Goal: Task Accomplishment & Management: Use online tool/utility

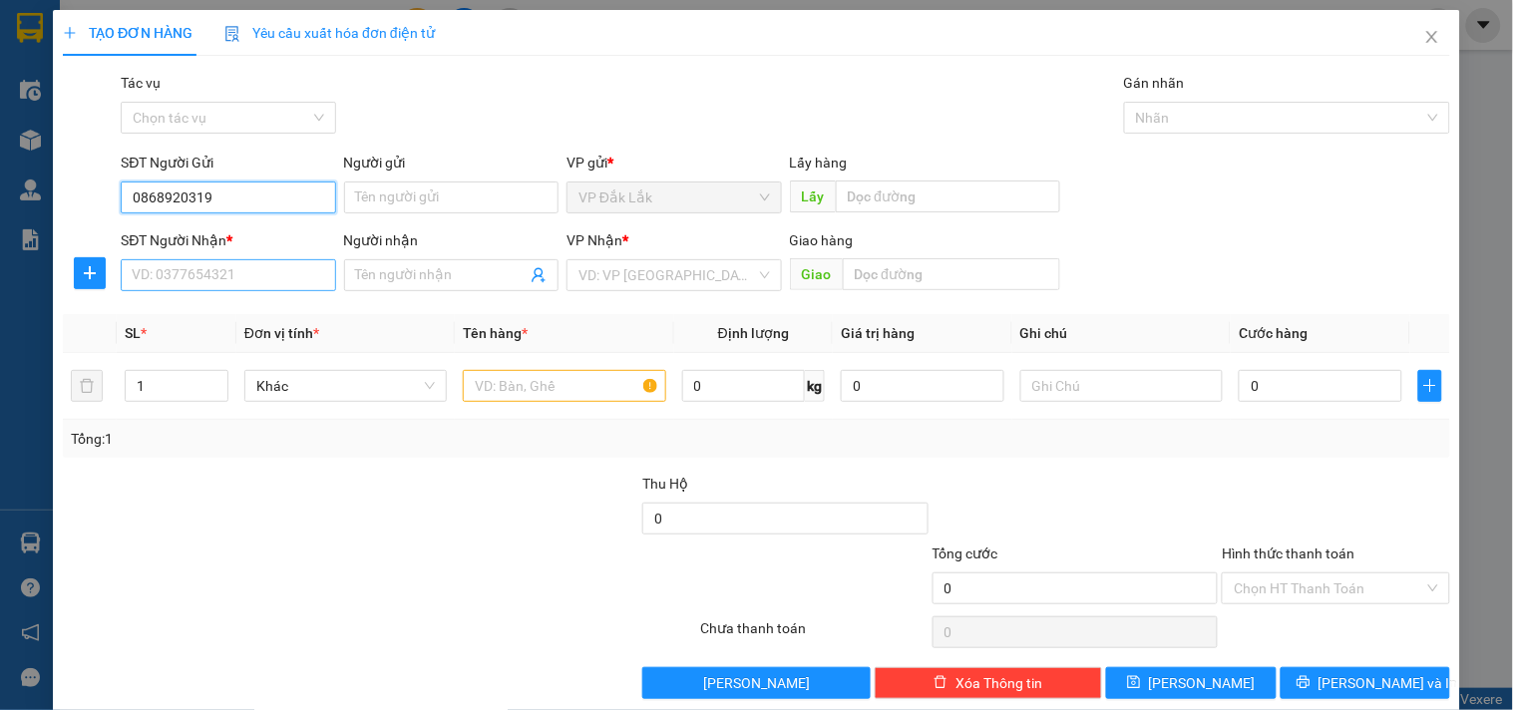
type input "0868920319"
click at [184, 271] on input "SĐT Người Nhận *" at bounding box center [228, 275] width 214 height 32
type input "0812906876"
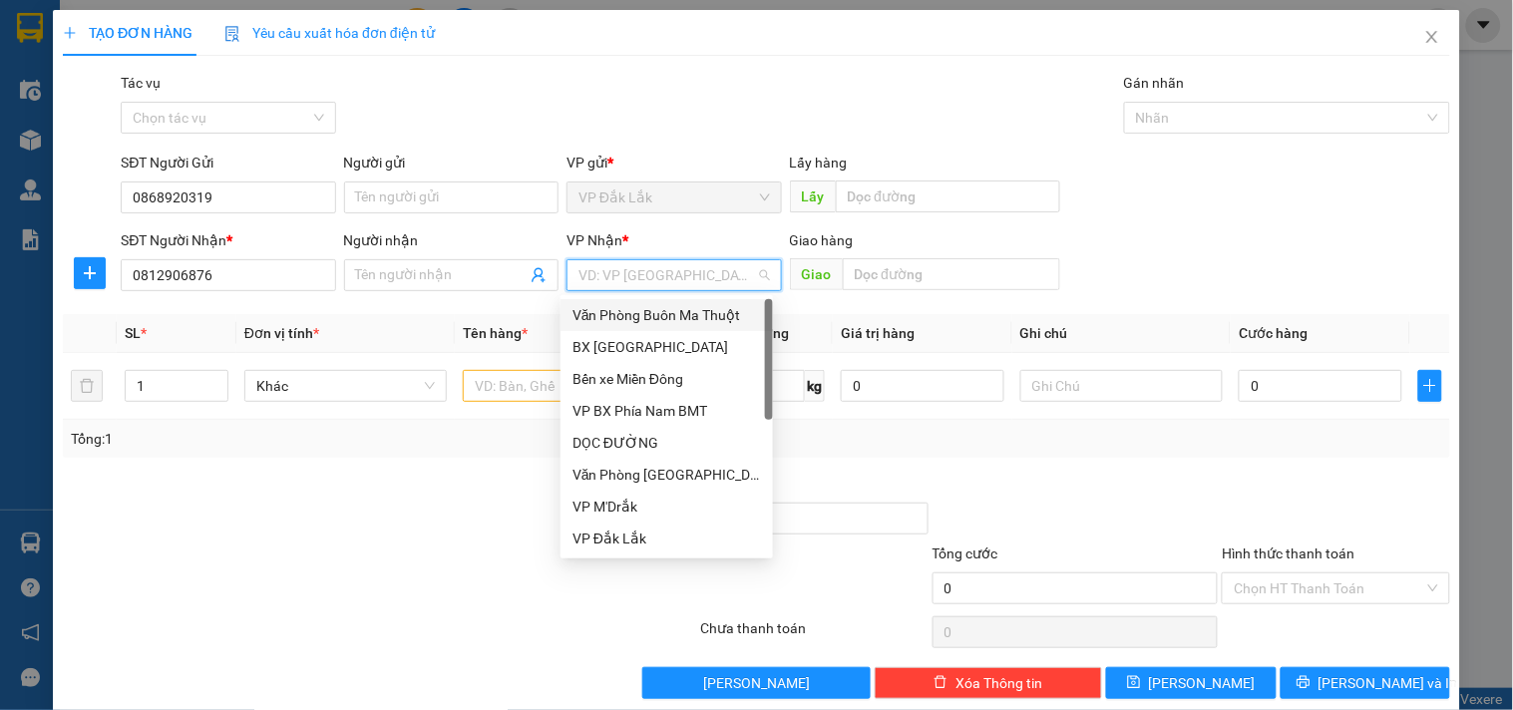
click at [710, 260] on input "search" at bounding box center [666, 275] width 177 height 30
click at [628, 447] on div "DỌC ĐƯỜNG" at bounding box center [666, 443] width 188 height 22
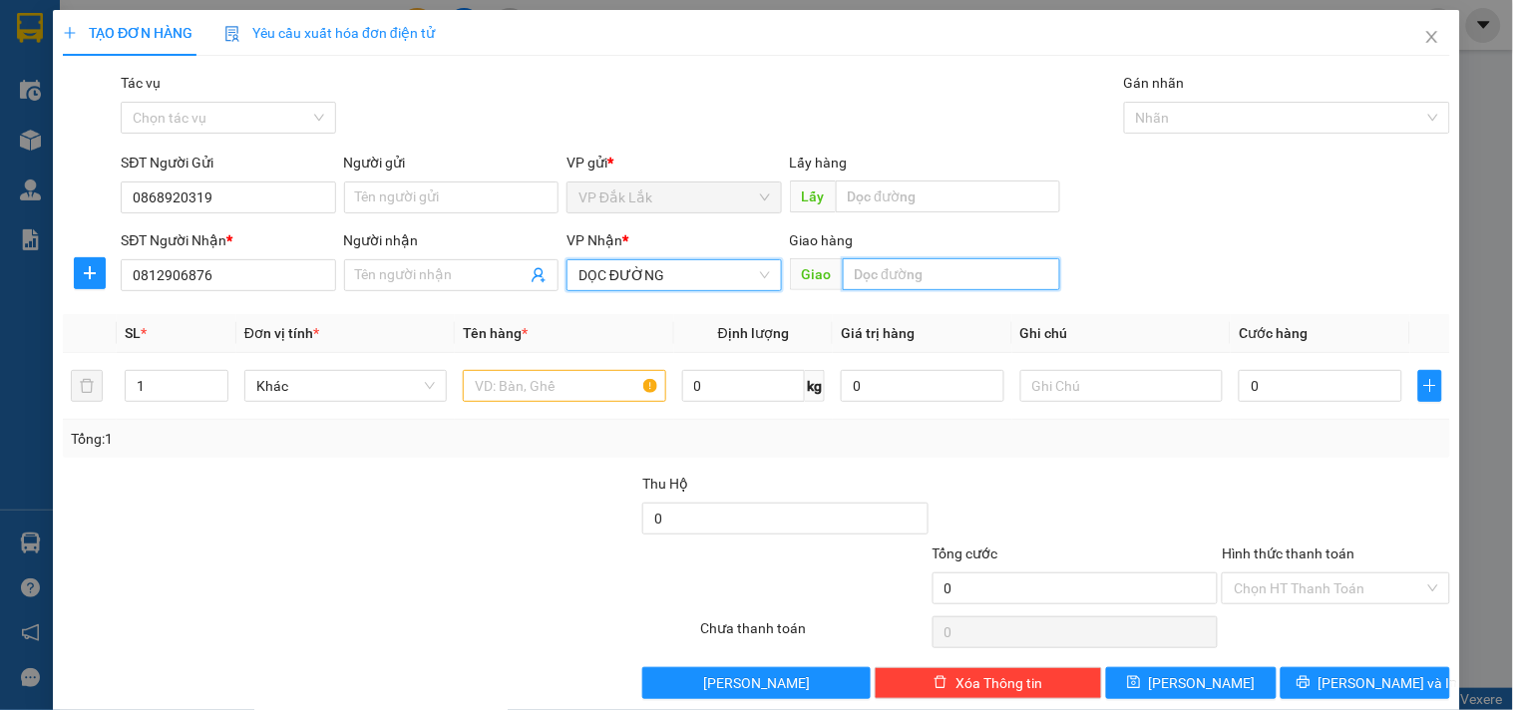
click at [885, 290] on input "text" at bounding box center [951, 274] width 217 height 32
type input "HÒA LÂN"
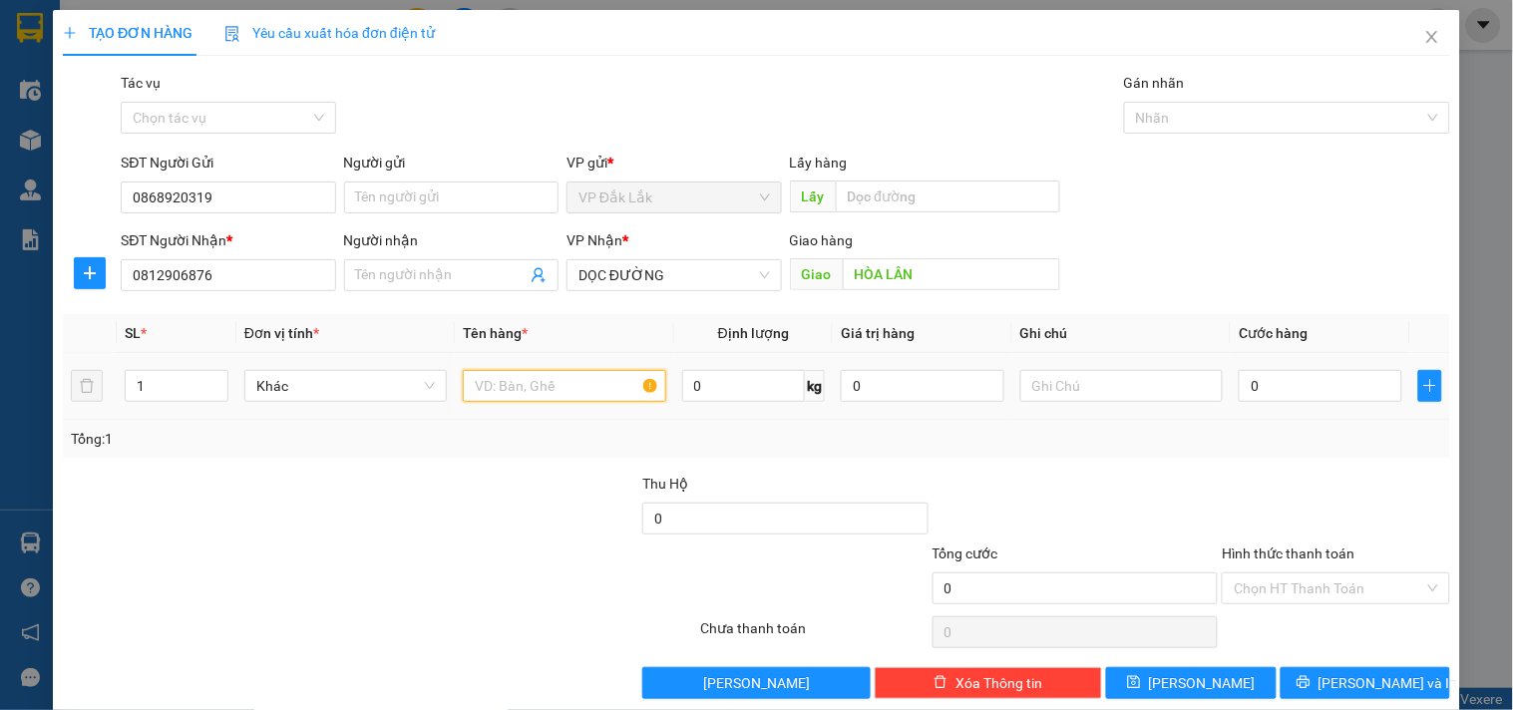
click at [532, 400] on input "text" at bounding box center [564, 386] width 202 height 32
type input "1 THÙNG GIẤY"
click at [1255, 380] on input "0" at bounding box center [1321, 386] width 164 height 32
type input "6"
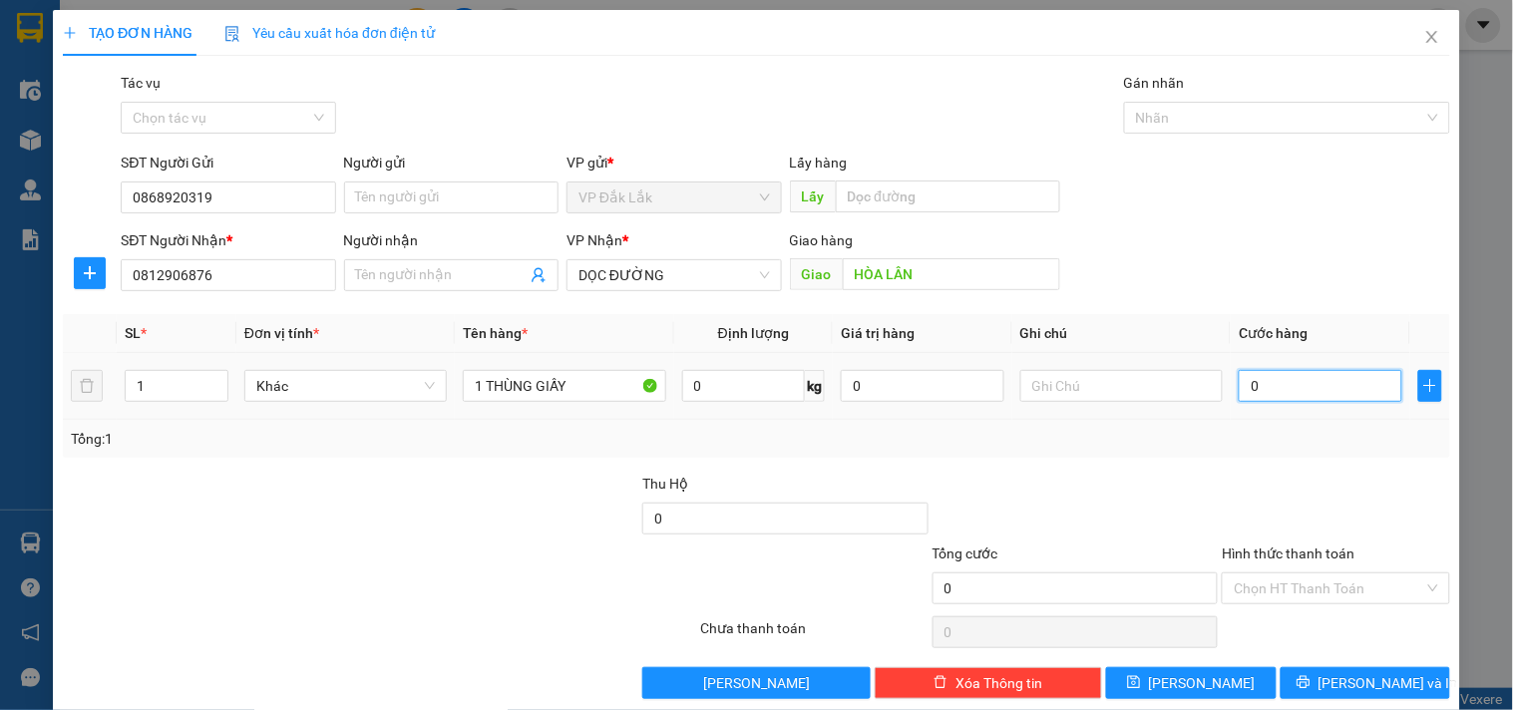
type input "6"
type input "60"
type input "600"
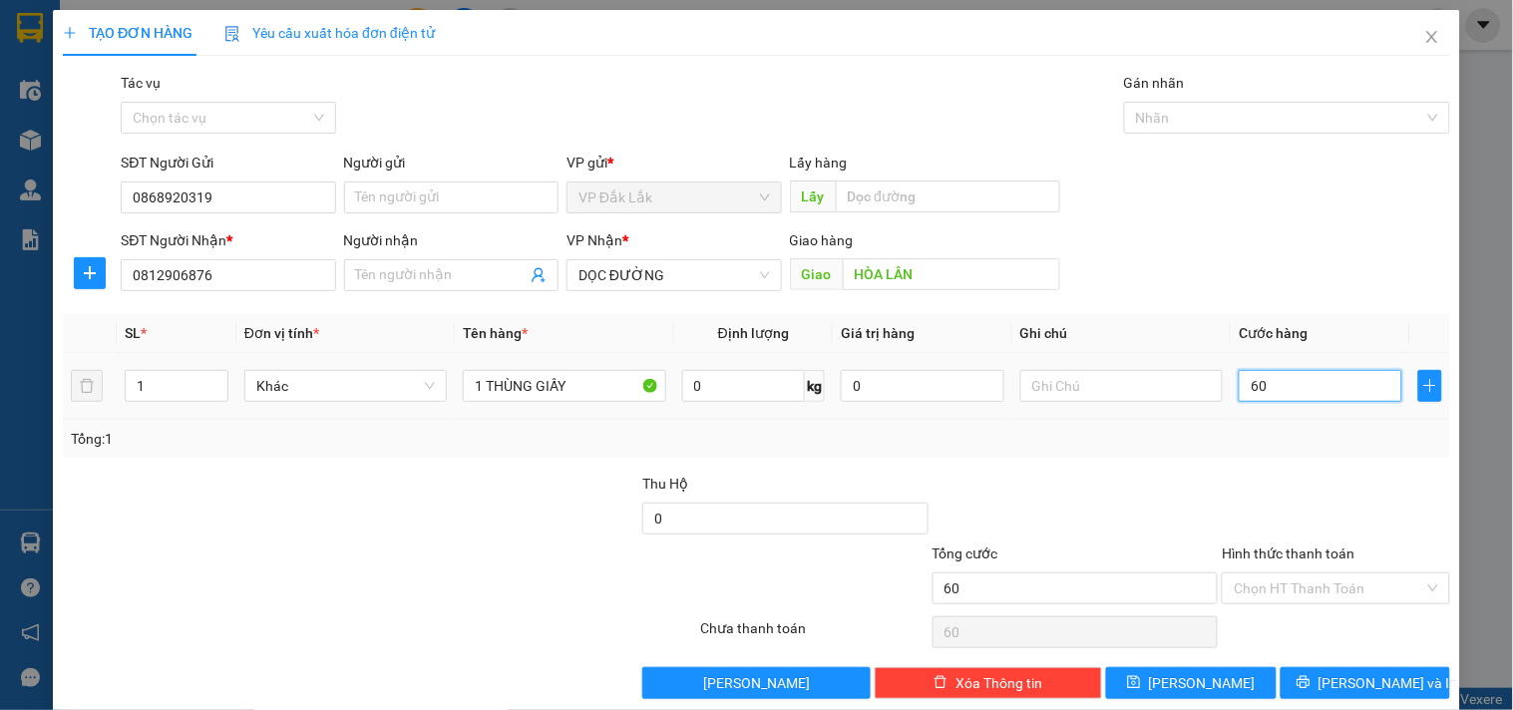
type input "600"
type input "6.000"
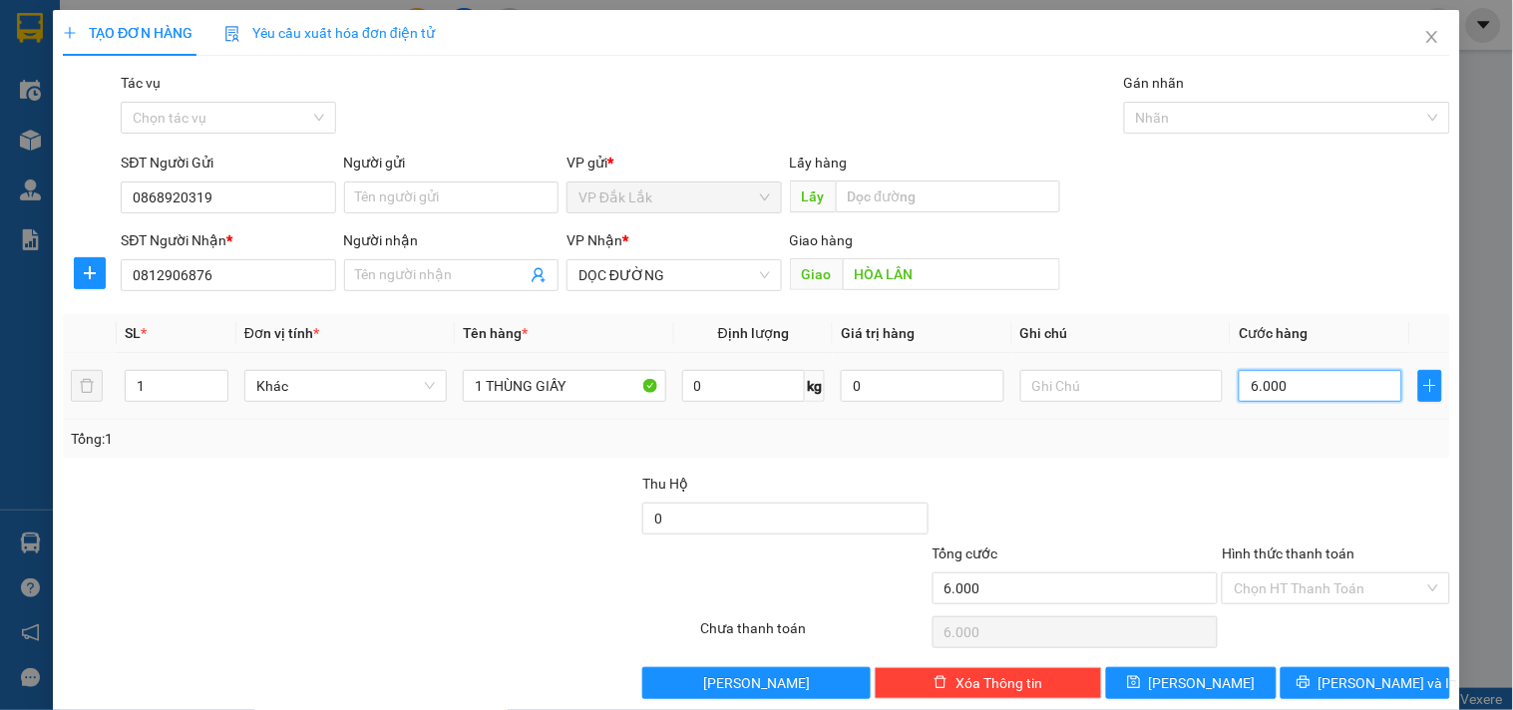
type input "60.000"
click at [1319, 600] on input "Hình thức thanh toán" at bounding box center [1328, 588] width 189 height 30
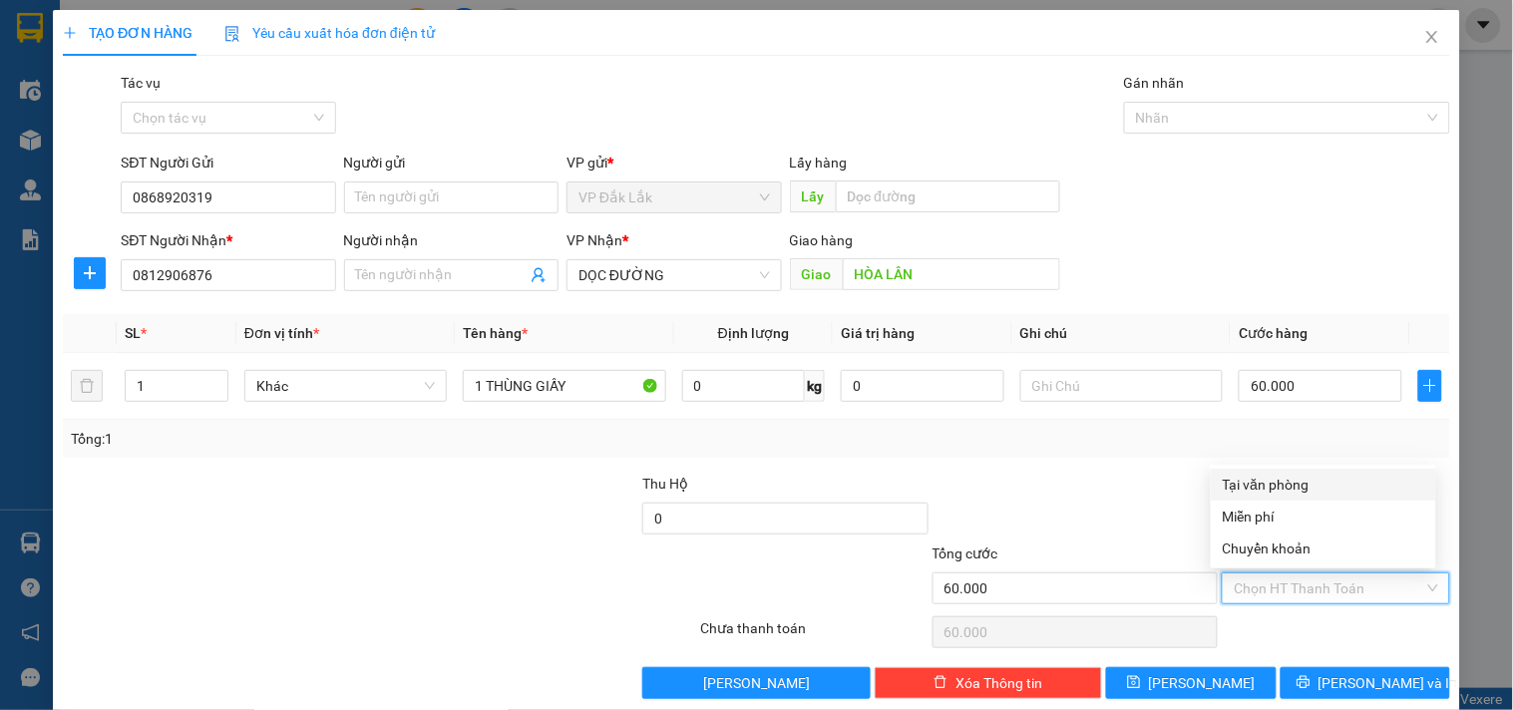
click at [1311, 476] on div "Tại văn phòng" at bounding box center [1323, 485] width 201 height 22
type input "0"
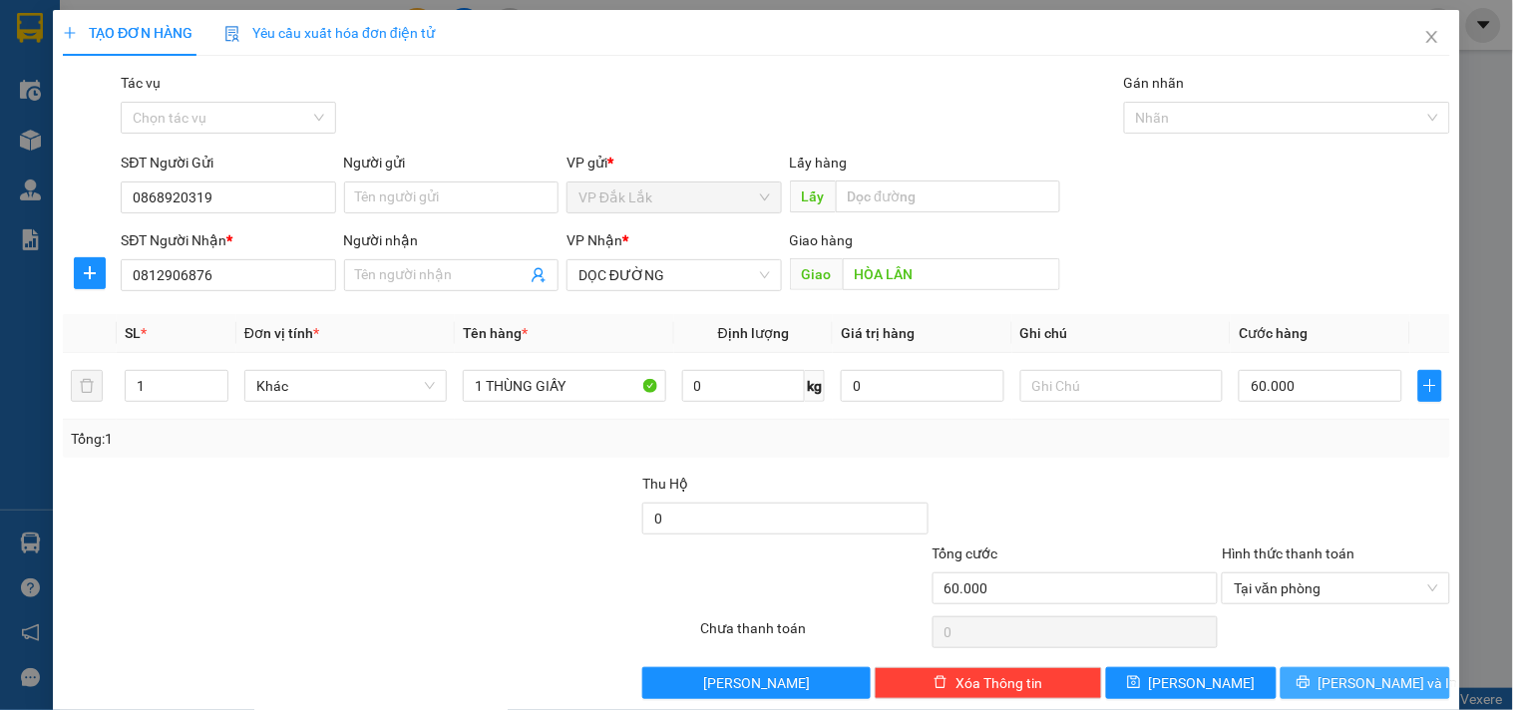
click at [1361, 679] on span "Lưu và In" at bounding box center [1388, 683] width 140 height 22
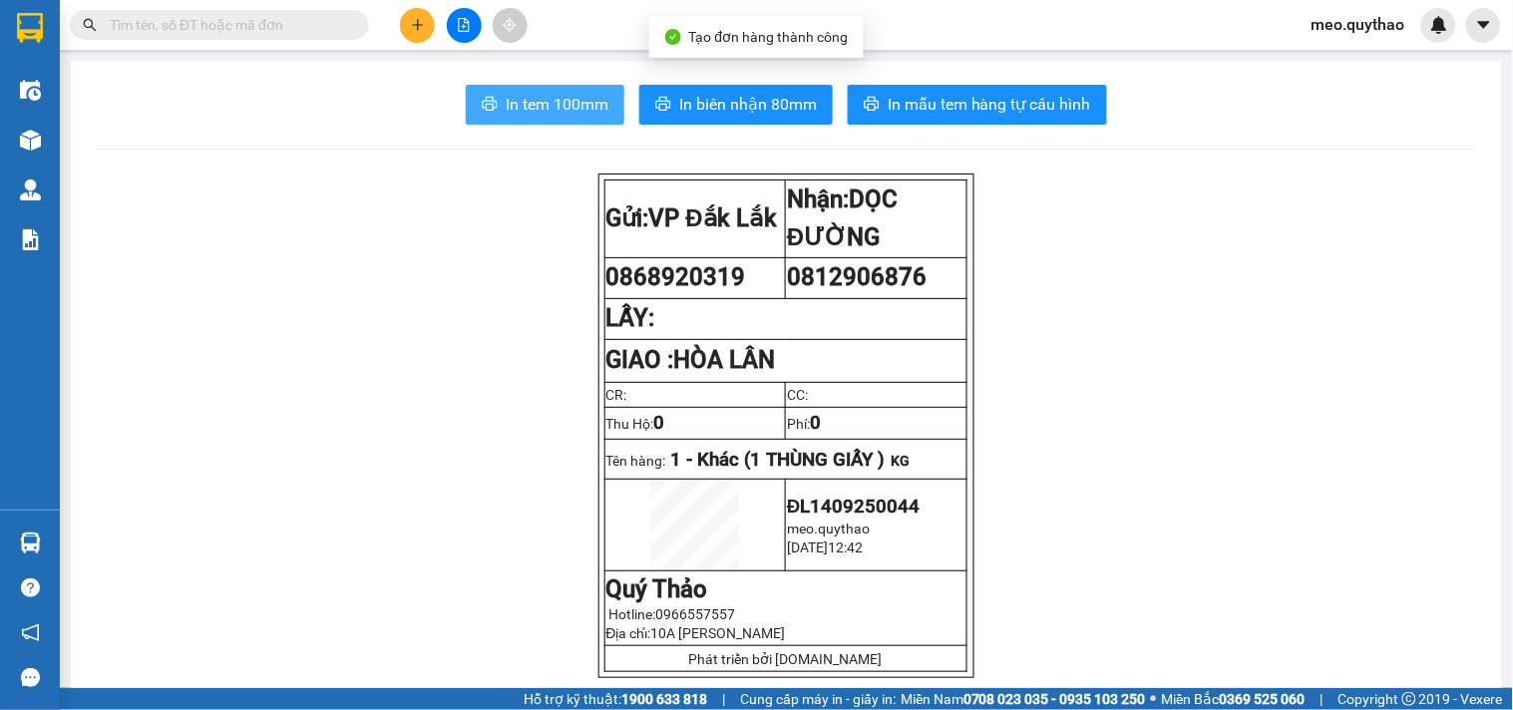
click at [590, 116] on span "In tem 100mm" at bounding box center [557, 104] width 103 height 25
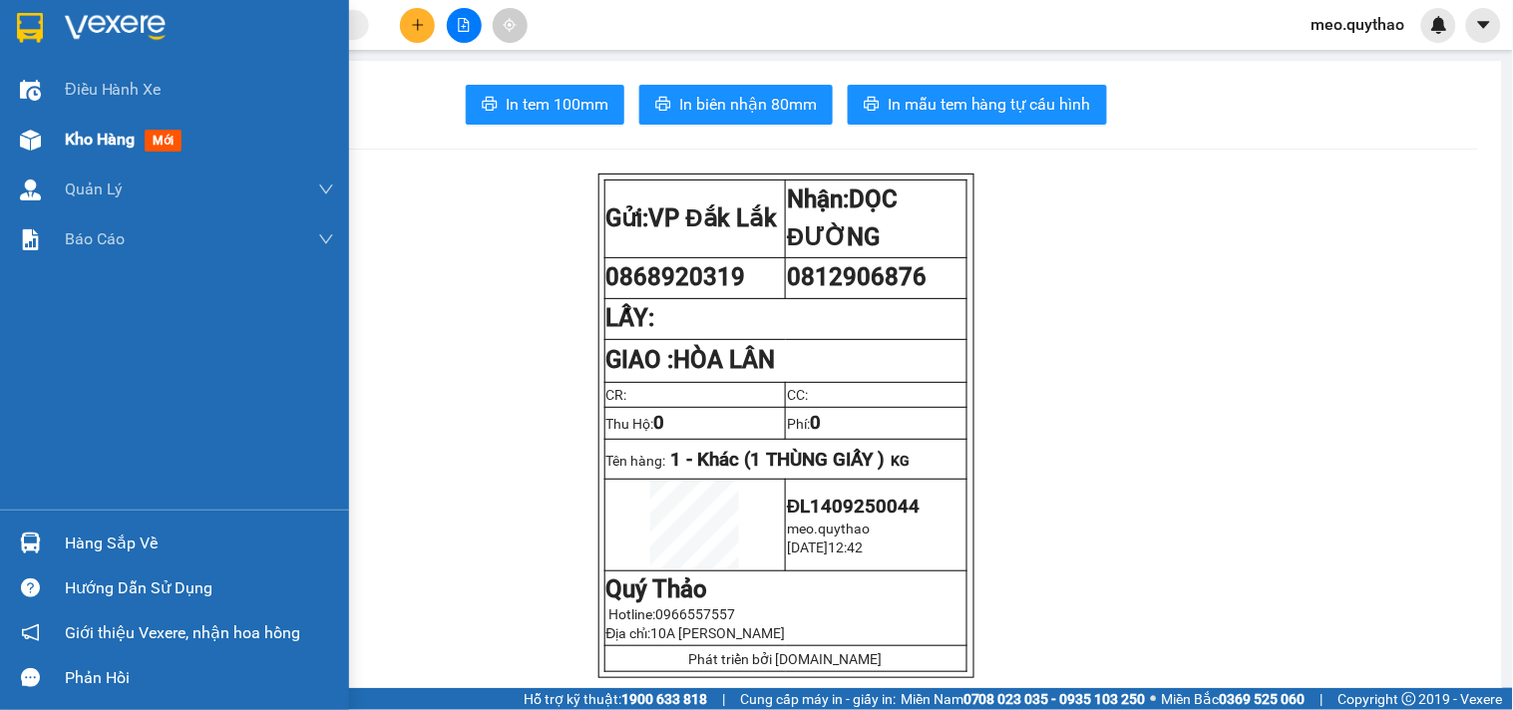
click at [140, 137] on div "Kho hàng mới" at bounding box center [127, 139] width 125 height 25
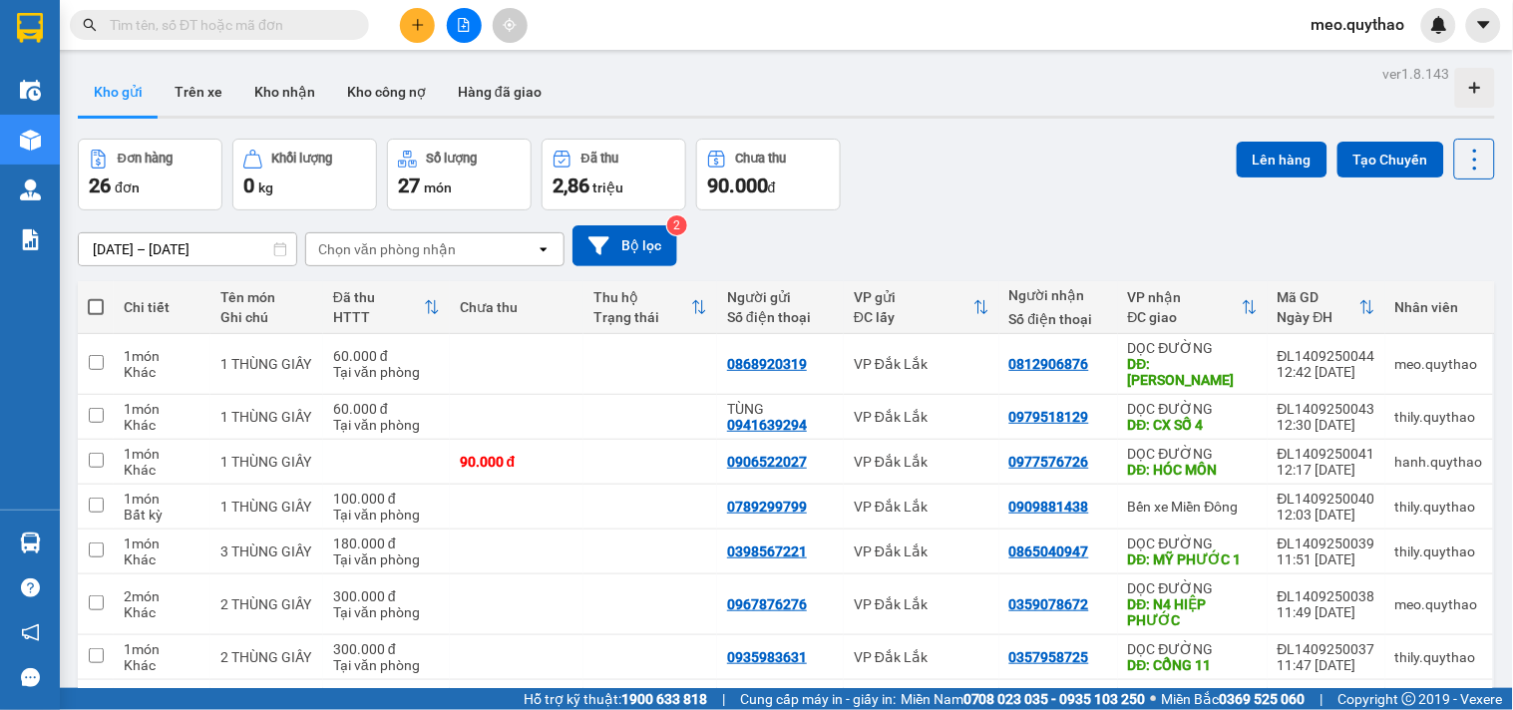
click at [411, 28] on icon "plus" at bounding box center [418, 25] width 14 height 14
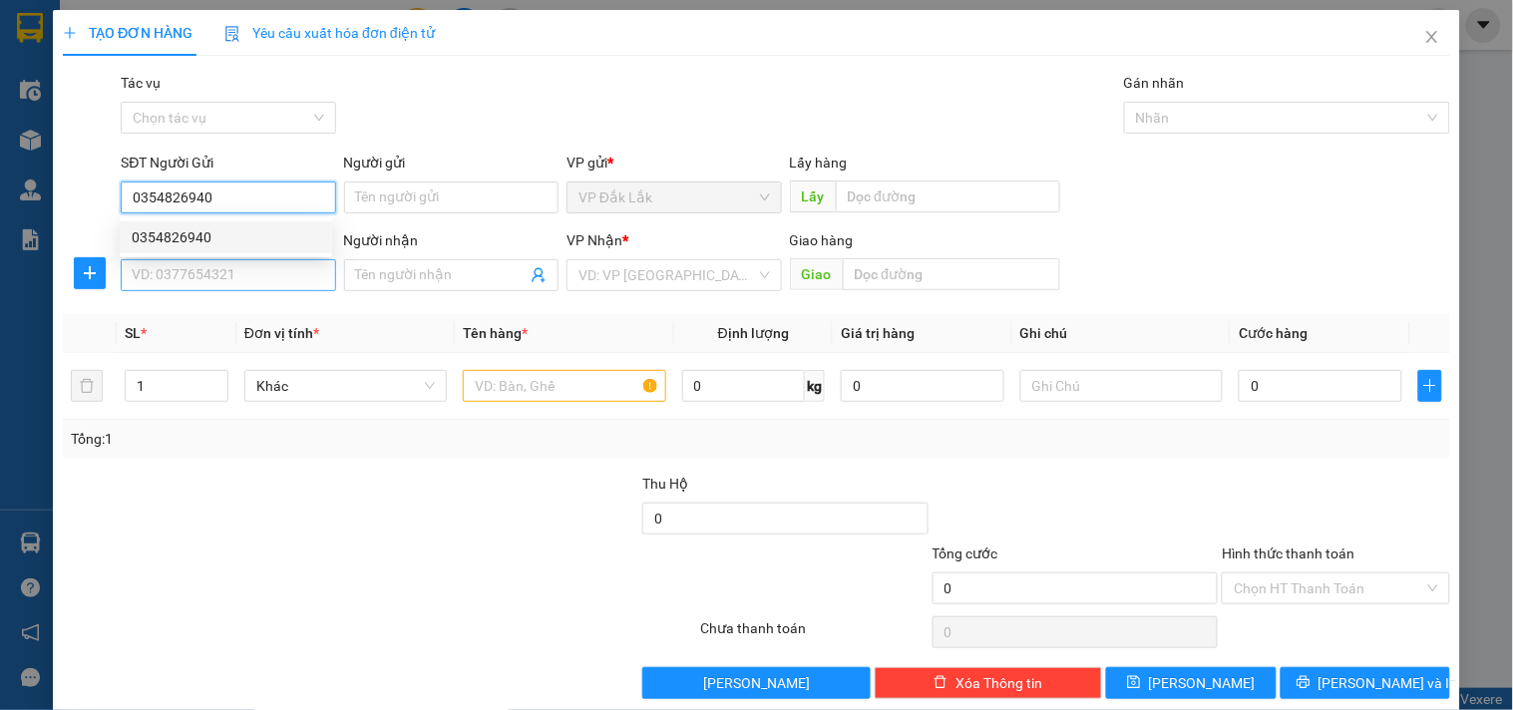
type input "0354826940"
click at [261, 274] on input "SĐT Người Nhận *" at bounding box center [228, 275] width 214 height 32
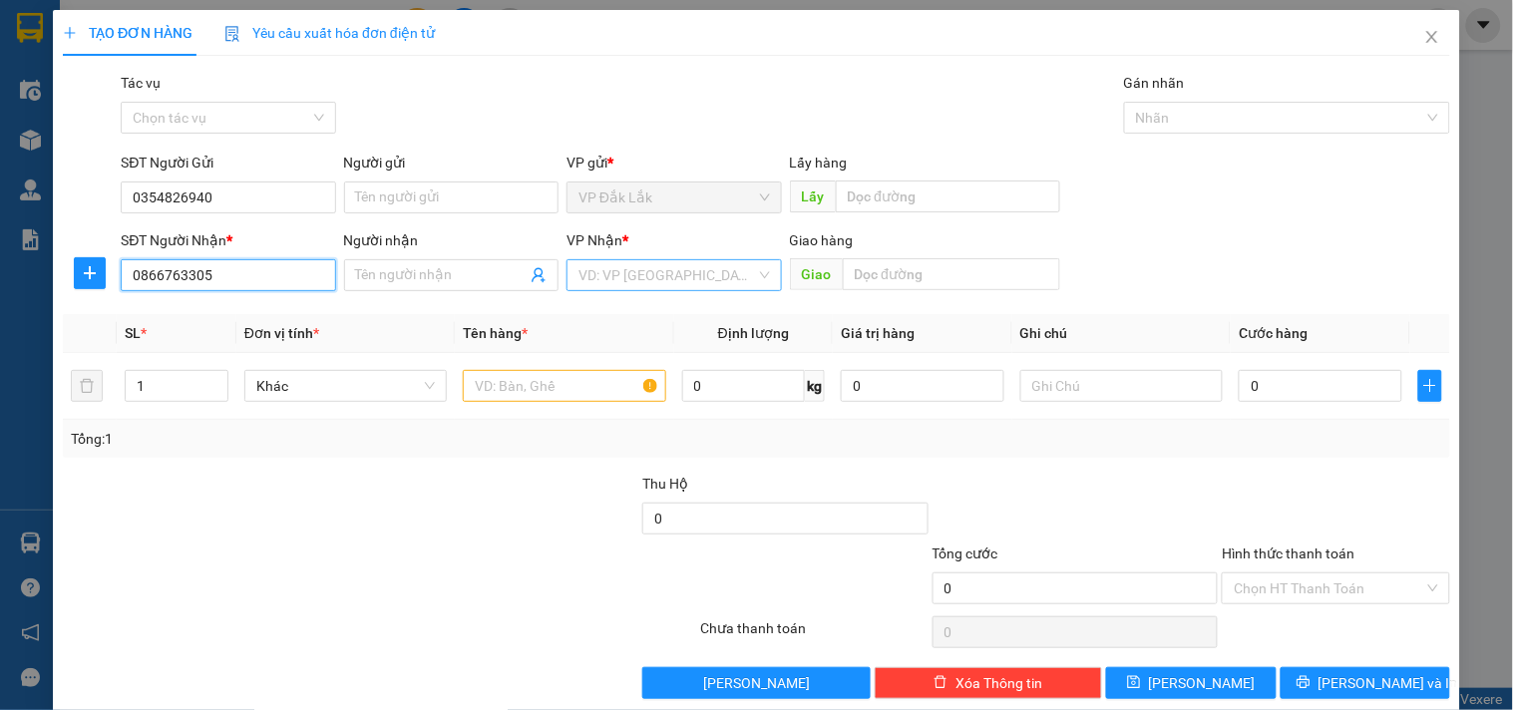
type input "0866763305"
click at [688, 289] on input "search" at bounding box center [666, 275] width 177 height 30
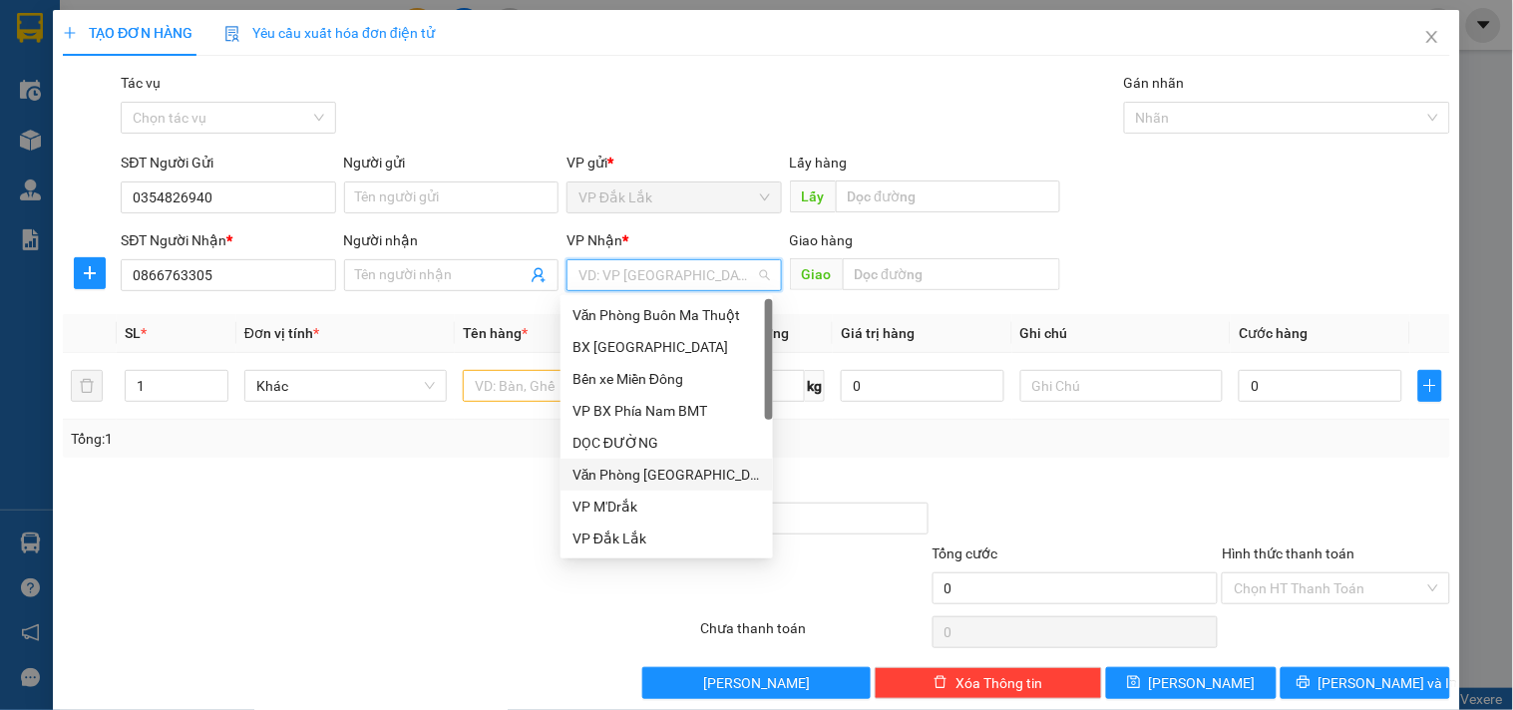
click at [705, 479] on div "Văn Phòng [GEOGRAPHIC_DATA]" at bounding box center [666, 475] width 188 height 22
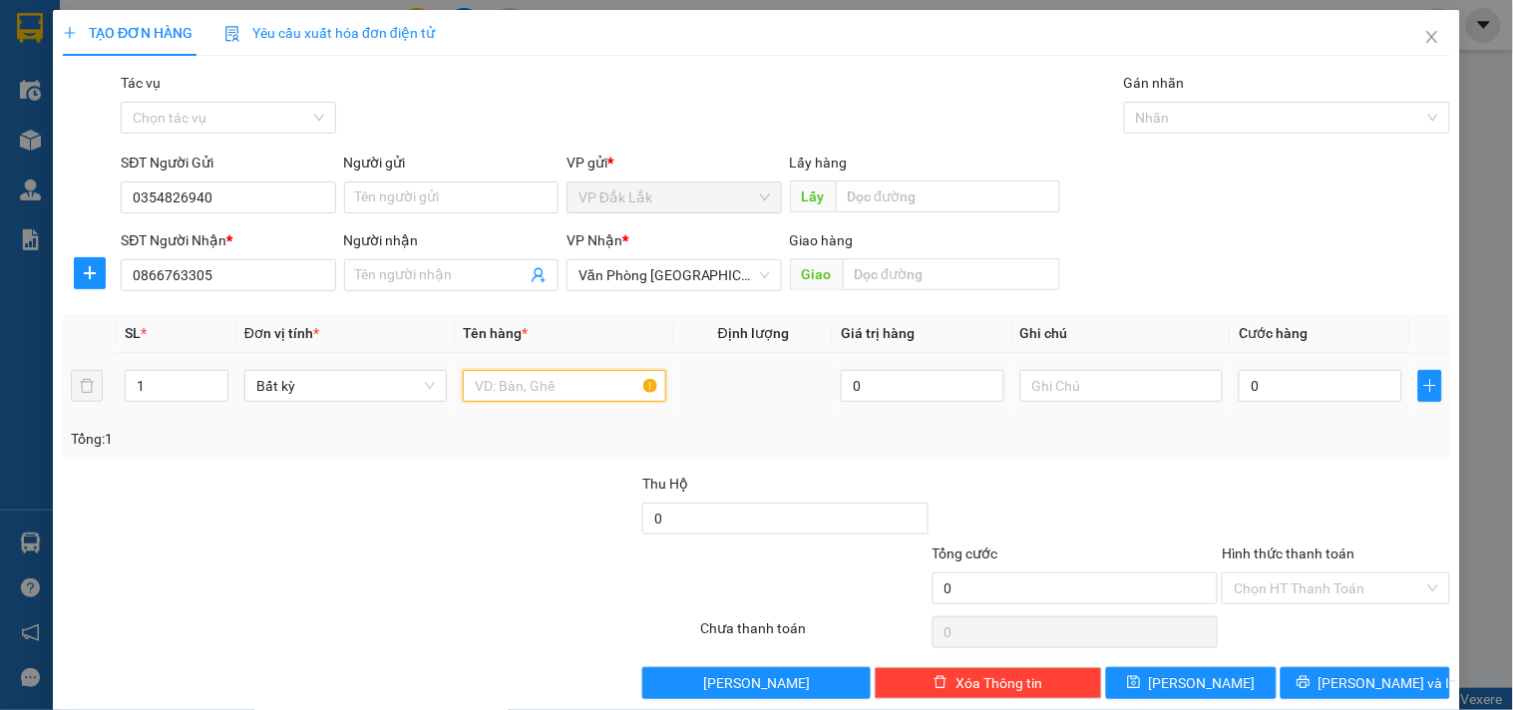
click at [551, 393] on input "text" at bounding box center [564, 386] width 202 height 32
type input "1 THÙNG GIẤY"
click at [1297, 377] on input "0" at bounding box center [1321, 386] width 164 height 32
type input "8"
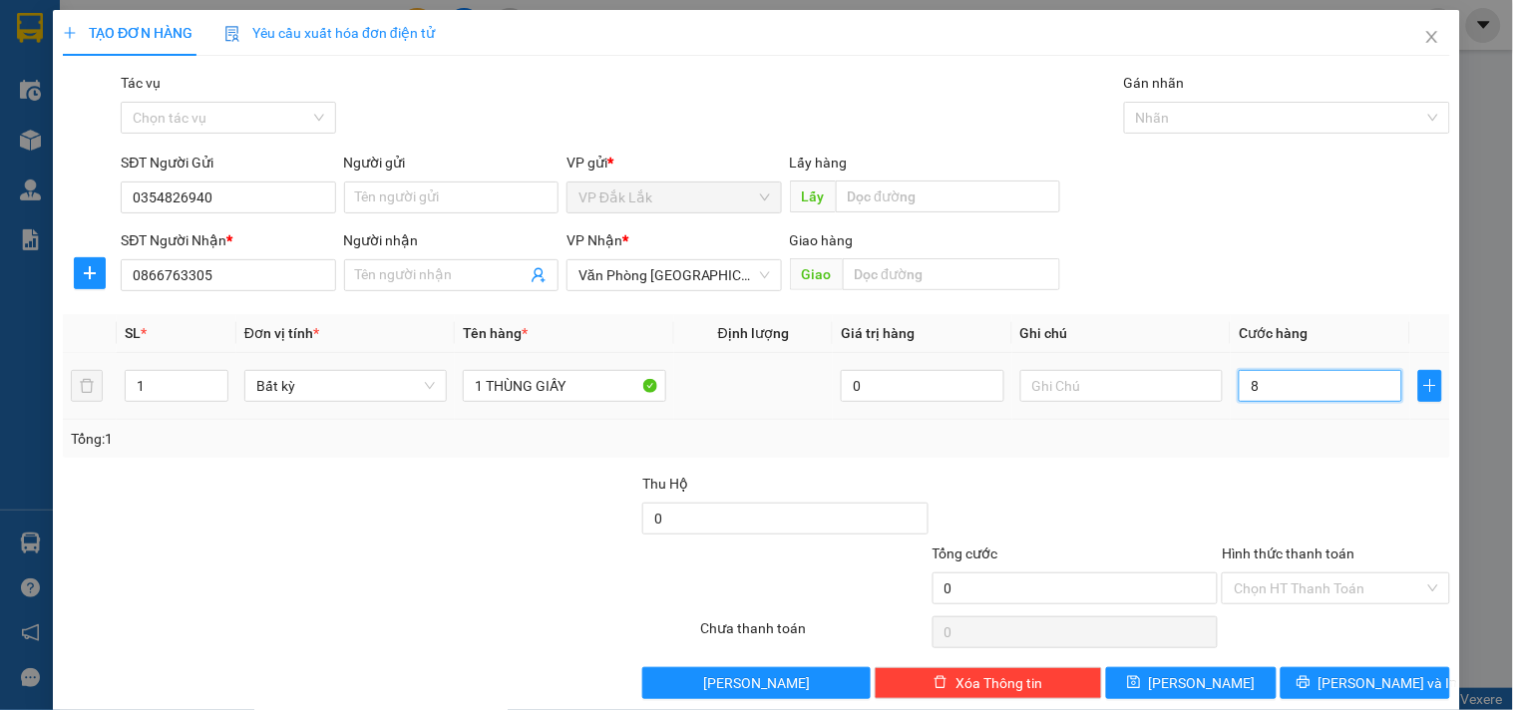
type input "8"
type input "80"
type input "800"
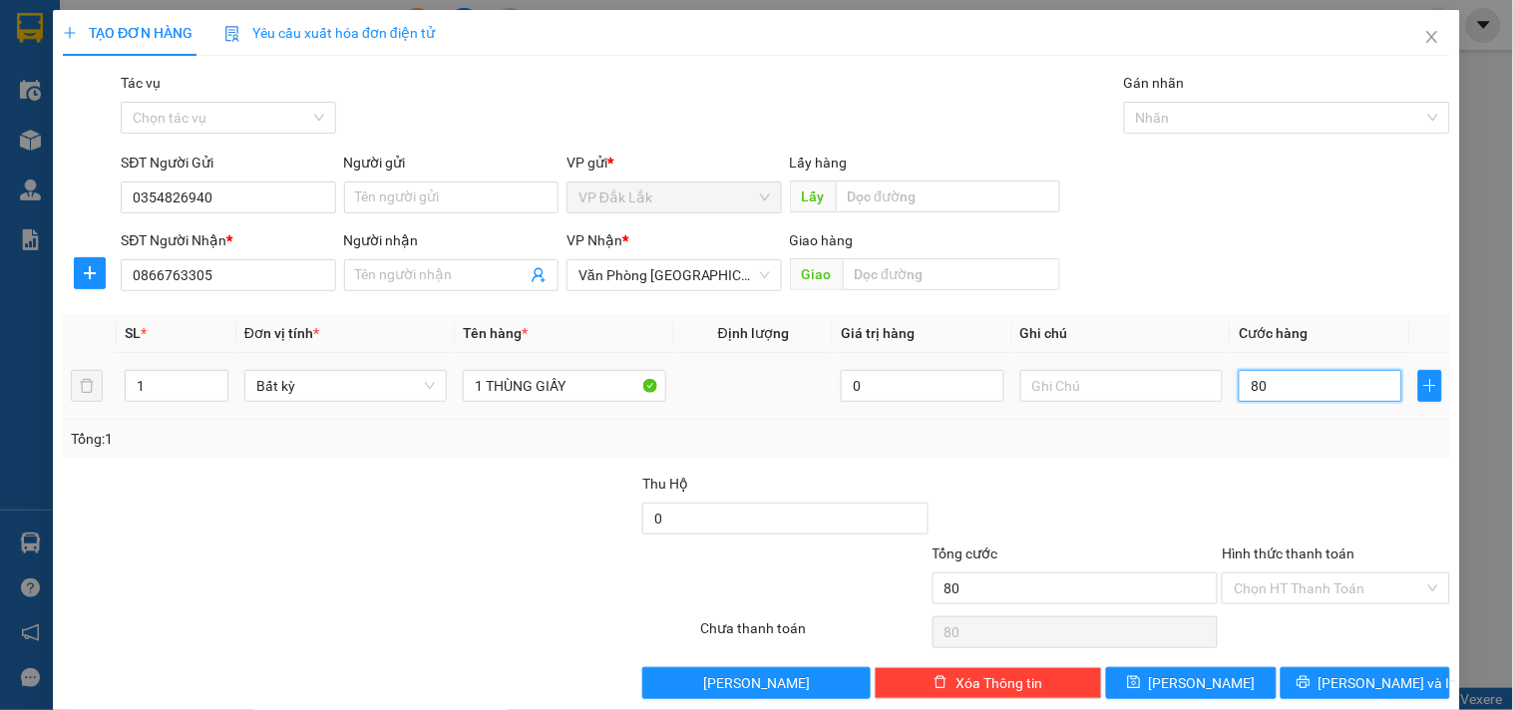
type input "800"
type input "8.000"
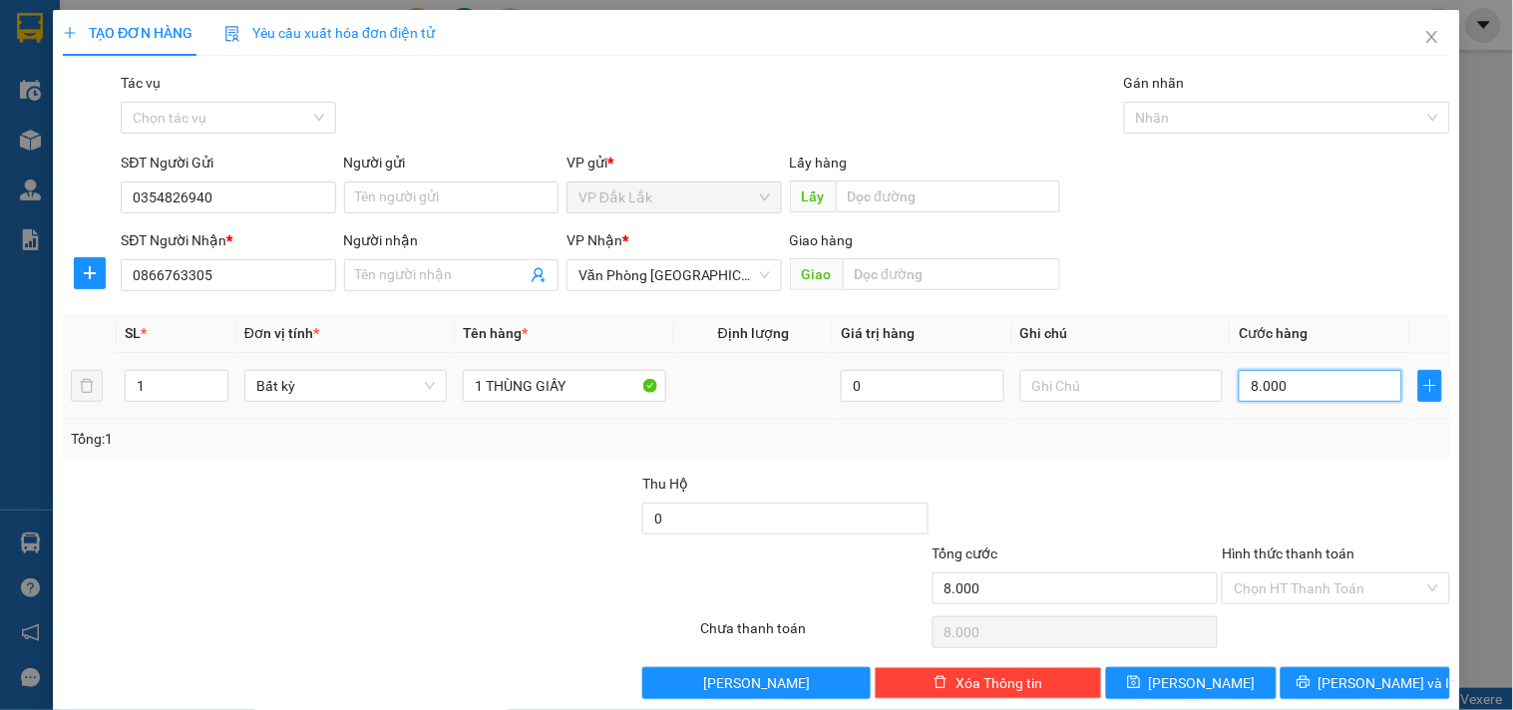
type input "80.000"
click at [1356, 603] on div "Chọn HT Thanh Toán" at bounding box center [1335, 588] width 227 height 32
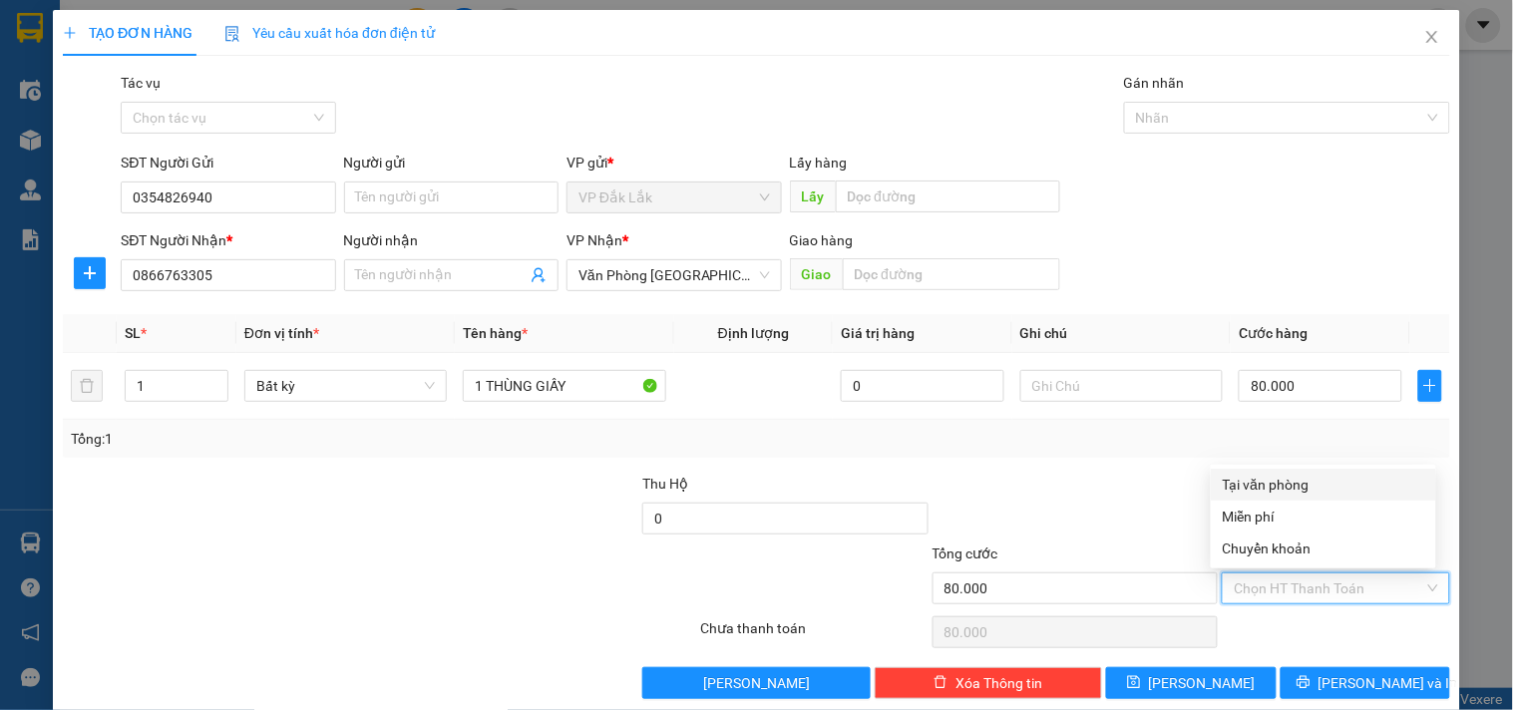
click at [1317, 496] on div "Tại văn phòng" at bounding box center [1323, 485] width 225 height 32
type input "0"
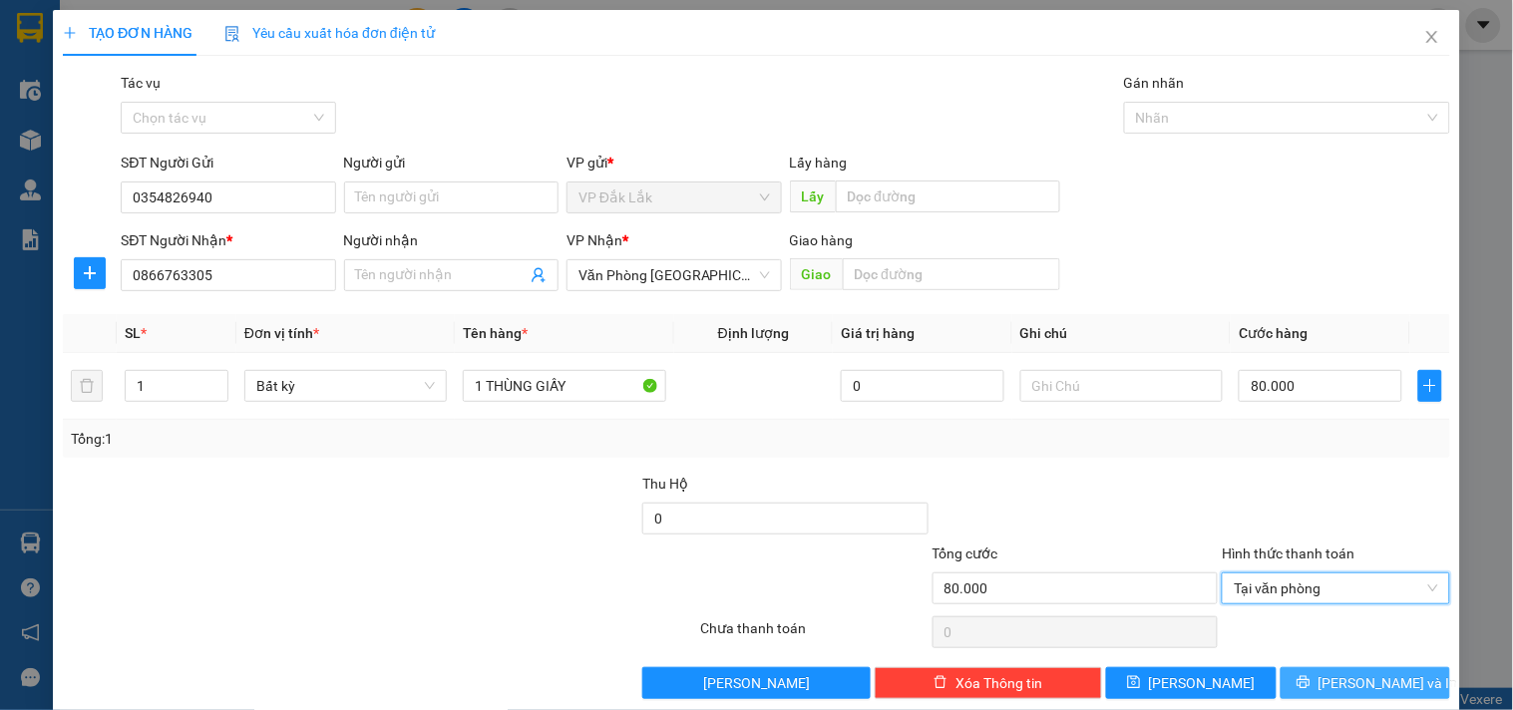
click at [1343, 674] on span "Lưu và In" at bounding box center [1388, 683] width 140 height 22
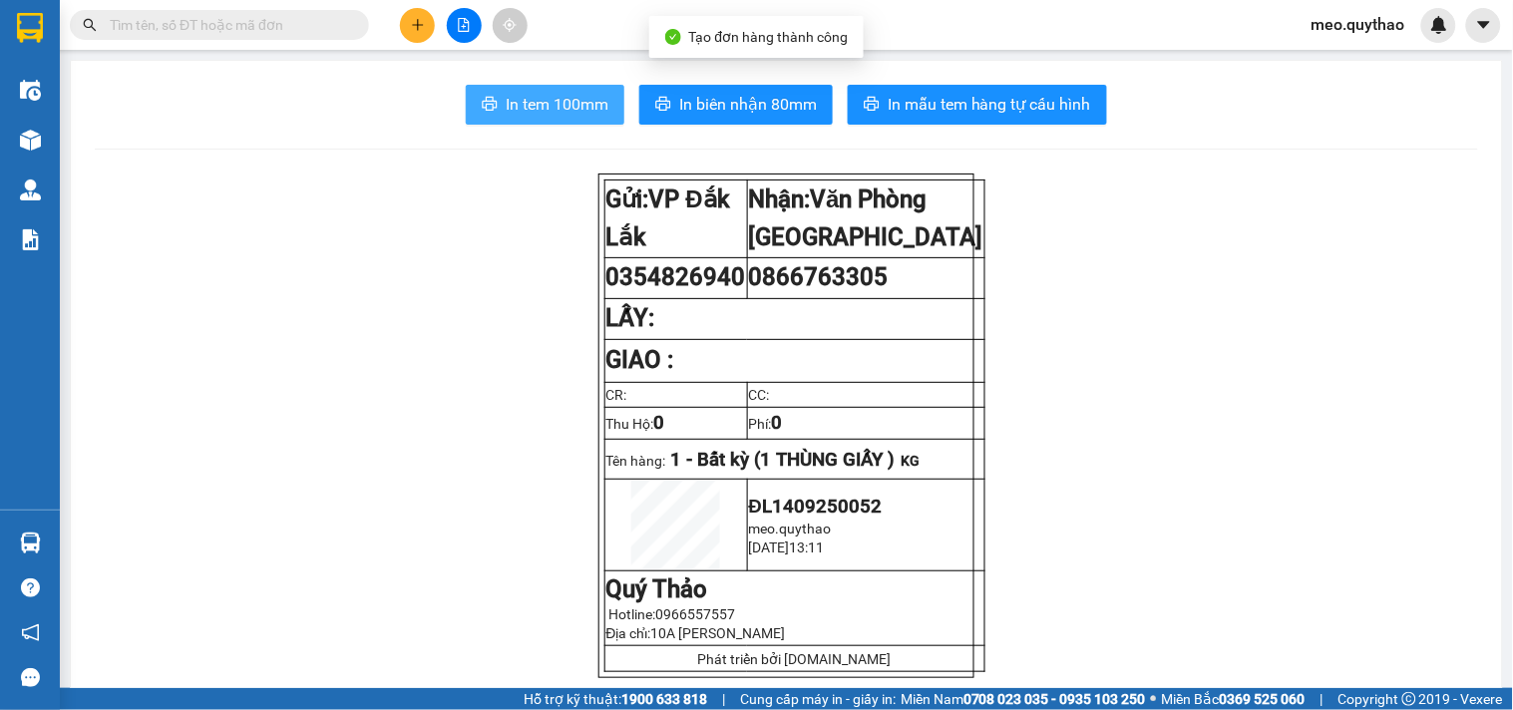
click at [565, 94] on span "In tem 100mm" at bounding box center [557, 104] width 103 height 25
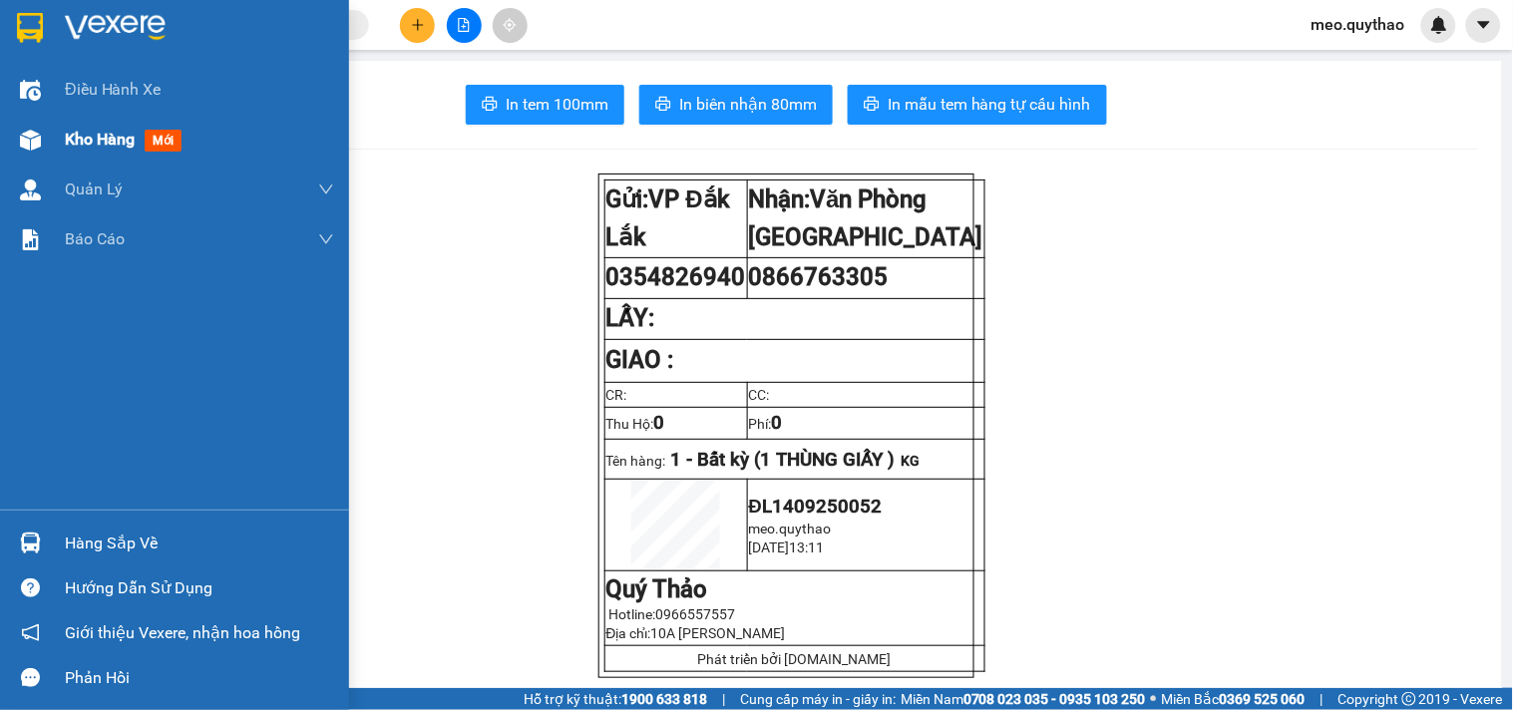
click at [104, 160] on div "Kho hàng mới" at bounding box center [199, 140] width 269 height 50
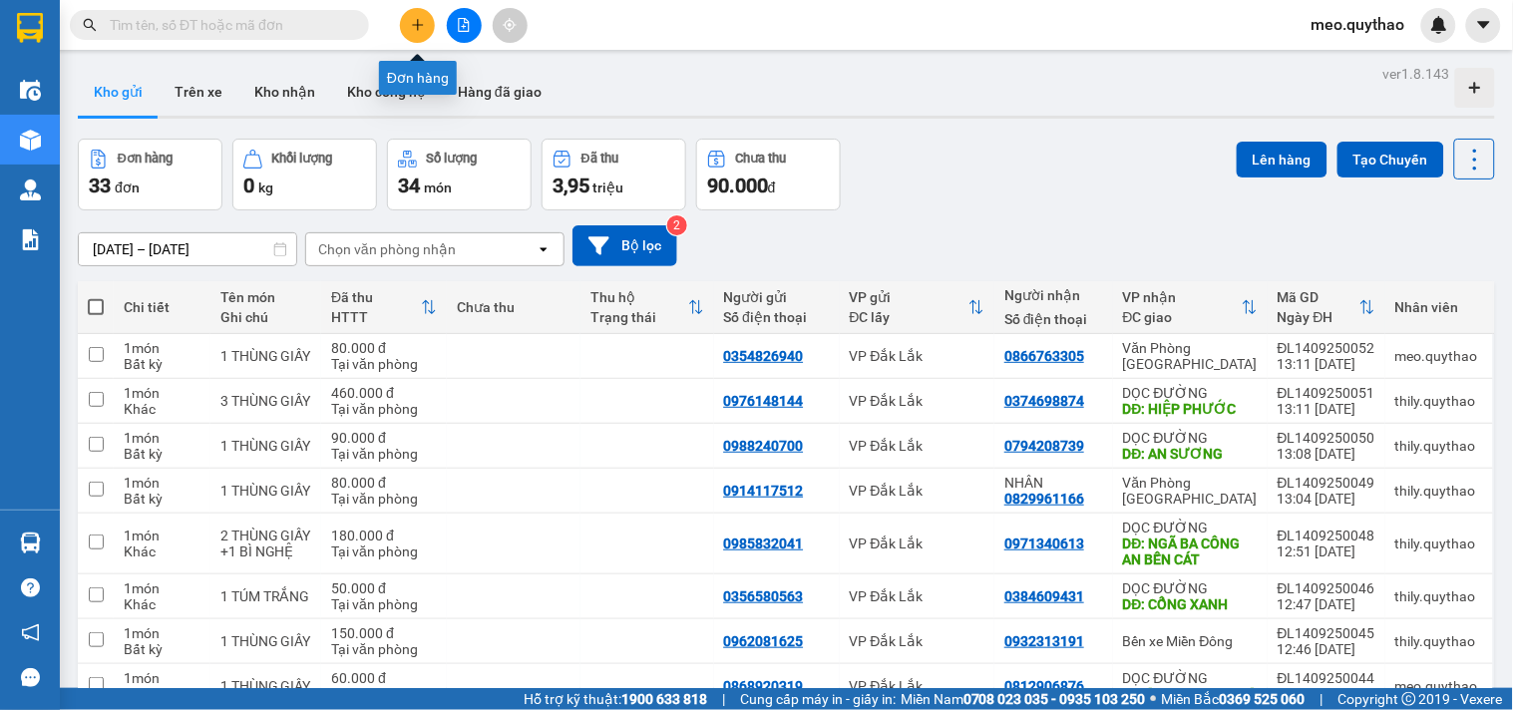
click at [423, 18] on icon "plus" at bounding box center [418, 25] width 14 height 14
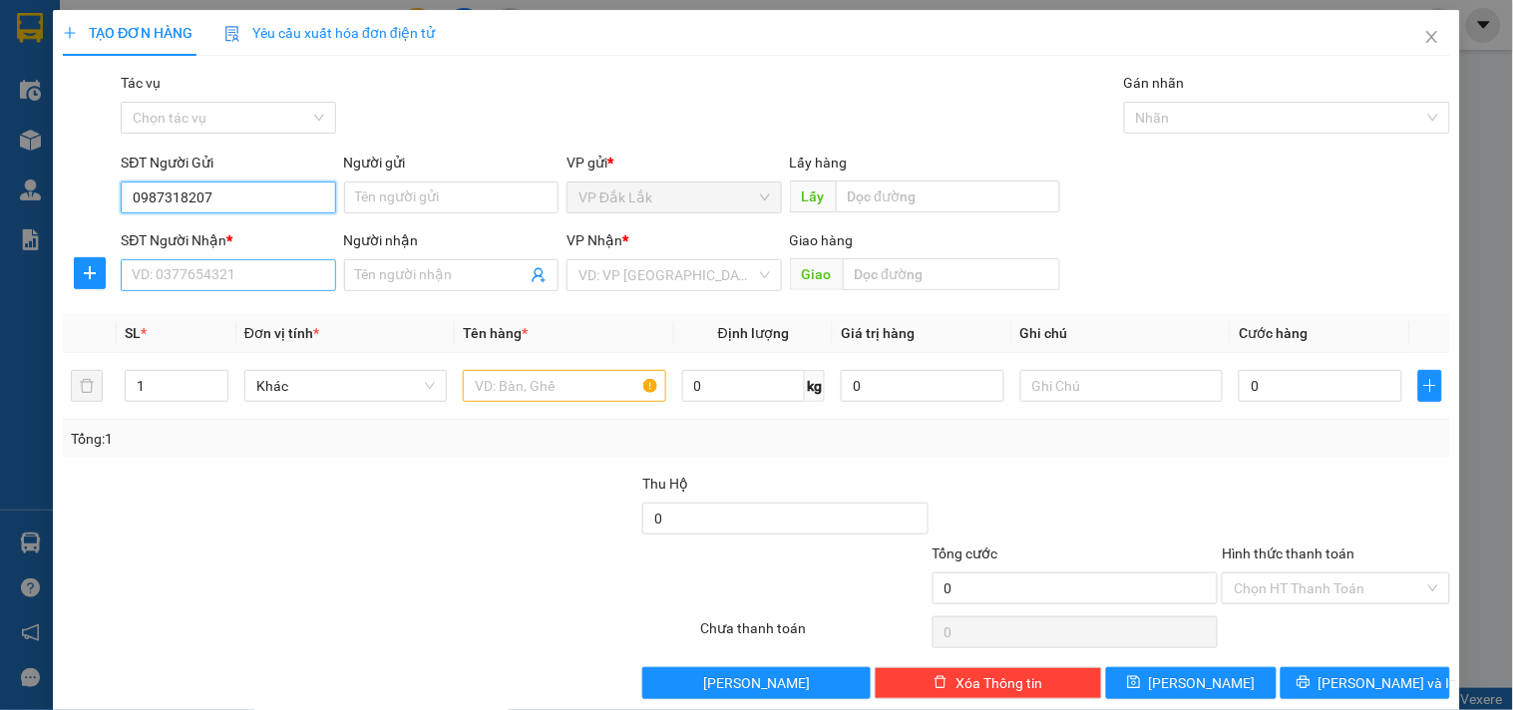
type input "0987318207"
click at [264, 286] on input "SĐT Người Nhận *" at bounding box center [228, 275] width 214 height 32
type input "0917077613"
click at [662, 250] on div "VP Nhận *" at bounding box center [673, 240] width 214 height 22
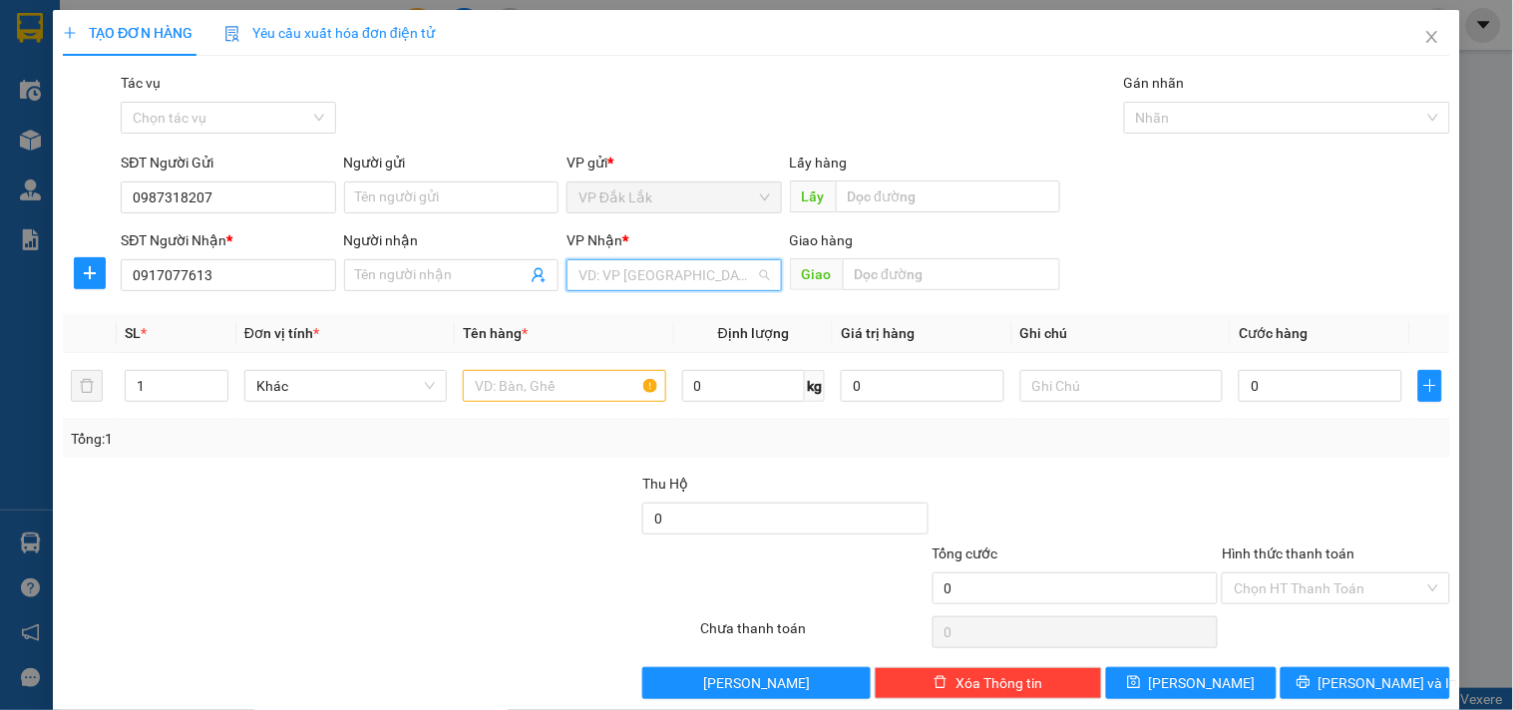
click at [673, 266] on input "search" at bounding box center [666, 275] width 177 height 30
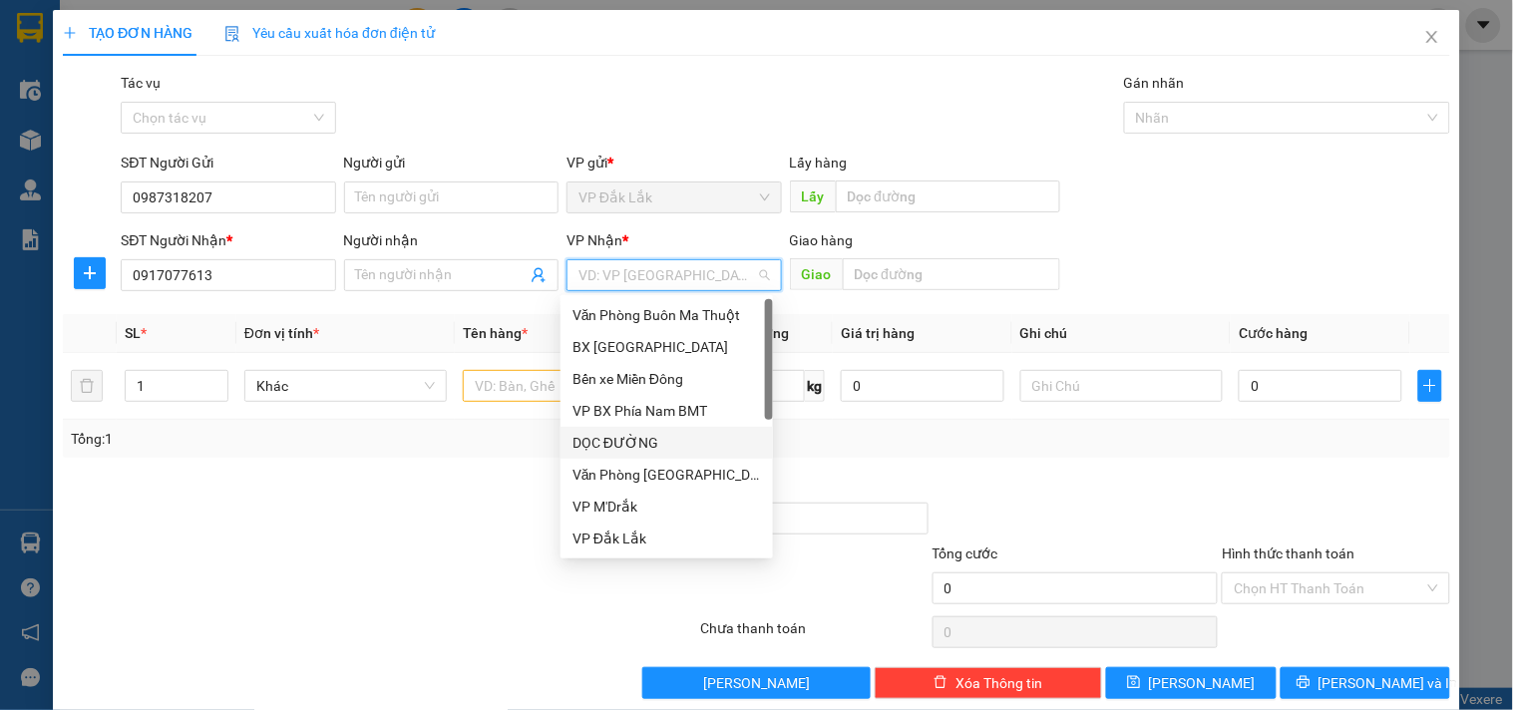
scroll to position [221, 0]
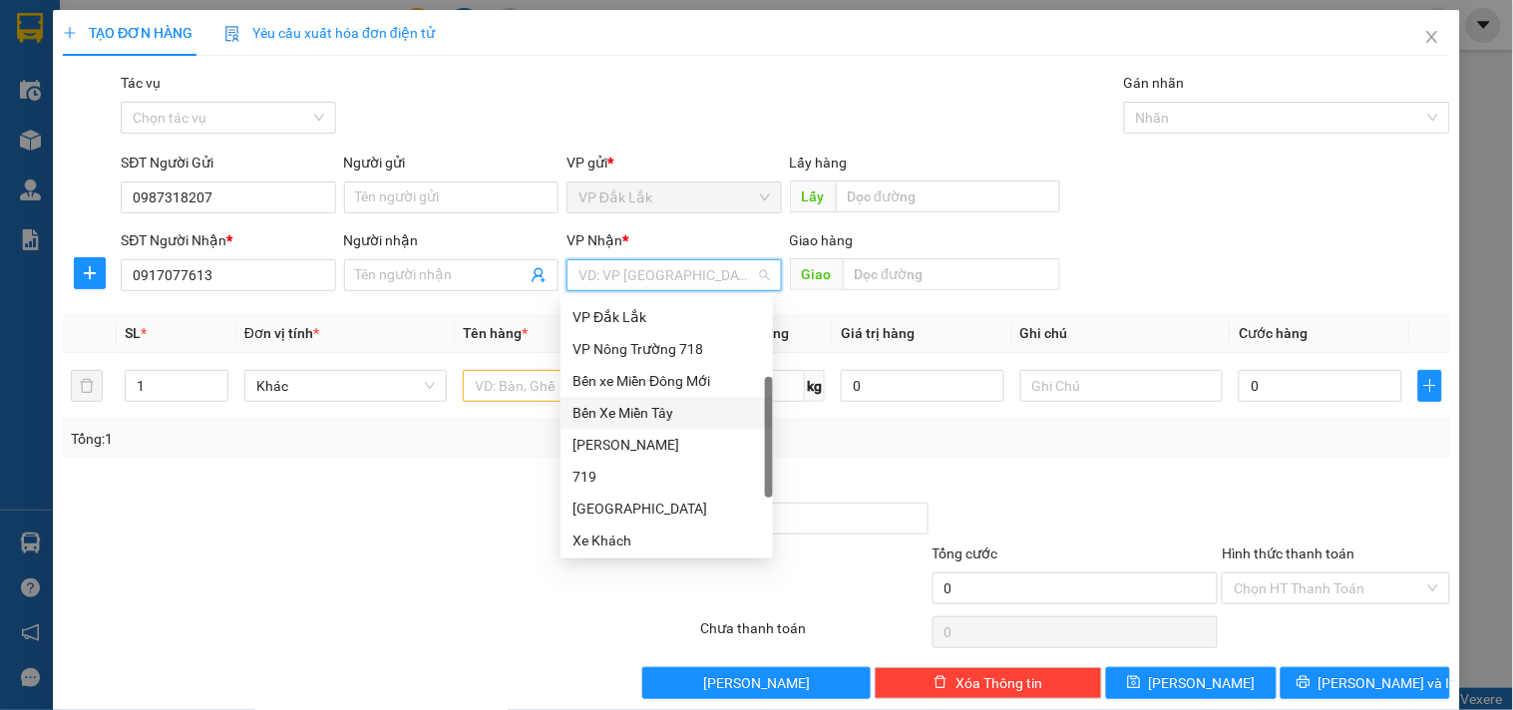
click at [711, 387] on div "Bến xe Miền Đông Mới" at bounding box center [666, 381] width 188 height 22
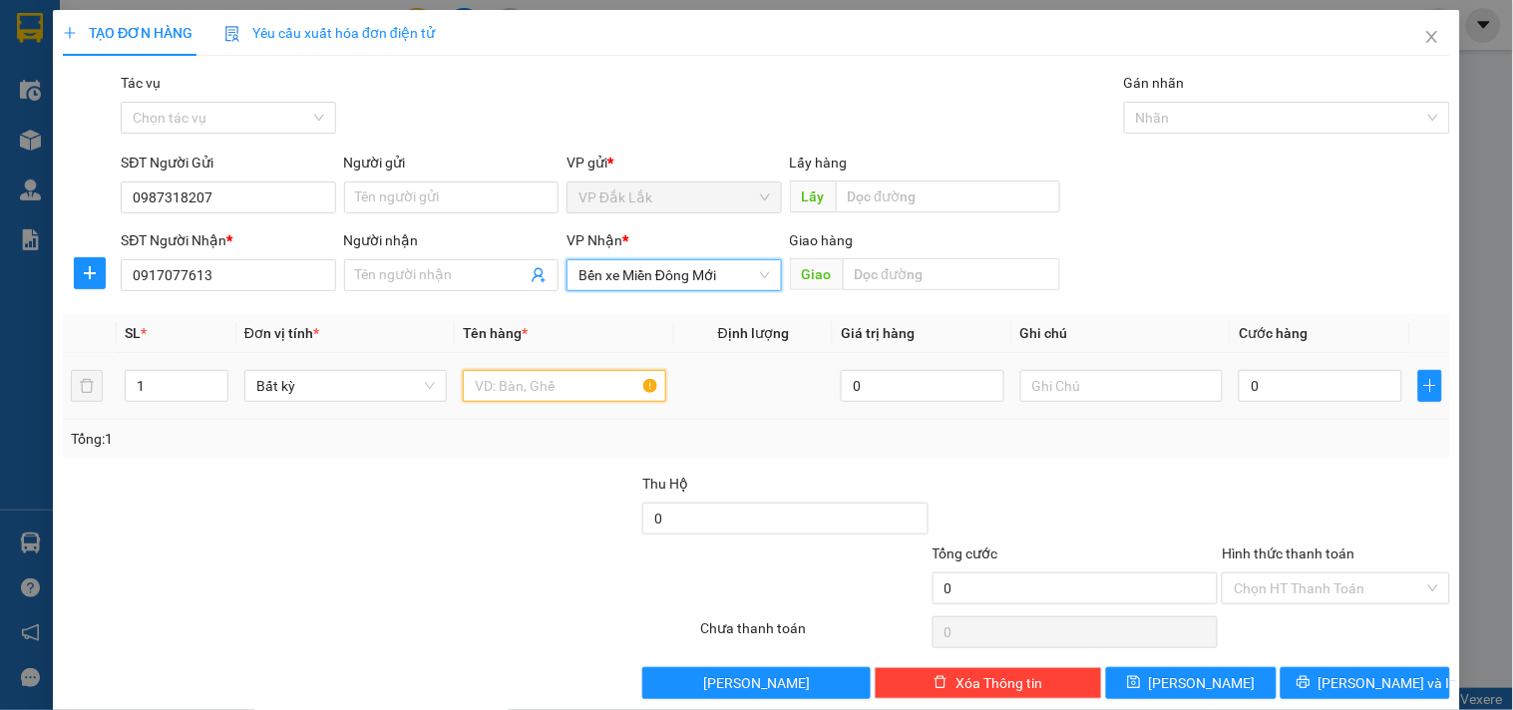
click at [491, 394] on input "text" at bounding box center [564, 386] width 202 height 32
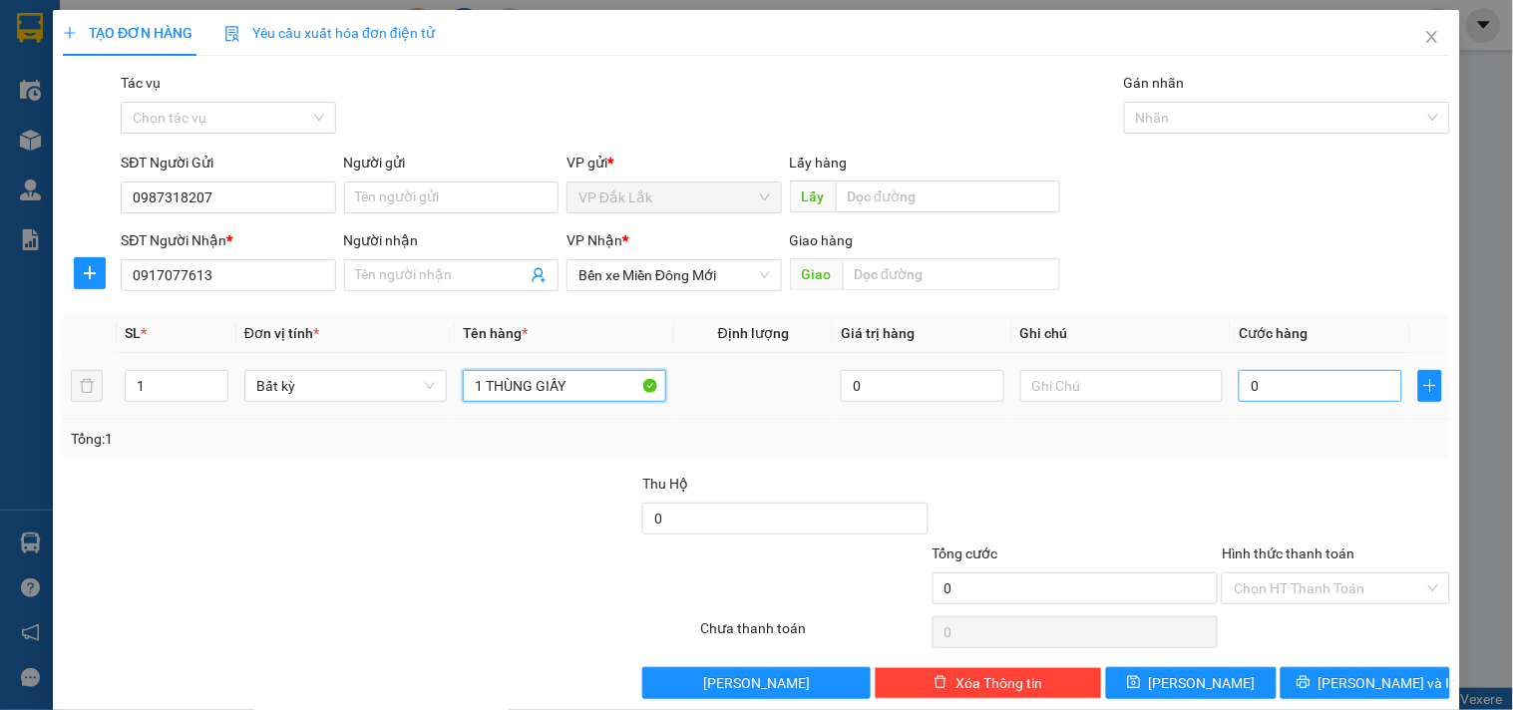
type input "1 THÙNG GIẤY"
click at [1318, 395] on input "0" at bounding box center [1321, 386] width 164 height 32
type input "1"
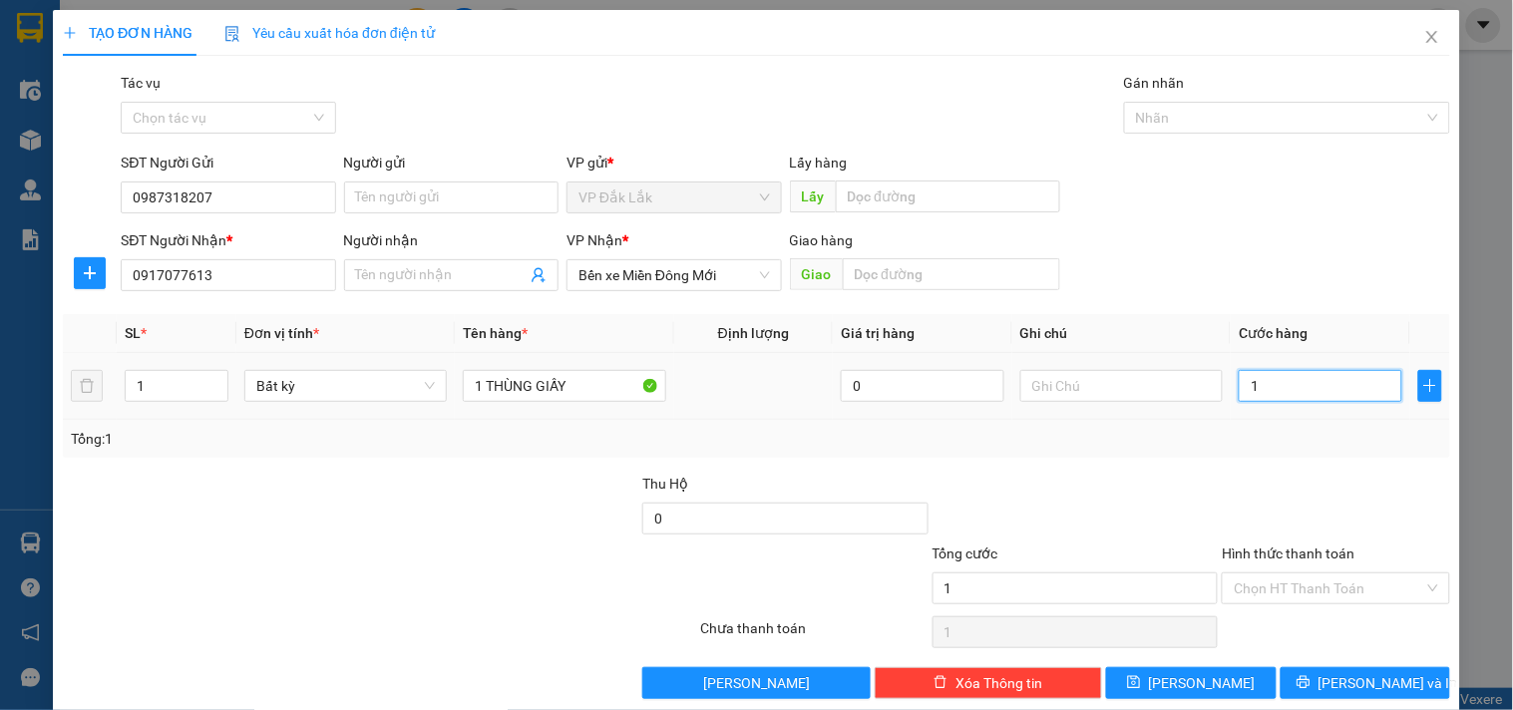
type input "10"
type input "100"
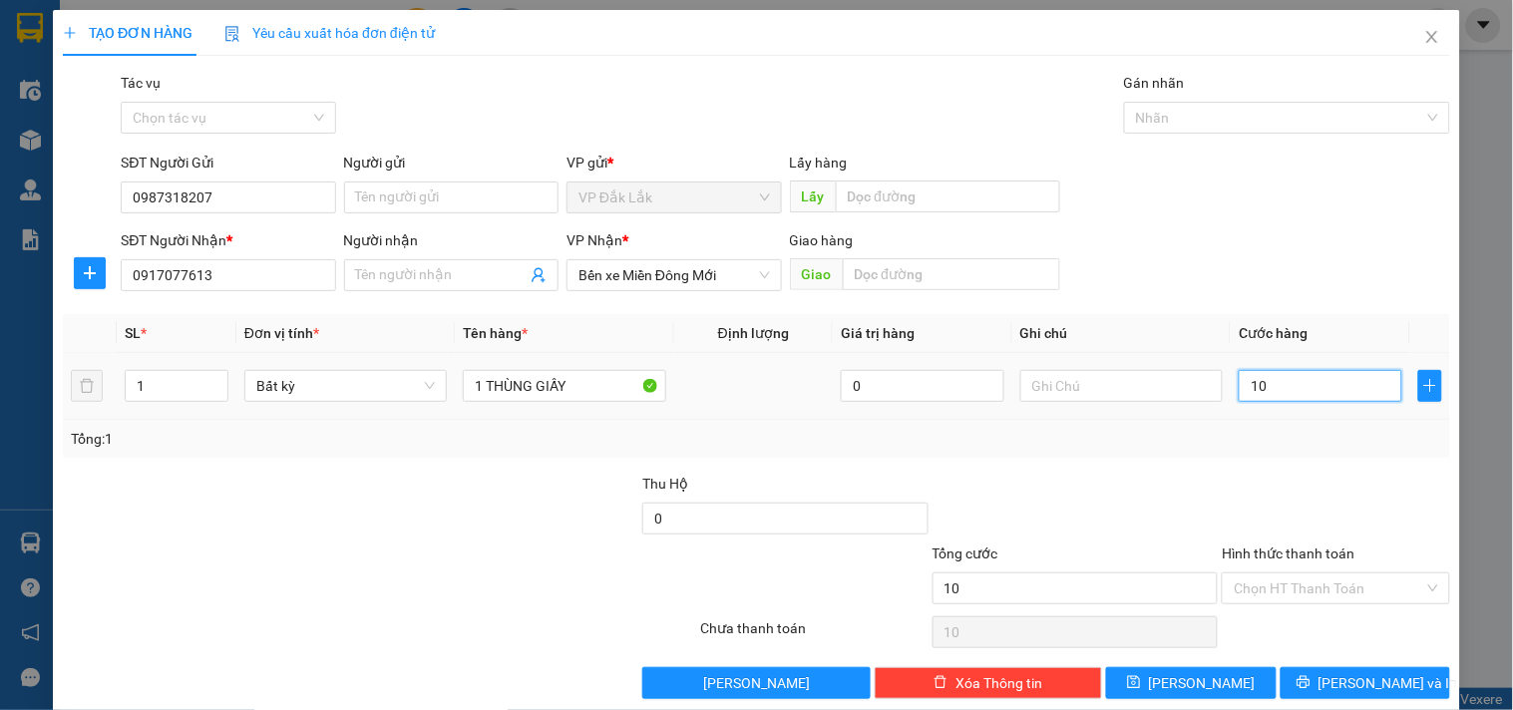
type input "100"
type input "1.000"
type input "10.000"
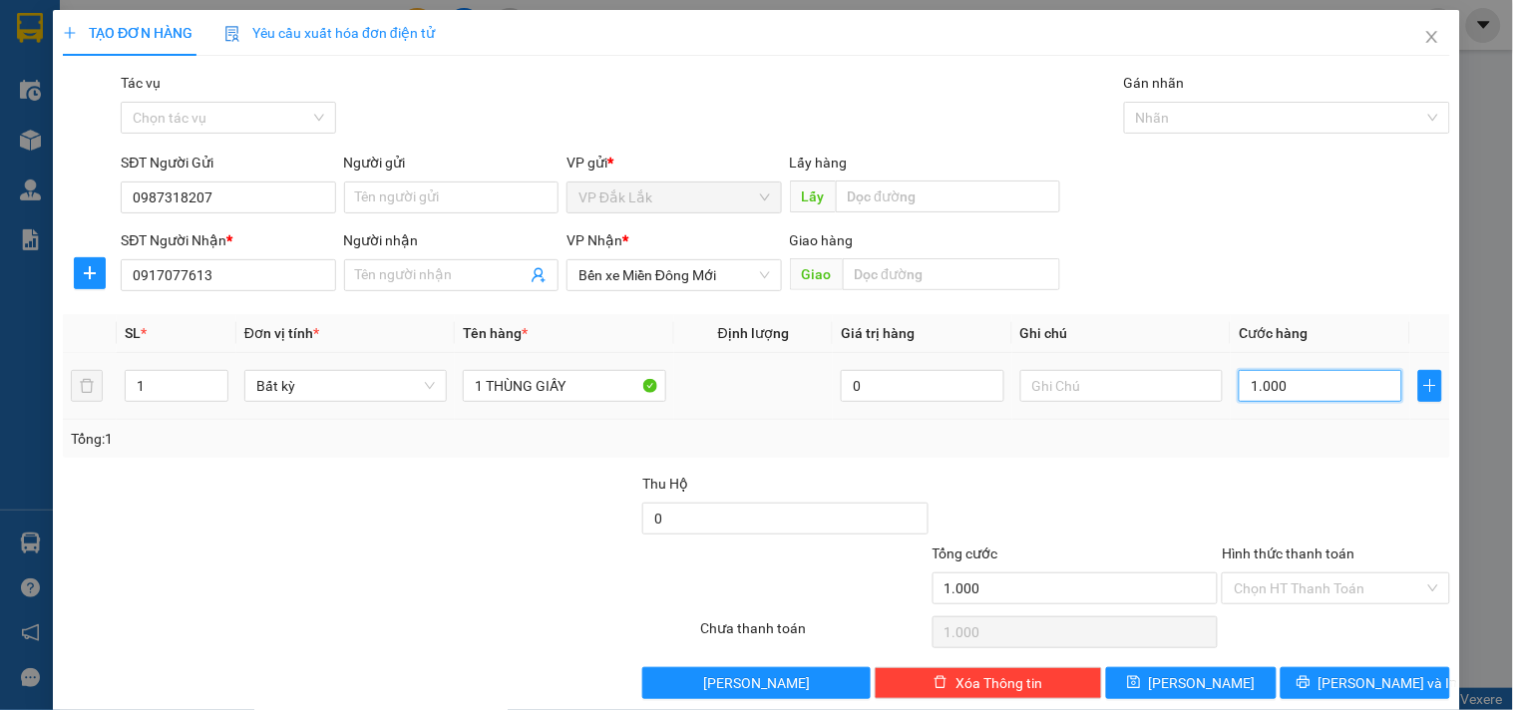
type input "10.000"
type input "100.000"
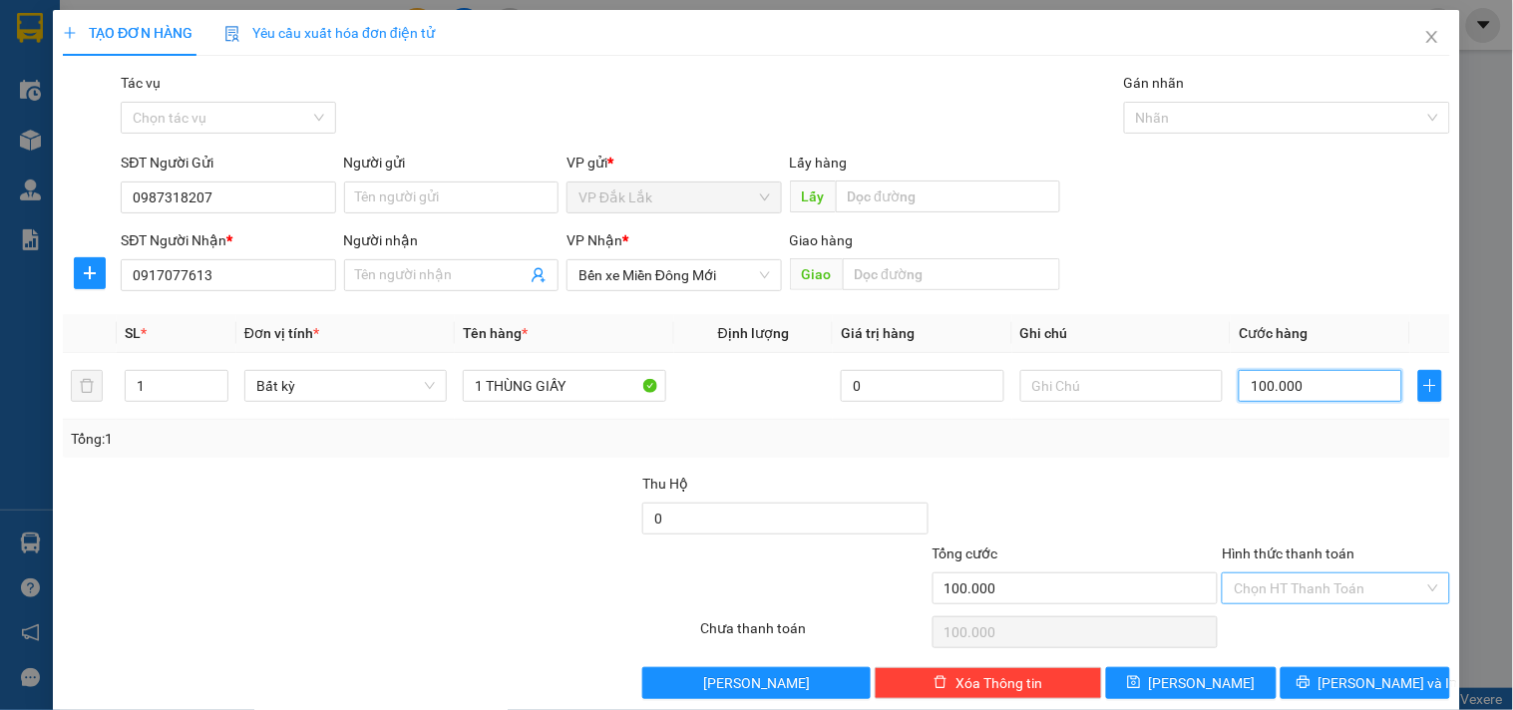
type input "100.000"
click at [1288, 590] on input "Hình thức thanh toán" at bounding box center [1328, 588] width 189 height 30
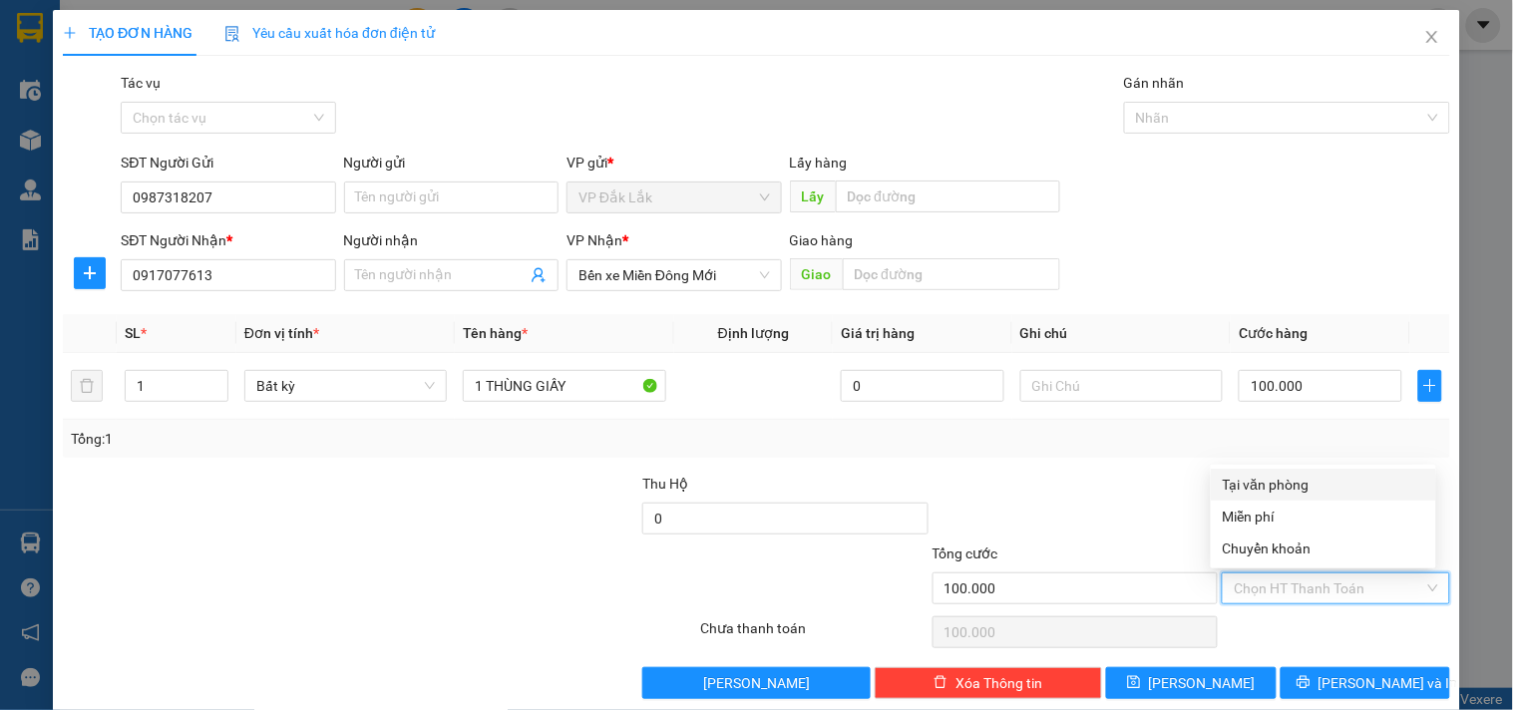
click at [1305, 484] on div "Tại văn phòng" at bounding box center [1323, 485] width 201 height 22
type input "0"
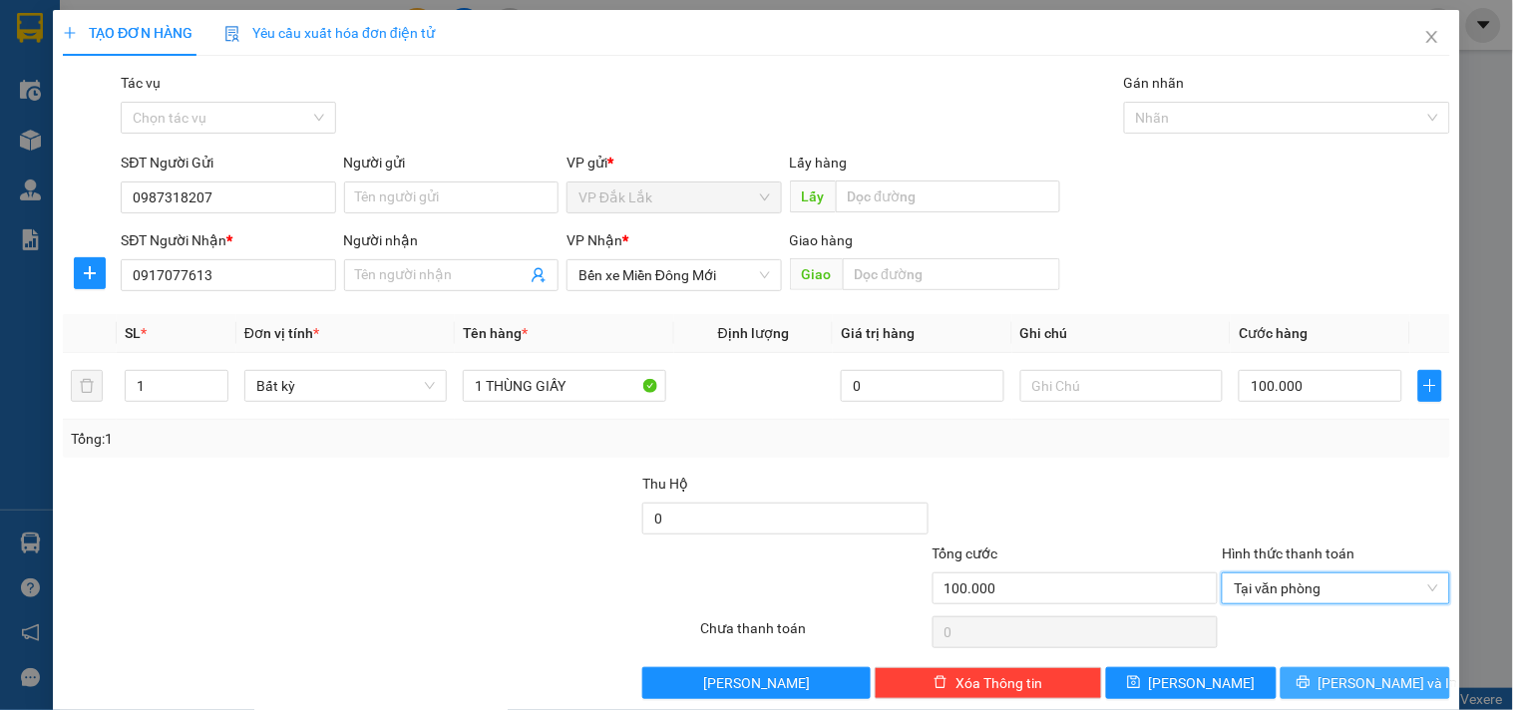
click at [1332, 696] on button "Lưu và In" at bounding box center [1366, 683] width 170 height 32
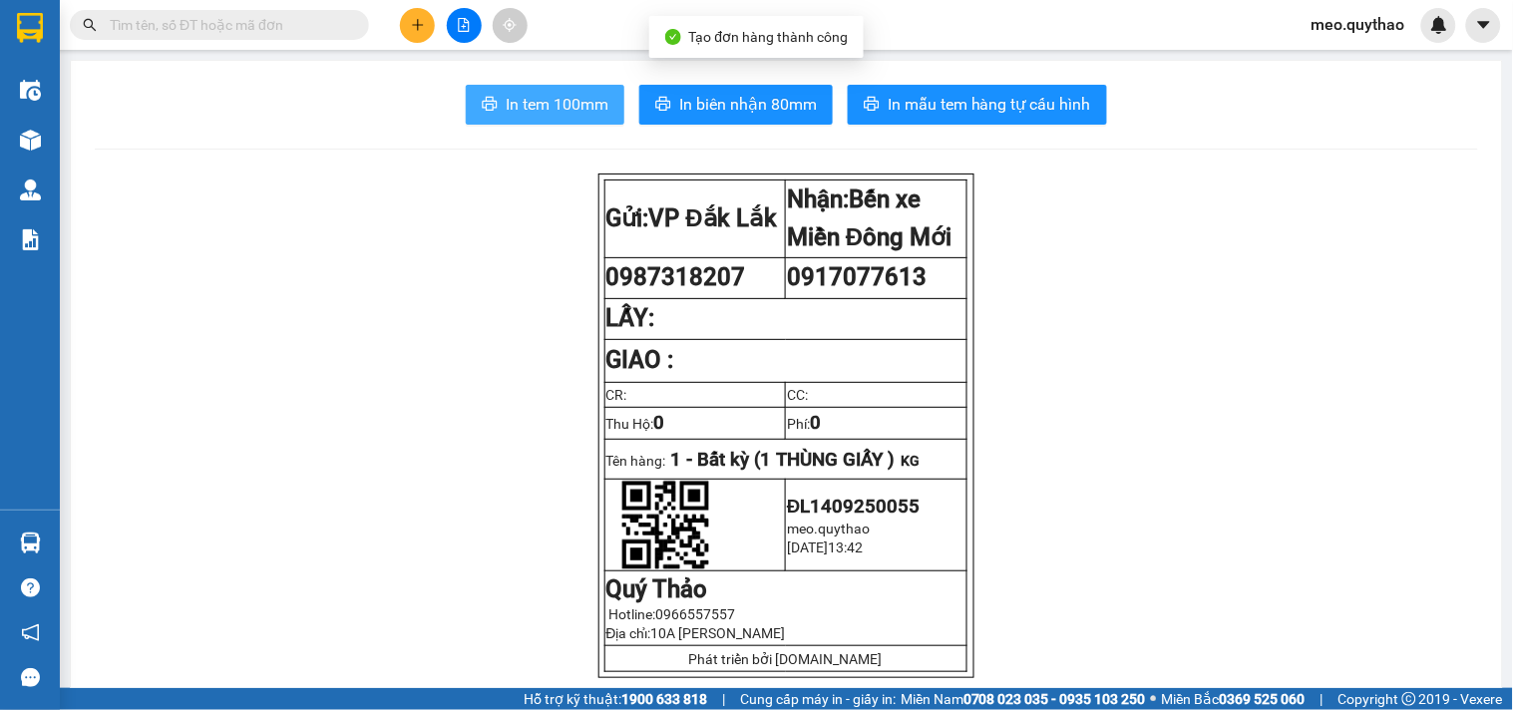
click at [564, 87] on button "In tem 100mm" at bounding box center [545, 105] width 159 height 40
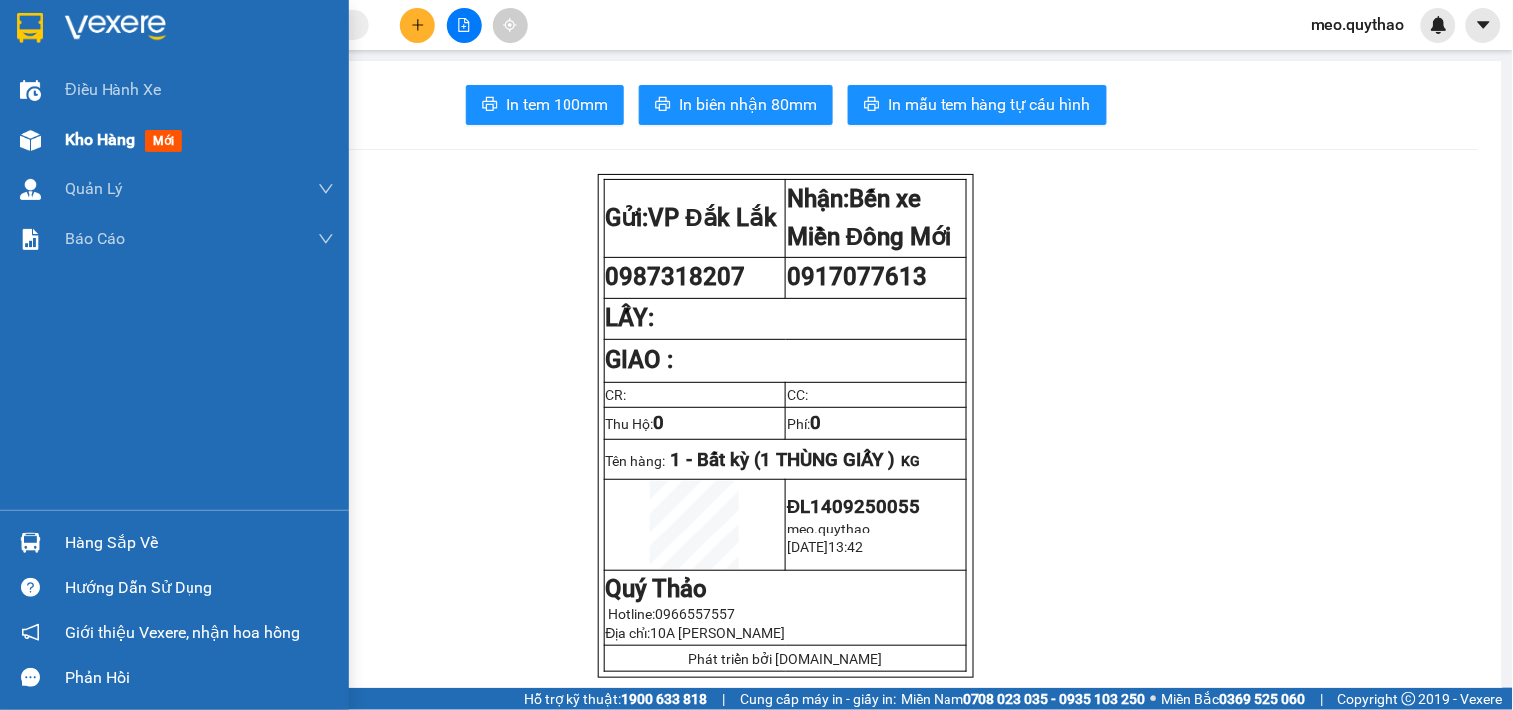
click at [142, 132] on div "Kho hàng mới" at bounding box center [127, 139] width 125 height 25
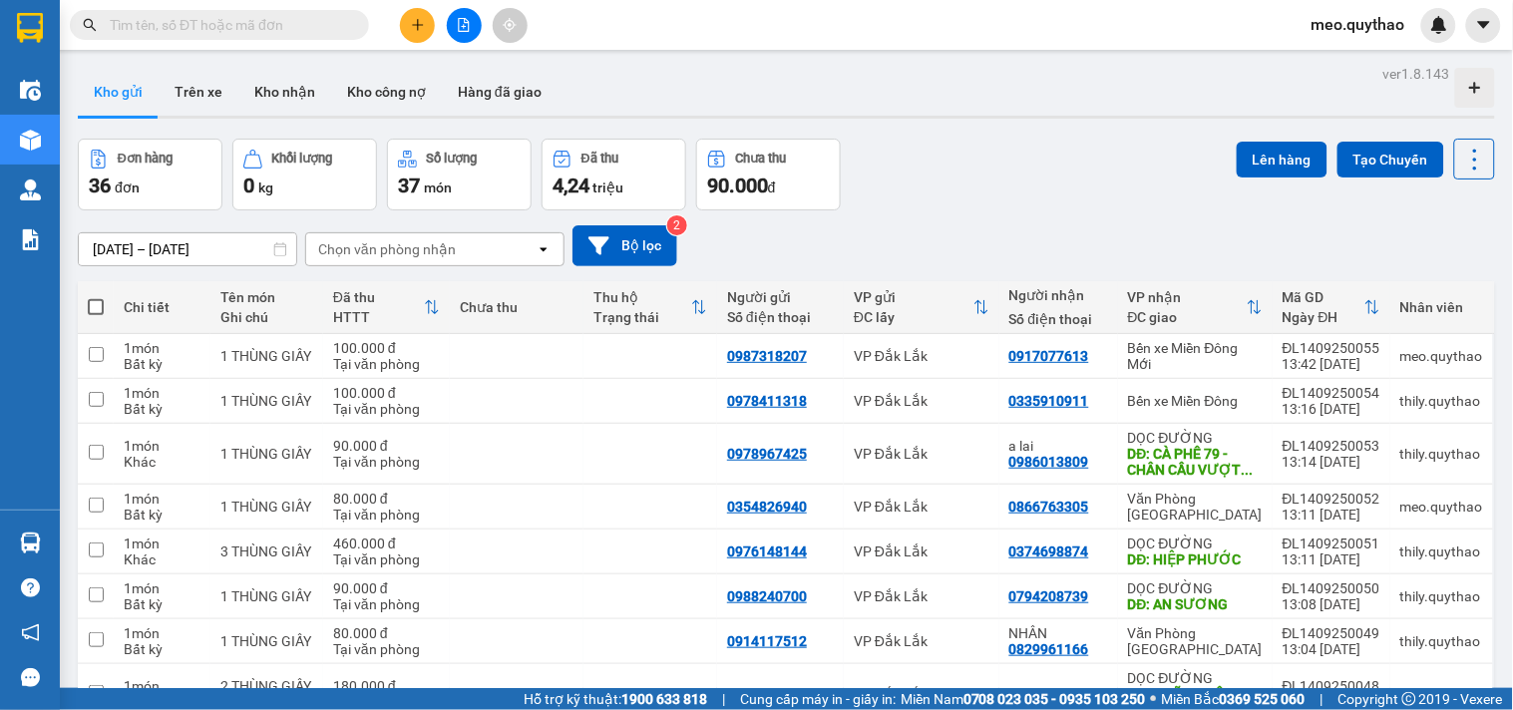
click at [417, 14] on button at bounding box center [417, 25] width 35 height 35
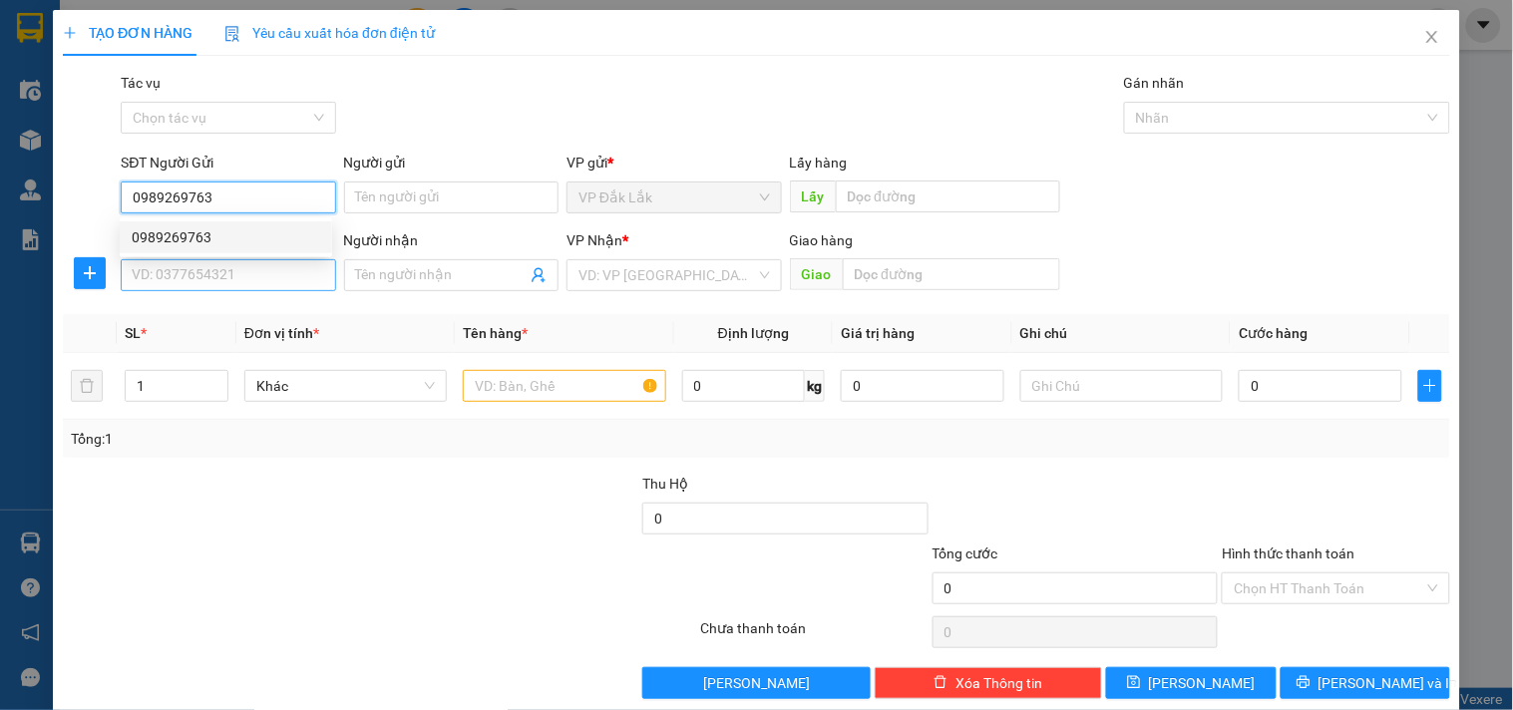
type input "0989269763"
click at [234, 282] on input "SĐT Người Nhận *" at bounding box center [228, 275] width 214 height 32
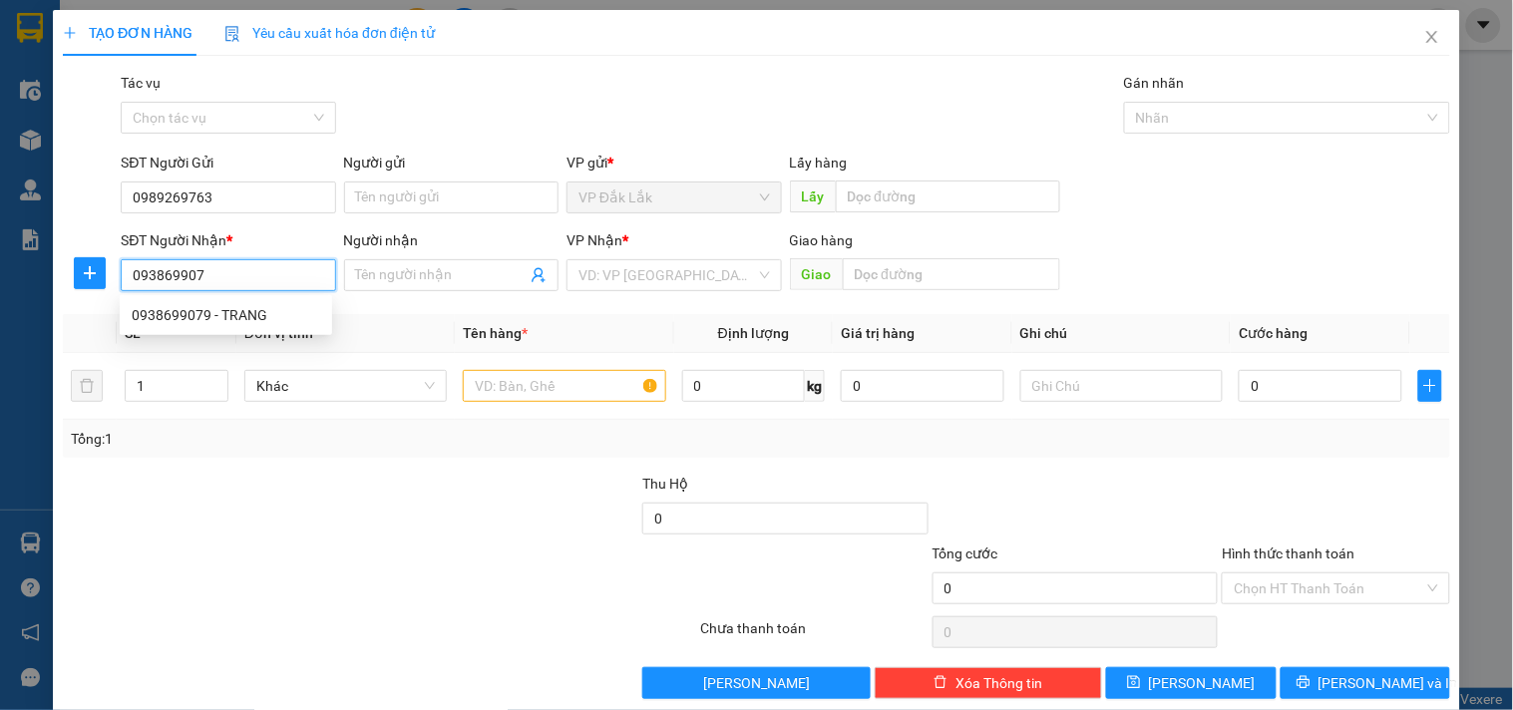
type input "0938699079"
click at [224, 302] on div "0938699079 - TRANG" at bounding box center [226, 315] width 212 height 32
type input "TRANG"
type input "0938699079"
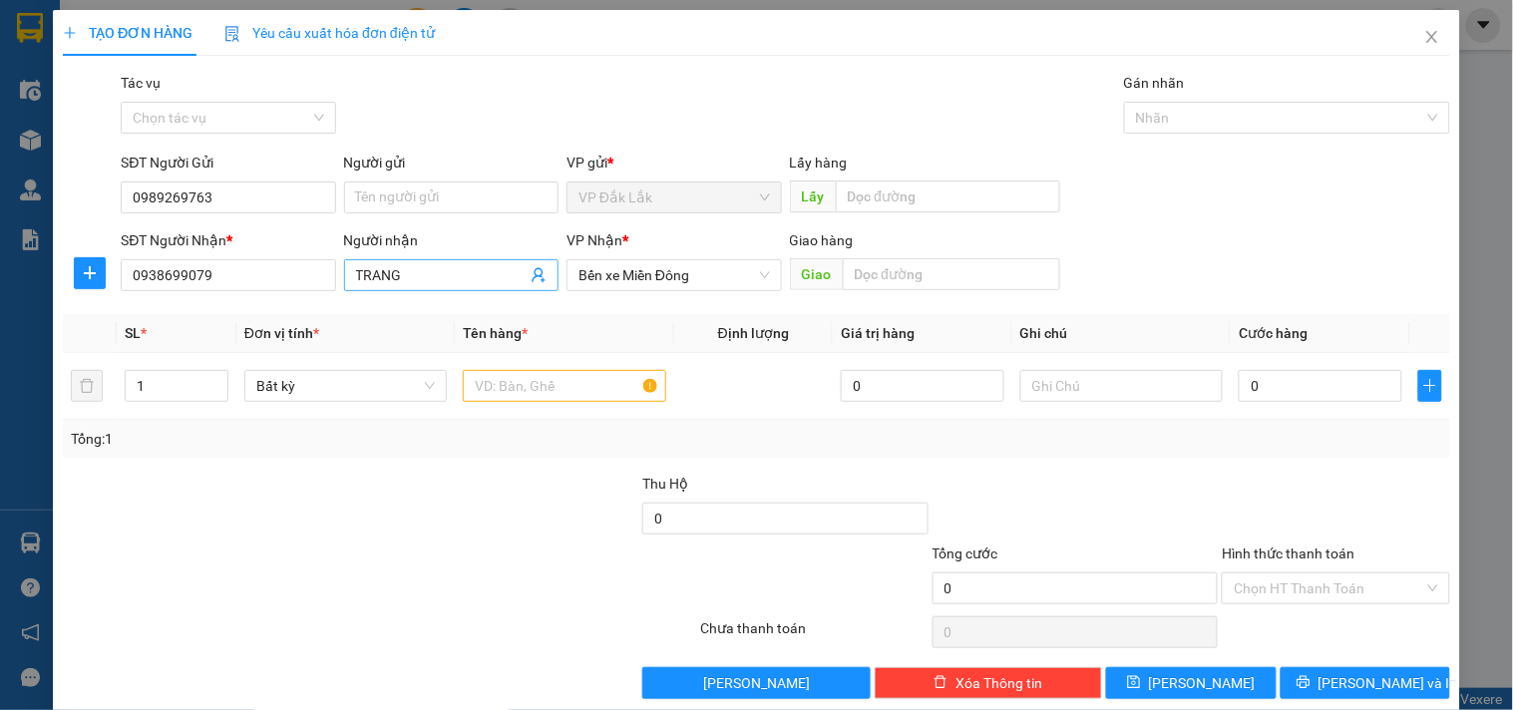
click at [392, 280] on input "TRANG" at bounding box center [441, 275] width 171 height 22
click at [506, 390] on input "text" at bounding box center [564, 386] width 202 height 32
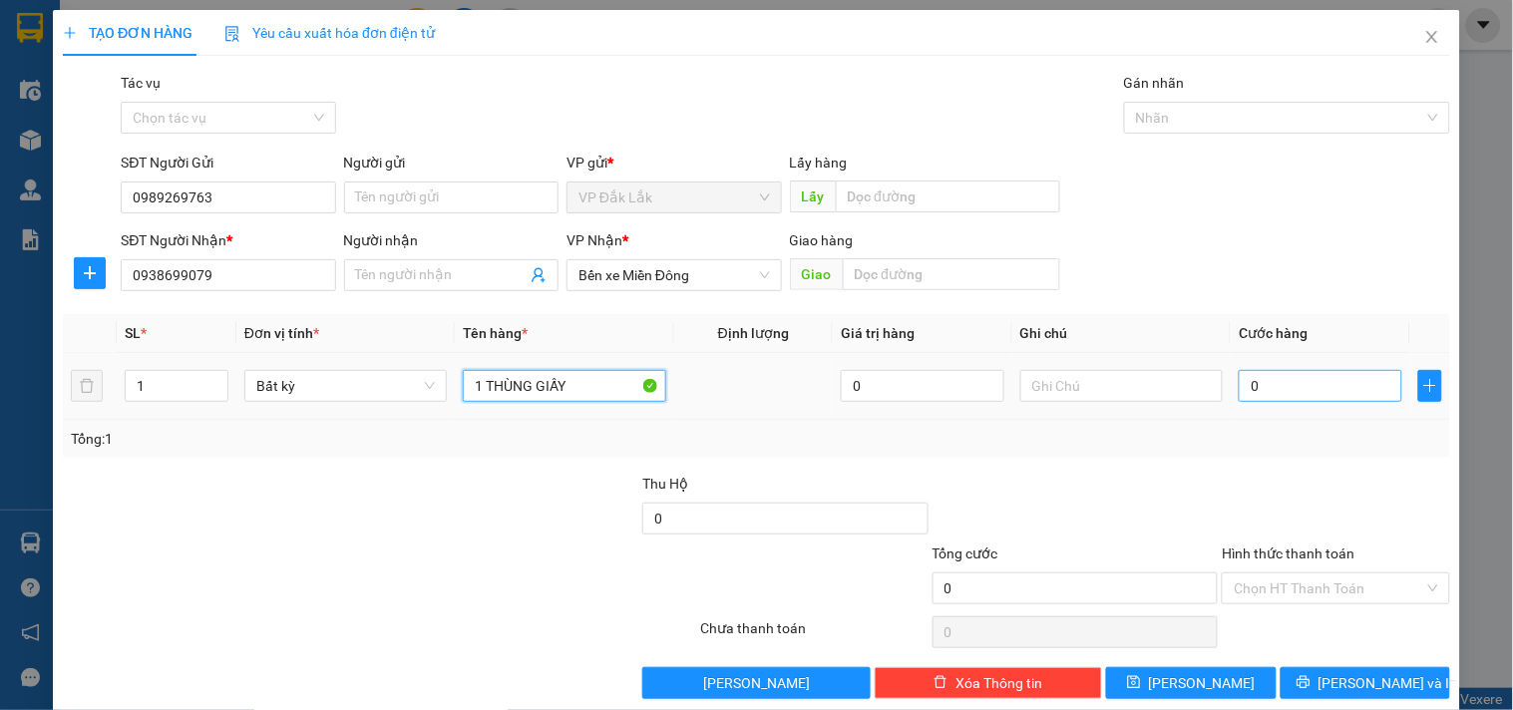
type input "1 THÙNG GIẤY"
click at [1281, 374] on input "0" at bounding box center [1321, 386] width 164 height 32
type input "6"
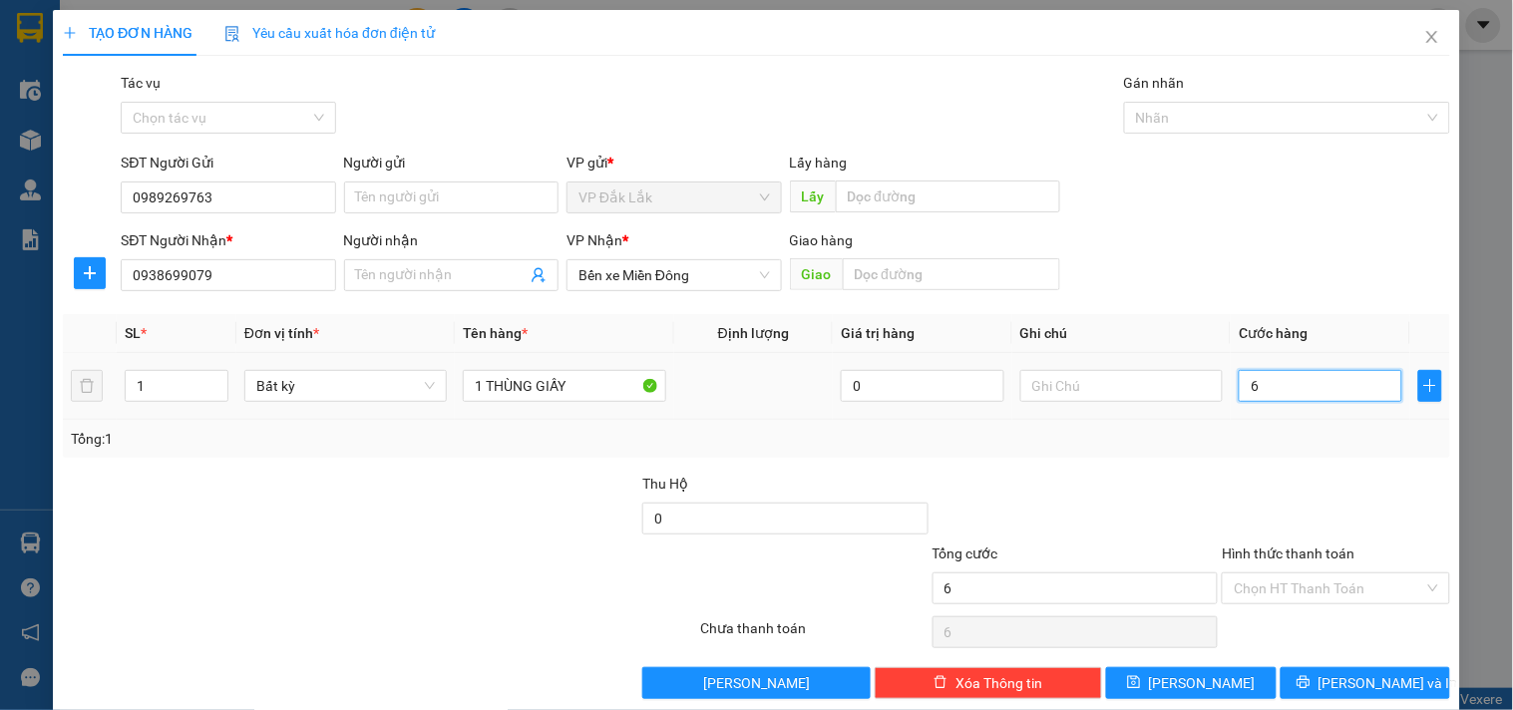
type input "60"
type input "600"
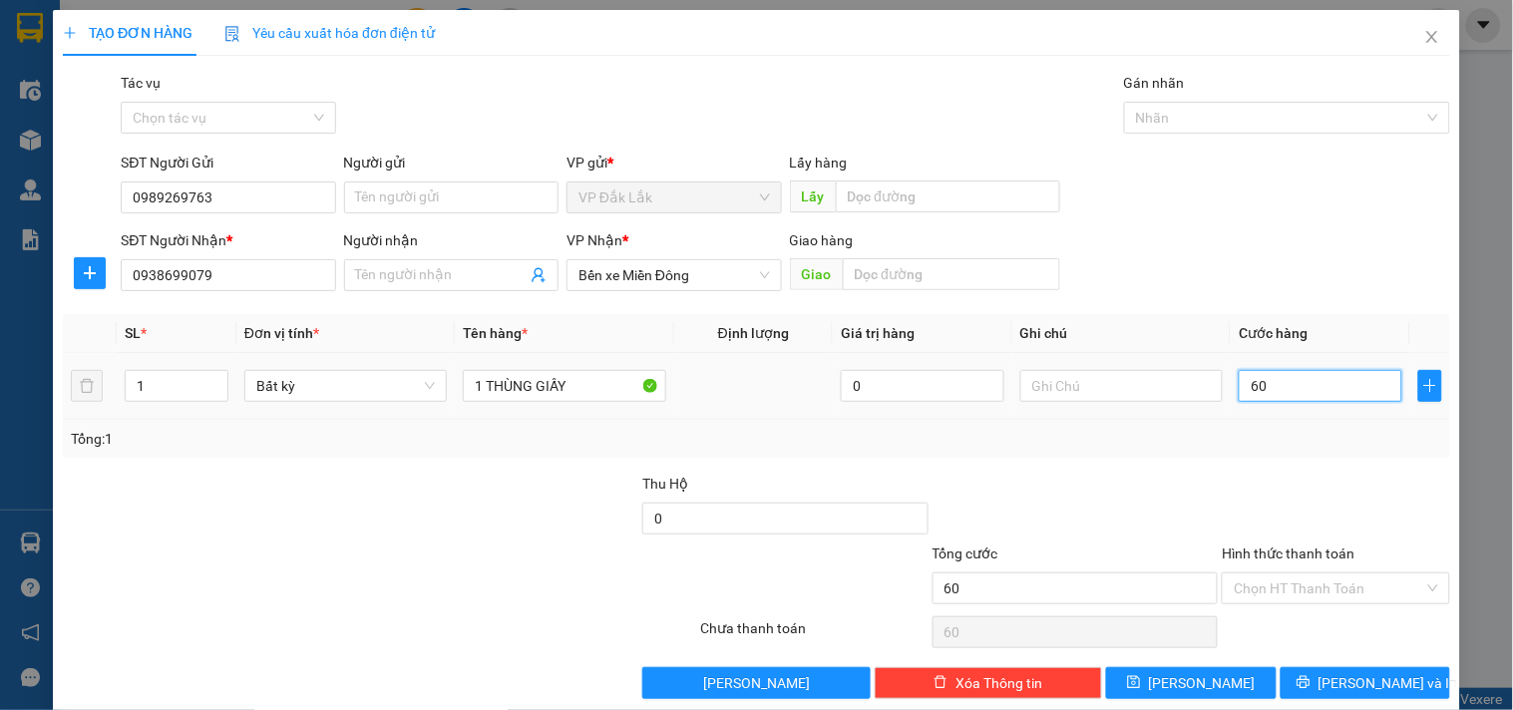
type input "600"
type input "6.000"
type input "60.000"
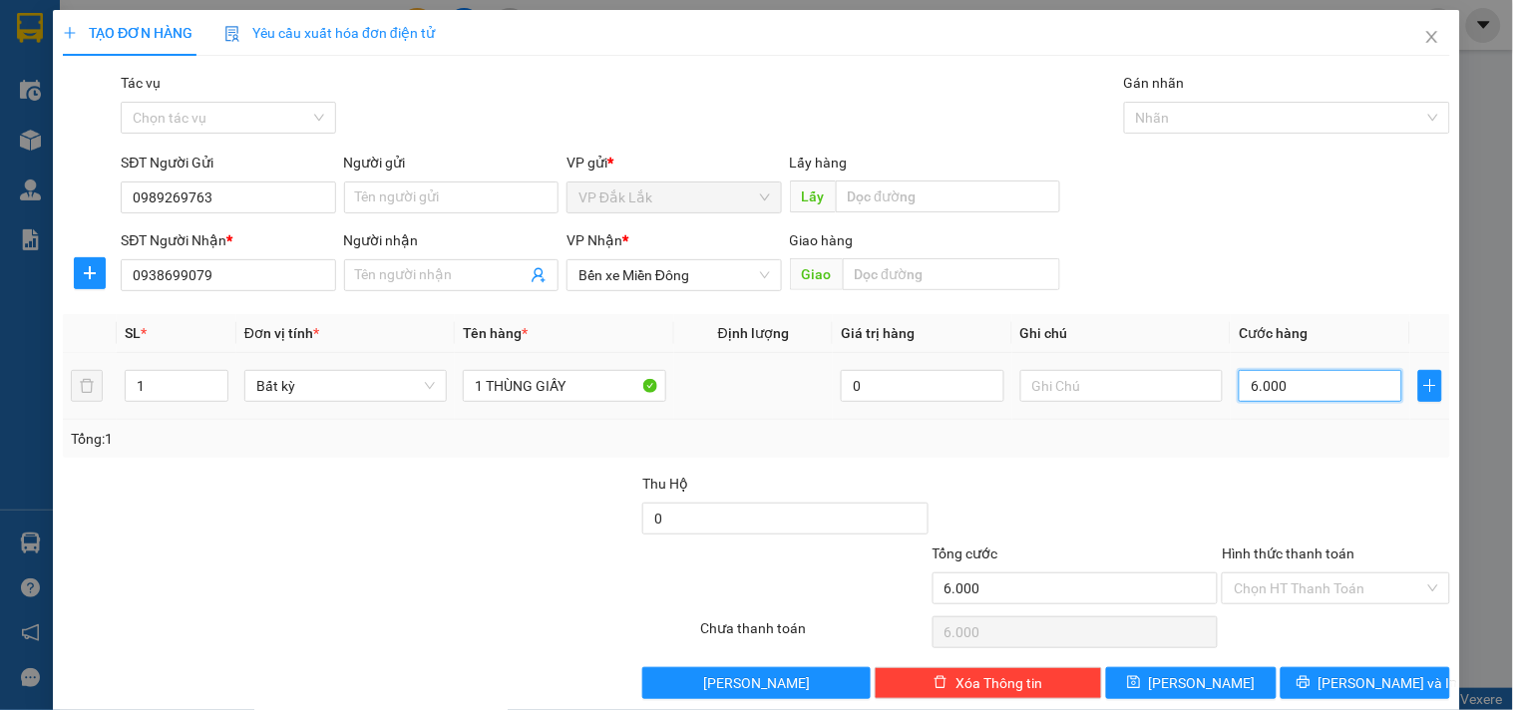
type input "60.000"
click at [1300, 586] on input "Hình thức thanh toán" at bounding box center [1328, 588] width 189 height 30
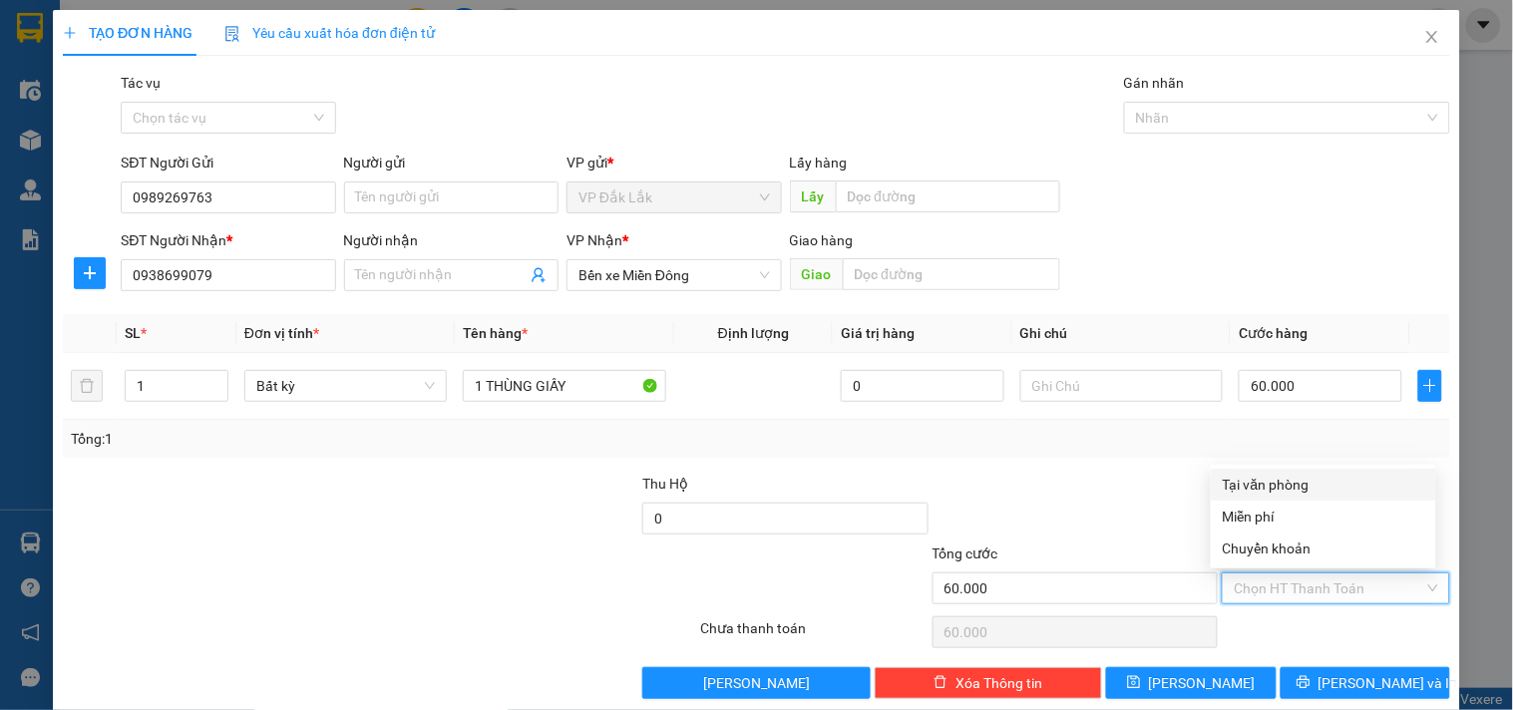
click at [1298, 454] on div "Tổng: 1" at bounding box center [756, 439] width 1387 height 38
click at [1319, 599] on input "Hình thức thanh toán" at bounding box center [1328, 588] width 189 height 30
click at [1300, 463] on div "Transit Pickup Surcharge Ids Transit Deliver Surcharge Ids Transit Deliver Surc…" at bounding box center [756, 385] width 1387 height 627
click at [1292, 603] on div "Chọn HT Thanh Toán" at bounding box center [1335, 588] width 227 height 32
click at [1303, 479] on div "Tại văn phòng" at bounding box center [1323, 485] width 201 height 22
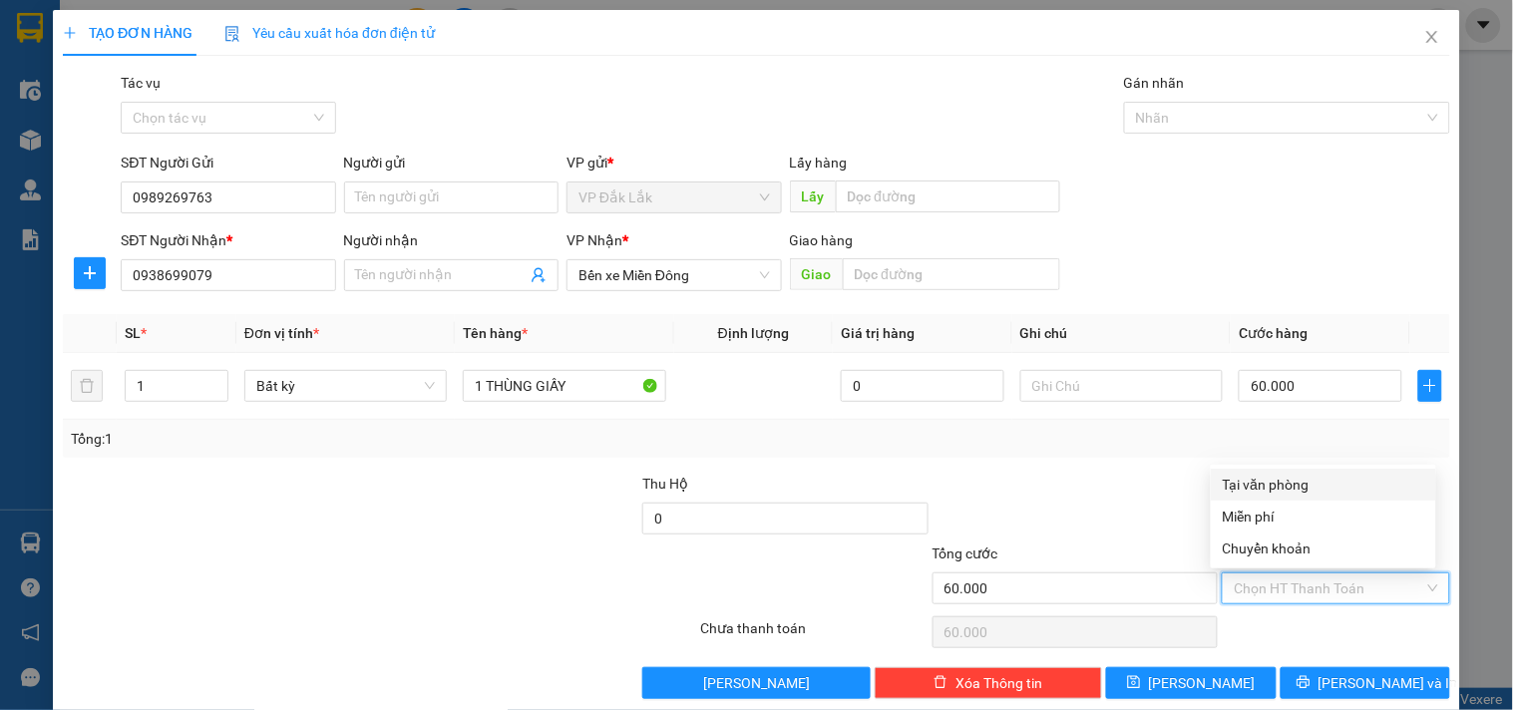
type input "0"
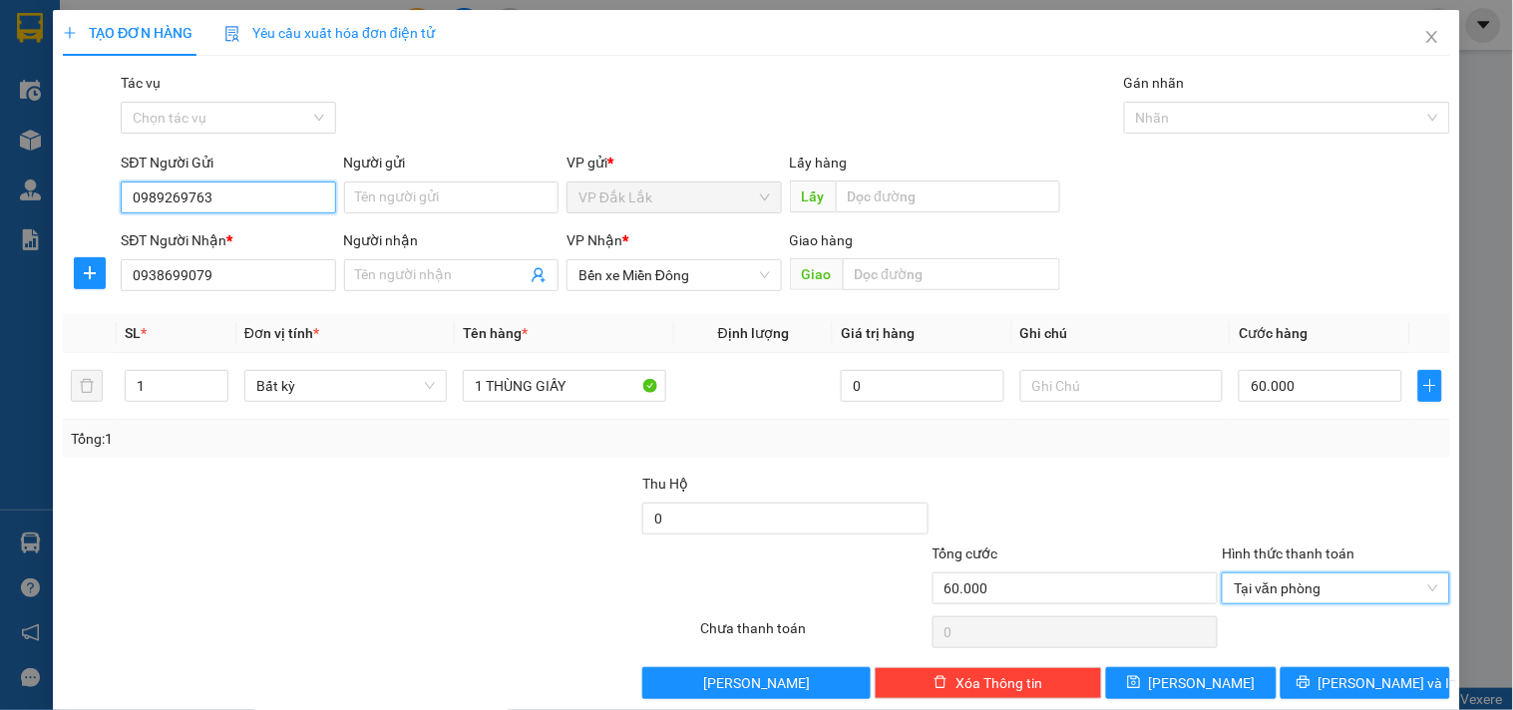
click at [173, 193] on input "0989269763" at bounding box center [228, 198] width 214 height 32
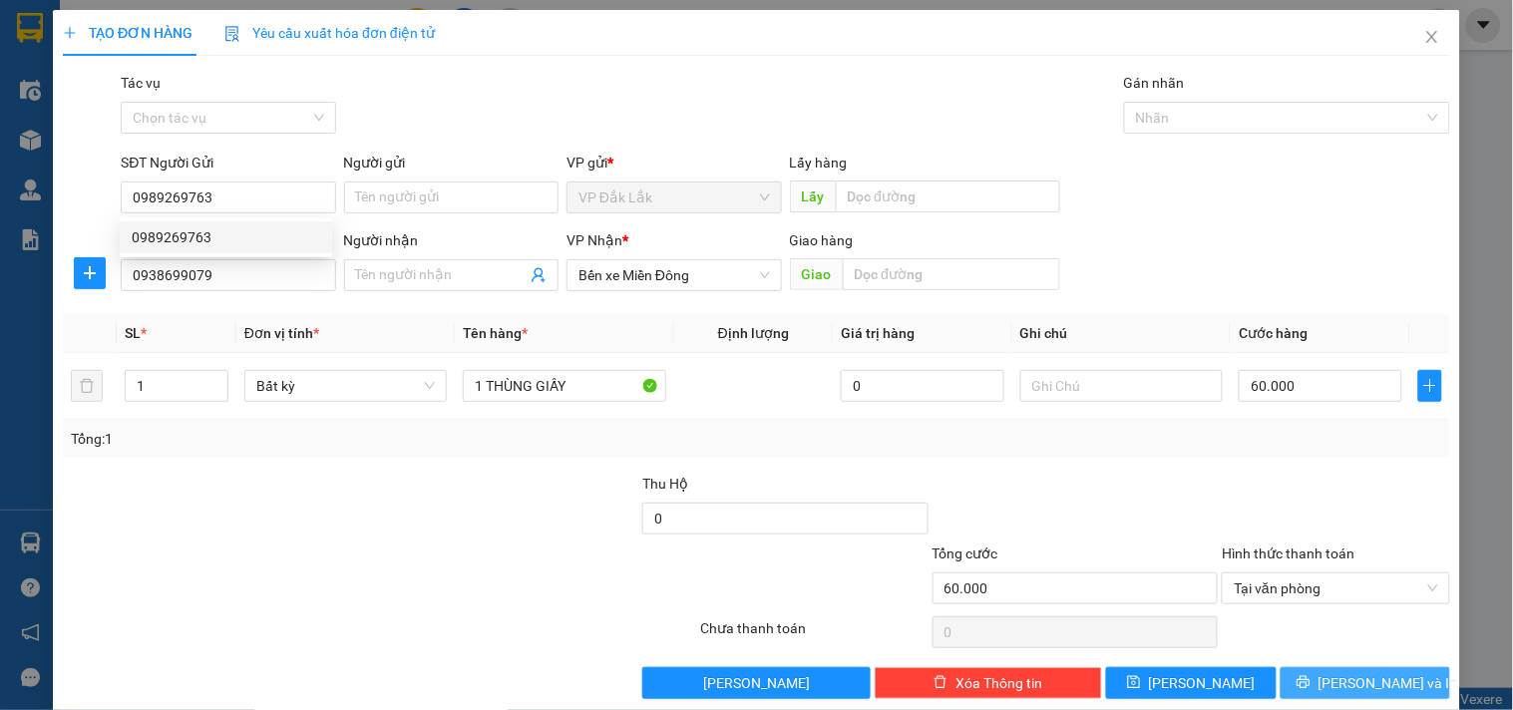
click at [1366, 686] on span "Lưu và In" at bounding box center [1388, 683] width 140 height 22
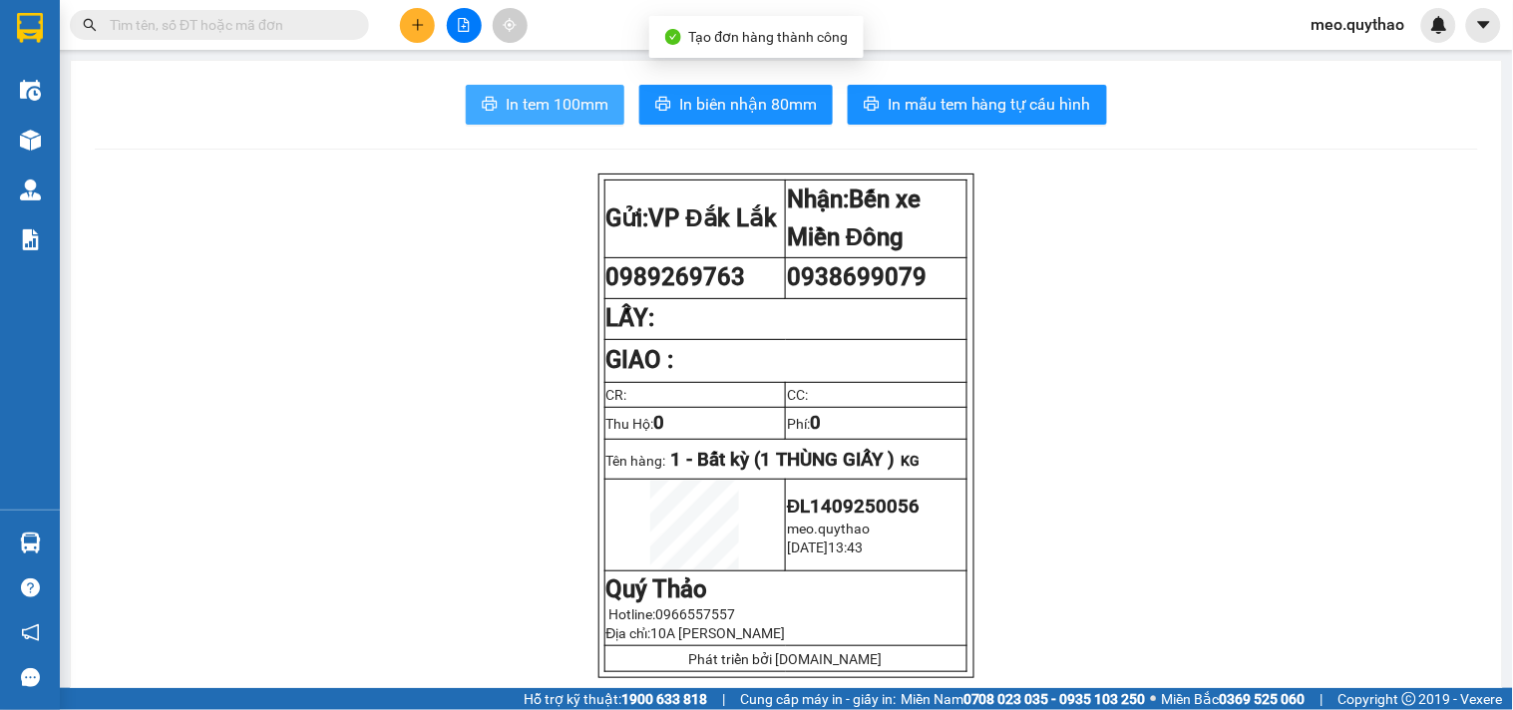
click at [521, 114] on span "In tem 100mm" at bounding box center [557, 104] width 103 height 25
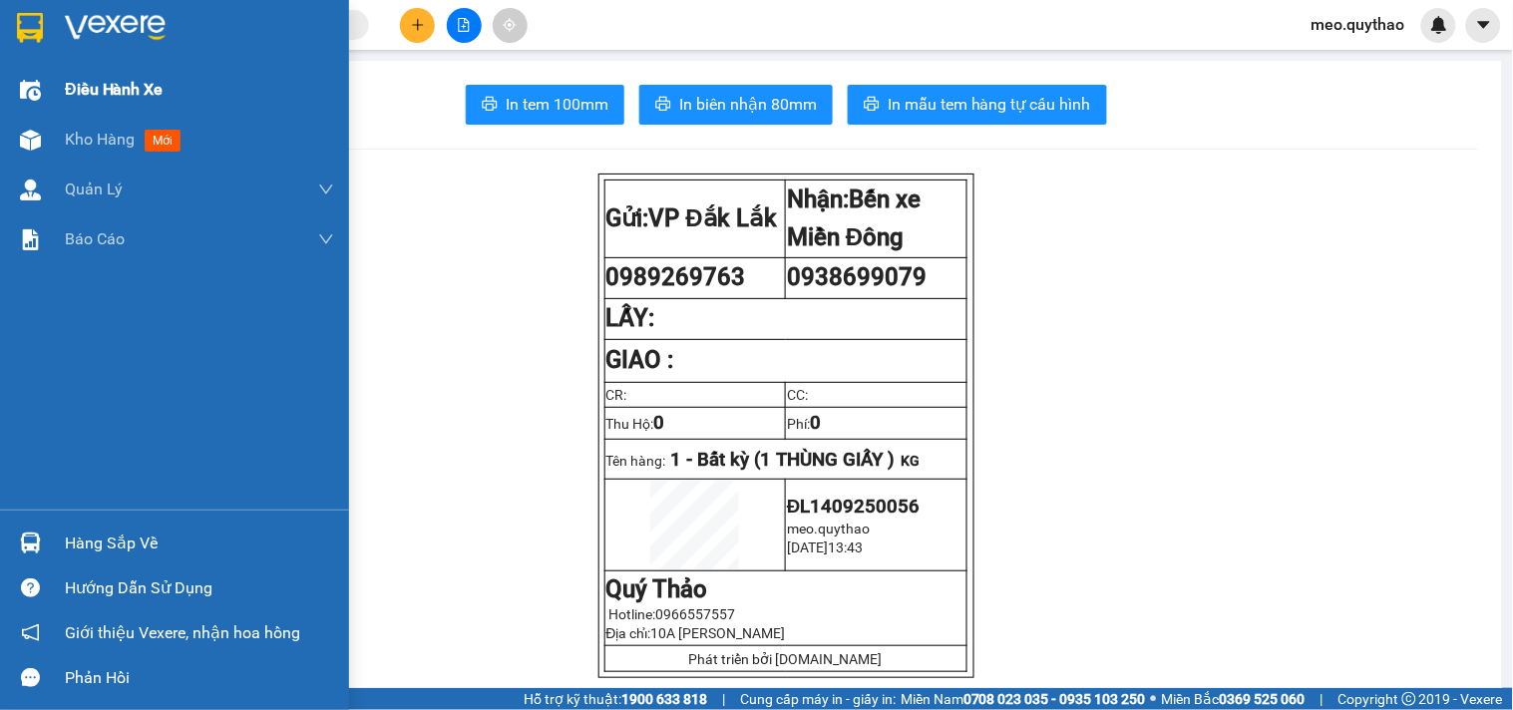
click at [110, 106] on div "Điều hành xe" at bounding box center [199, 90] width 269 height 50
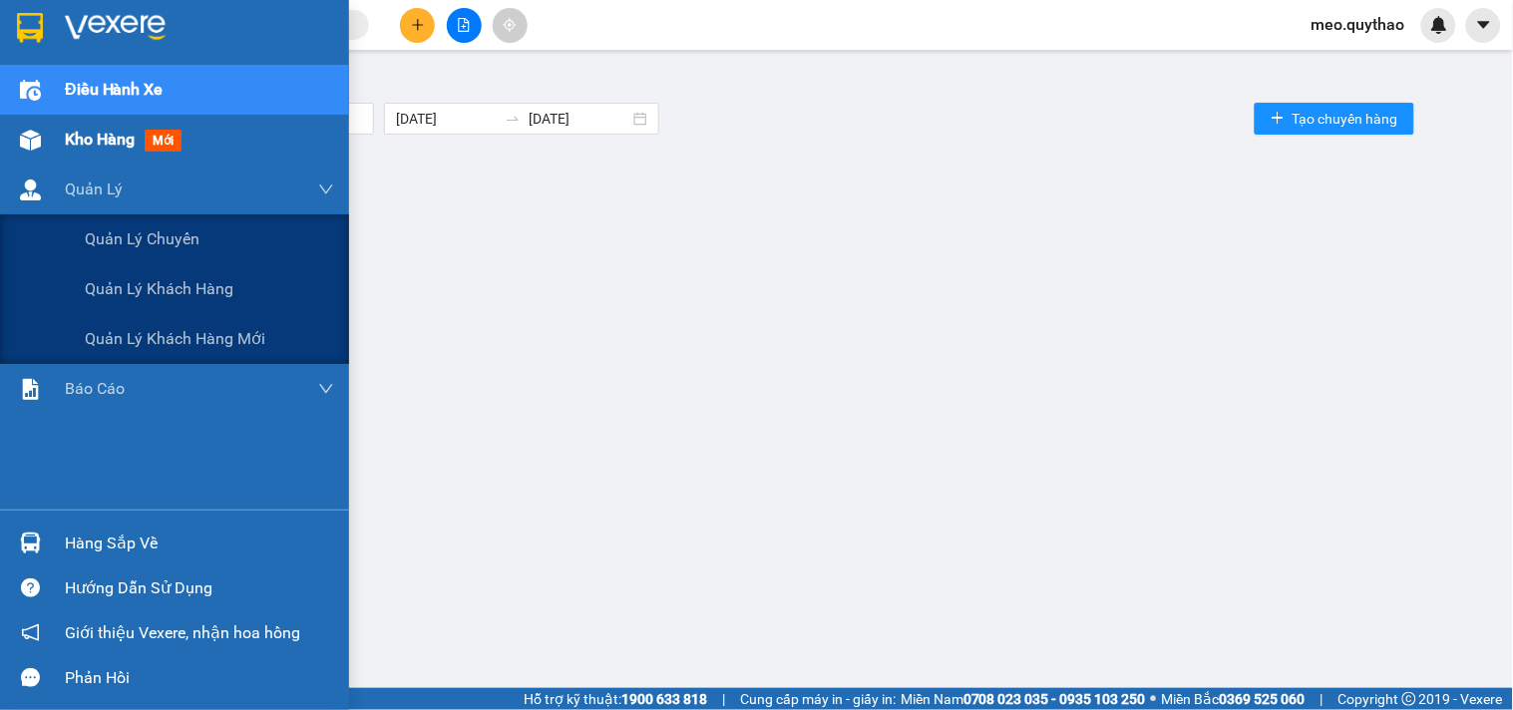
click at [121, 153] on div "Kho hàng mới" at bounding box center [199, 140] width 269 height 50
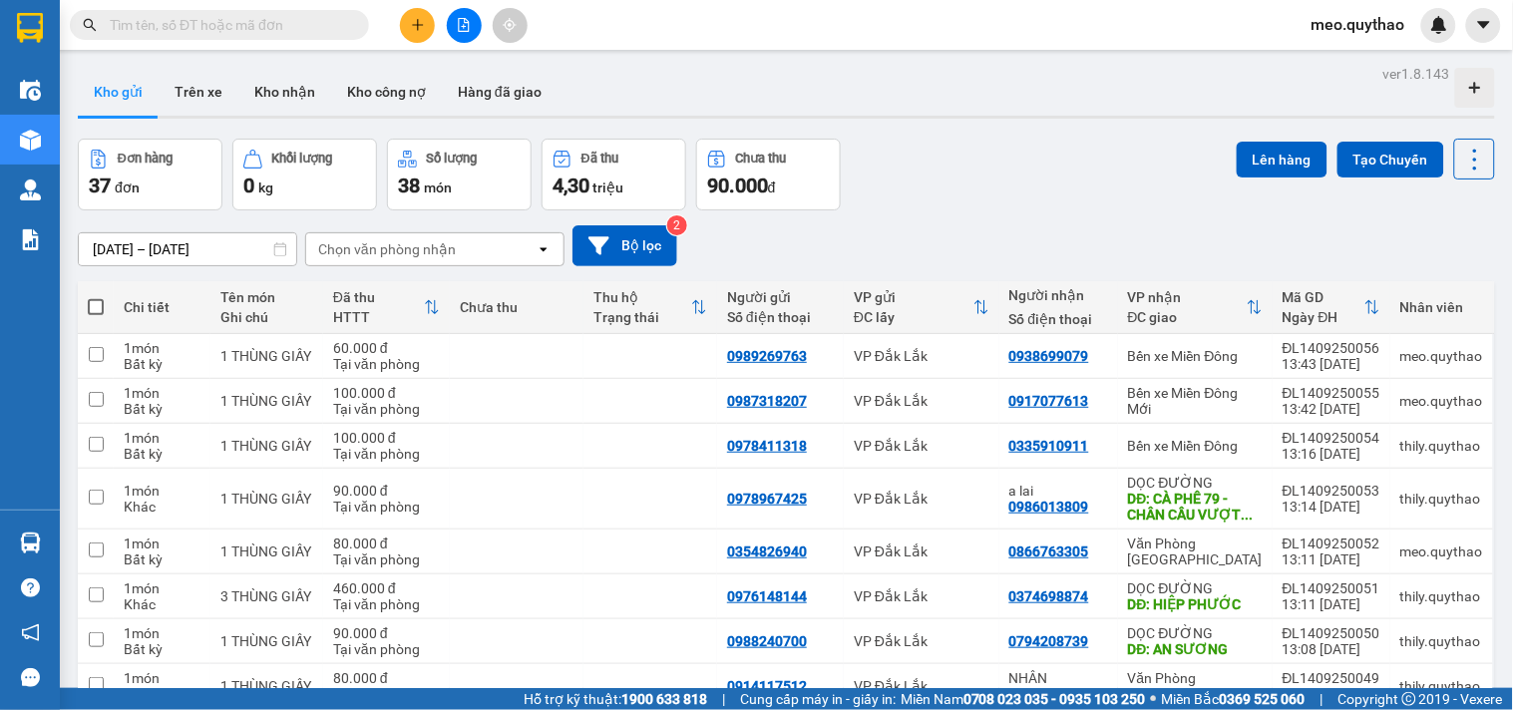
click at [414, 18] on icon "plus" at bounding box center [418, 25] width 14 height 14
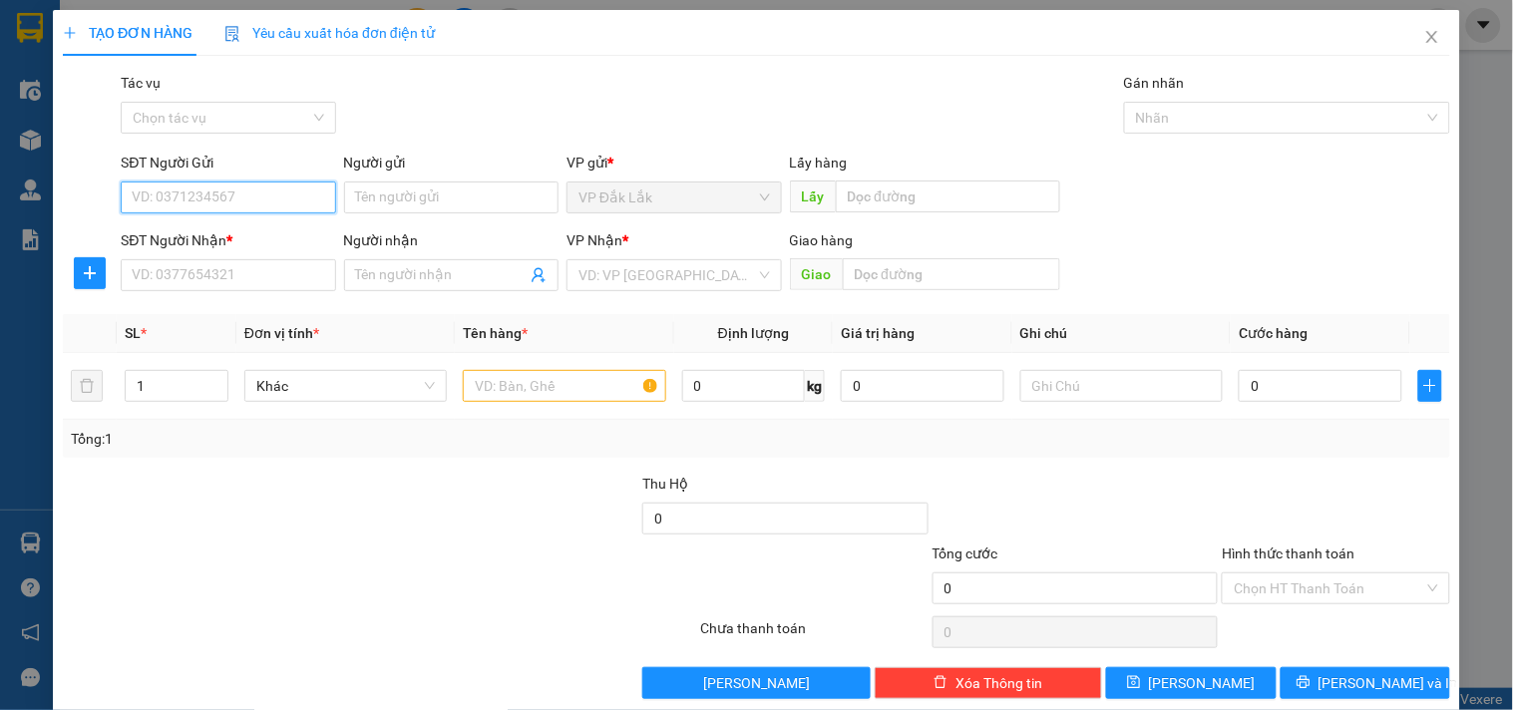
paste input "0989269763"
type input "0989269763"
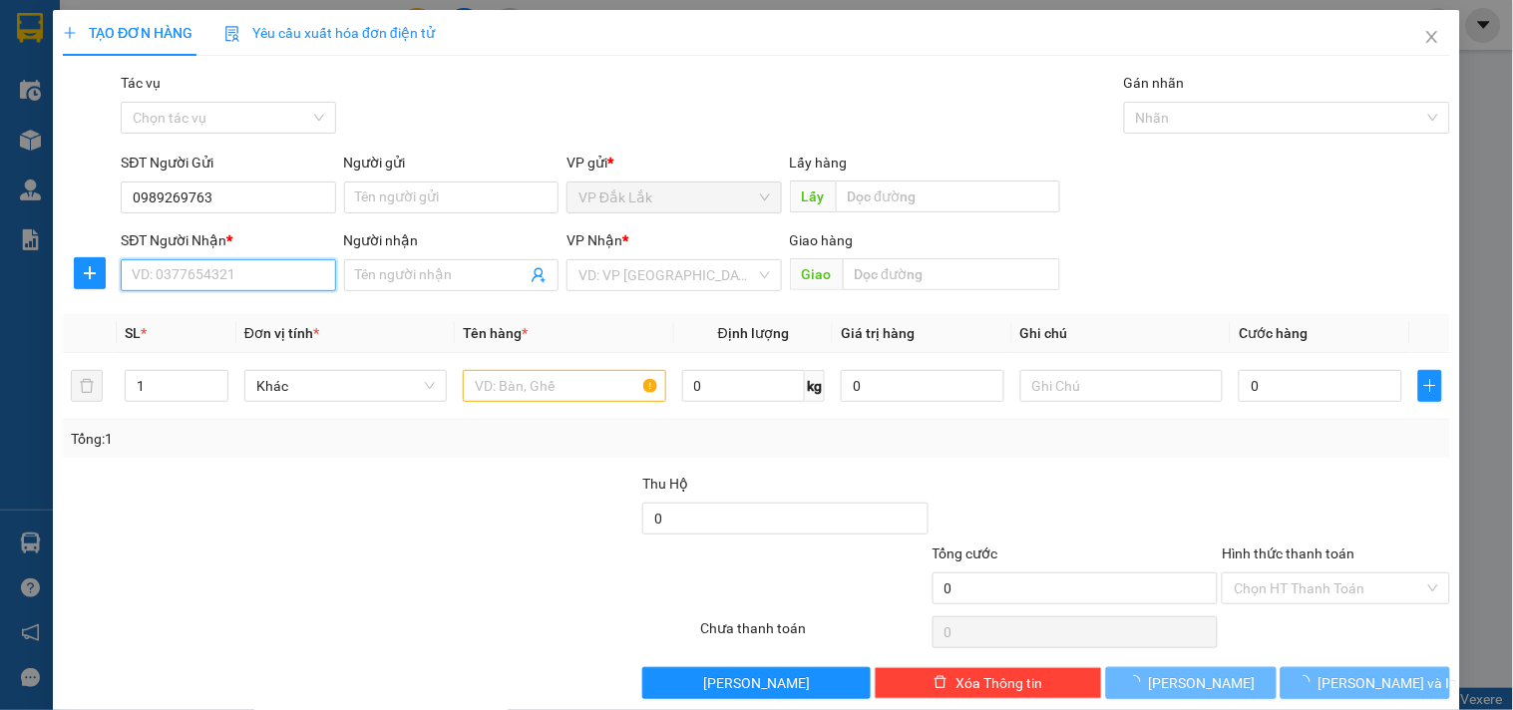
click at [255, 272] on input "SĐT Người Nhận *" at bounding box center [228, 275] width 214 height 32
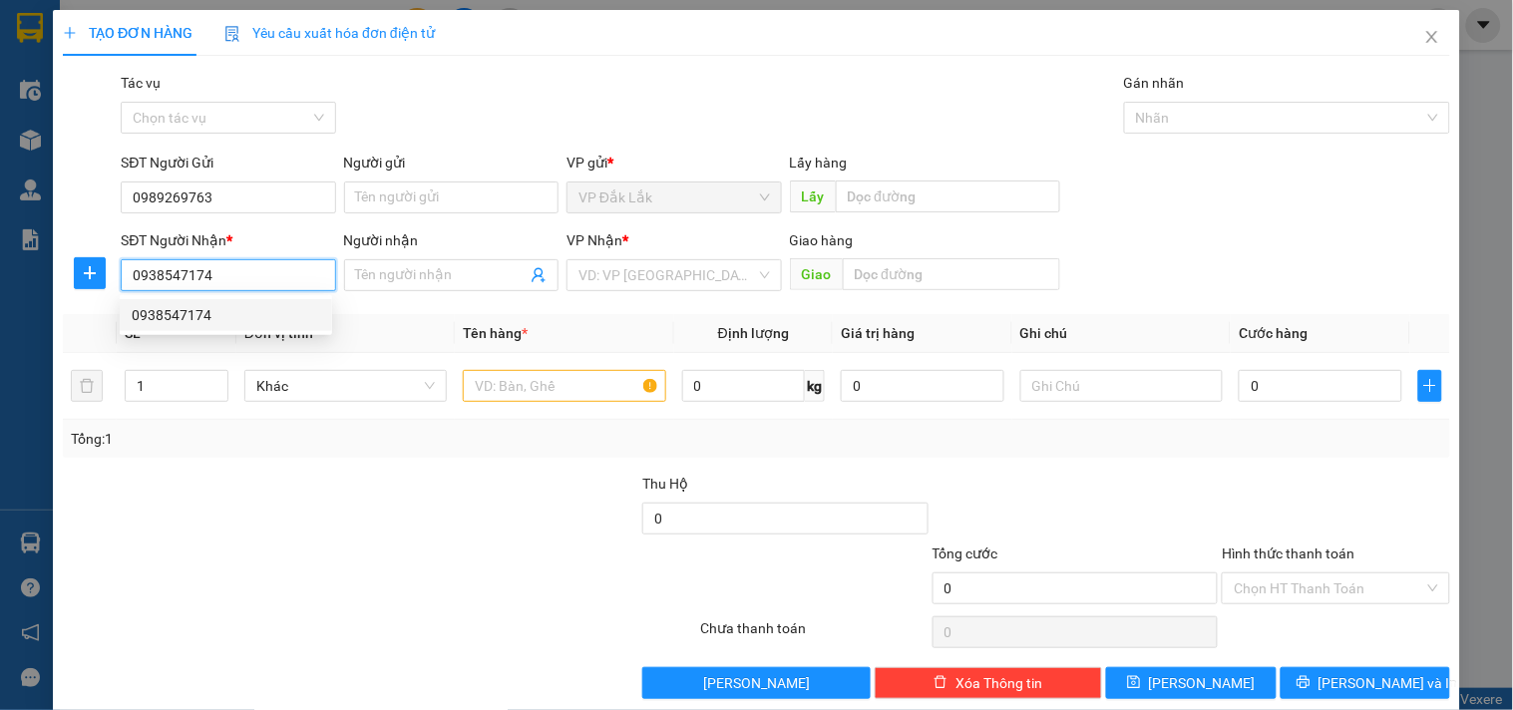
click at [256, 305] on div "0938547174" at bounding box center [226, 315] width 188 height 22
type input "0938547174"
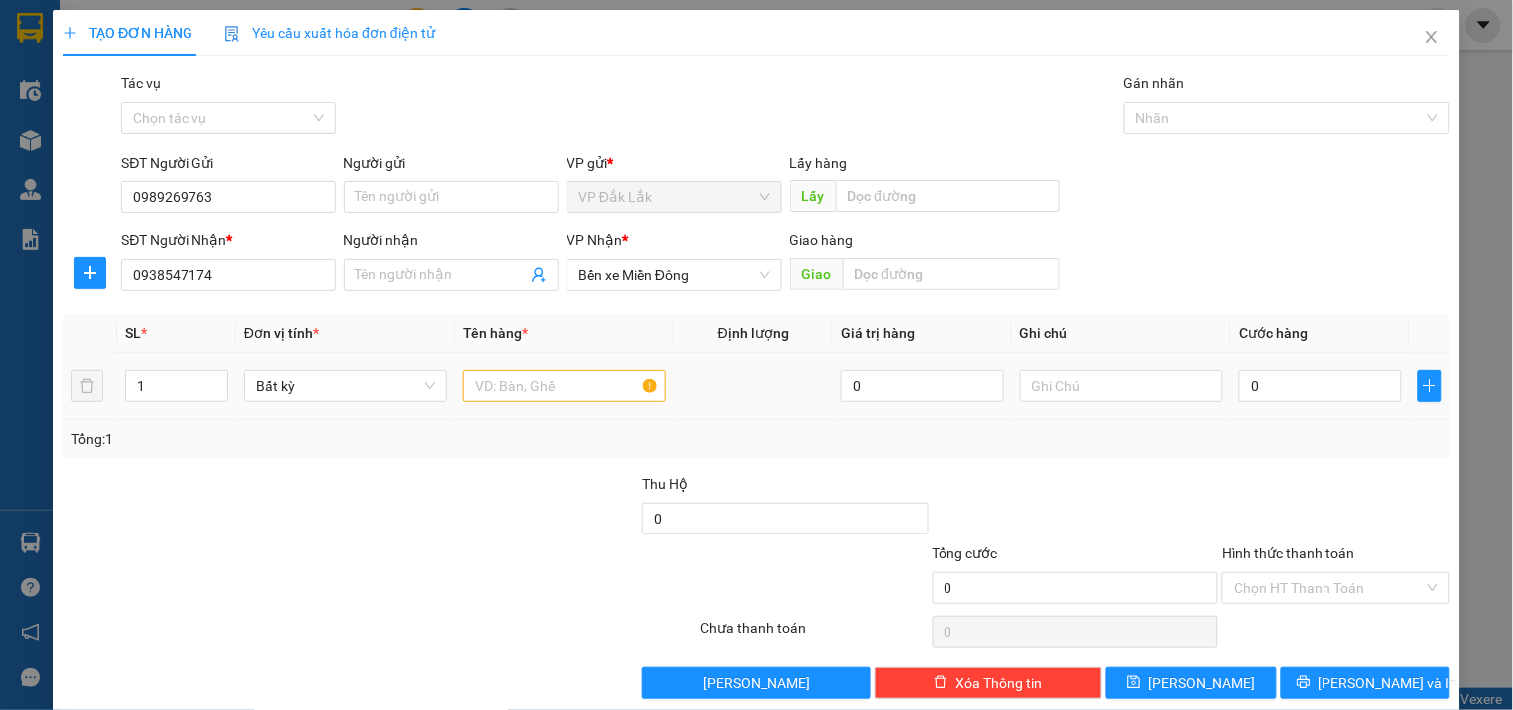
click at [500, 369] on div at bounding box center [564, 386] width 202 height 40
click at [502, 395] on input "text" at bounding box center [564, 386] width 202 height 32
type input "1 THÙNG GIẤY"
click at [1259, 381] on input "0" at bounding box center [1321, 386] width 164 height 32
type input "6"
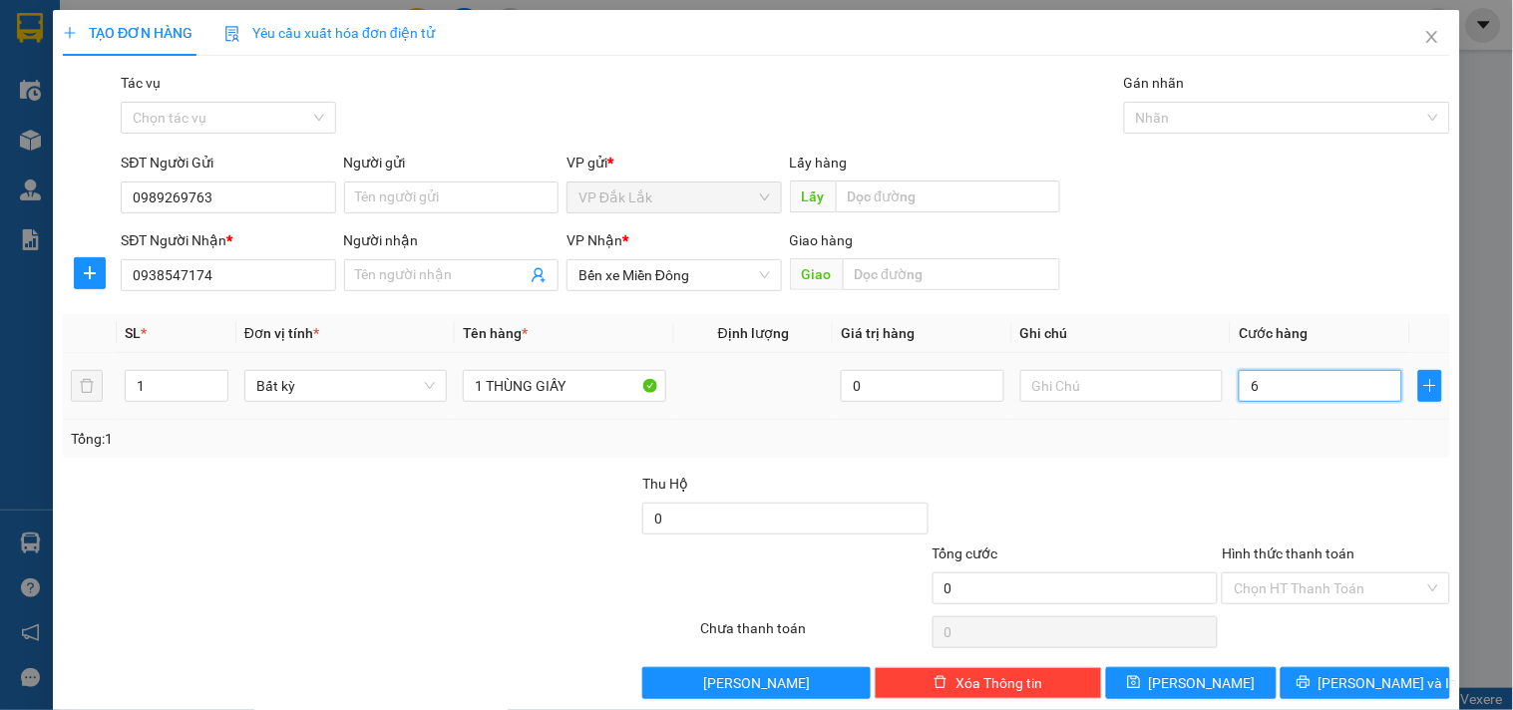
type input "6"
type input "60"
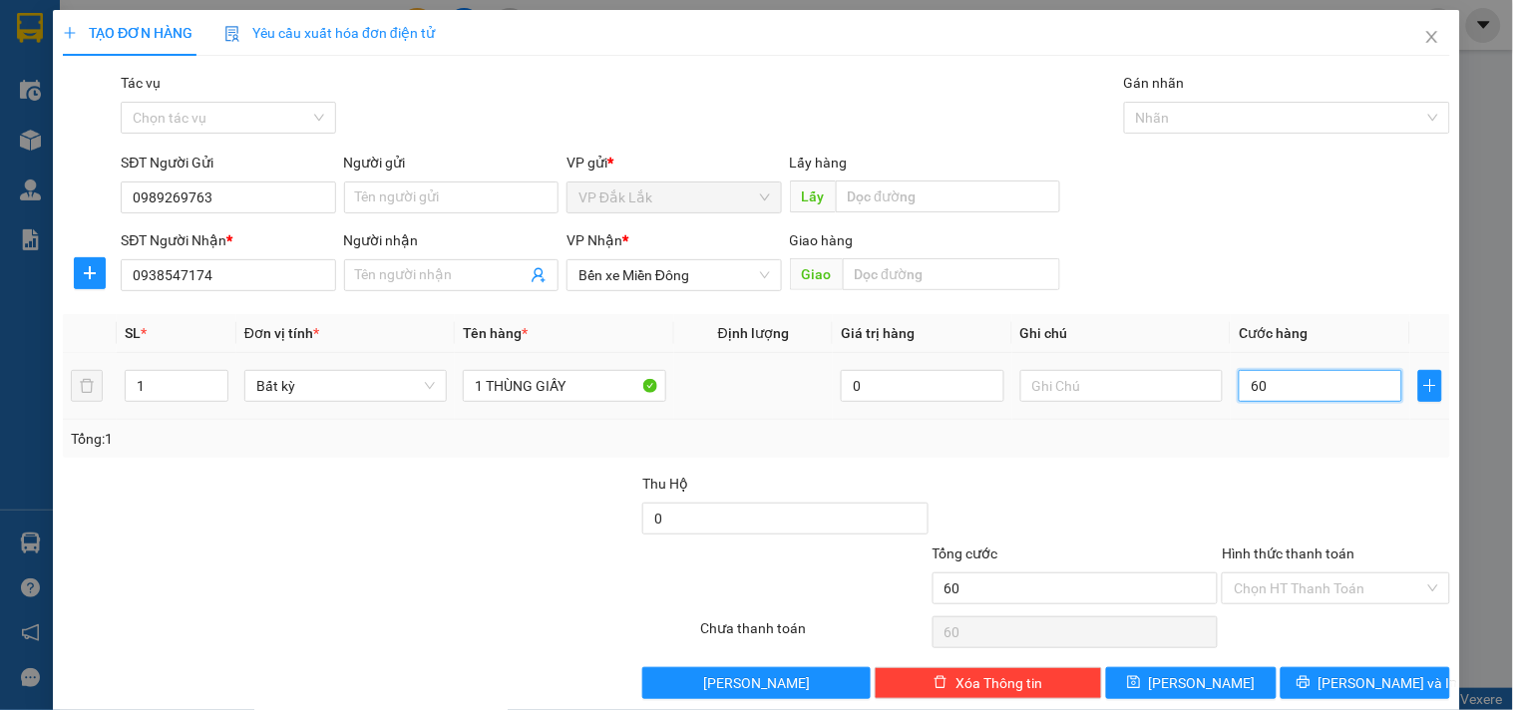
type input "600"
type input "6.000"
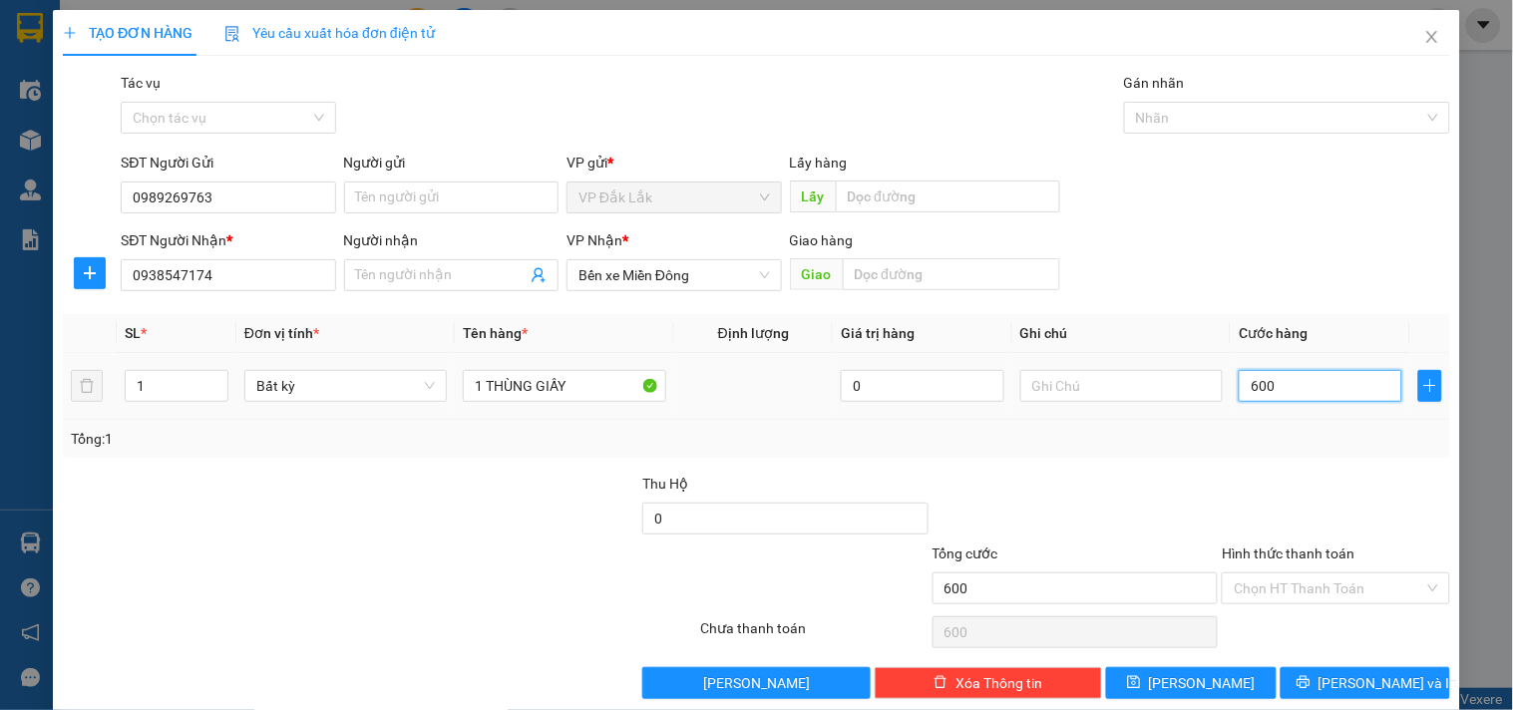
type input "6.000"
type input "60.000"
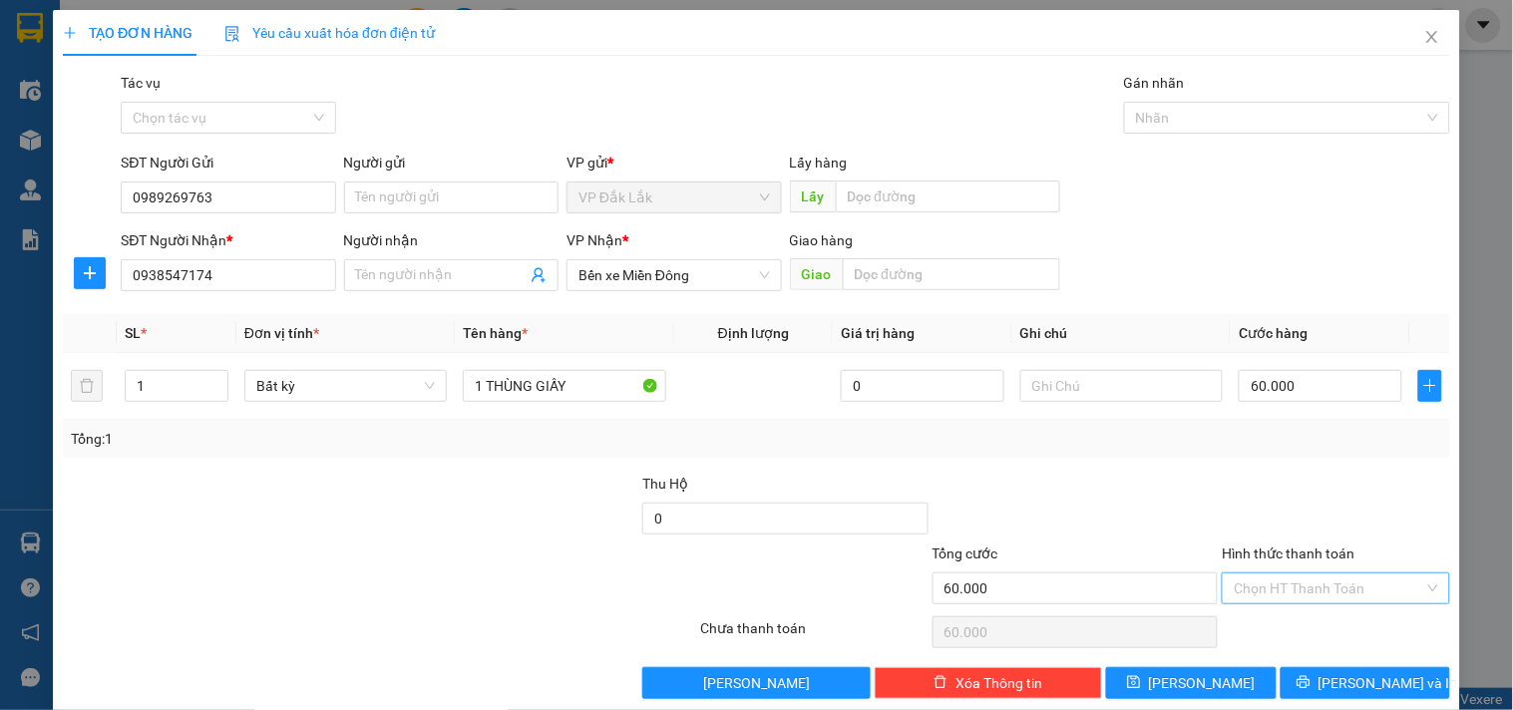
click at [1284, 583] on input "Hình thức thanh toán" at bounding box center [1328, 588] width 189 height 30
click at [1287, 495] on div "Tại văn phòng" at bounding box center [1323, 485] width 201 height 22
type input "0"
click at [1338, 685] on span "Lưu và In" at bounding box center [1388, 683] width 140 height 22
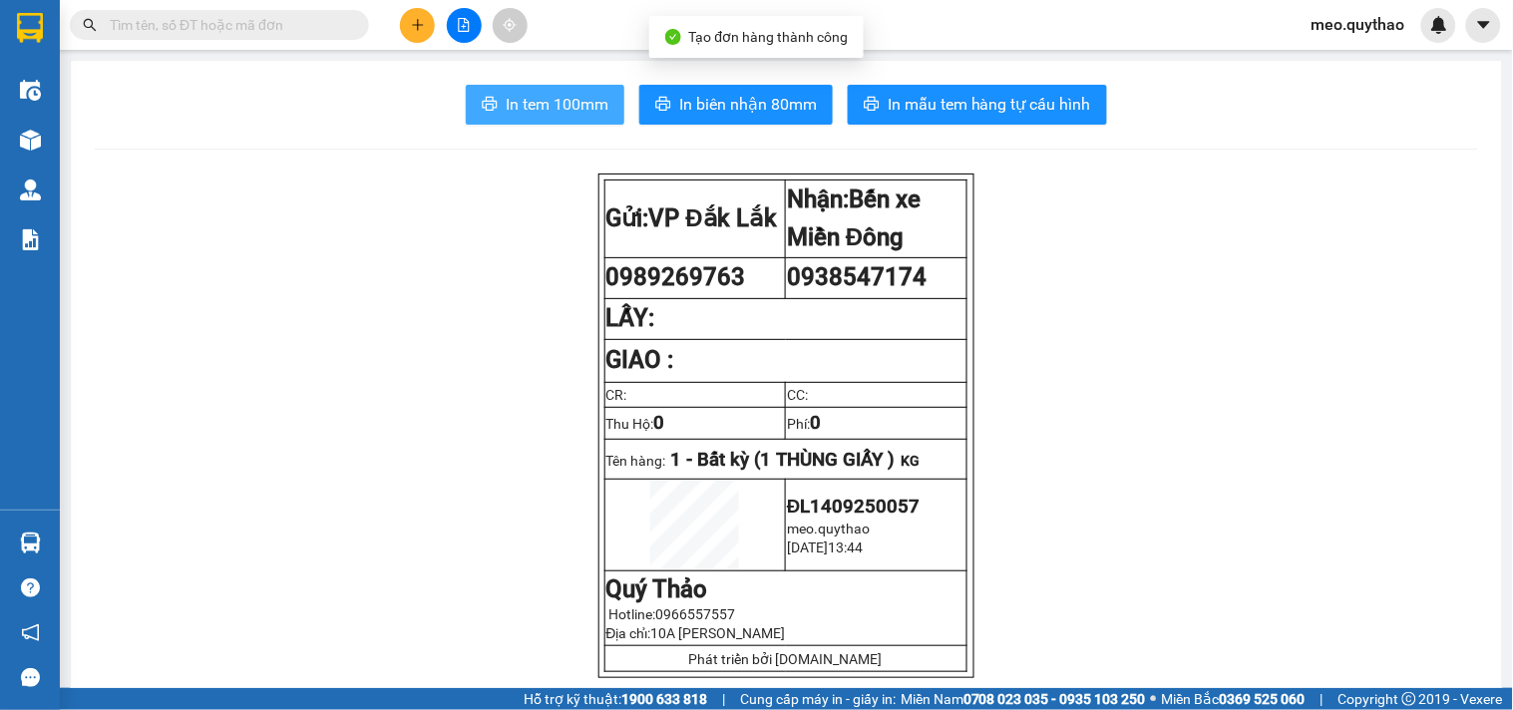
click at [592, 112] on span "In tem 100mm" at bounding box center [557, 104] width 103 height 25
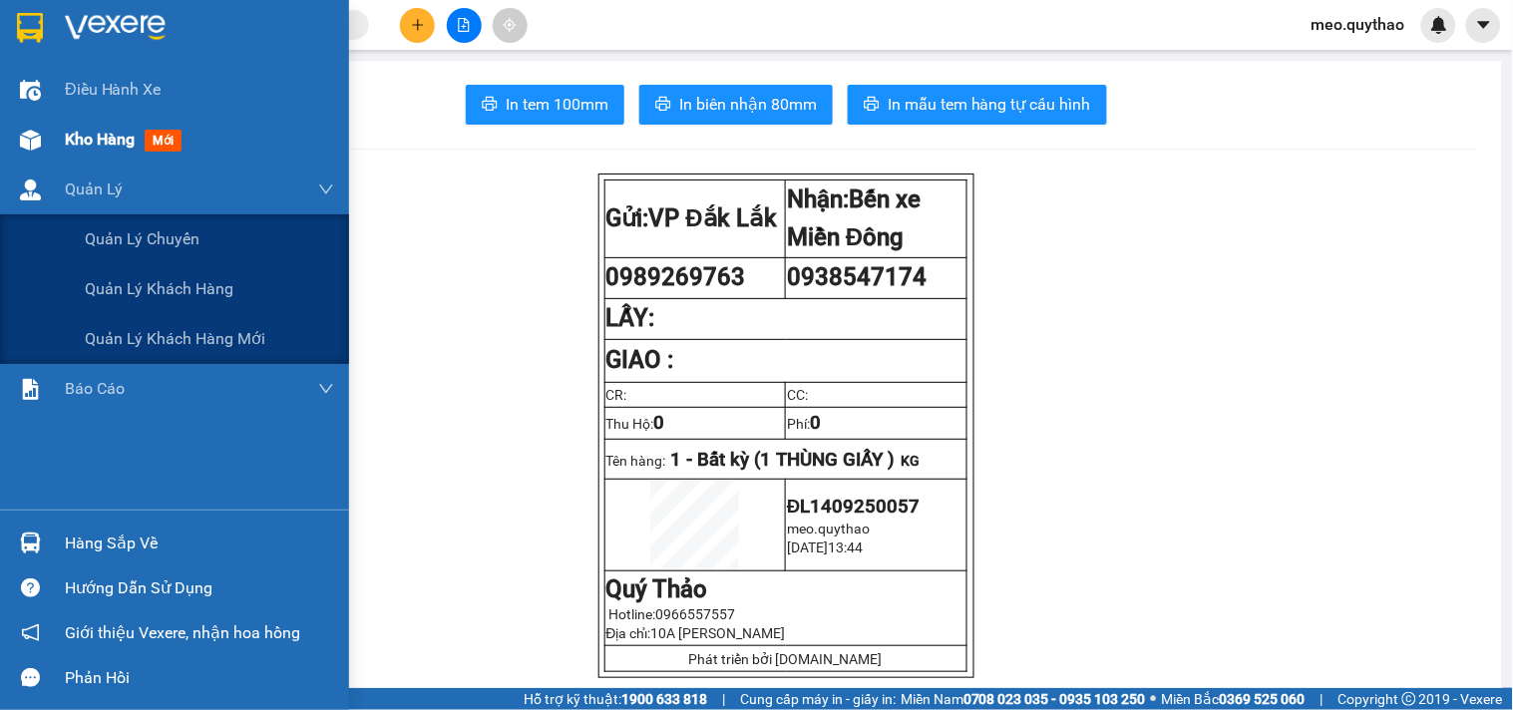
click at [134, 143] on span "Kho hàng" at bounding box center [100, 139] width 70 height 19
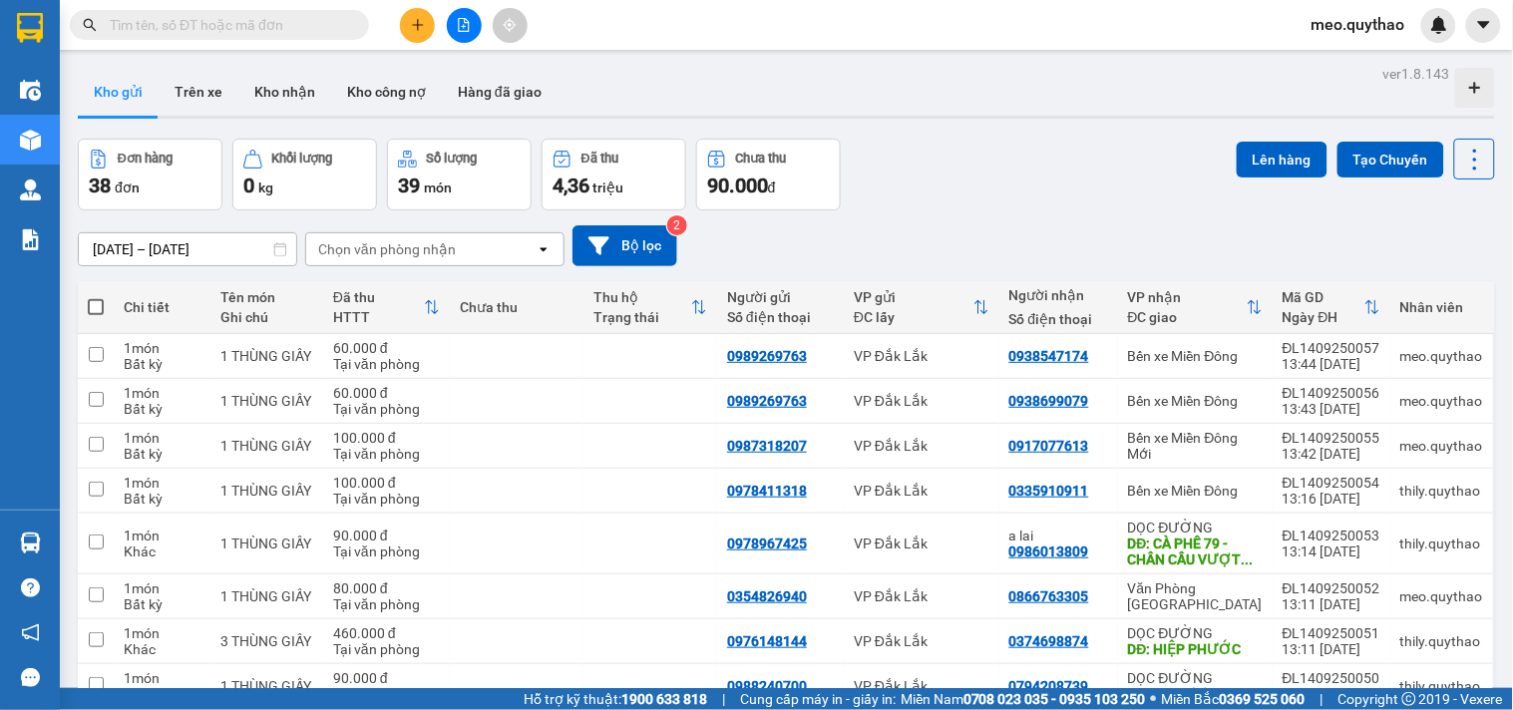
click at [401, 20] on button at bounding box center [417, 25] width 35 height 35
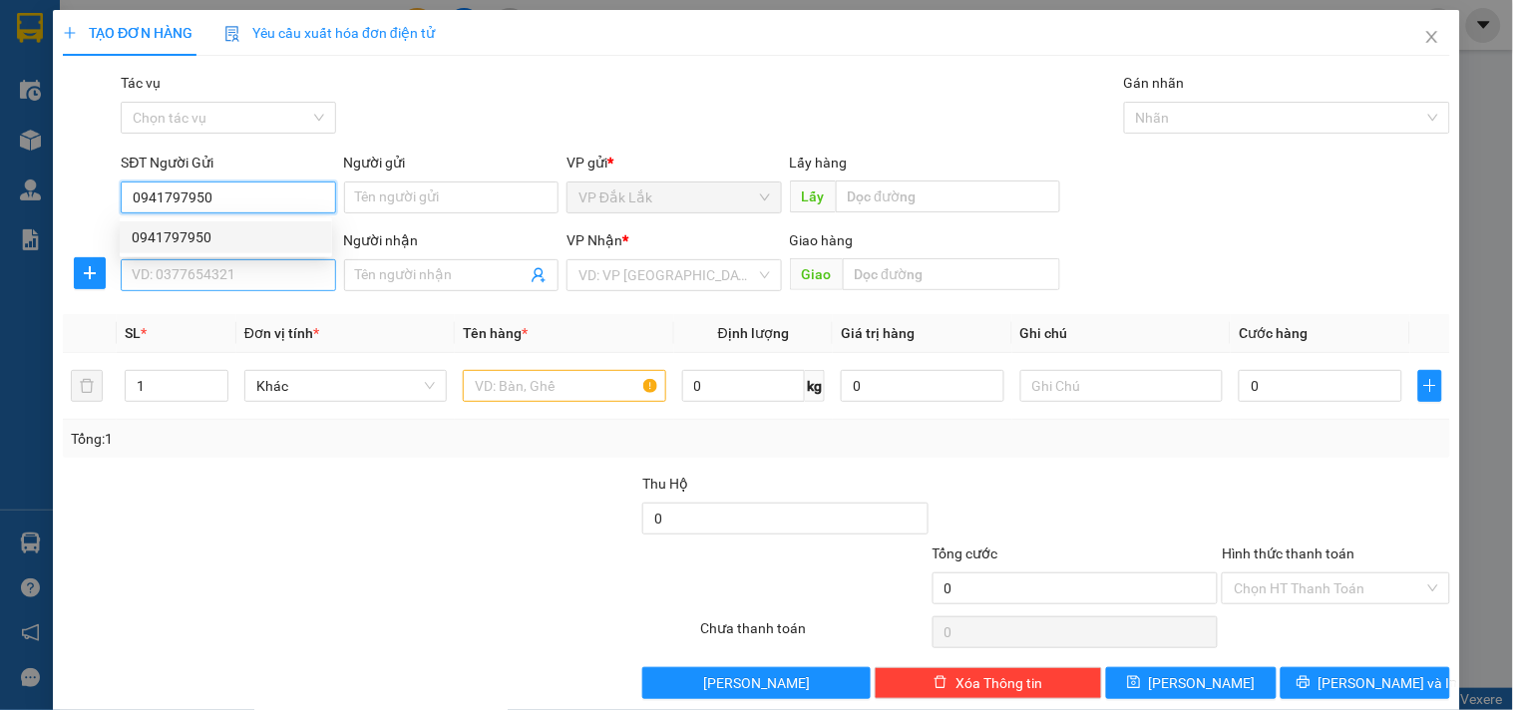
type input "0941797950"
click at [239, 264] on input "SĐT Người Nhận *" at bounding box center [228, 275] width 214 height 32
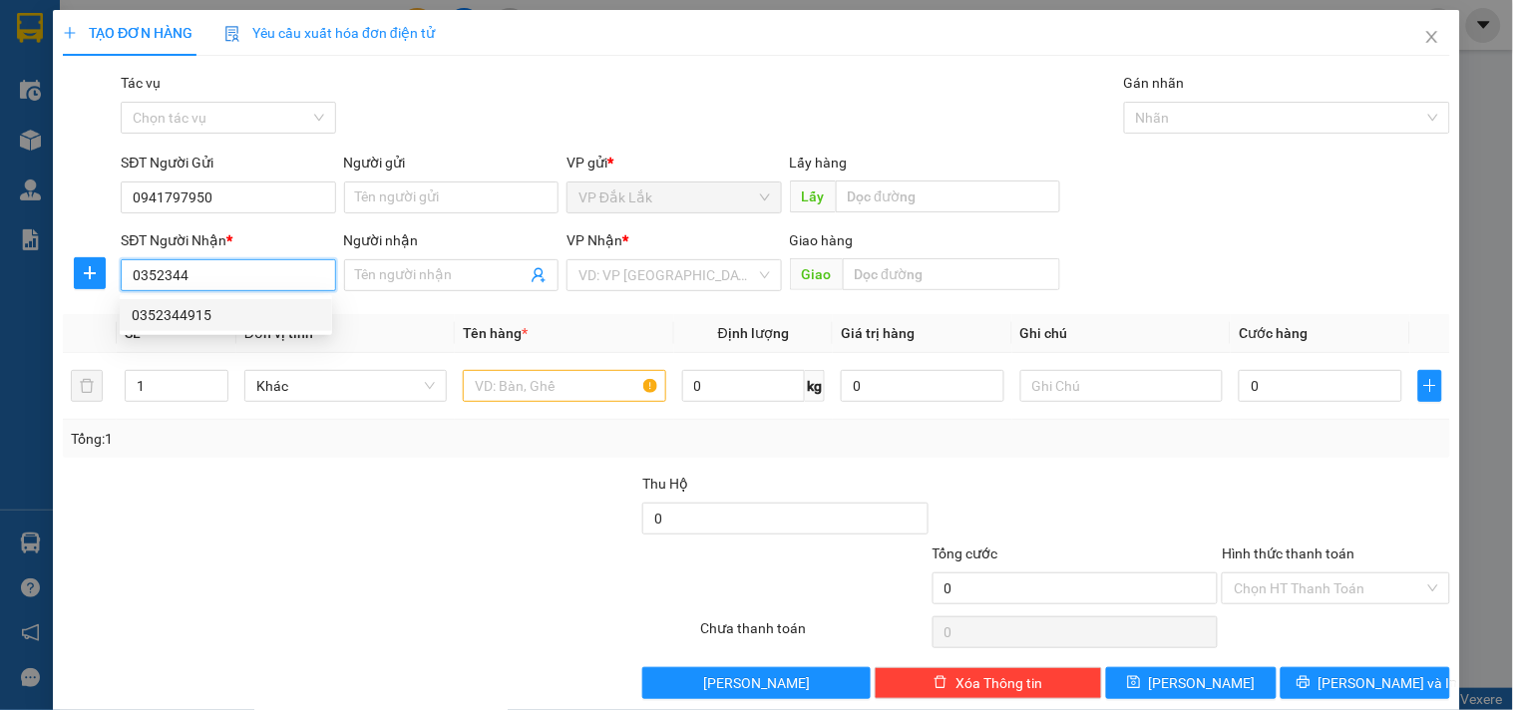
click at [191, 320] on div "0352344915" at bounding box center [226, 315] width 188 height 22
type input "0352344915"
type input "CX KIM HẰNG"
type input "0352344915"
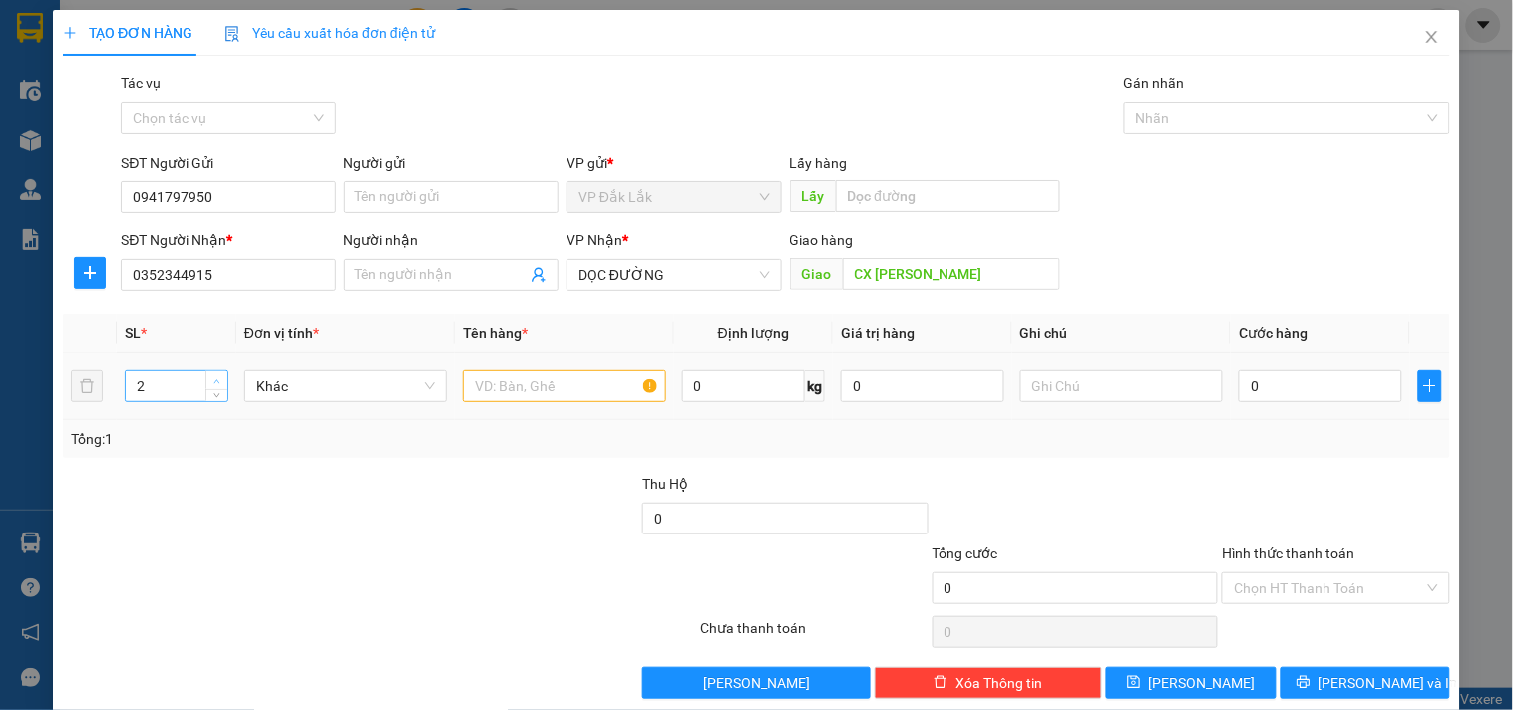
click at [214, 375] on span "up" at bounding box center [217, 381] width 12 height 12
type input "3"
click at [214, 375] on span "up" at bounding box center [217, 381] width 12 height 12
click at [905, 285] on input "CX KIM HẰNG" at bounding box center [951, 274] width 217 height 32
type input "[PERSON_NAME]"
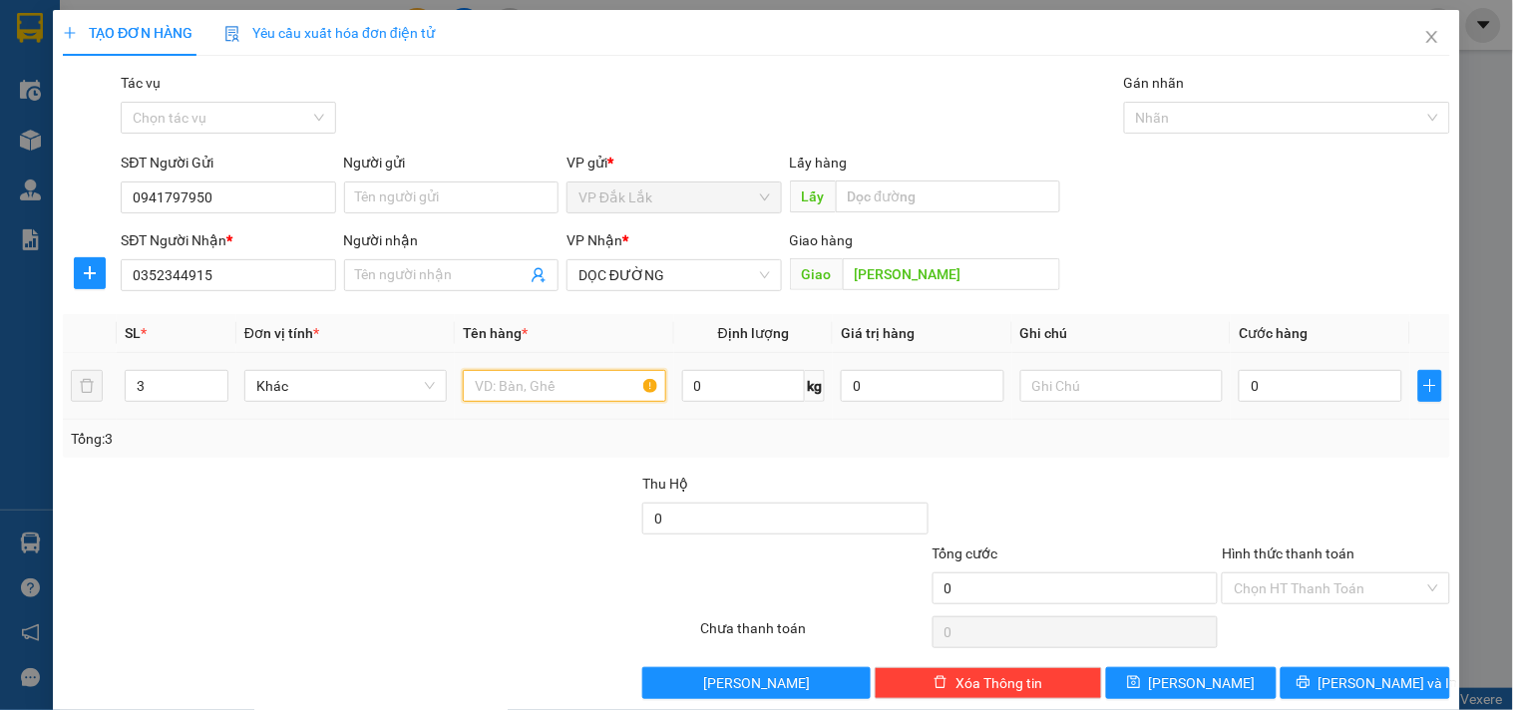
click at [550, 380] on input "text" at bounding box center [564, 386] width 202 height 32
type input "3 THÙNG GIẤY"
click at [1240, 397] on input "0" at bounding box center [1321, 386] width 164 height 32
type input "3"
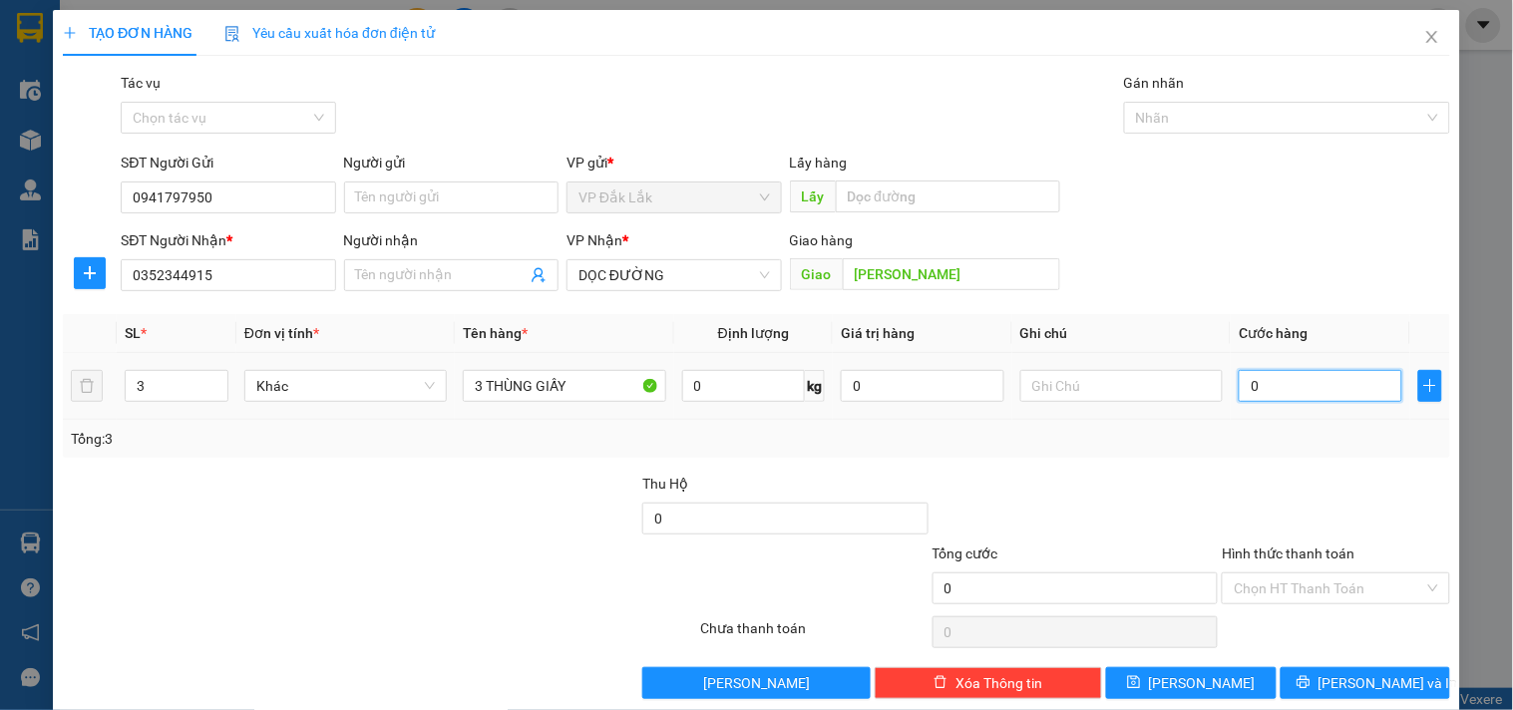
type input "3"
type input "31"
type input "310"
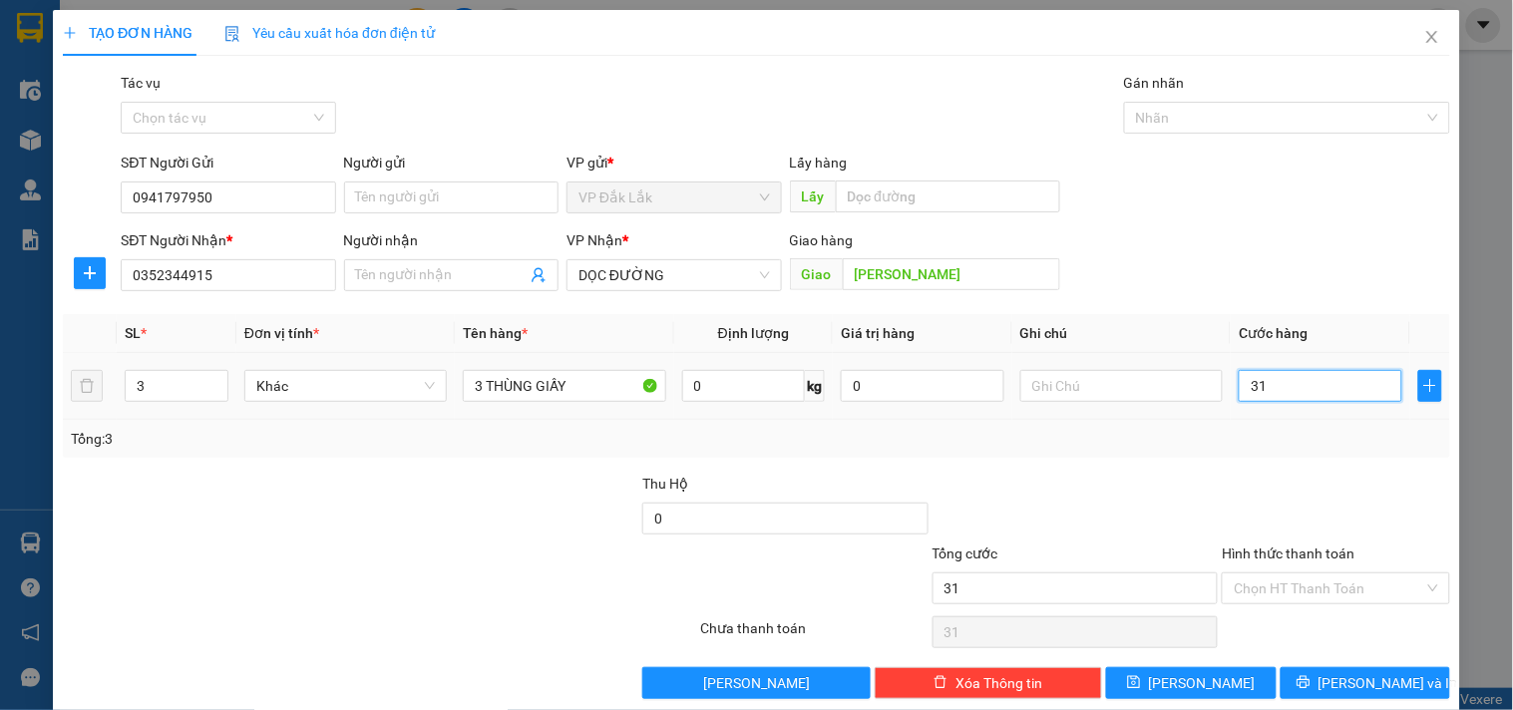
type input "310"
type input "3.100"
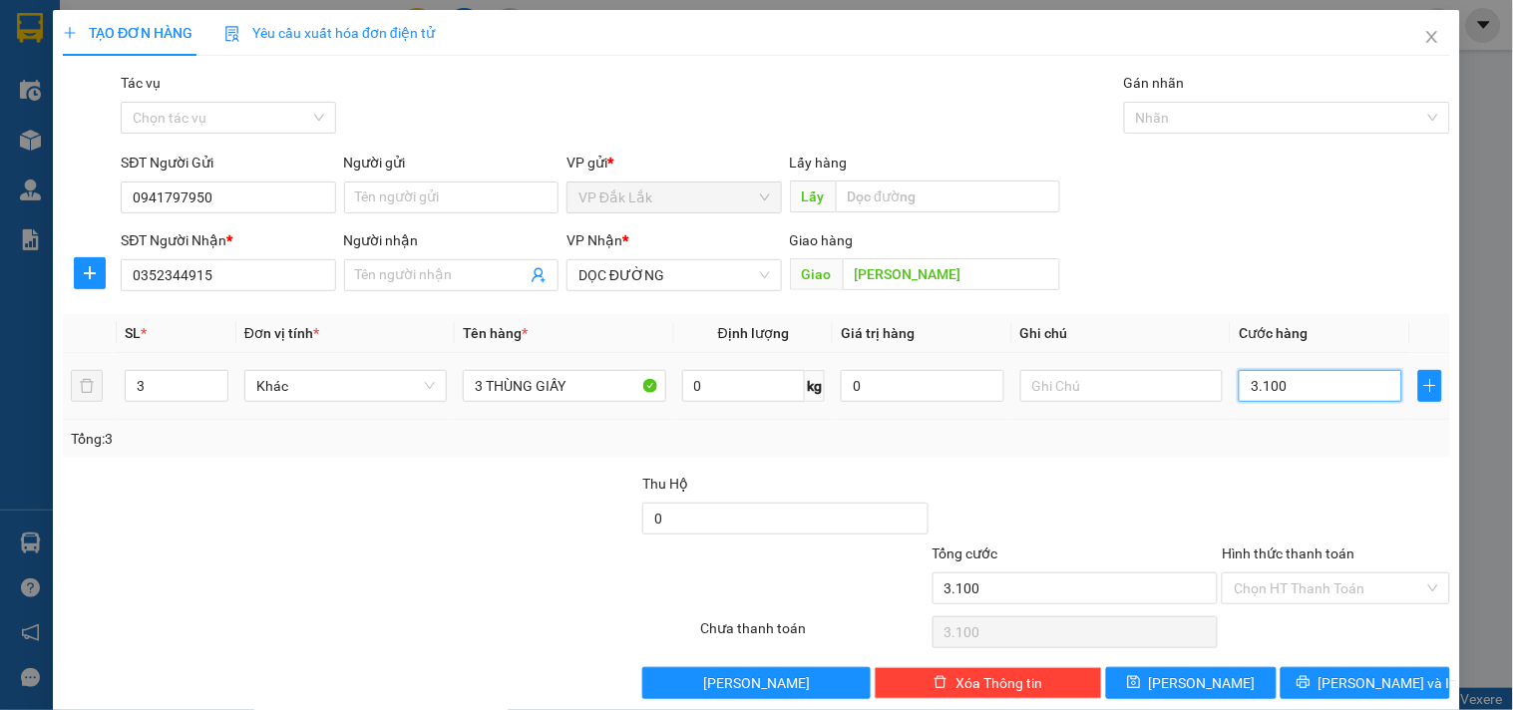
type input "31.000"
type input "310.000"
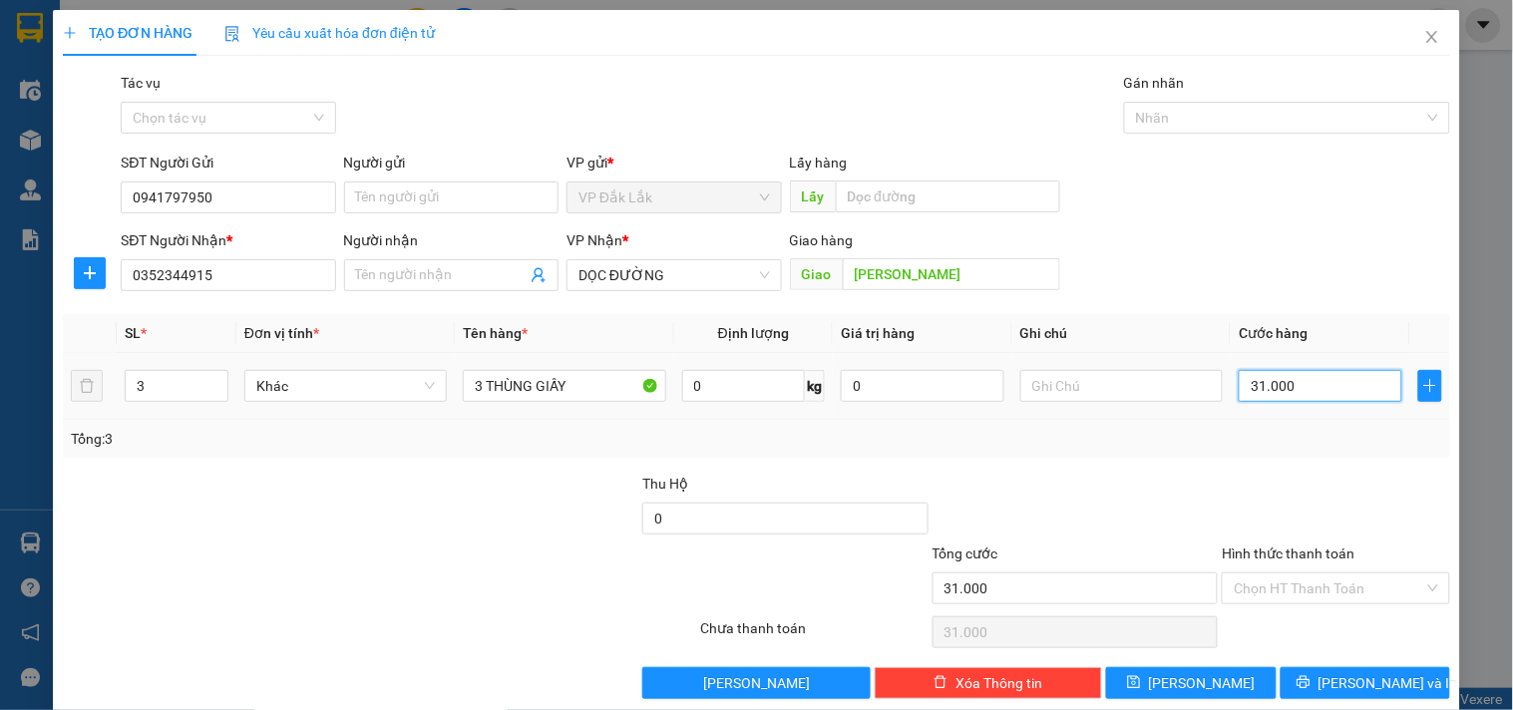
type input "310.000"
click at [1299, 594] on input "Hình thức thanh toán" at bounding box center [1328, 588] width 189 height 30
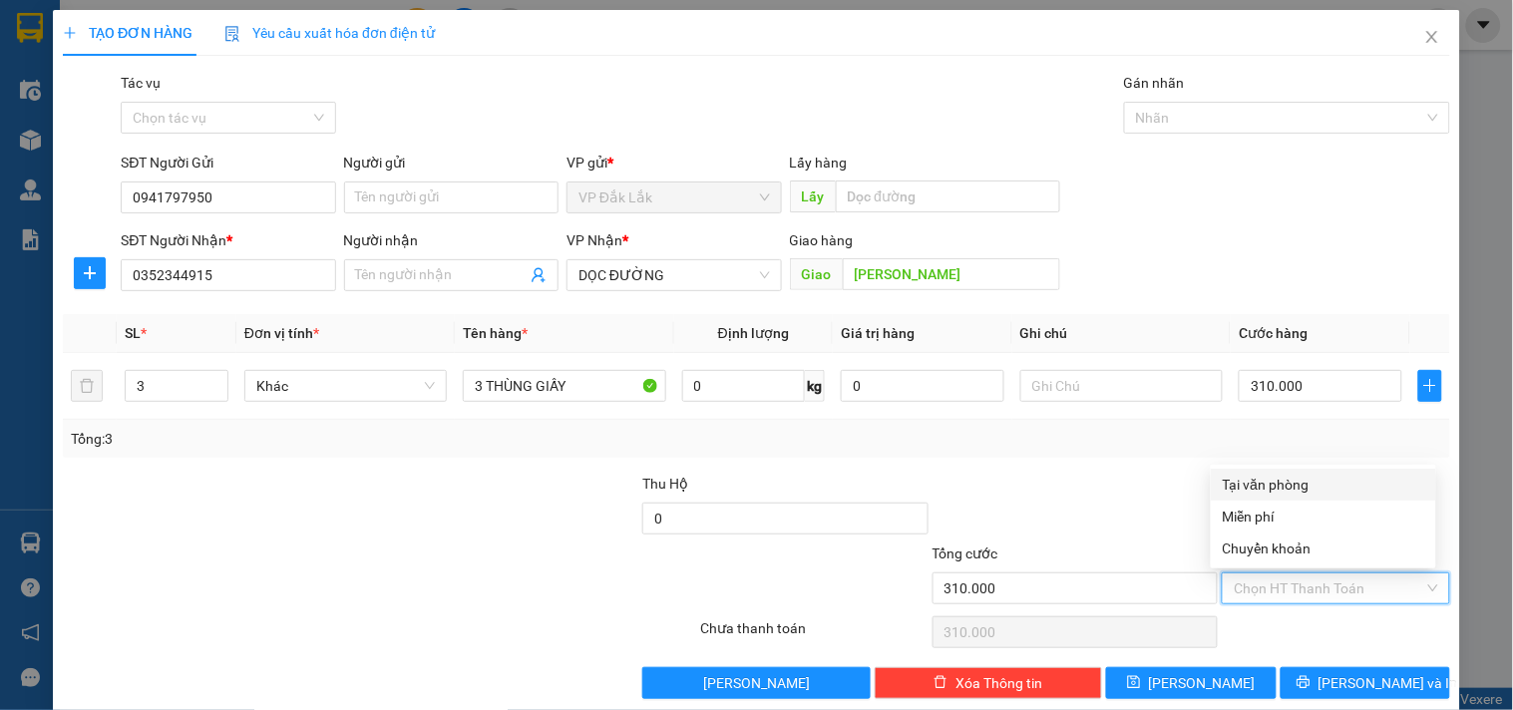
click at [1284, 480] on div "Tại văn phòng" at bounding box center [1323, 485] width 201 height 22
type input "0"
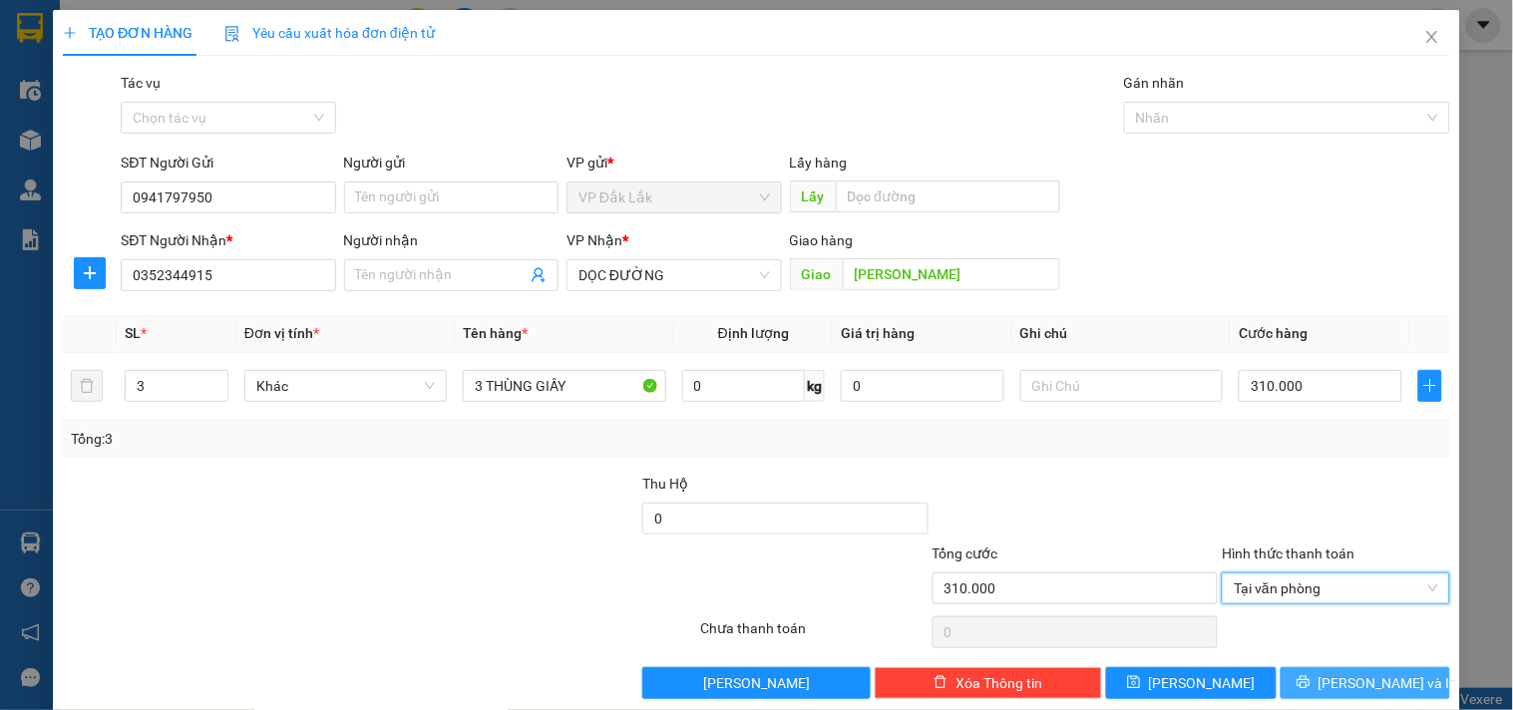
click at [1356, 695] on button "Lưu và In" at bounding box center [1366, 683] width 170 height 32
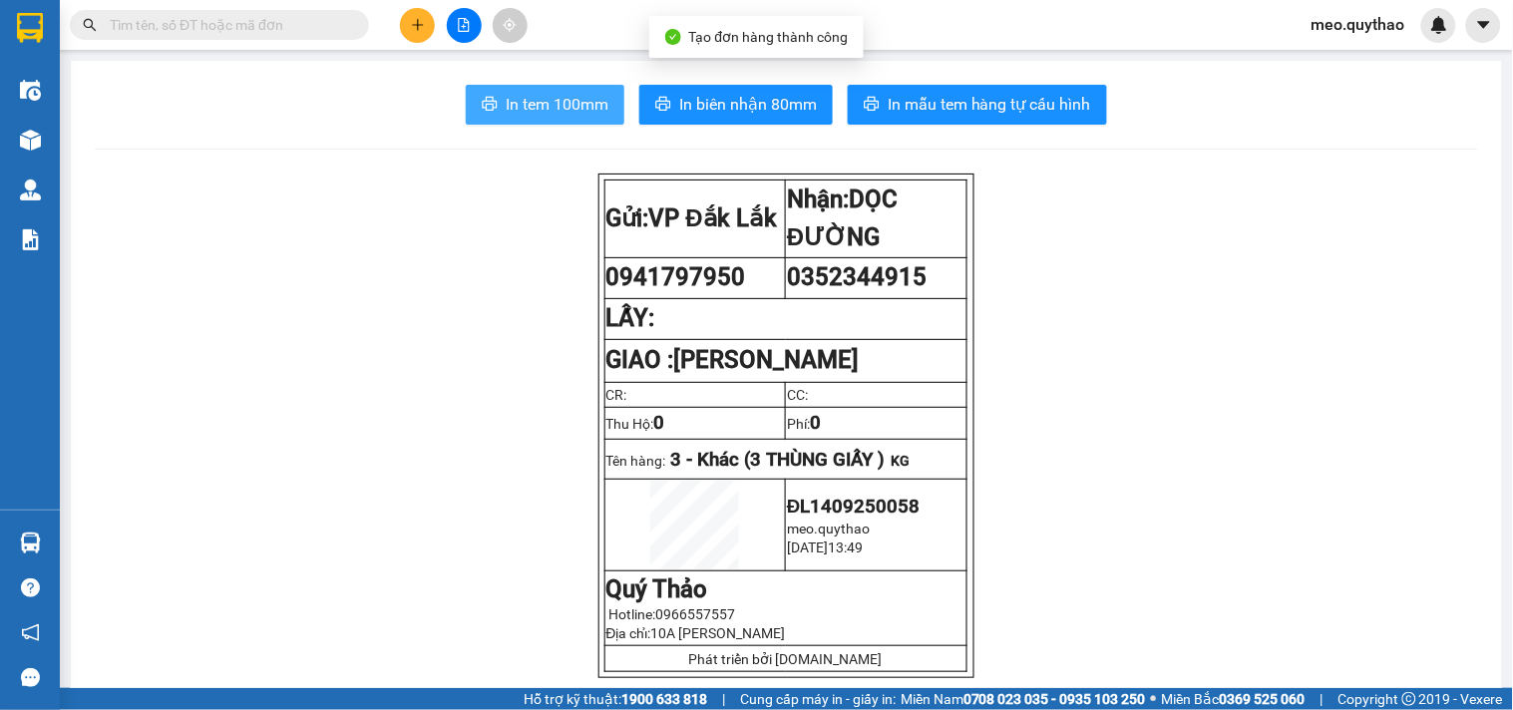
click at [547, 94] on span "In tem 100mm" at bounding box center [557, 104] width 103 height 25
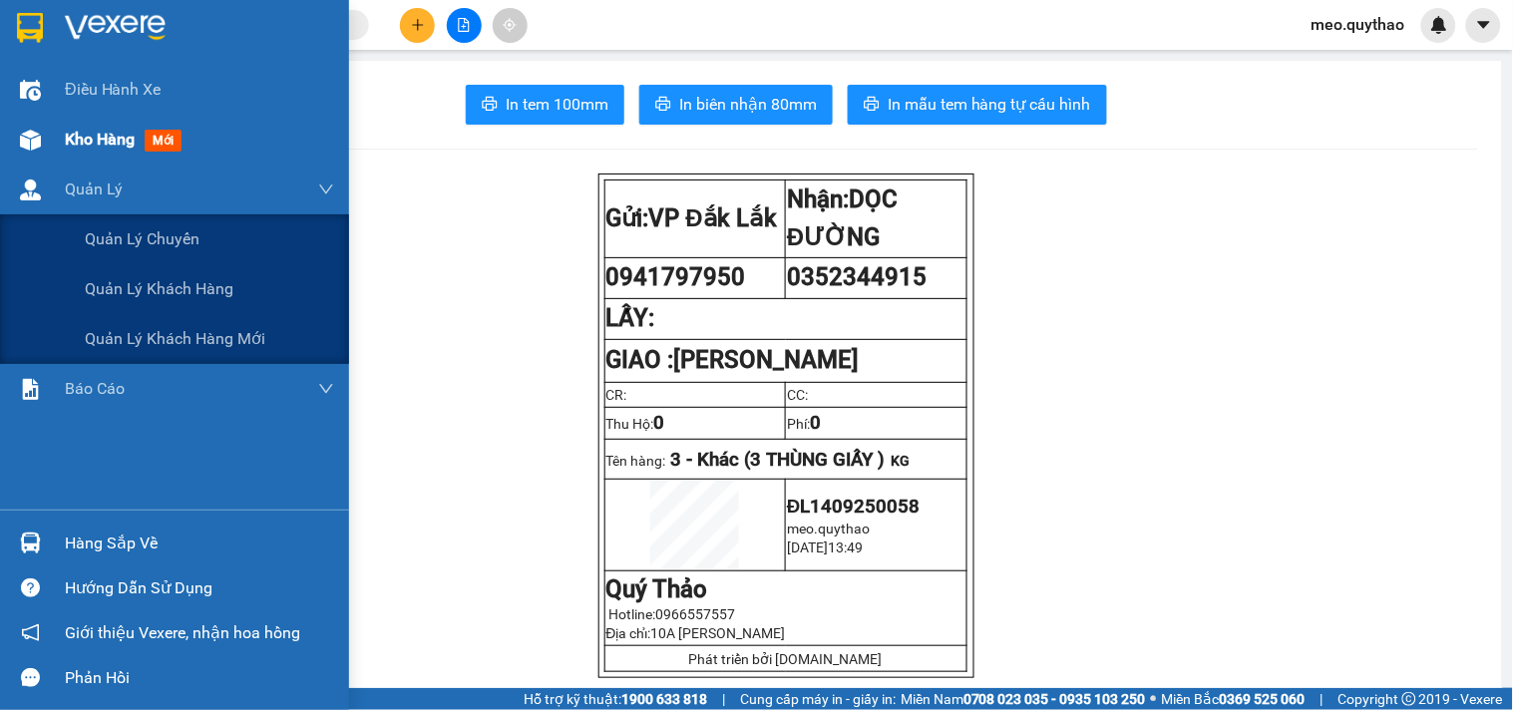
click at [124, 133] on span "Kho hàng" at bounding box center [100, 139] width 70 height 19
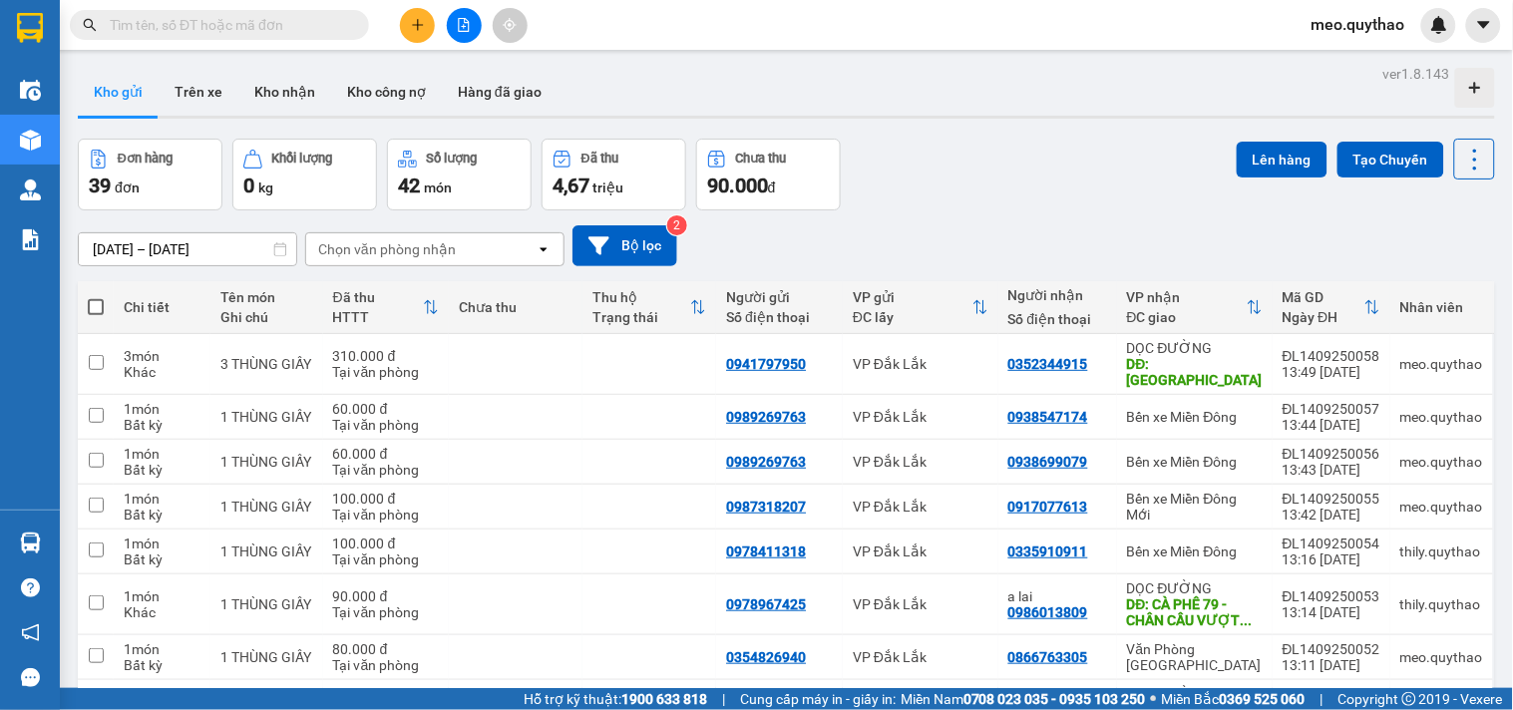
click at [407, 31] on button at bounding box center [417, 25] width 35 height 35
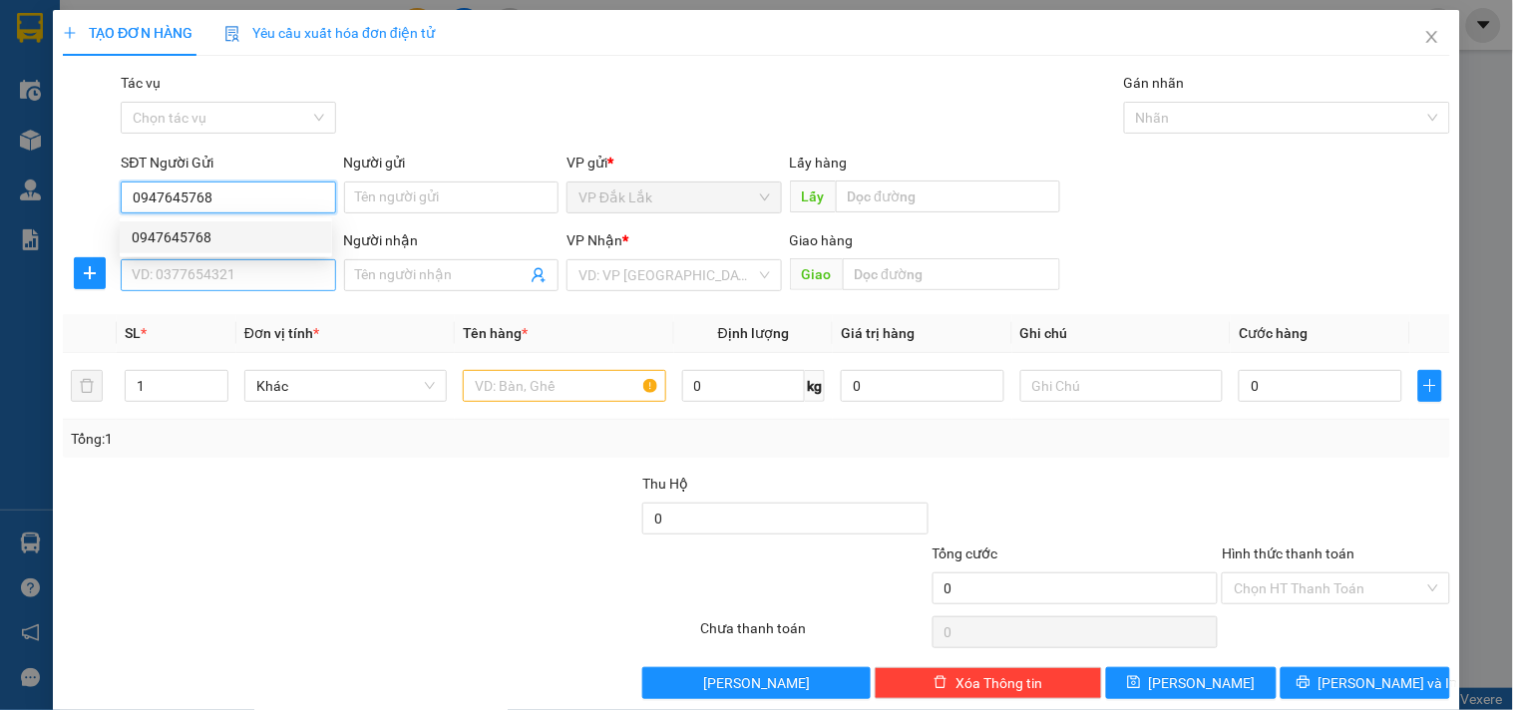
type input "0947645768"
click at [270, 276] on input "SĐT Người Nhận *" at bounding box center [228, 275] width 214 height 32
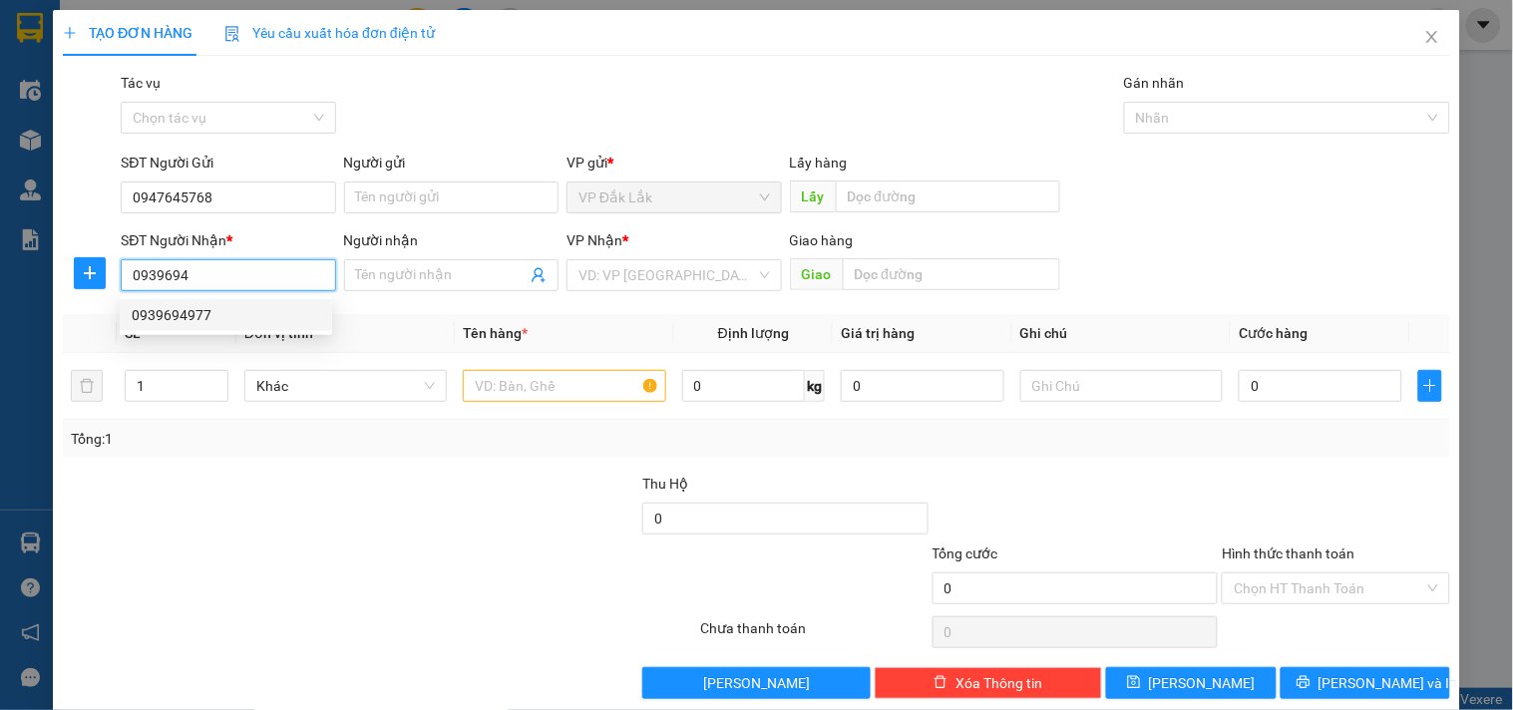
click at [213, 304] on div "0939694977" at bounding box center [226, 315] width 188 height 22
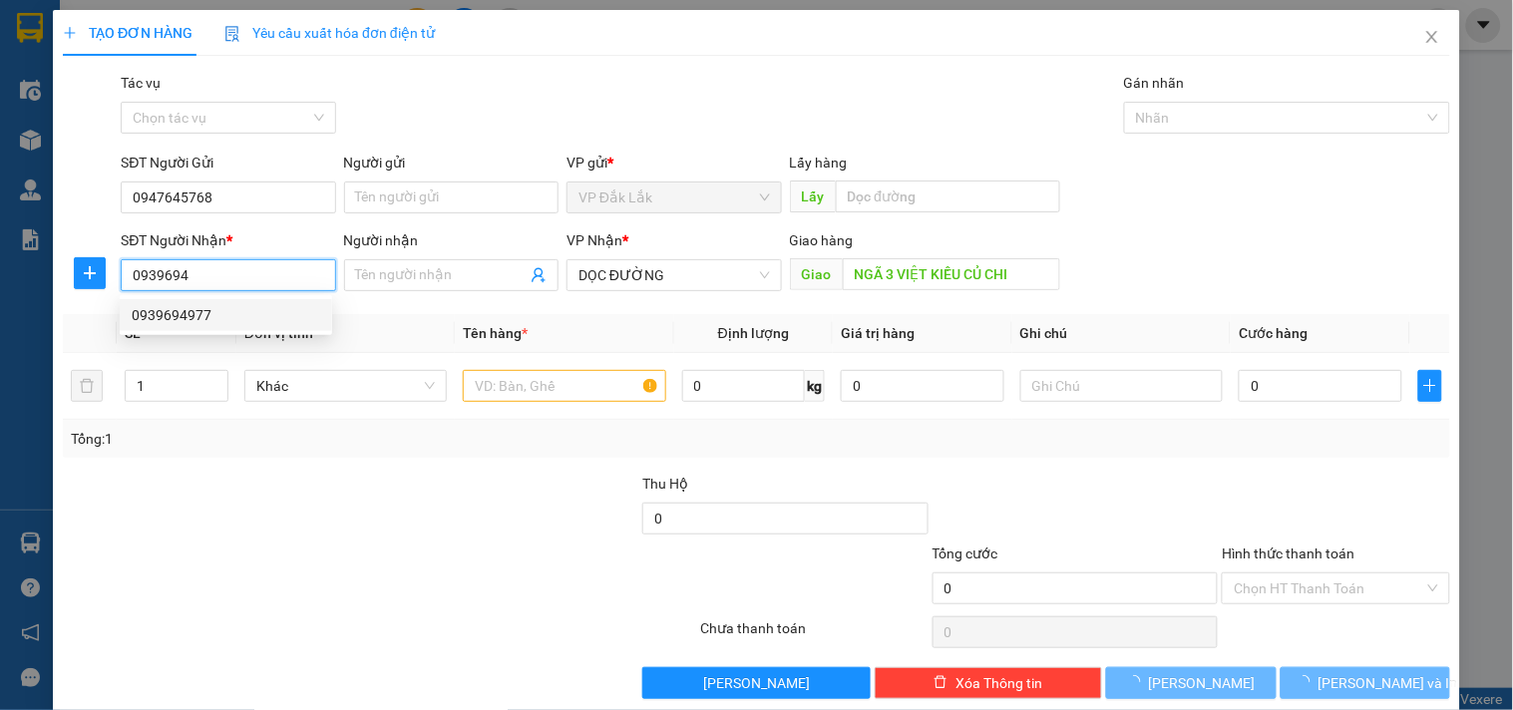
type input "0939694977"
type input "NGÃ 3 VIỆT KIỀU CỦ CHI"
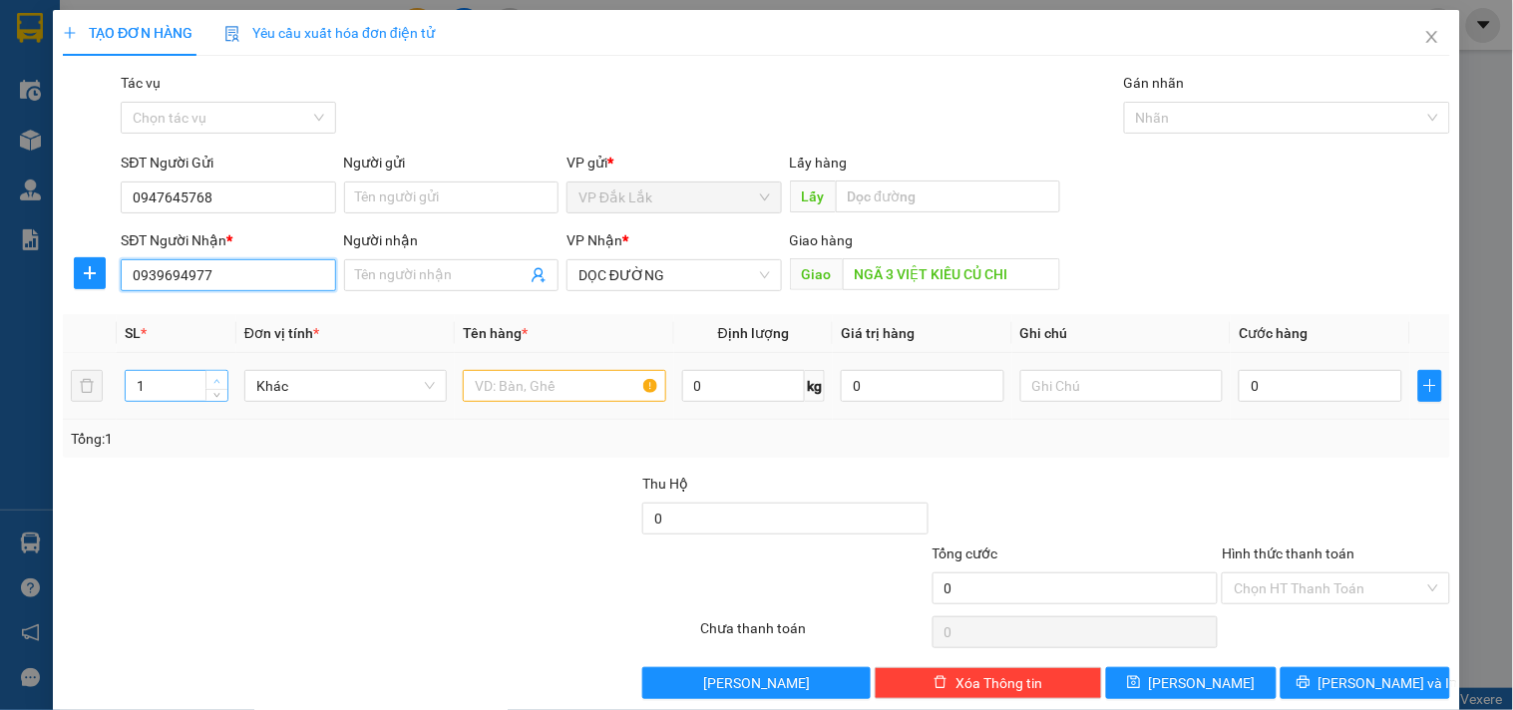
type input "0939694977"
click at [213, 371] on span "Increase Value" at bounding box center [216, 380] width 22 height 18
click at [215, 372] on span "Increase Value" at bounding box center [216, 380] width 22 height 18
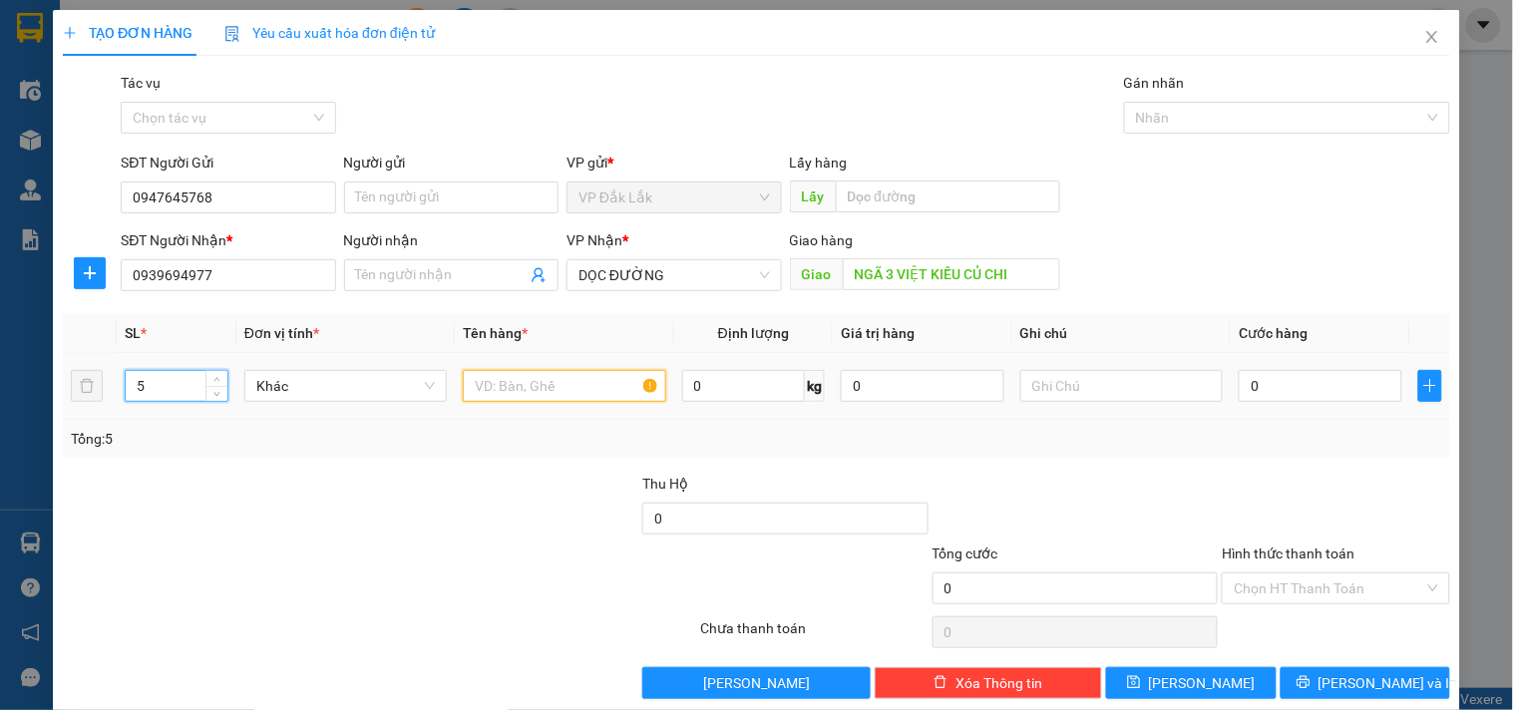
click at [565, 395] on input "text" at bounding box center [564, 386] width 202 height 32
click at [217, 371] on span "Increase Value" at bounding box center [216, 380] width 22 height 18
type input "8"
click at [217, 371] on span "Increase Value" at bounding box center [216, 380] width 22 height 18
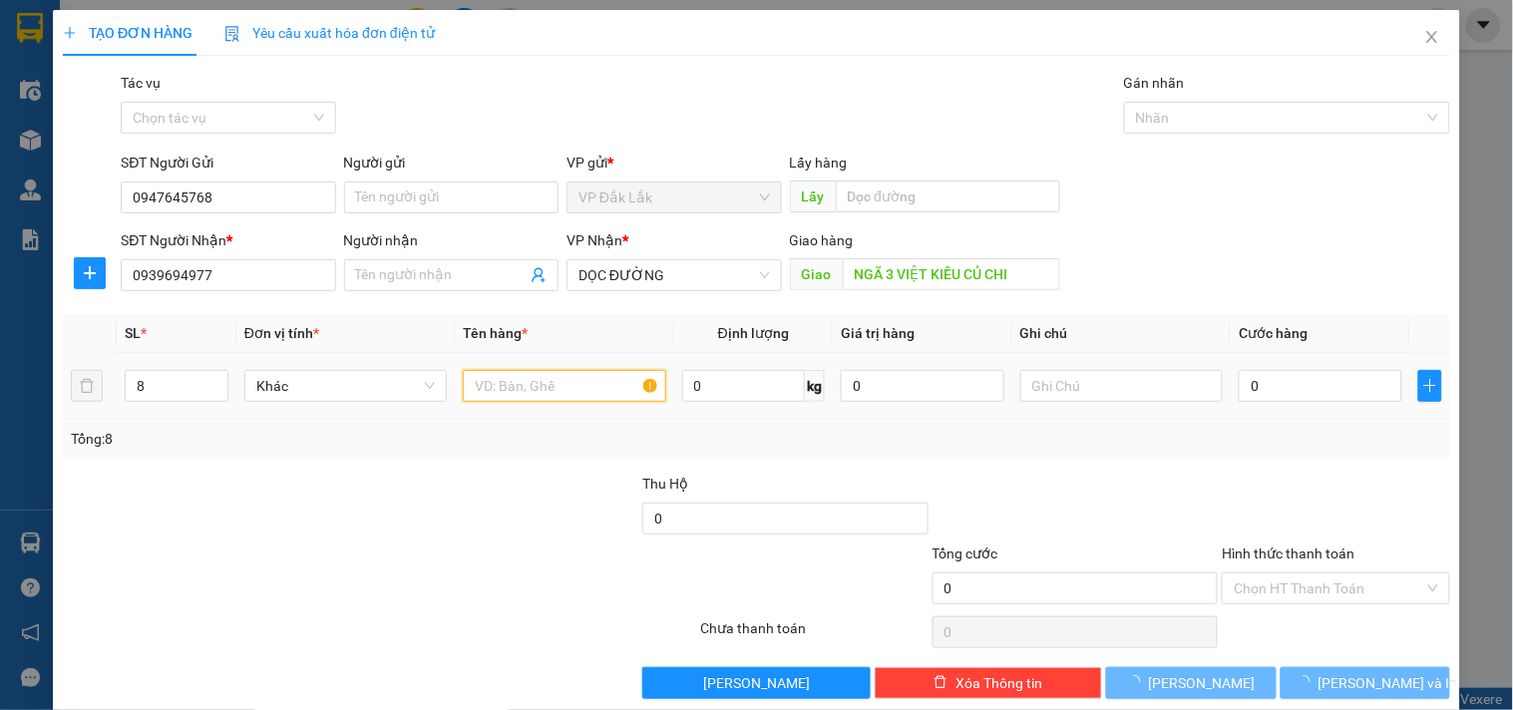
click at [542, 379] on input "text" at bounding box center [564, 386] width 202 height 32
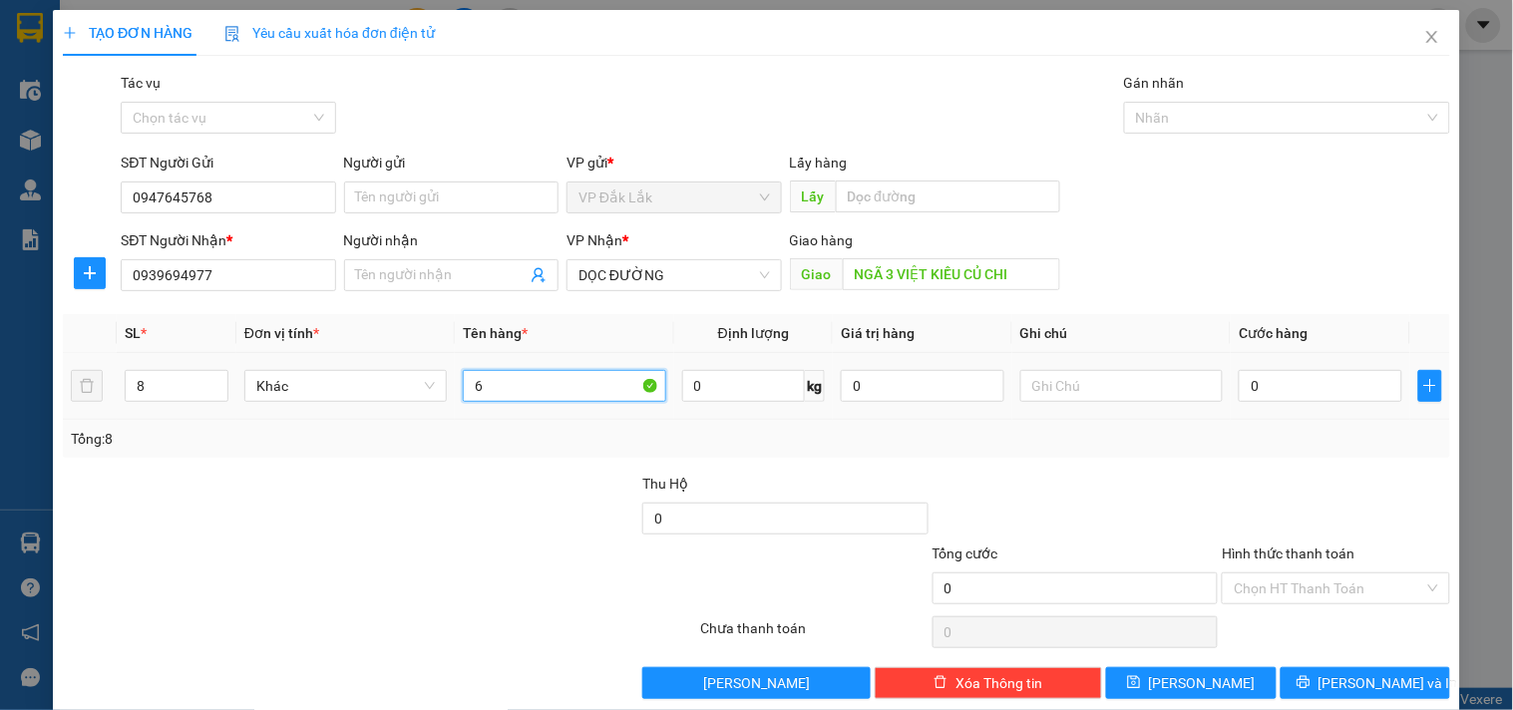
type input "6"
type input "8 THÙNG GIẤY"
click at [1295, 384] on input "0" at bounding box center [1321, 386] width 164 height 32
type input "9"
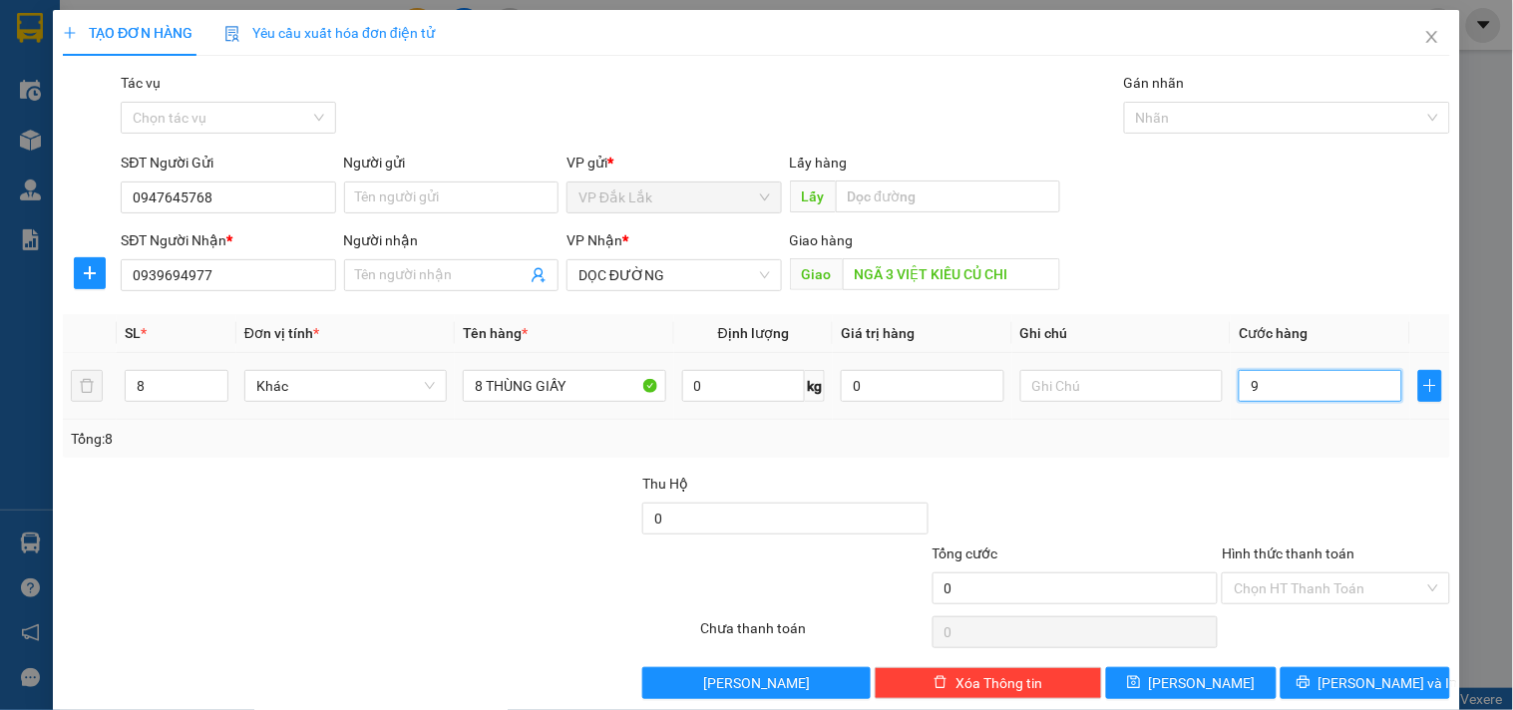
type input "9"
type input "93"
type input "930"
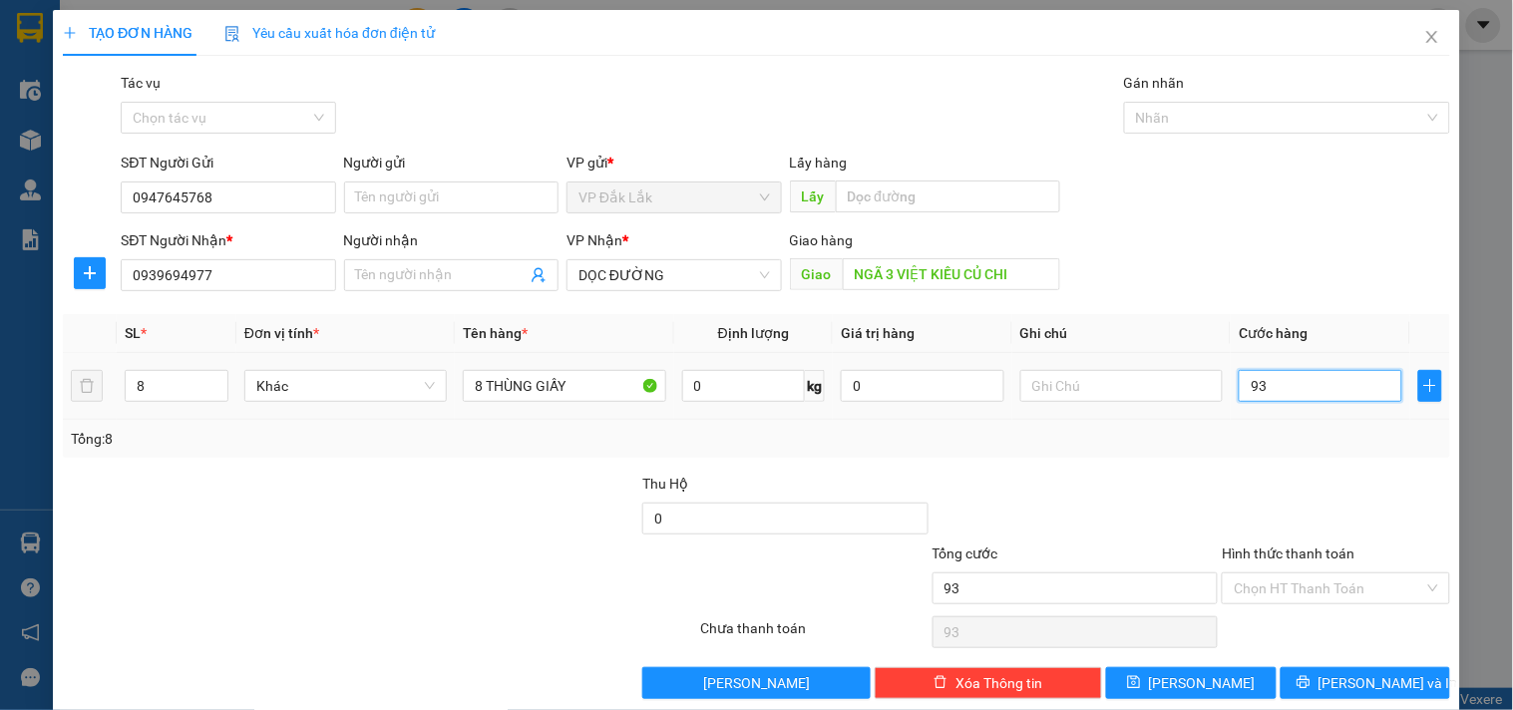
type input "930"
type input "9.300"
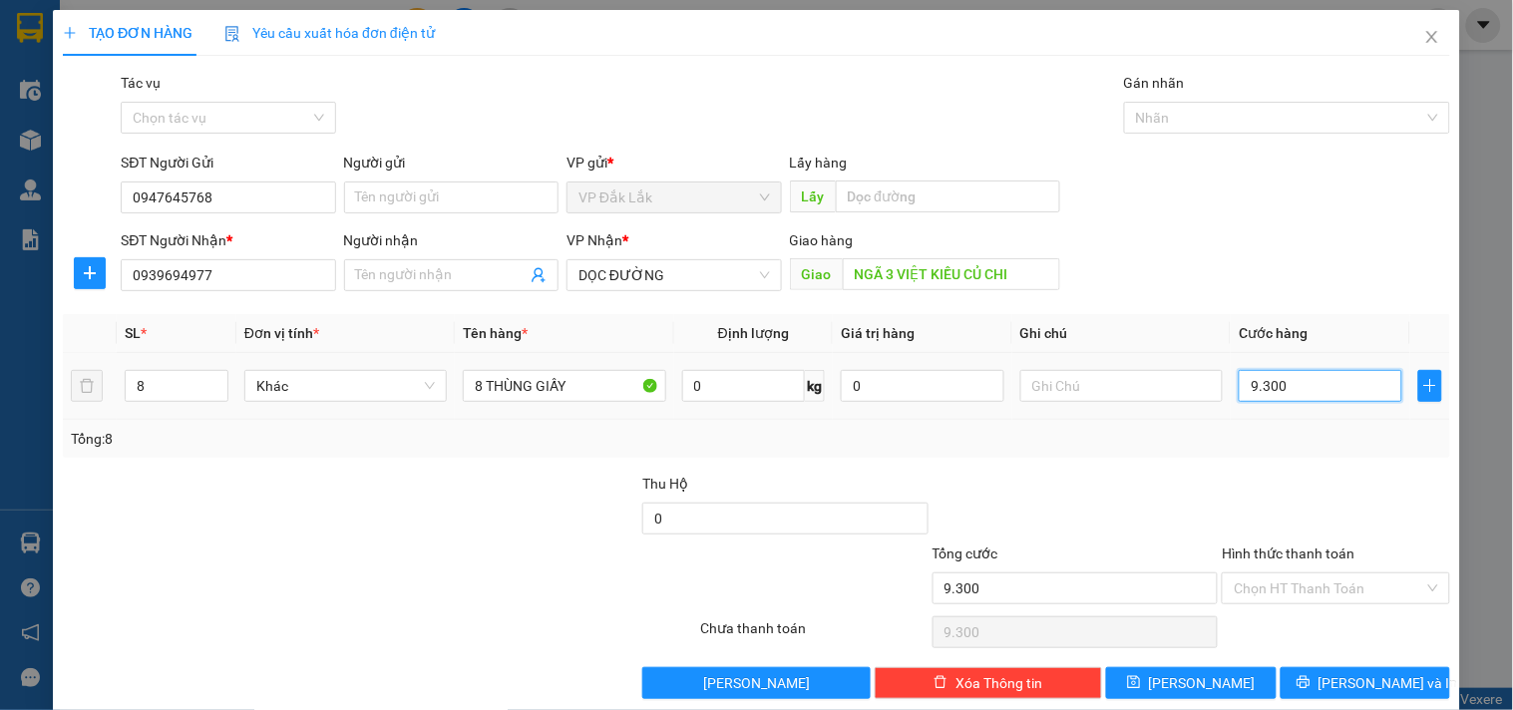
type input "93.000"
type input "930.000"
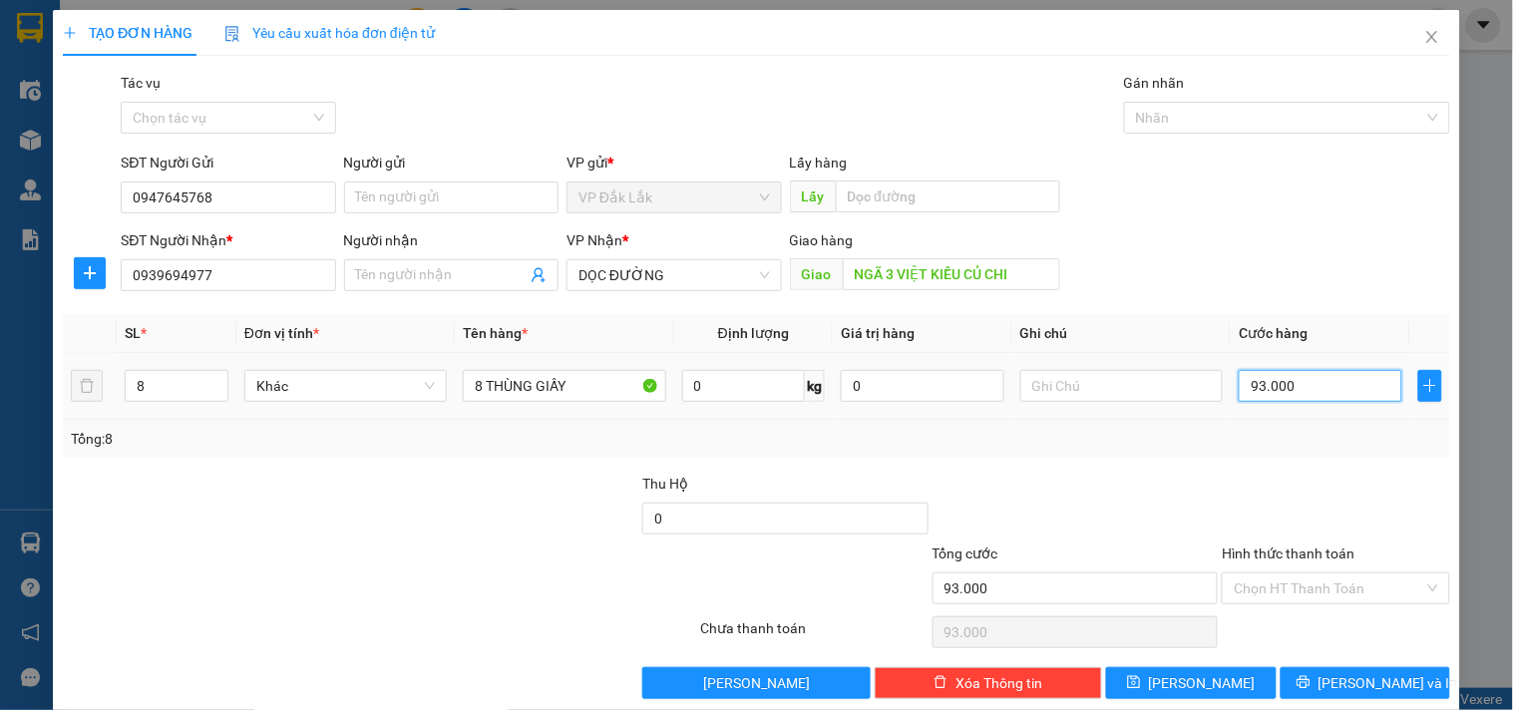
type input "930.000"
click at [1319, 596] on input "Hình thức thanh toán" at bounding box center [1328, 588] width 189 height 30
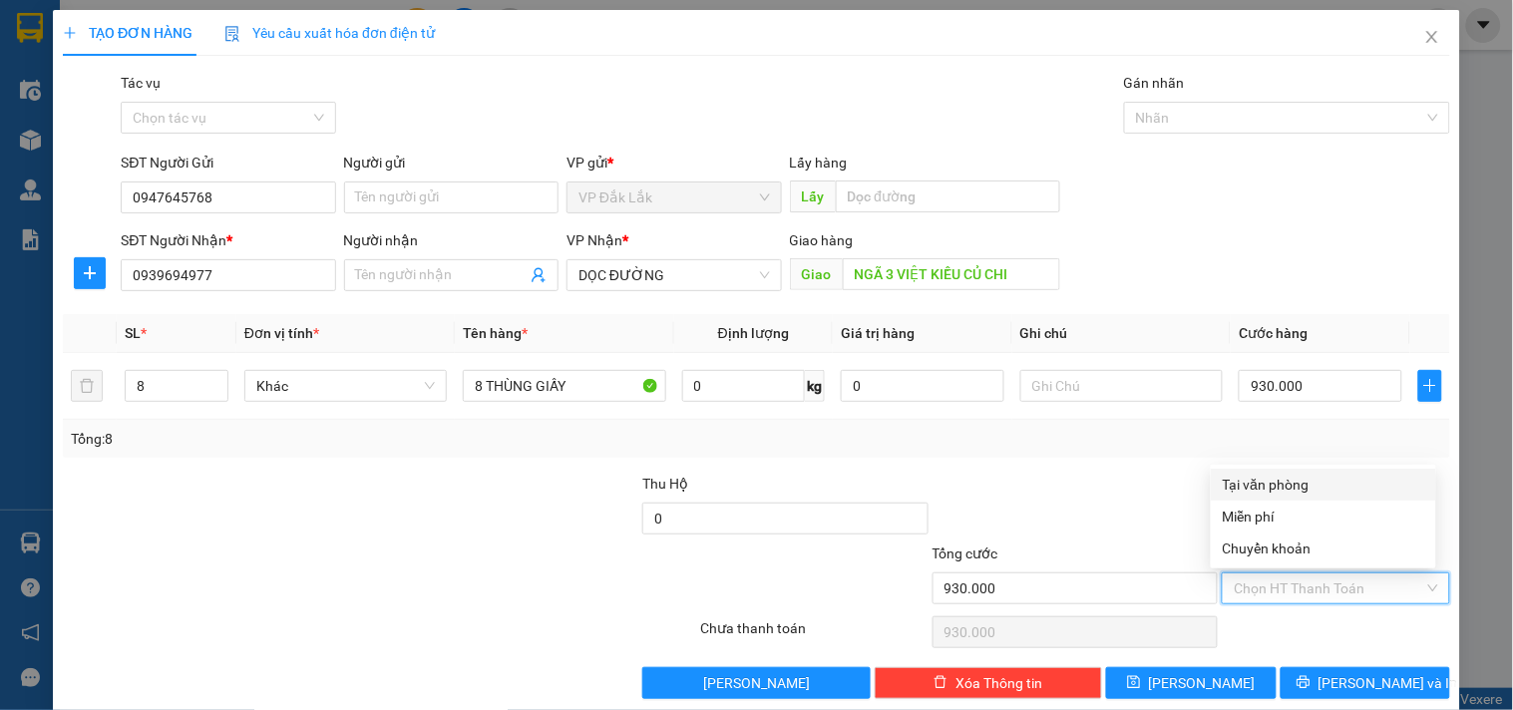
click at [1300, 481] on div "Tại văn phòng" at bounding box center [1323, 485] width 201 height 22
type input "0"
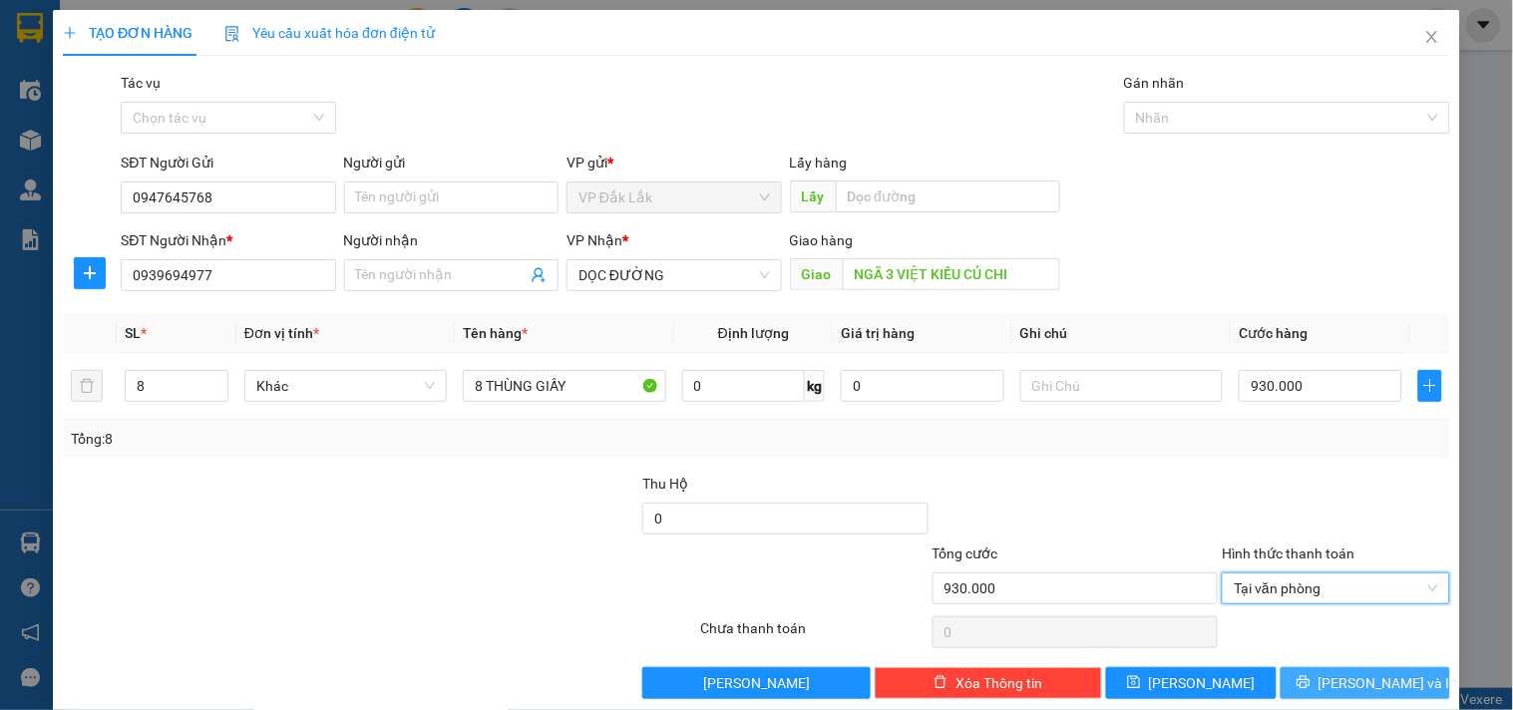
click at [1341, 680] on span "Lưu và In" at bounding box center [1388, 683] width 140 height 22
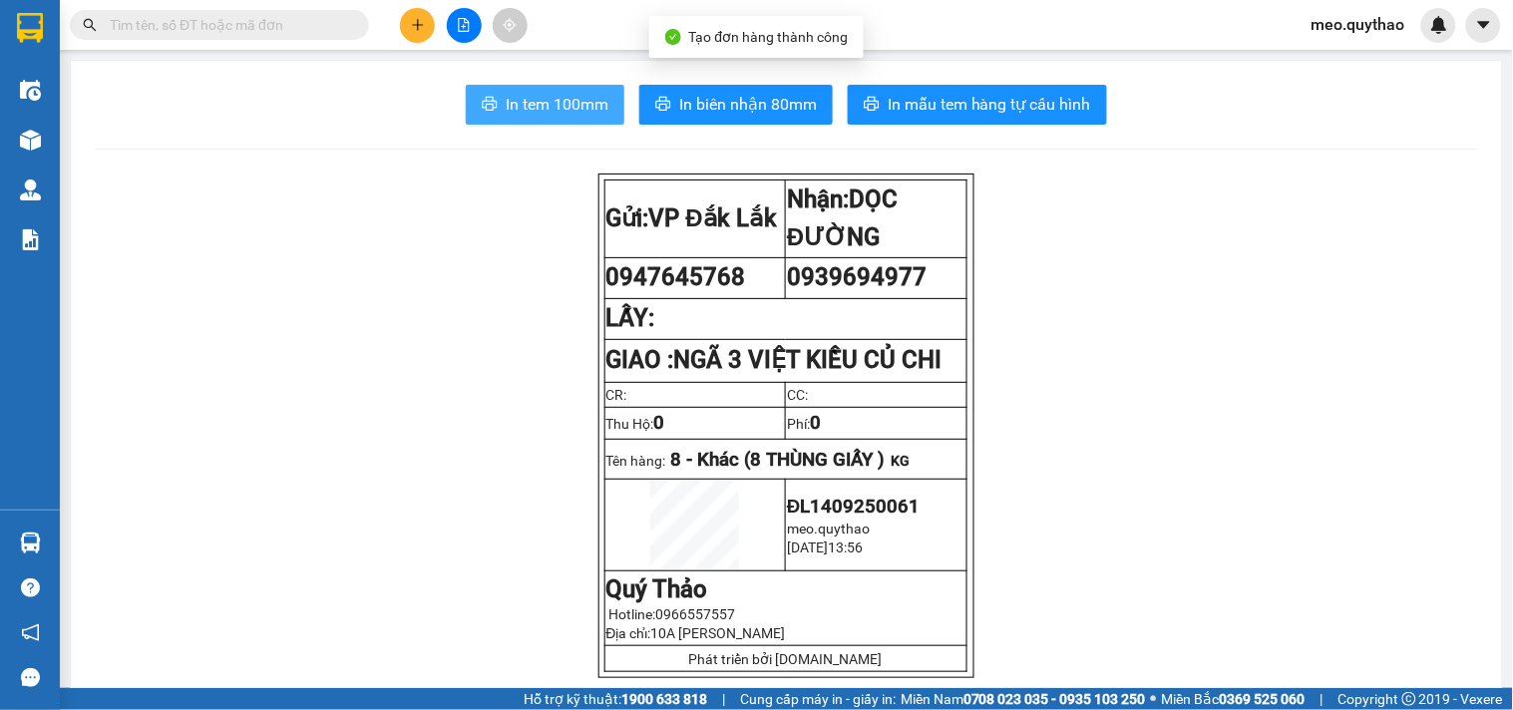
click at [512, 98] on span "In tem 100mm" at bounding box center [557, 104] width 103 height 25
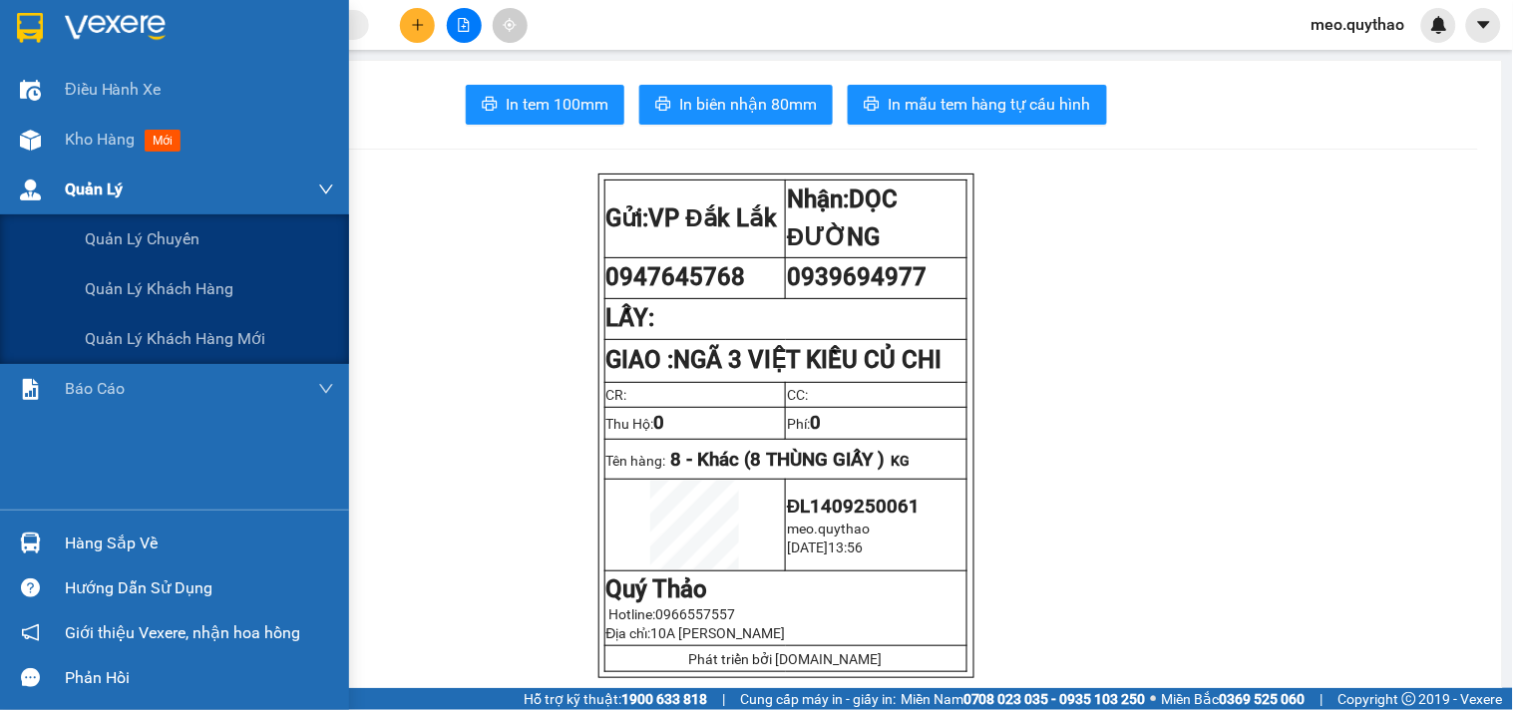
click at [142, 176] on div "Quản Lý" at bounding box center [199, 190] width 269 height 50
click at [146, 166] on div "Quản Lý" at bounding box center [199, 190] width 269 height 50
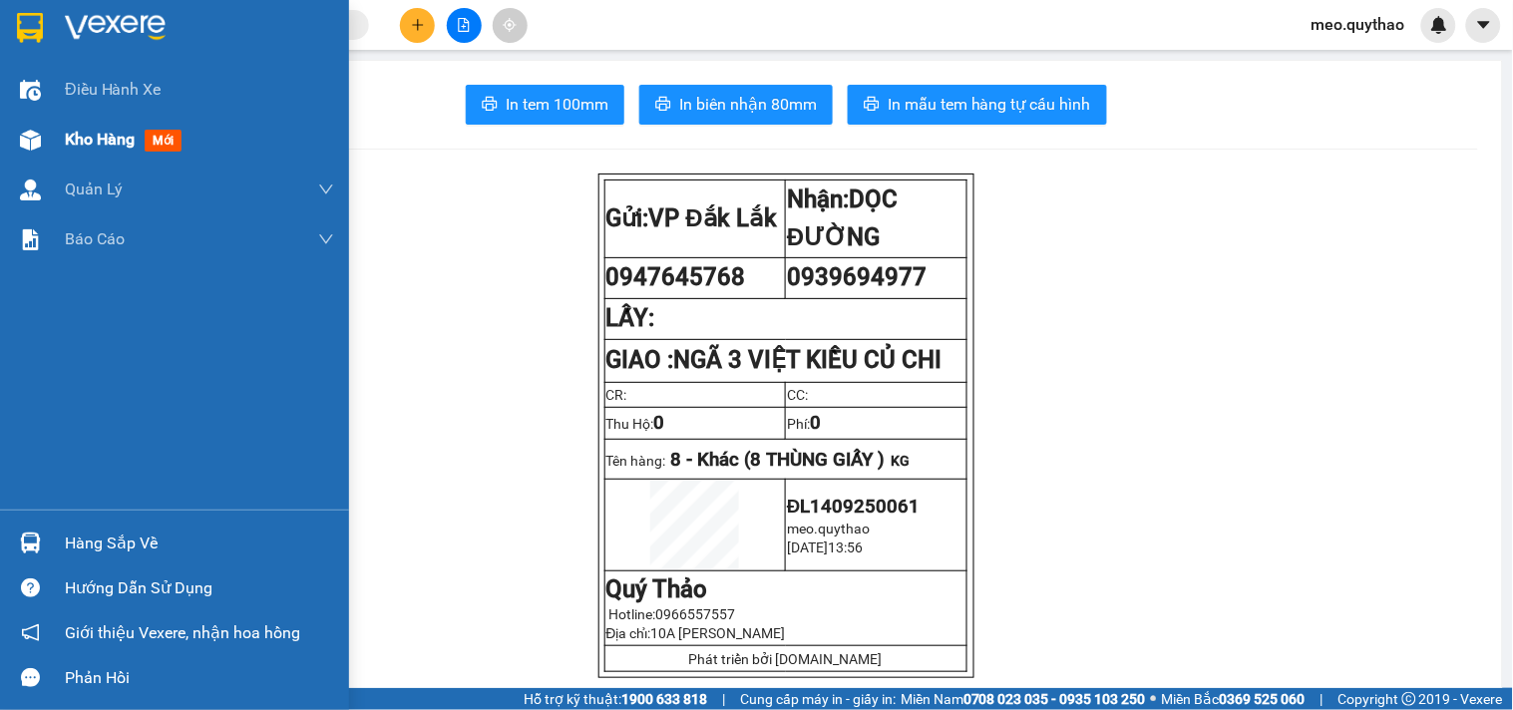
click at [148, 157] on div "Kho hàng mới" at bounding box center [199, 140] width 269 height 50
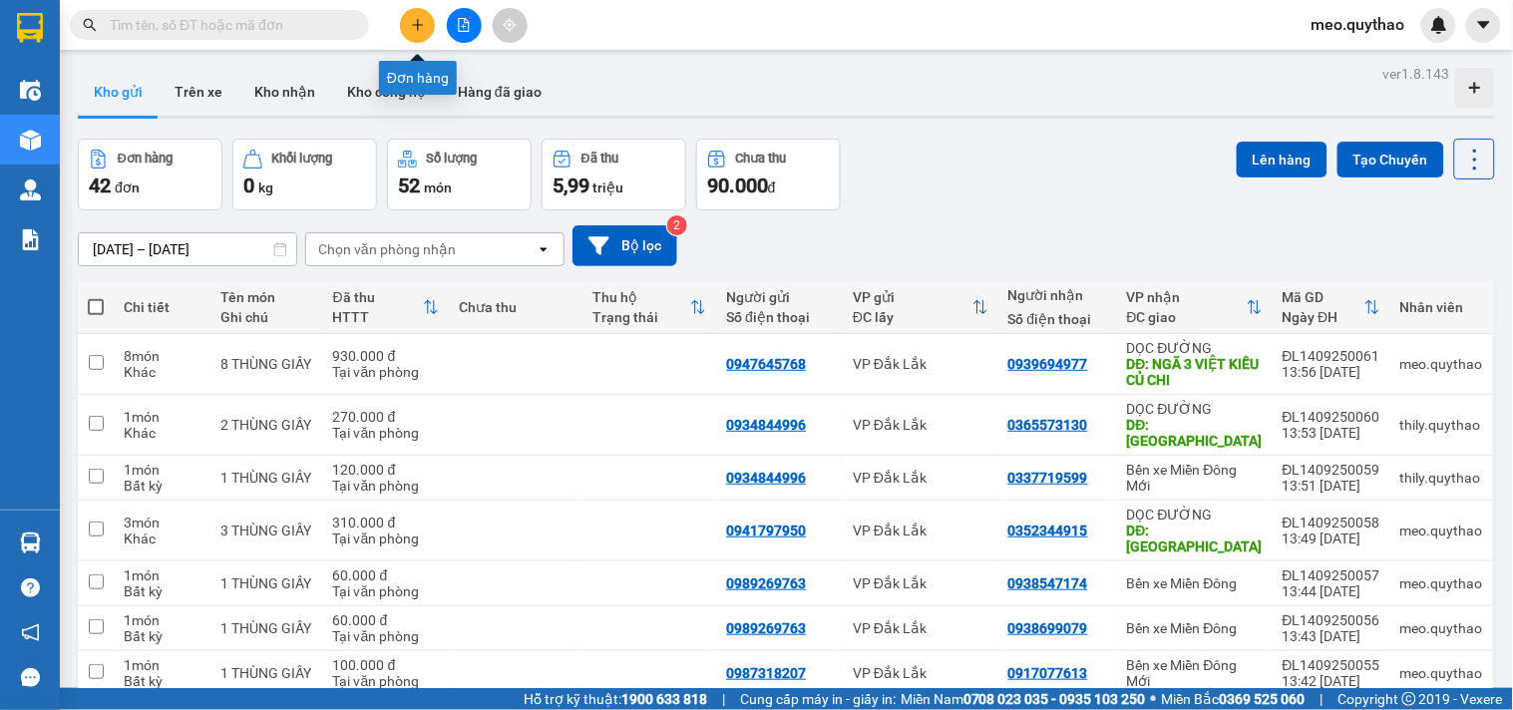
click at [420, 22] on icon "plus" at bounding box center [418, 25] width 14 height 14
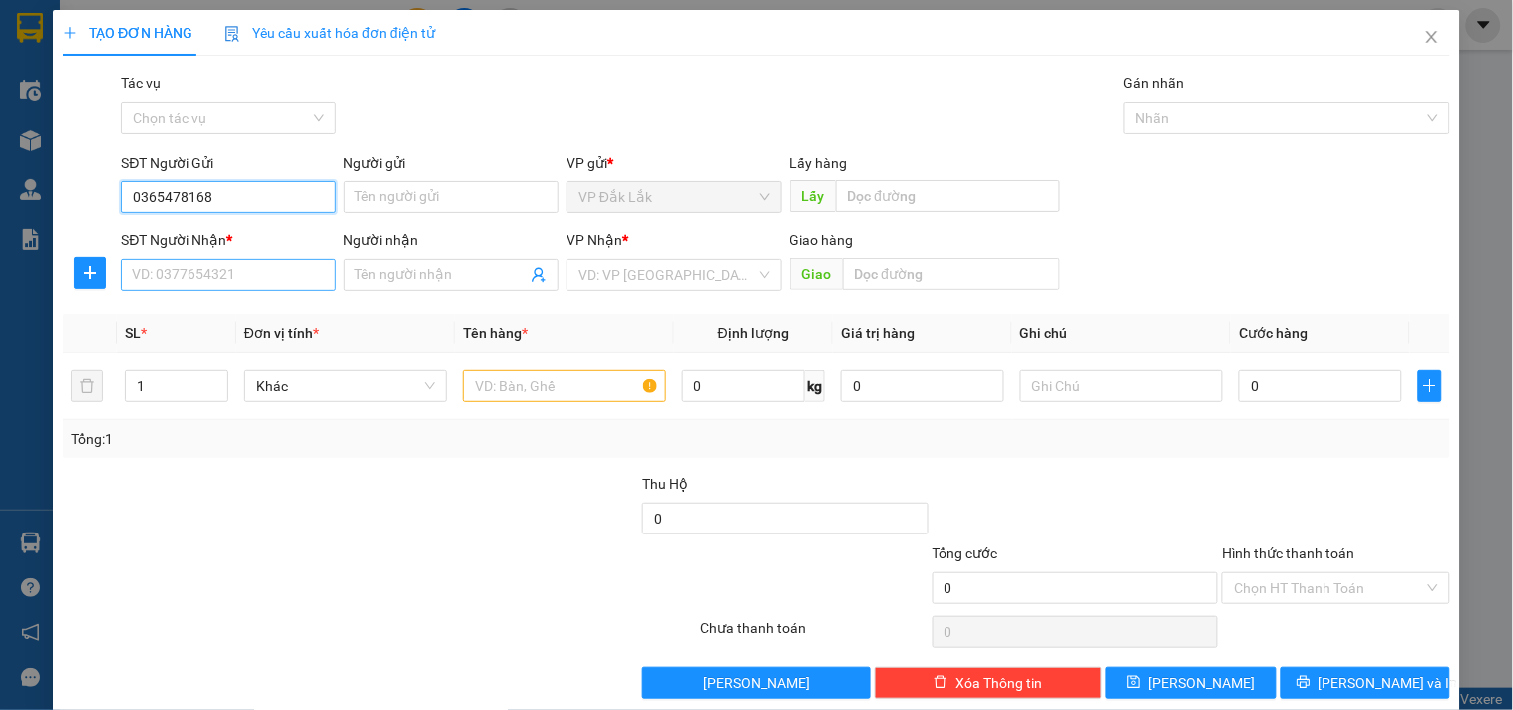
type input "0365478168"
click at [243, 261] on input "SĐT Người Nhận *" at bounding box center [228, 275] width 214 height 32
type input "0943538285"
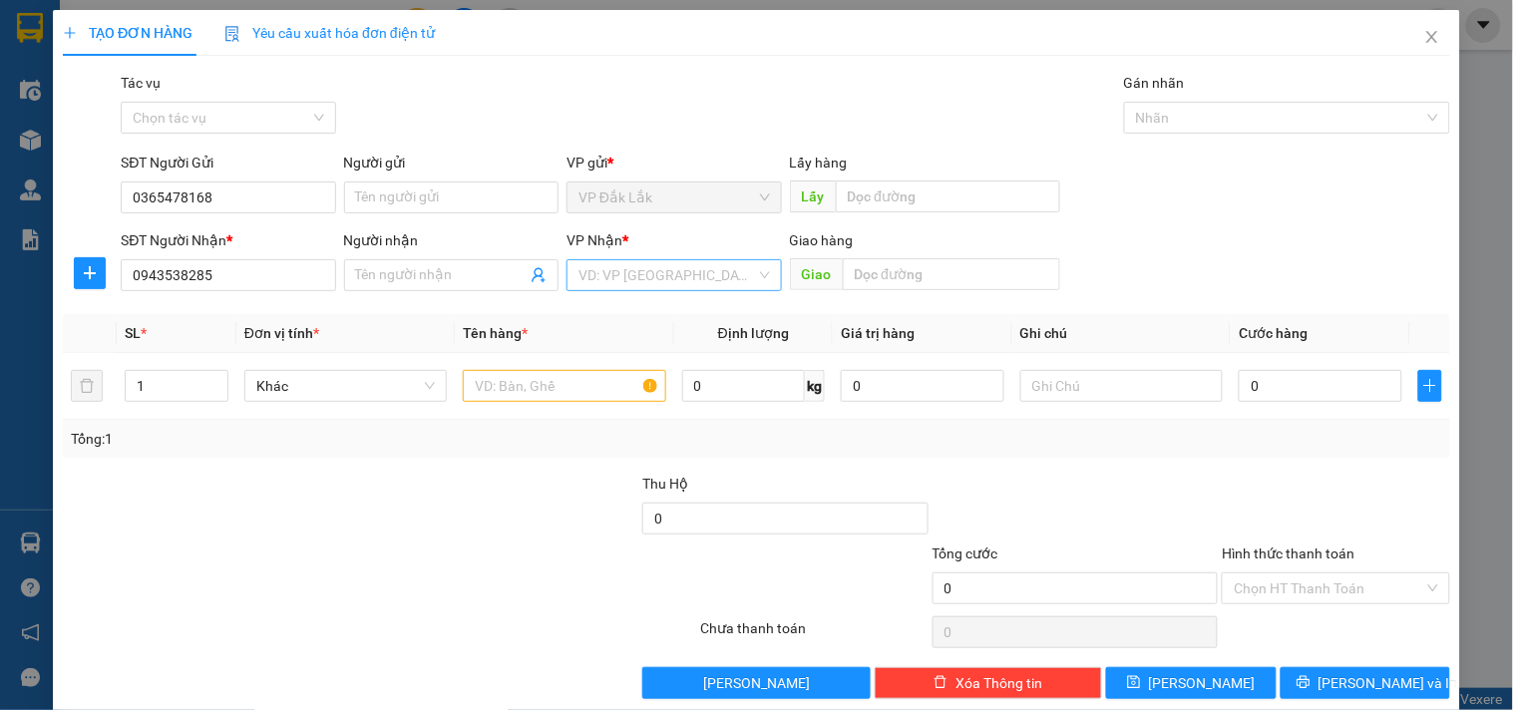
click at [648, 270] on input "search" at bounding box center [666, 275] width 177 height 30
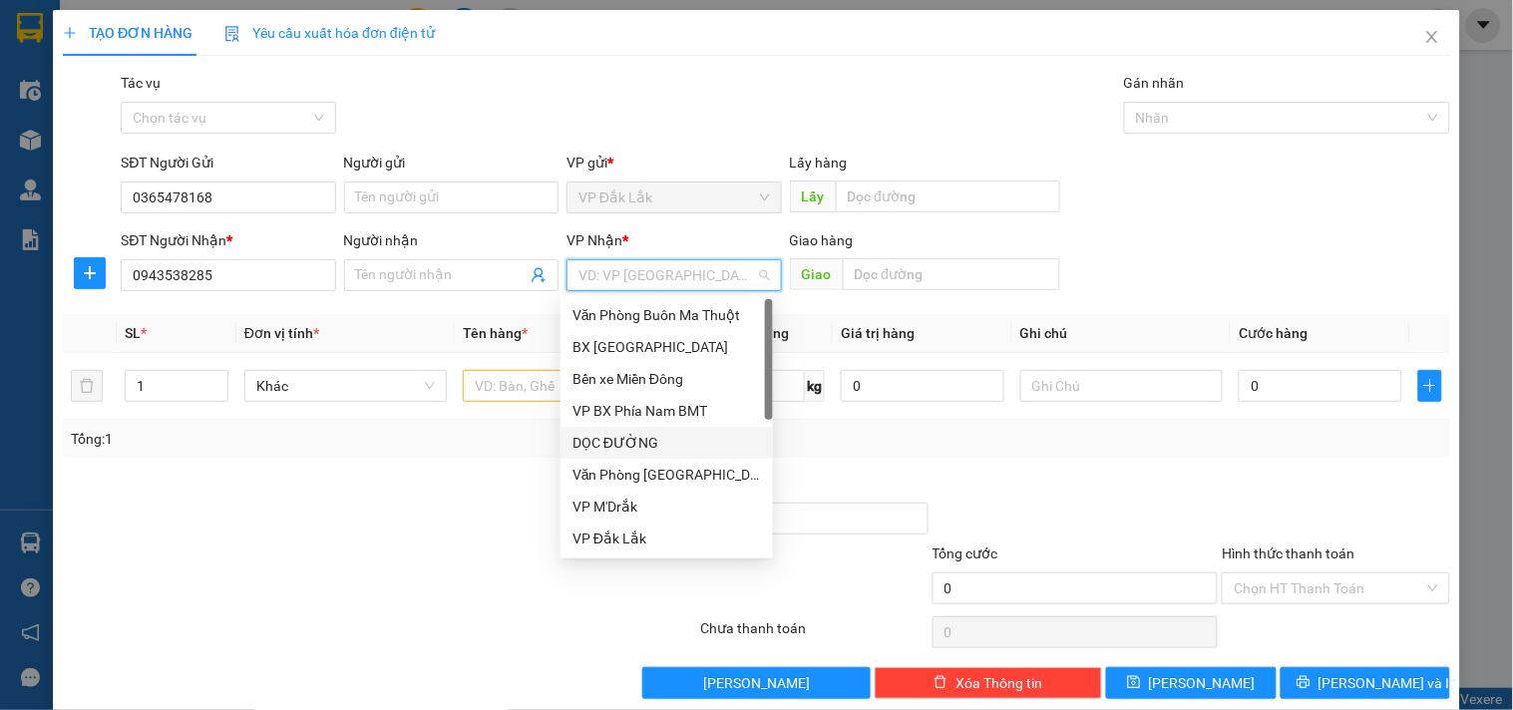
click at [646, 439] on div "DỌC ĐƯỜNG" at bounding box center [666, 443] width 188 height 22
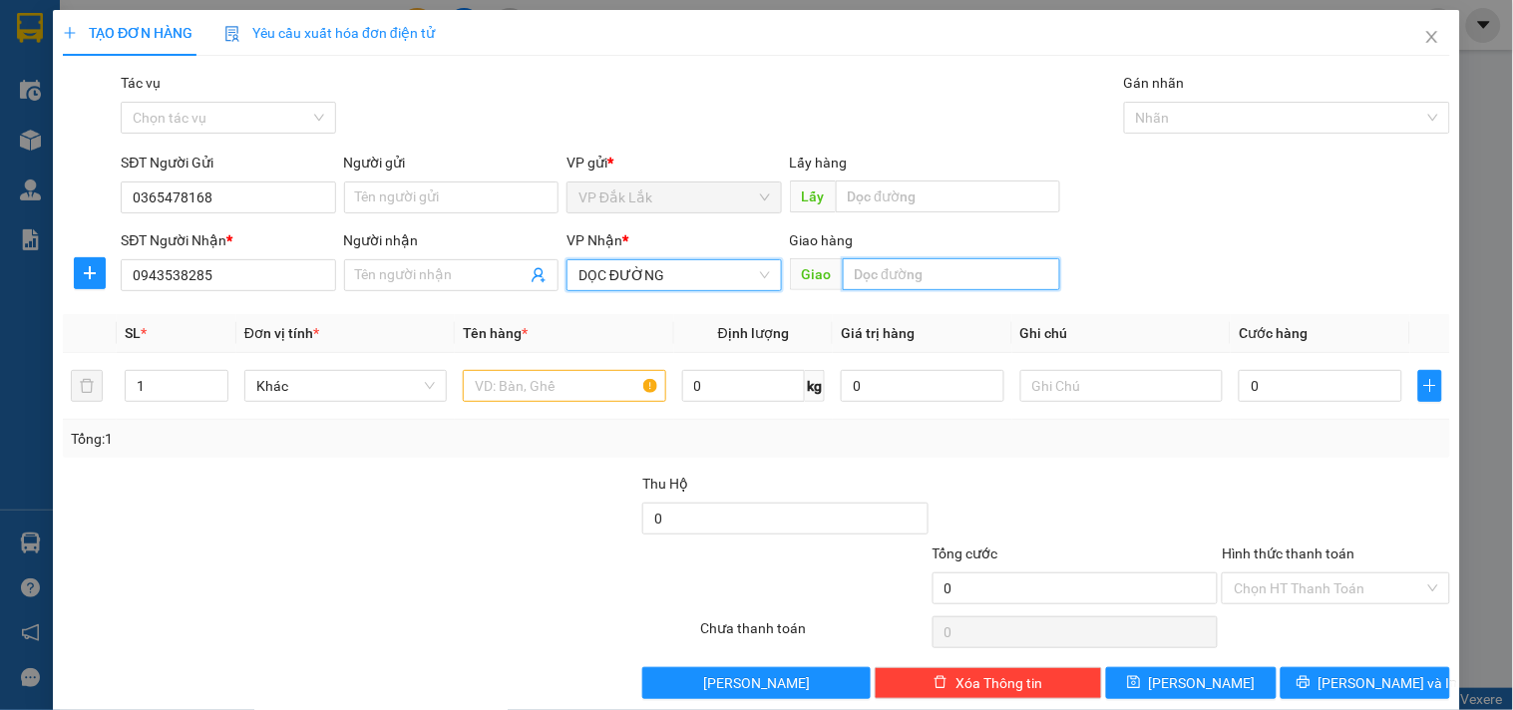
click at [959, 276] on input "text" at bounding box center [951, 274] width 217 height 32
type input "v"
type input "VIETTEL HỘI NGHĨA"
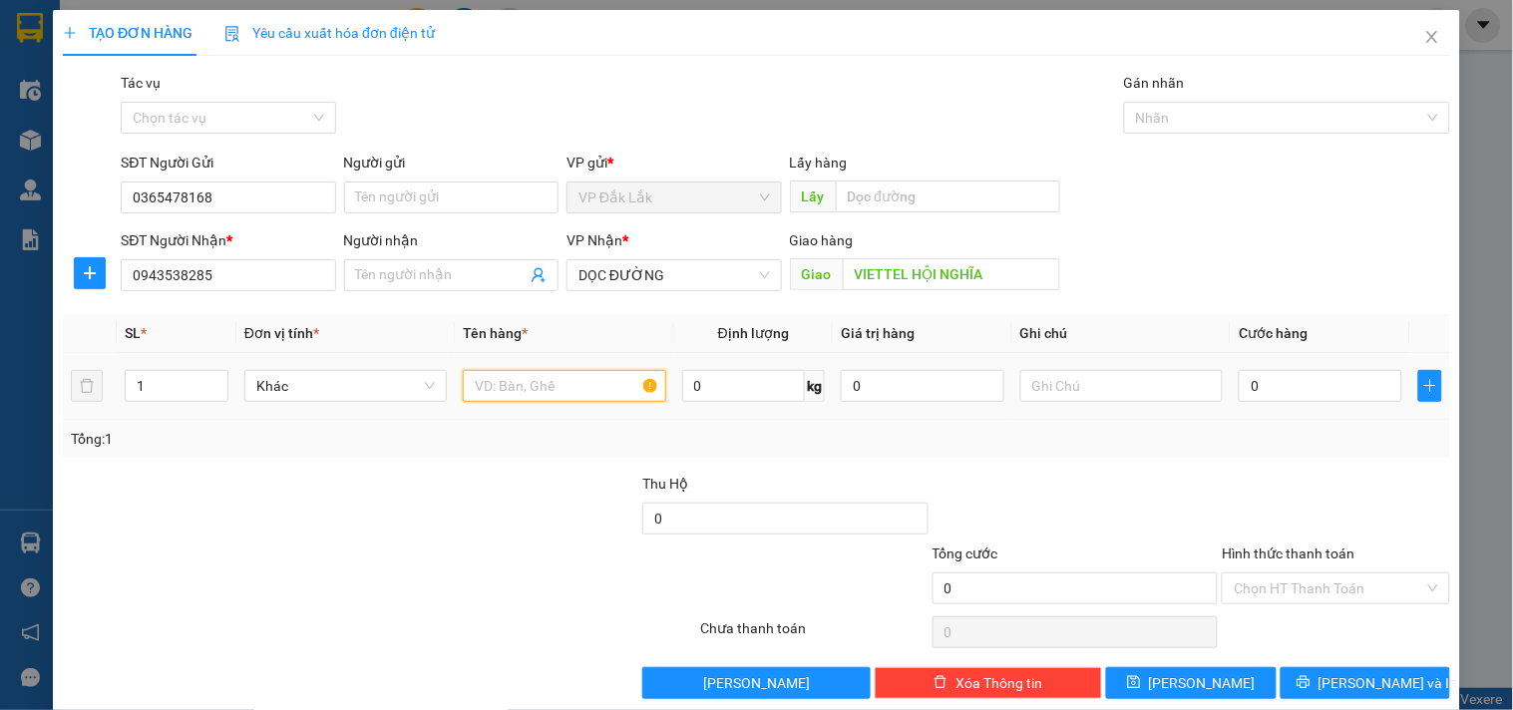
click at [532, 386] on input "text" at bounding box center [564, 386] width 202 height 32
type input "1 THÙNG GIẤY"
click at [1243, 393] on input "0" at bounding box center [1321, 386] width 164 height 32
type input "5"
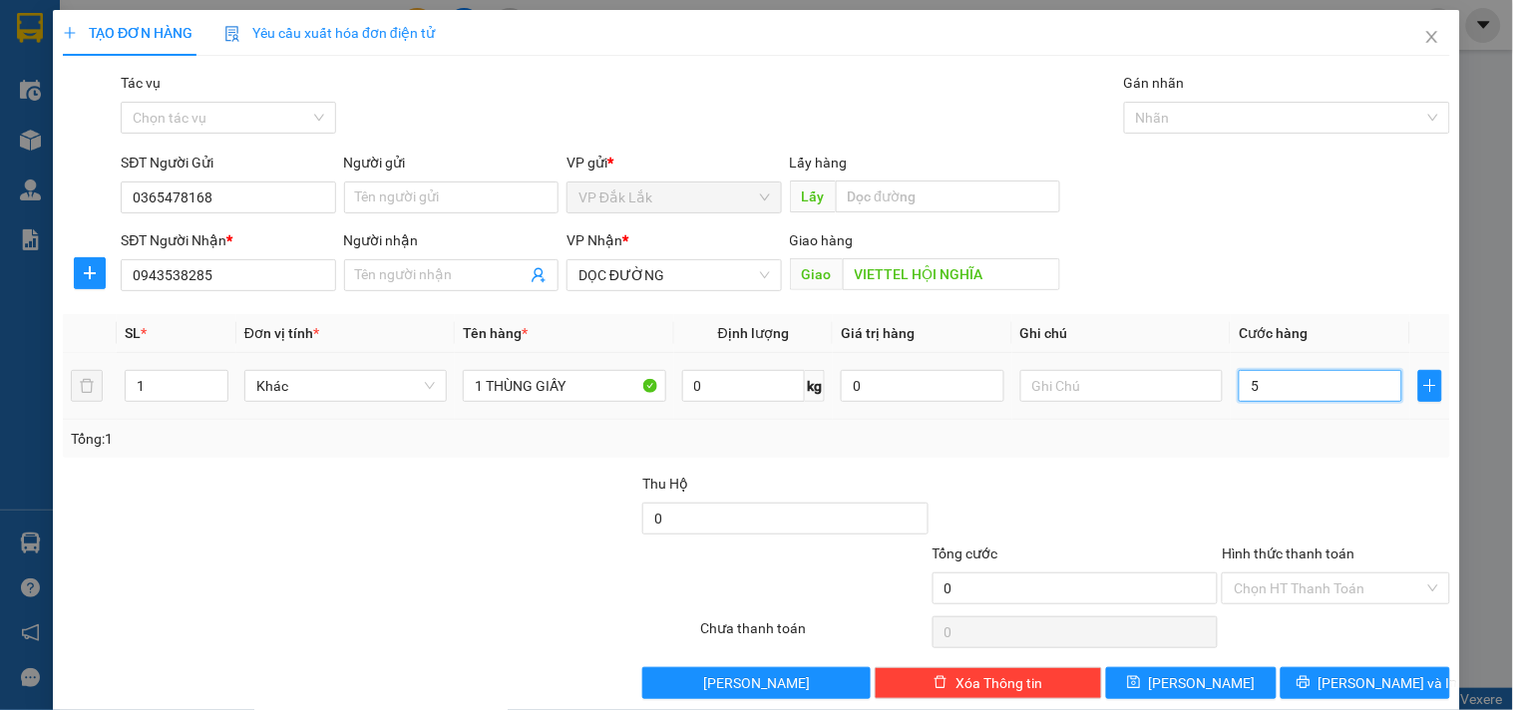
type input "5"
type input "50"
type input "500"
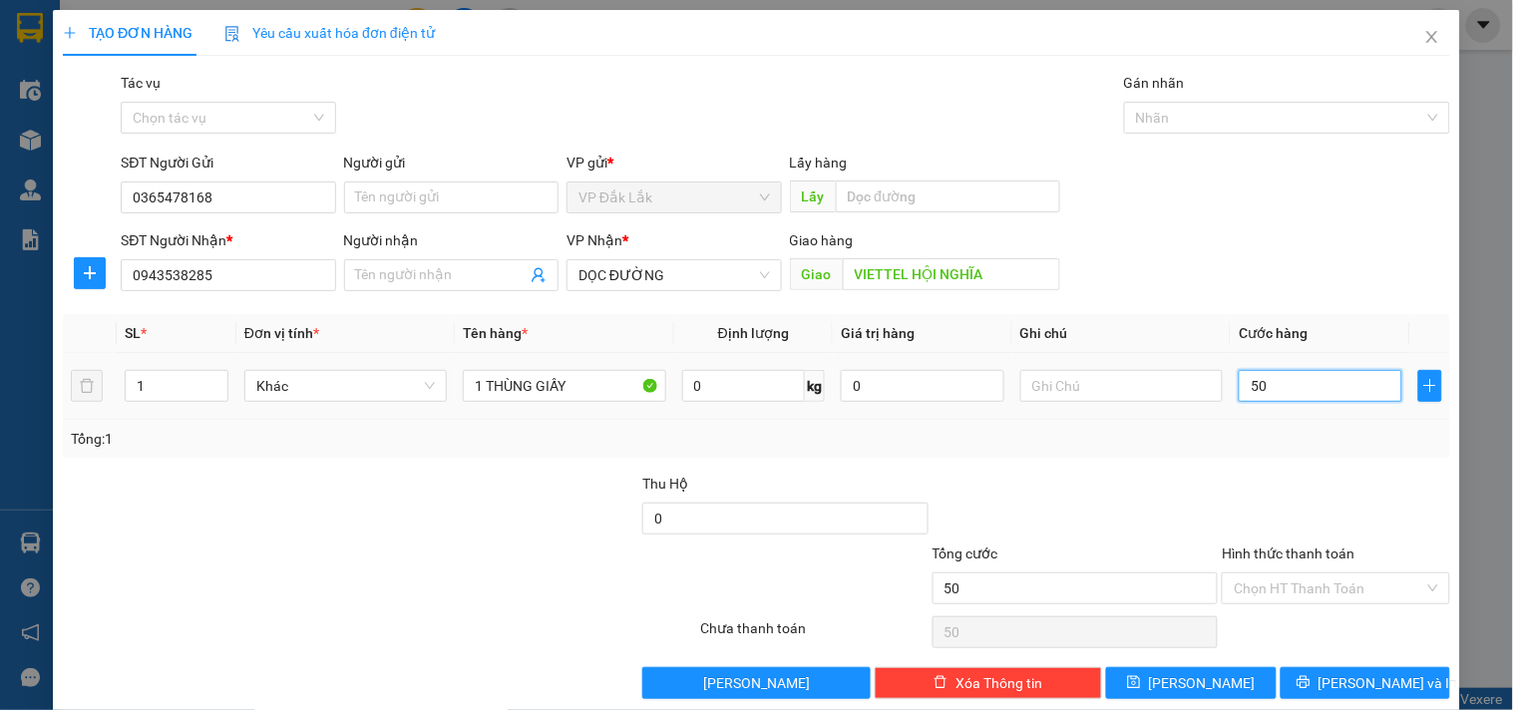
type input "500"
type input "5.000"
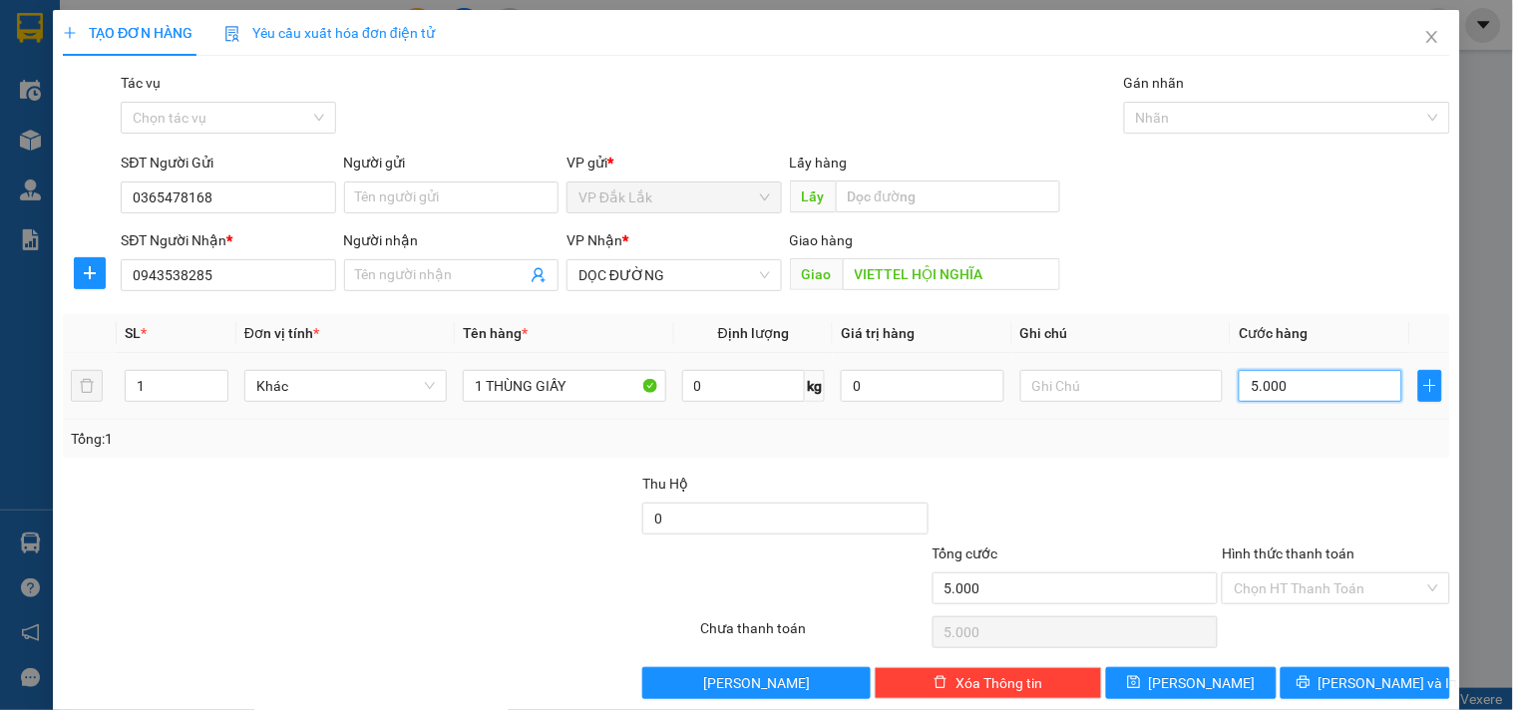
type input "50.000"
click at [1294, 589] on input "Hình thức thanh toán" at bounding box center [1328, 588] width 189 height 30
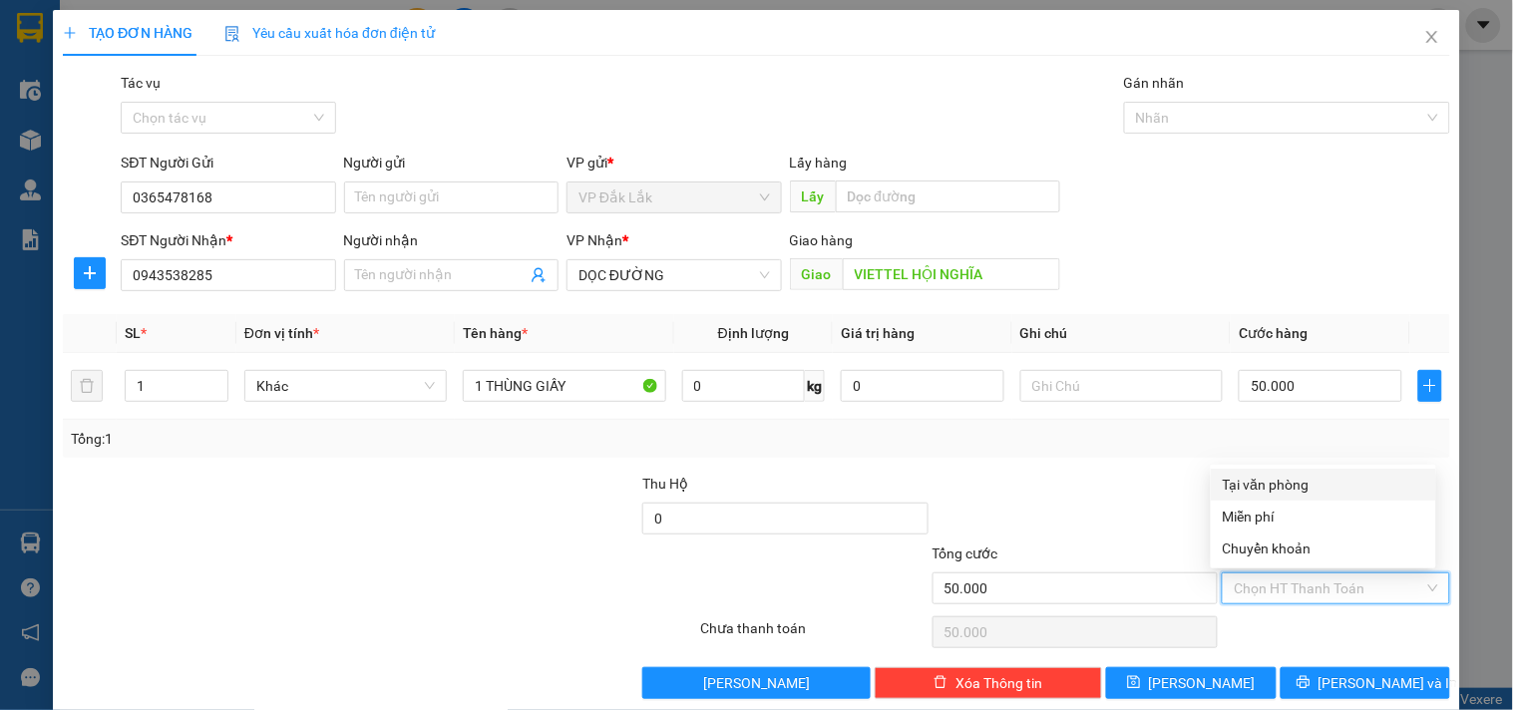
click at [1290, 472] on div "Tại văn phòng" at bounding box center [1323, 485] width 225 height 32
type input "0"
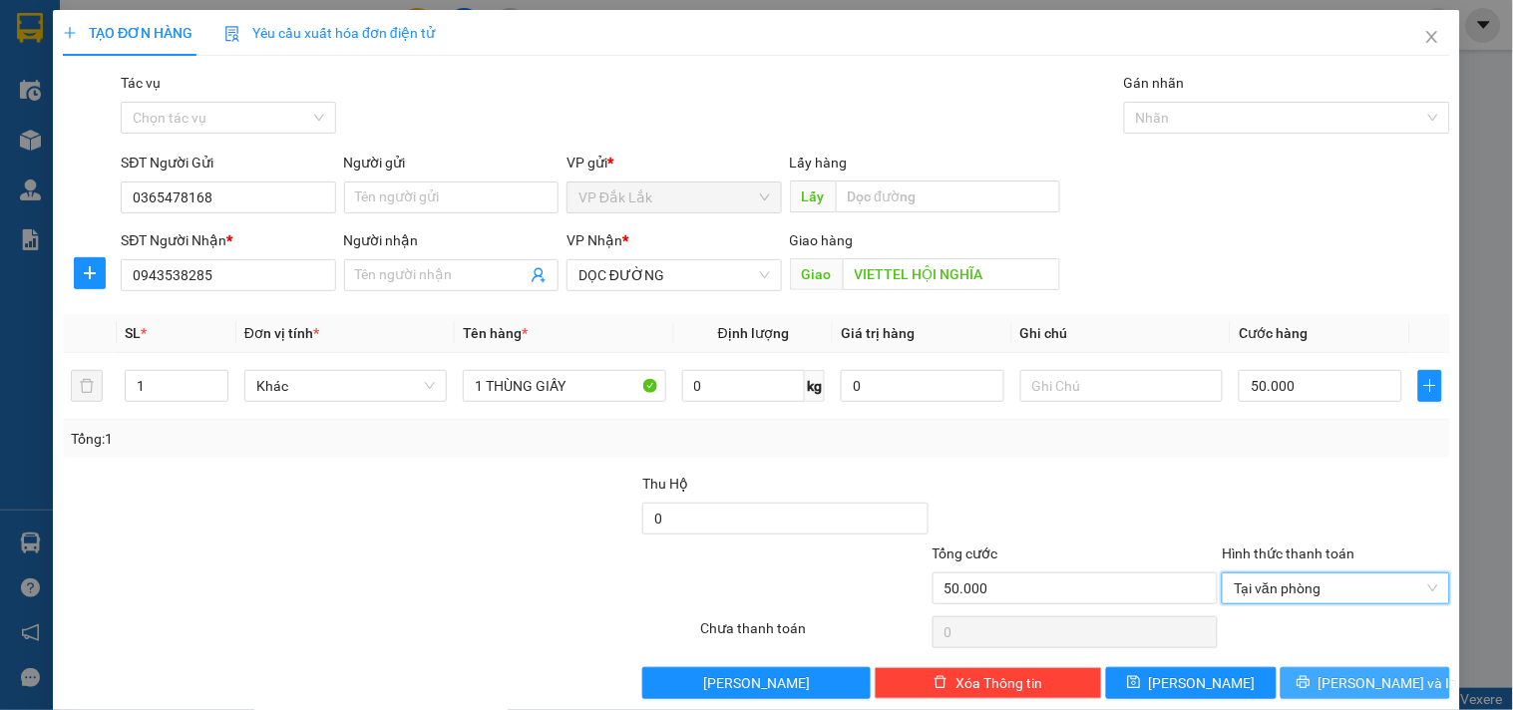
click at [1359, 676] on span "Lưu và In" at bounding box center [1388, 683] width 140 height 22
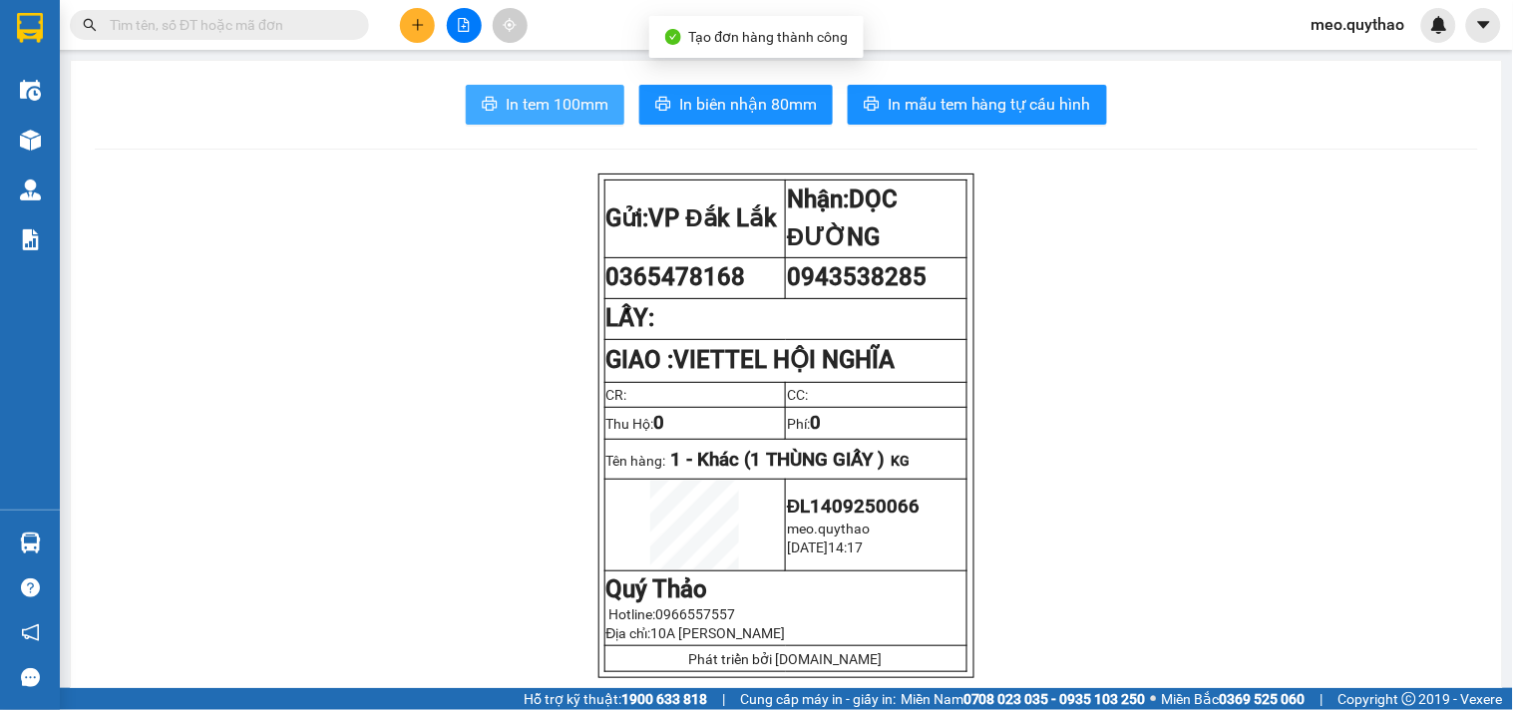
click at [539, 111] on span "In tem 100mm" at bounding box center [557, 104] width 103 height 25
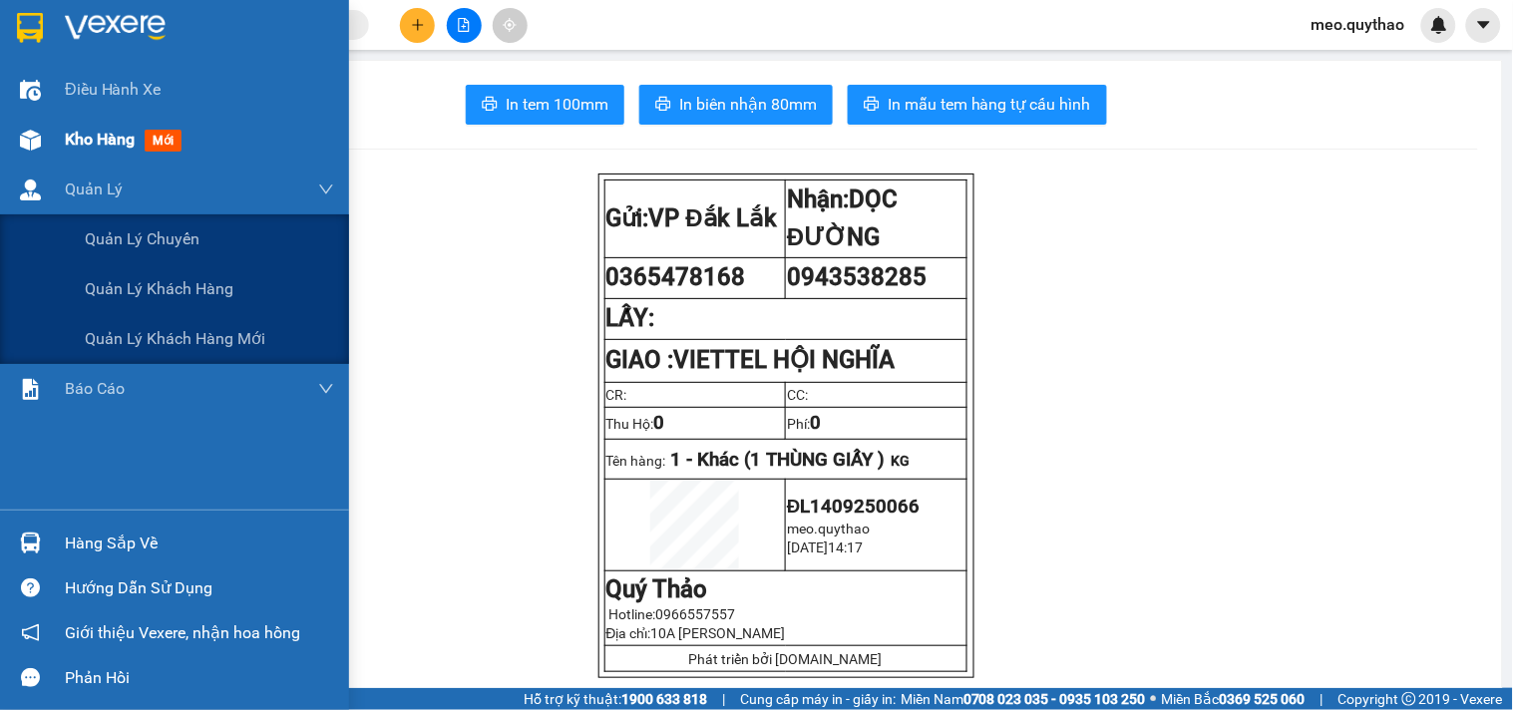
click at [126, 149] on span "Kho hàng" at bounding box center [100, 139] width 70 height 19
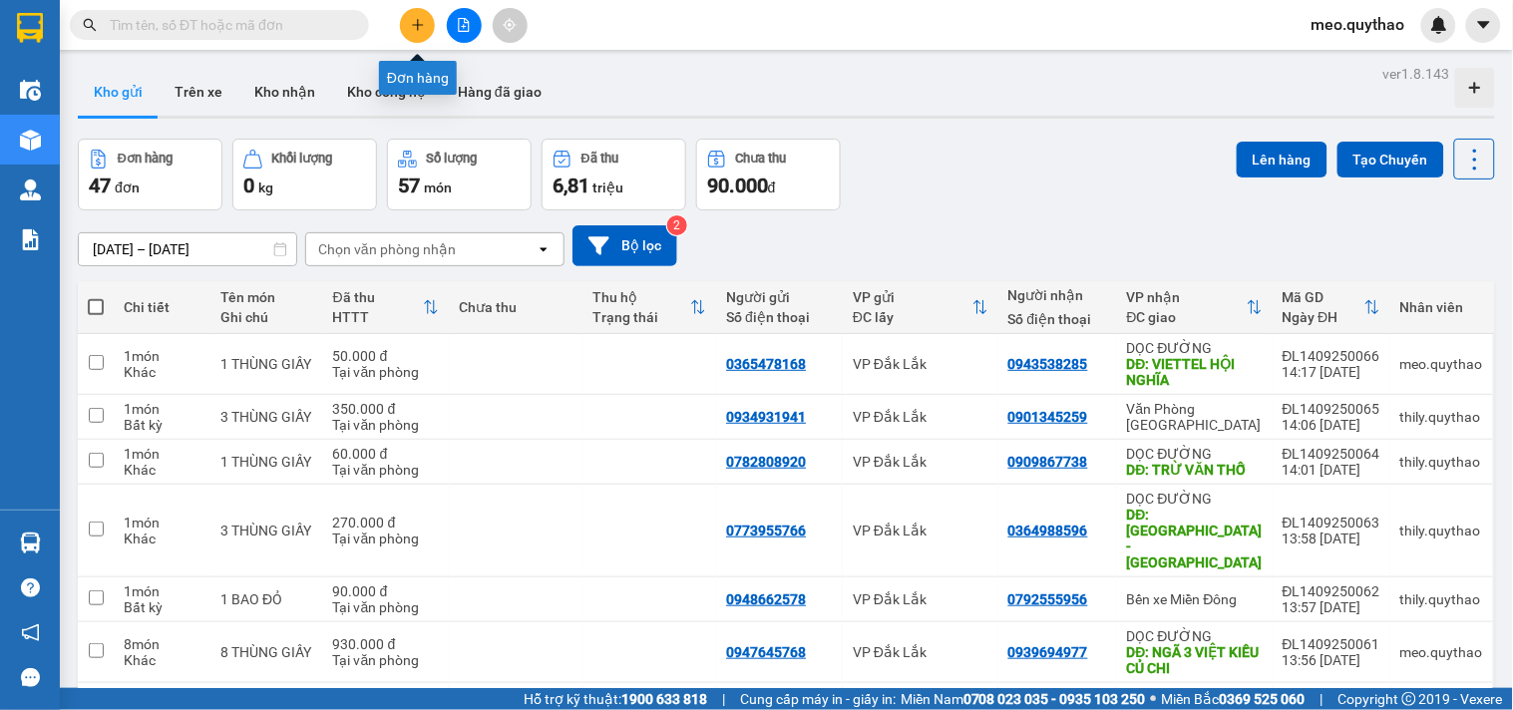
click at [425, 23] on button at bounding box center [417, 25] width 35 height 35
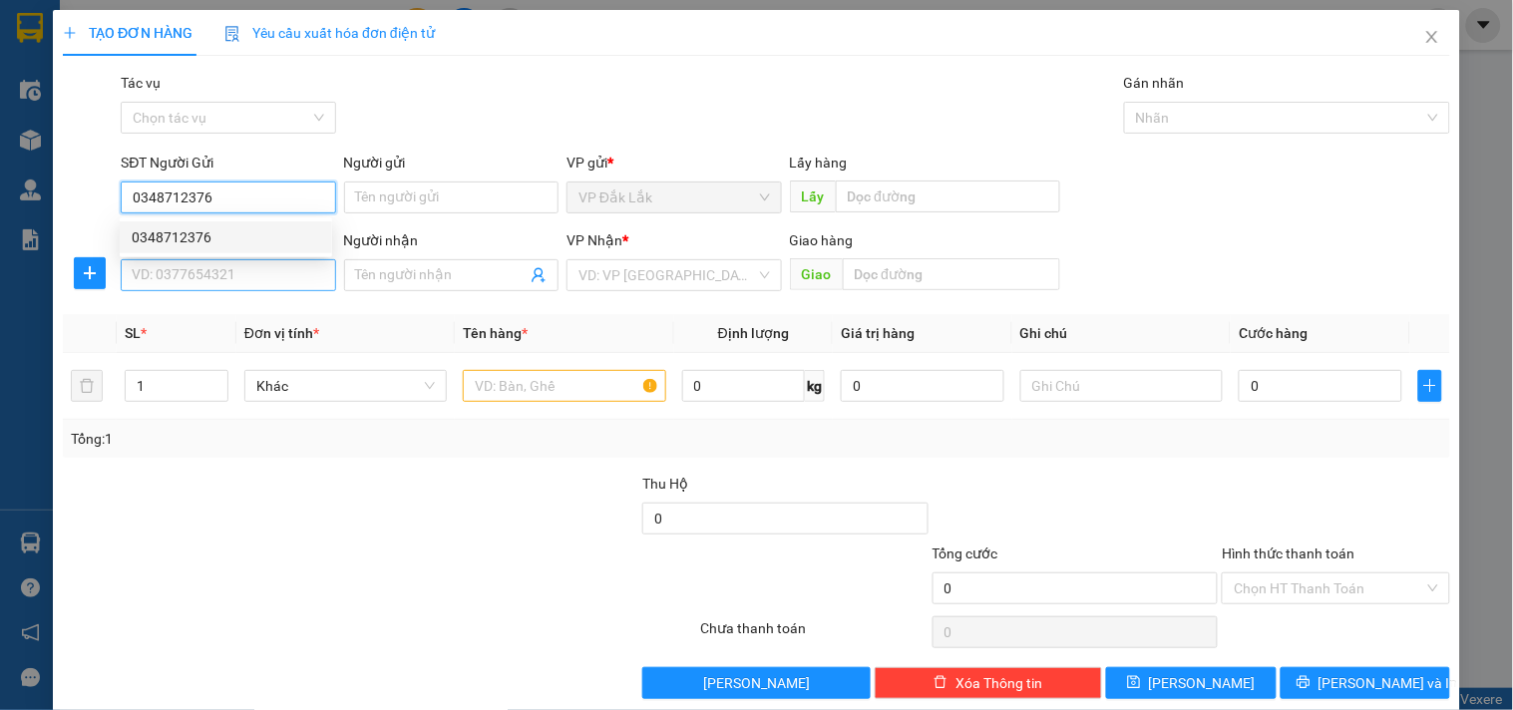
type input "0348712376"
click at [296, 264] on input "SĐT Người Nhận *" at bounding box center [228, 275] width 214 height 32
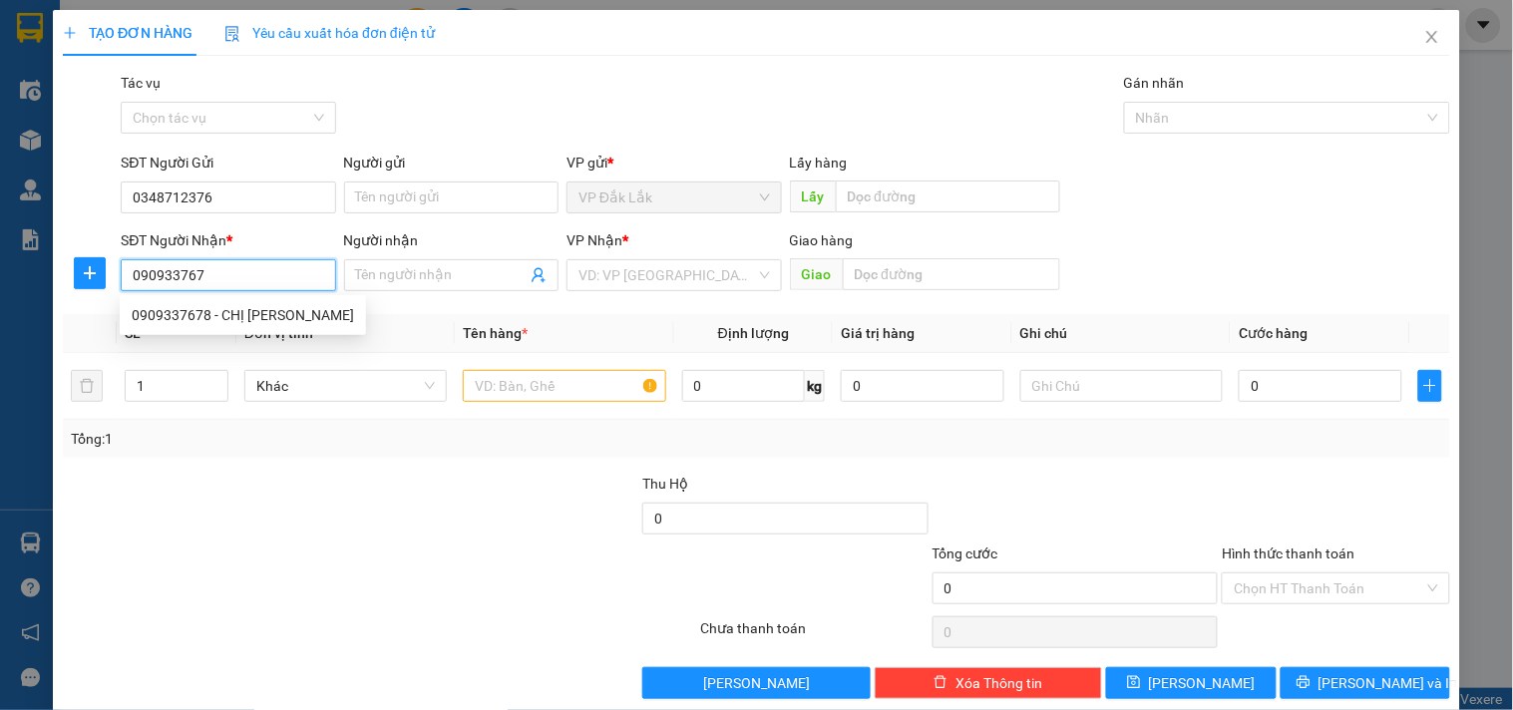
type input "0909337678"
click at [240, 322] on div "0909337678 - CHỊ NGỌC" at bounding box center [243, 315] width 222 height 22
type input "CHỊ NGỌC"
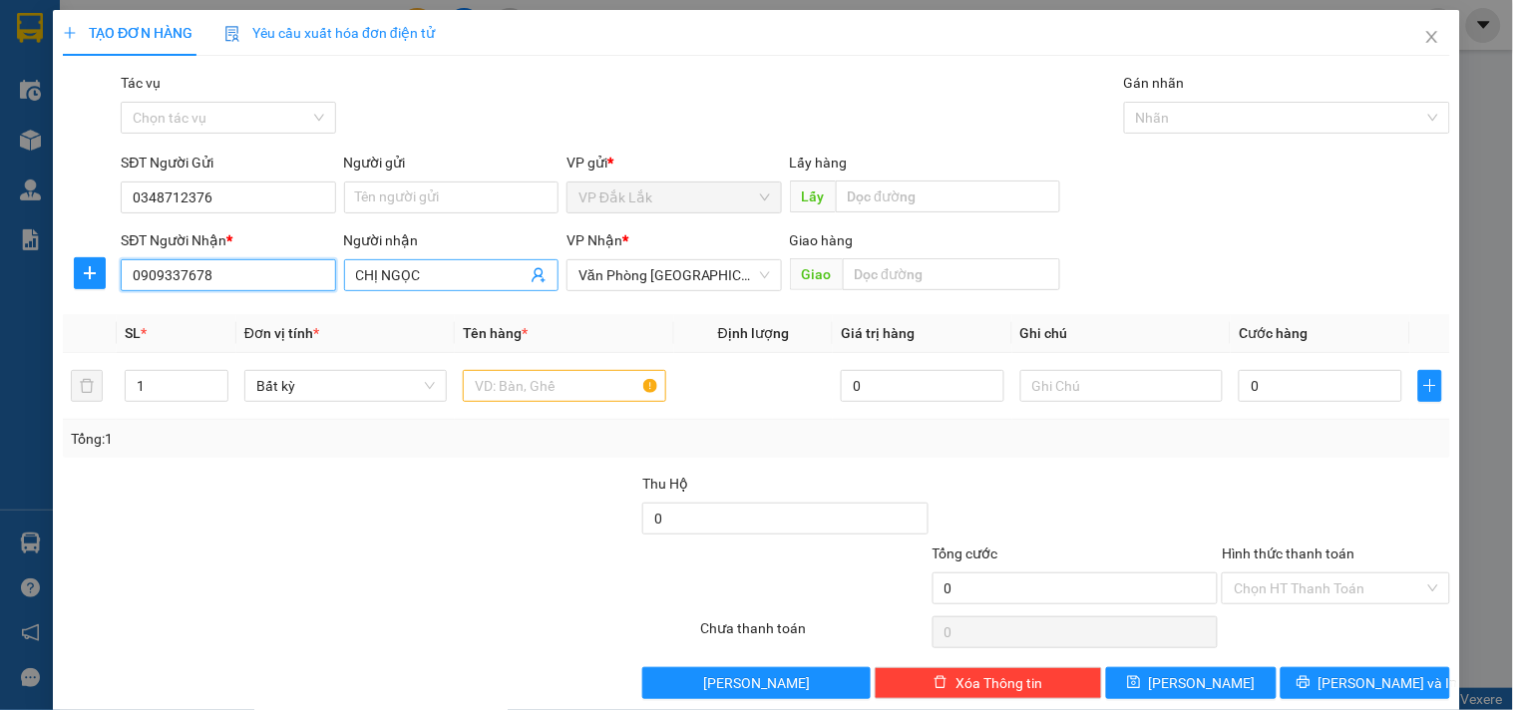
type input "0909337678"
click at [422, 271] on input "CHỊ NGỌC" at bounding box center [441, 275] width 171 height 22
click at [489, 383] on input "text" at bounding box center [564, 386] width 202 height 32
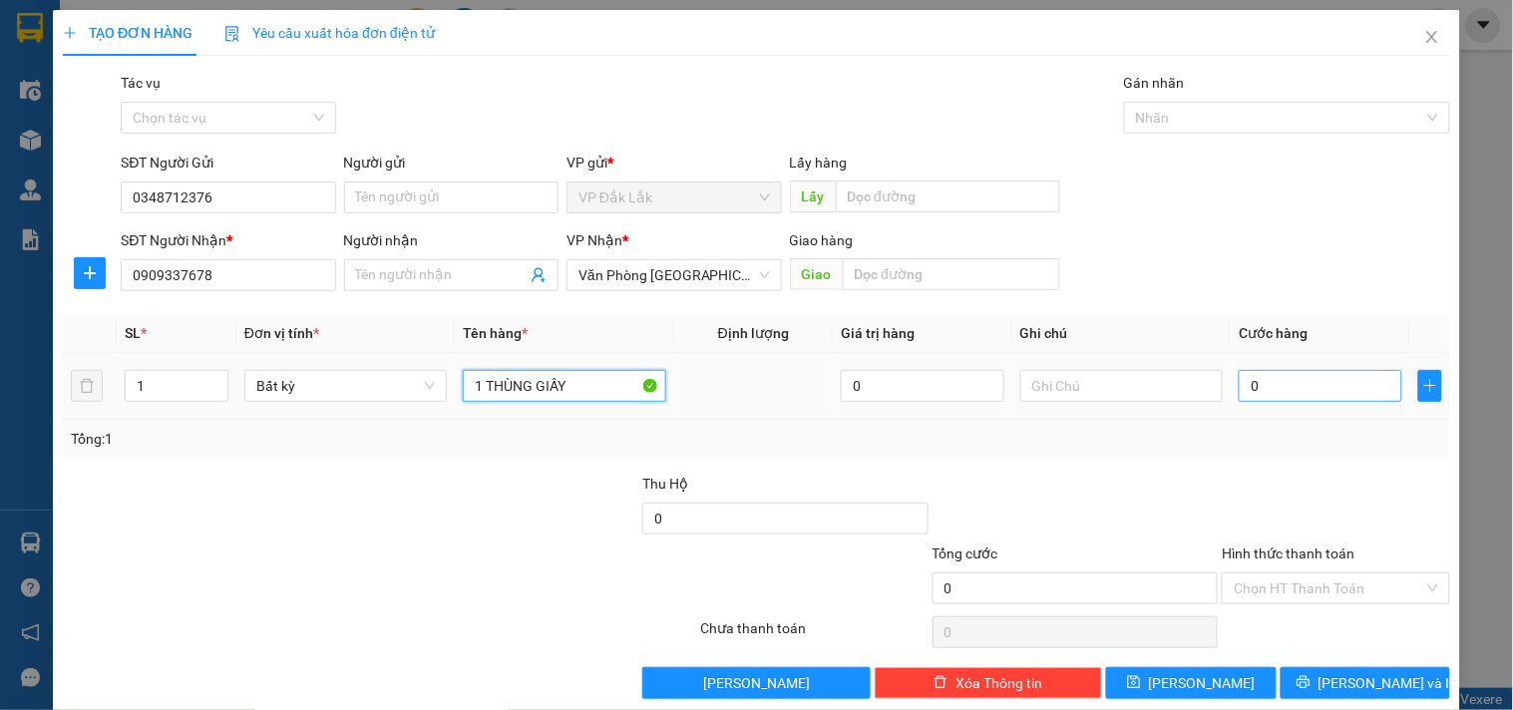
type input "1 THÙNG GIẤY"
click at [1287, 377] on input "0" at bounding box center [1321, 386] width 164 height 32
type input "5"
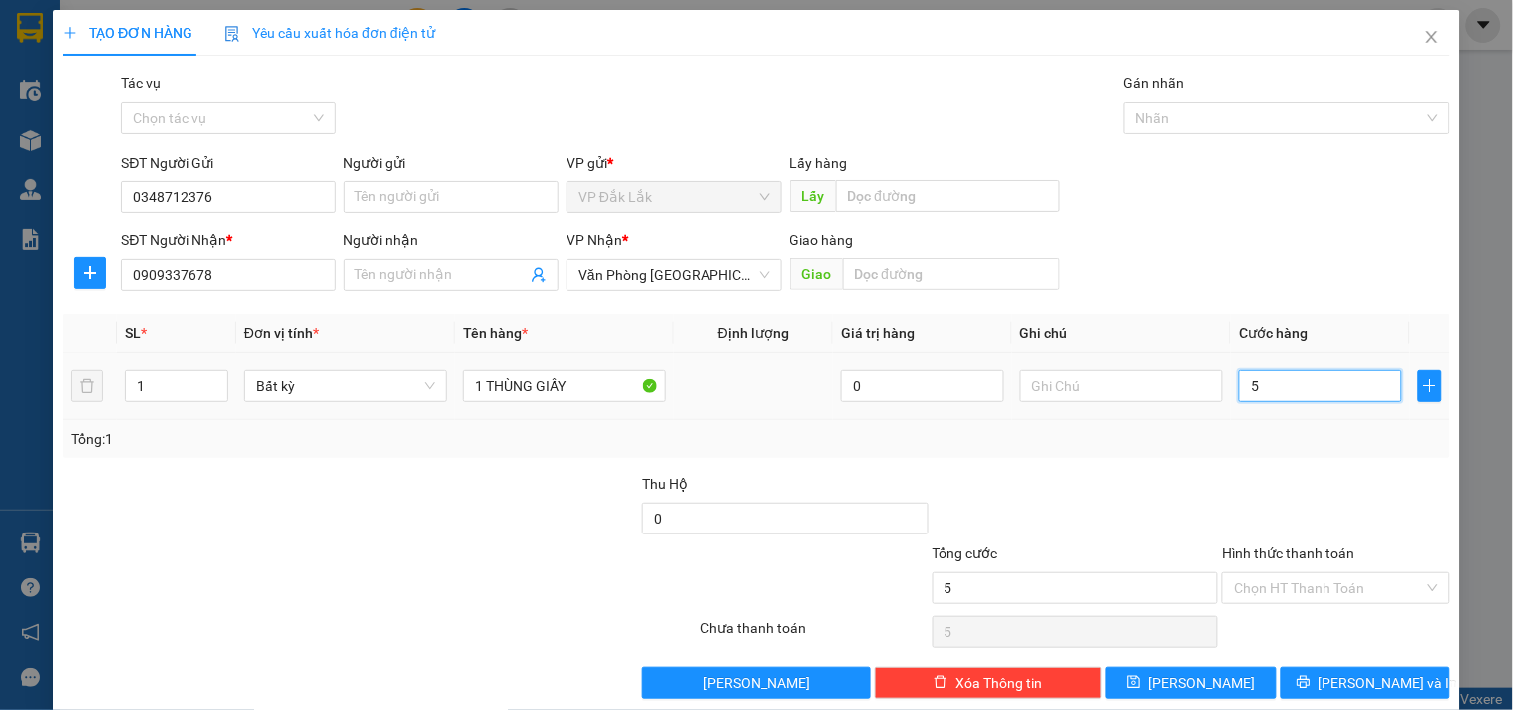
type input "50"
type input "500"
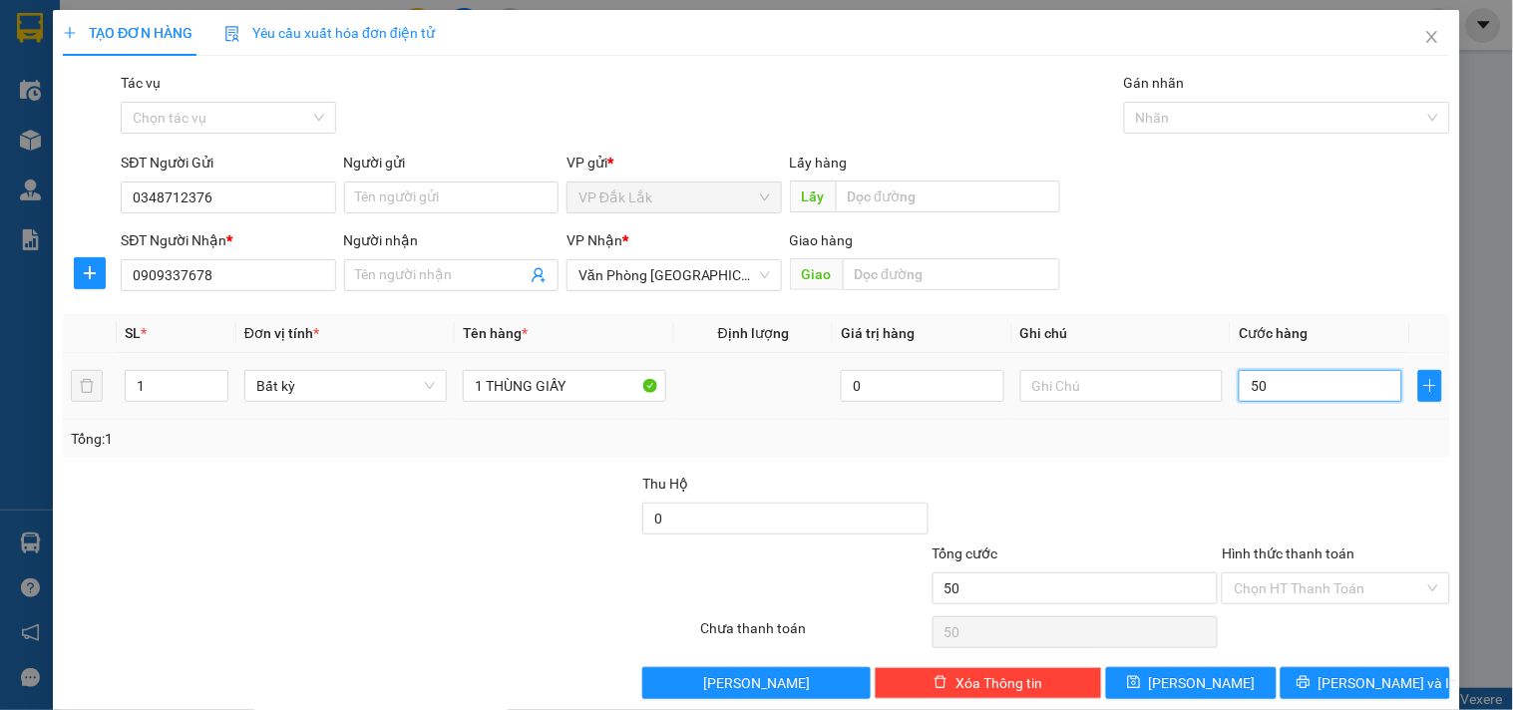
type input "500"
type input "5.000"
click at [1348, 602] on input "Hình thức thanh toán" at bounding box center [1328, 588] width 189 height 30
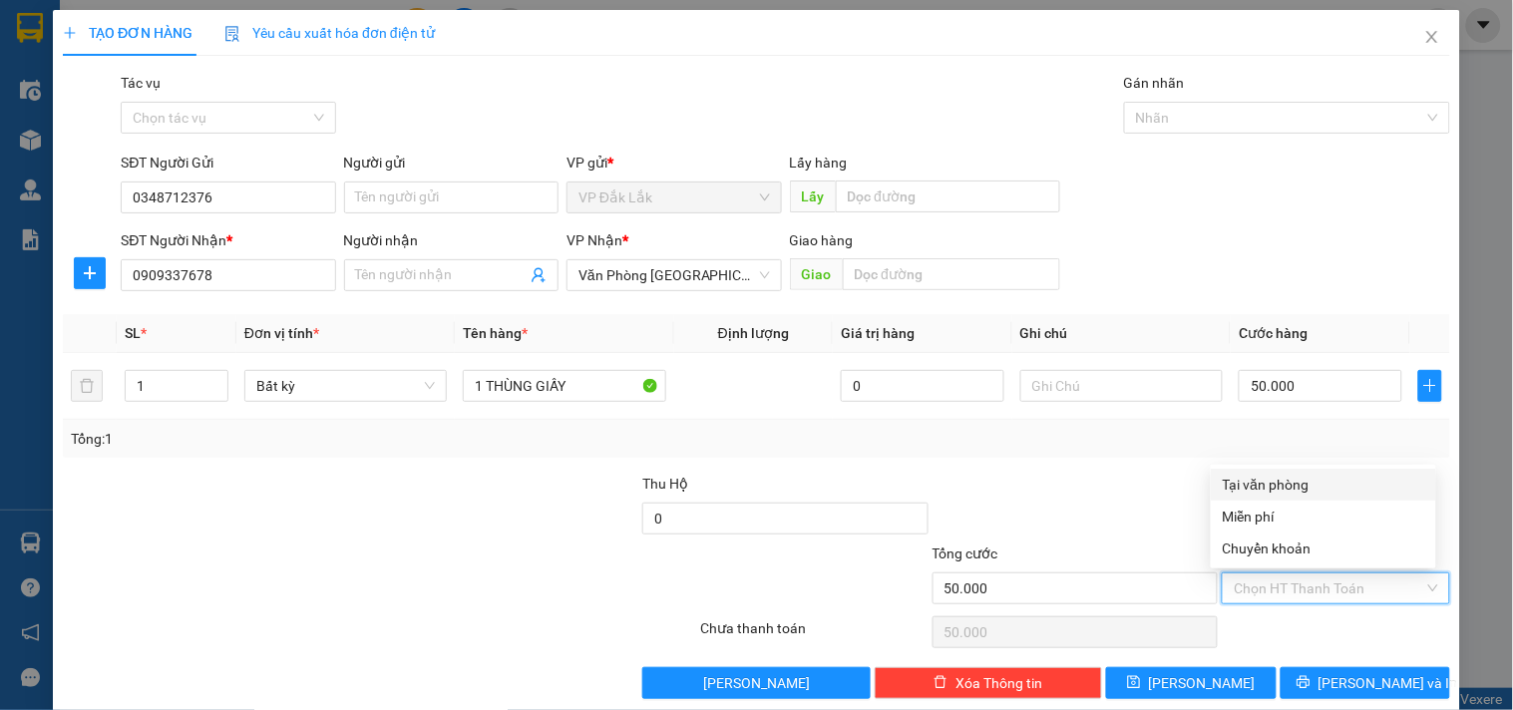
click at [1310, 484] on div "Tại văn phòng" at bounding box center [1323, 485] width 201 height 22
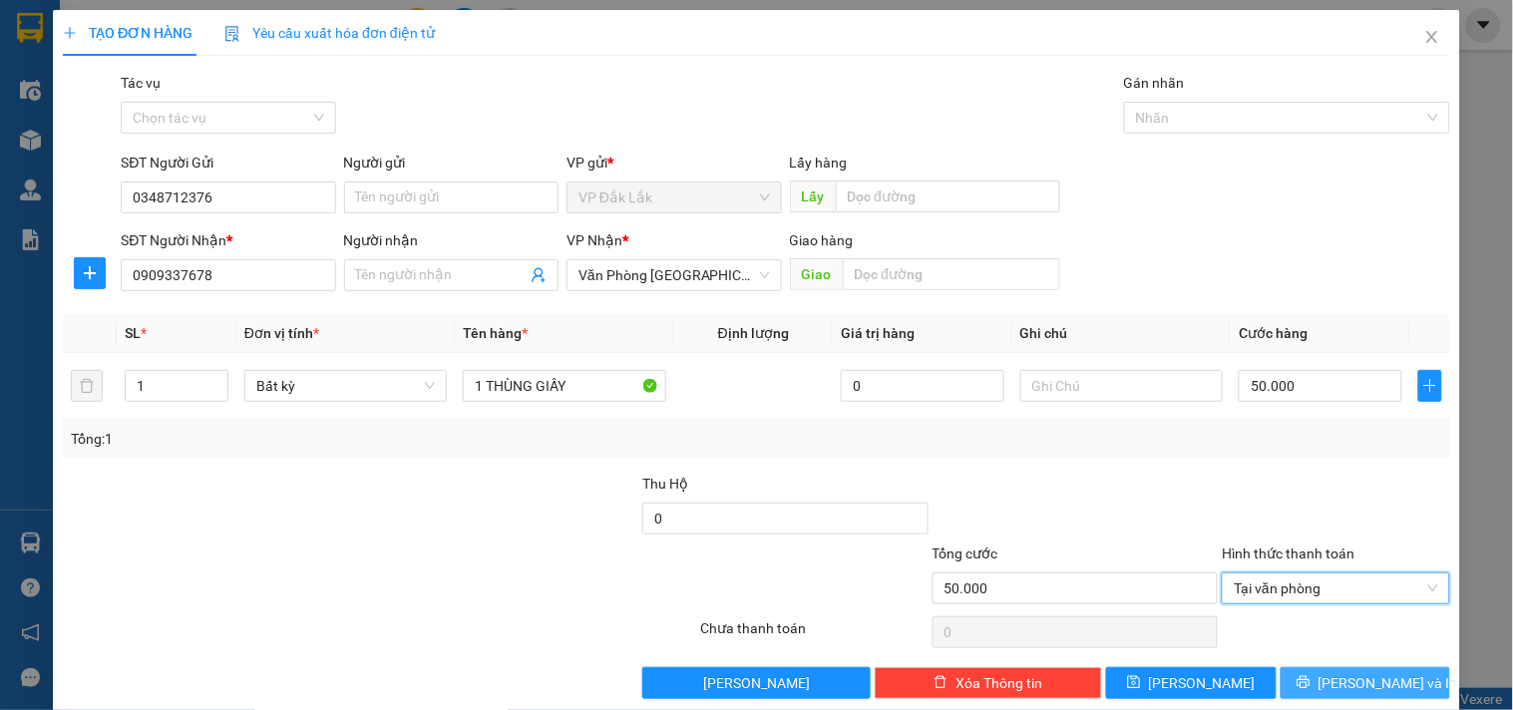
click at [1342, 670] on button "Lưu và In" at bounding box center [1366, 683] width 170 height 32
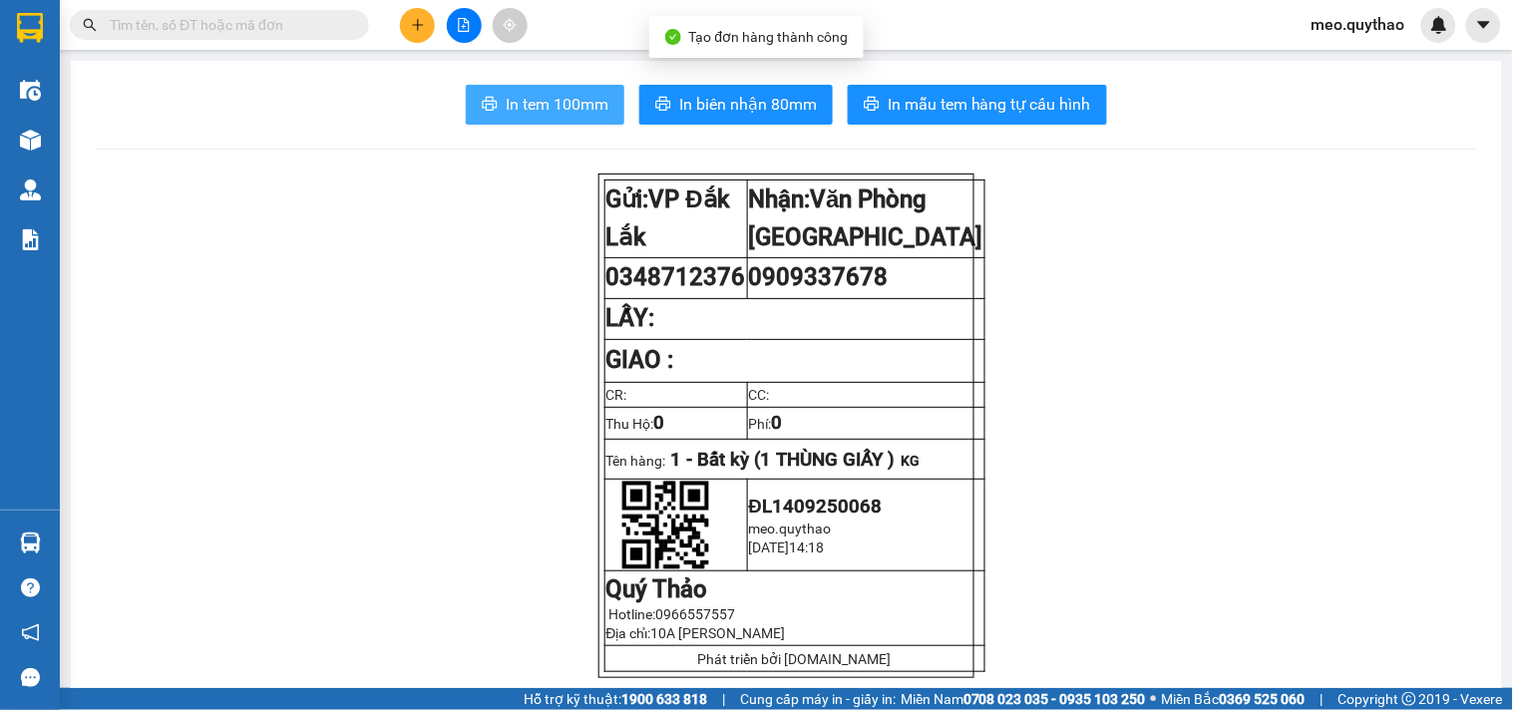
click at [543, 105] on span "In tem 100mm" at bounding box center [557, 104] width 103 height 25
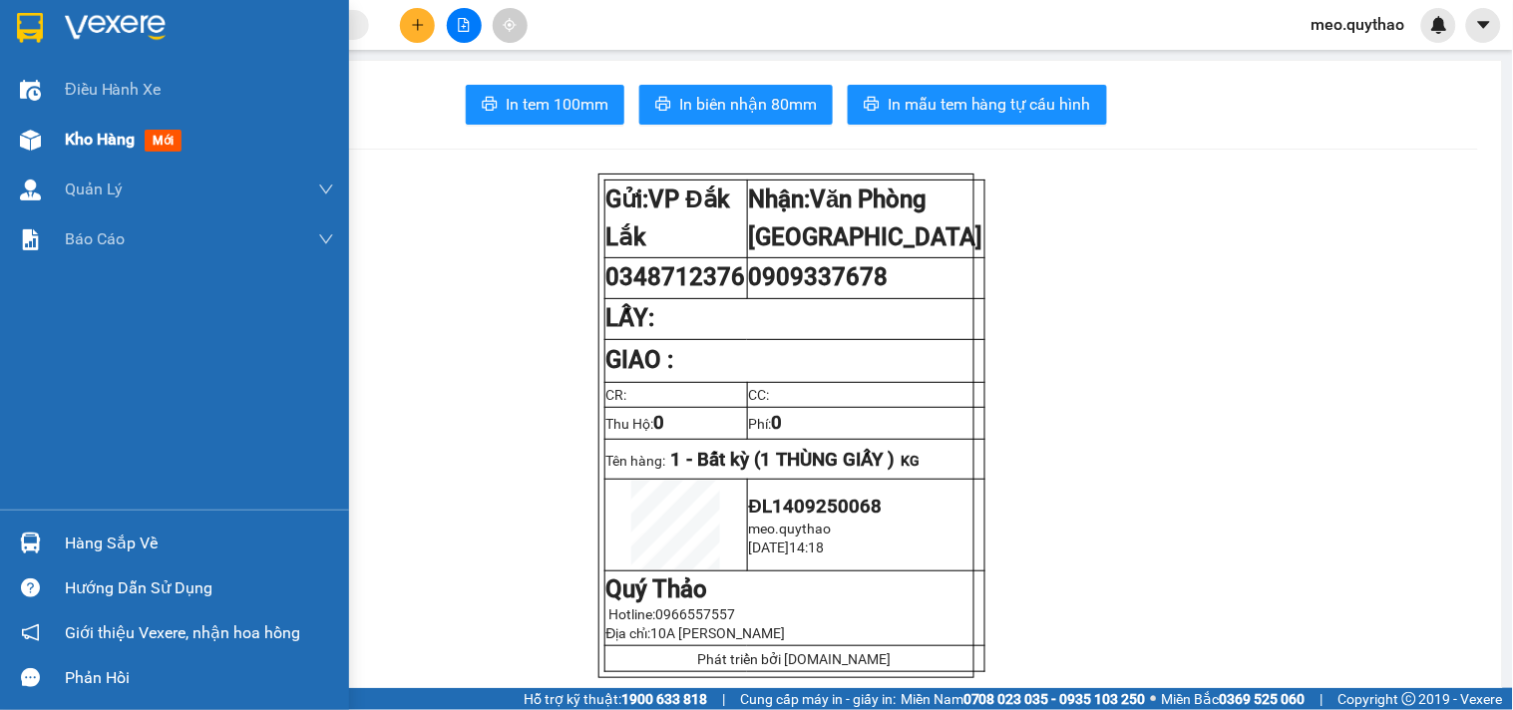
click at [133, 123] on div "Kho hàng mới" at bounding box center [199, 140] width 269 height 50
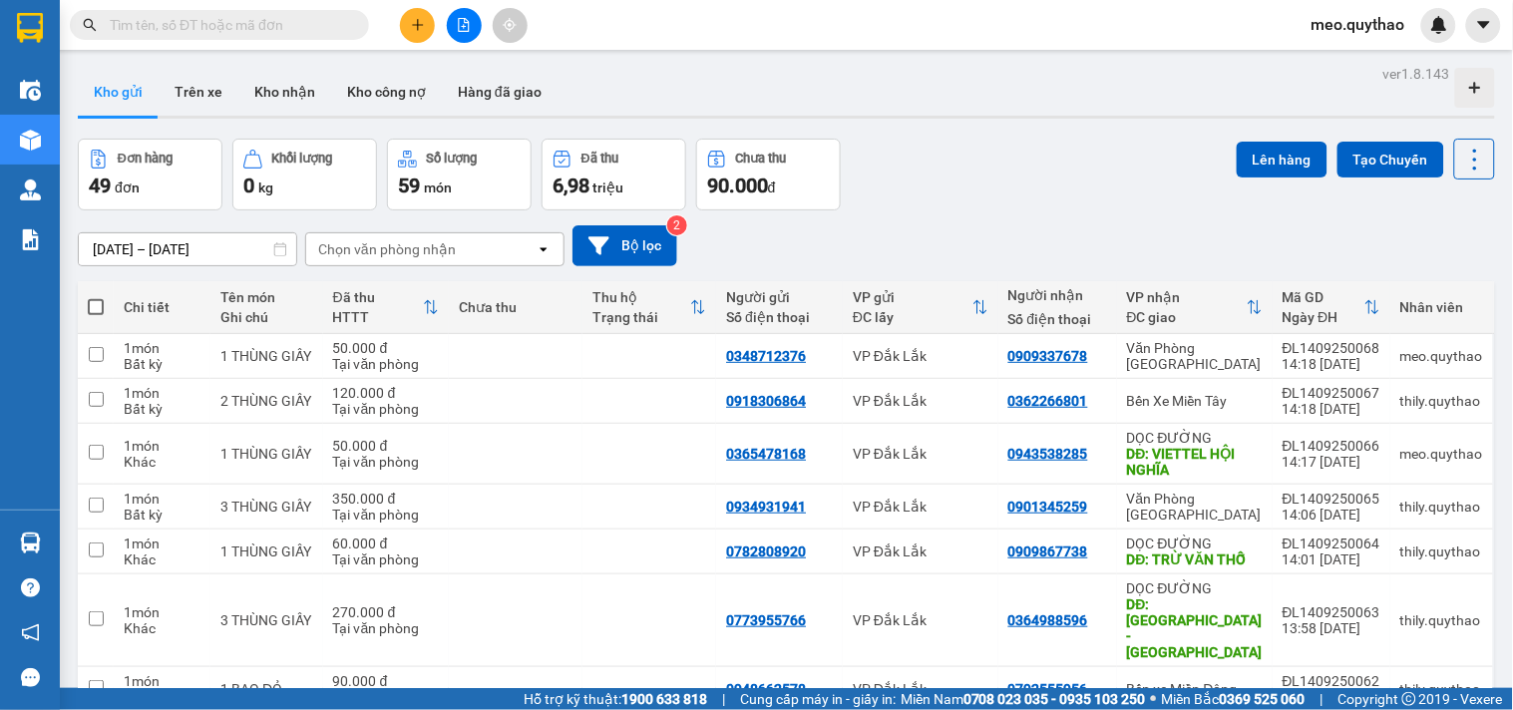
click at [406, 34] on button at bounding box center [417, 25] width 35 height 35
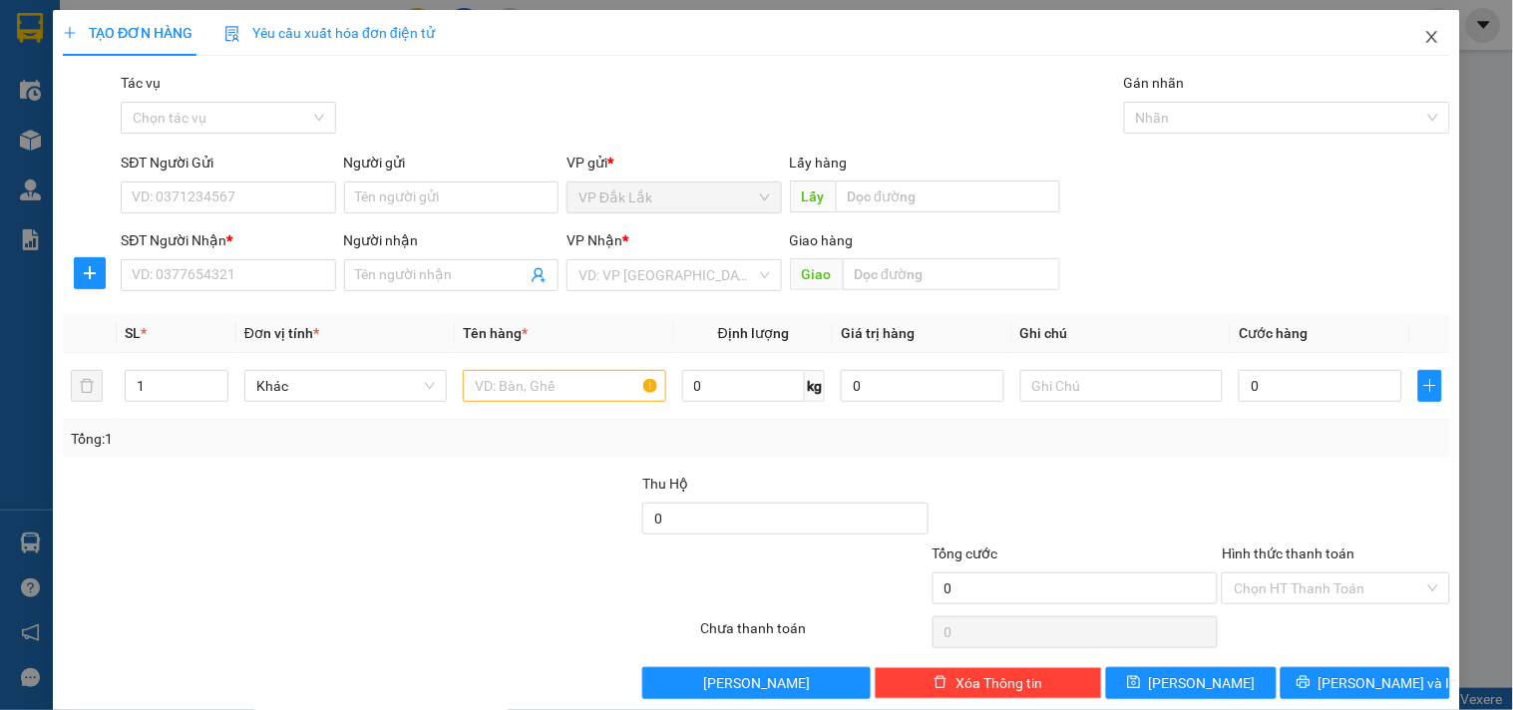
click at [1404, 40] on span "Close" at bounding box center [1432, 38] width 56 height 56
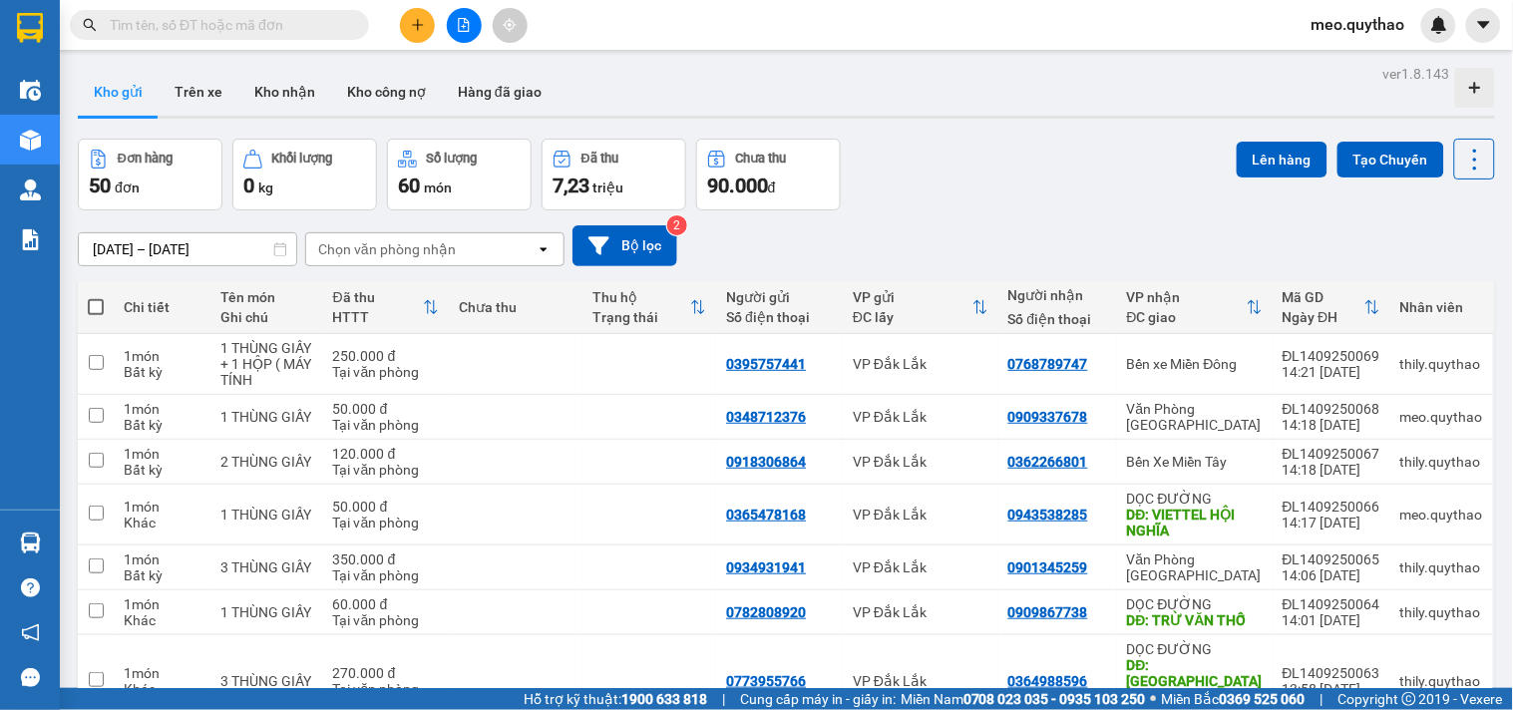
click at [399, 30] on div at bounding box center [464, 25] width 150 height 35
click at [411, 32] on button at bounding box center [417, 25] width 35 height 35
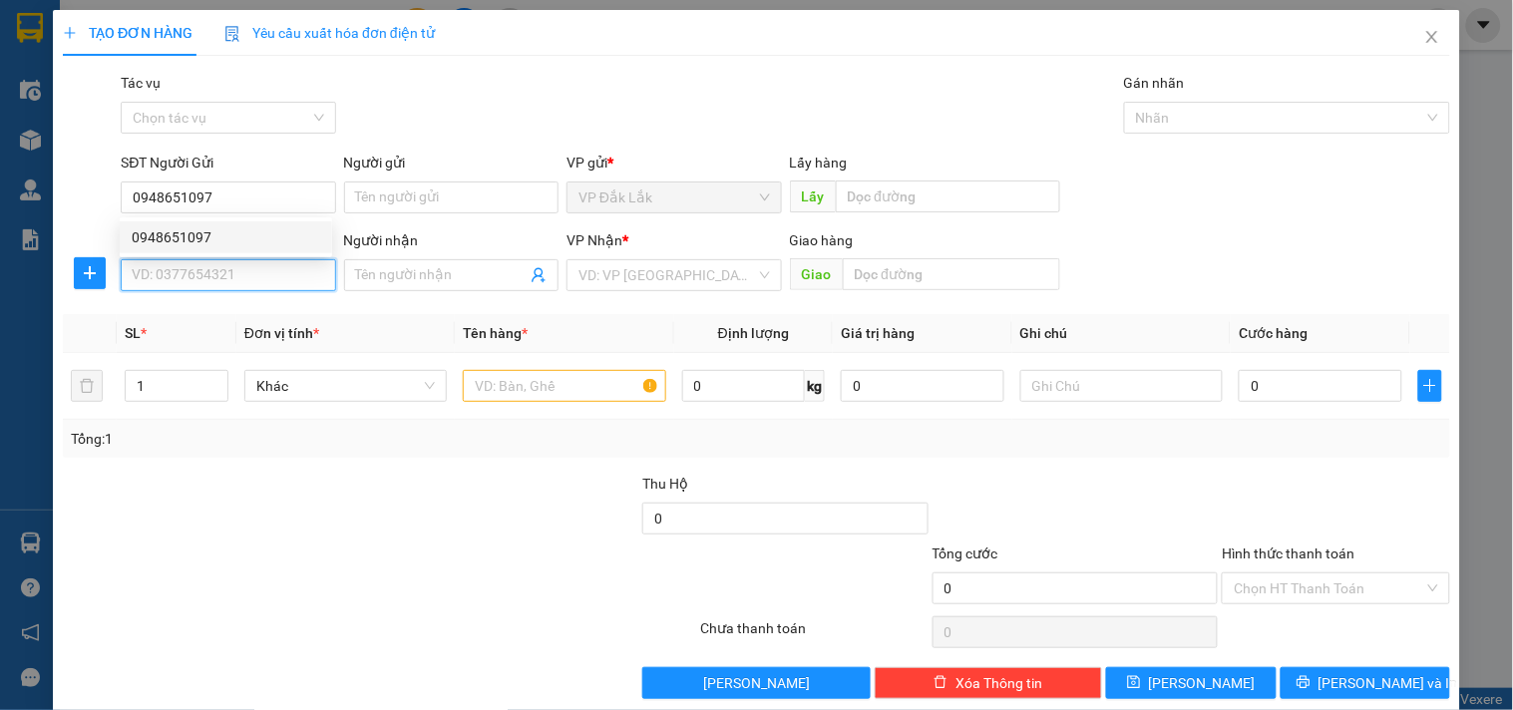
click at [237, 267] on input "SĐT Người Nhận *" at bounding box center [228, 275] width 214 height 32
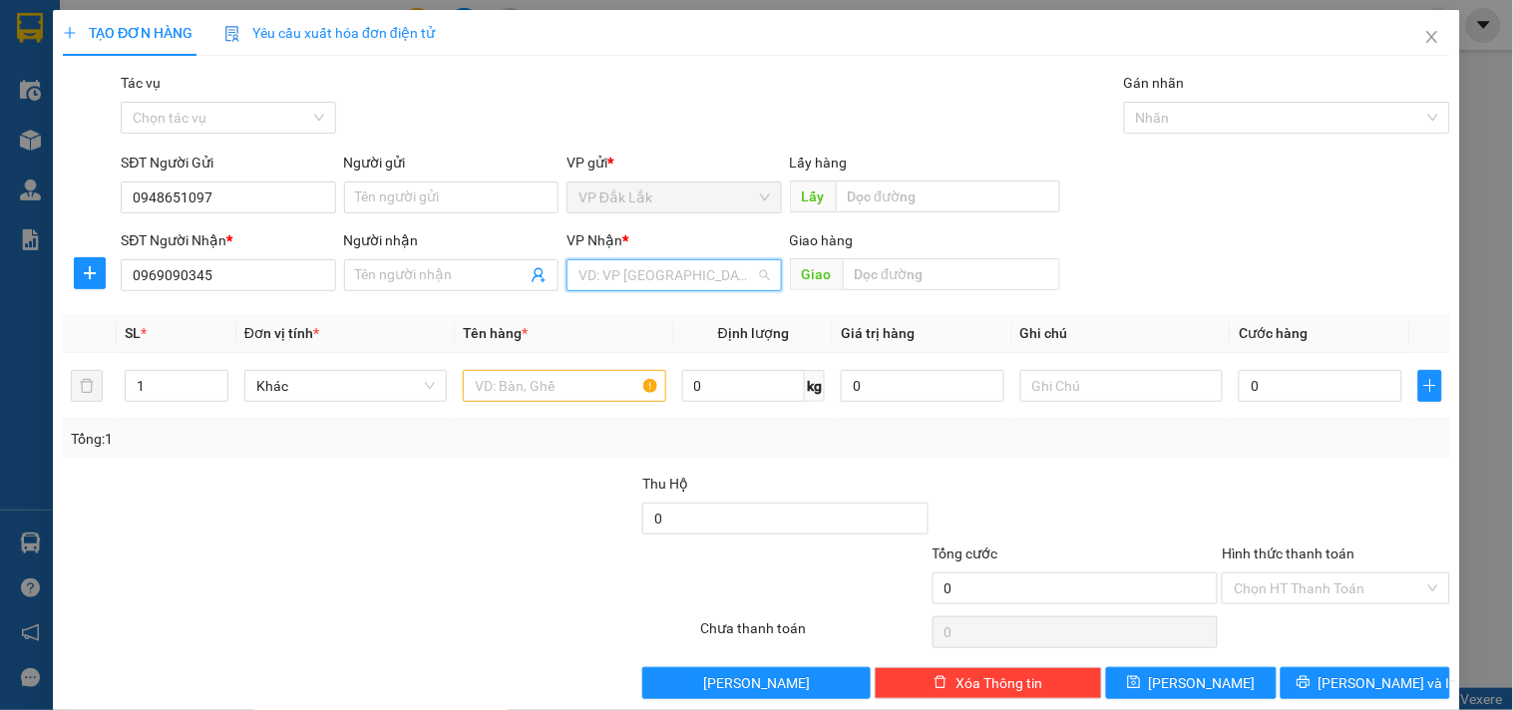
click at [746, 285] on input "search" at bounding box center [666, 275] width 177 height 30
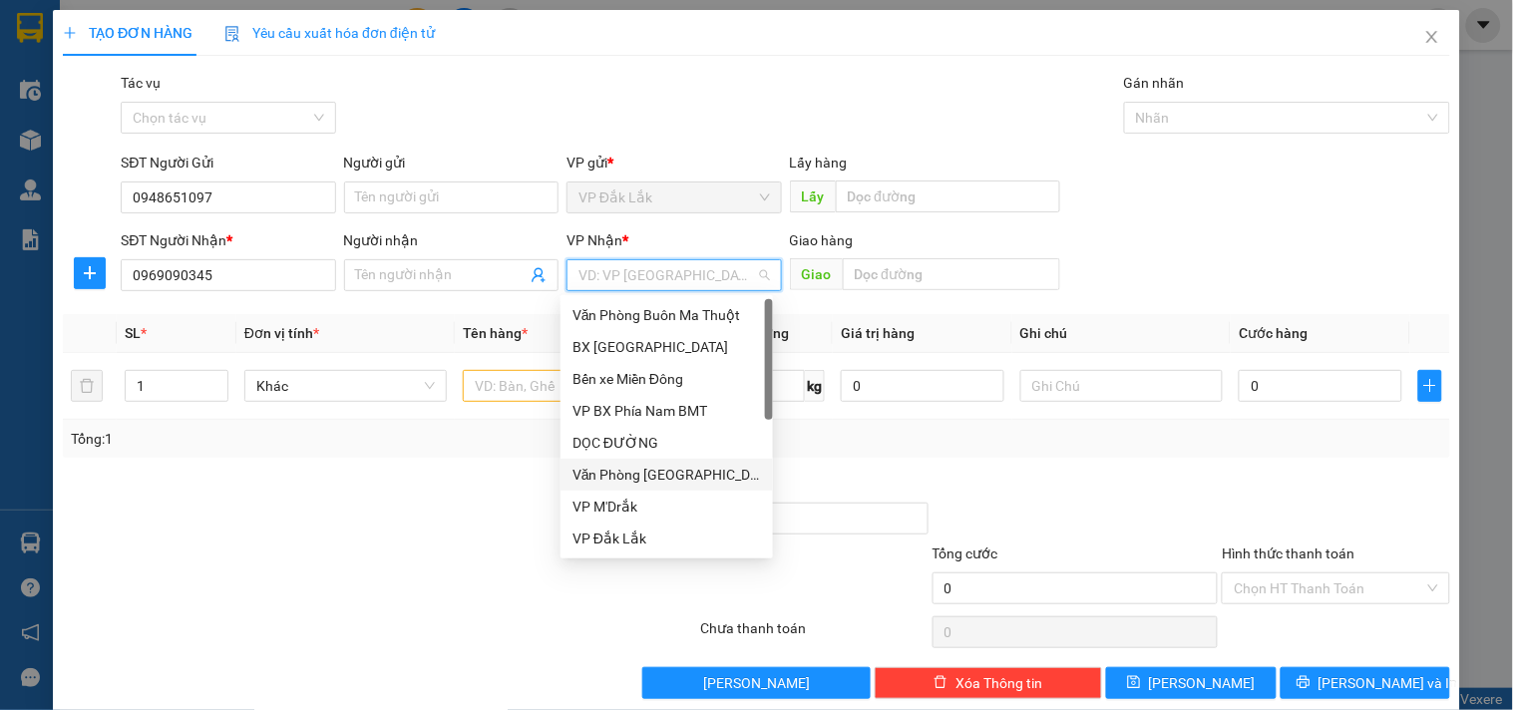
click at [673, 482] on div "Văn Phòng [GEOGRAPHIC_DATA]" at bounding box center [666, 475] width 188 height 22
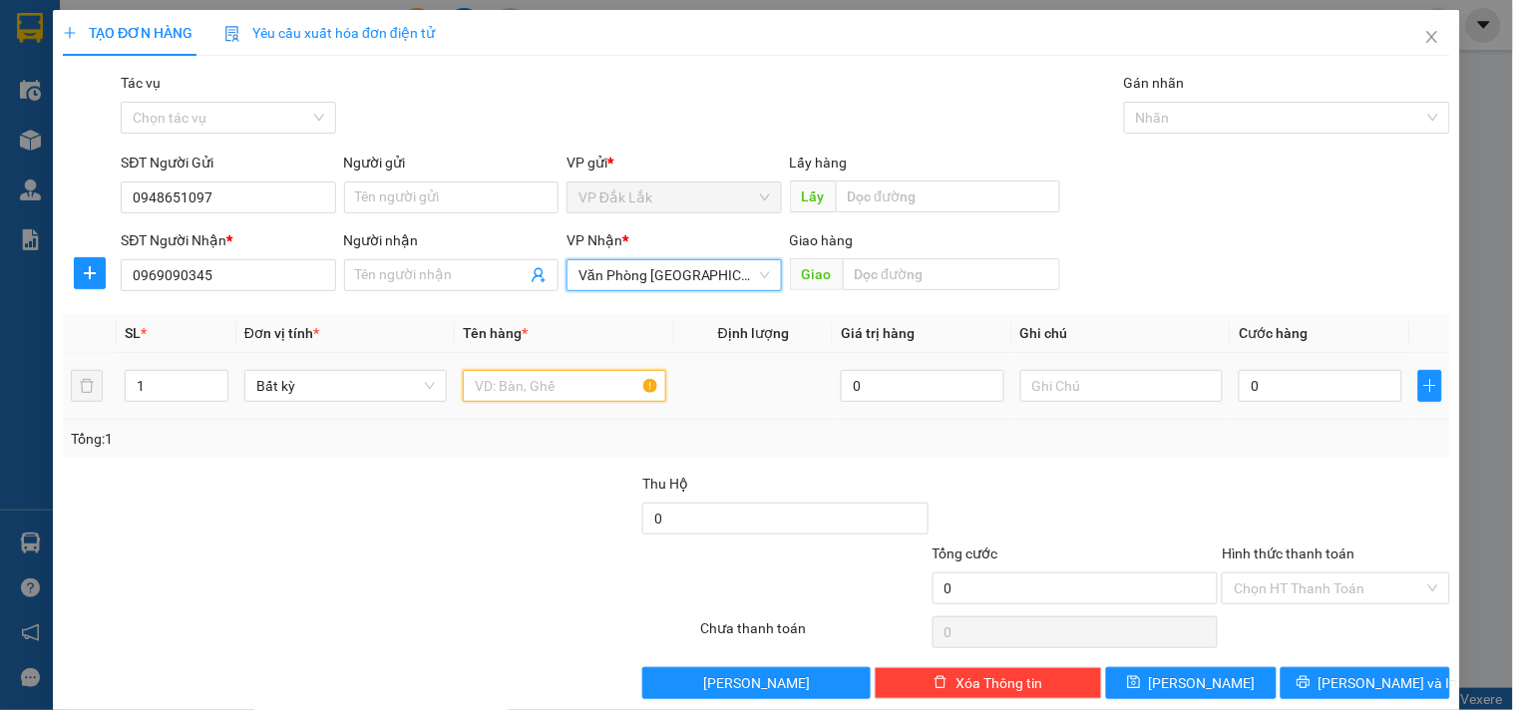
click at [521, 385] on input "text" at bounding box center [564, 386] width 202 height 32
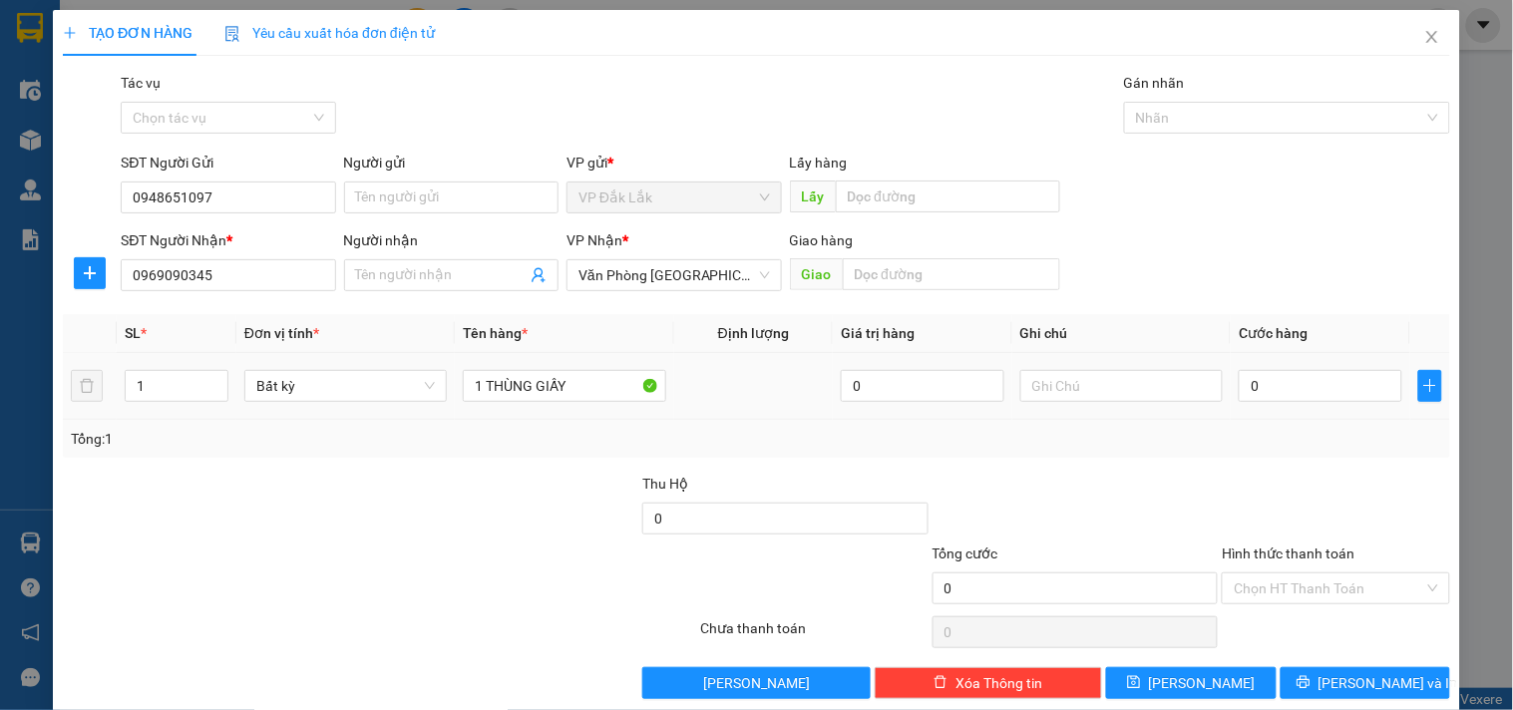
click at [1277, 361] on td "0" at bounding box center [1321, 386] width 180 height 67
click at [1294, 373] on input "0" at bounding box center [1321, 386] width 164 height 32
click at [1362, 586] on input "Hình thức thanh toán" at bounding box center [1328, 588] width 189 height 30
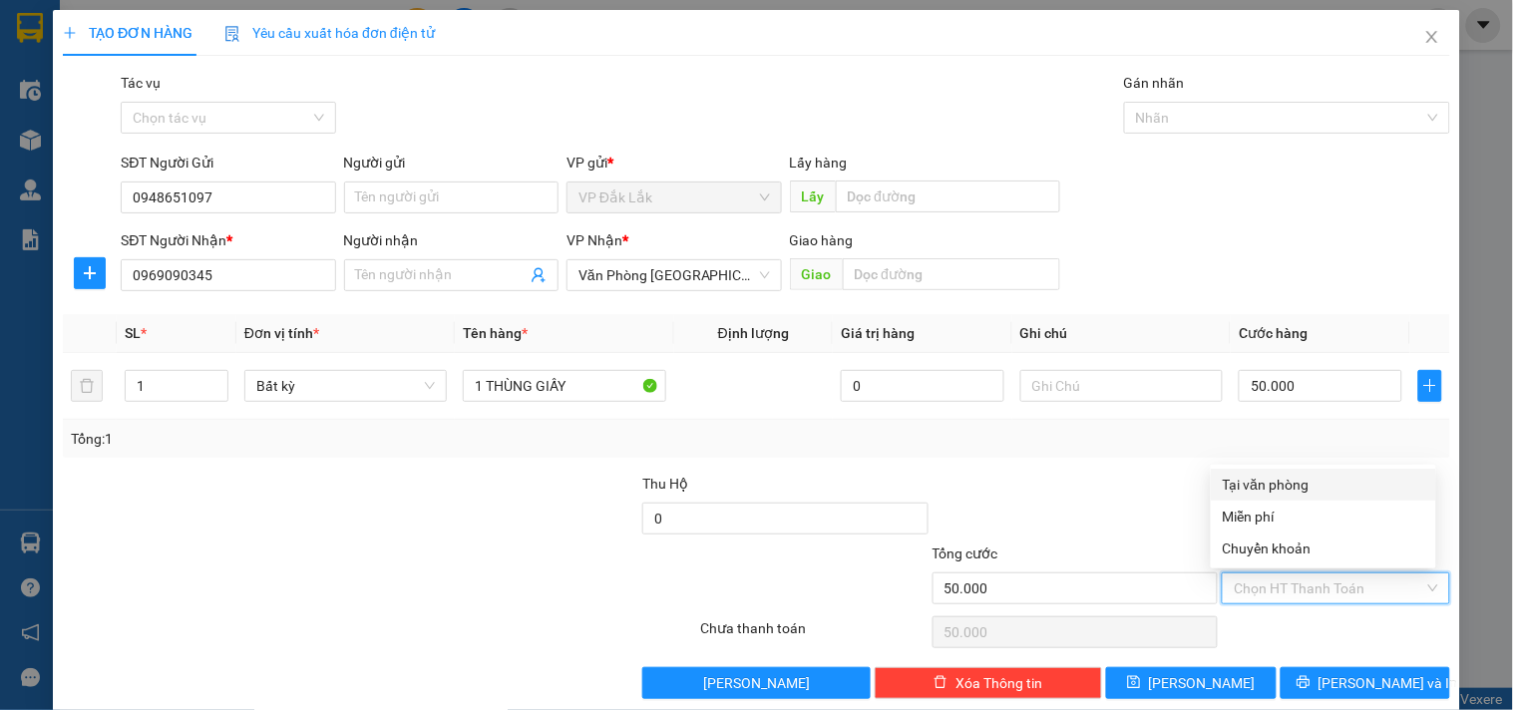
click at [1319, 472] on div "Tại văn phòng" at bounding box center [1323, 485] width 225 height 32
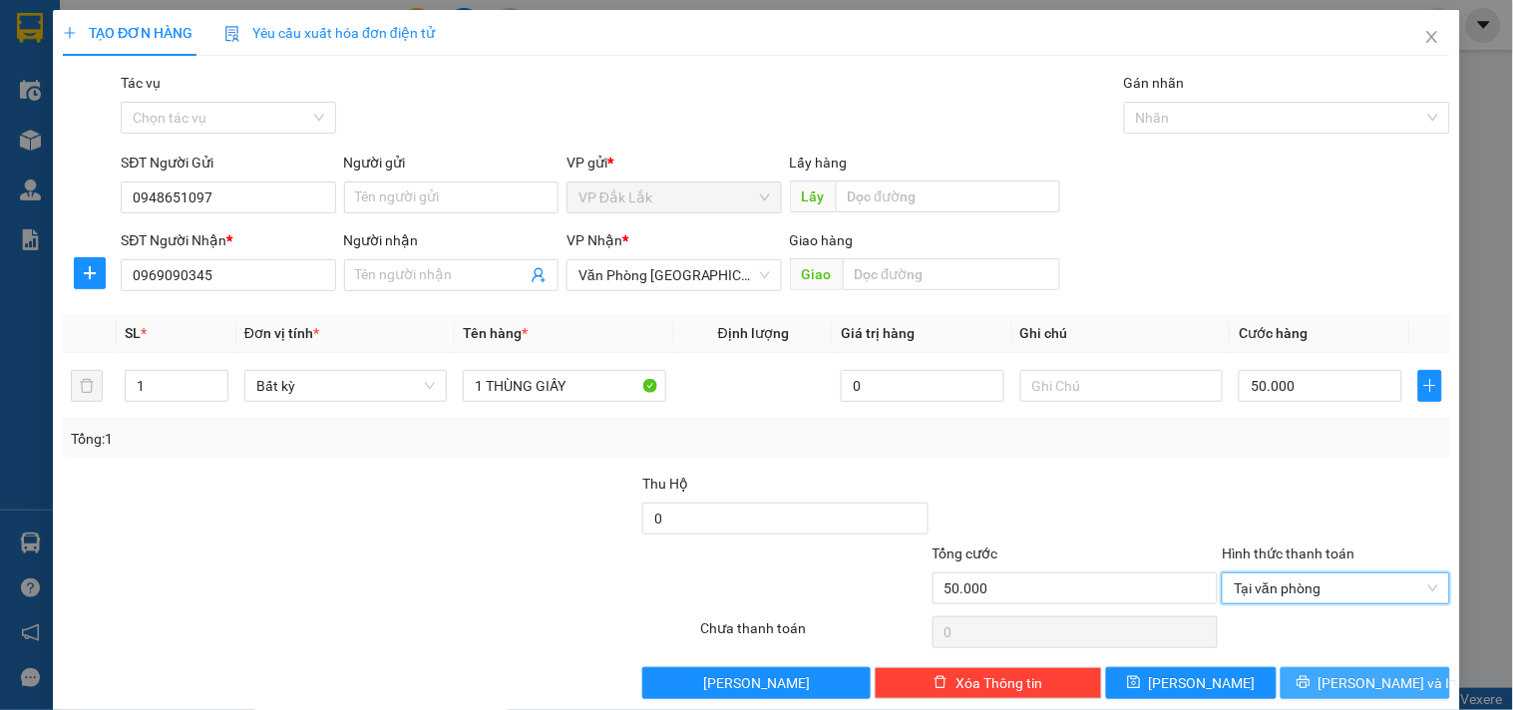
click at [1342, 692] on span "Lưu và In" at bounding box center [1388, 683] width 140 height 22
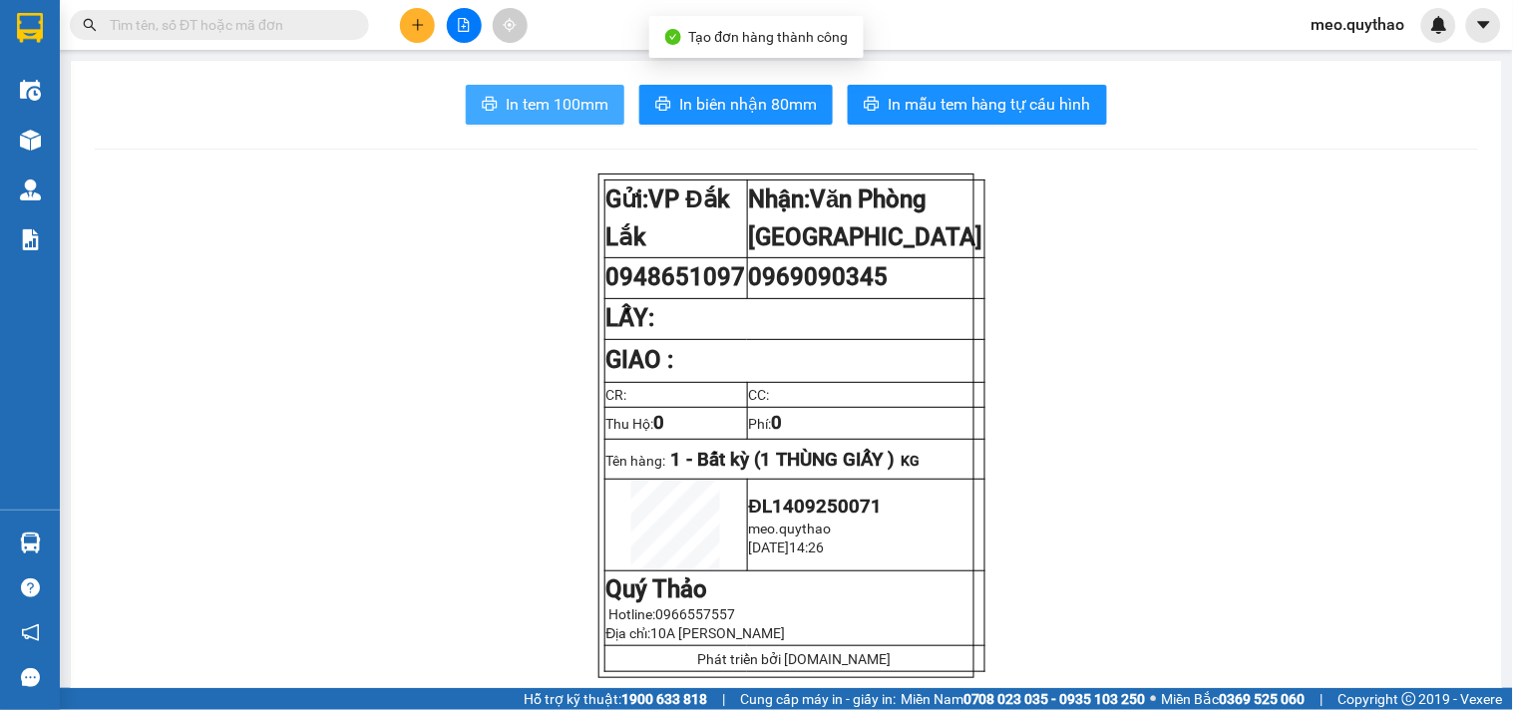
click at [557, 106] on span "In tem 100mm" at bounding box center [557, 104] width 103 height 25
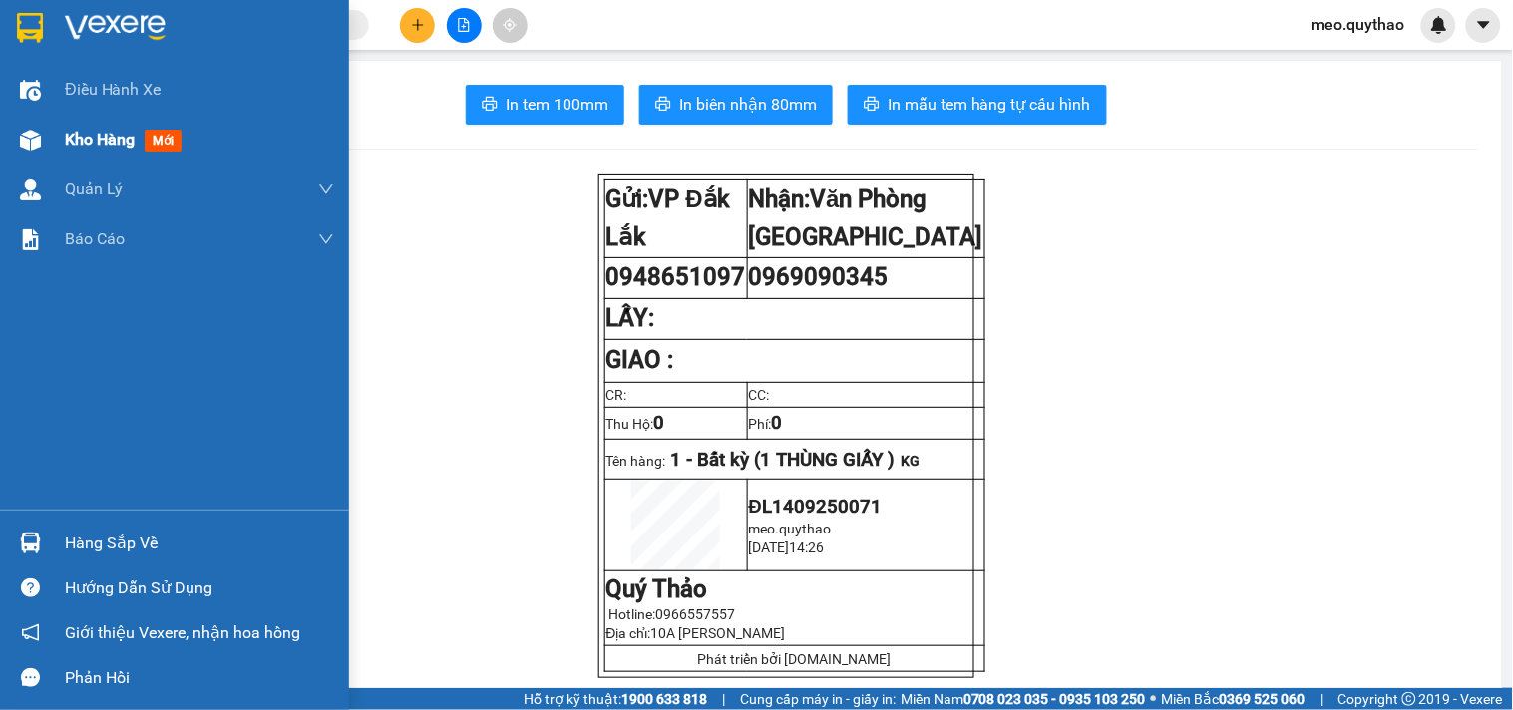
click at [80, 125] on div "Kho hàng mới" at bounding box center [199, 140] width 269 height 50
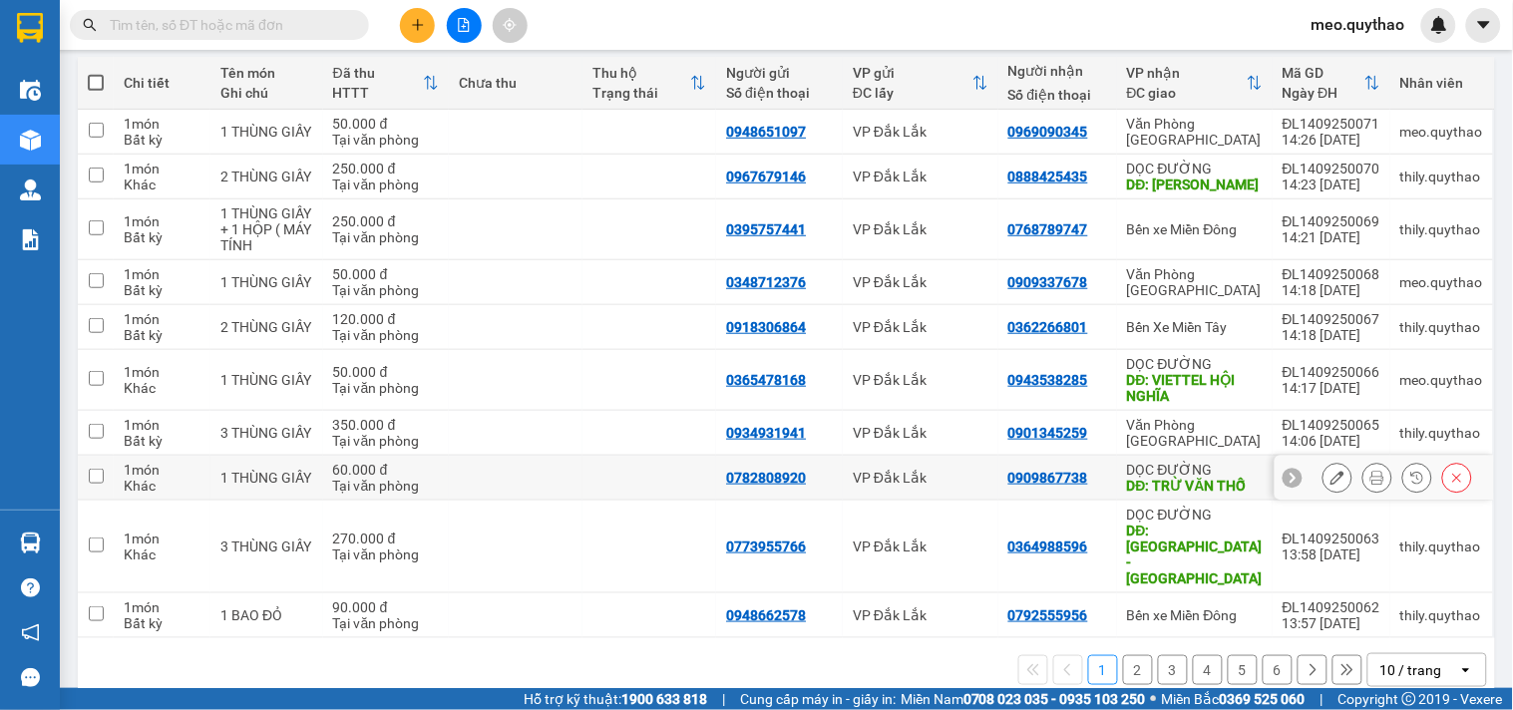
scroll to position [225, 0]
click at [415, 20] on icon "plus" at bounding box center [418, 25] width 14 height 14
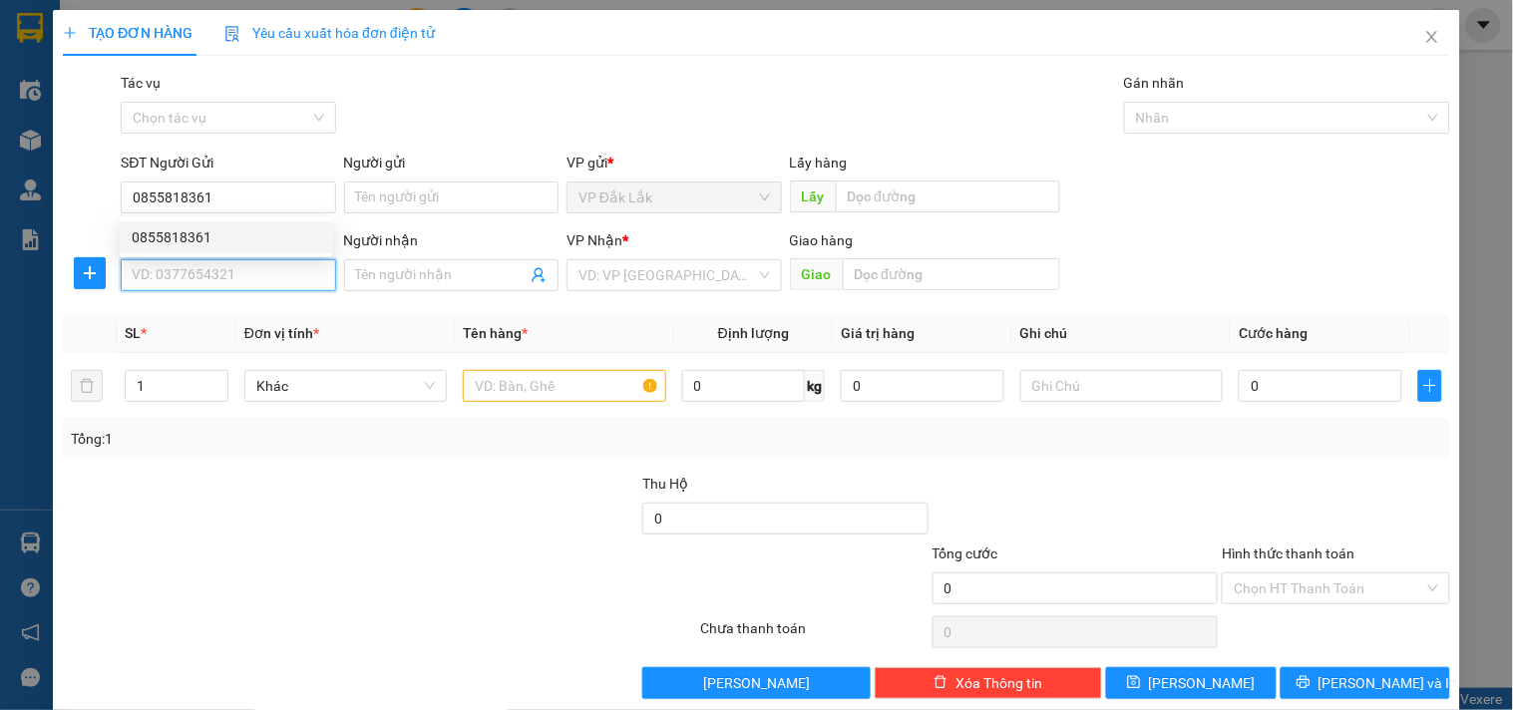
click at [241, 265] on input "SĐT Người Nhận *" at bounding box center [228, 275] width 214 height 32
click at [216, 321] on div "0905809085" at bounding box center [226, 315] width 188 height 22
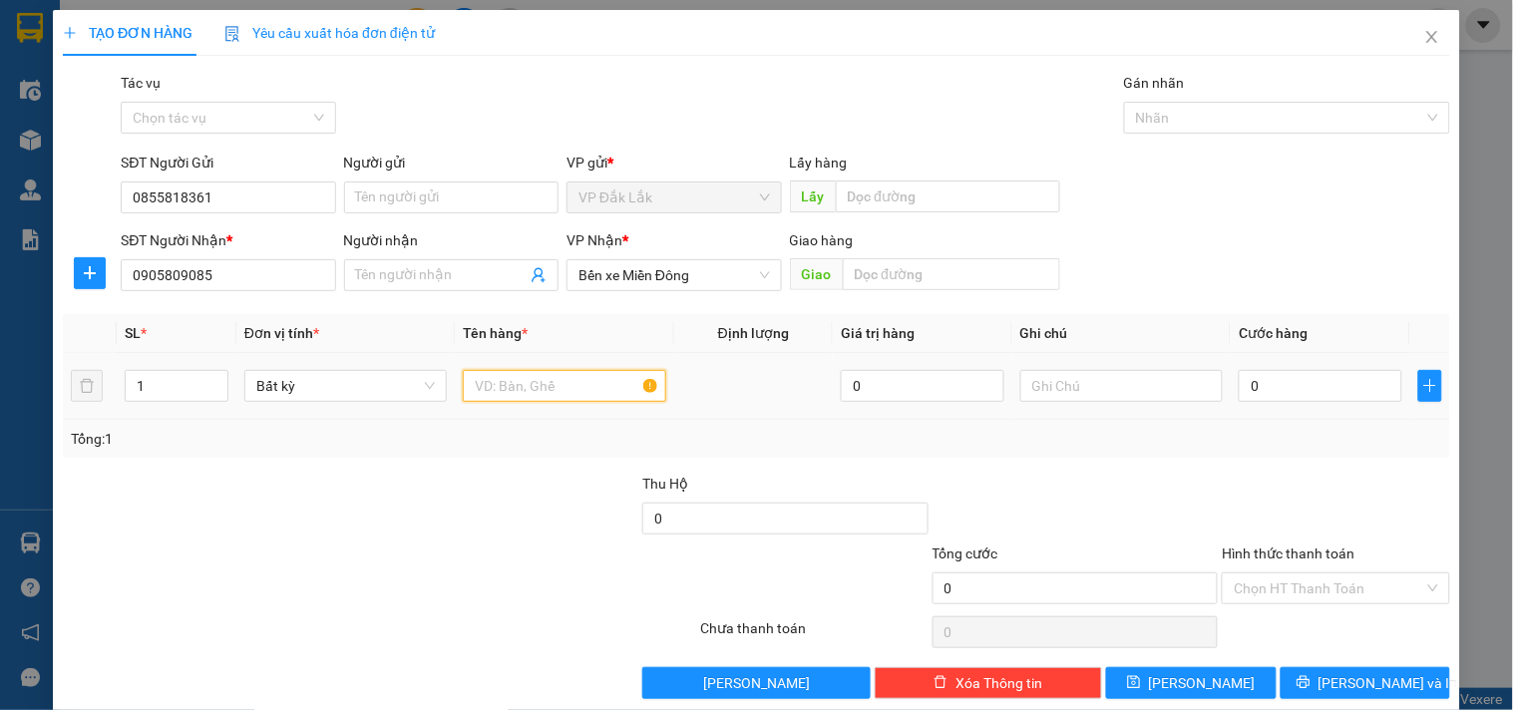
click at [529, 375] on input "text" at bounding box center [564, 386] width 202 height 32
click at [1333, 375] on input "0" at bounding box center [1321, 386] width 164 height 32
click at [1324, 594] on input "Hình thức thanh toán" at bounding box center [1328, 588] width 189 height 30
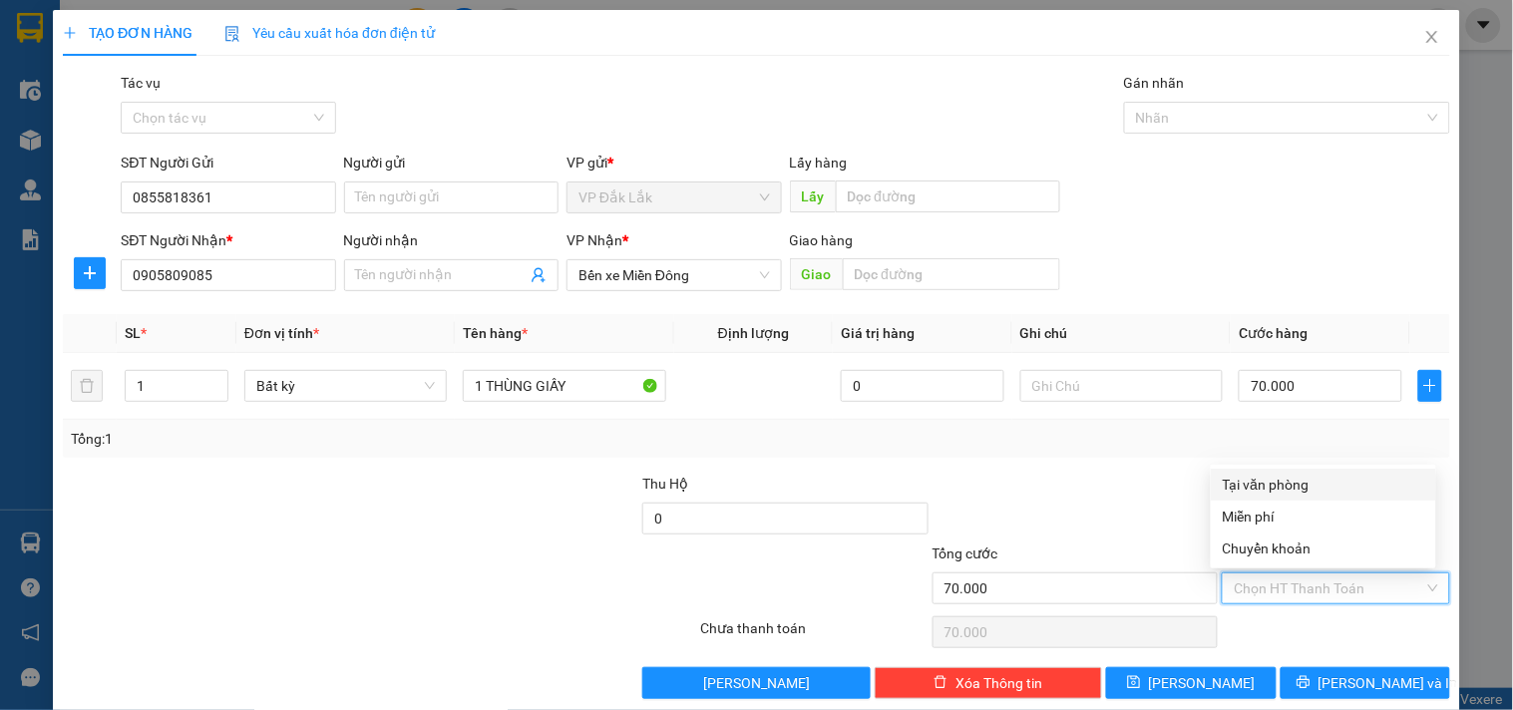
click at [1293, 497] on div "Tại văn phòng" at bounding box center [1323, 485] width 225 height 32
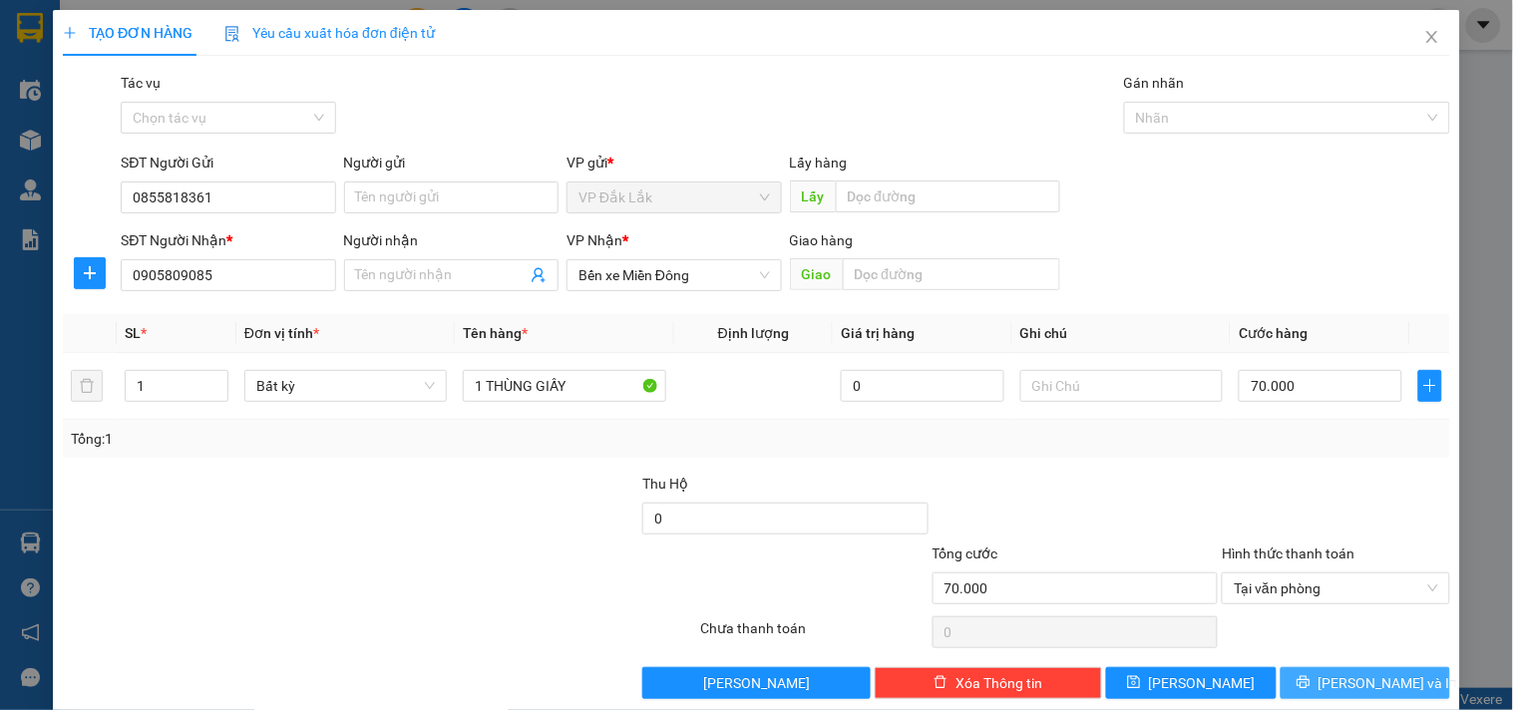
click at [1373, 670] on button "[PERSON_NAME] và In" at bounding box center [1366, 683] width 170 height 32
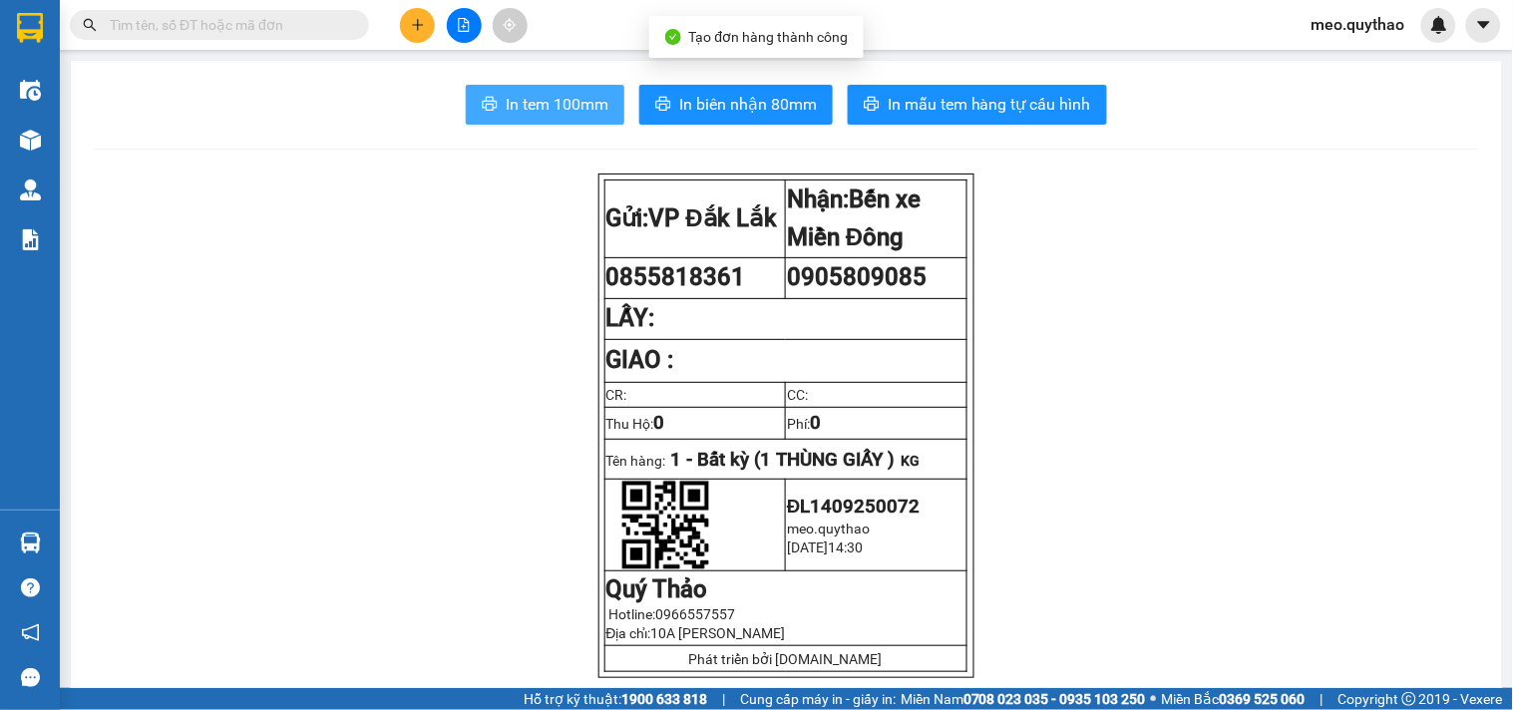
click at [556, 88] on button "In tem 100mm" at bounding box center [545, 105] width 159 height 40
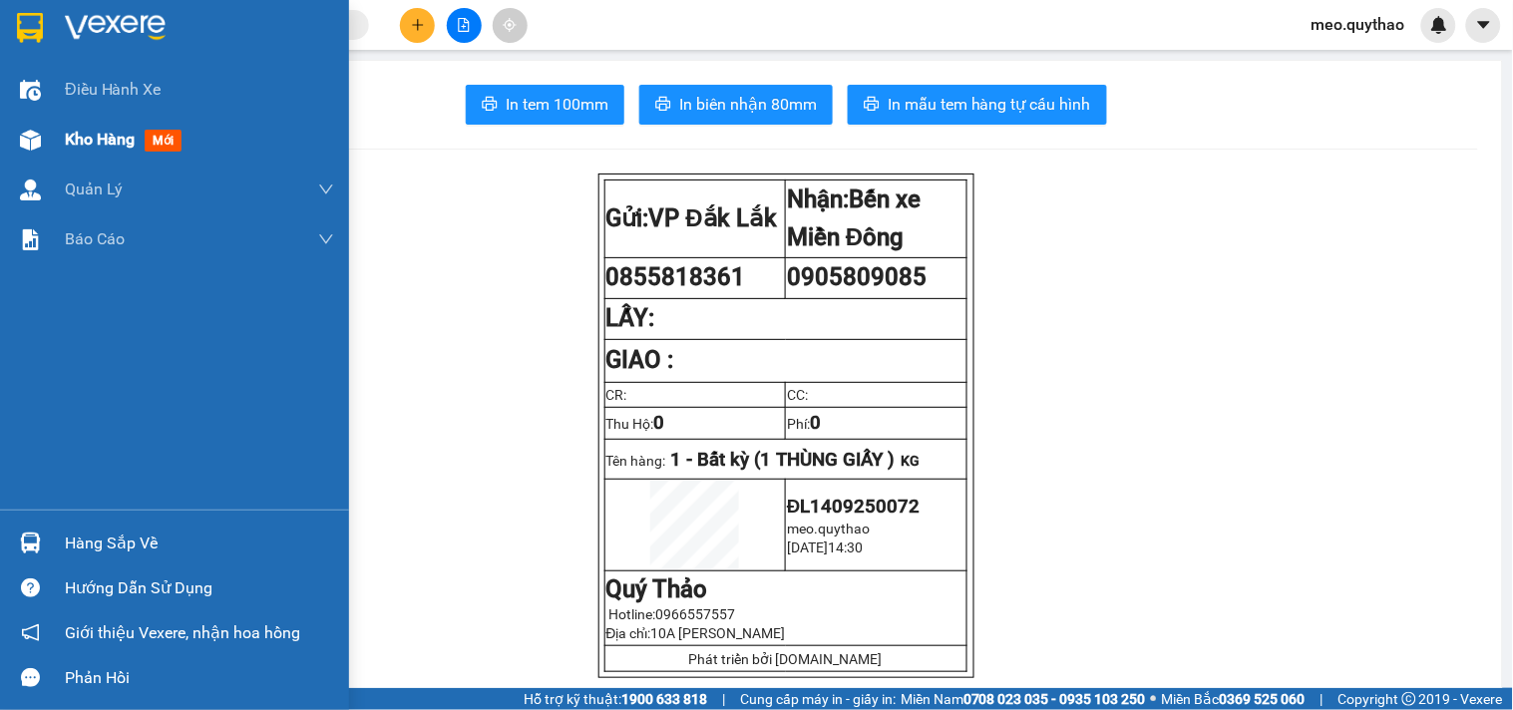
click at [115, 131] on span "Kho hàng" at bounding box center [100, 139] width 70 height 19
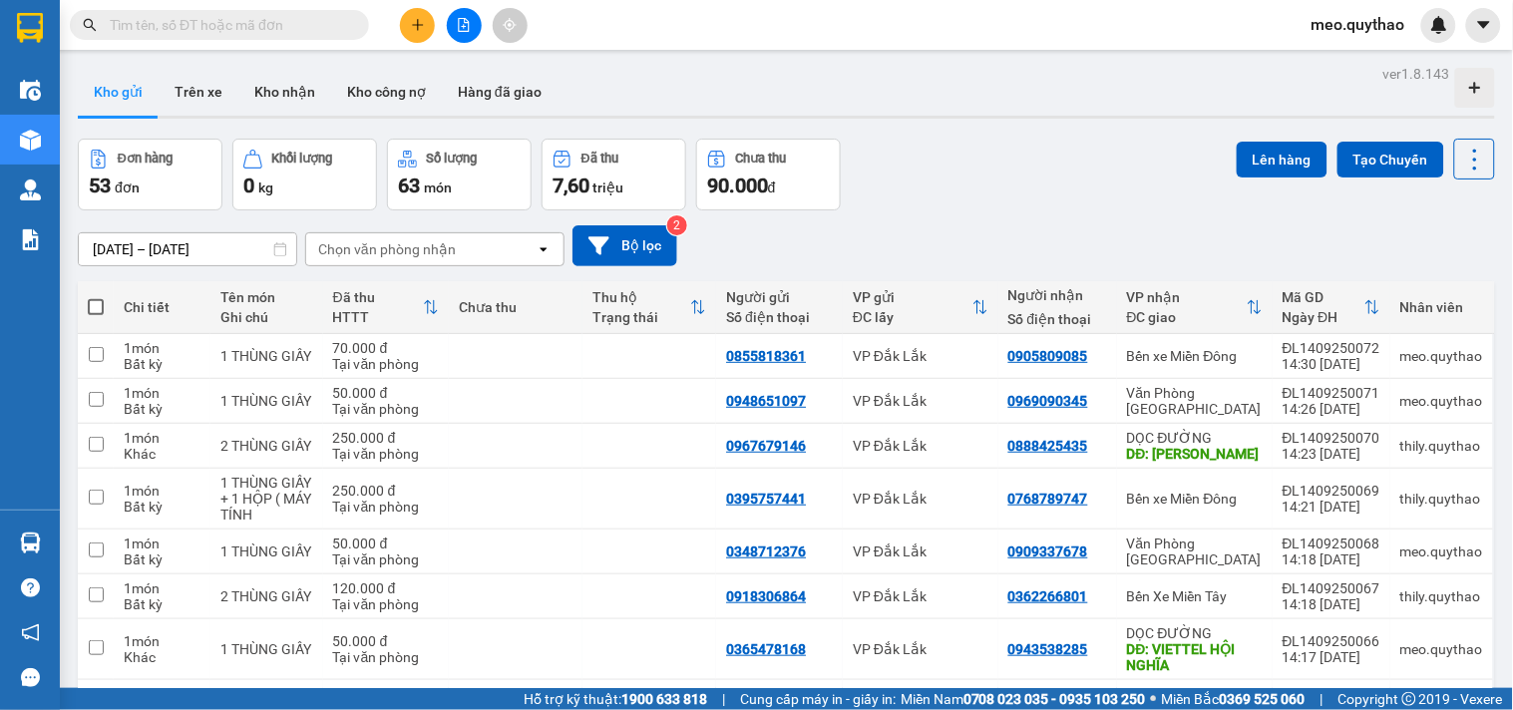
click at [407, 28] on button at bounding box center [417, 25] width 35 height 35
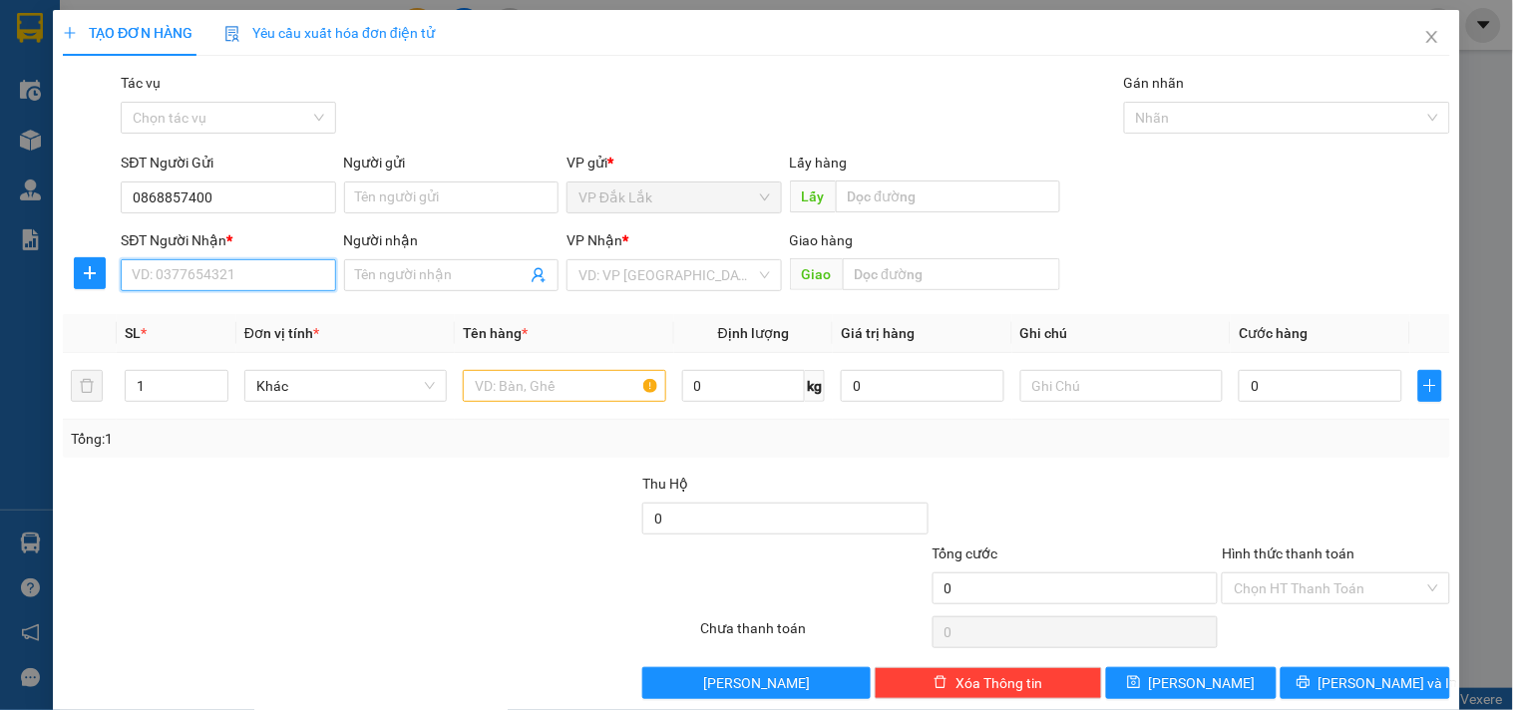
click at [262, 280] on input "SĐT Người Nhận *" at bounding box center [228, 275] width 214 height 32
click at [636, 285] on input "search" at bounding box center [666, 275] width 177 height 30
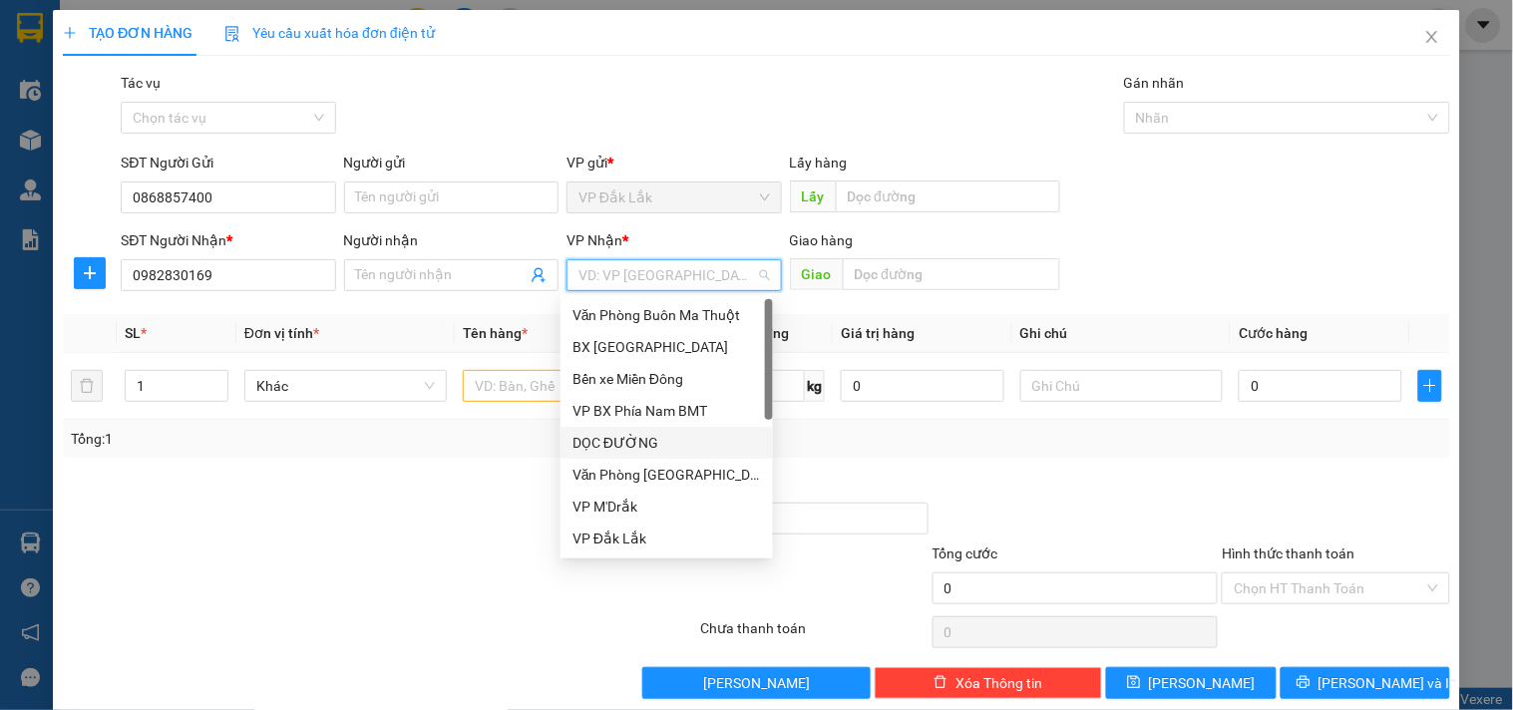
click at [635, 453] on div "DỌC ĐƯỜNG" at bounding box center [666, 443] width 188 height 22
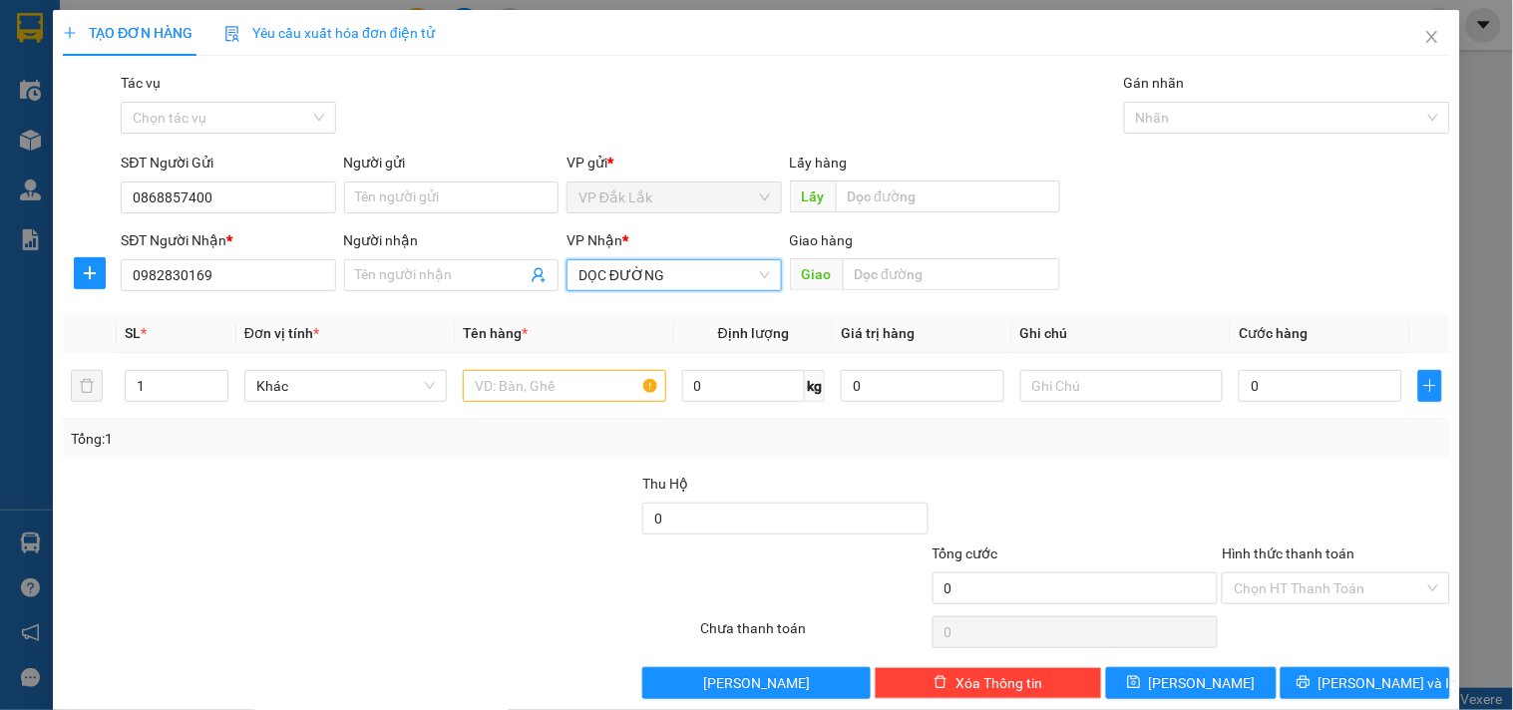
click at [655, 275] on span "DỌC ĐƯỜNG" at bounding box center [673, 275] width 190 height 30
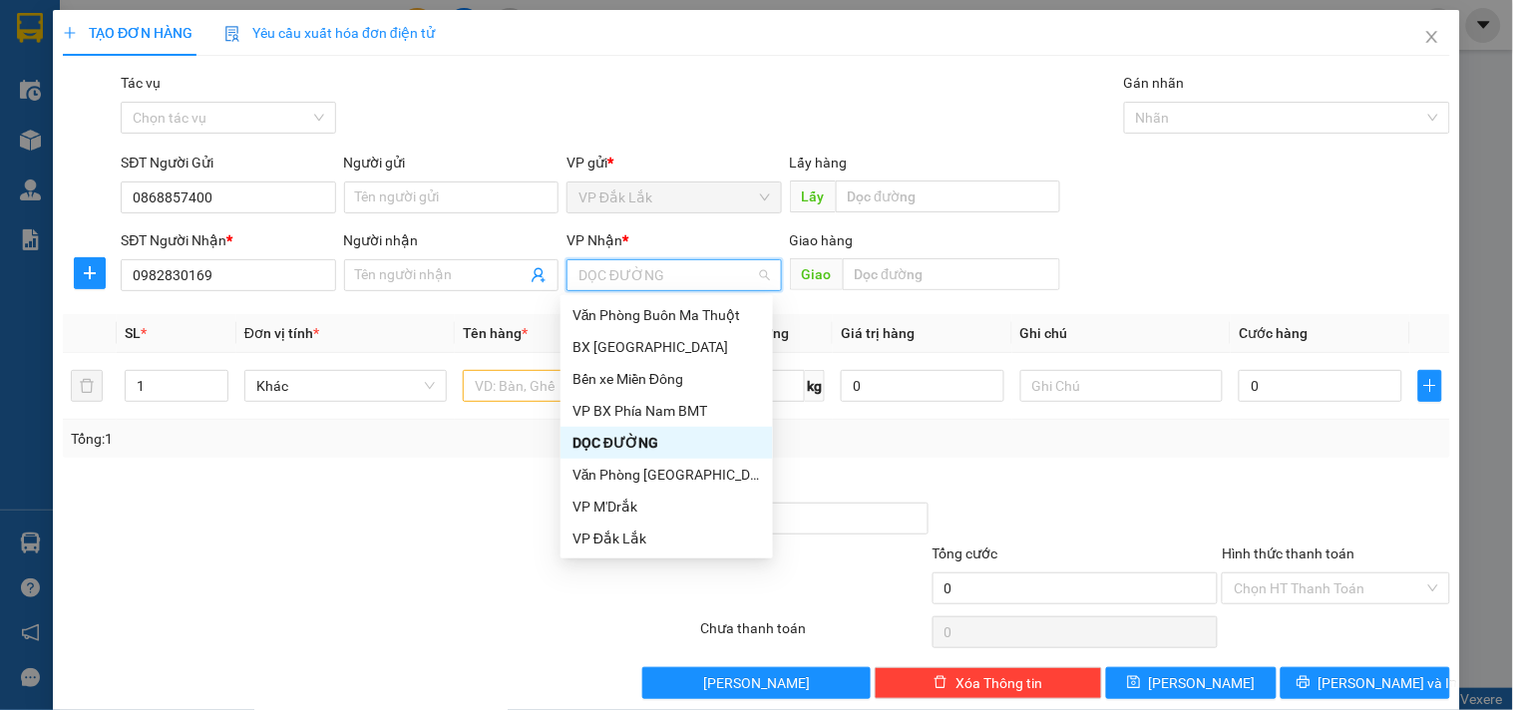
click at [673, 449] on div "DỌC ĐƯỜNG" at bounding box center [666, 443] width 188 height 22
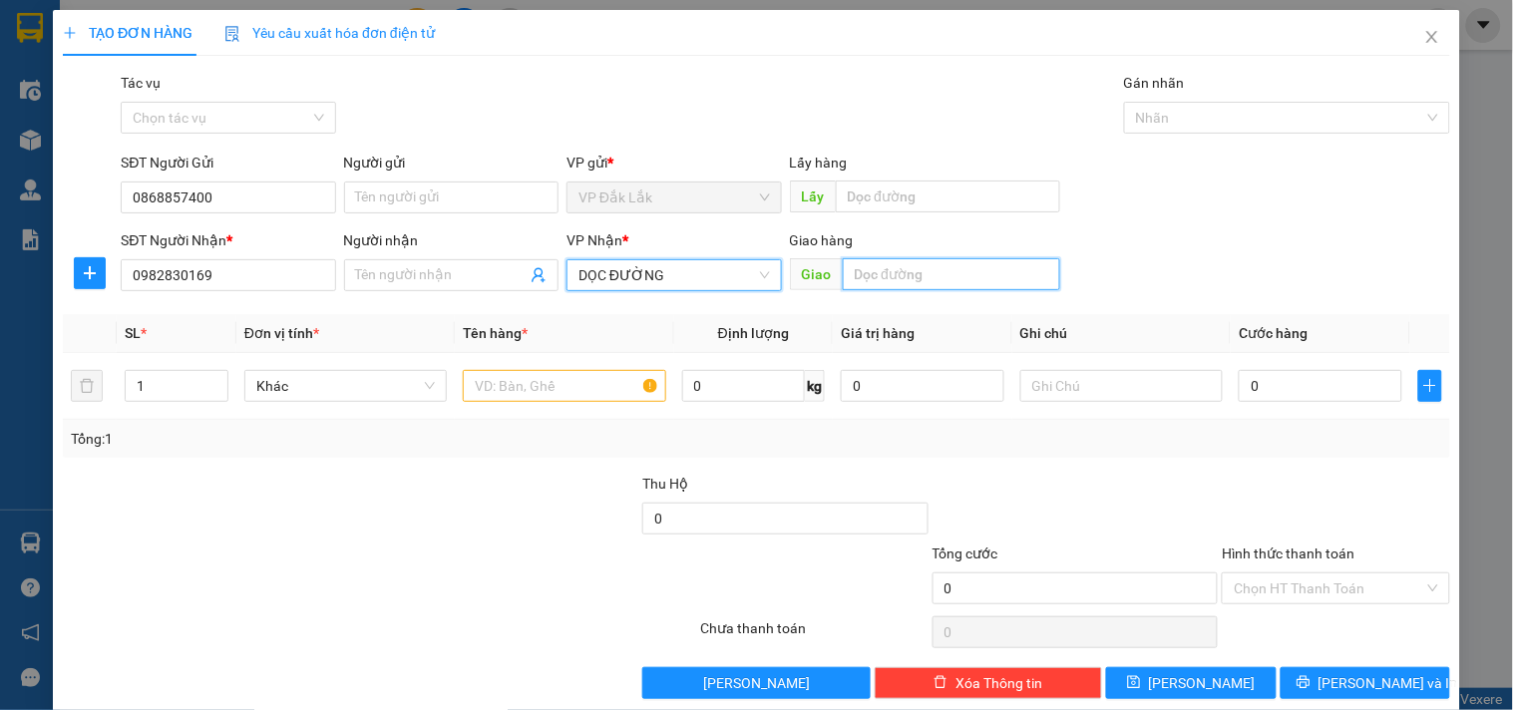
click at [888, 267] on input "text" at bounding box center [951, 274] width 217 height 32
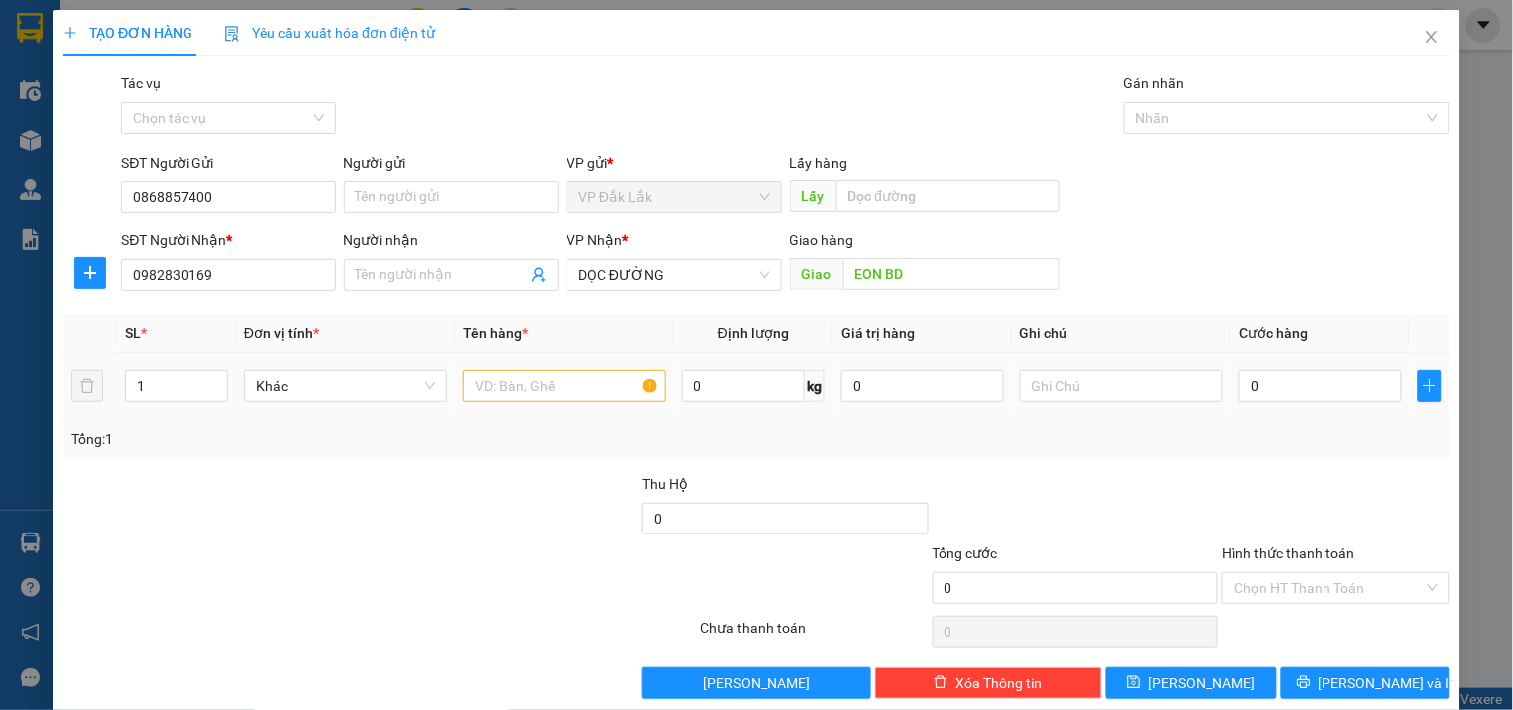
click at [565, 403] on div at bounding box center [564, 386] width 202 height 40
click at [560, 387] on input "text" at bounding box center [564, 386] width 202 height 32
click at [216, 371] on span "Increase Value" at bounding box center [216, 380] width 22 height 18
click at [526, 396] on input "text" at bounding box center [564, 386] width 202 height 32
click at [1257, 390] on input "0" at bounding box center [1321, 386] width 164 height 32
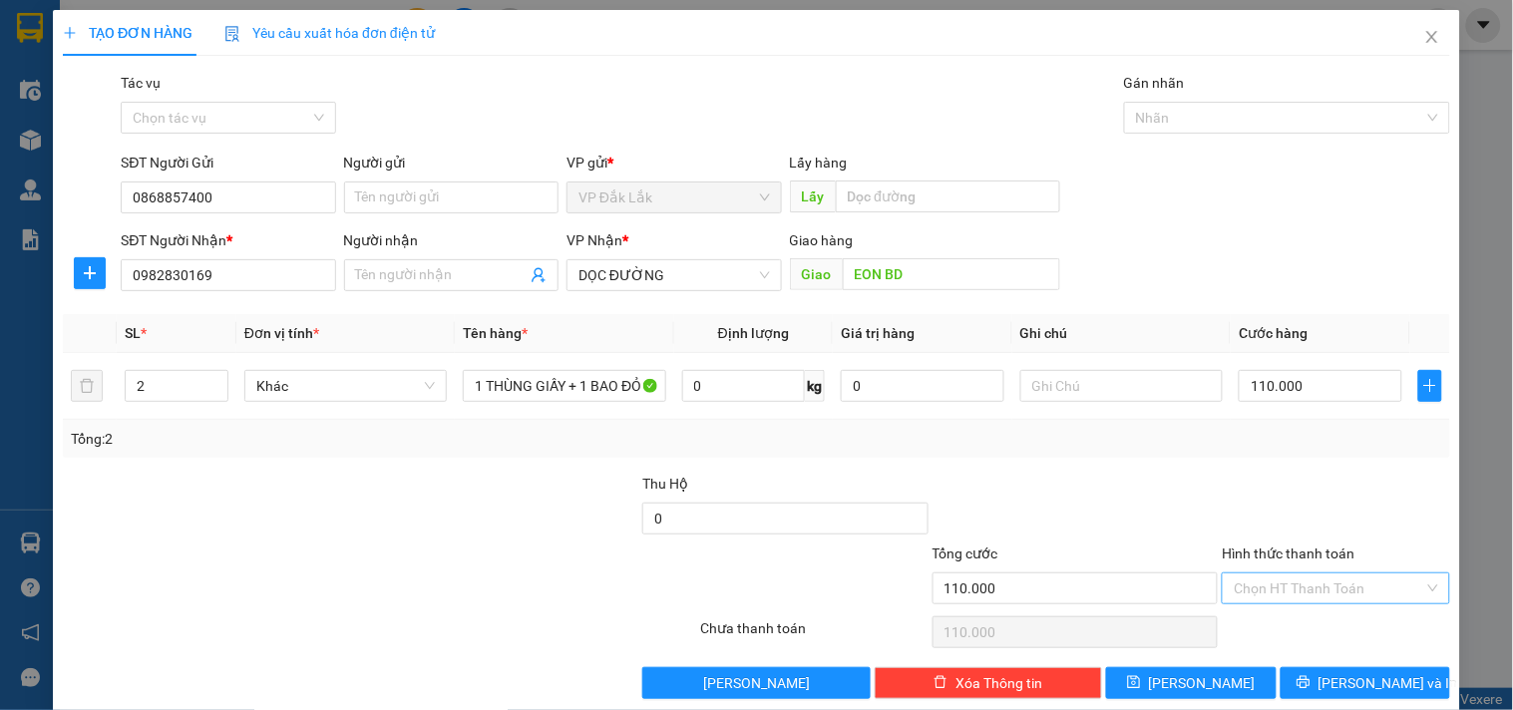
click at [1302, 588] on input "Hình thức thanh toán" at bounding box center [1328, 588] width 189 height 30
click at [1308, 462] on div "Transit Pickup Surcharge Ids Transit Deliver Surcharge Ids Transit Deliver Surc…" at bounding box center [756, 385] width 1387 height 627
click at [1290, 596] on input "Hình thức thanh toán" at bounding box center [1328, 588] width 189 height 30
click at [1287, 474] on div "Tại văn phòng" at bounding box center [1323, 485] width 201 height 22
click at [1323, 673] on button "[PERSON_NAME] và In" at bounding box center [1366, 683] width 170 height 32
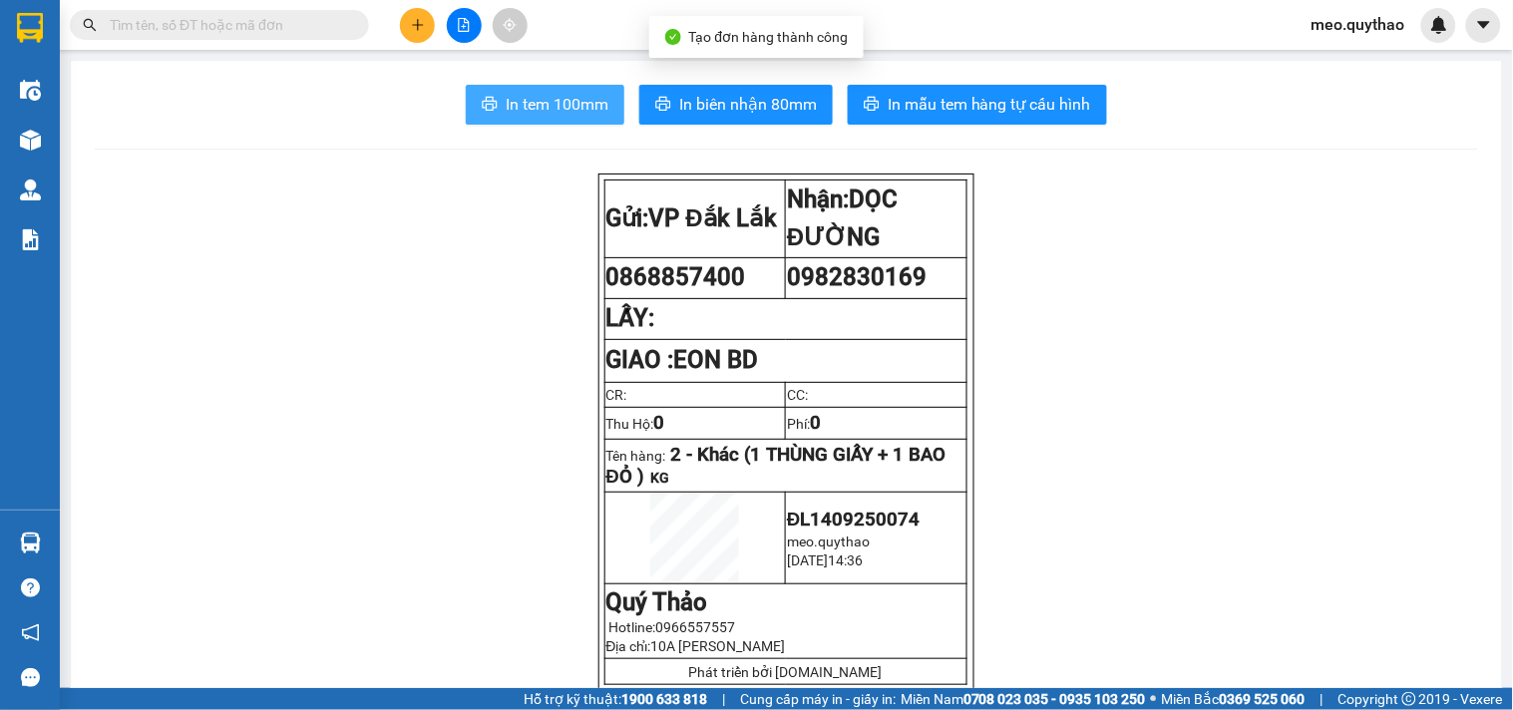
click at [532, 95] on span "In tem 100mm" at bounding box center [557, 104] width 103 height 25
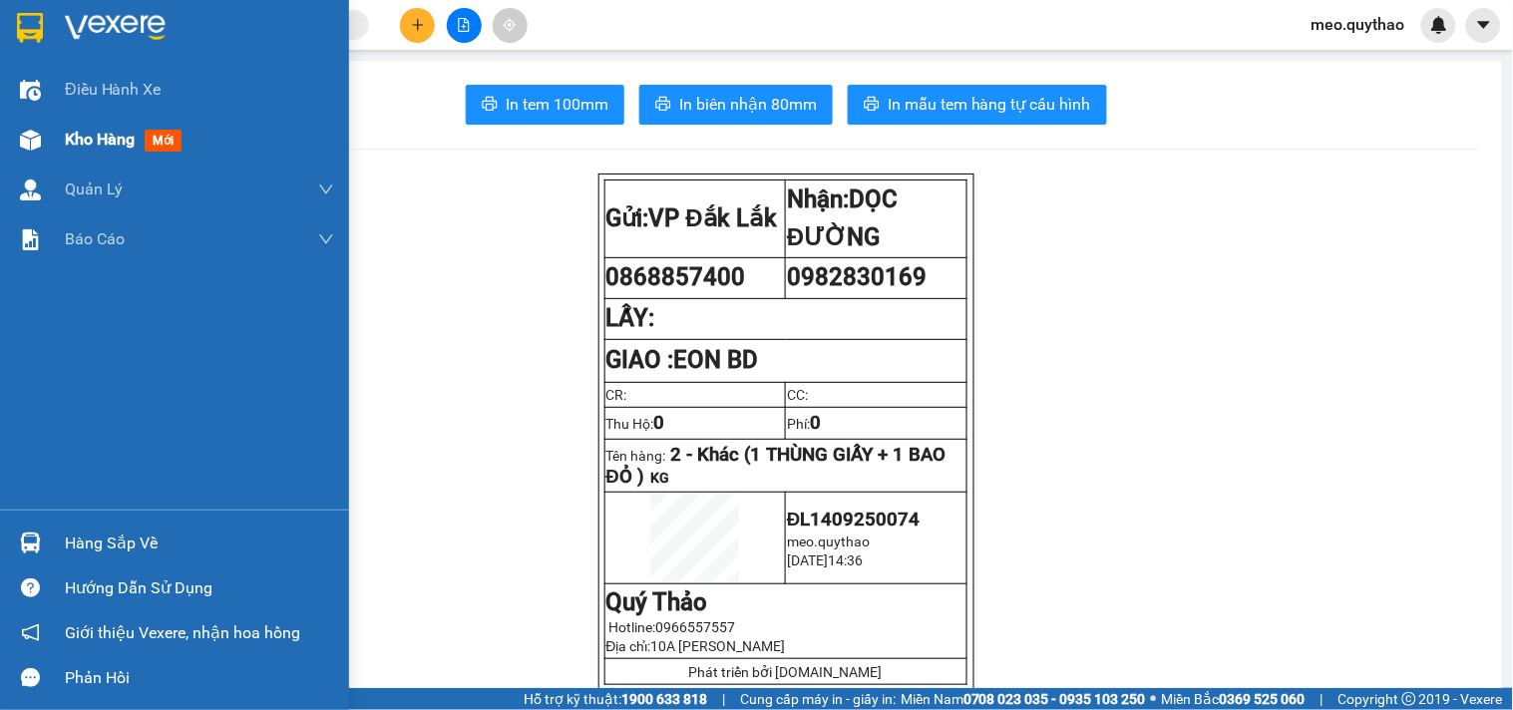
click at [98, 148] on span "Kho hàng" at bounding box center [100, 139] width 70 height 19
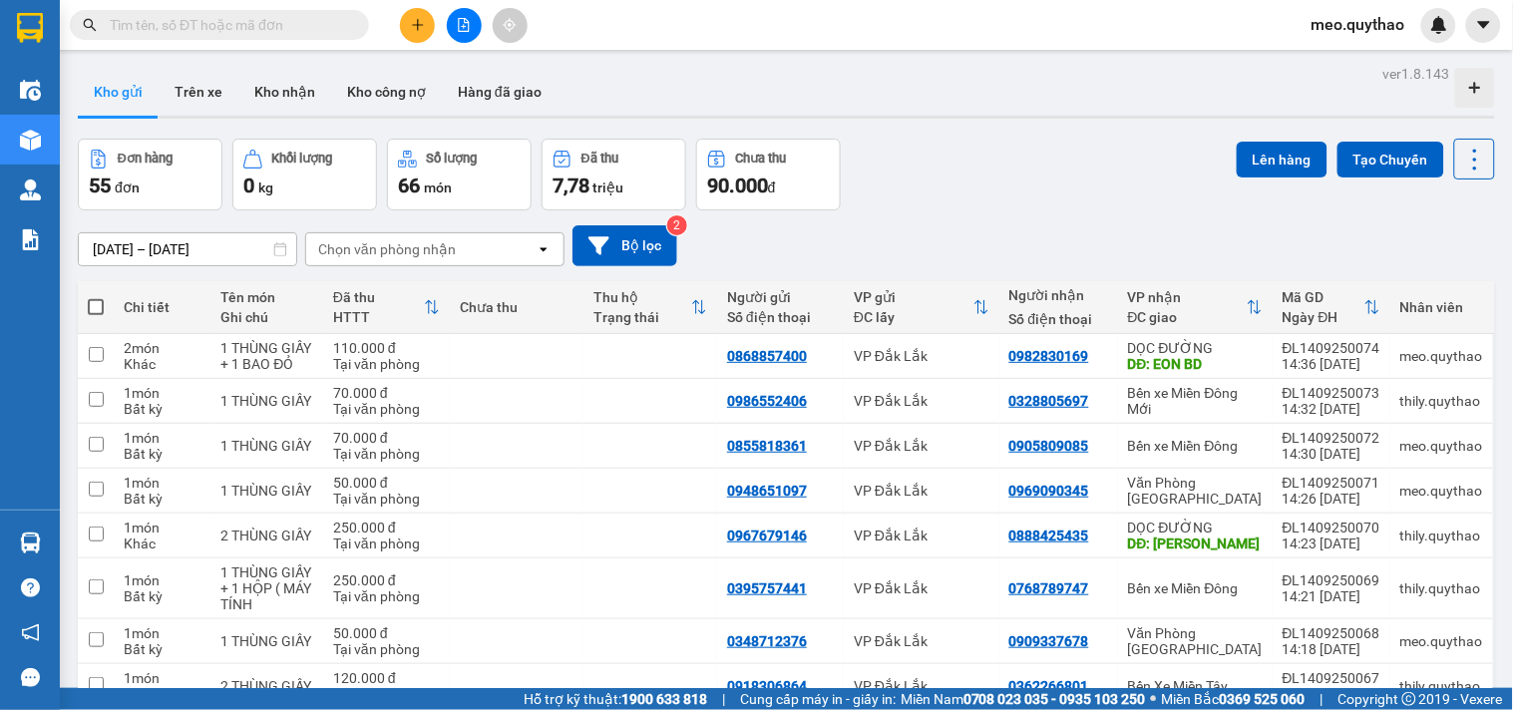
click at [429, 35] on button at bounding box center [417, 25] width 35 height 35
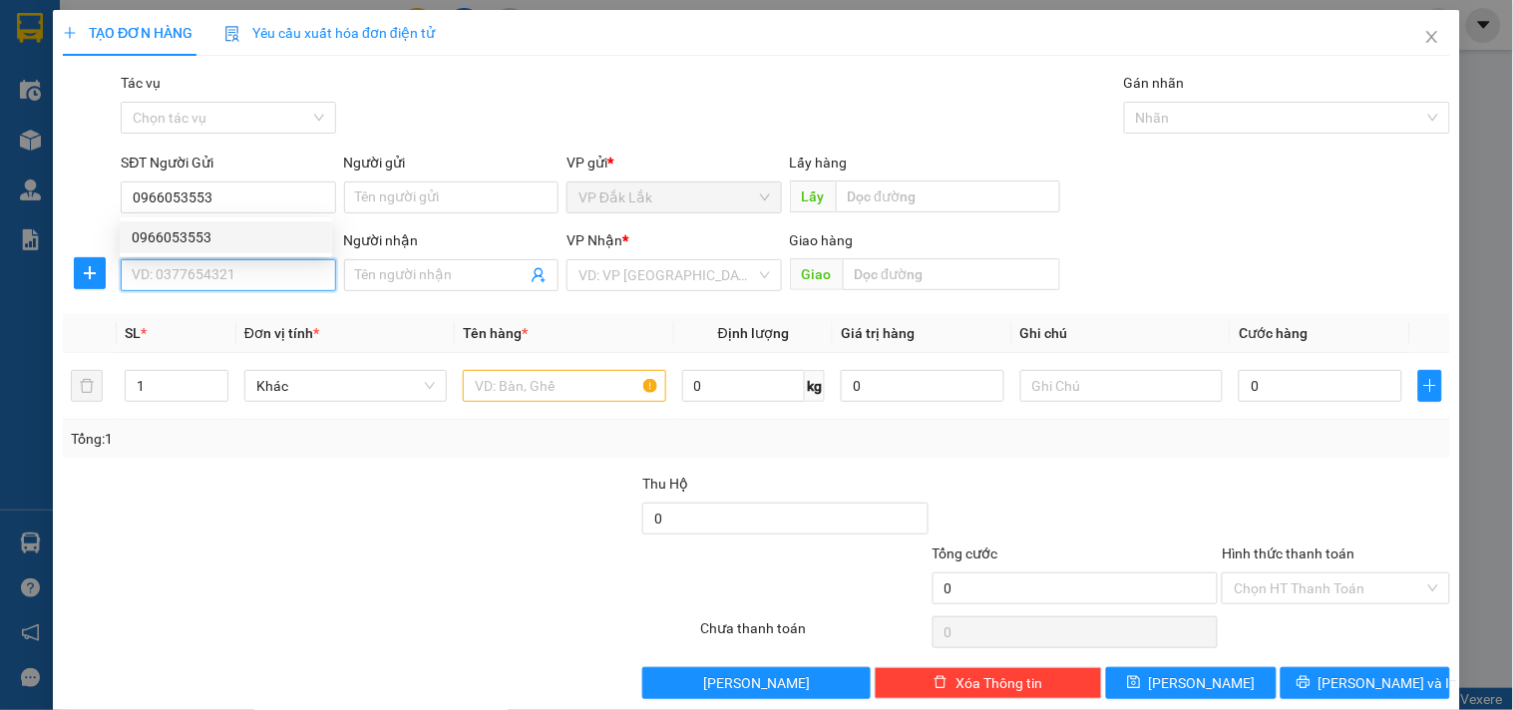
click at [216, 271] on input "SĐT Người Nhận *" at bounding box center [228, 275] width 214 height 32
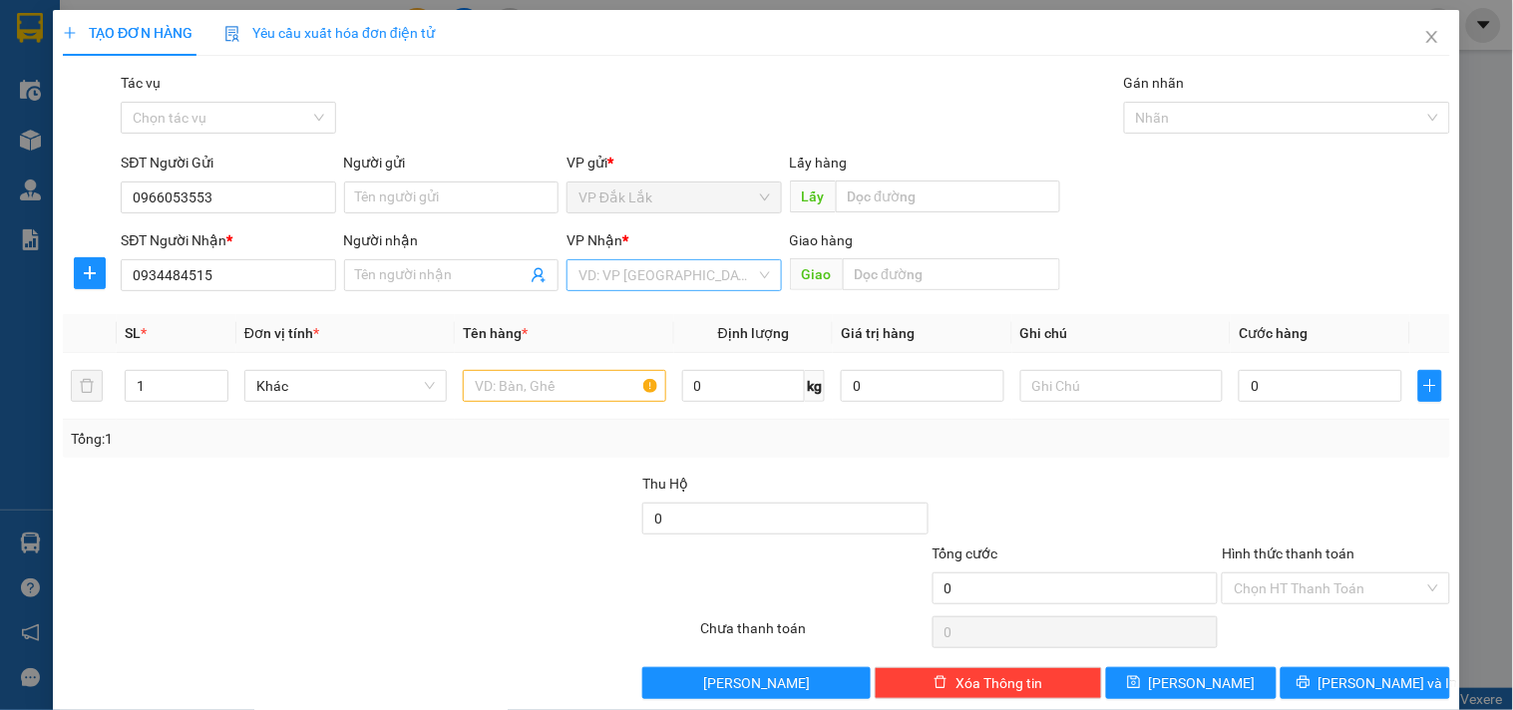
click at [633, 264] on input "search" at bounding box center [666, 275] width 177 height 30
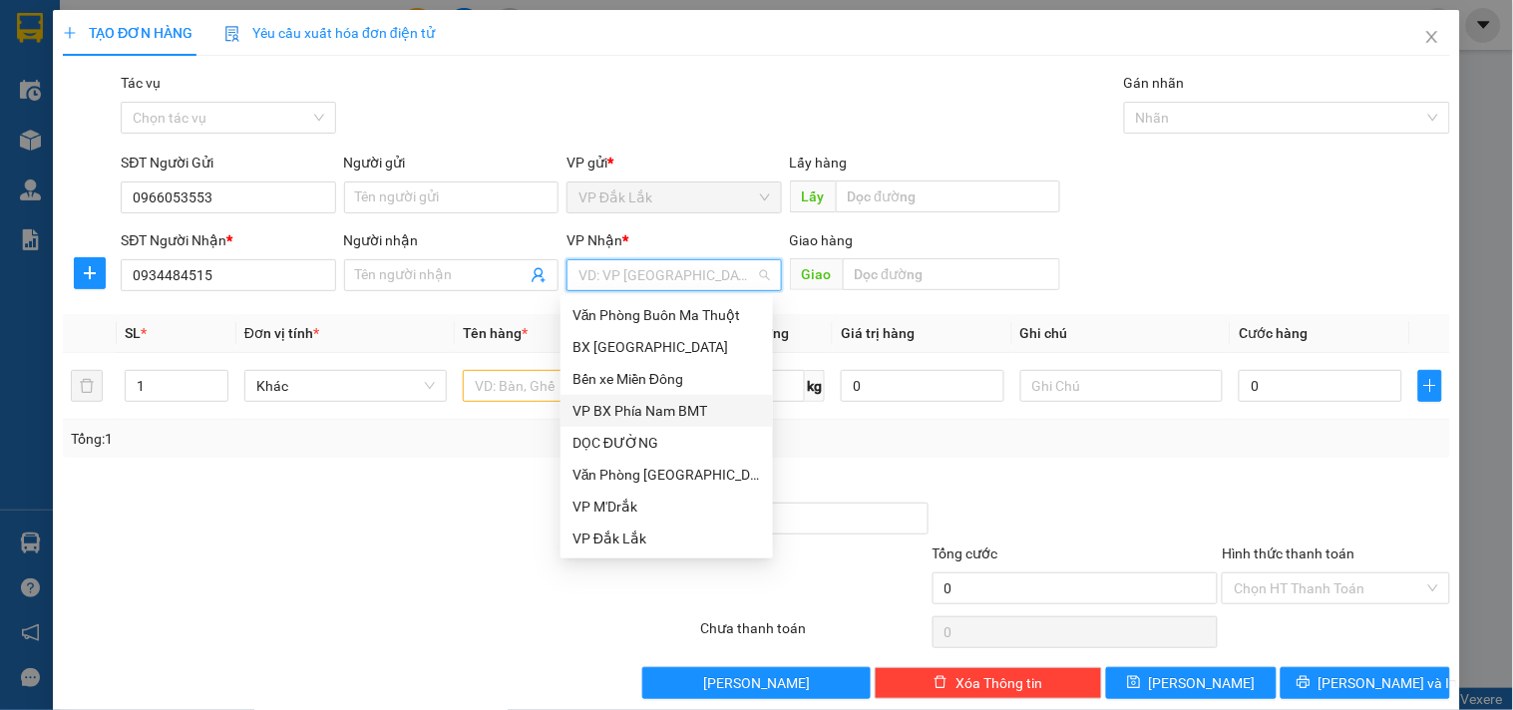
click at [668, 386] on div "Bến xe Miền Đông" at bounding box center [666, 379] width 188 height 22
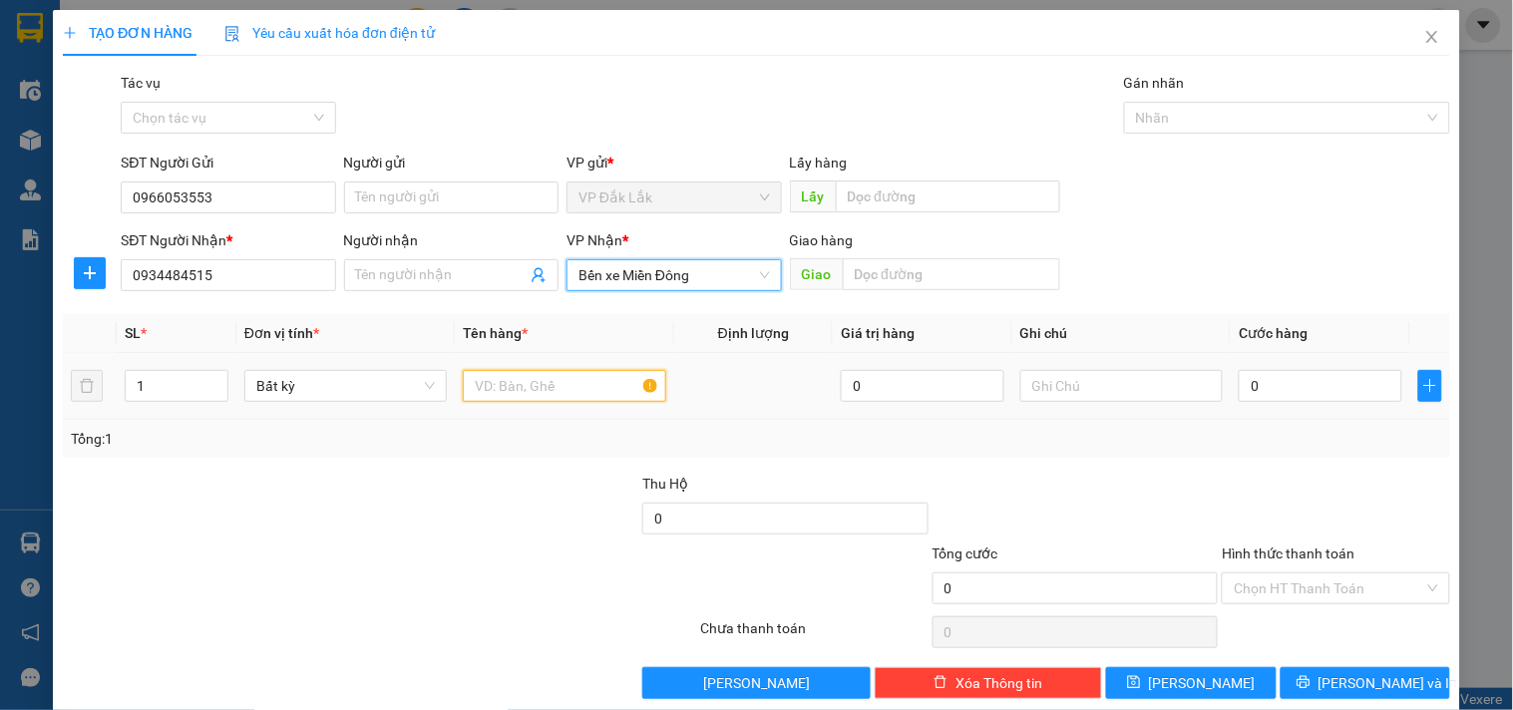
click at [513, 386] on input "text" at bounding box center [564, 386] width 202 height 32
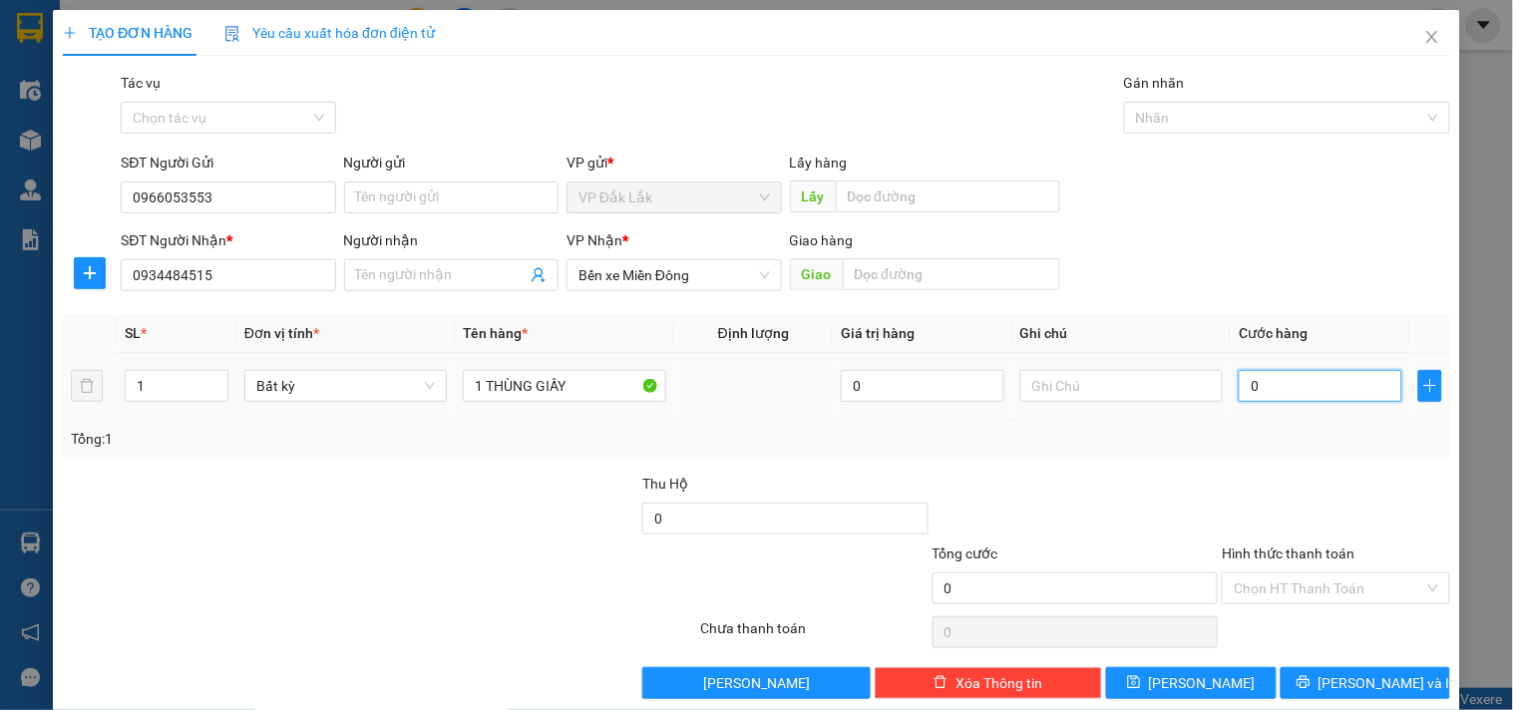
click at [1284, 383] on input "0" at bounding box center [1321, 386] width 164 height 32
click at [1300, 575] on input "Hình thức thanh toán" at bounding box center [1328, 588] width 189 height 30
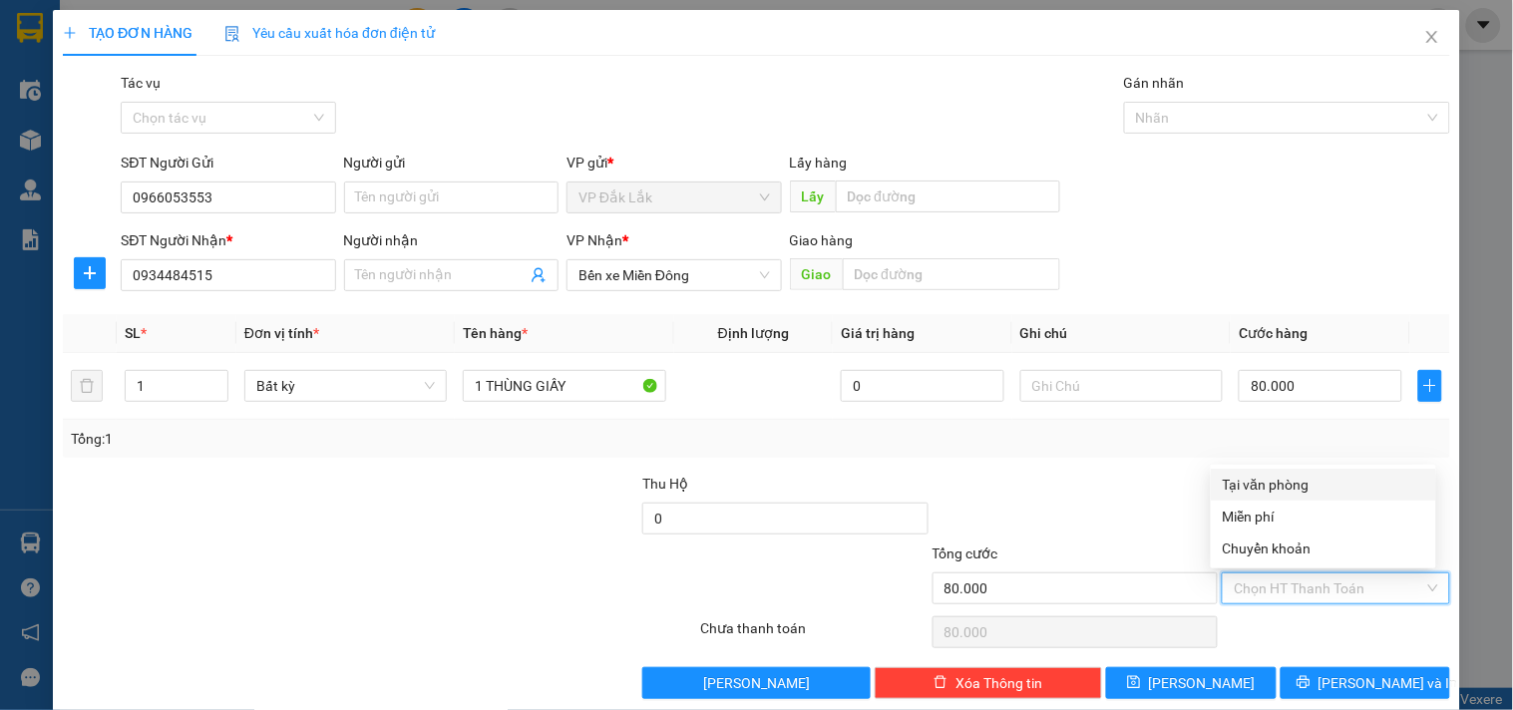
click at [1293, 479] on div "Tại văn phòng" at bounding box center [1323, 485] width 201 height 22
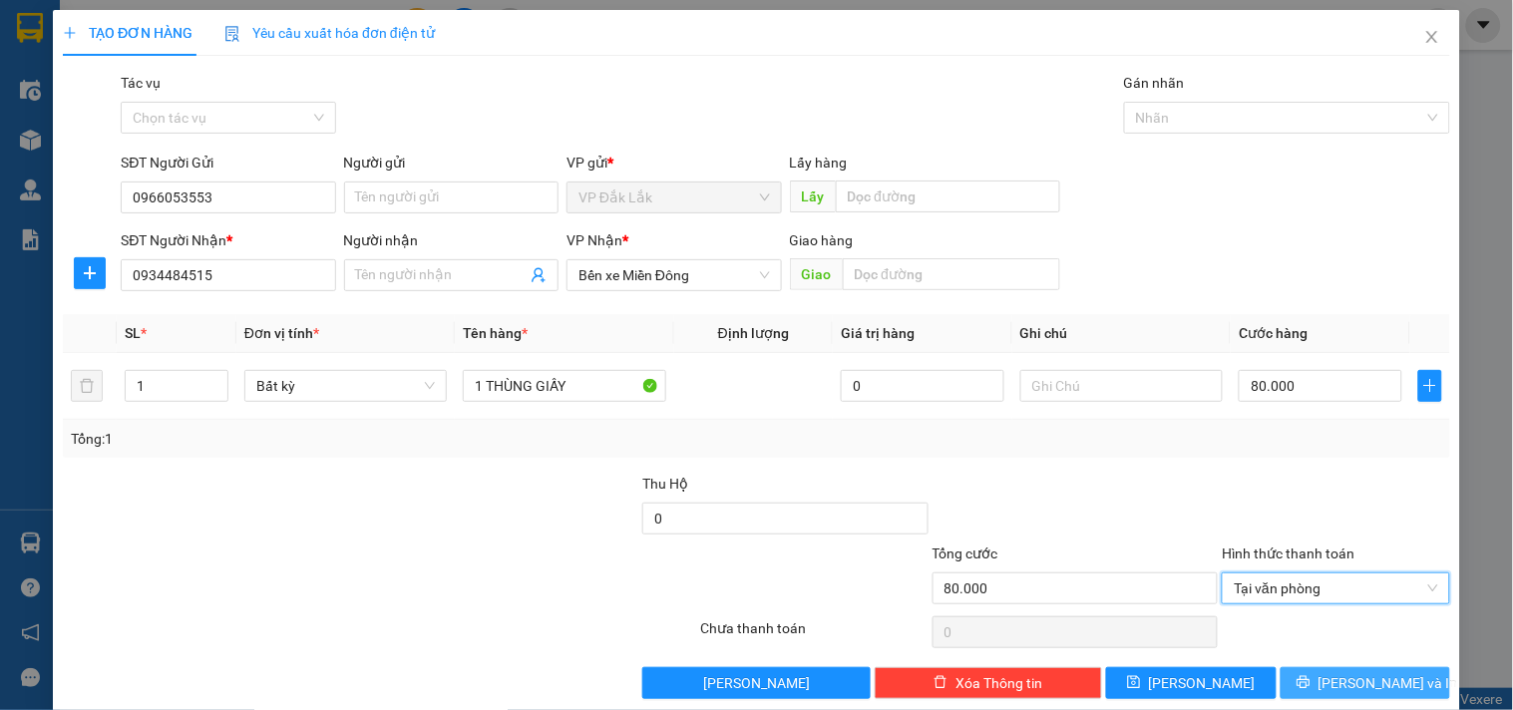
click at [1311, 684] on icon "printer" at bounding box center [1304, 682] width 14 height 14
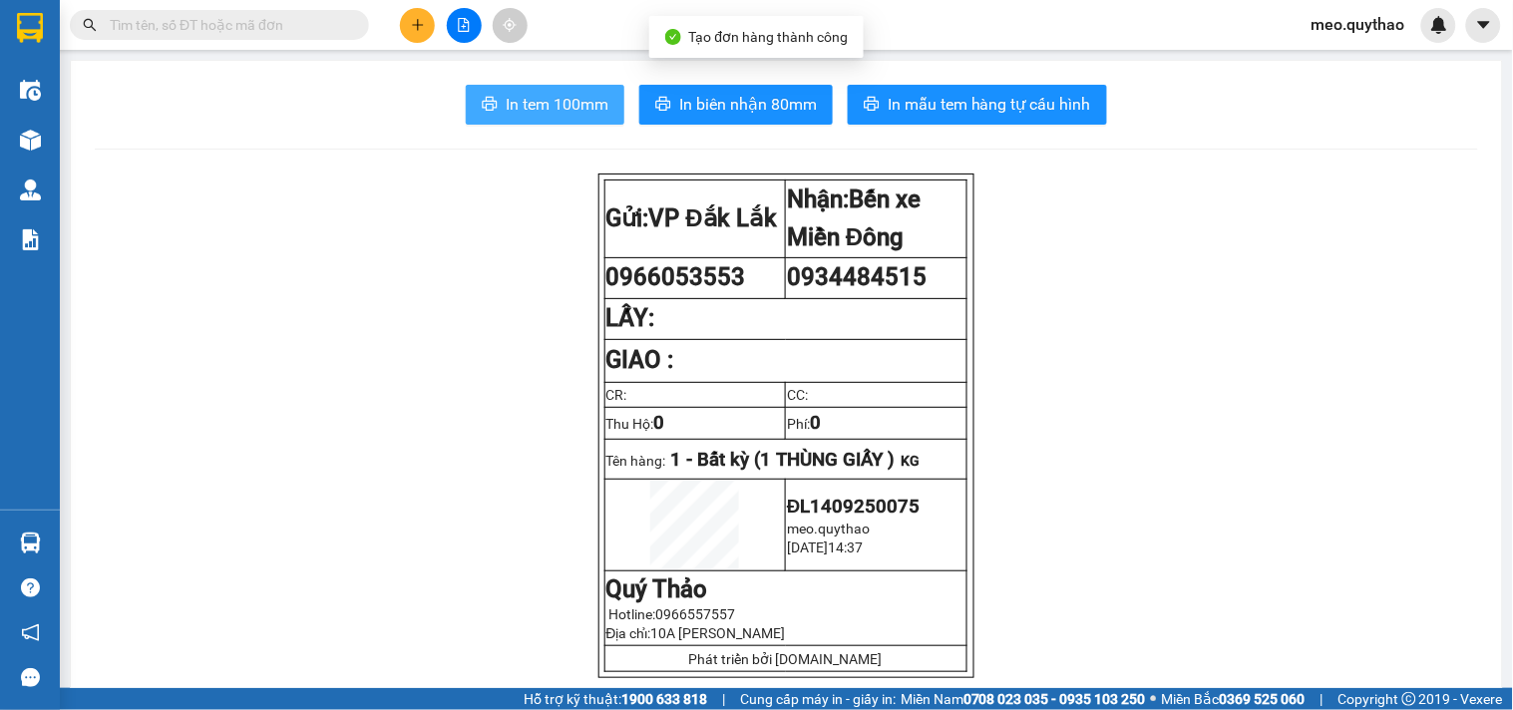
click at [572, 110] on span "In tem 100mm" at bounding box center [557, 104] width 103 height 25
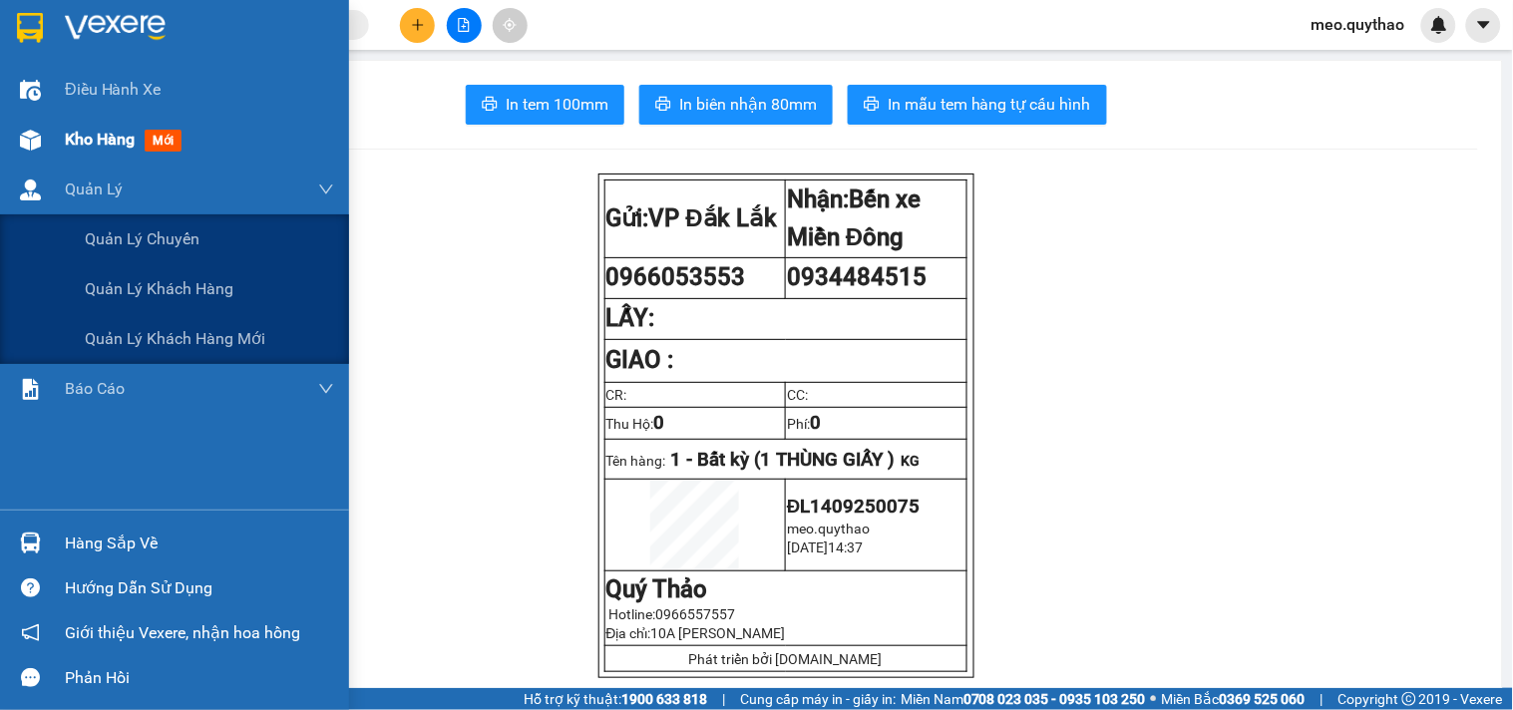
click at [84, 145] on span "Kho hàng" at bounding box center [100, 139] width 70 height 19
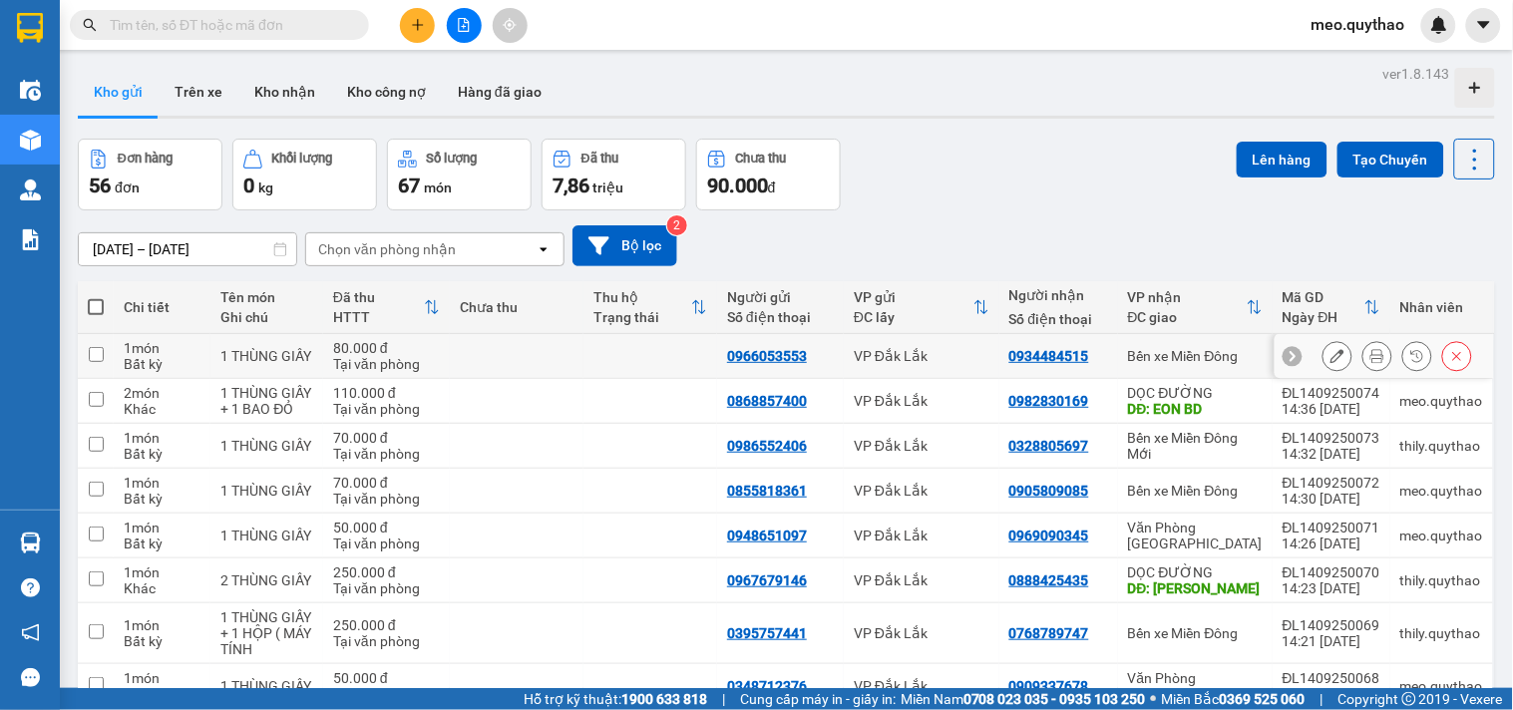
click at [773, 353] on div "0966053553" at bounding box center [767, 356] width 80 height 16
copy div "0966053553"
click at [429, 27] on button at bounding box center [417, 25] width 35 height 35
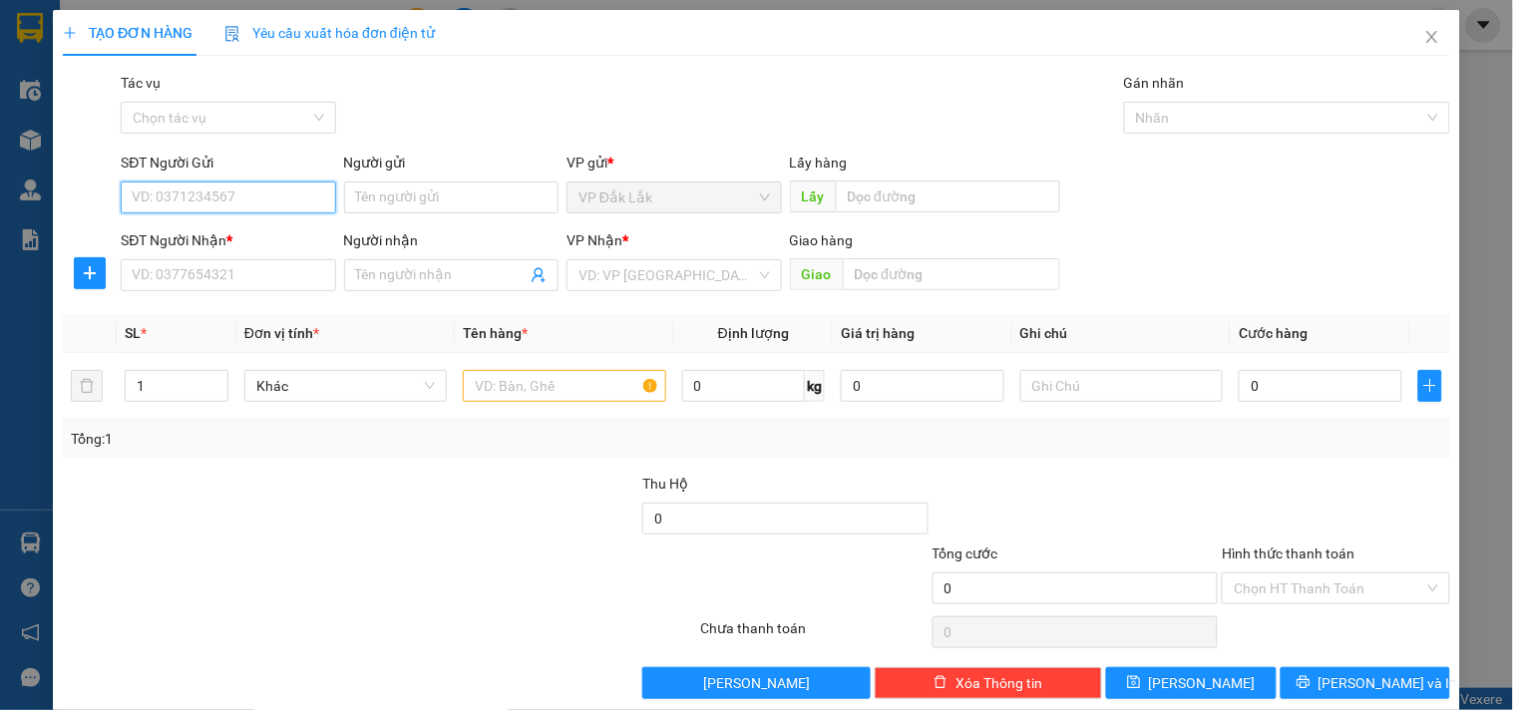
paste input "0966053553"
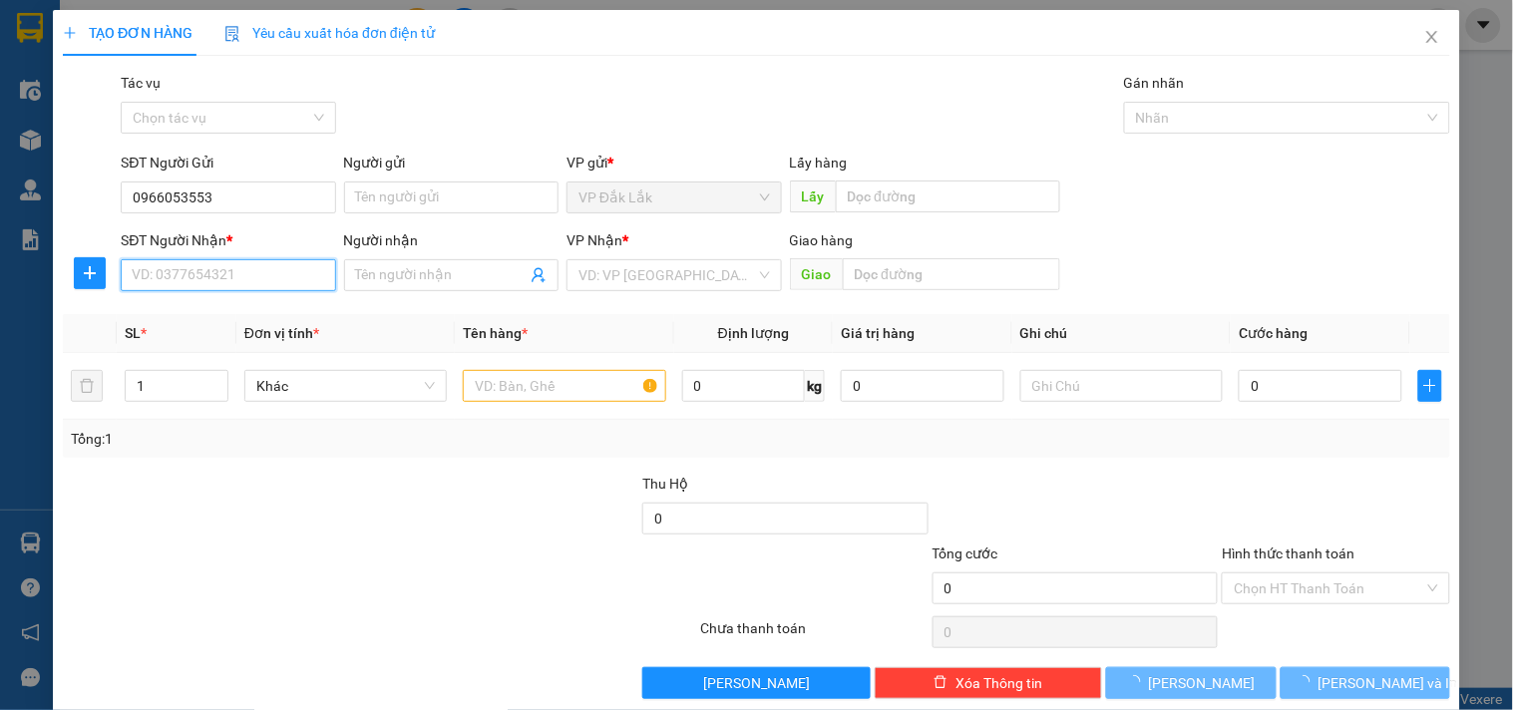
click at [251, 279] on input "SĐT Người Nhận *" at bounding box center [228, 275] width 214 height 32
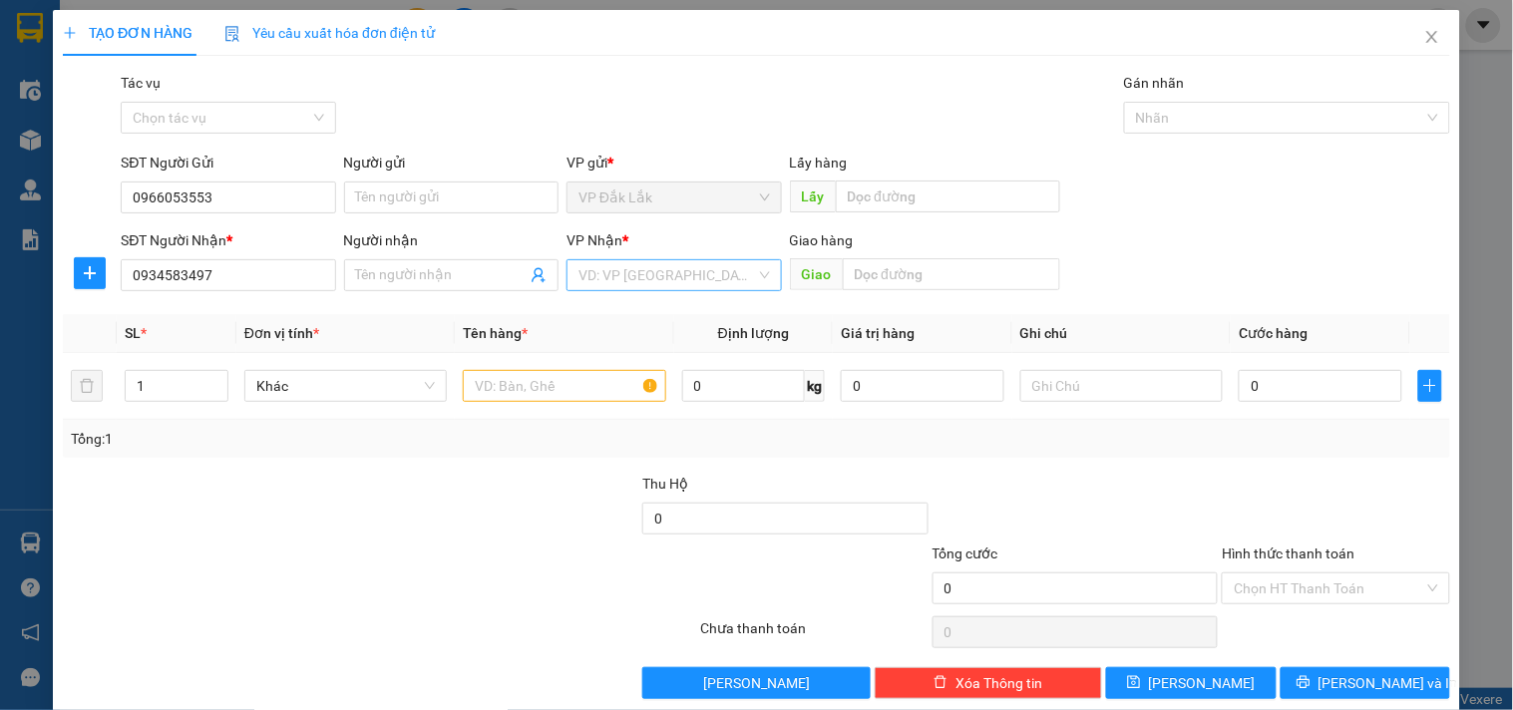
click at [621, 271] on input "search" at bounding box center [666, 275] width 177 height 30
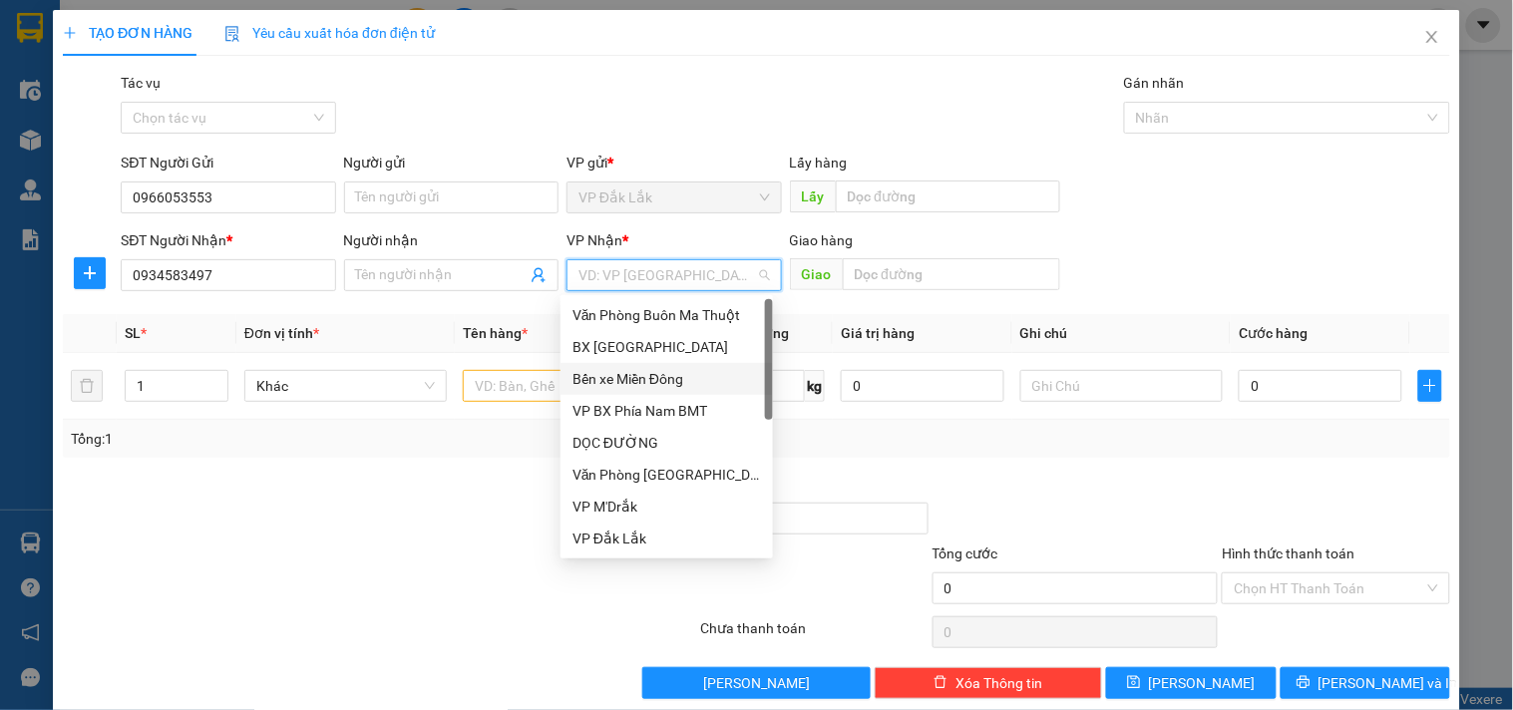
click at [671, 370] on div "Bến xe Miền Đông" at bounding box center [666, 379] width 188 height 22
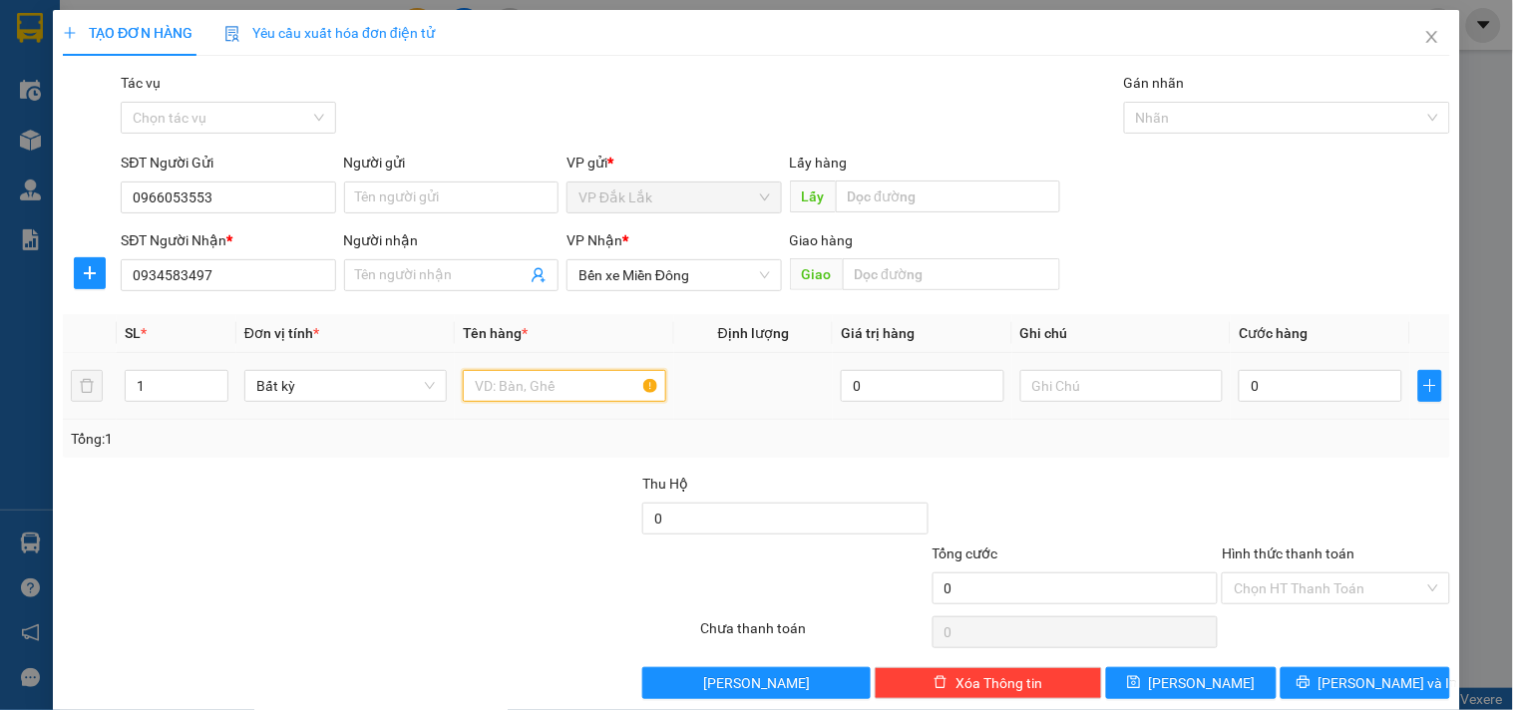
click at [506, 384] on input "text" at bounding box center [564, 386] width 202 height 32
click at [1318, 370] on input "0" at bounding box center [1321, 386] width 164 height 32
click at [1331, 583] on input "Hình thức thanh toán" at bounding box center [1328, 588] width 189 height 30
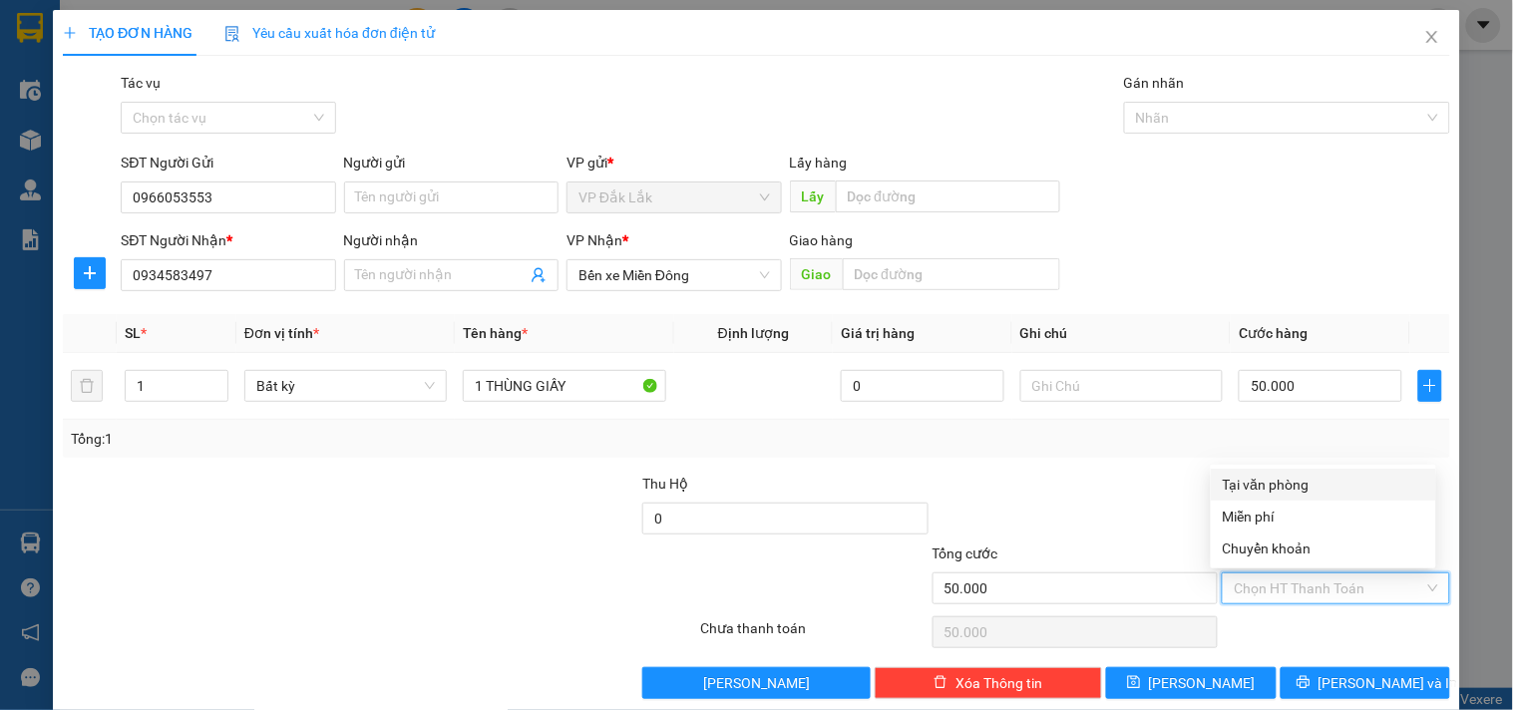
click at [1291, 486] on div "Tại văn phòng" at bounding box center [1323, 485] width 201 height 22
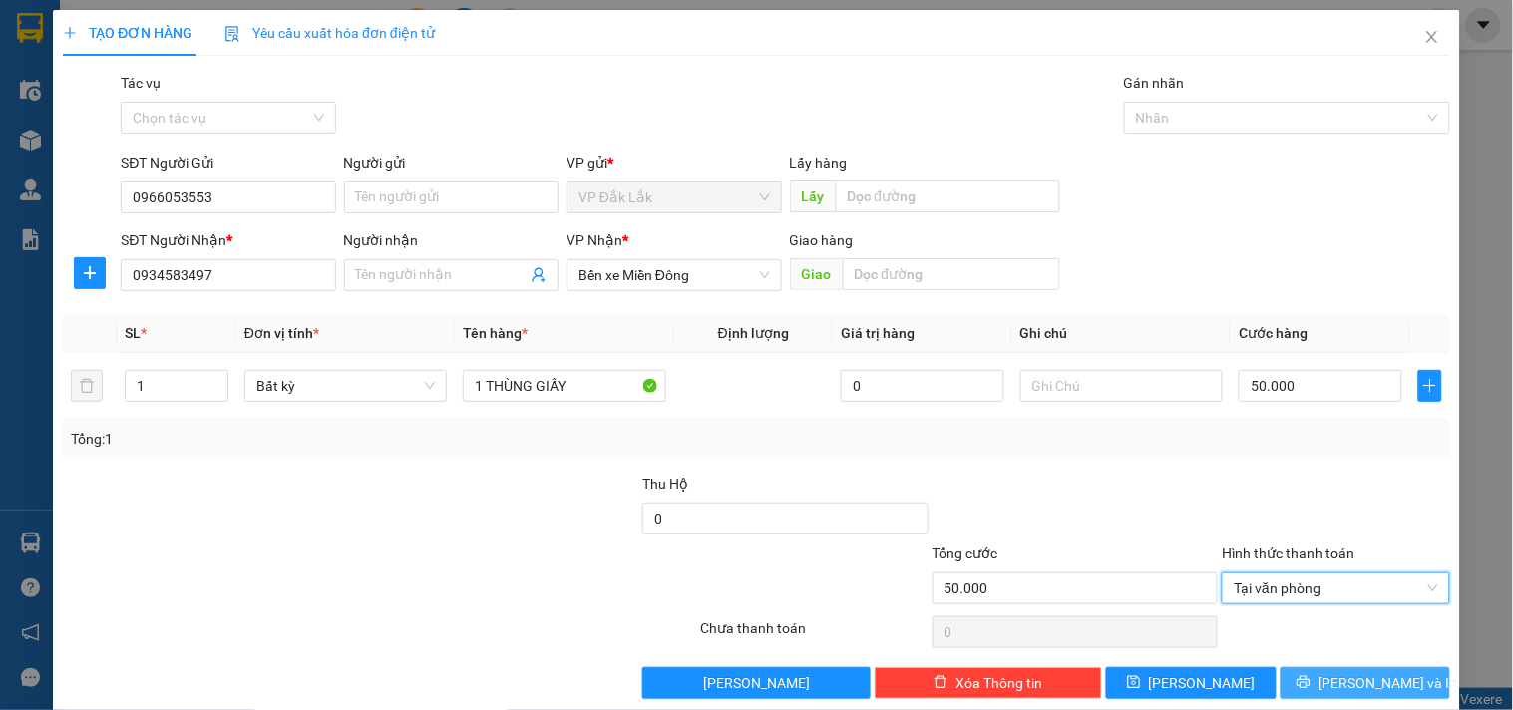
click at [1352, 684] on span "[PERSON_NAME] và In" at bounding box center [1388, 683] width 140 height 22
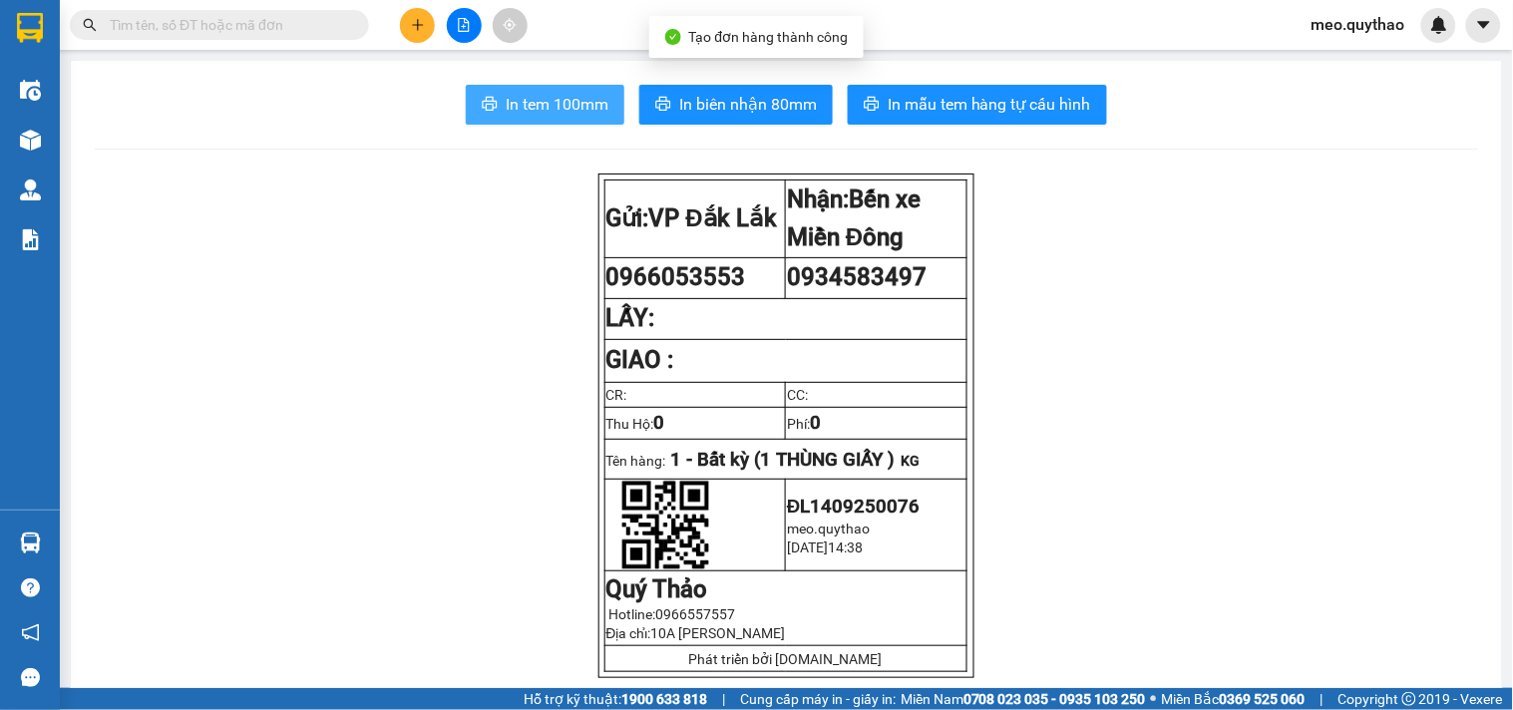
click at [535, 103] on span "In tem 100mm" at bounding box center [557, 104] width 103 height 25
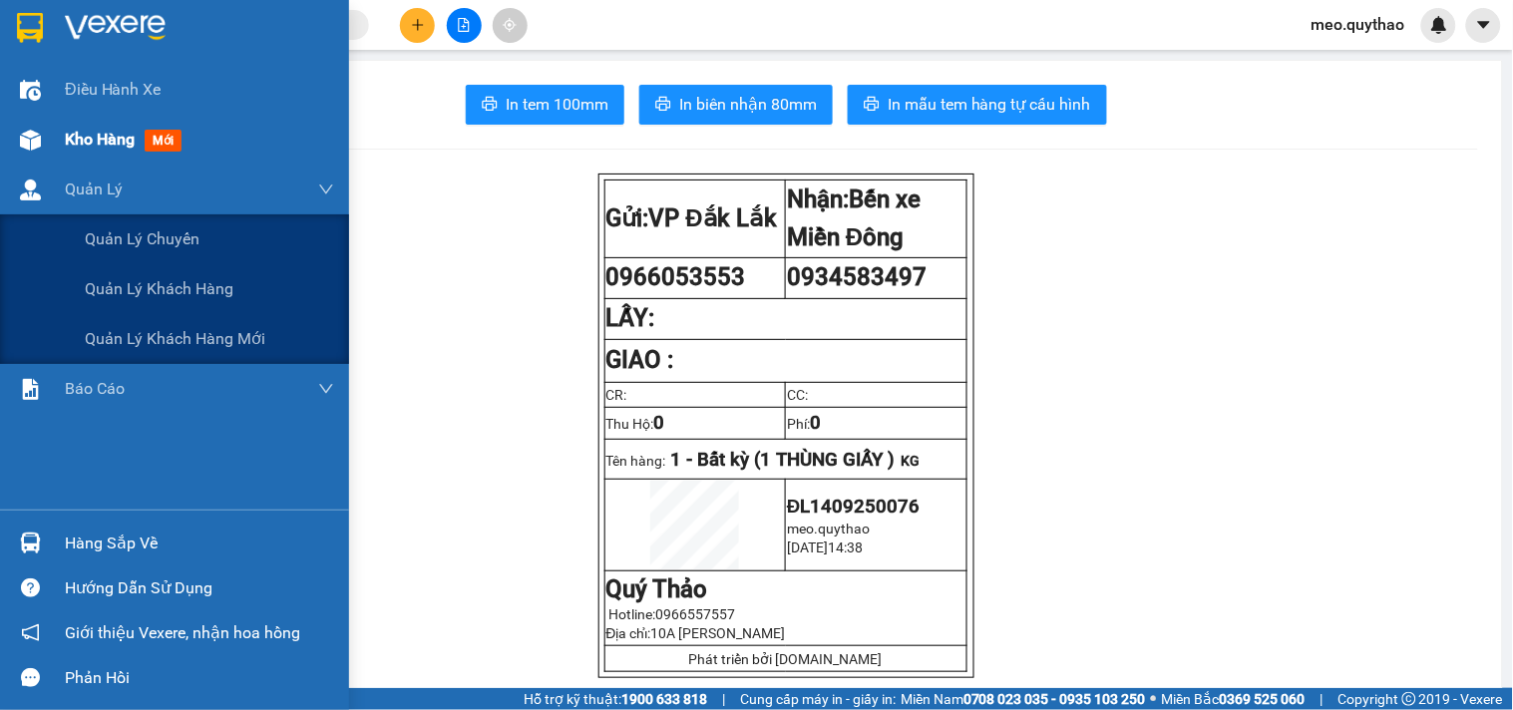
click at [136, 162] on div "Kho hàng mới" at bounding box center [199, 140] width 269 height 50
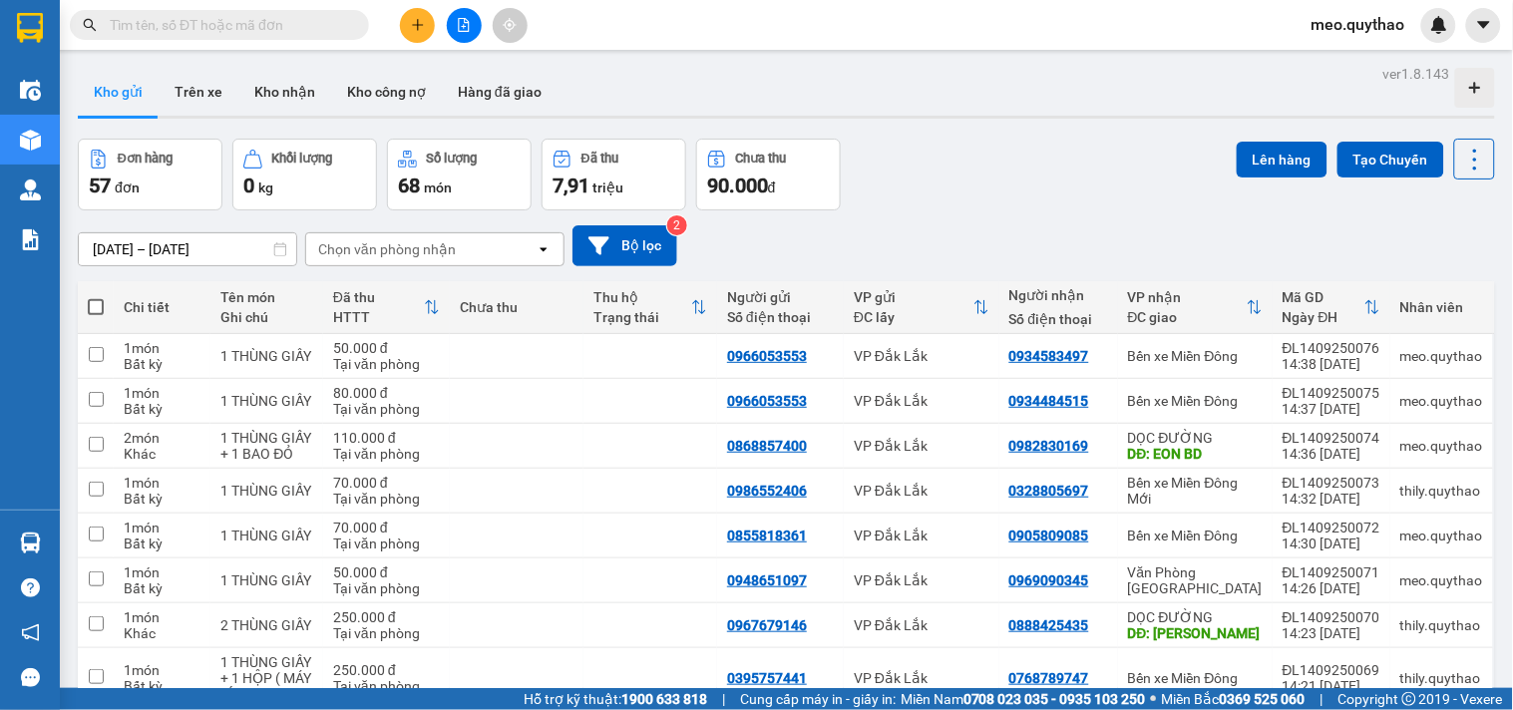
click at [431, 30] on button at bounding box center [417, 25] width 35 height 35
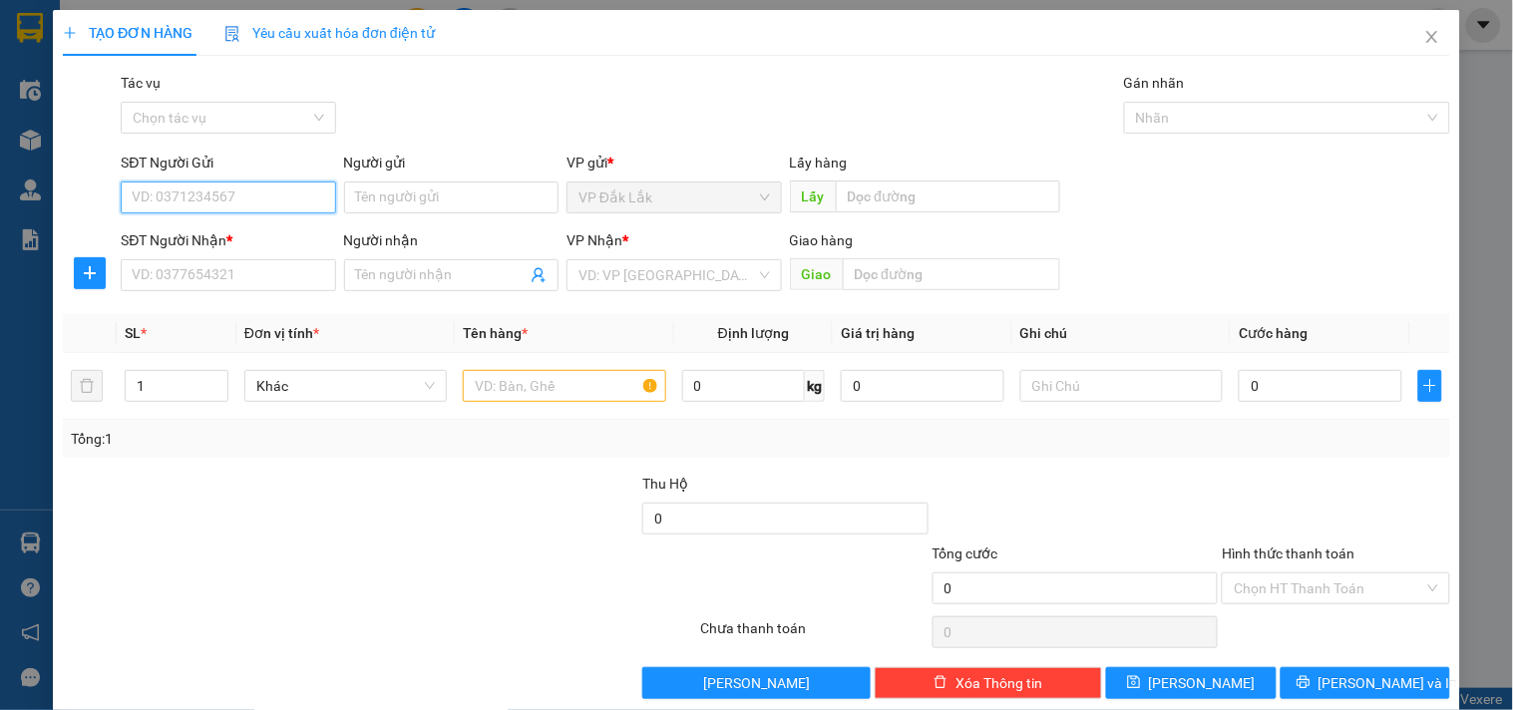
drag, startPoint x: 295, startPoint y: 176, endPoint x: 260, endPoint y: 188, distance: 36.9
paste input "0966053553"
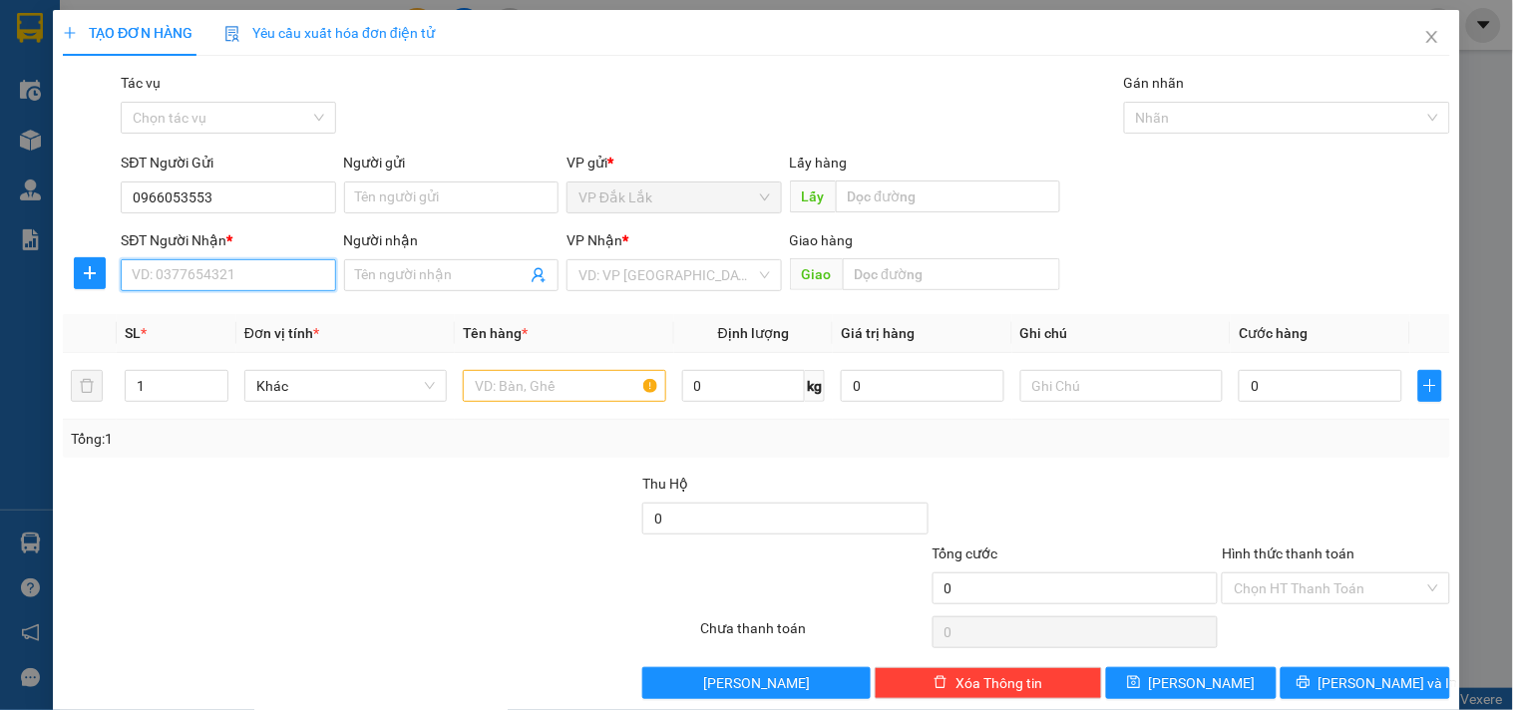
click at [239, 265] on input "SĐT Người Nhận *" at bounding box center [228, 275] width 214 height 32
click at [227, 306] on div "0933817119" at bounding box center [226, 315] width 188 height 22
click at [553, 386] on input "text" at bounding box center [564, 386] width 202 height 32
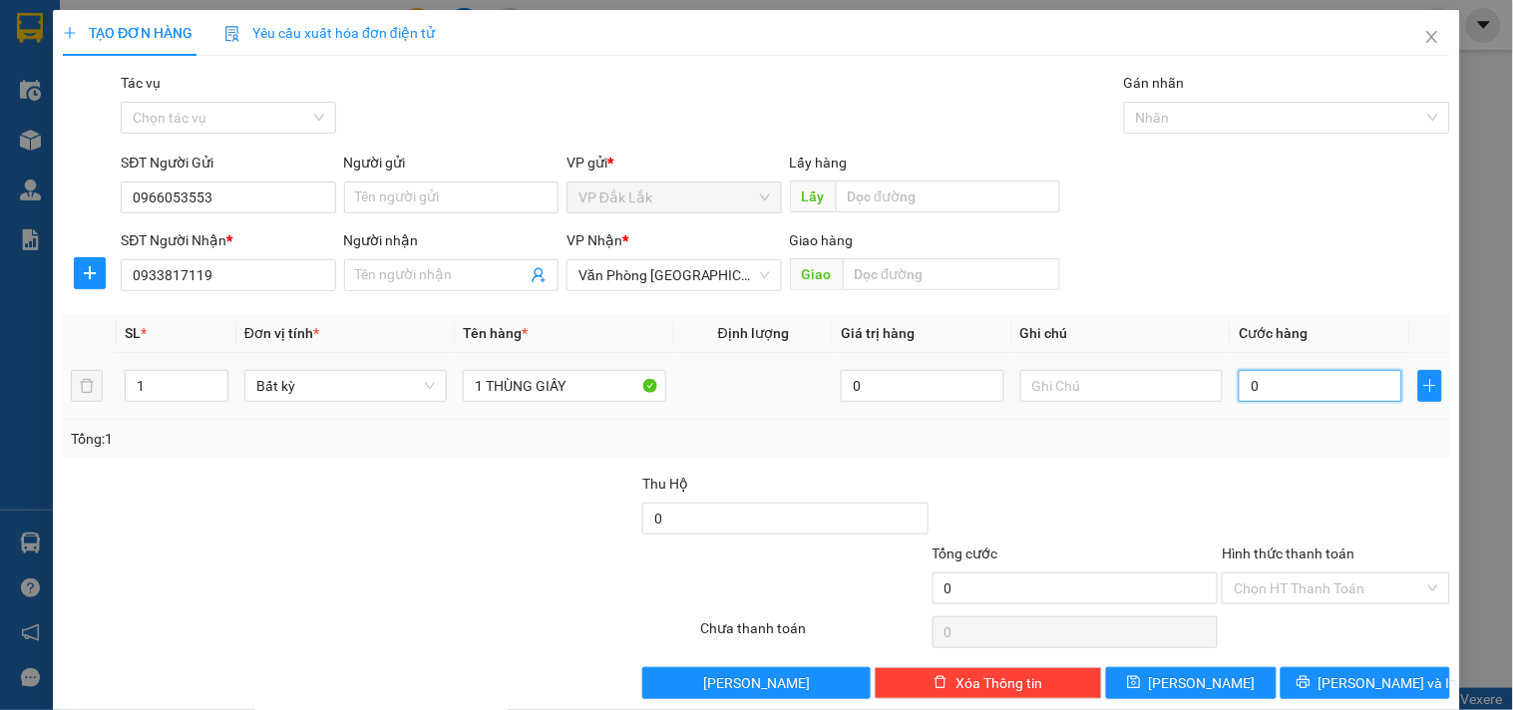
click at [1292, 392] on input "0" at bounding box center [1321, 386] width 164 height 32
click at [233, 541] on div at bounding box center [206, 508] width 290 height 70
click at [1313, 390] on input "0" at bounding box center [1321, 386] width 164 height 32
click at [1329, 582] on input "Hình thức thanh toán" at bounding box center [1328, 588] width 189 height 30
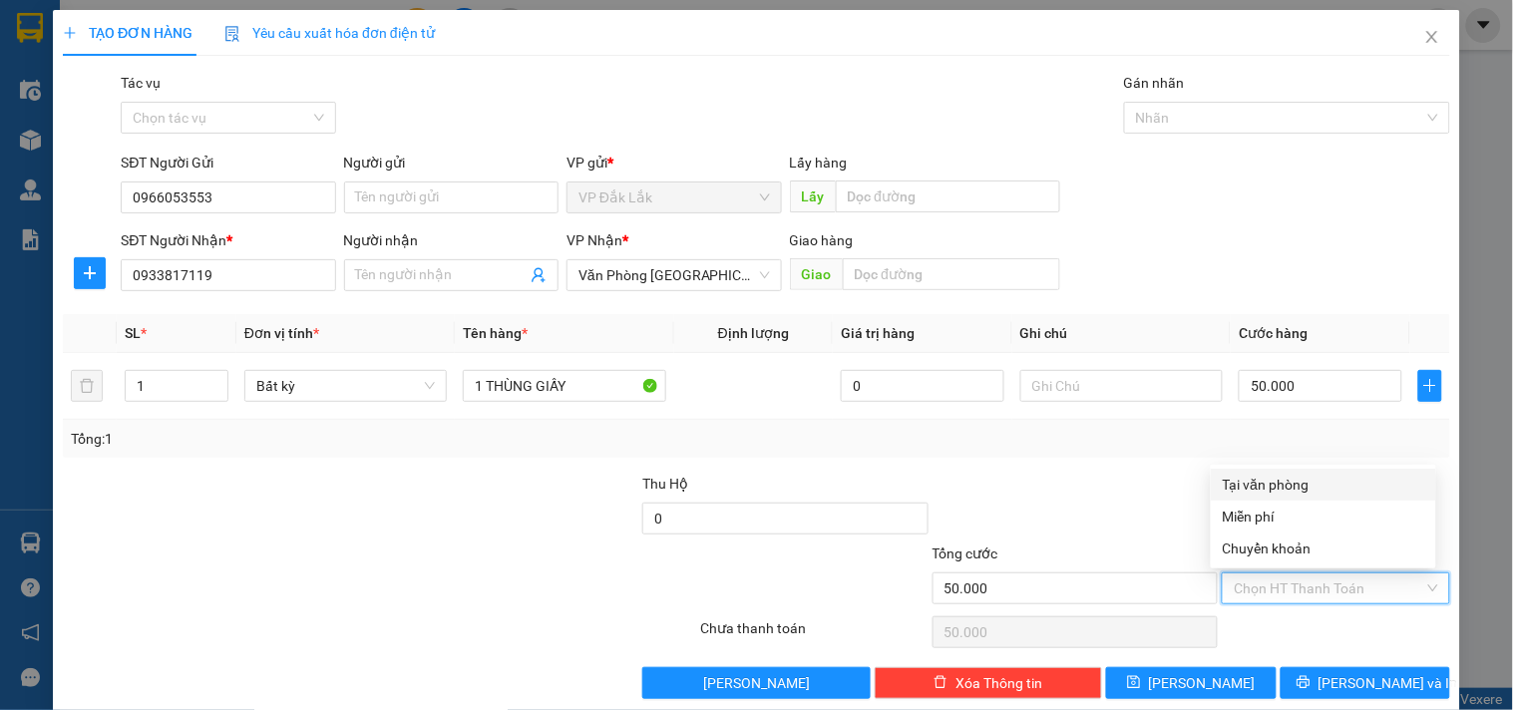
click at [1293, 477] on div "Tại văn phòng" at bounding box center [1323, 485] width 201 height 22
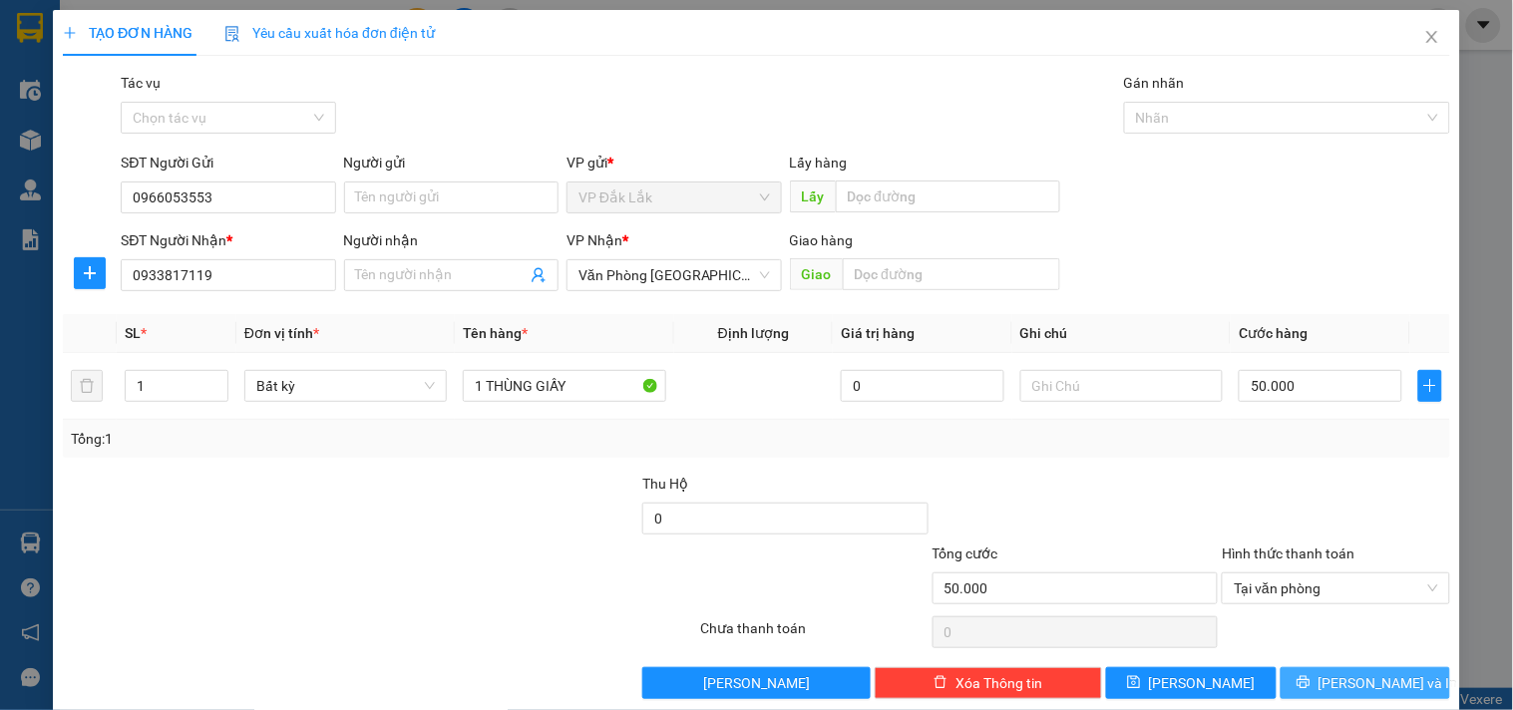
click at [1349, 682] on span "[PERSON_NAME] và In" at bounding box center [1388, 683] width 140 height 22
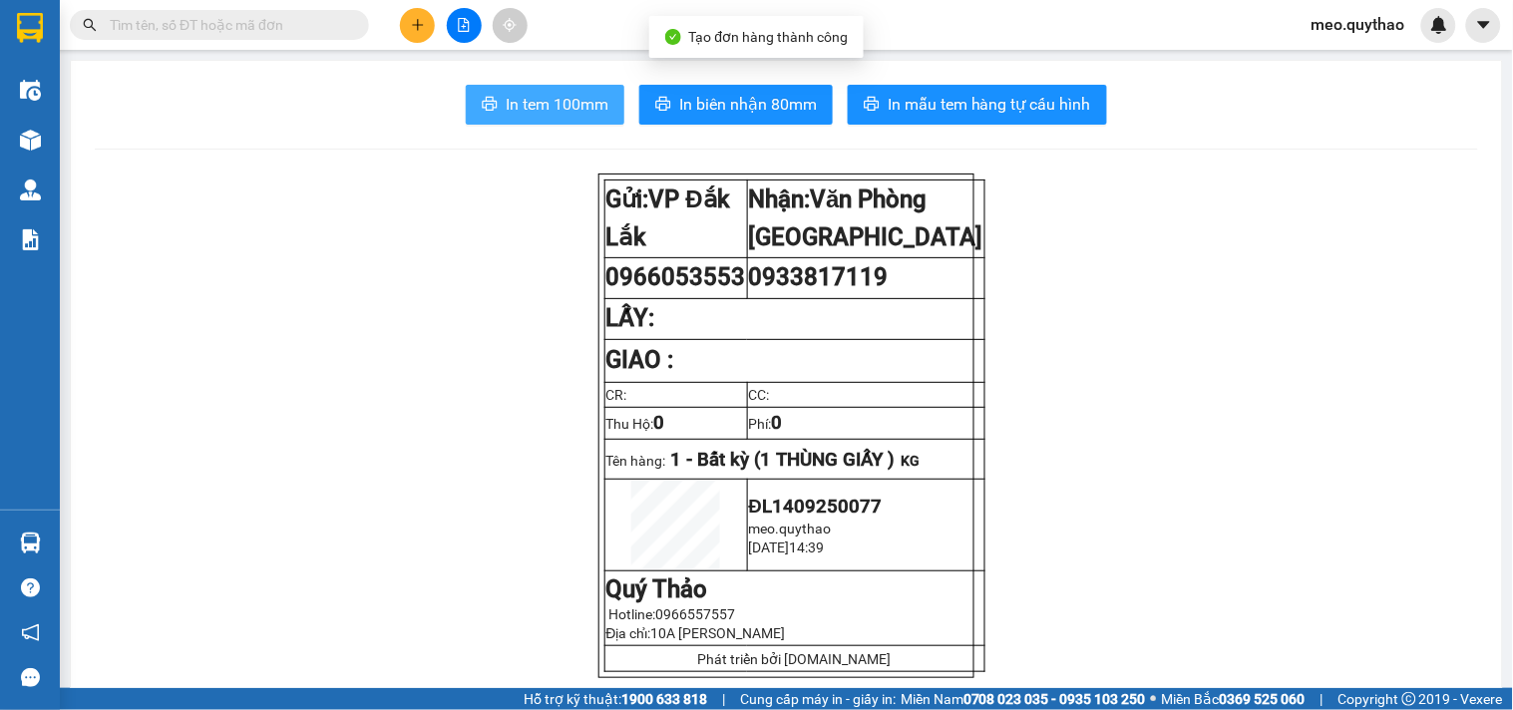
click at [543, 110] on span "In tem 100mm" at bounding box center [557, 104] width 103 height 25
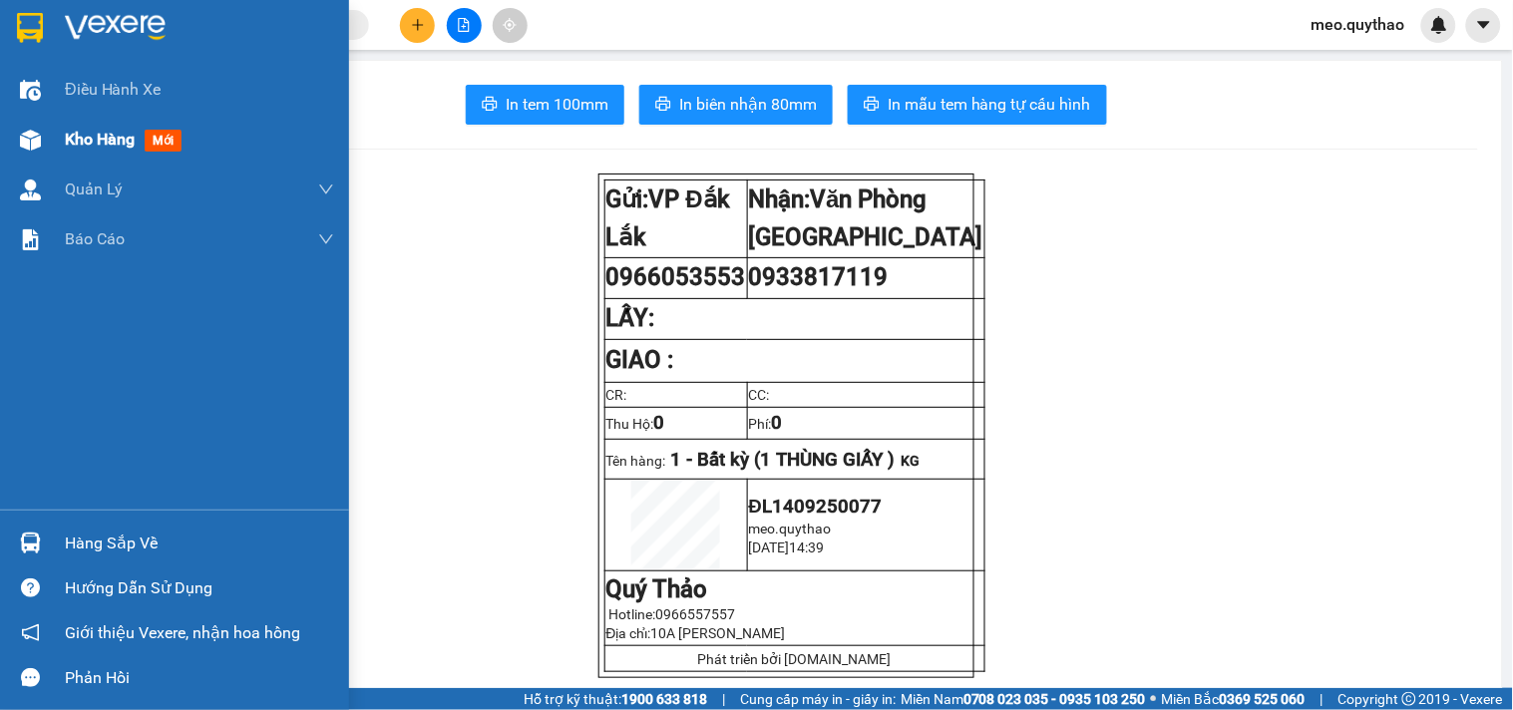
click at [142, 147] on div "Kho hàng mới" at bounding box center [127, 139] width 125 height 25
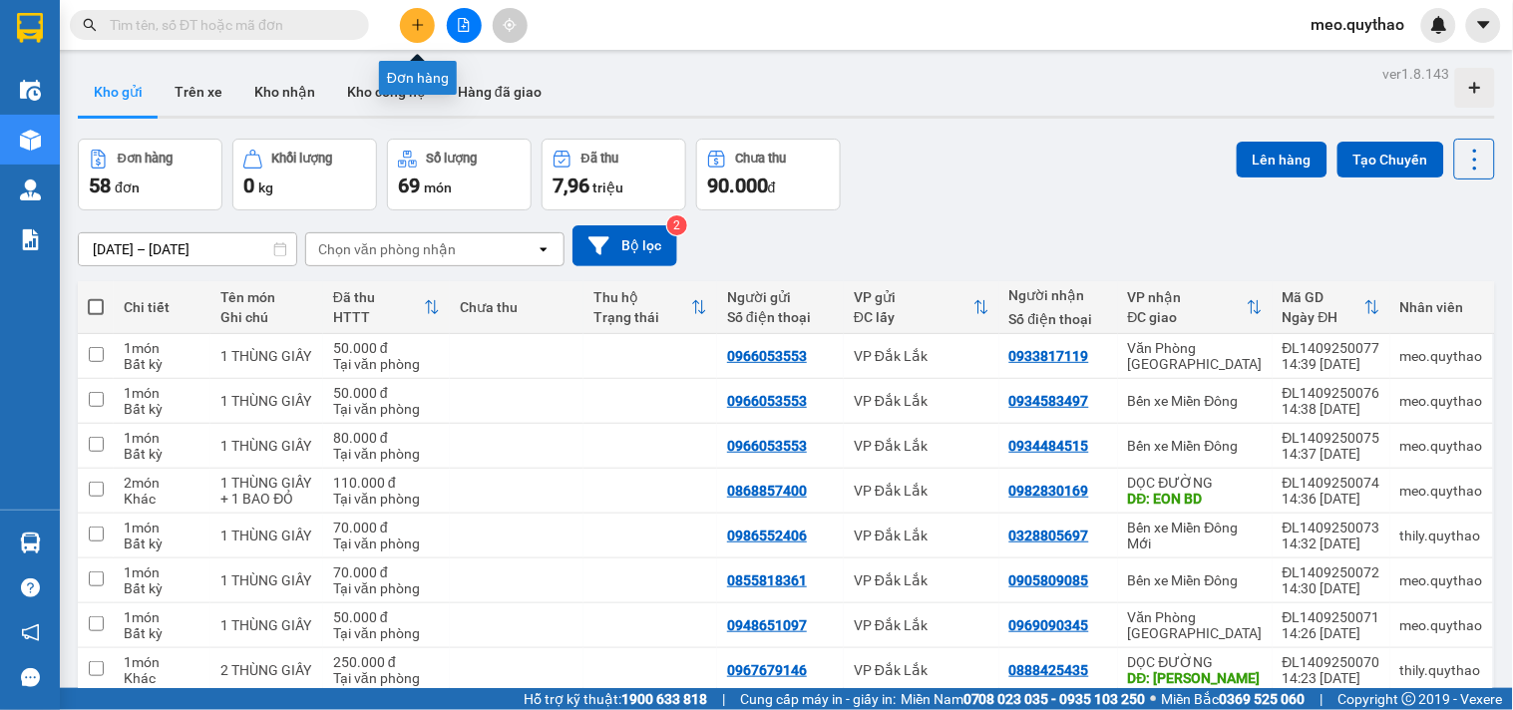
click at [426, 22] on button at bounding box center [417, 25] width 35 height 35
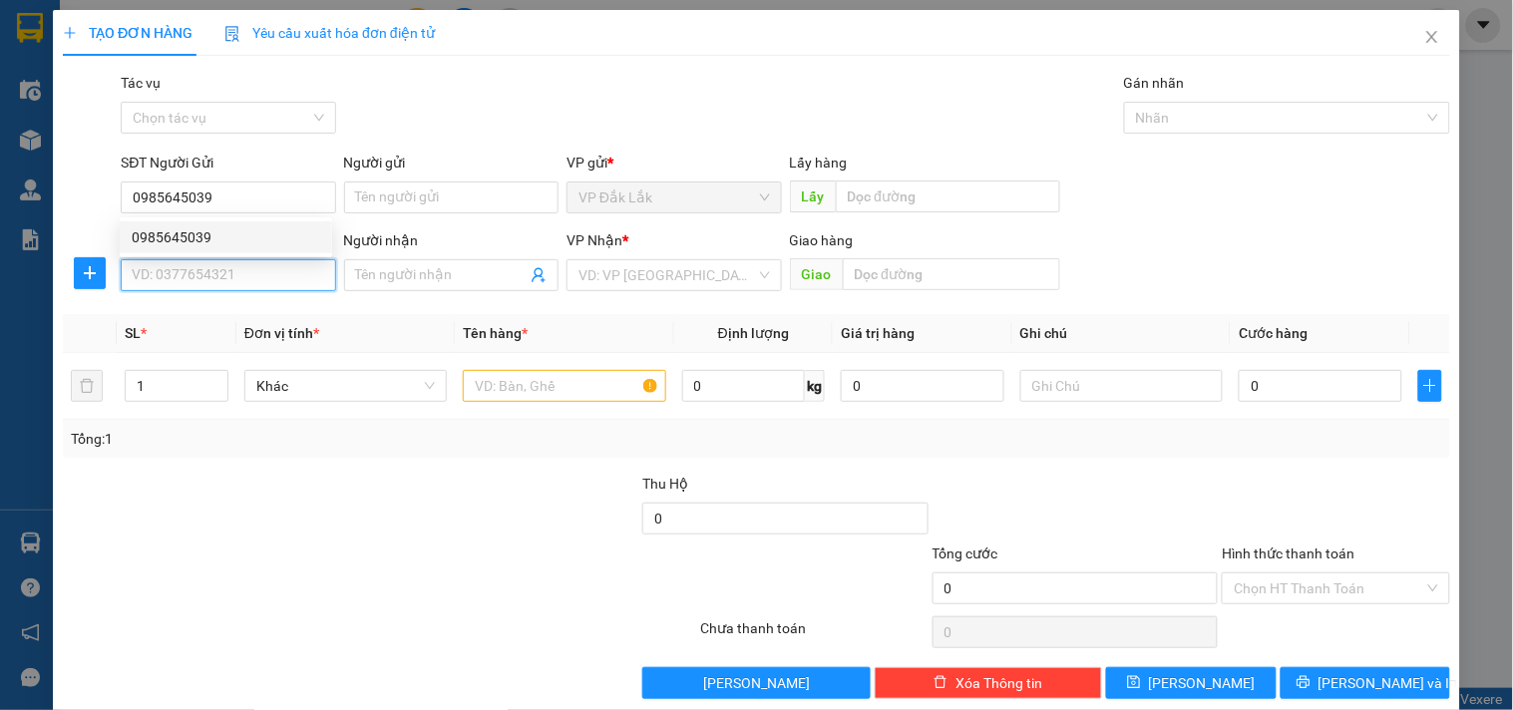
click at [210, 277] on input "SĐT Người Nhận *" at bounding box center [228, 275] width 214 height 32
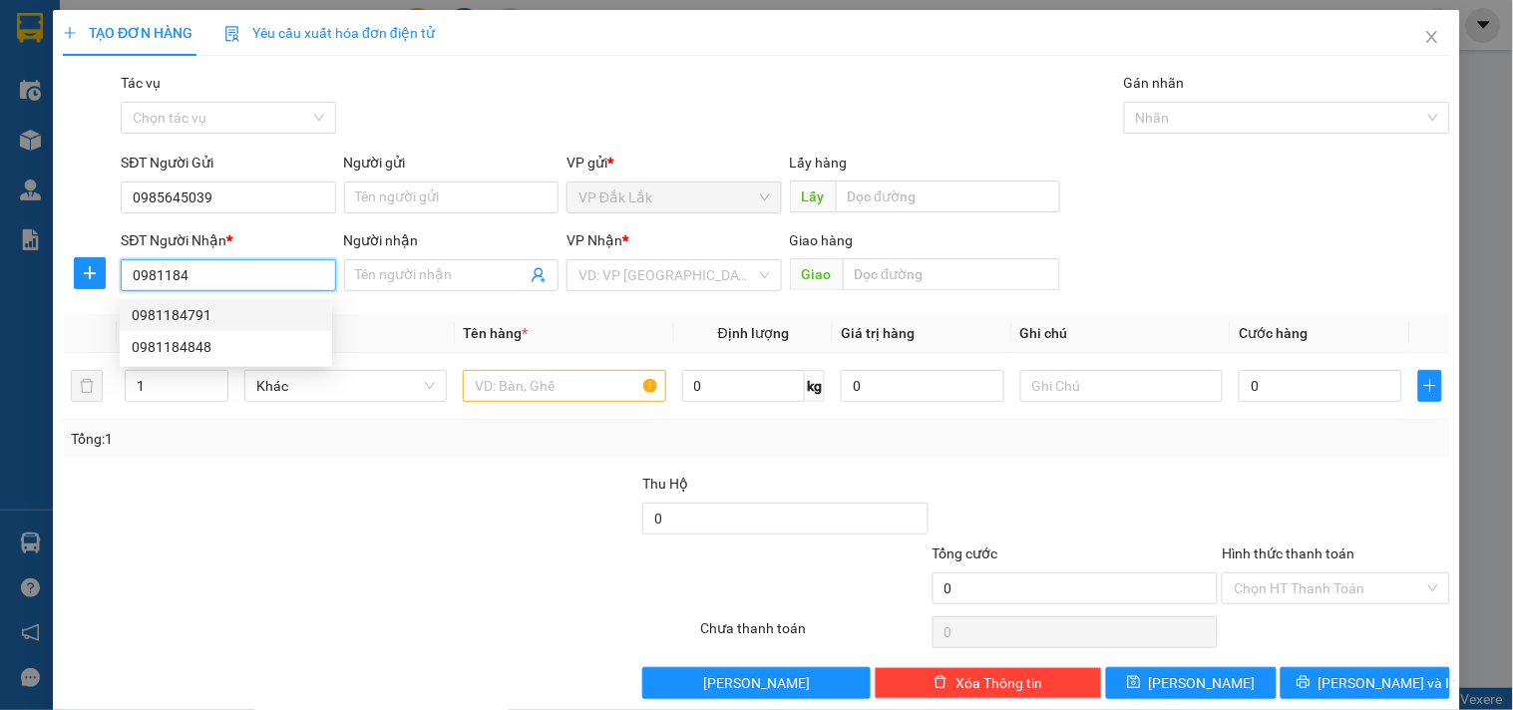
click at [223, 319] on div "0981184791" at bounding box center [226, 315] width 188 height 22
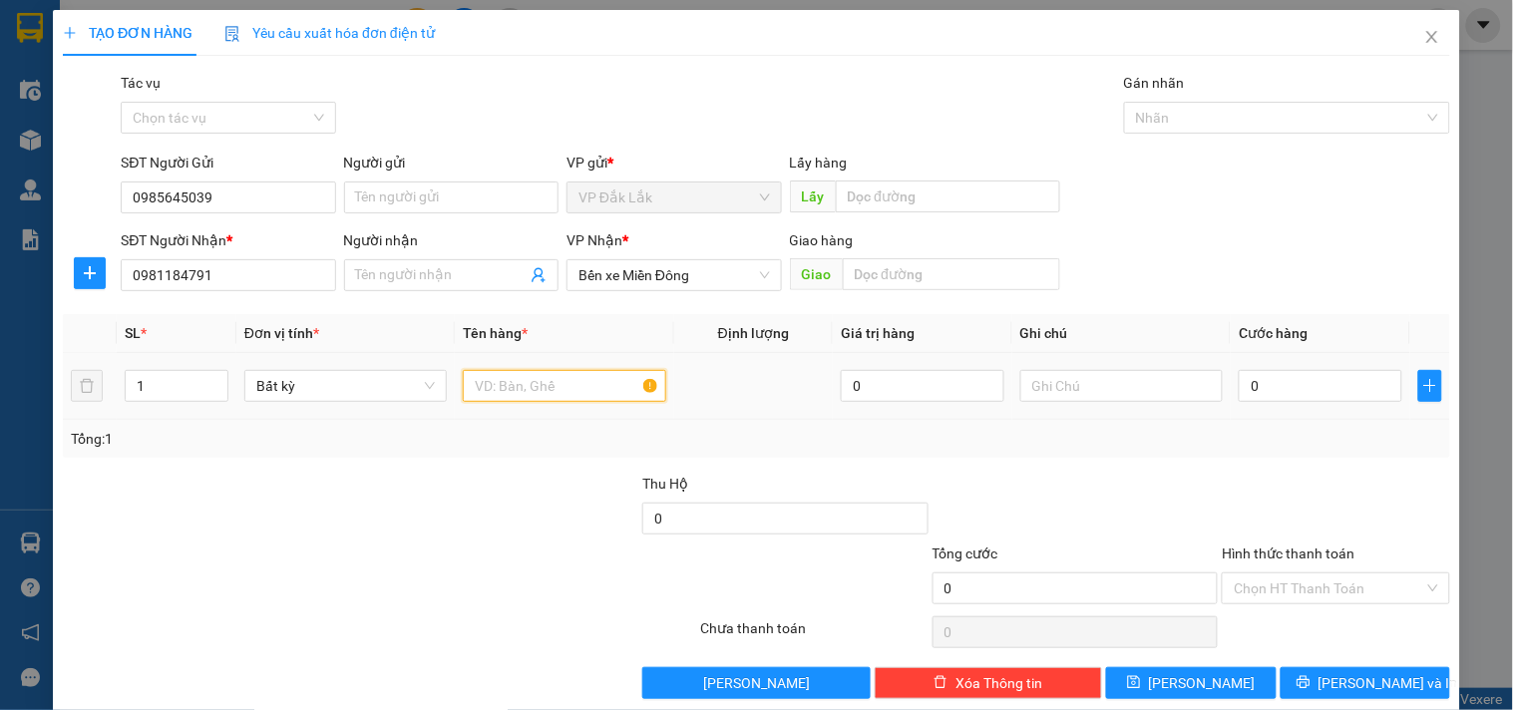
click at [541, 383] on input "text" at bounding box center [564, 386] width 202 height 32
click at [1284, 383] on input "0" at bounding box center [1321, 386] width 164 height 32
click at [1321, 590] on input "Hình thức thanh toán" at bounding box center [1328, 588] width 189 height 30
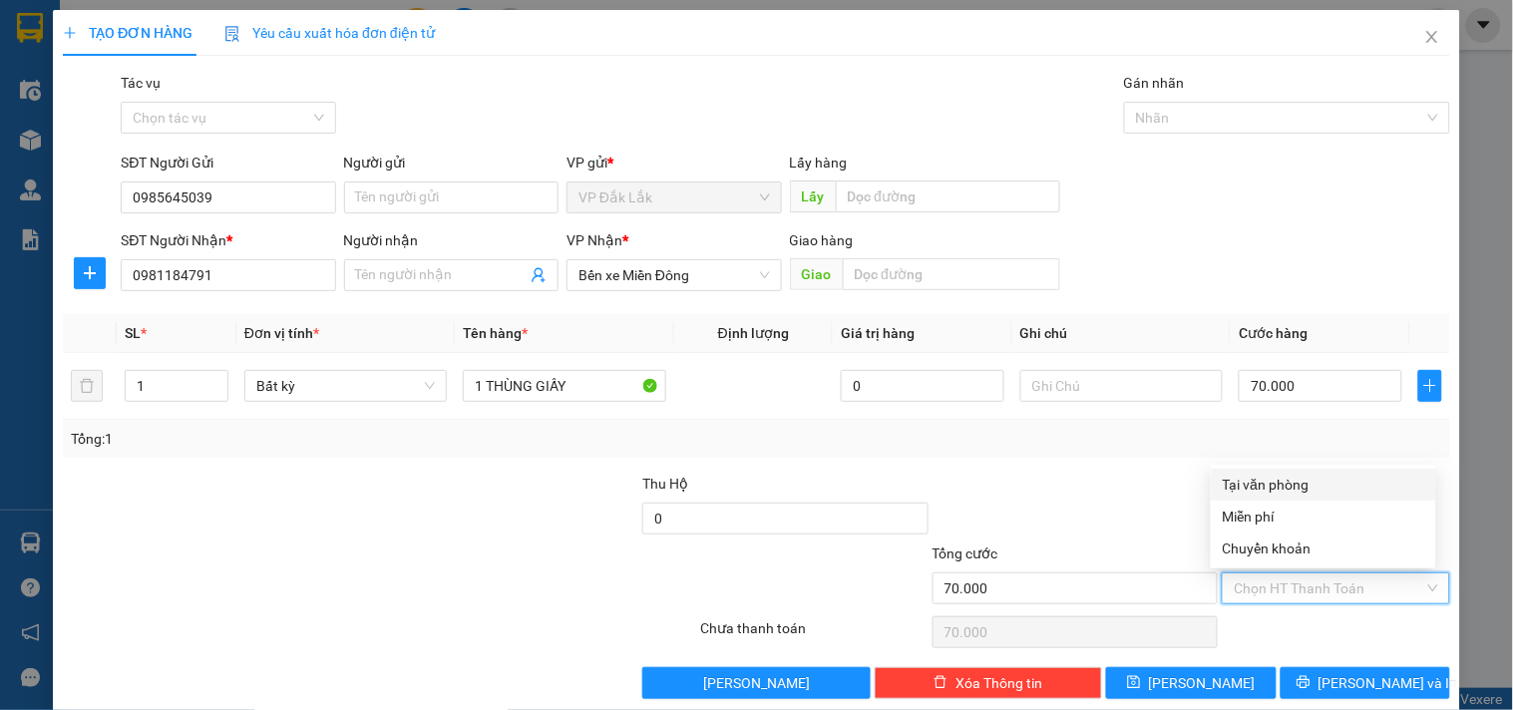
click at [1279, 476] on div "Tại văn phòng" at bounding box center [1323, 485] width 201 height 22
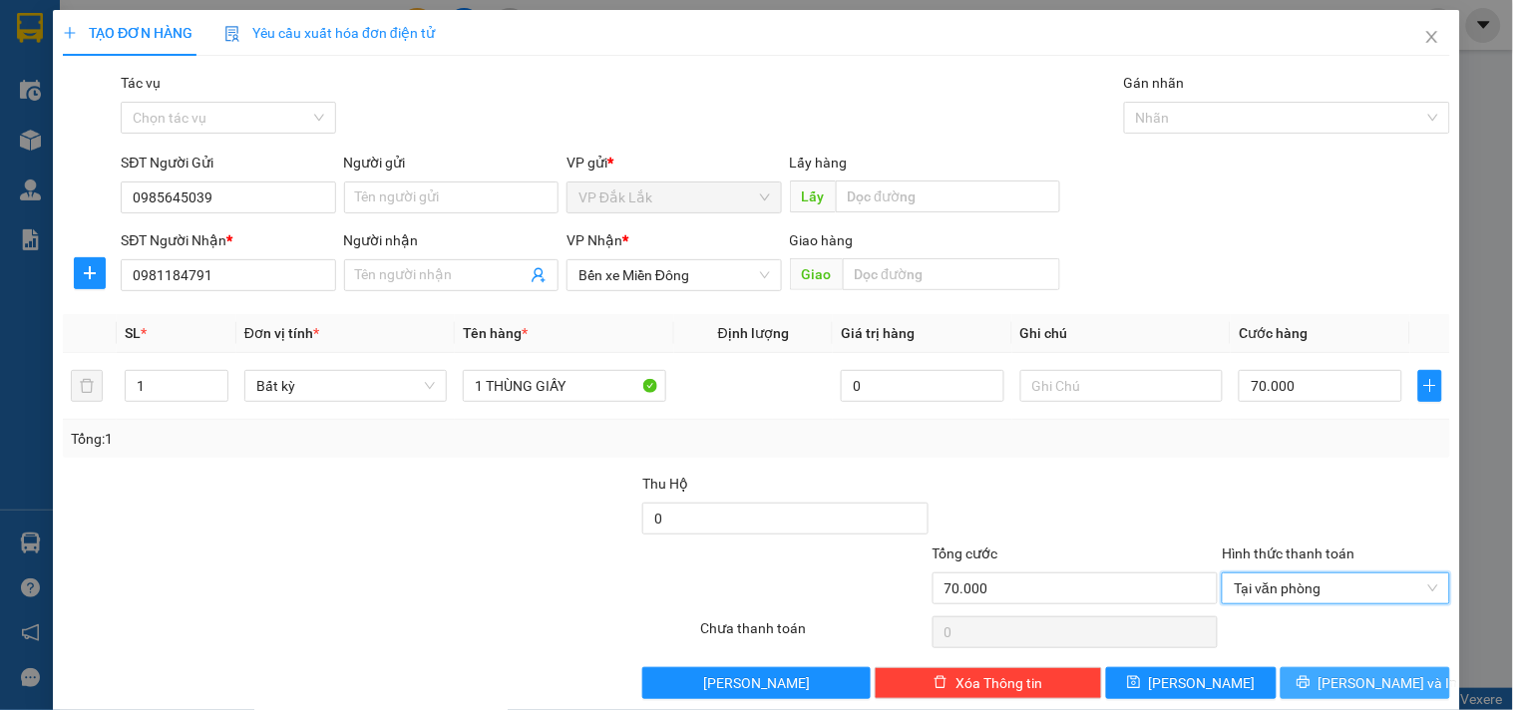
click at [1333, 684] on span "[PERSON_NAME] và In" at bounding box center [1388, 683] width 140 height 22
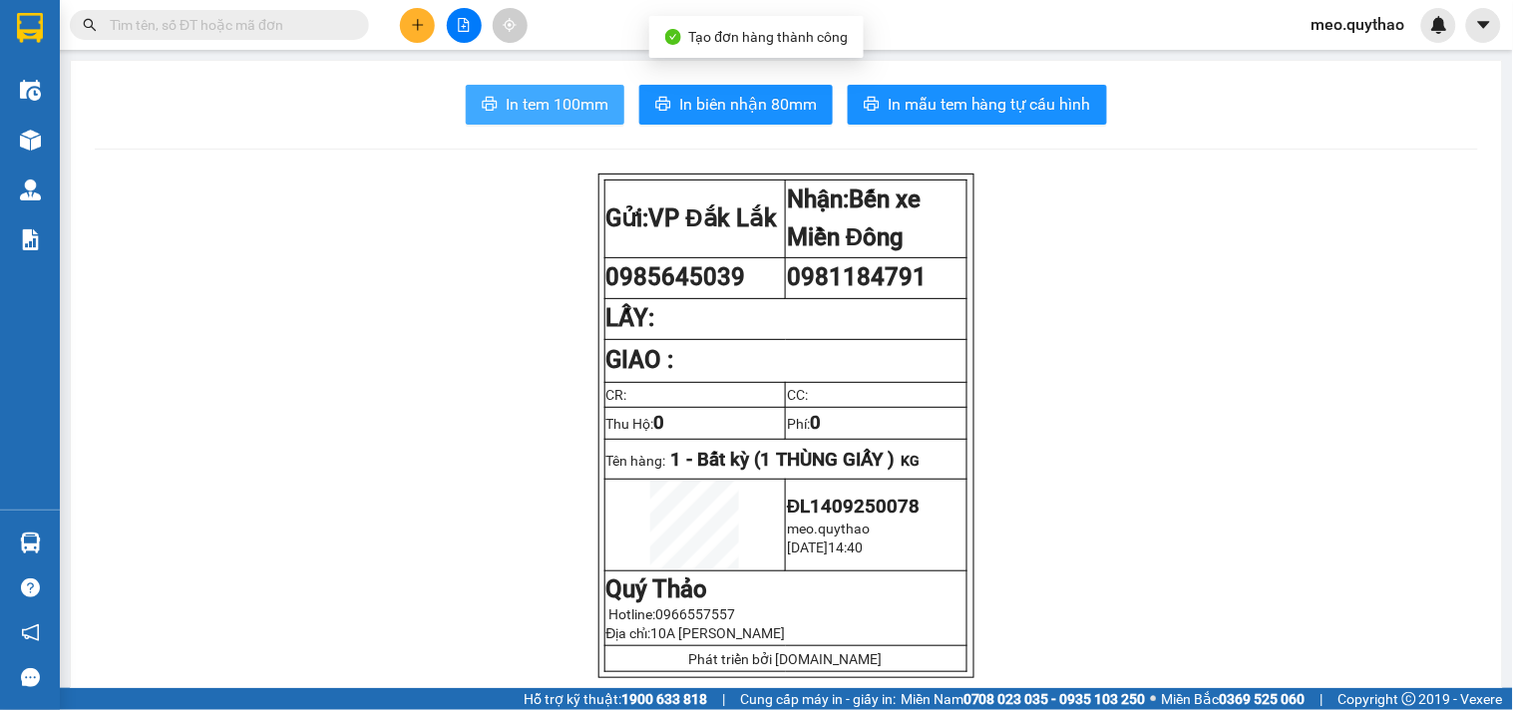
click at [573, 117] on button "In tem 100mm" at bounding box center [545, 105] width 159 height 40
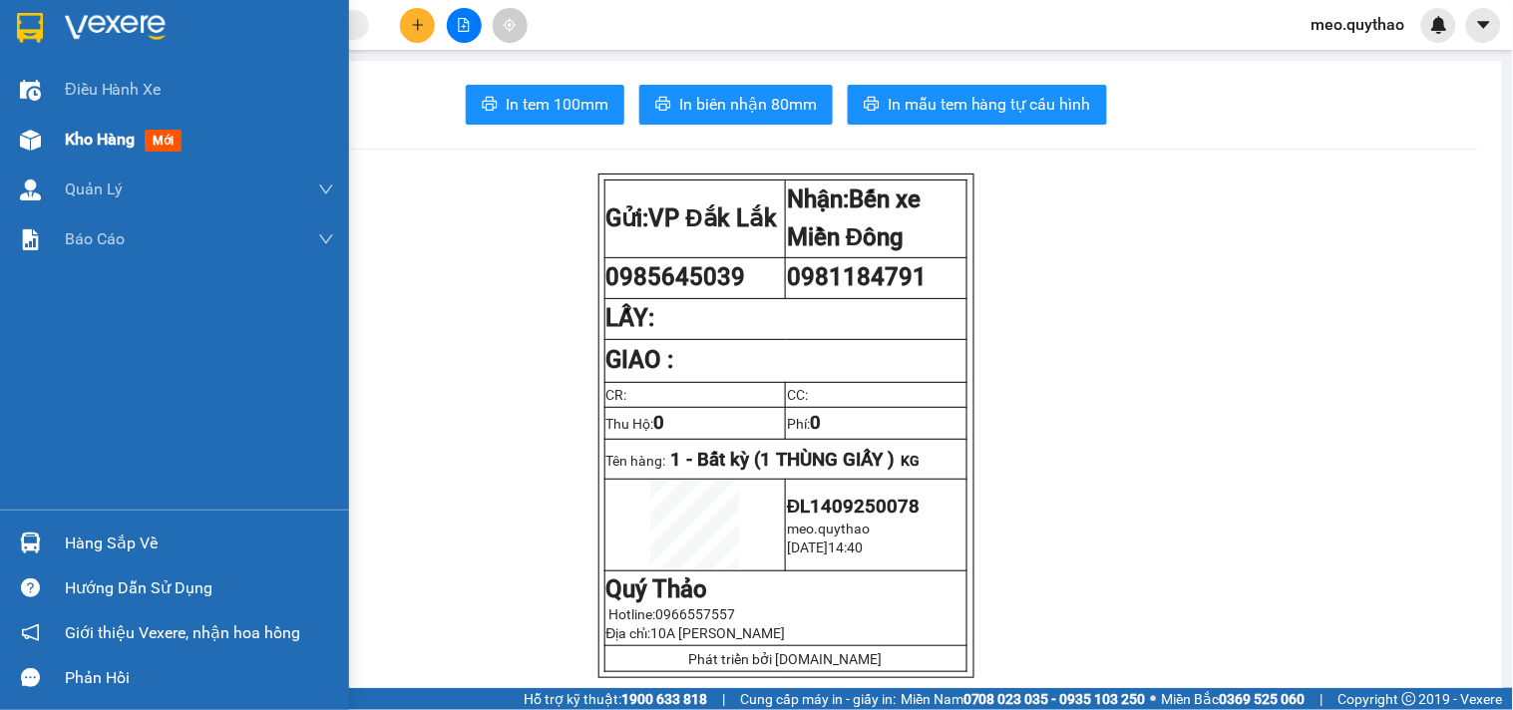
click at [76, 140] on span "Kho hàng" at bounding box center [100, 139] width 70 height 19
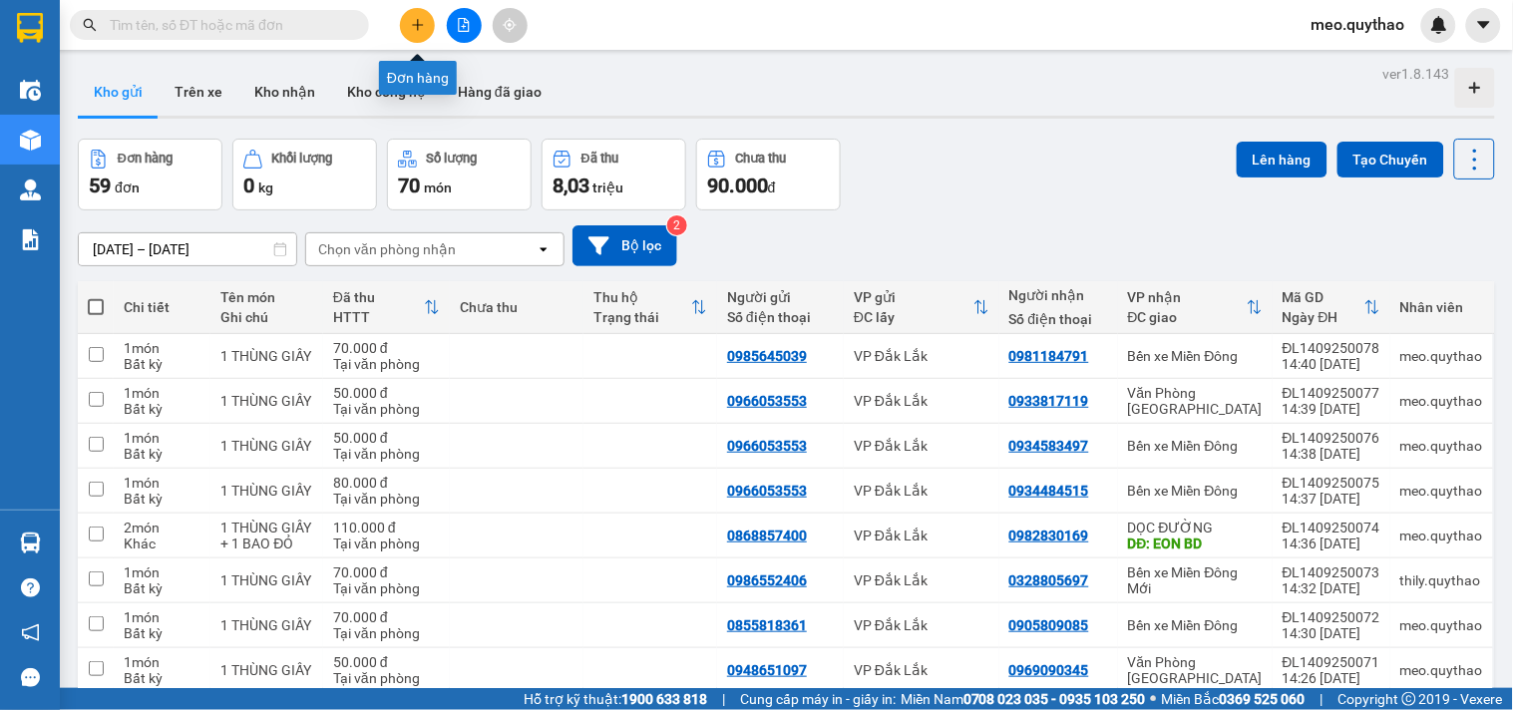
click at [420, 26] on icon "plus" at bounding box center [418, 25] width 14 height 14
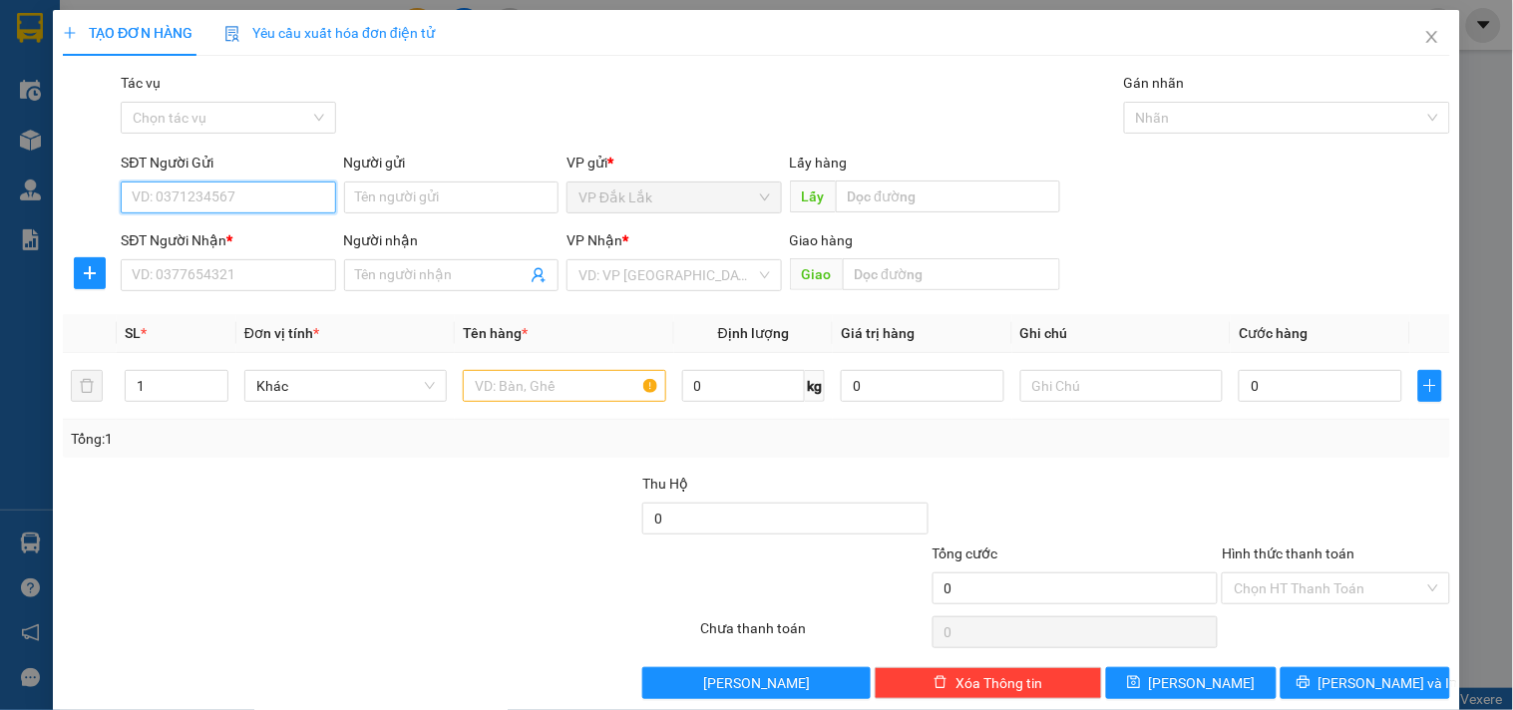
click at [283, 200] on input "SĐT Người Gửi" at bounding box center [228, 198] width 214 height 32
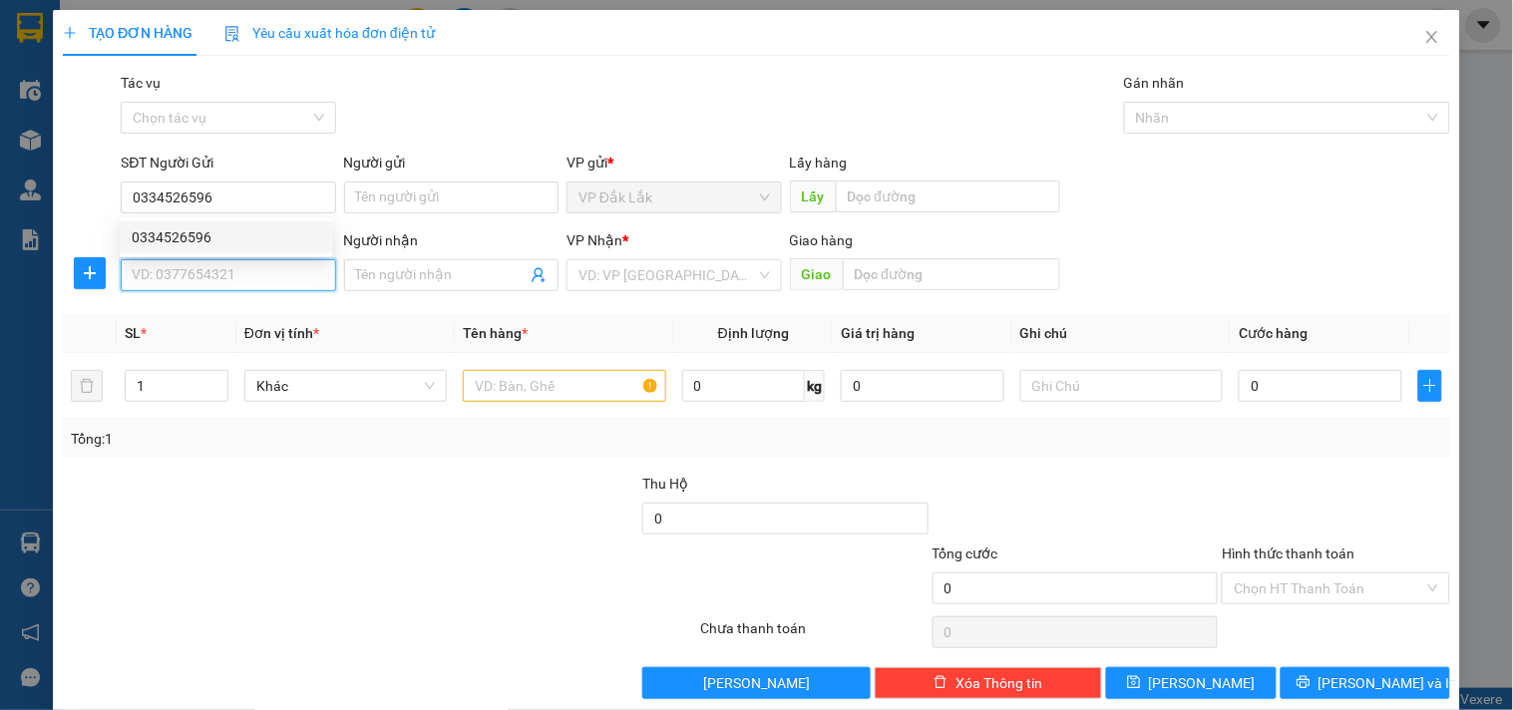
click at [286, 271] on input "SĐT Người Nhận *" at bounding box center [228, 275] width 214 height 32
click at [203, 312] on div "0867850079" at bounding box center [226, 315] width 188 height 22
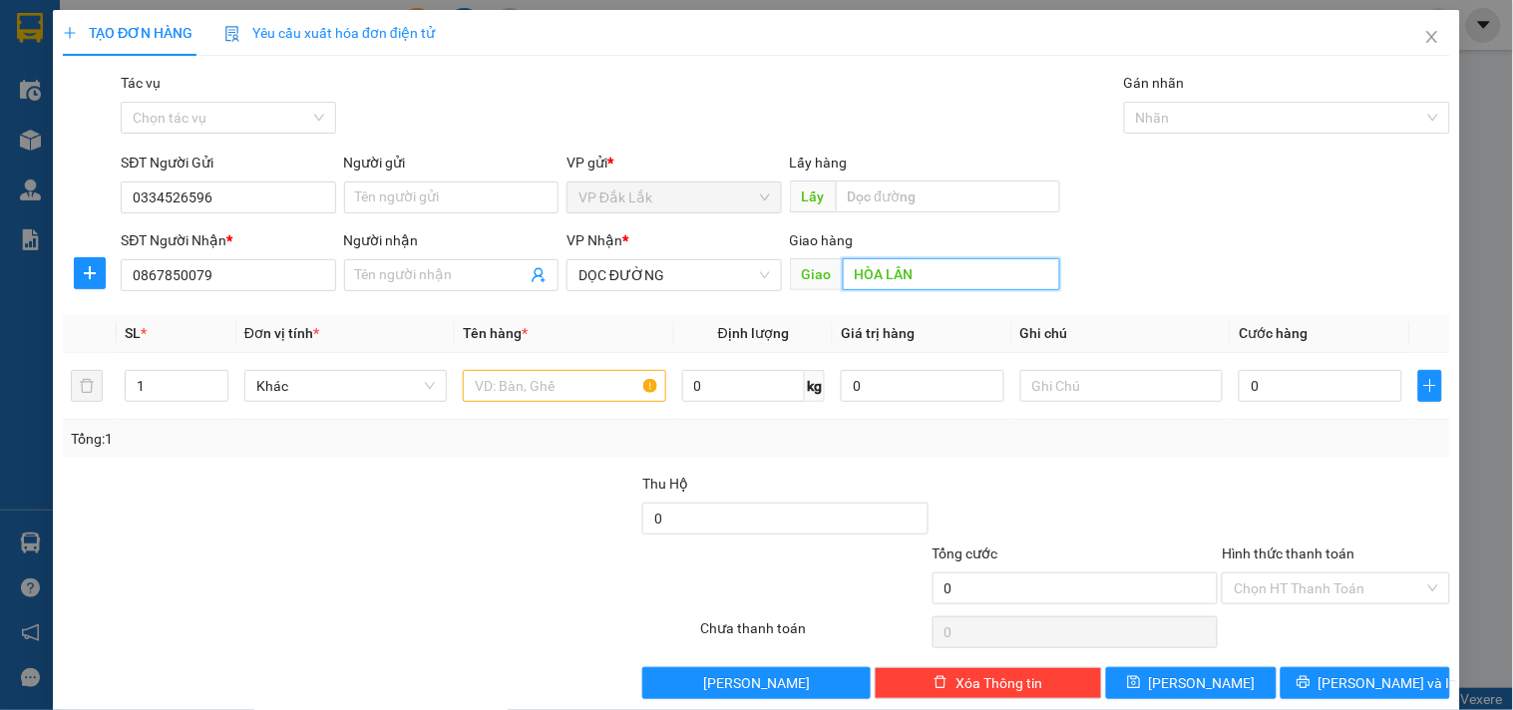
click at [843, 284] on input "HÒA LÂN" at bounding box center [951, 274] width 217 height 32
click at [476, 375] on input "text" at bounding box center [564, 386] width 202 height 32
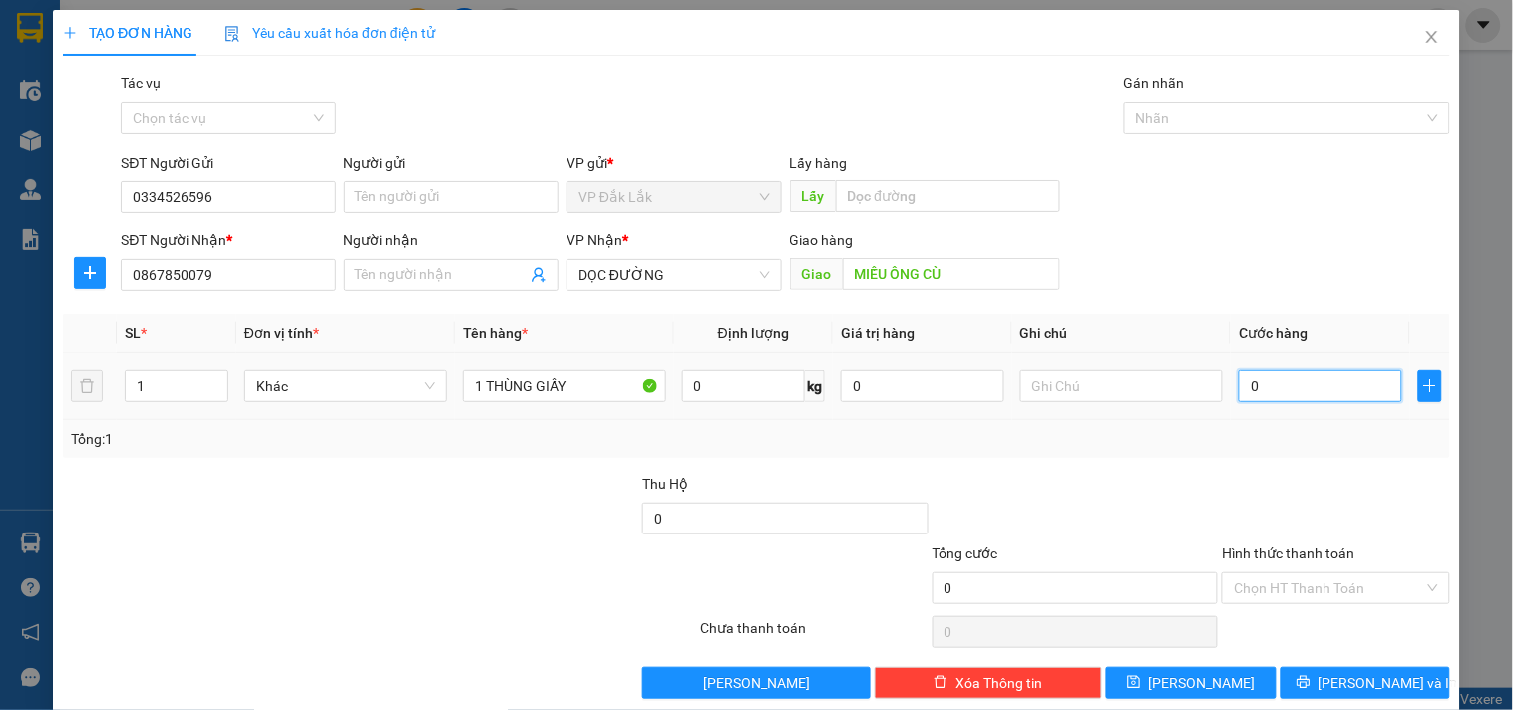
click at [1247, 393] on input "0" at bounding box center [1321, 386] width 164 height 32
click at [1315, 588] on input "Hình thức thanh toán" at bounding box center [1328, 588] width 189 height 30
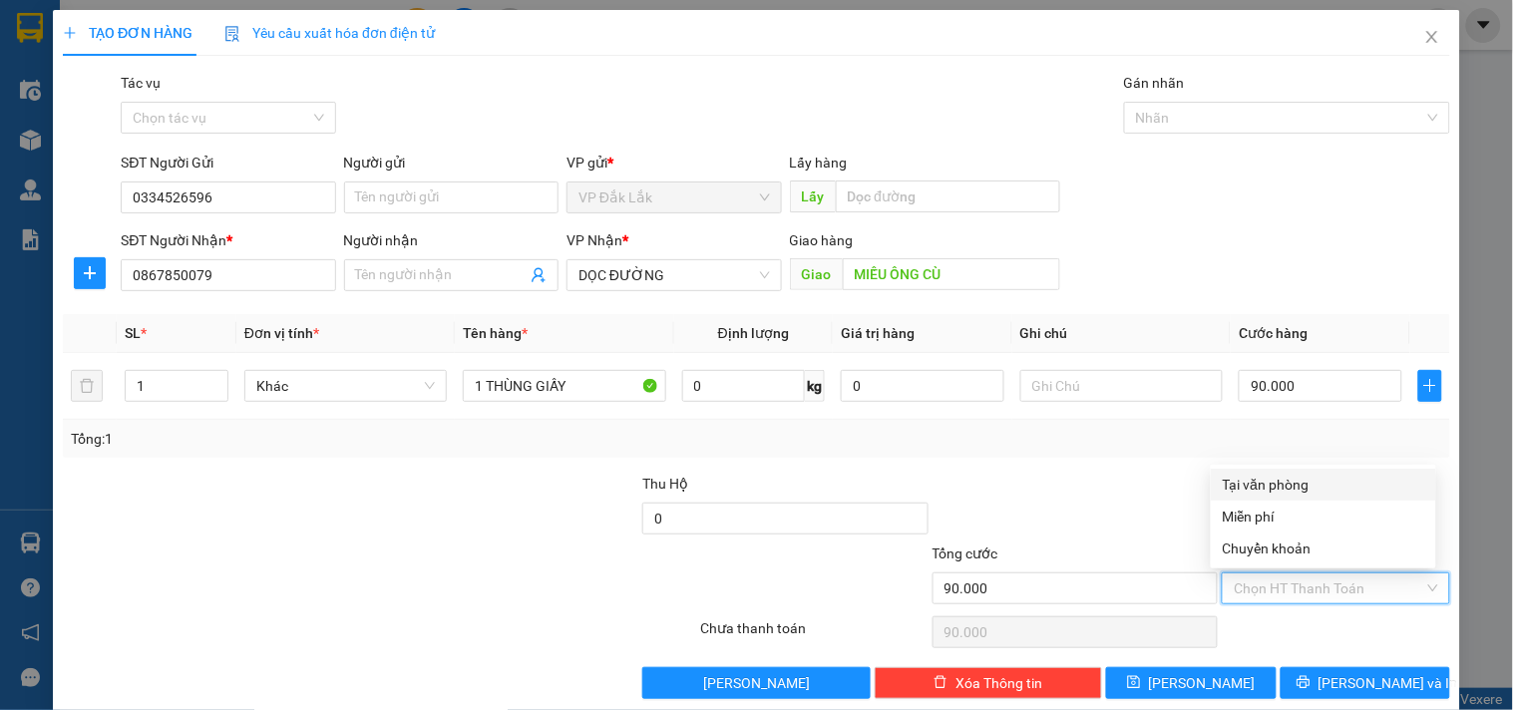
click at [1309, 469] on div "Tại văn phòng" at bounding box center [1323, 485] width 225 height 32
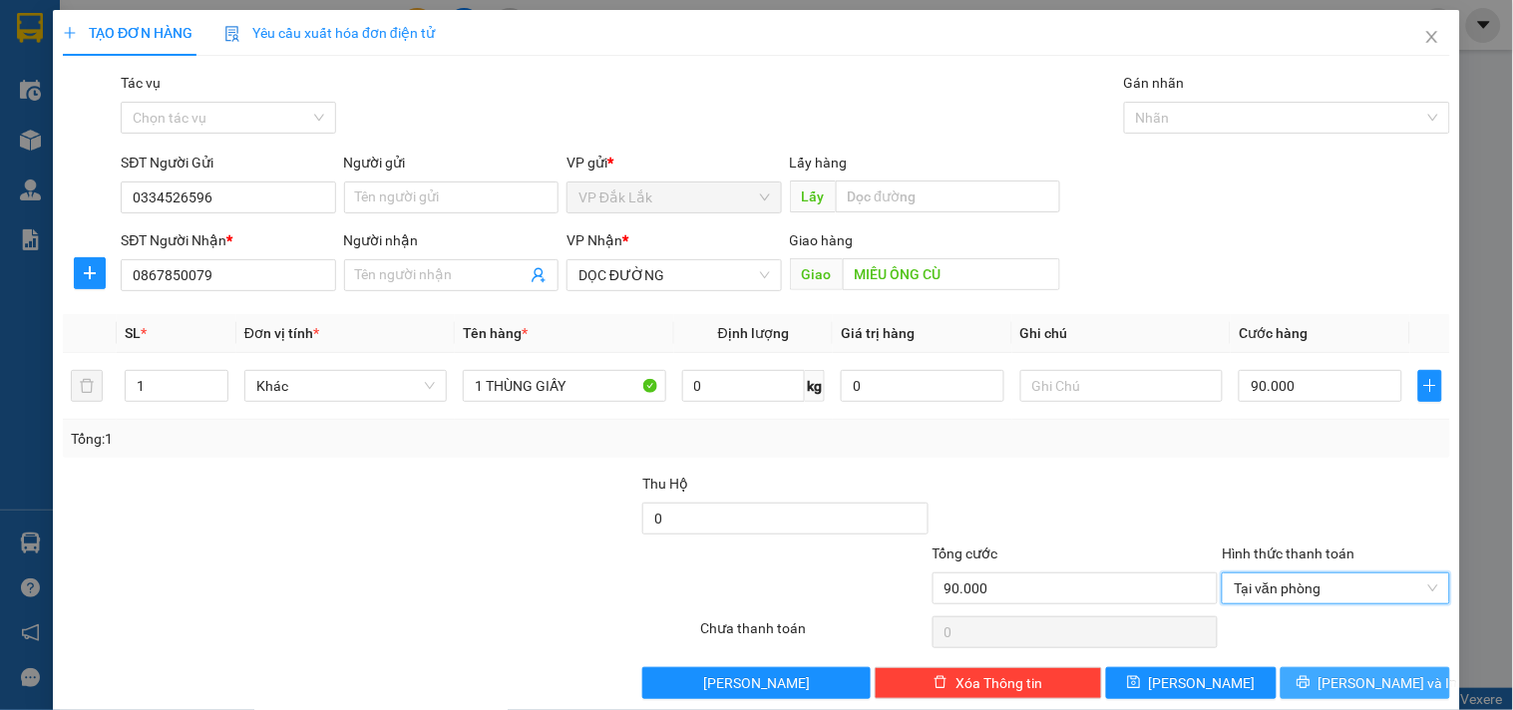
click at [1358, 683] on span "[PERSON_NAME] và In" at bounding box center [1388, 683] width 140 height 22
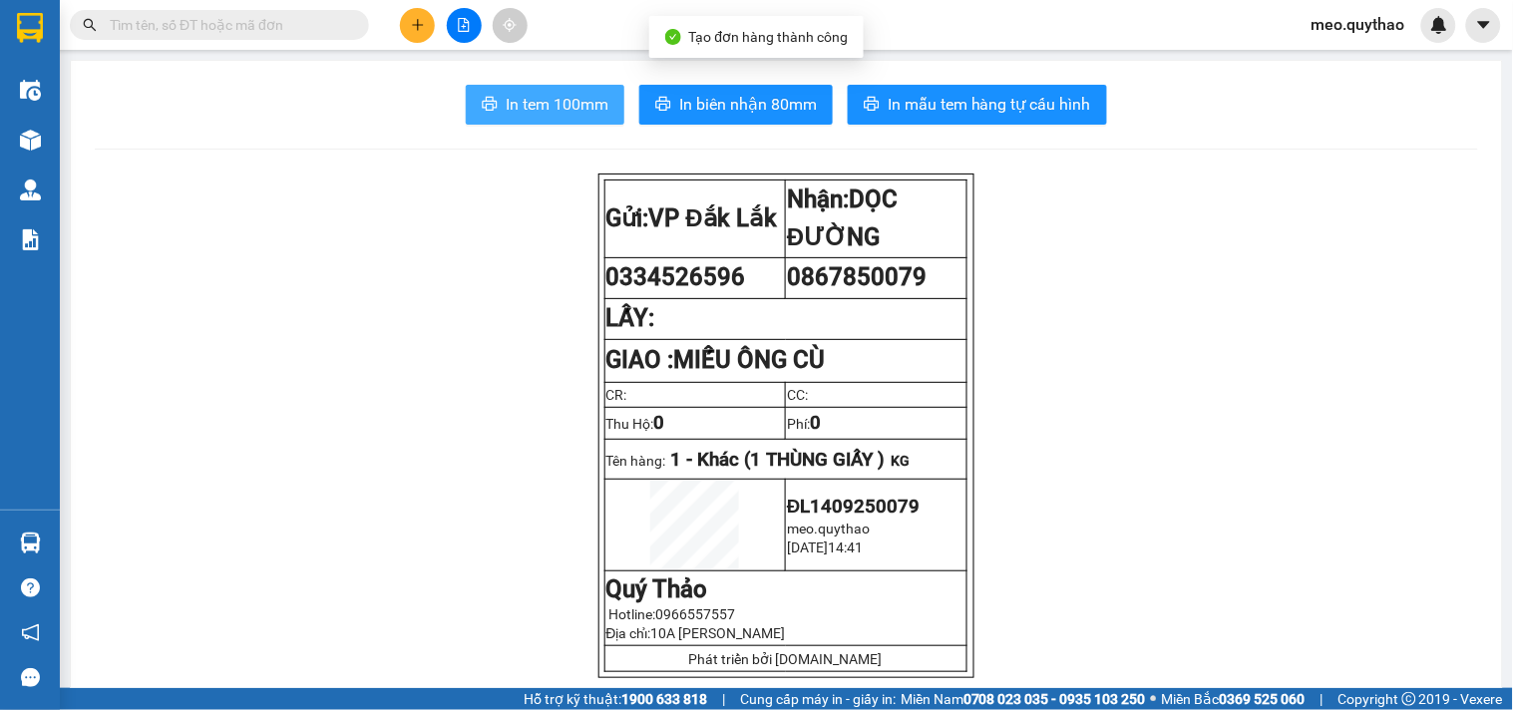
click at [570, 102] on span "In tem 100mm" at bounding box center [557, 104] width 103 height 25
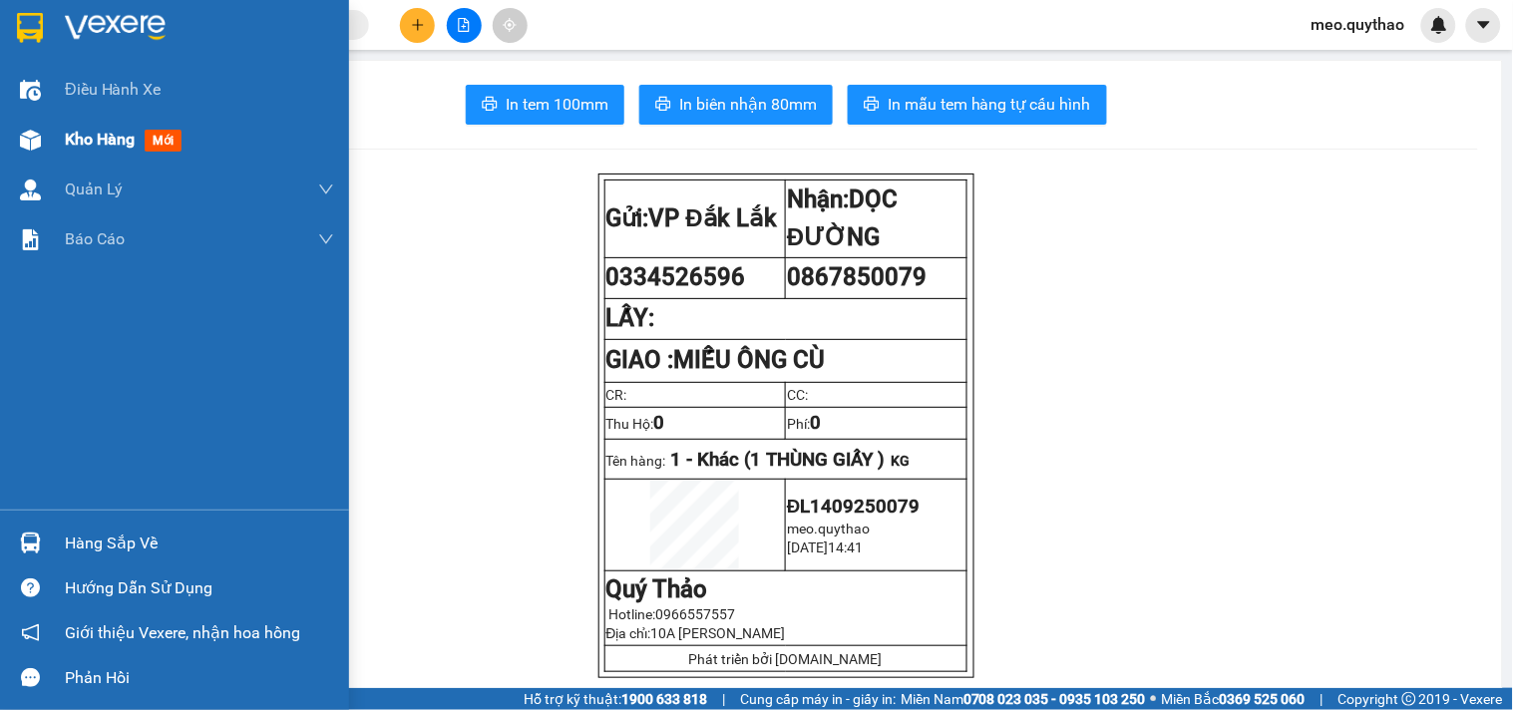
click at [72, 130] on span "Kho hàng" at bounding box center [100, 139] width 70 height 19
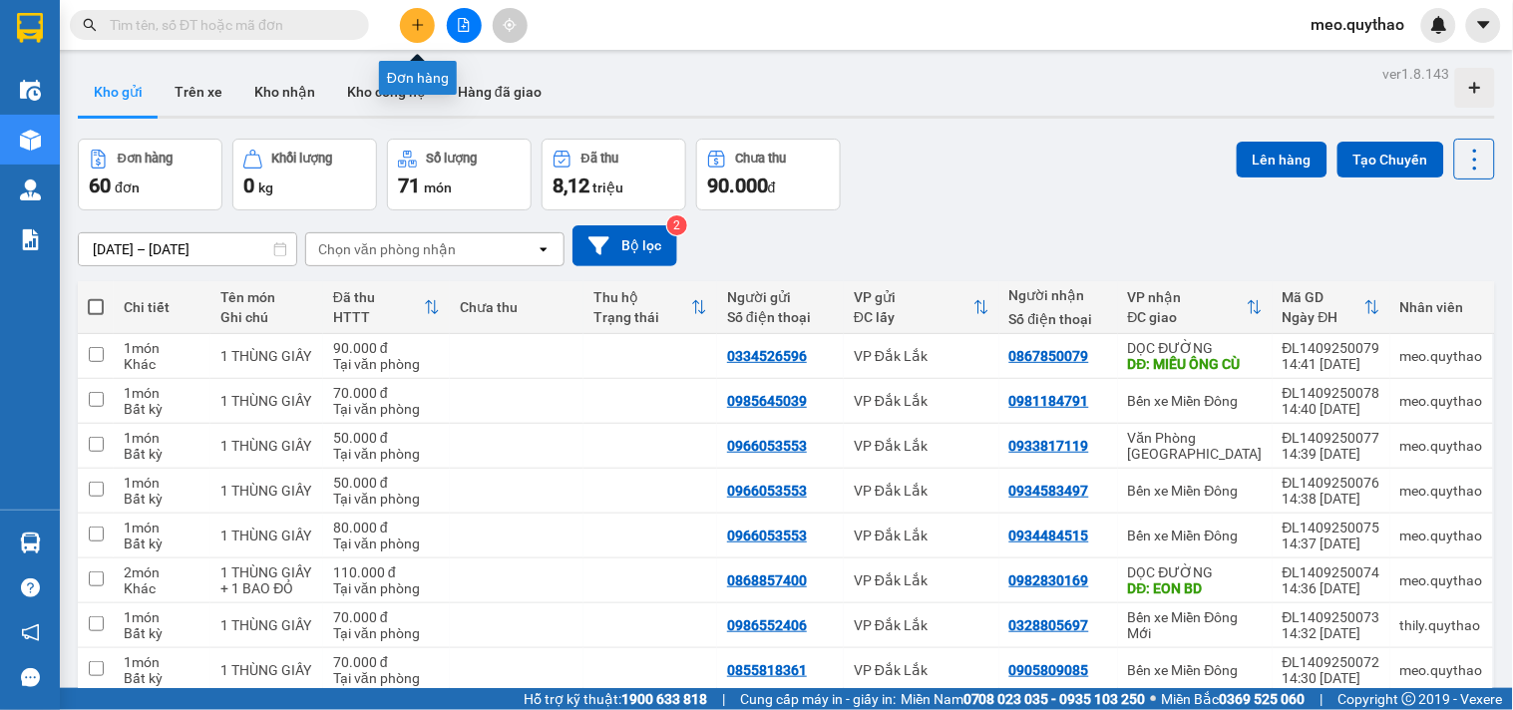
click at [402, 27] on button at bounding box center [417, 25] width 35 height 35
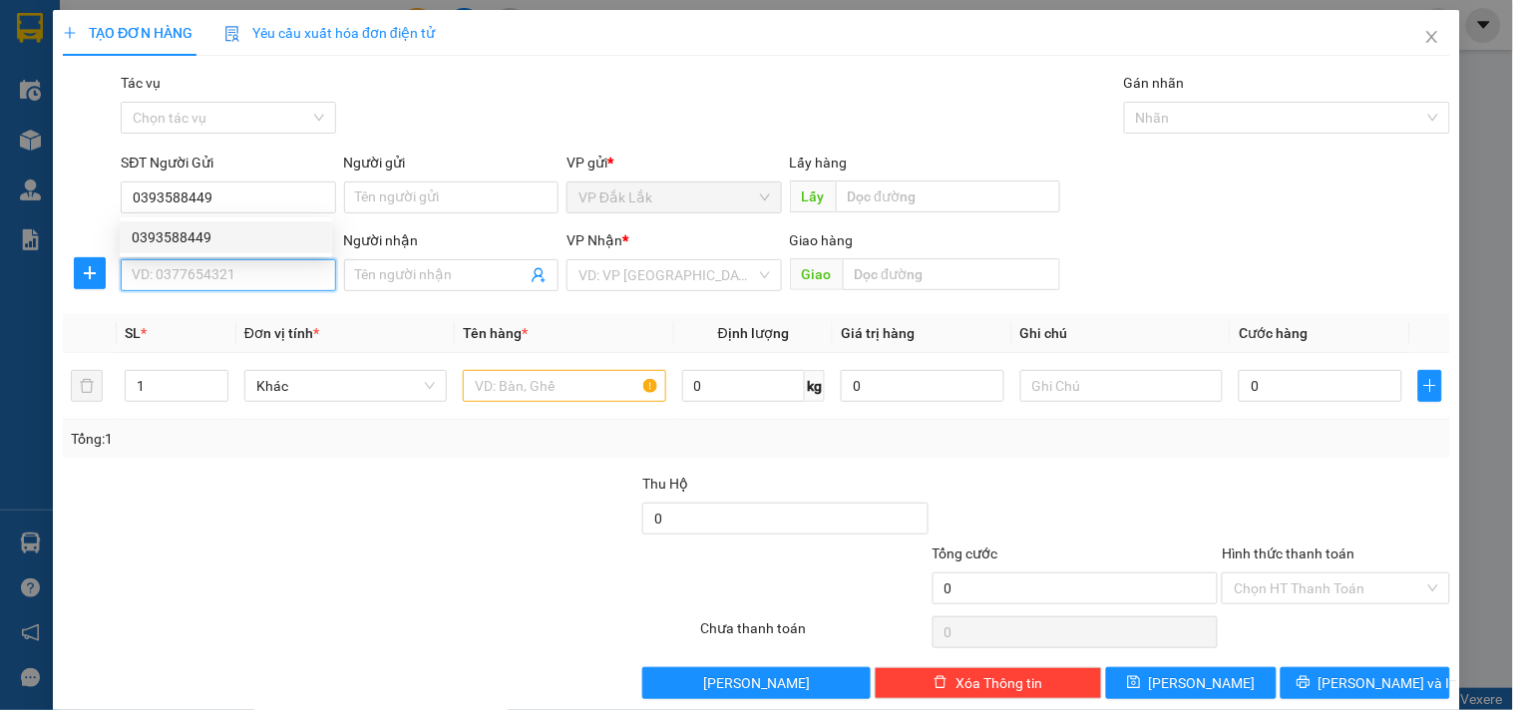
click at [231, 274] on input "SĐT Người Nhận *" at bounding box center [228, 275] width 214 height 32
click at [214, 304] on div "0975117966" at bounding box center [226, 315] width 188 height 22
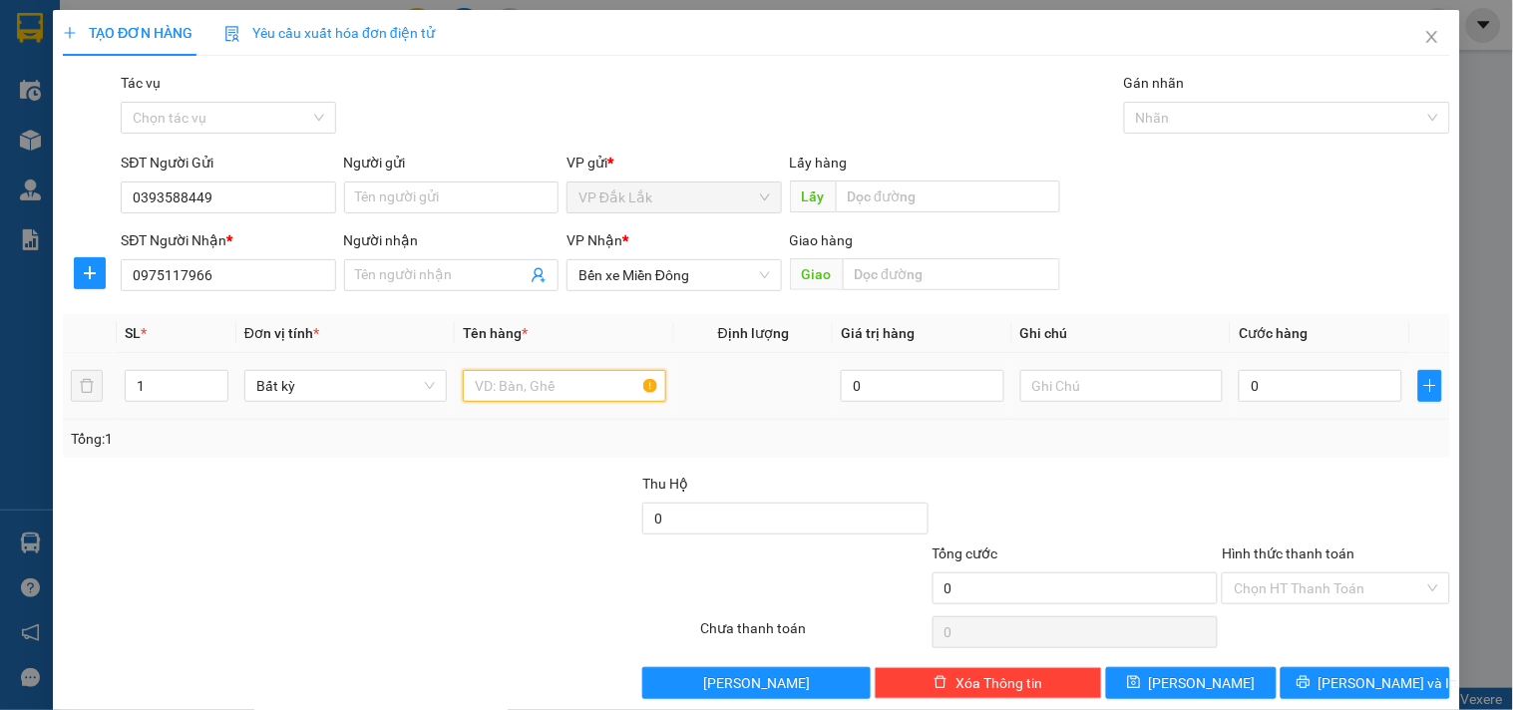
click at [550, 381] on input "text" at bounding box center [564, 386] width 202 height 32
click at [219, 375] on span "up" at bounding box center [217, 381] width 12 height 12
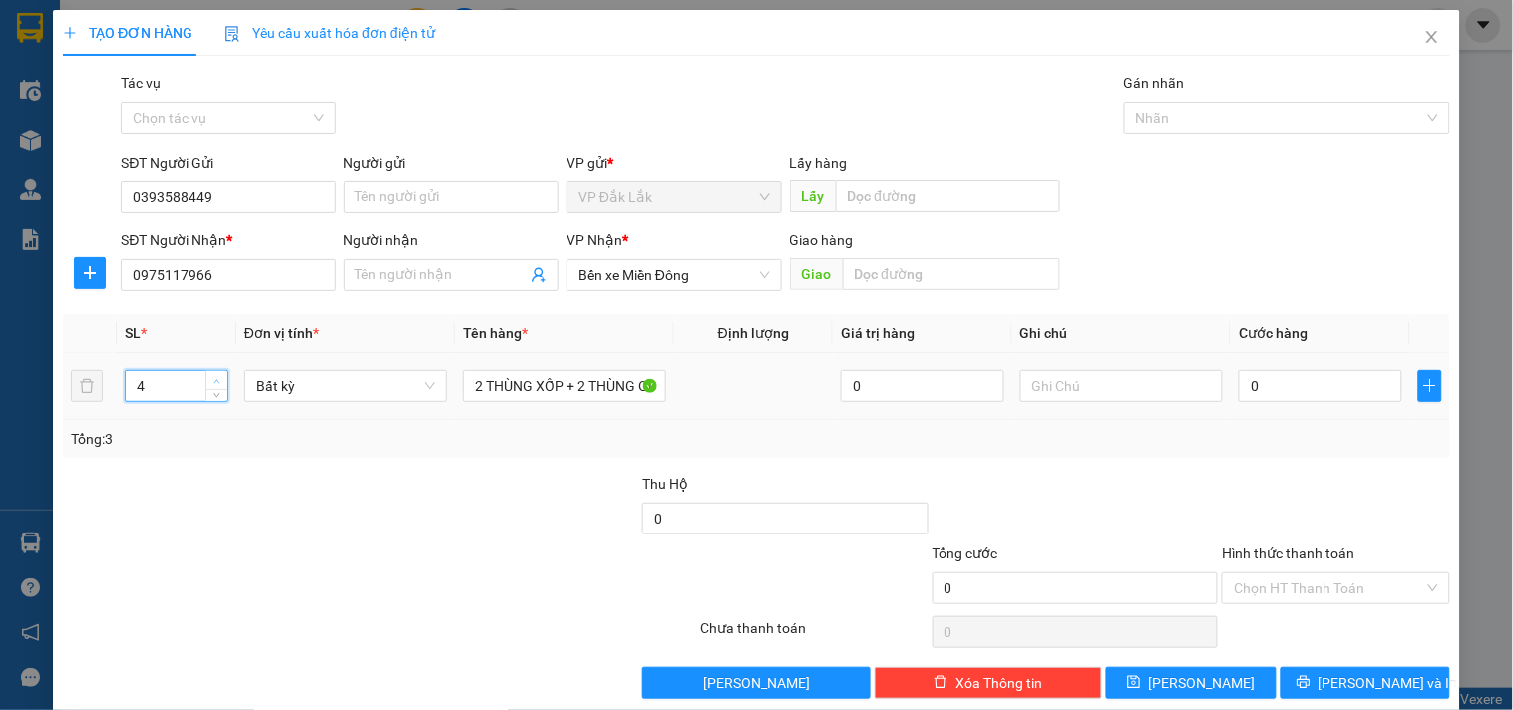
click at [219, 375] on span "up" at bounding box center [217, 381] width 12 height 12
click at [220, 384] on span "up" at bounding box center [217, 381] width 12 height 12
click at [221, 391] on span "Decrease Value" at bounding box center [216, 392] width 22 height 18
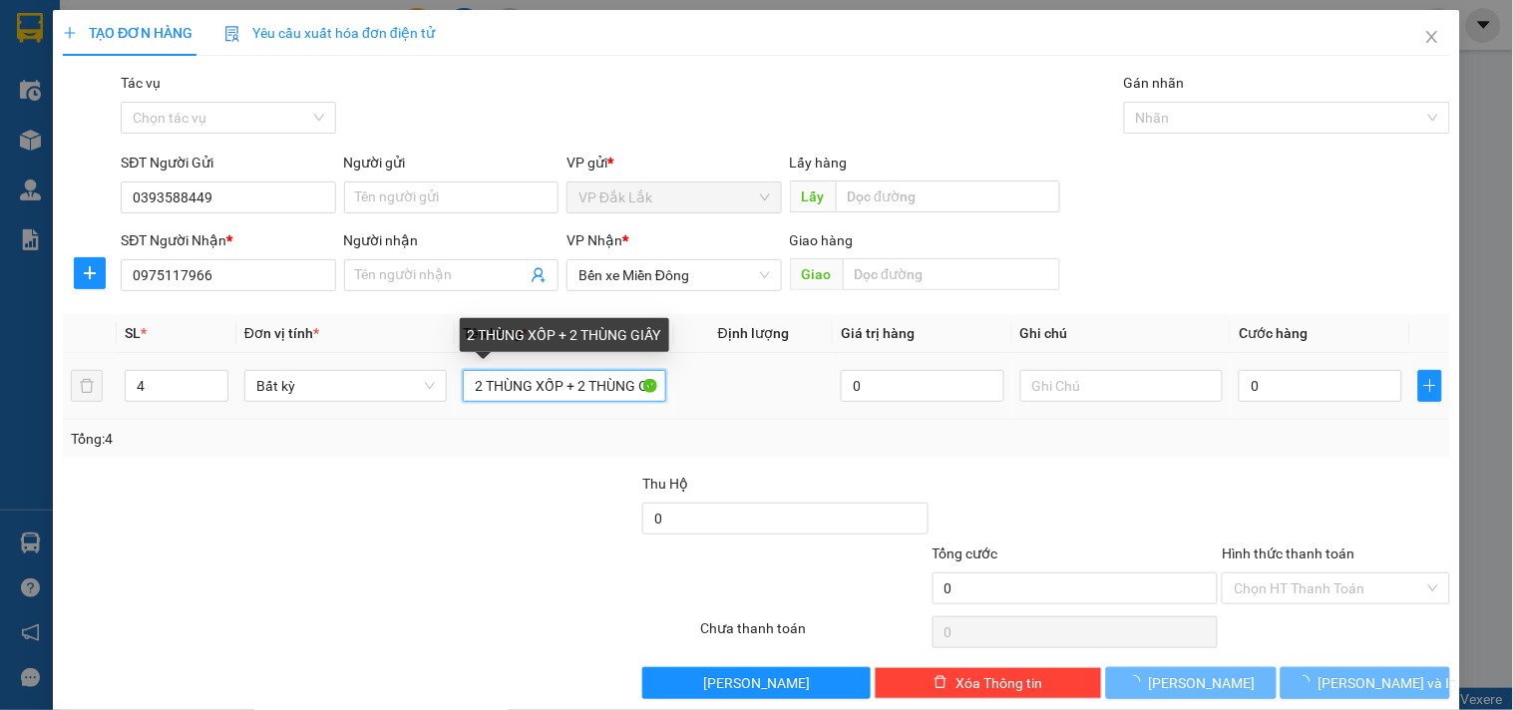
click at [557, 385] on input "2 THÙNG XỐP + 2 THÙNG GIẤY" at bounding box center [564, 386] width 202 height 32
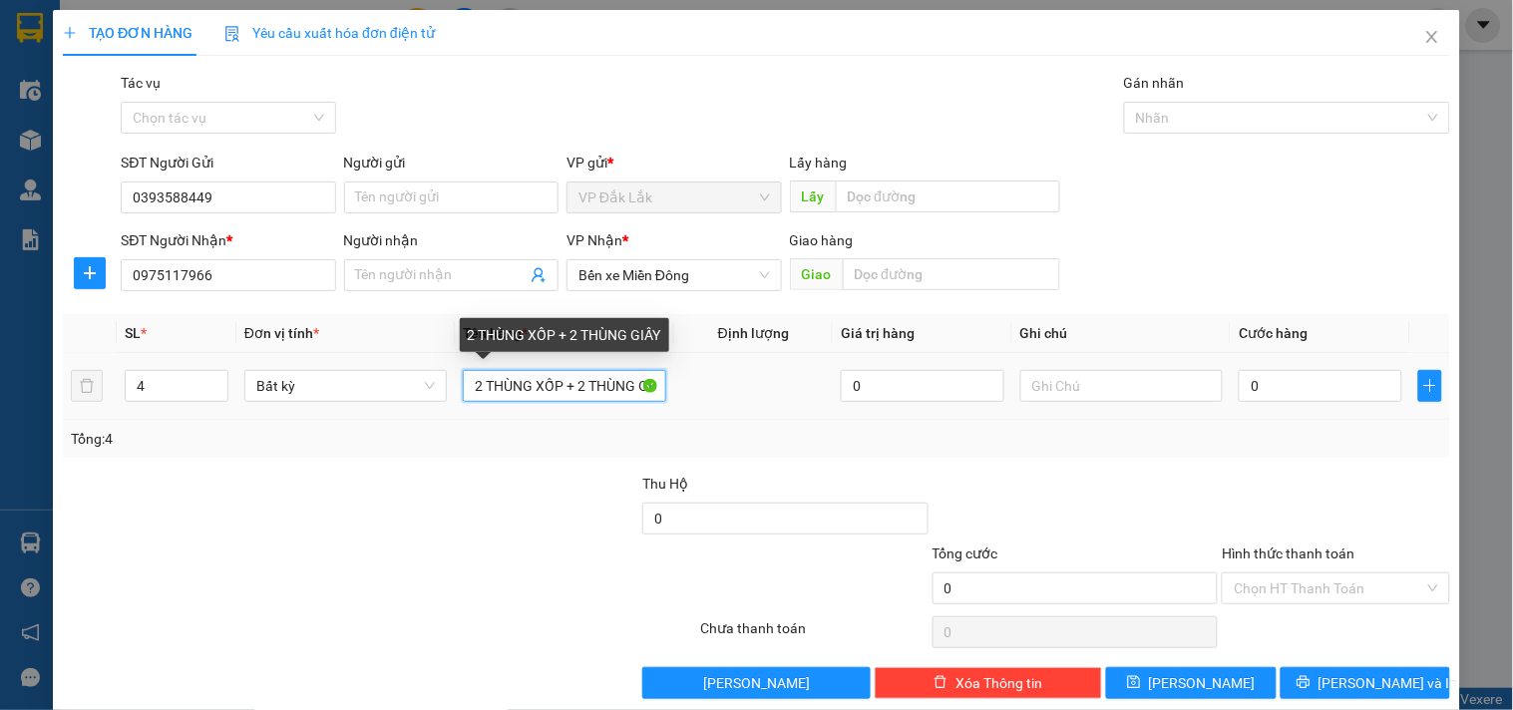
click at [479, 387] on input "2 THÙNG XỐP + 2 THÙNG GIẤY" at bounding box center [564, 386] width 202 height 32
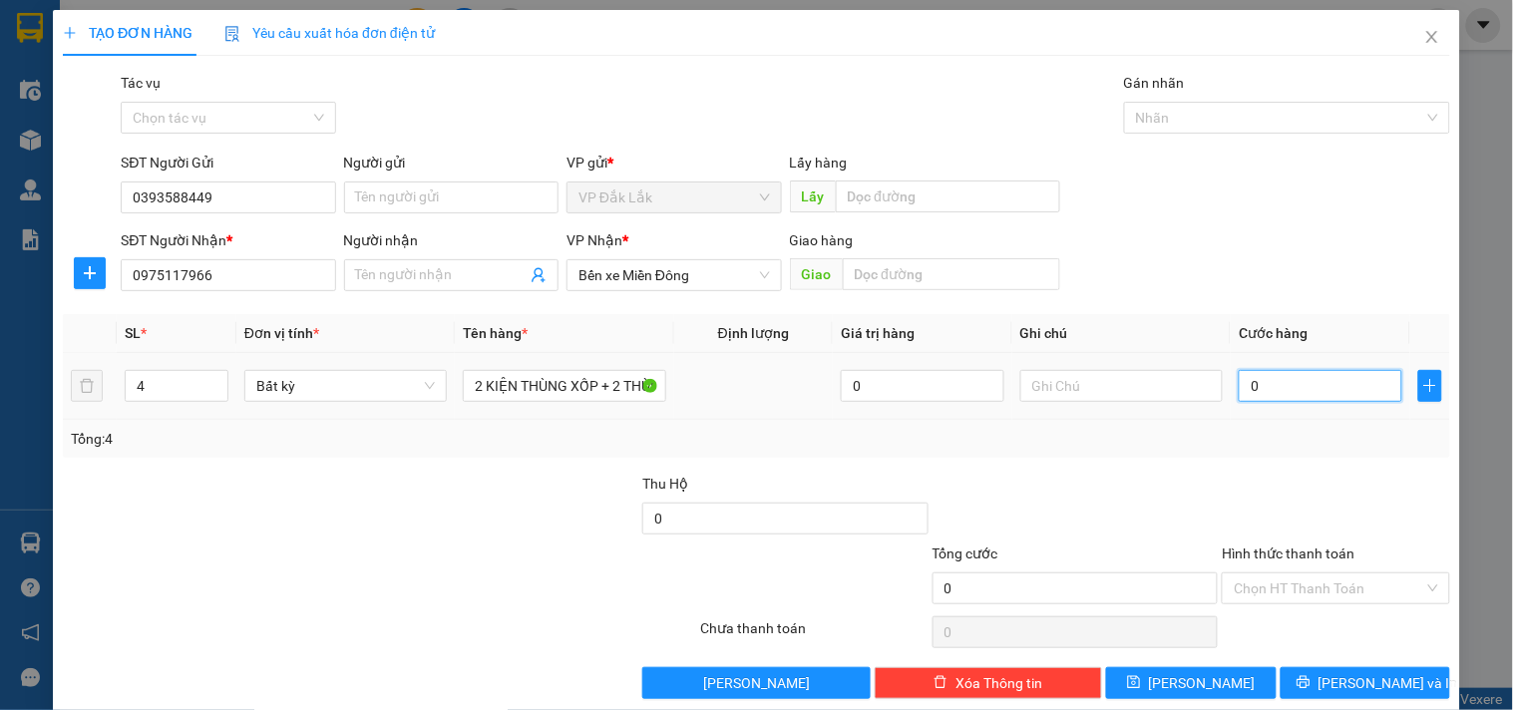
click at [1321, 381] on input "0" at bounding box center [1321, 386] width 164 height 32
click at [1288, 391] on input "0" at bounding box center [1321, 386] width 164 height 32
click at [1393, 497] on div at bounding box center [1335, 508] width 231 height 70
click at [1341, 586] on input "Hình thức thanh toán" at bounding box center [1328, 588] width 189 height 30
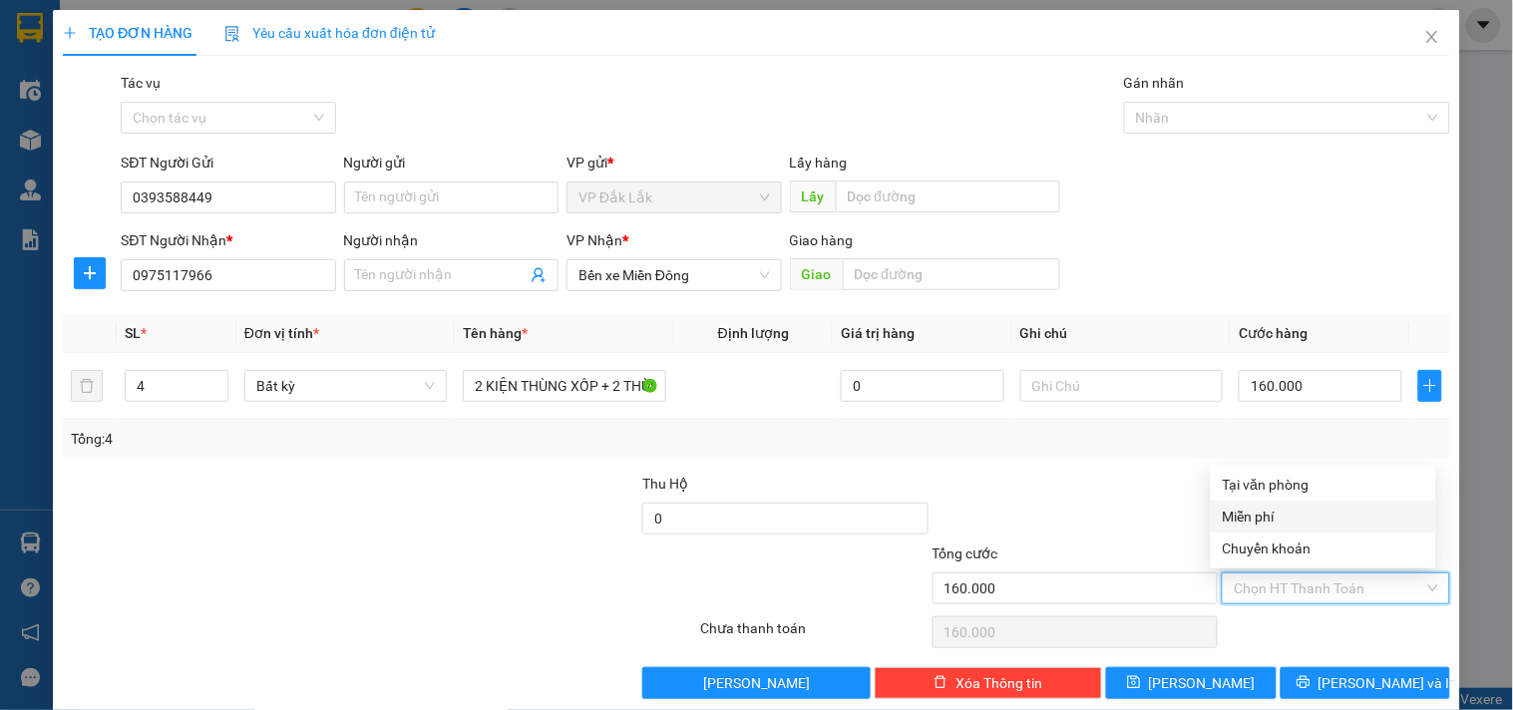
click at [1305, 501] on div "Miễn phí" at bounding box center [1323, 517] width 225 height 32
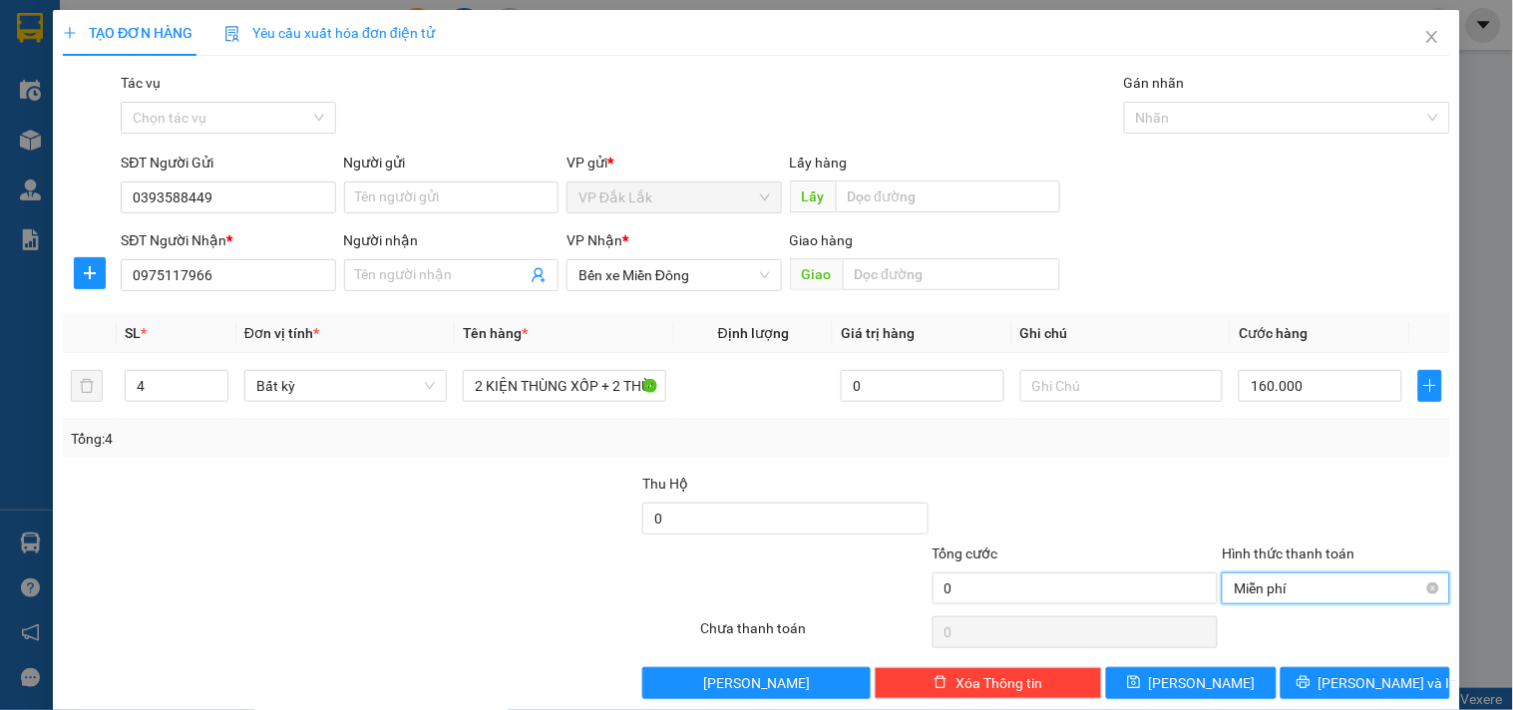
click at [1324, 590] on span "Miễn phí" at bounding box center [1335, 588] width 203 height 30
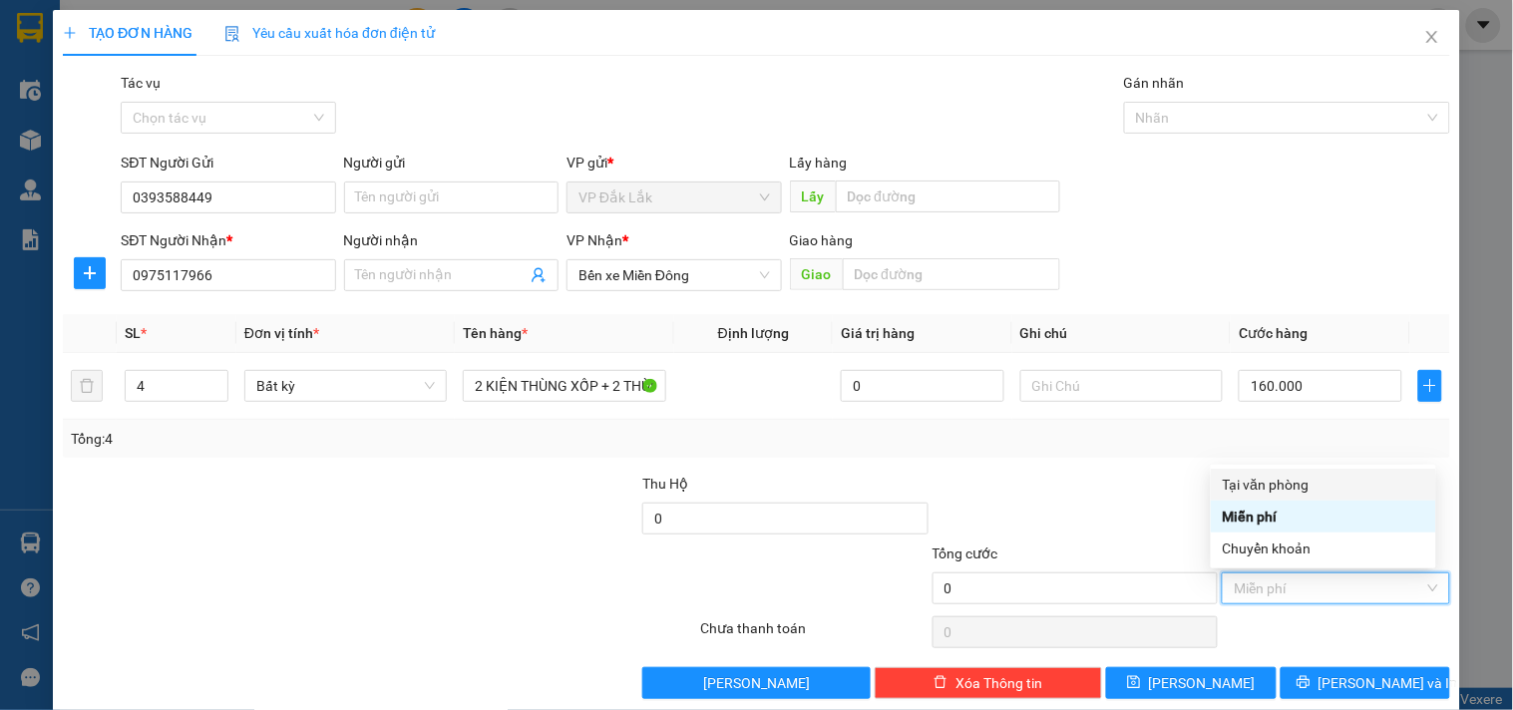
click at [1321, 490] on div "Tại văn phòng" at bounding box center [1323, 485] width 201 height 22
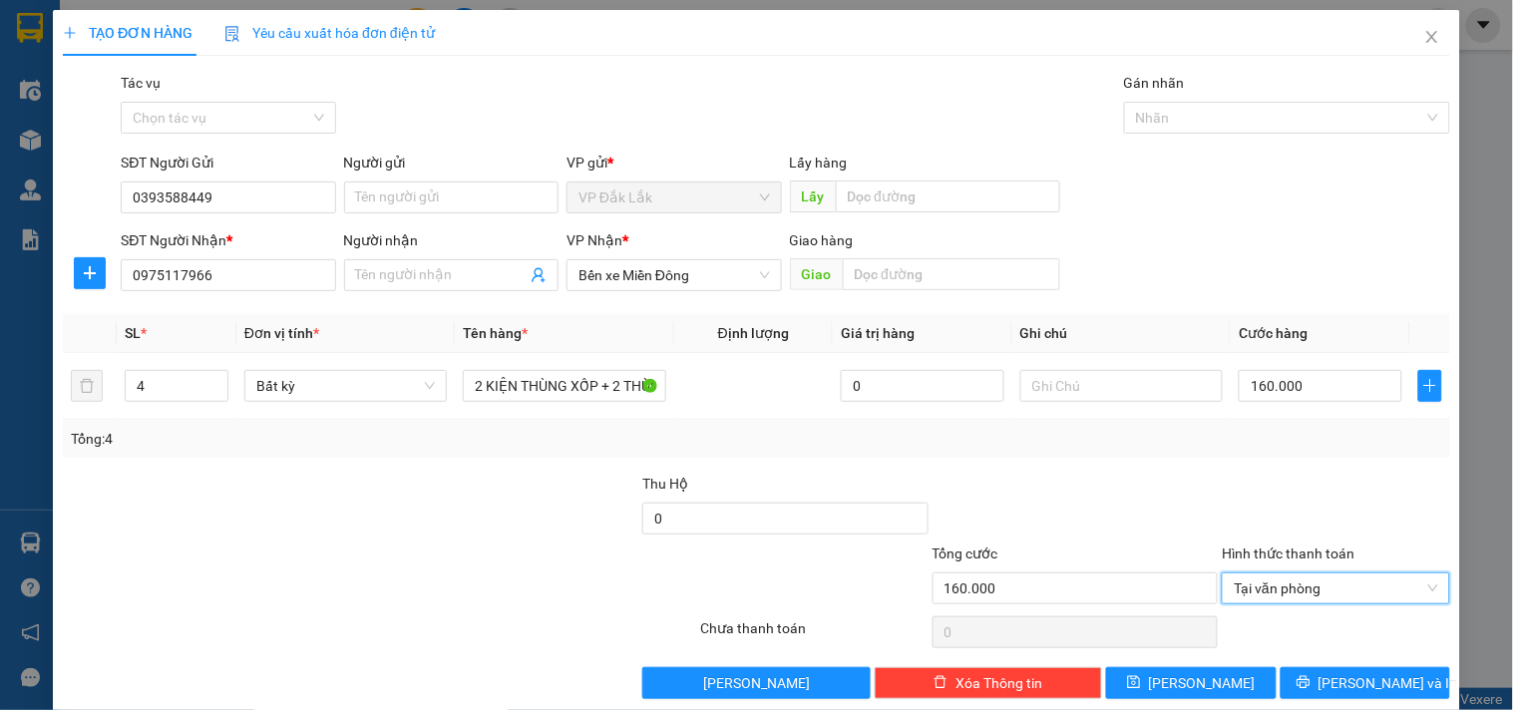
click at [1381, 700] on div "TẠO ĐƠN HÀNG Yêu cầu xuất hóa đơn điện tử Transit Pickup Surcharge Ids Transit …" at bounding box center [756, 362] width 1407 height 704
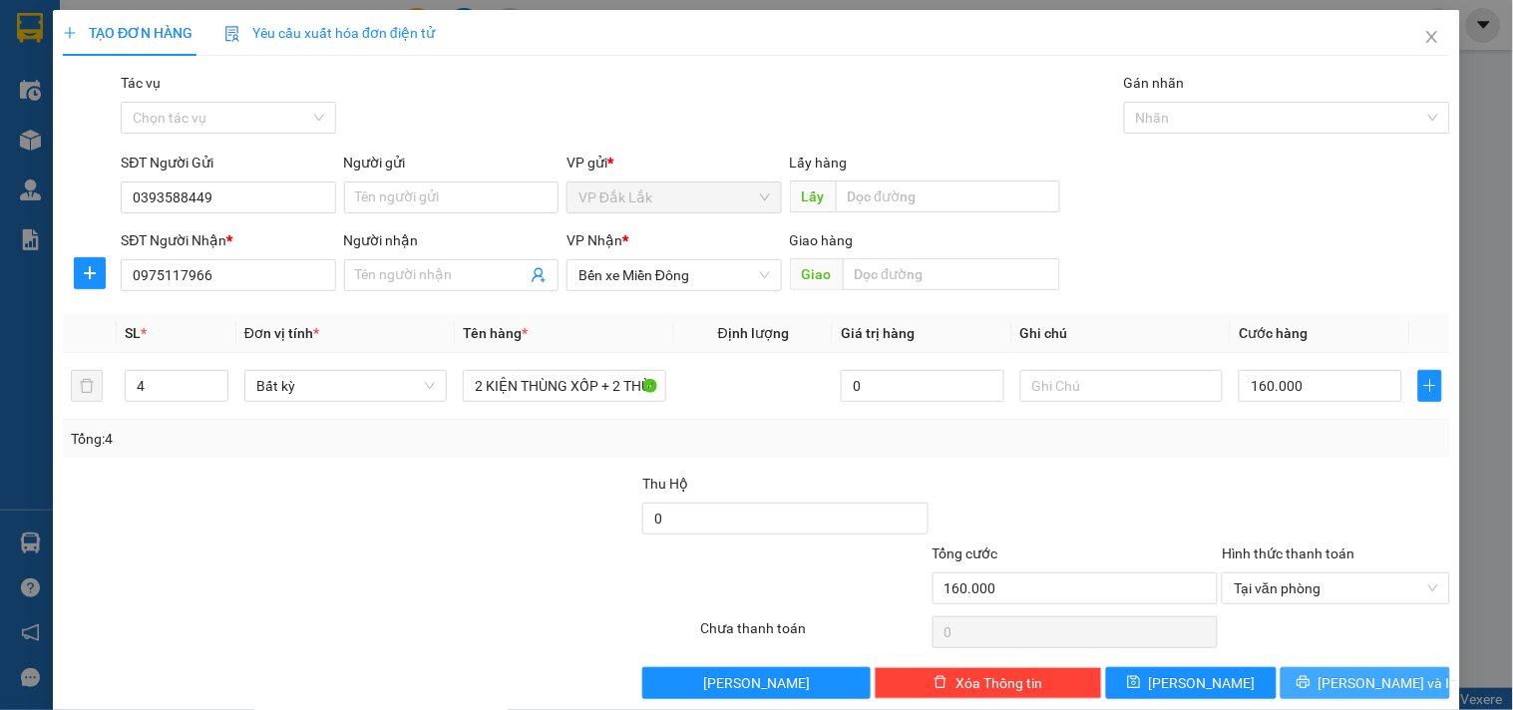
click at [1321, 694] on button "[PERSON_NAME] và In" at bounding box center [1366, 683] width 170 height 32
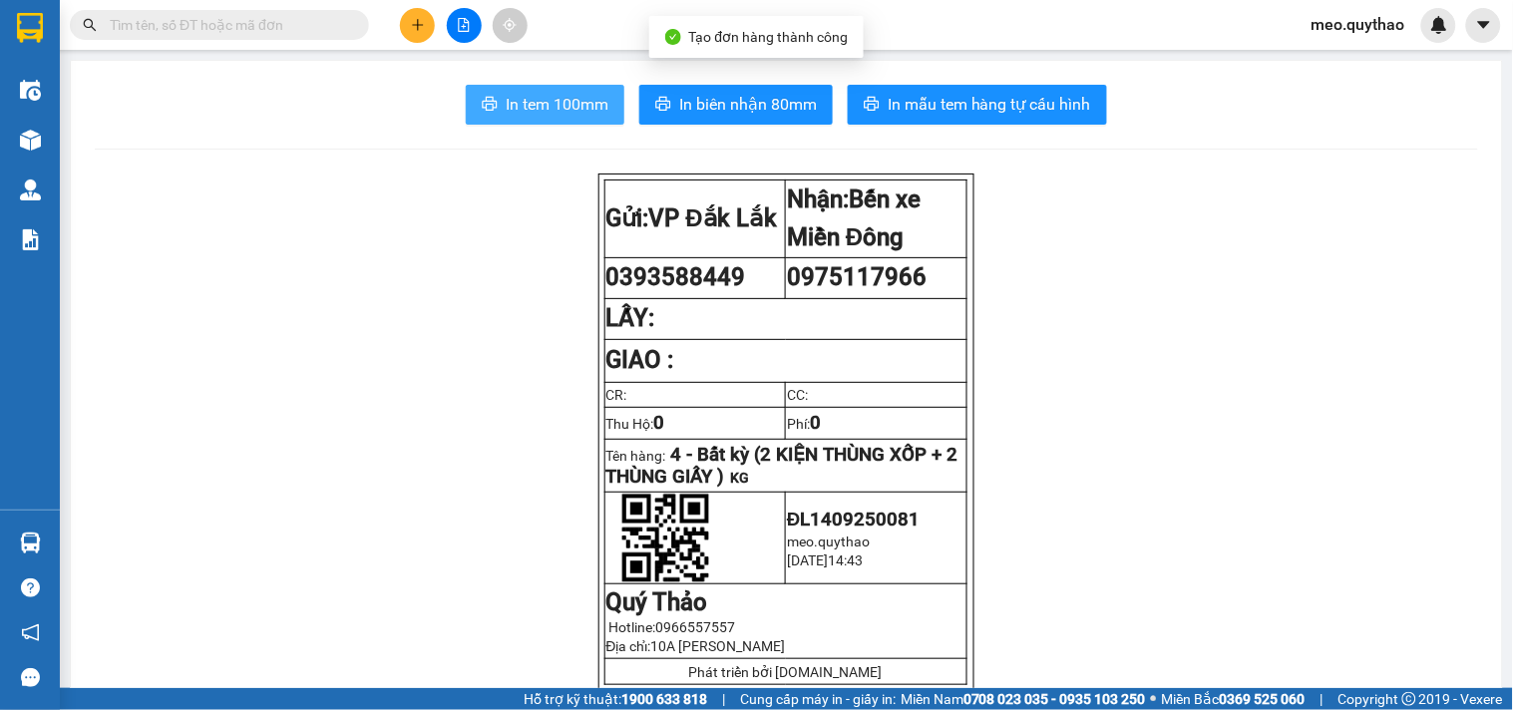
click at [506, 111] on span "In tem 100mm" at bounding box center [557, 104] width 103 height 25
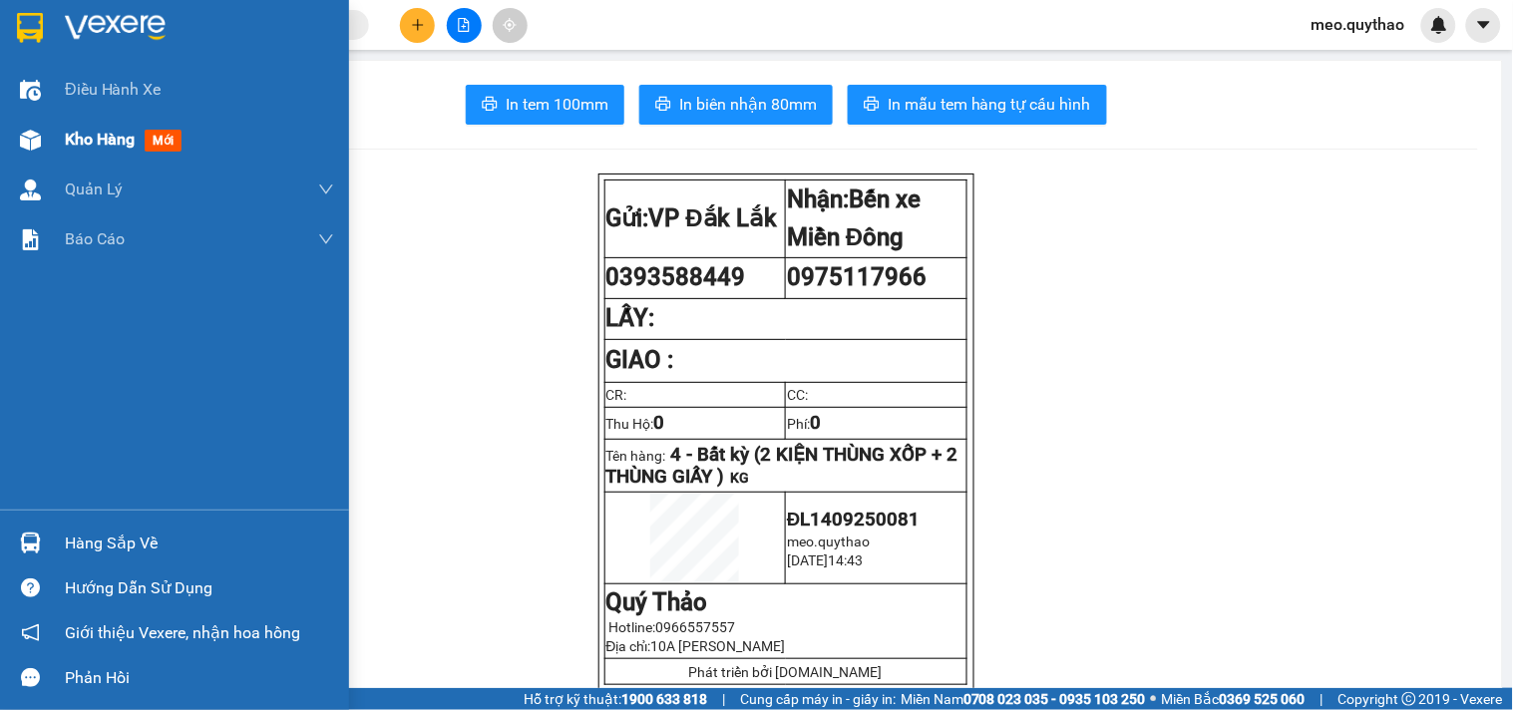
click at [138, 127] on div "Kho hàng mới" at bounding box center [127, 139] width 125 height 25
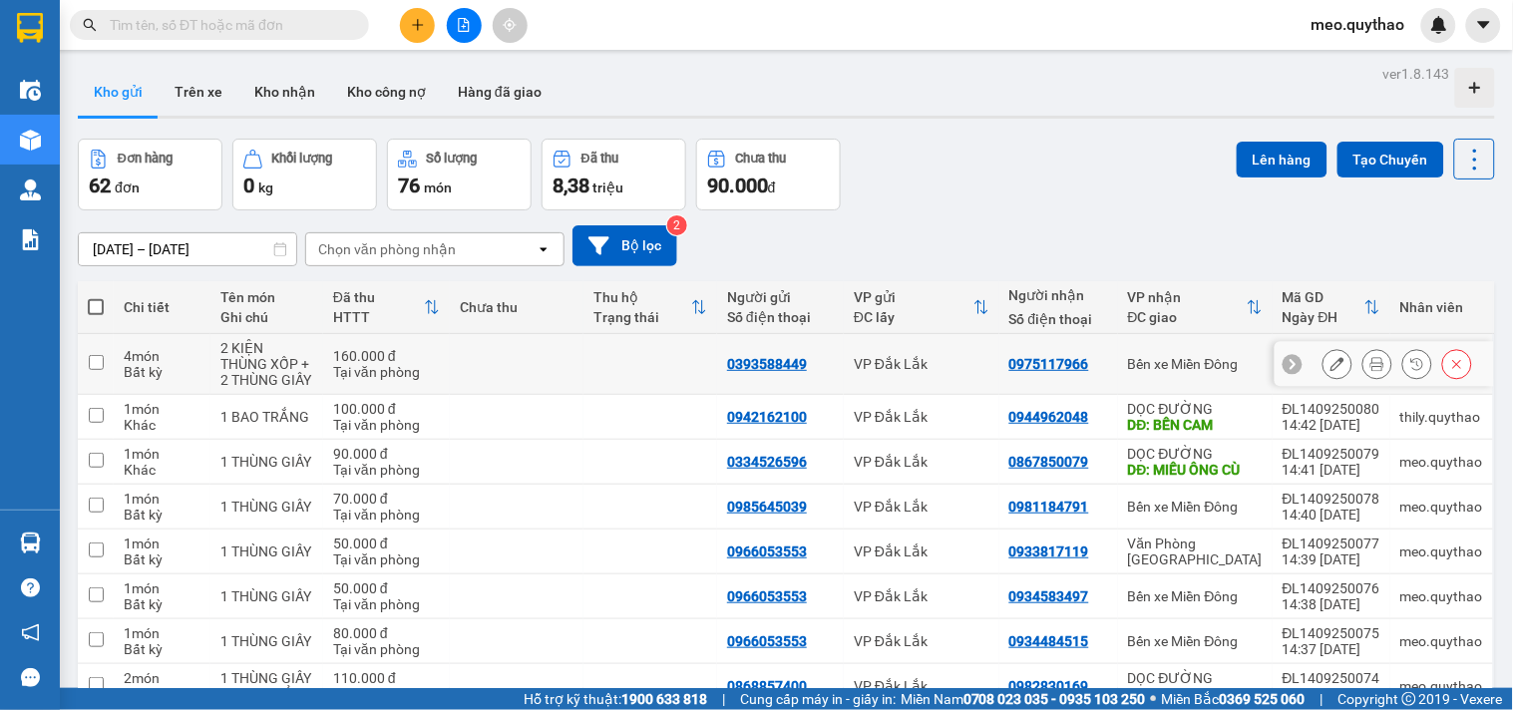
click at [774, 361] on div "0393588449" at bounding box center [767, 364] width 80 height 16
click at [413, 23] on icon "plus" at bounding box center [418, 25] width 14 height 14
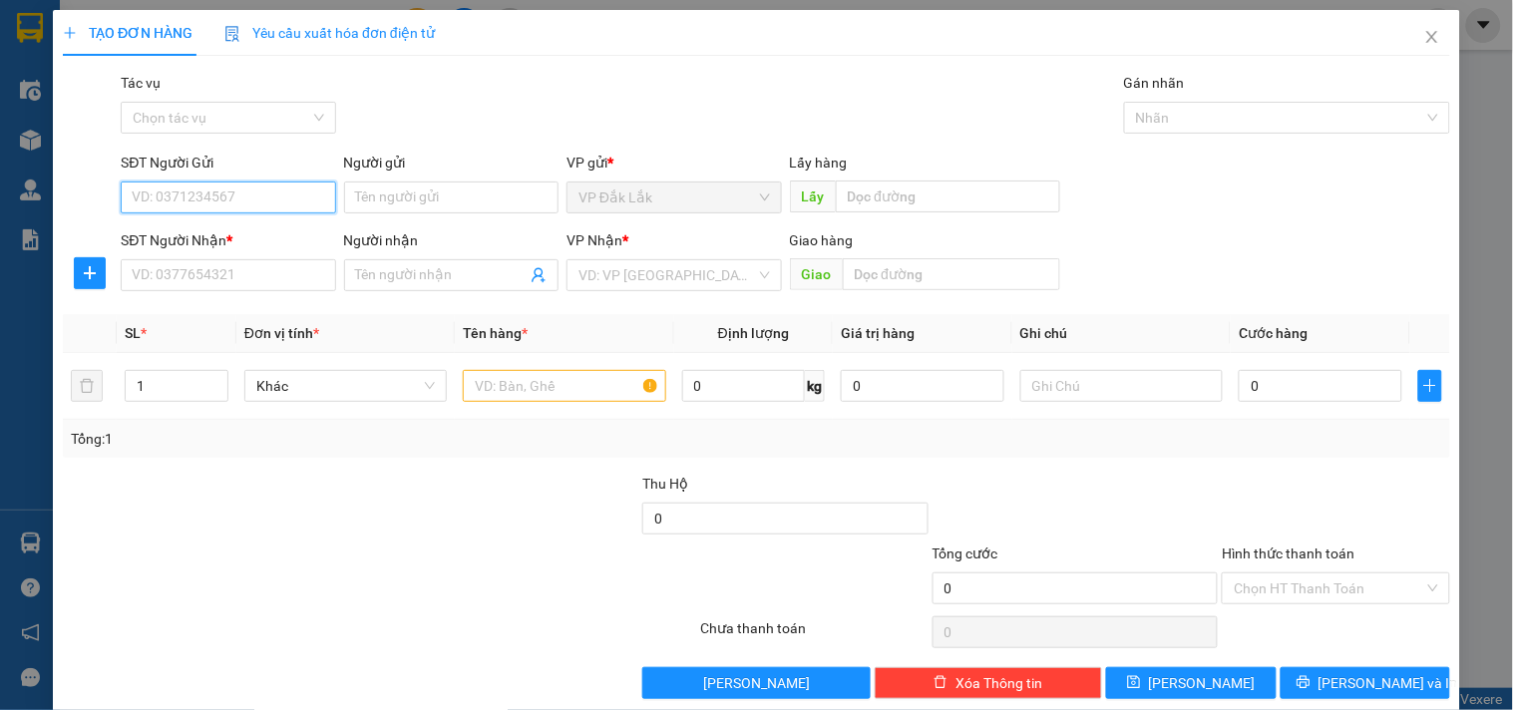
paste input "0393588449"
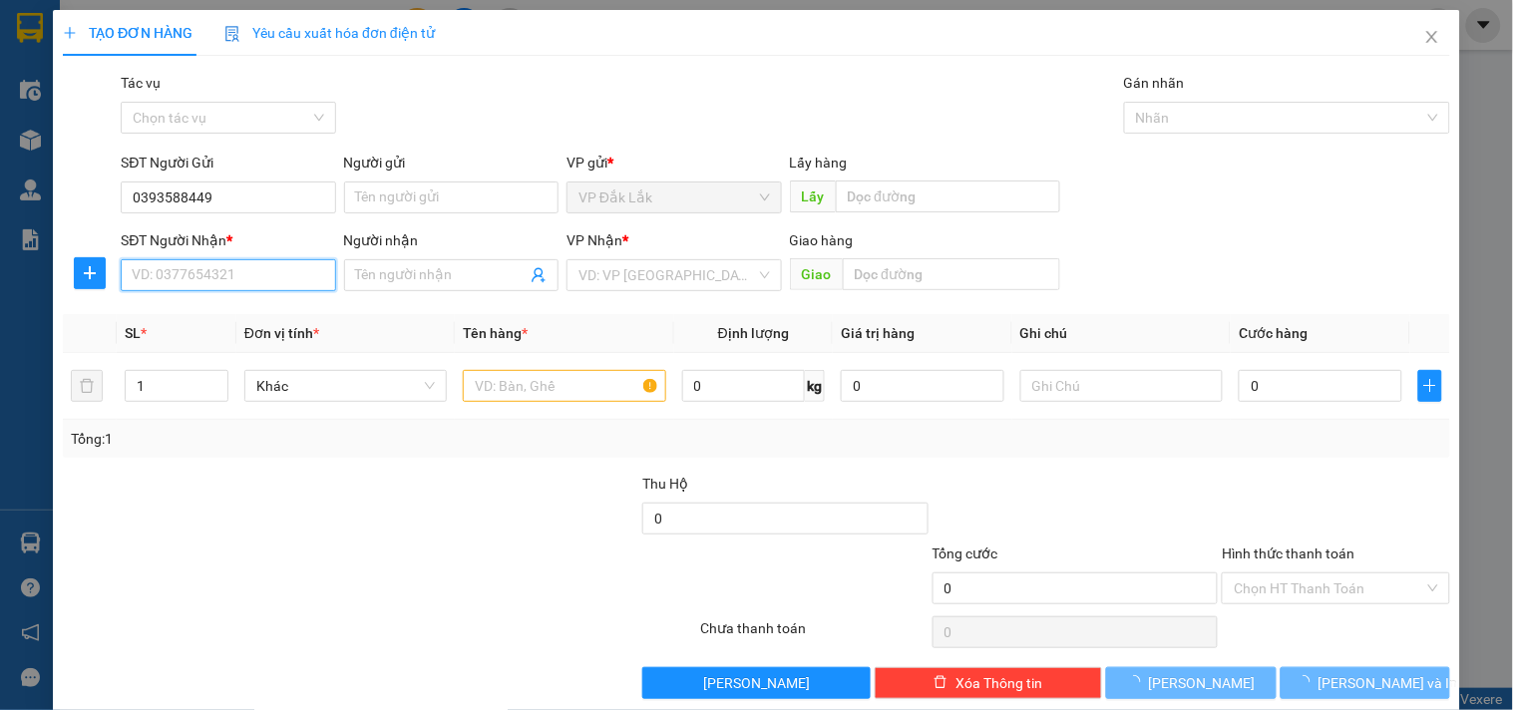
click at [251, 279] on input "SĐT Người Nhận *" at bounding box center [228, 275] width 214 height 32
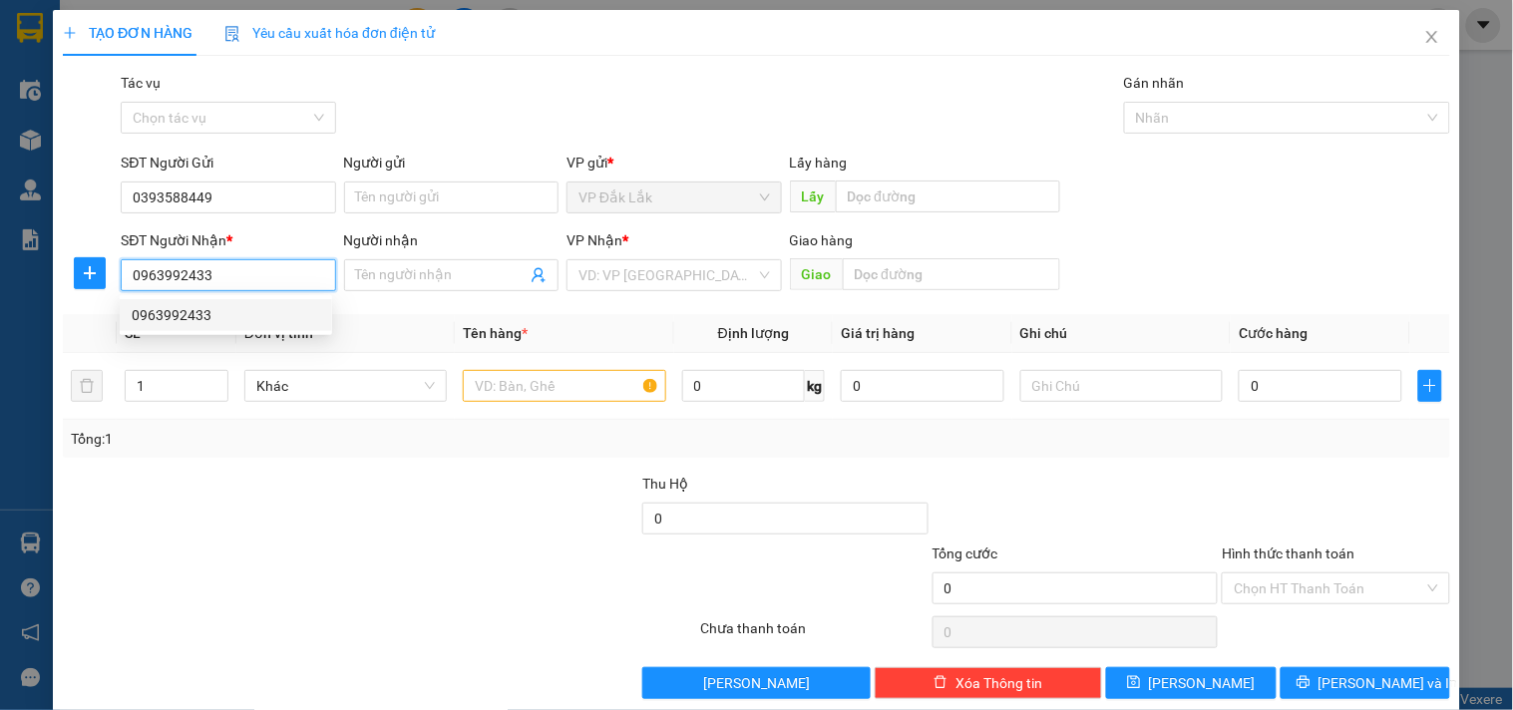
click at [233, 312] on div "0963992433" at bounding box center [226, 315] width 188 height 22
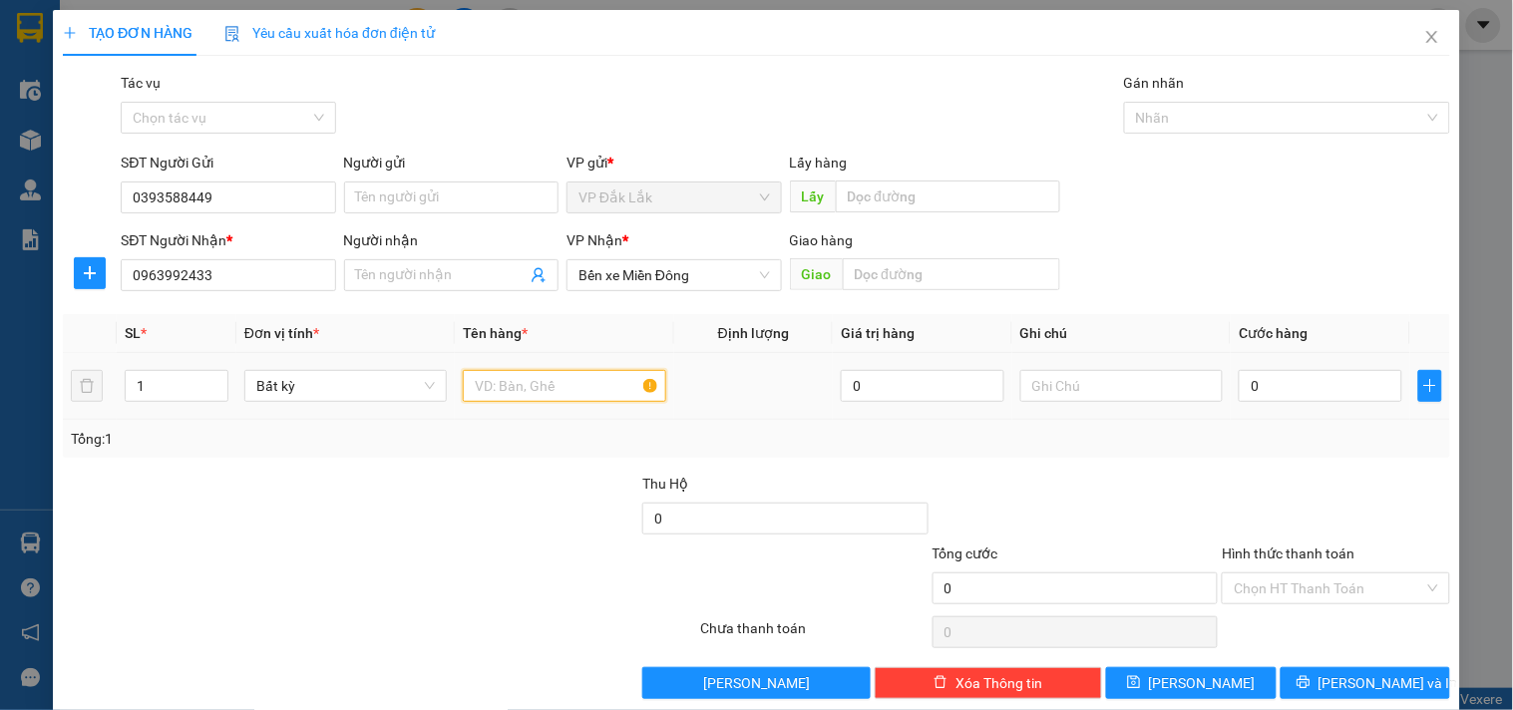
click at [570, 394] on input "text" at bounding box center [564, 386] width 202 height 32
click at [1278, 394] on input "0" at bounding box center [1321, 386] width 164 height 32
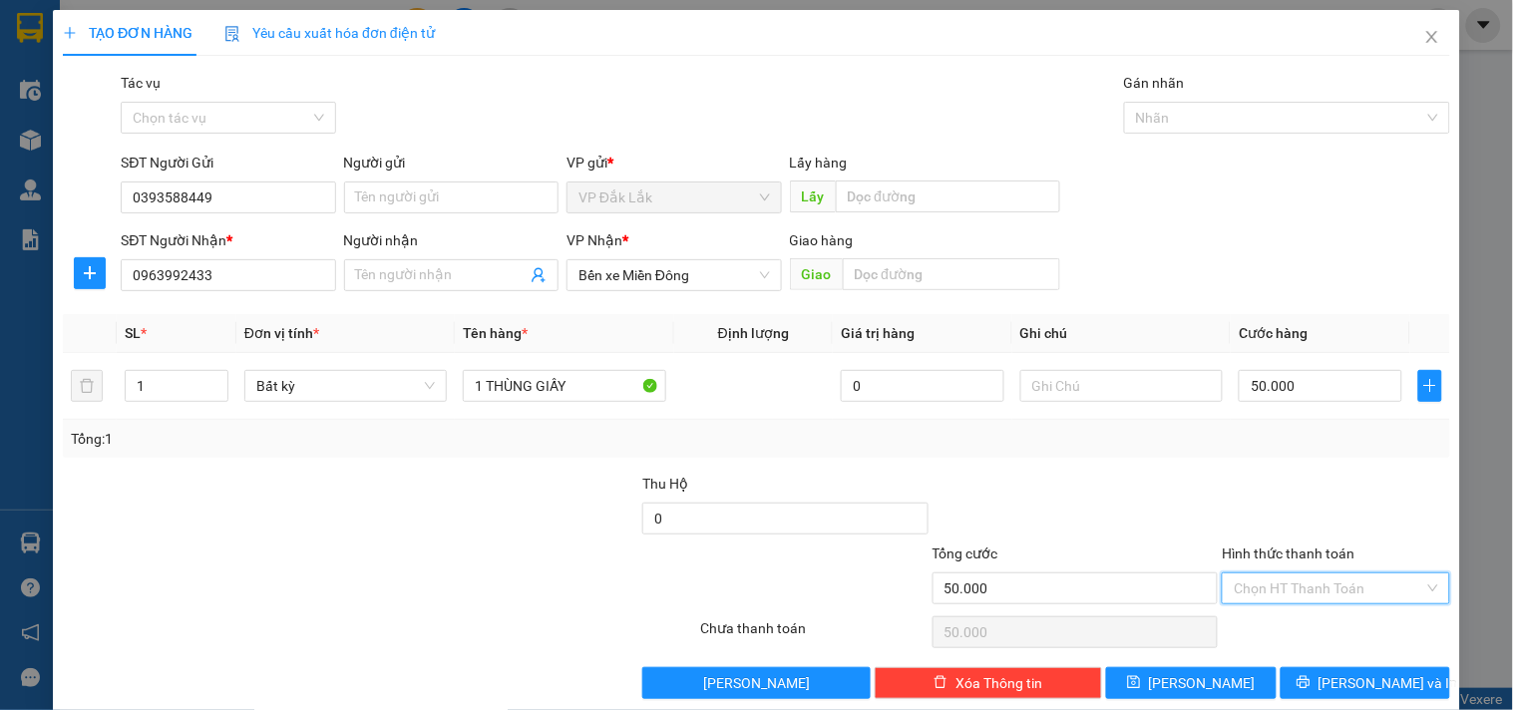
click at [1329, 592] on input "Hình thức thanh toán" at bounding box center [1328, 588] width 189 height 30
click at [1317, 476] on div "Tại văn phòng" at bounding box center [1323, 485] width 201 height 22
click at [1333, 678] on span "[PERSON_NAME] và In" at bounding box center [1388, 683] width 140 height 22
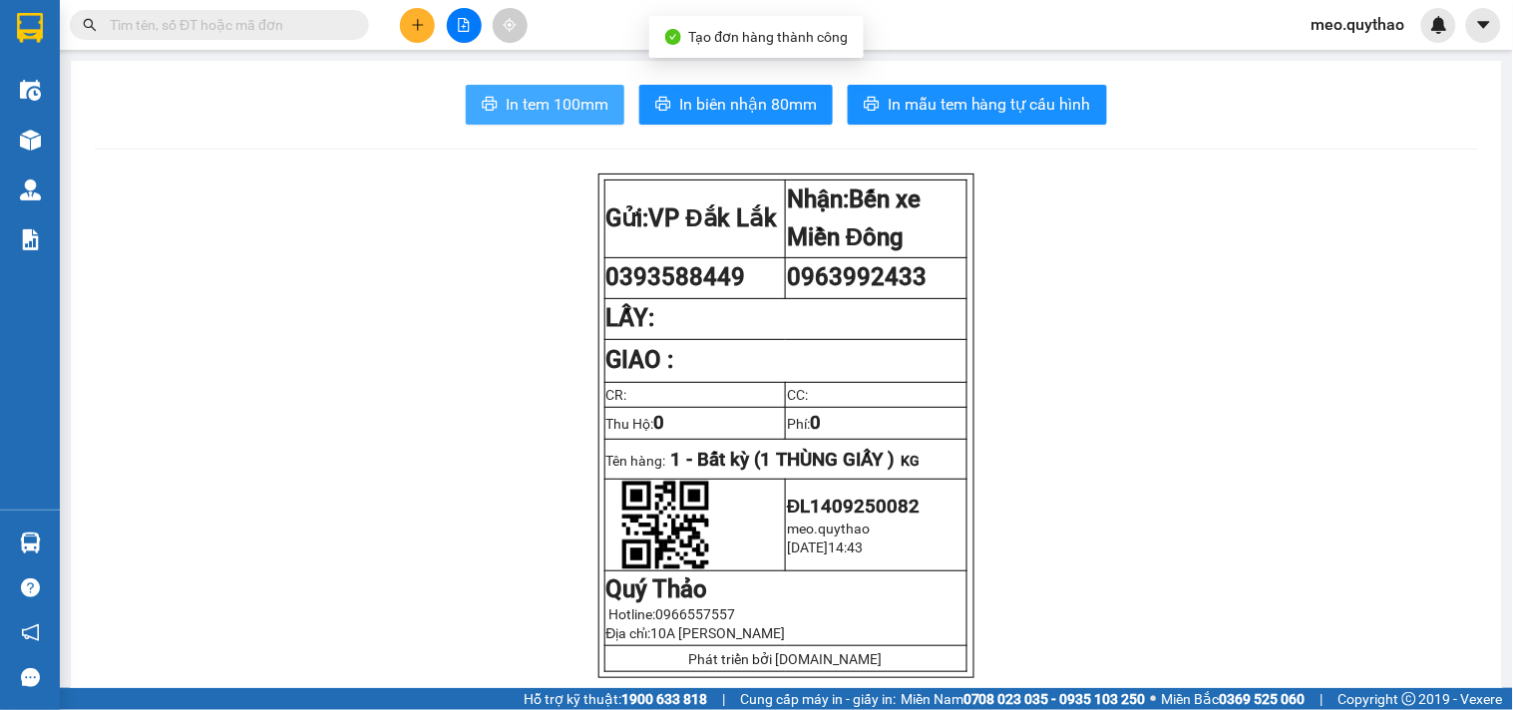
click at [565, 124] on button "In tem 100mm" at bounding box center [545, 105] width 159 height 40
click at [565, 107] on span "In tem 100mm" at bounding box center [557, 104] width 103 height 25
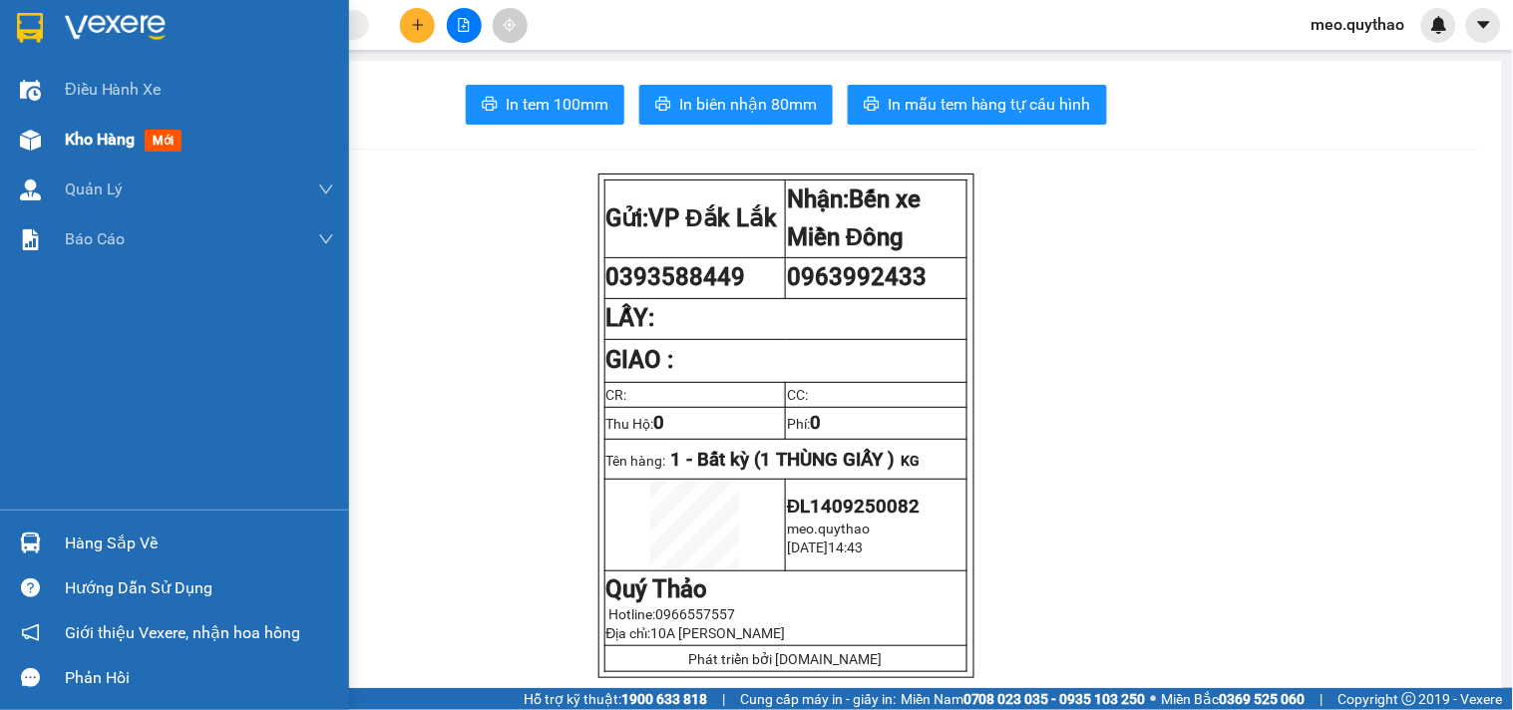
click at [142, 130] on div "Kho hàng mới" at bounding box center [127, 139] width 125 height 25
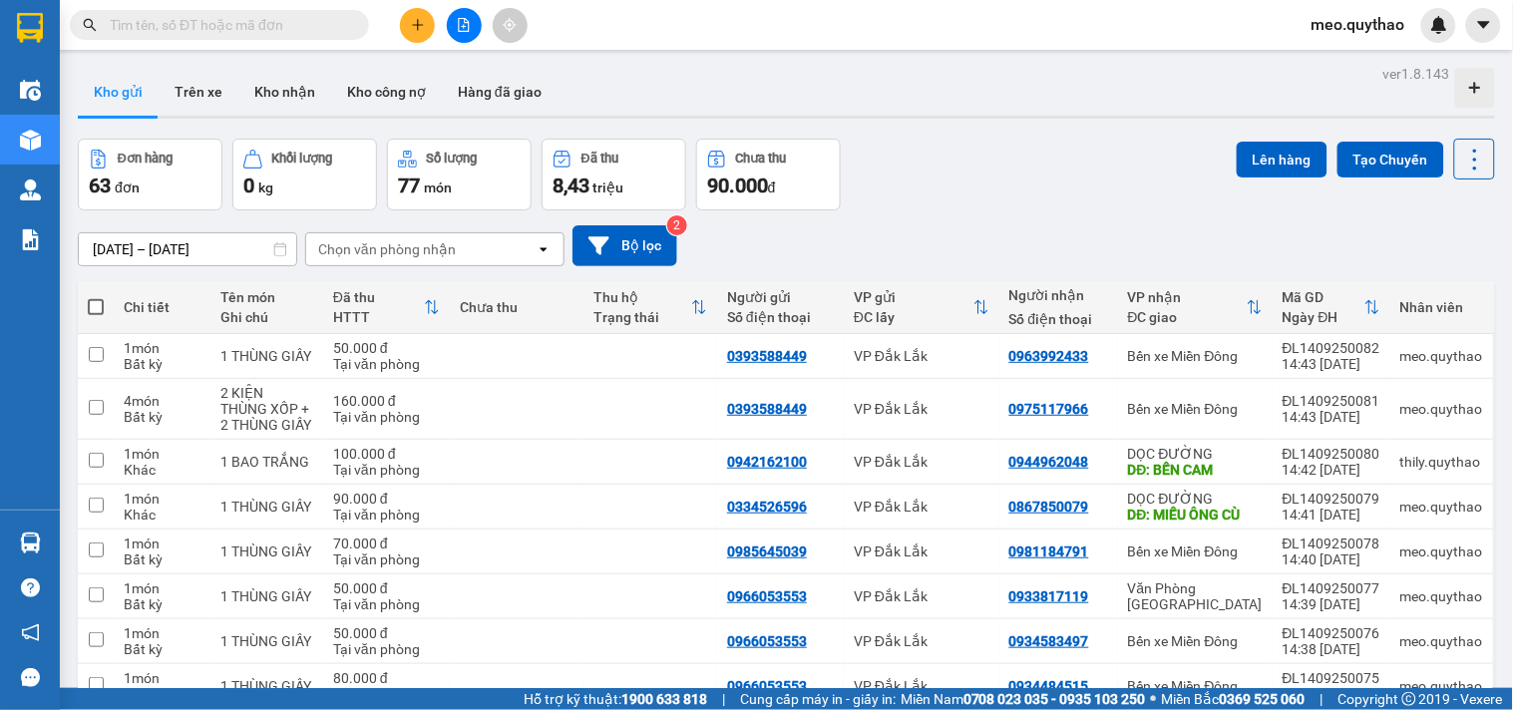
click at [419, 21] on icon "plus" at bounding box center [418, 25] width 14 height 14
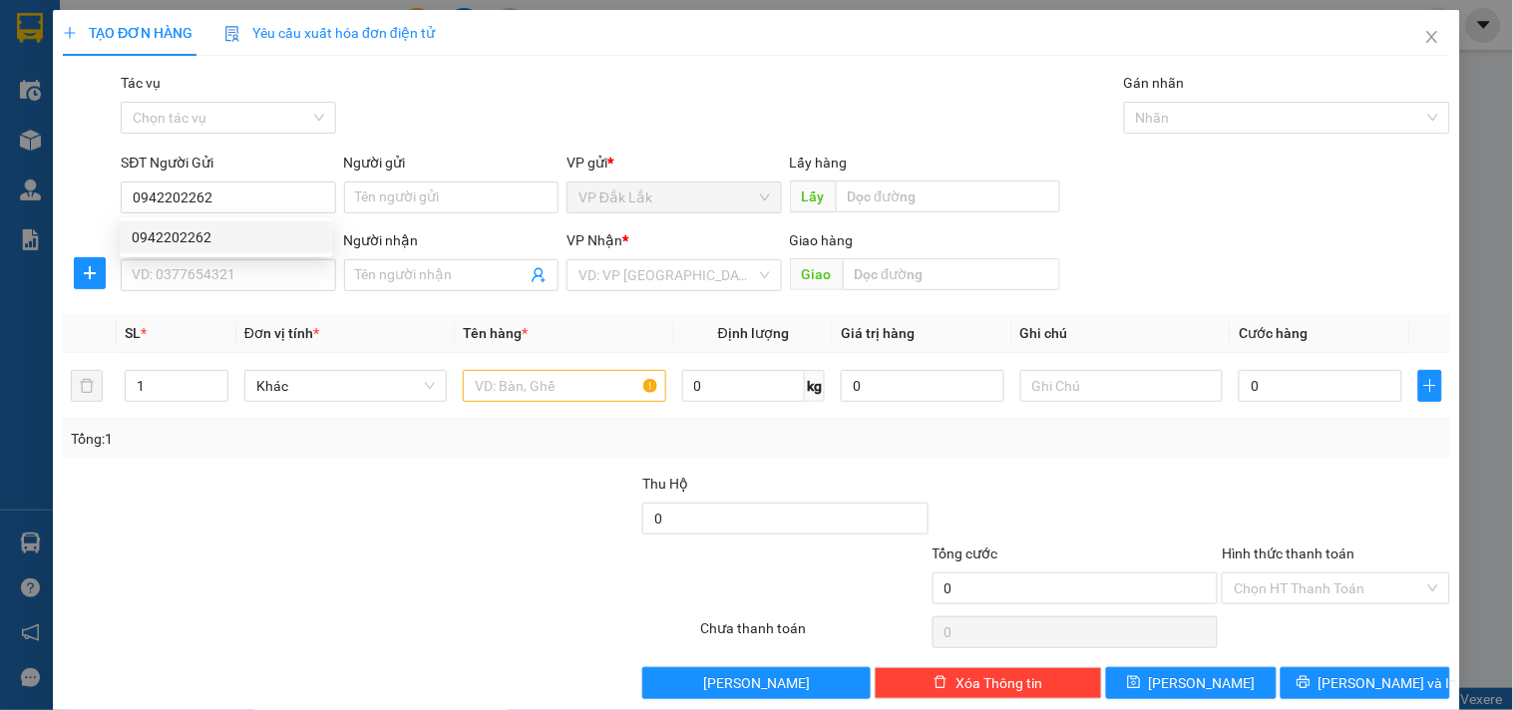
click at [249, 292] on div "SĐT Người Nhận * VD: 0377654321" at bounding box center [228, 264] width 214 height 70
click at [260, 273] on input "SĐT Người Nhận *" at bounding box center [228, 275] width 214 height 32
click at [165, 273] on input "0327722" at bounding box center [228, 275] width 214 height 32
click at [204, 276] on input "0327722" at bounding box center [228, 275] width 214 height 32
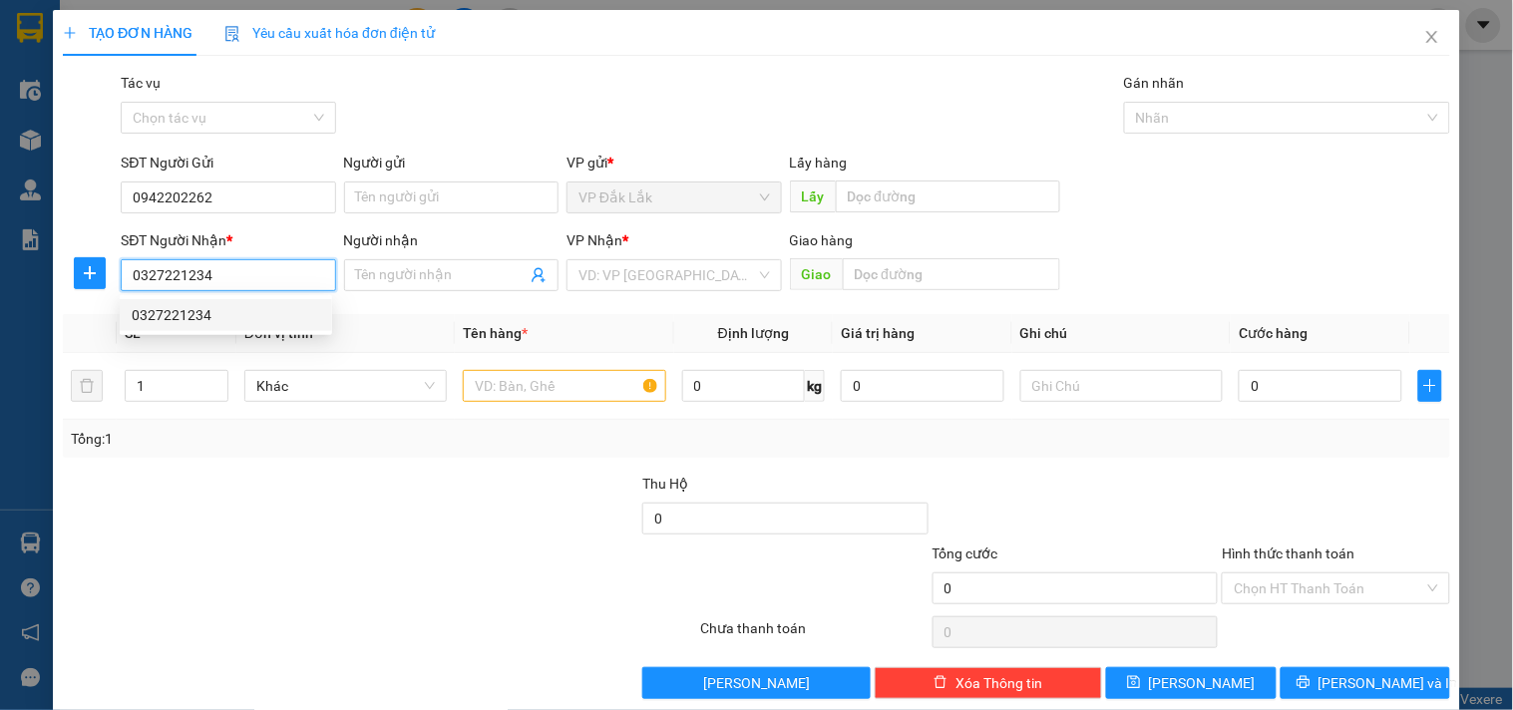
click at [202, 309] on div "0327221234" at bounding box center [226, 315] width 188 height 22
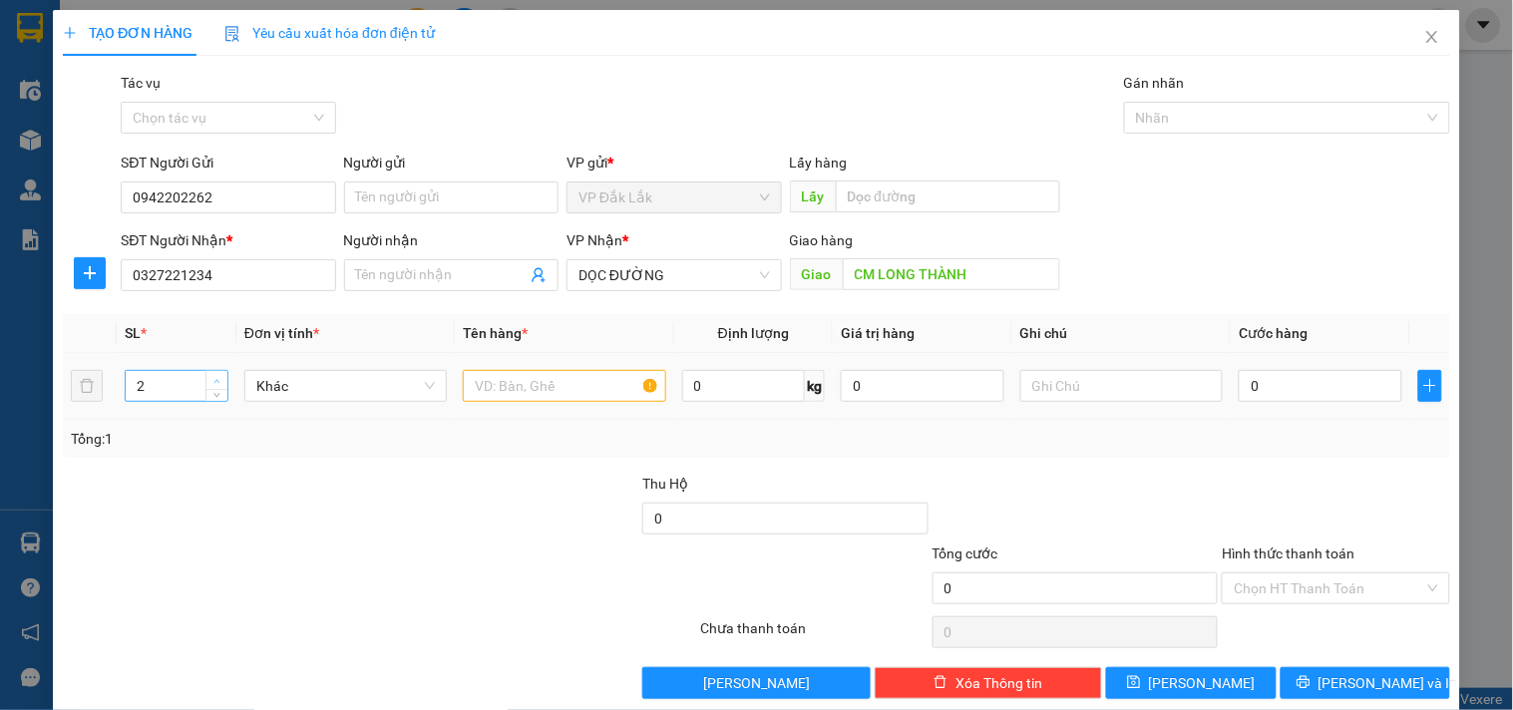
click at [215, 376] on span "up" at bounding box center [217, 381] width 12 height 12
drag, startPoint x: 517, startPoint y: 391, endPoint x: 515, endPoint y: 417, distance: 26.0
click at [515, 415] on td at bounding box center [564, 386] width 218 height 67
click at [1263, 392] on input "0" at bounding box center [1321, 386] width 164 height 32
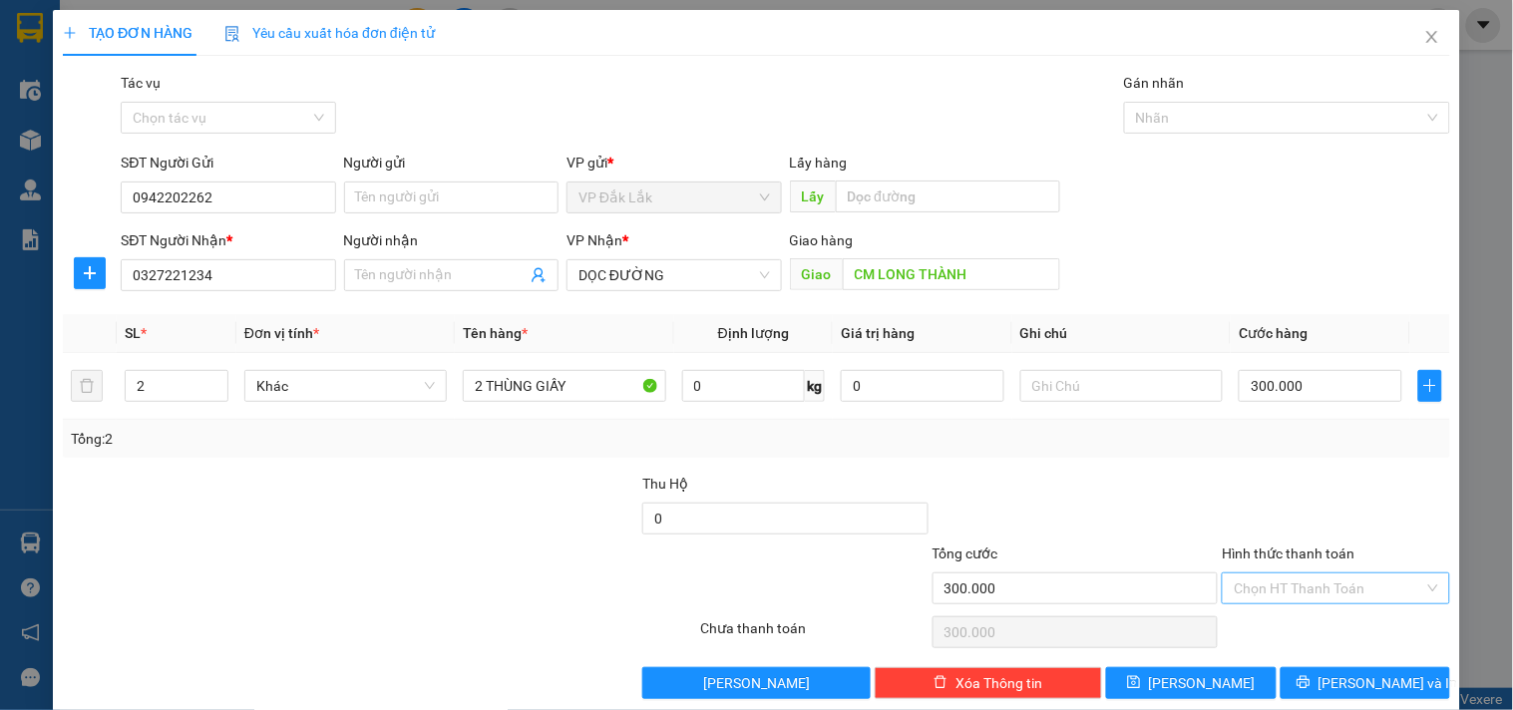
click at [1298, 591] on input "Hình thức thanh toán" at bounding box center [1328, 588] width 189 height 30
click at [1271, 475] on div "Tại văn phòng" at bounding box center [1323, 485] width 201 height 22
click at [1331, 679] on button "[PERSON_NAME] và In" at bounding box center [1366, 683] width 170 height 32
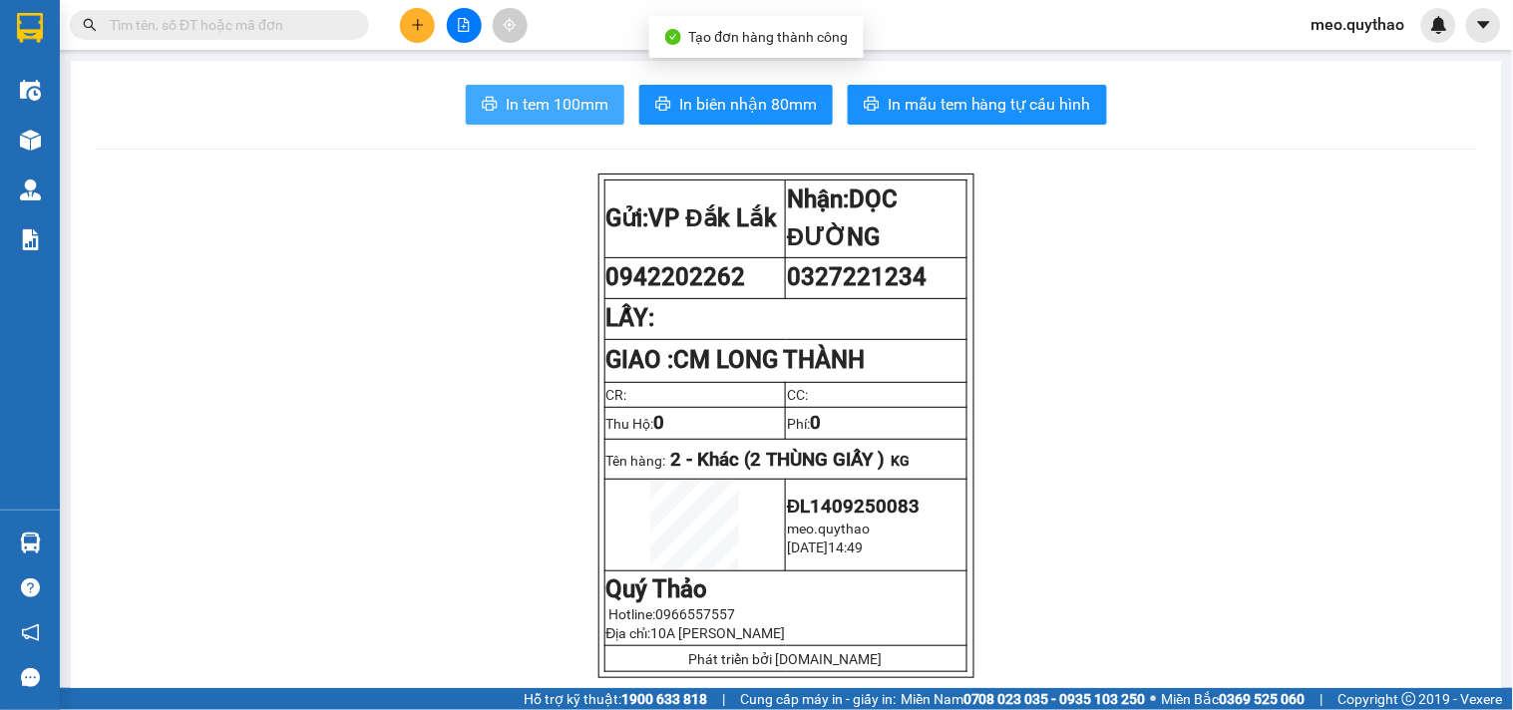
click at [554, 116] on span "In tem 100mm" at bounding box center [557, 104] width 103 height 25
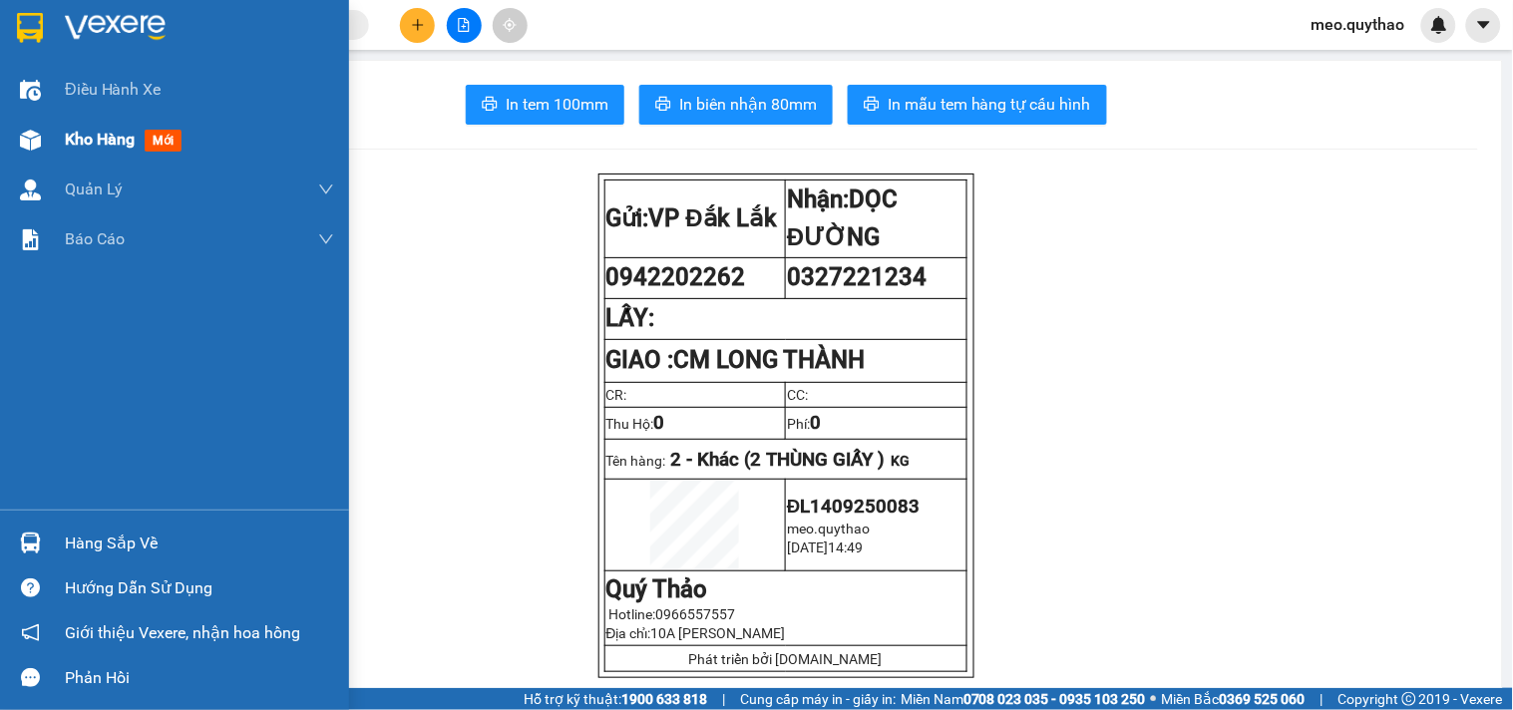
click at [71, 146] on span "Kho hàng" at bounding box center [100, 139] width 70 height 19
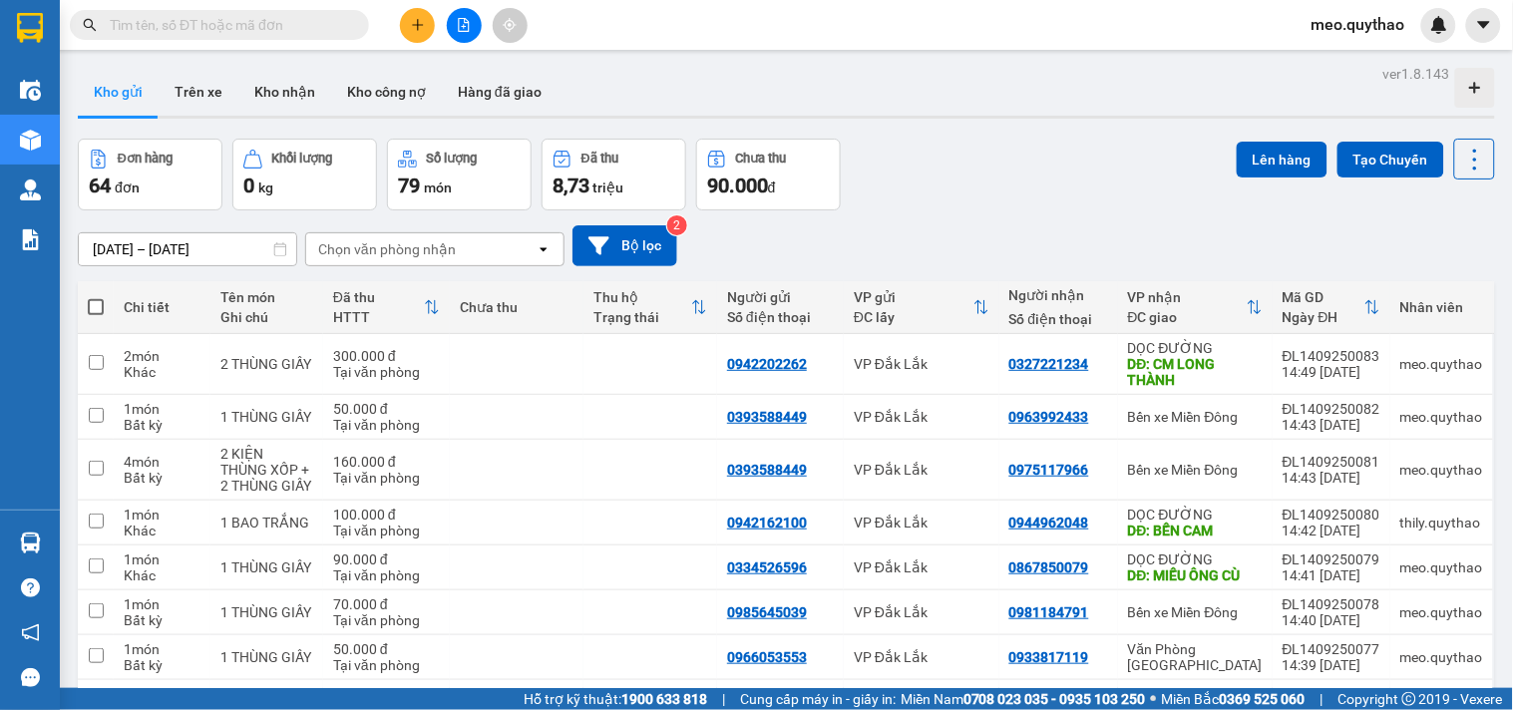
click at [416, 26] on icon "plus" at bounding box center [418, 25] width 14 height 14
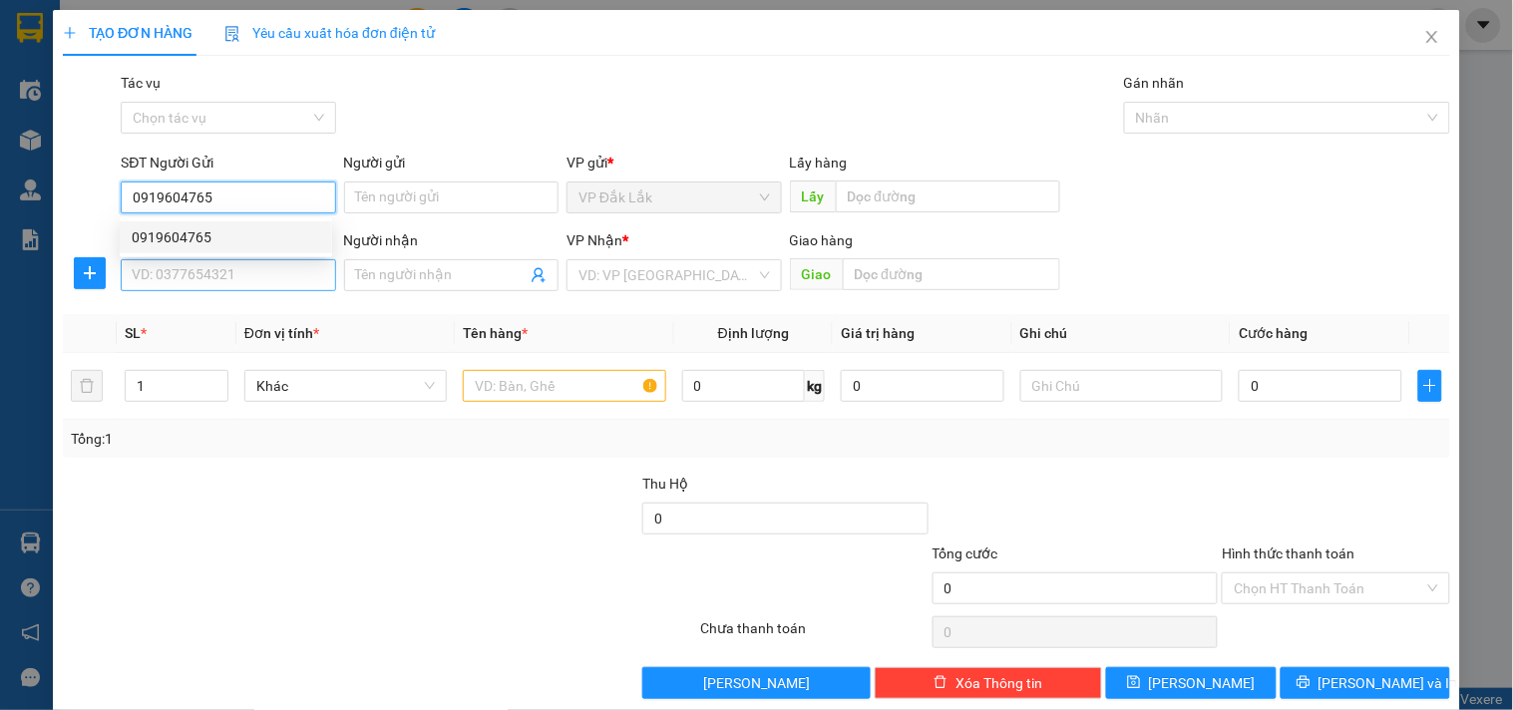
type input "0919604765"
click at [277, 280] on input "SĐT Người Nhận *" at bounding box center [228, 275] width 214 height 32
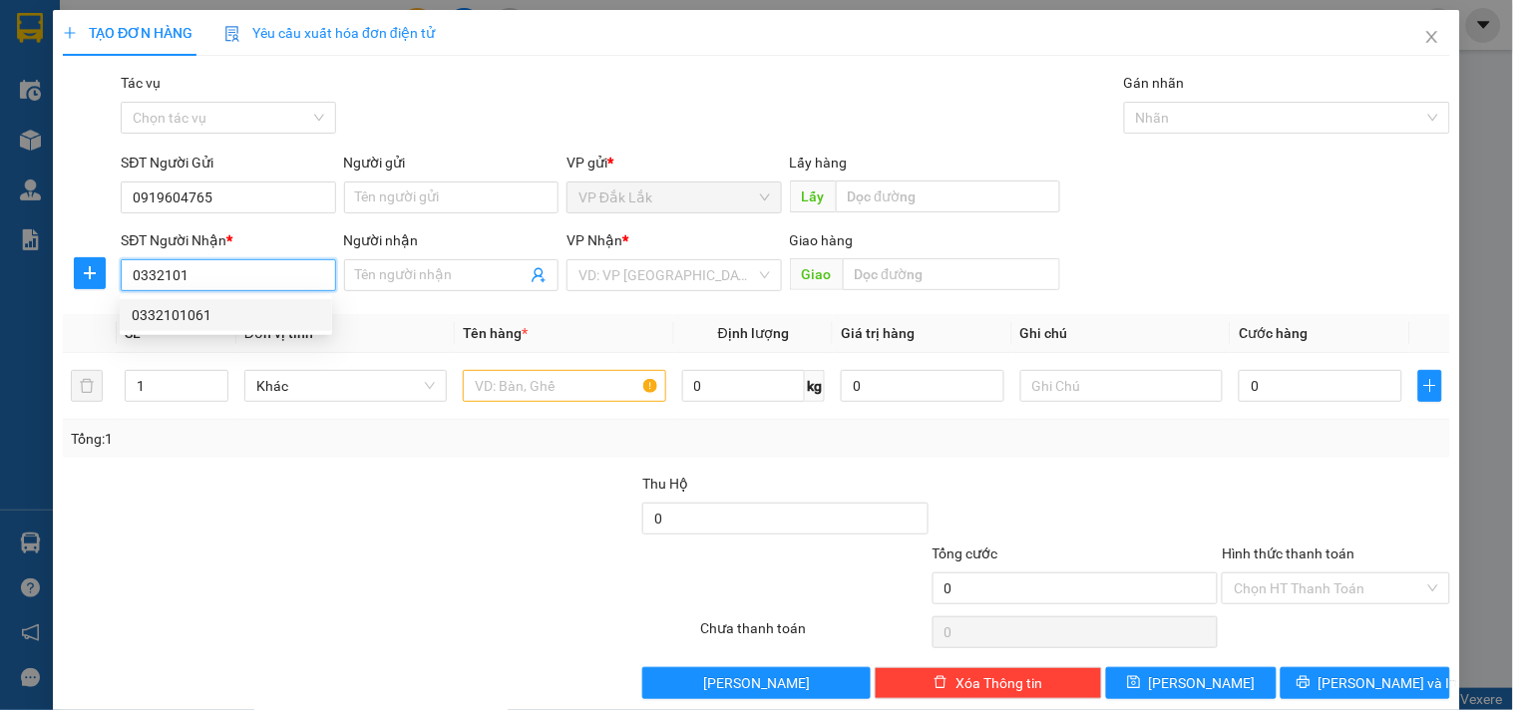
click at [215, 322] on div "0332101061" at bounding box center [226, 315] width 188 height 22
type input "0332101061"
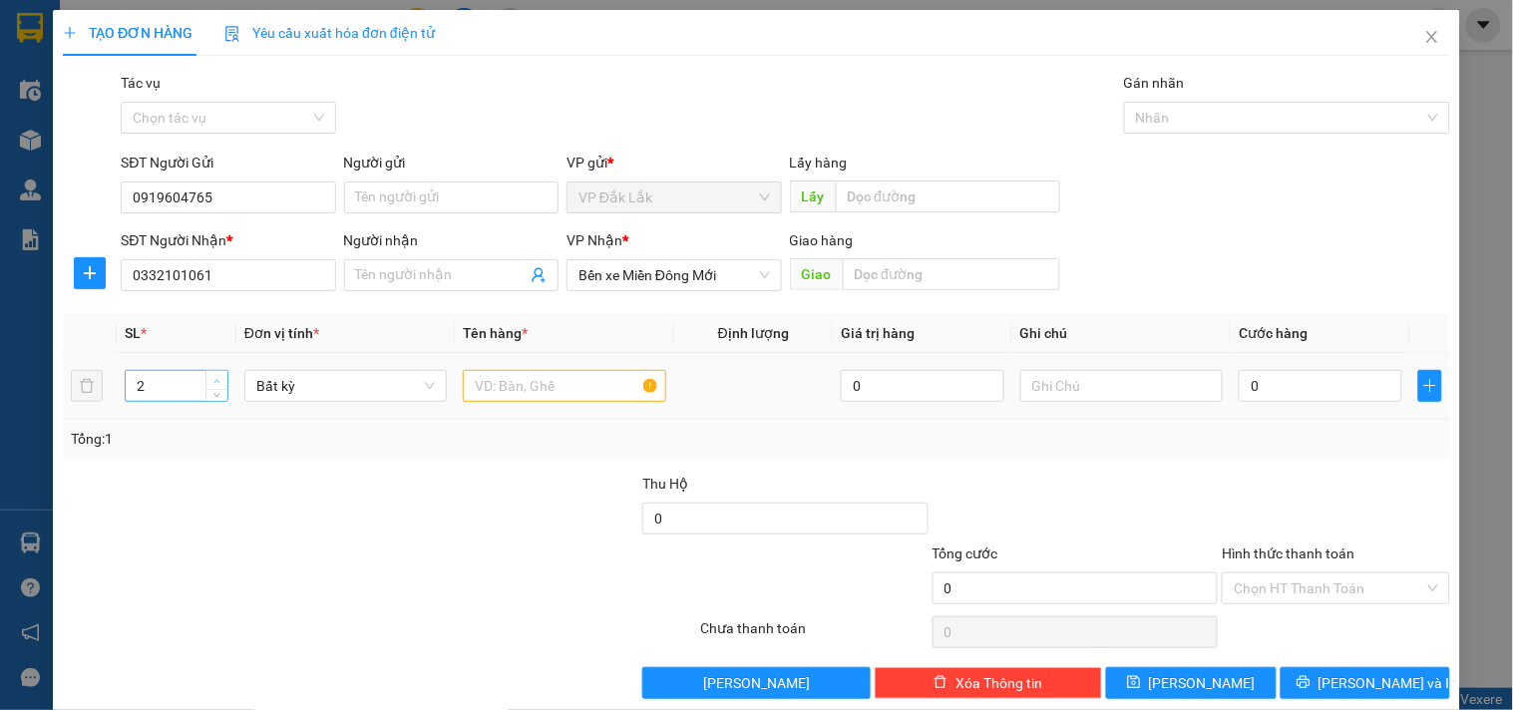
click at [211, 376] on span "up" at bounding box center [217, 381] width 12 height 12
type input "3"
click at [211, 376] on span "up" at bounding box center [217, 381] width 12 height 12
click at [561, 384] on input "text" at bounding box center [564, 386] width 202 height 32
type input "3 THÙNG GIẤY"
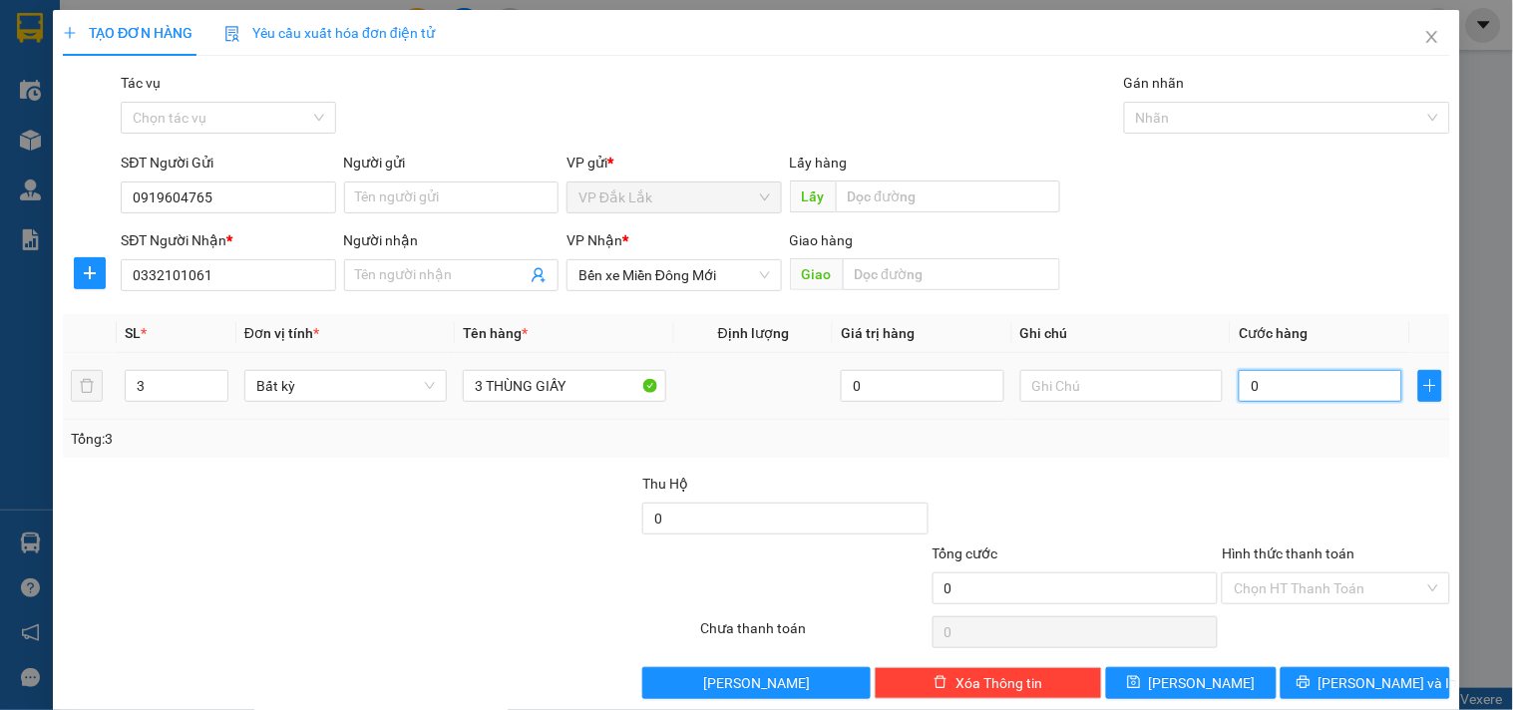
click at [1294, 381] on input "0" at bounding box center [1321, 386] width 164 height 32
type input "3"
type input "30"
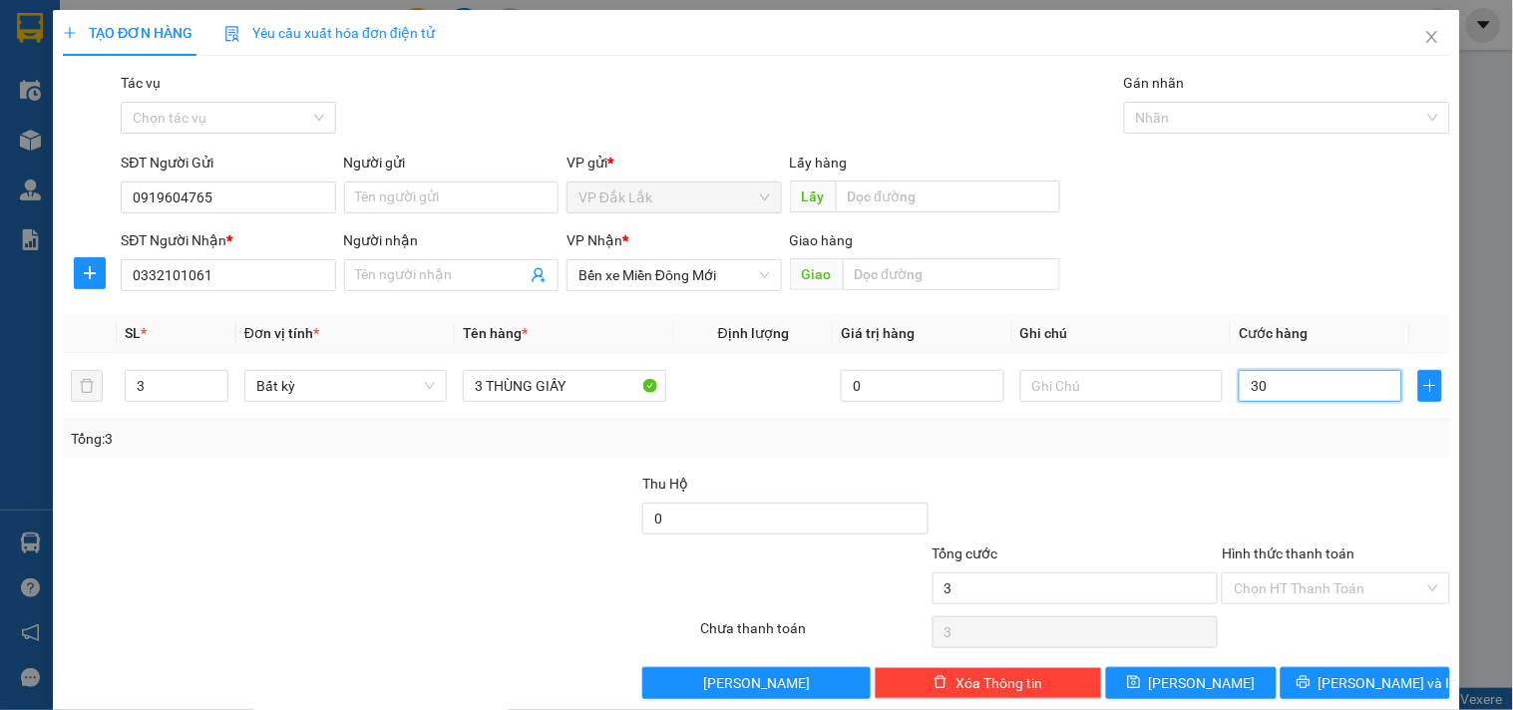
type input "30"
type input "300"
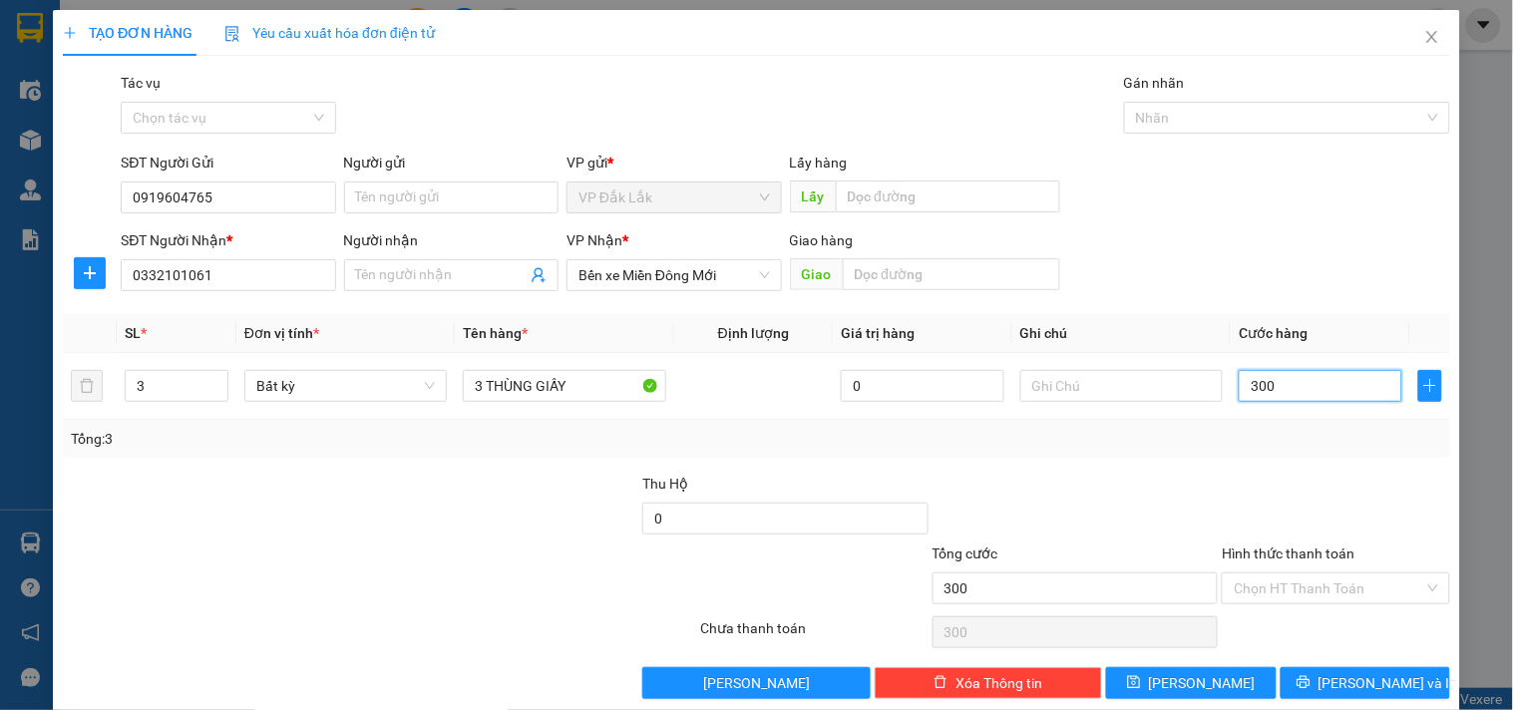
type input "3.000"
type input "30.000"
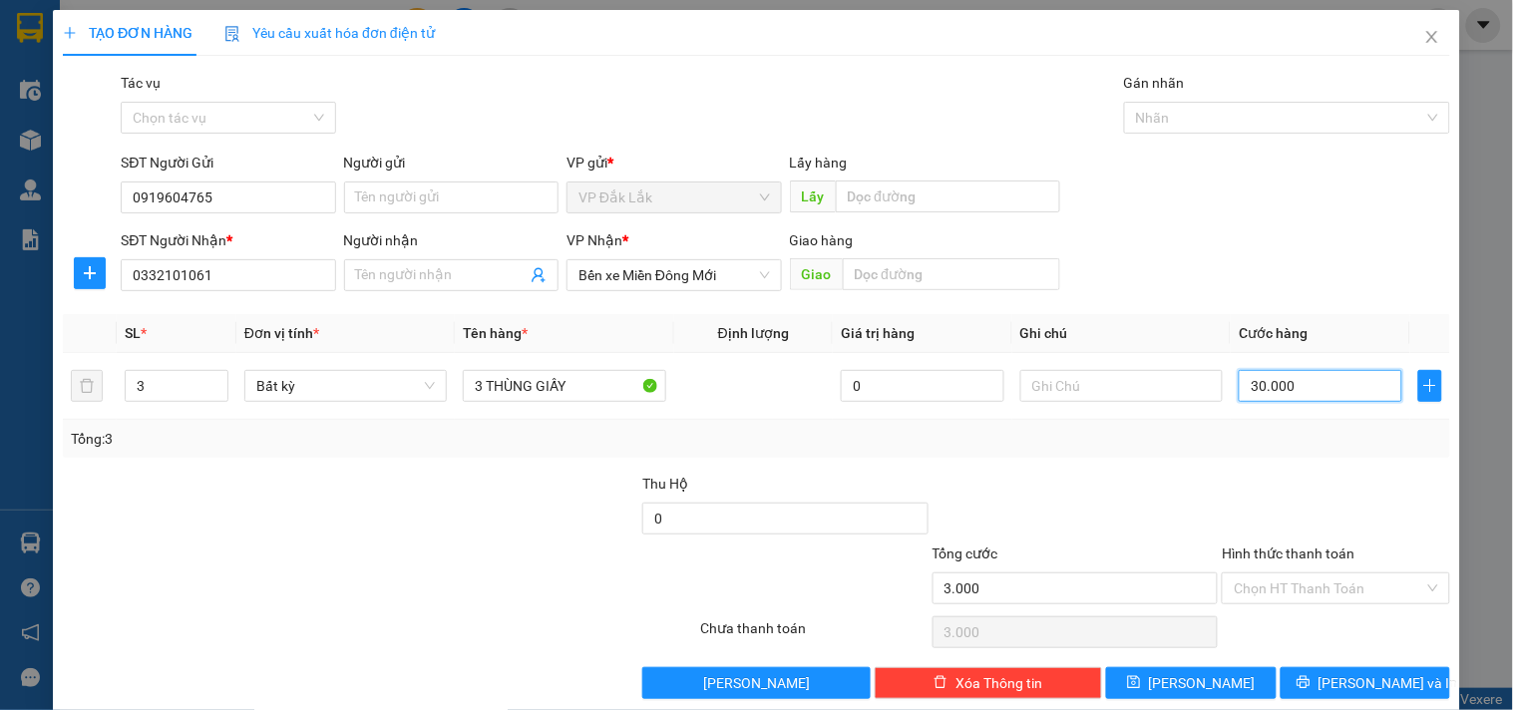
type input "30.000"
type input "300.000"
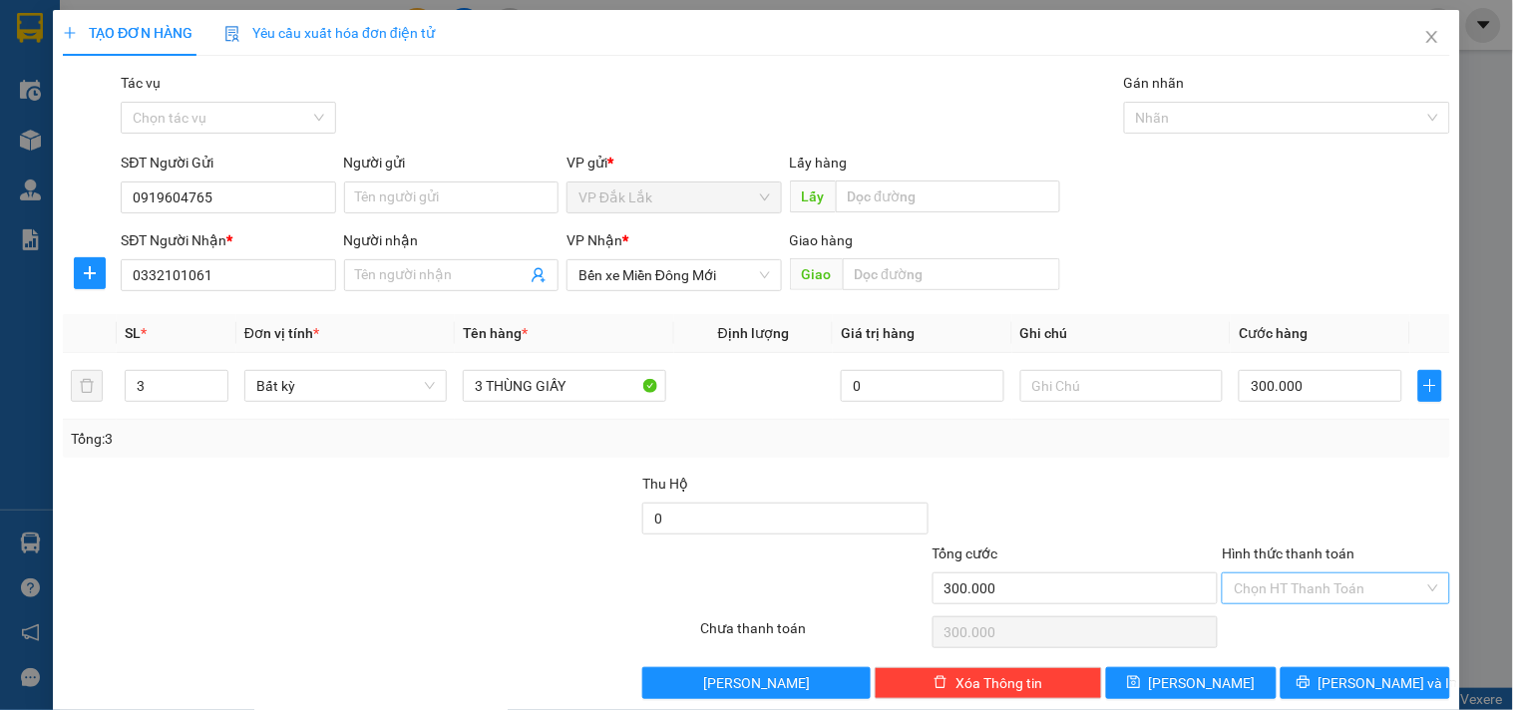
click at [1392, 583] on input "Hình thức thanh toán" at bounding box center [1328, 588] width 189 height 30
click at [1326, 483] on div "Tại văn phòng" at bounding box center [1323, 485] width 201 height 22
type input "0"
click at [1372, 669] on button "Lưu và In" at bounding box center [1366, 683] width 170 height 32
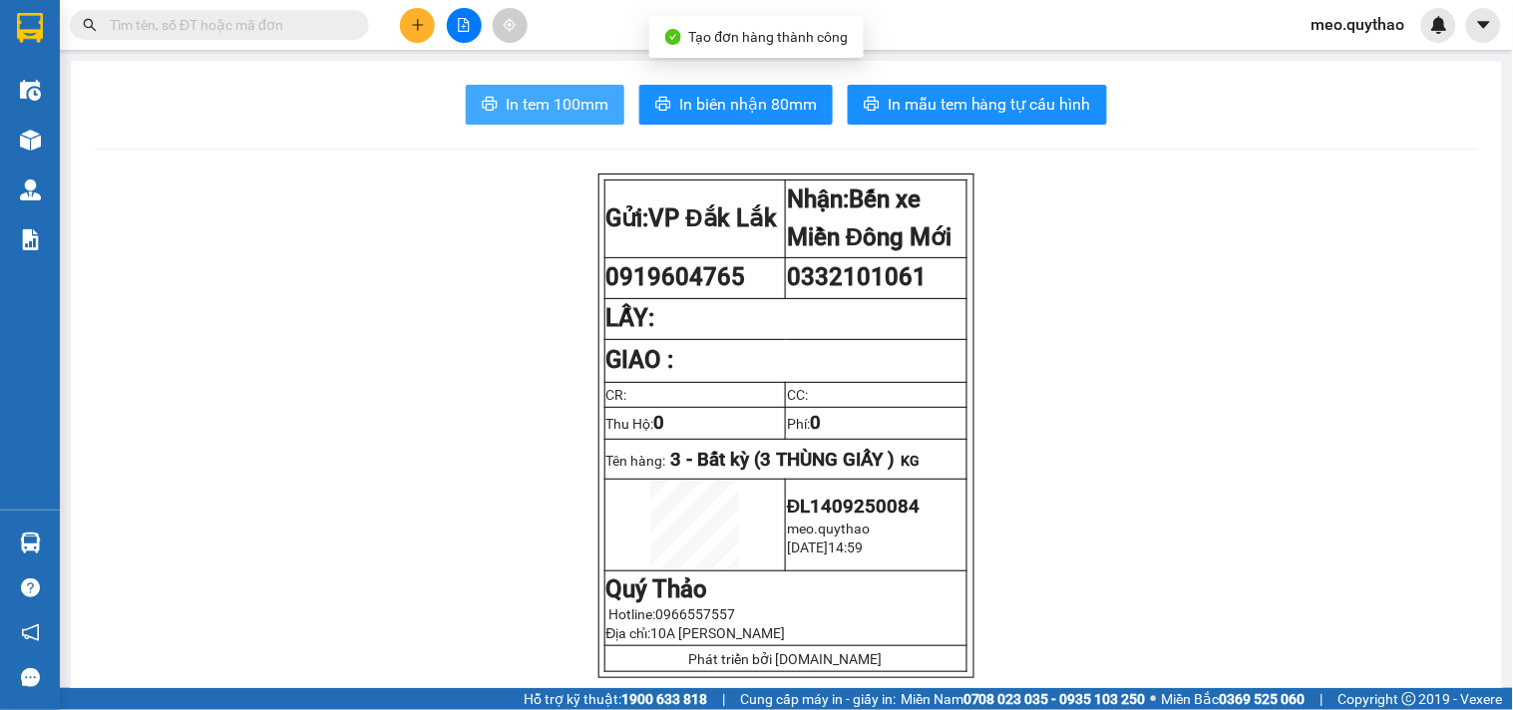
click at [579, 104] on span "In tem 100mm" at bounding box center [557, 104] width 103 height 25
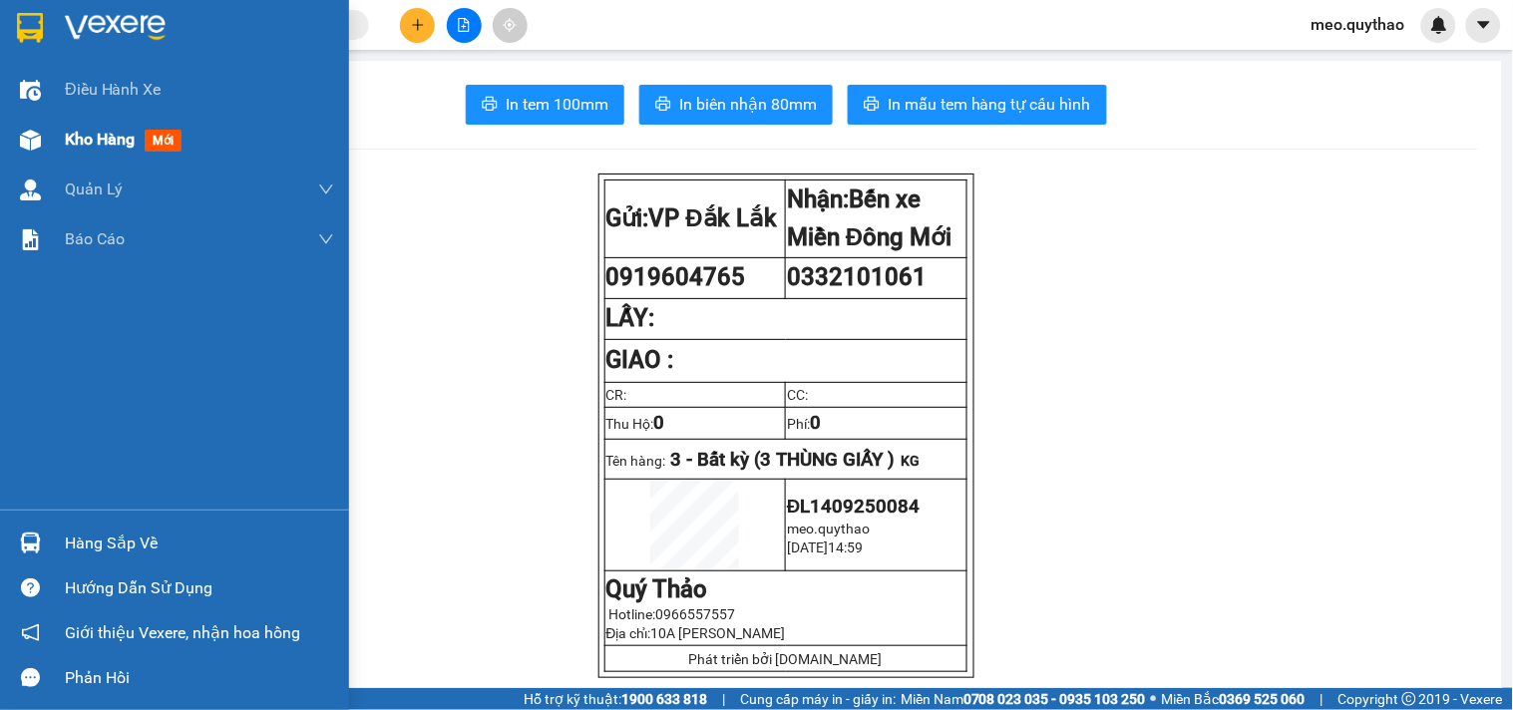
click at [84, 130] on span "Kho hàng" at bounding box center [100, 139] width 70 height 19
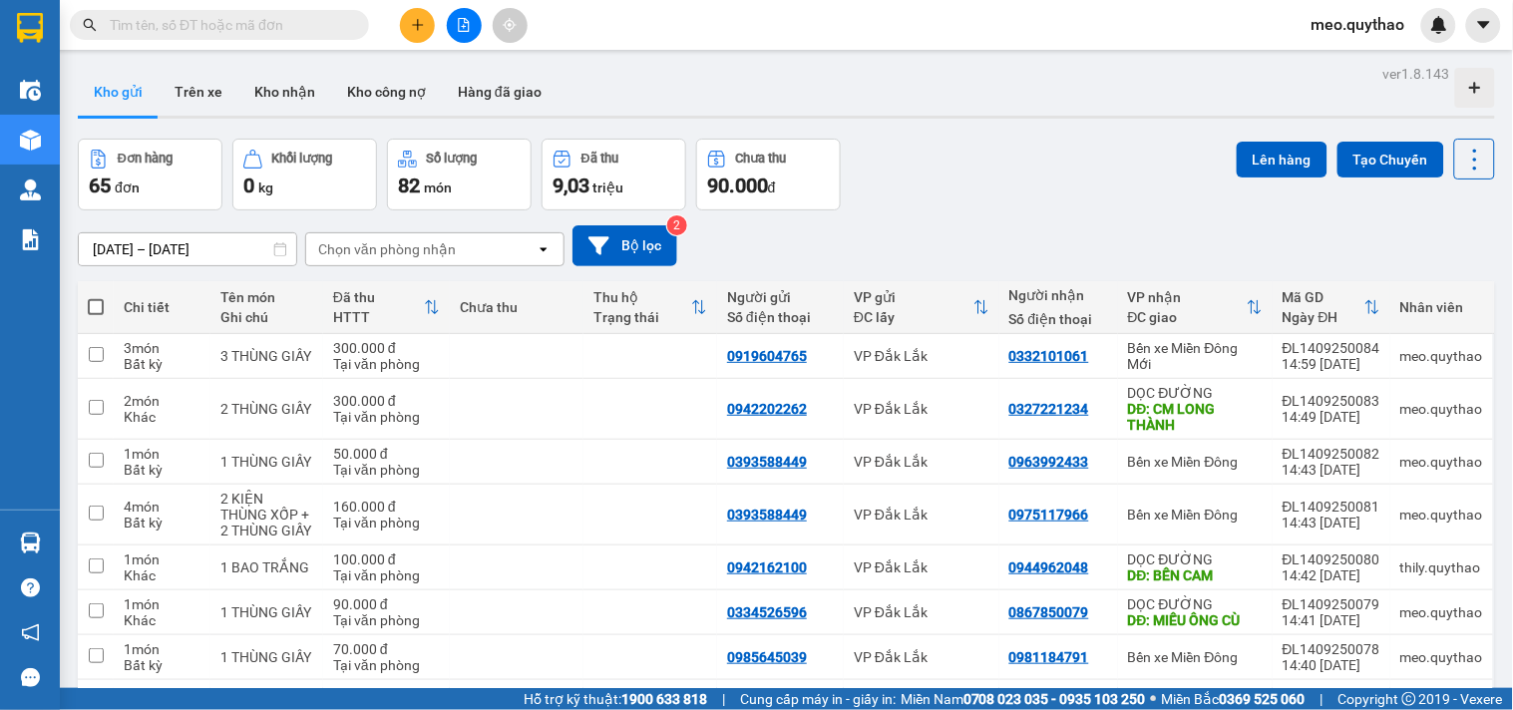
click at [419, 10] on button at bounding box center [417, 25] width 35 height 35
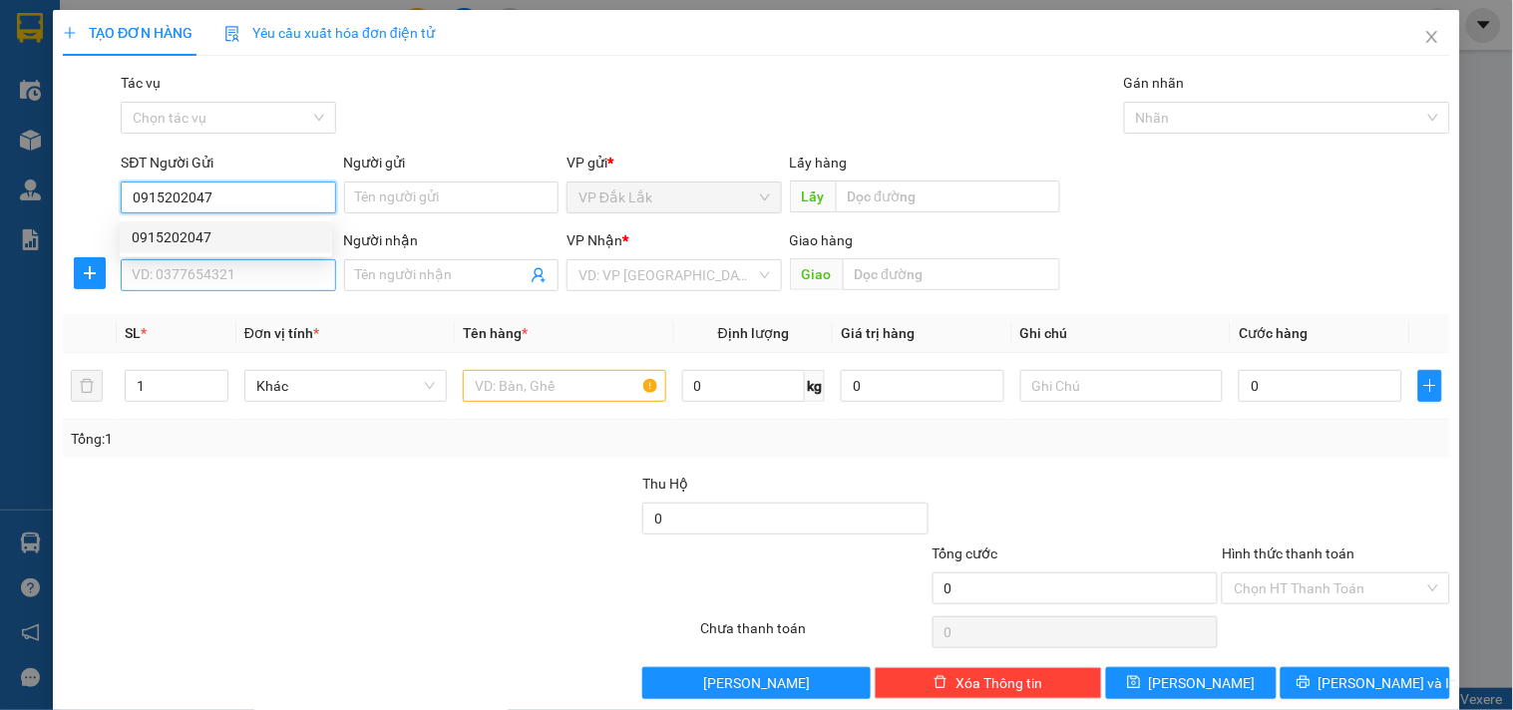
type input "0915202047"
click at [221, 283] on input "SĐT Người Nhận *" at bounding box center [228, 275] width 214 height 32
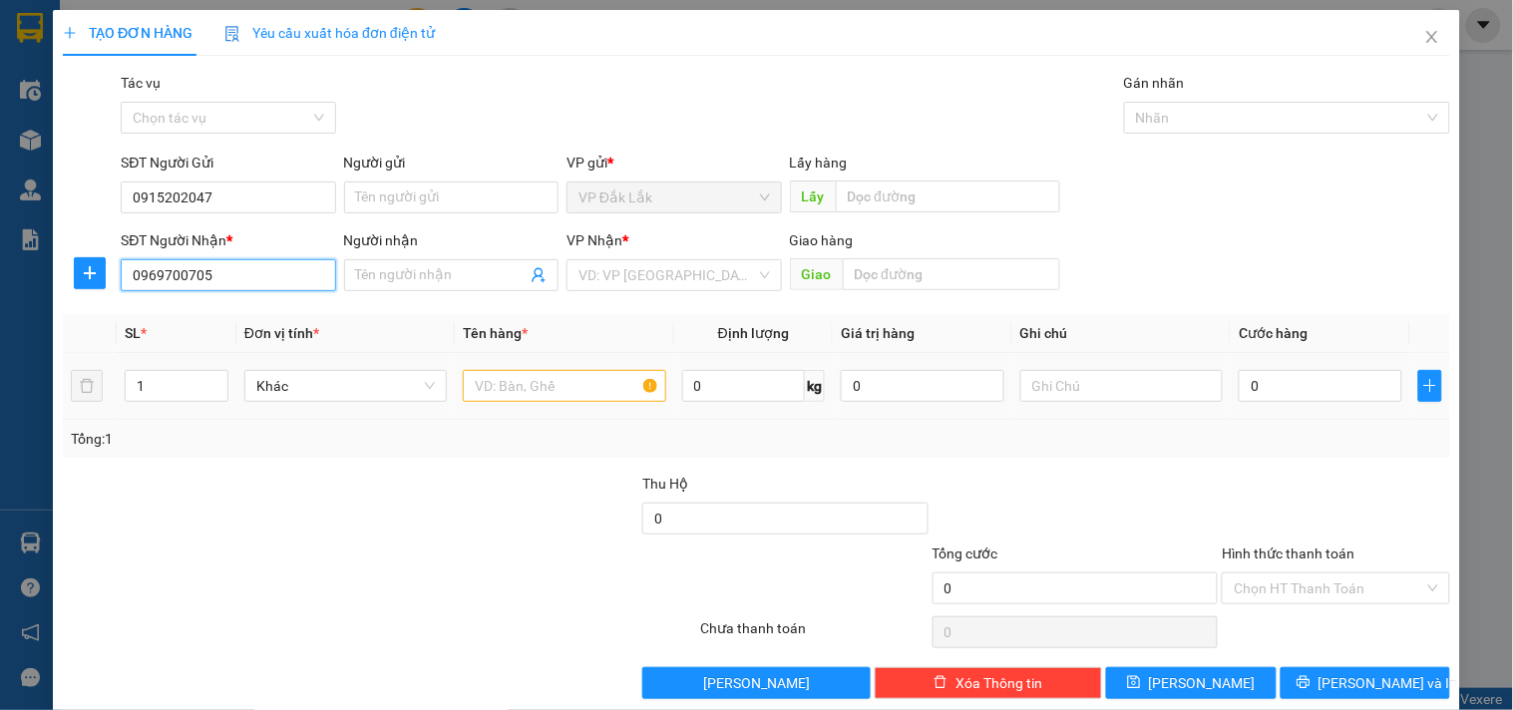
type input "0969700705"
click at [542, 409] on td at bounding box center [564, 386] width 218 height 67
click at [535, 392] on input "text" at bounding box center [564, 386] width 202 height 32
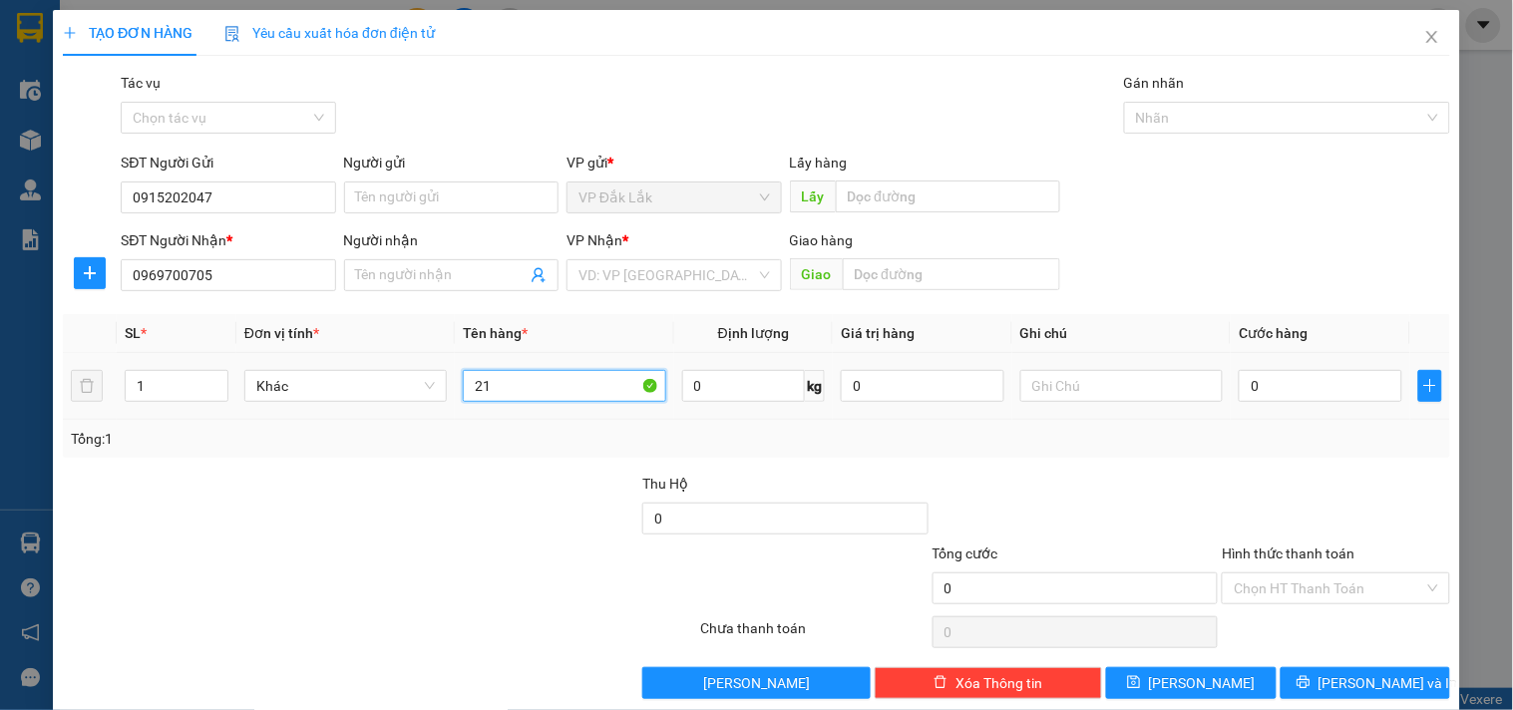
type input "2"
type input "1 THÙNG GIẤY"
click at [1267, 403] on div "0" at bounding box center [1321, 386] width 164 height 40
click at [1270, 387] on input "0" at bounding box center [1321, 386] width 164 height 32
type input "5"
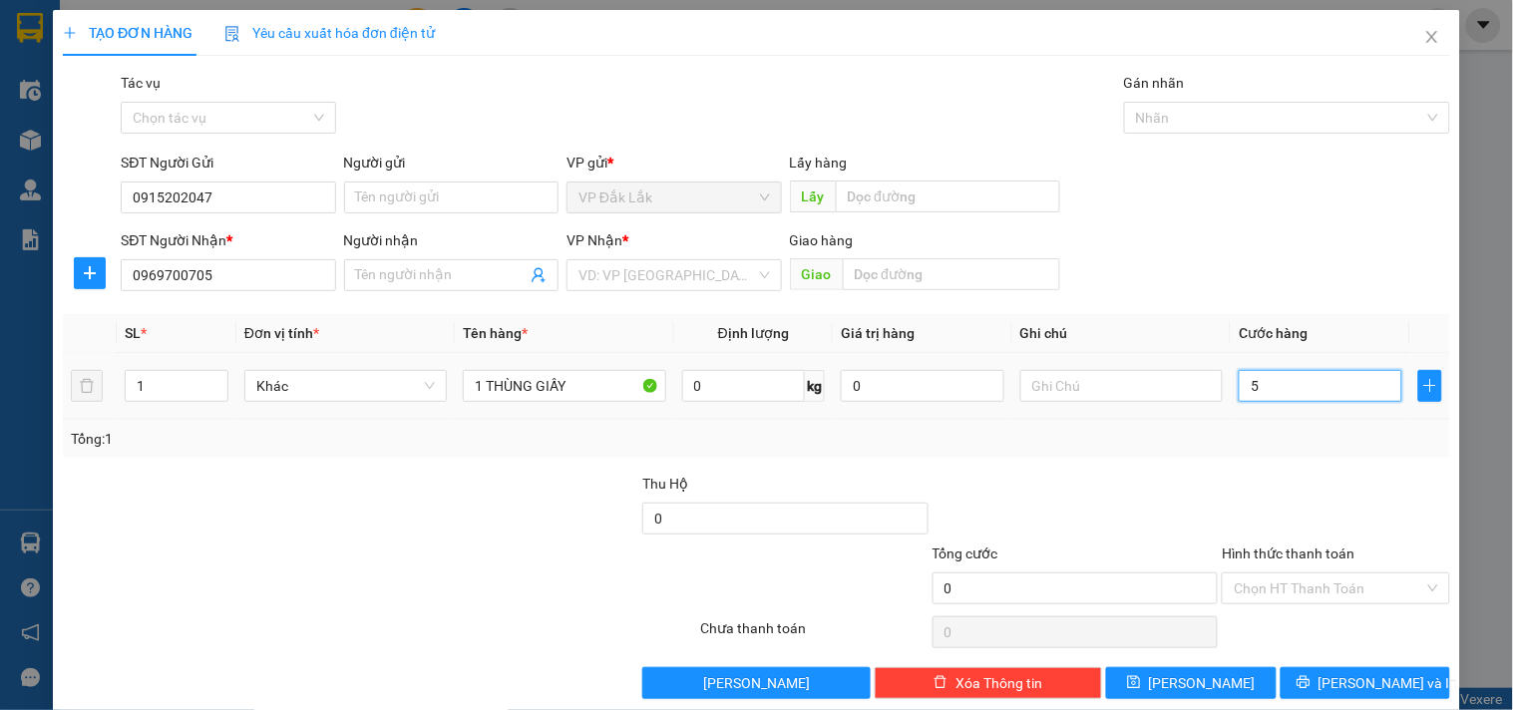
type input "5"
type input "50"
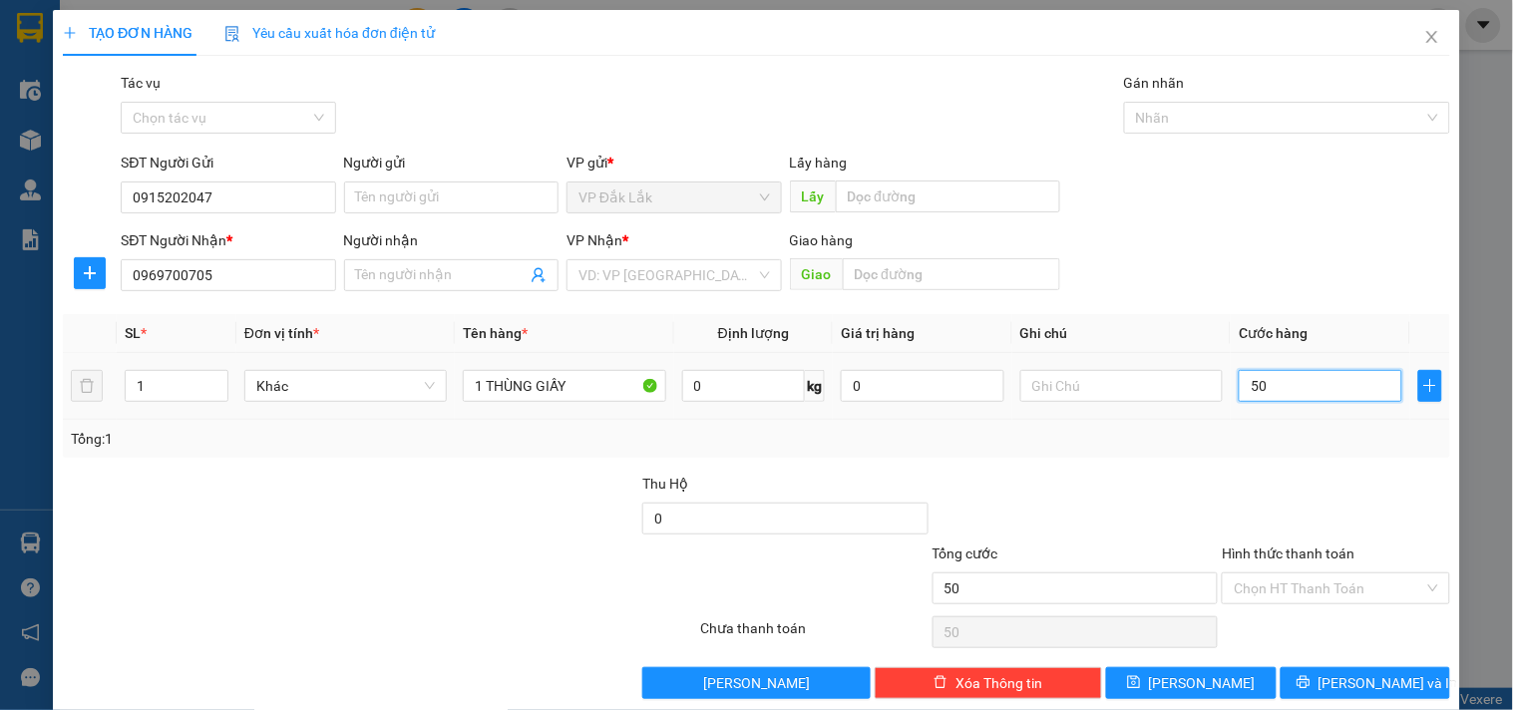
type input "500"
type input "5.000"
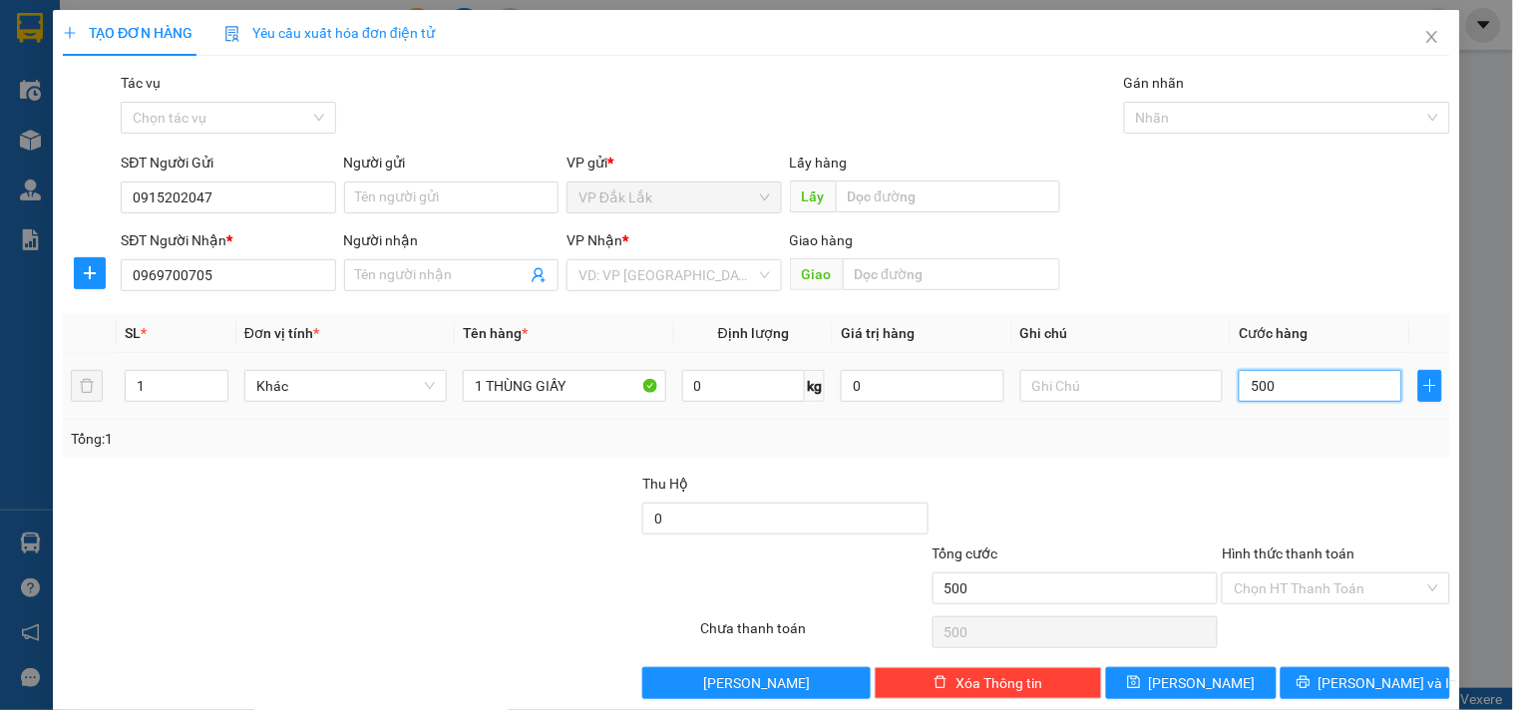
type input "5.000"
type input "50.000"
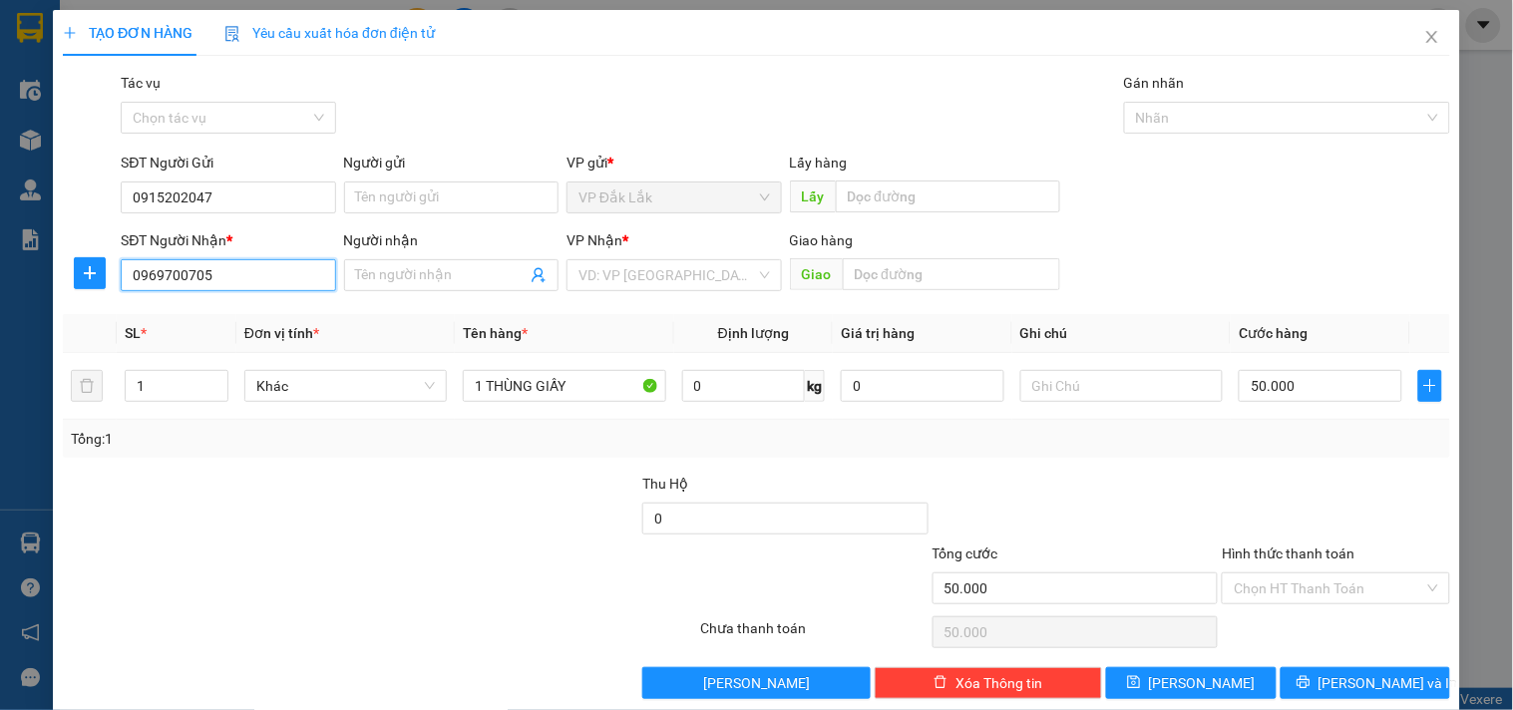
click at [249, 283] on input "0969700705" at bounding box center [228, 275] width 214 height 32
drag, startPoint x: 234, startPoint y: 275, endPoint x: 0, endPoint y: 292, distance: 235.0
click at [0, 292] on div "TẠO ĐƠN HÀNG Yêu cầu xuất hóa đơn điện tử Transit Pickup Surcharge Ids Transit …" at bounding box center [756, 355] width 1513 height 710
type input "9"
click at [202, 324] on div "0967700705" at bounding box center [226, 315] width 188 height 22
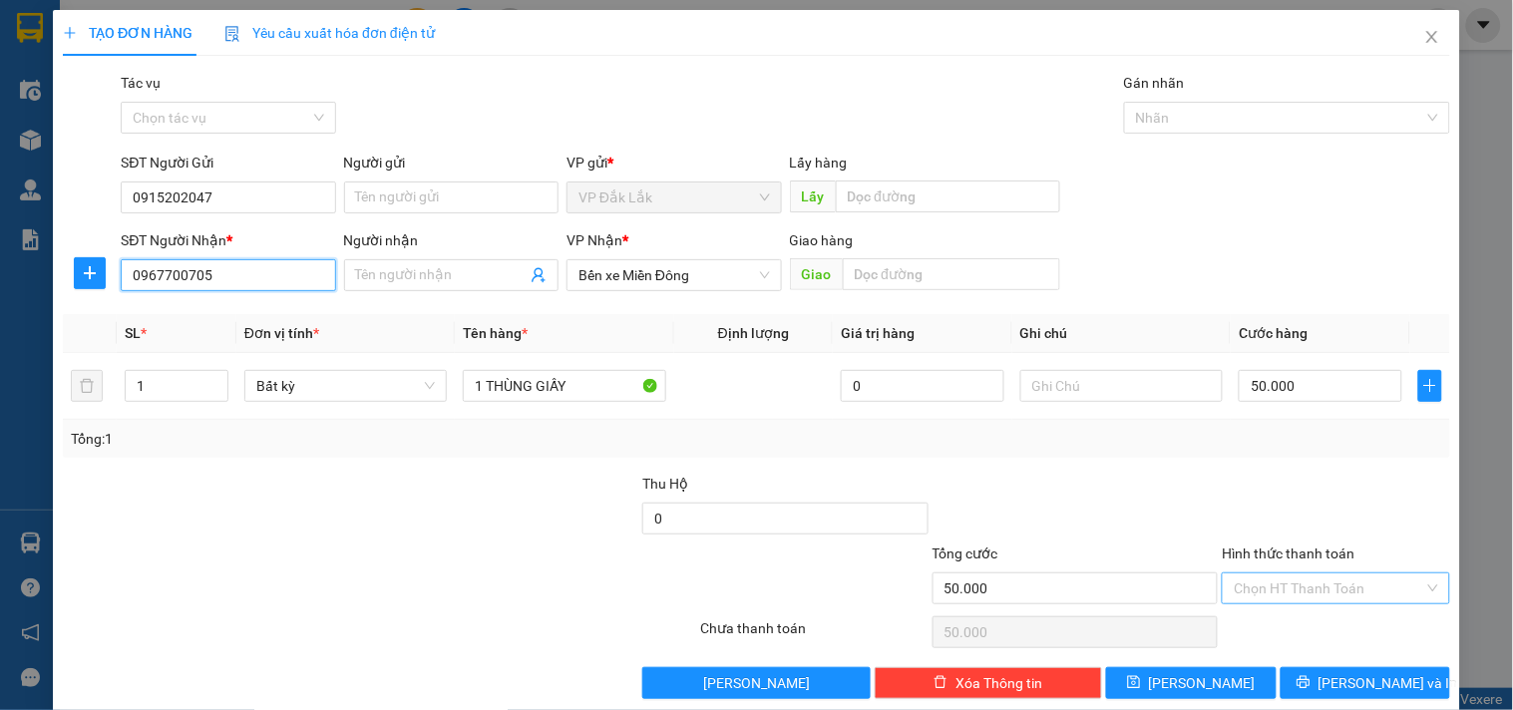
type input "0967700705"
click at [1336, 595] on input "Hình thức thanh toán" at bounding box center [1328, 588] width 189 height 30
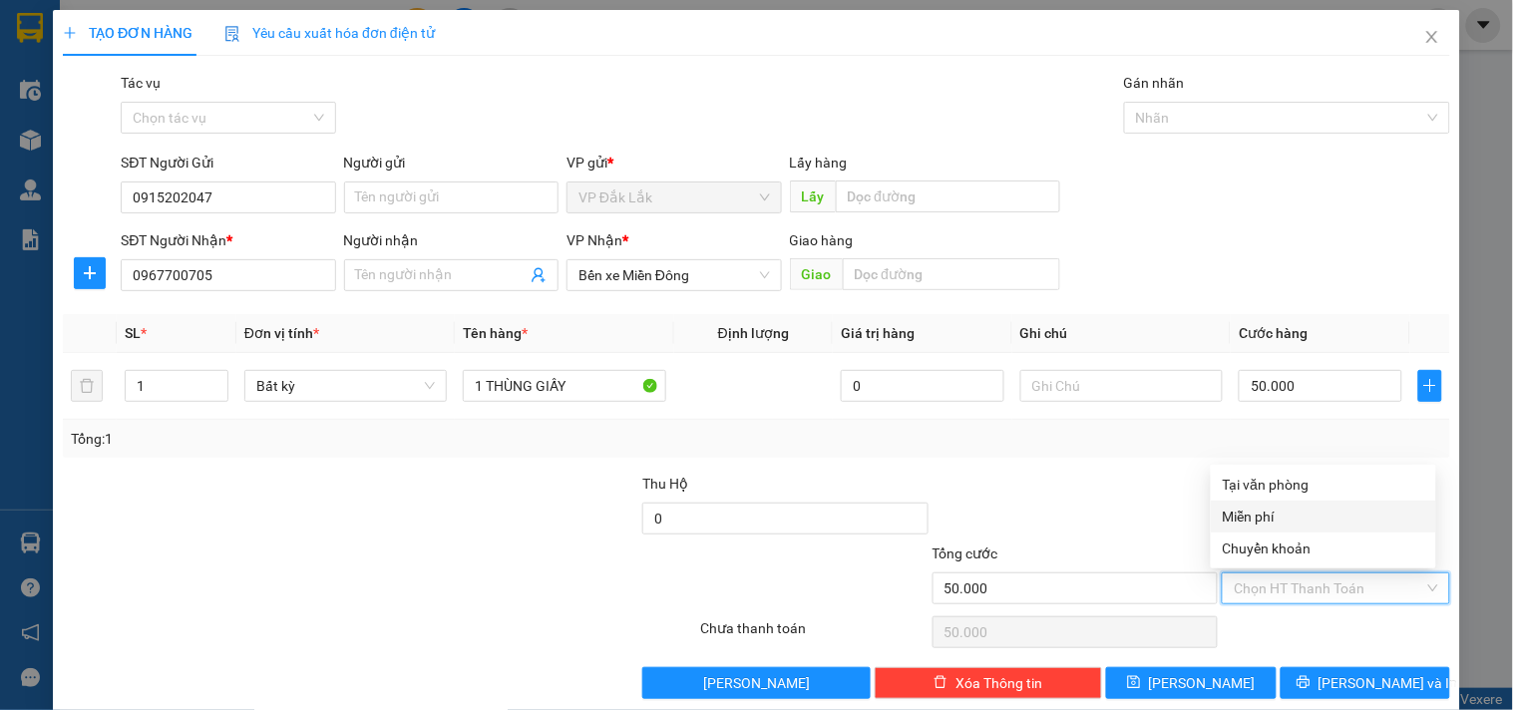
click at [1293, 495] on div "Tại văn phòng" at bounding box center [1323, 485] width 201 height 22
type input "0"
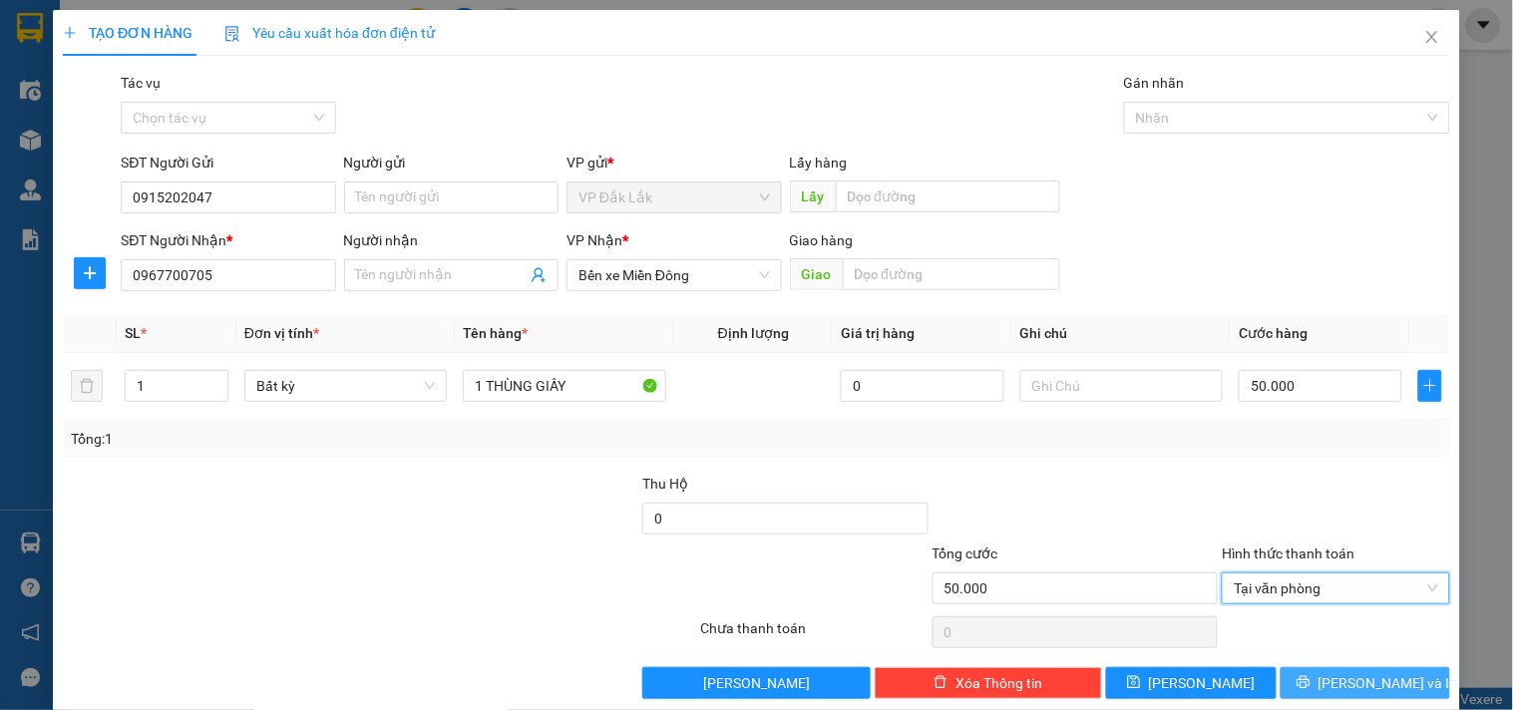
click at [1354, 673] on span "Lưu và In" at bounding box center [1388, 683] width 140 height 22
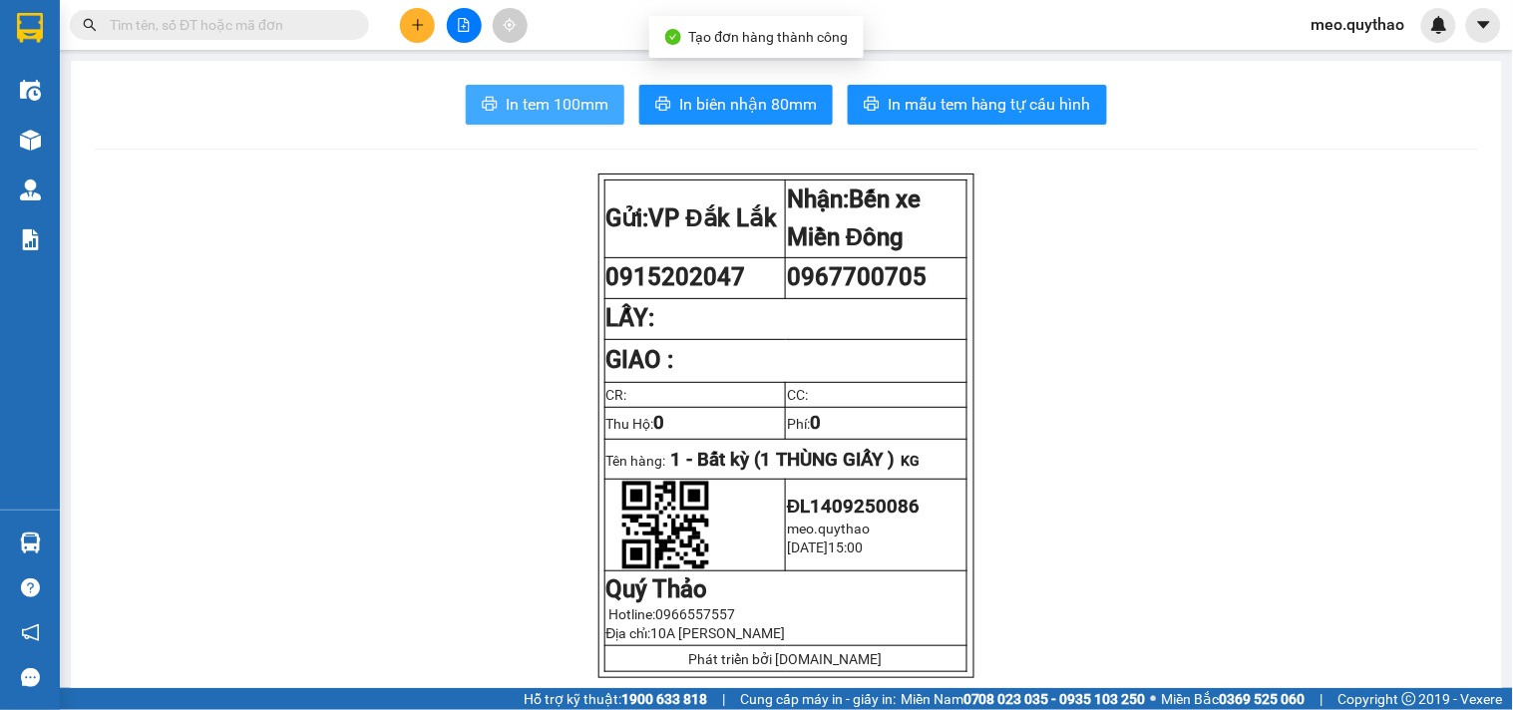
click at [509, 124] on button "In tem 100mm" at bounding box center [545, 105] width 159 height 40
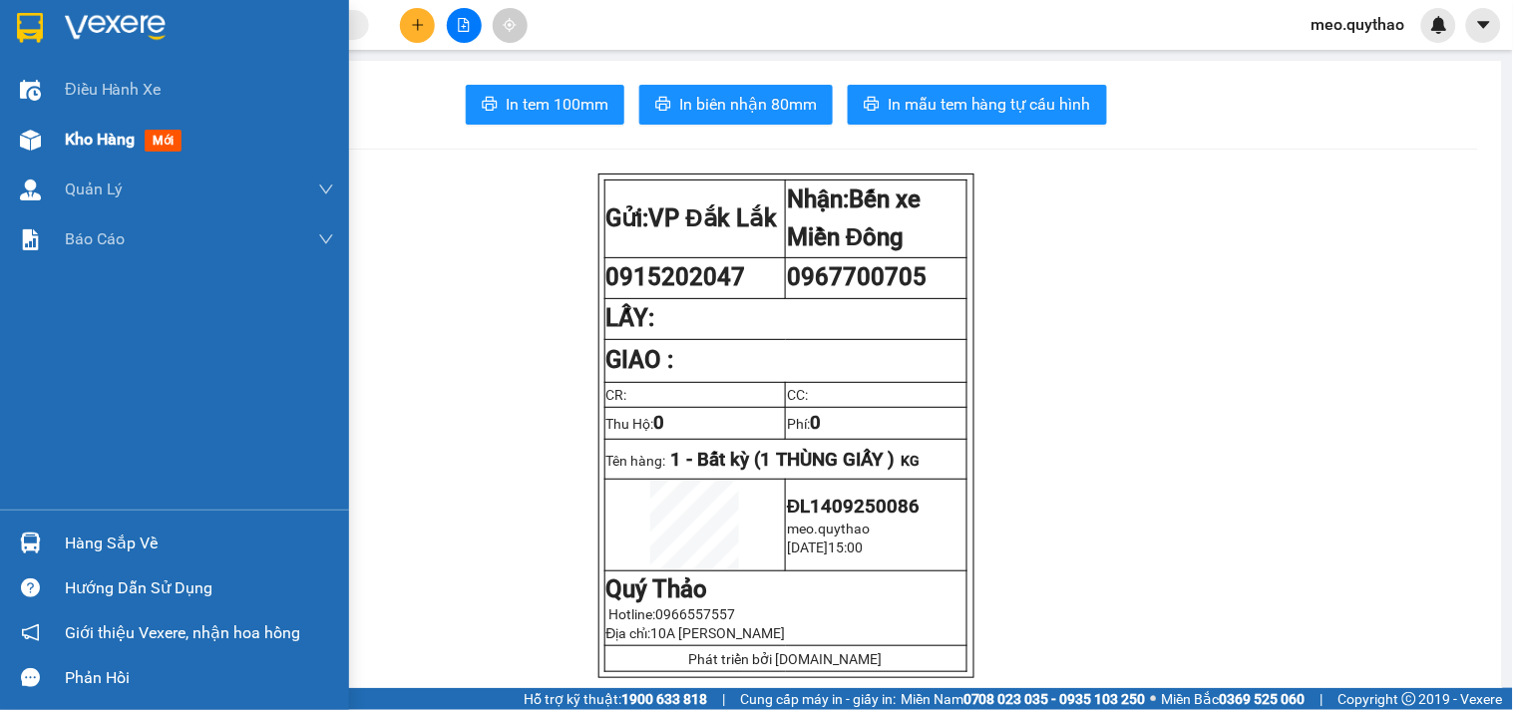
click at [117, 130] on span "Kho hàng" at bounding box center [100, 139] width 70 height 19
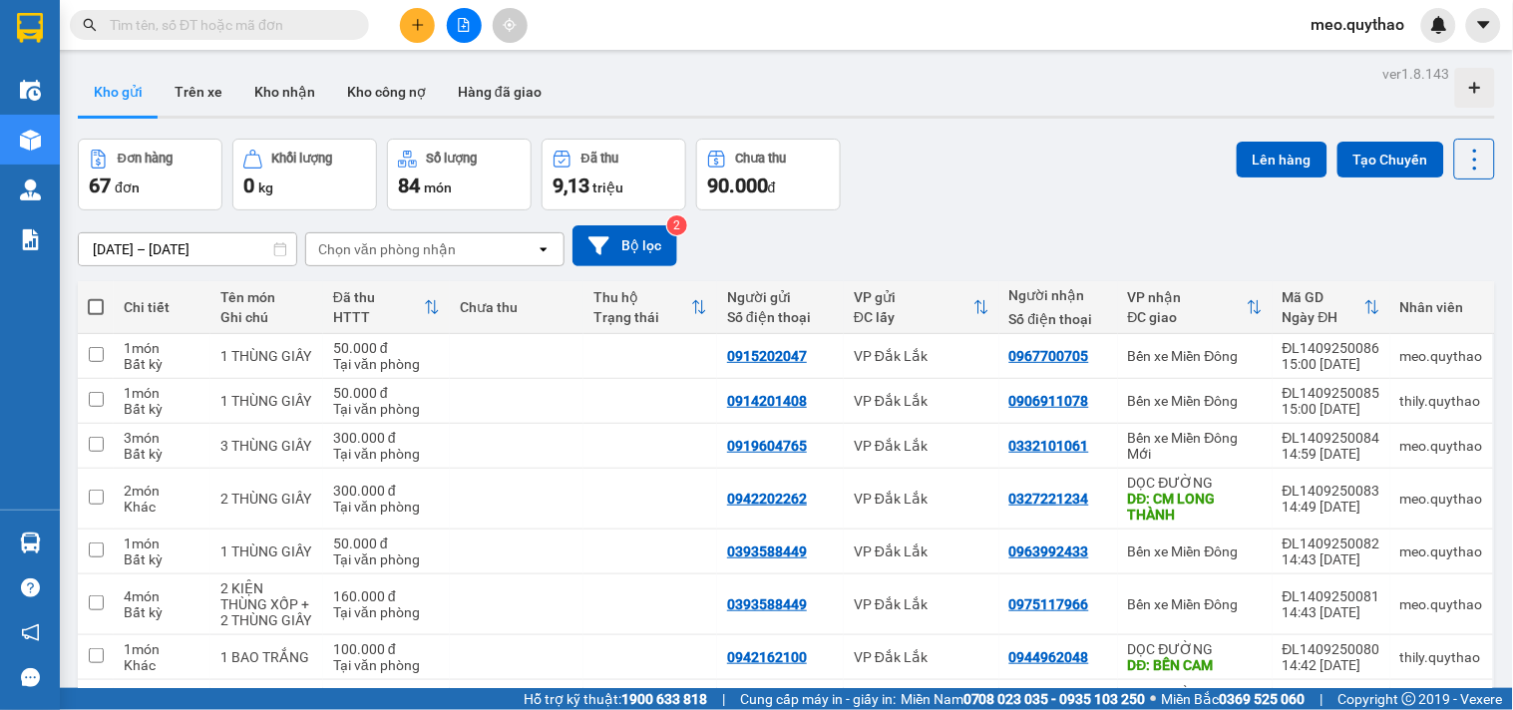
click at [414, 31] on icon "plus" at bounding box center [418, 25] width 14 height 14
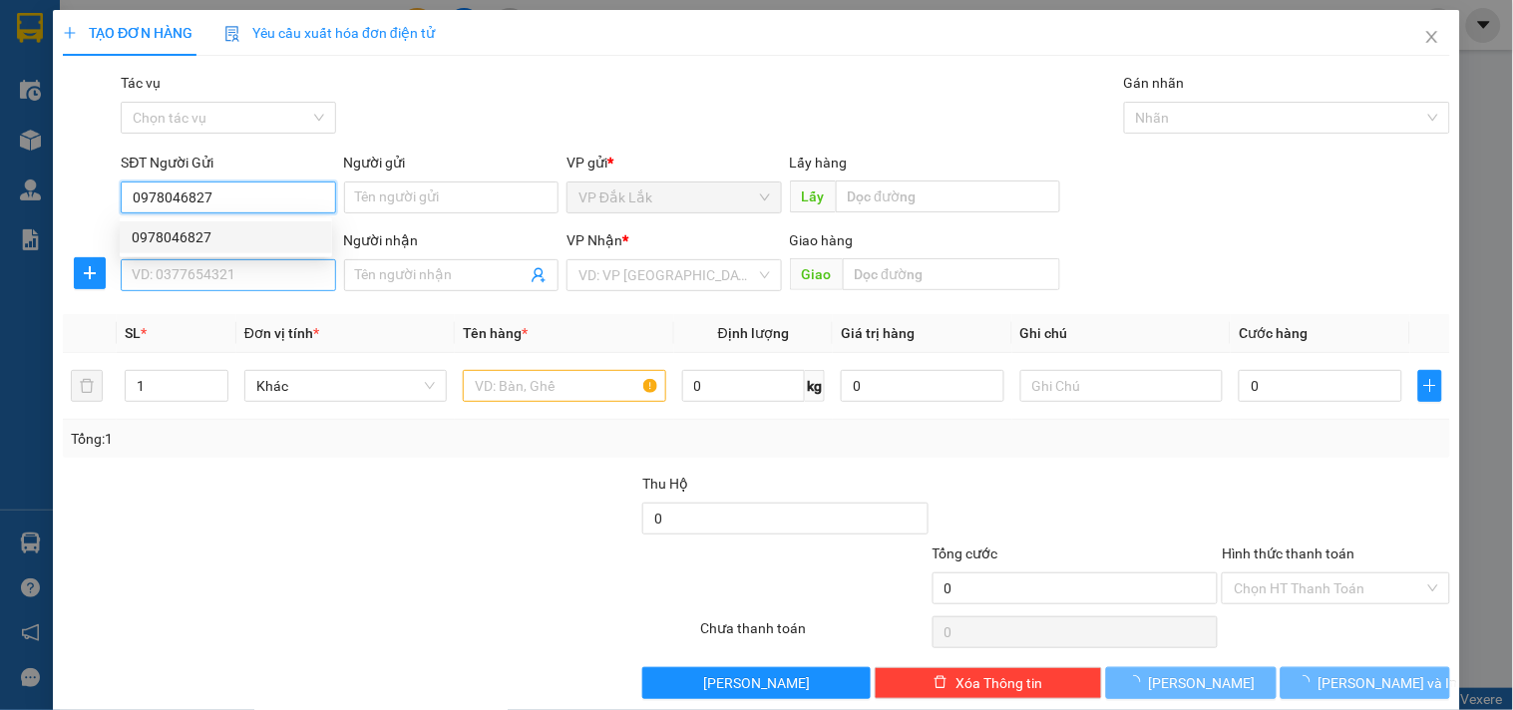
type input "0978046827"
click at [214, 273] on input "SĐT Người Nhận *" at bounding box center [228, 275] width 214 height 32
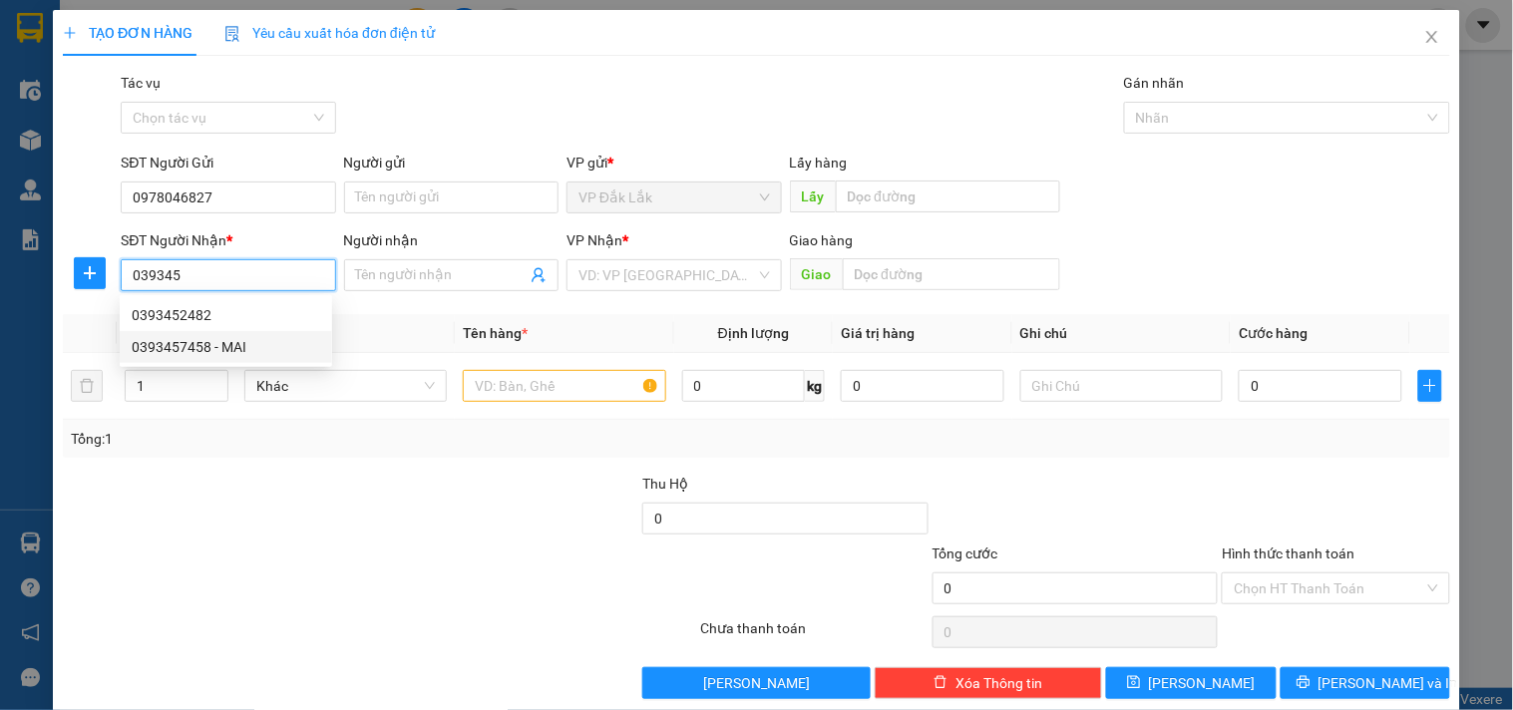
click at [224, 353] on div "0393457458 - MAI" at bounding box center [226, 347] width 188 height 22
type input "0393457458"
type input "MAI"
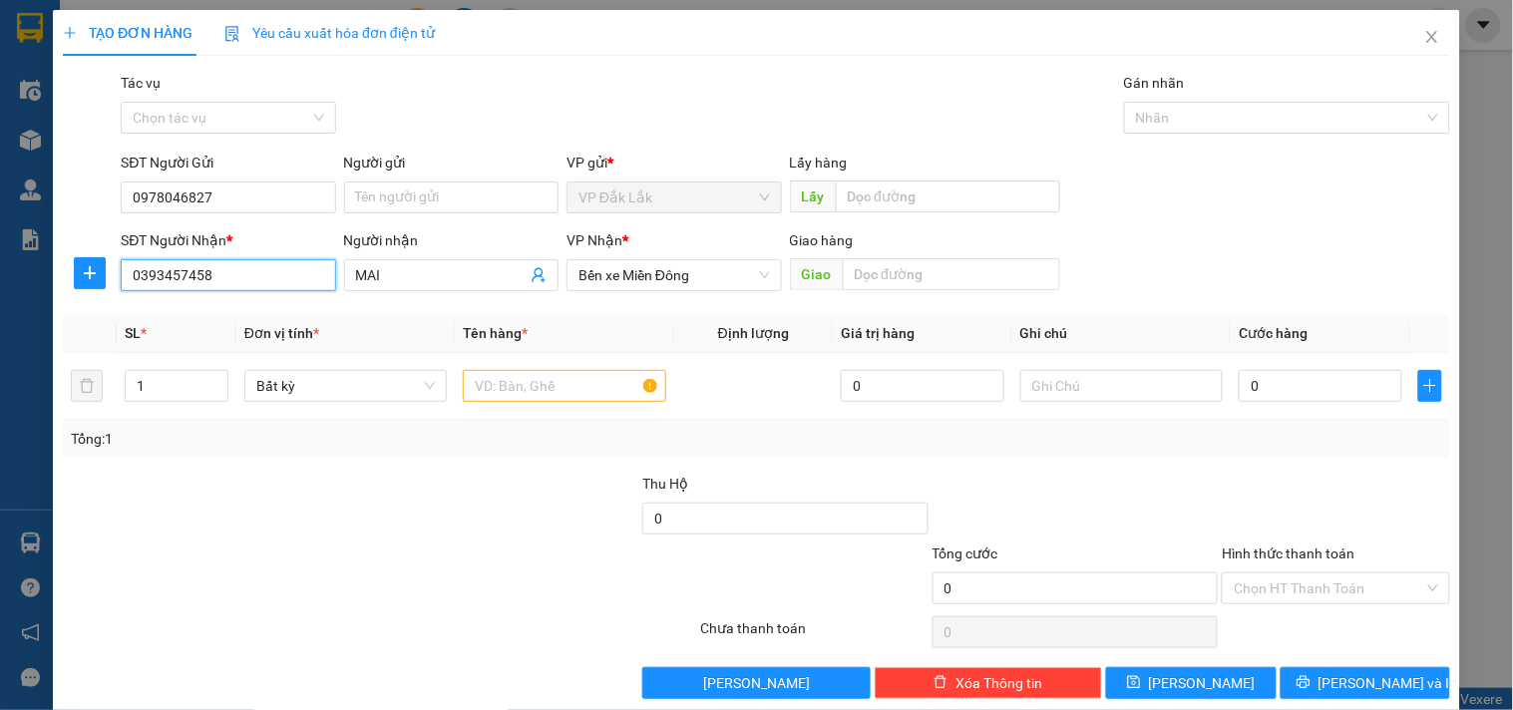
type input "0393457458"
click at [443, 255] on div "Người nhận" at bounding box center [451, 244] width 214 height 30
click at [455, 260] on div "Người nhận MAI" at bounding box center [451, 264] width 214 height 70
click at [455, 260] on span "MAI" at bounding box center [451, 275] width 214 height 32
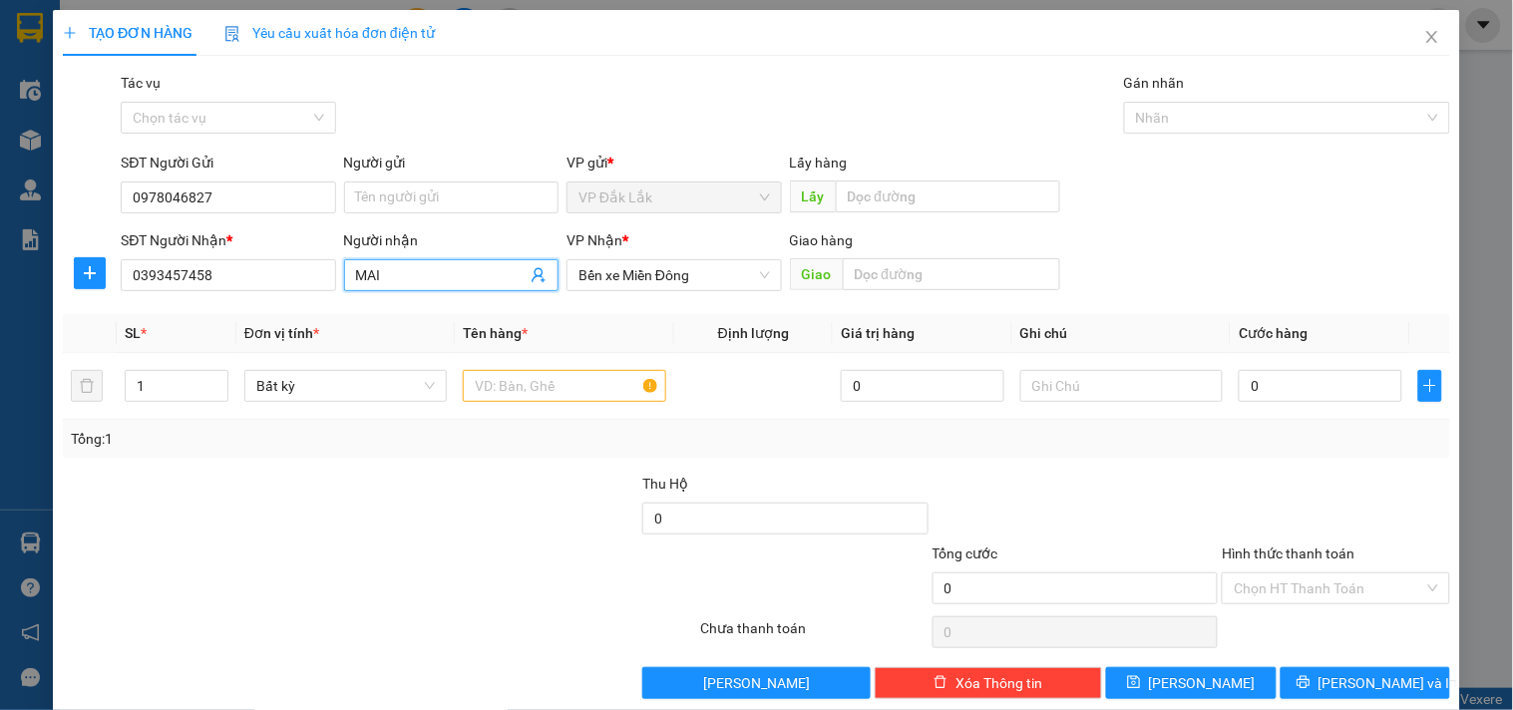
click at [455, 260] on span "MAI" at bounding box center [451, 275] width 214 height 32
click at [455, 267] on input "MAI" at bounding box center [441, 275] width 171 height 22
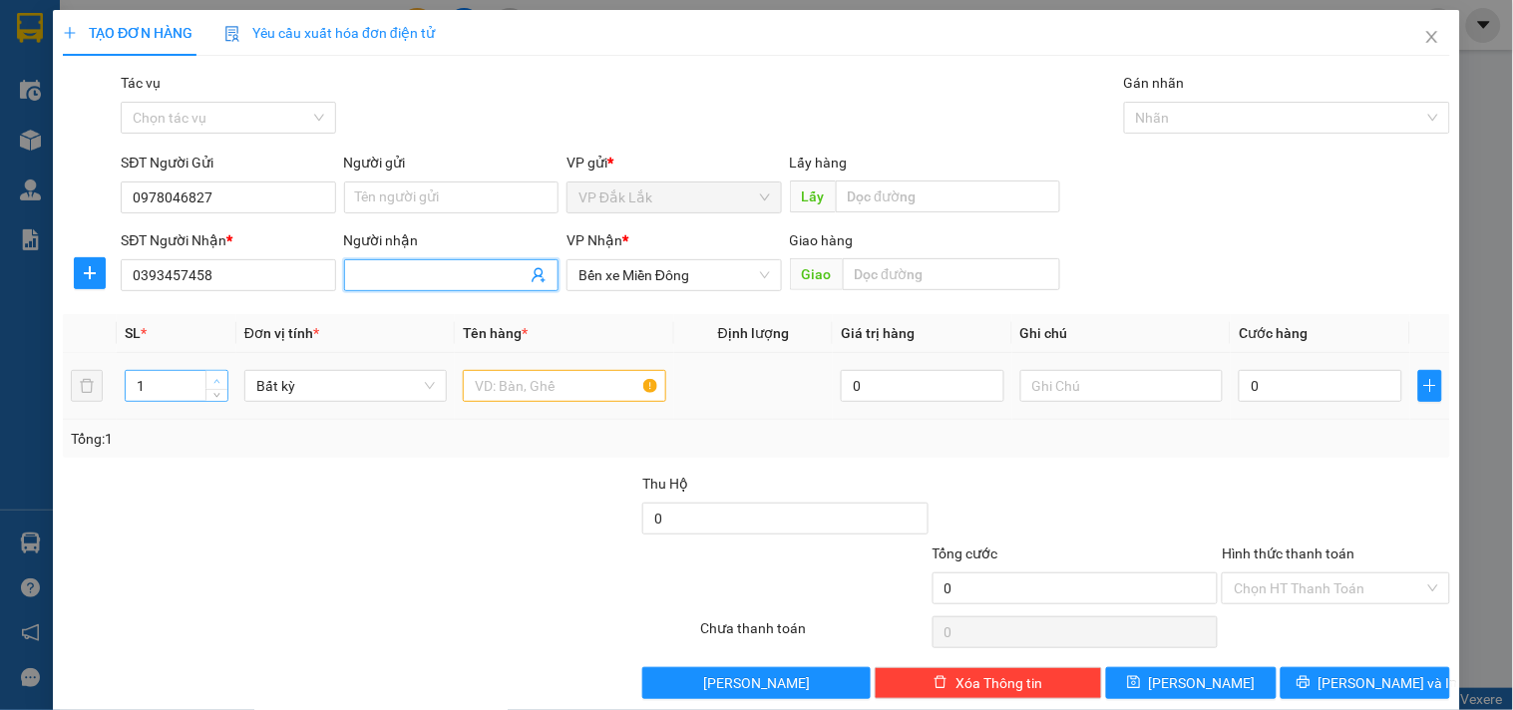
type input "2"
click at [213, 381] on icon "up" at bounding box center [216, 381] width 7 height 7
click at [537, 392] on input "text" at bounding box center [564, 386] width 202 height 32
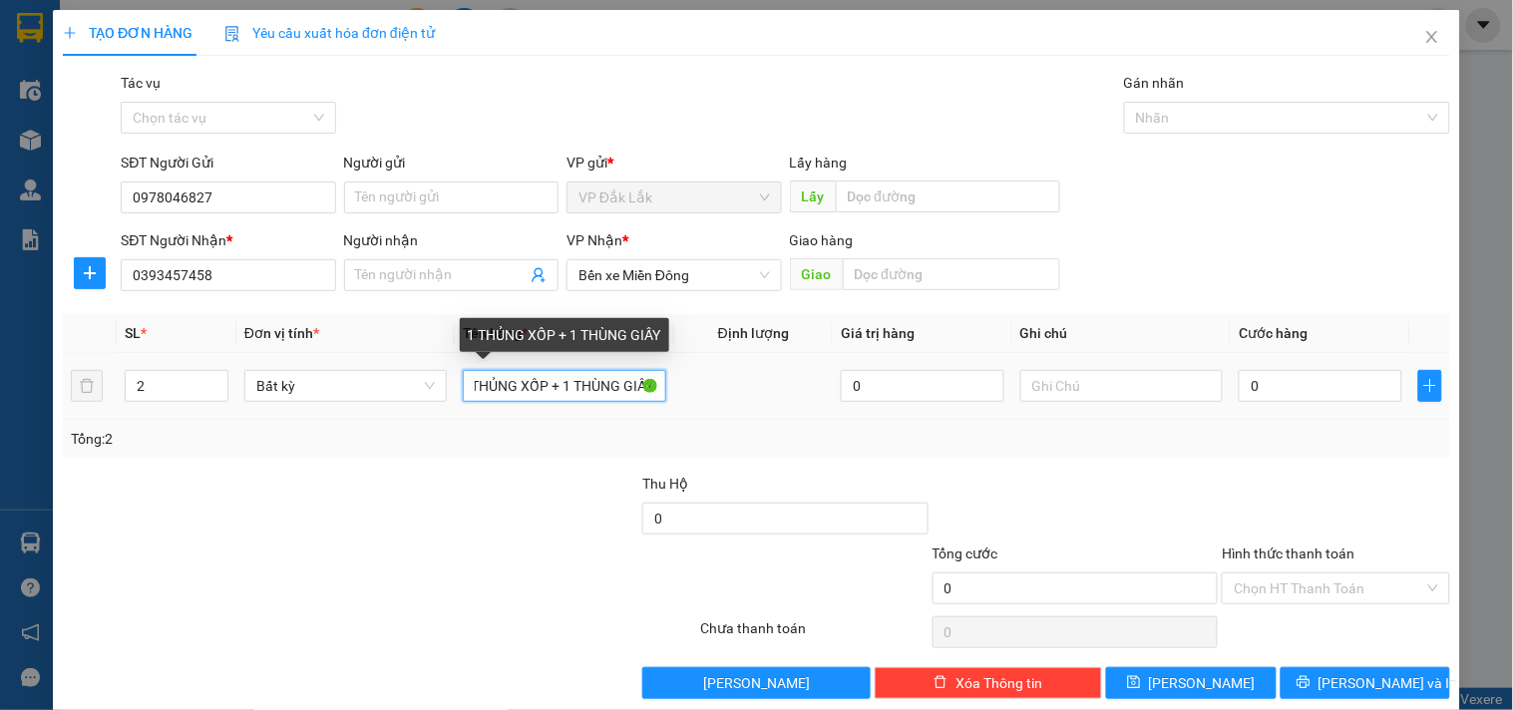
scroll to position [0, 25]
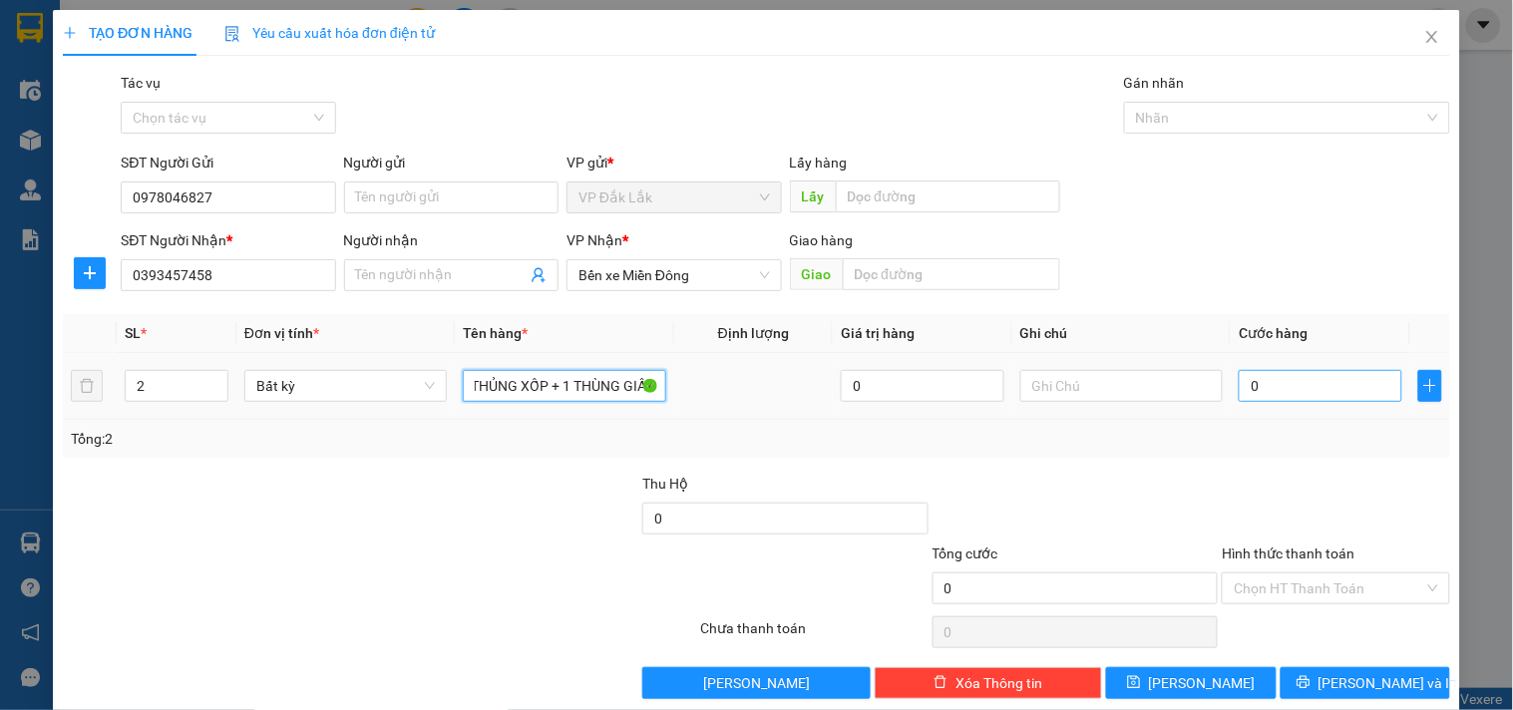
type input "1 THỦNG XỐP + 1 THÙNG GIẤY"
click at [1264, 394] on input "0" at bounding box center [1321, 386] width 164 height 32
type input "1"
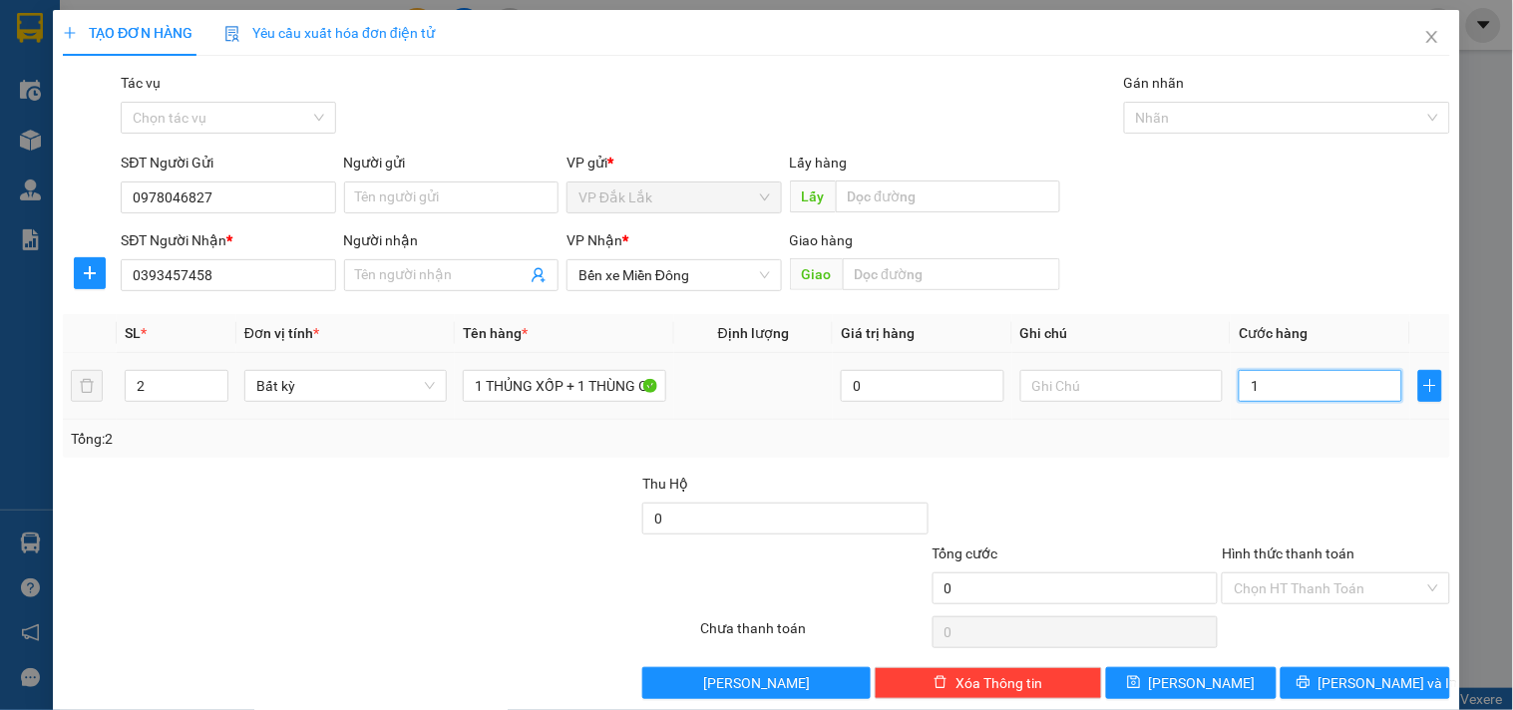
type input "1"
type input "11"
type input "1"
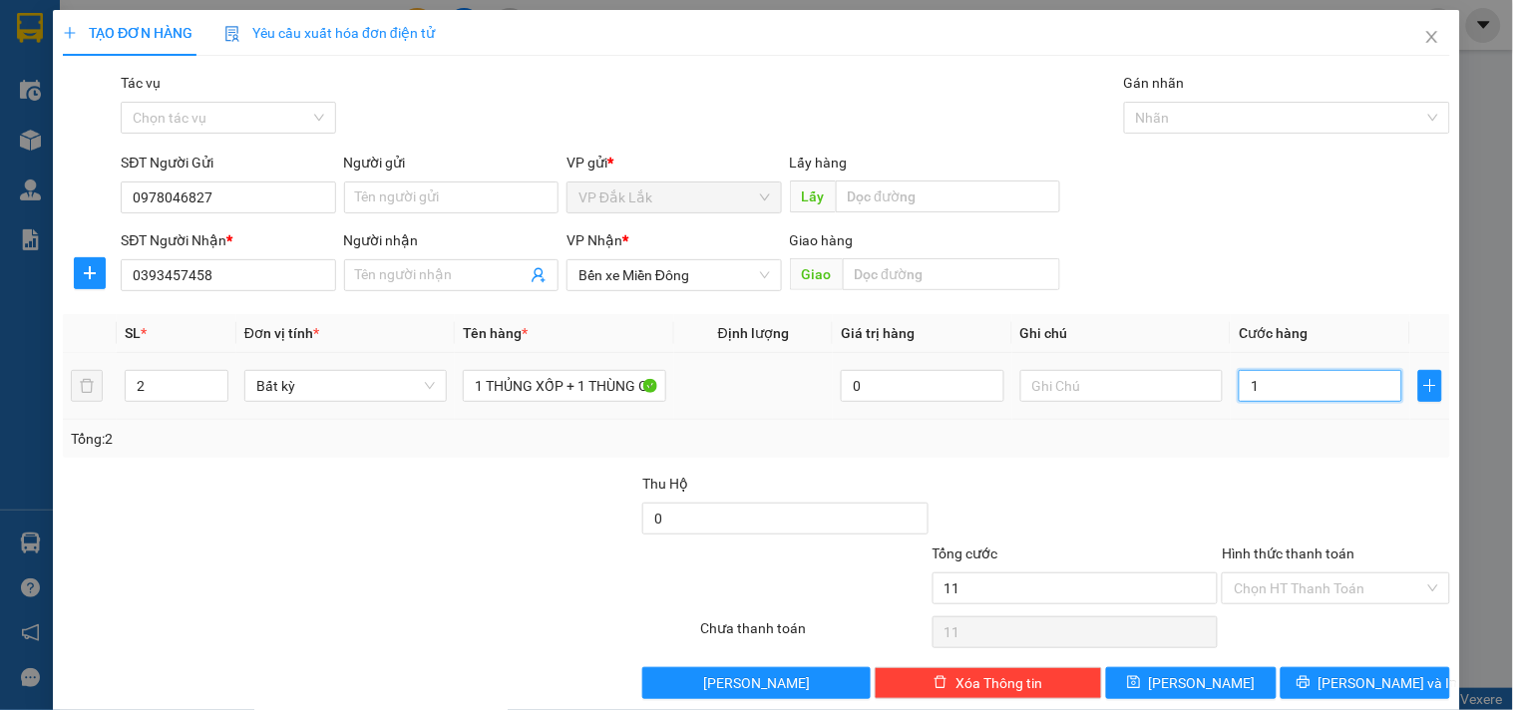
type input "1"
type input "0"
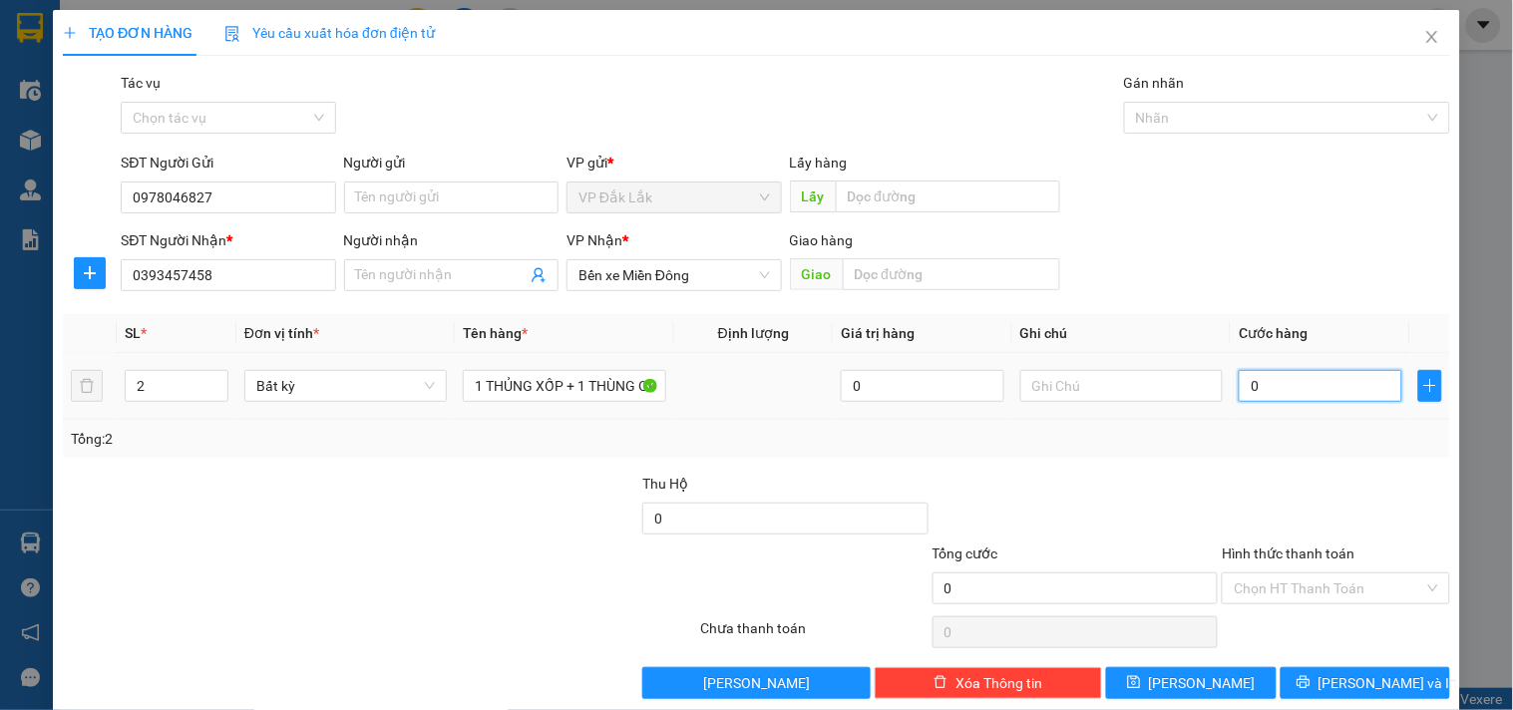
type input "01"
type input "1"
type input "011"
type input "11"
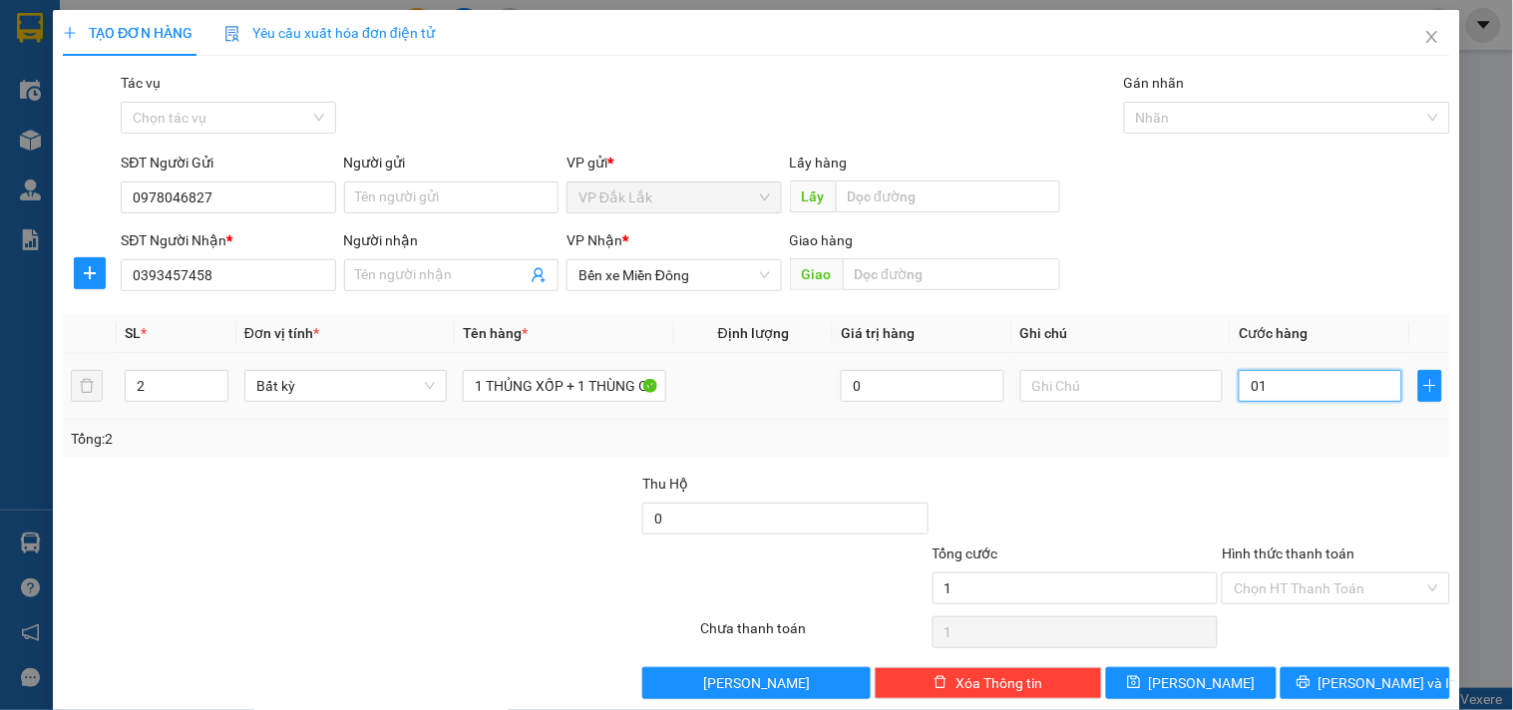
type input "11"
type input "0.110"
type input "110"
type input "01.100"
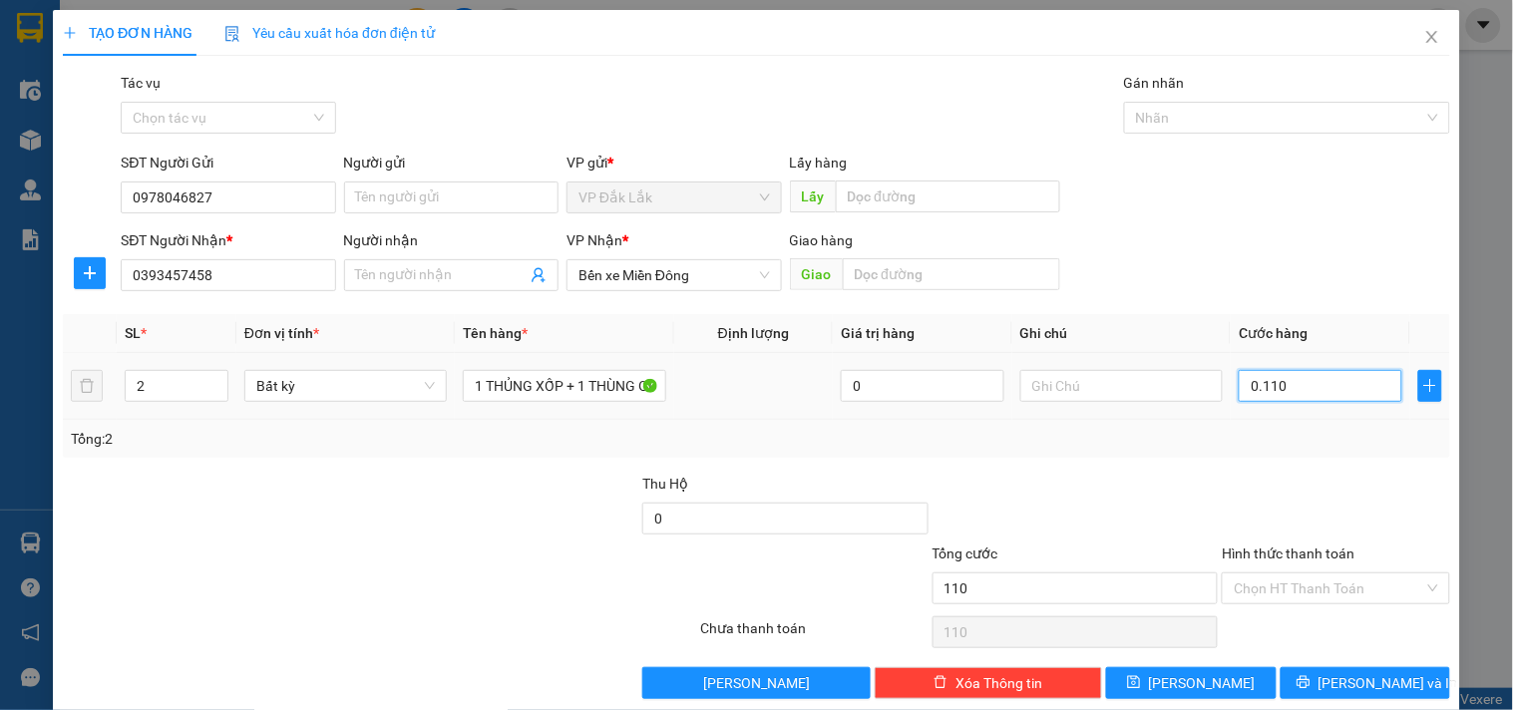
type input "1.100"
type input "011.000"
type input "11.000"
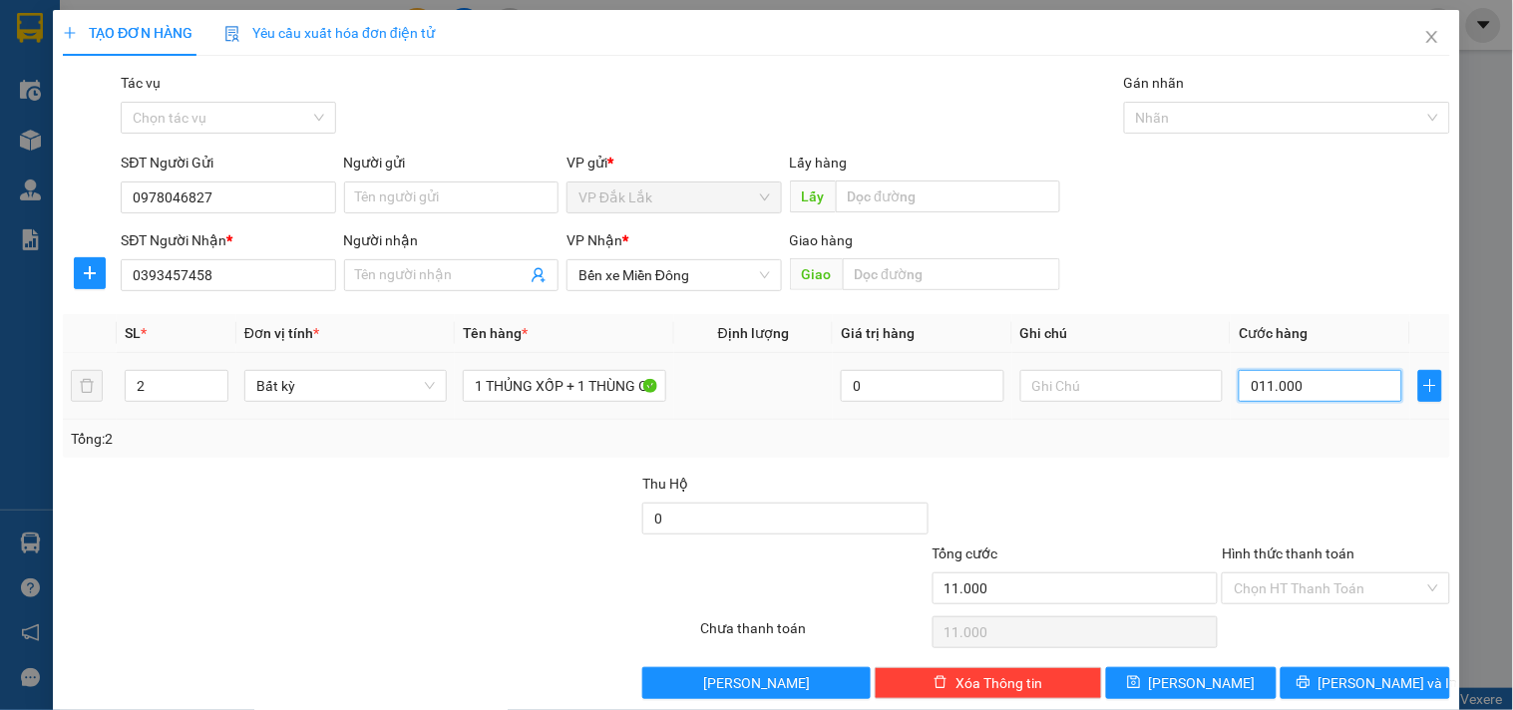
type input "0.110.000"
type input "110.000"
click at [1408, 475] on div at bounding box center [1335, 508] width 231 height 70
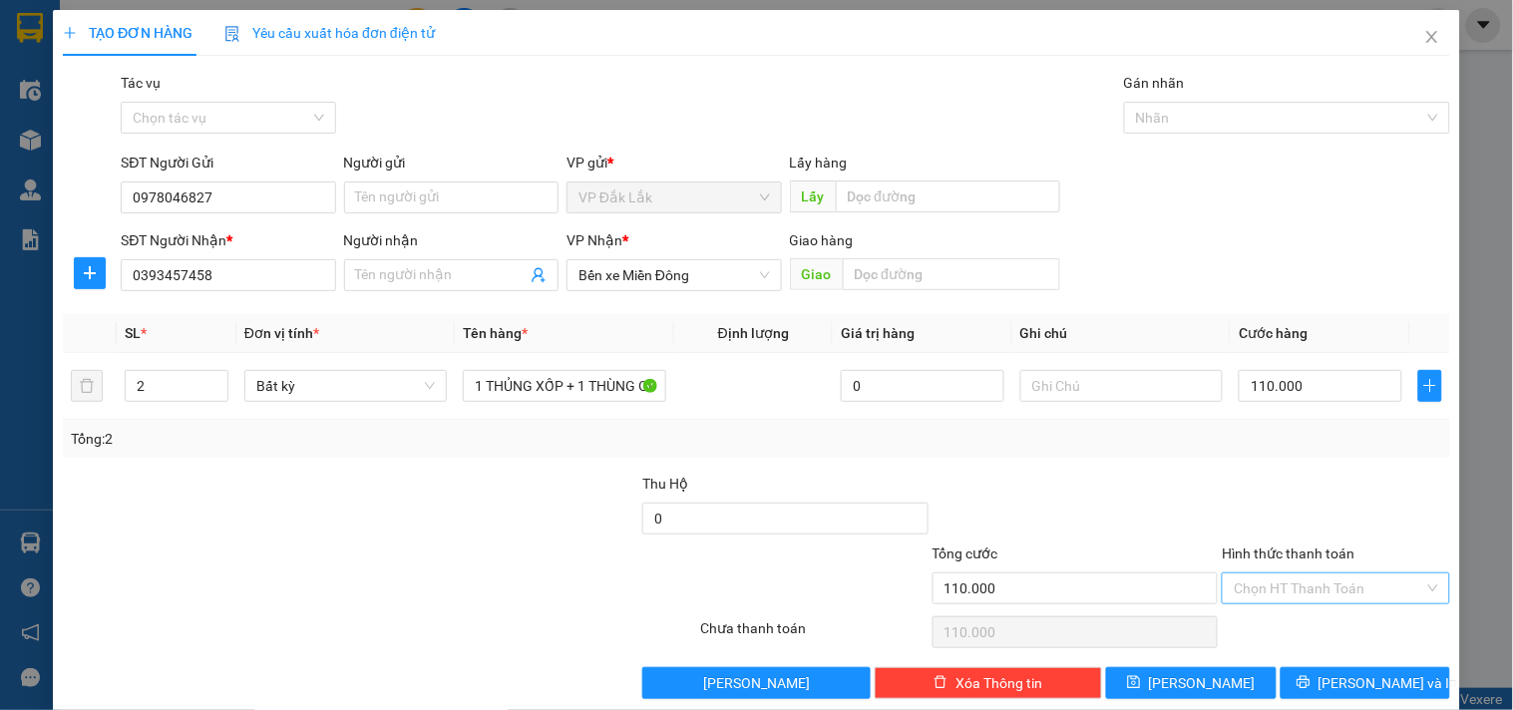
click at [1304, 596] on input "Hình thức thanh toán" at bounding box center [1328, 588] width 189 height 30
click at [1304, 483] on div "Tại văn phòng" at bounding box center [1323, 485] width 201 height 22
type input "0"
click at [1380, 683] on span "Lưu và In" at bounding box center [1388, 683] width 140 height 22
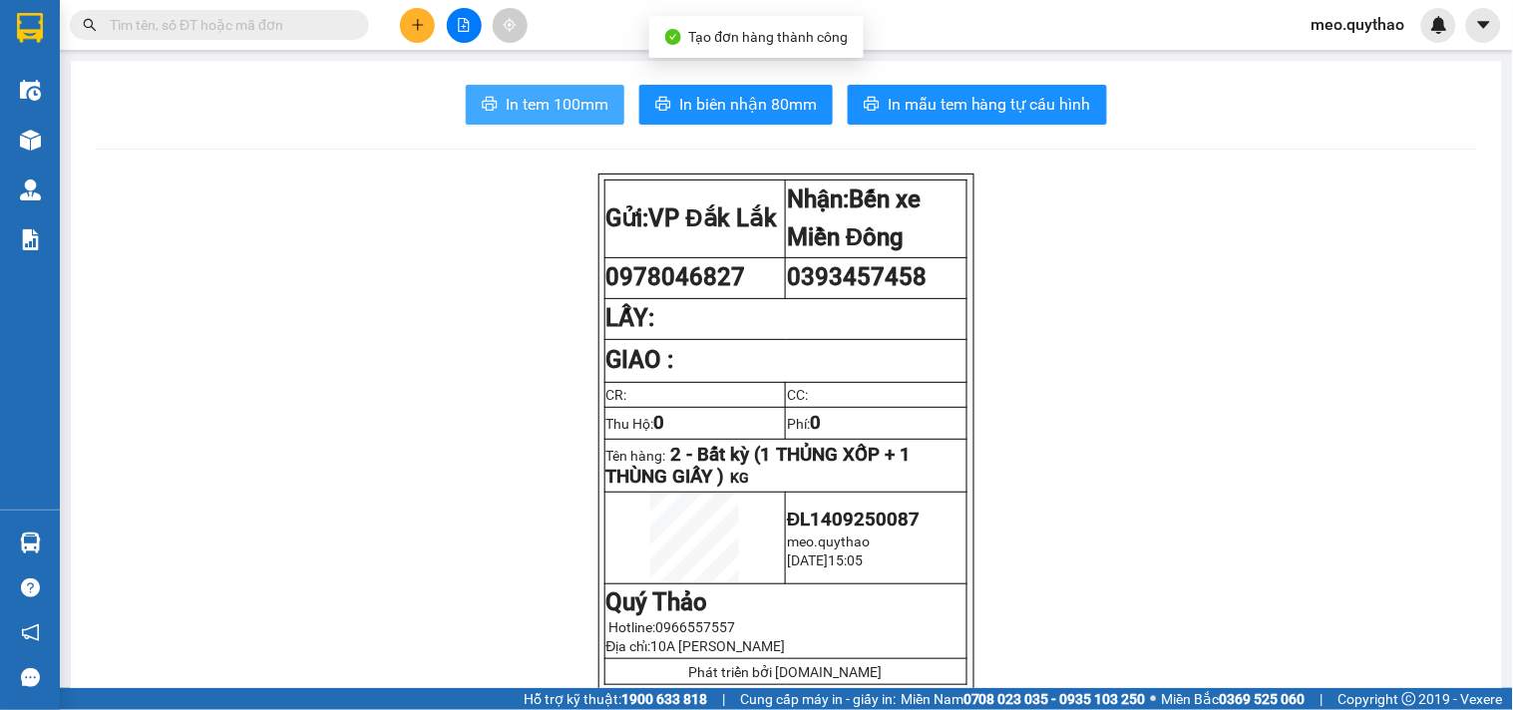
click at [540, 124] on button "In tem 100mm" at bounding box center [545, 105] width 159 height 40
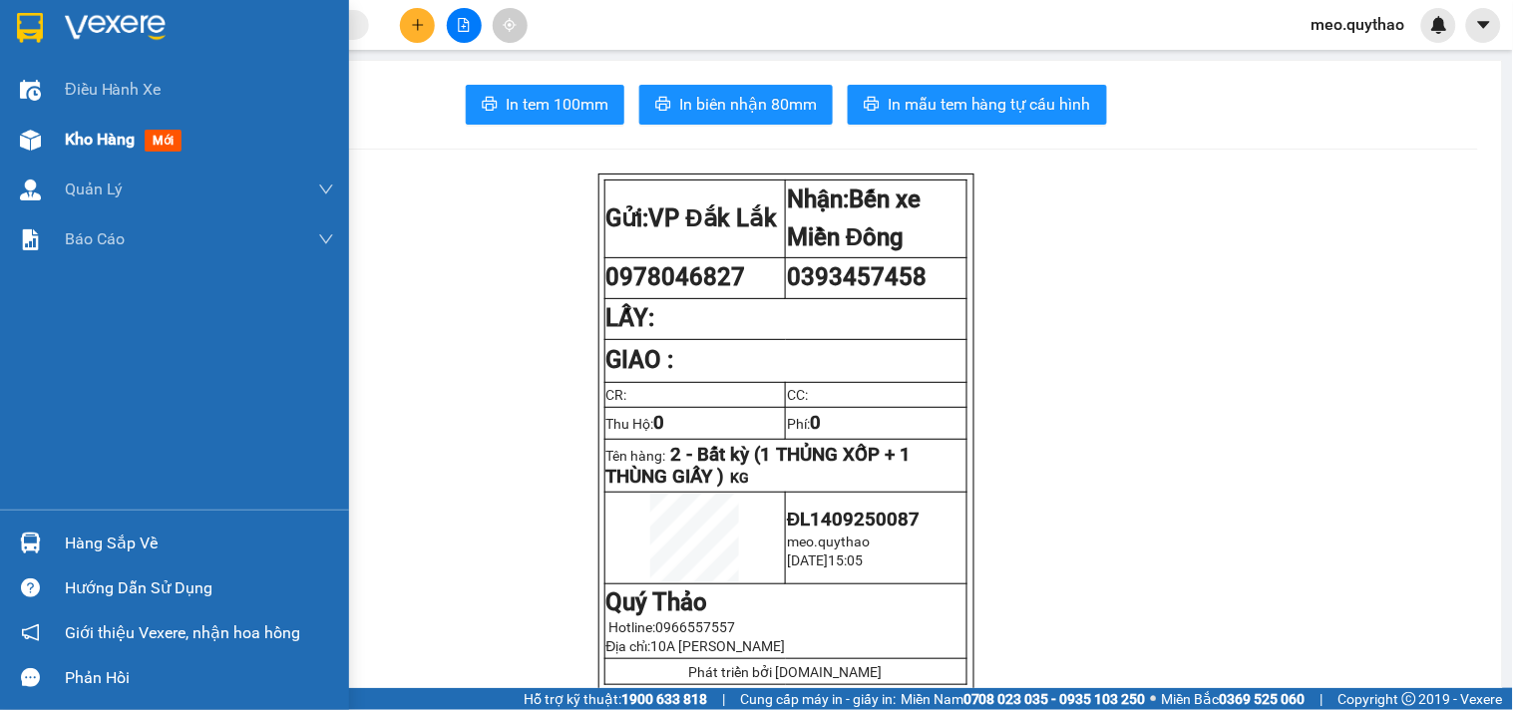
click at [122, 141] on span "Kho hàng" at bounding box center [100, 139] width 70 height 19
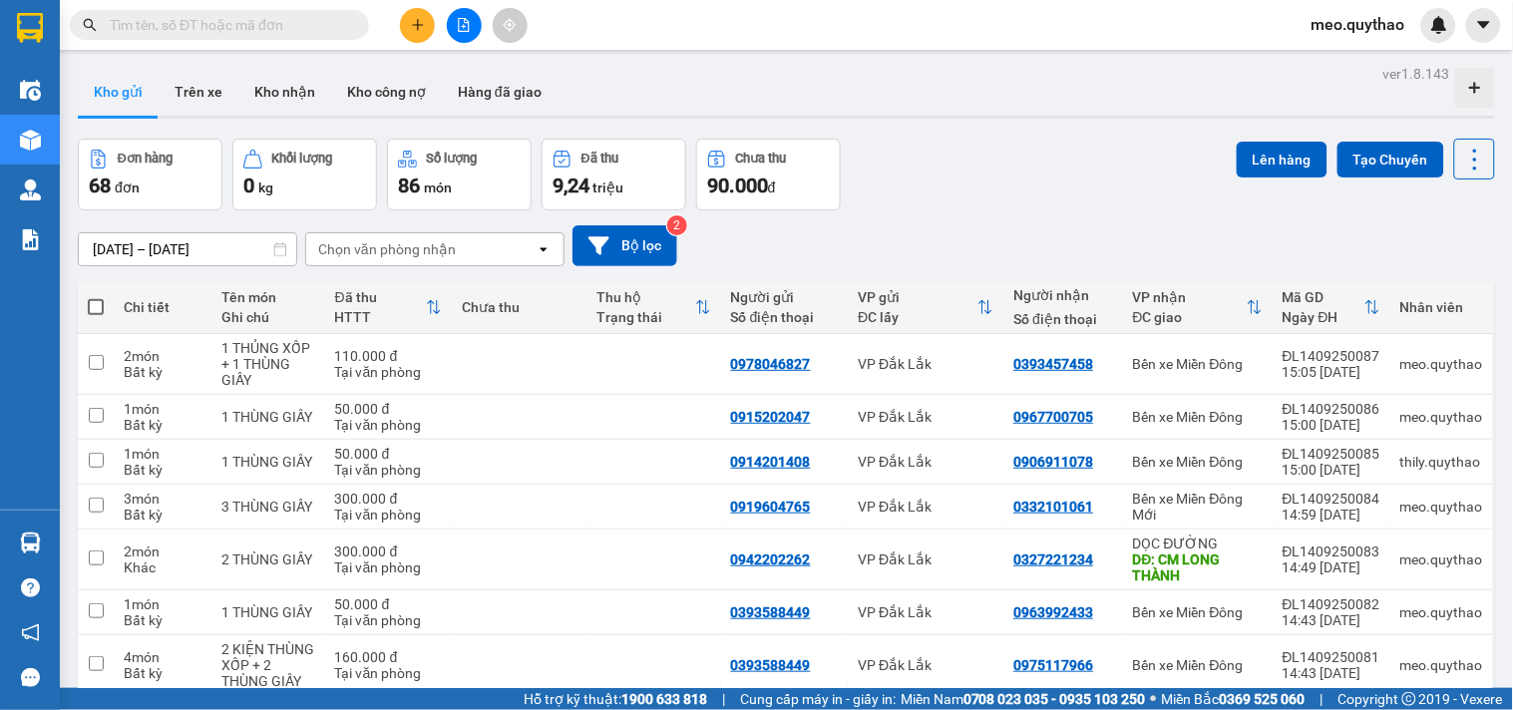
click at [409, 31] on button at bounding box center [417, 25] width 35 height 35
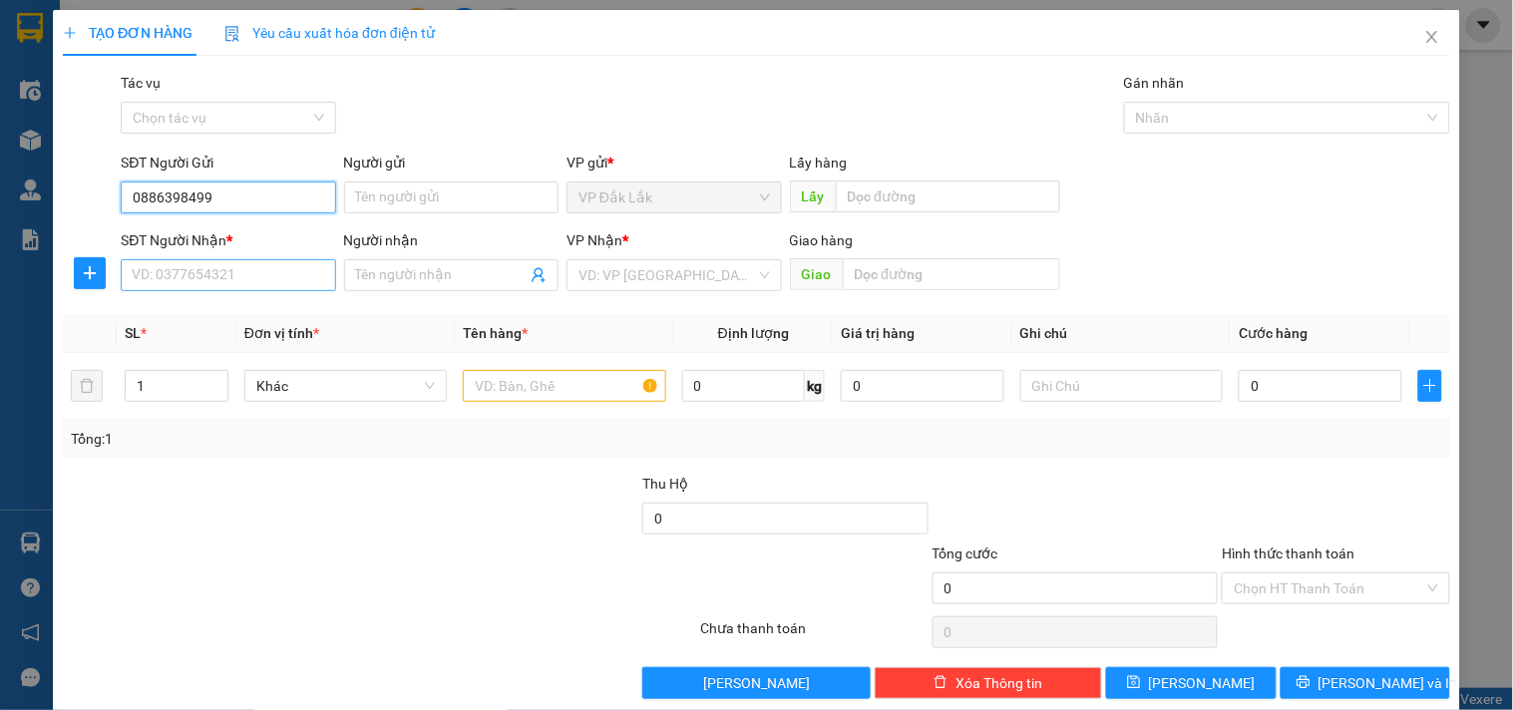
type input "0886398499"
click at [194, 279] on input "SĐT Người Nhận *" at bounding box center [228, 275] width 214 height 32
type input "0983951381"
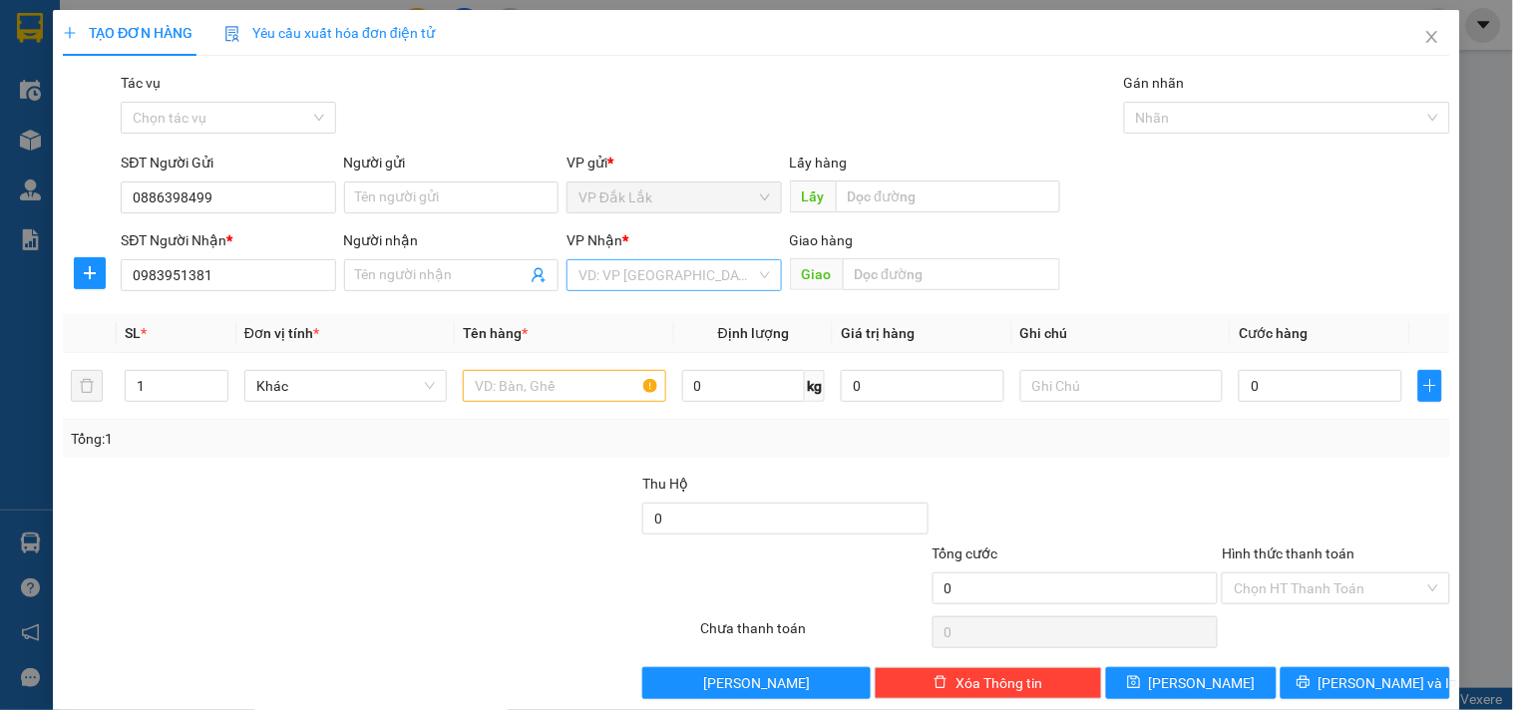
click at [613, 265] on input "search" at bounding box center [666, 275] width 177 height 30
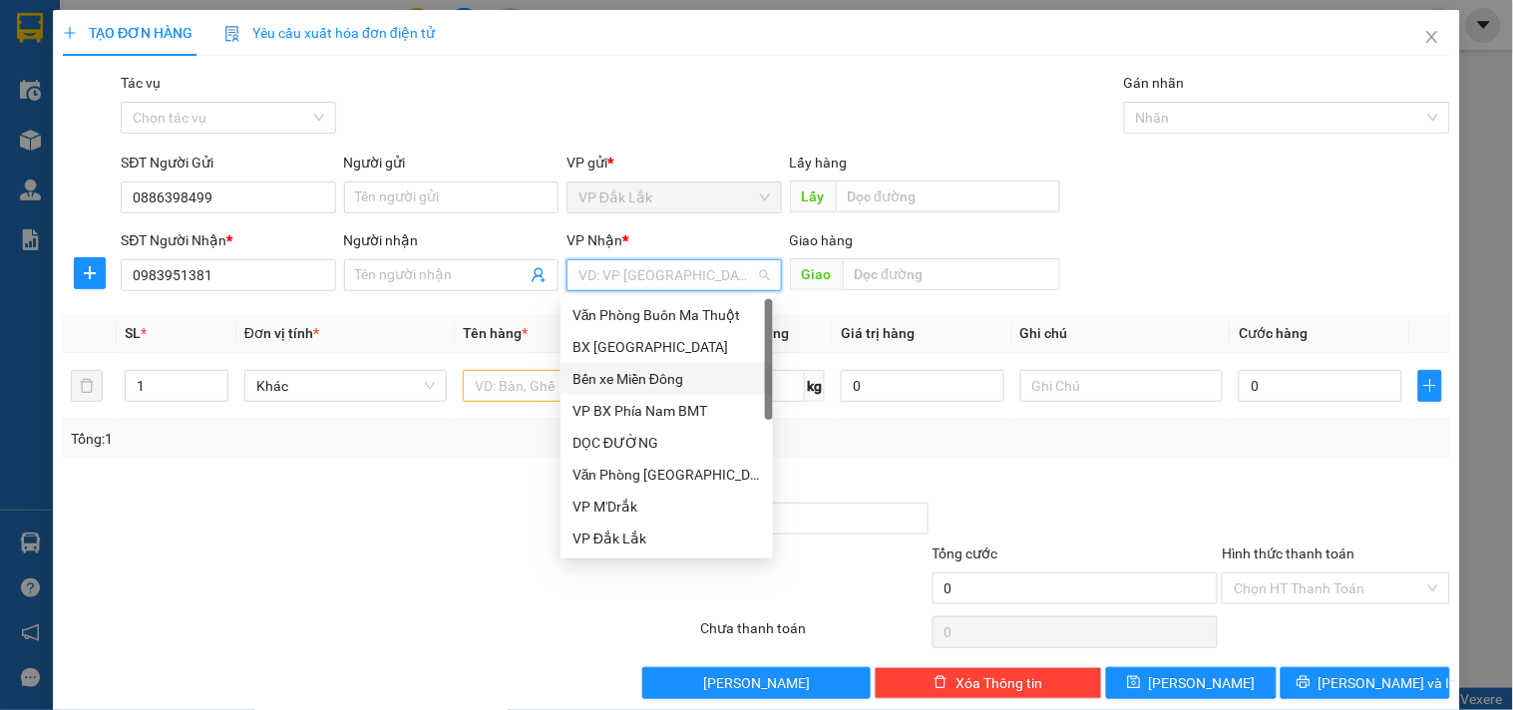
click at [665, 379] on div "Bến xe Miền Đông" at bounding box center [666, 379] width 188 height 22
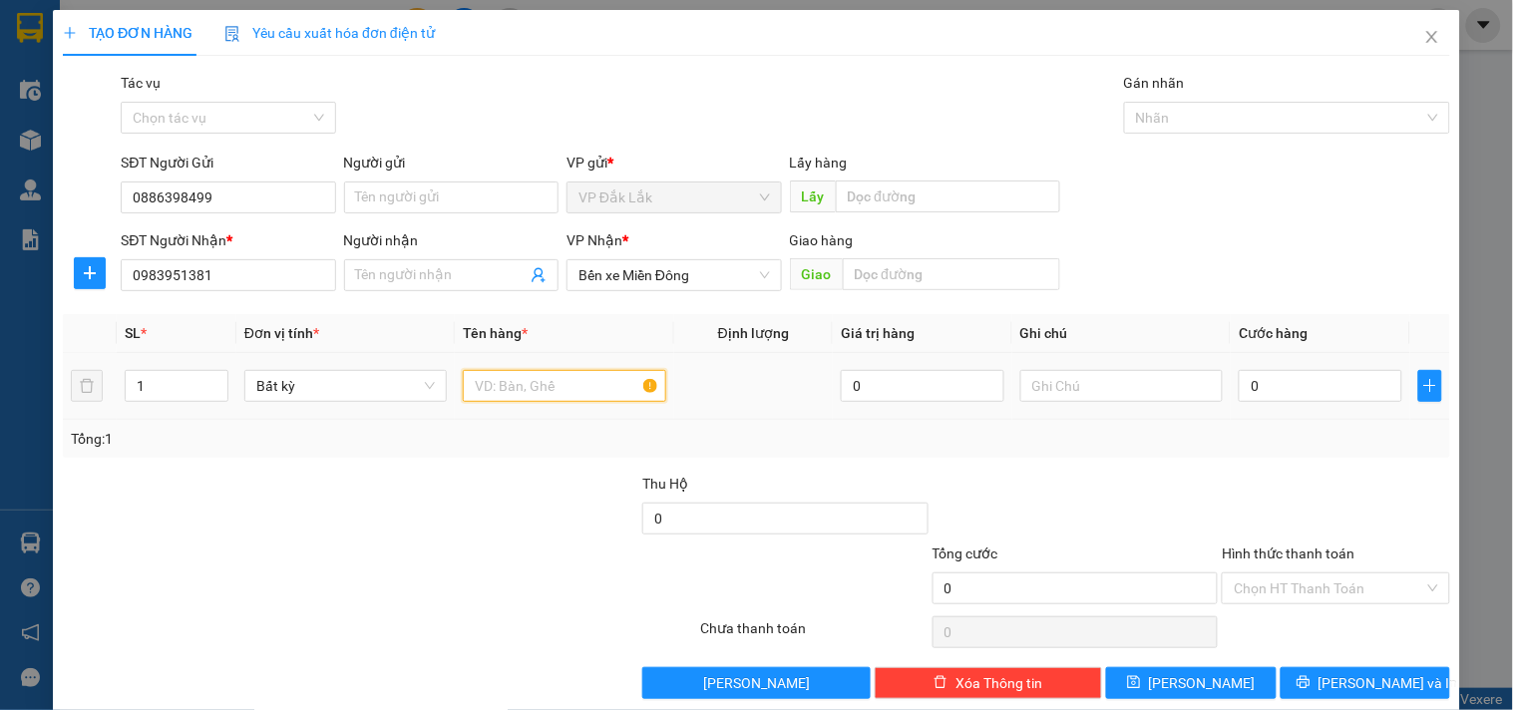
click at [522, 391] on input "text" at bounding box center [564, 386] width 202 height 32
type input "1 THÙNG GIẤY"
click at [1277, 385] on input "0" at bounding box center [1321, 386] width 164 height 32
type input "5"
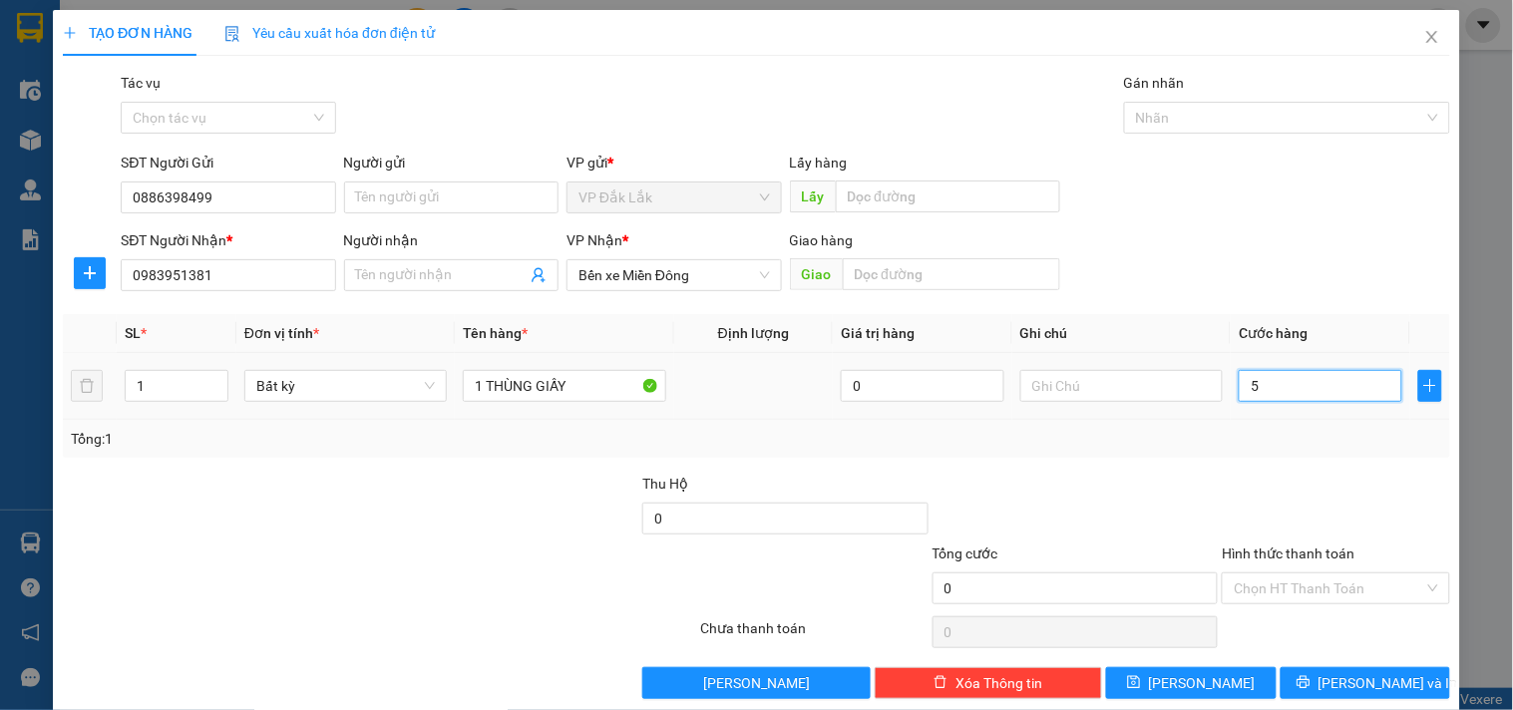
type input "5"
type input "50"
type input "500"
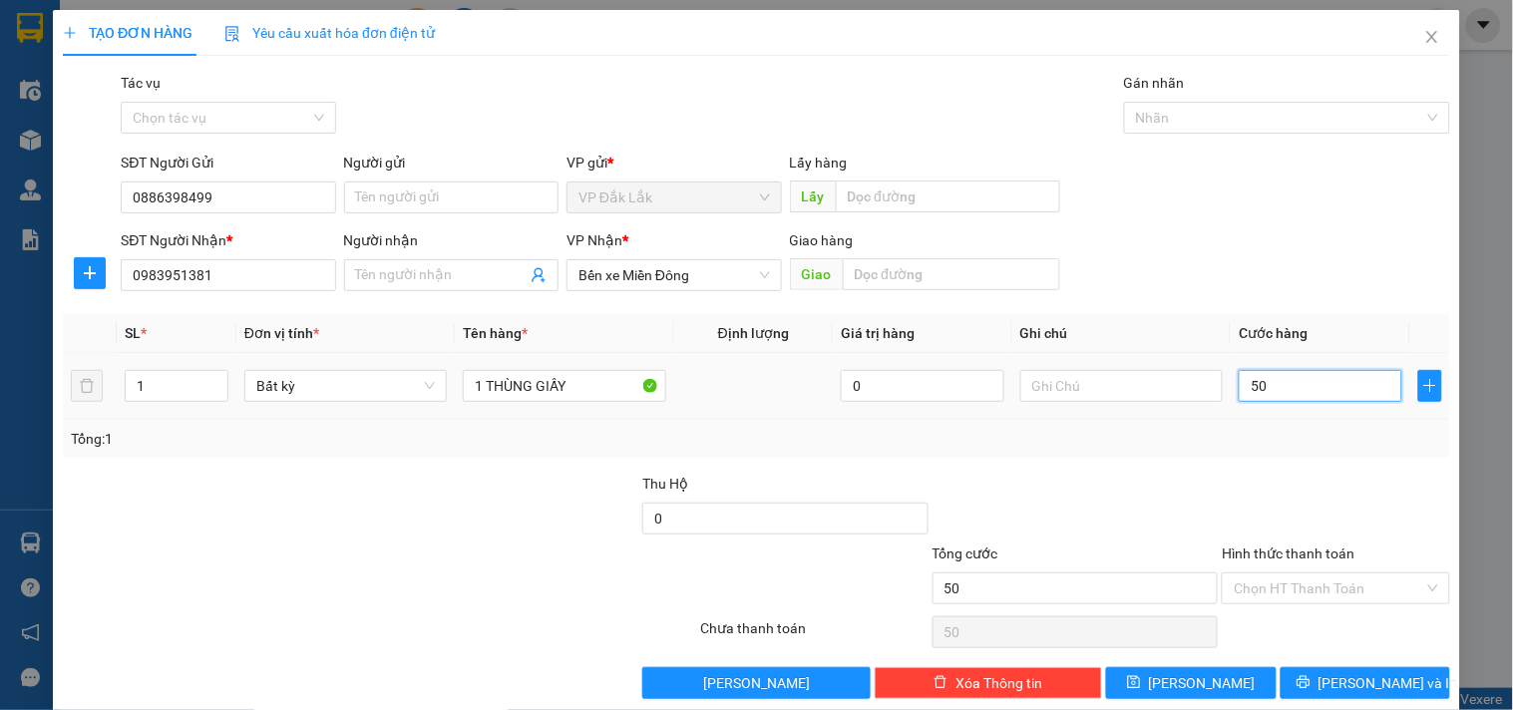
type input "500"
type input "5.000"
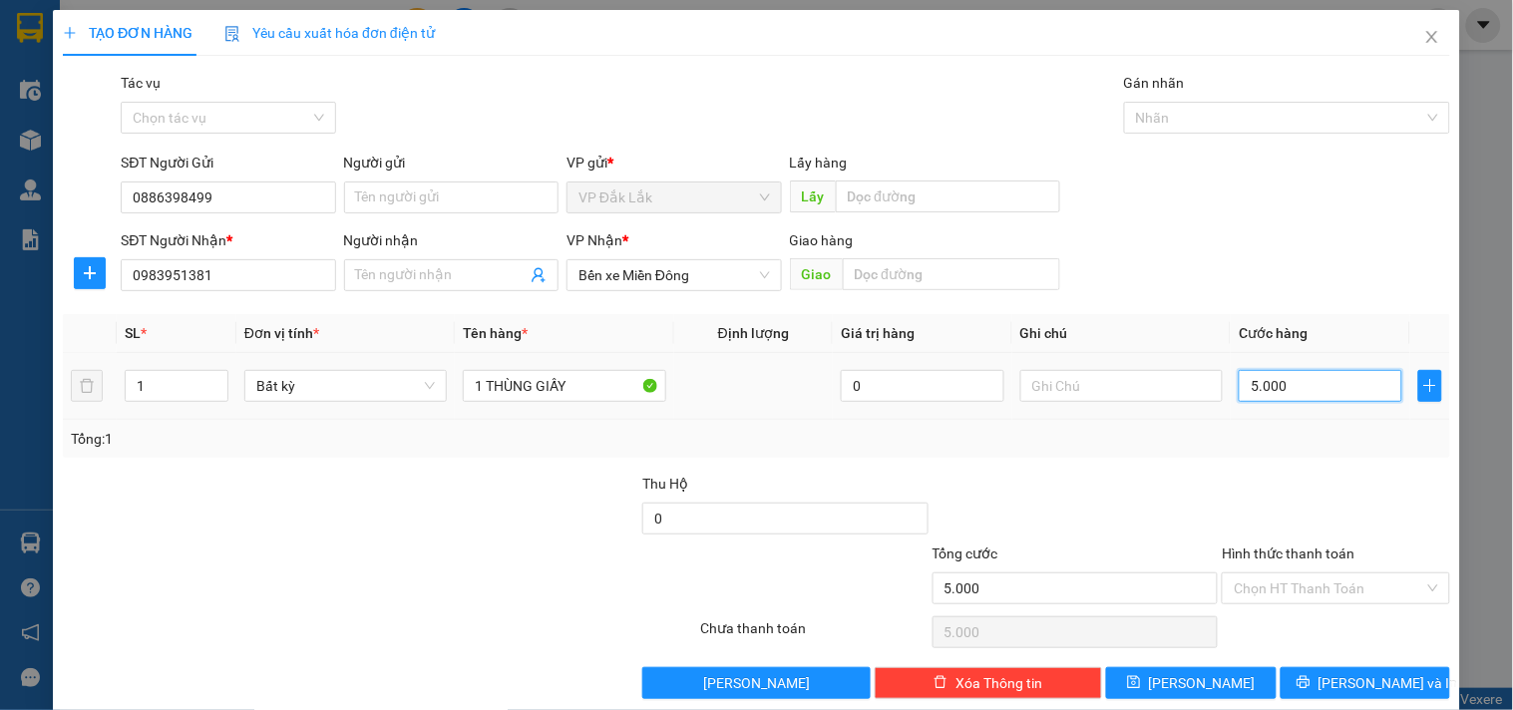
type input "50.000"
click at [1332, 586] on input "Hình thức thanh toán" at bounding box center [1328, 588] width 189 height 30
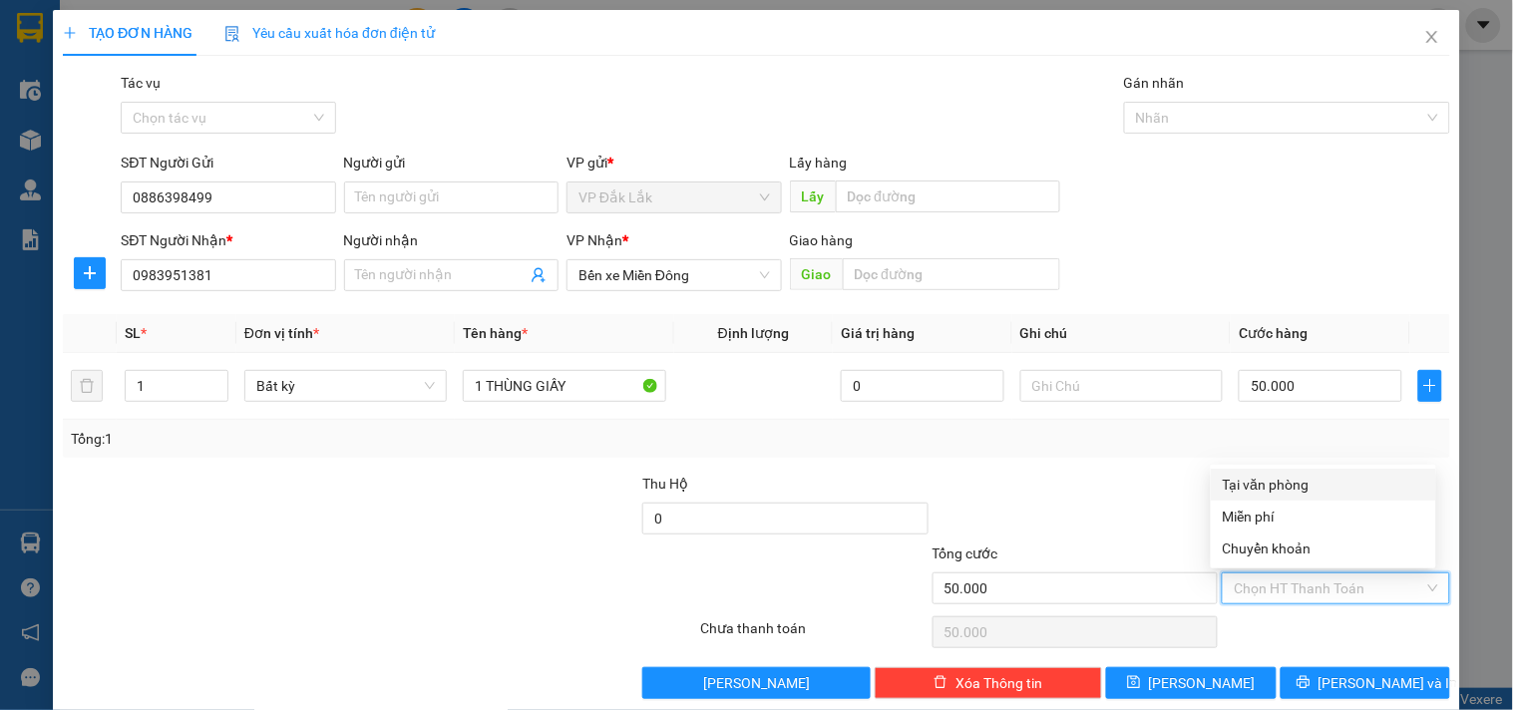
click at [1275, 474] on div "Tại văn phòng" at bounding box center [1323, 485] width 201 height 22
type input "0"
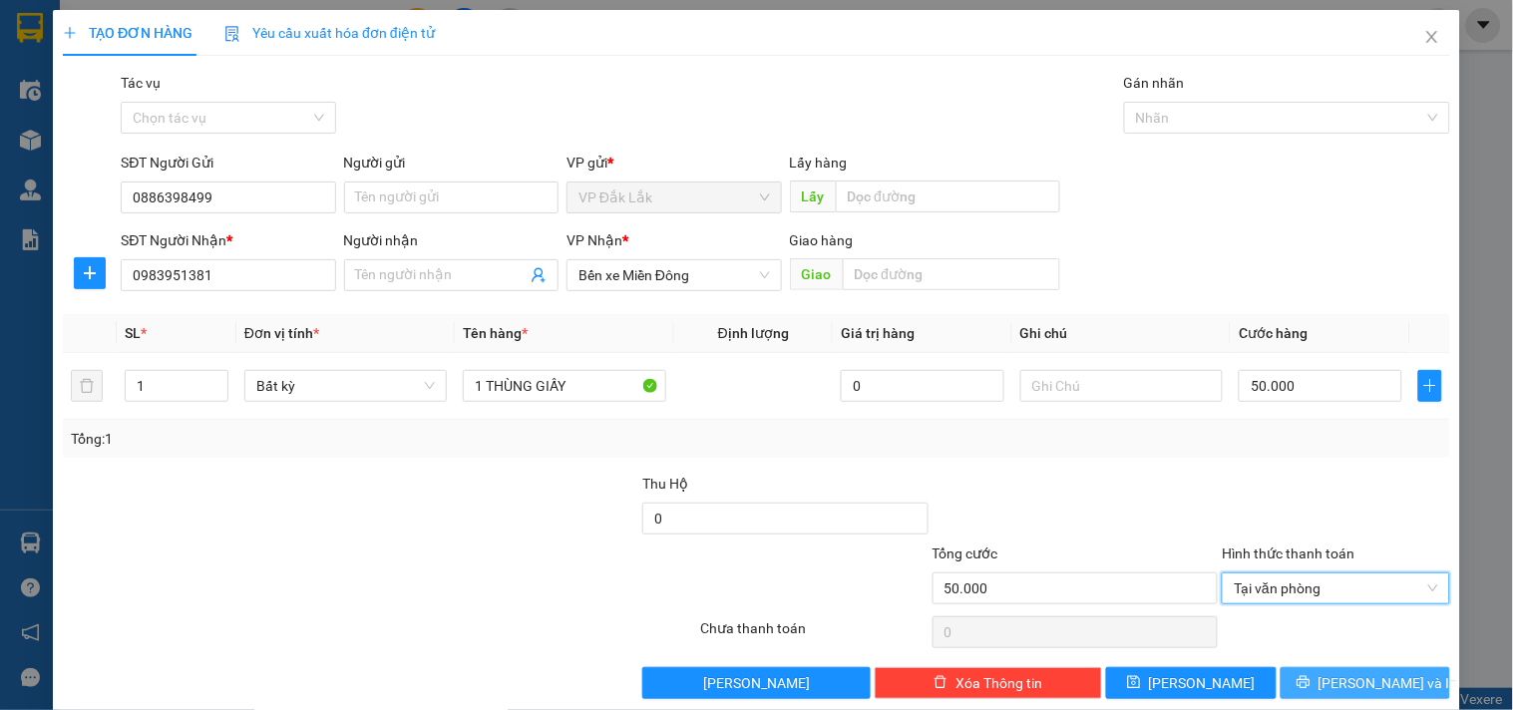
click at [1311, 680] on icon "printer" at bounding box center [1304, 682] width 14 height 14
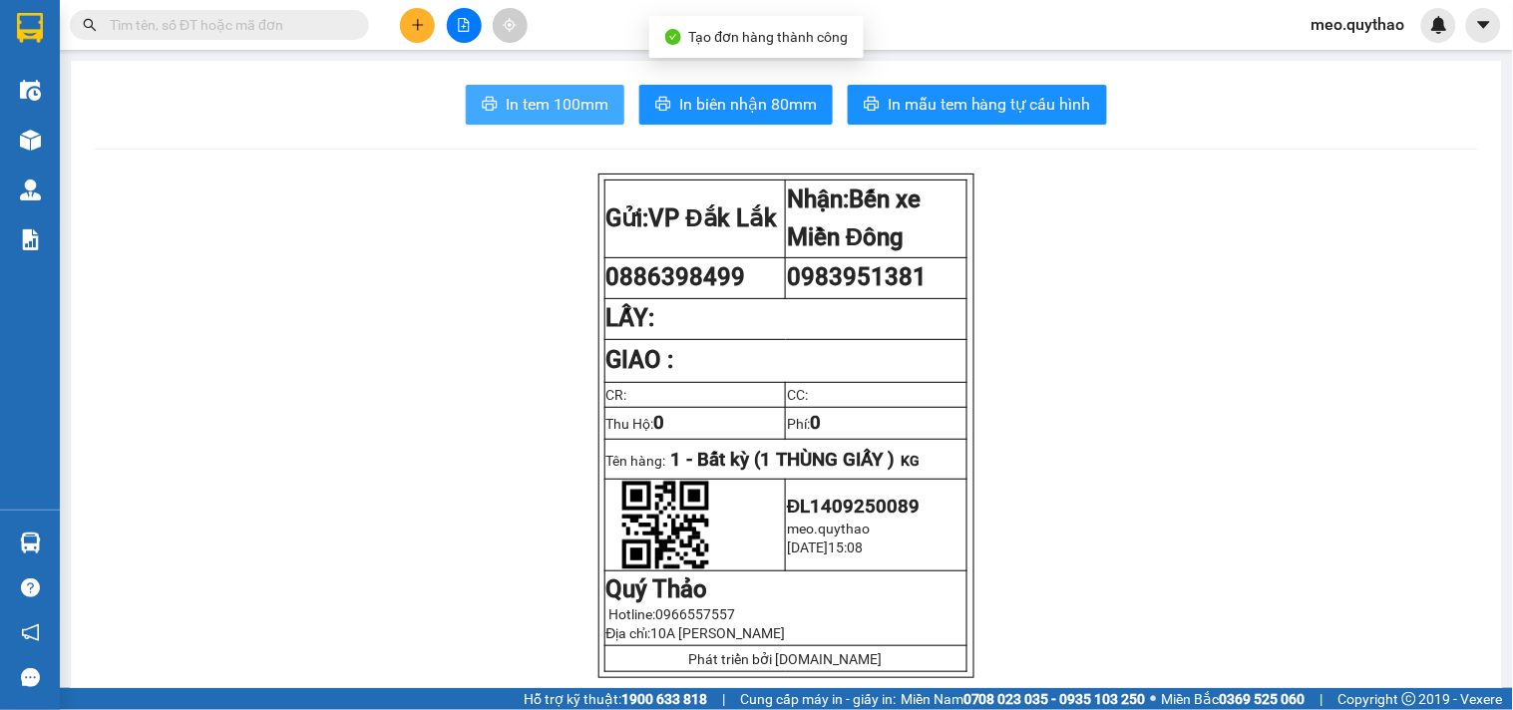
click at [589, 98] on span "In tem 100mm" at bounding box center [557, 104] width 103 height 25
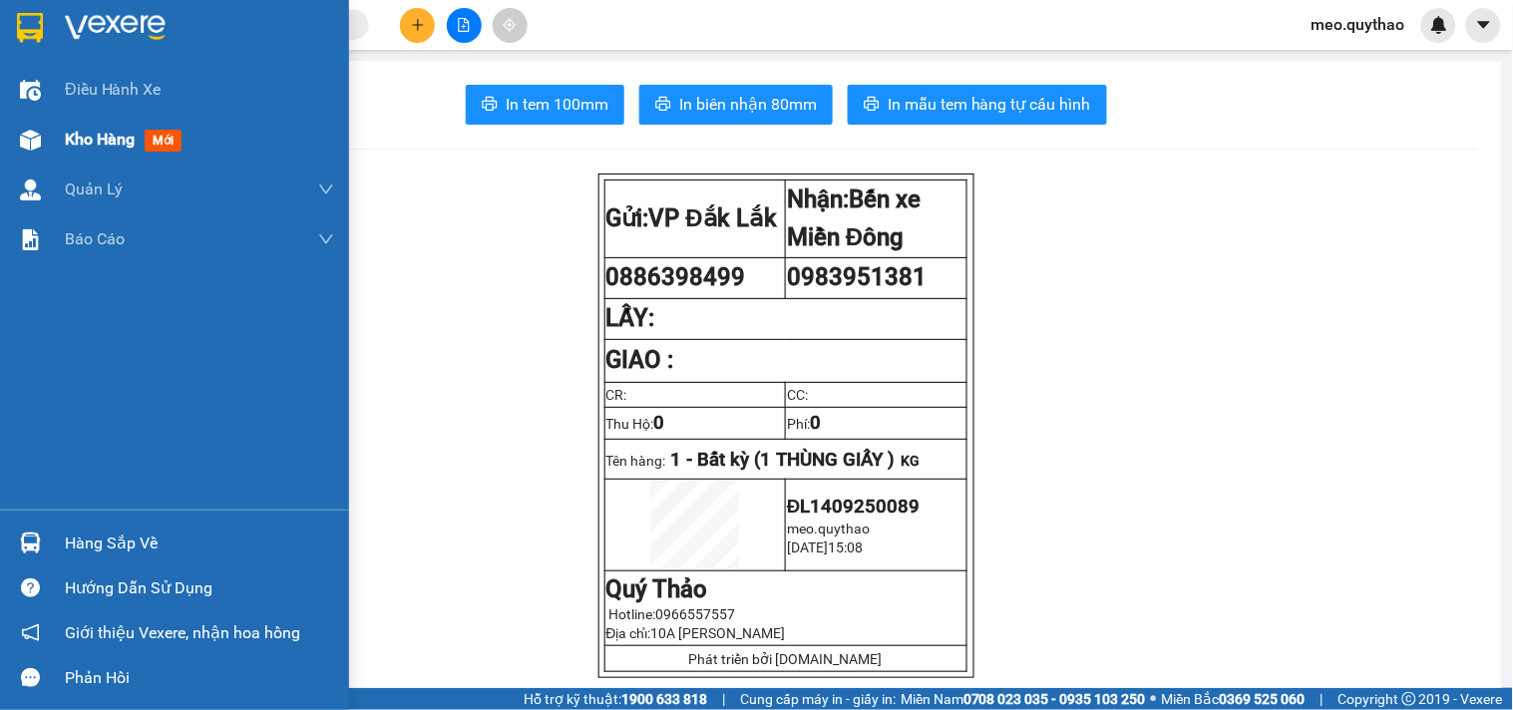
click at [114, 136] on span "Kho hàng" at bounding box center [100, 139] width 70 height 19
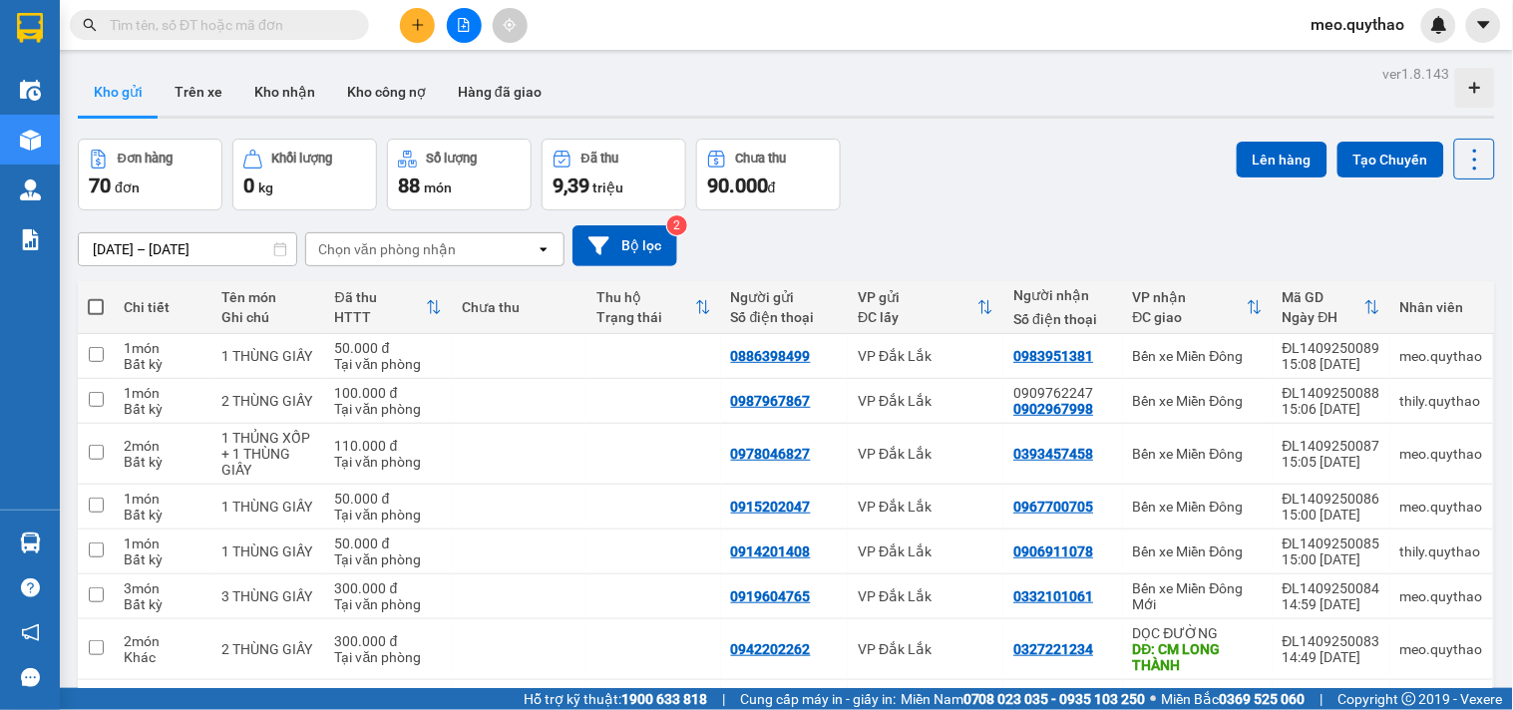
click at [414, 30] on icon "plus" at bounding box center [418, 25] width 14 height 14
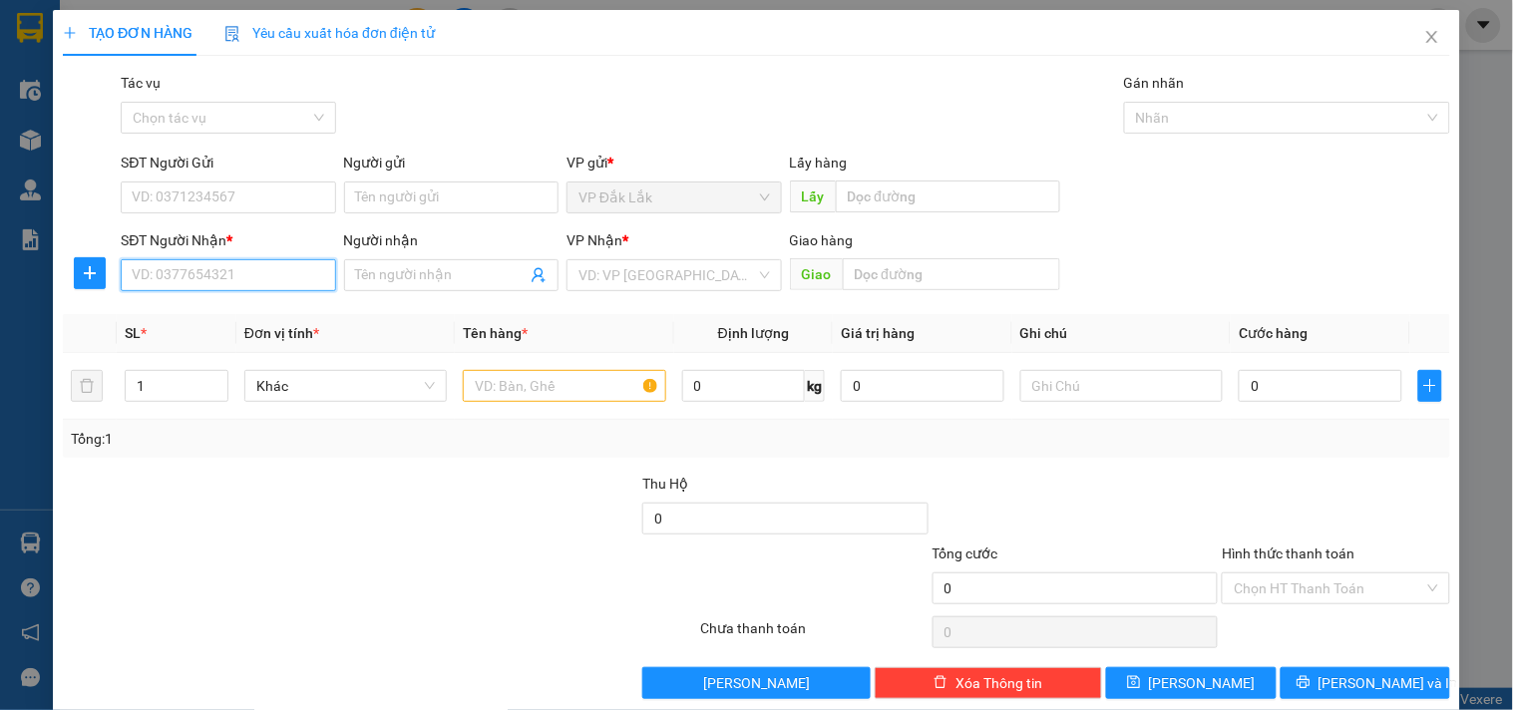
click at [231, 275] on input "SĐT Người Nhận *" at bounding box center [228, 275] width 214 height 32
click at [222, 197] on input "SĐT Người Gửi" at bounding box center [228, 198] width 214 height 32
type input "0364204417"
click at [201, 277] on input "SĐT Người Nhận *" at bounding box center [228, 275] width 214 height 32
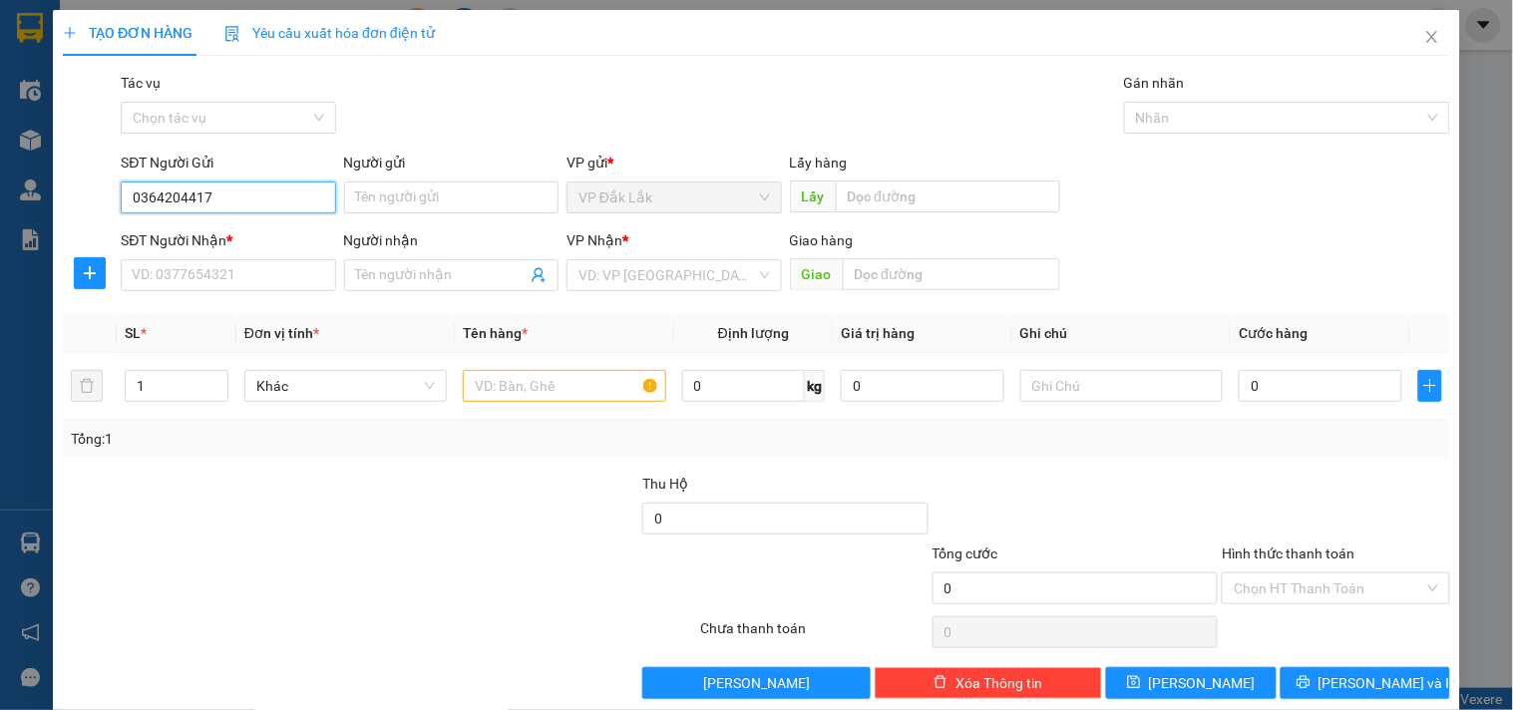
click at [202, 193] on input "0364204417" at bounding box center [228, 198] width 214 height 32
click at [211, 239] on div "0822730447" at bounding box center [226, 237] width 188 height 22
type input "0822730447"
type input "0775162126"
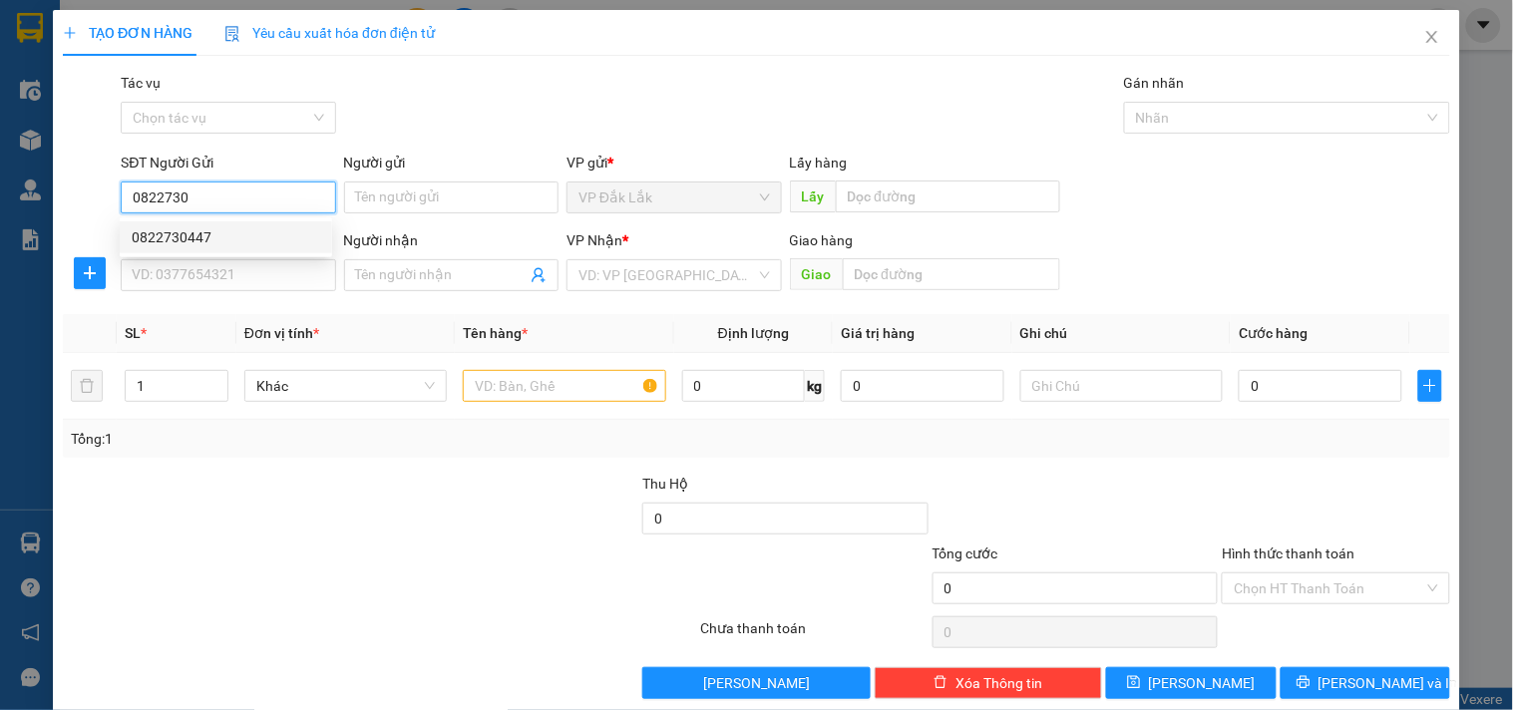
type input "HIỆP PHƯỚC"
type input "0822730447"
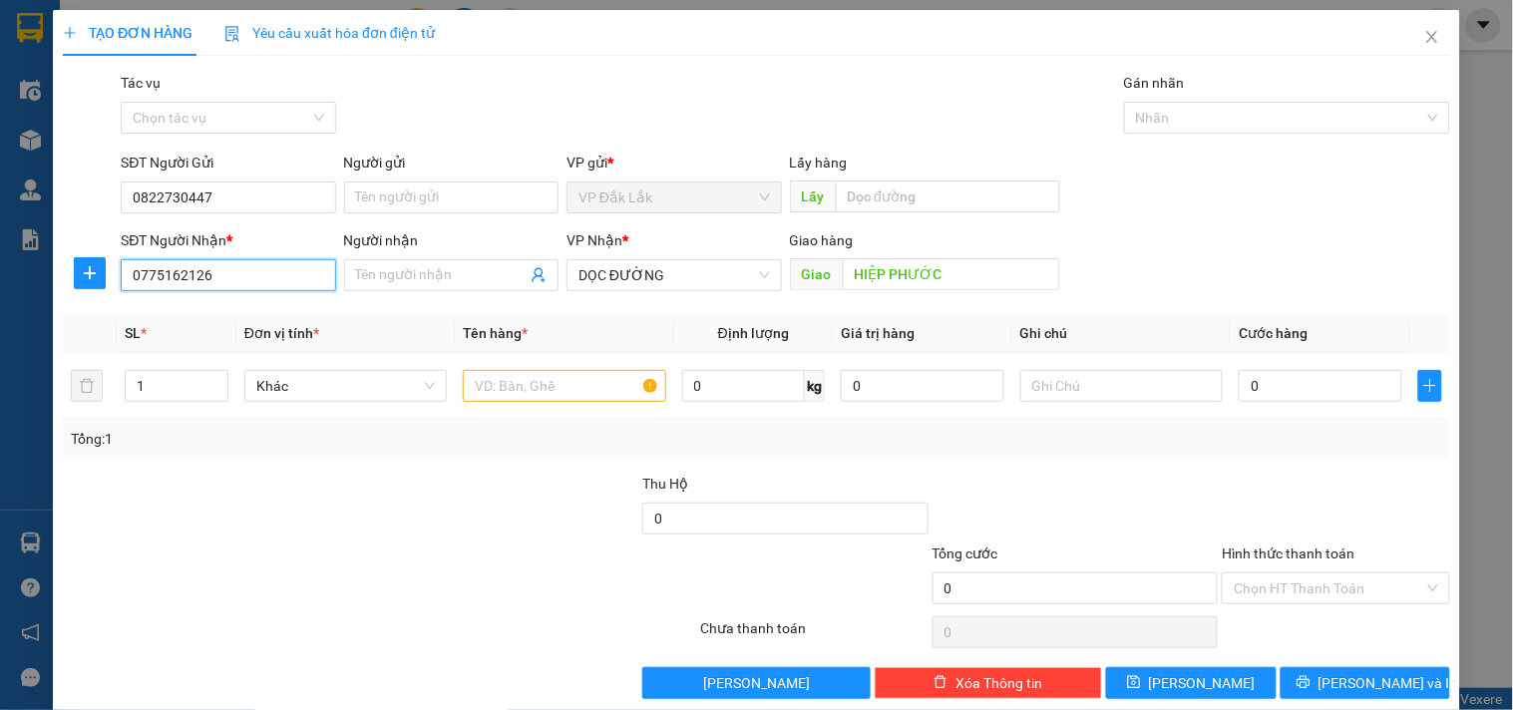
click at [211, 283] on input "0775162126" at bounding box center [228, 275] width 214 height 32
paste input "364204417"
type input "0364204417"
click at [535, 386] on input "text" at bounding box center [564, 386] width 202 height 32
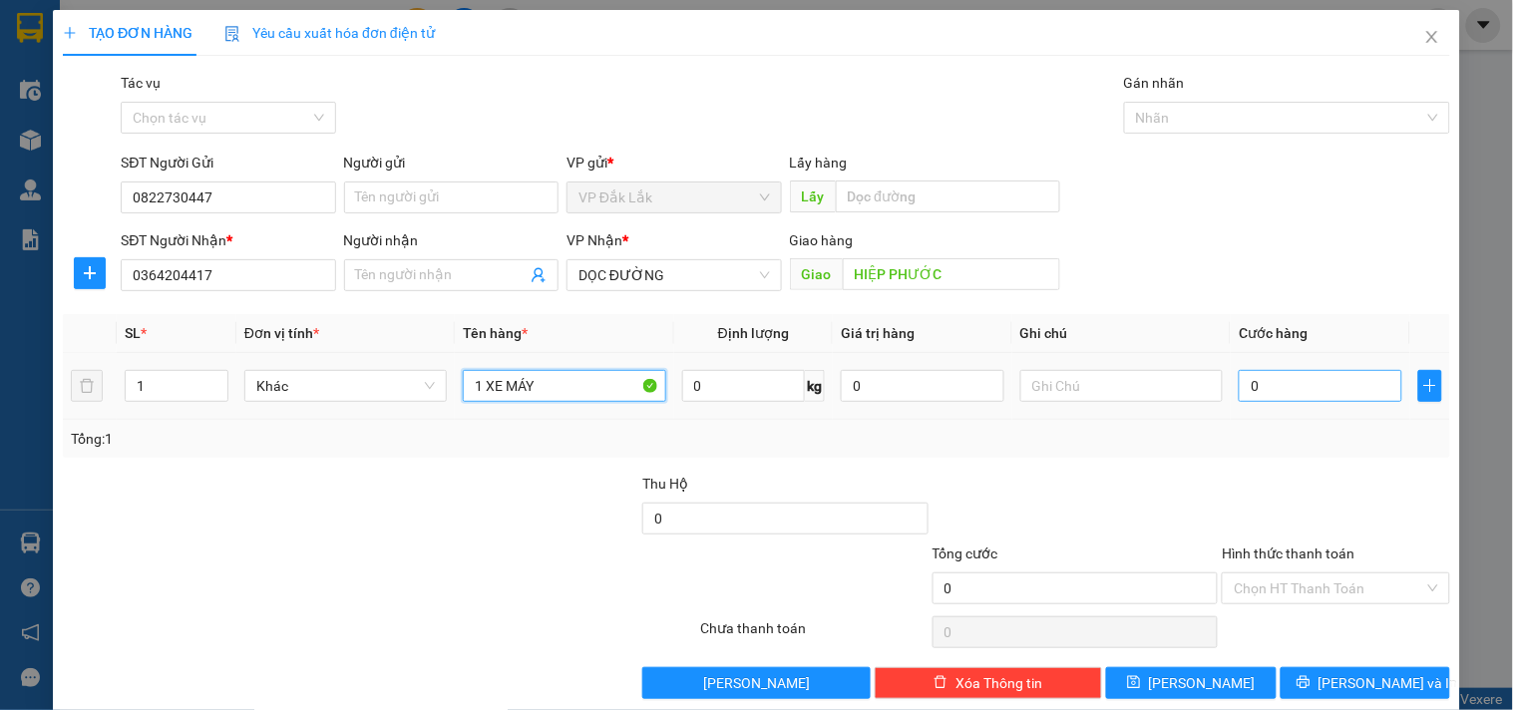
type input "1 XE MÁY"
click at [1244, 390] on input "0" at bounding box center [1321, 386] width 164 height 32
type input "4"
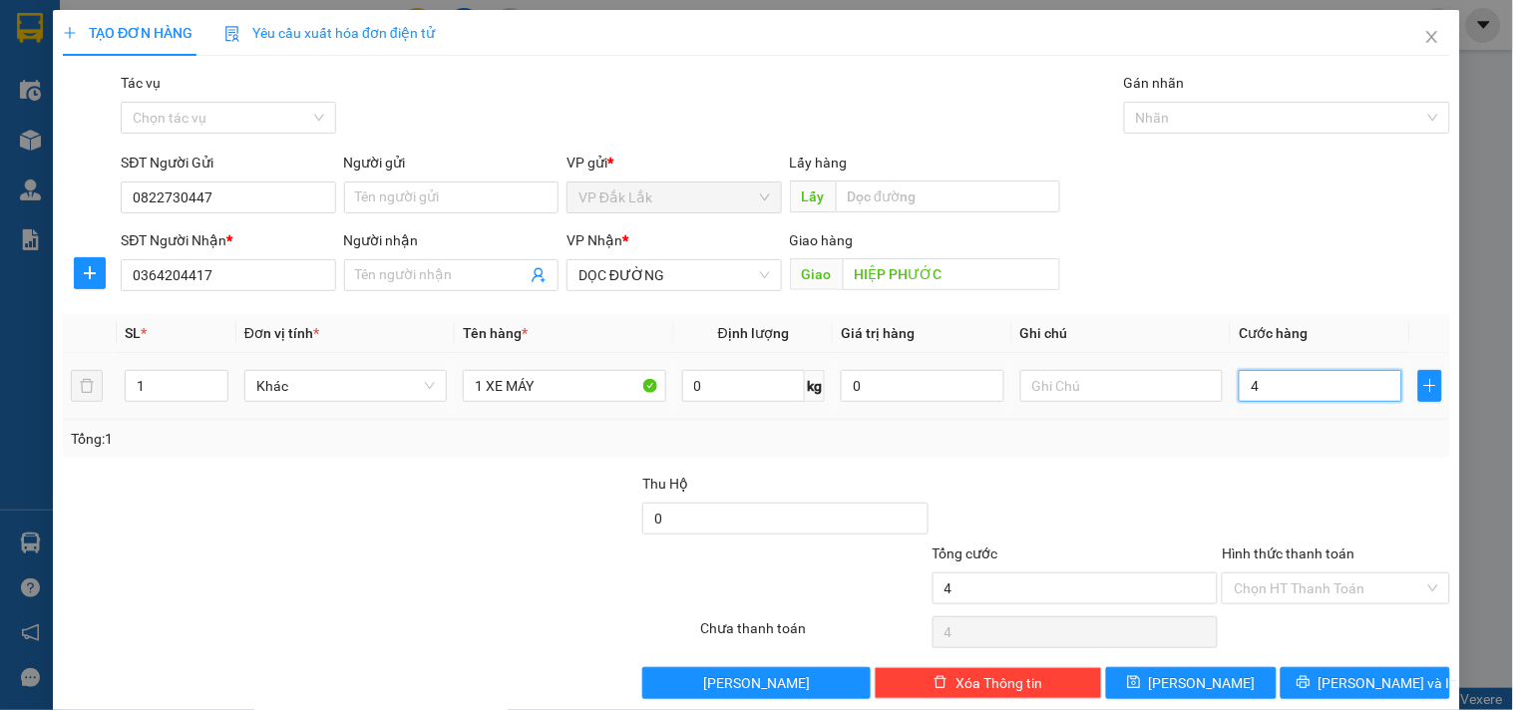
type input "40"
type input "400"
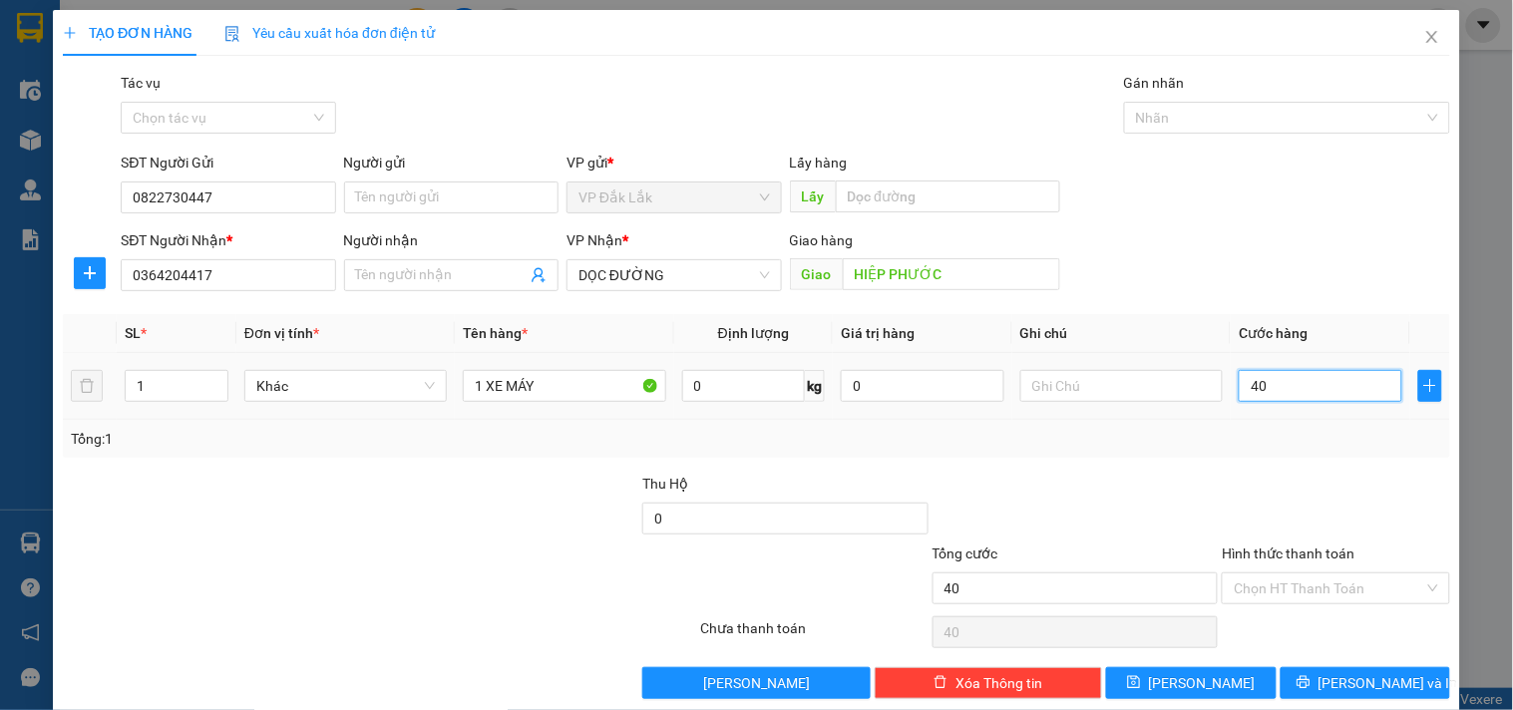
type input "400"
type input "4.000"
type input "40.000"
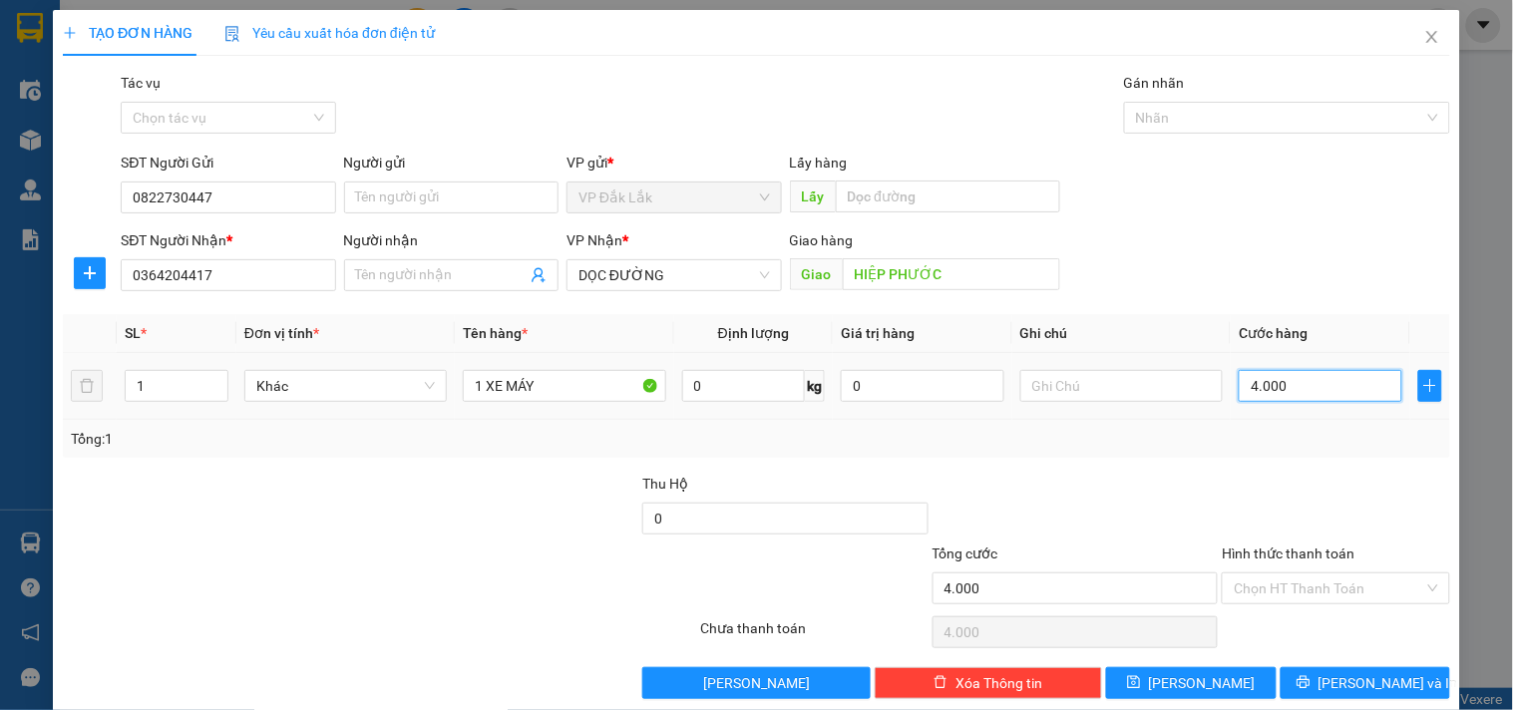
type input "40.000"
type input "400.000"
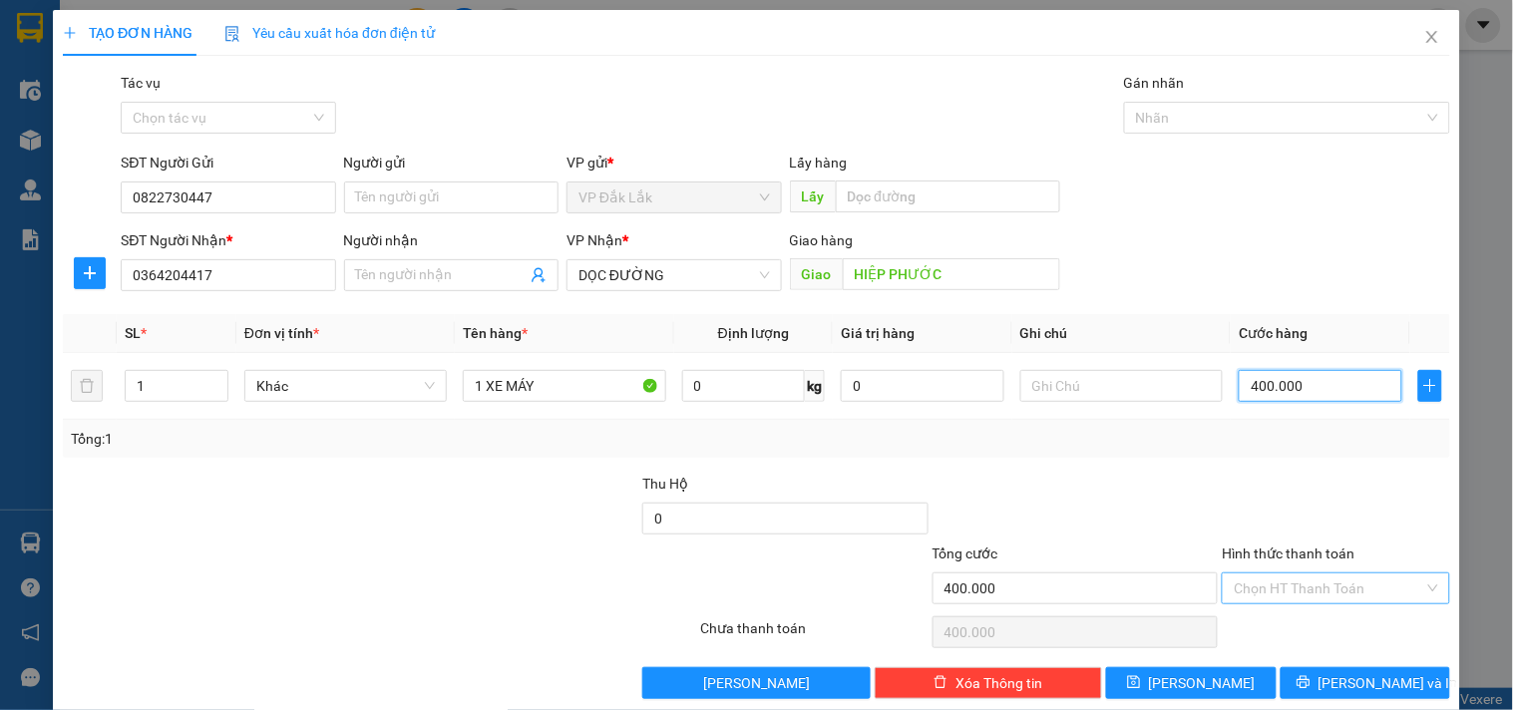
type input "400.000"
click at [1326, 574] on input "Hình thức thanh toán" at bounding box center [1328, 588] width 189 height 30
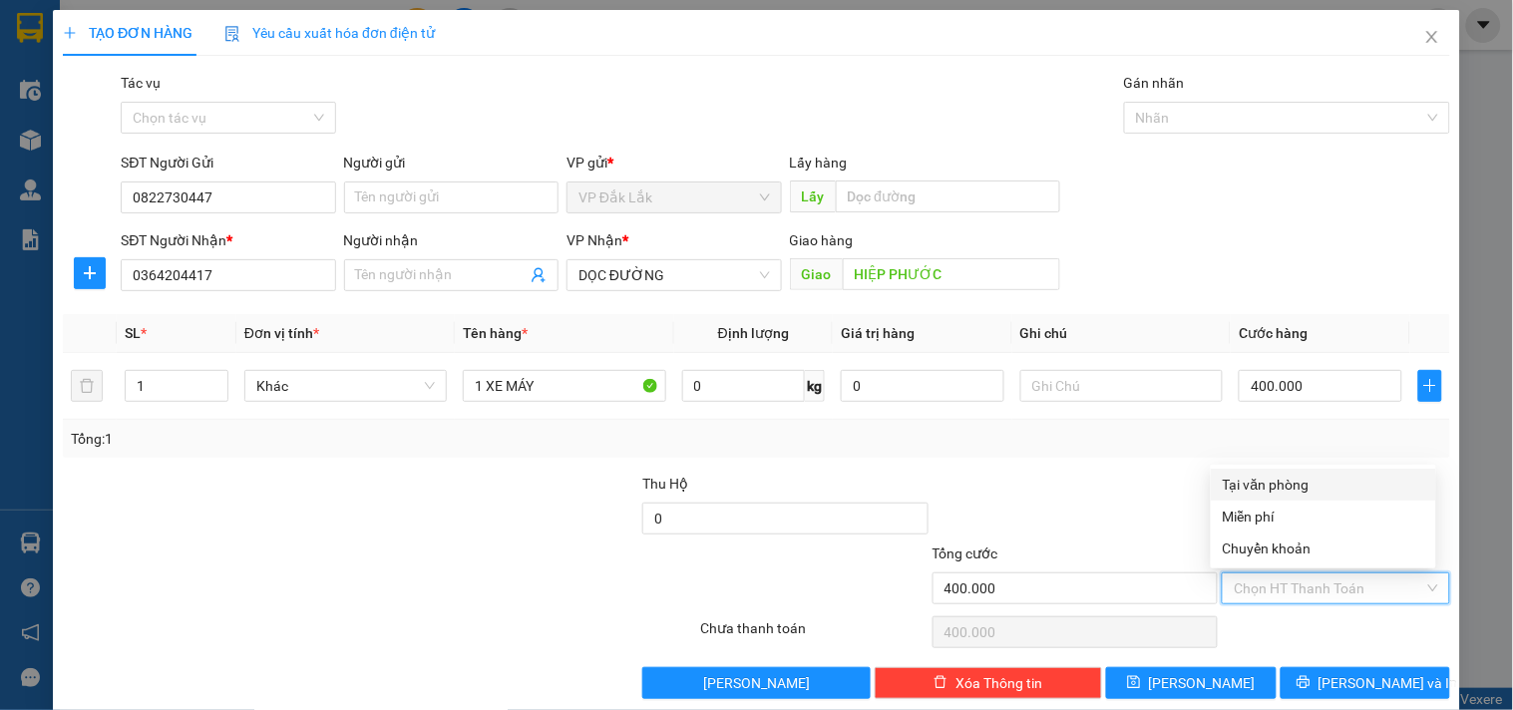
click at [1305, 486] on div "Tại văn phòng" at bounding box center [1323, 485] width 201 height 22
type input "0"
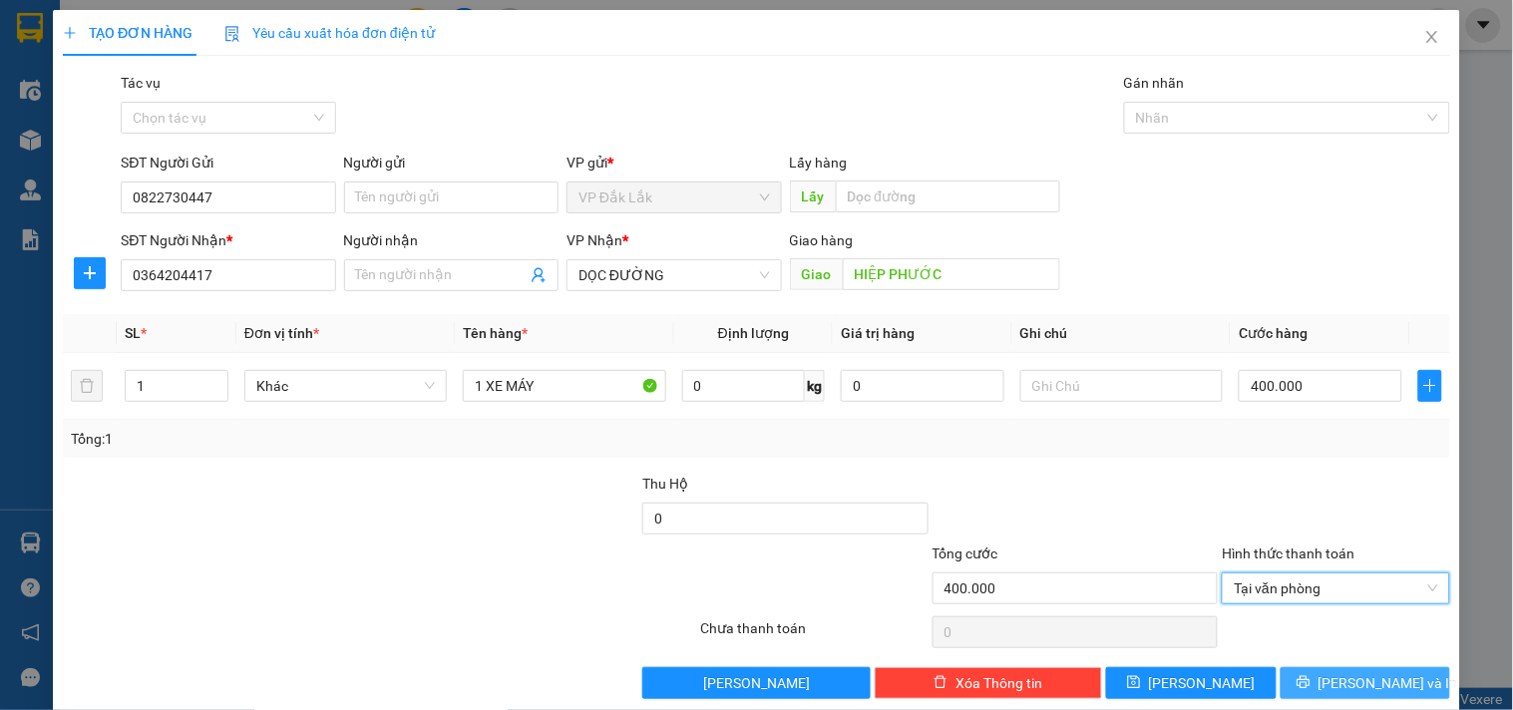
click at [1336, 689] on span "Lưu và In" at bounding box center [1388, 683] width 140 height 22
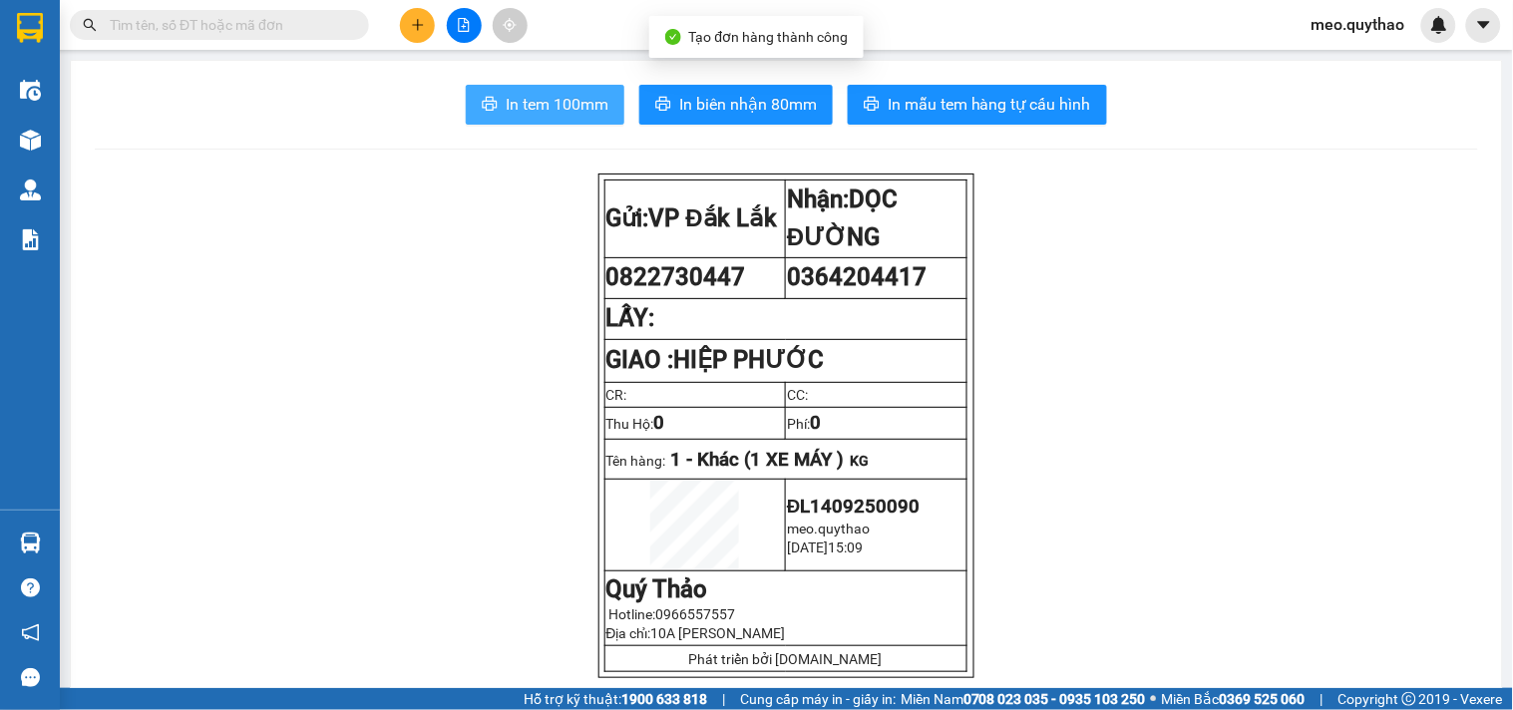
click at [578, 101] on span "In tem 100mm" at bounding box center [557, 104] width 103 height 25
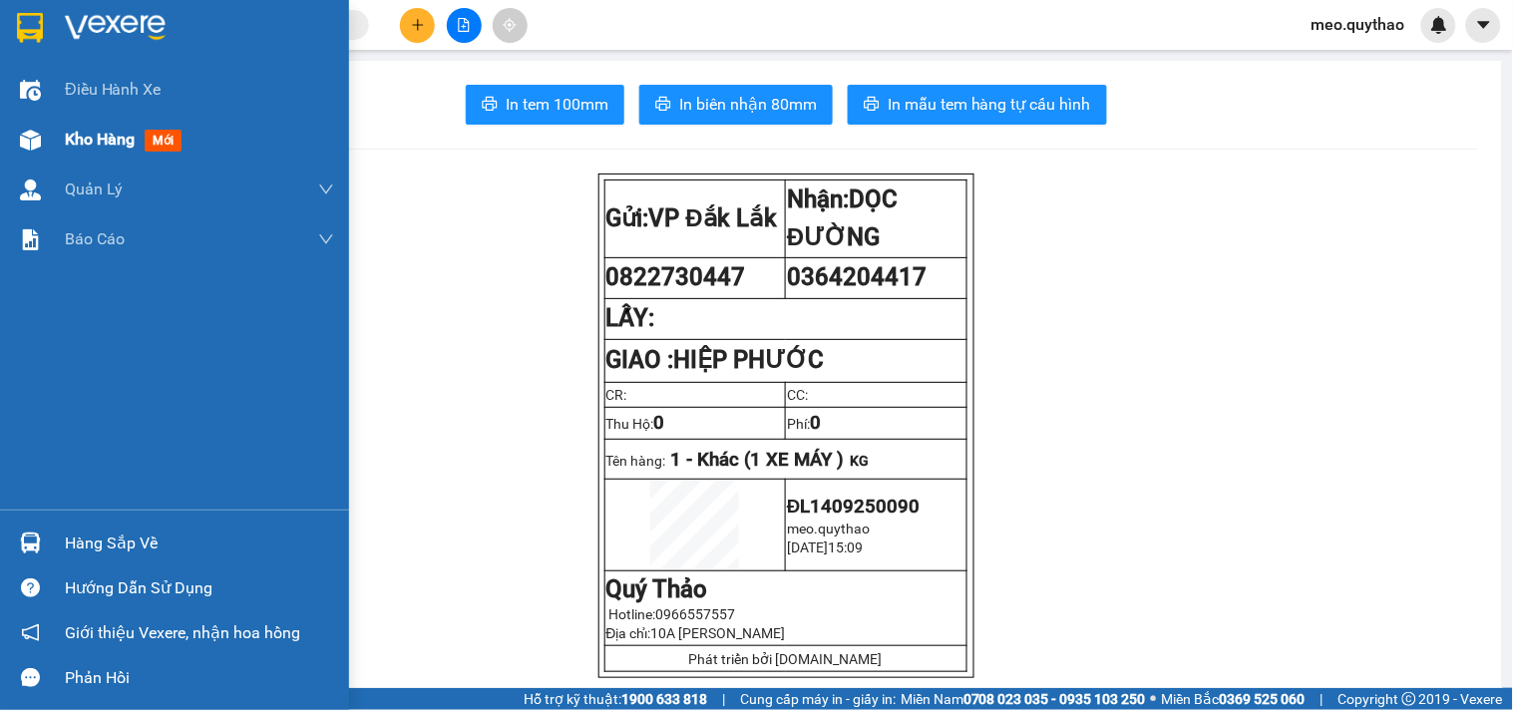
click at [73, 157] on div "Kho hàng mới" at bounding box center [199, 140] width 269 height 50
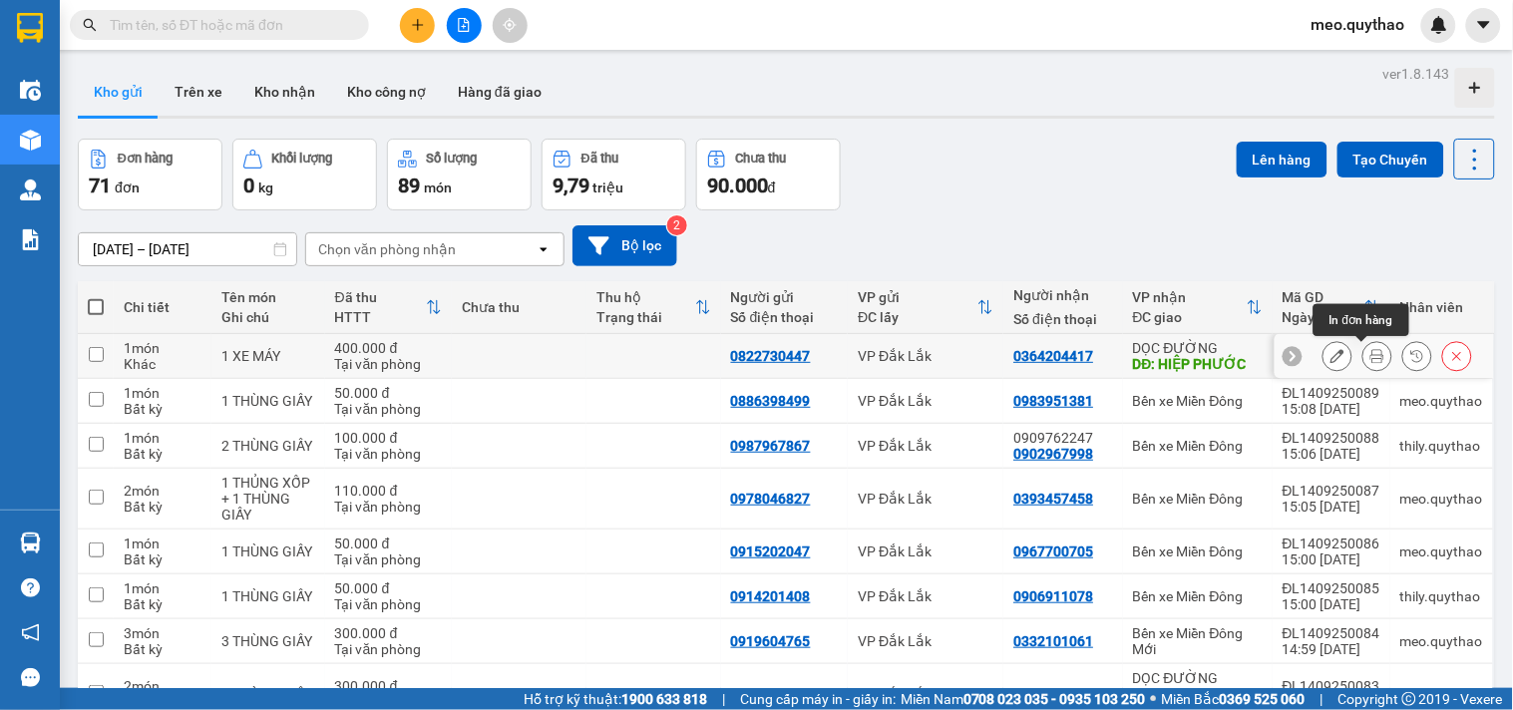
click at [1330, 359] on icon at bounding box center [1337, 356] width 14 height 14
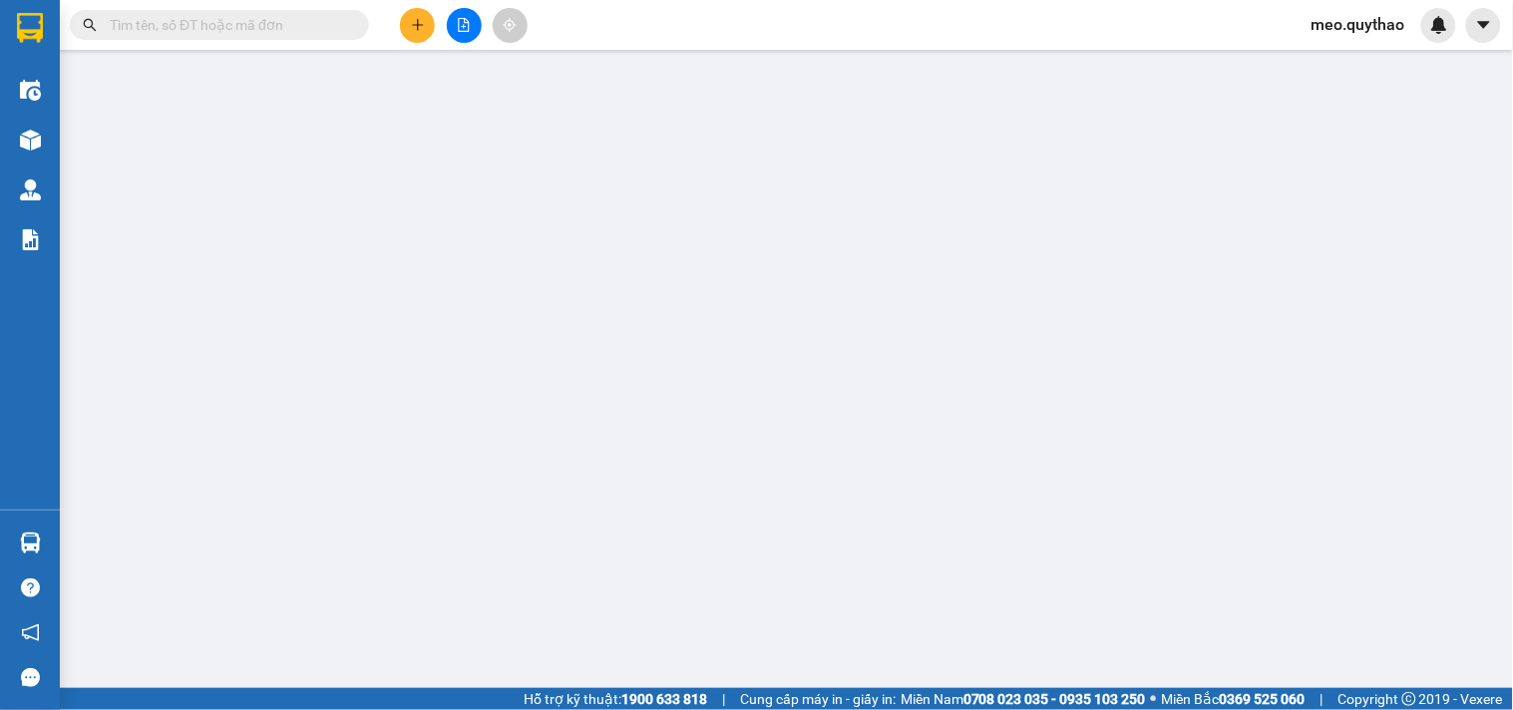
type input "0822730447"
type input "0364204417"
type input "HIỆP PHƯỚC"
type input "400.000"
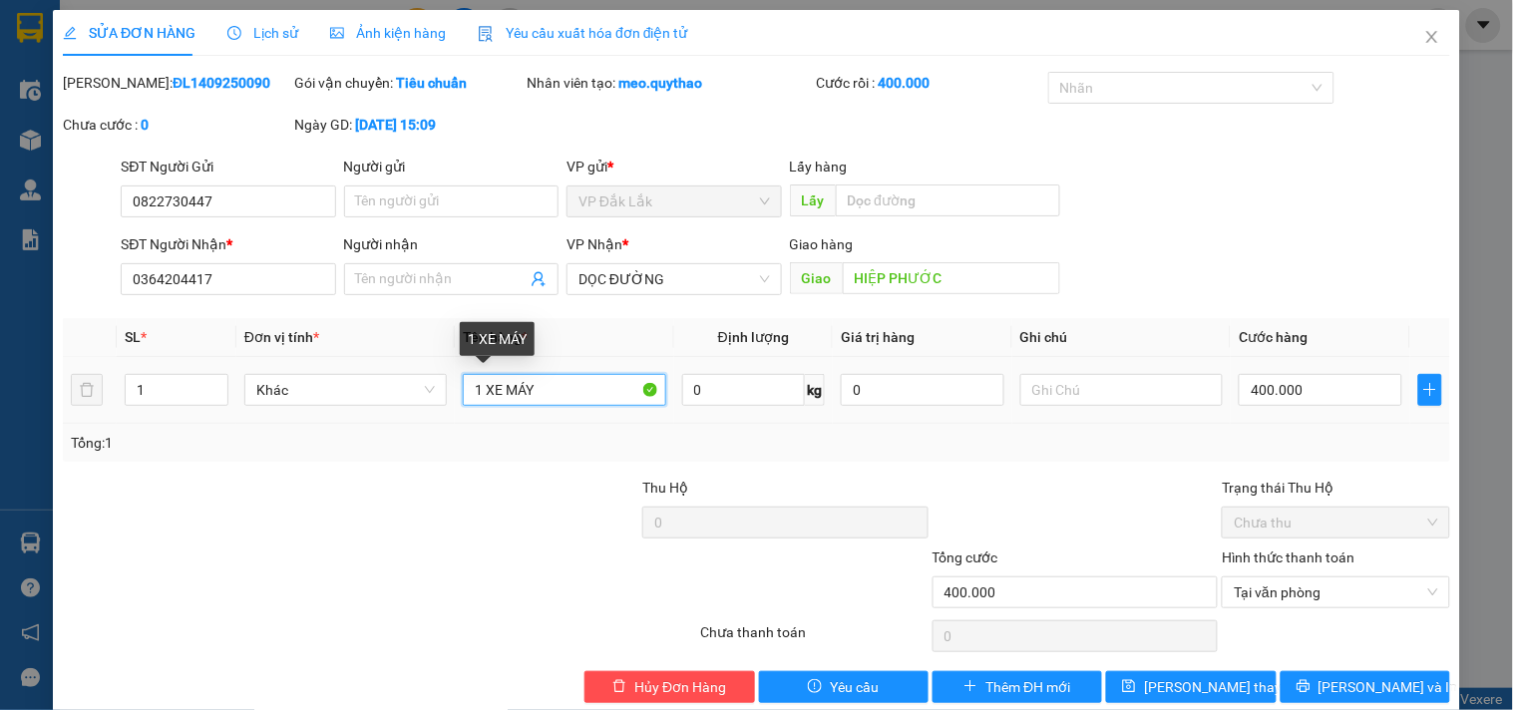
click at [571, 385] on input "1 XE MÁY" at bounding box center [564, 390] width 202 height 32
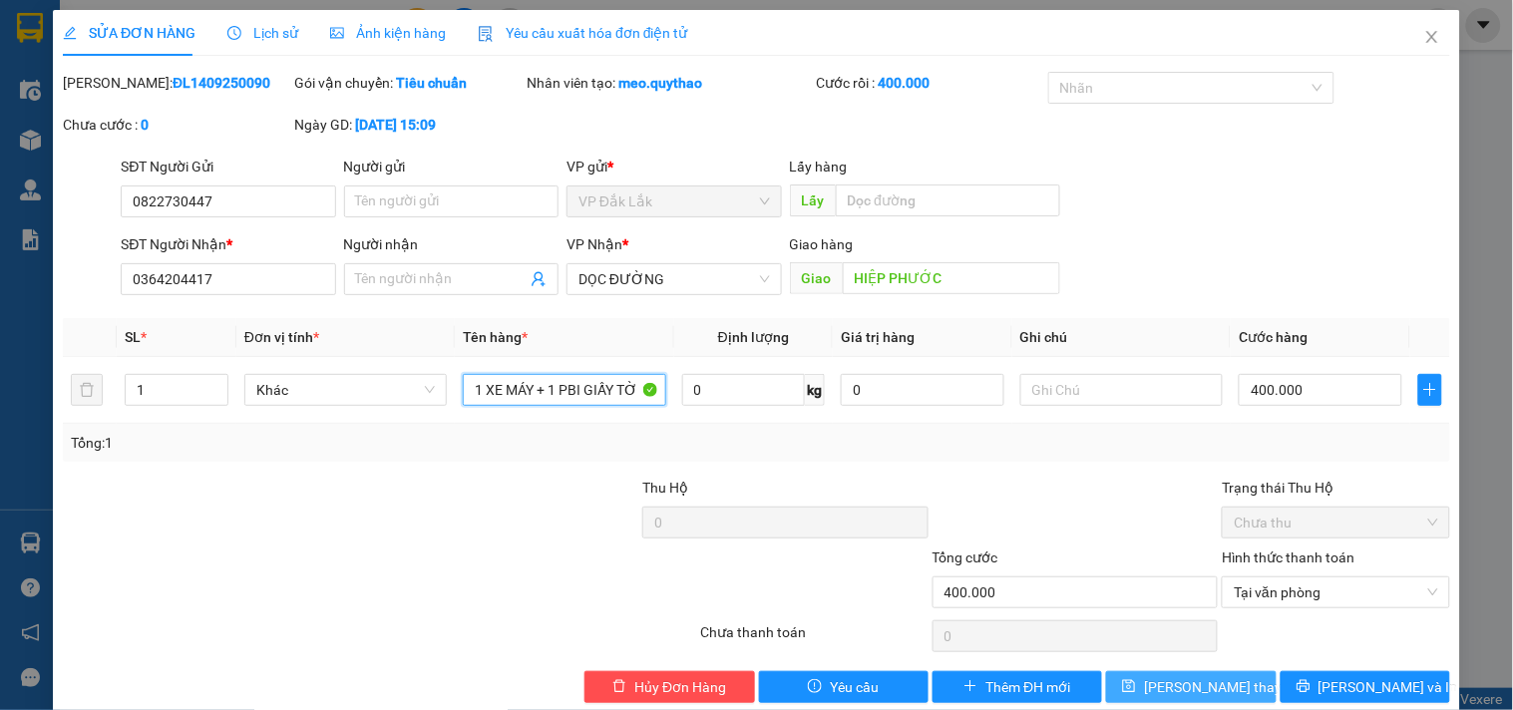
type input "1 XE MÁY + 1 PBI GIẤY TỜ"
click at [1157, 694] on span "Lưu thay đổi" at bounding box center [1224, 687] width 160 height 22
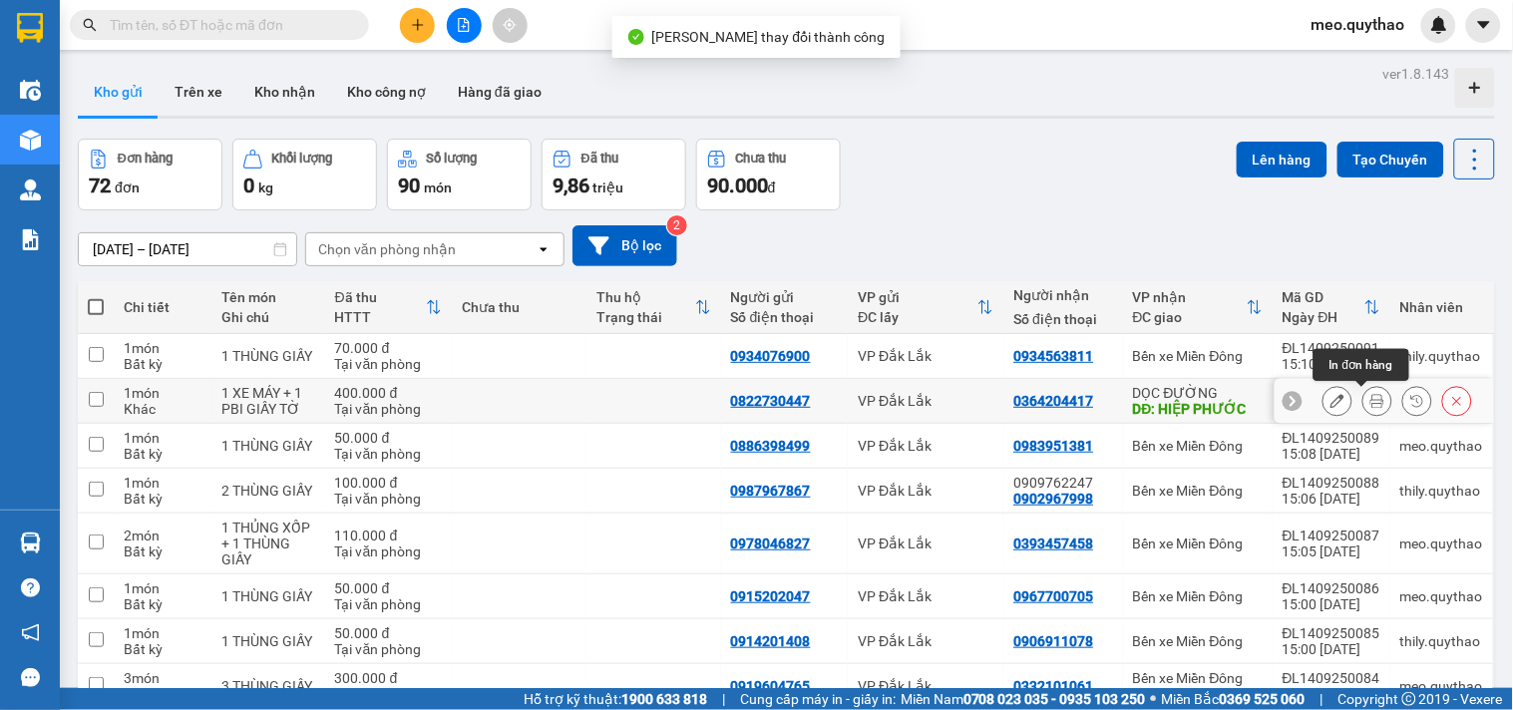
click at [1370, 399] on icon at bounding box center [1377, 401] width 14 height 14
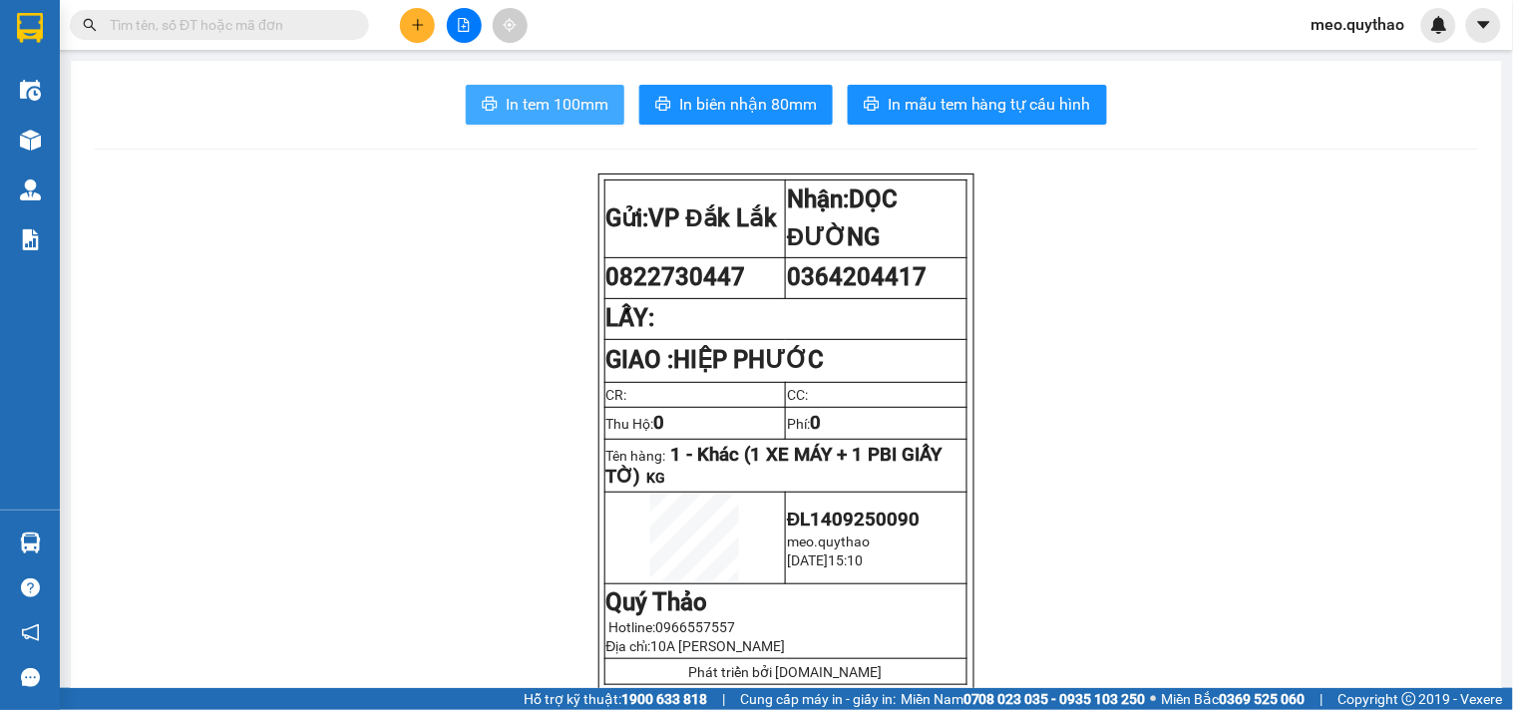
click at [593, 97] on span "In tem 100mm" at bounding box center [557, 104] width 103 height 25
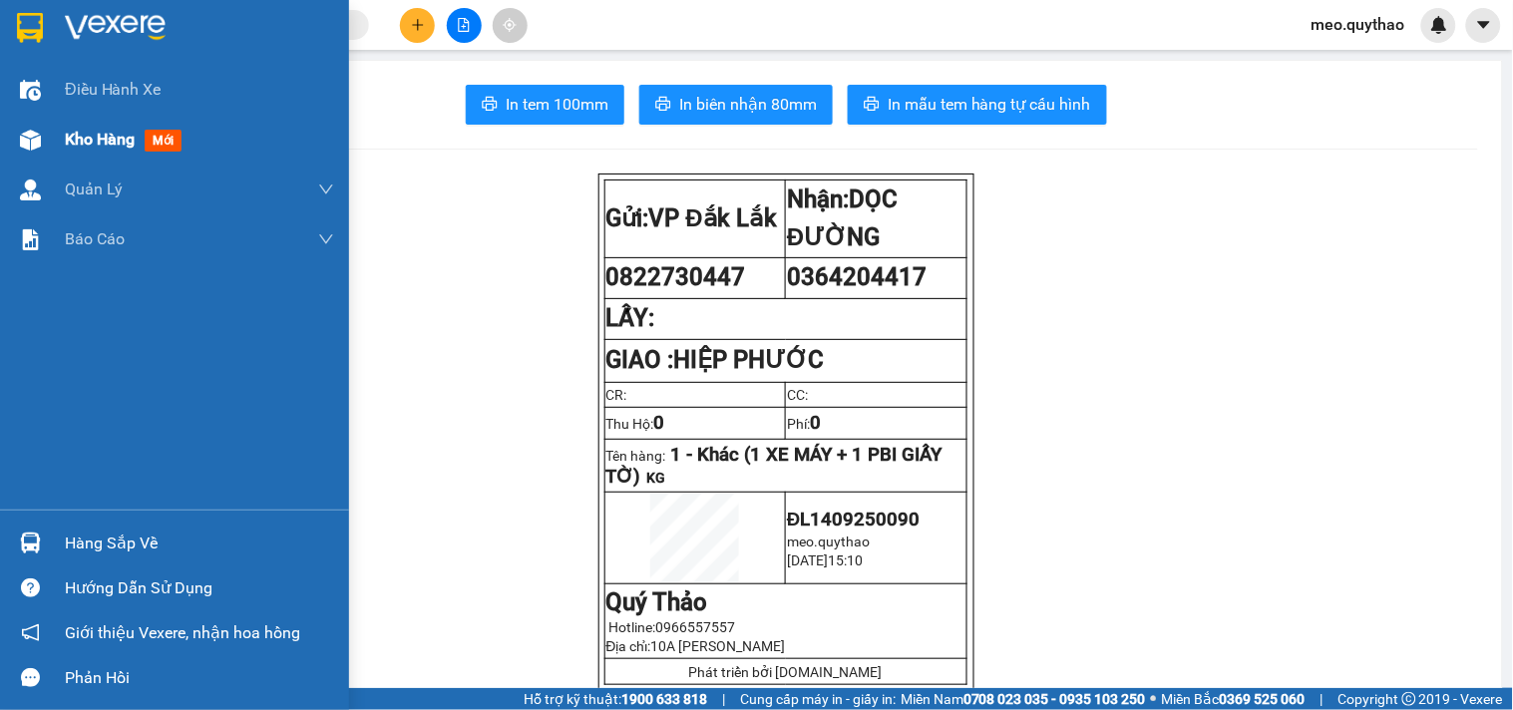
click at [134, 142] on span "Kho hàng" at bounding box center [100, 139] width 70 height 19
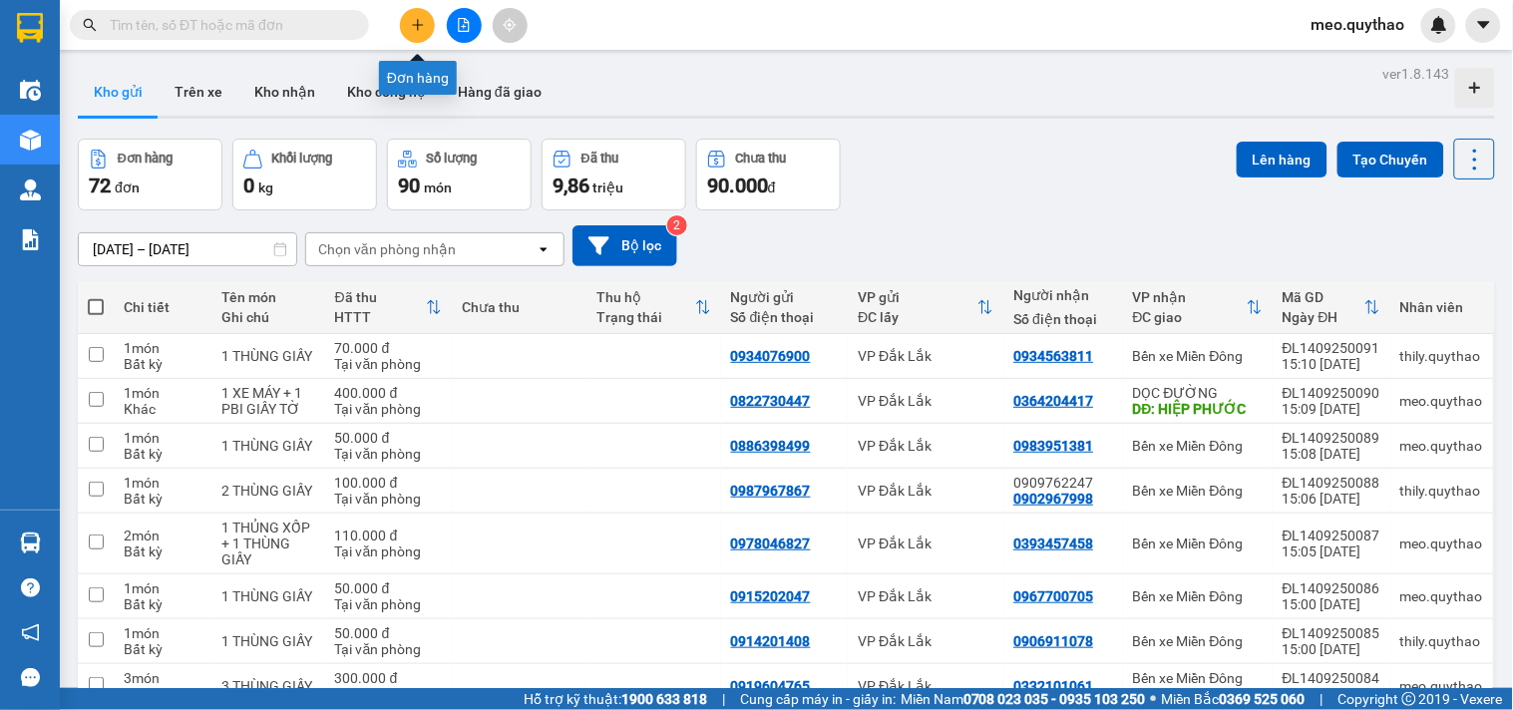
click at [429, 28] on button at bounding box center [417, 25] width 35 height 35
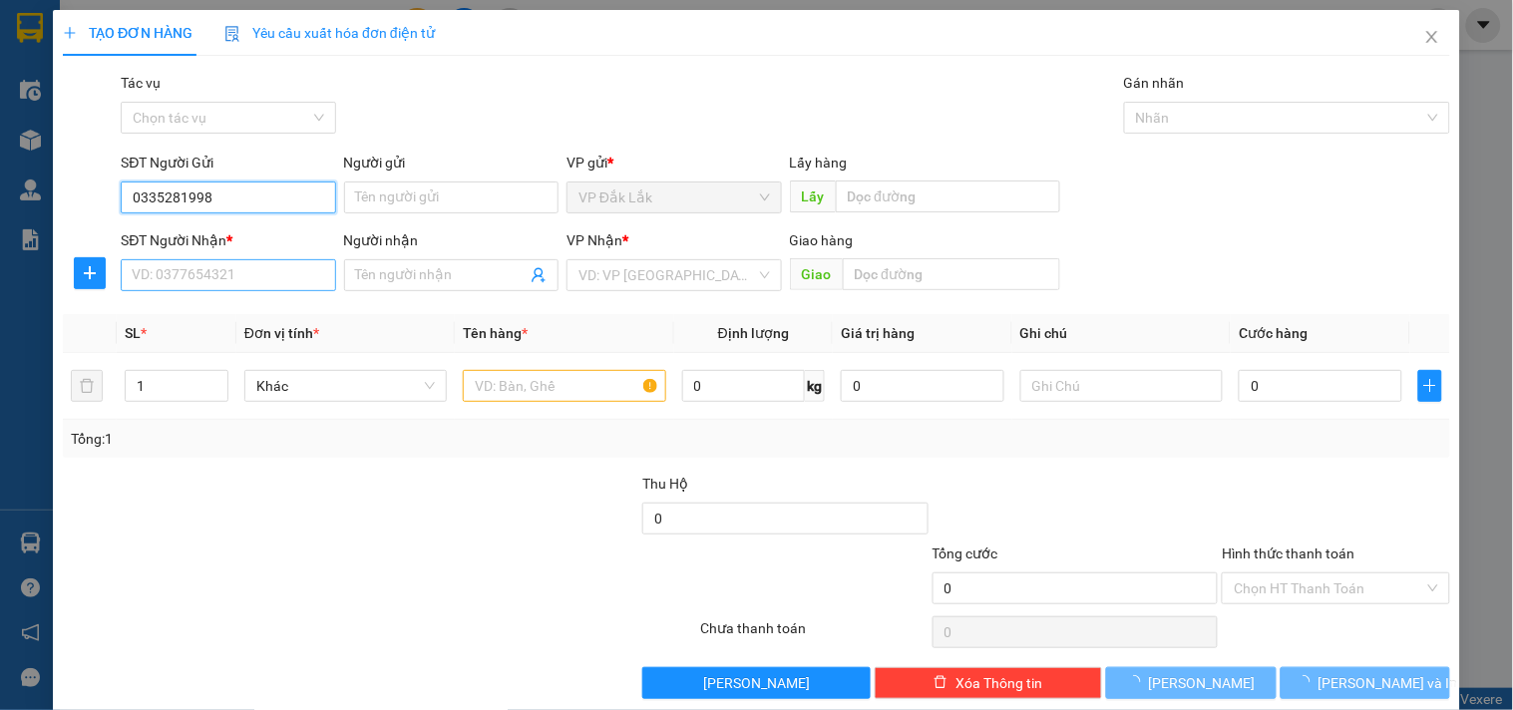
type input "0335281998"
click at [219, 277] on input "SĐT Người Nhận *" at bounding box center [228, 275] width 214 height 32
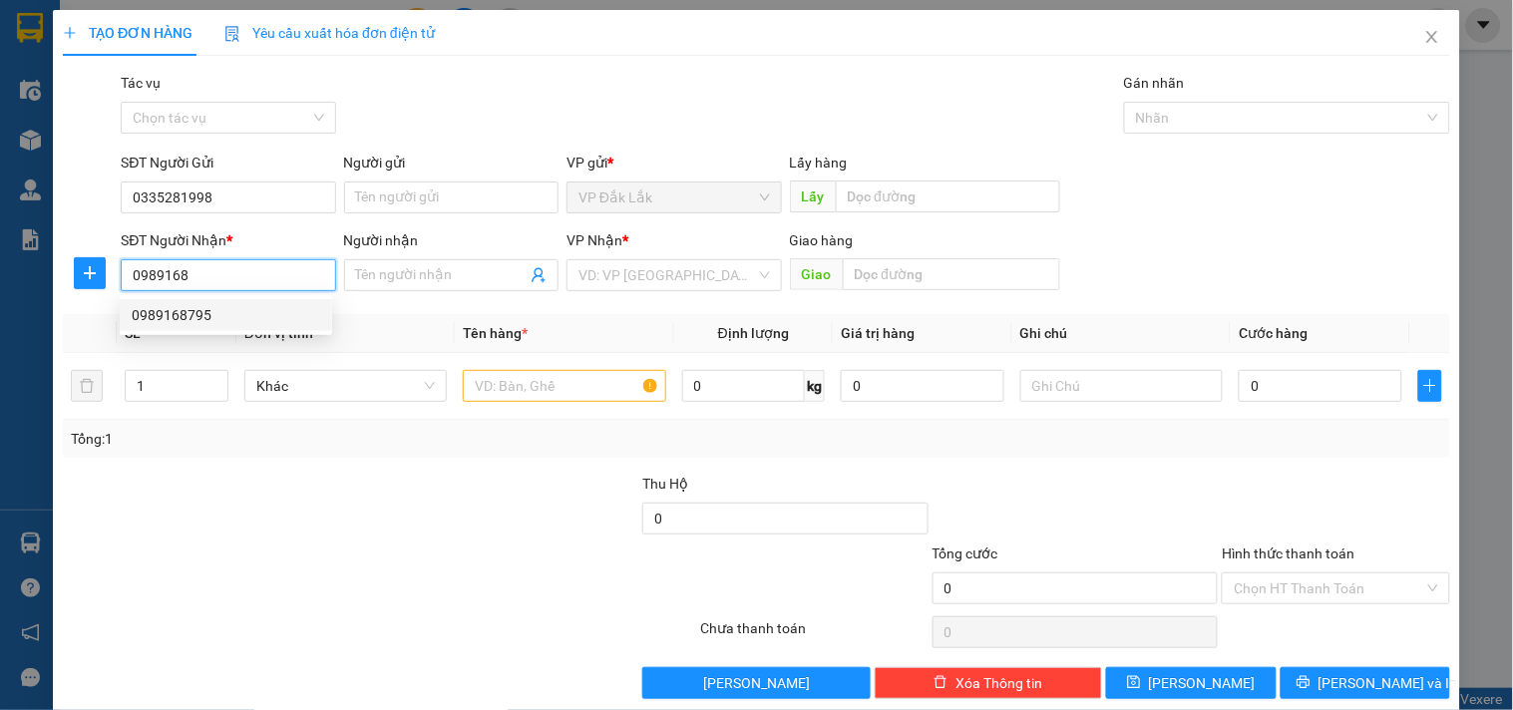
click at [200, 309] on div "0989168795" at bounding box center [226, 315] width 188 height 22
type input "0989168795"
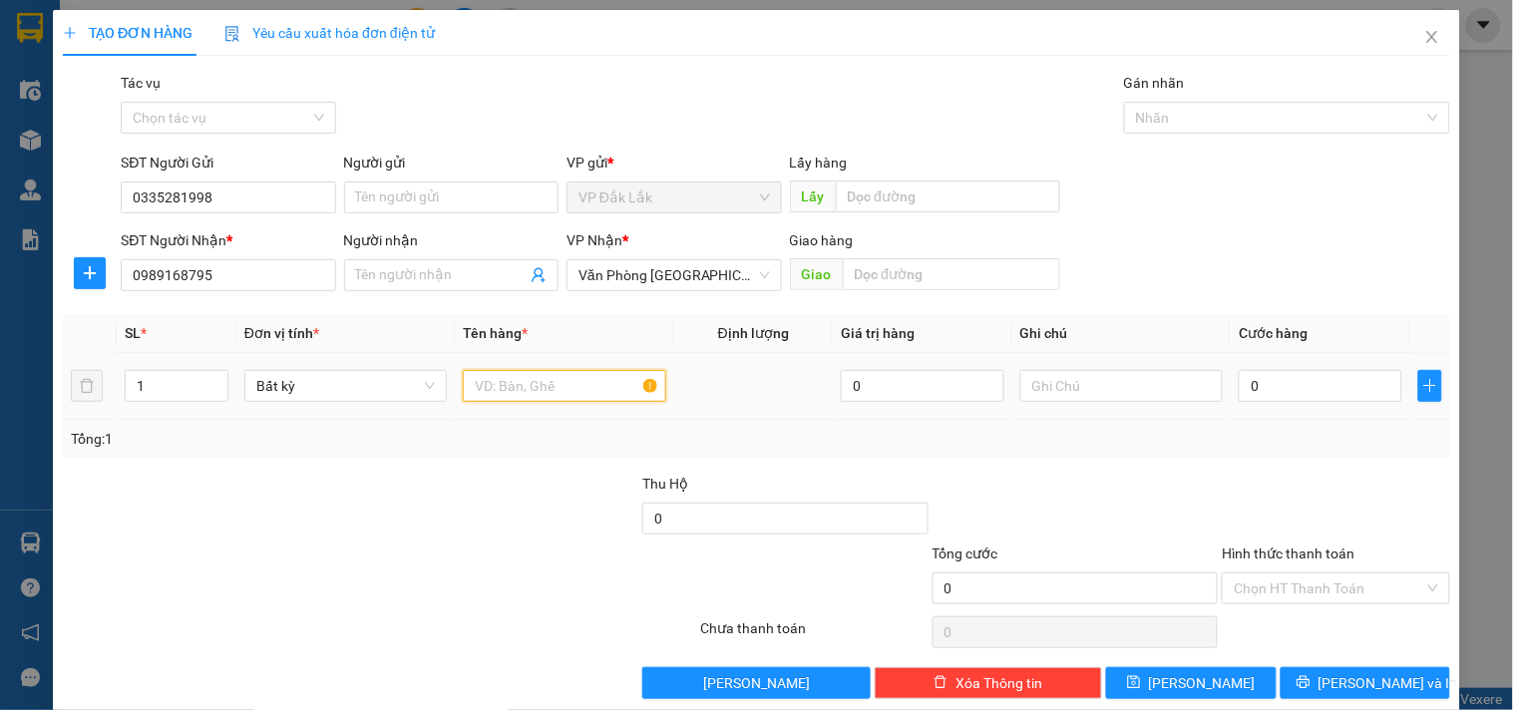
click at [475, 372] on input "text" at bounding box center [564, 386] width 202 height 32
type input "1 THÙNG GIẤY"
click at [1334, 377] on input "0" at bounding box center [1321, 386] width 164 height 32
type input "9"
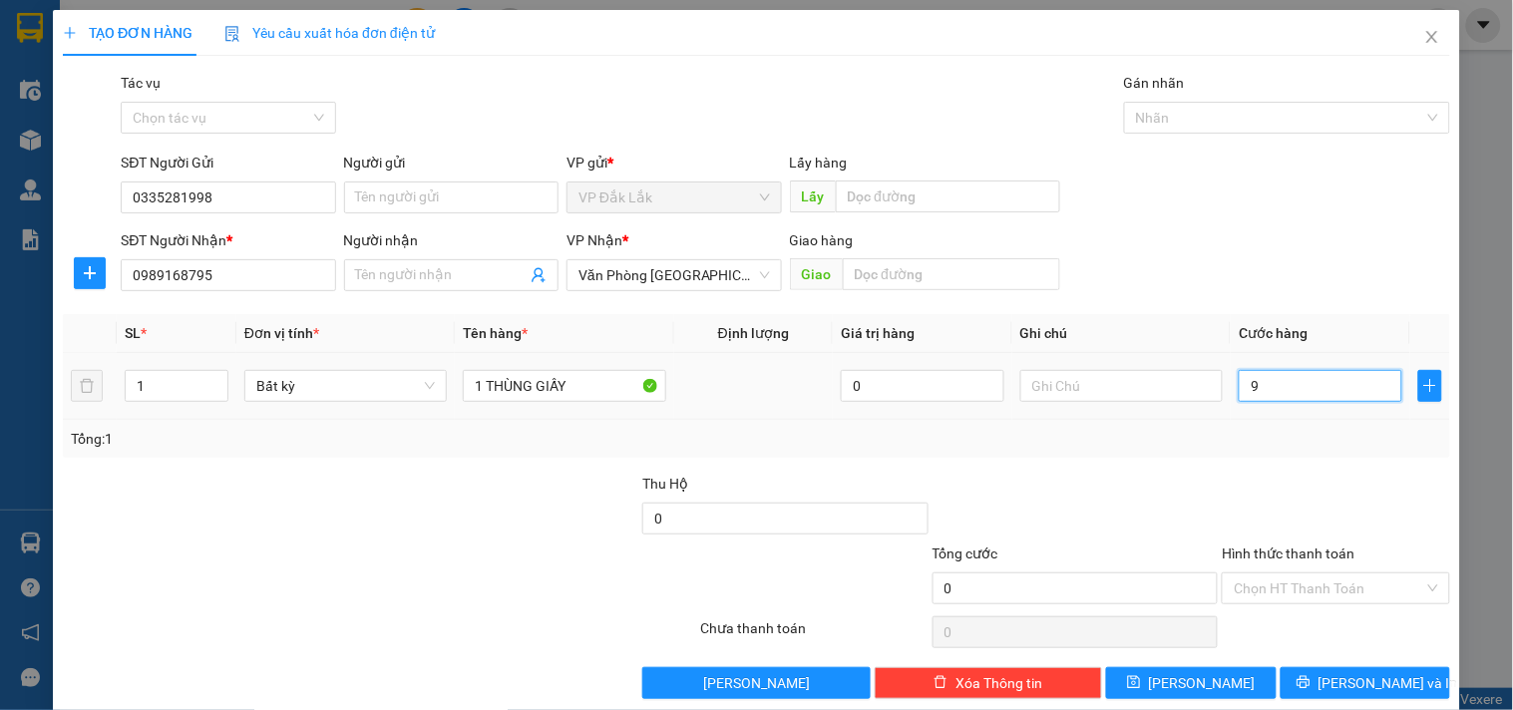
type input "9"
type input "90"
type input "900"
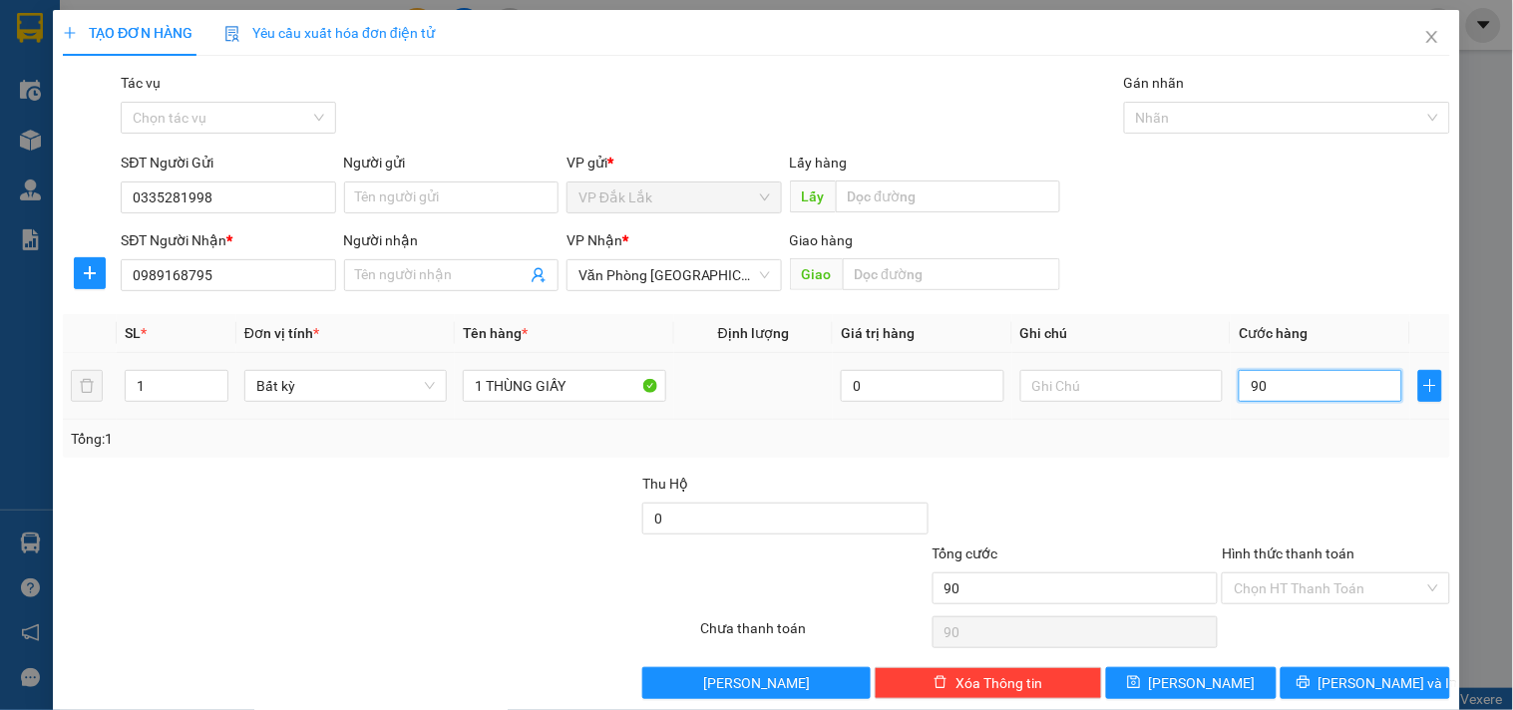
type input "900"
type input "9.000"
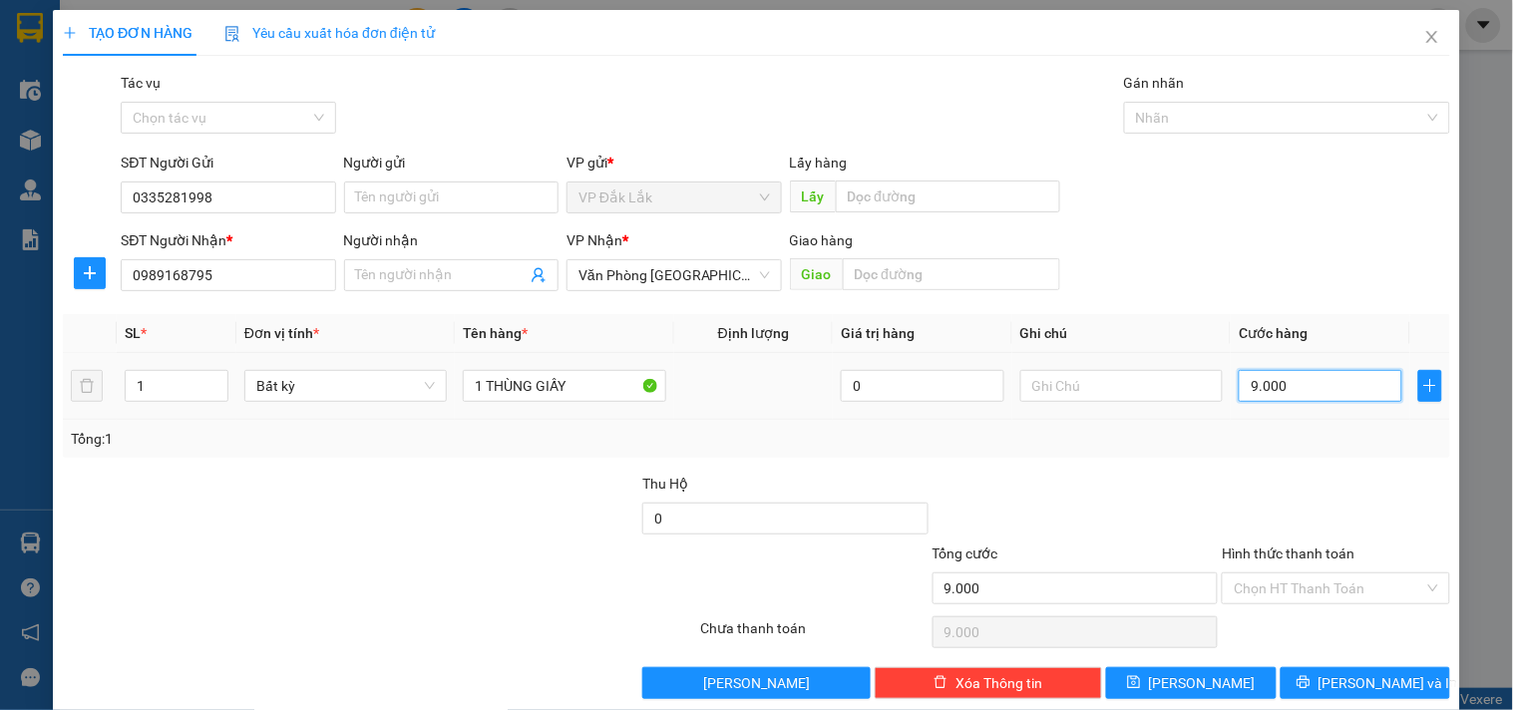
type input "90.000"
click at [1342, 573] on input "Hình thức thanh toán" at bounding box center [1328, 588] width 189 height 30
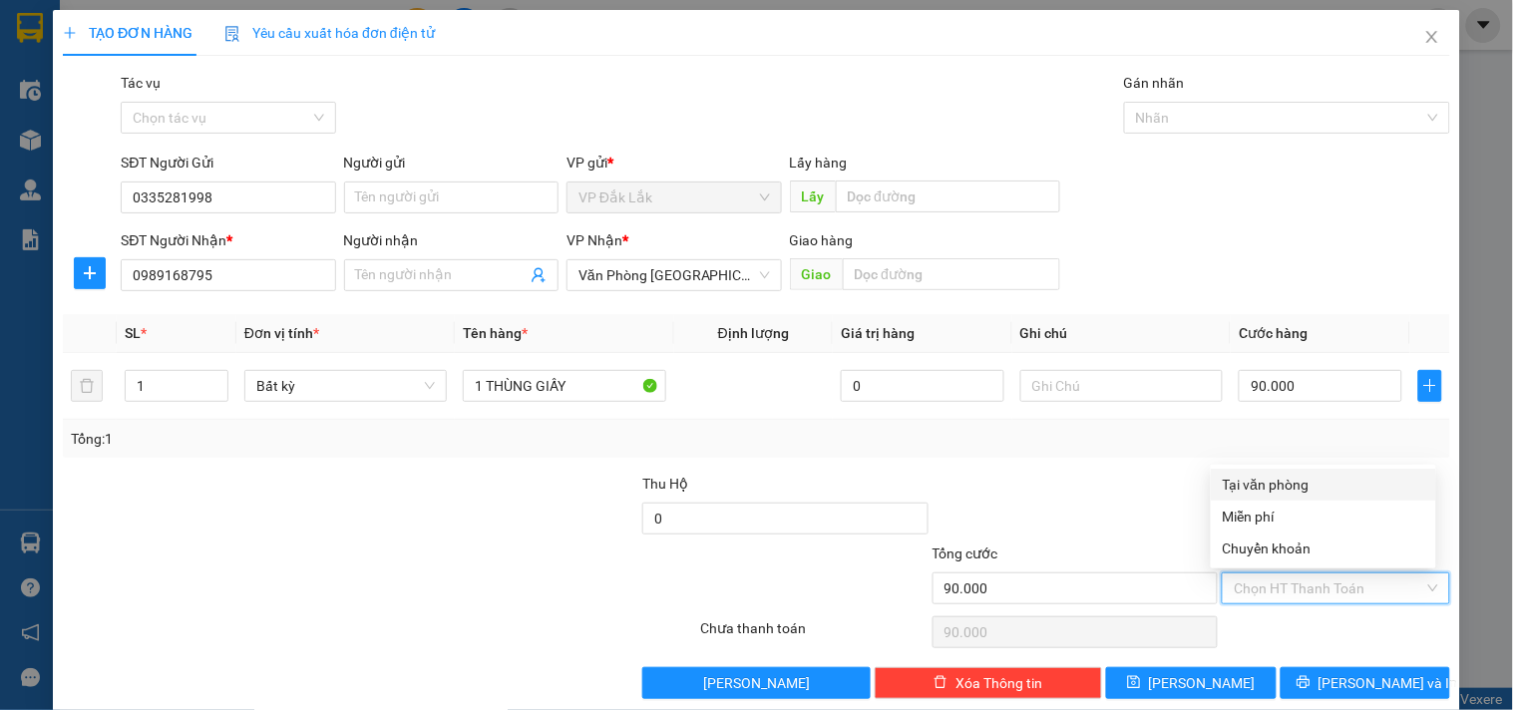
click at [1287, 490] on div "Tại văn phòng" at bounding box center [1323, 485] width 201 height 22
type input "0"
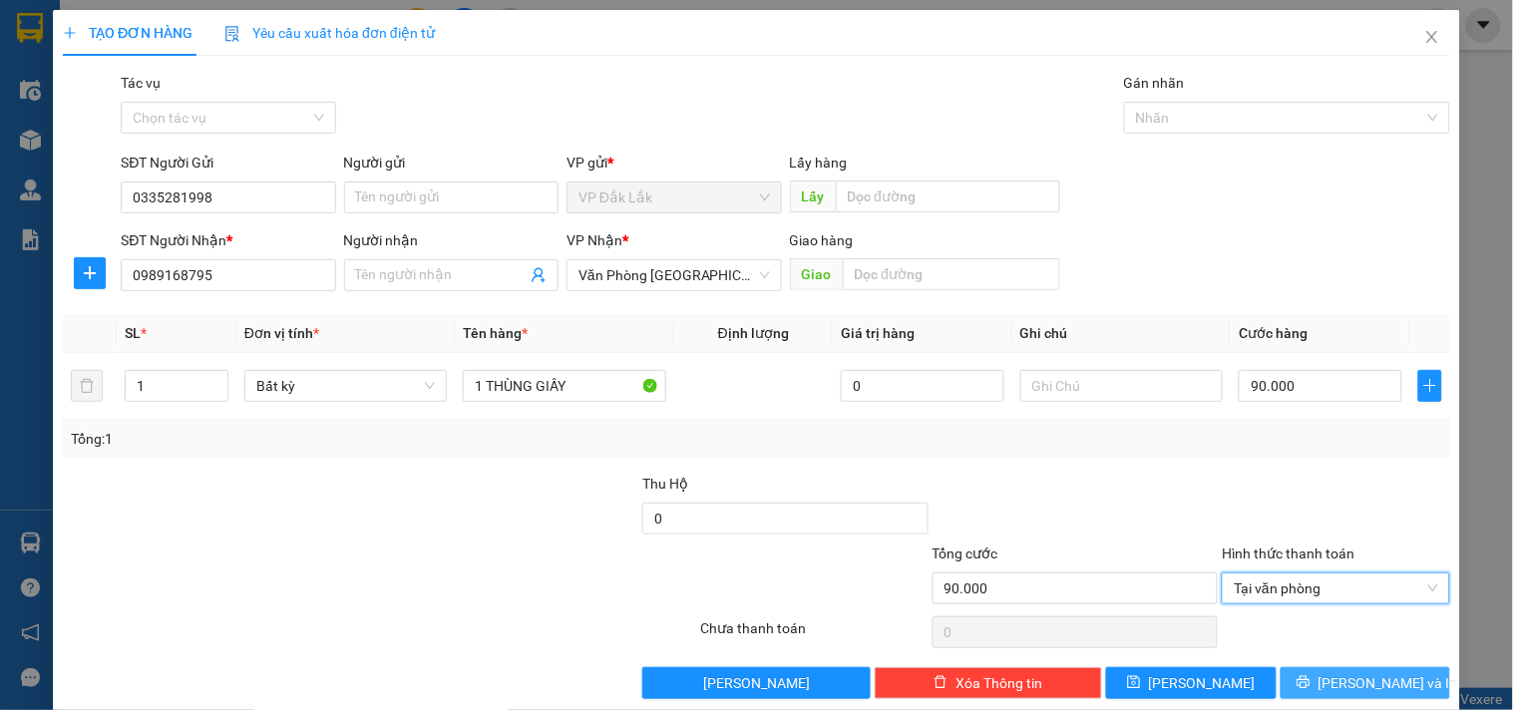
click at [1350, 689] on span "Lưu và In" at bounding box center [1388, 683] width 140 height 22
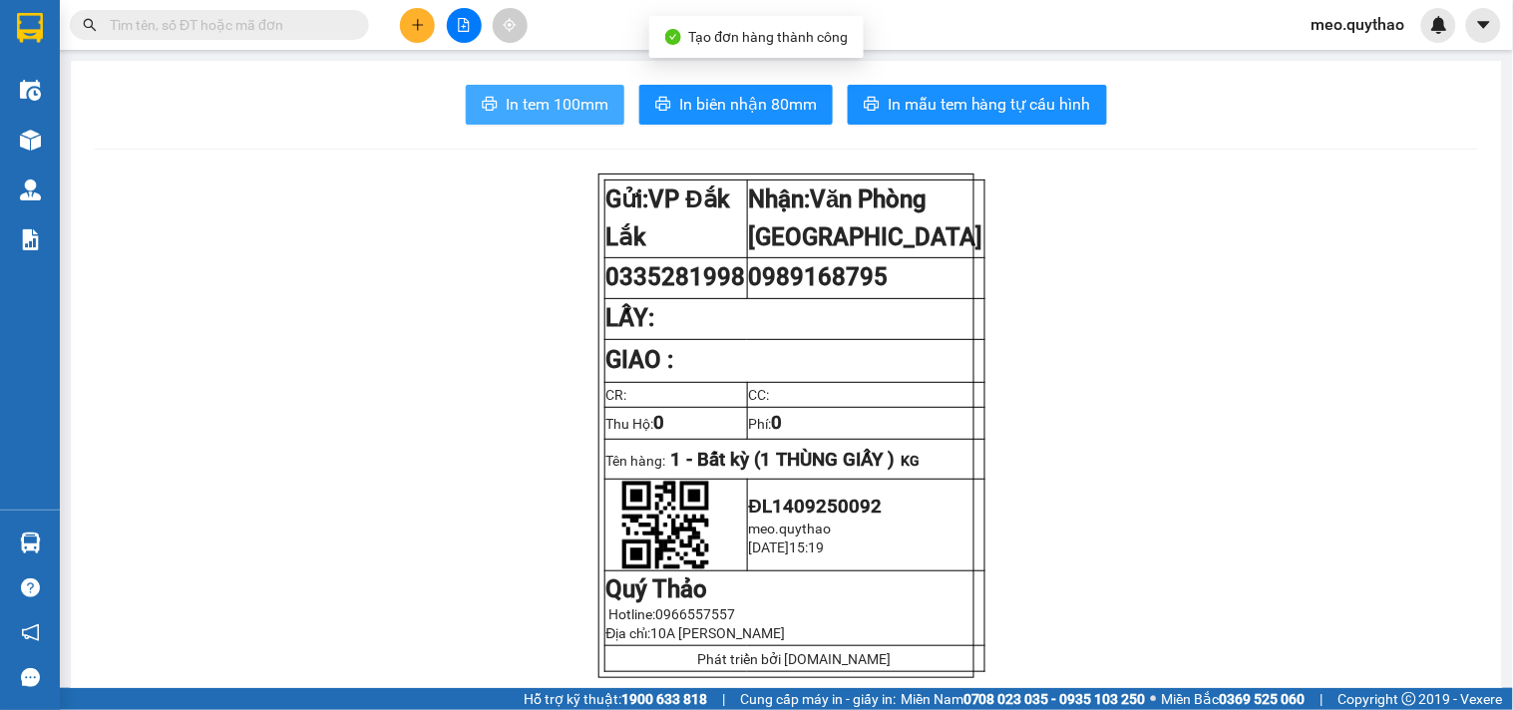
click at [492, 113] on button "In tem 100mm" at bounding box center [545, 105] width 159 height 40
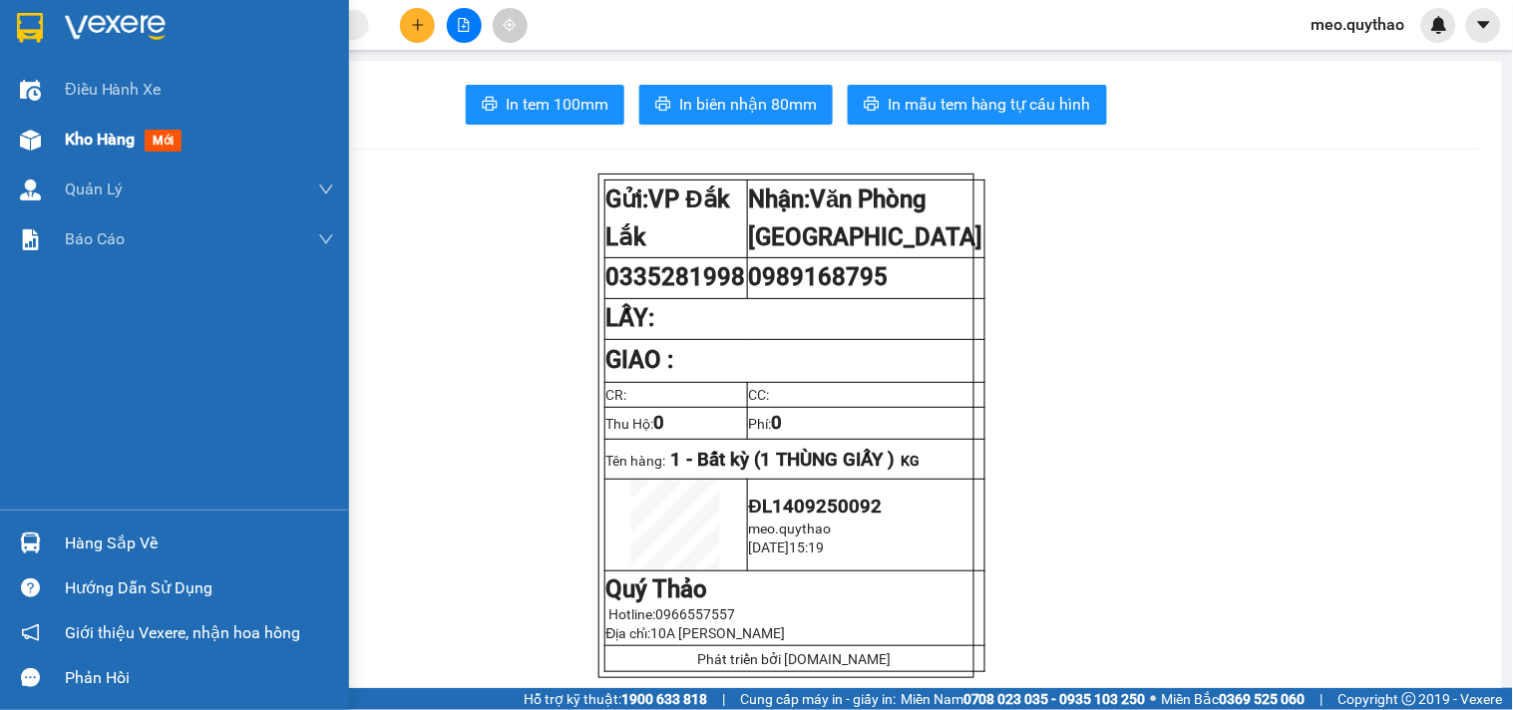
click at [102, 117] on div "Kho hàng mới" at bounding box center [199, 140] width 269 height 50
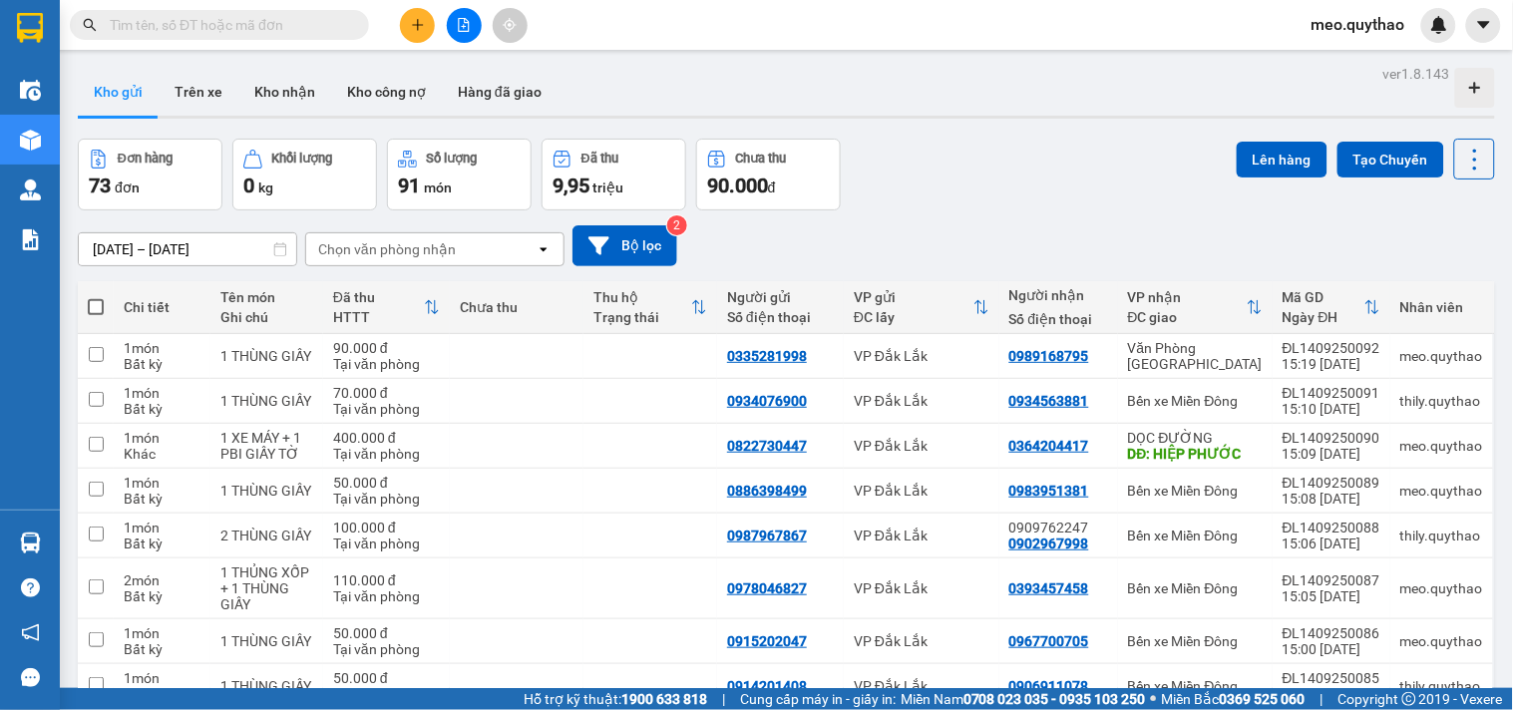
scroll to position [210, 0]
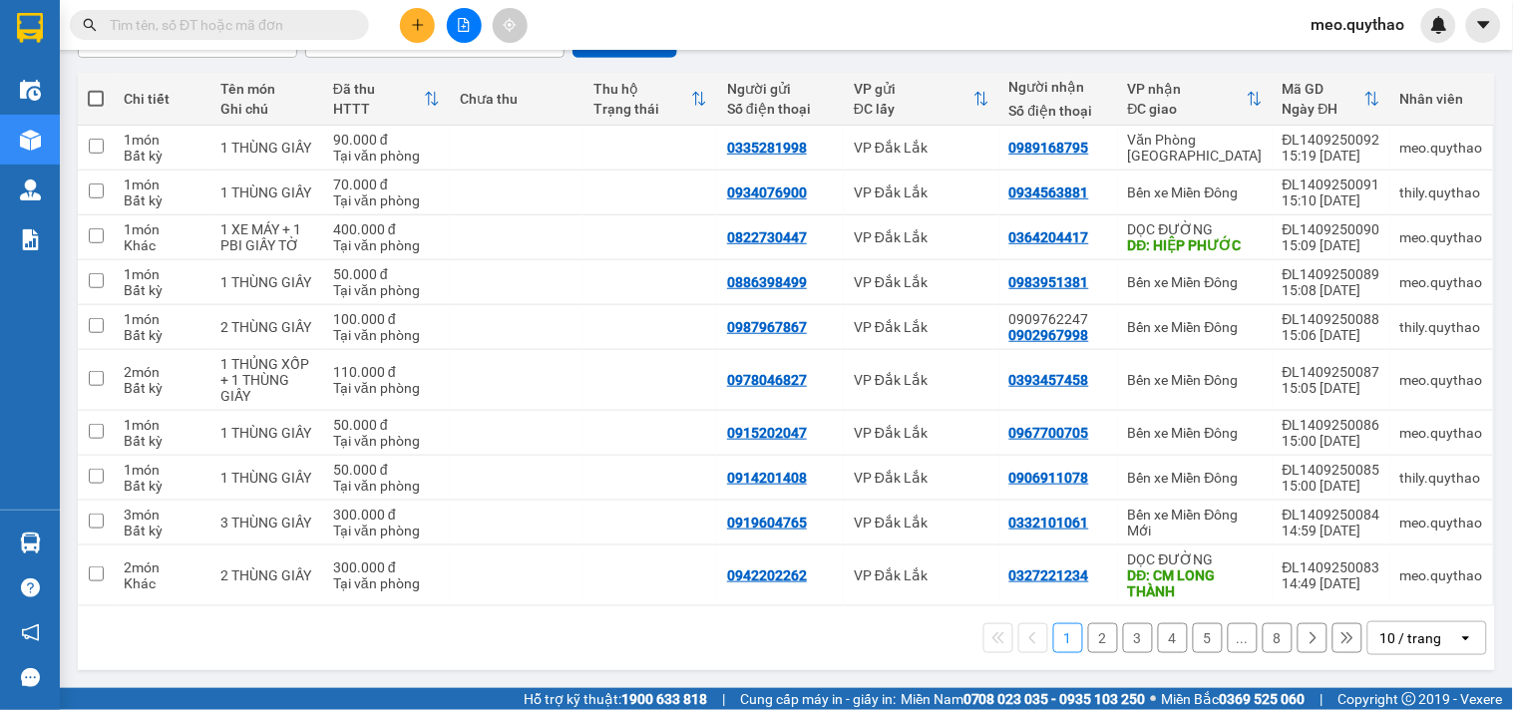
click at [1193, 633] on button "5" at bounding box center [1208, 638] width 30 height 30
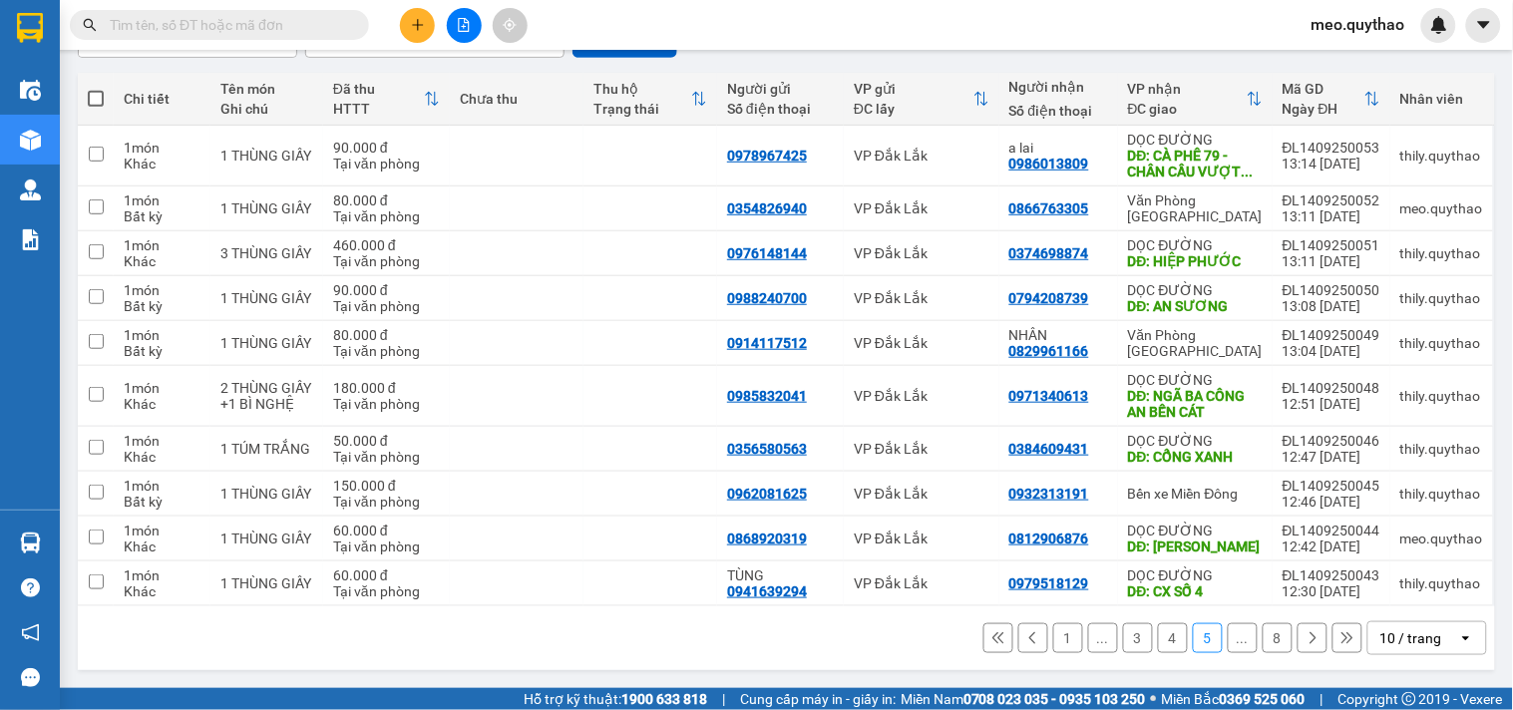
click at [1057, 634] on button "1" at bounding box center [1068, 638] width 30 height 30
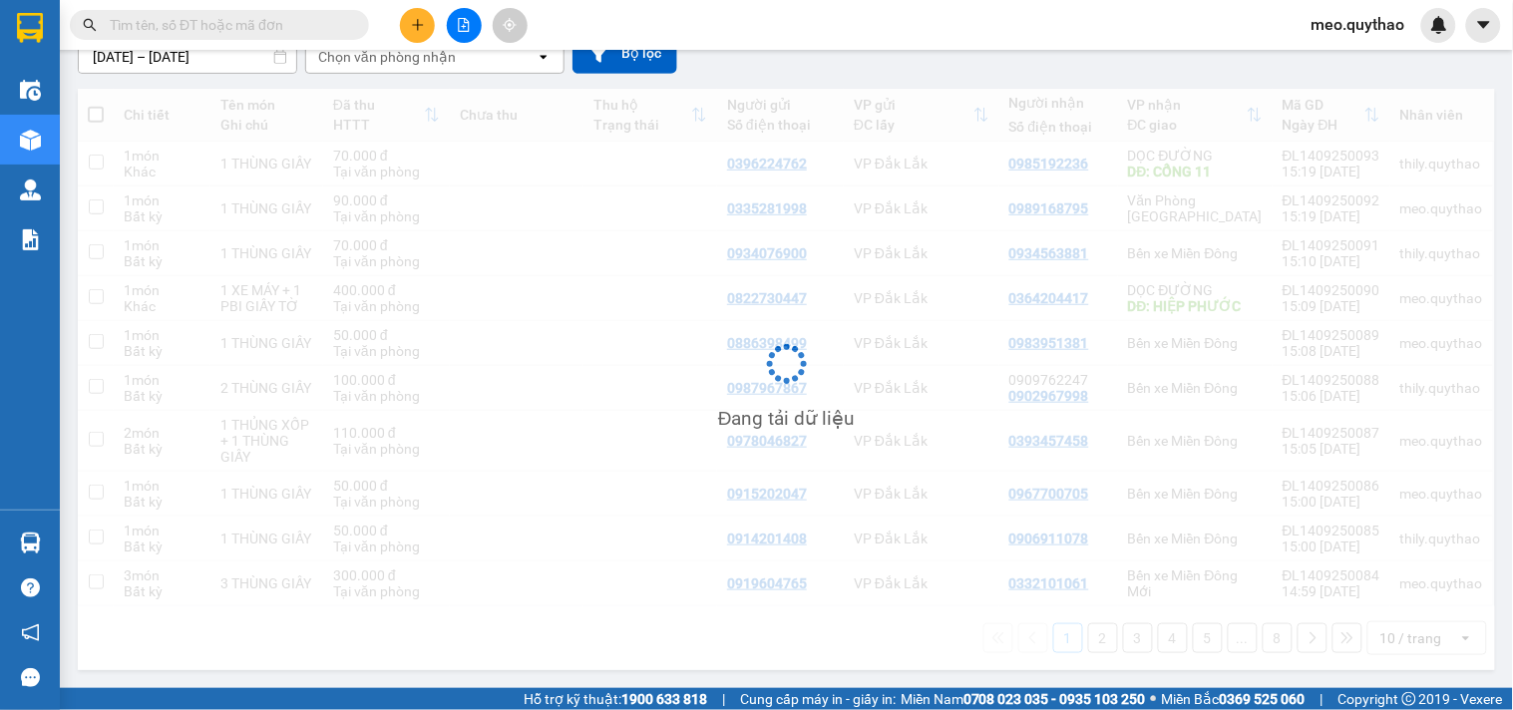
scroll to position [193, 0]
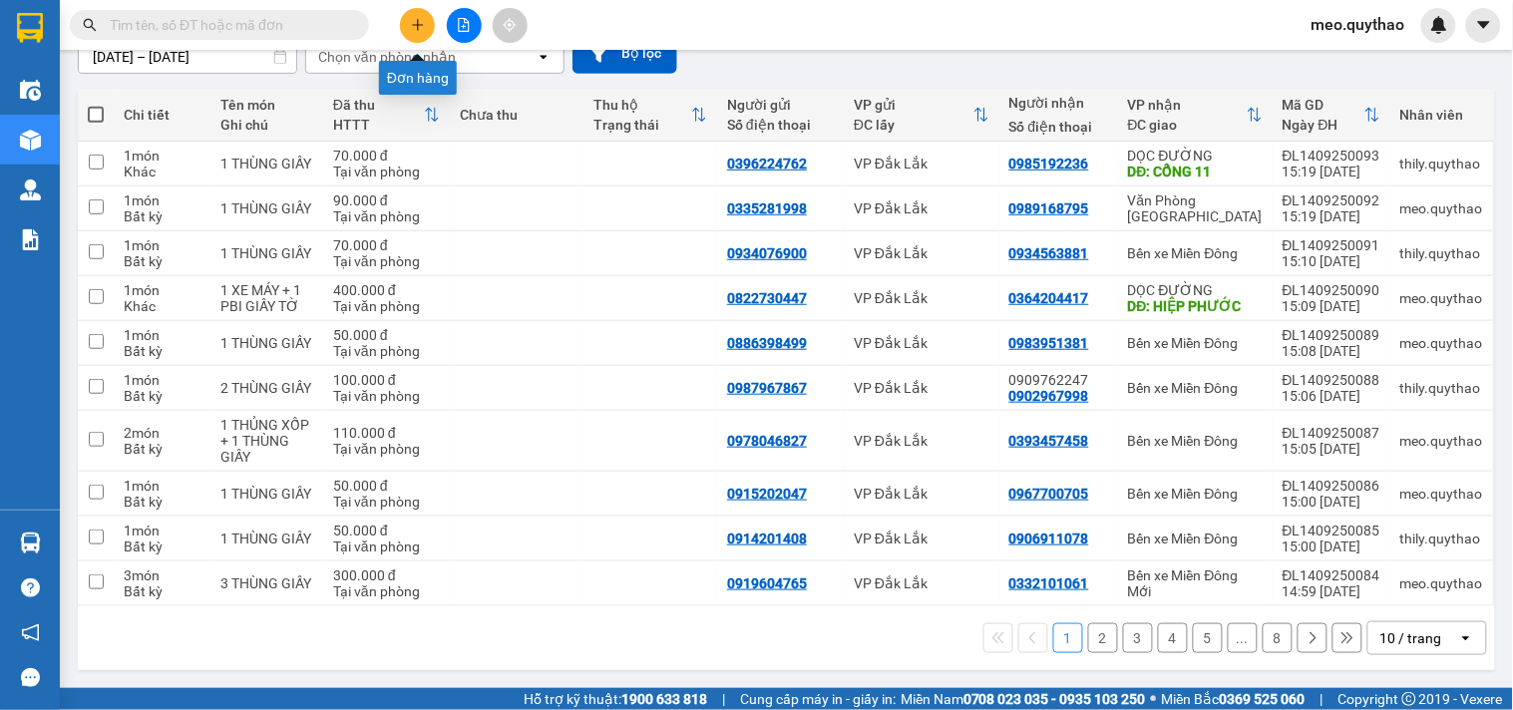
click at [426, 21] on button at bounding box center [417, 25] width 35 height 35
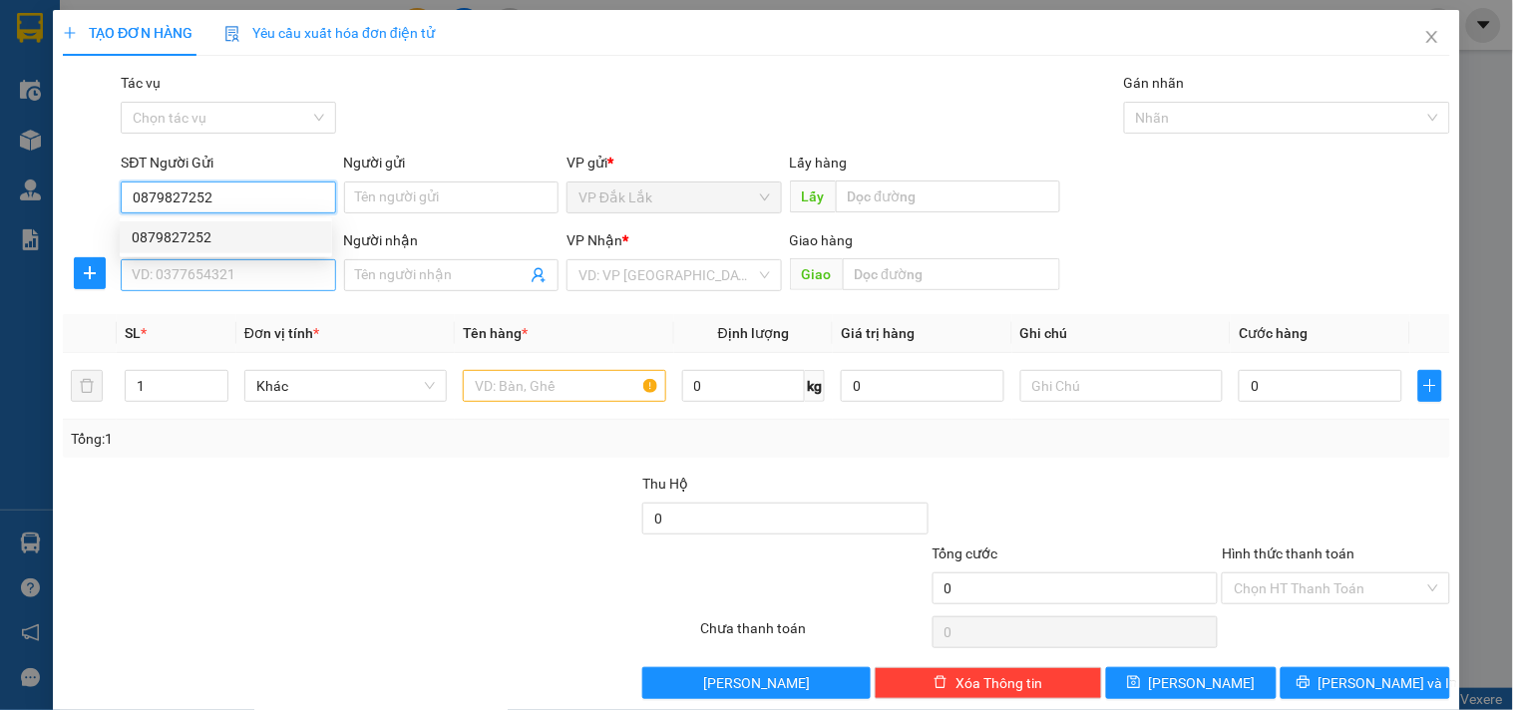
type input "0879827252"
click at [217, 271] on input "SĐT Người Nhận *" at bounding box center [228, 275] width 214 height 32
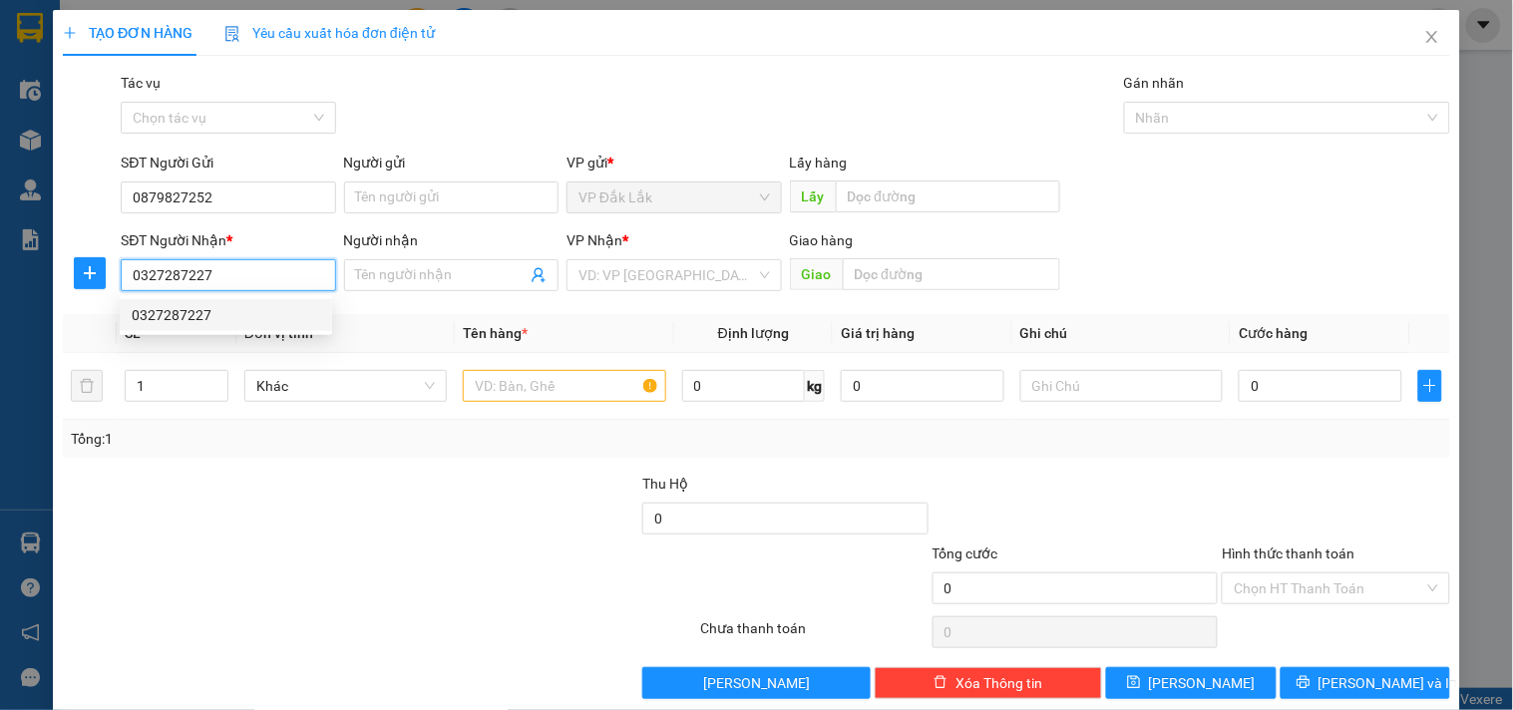
click at [213, 305] on div "0327287227" at bounding box center [226, 315] width 188 height 22
type input "0327287227"
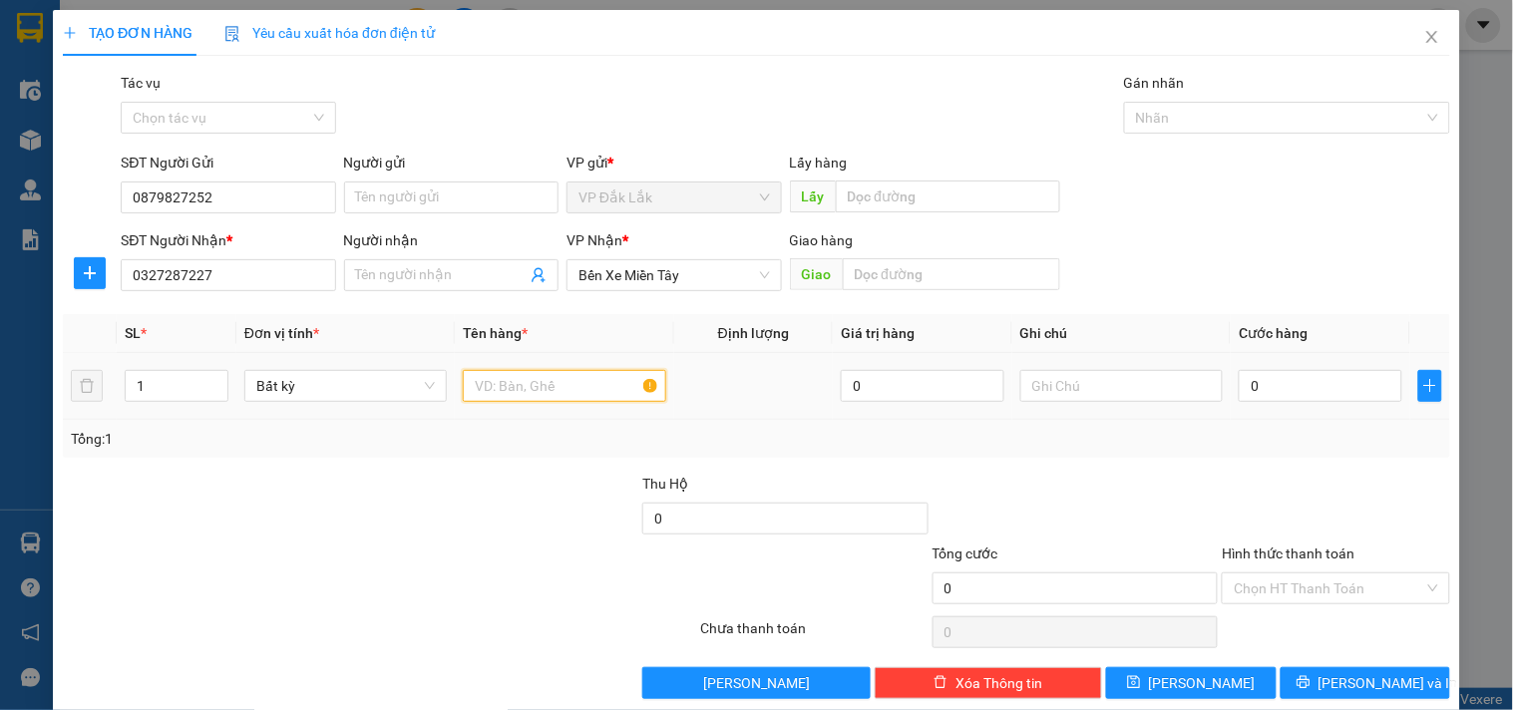
click at [530, 390] on input "text" at bounding box center [564, 386] width 202 height 32
type input "2 THÙNG GIẤY"
click at [1327, 383] on input "0" at bounding box center [1321, 386] width 164 height 32
type input "2"
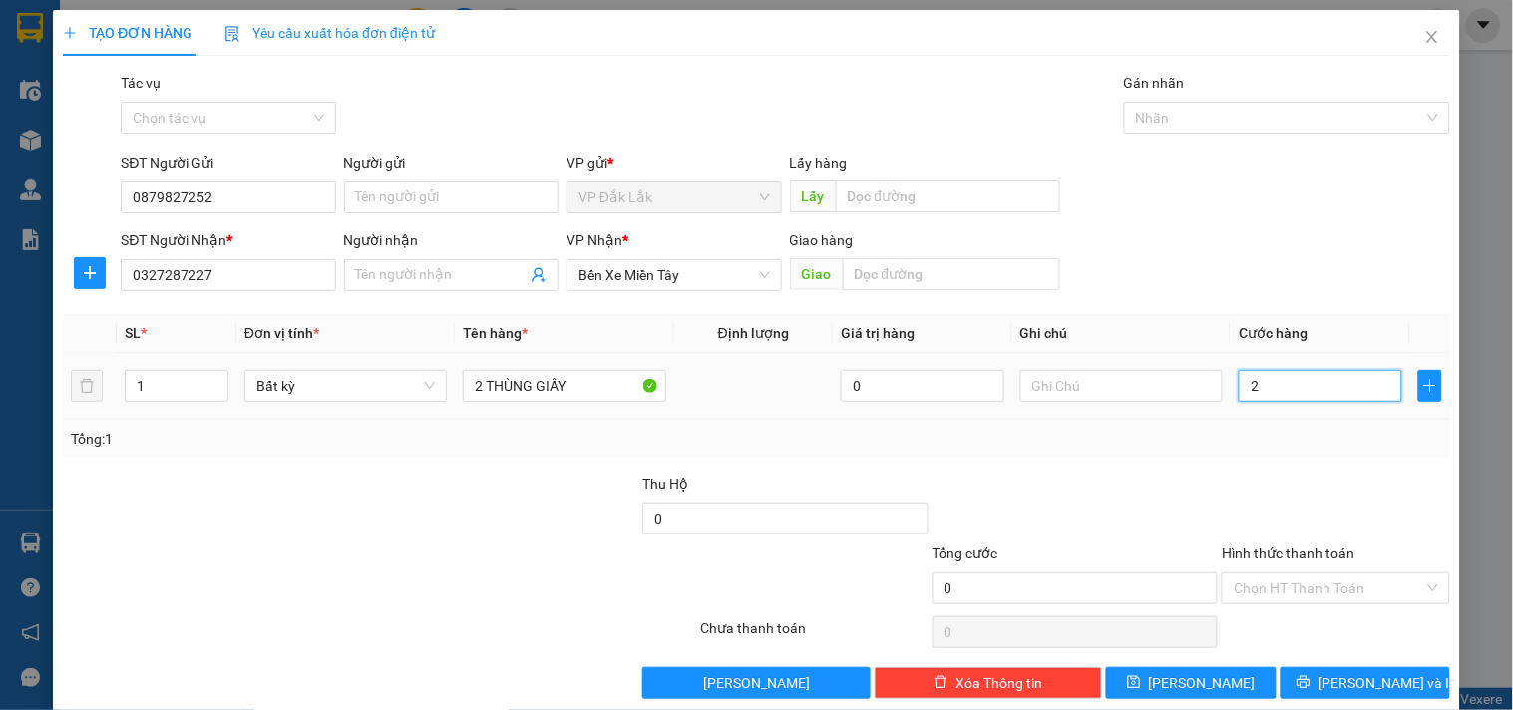
type input "2"
type input "25"
type input "250"
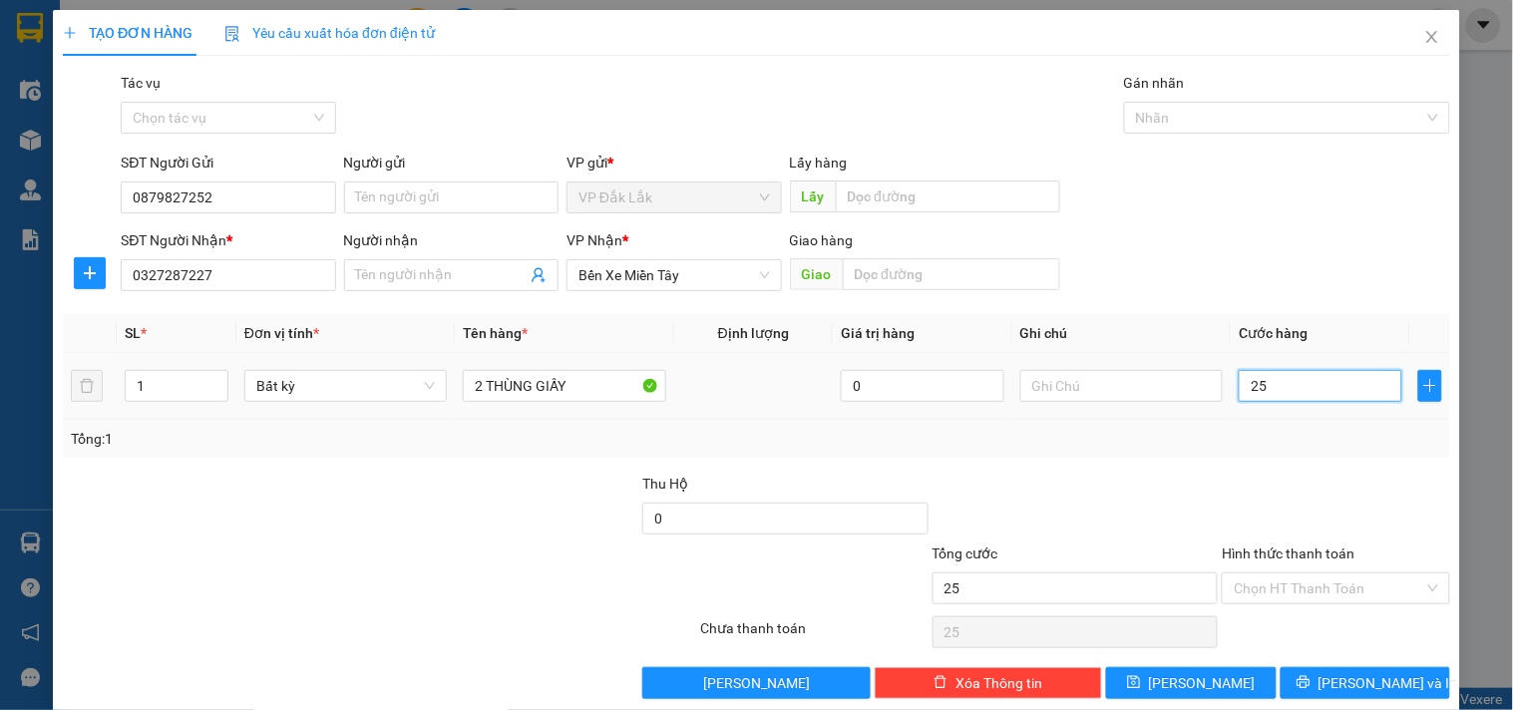
type input "250"
type input "2.500"
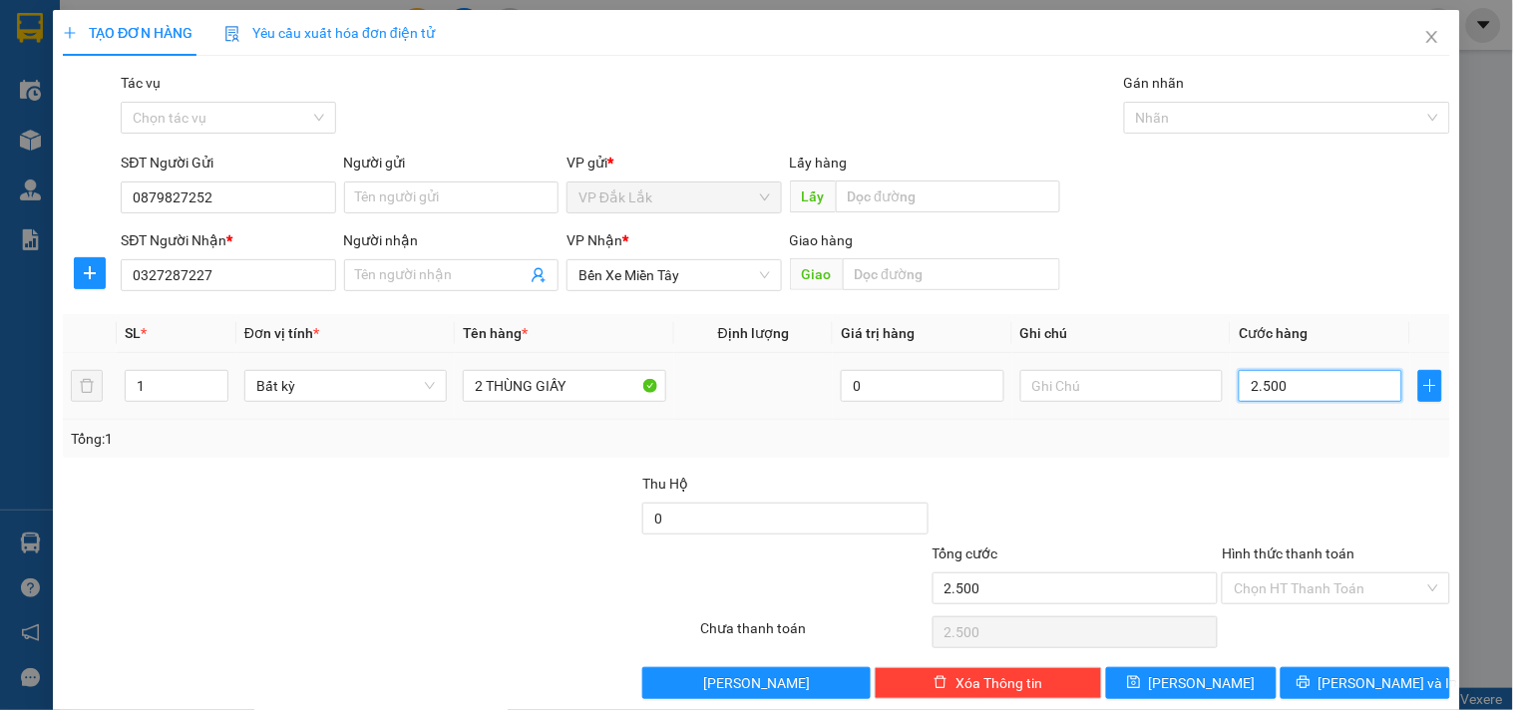
type input "25.000"
type input "250.000"
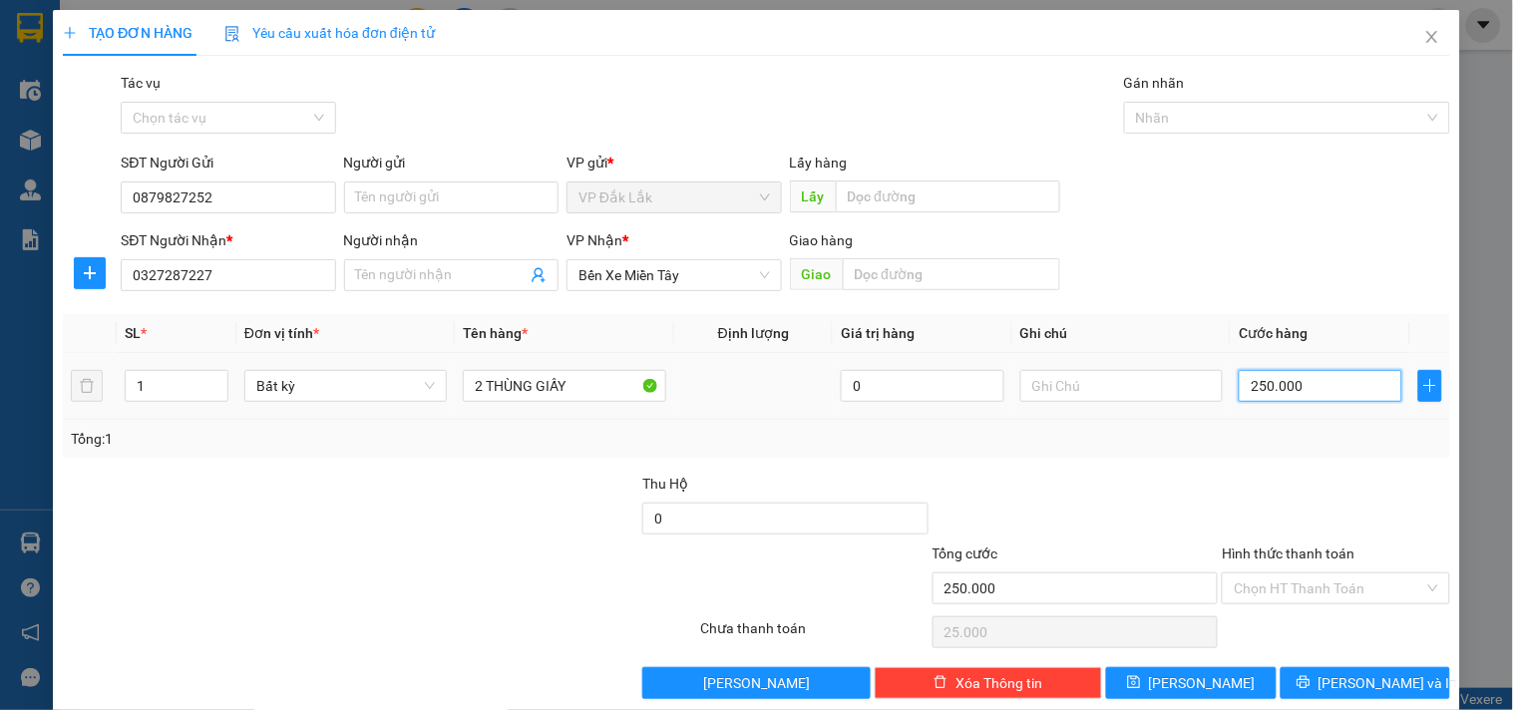
type input "250.000"
click at [215, 379] on icon "up" at bounding box center [216, 381] width 7 height 7
type input "2"
click at [211, 375] on span "up" at bounding box center [217, 381] width 12 height 12
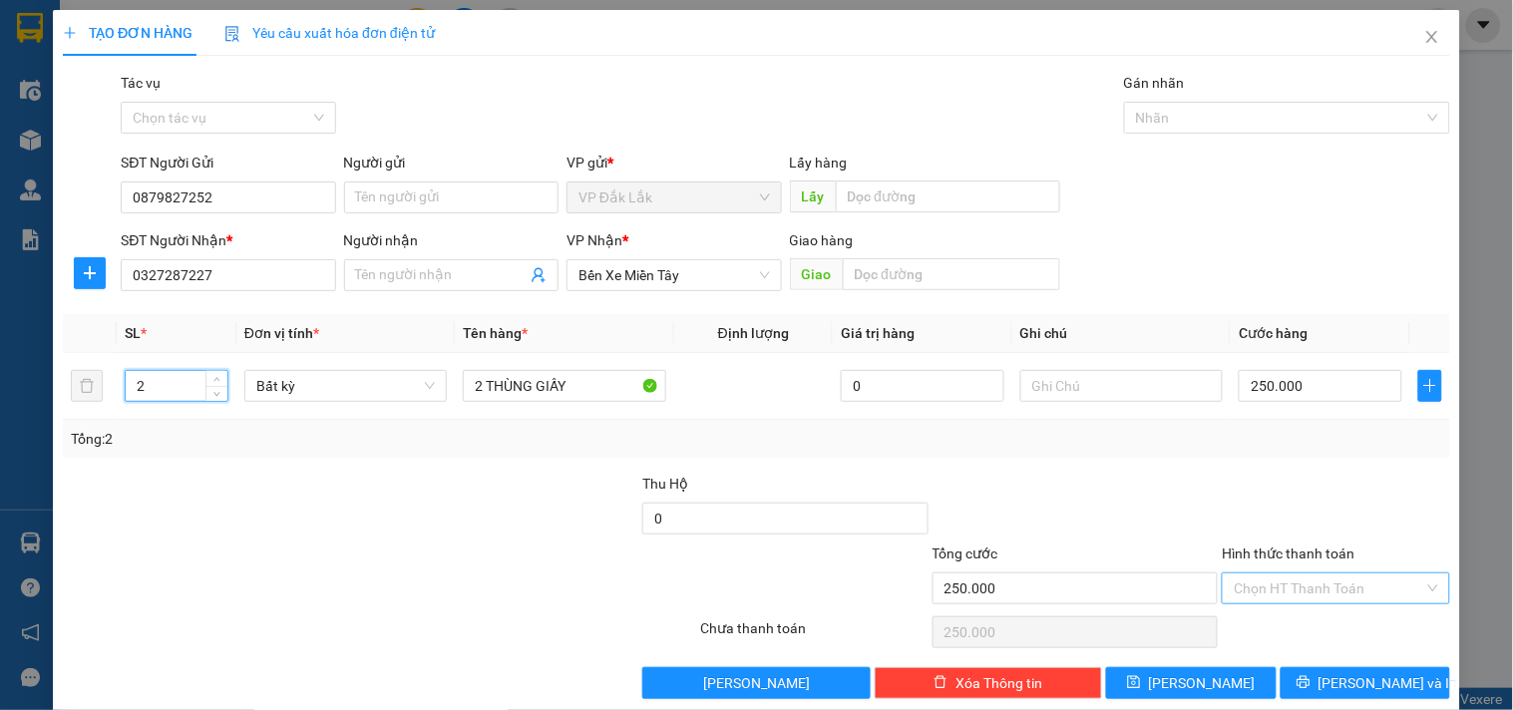
click at [1311, 594] on input "Hình thức thanh toán" at bounding box center [1328, 588] width 189 height 30
type input "0"
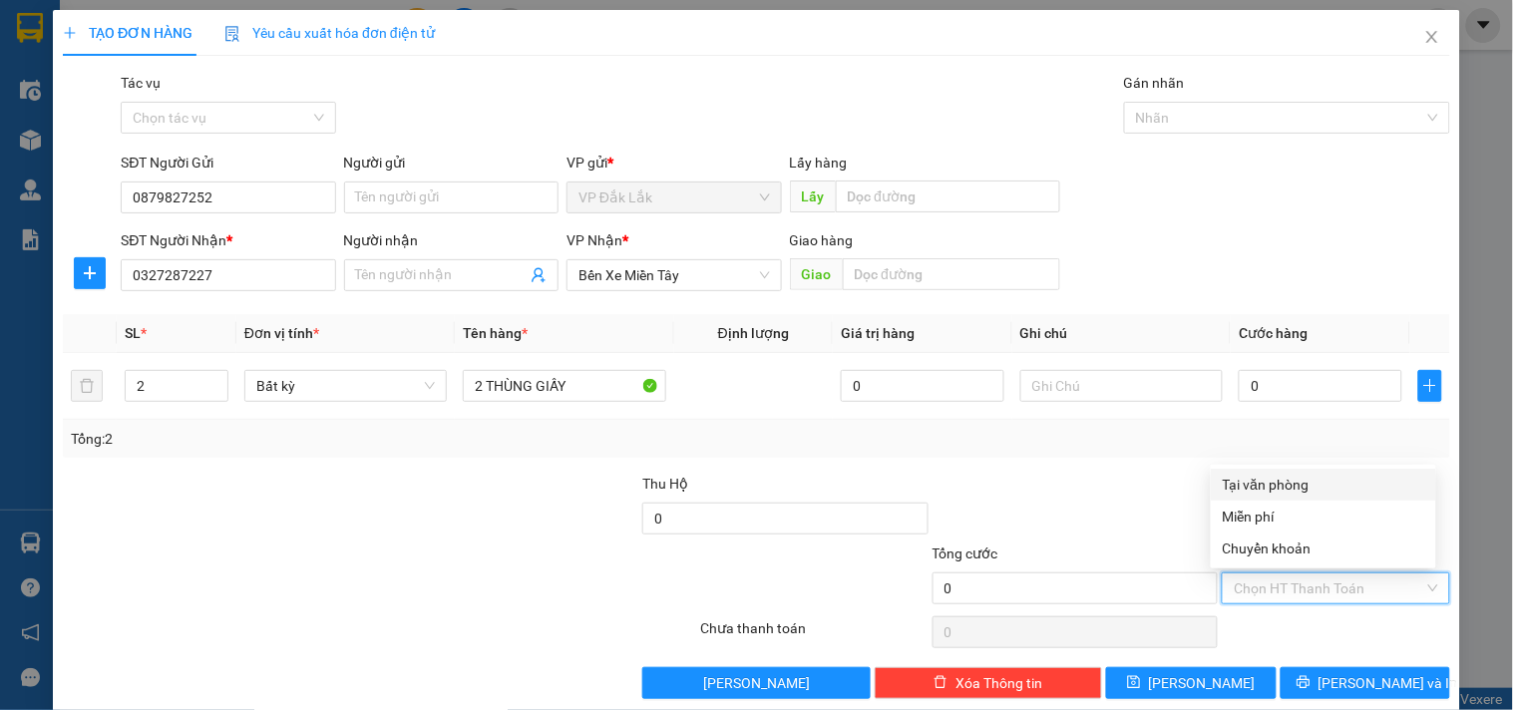
click at [1320, 482] on div "Tại văn phòng" at bounding box center [1323, 485] width 201 height 22
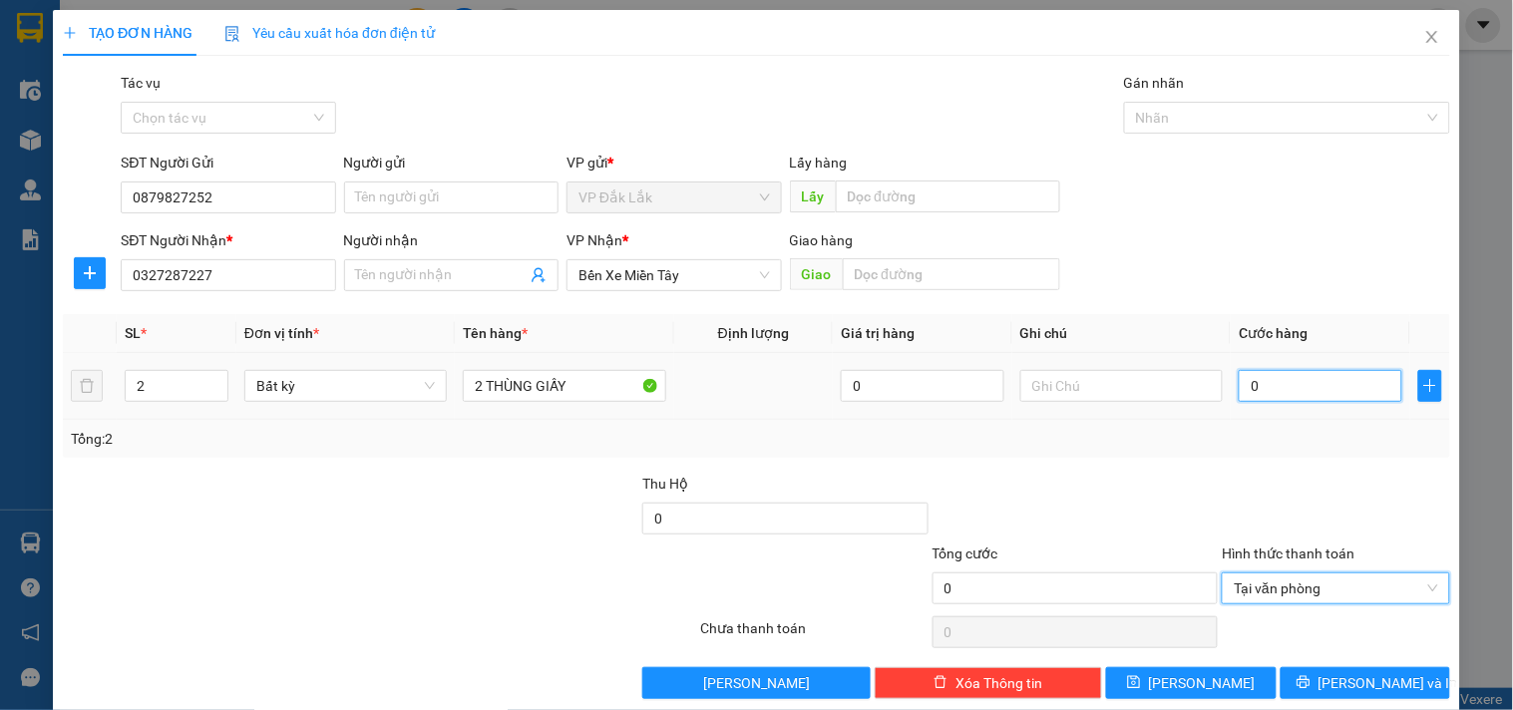
click at [1264, 376] on input "0" at bounding box center [1321, 386] width 164 height 32
type input "2"
type input "25"
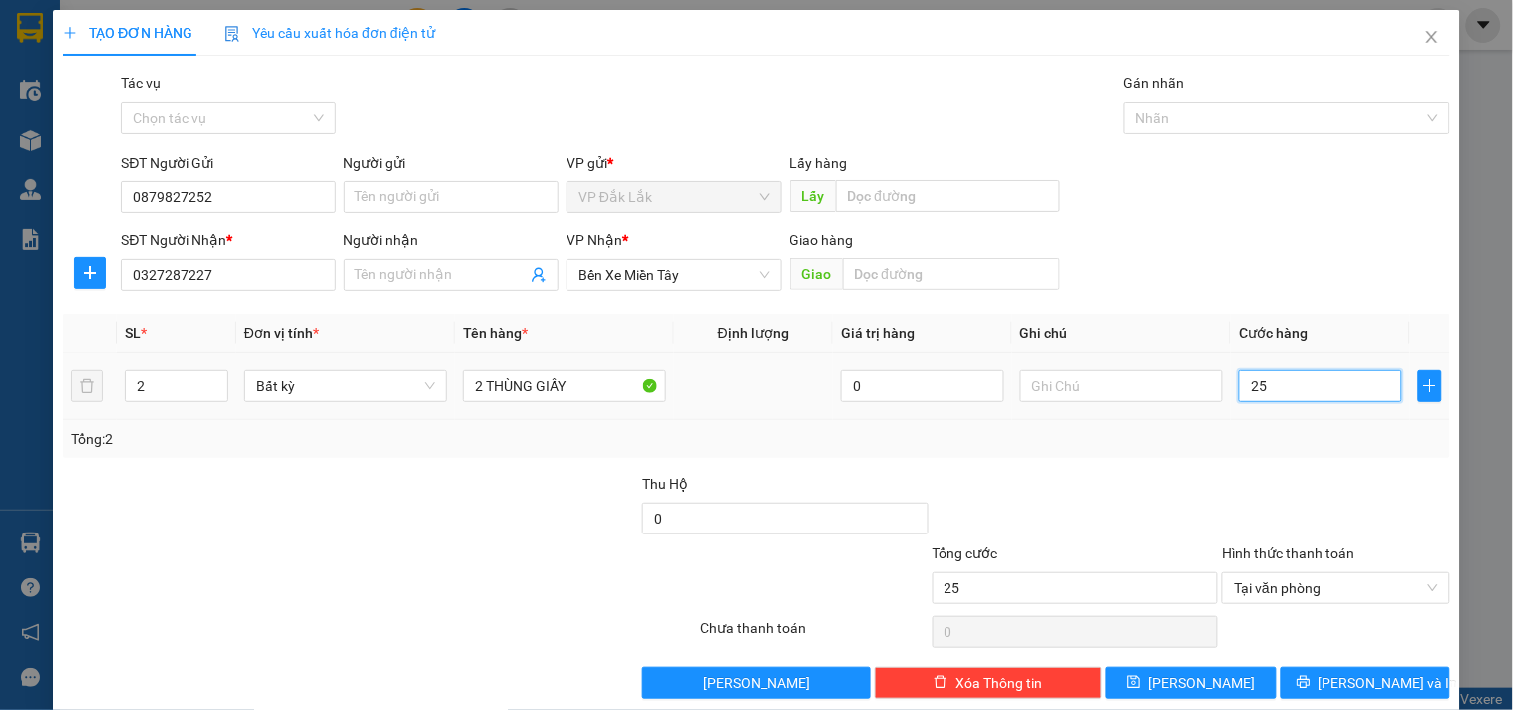
type input "250"
type input "2.500"
type input "25.000"
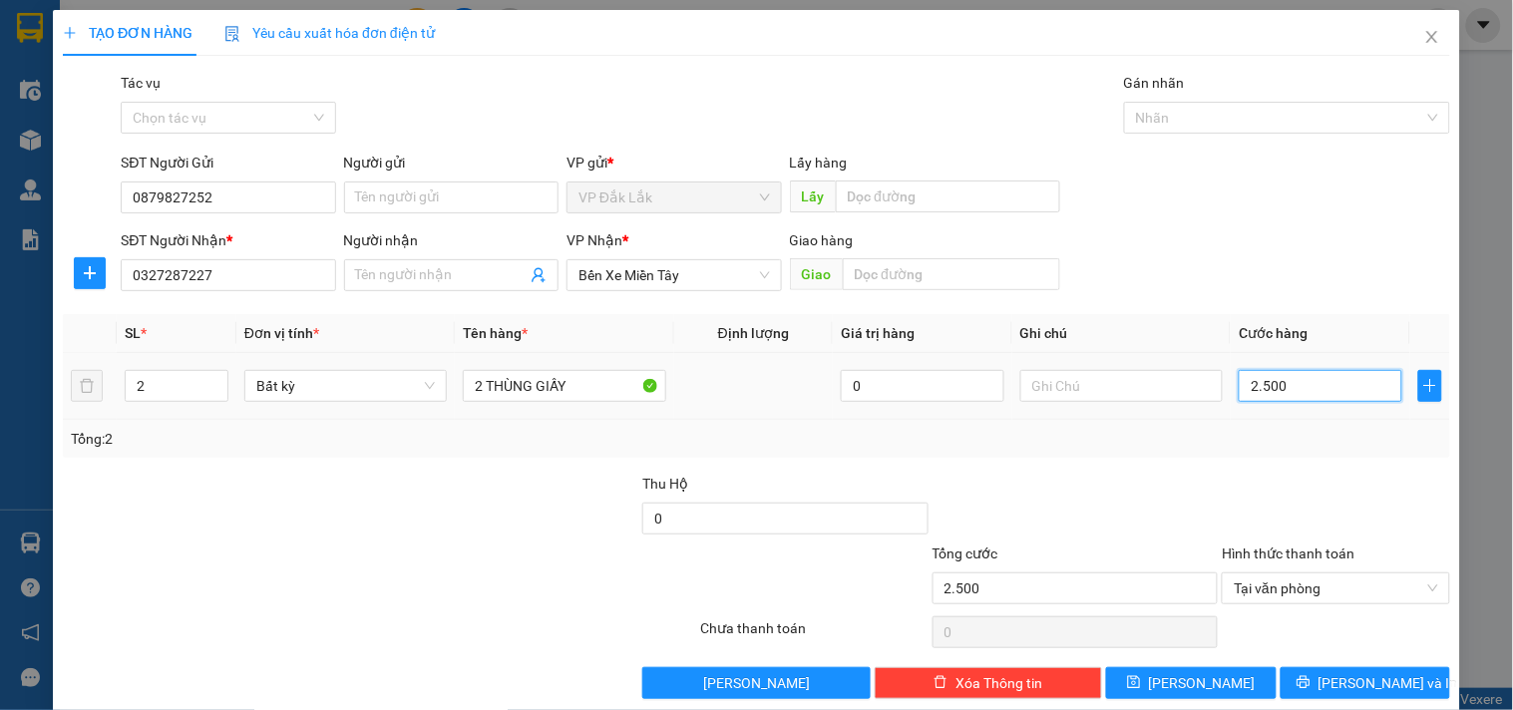
type input "25.000"
type input "250.000"
click at [1318, 671] on button "Lưu và In" at bounding box center [1366, 683] width 170 height 32
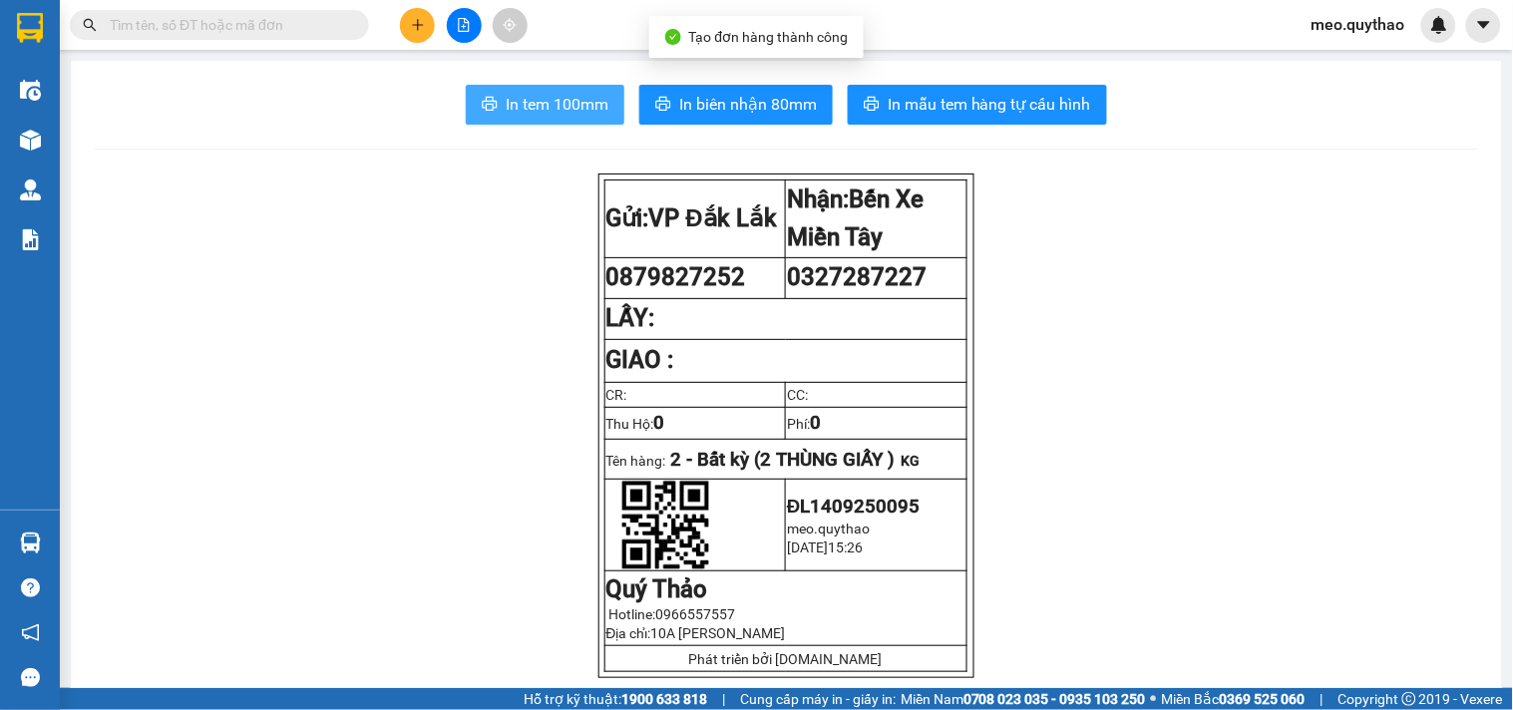
click at [564, 115] on span "In tem 100mm" at bounding box center [557, 104] width 103 height 25
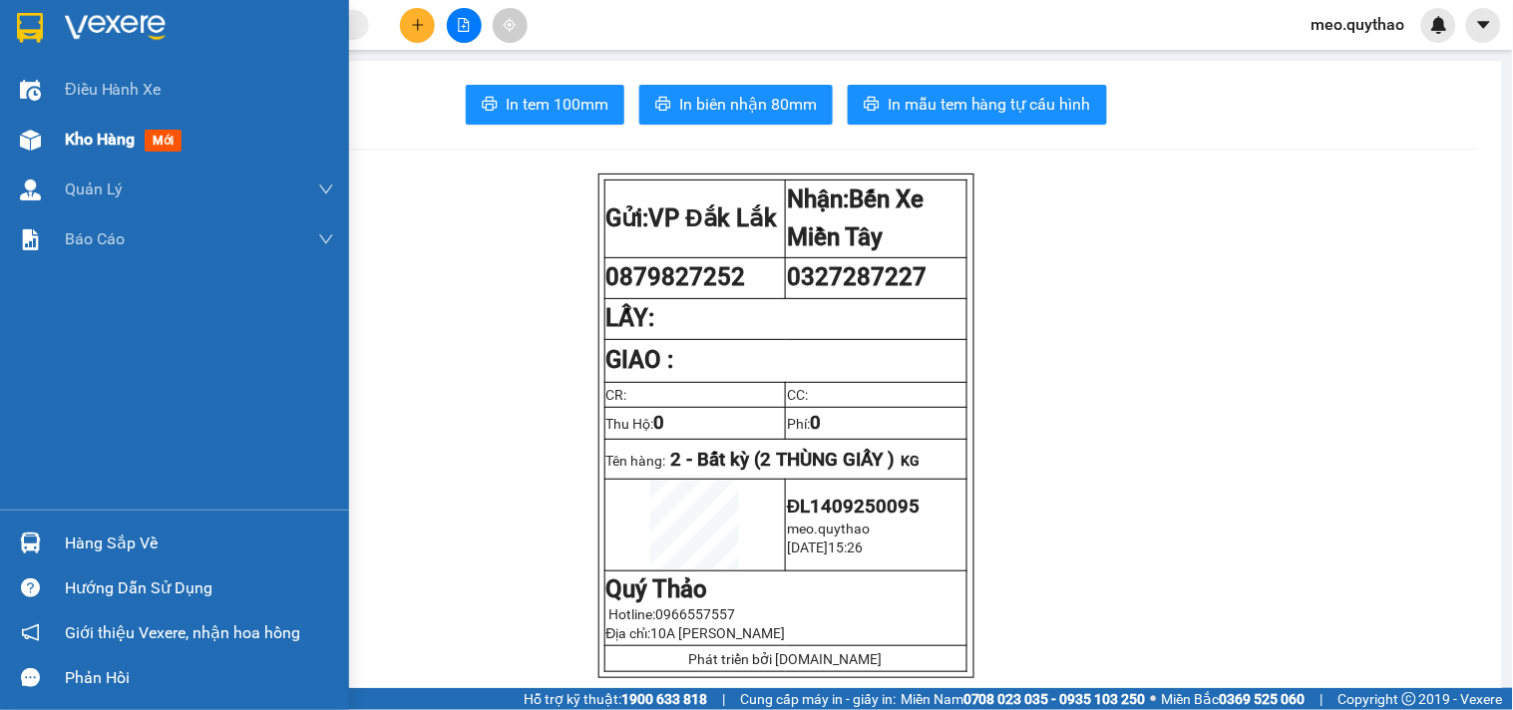
click at [126, 144] on span "Kho hàng" at bounding box center [100, 139] width 70 height 19
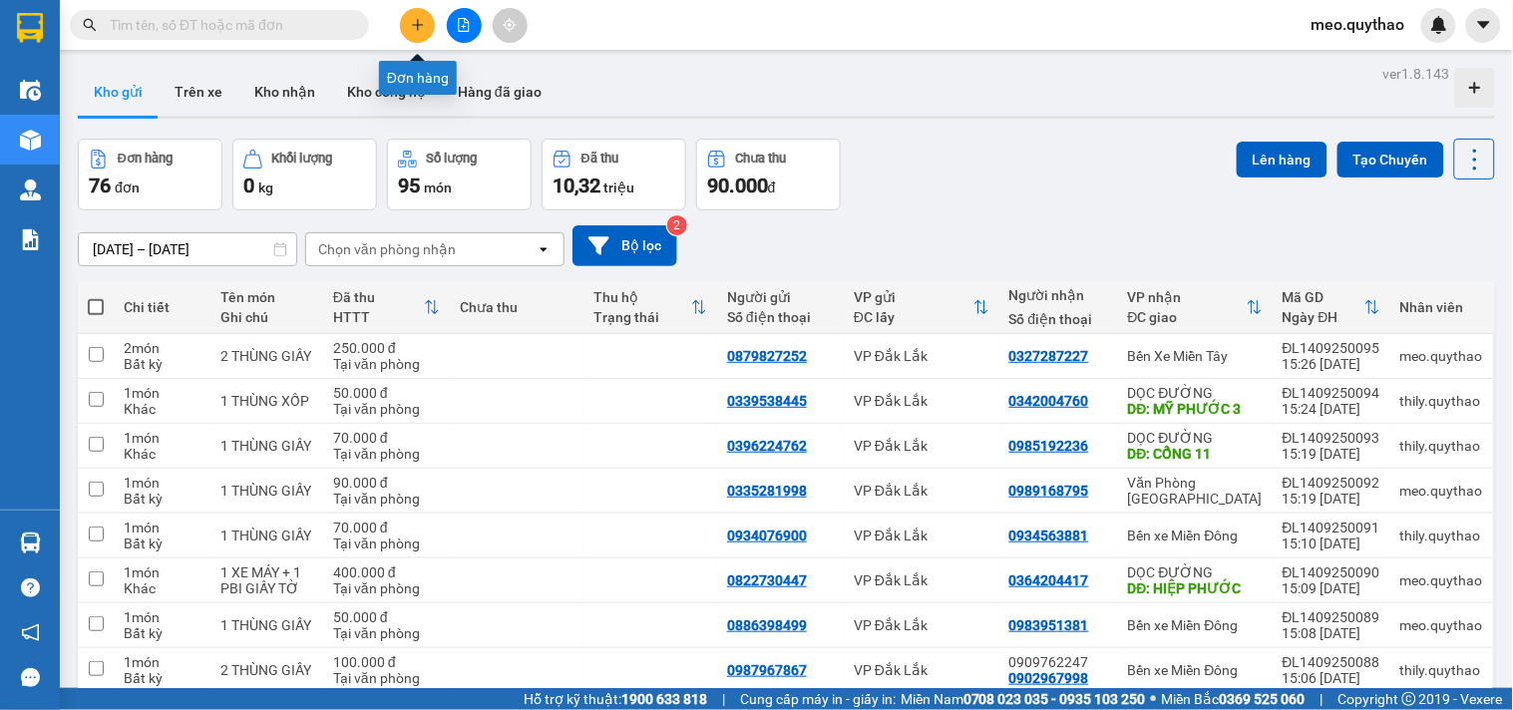
click at [409, 33] on button at bounding box center [417, 25] width 35 height 35
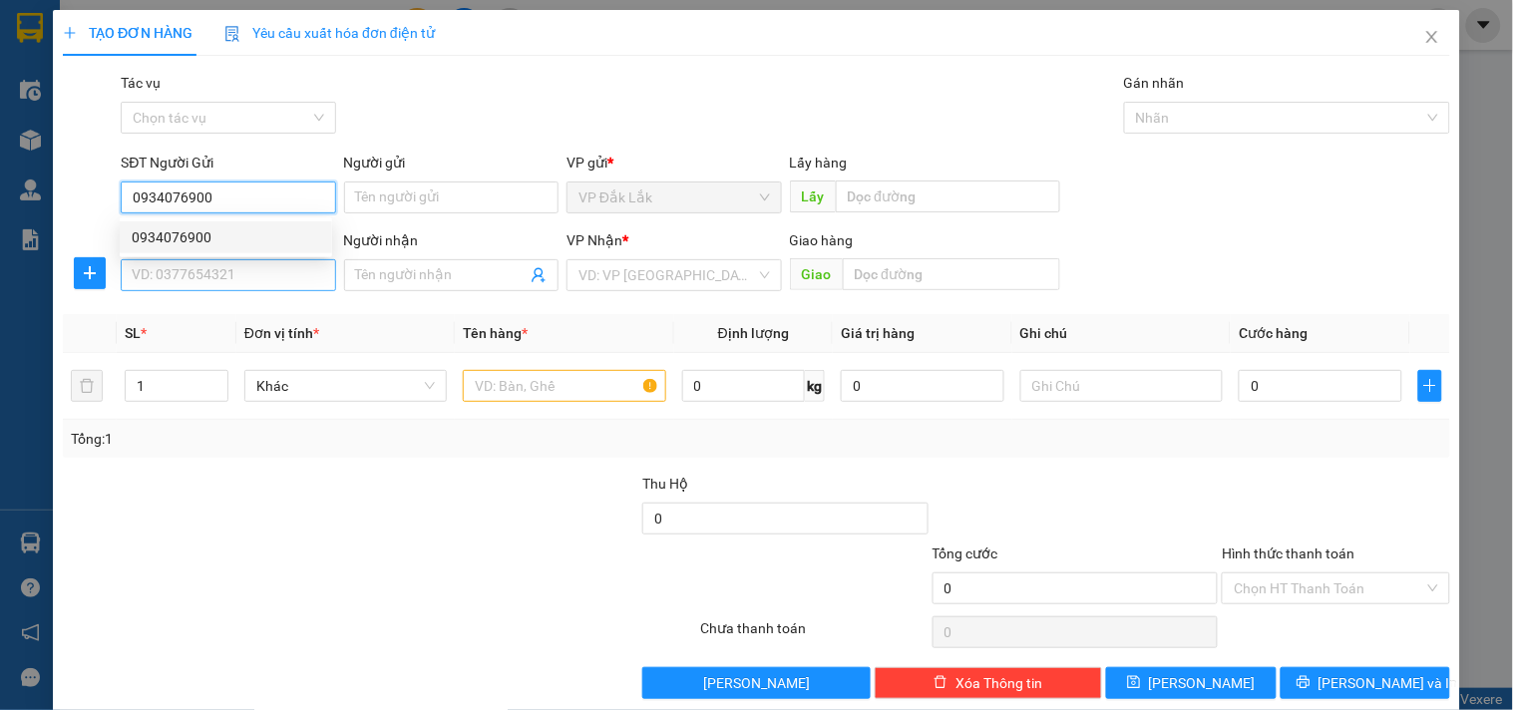
type input "0934076900"
click at [250, 283] on input "SĐT Người Nhận *" at bounding box center [228, 275] width 214 height 32
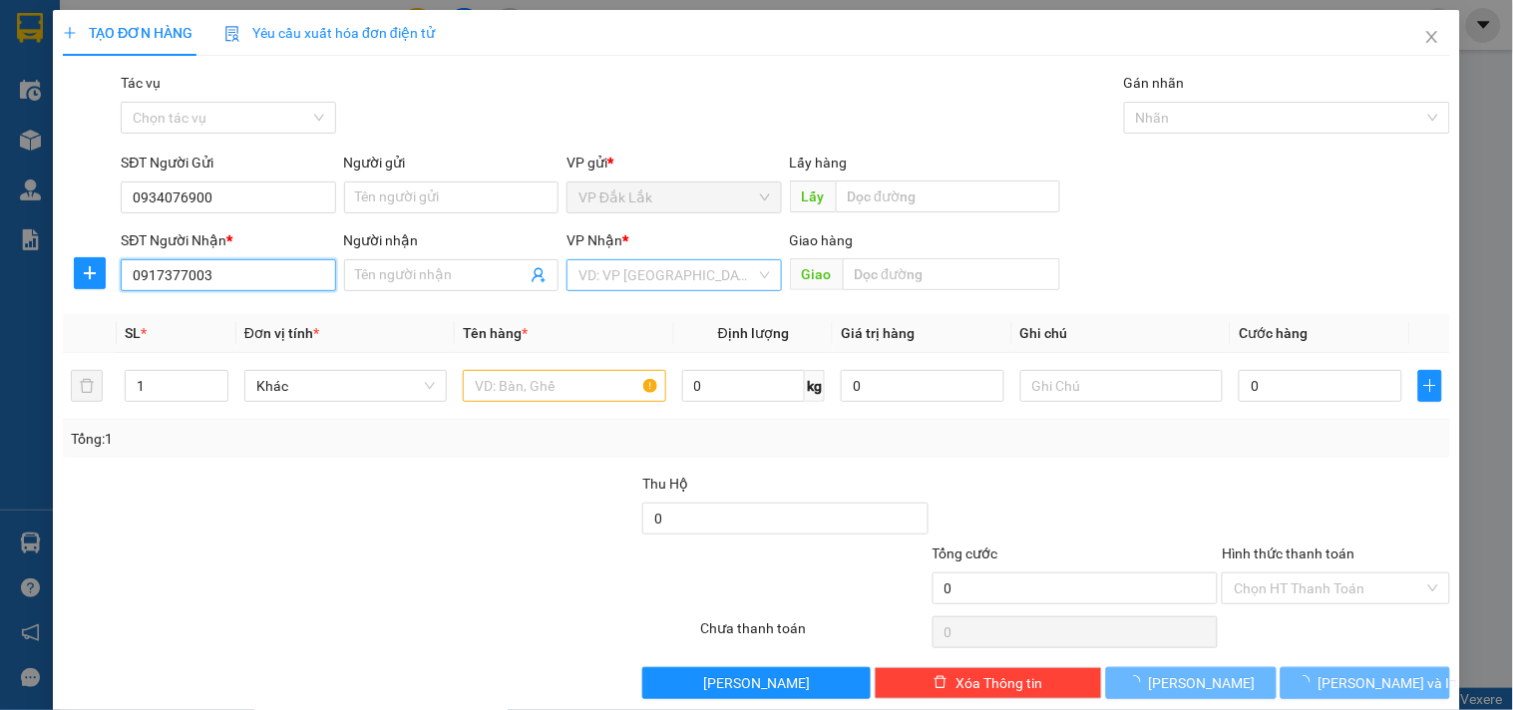
type input "0917377003"
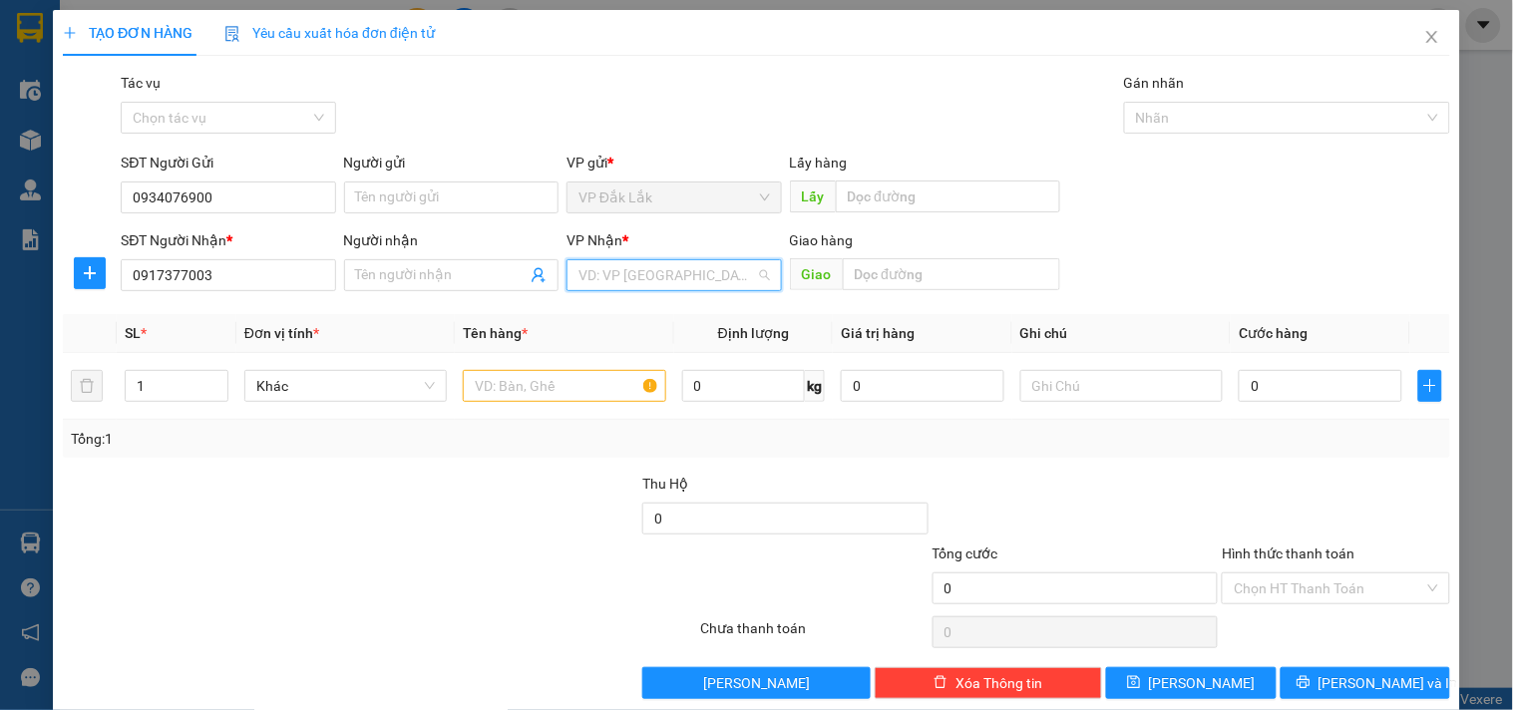
click at [644, 285] on input "search" at bounding box center [666, 275] width 177 height 30
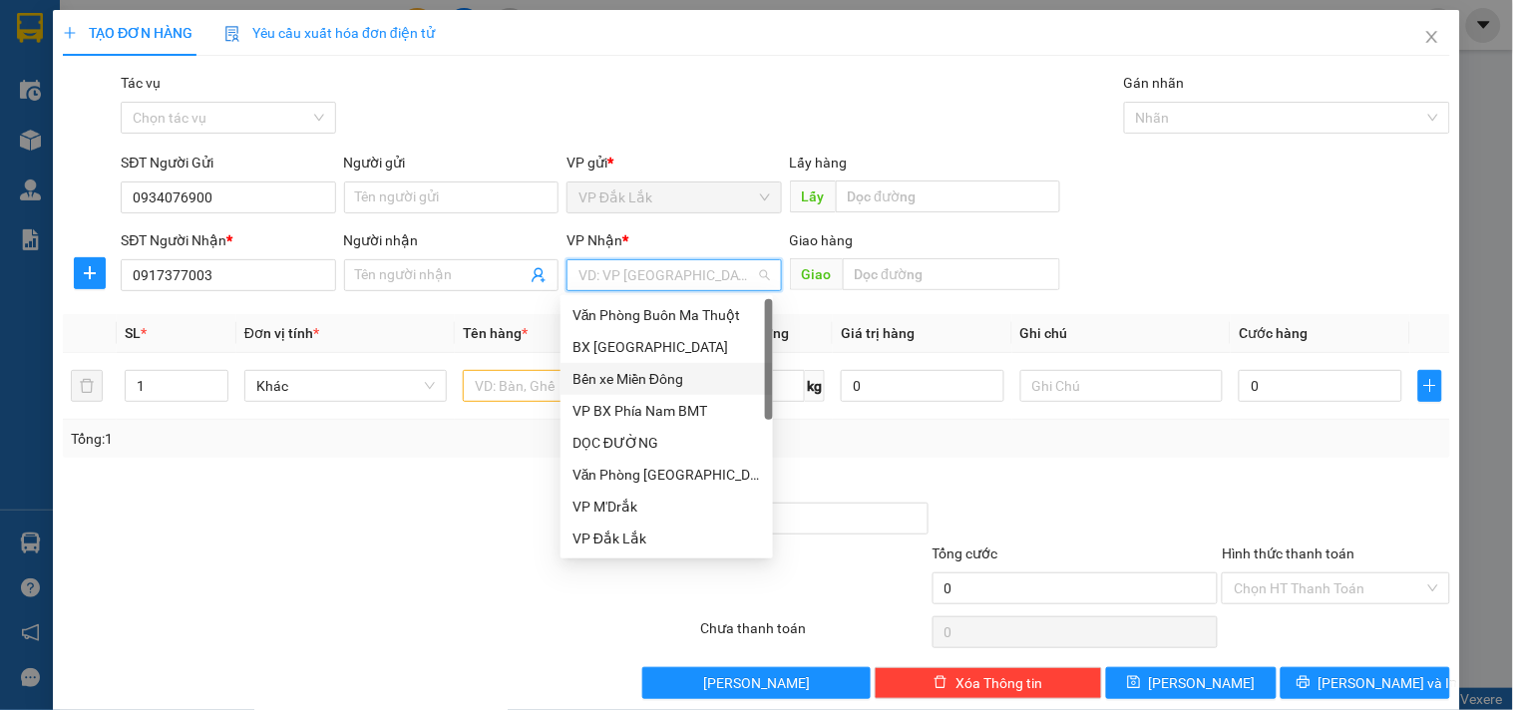
click at [679, 387] on div "Bến xe Miền Đông" at bounding box center [666, 379] width 188 height 22
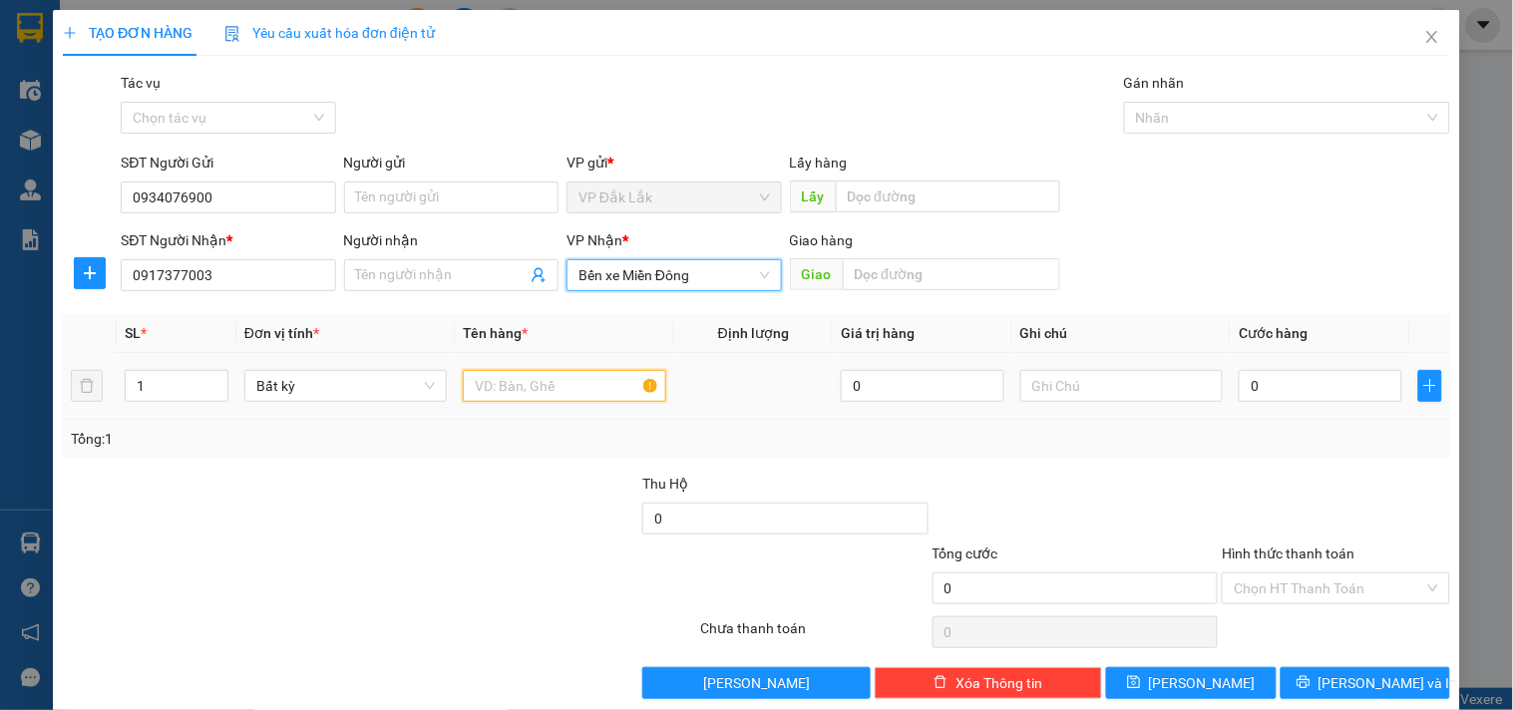
click at [524, 389] on input "text" at bounding box center [564, 386] width 202 height 32
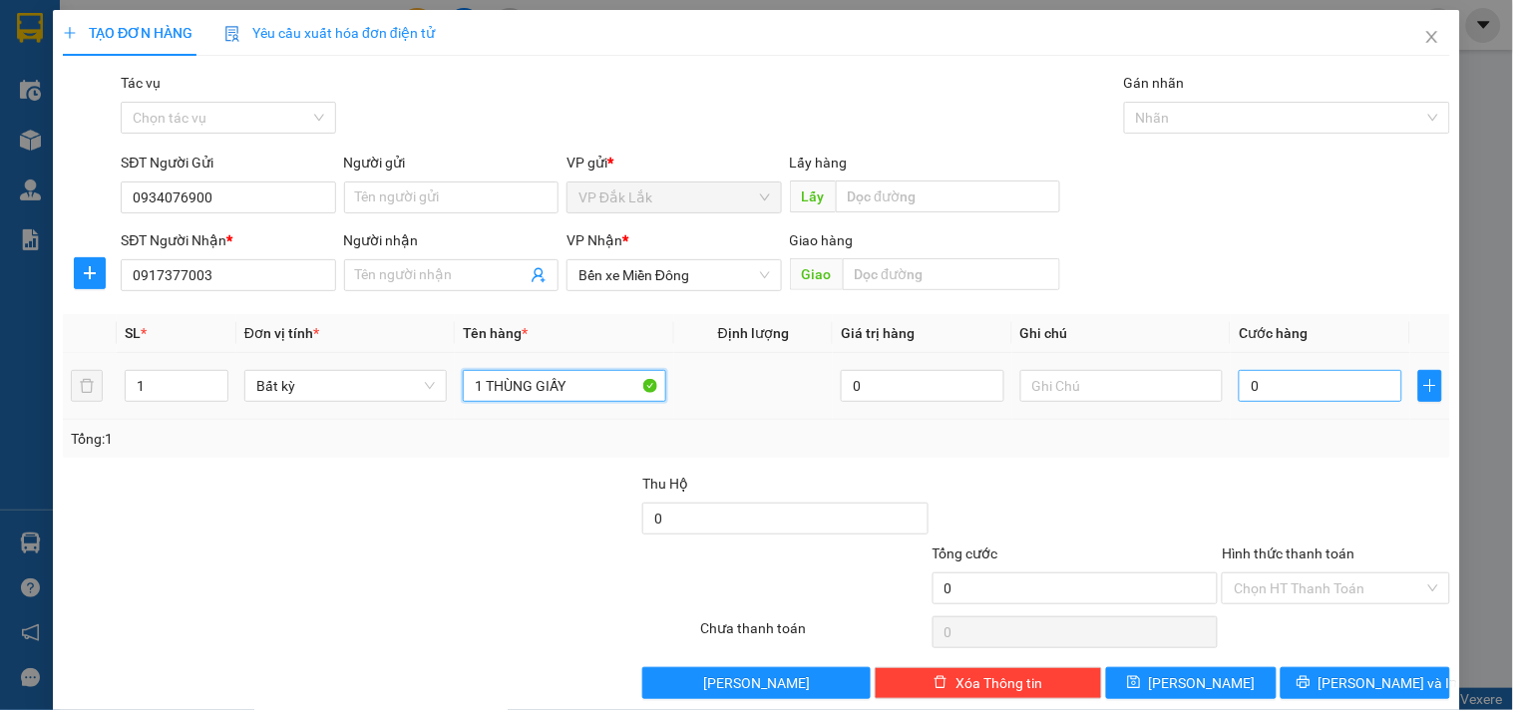
type input "1 THÙNG GIẤY"
click at [1282, 373] on input "0" at bounding box center [1321, 386] width 164 height 32
click at [1346, 591] on input "Hình thức thanh toán" at bounding box center [1328, 588] width 189 height 30
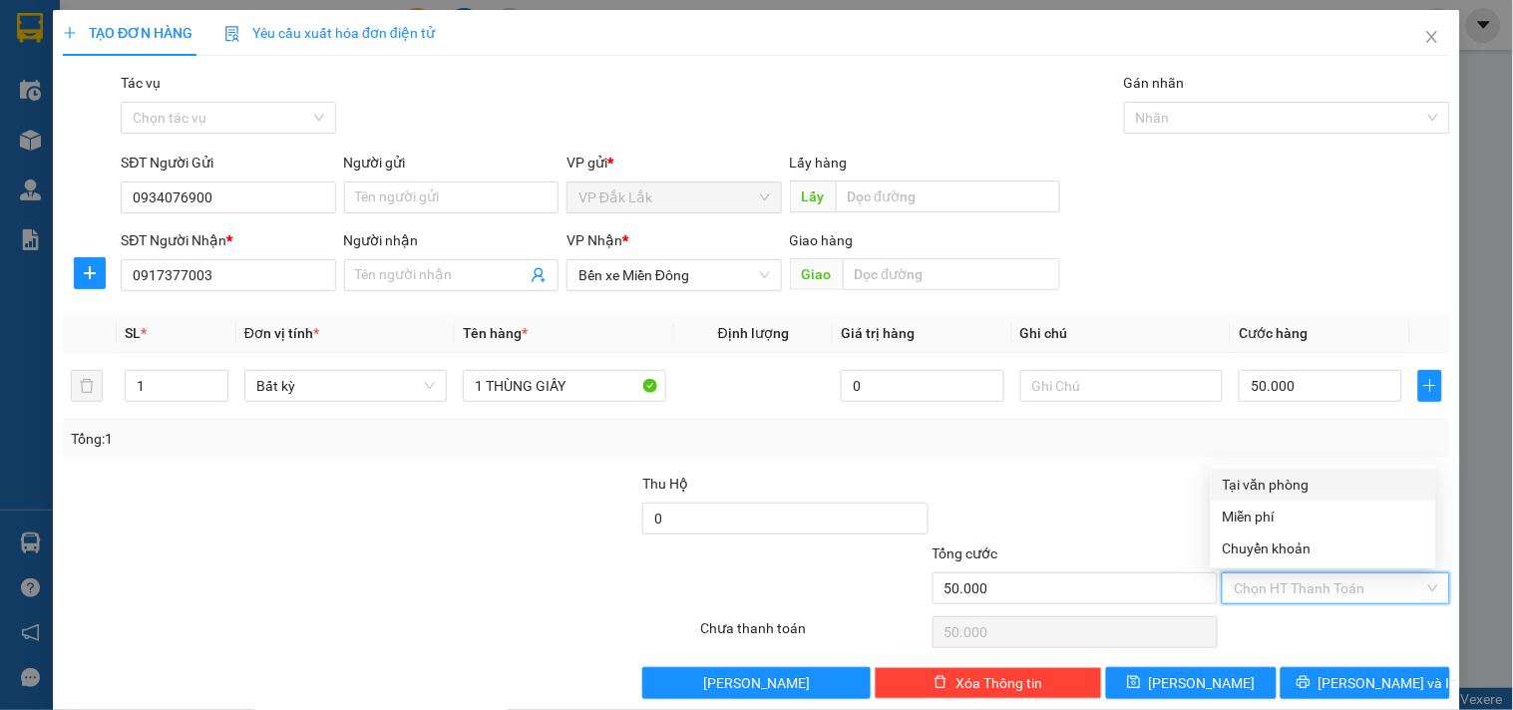
click at [1313, 490] on div "Tại văn phòng" at bounding box center [1323, 485] width 201 height 22
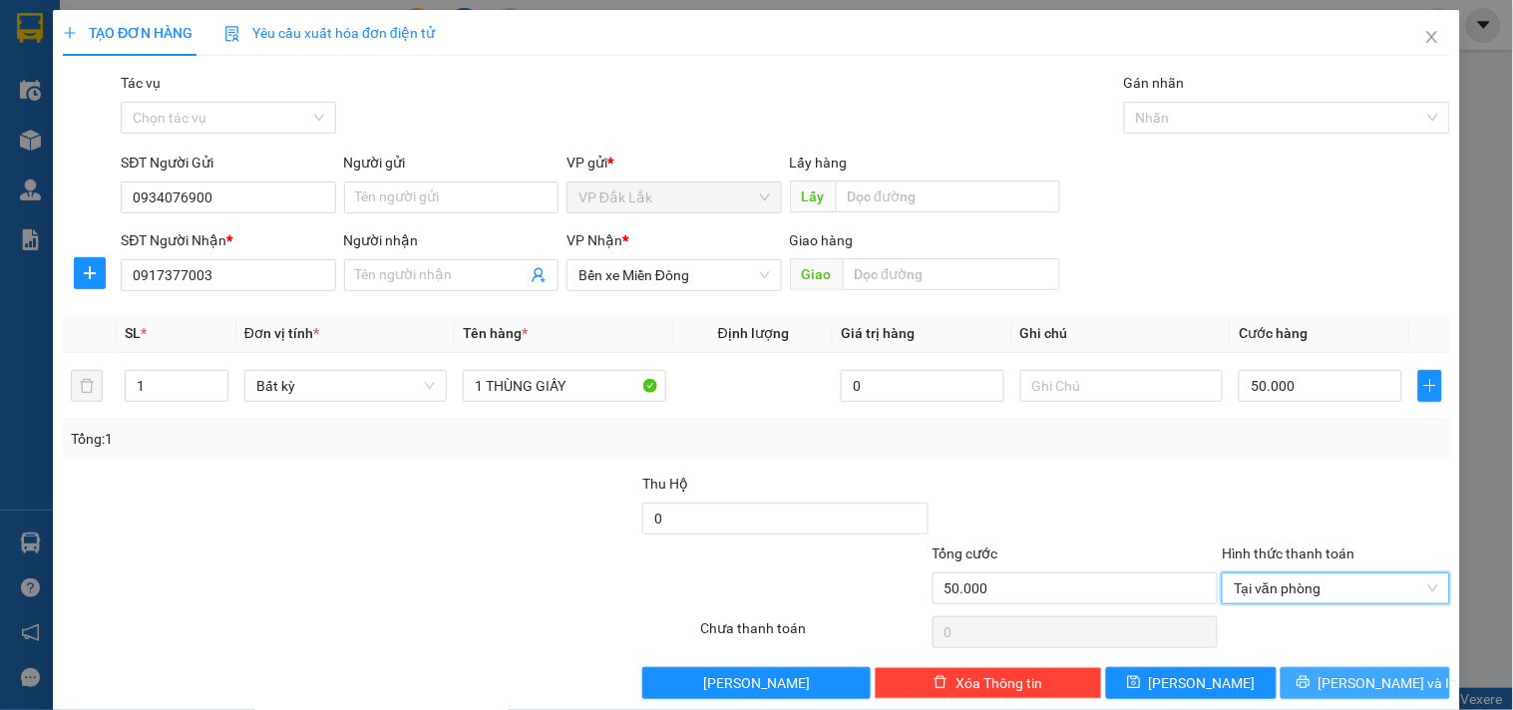
click at [1348, 673] on span "Lưu và In" at bounding box center [1388, 683] width 140 height 22
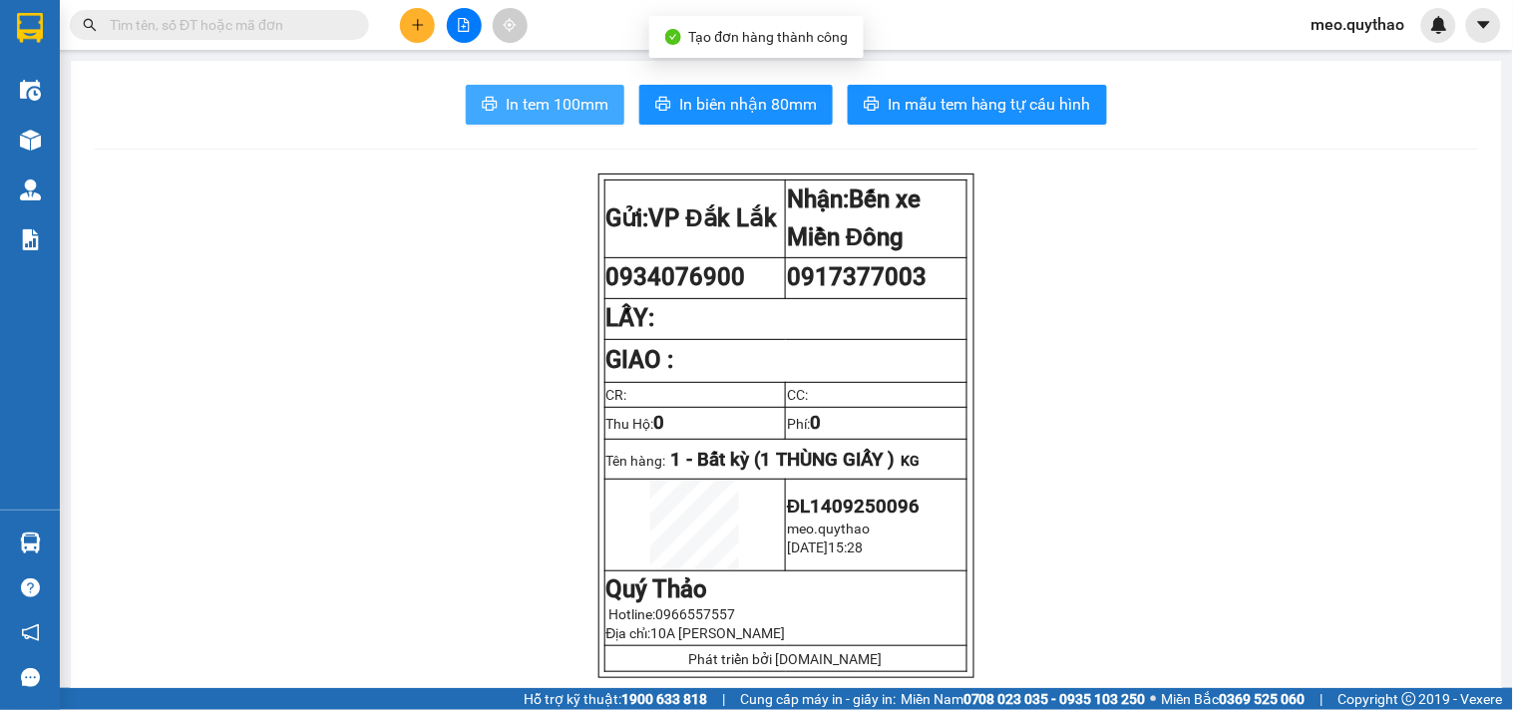
click at [598, 91] on button "In tem 100mm" at bounding box center [545, 105] width 159 height 40
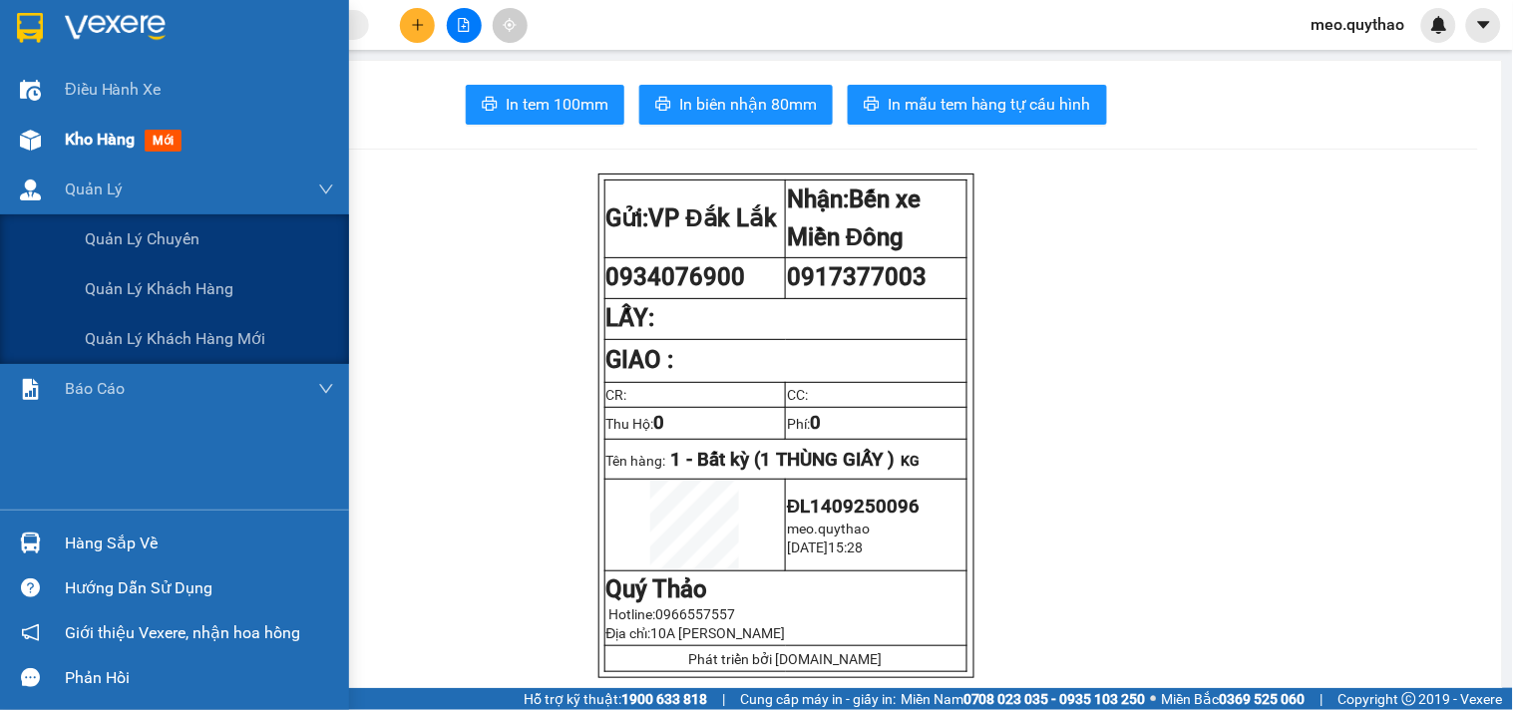
click at [107, 136] on span "Kho hàng" at bounding box center [100, 139] width 70 height 19
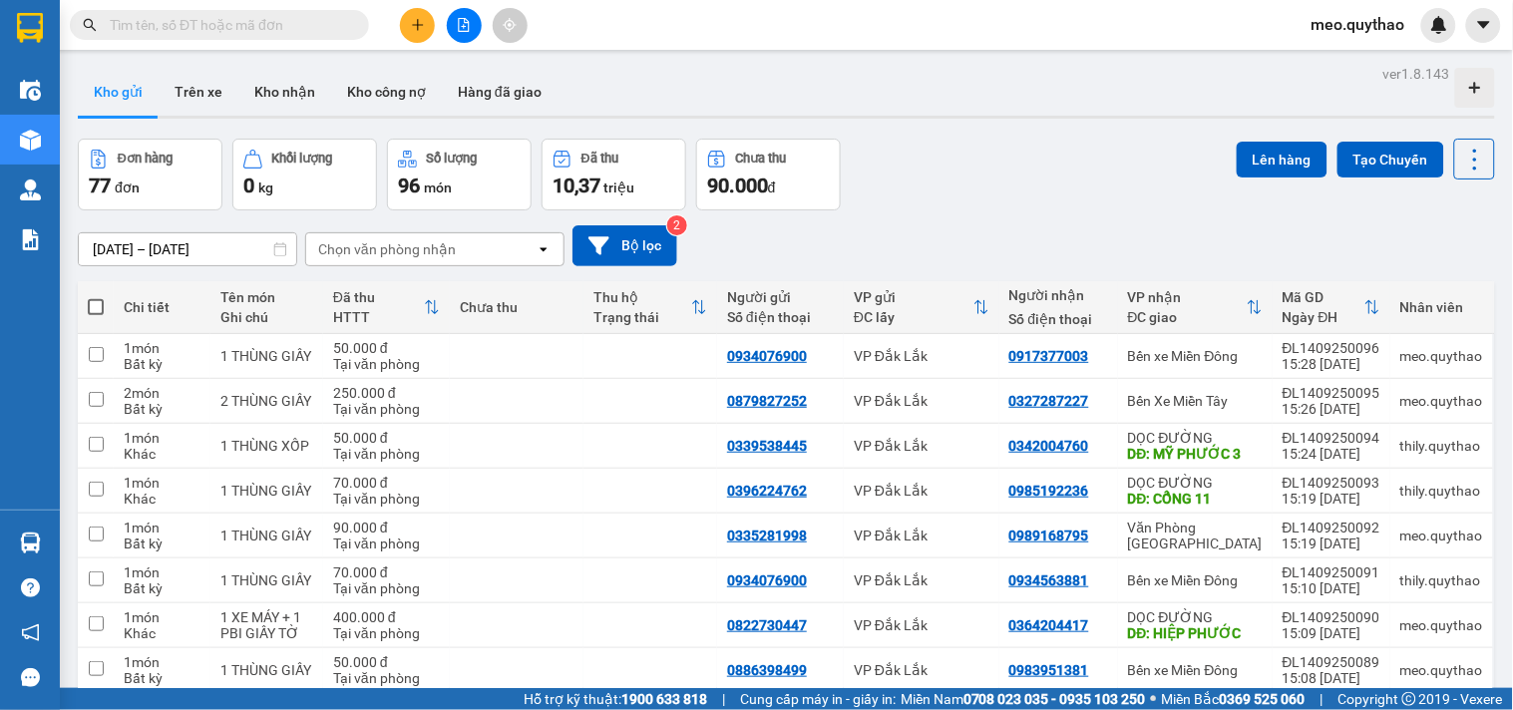
click at [459, 23] on icon "file-add" at bounding box center [464, 25] width 11 height 14
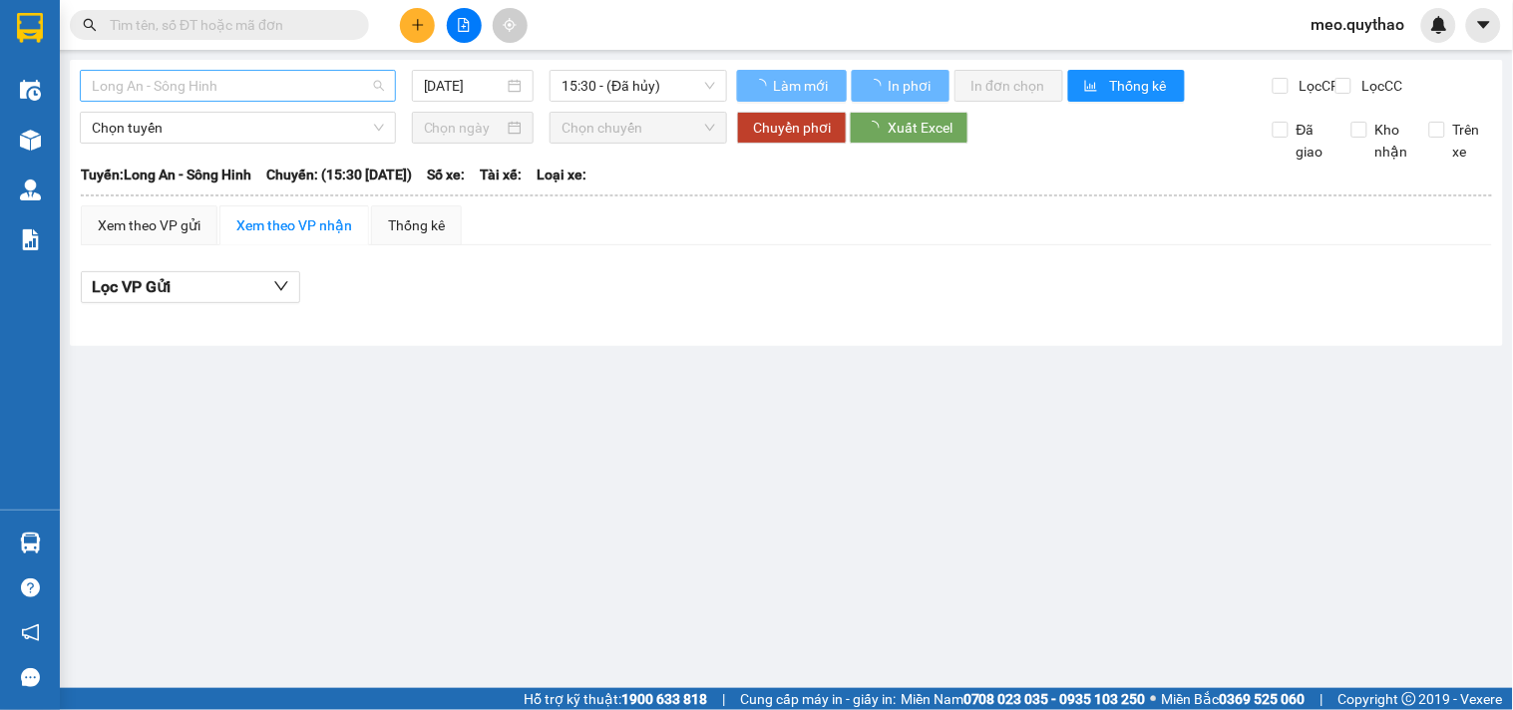
click at [275, 92] on span "Long An - Sông Hinh" at bounding box center [238, 86] width 292 height 30
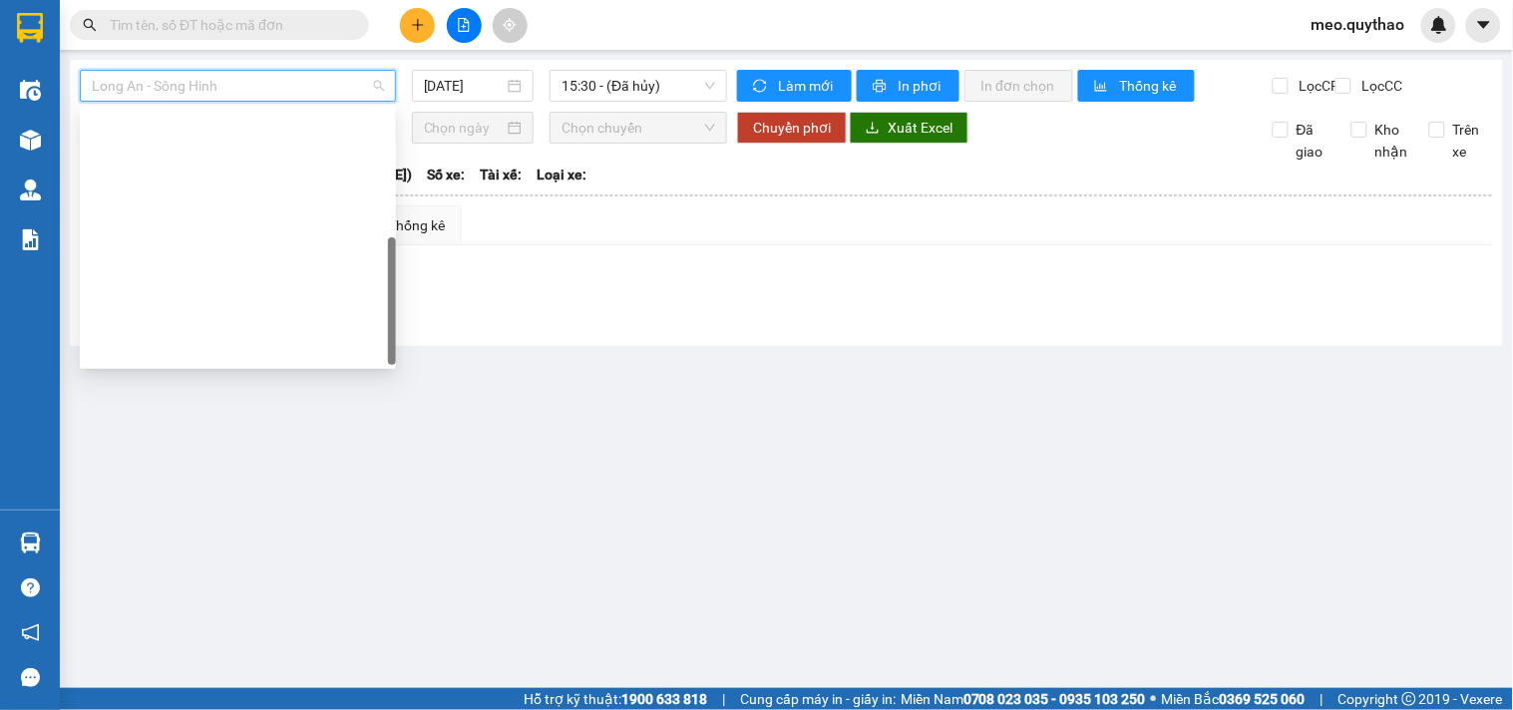
click at [244, 557] on div "Đắk Lắk - [GEOGRAPHIC_DATA] (T)" at bounding box center [238, 573] width 316 height 32
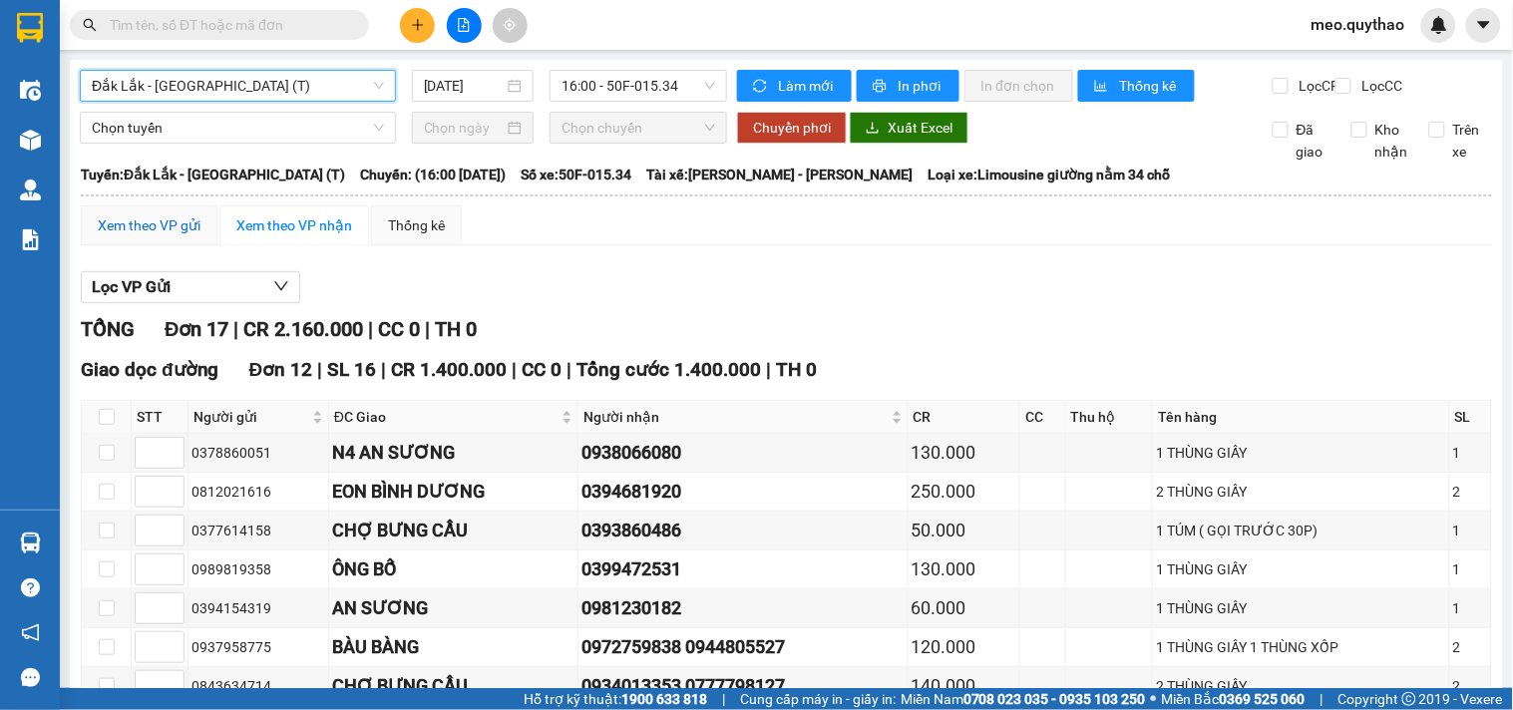
click at [183, 236] on div "Xem theo VP gửi" at bounding box center [149, 225] width 103 height 22
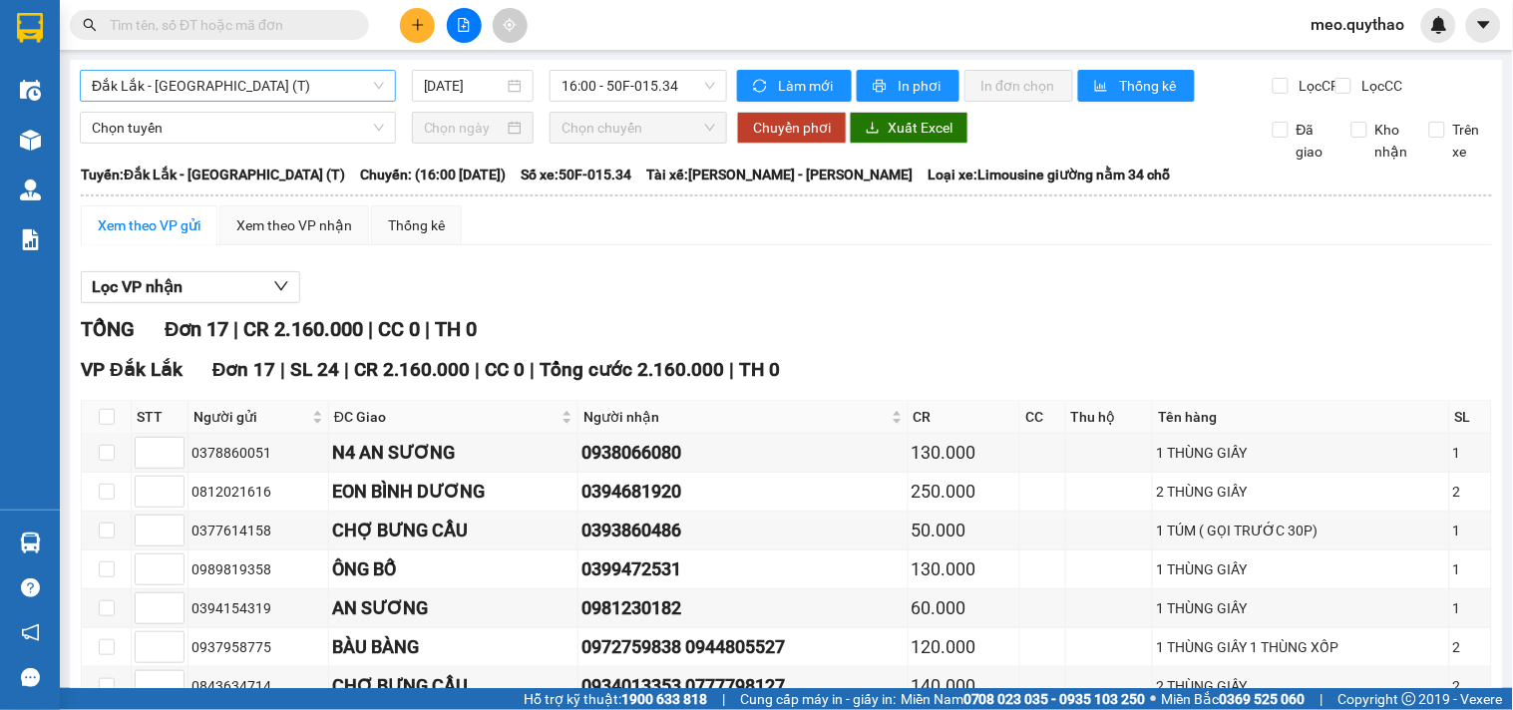
click at [216, 70] on div "Đắk Lắk - [GEOGRAPHIC_DATA] (T)" at bounding box center [238, 86] width 316 height 32
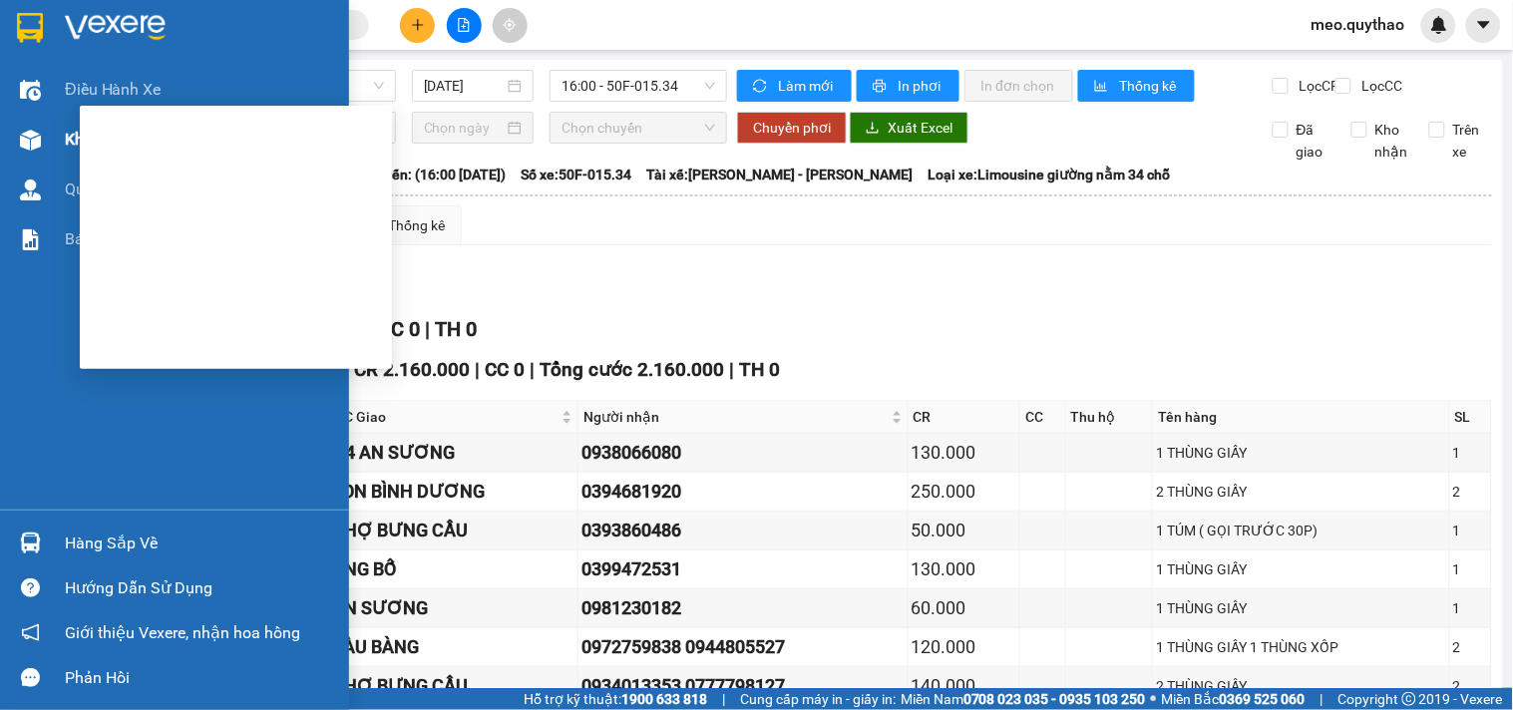
click at [33, 143] on img at bounding box center [30, 140] width 21 height 21
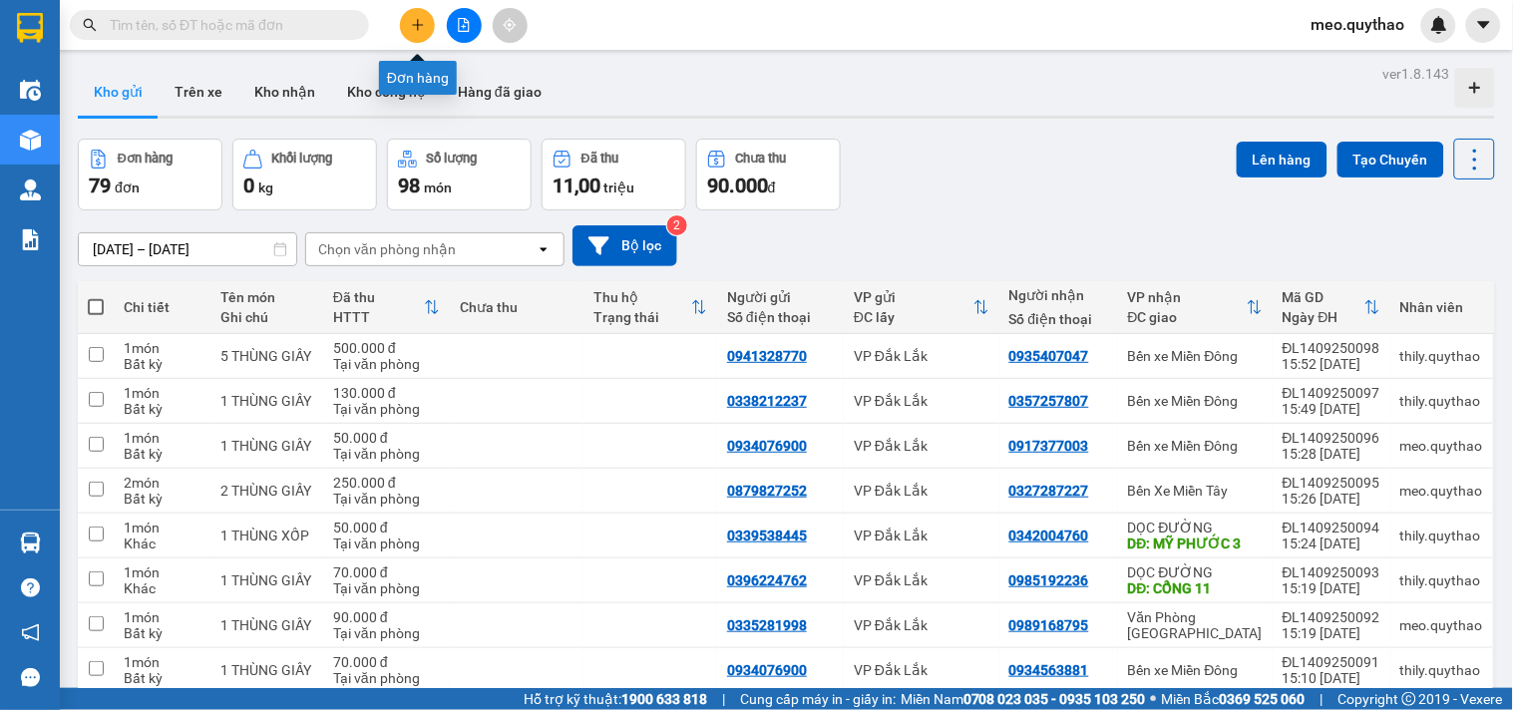
click at [432, 23] on button at bounding box center [417, 25] width 35 height 35
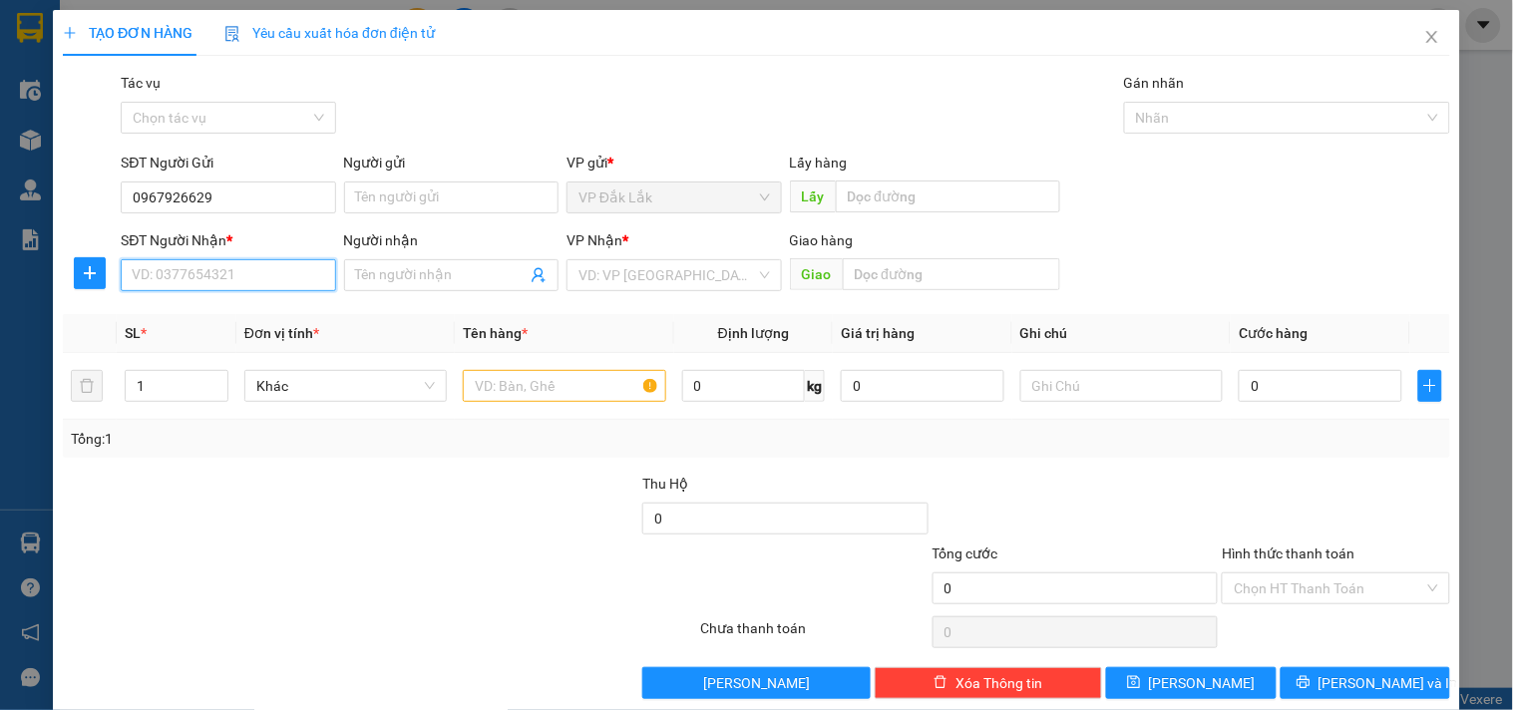
click at [184, 274] on input "SĐT Người Nhận *" at bounding box center [228, 275] width 214 height 32
click at [194, 315] on div "0337648840" at bounding box center [226, 315] width 188 height 22
click at [557, 382] on input "text" at bounding box center [564, 386] width 202 height 32
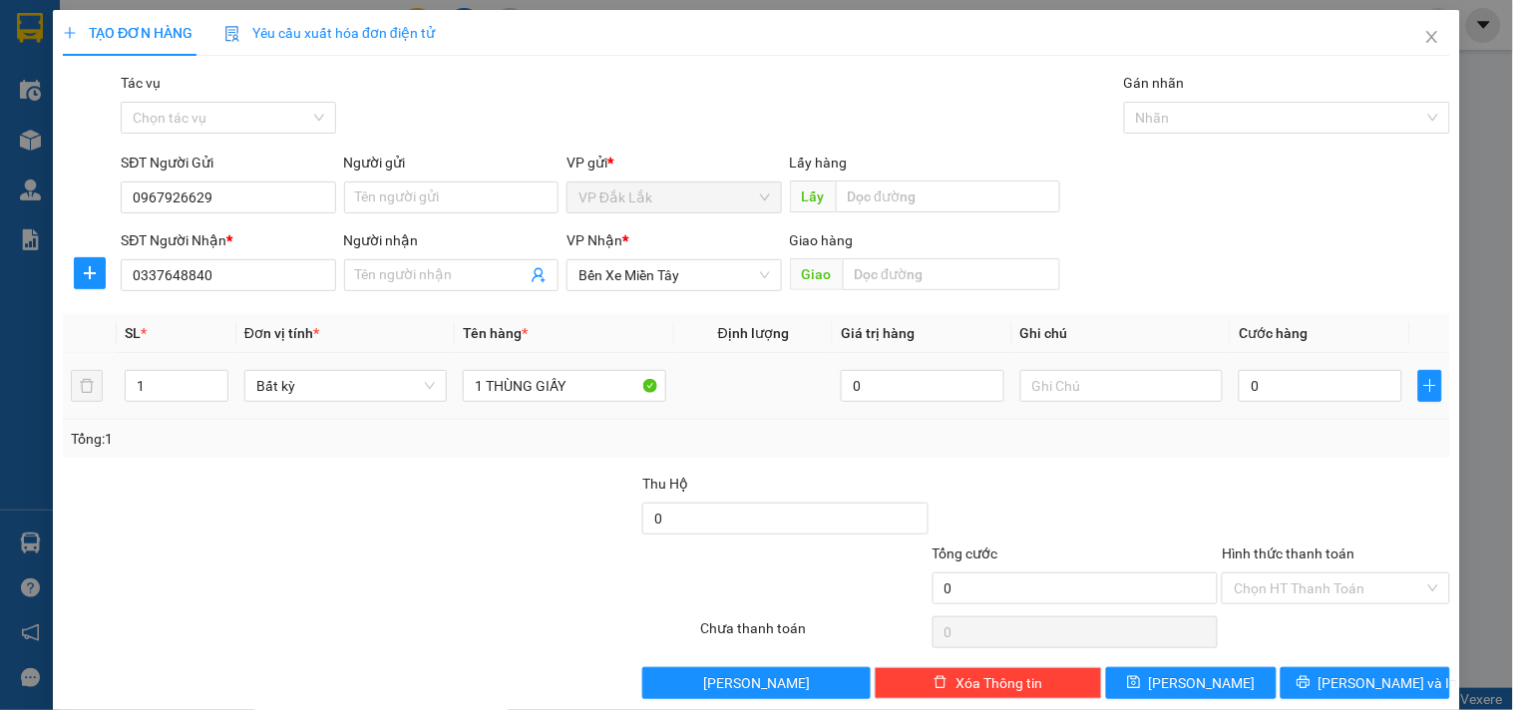
click at [1270, 409] on td "0" at bounding box center [1321, 386] width 180 height 67
click at [1272, 399] on input "0" at bounding box center [1321, 386] width 164 height 32
click at [1317, 602] on input "Hình thức thanh toán" at bounding box center [1328, 588] width 189 height 30
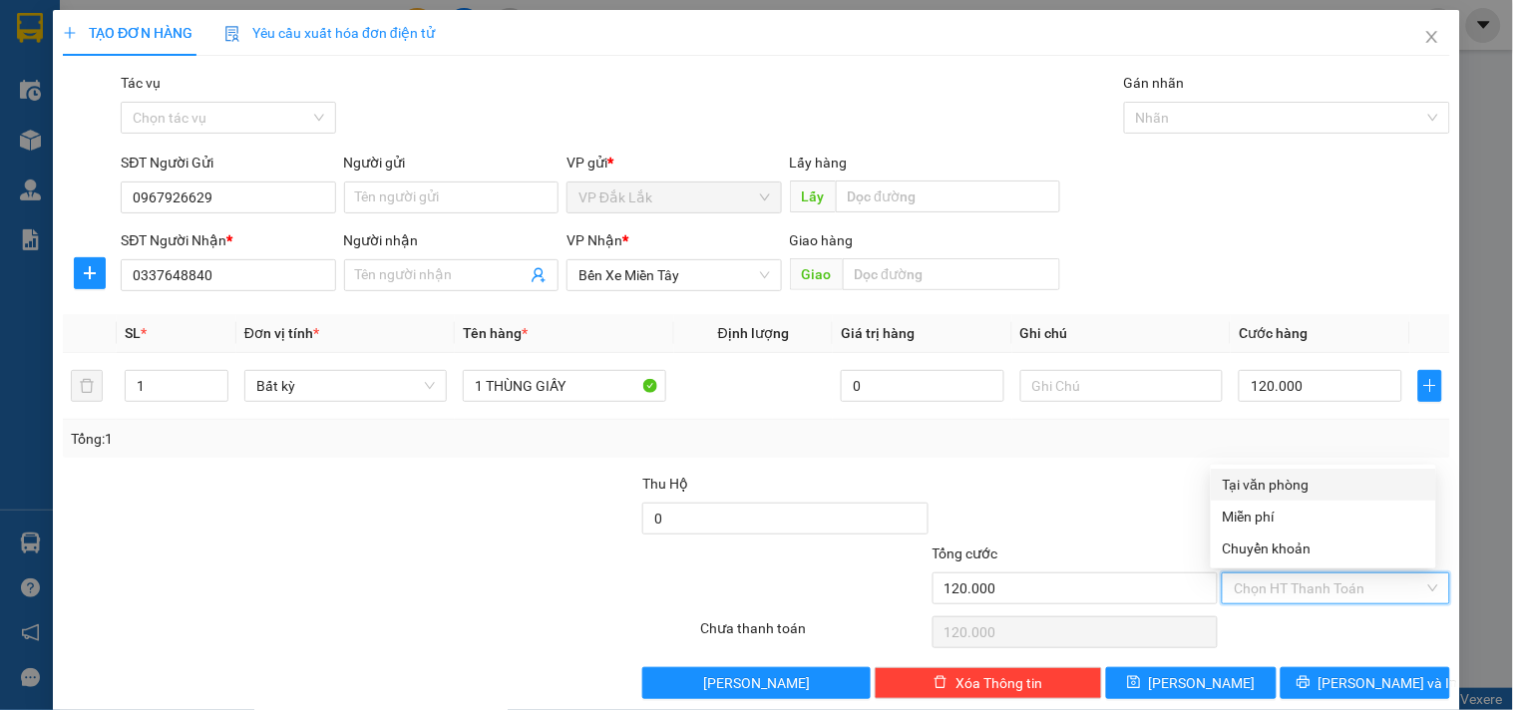
click at [1304, 477] on div "Tại văn phòng" at bounding box center [1323, 485] width 201 height 22
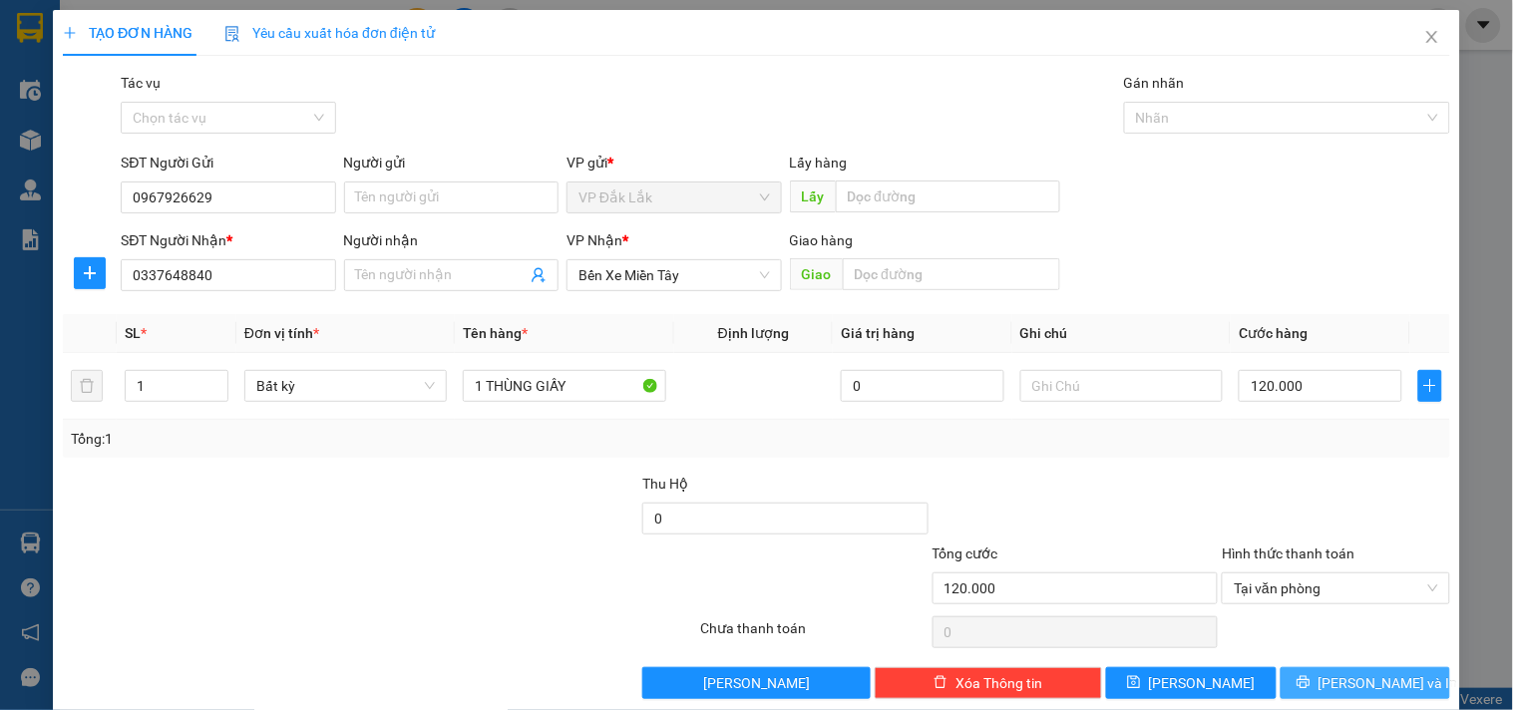
click at [1378, 675] on span "Lưu và In" at bounding box center [1388, 683] width 140 height 22
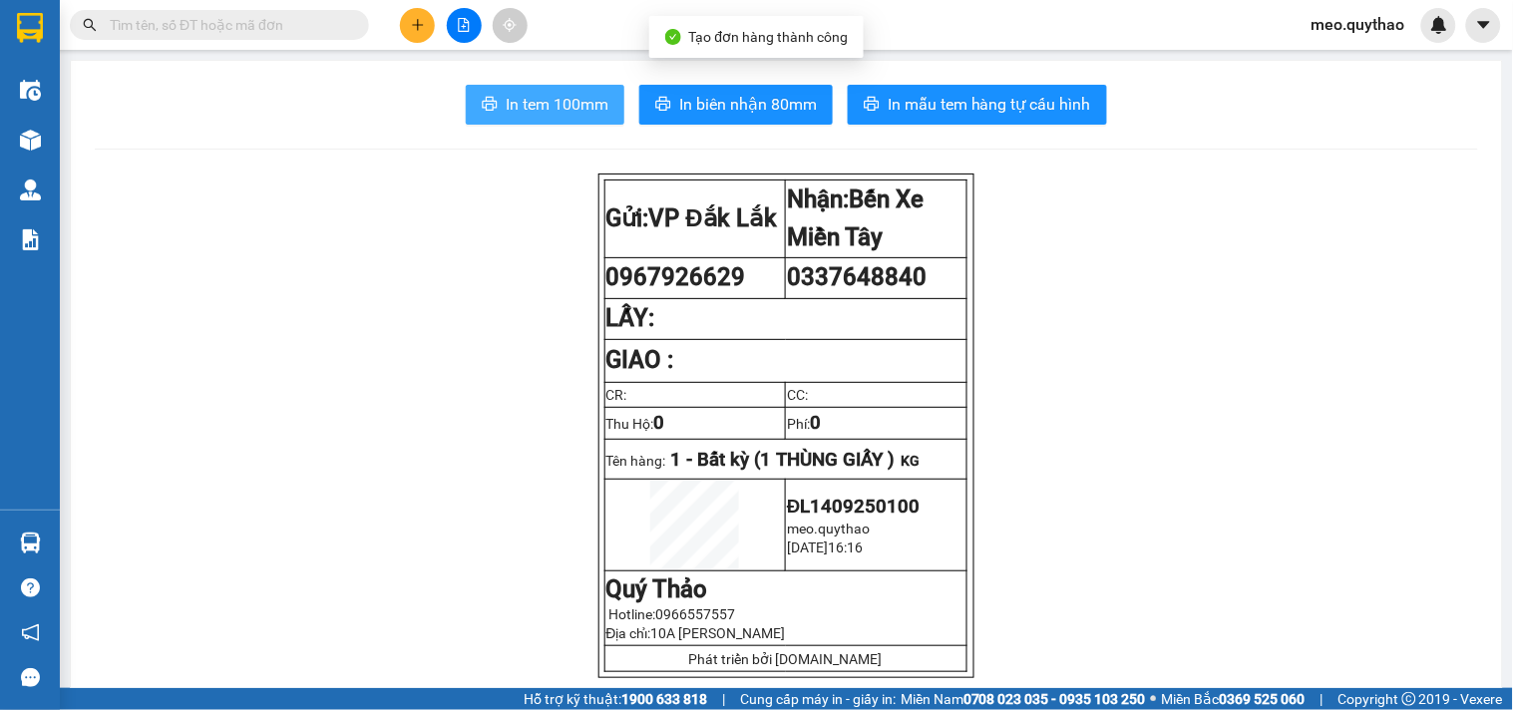
click at [554, 95] on span "In tem 100mm" at bounding box center [557, 104] width 103 height 25
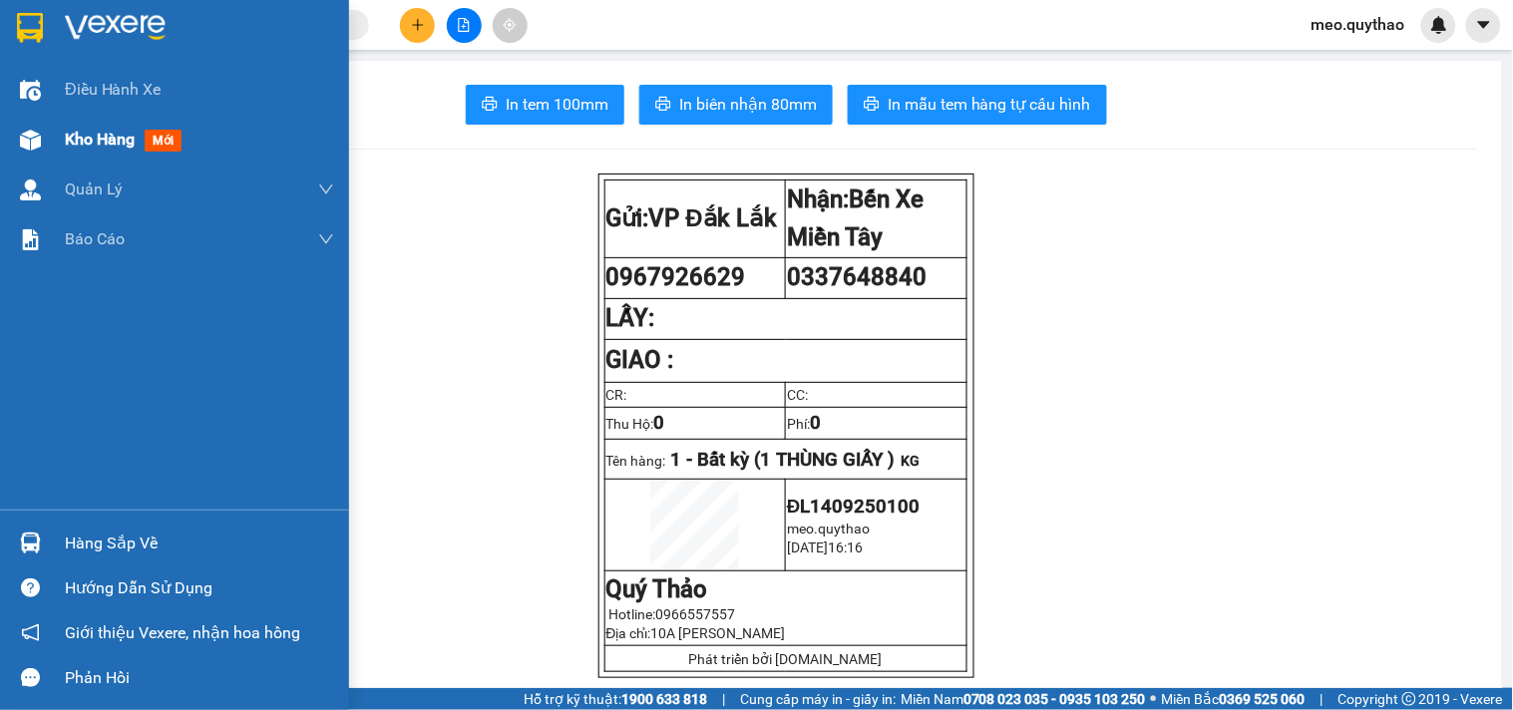
click at [67, 134] on span "Kho hàng" at bounding box center [100, 139] width 70 height 19
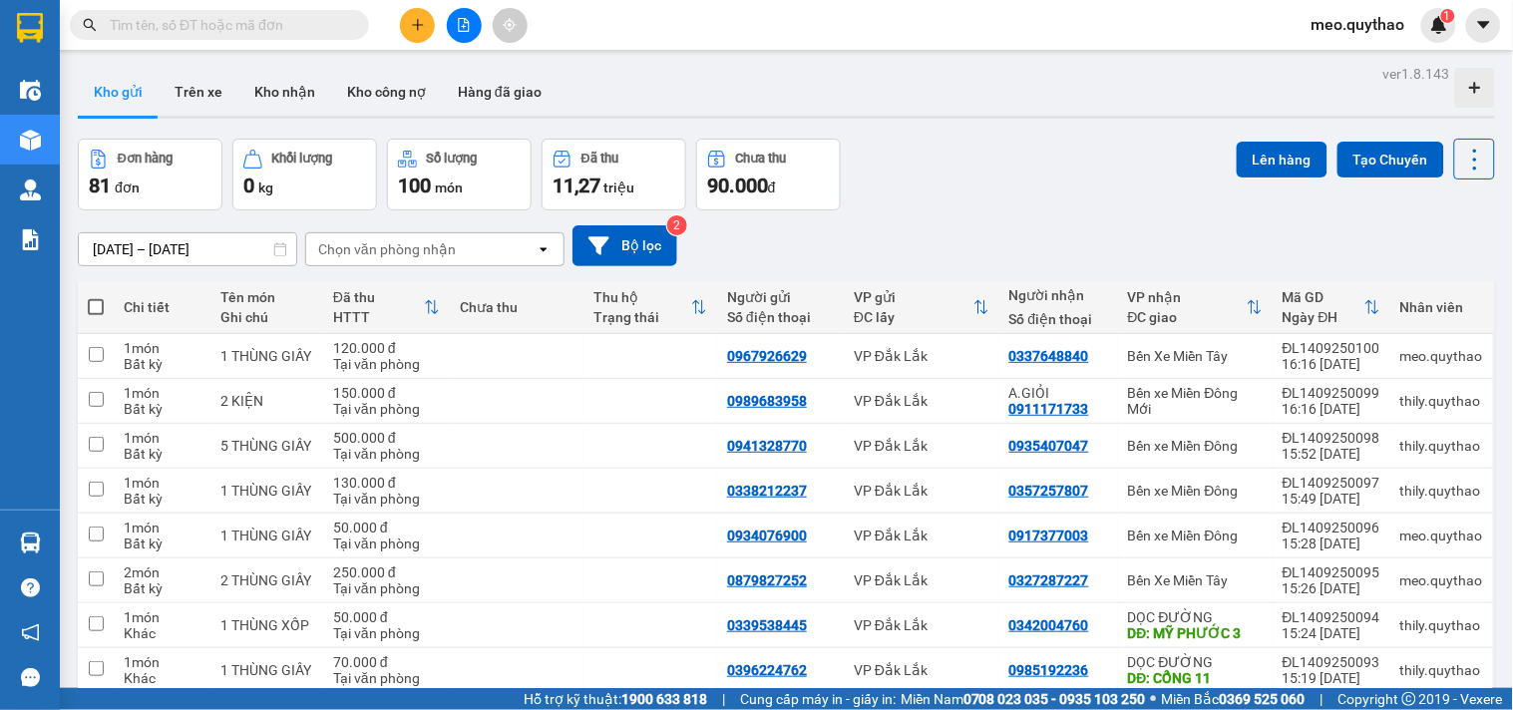
click at [474, 20] on button at bounding box center [464, 25] width 35 height 35
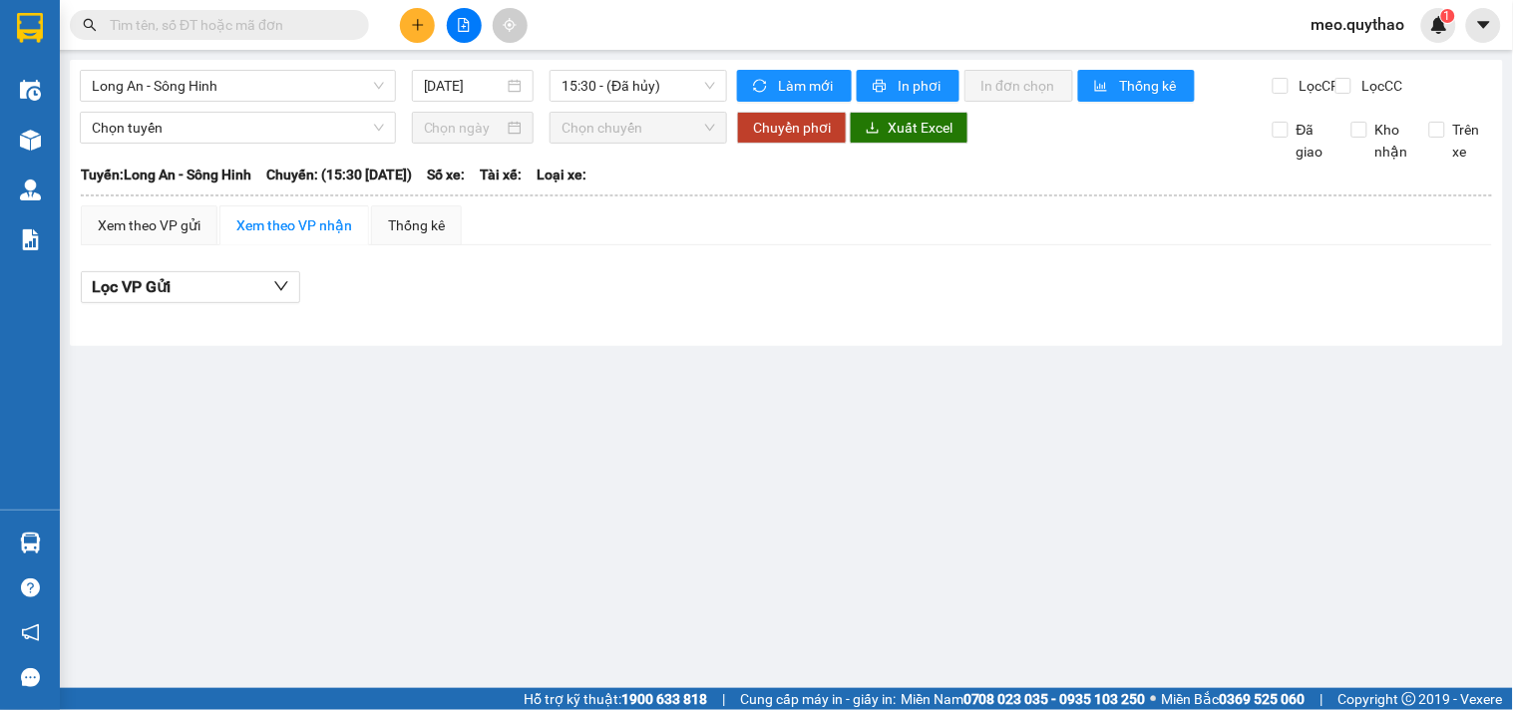
click at [243, 61] on div "Long An - Sông Hinh 14/09/2025 15:30 - (Đã hủy) Làm mới In phơi In đơn chọn Thố…" at bounding box center [786, 203] width 1433 height 286
click at [249, 78] on span "Long An - Sông Hinh" at bounding box center [238, 86] width 292 height 30
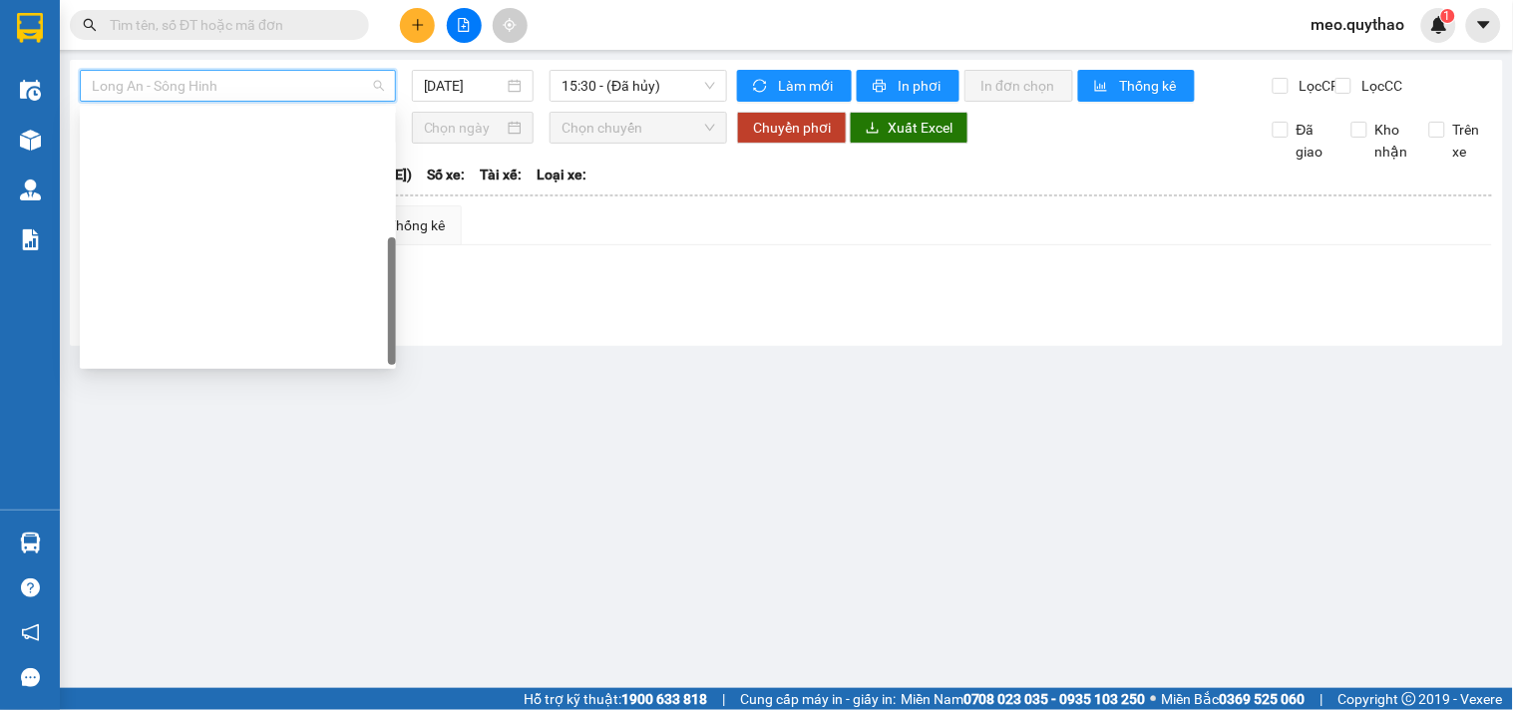
scroll to position [286, 0]
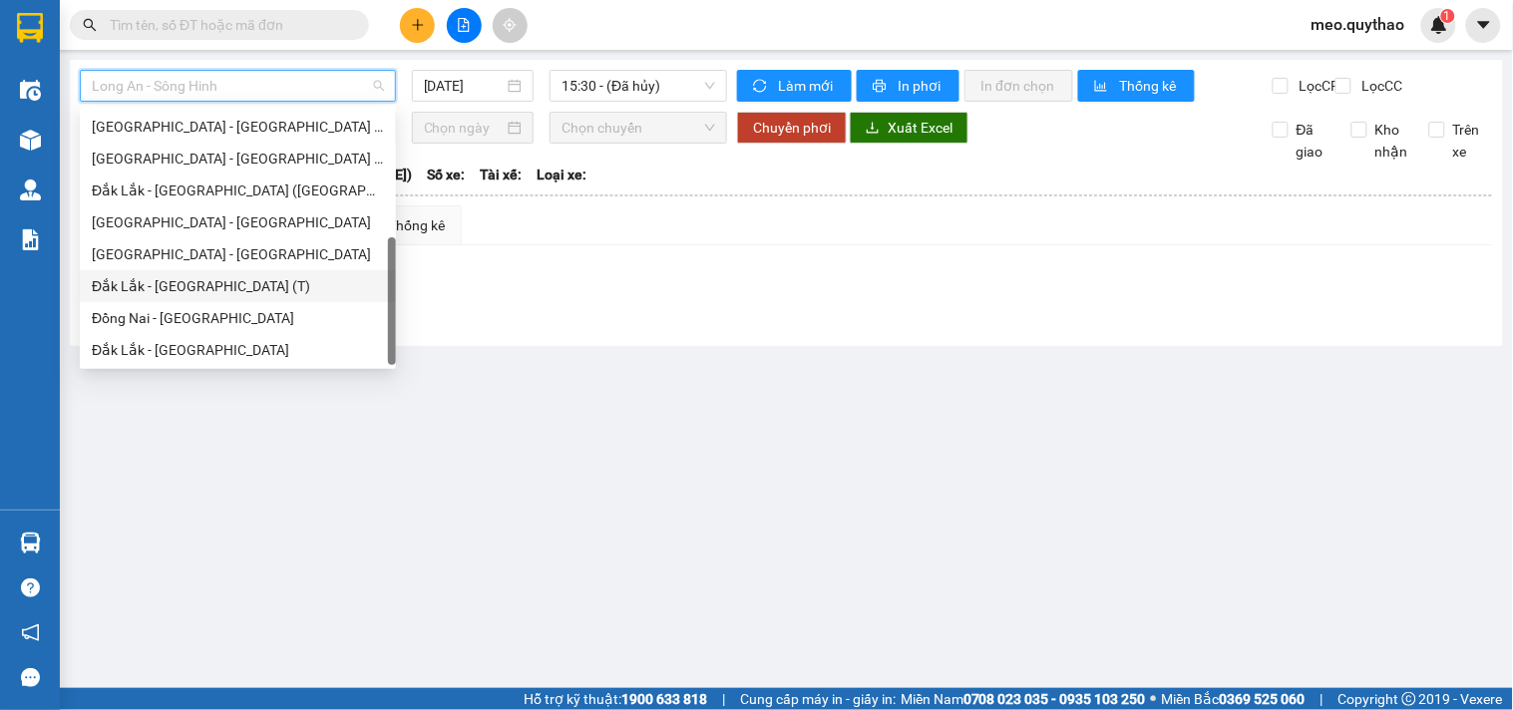
click at [227, 280] on div "Đắk Lắk - [GEOGRAPHIC_DATA] (T)" at bounding box center [238, 286] width 292 height 22
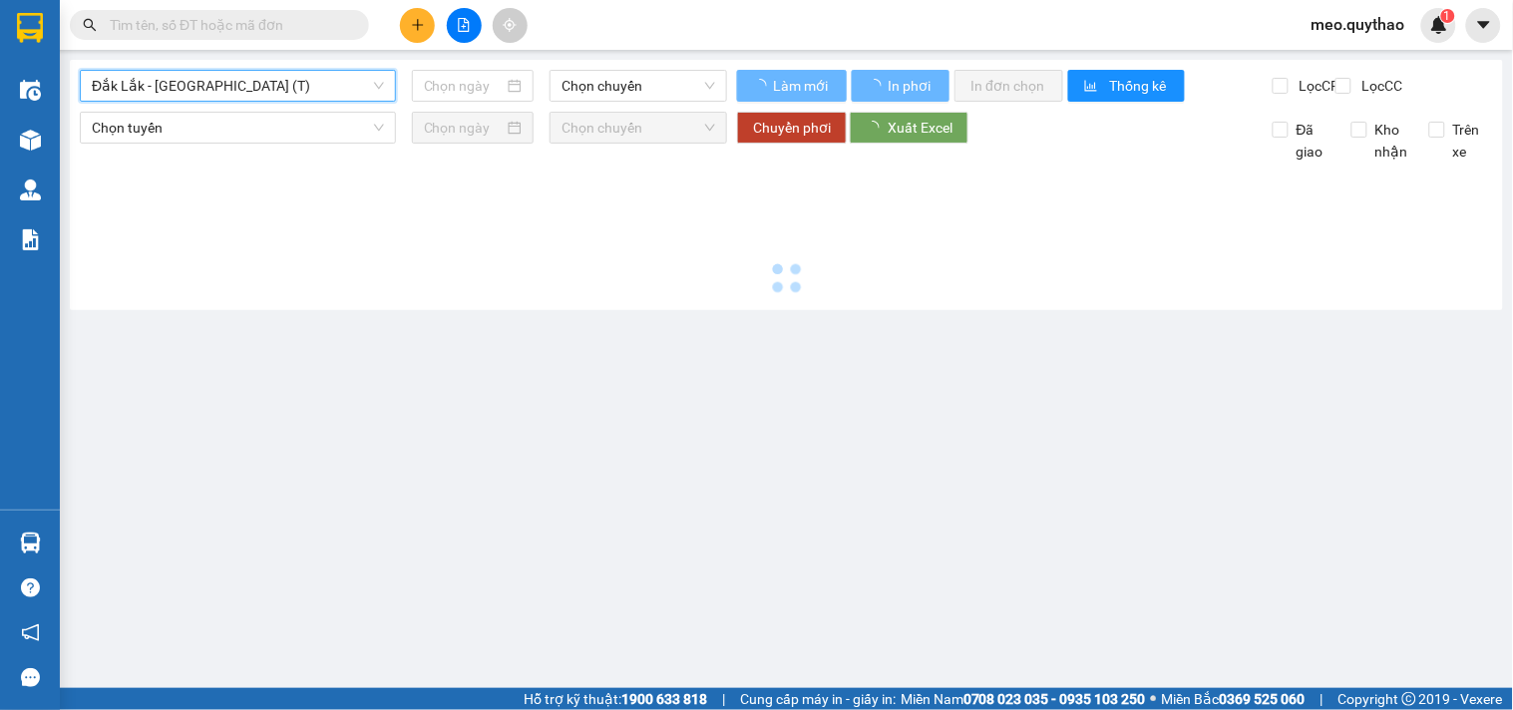
type input "[DATE]"
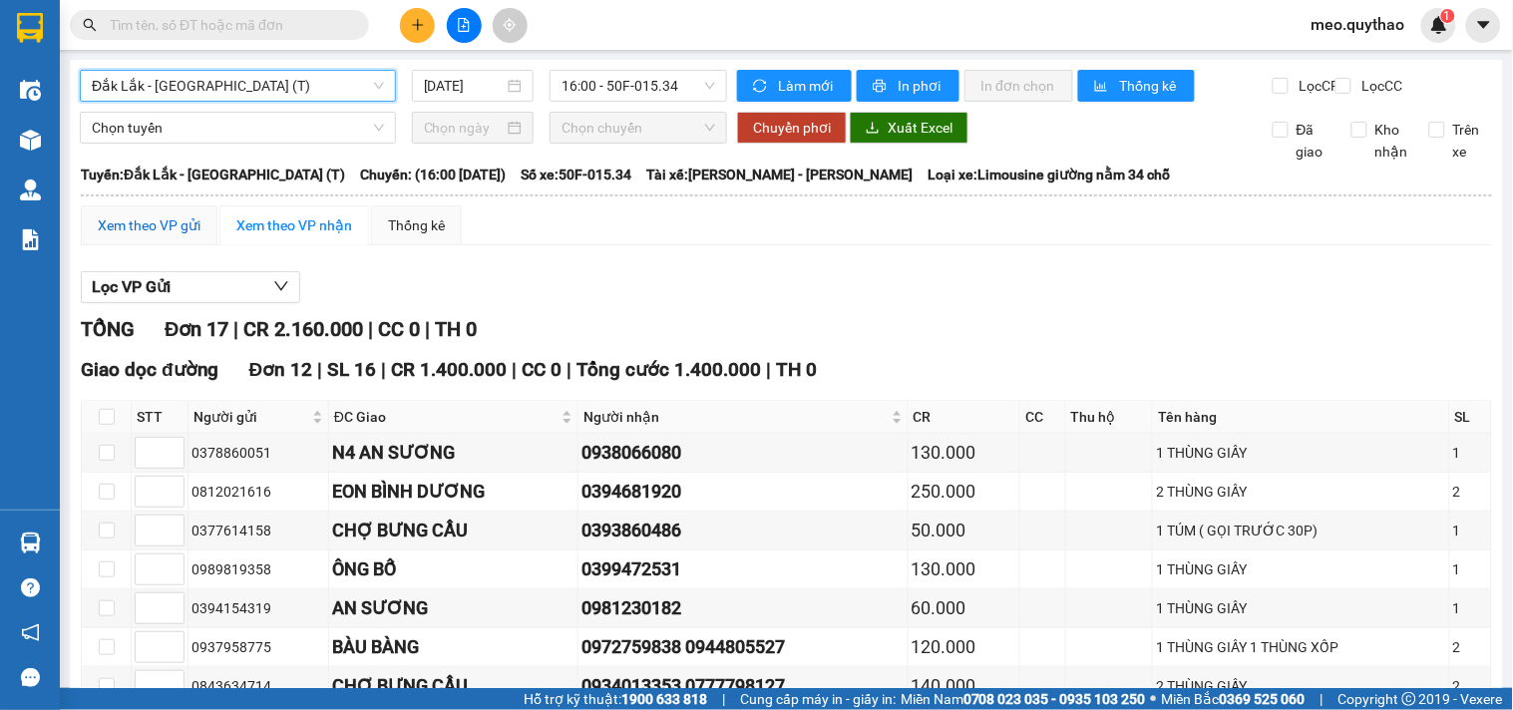
click at [177, 236] on div "Xem theo VP gửi" at bounding box center [149, 225] width 103 height 22
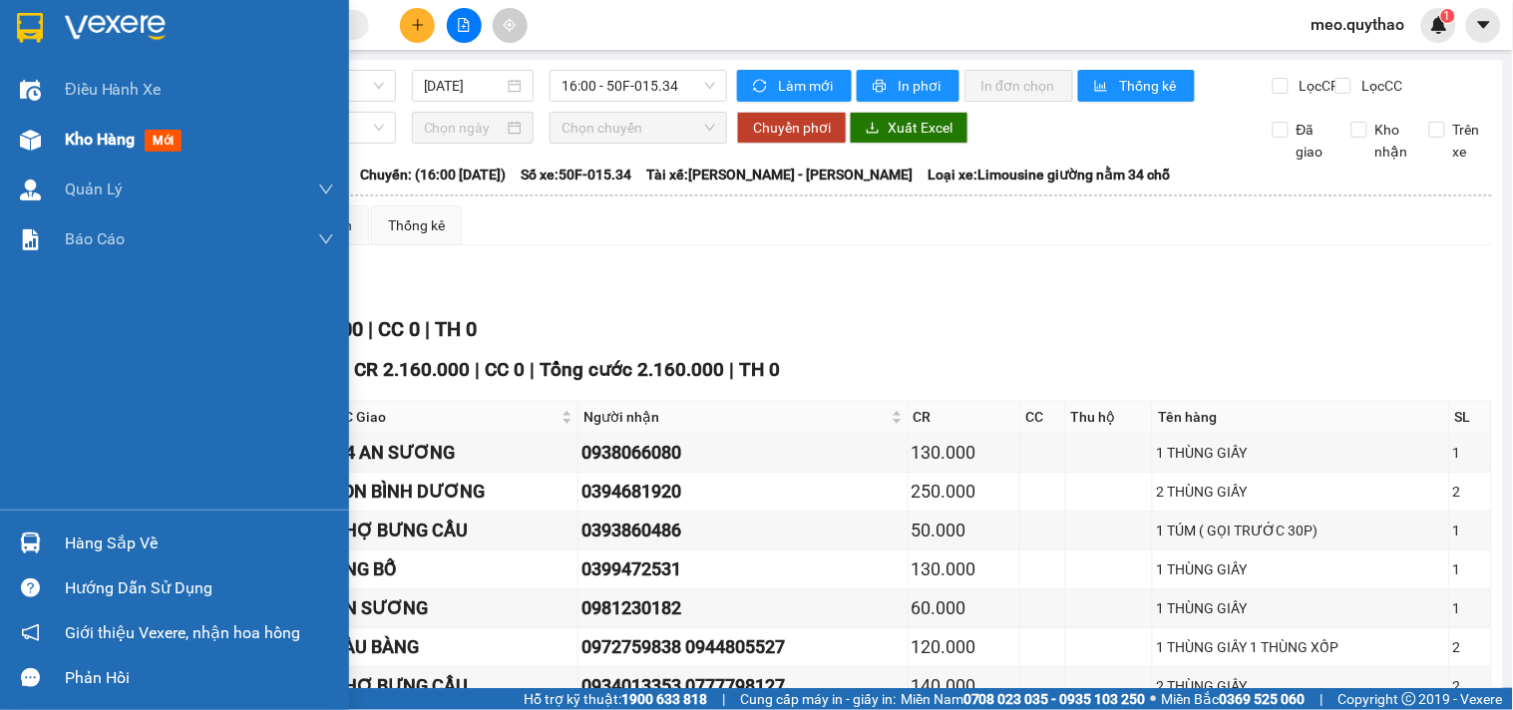
click at [42, 136] on div at bounding box center [30, 140] width 35 height 35
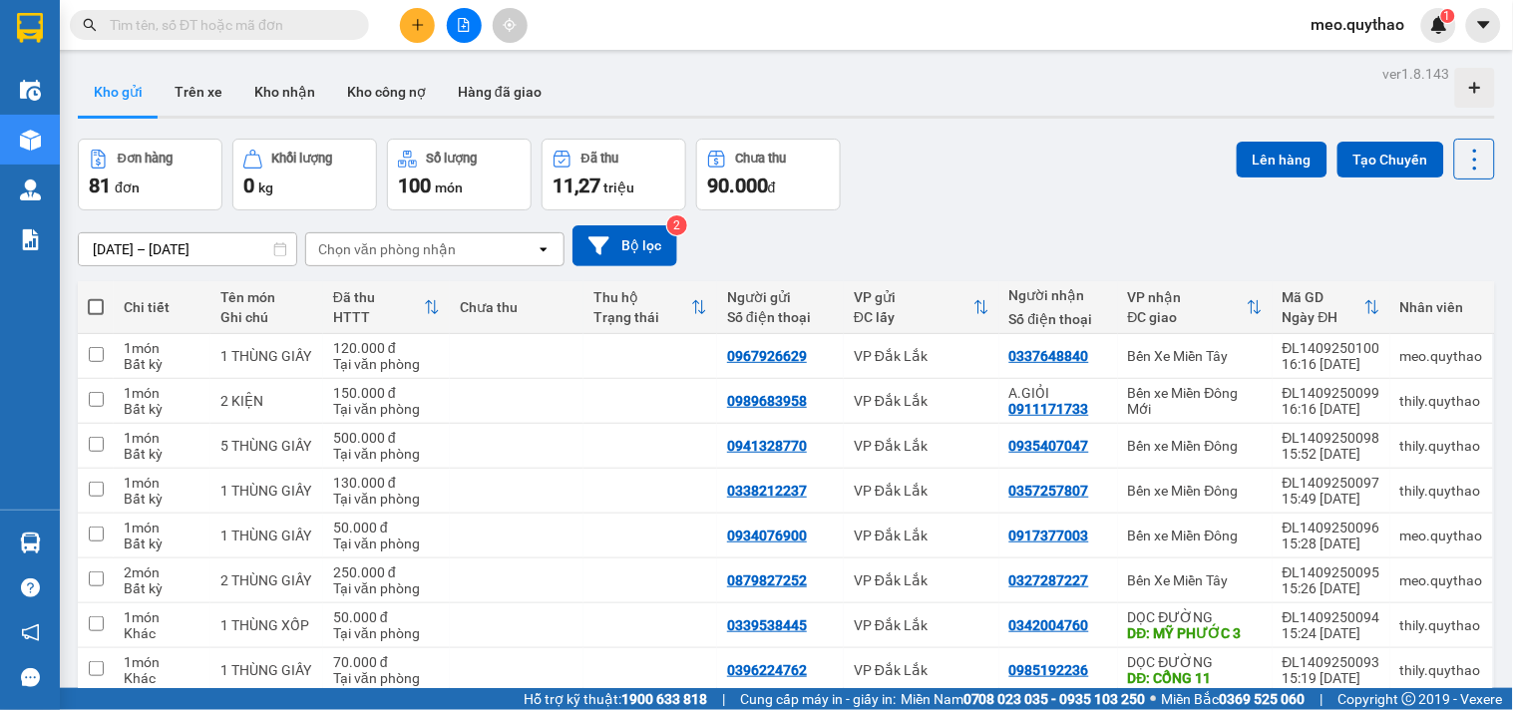
click at [424, 33] on button at bounding box center [417, 25] width 35 height 35
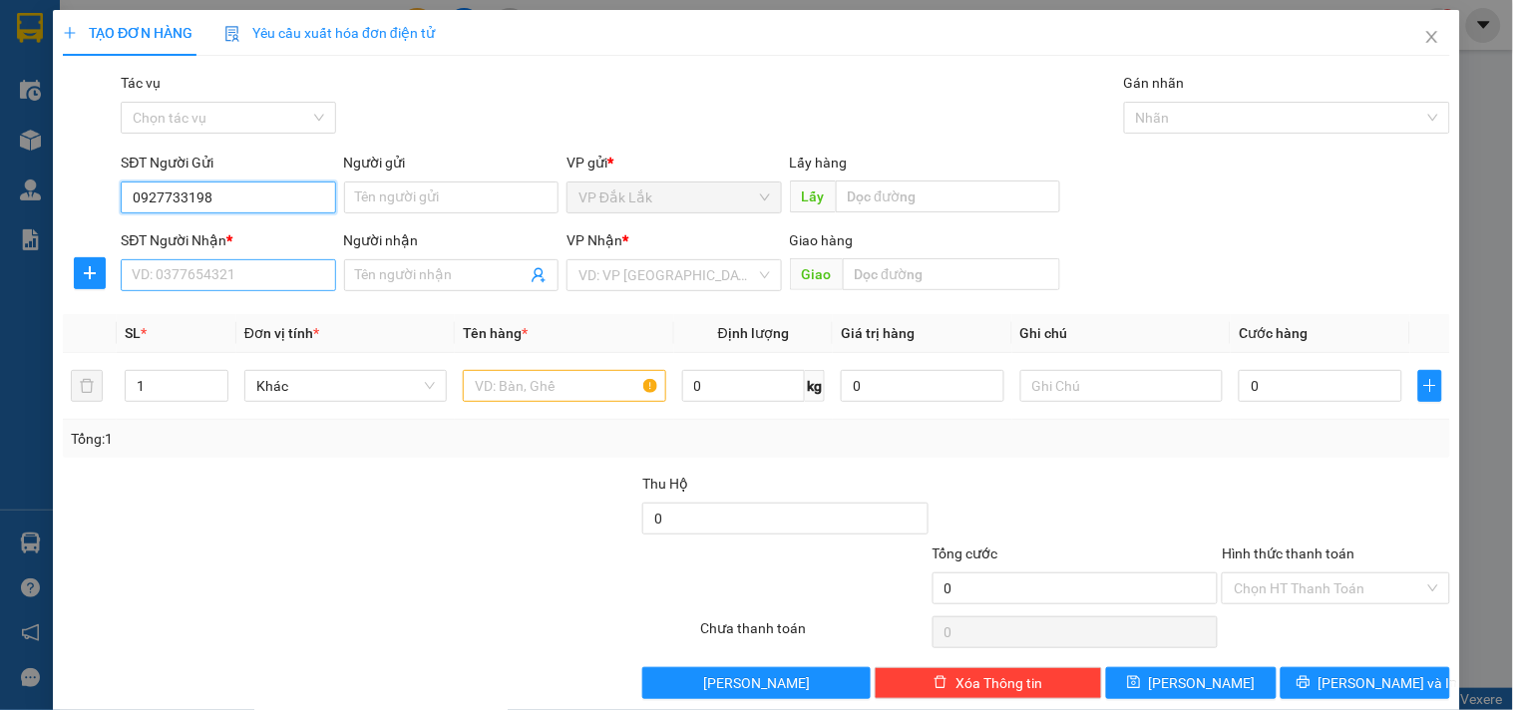
type input "0927733198"
click at [296, 270] on input "SĐT Người Nhận *" at bounding box center [228, 275] width 214 height 32
click at [193, 185] on input "0927733198" at bounding box center [228, 198] width 214 height 32
type input "0986960847"
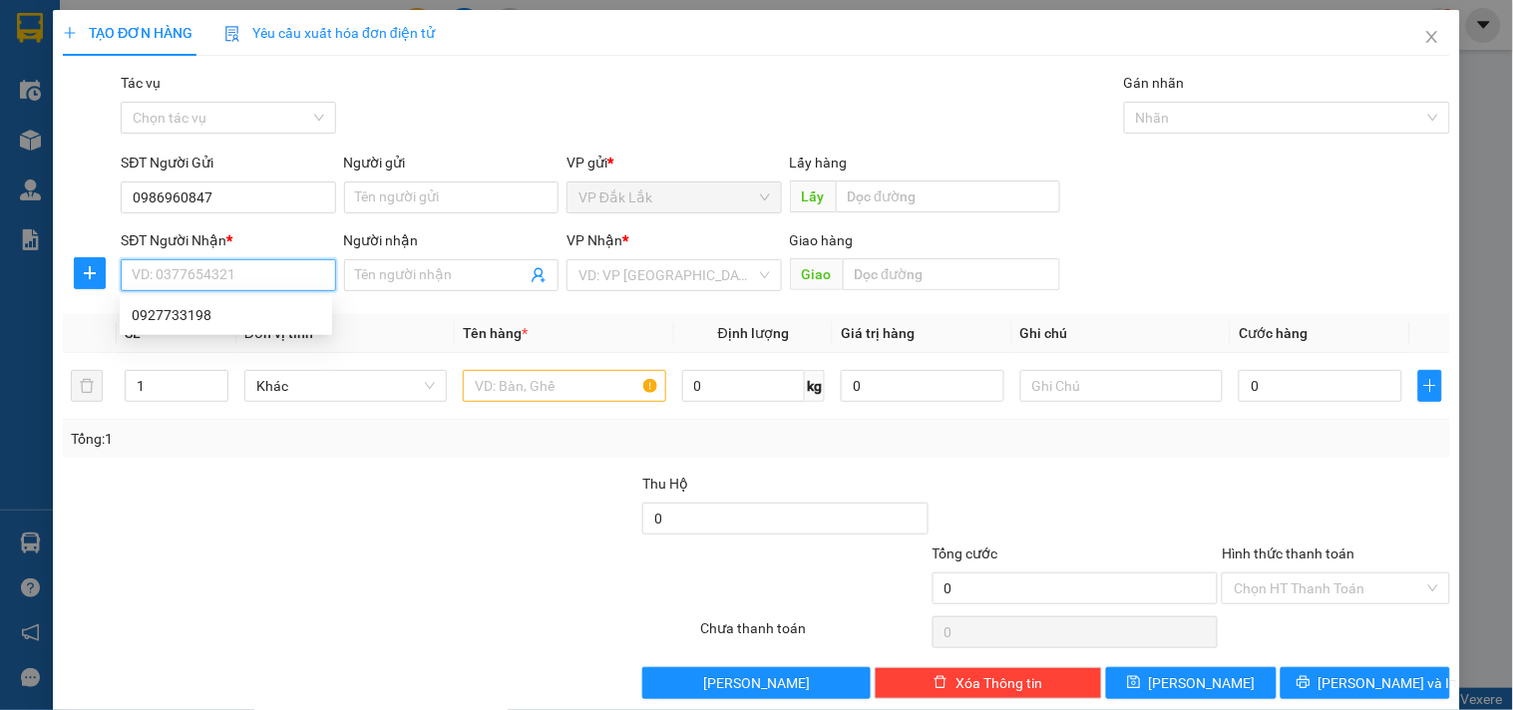
paste input "0927733198"
type input "0927733198"
click at [257, 315] on div "0927733198" at bounding box center [226, 315] width 188 height 22
type input "[PERSON_NAME]"
type input "0927733198"
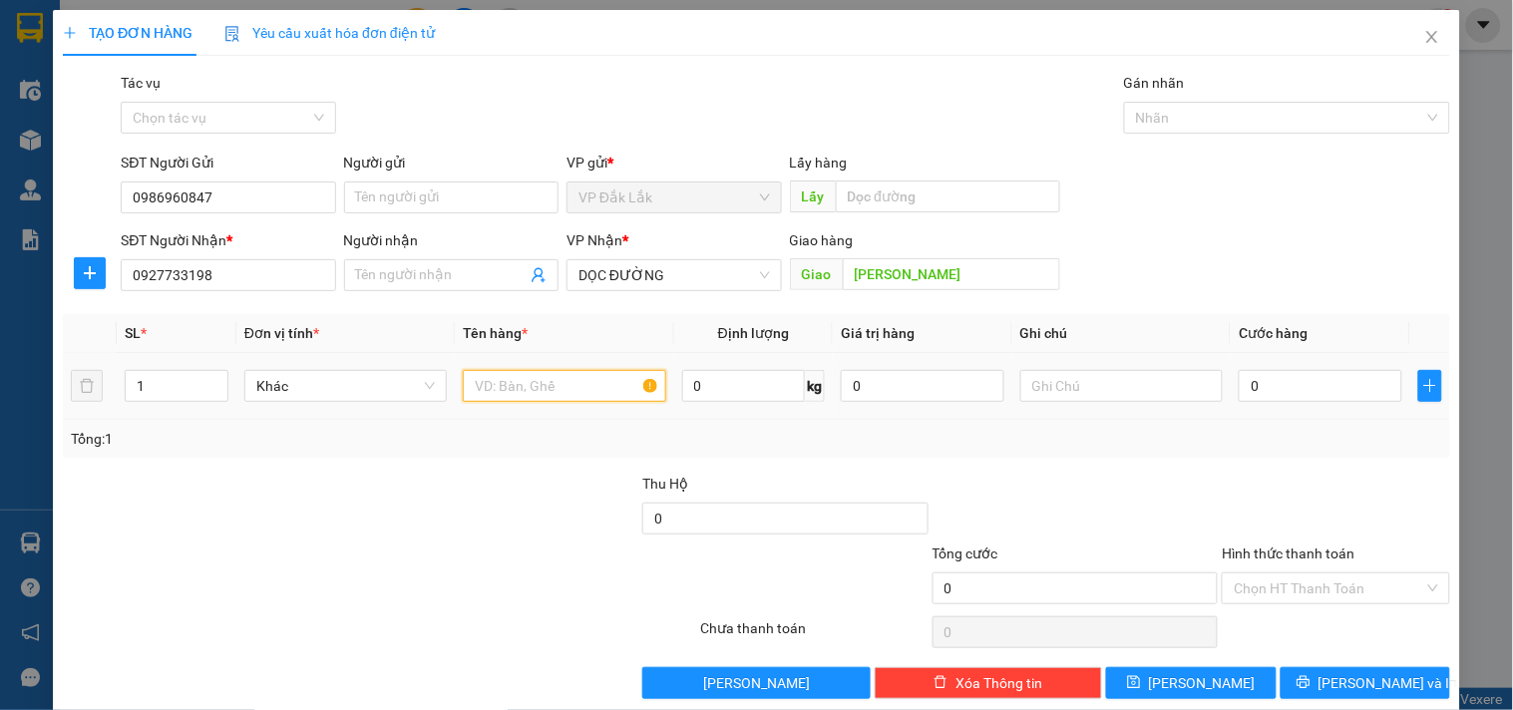
click at [539, 382] on input "text" at bounding box center [564, 386] width 202 height 32
type input "1 THÙNG GIẤY"
click at [1302, 392] on input "0" at bounding box center [1321, 386] width 164 height 32
type input "5"
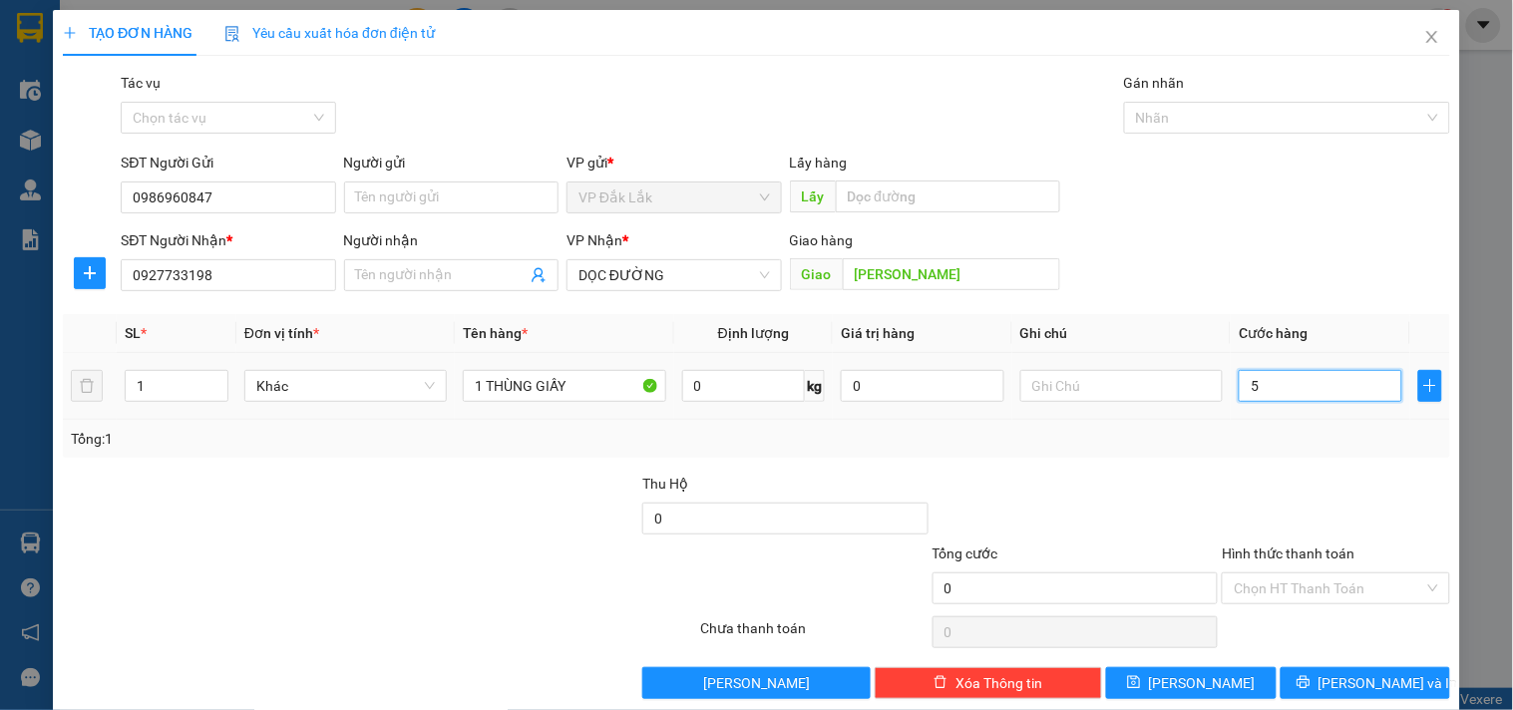
type input "5"
type input "50"
type input "500"
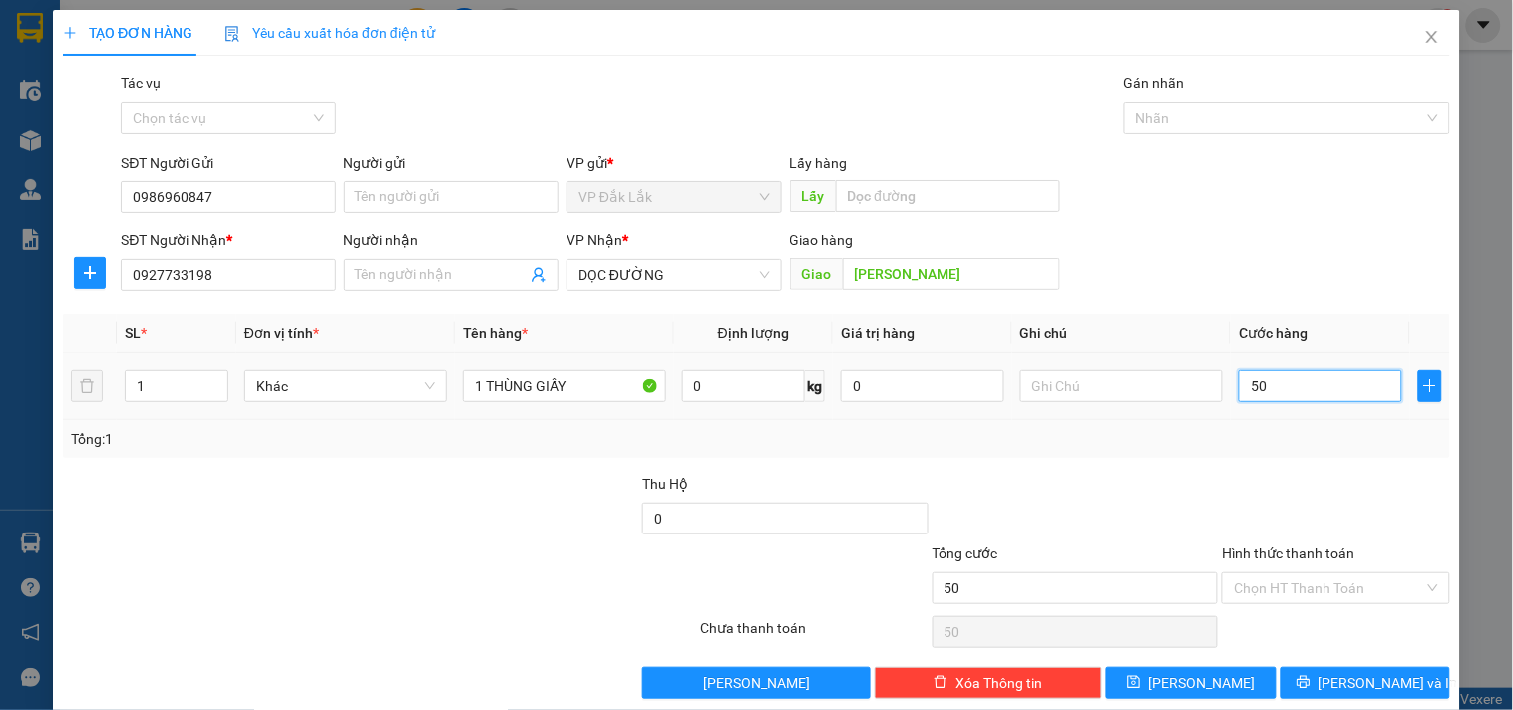
type input "500"
type input "5.000"
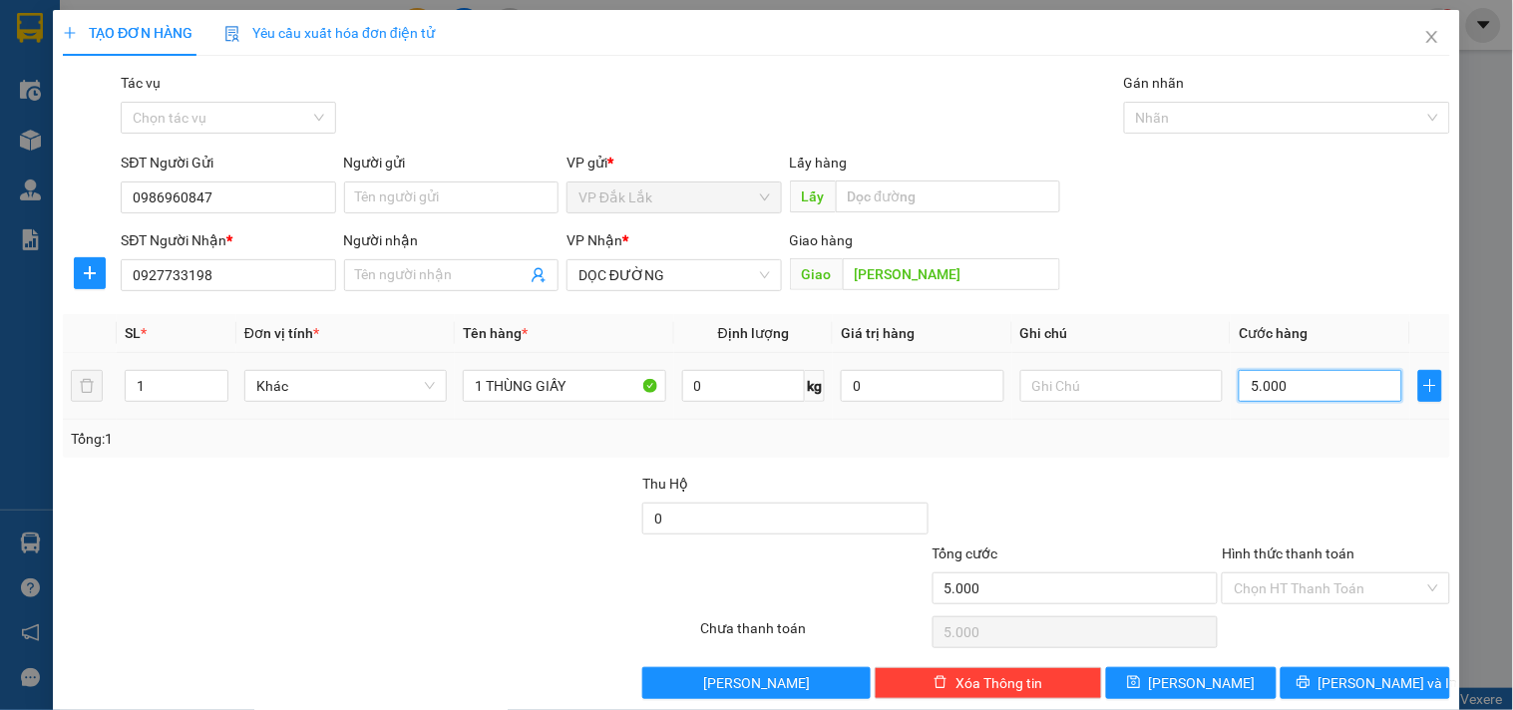
type input "50.000"
click at [1315, 591] on input "Hình thức thanh toán" at bounding box center [1328, 588] width 189 height 30
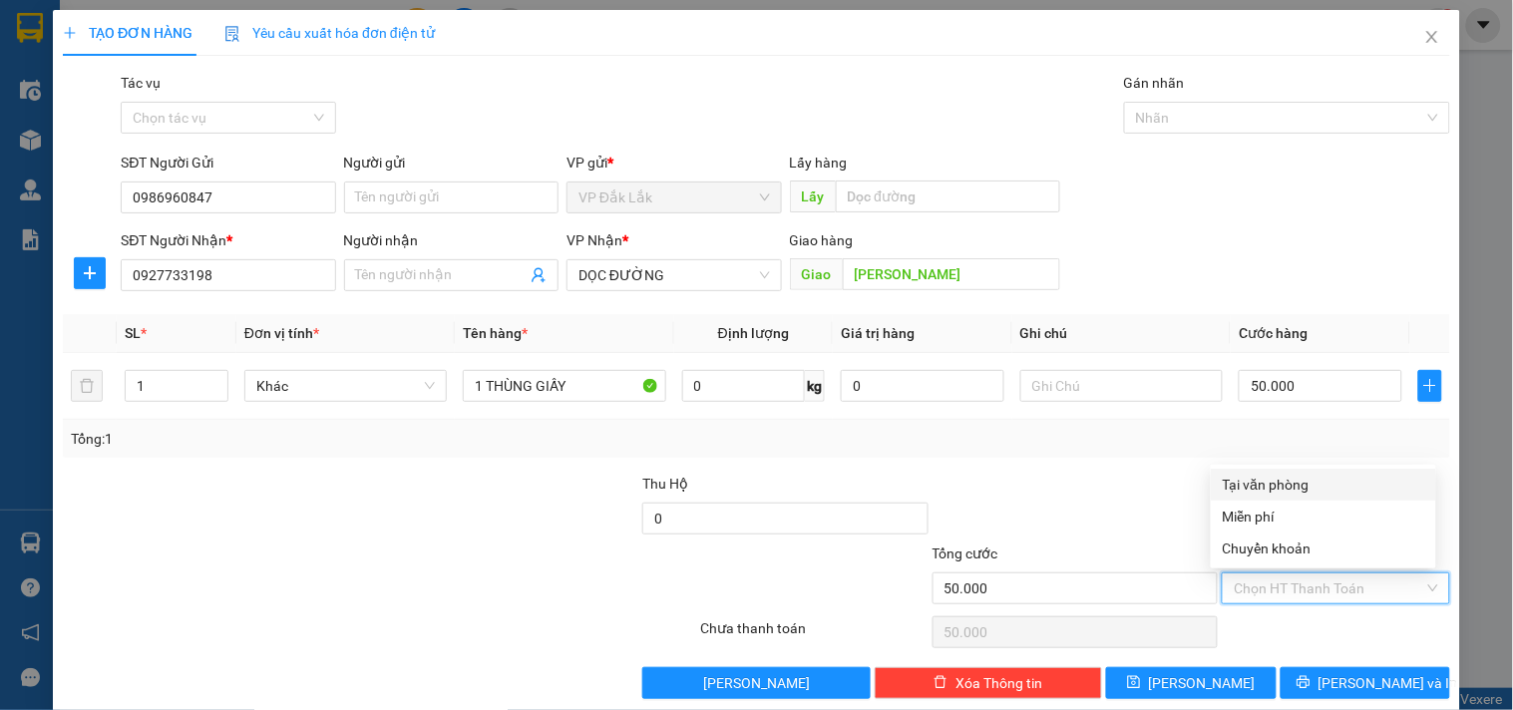
click at [1292, 479] on div "Tại văn phòng" at bounding box center [1323, 485] width 201 height 22
type input "0"
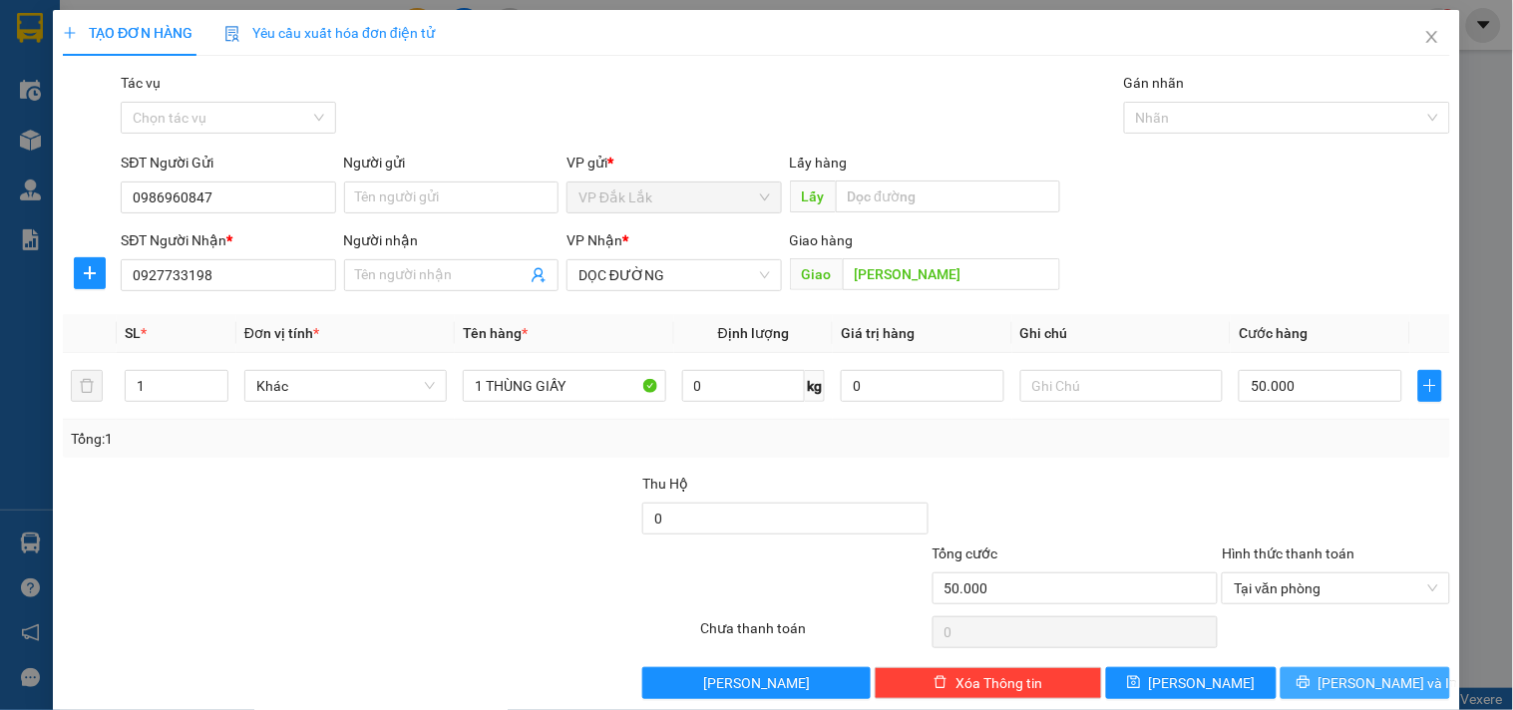
click at [1311, 691] on span "printer" at bounding box center [1304, 683] width 14 height 16
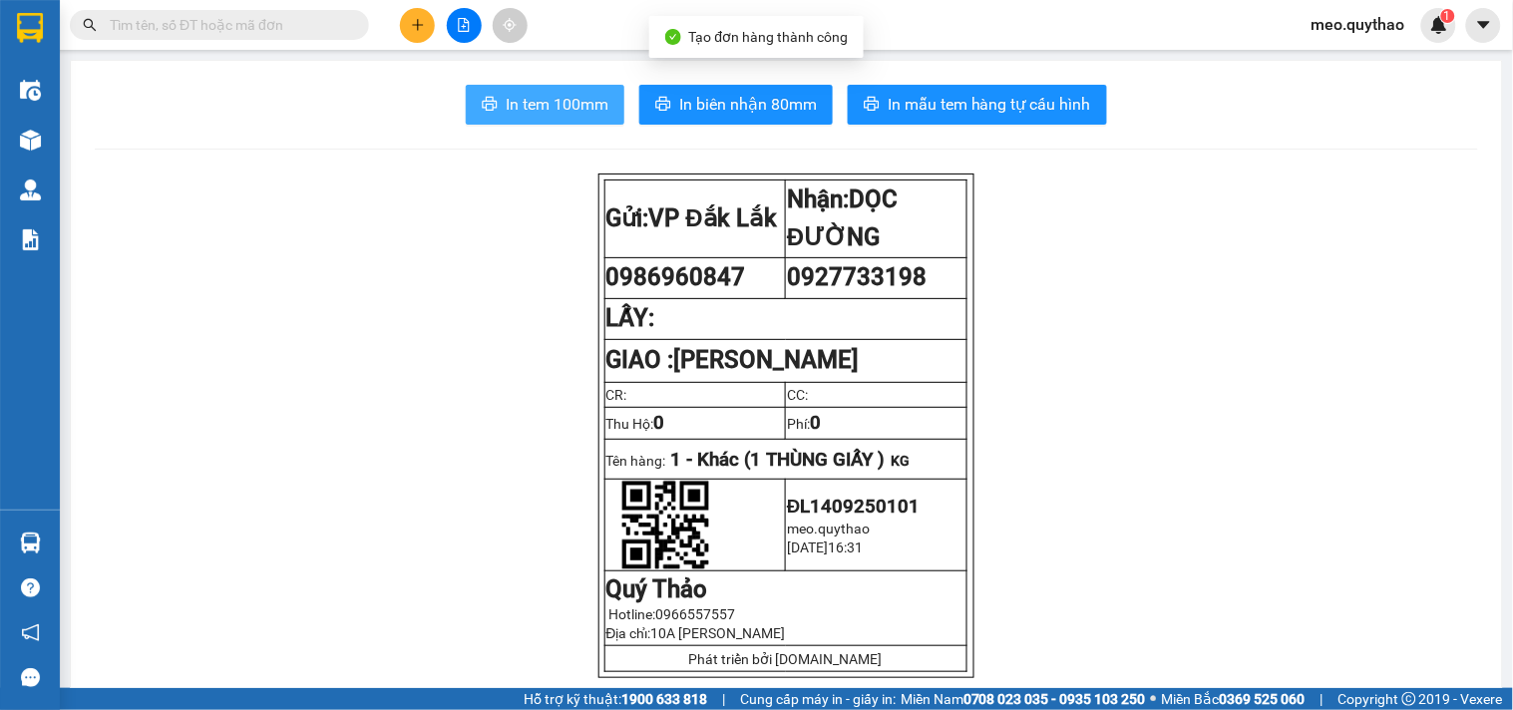
click at [588, 102] on span "In tem 100mm" at bounding box center [557, 104] width 103 height 25
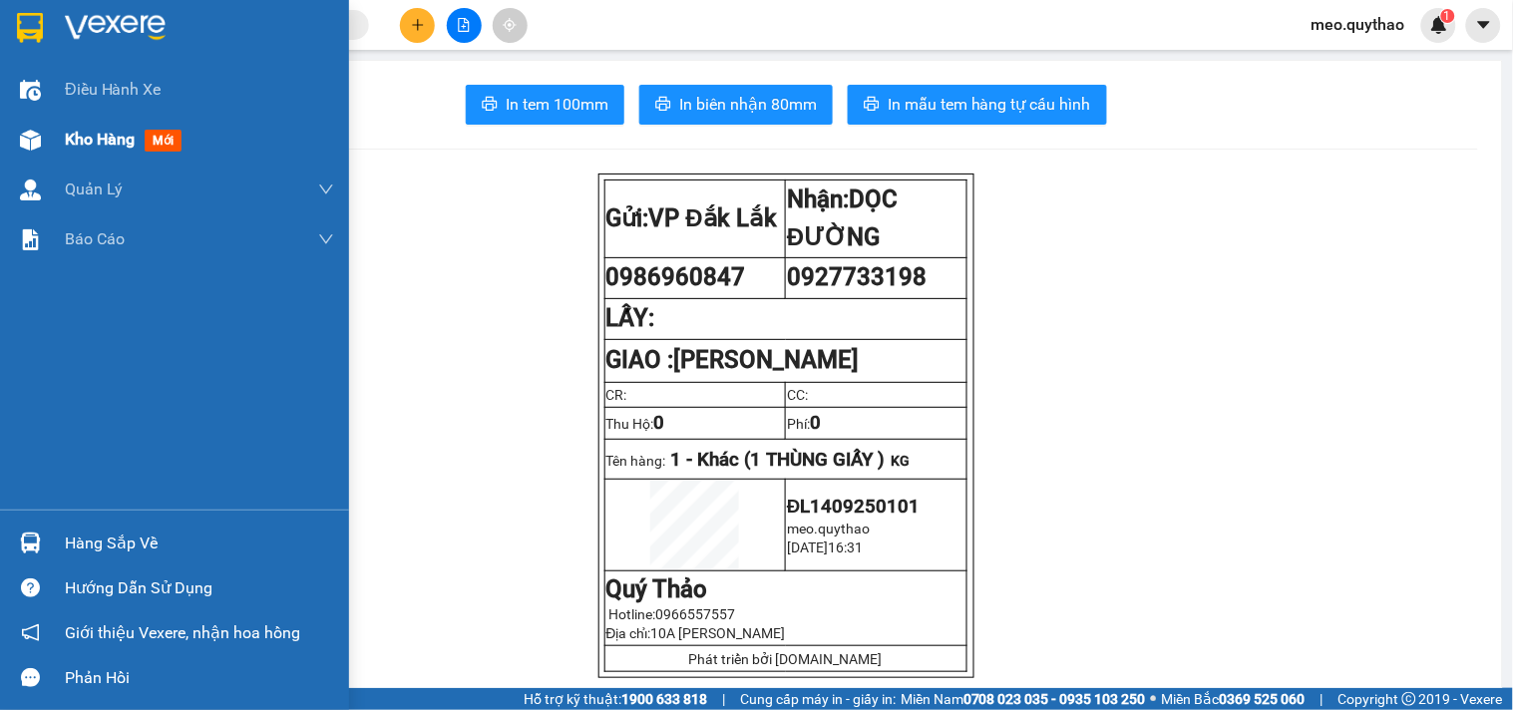
click at [68, 151] on div "Kho hàng mới" at bounding box center [127, 139] width 125 height 25
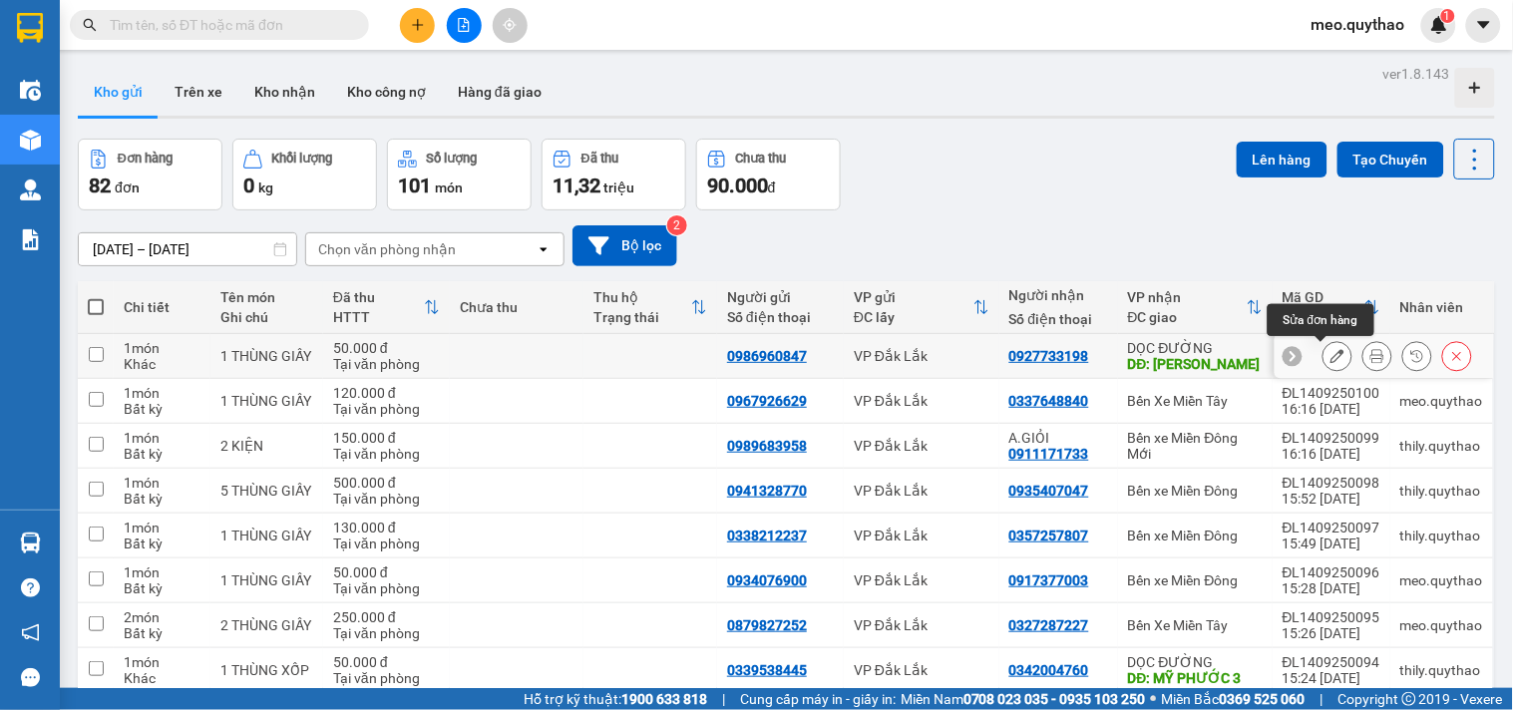
click at [1330, 352] on icon at bounding box center [1337, 356] width 14 height 14
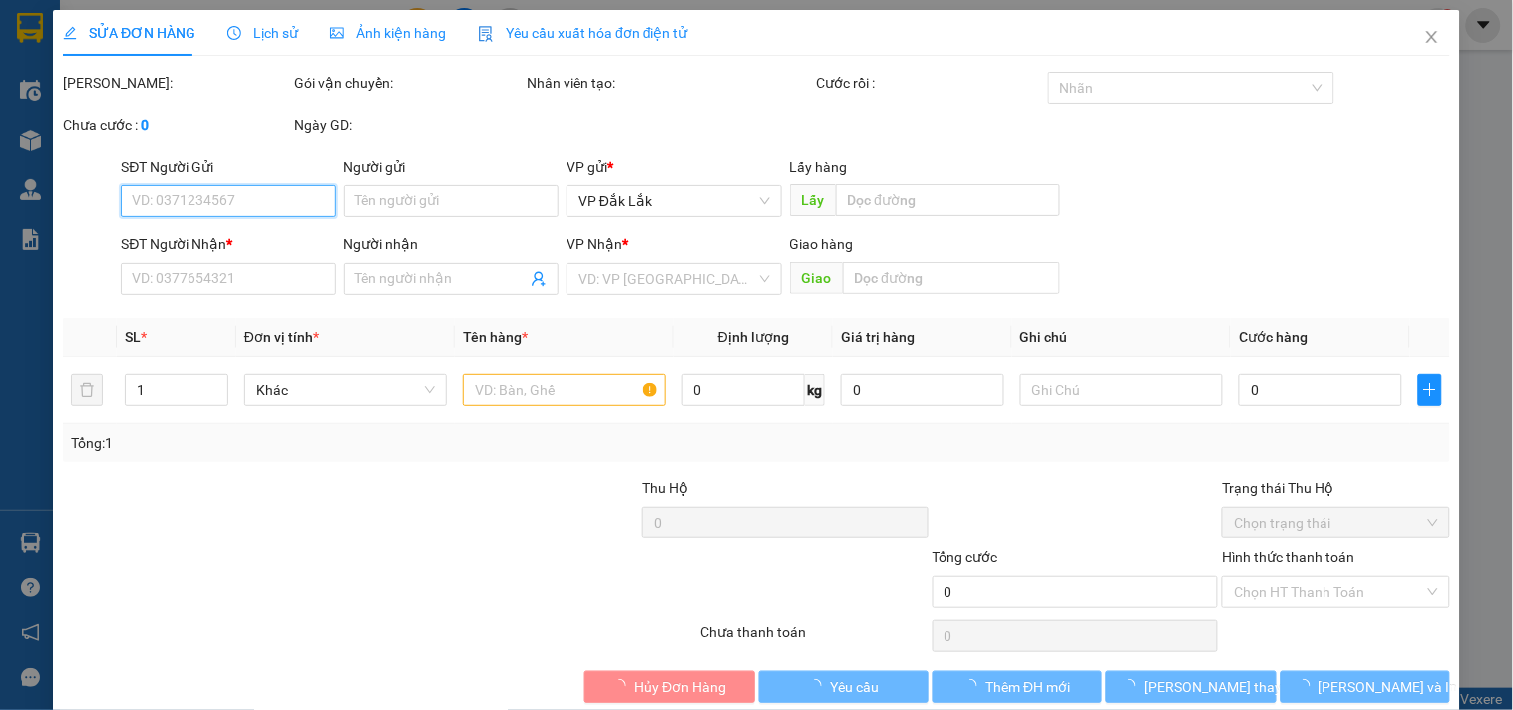
type input "0986960847"
type input "0927733198"
type input "[PERSON_NAME]"
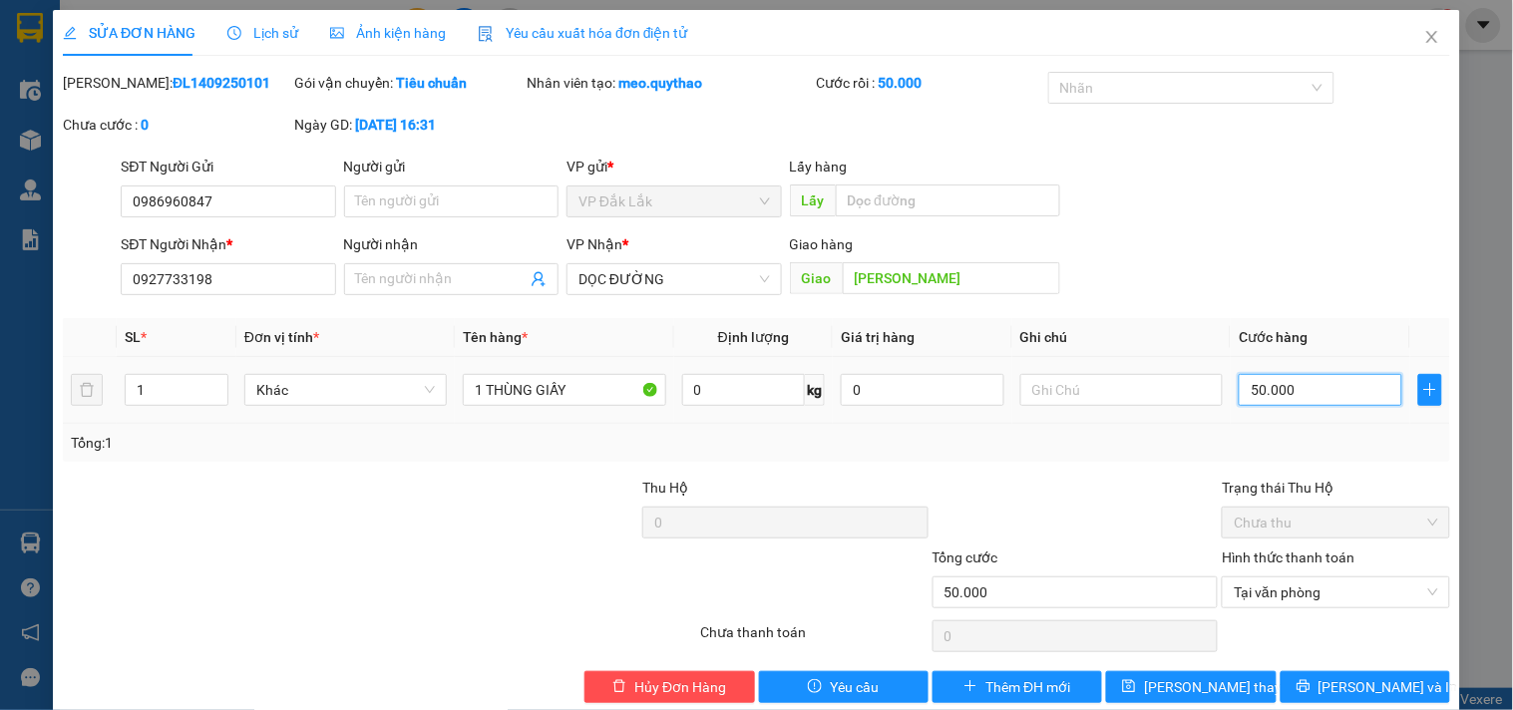
click at [1290, 385] on input "50.000" at bounding box center [1321, 390] width 164 height 32
type input "7"
type input "70"
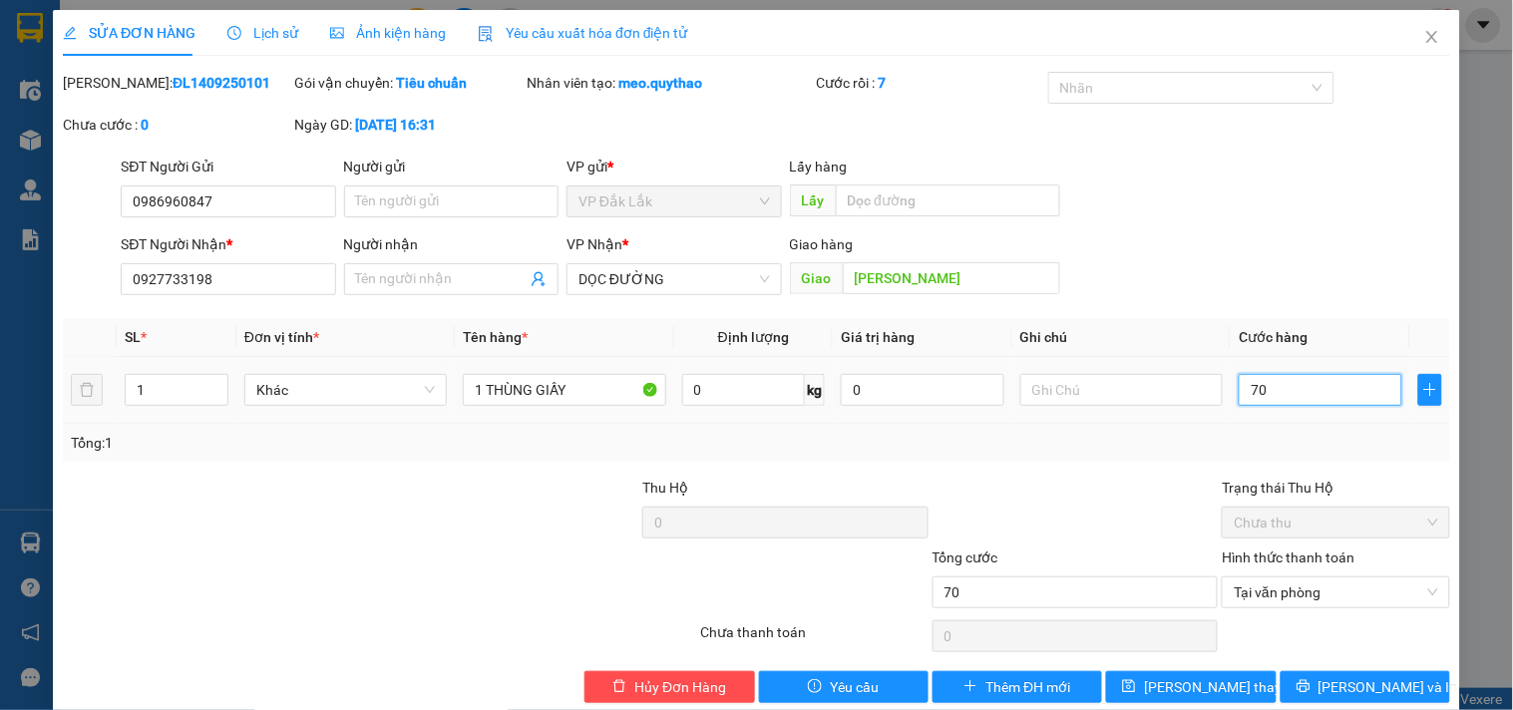
type input "700"
type input "7.000"
type input "70.000"
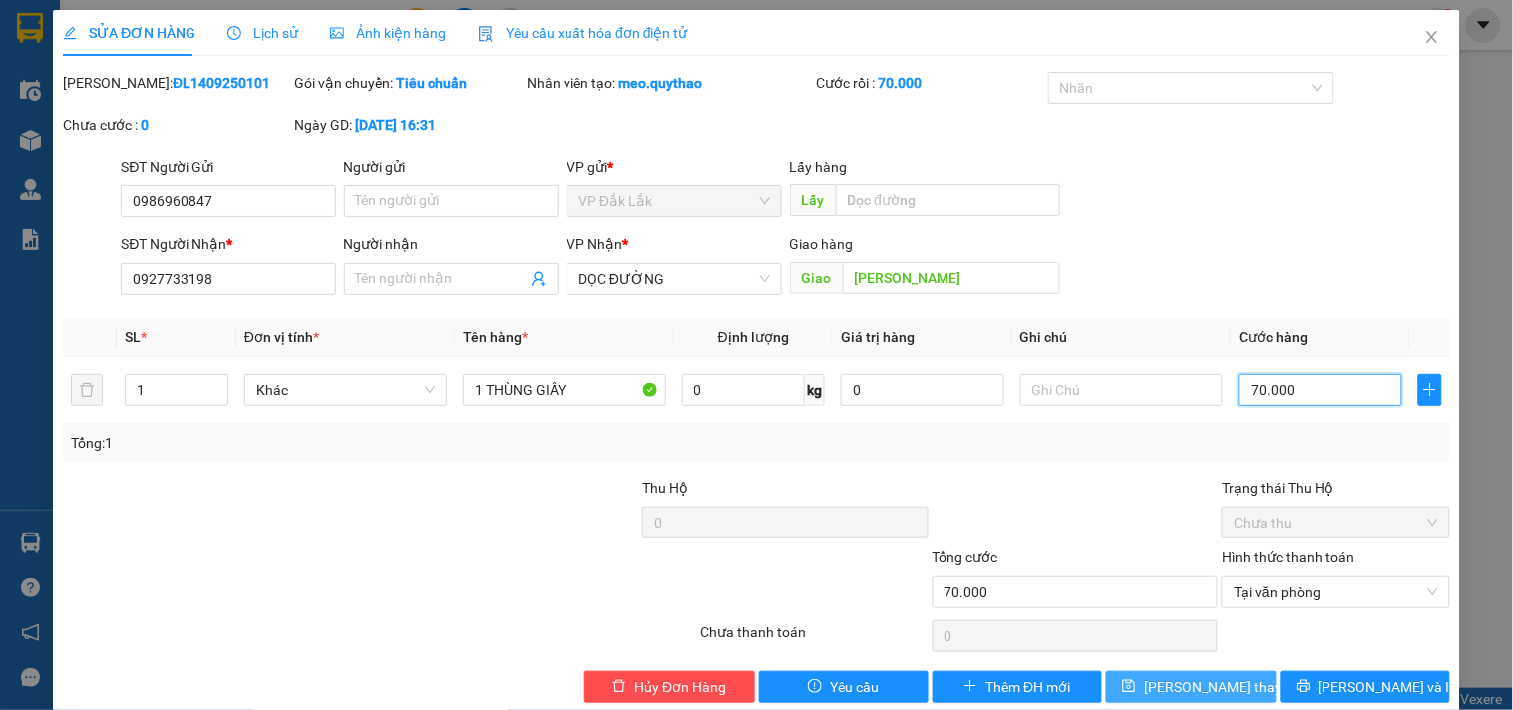
type input "70.000"
click at [1194, 682] on span "Lưu thay đổi" at bounding box center [1224, 687] width 160 height 22
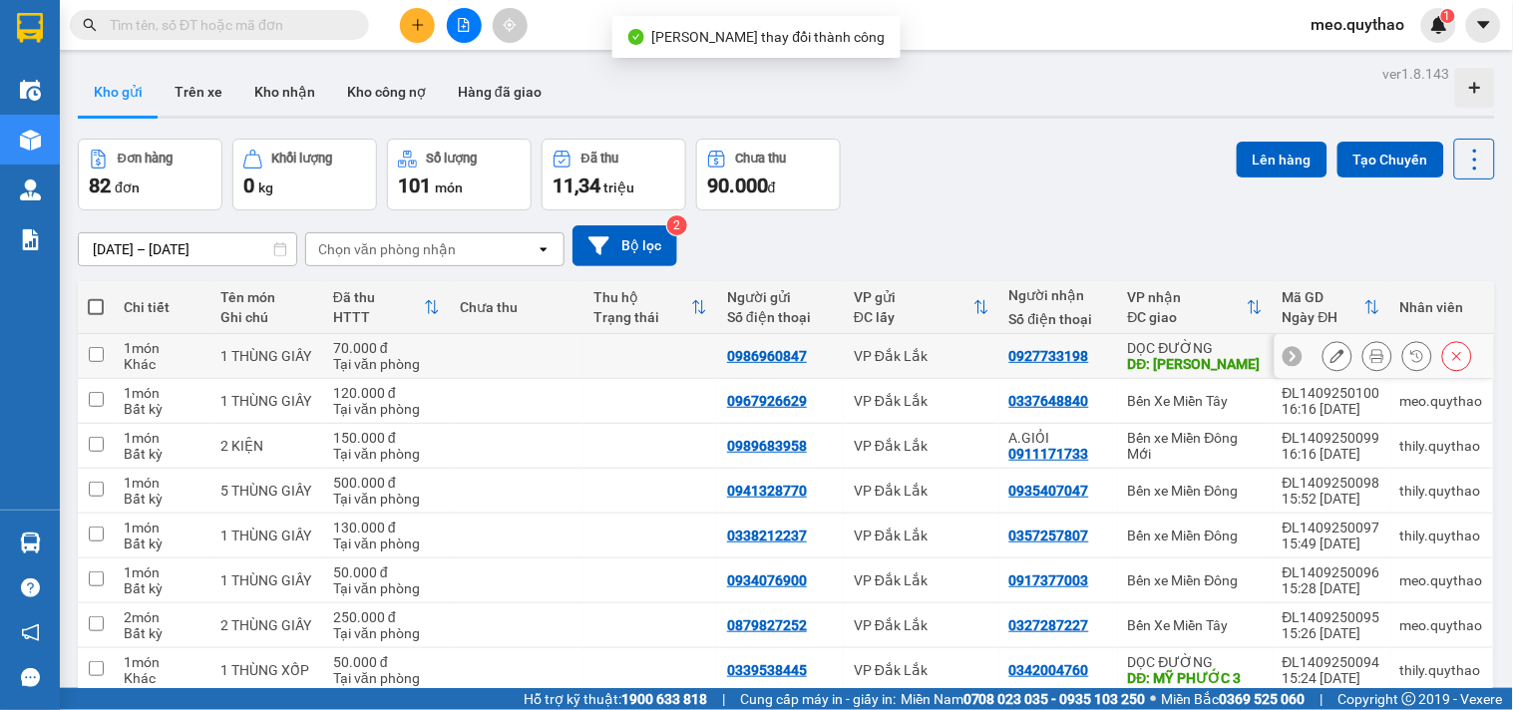
click at [1371, 347] on button at bounding box center [1377, 356] width 28 height 35
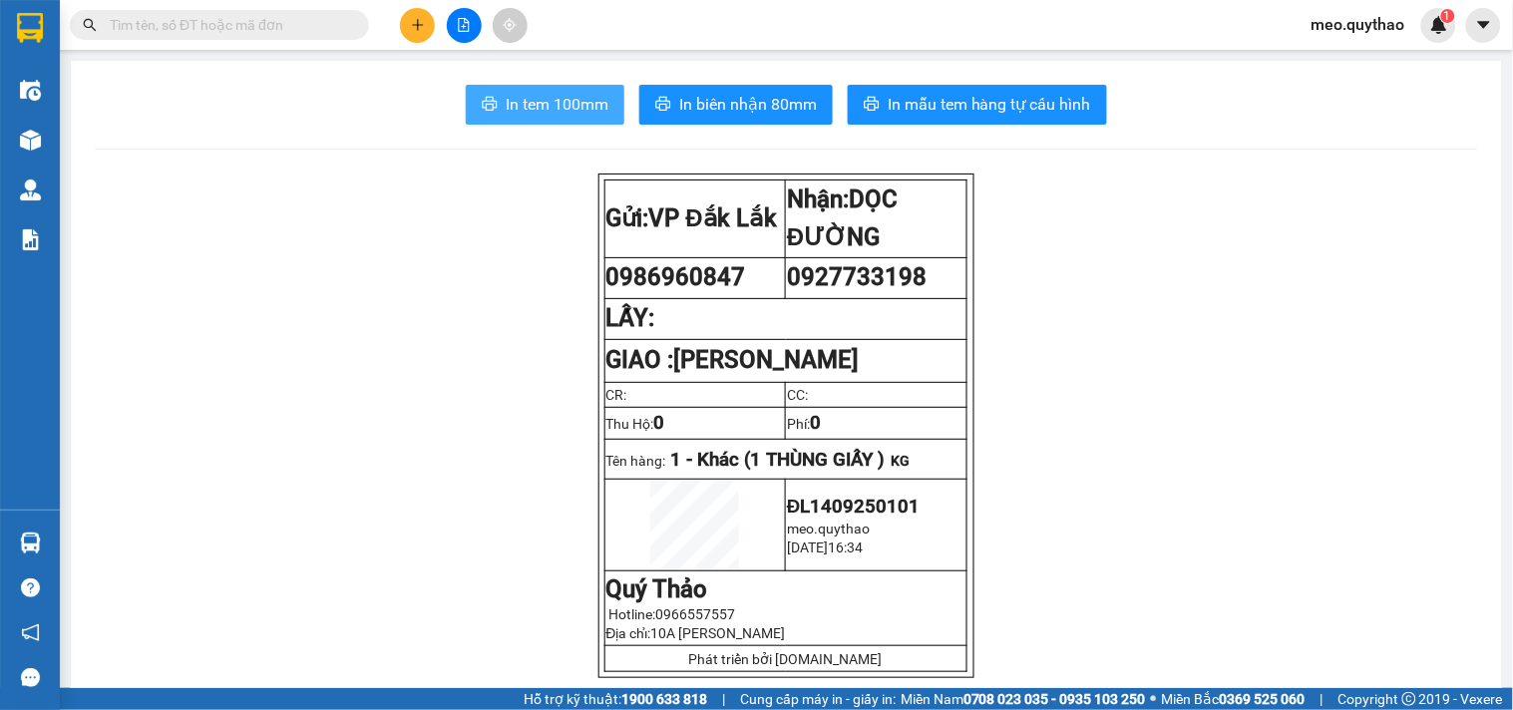
click at [516, 91] on button "In tem 100mm" at bounding box center [545, 105] width 159 height 40
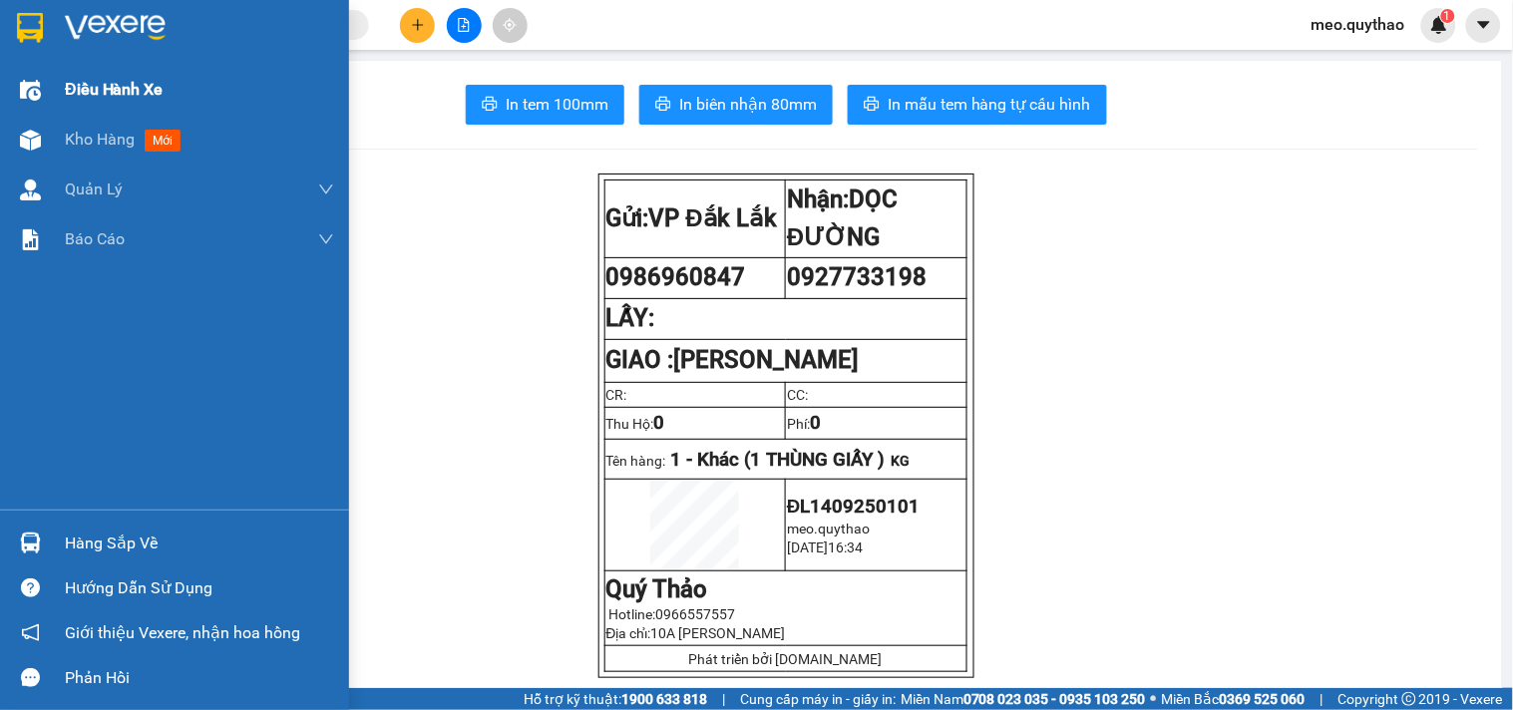
click at [86, 103] on div "Điều hành xe" at bounding box center [199, 90] width 269 height 50
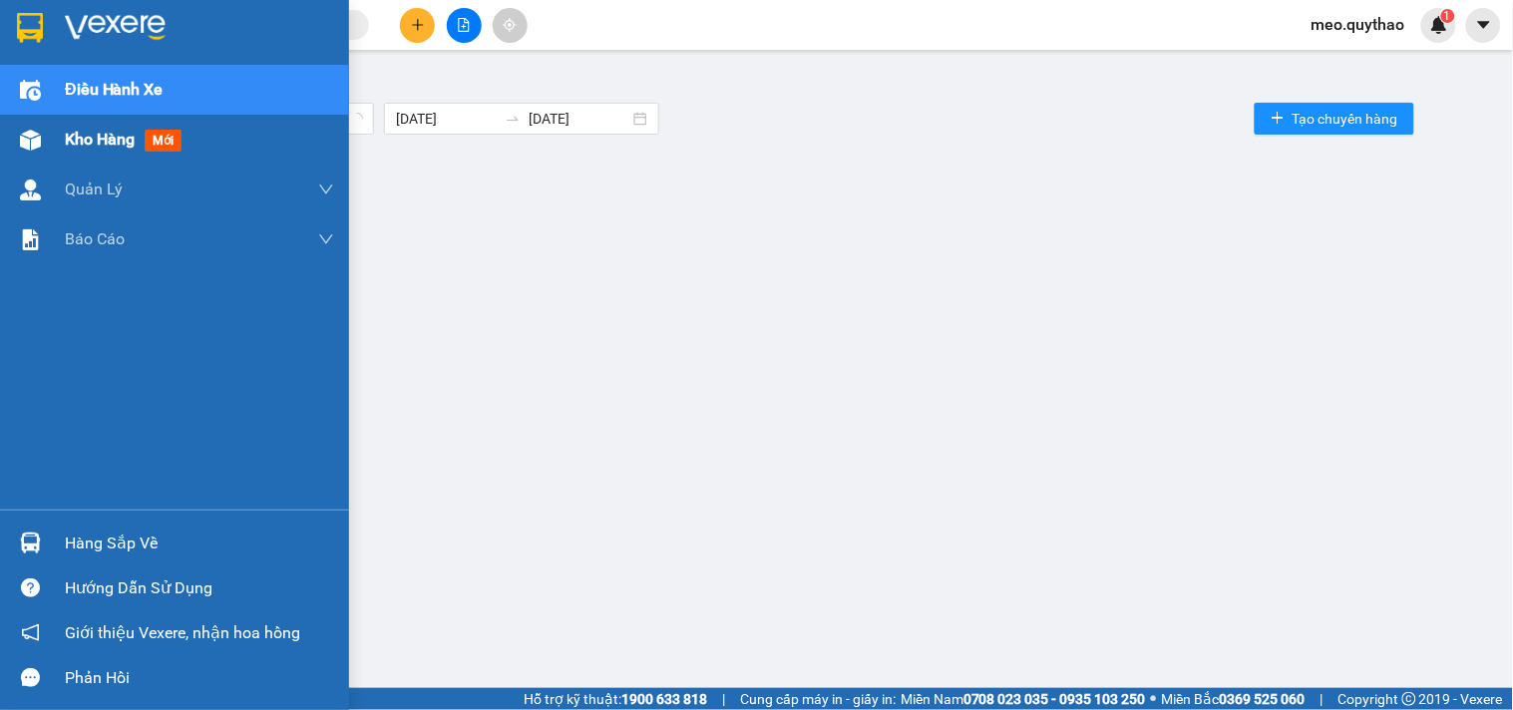
click at [93, 141] on span "Kho hàng" at bounding box center [100, 139] width 70 height 19
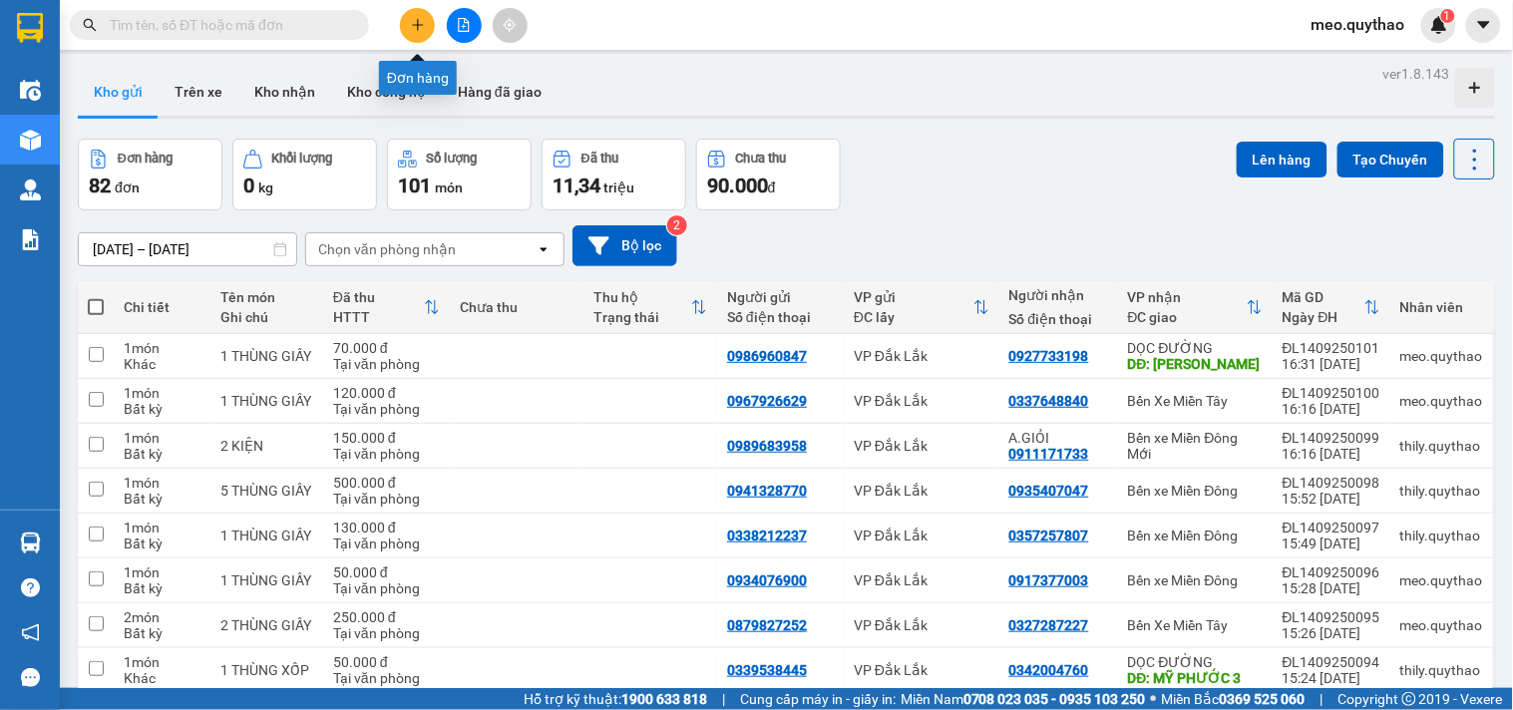
click at [414, 15] on button at bounding box center [417, 25] width 35 height 35
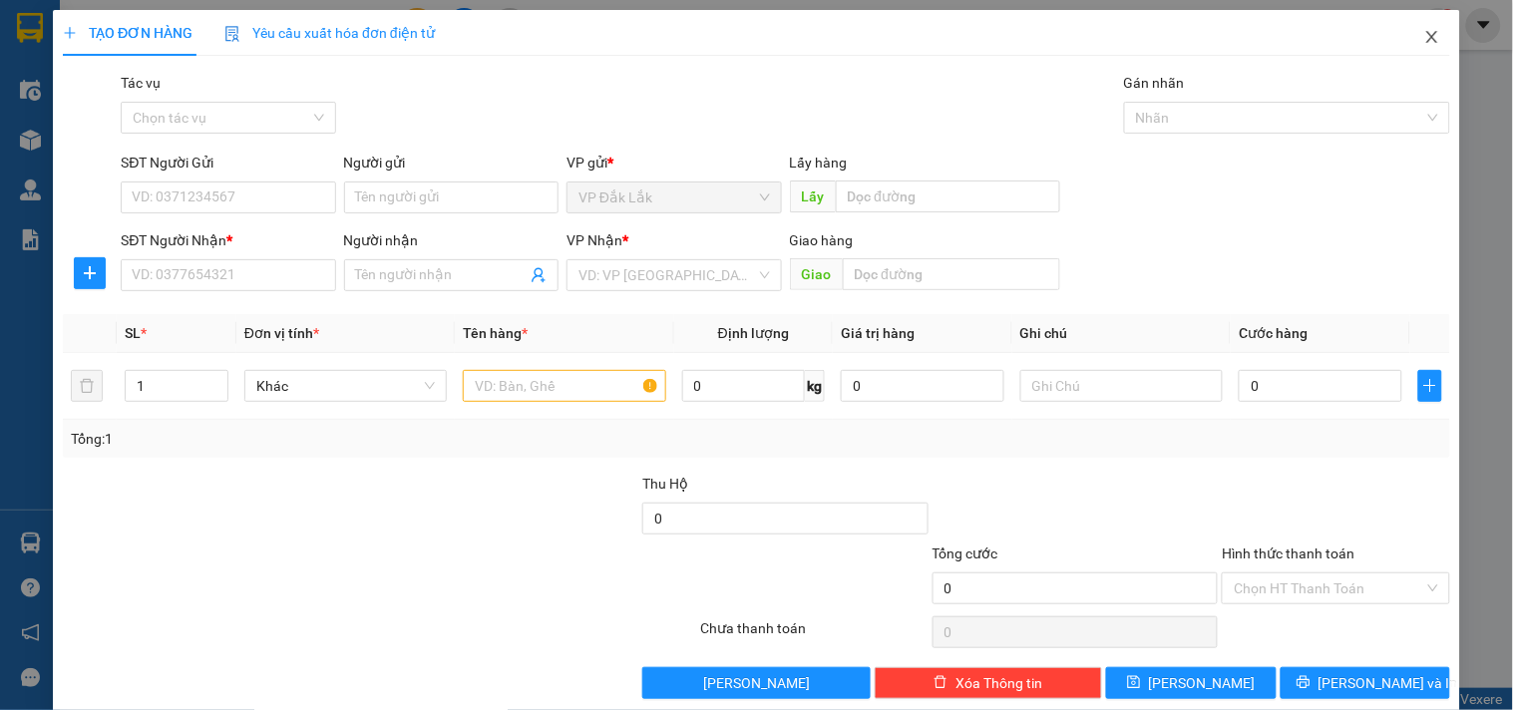
click at [1424, 40] on icon "close" at bounding box center [1432, 37] width 16 height 16
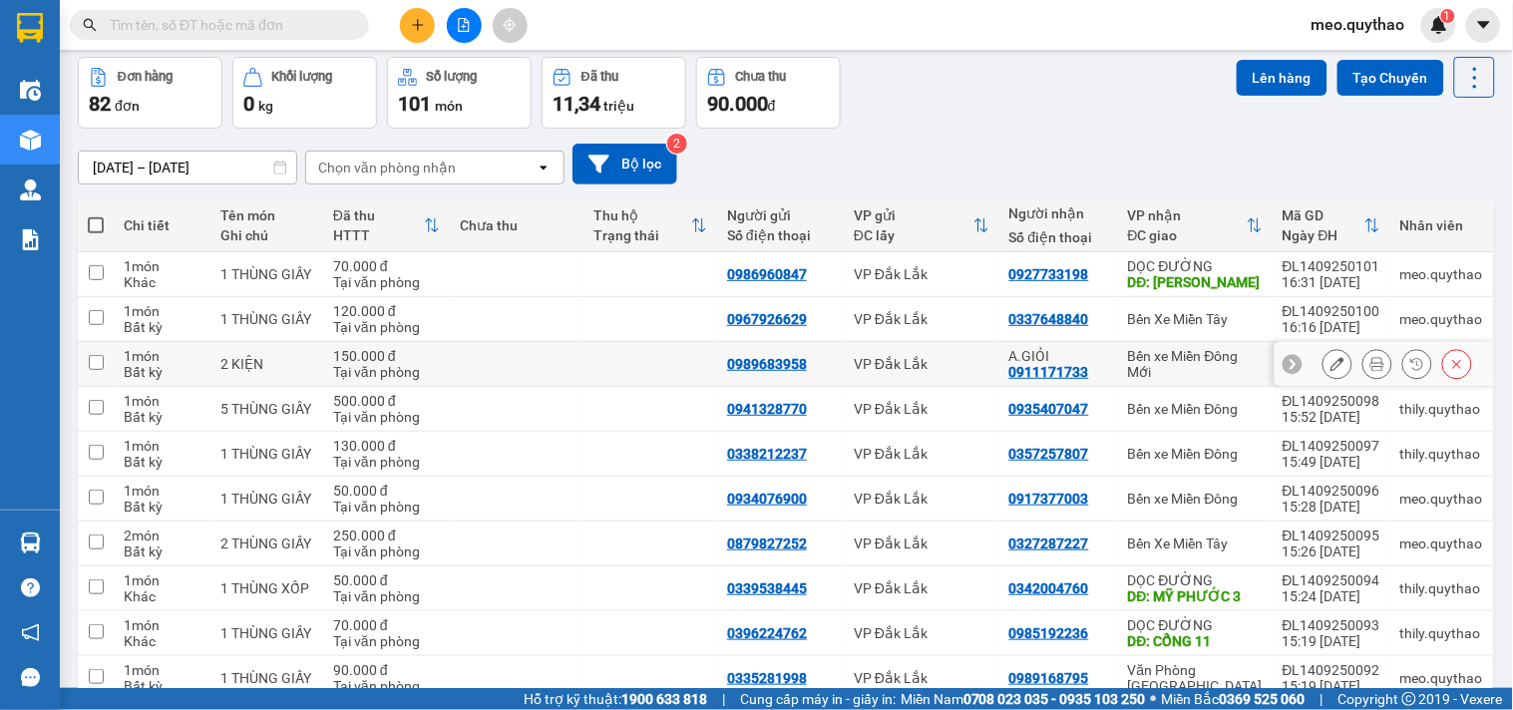
scroll to position [178, 0]
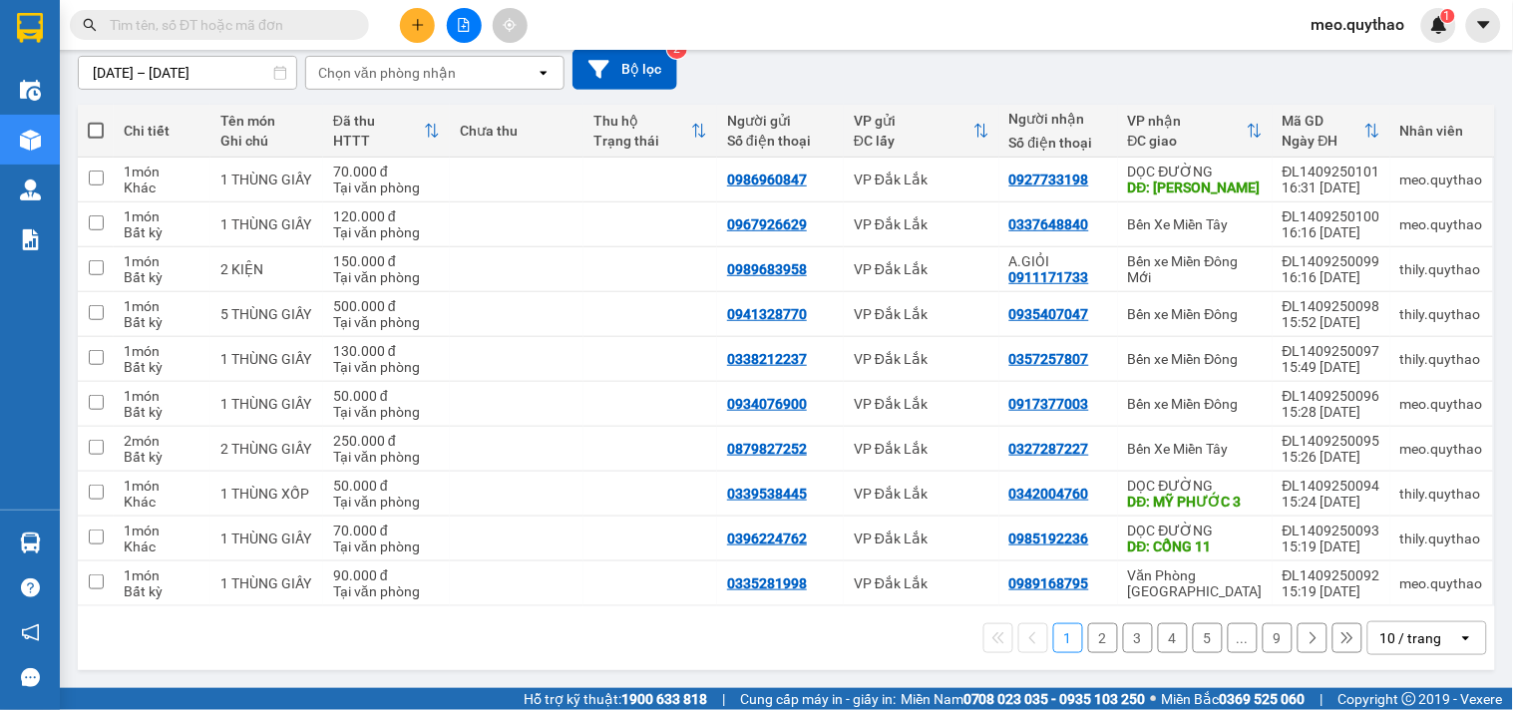
click at [1088, 644] on button "2" at bounding box center [1103, 638] width 30 height 30
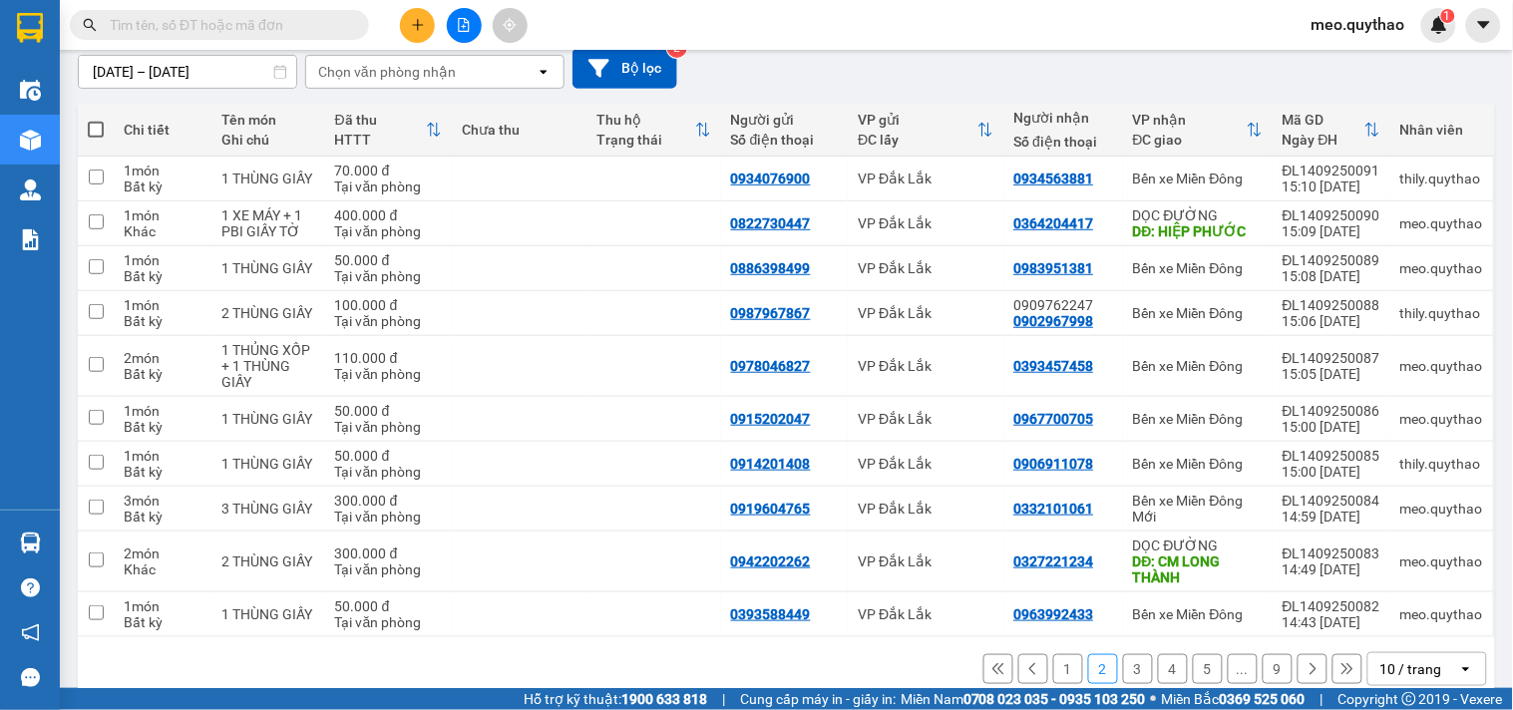
click at [1123, 673] on button "3" at bounding box center [1138, 669] width 30 height 30
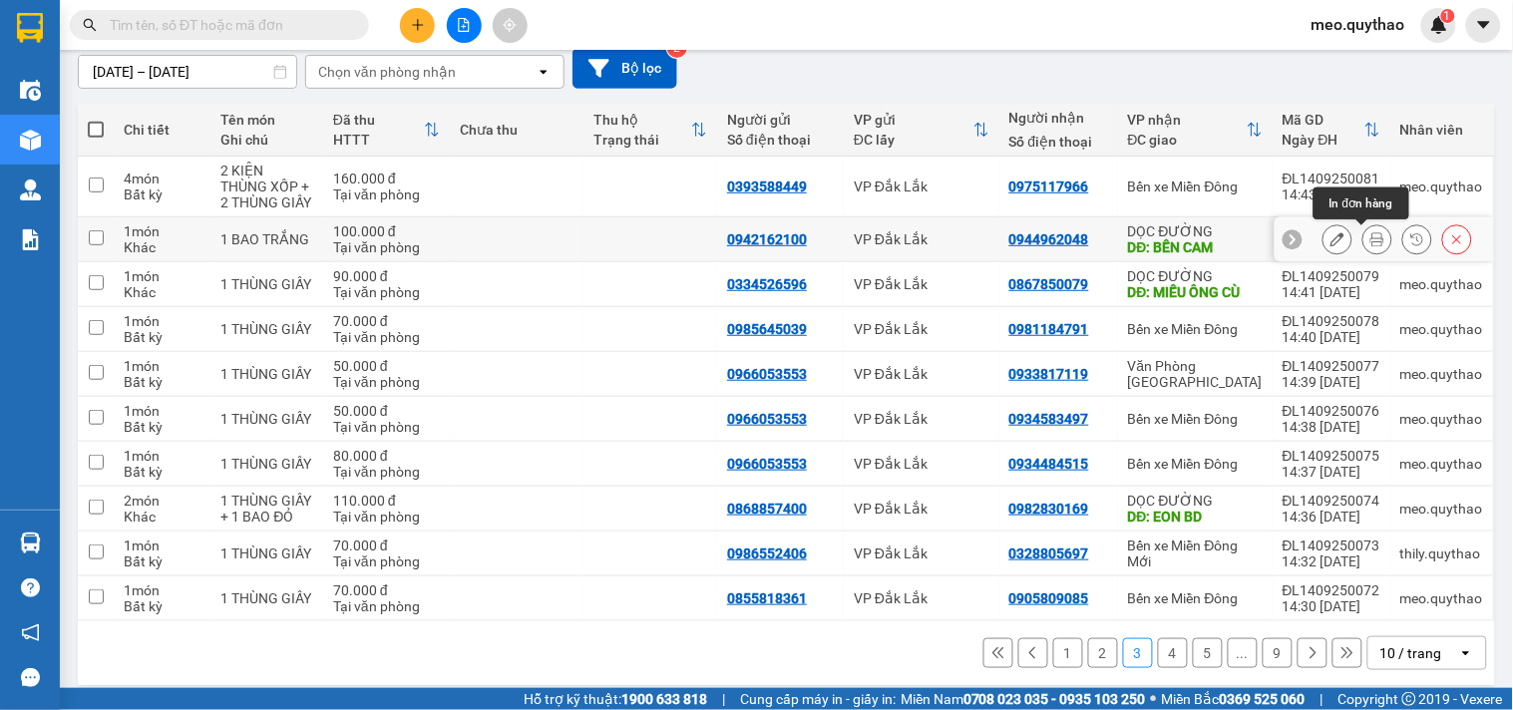
click at [1370, 237] on icon at bounding box center [1377, 239] width 14 height 14
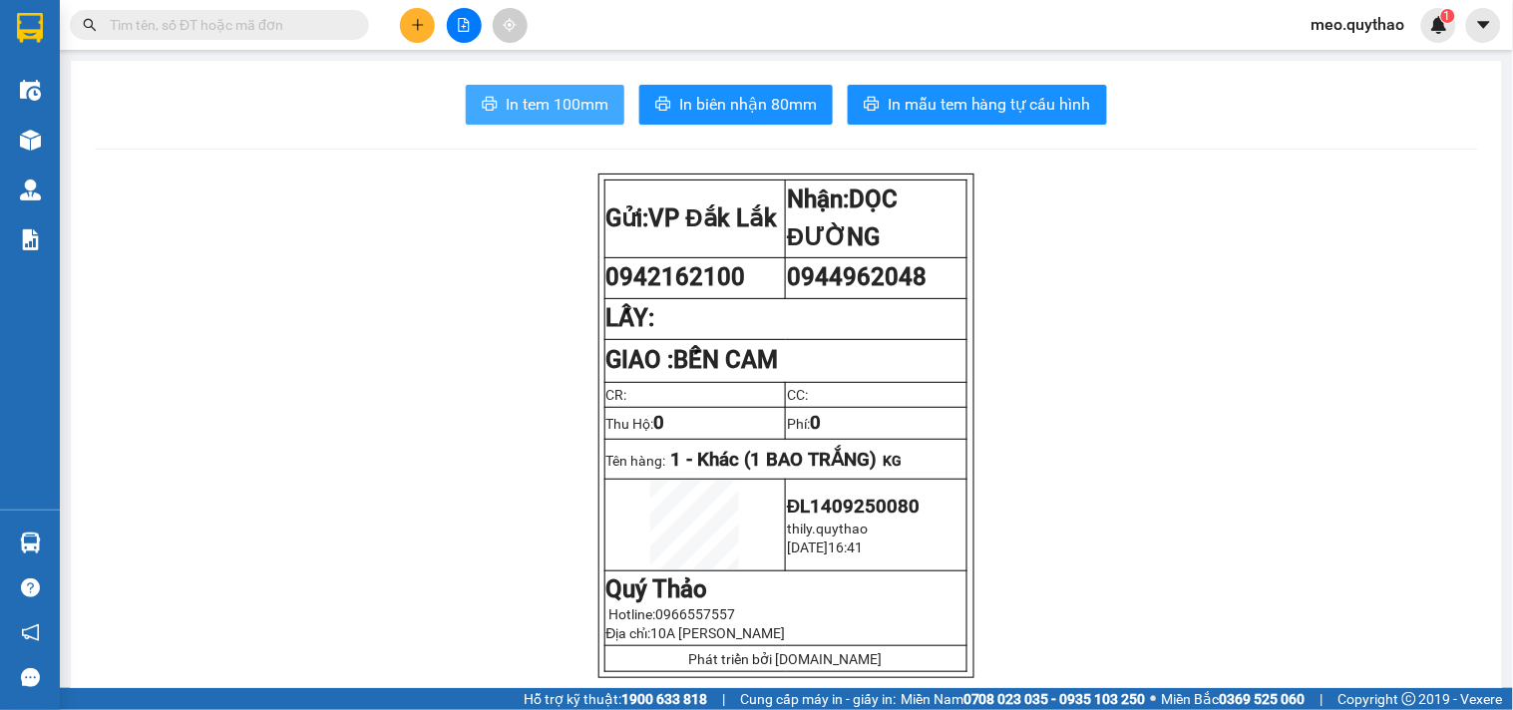
click at [530, 91] on button "In tem 100mm" at bounding box center [545, 105] width 159 height 40
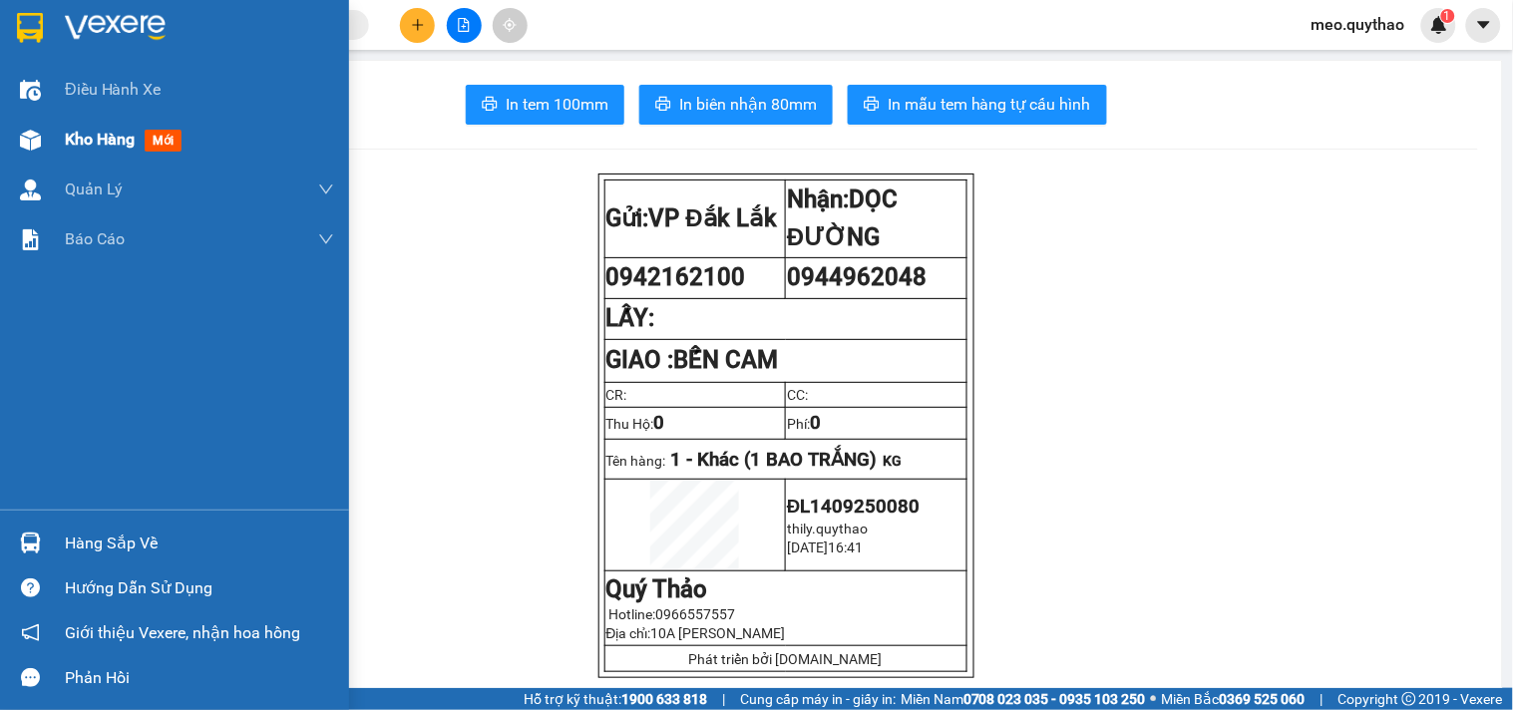
click at [115, 142] on span "Kho hàng" at bounding box center [100, 139] width 70 height 19
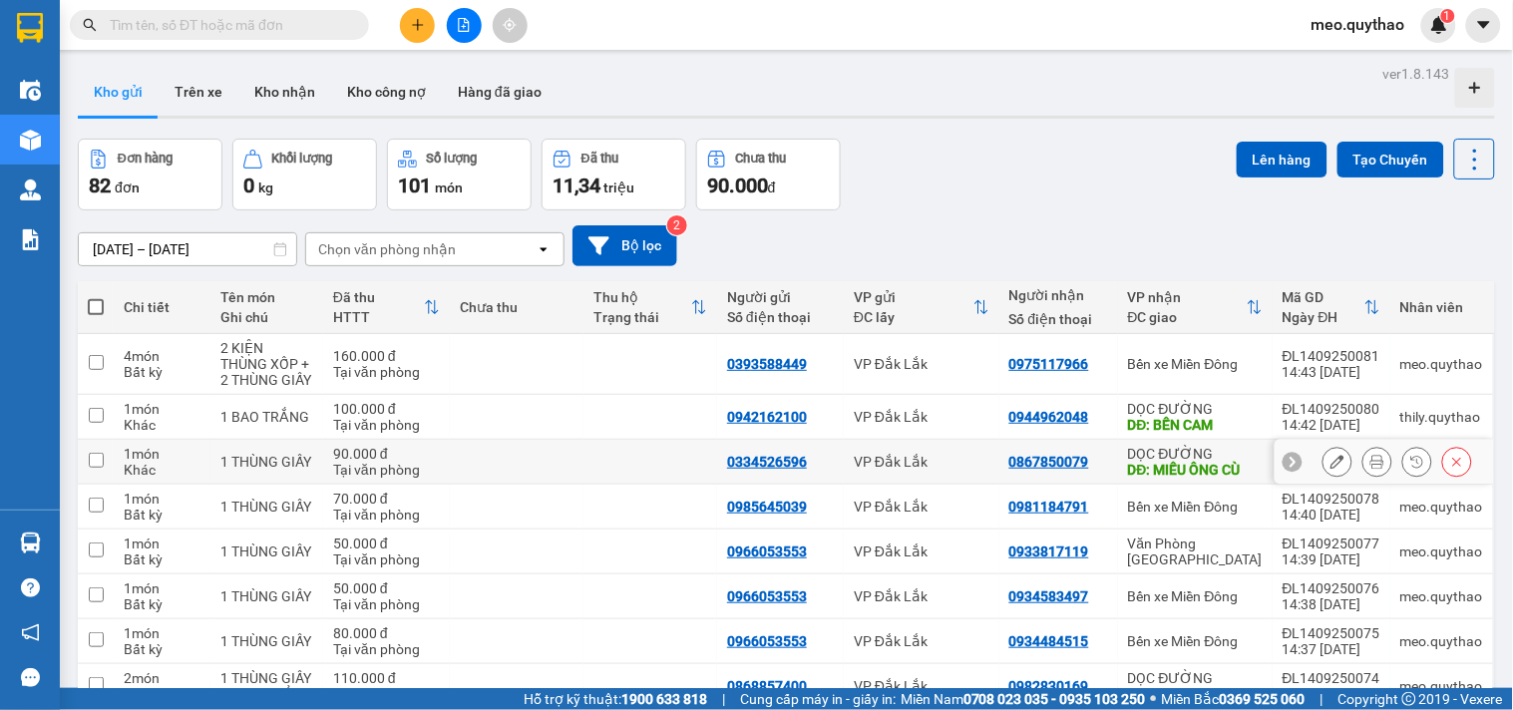
scroll to position [210, 0]
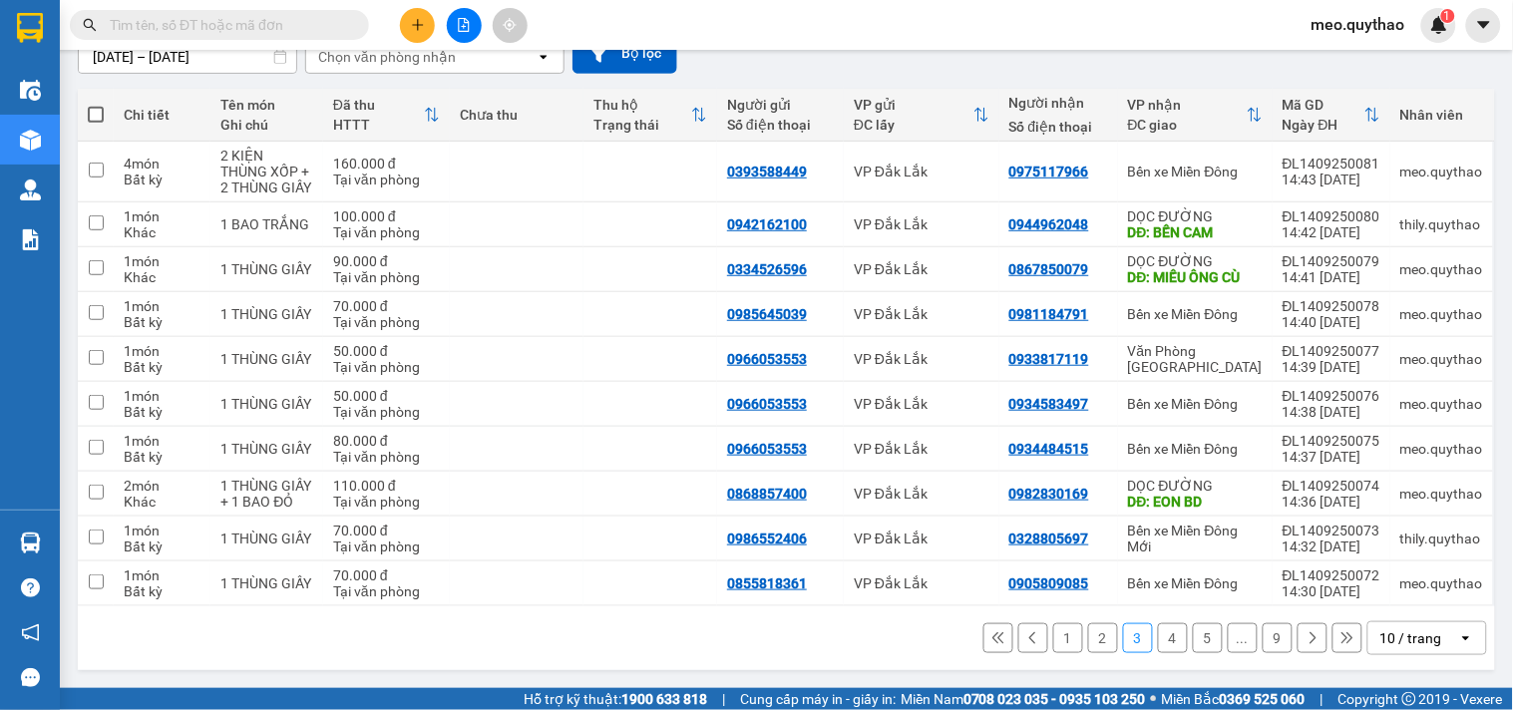
click at [1088, 638] on button "2" at bounding box center [1103, 638] width 30 height 30
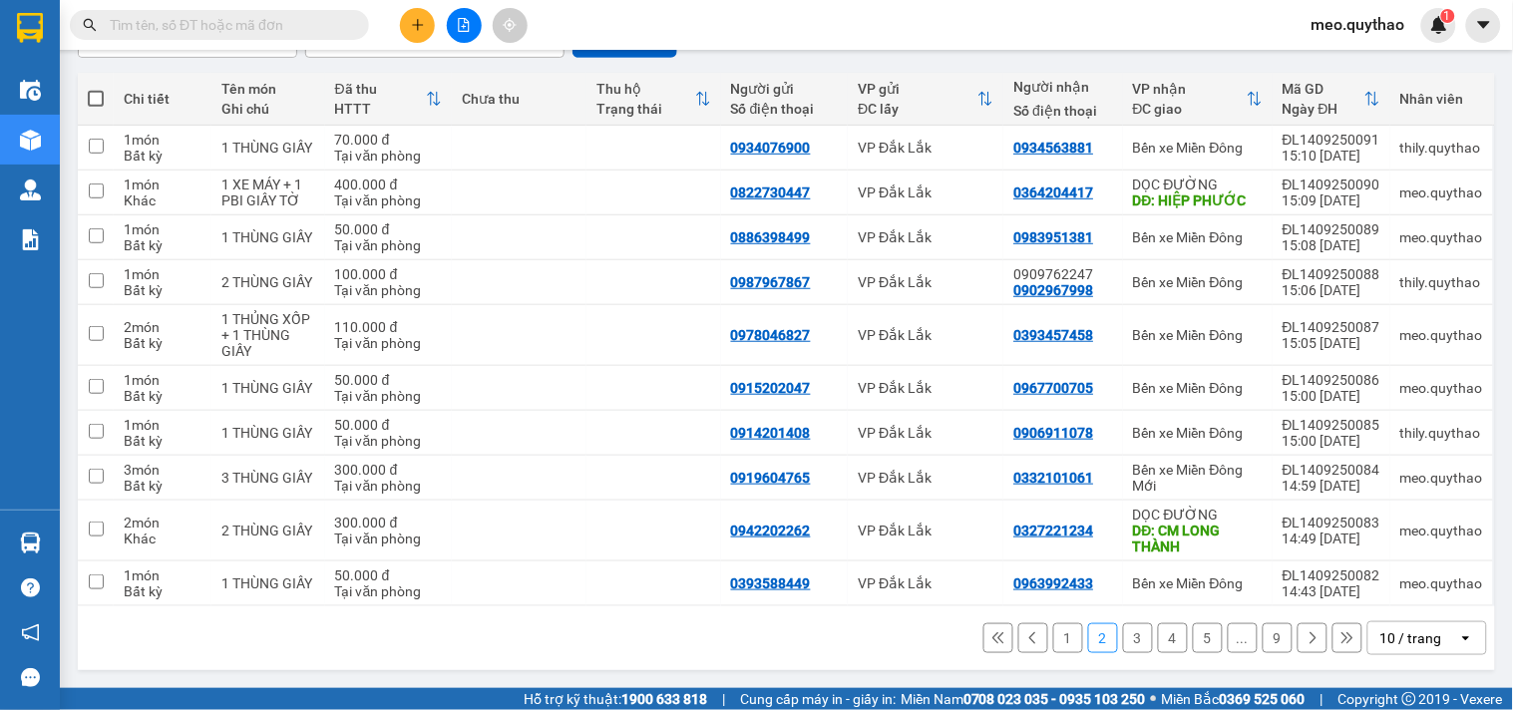
click at [1058, 644] on button "1" at bounding box center [1068, 638] width 30 height 30
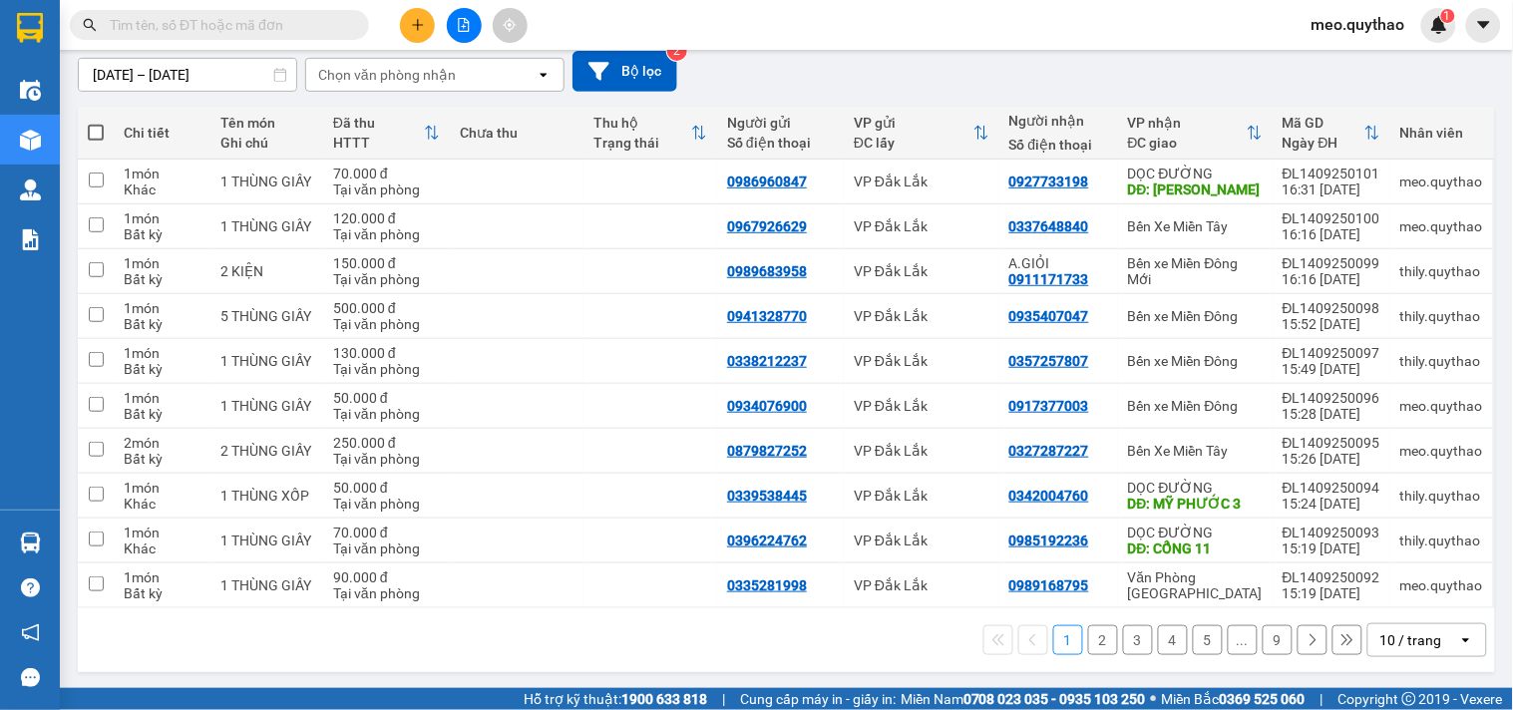
scroll to position [178, 0]
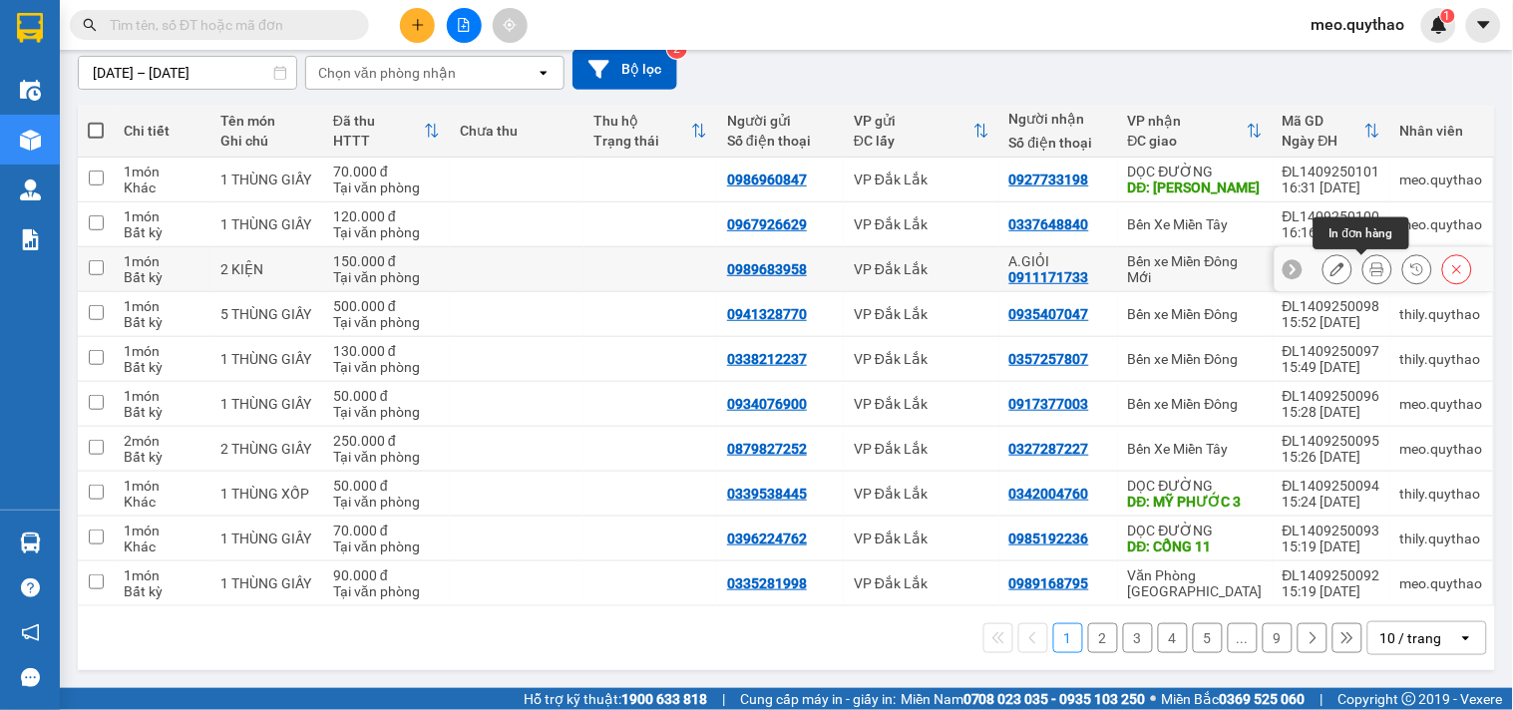
click at [1363, 271] on button at bounding box center [1377, 269] width 28 height 35
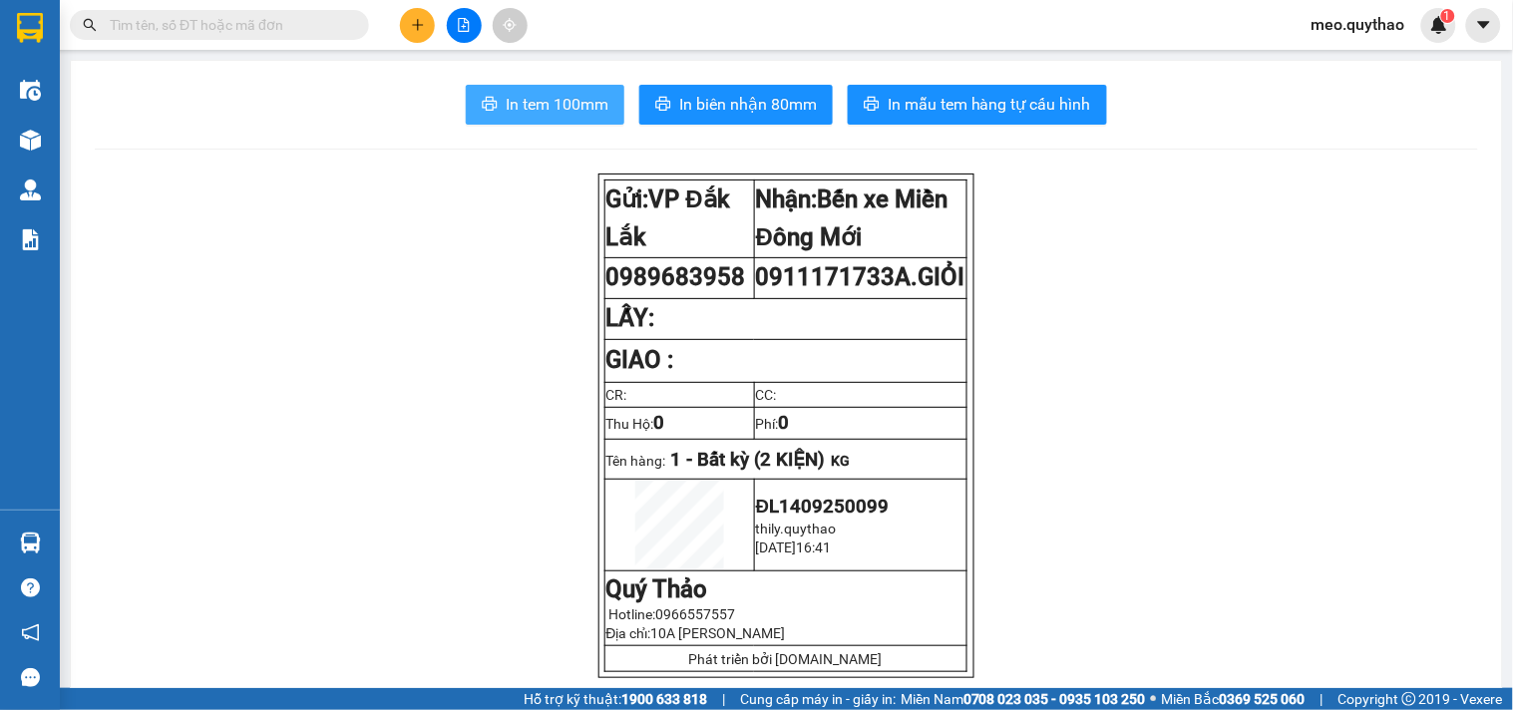
click at [552, 100] on span "In tem 100mm" at bounding box center [557, 104] width 103 height 25
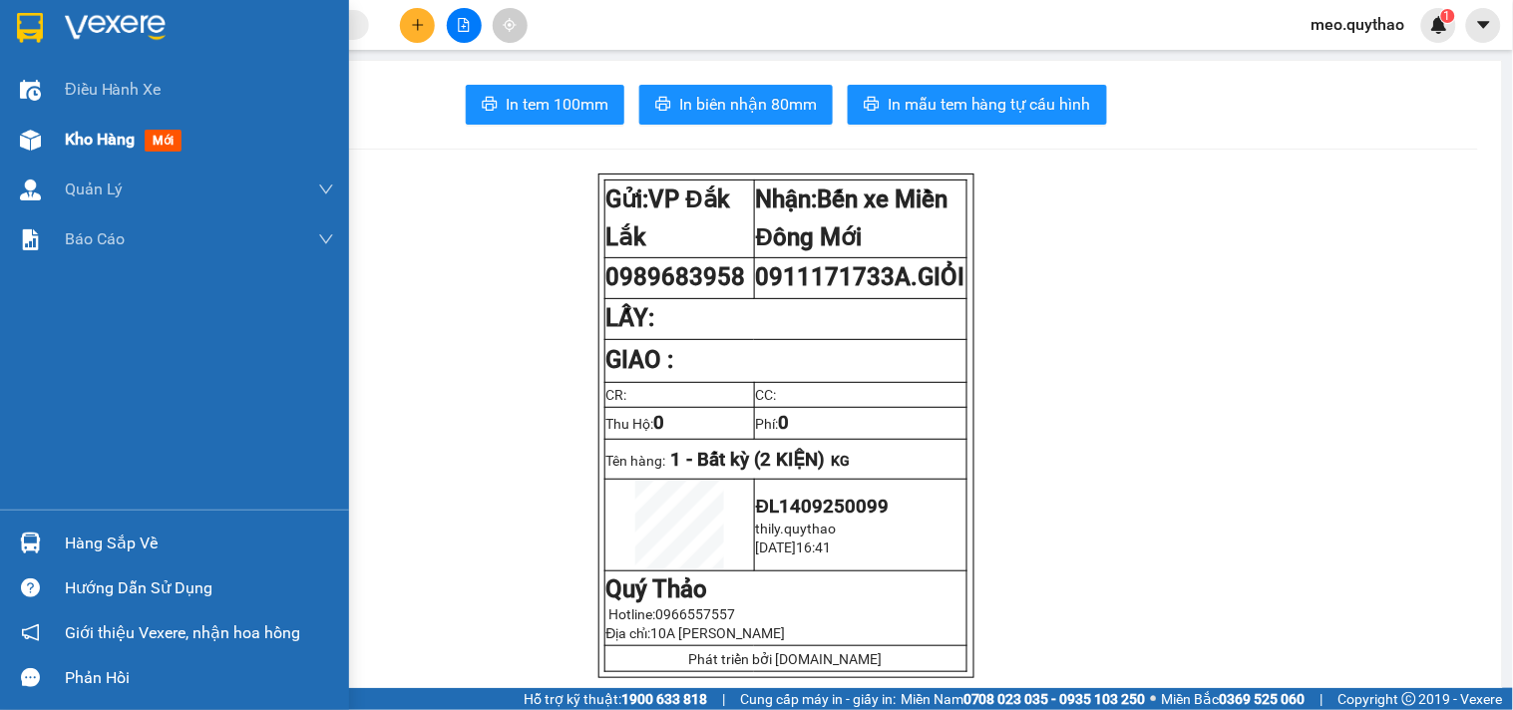
click at [86, 127] on div "Kho hàng mới" at bounding box center [127, 139] width 125 height 25
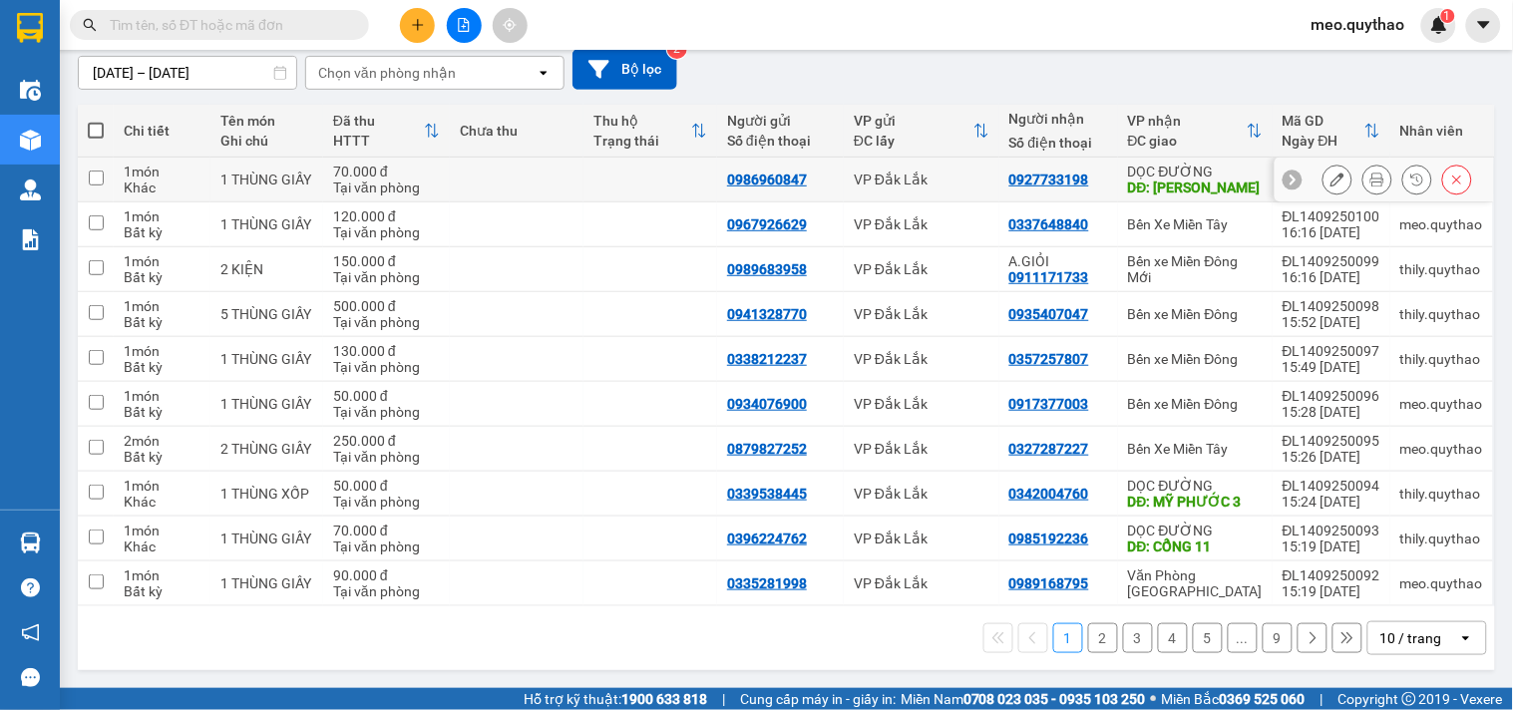
scroll to position [178, 0]
click at [420, 21] on icon "plus" at bounding box center [418, 25] width 14 height 14
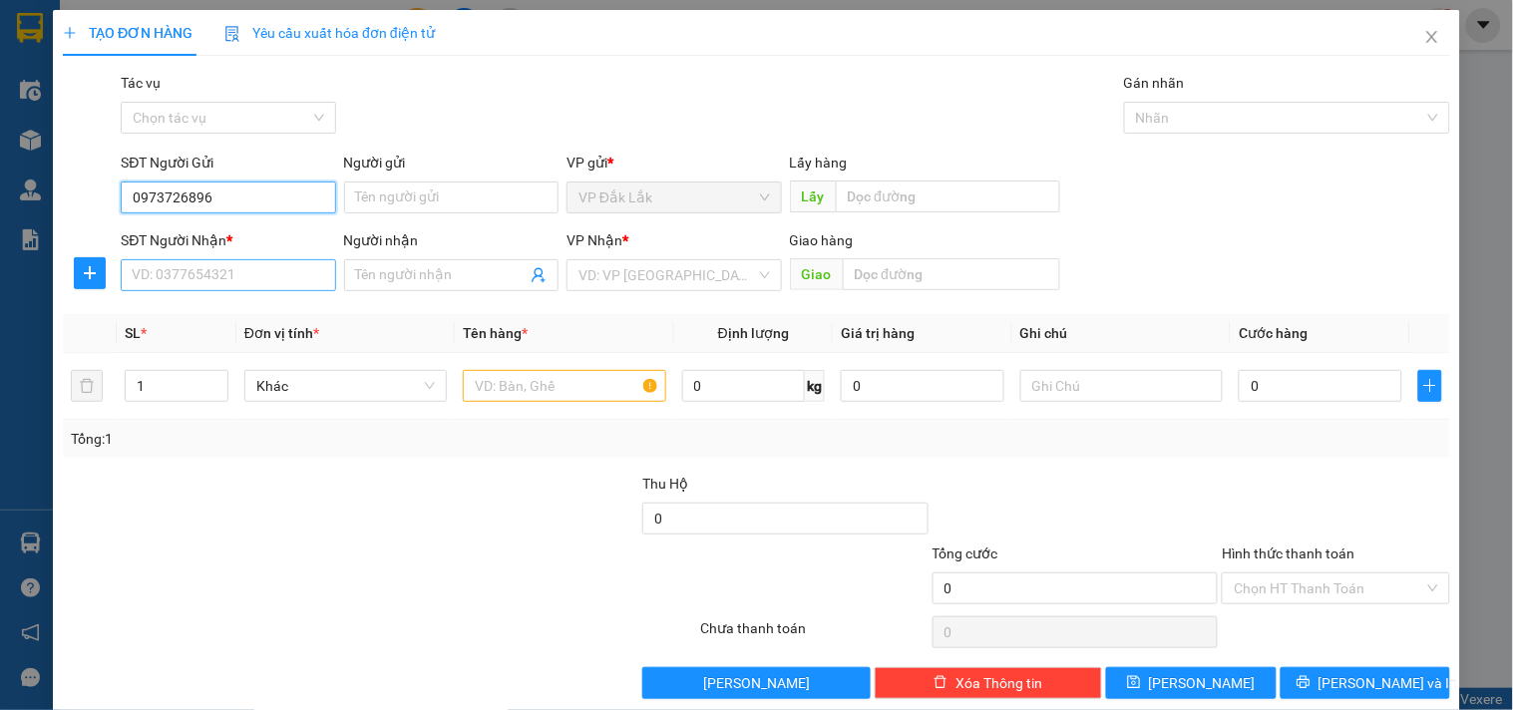
type input "0973726896"
click at [230, 284] on input "SĐT Người Nhận *" at bounding box center [228, 275] width 214 height 32
type input "0962799696"
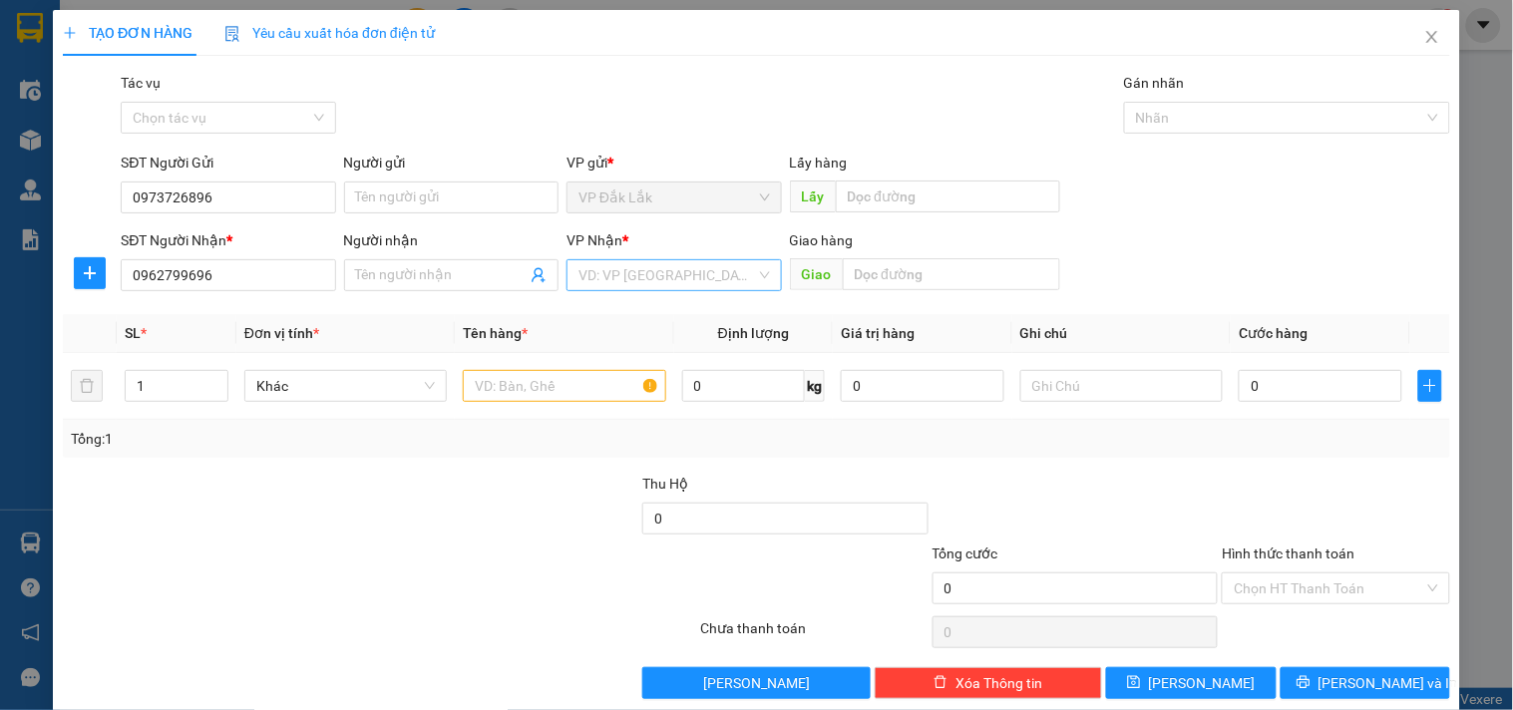
click at [651, 265] on input "search" at bounding box center [666, 275] width 177 height 30
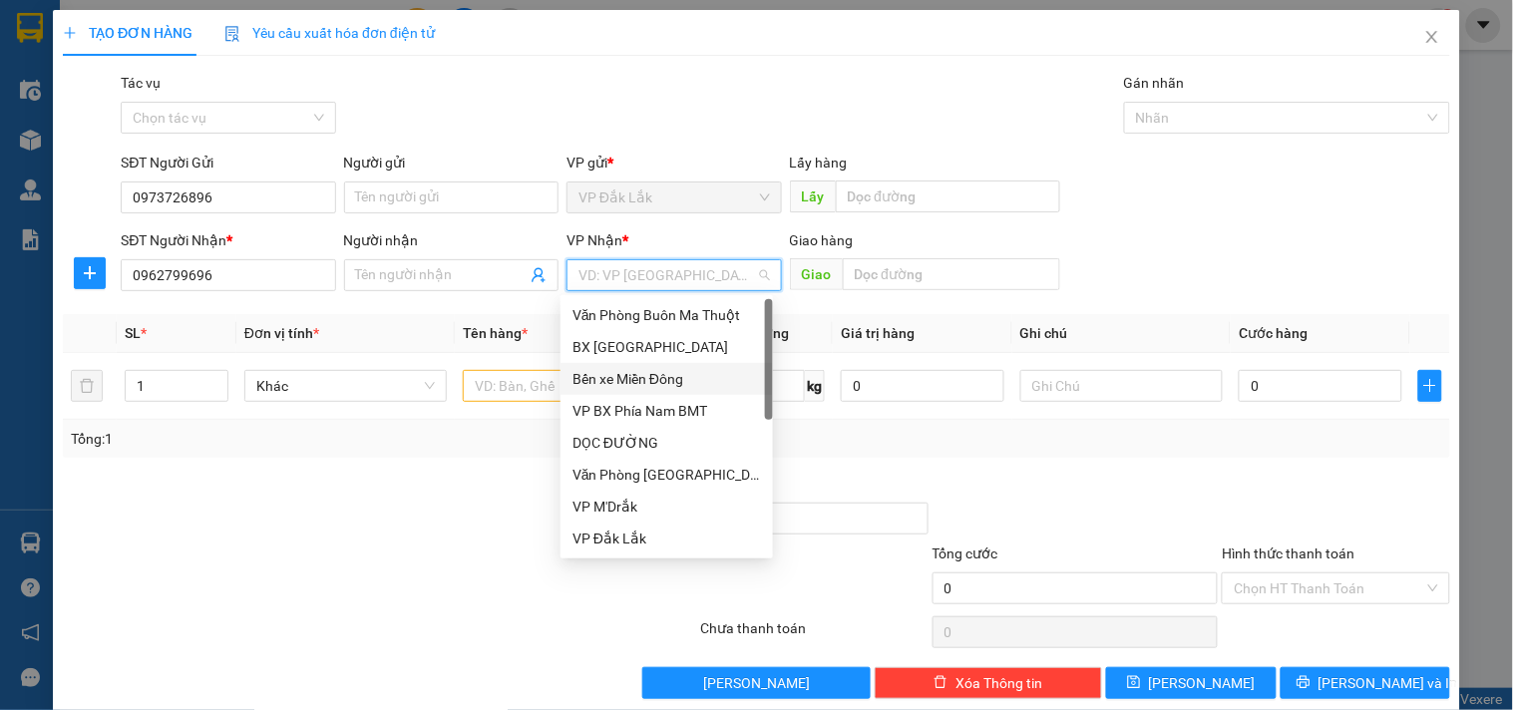
click at [660, 376] on div "Bến xe Miền Đông" at bounding box center [666, 379] width 188 height 22
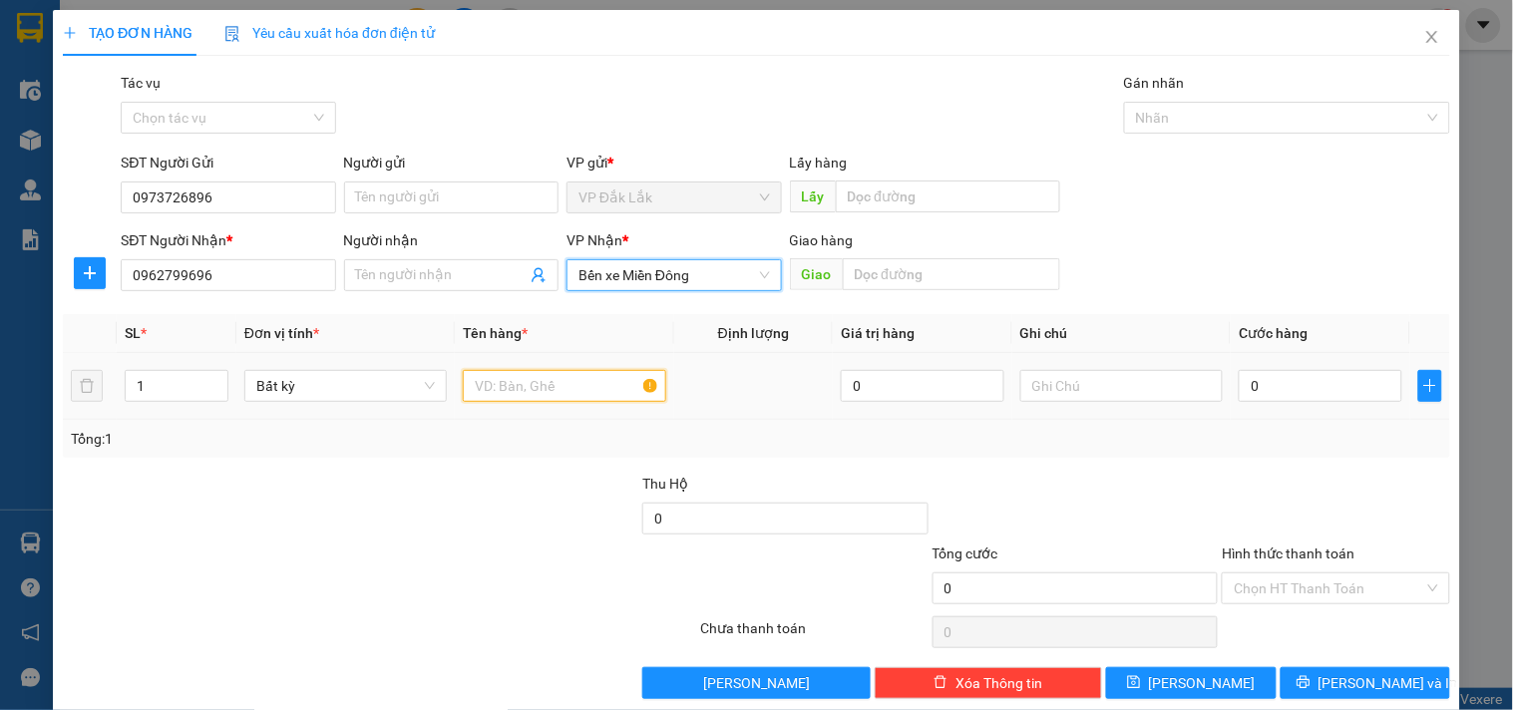
click at [544, 386] on input "text" at bounding box center [564, 386] width 202 height 32
click at [552, 382] on input "text" at bounding box center [564, 386] width 202 height 32
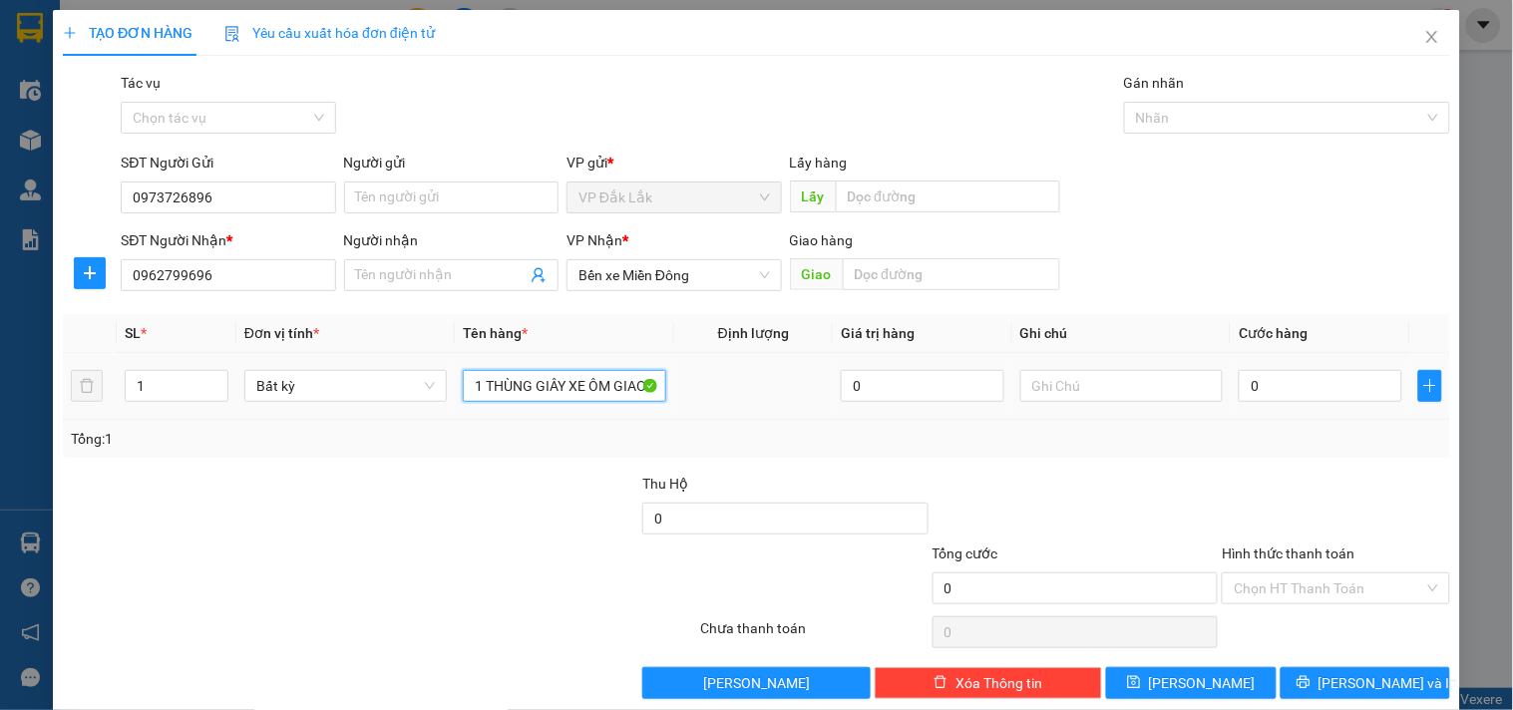
scroll to position [0, 1]
type input "1 THÙNG GIÂY XE ÔM GIAO"
click at [1303, 387] on input "0" at bounding box center [1321, 386] width 164 height 32
click at [1326, 384] on input "0" at bounding box center [1321, 386] width 164 height 32
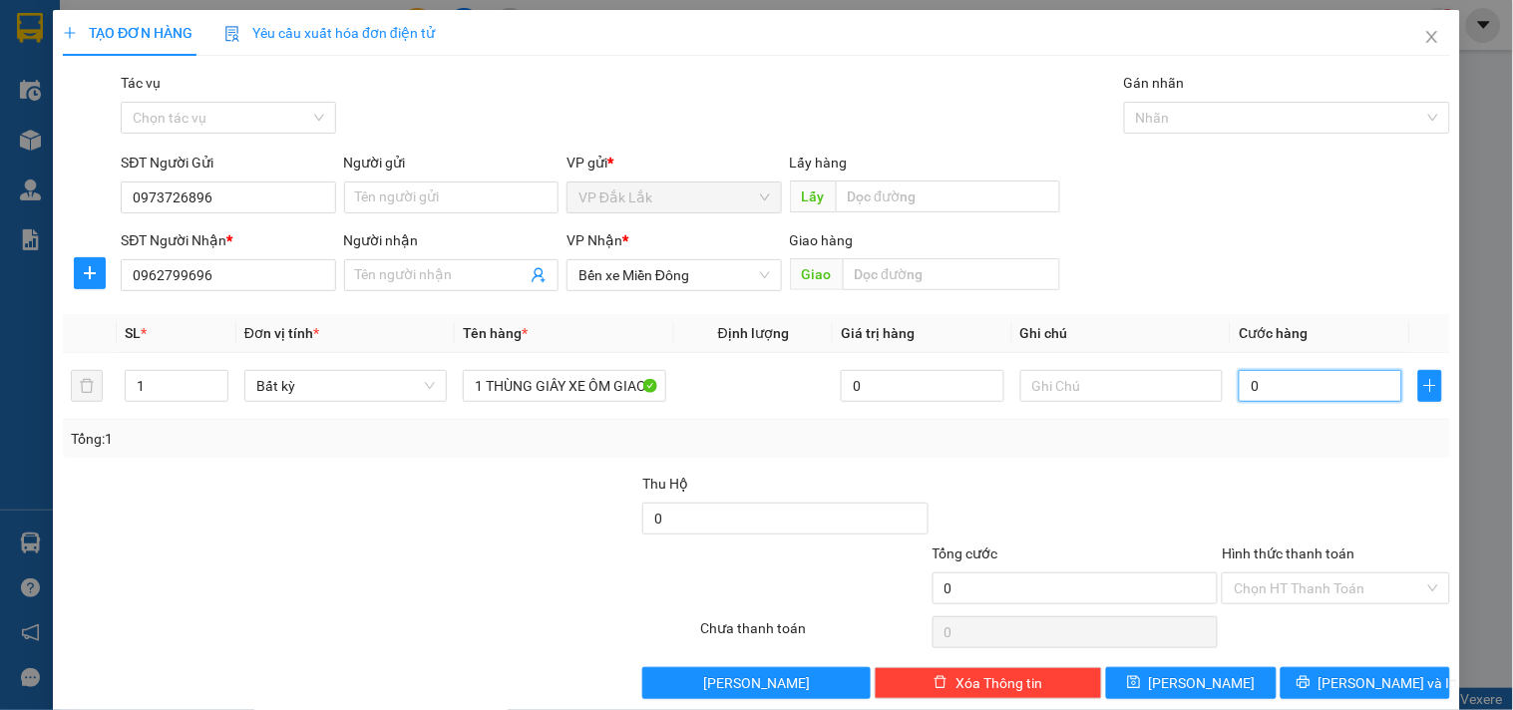
type input "05"
type input "5"
type input "050"
type input "50"
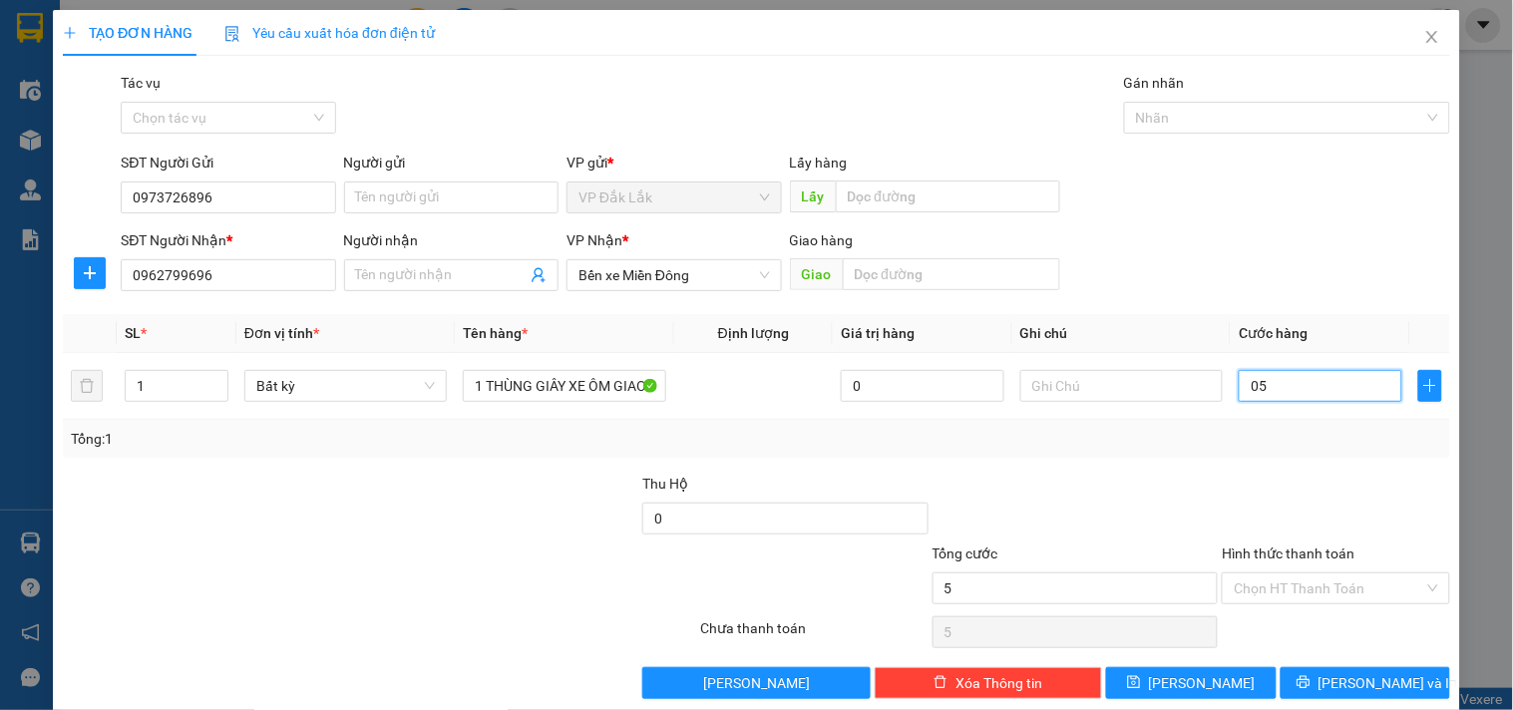
type input "50"
type input "0.500"
type input "500"
type input "05.000"
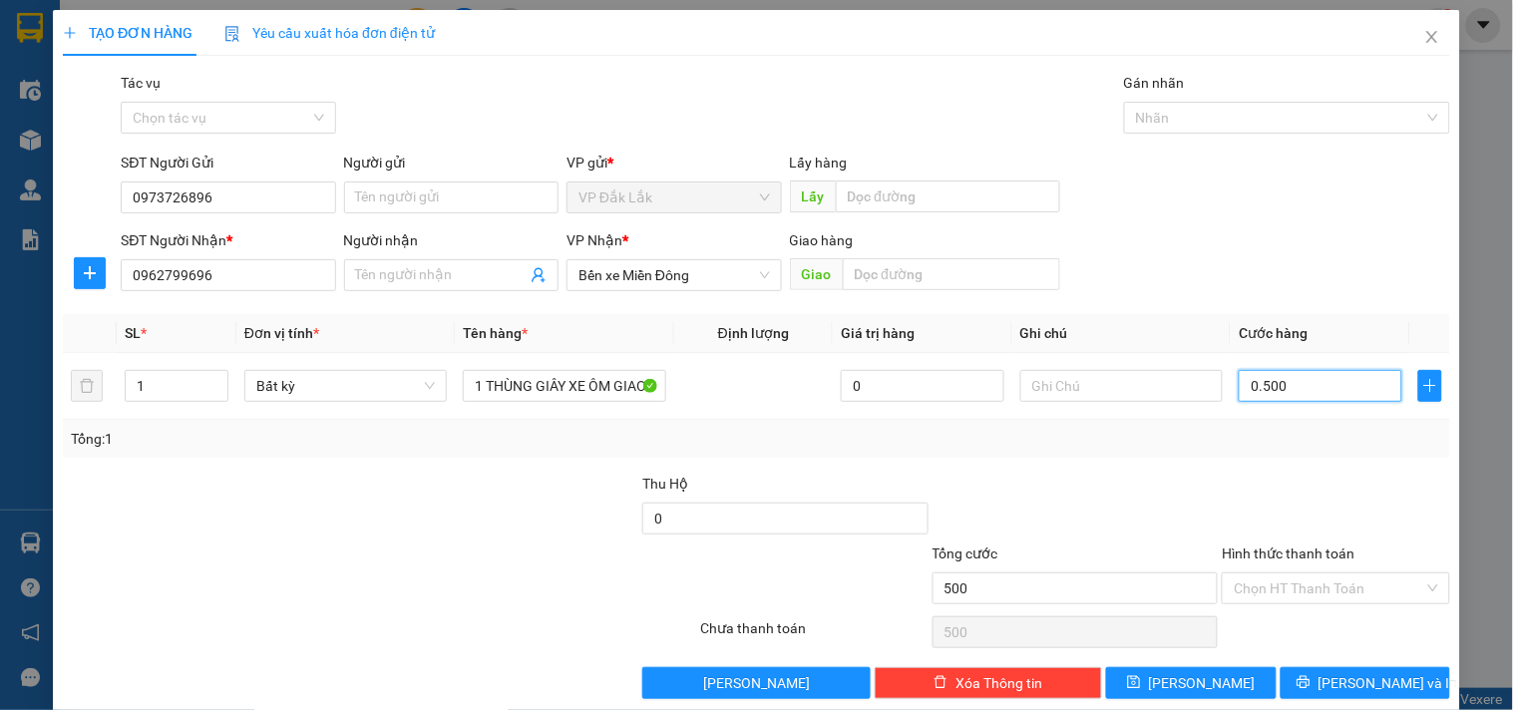
type input "5.000"
type input "050.000"
type input "50.000"
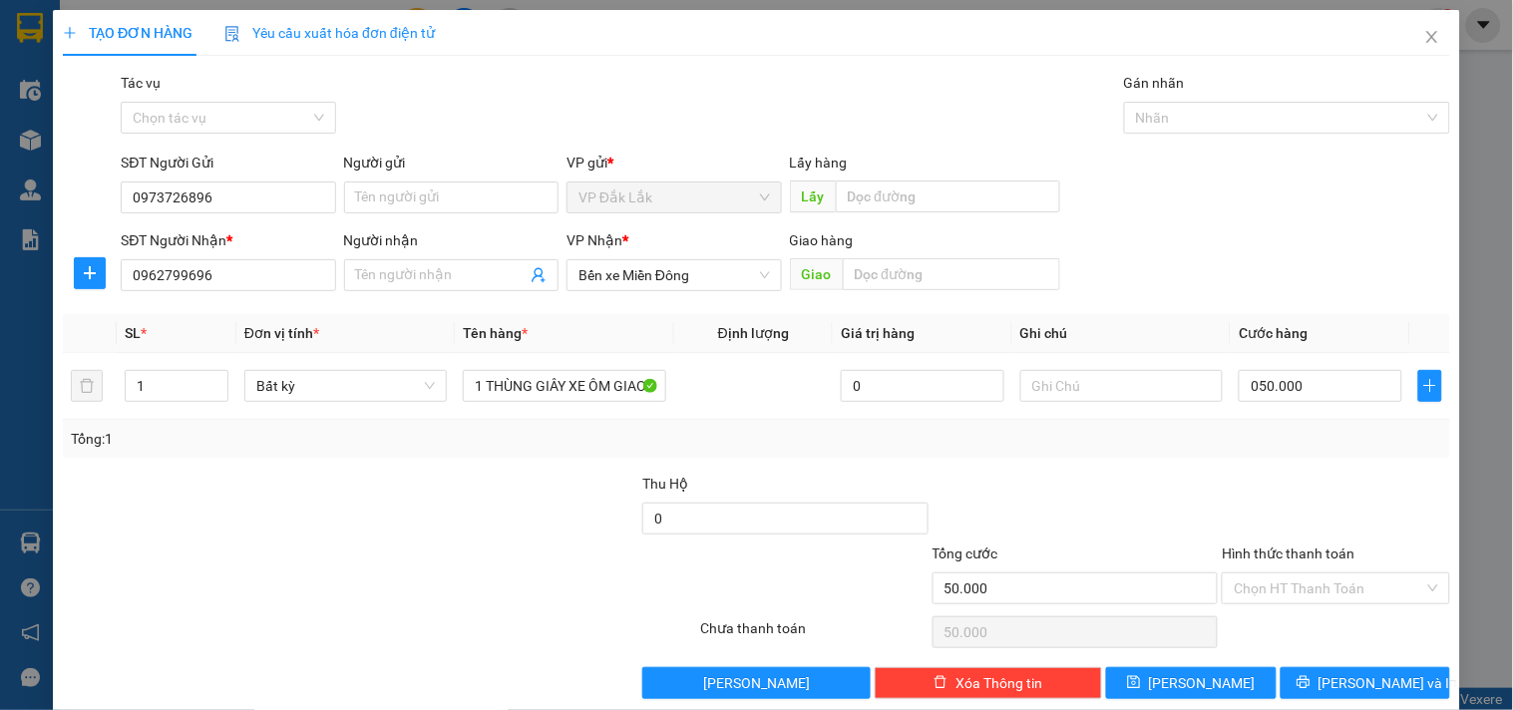
click at [1328, 445] on div "Tổng: 1" at bounding box center [756, 439] width 1371 height 22
type input "50.000"
click at [1300, 582] on input "Hình thức thanh toán" at bounding box center [1328, 588] width 189 height 30
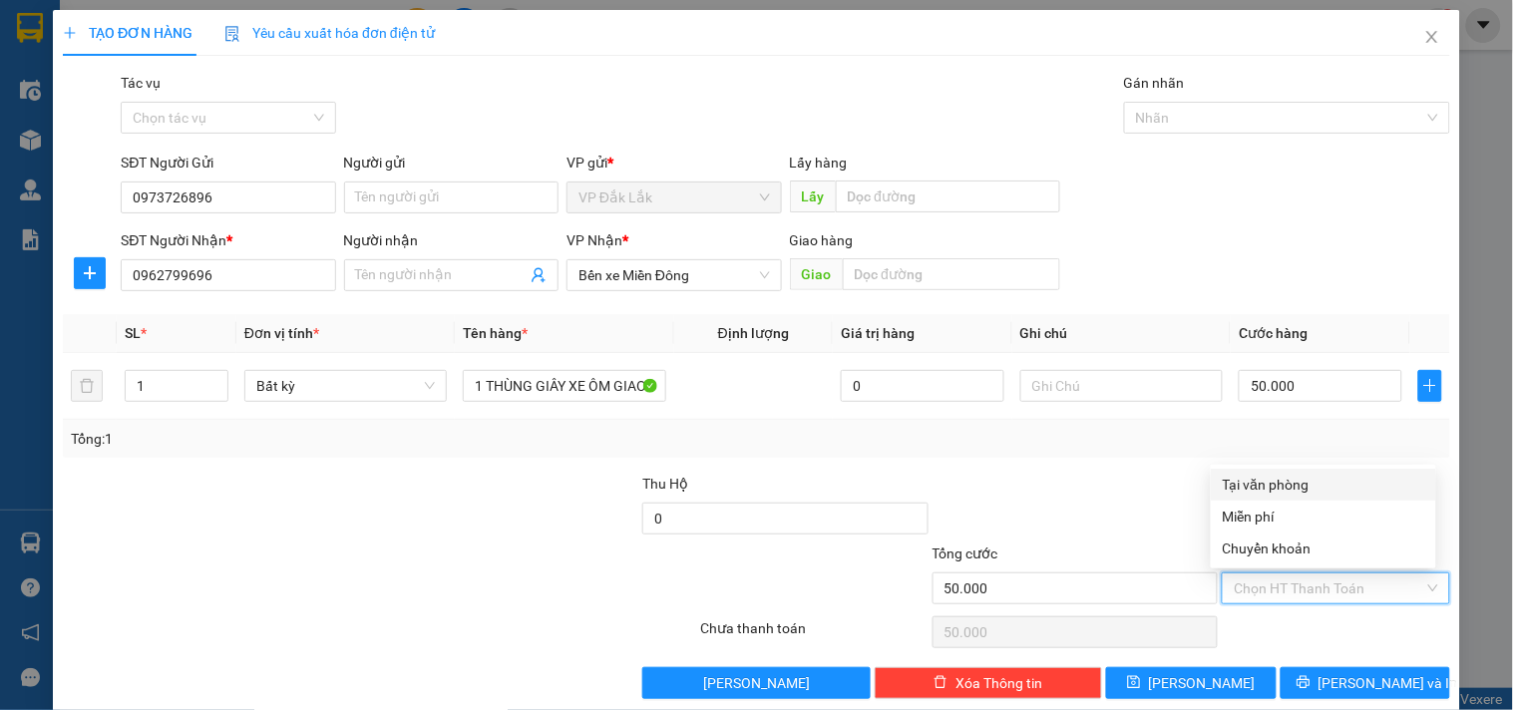
click at [1278, 483] on div "Tại văn phòng" at bounding box center [1323, 485] width 201 height 22
type input "0"
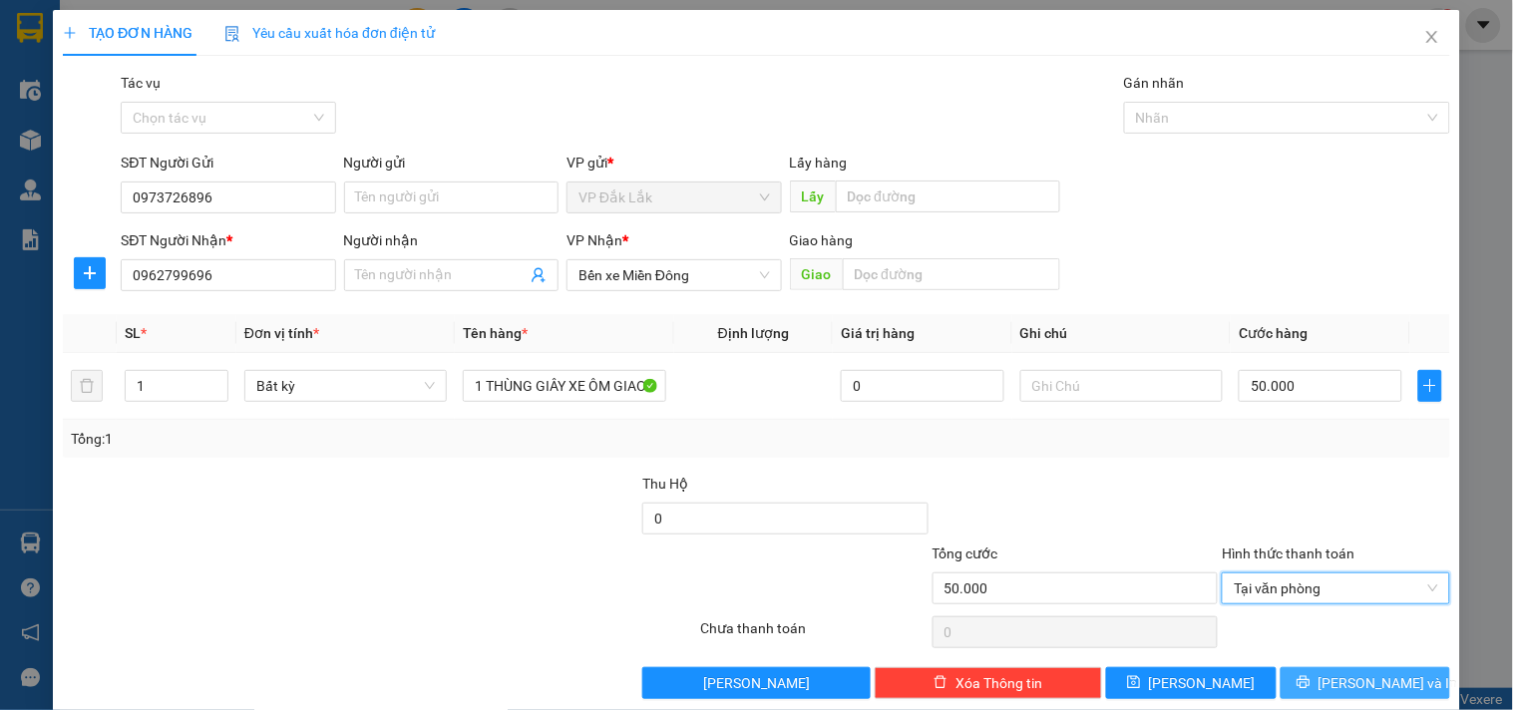
click at [1341, 680] on span "Lưu và In" at bounding box center [1388, 683] width 140 height 22
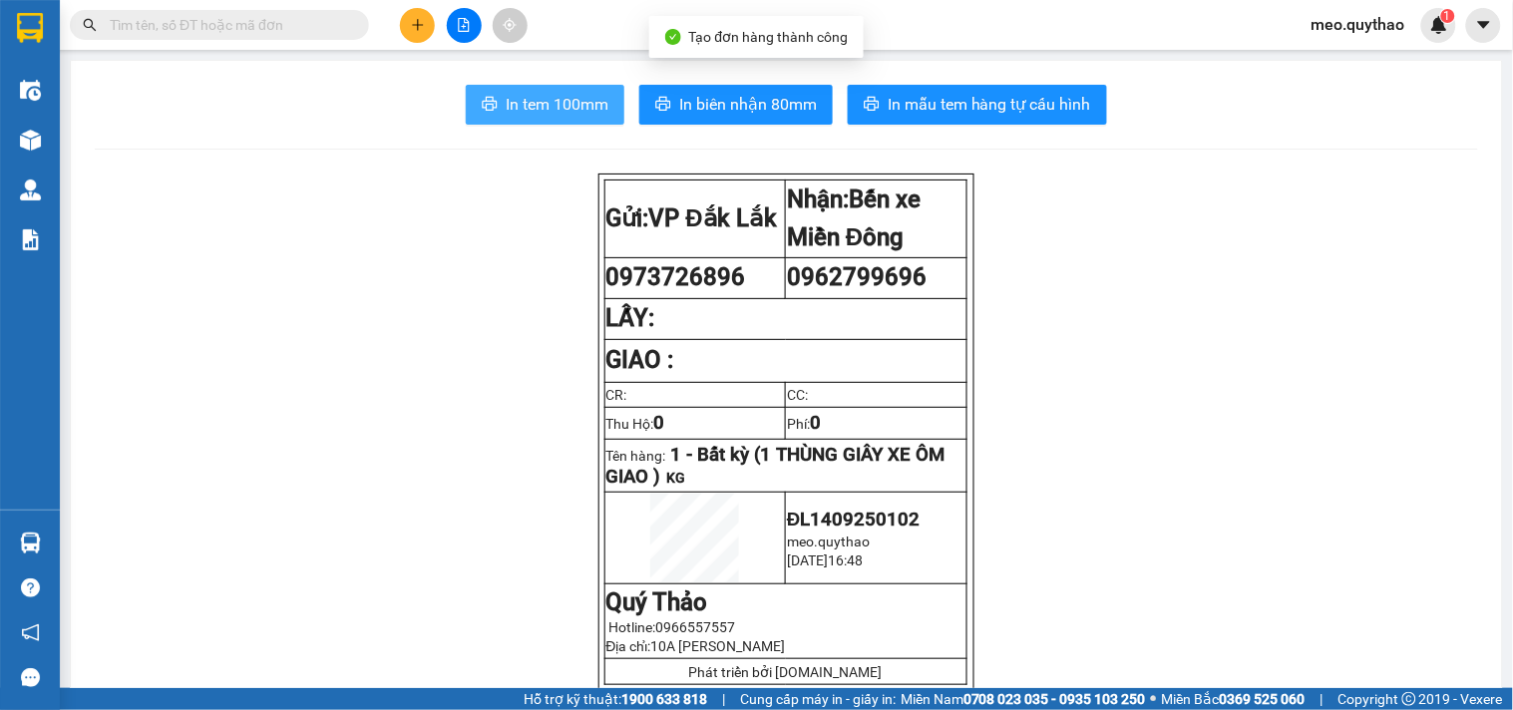
click at [573, 86] on button "In tem 100mm" at bounding box center [545, 105] width 159 height 40
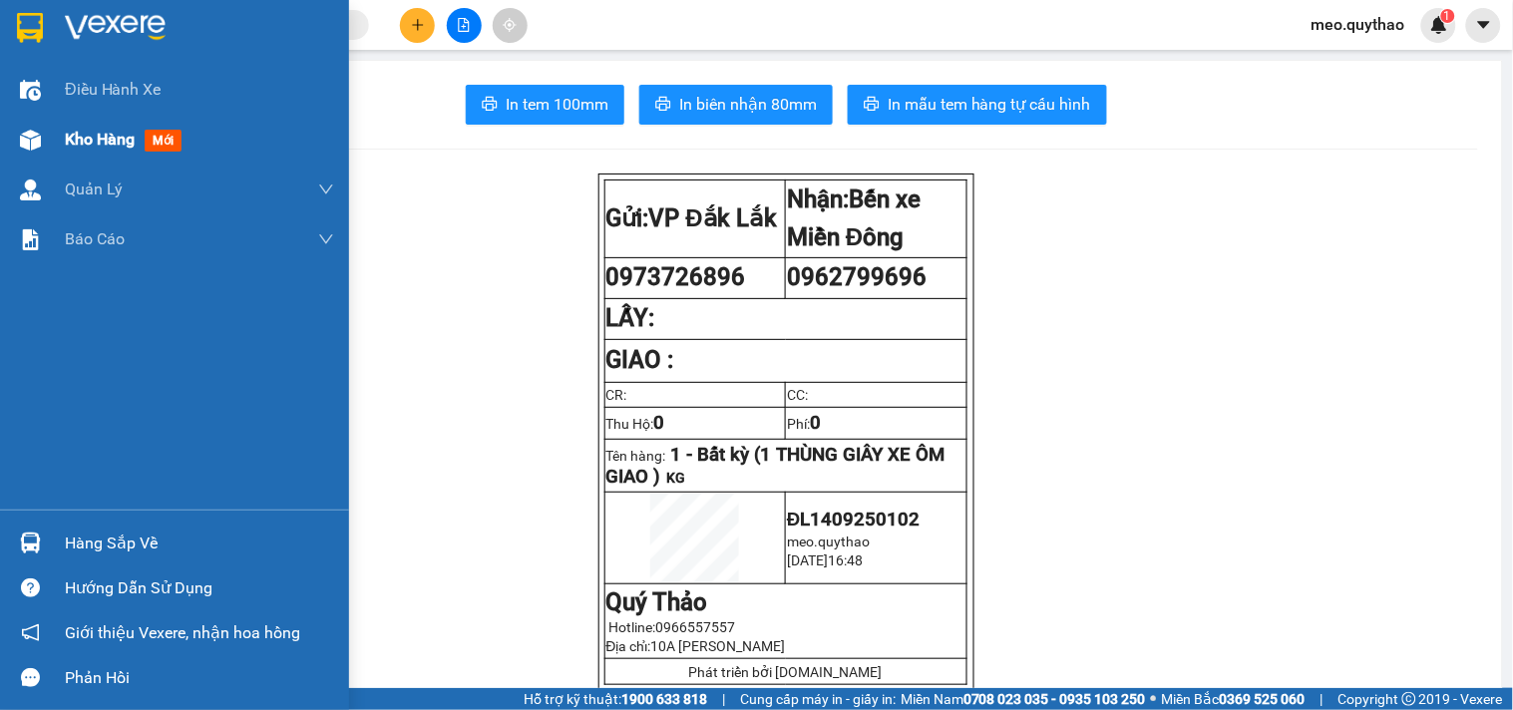
click at [83, 153] on div "Kho hàng mới" at bounding box center [199, 140] width 269 height 50
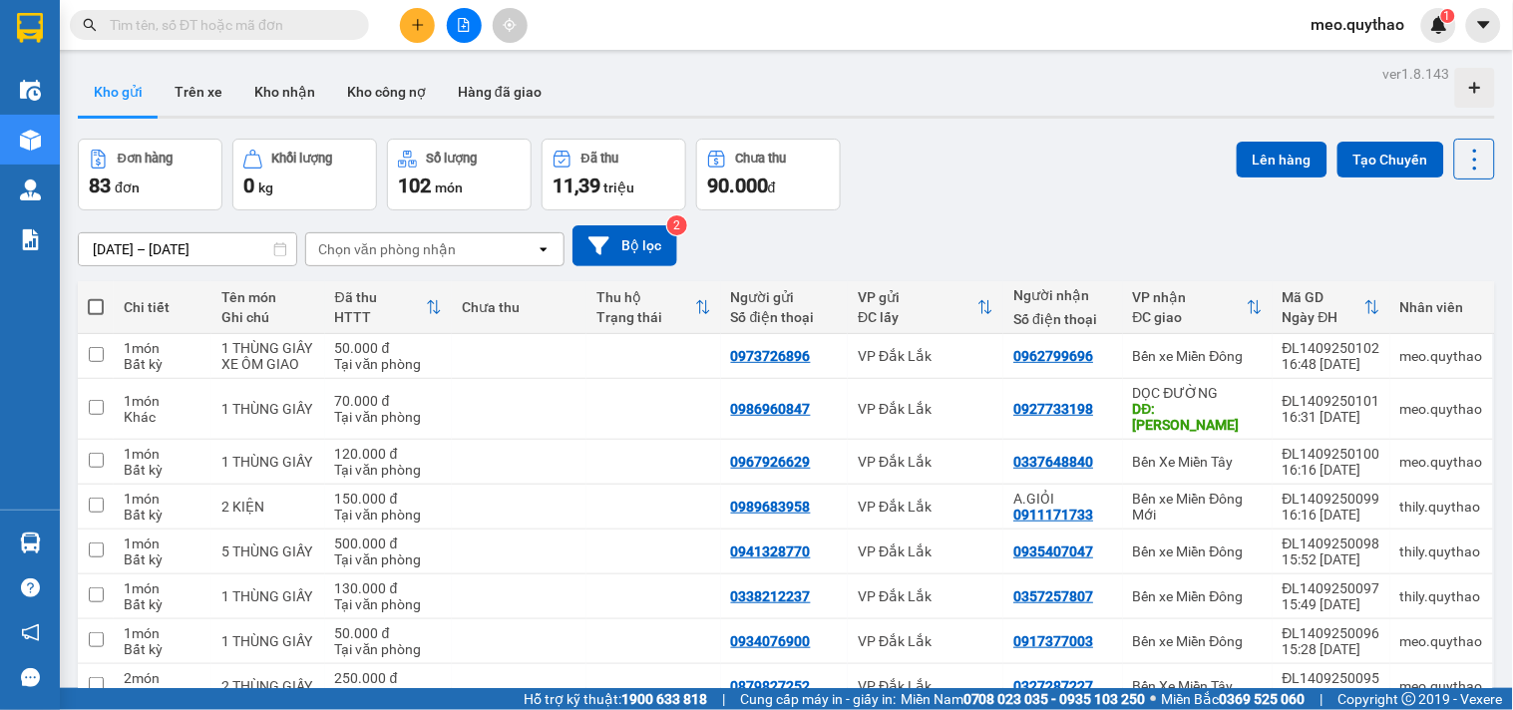
click at [470, 31] on icon "file-add" at bounding box center [464, 25] width 14 height 14
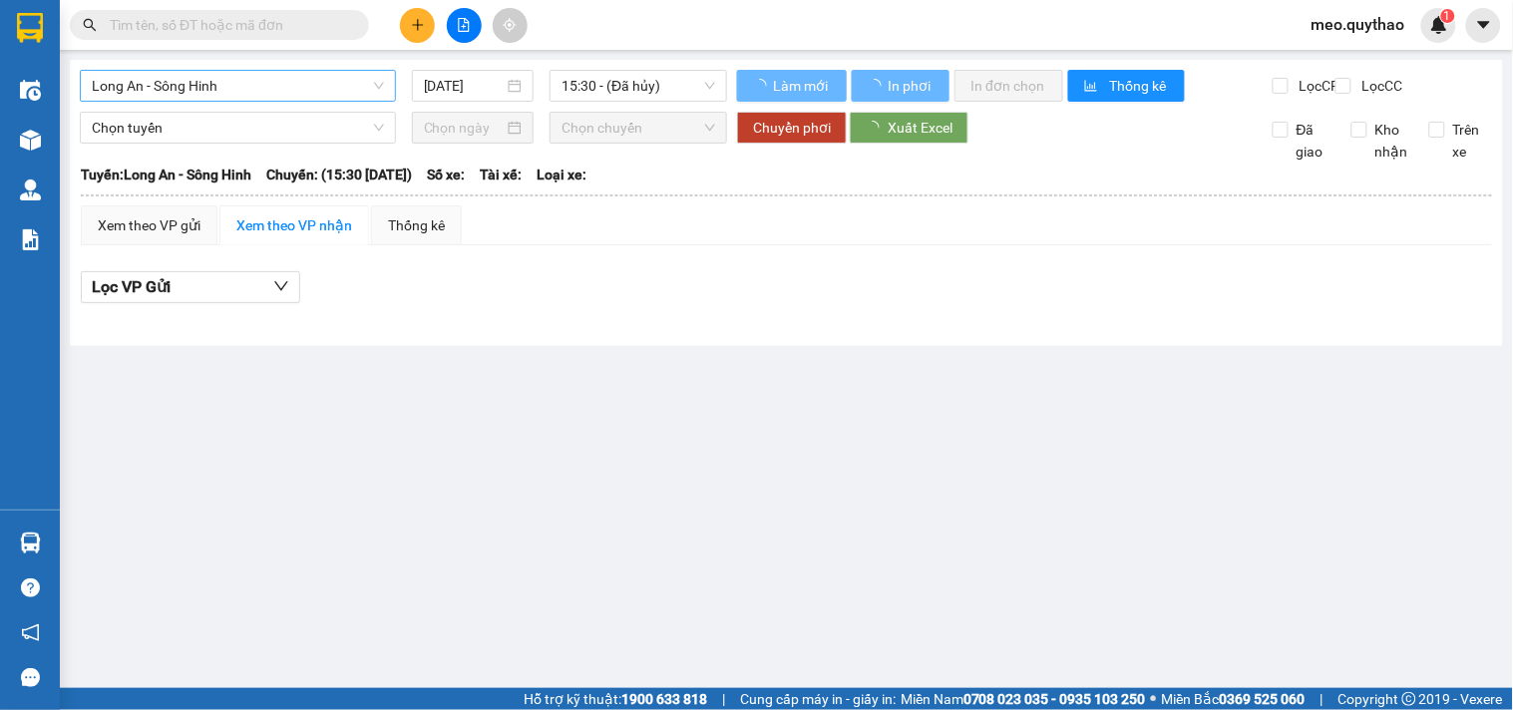
click at [285, 88] on span "Long An - Sông Hinh" at bounding box center [238, 86] width 292 height 30
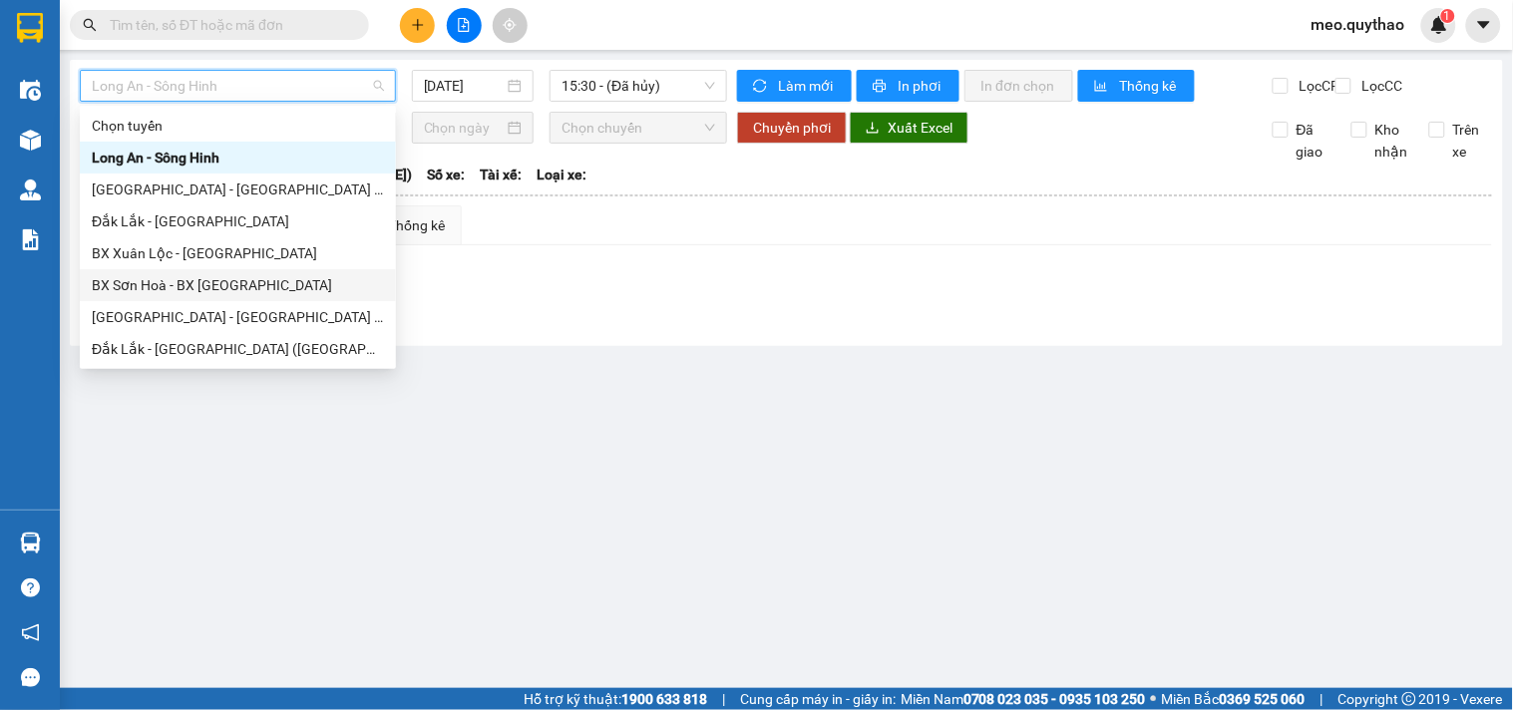
click at [256, 276] on div "BX Sơn Hoà - BX [GEOGRAPHIC_DATA]" at bounding box center [238, 285] width 292 height 22
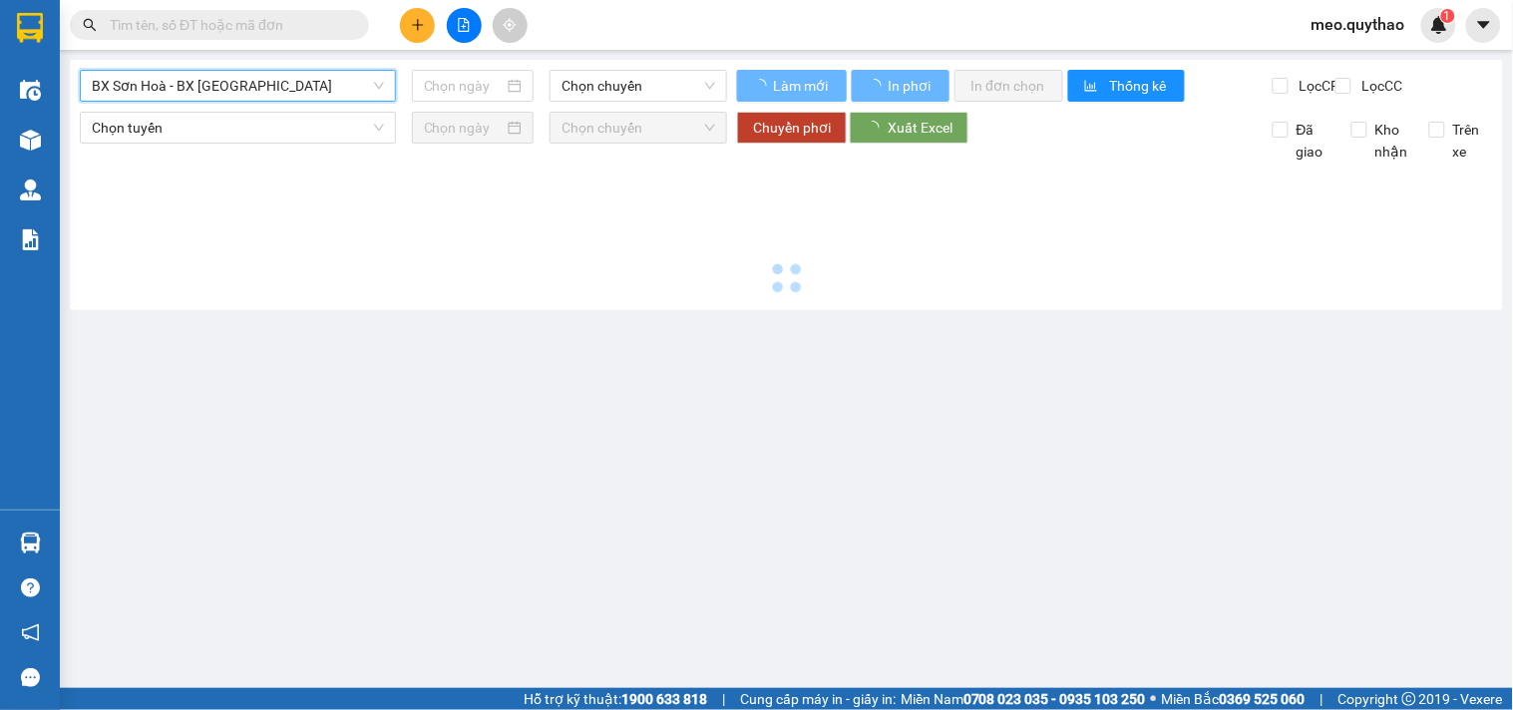
type input "[DATE]"
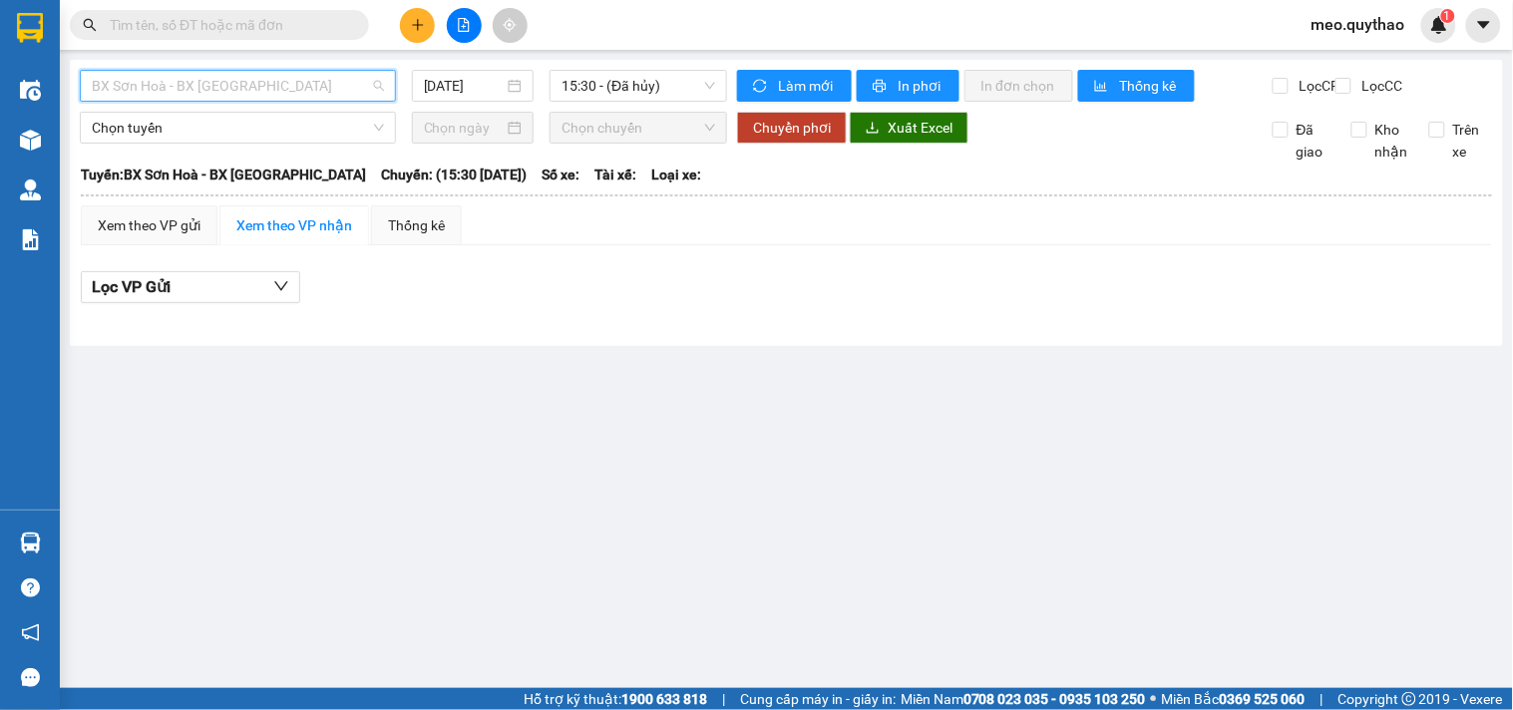
click at [249, 87] on span "BX Sơn Hoà - BX [GEOGRAPHIC_DATA]" at bounding box center [238, 86] width 292 height 30
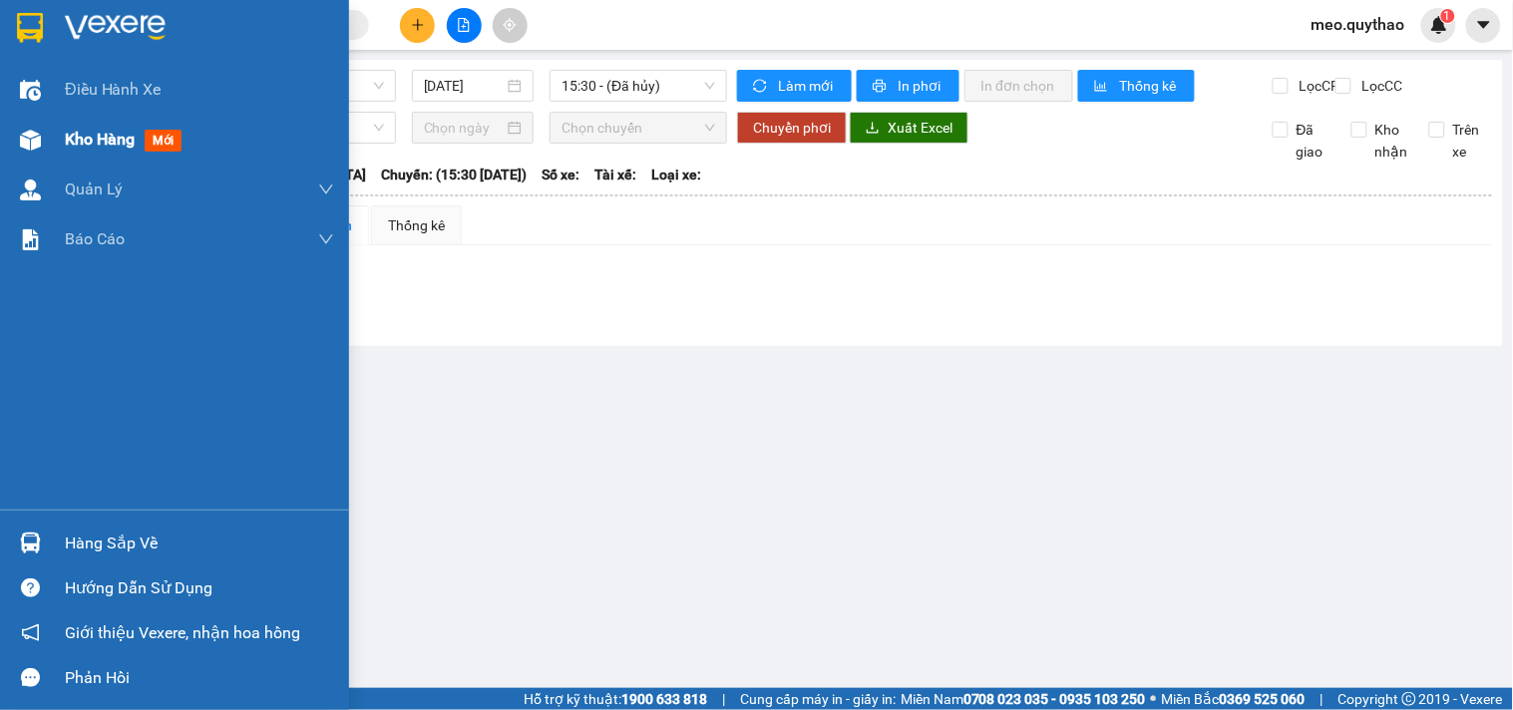
click at [47, 143] on div "Kho hàng mới" at bounding box center [174, 140] width 349 height 50
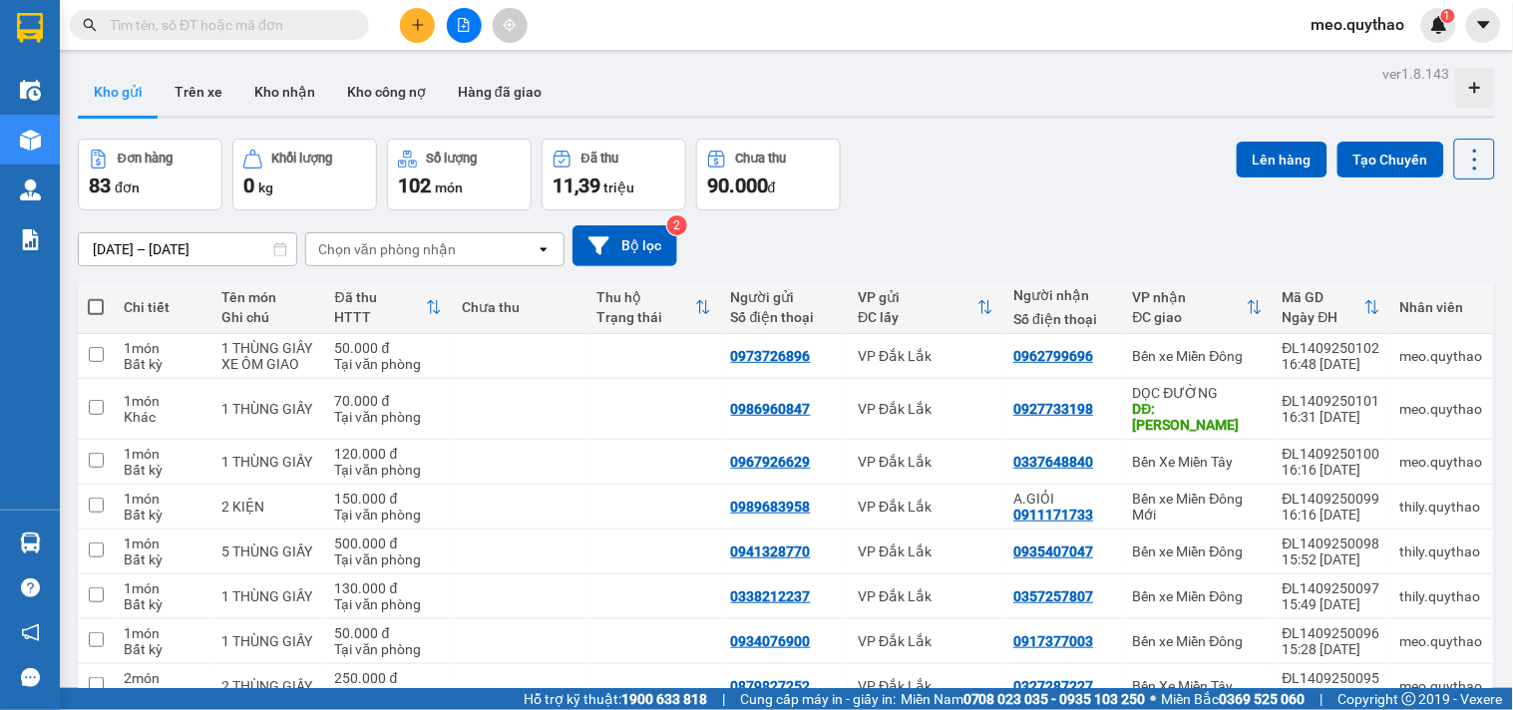
click at [429, 26] on button at bounding box center [417, 25] width 35 height 35
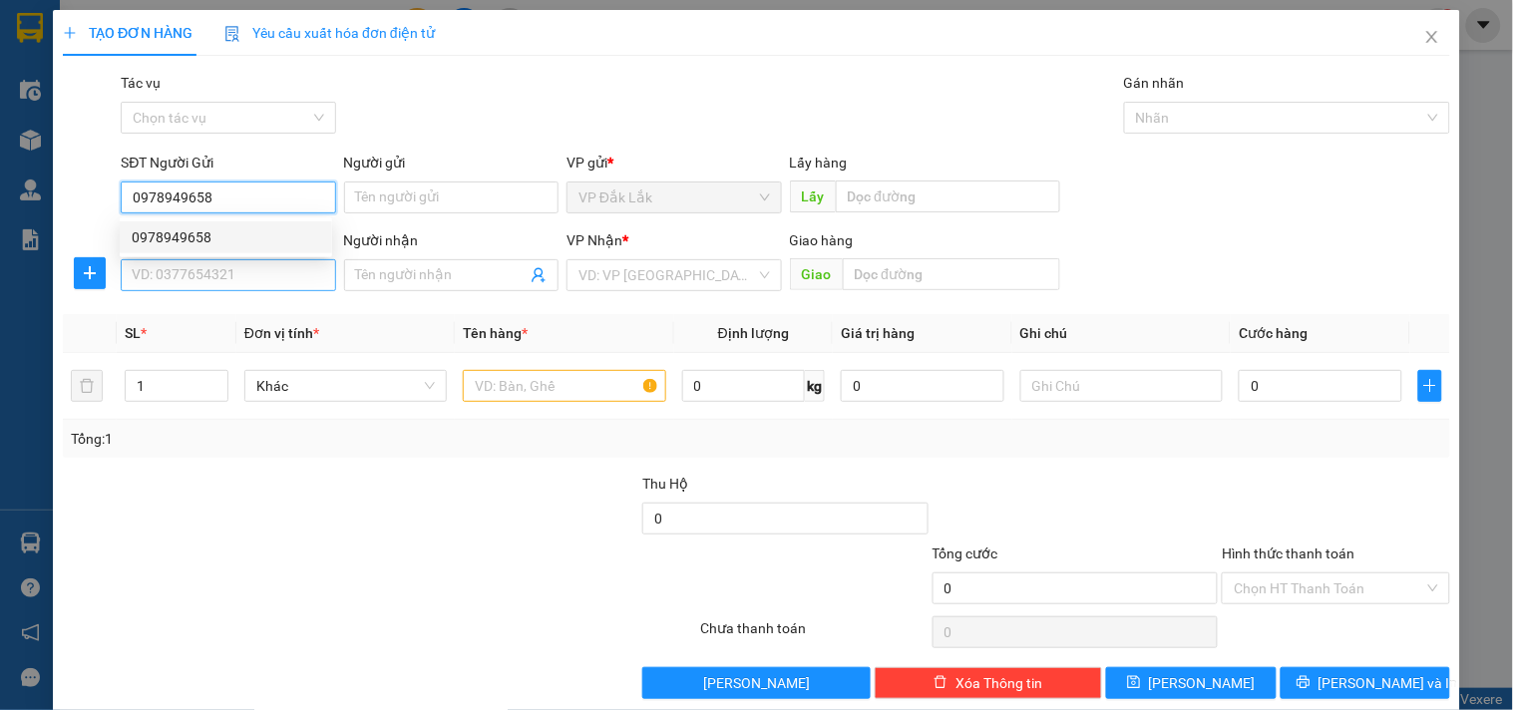
type input "0978949658"
click at [289, 275] on input "SĐT Người Nhận *" at bounding box center [228, 275] width 214 height 32
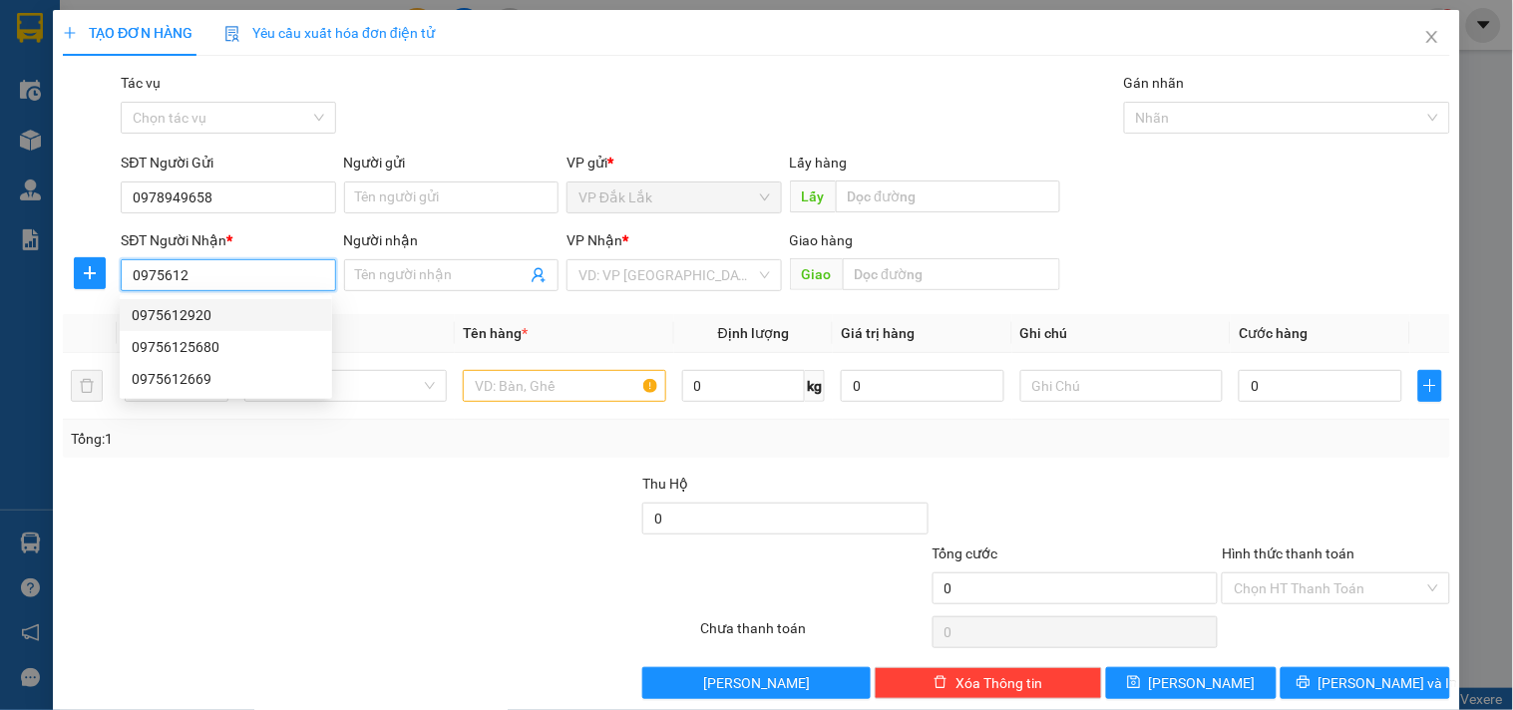
click at [197, 313] on div "0975612920" at bounding box center [226, 315] width 188 height 22
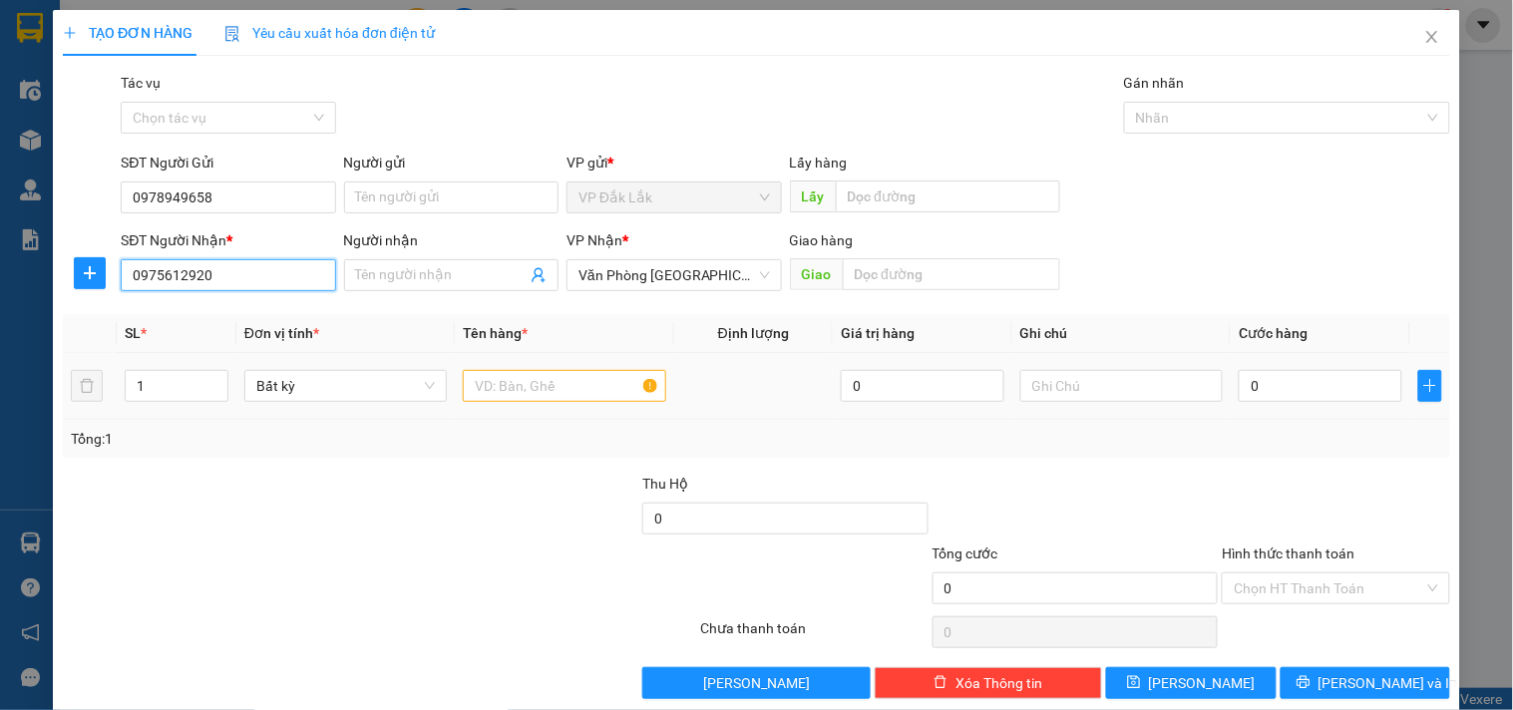
type input "0975612920"
click at [540, 383] on input "text" at bounding box center [564, 386] width 202 height 32
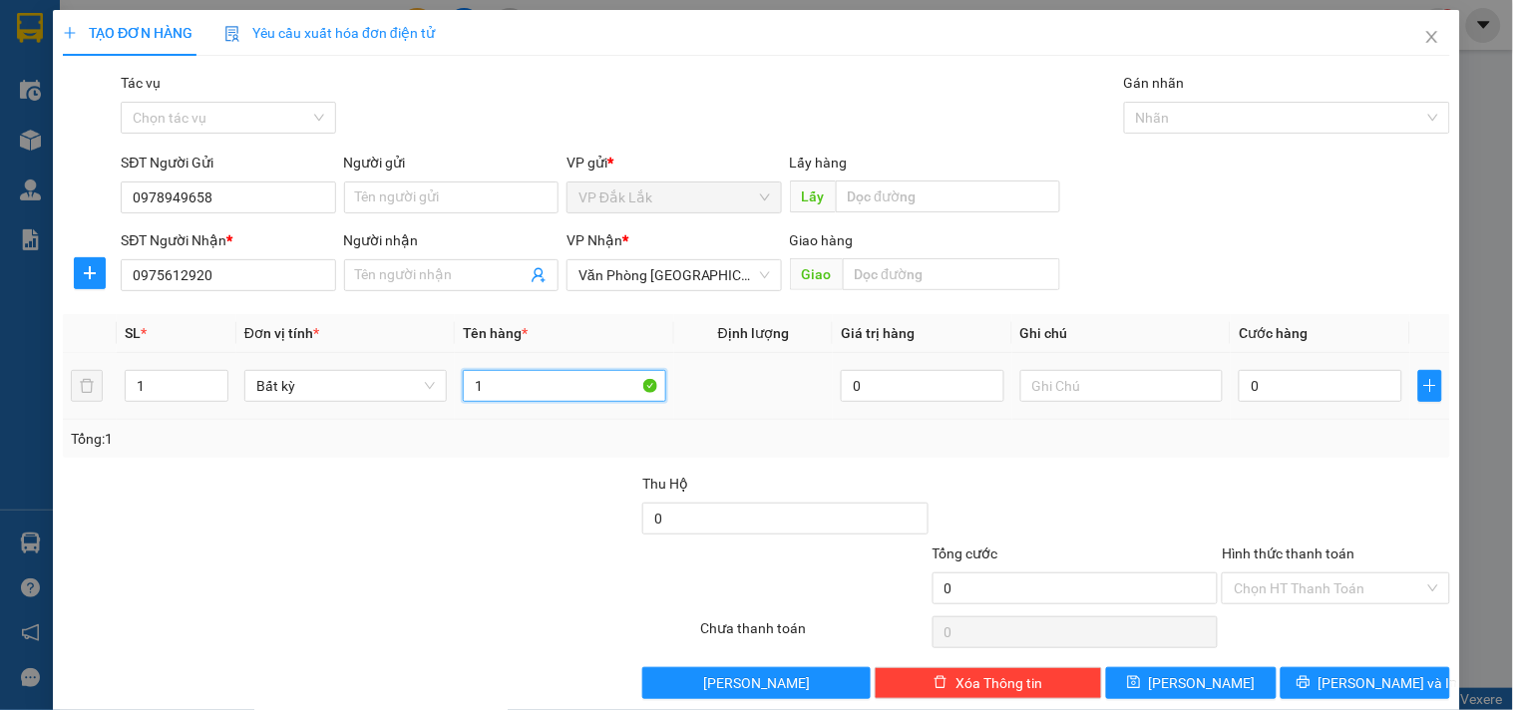
type input "1"
type input "1 THÙNG GIẤY XE ÔM GIAO"
click at [1285, 381] on input "0" at bounding box center [1321, 386] width 164 height 32
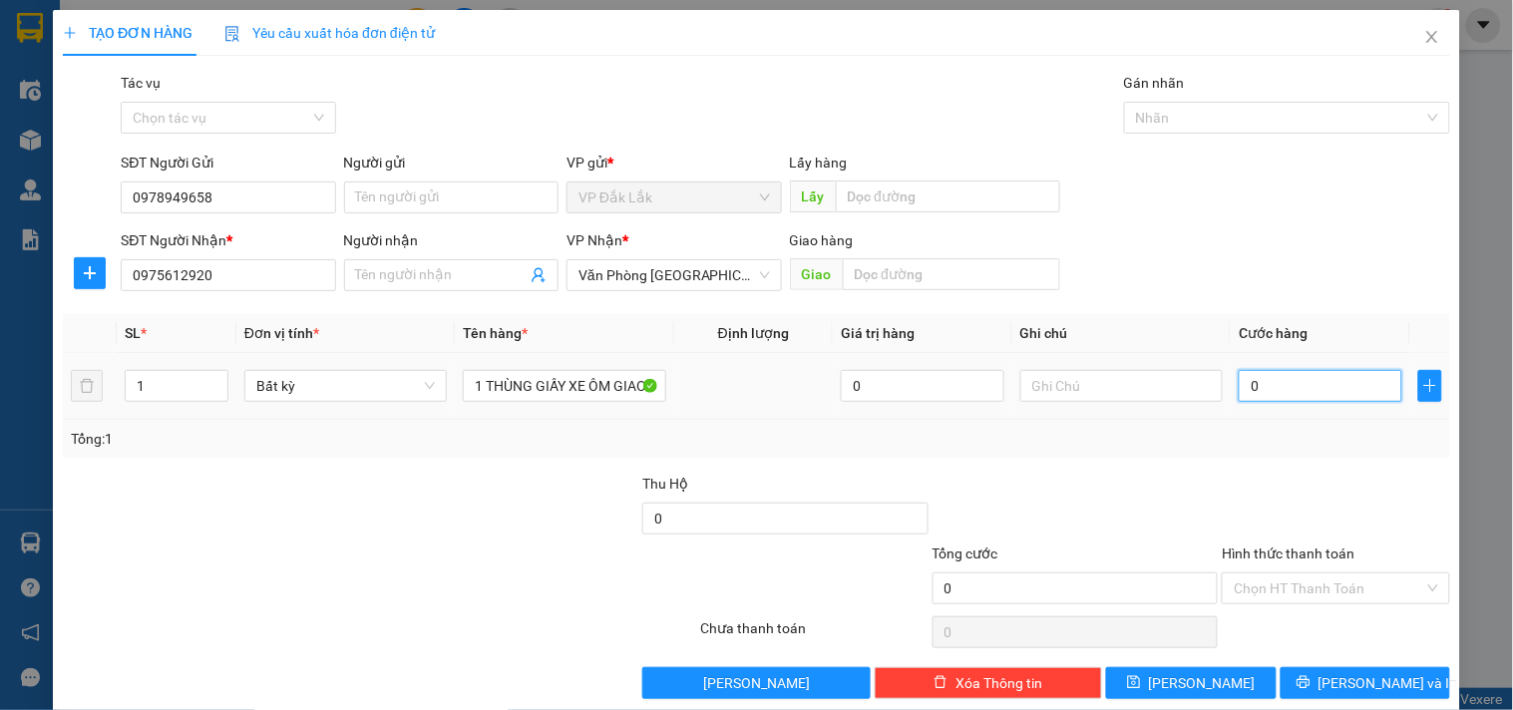
type input "7"
type input "70"
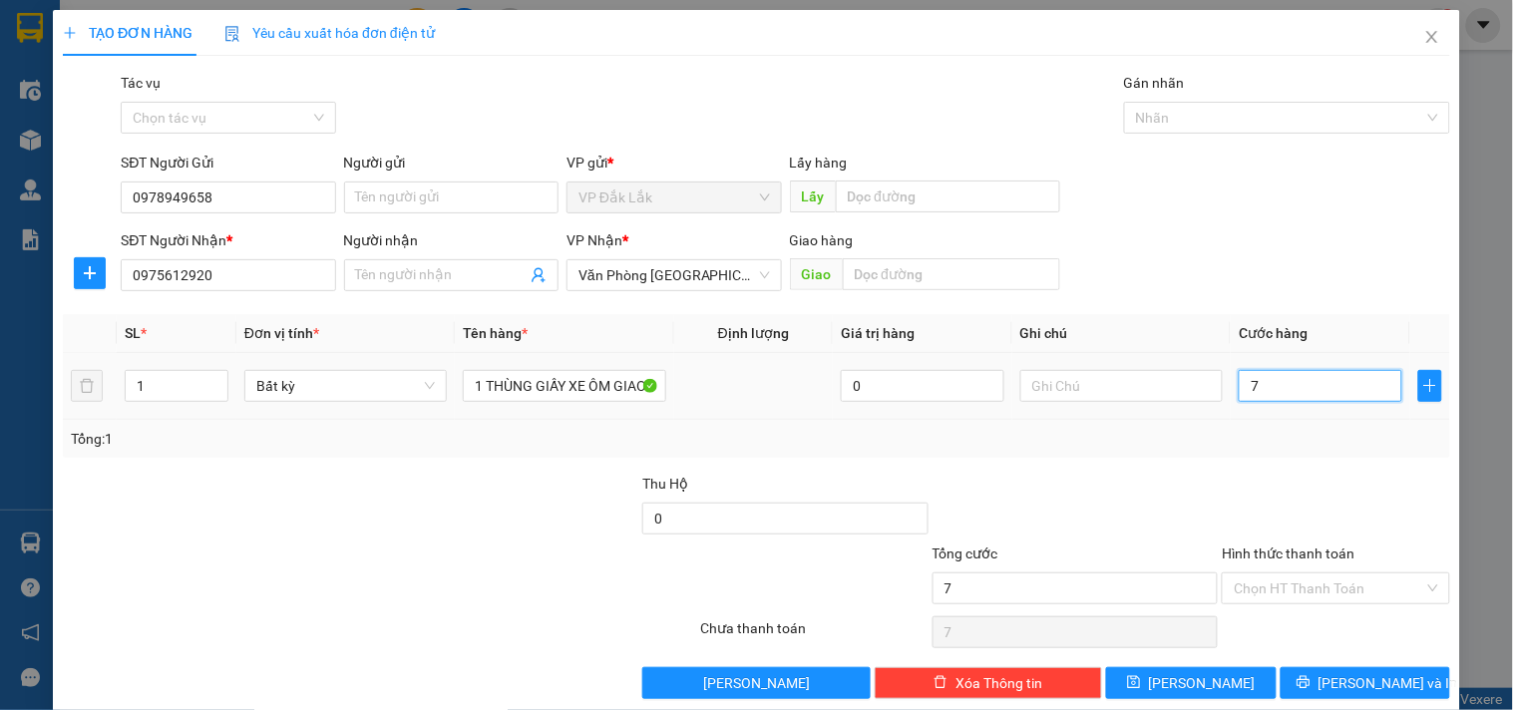
type input "70"
type input "700"
type input "7.000"
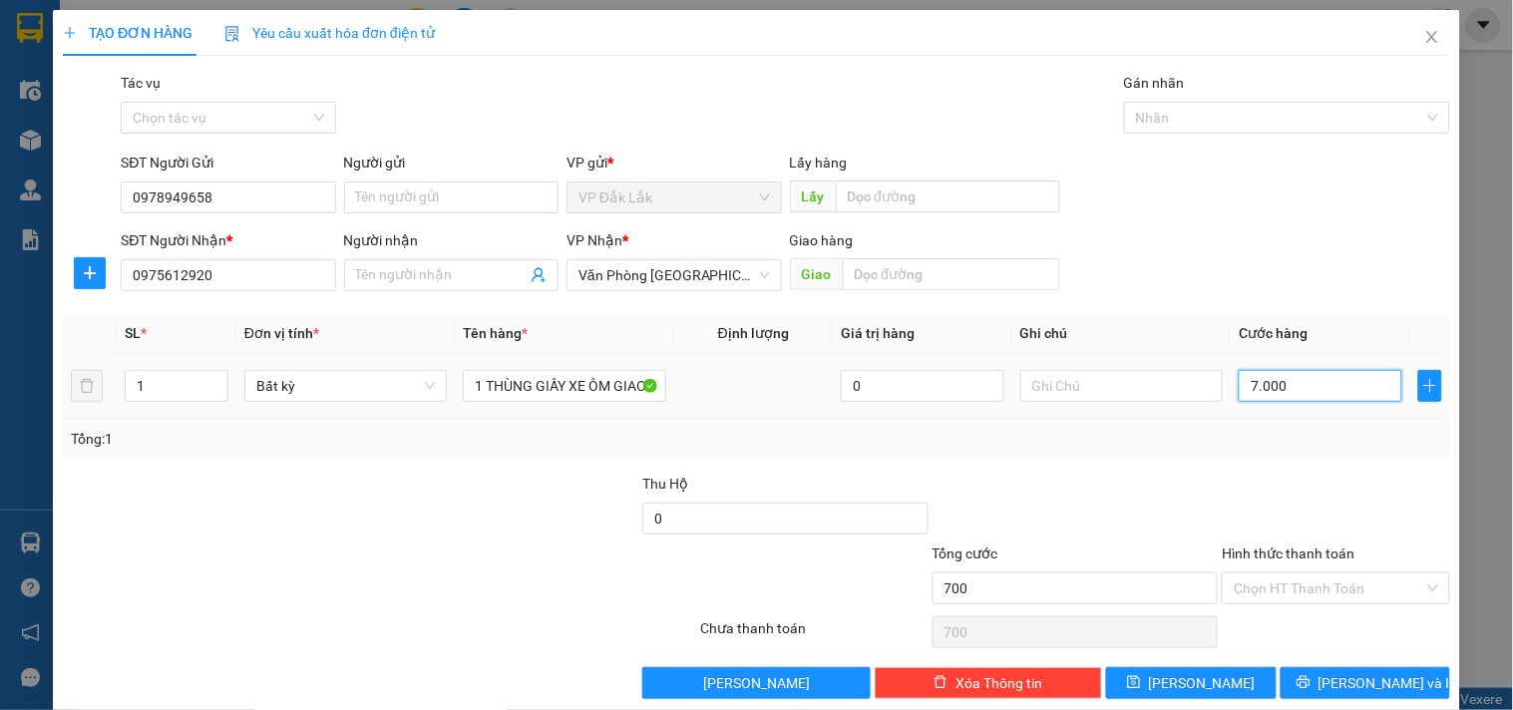
type input "7.000"
type input "70.000"
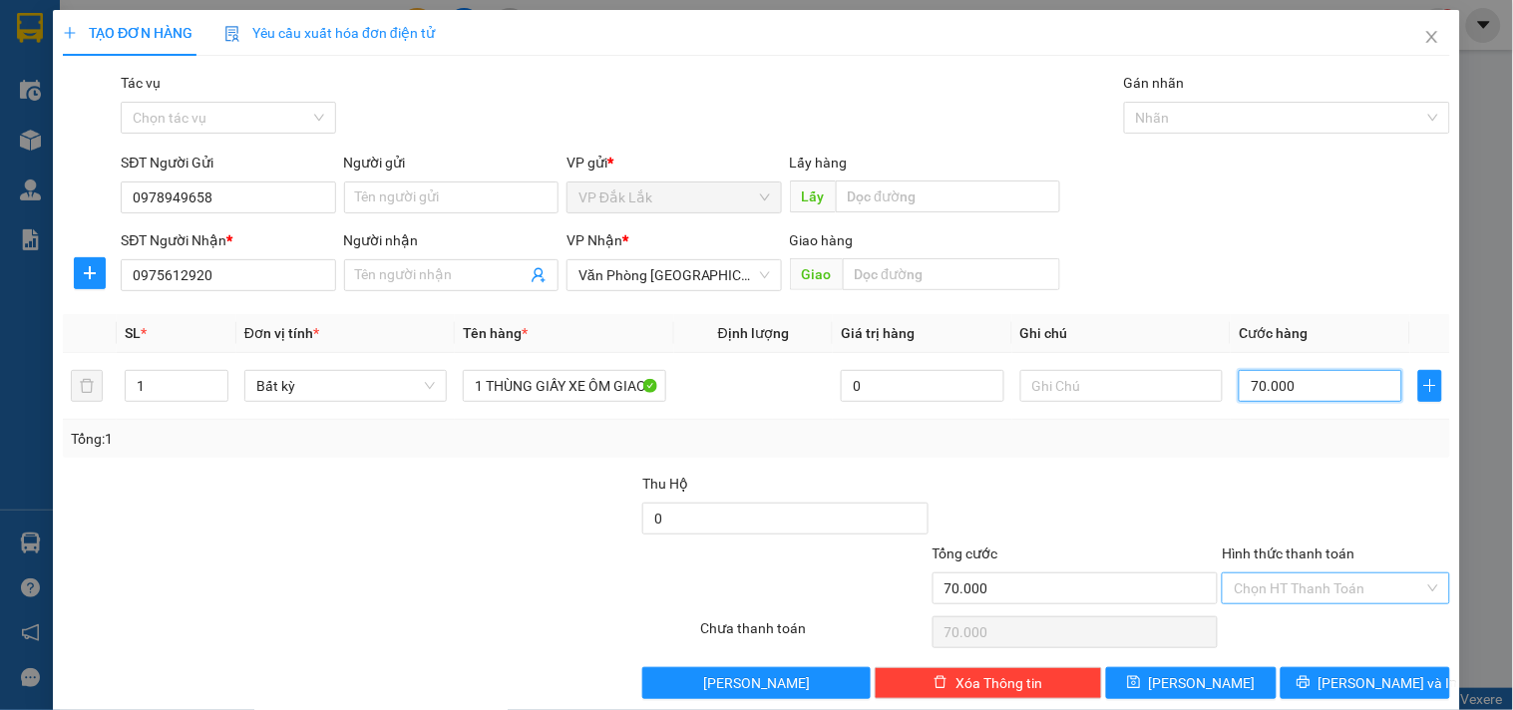
type input "70.000"
click at [1319, 599] on input "Hình thức thanh toán" at bounding box center [1328, 588] width 189 height 30
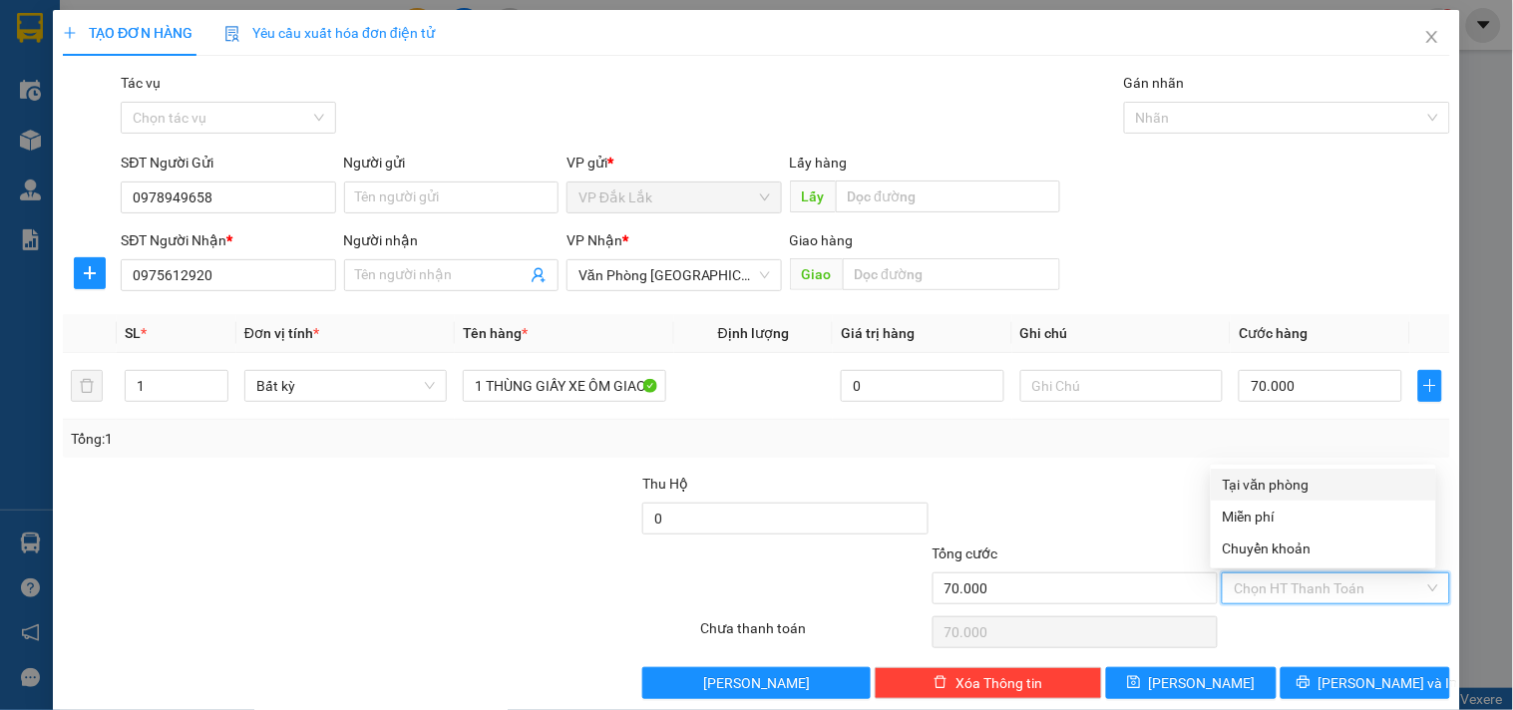
click at [1291, 486] on div "Tại văn phòng" at bounding box center [1323, 485] width 201 height 22
type input "0"
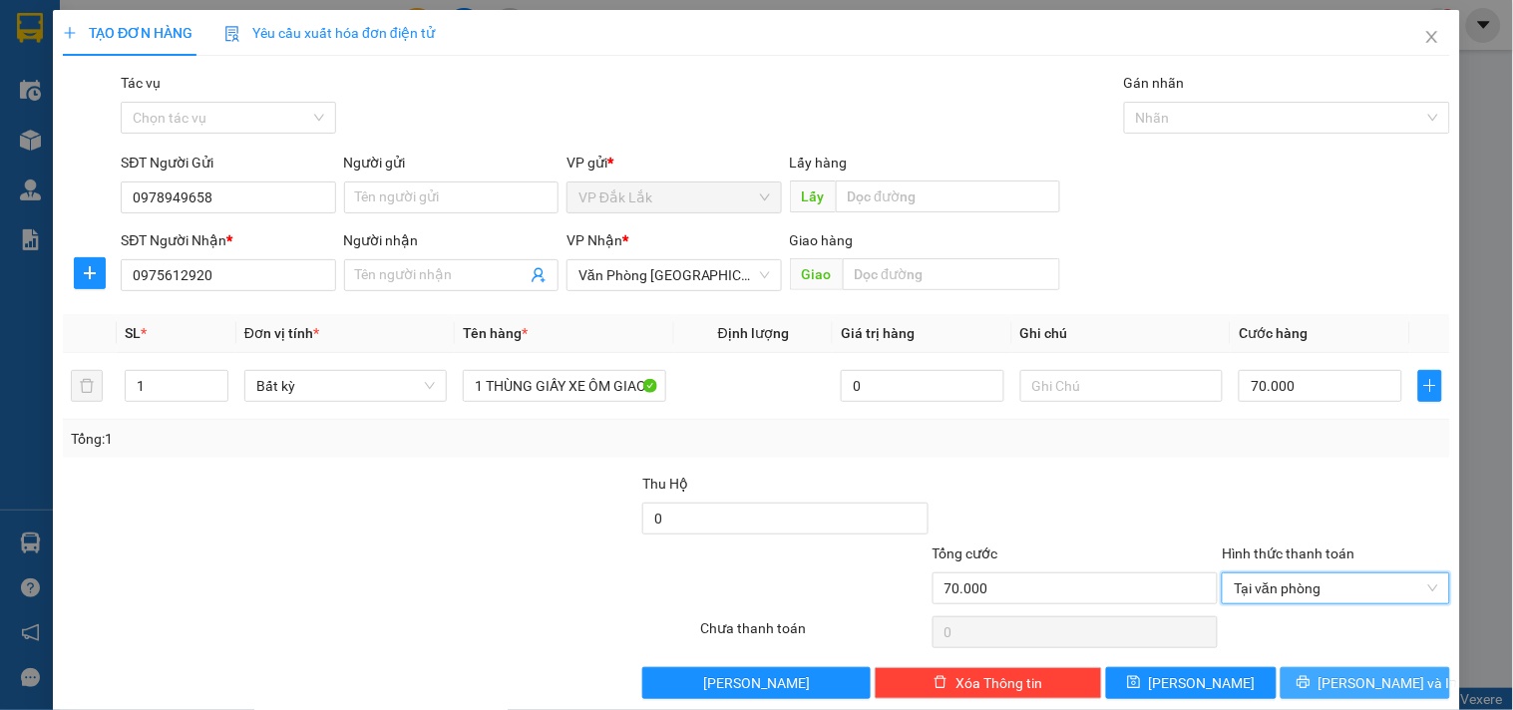
click at [1356, 680] on span "Lưu và In" at bounding box center [1388, 683] width 140 height 22
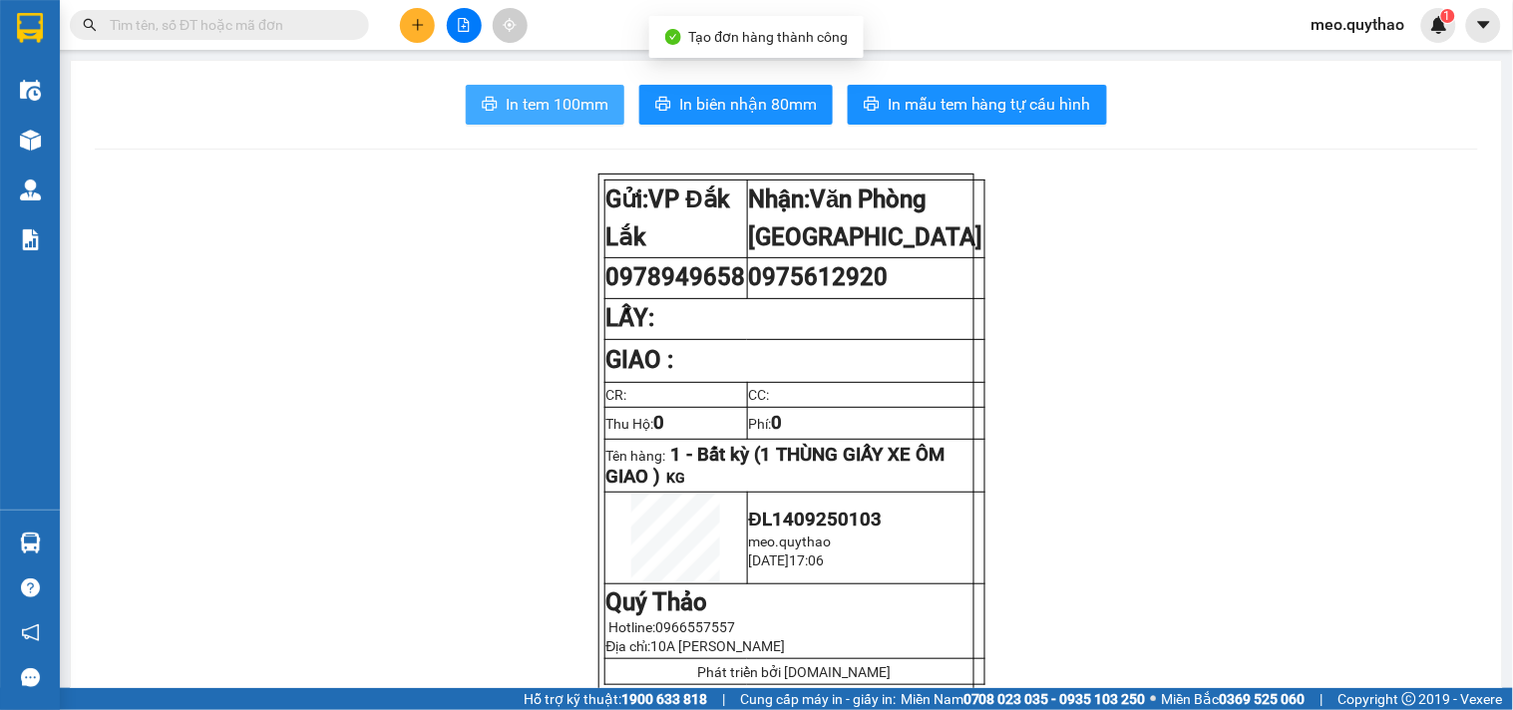
click at [506, 108] on span "In tem 100mm" at bounding box center [557, 104] width 103 height 25
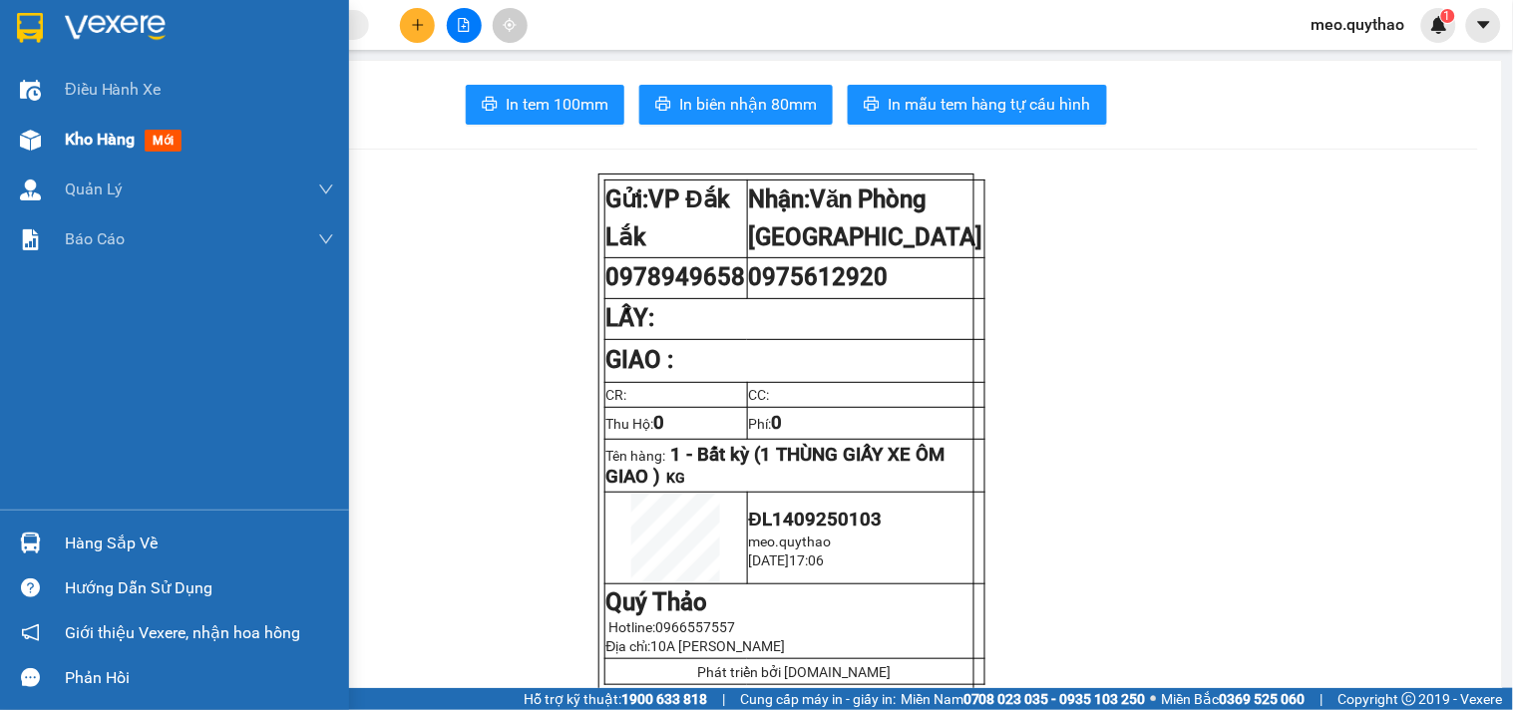
click at [118, 144] on span "Kho hàng" at bounding box center [100, 139] width 70 height 19
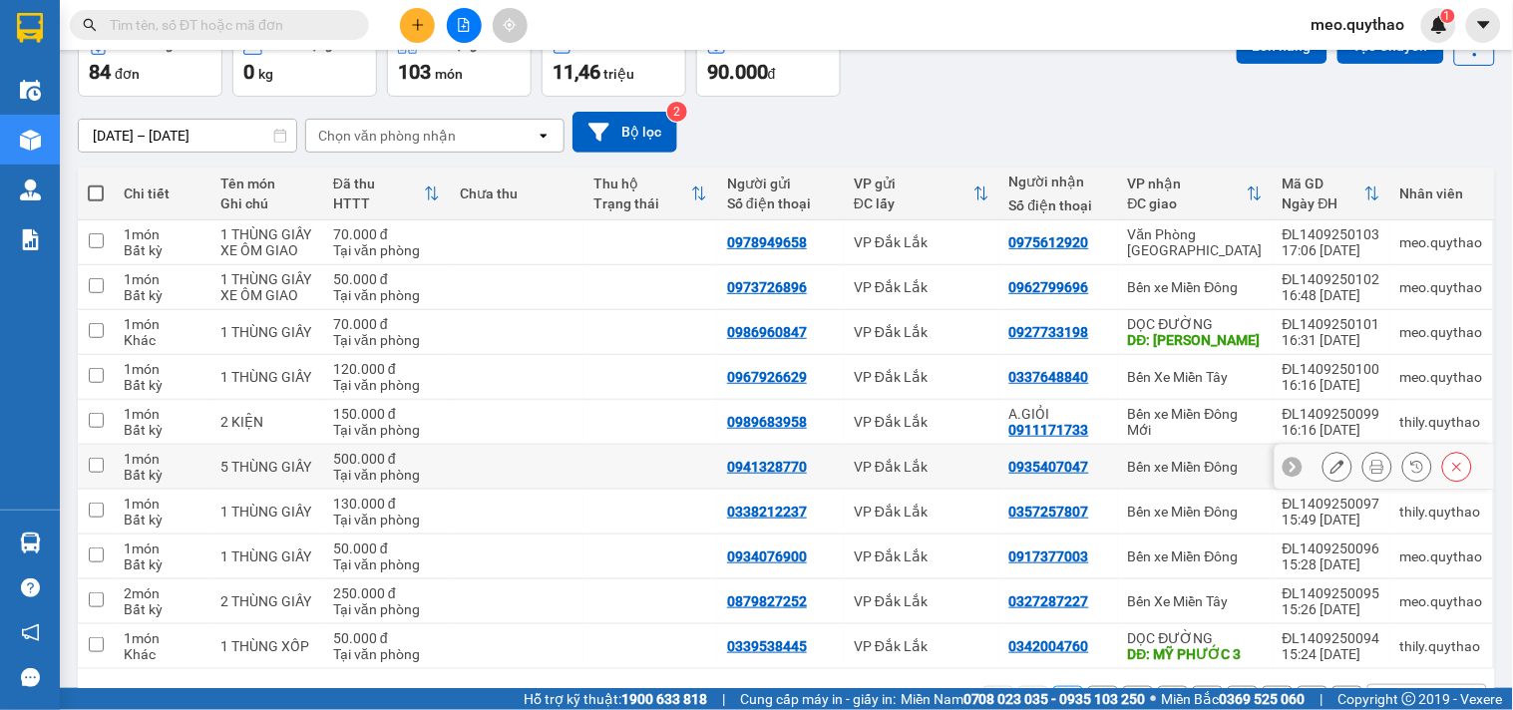
scroll to position [193, 0]
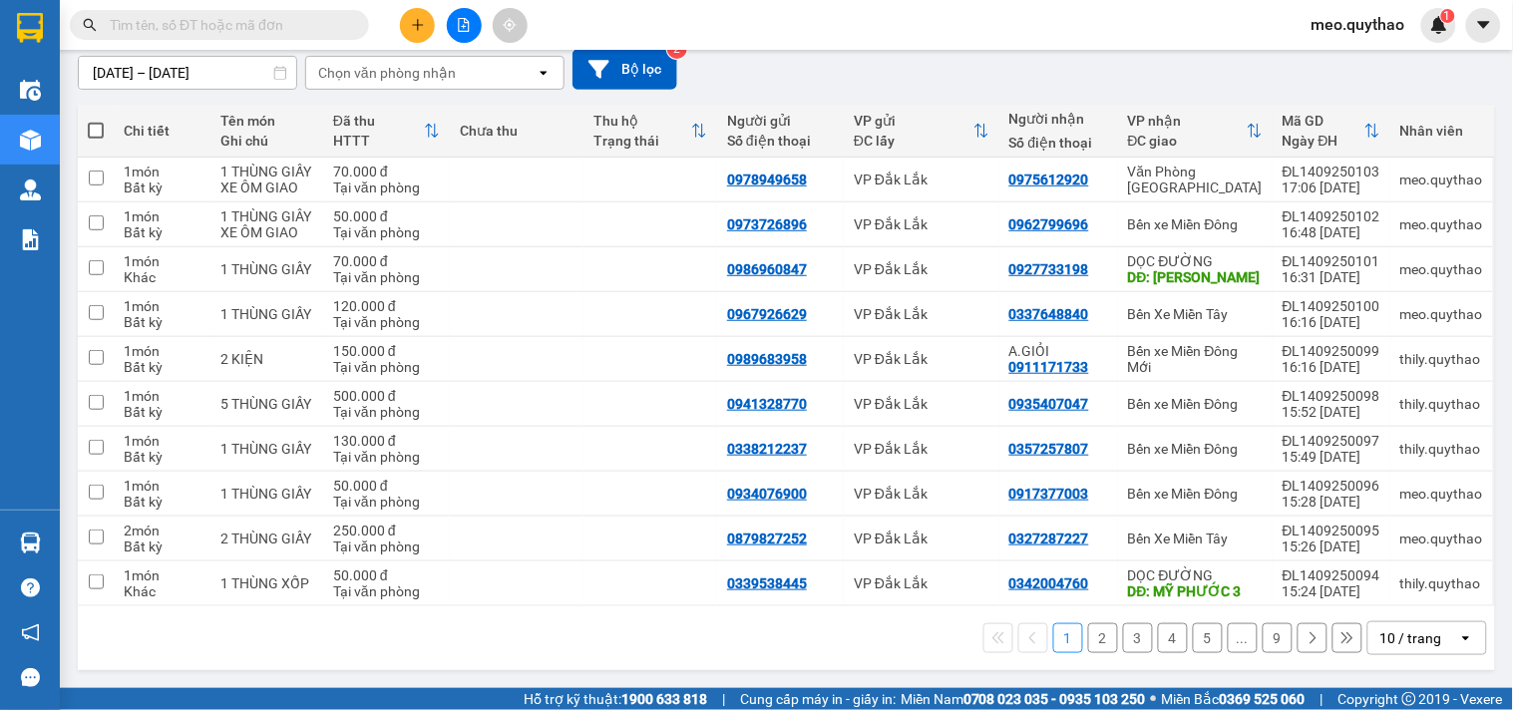
click at [457, 22] on icon "file-add" at bounding box center [464, 25] width 14 height 14
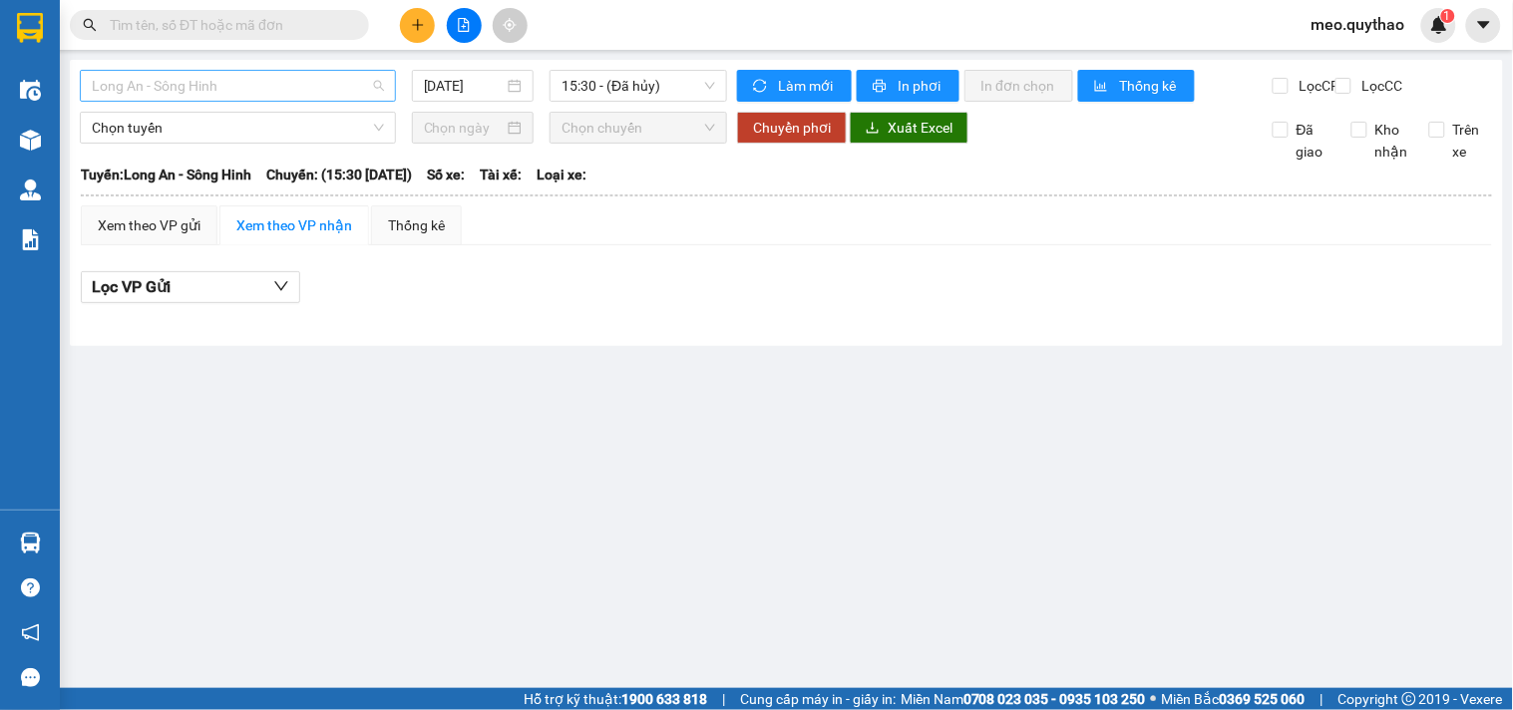
click at [235, 90] on span "Long An - Sông Hinh" at bounding box center [238, 86] width 292 height 30
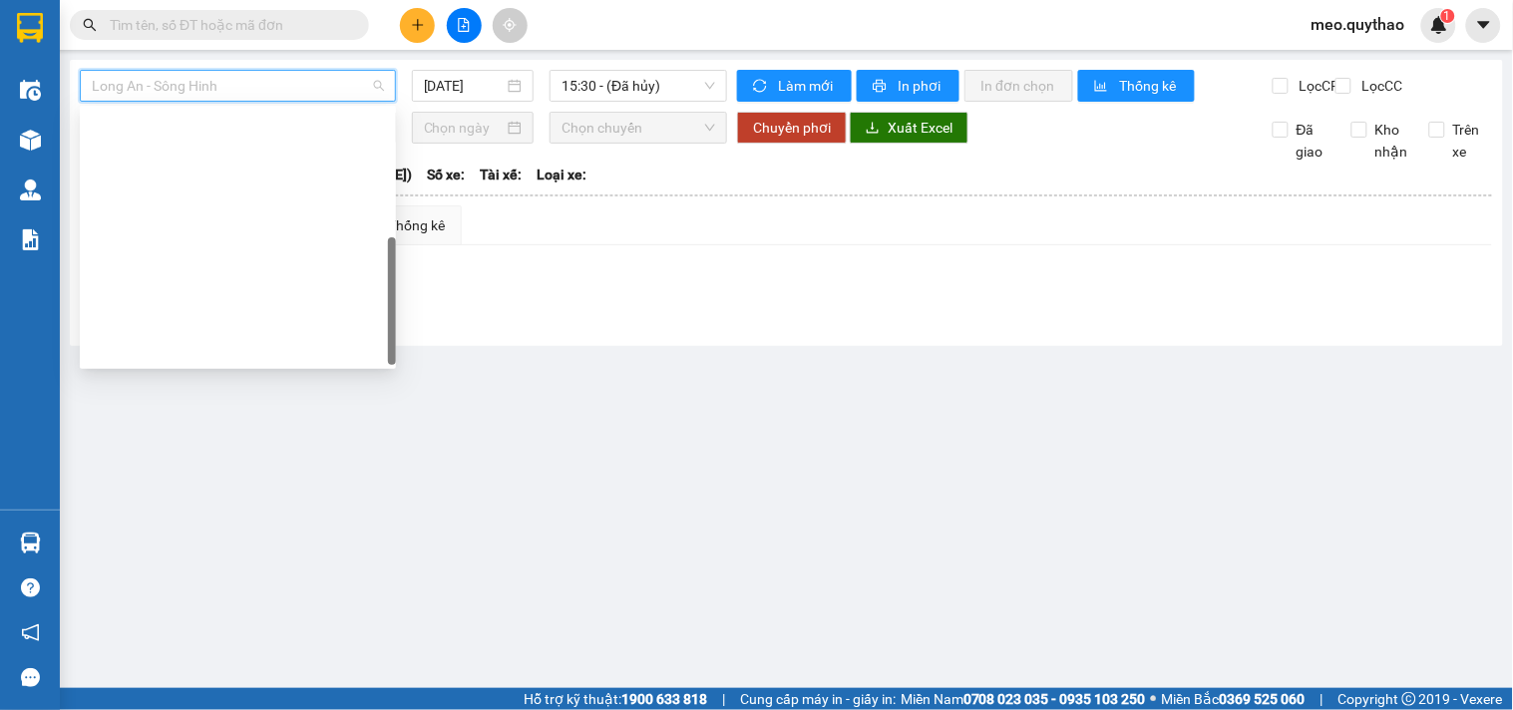
scroll to position [286, 0]
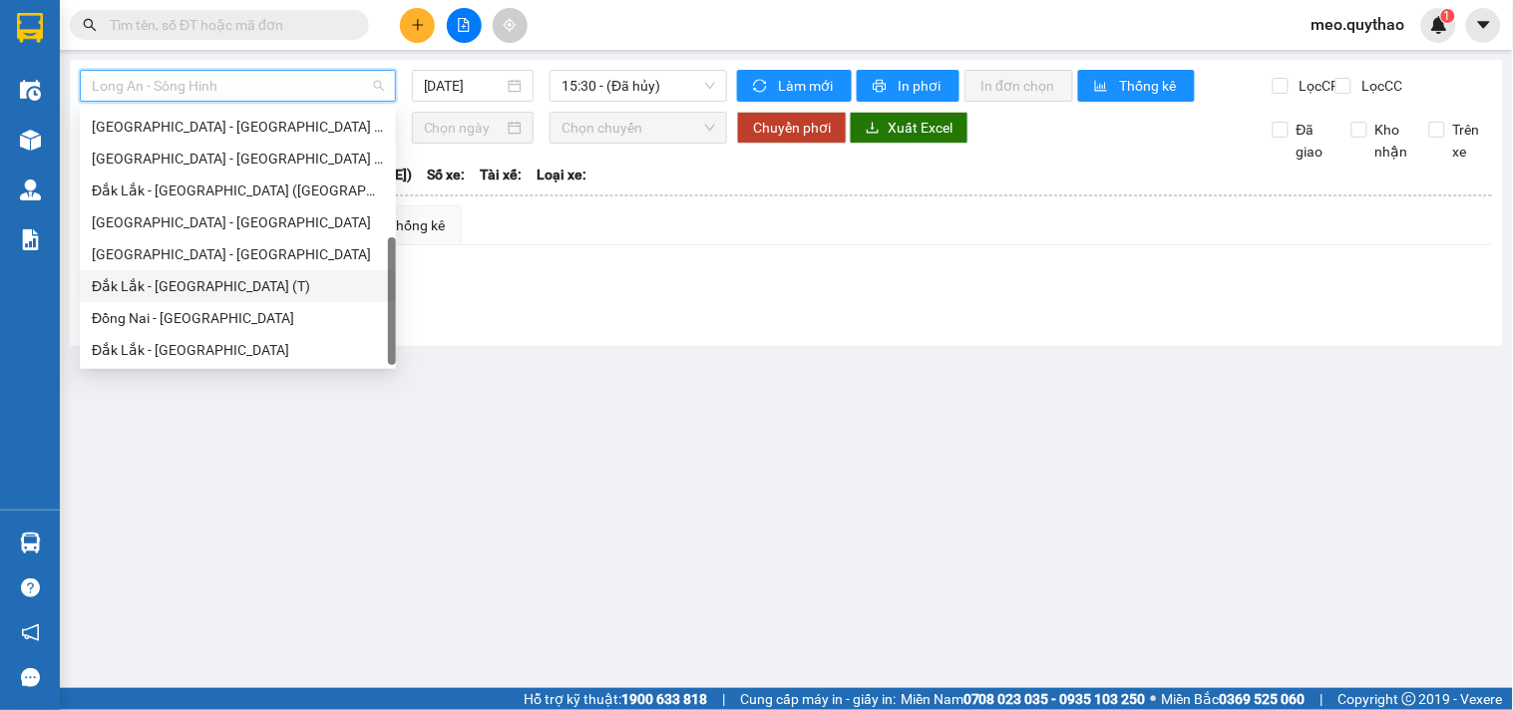
click at [219, 287] on div "Đắk Lắk - [GEOGRAPHIC_DATA] (T)" at bounding box center [238, 286] width 292 height 22
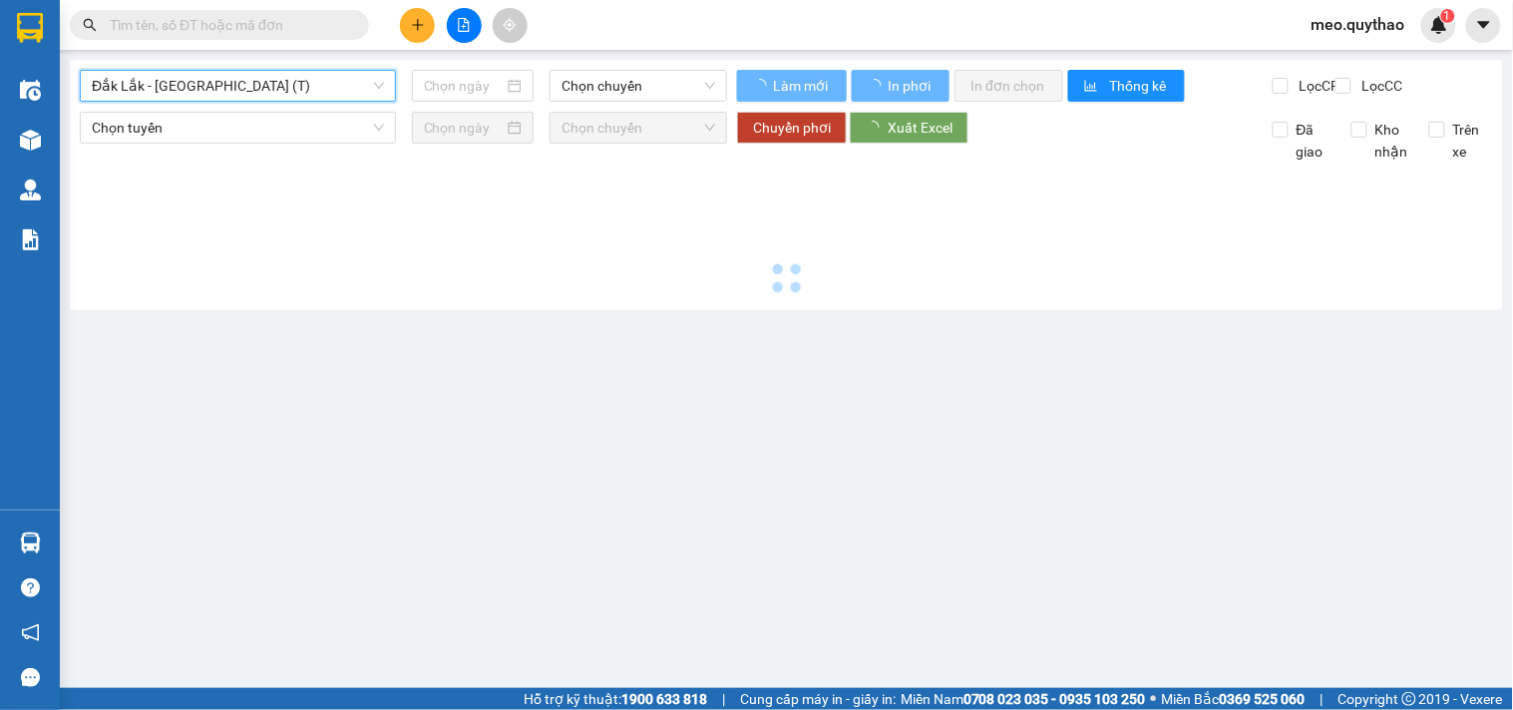
type input "[DATE]"
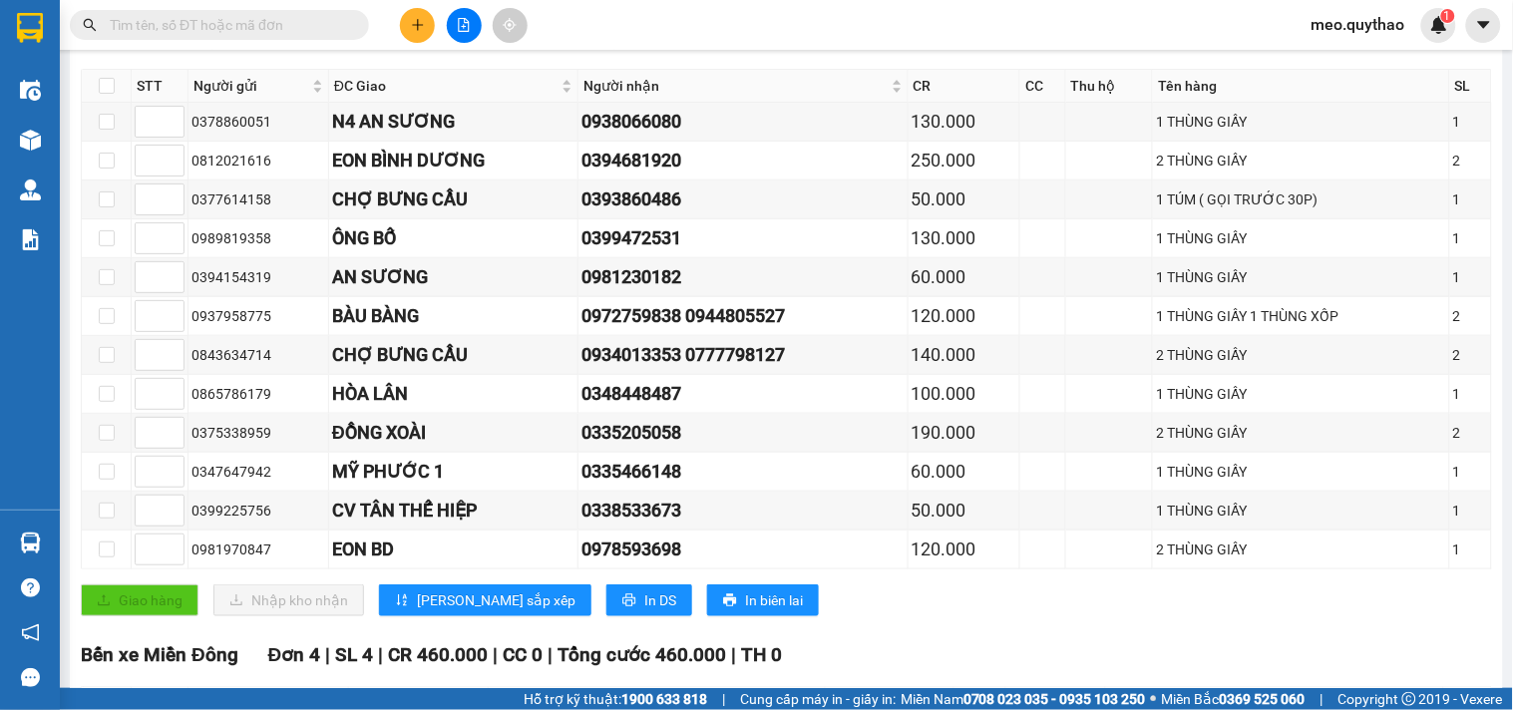
scroll to position [280, 0]
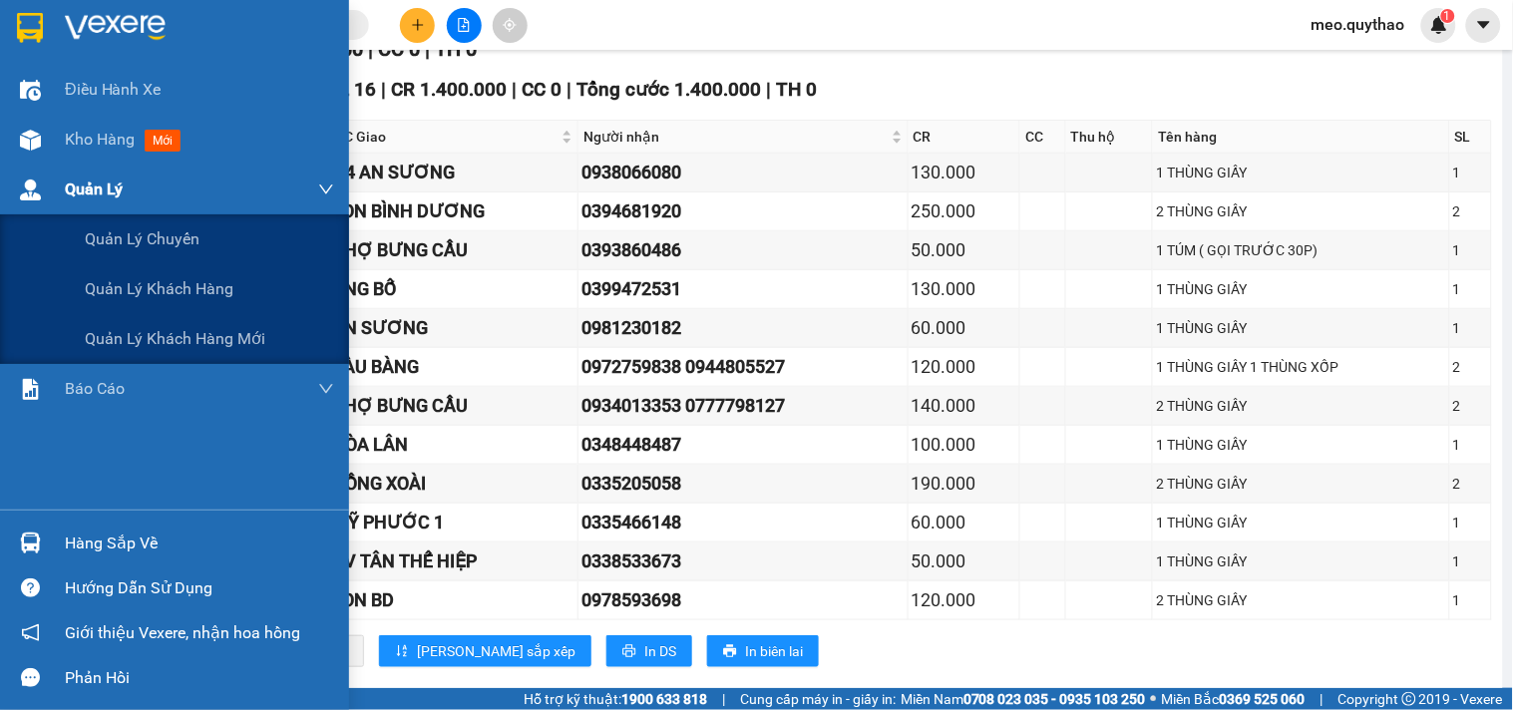
click at [68, 196] on span "Quản Lý" at bounding box center [94, 189] width 58 height 25
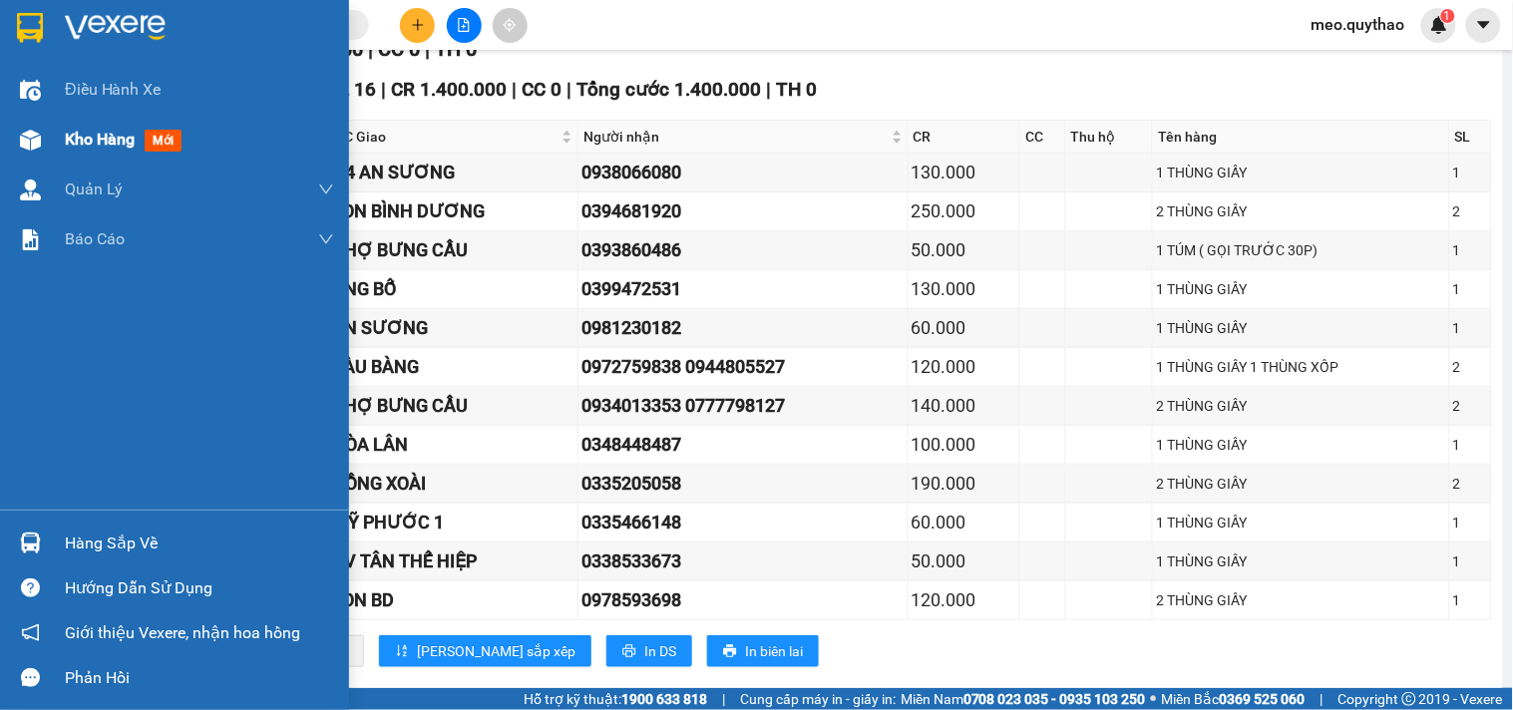
click at [67, 130] on span "Kho hàng" at bounding box center [100, 139] width 70 height 19
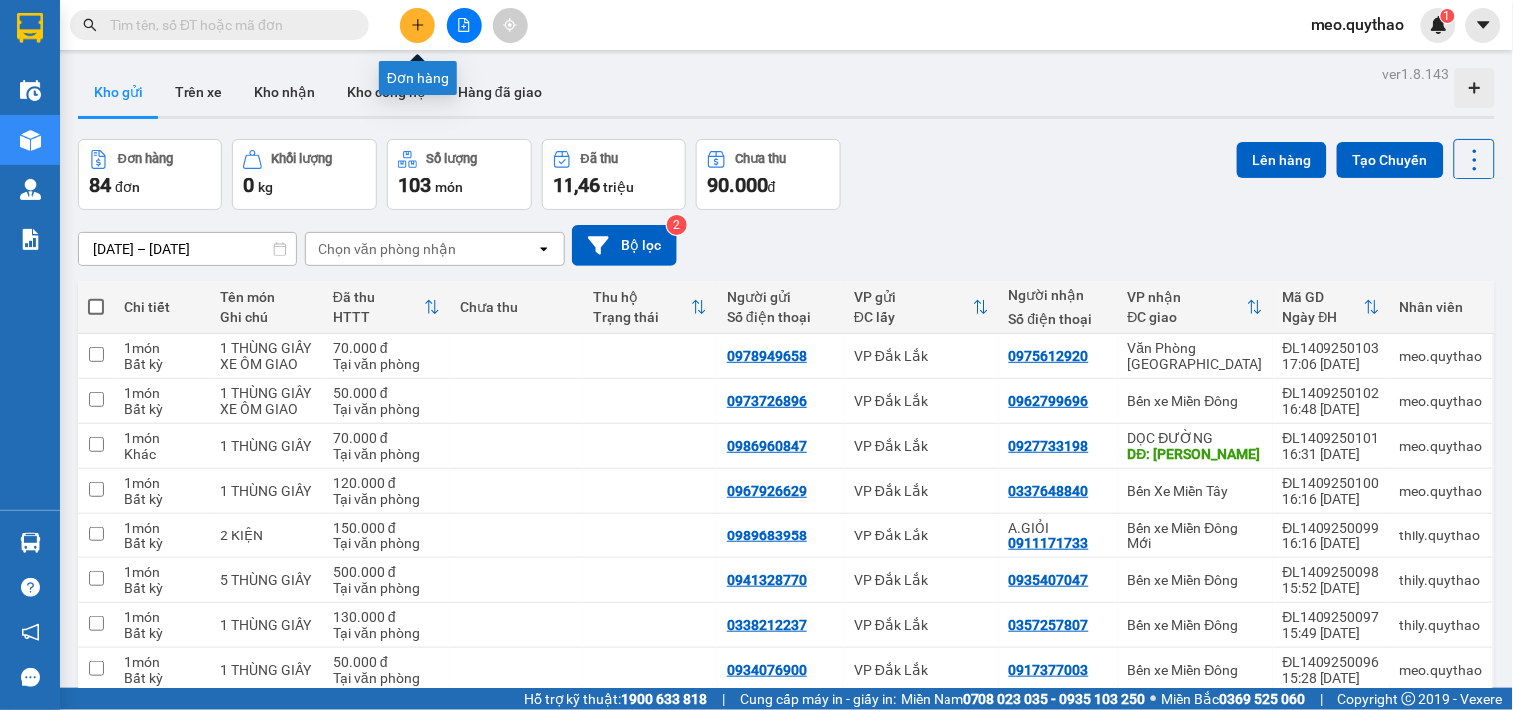
click at [416, 27] on icon "plus" at bounding box center [418, 25] width 14 height 14
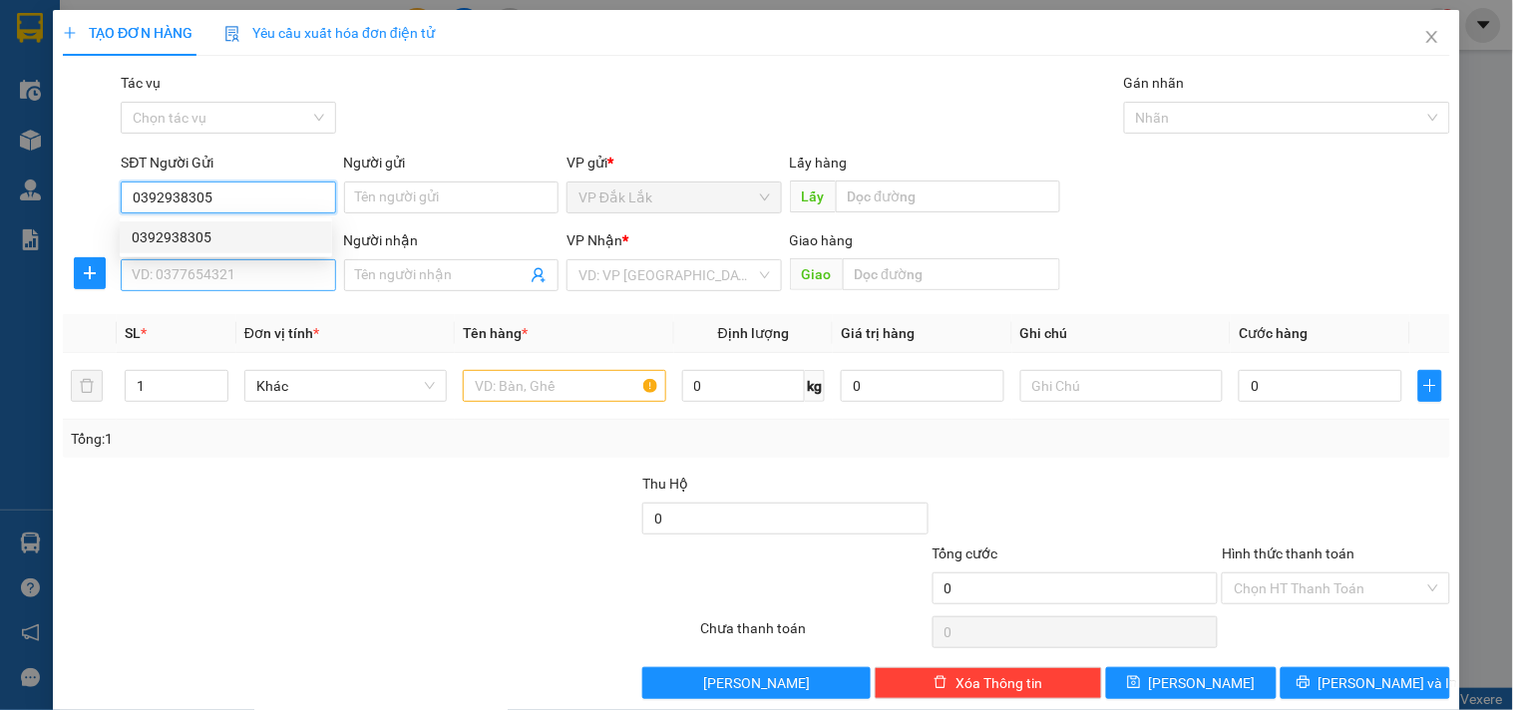
type input "0392938305"
click at [295, 277] on input "SĐT Người Nhận *" at bounding box center [228, 275] width 214 height 32
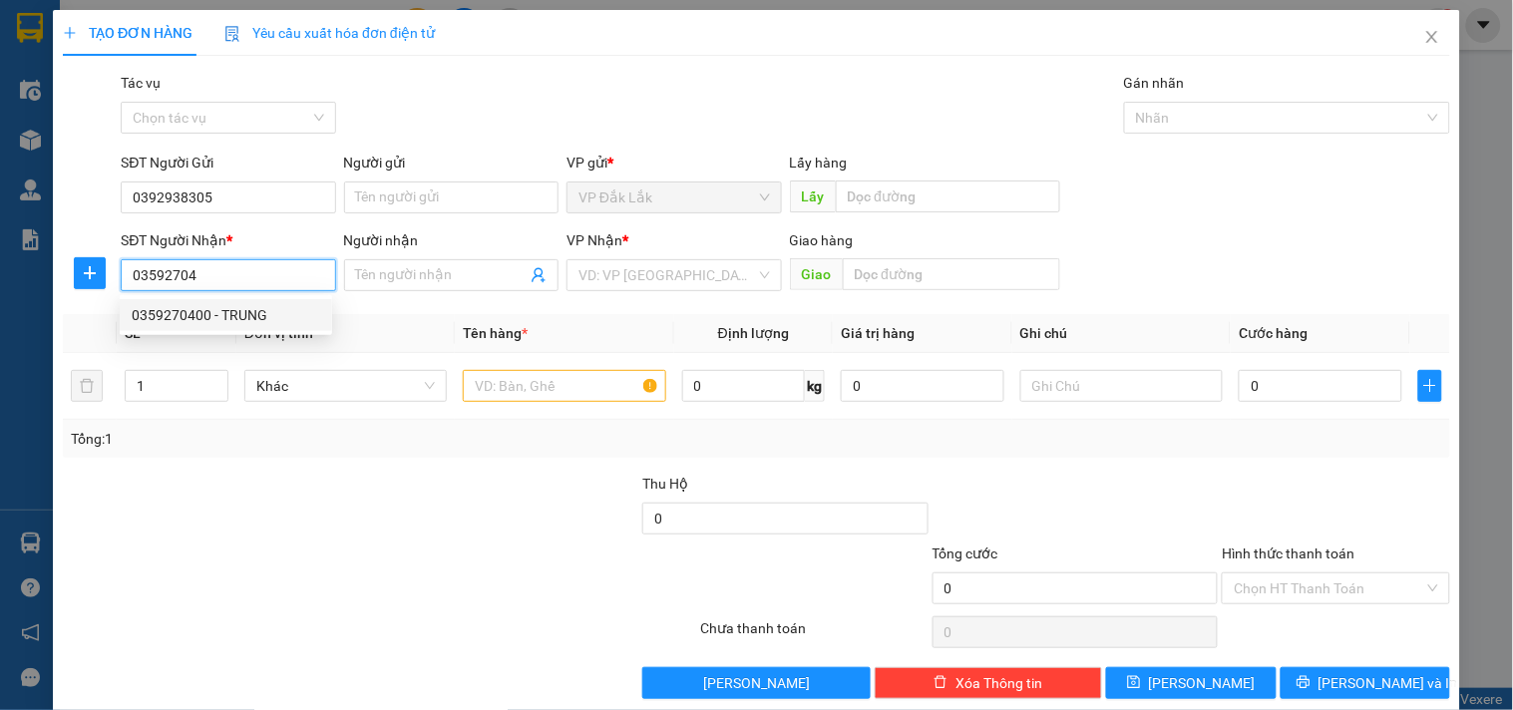
click at [274, 302] on div "0359270400 - TRUNG" at bounding box center [226, 315] width 212 height 32
type input "0359270400"
type input "TRUNG"
type input "0359270400"
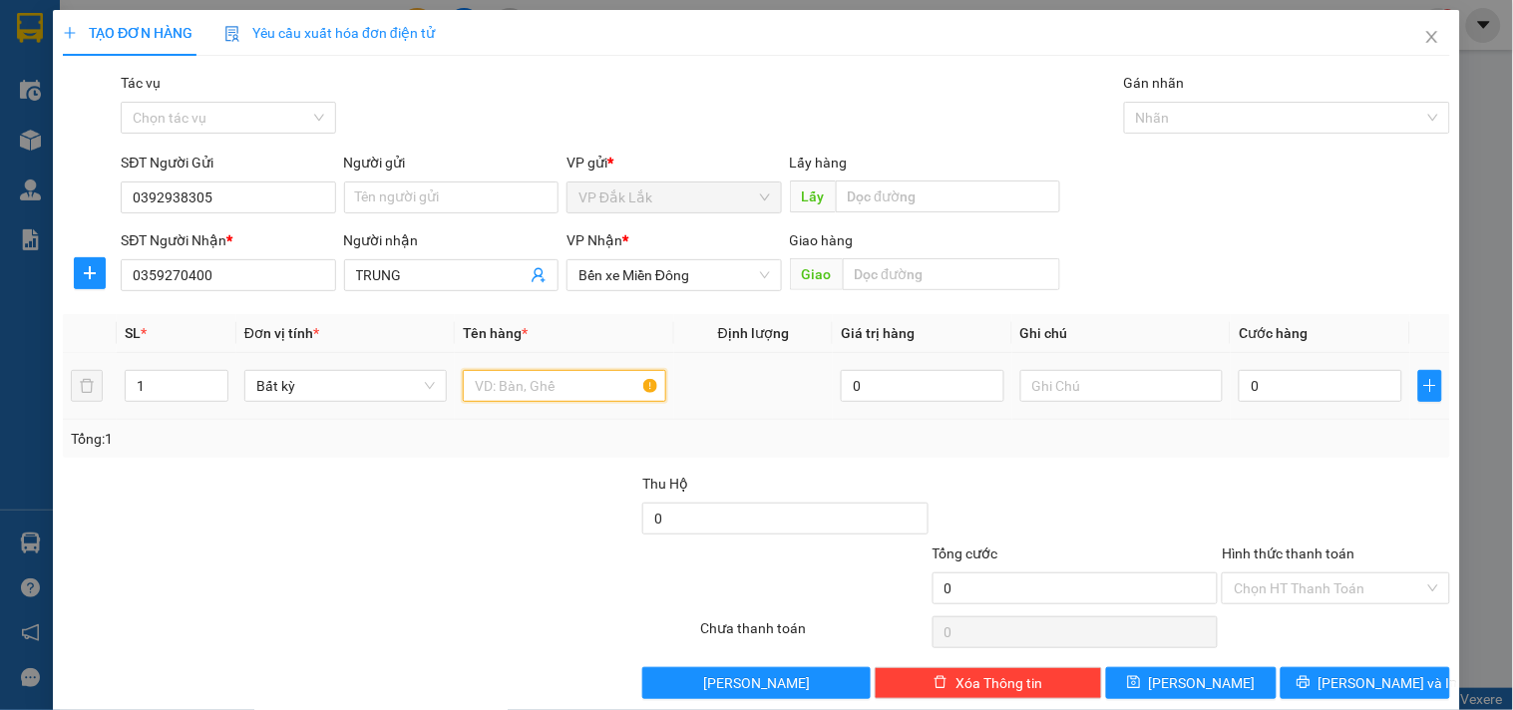
click at [536, 392] on input "text" at bounding box center [564, 386] width 202 height 32
type input "1 THÙNG GIẤY"
click at [1285, 392] on input "0" at bounding box center [1321, 386] width 164 height 32
type input "5"
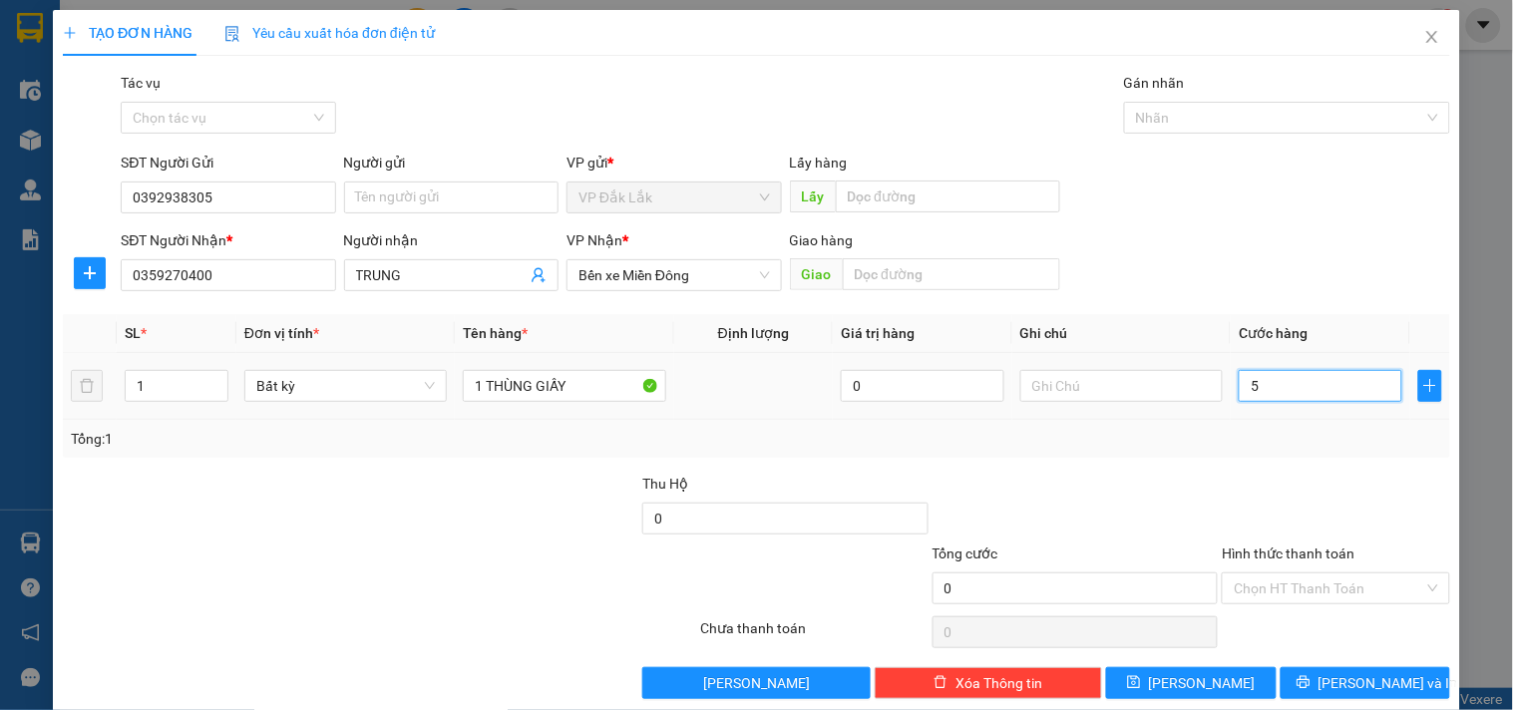
type input "5"
type input "50"
type input "500"
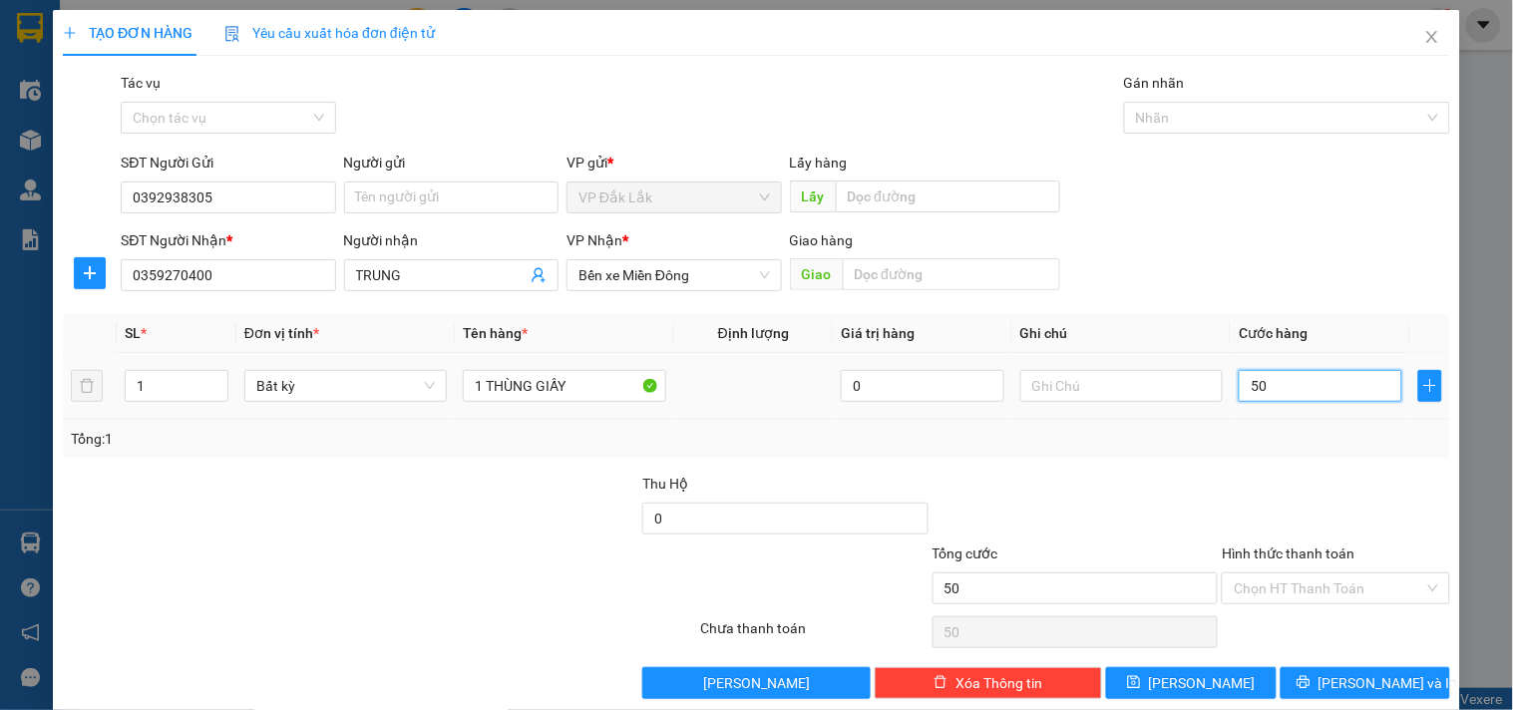
type input "500"
type input "5.000"
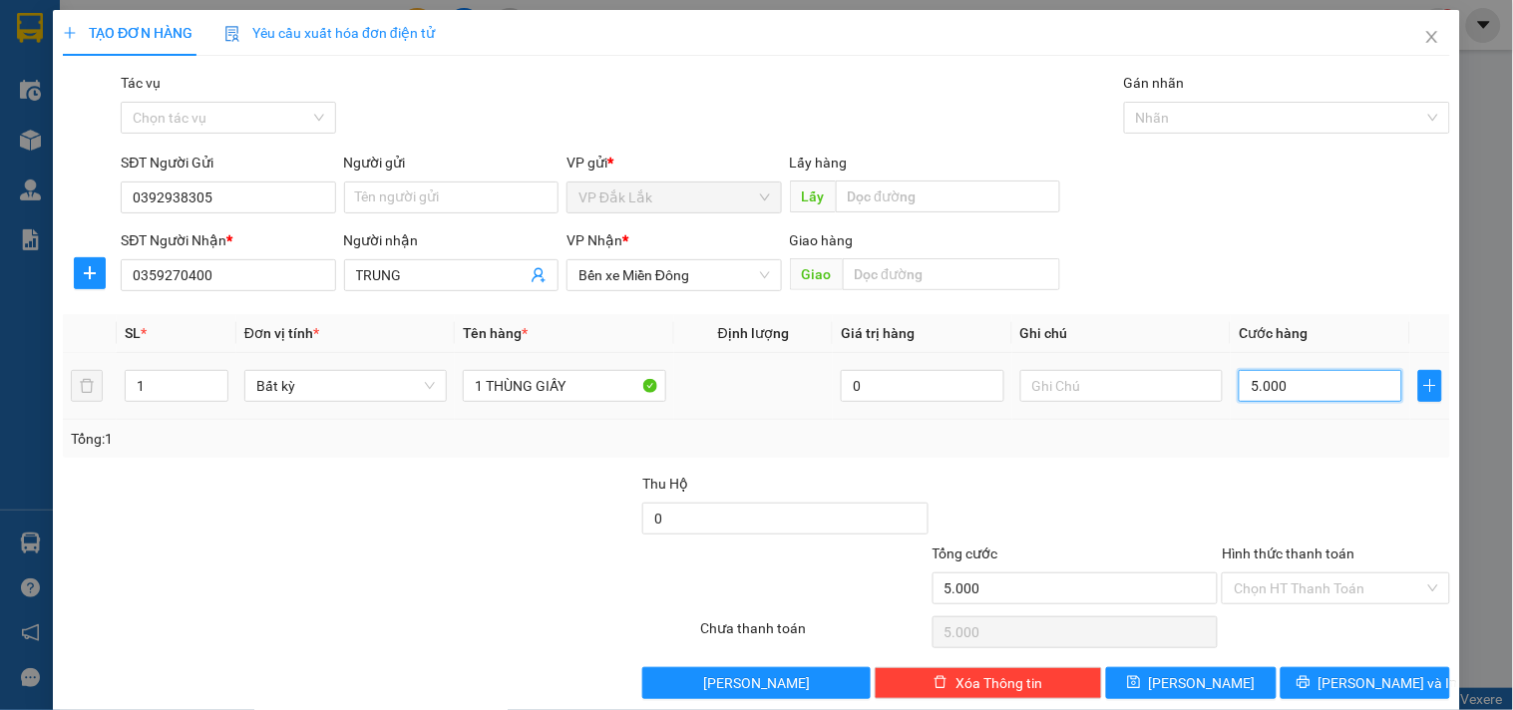
type input "50.000"
click at [1280, 585] on input "Hình thức thanh toán" at bounding box center [1328, 588] width 189 height 30
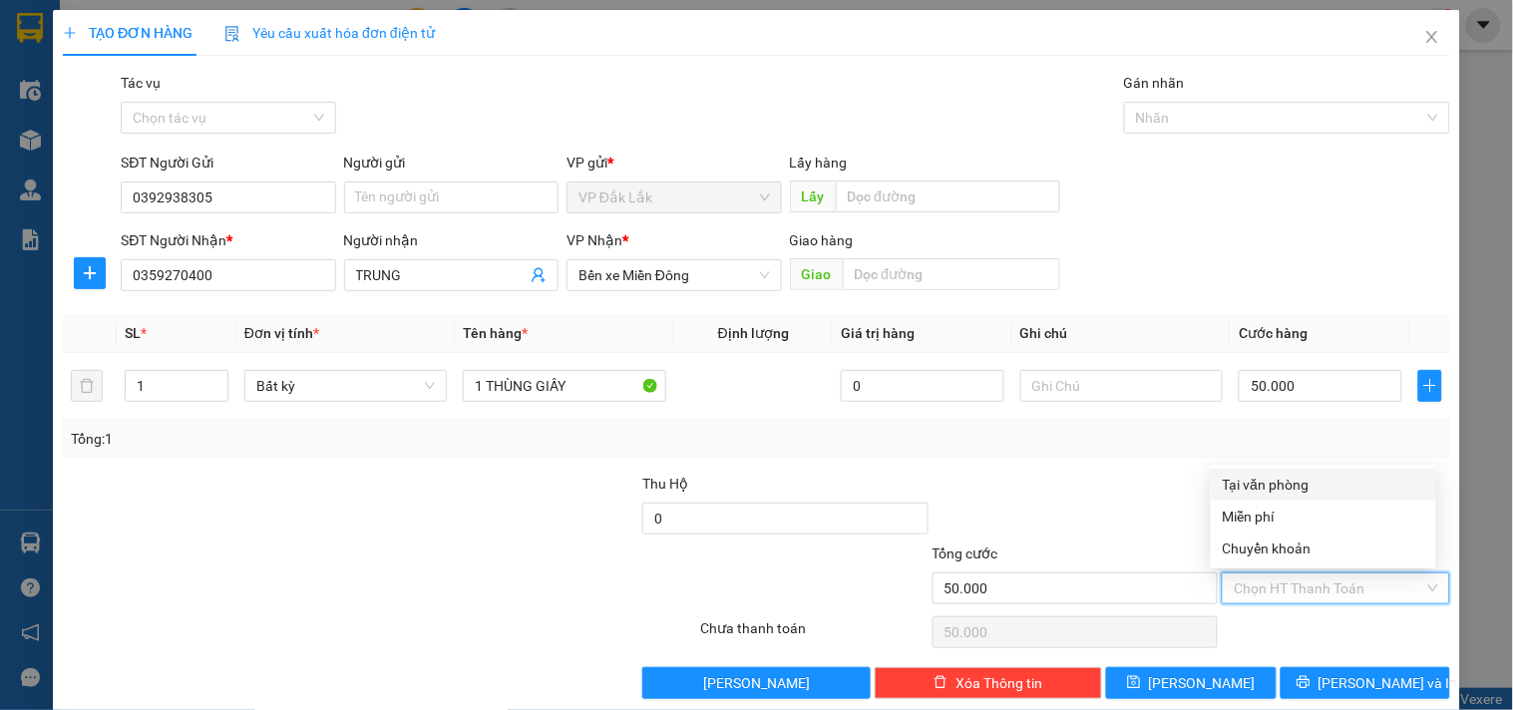
click at [1300, 499] on div "Tại văn phòng" at bounding box center [1323, 485] width 225 height 32
type input "0"
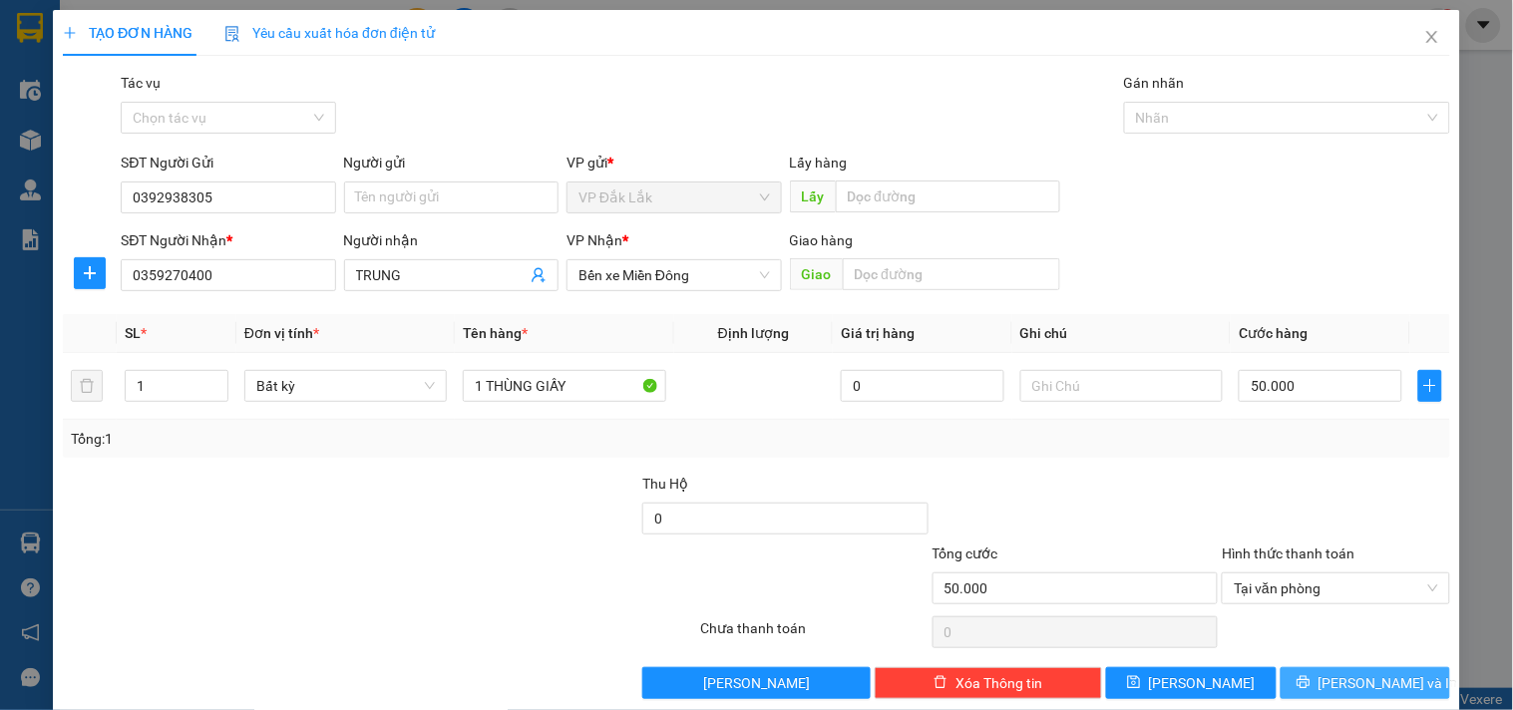
click at [1361, 683] on span "Lưu và In" at bounding box center [1388, 683] width 140 height 22
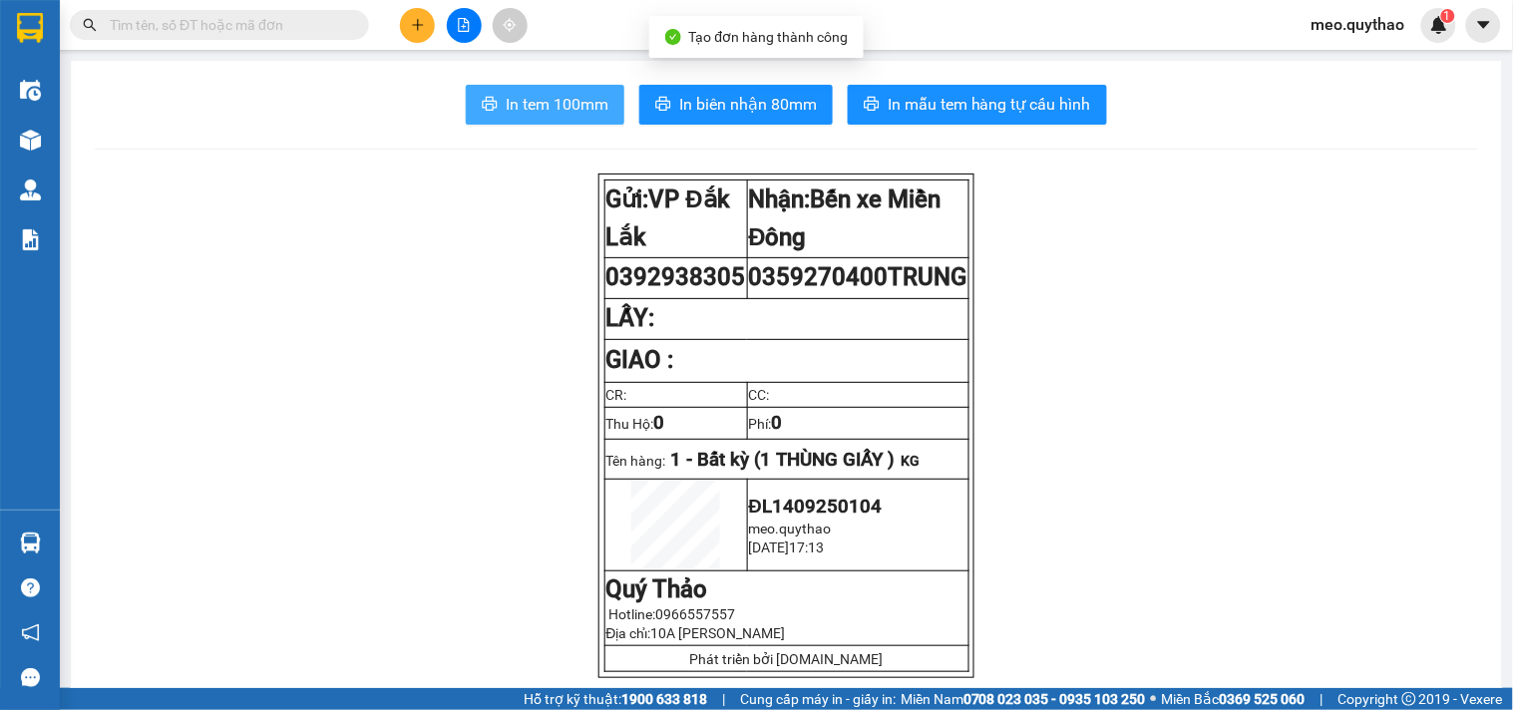
click at [519, 113] on span "In tem 100mm" at bounding box center [557, 104] width 103 height 25
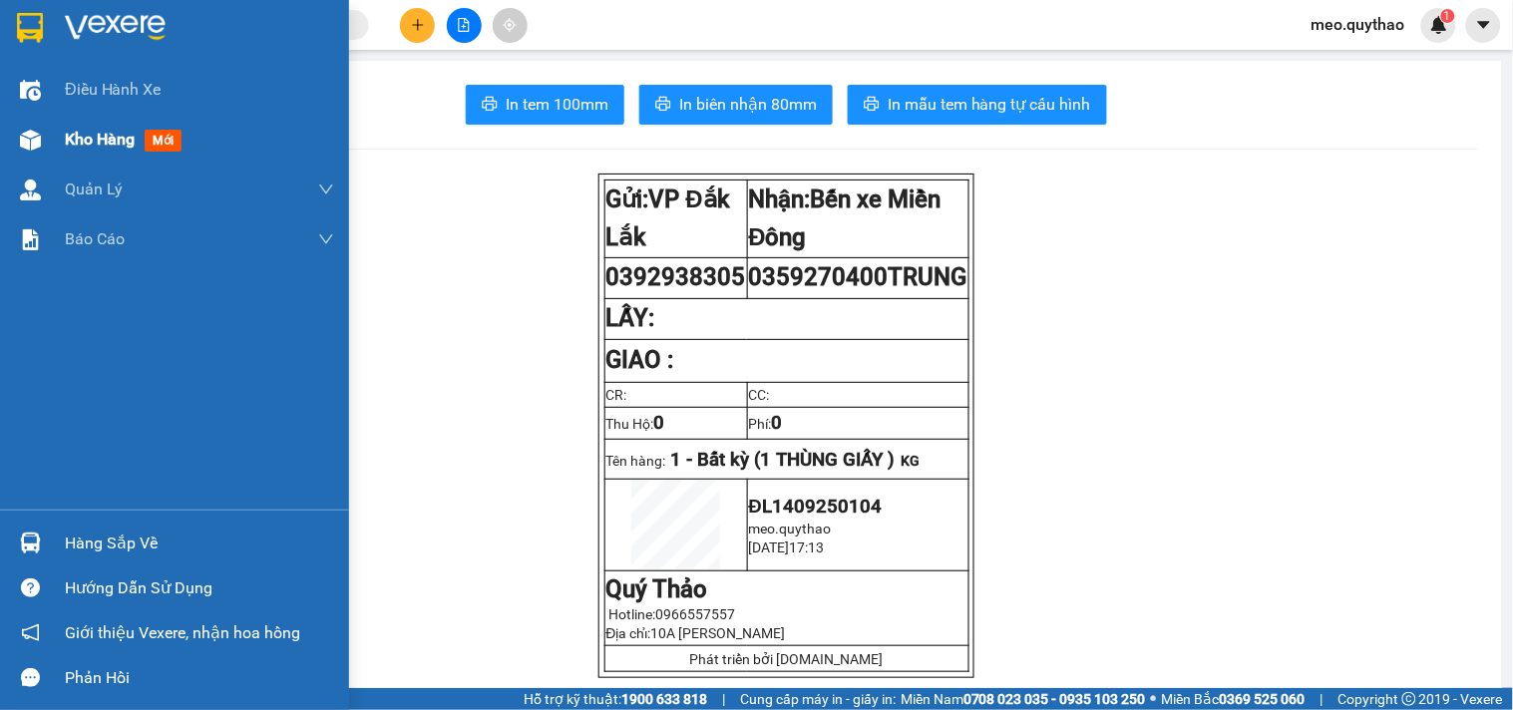
click at [128, 151] on div "Kho hàng mới" at bounding box center [127, 139] width 125 height 25
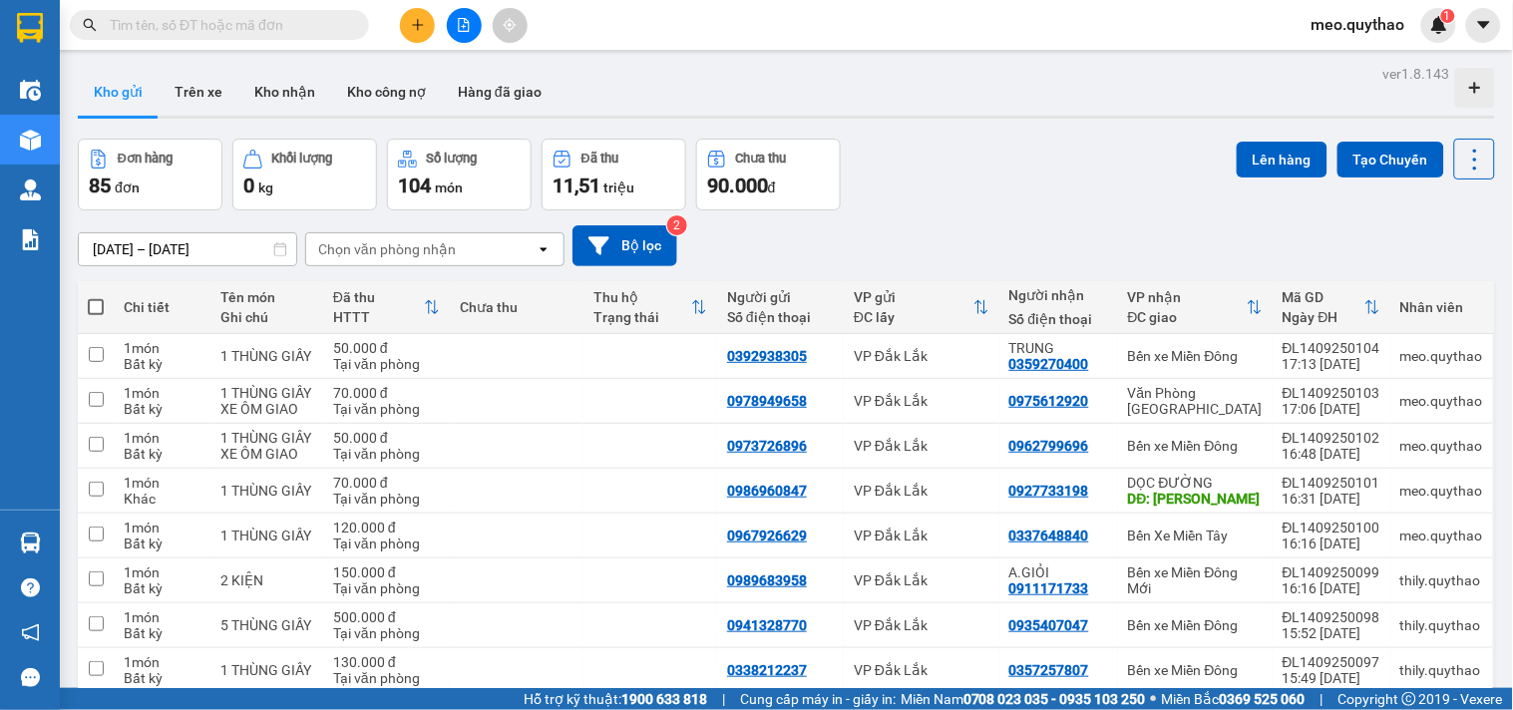
click at [419, 28] on icon "plus" at bounding box center [418, 25] width 14 height 14
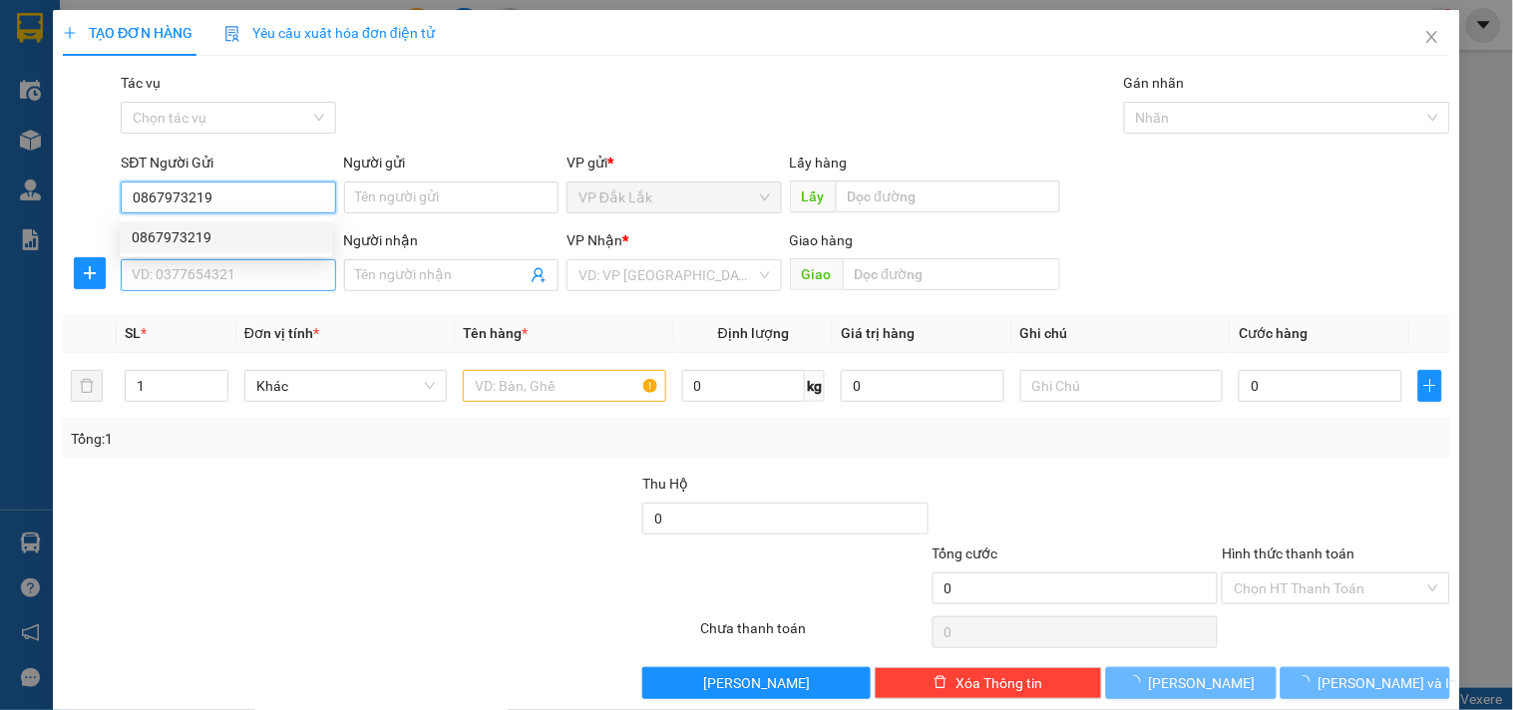
type input "0867973219"
click at [281, 287] on input "SĐT Người Nhận *" at bounding box center [228, 275] width 214 height 32
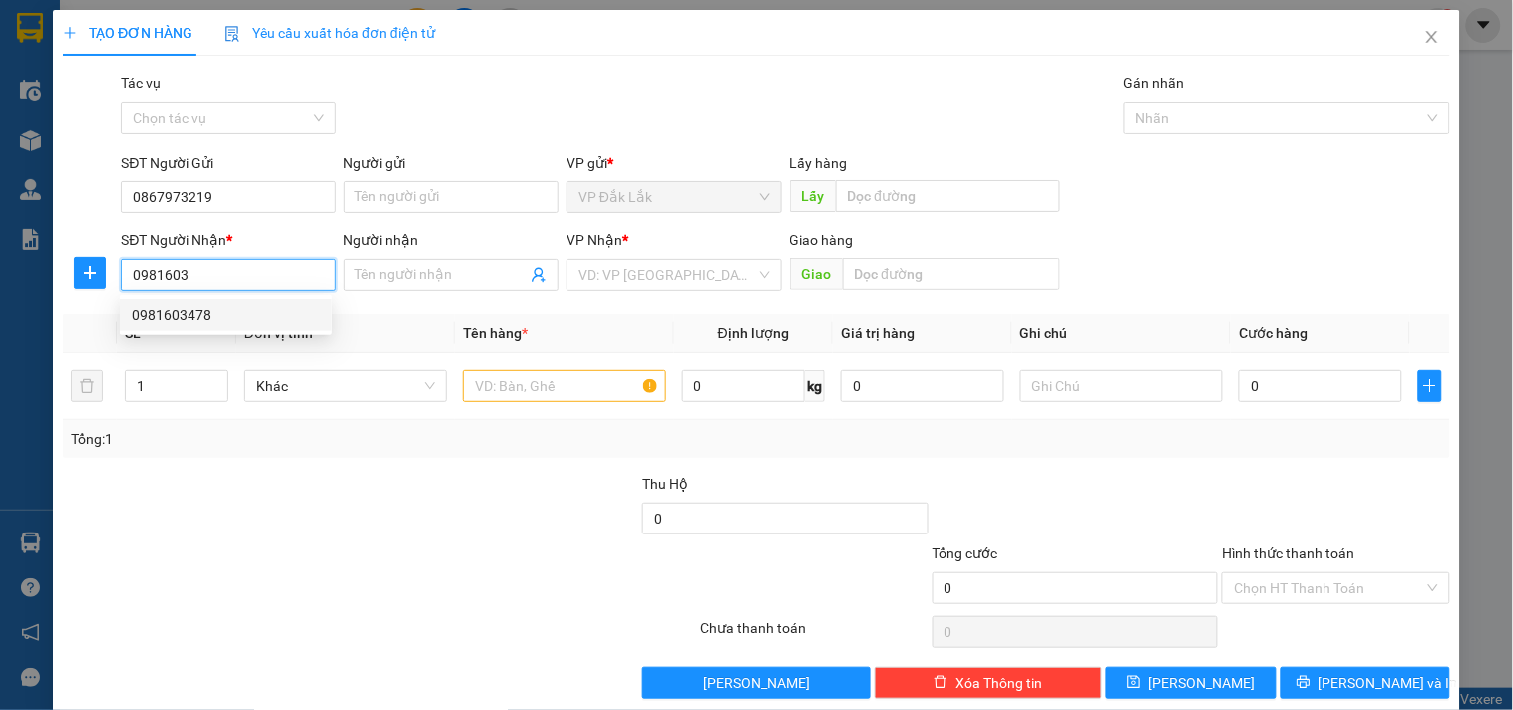
click at [212, 305] on div "0981603478" at bounding box center [226, 315] width 188 height 22
type input "0981603478"
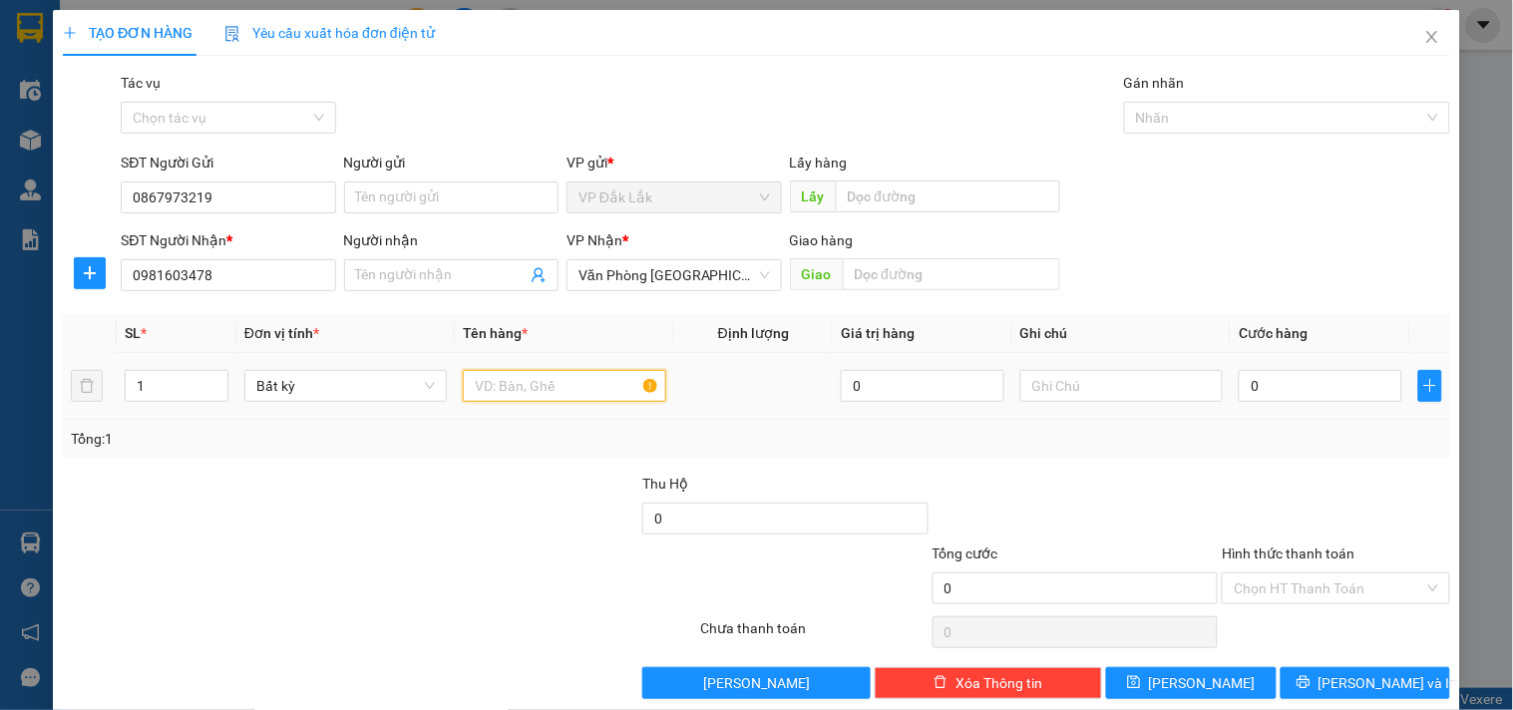
click at [534, 377] on input "text" at bounding box center [564, 386] width 202 height 32
type input "1 CỤC ĐEN"
click at [1255, 381] on input "0" at bounding box center [1321, 386] width 164 height 32
type input "3"
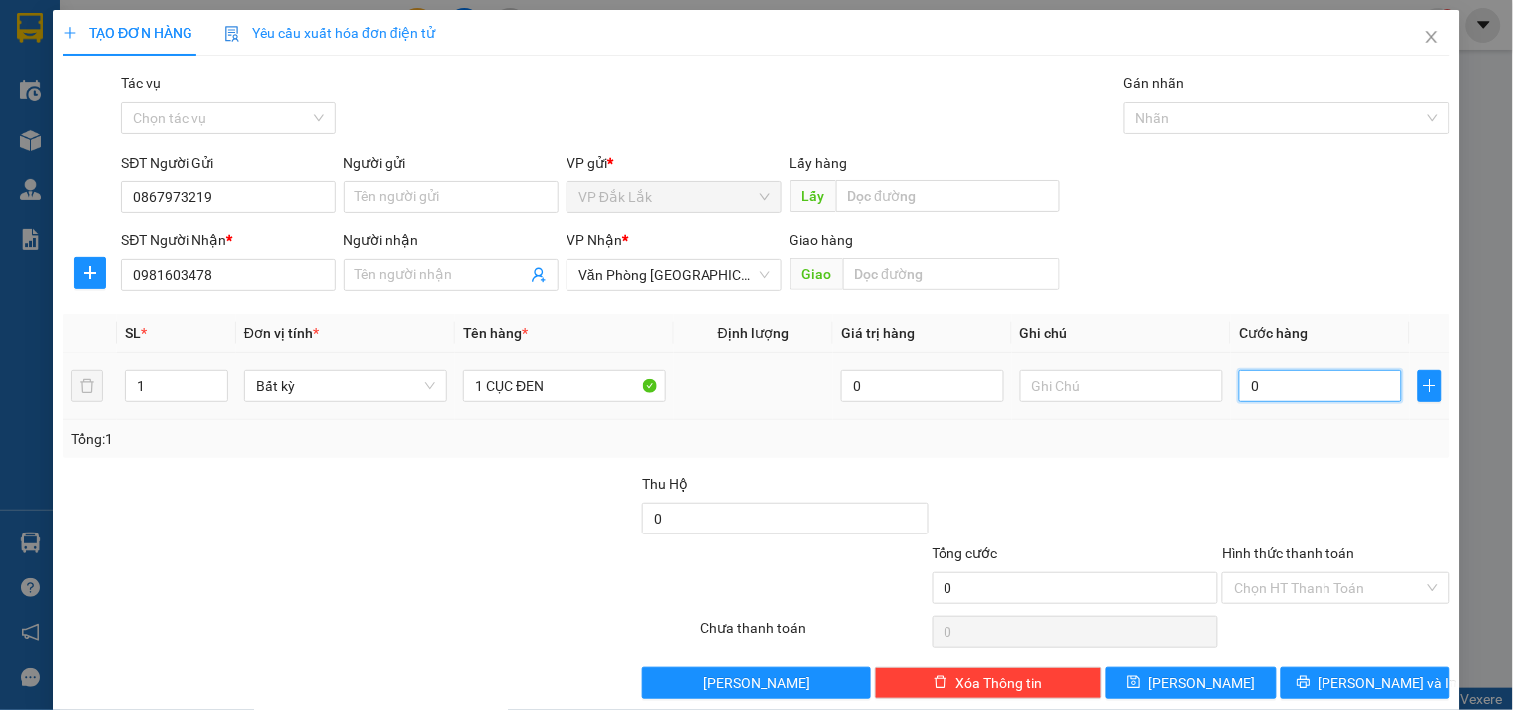
type input "3"
type input "30"
type input "300"
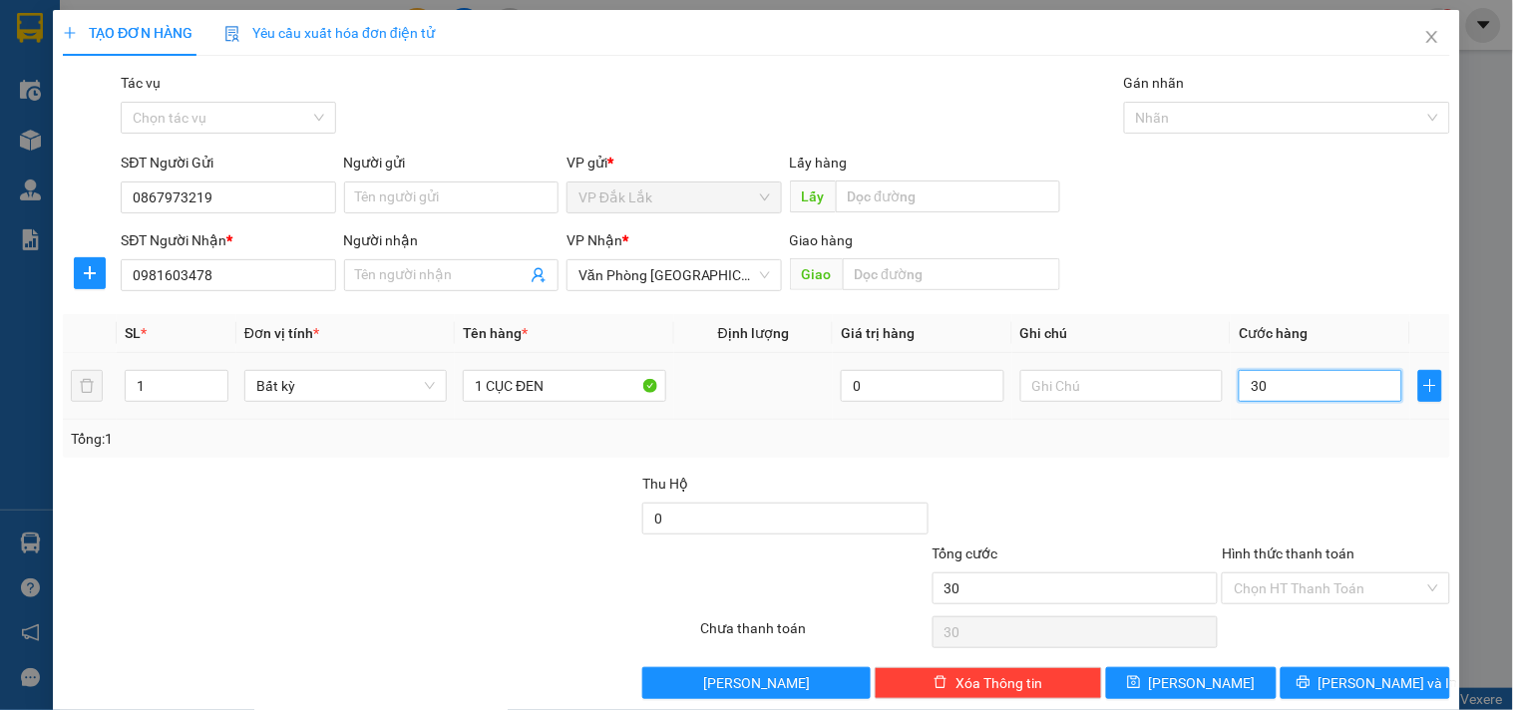
type input "300"
type input "3.000"
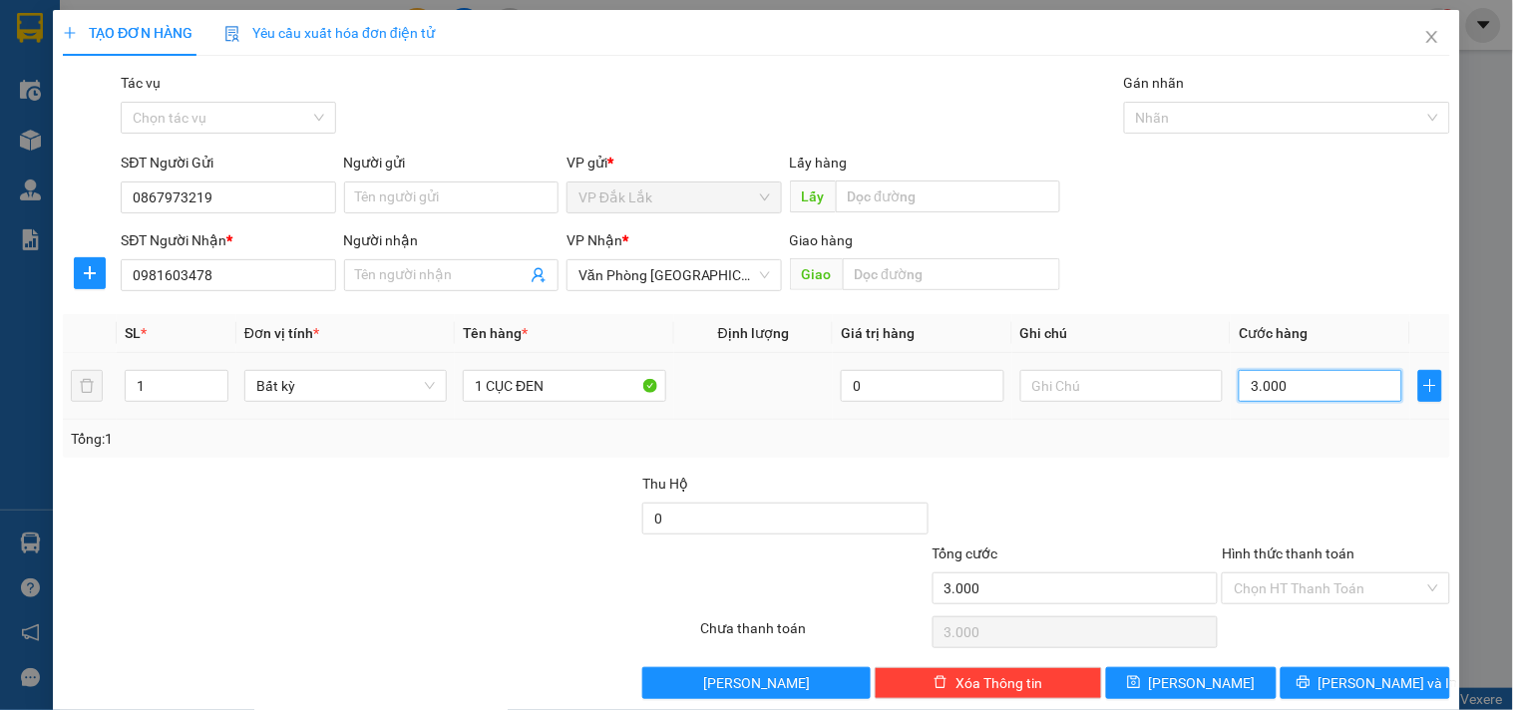
type input "30.000"
click at [1352, 586] on input "Hình thức thanh toán" at bounding box center [1328, 588] width 189 height 30
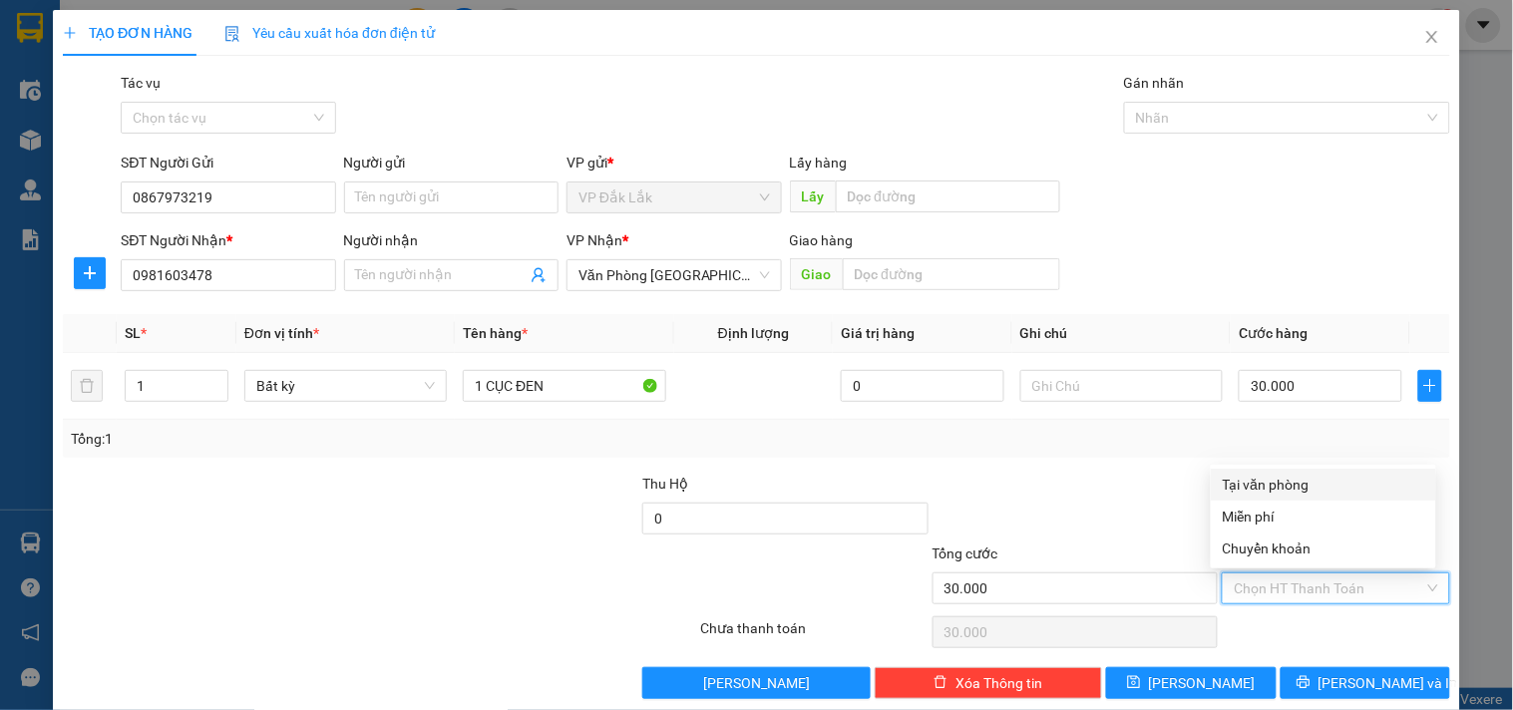
click at [1294, 491] on div "Tại văn phòng" at bounding box center [1323, 485] width 201 height 22
type input "0"
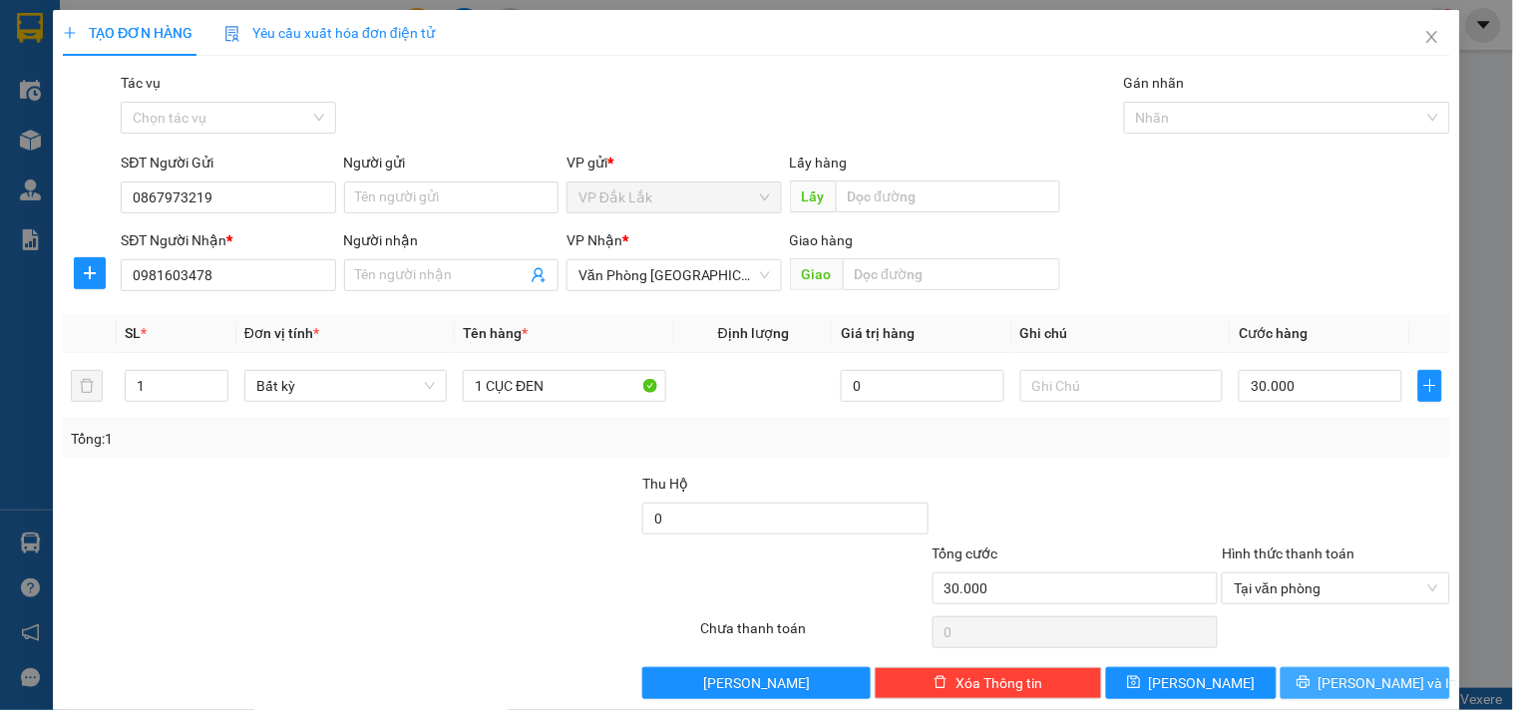
click at [1319, 673] on button "Lưu và In" at bounding box center [1366, 683] width 170 height 32
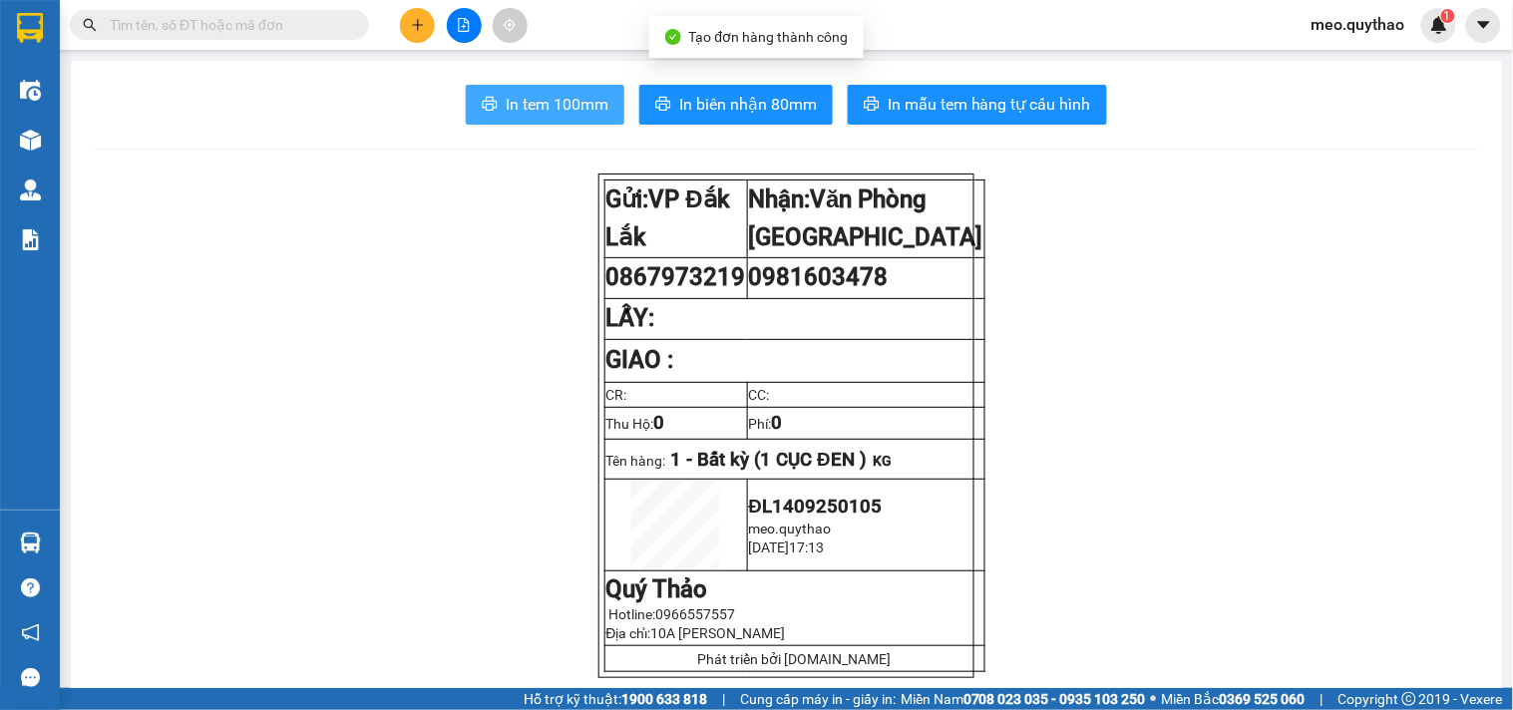
click at [490, 112] on button "In tem 100mm" at bounding box center [545, 105] width 159 height 40
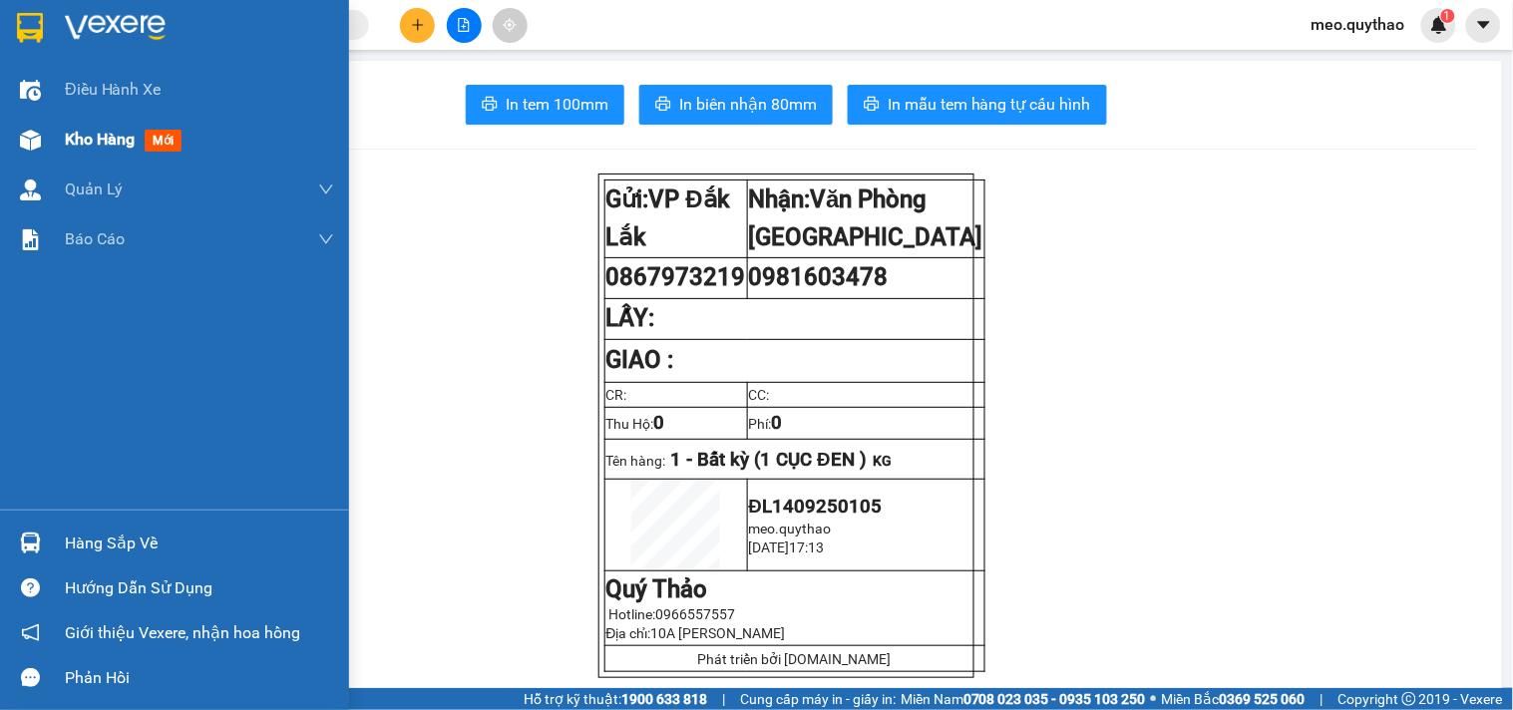
click at [121, 133] on span "Kho hàng" at bounding box center [100, 139] width 70 height 19
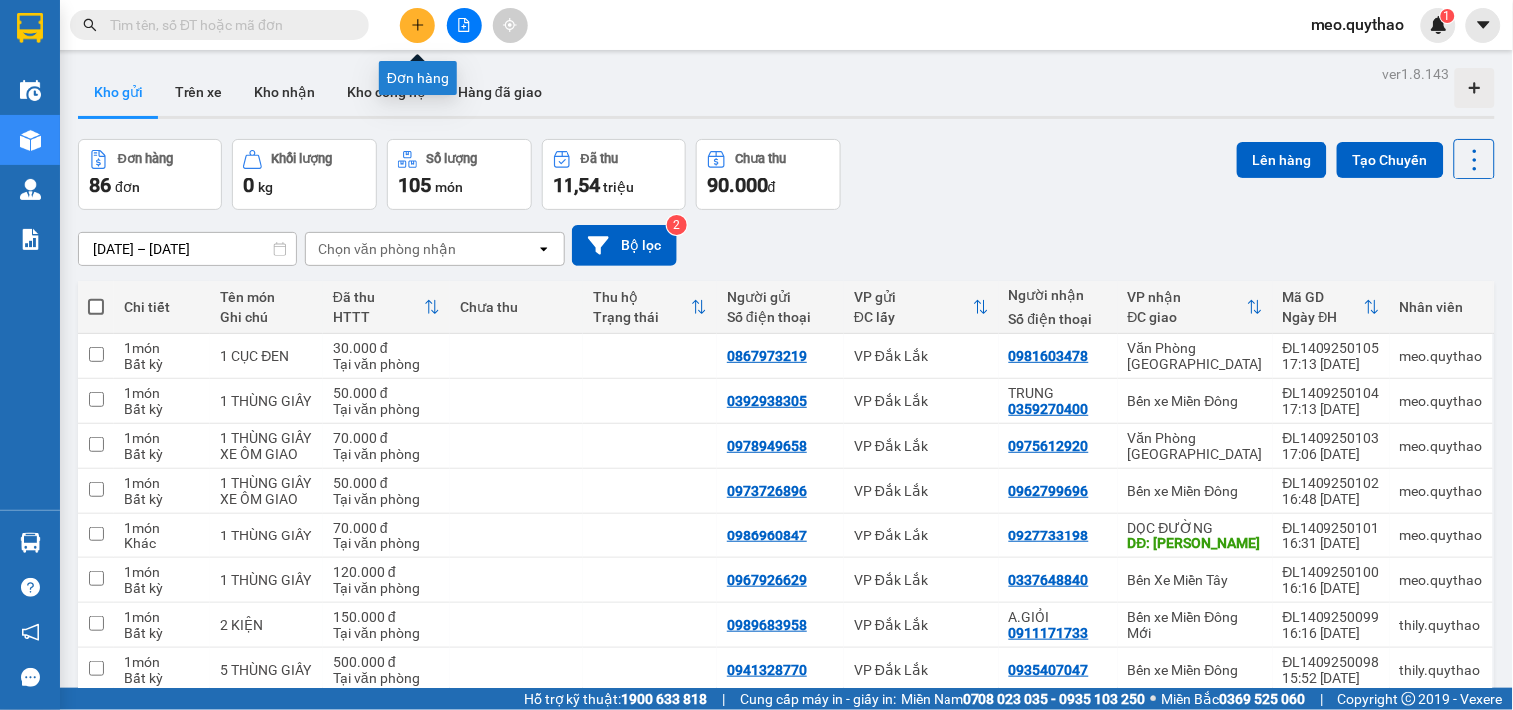
click at [414, 23] on icon "plus" at bounding box center [418, 25] width 14 height 14
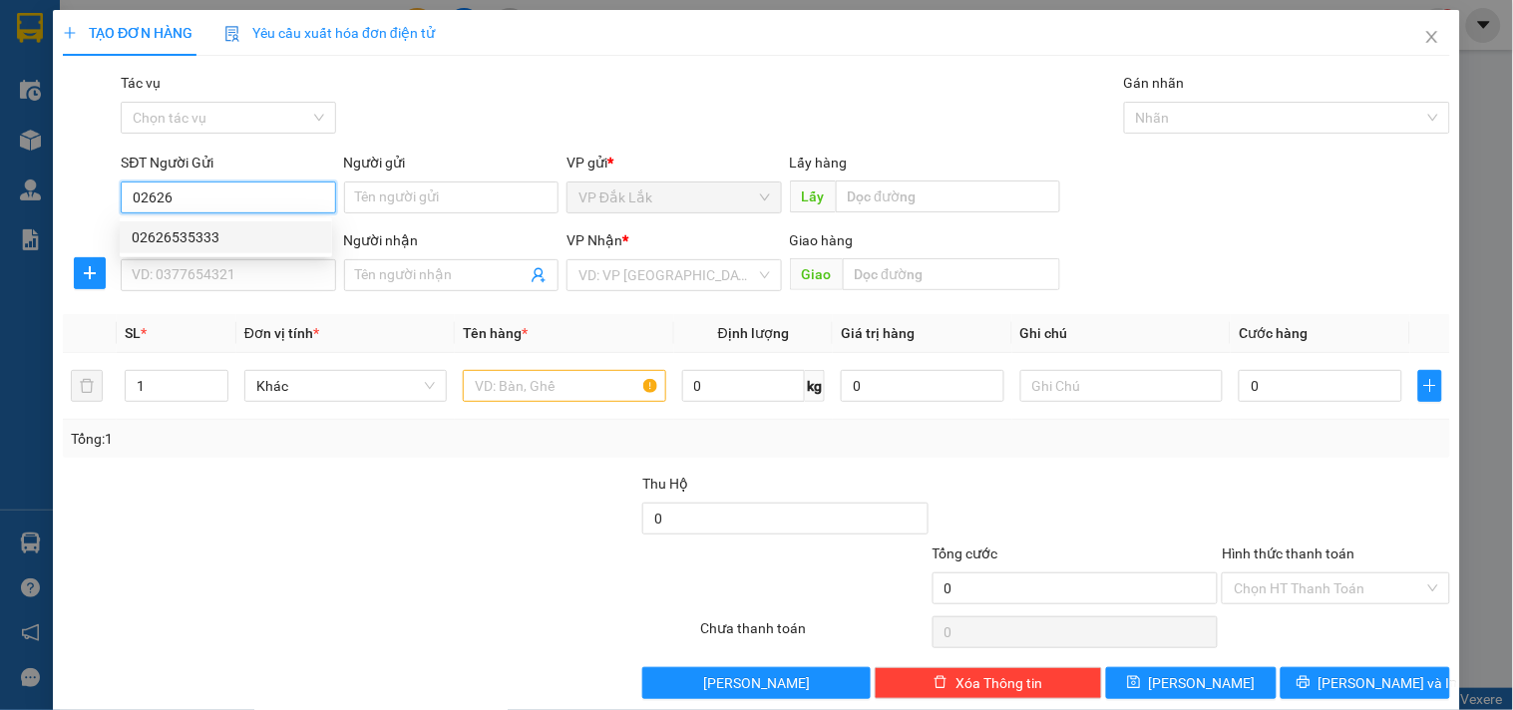
click at [205, 239] on div "02626535333" at bounding box center [226, 237] width 188 height 22
type input "02626535333"
type input "0909976506"
type input "02626535333"
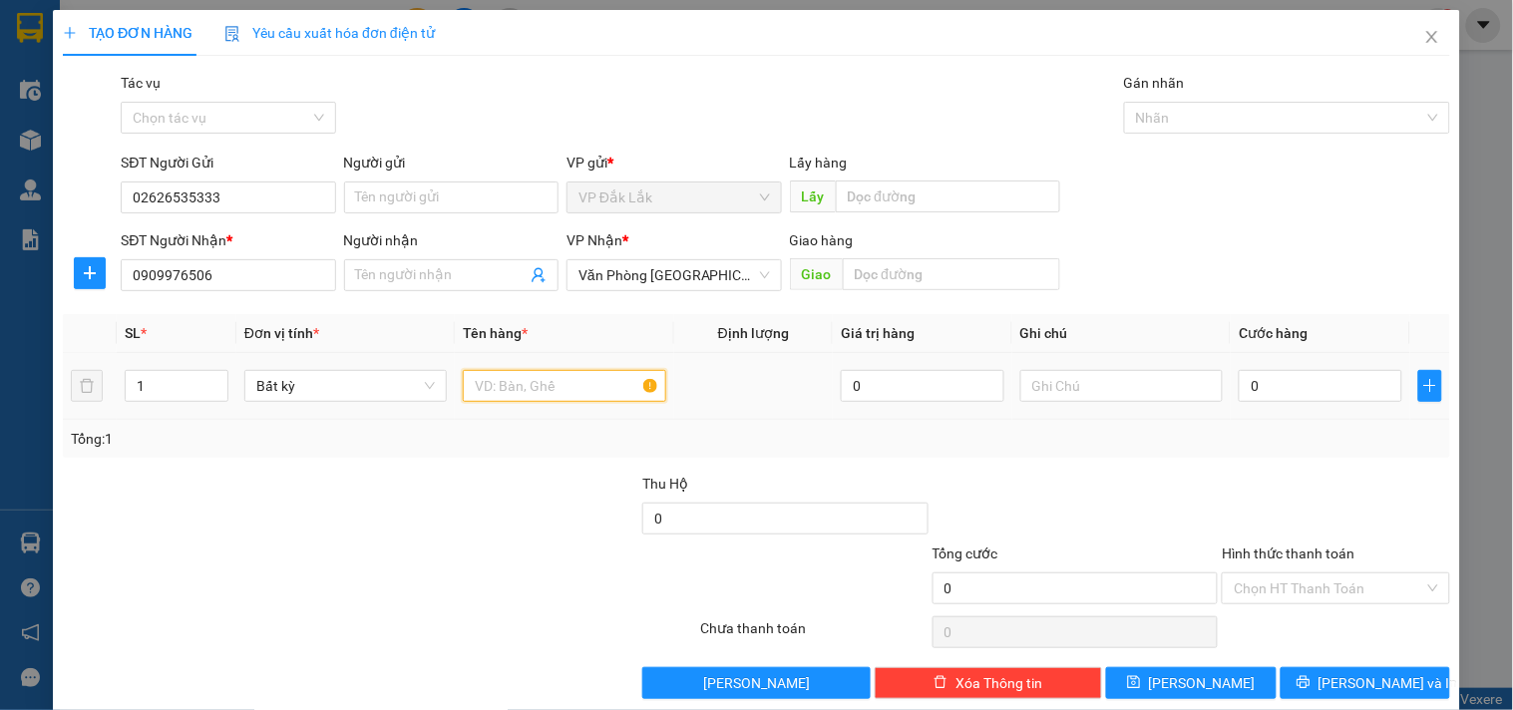
click at [556, 400] on input "text" at bounding box center [564, 386] width 202 height 32
type input "1 BÌ ĐEN"
click at [1336, 376] on input "0" at bounding box center [1321, 386] width 164 height 32
type input "3"
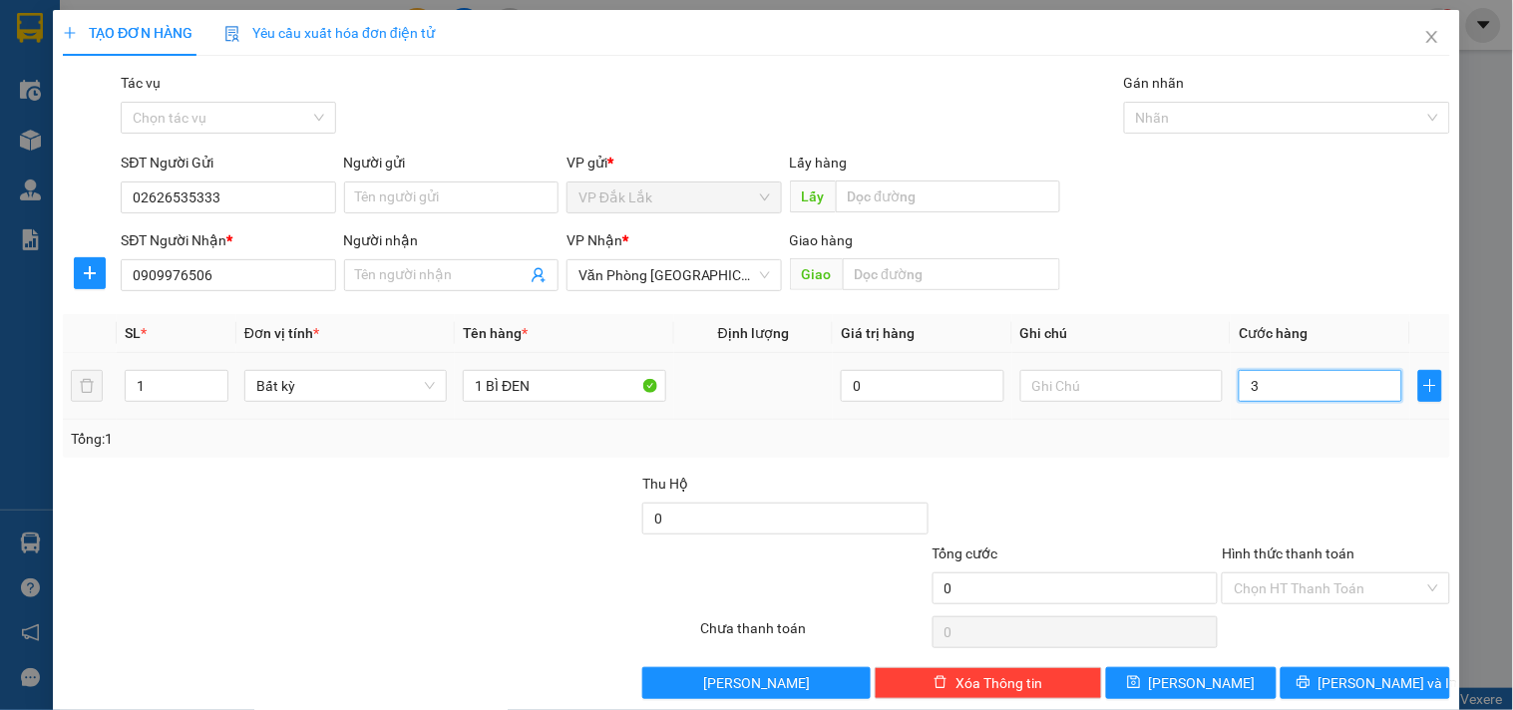
type input "3"
type input "30"
type input "300"
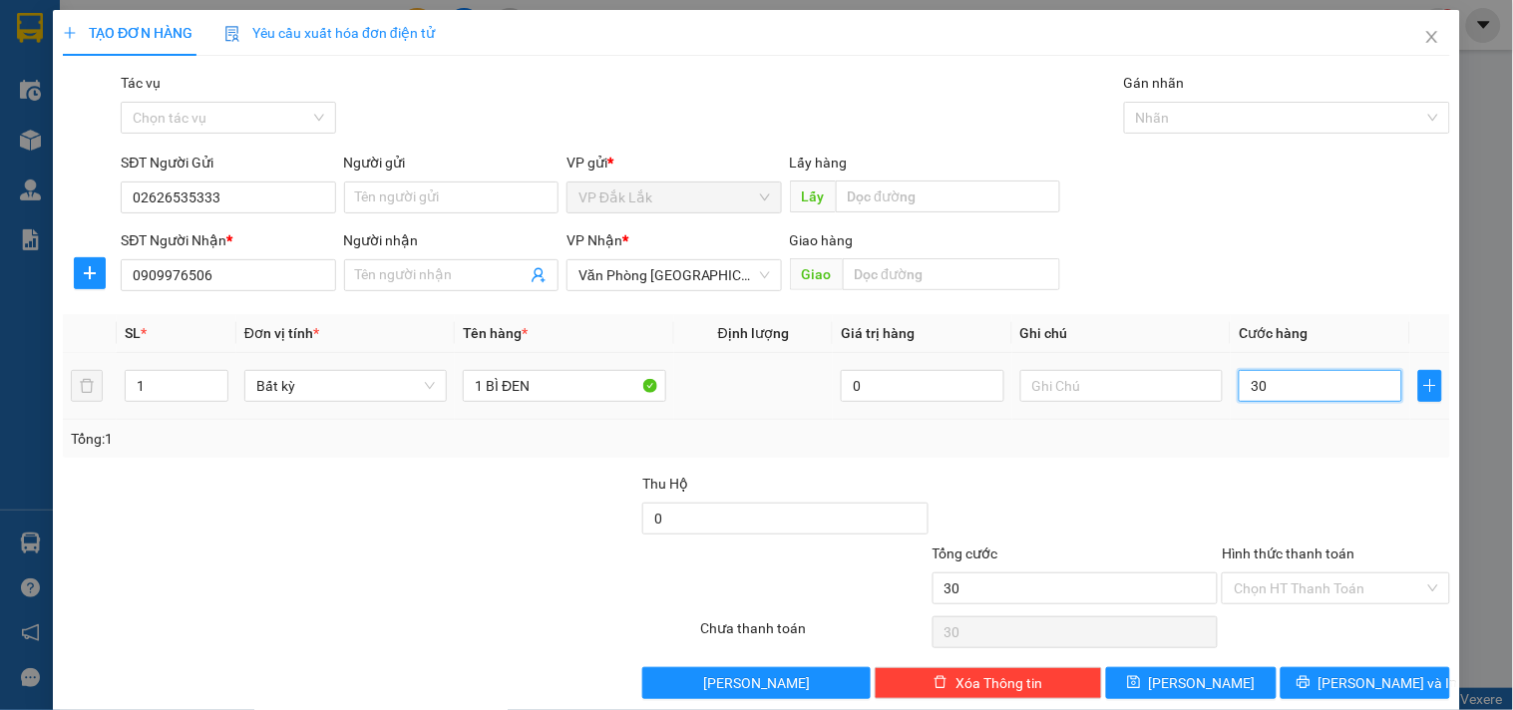
type input "300"
type input "3.000"
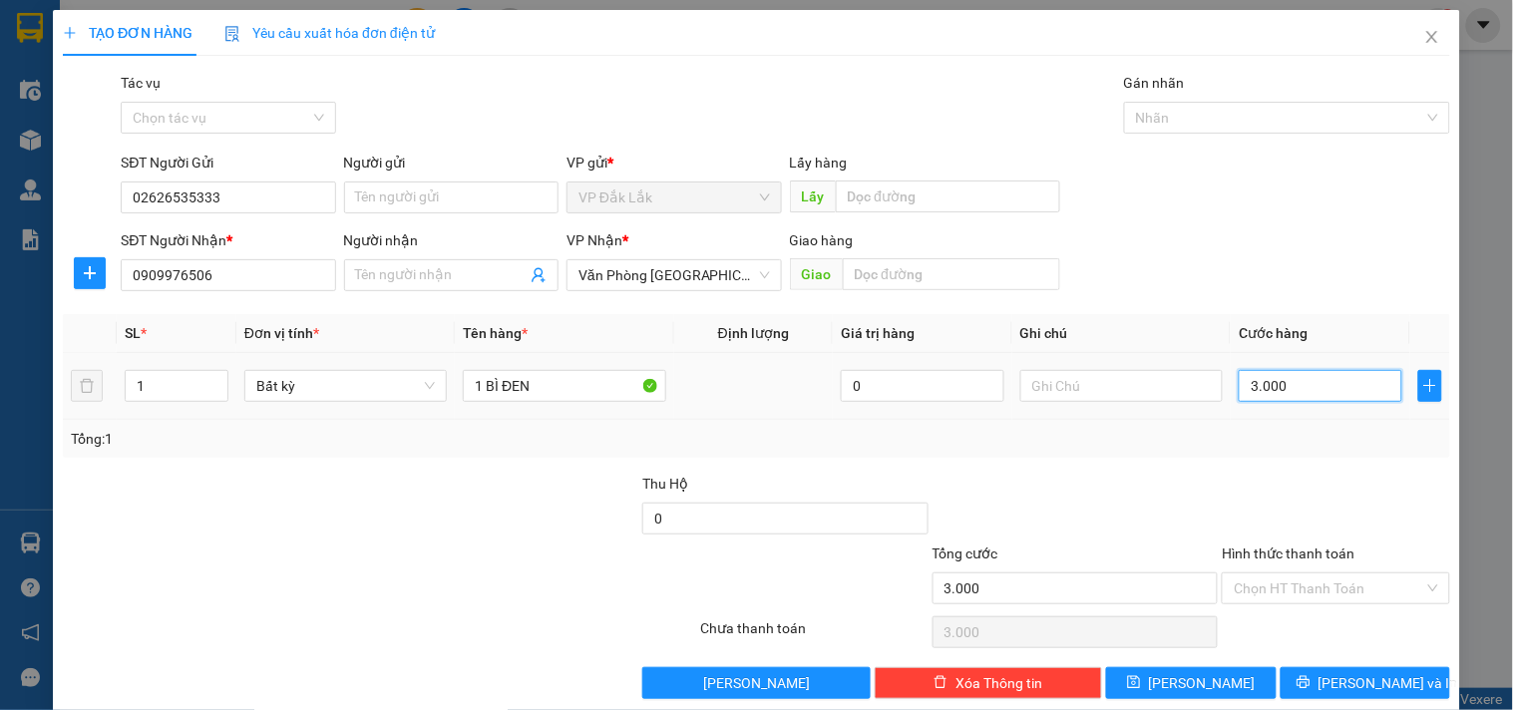
type input "30.000"
click at [1361, 681] on span "[PERSON_NAME] và In" at bounding box center [1388, 683] width 140 height 22
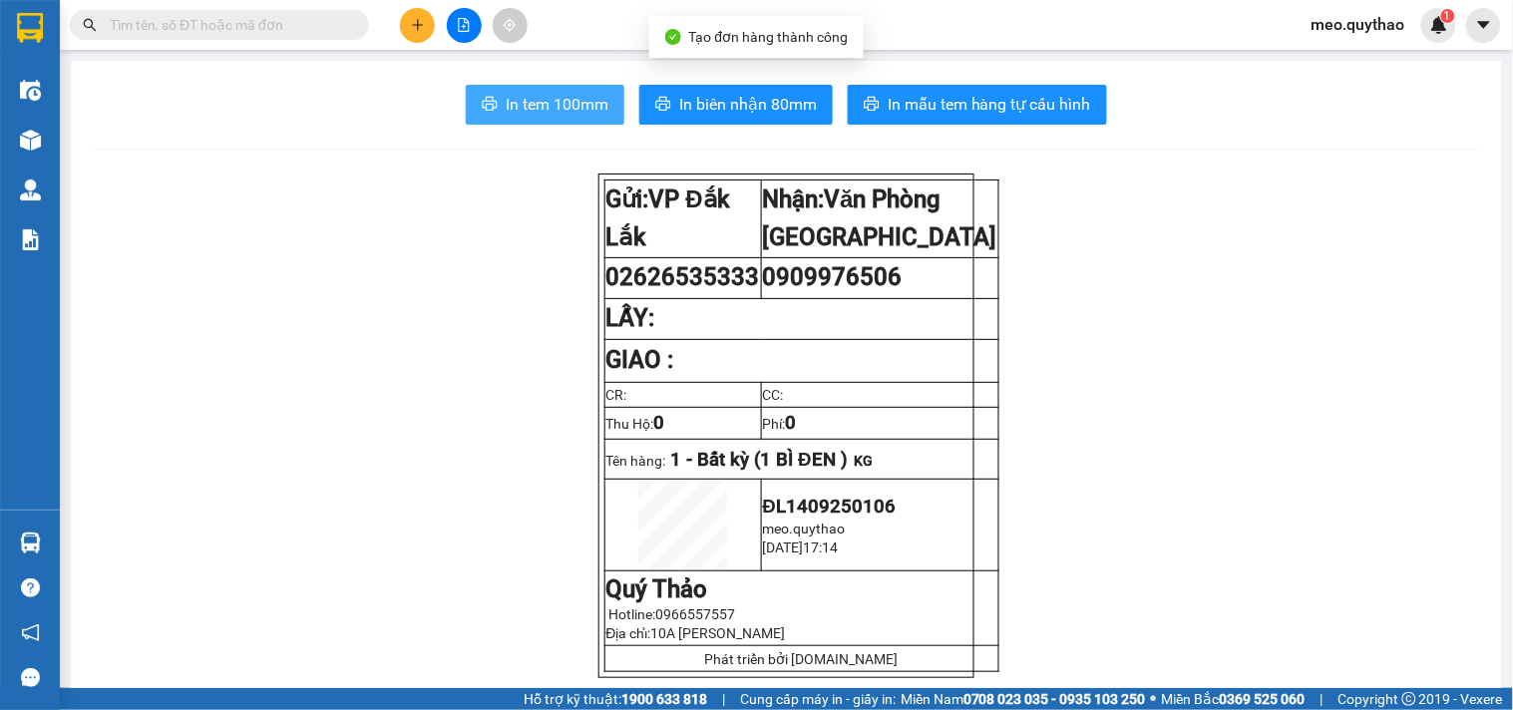
click at [527, 94] on span "In tem 100mm" at bounding box center [557, 104] width 103 height 25
click at [426, 30] on button at bounding box center [417, 25] width 35 height 35
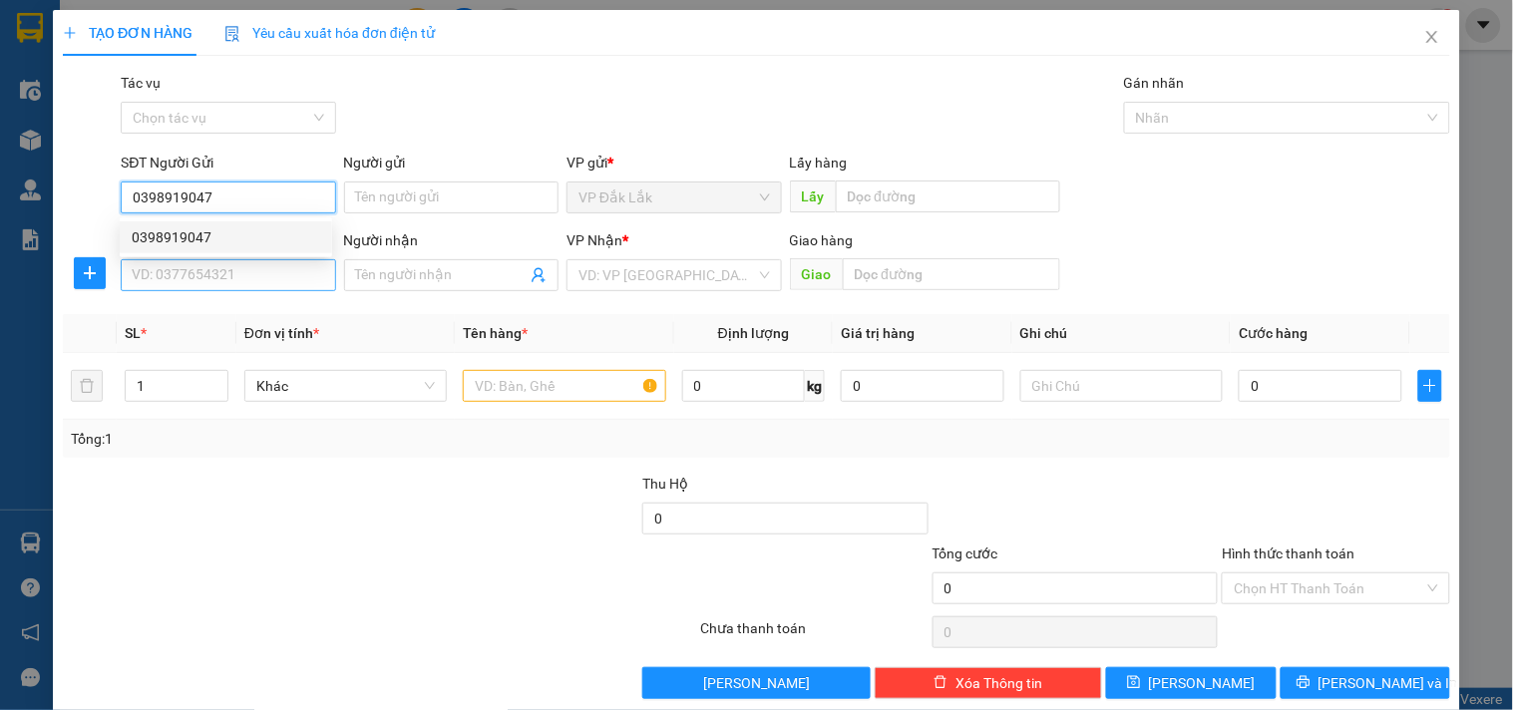
type input "0398919047"
click at [275, 274] on input "SĐT Người Nhận *" at bounding box center [228, 275] width 214 height 32
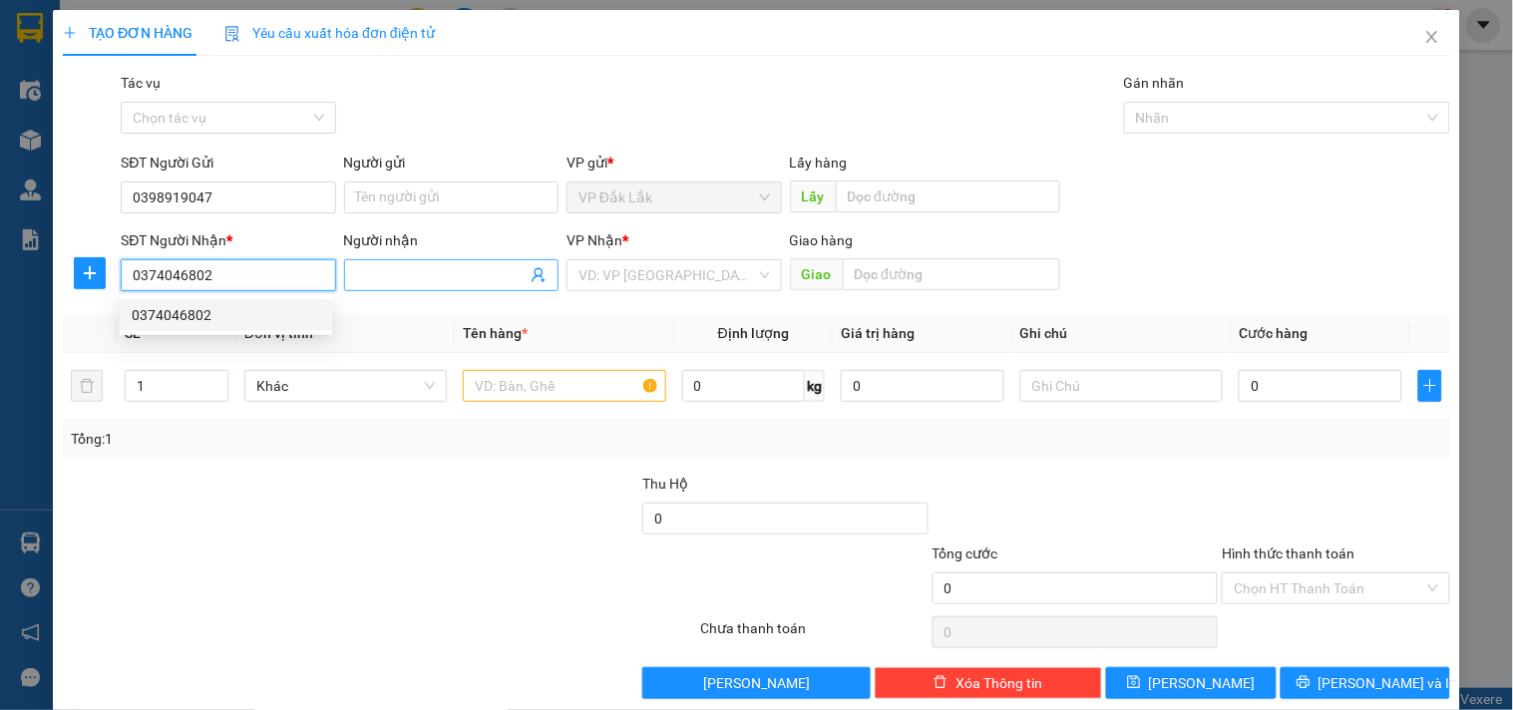
type input "0374046802"
click at [431, 269] on input "Người nhận" at bounding box center [441, 275] width 171 height 22
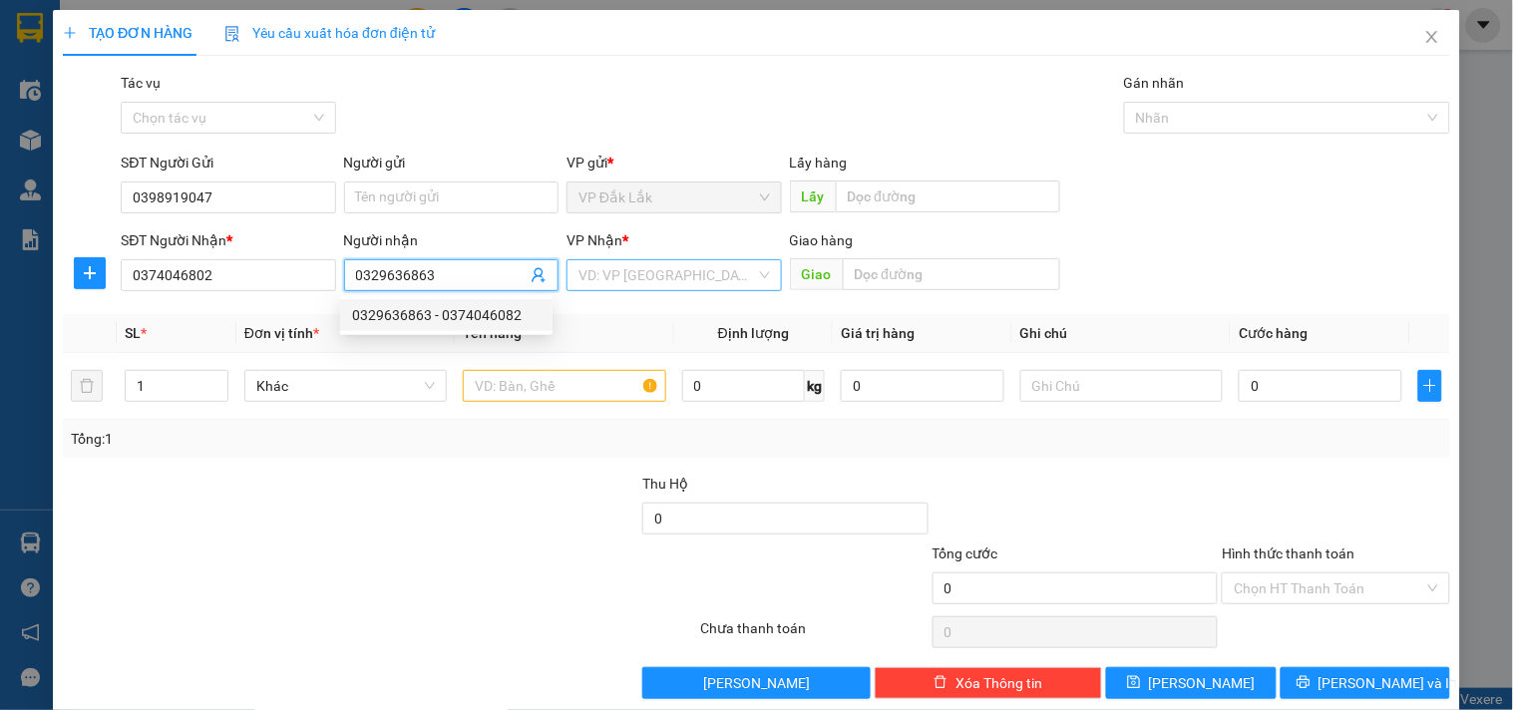
type input "0329636863"
click at [641, 264] on input "search" at bounding box center [666, 275] width 177 height 30
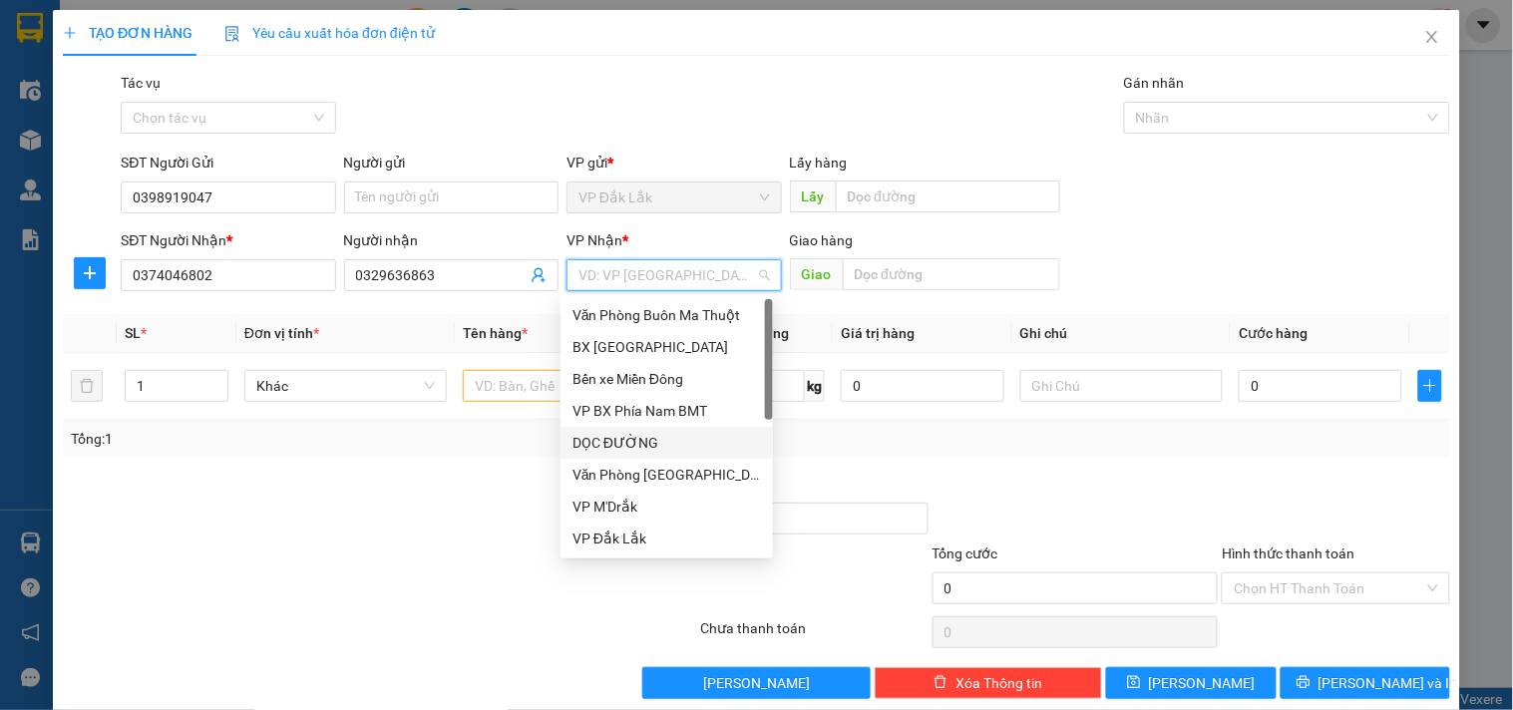
click at [655, 456] on div "DỌC ĐƯỜNG" at bounding box center [667, 443] width 212 height 32
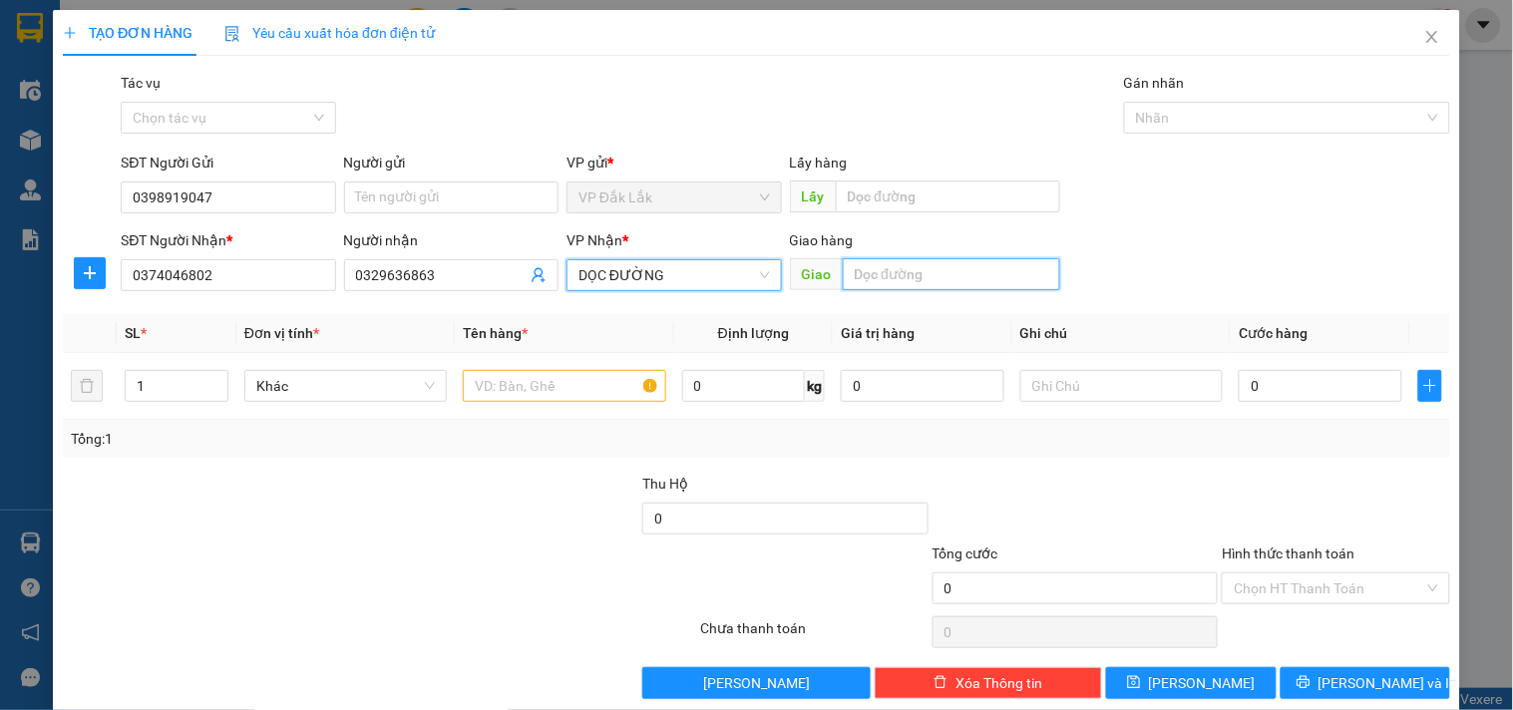
click at [942, 279] on input "text" at bounding box center [951, 274] width 217 height 32
type input "A"
type input "Â"
type input "AMATA"
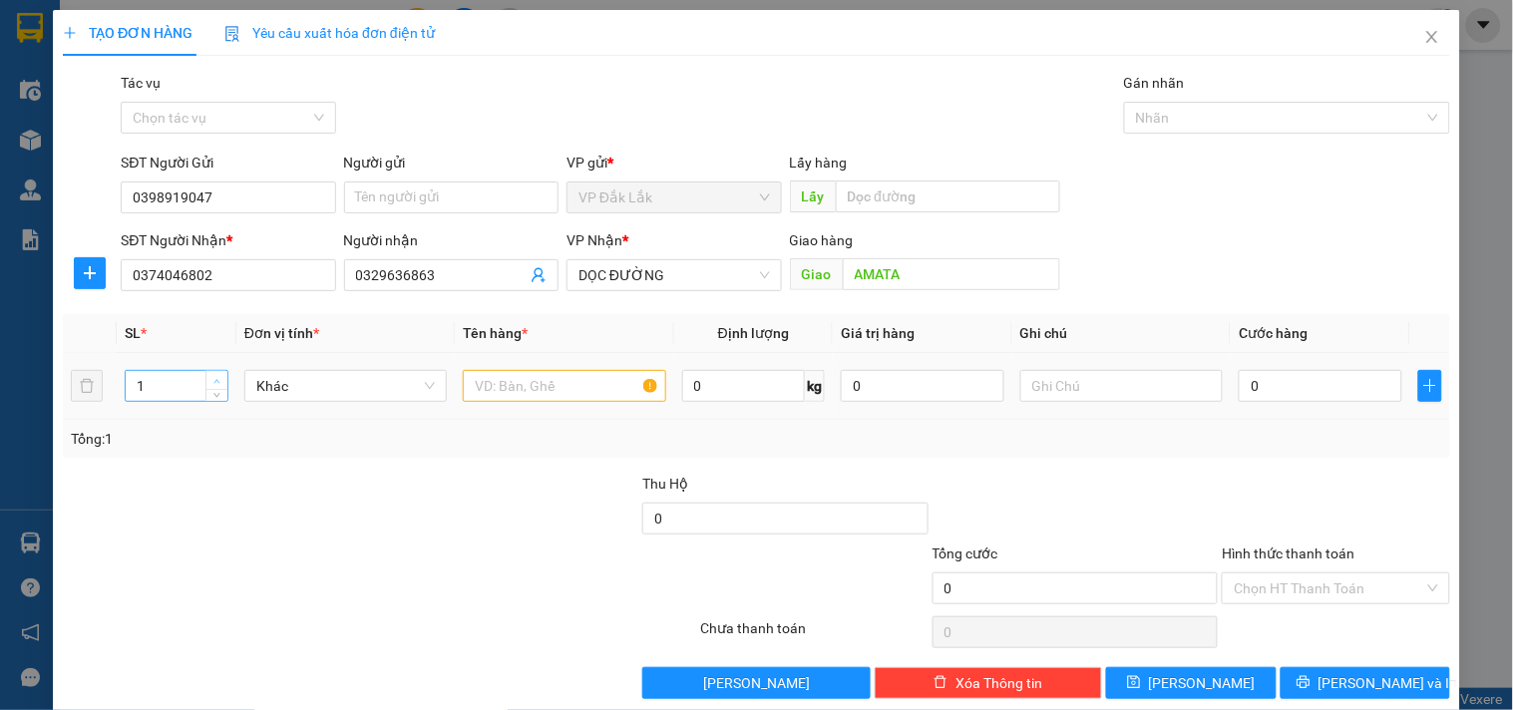
type input "2"
click at [213, 378] on icon "up" at bounding box center [216, 381] width 7 height 7
click at [505, 396] on input "text" at bounding box center [564, 386] width 202 height 32
type input "2"
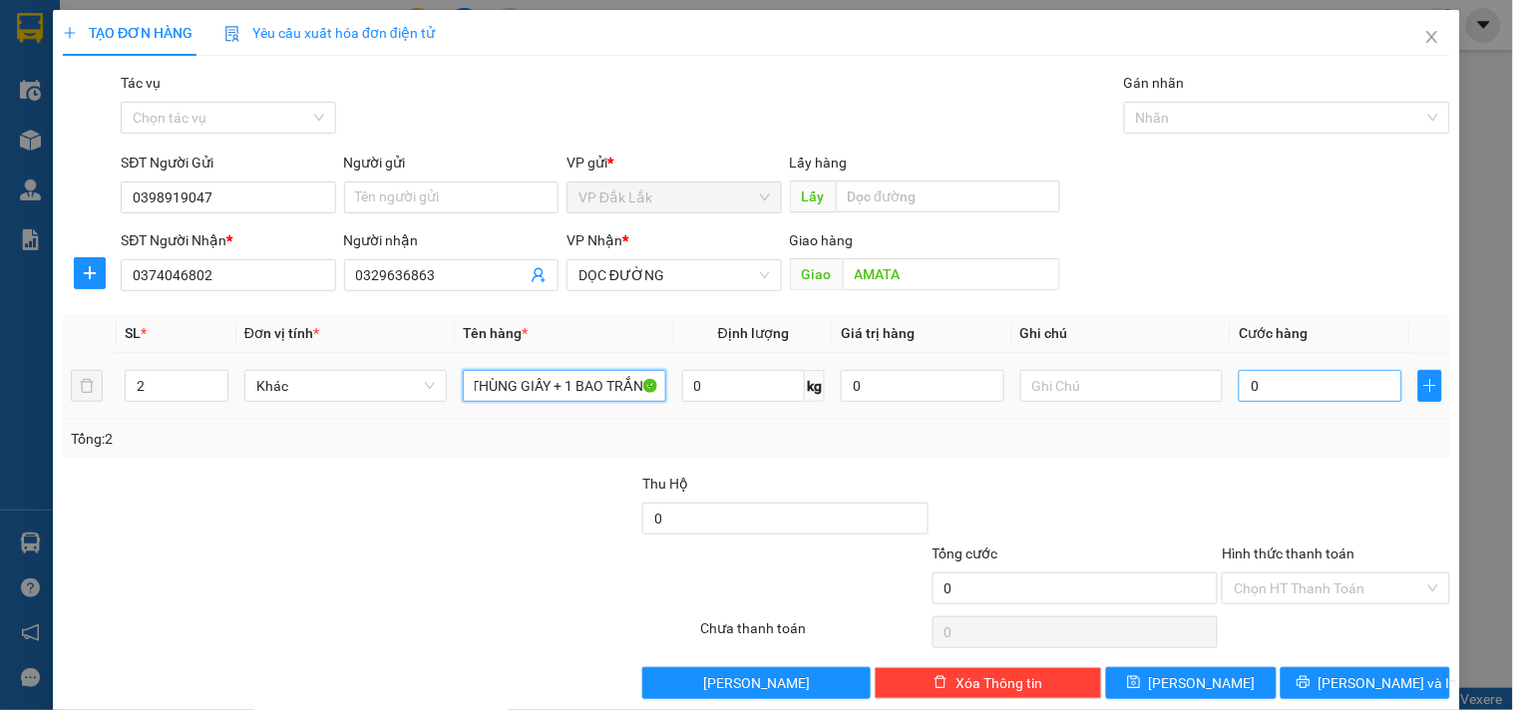
type input "1 THÙNG GIẤY + 1 BAO TRẮNG"
click at [1274, 390] on input "0" at bounding box center [1321, 386] width 164 height 32
type input "1"
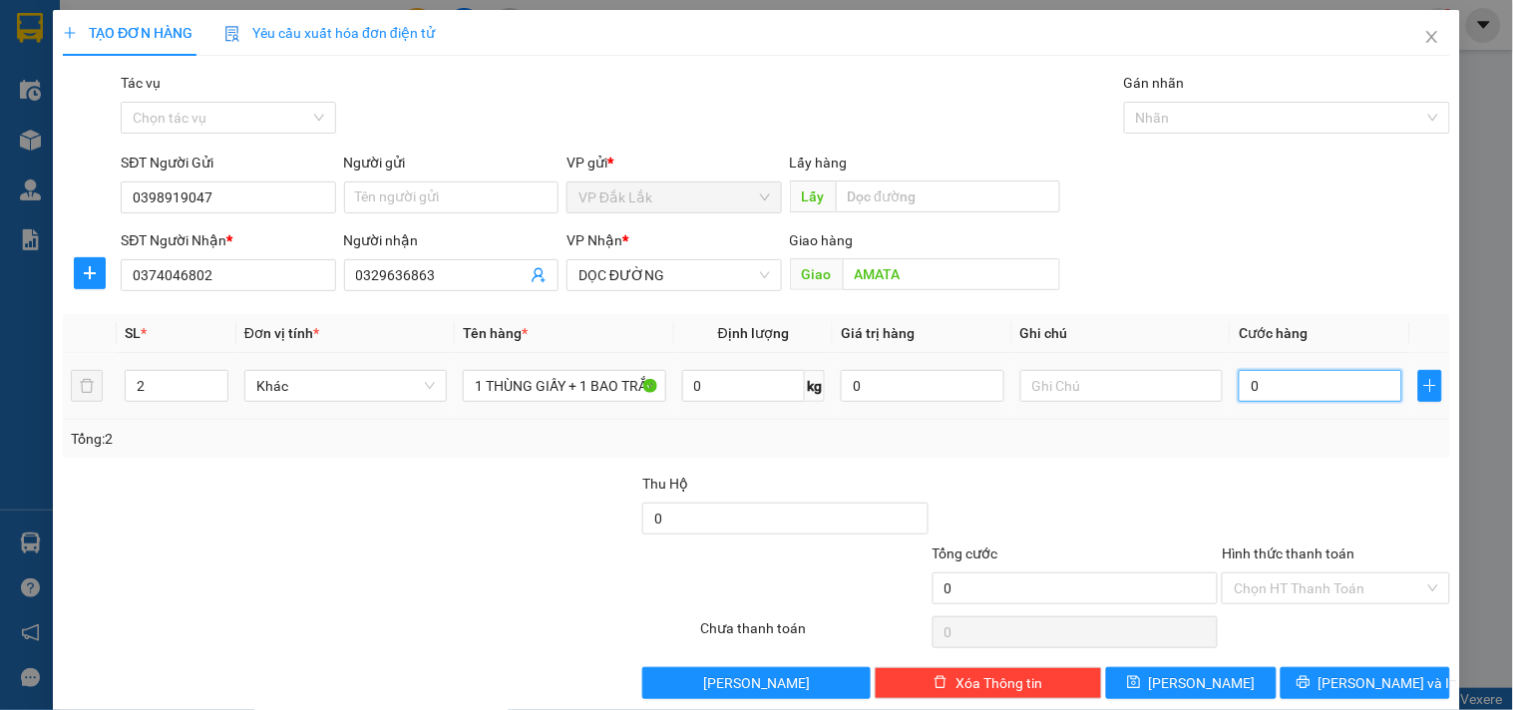
type input "1"
type input "14"
type input "140"
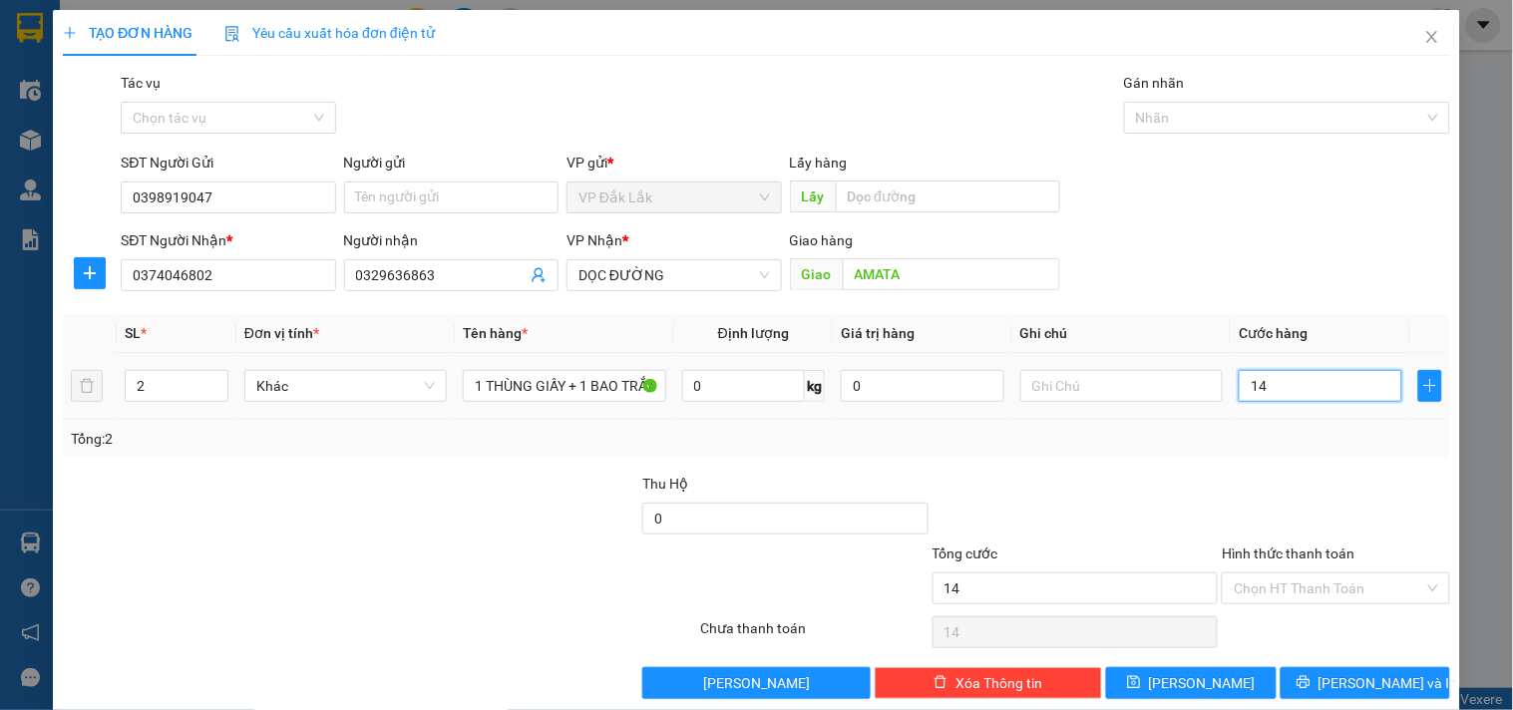
type input "140"
type input "1.400"
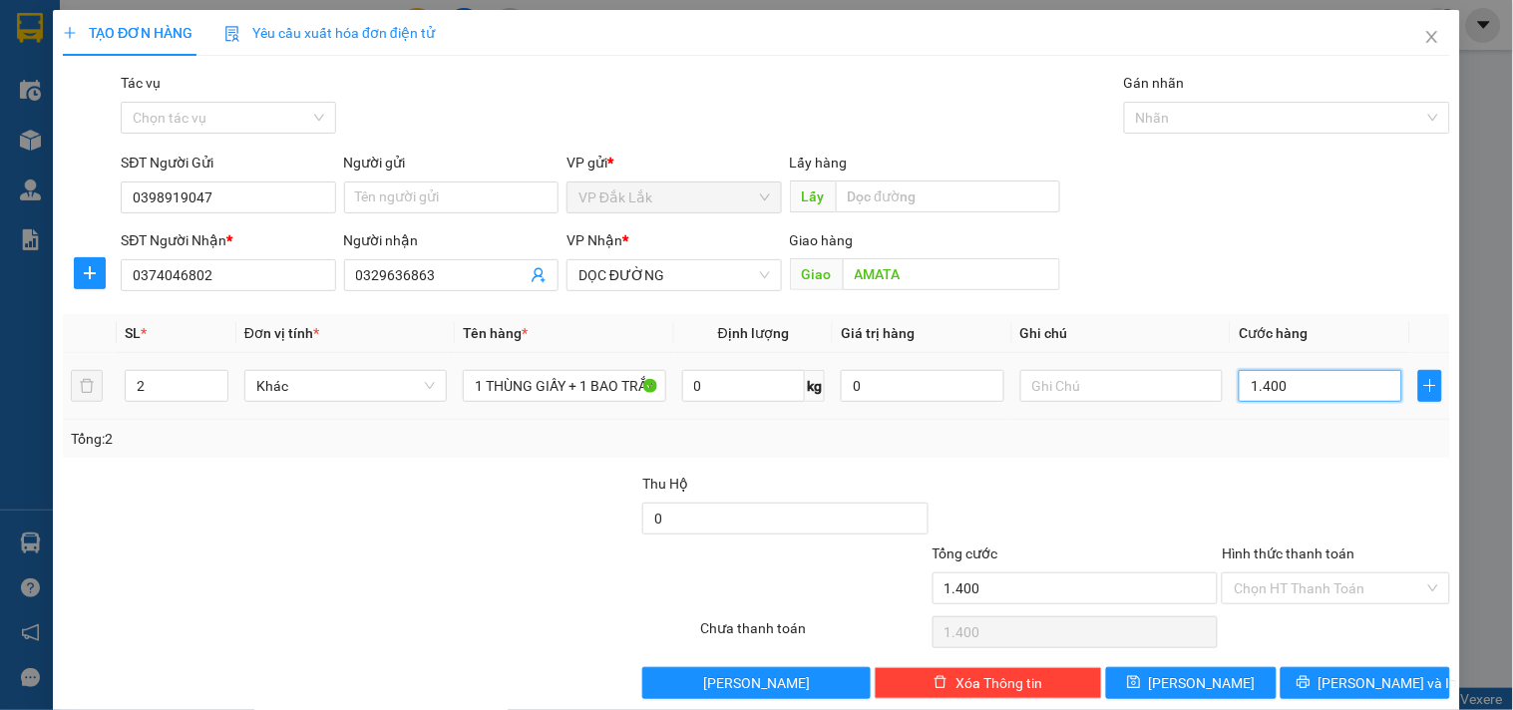
type input "14.000"
type input "140.000"
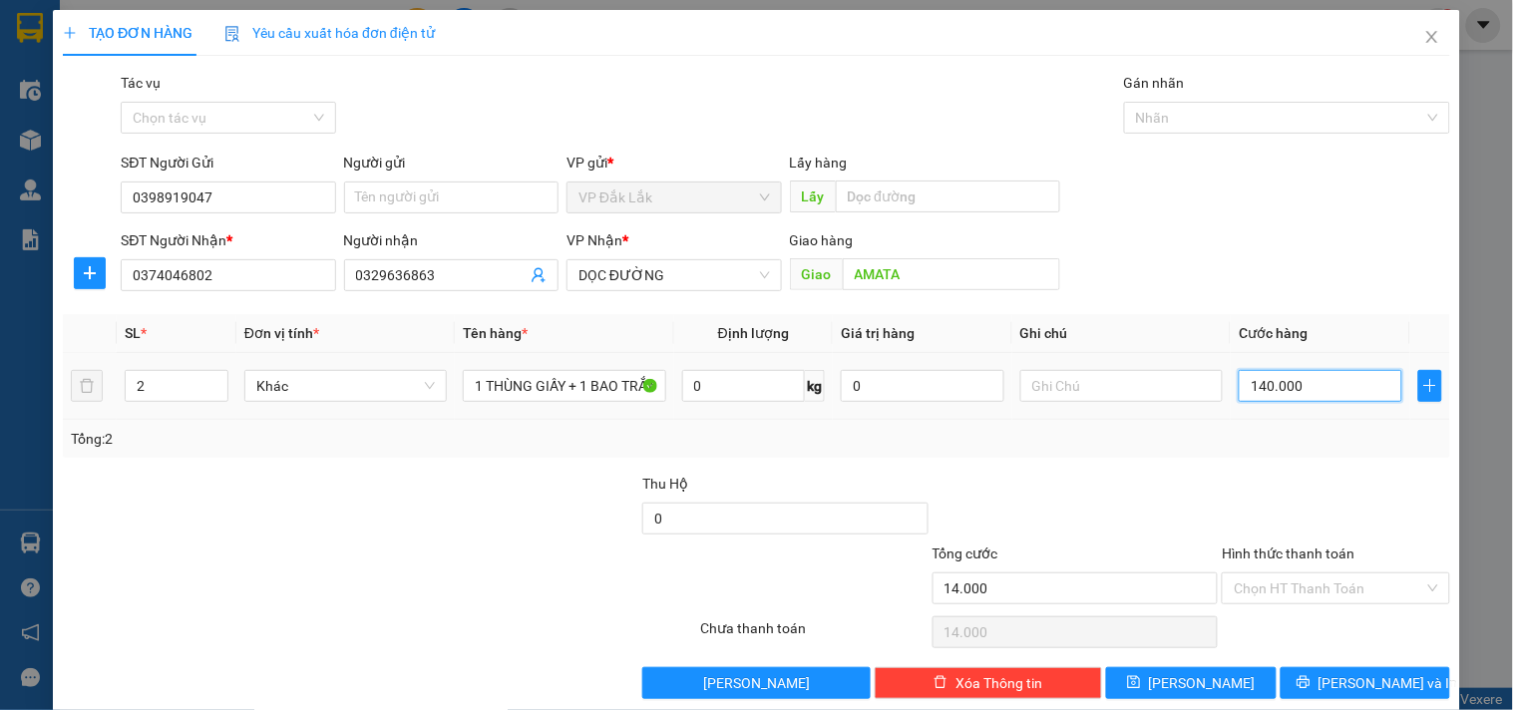
type input "140.000"
click at [1359, 565] on div "Hình thức thanh toán" at bounding box center [1335, 558] width 227 height 30
click at [1356, 593] on input "Hình thức thanh toán" at bounding box center [1328, 588] width 189 height 30
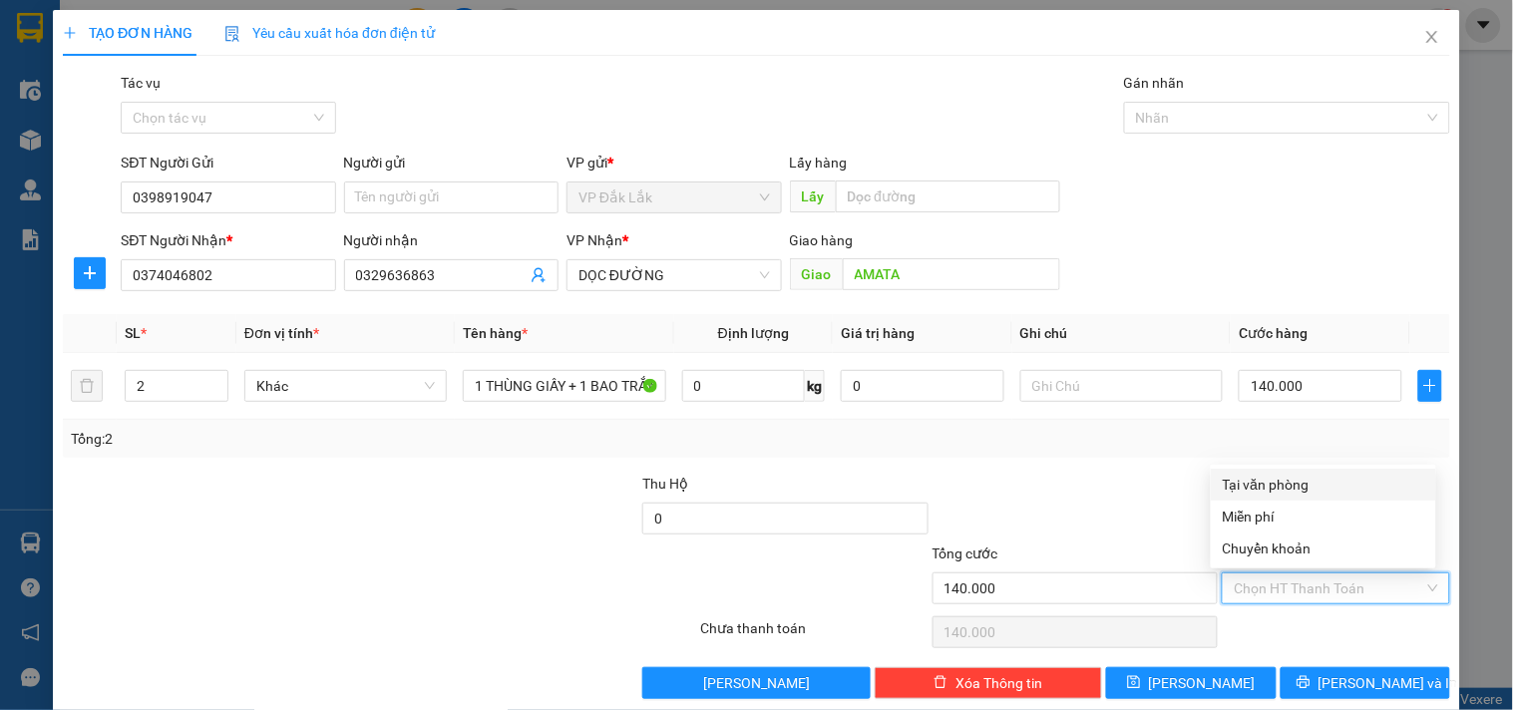
click at [1322, 489] on div "Tại văn phòng" at bounding box center [1323, 485] width 201 height 22
type input "0"
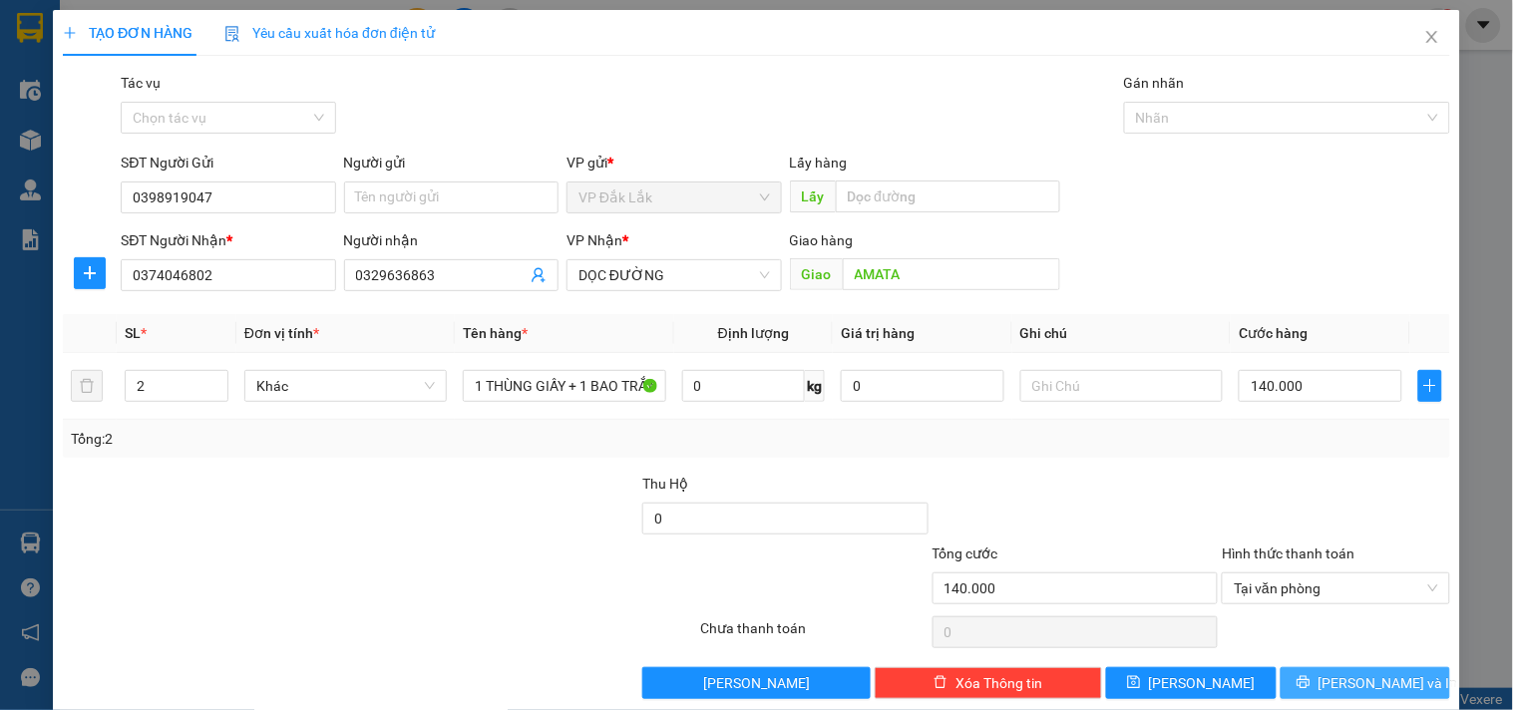
click at [1310, 681] on icon "printer" at bounding box center [1303, 682] width 13 height 13
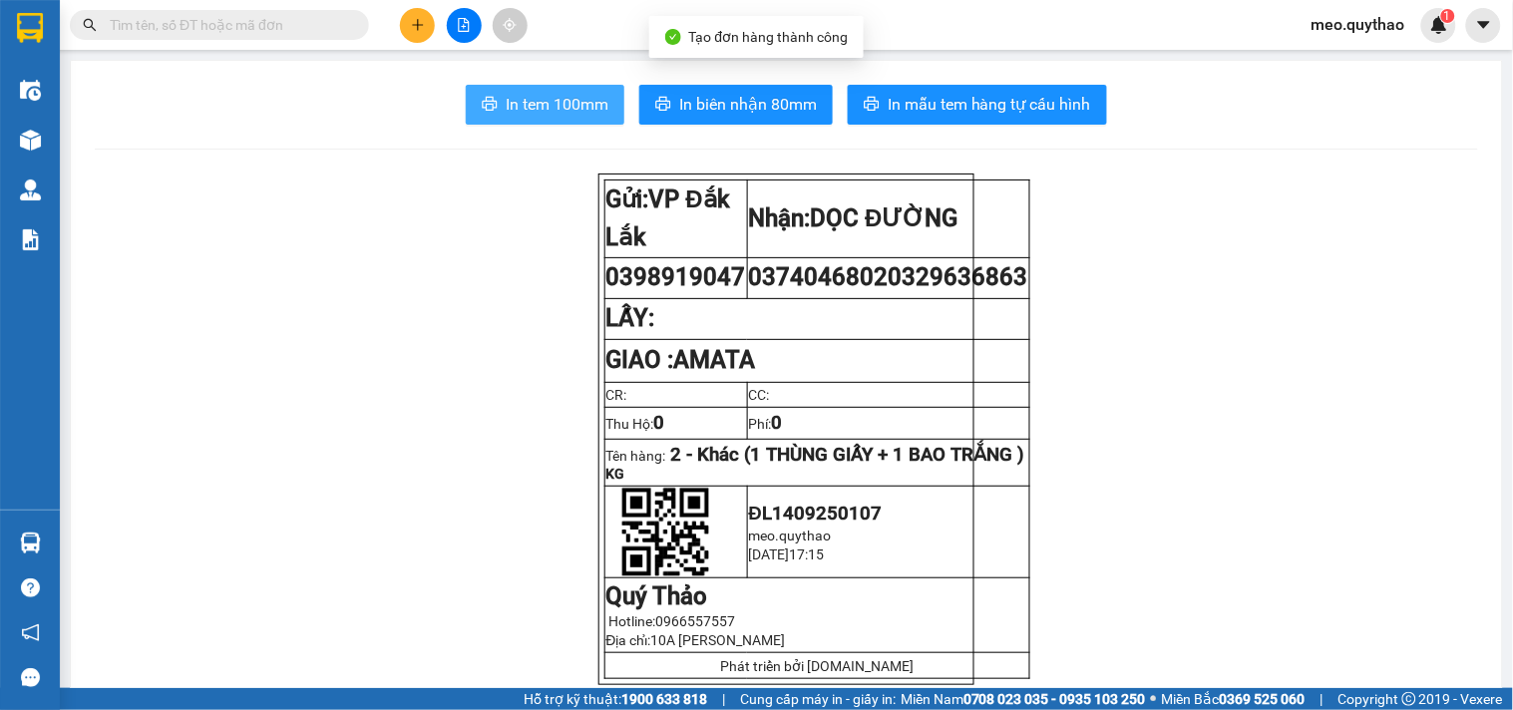
click at [582, 104] on span "In tem 100mm" at bounding box center [557, 104] width 103 height 25
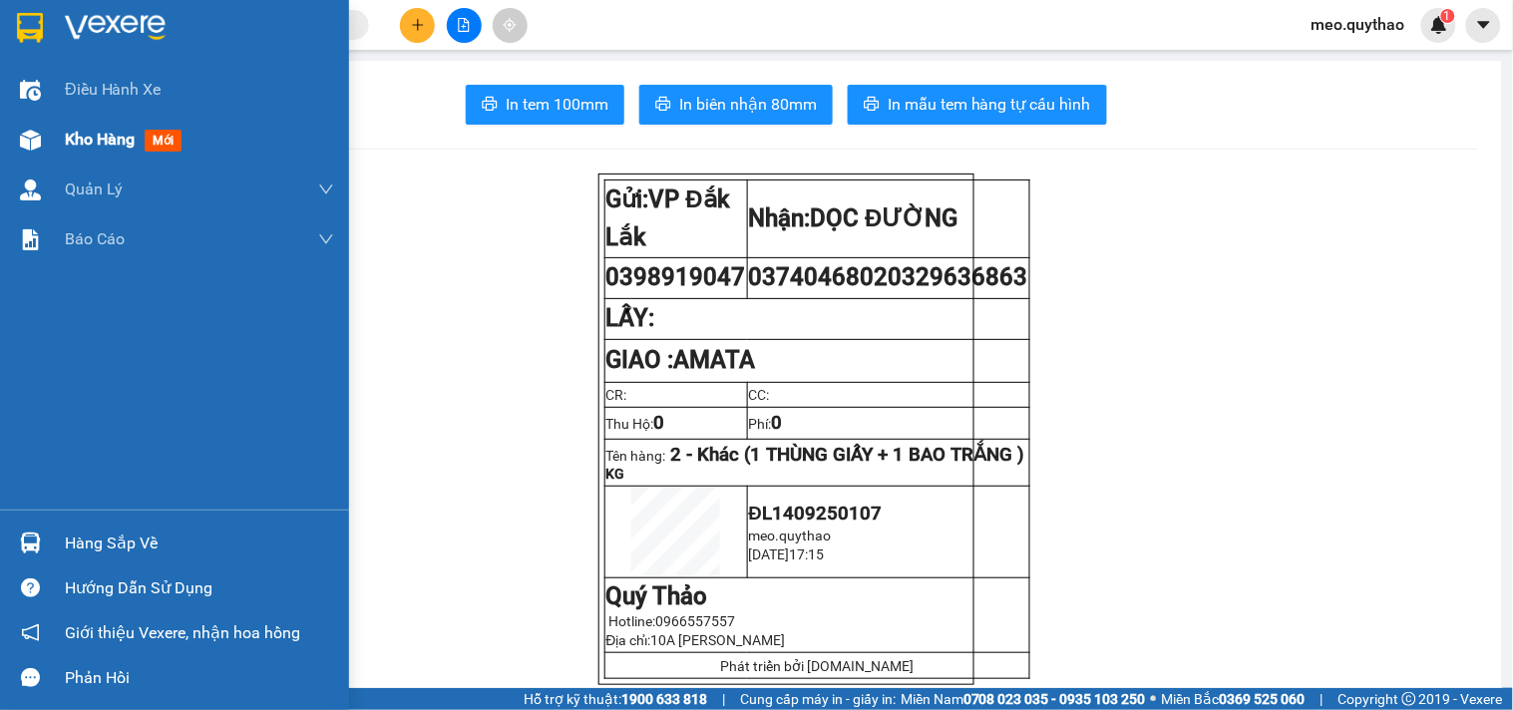
click at [102, 160] on div "Kho hàng mới" at bounding box center [199, 140] width 269 height 50
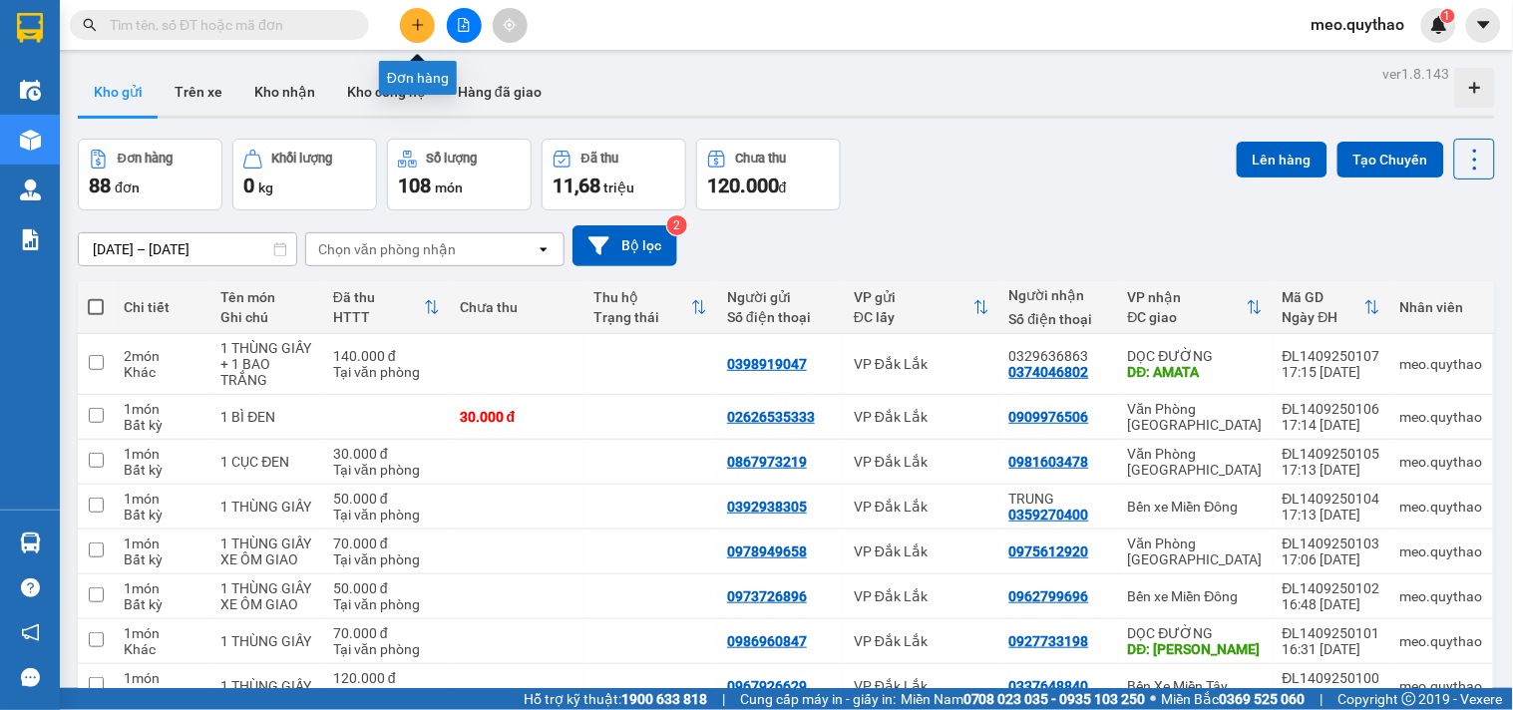
click at [413, 26] on icon "plus" at bounding box center [418, 25] width 14 height 14
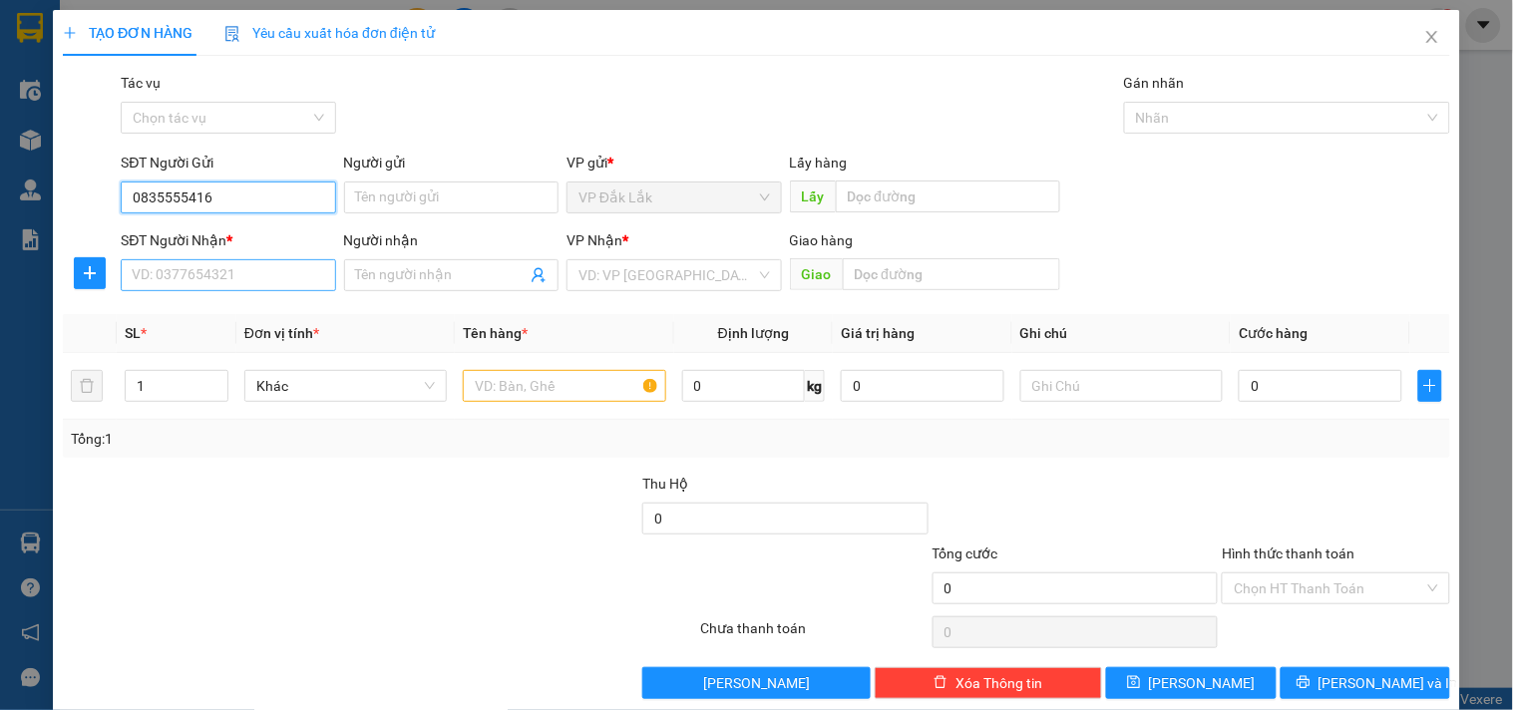
type input "0835555416"
click at [214, 283] on input "SĐT Người Nhận *" at bounding box center [228, 275] width 214 height 32
type input "0986676878"
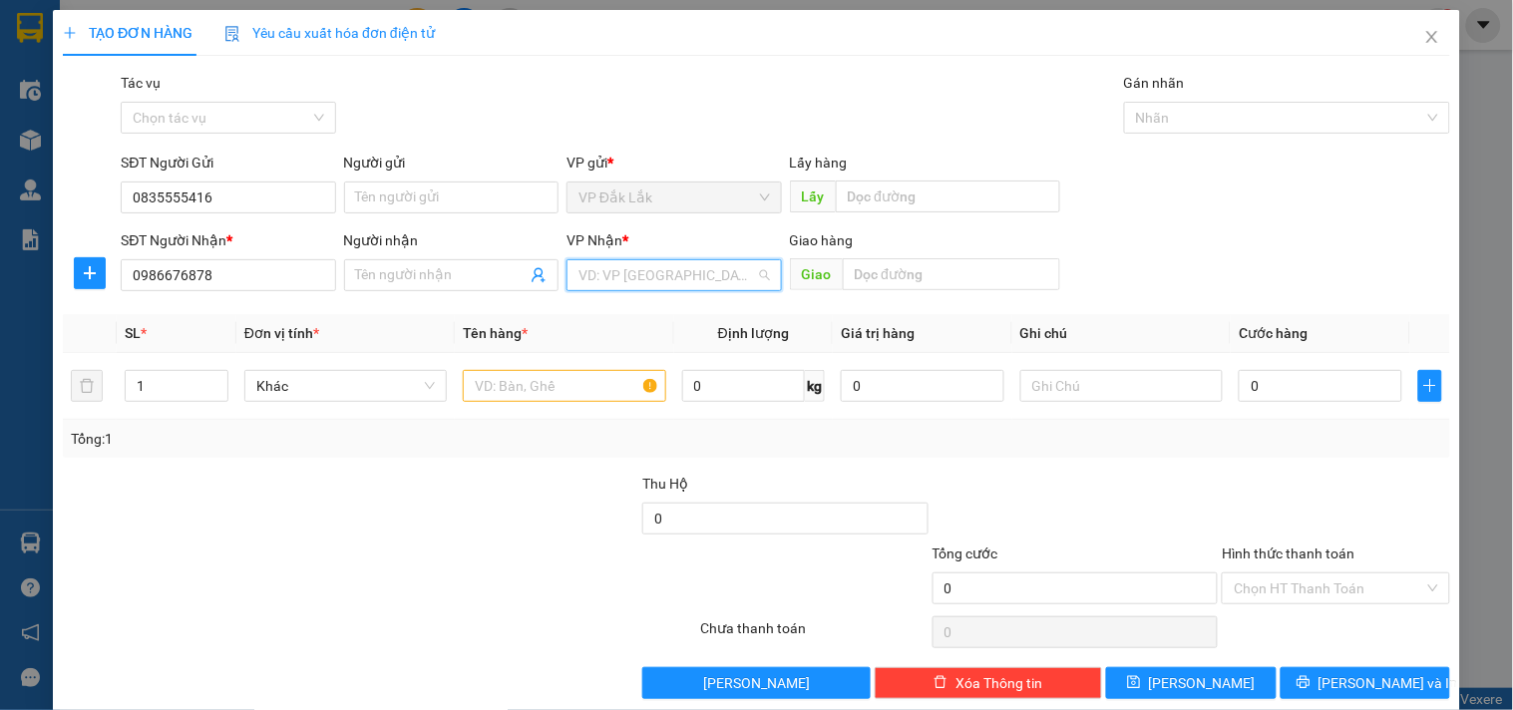
click at [641, 265] on input "search" at bounding box center [666, 275] width 177 height 30
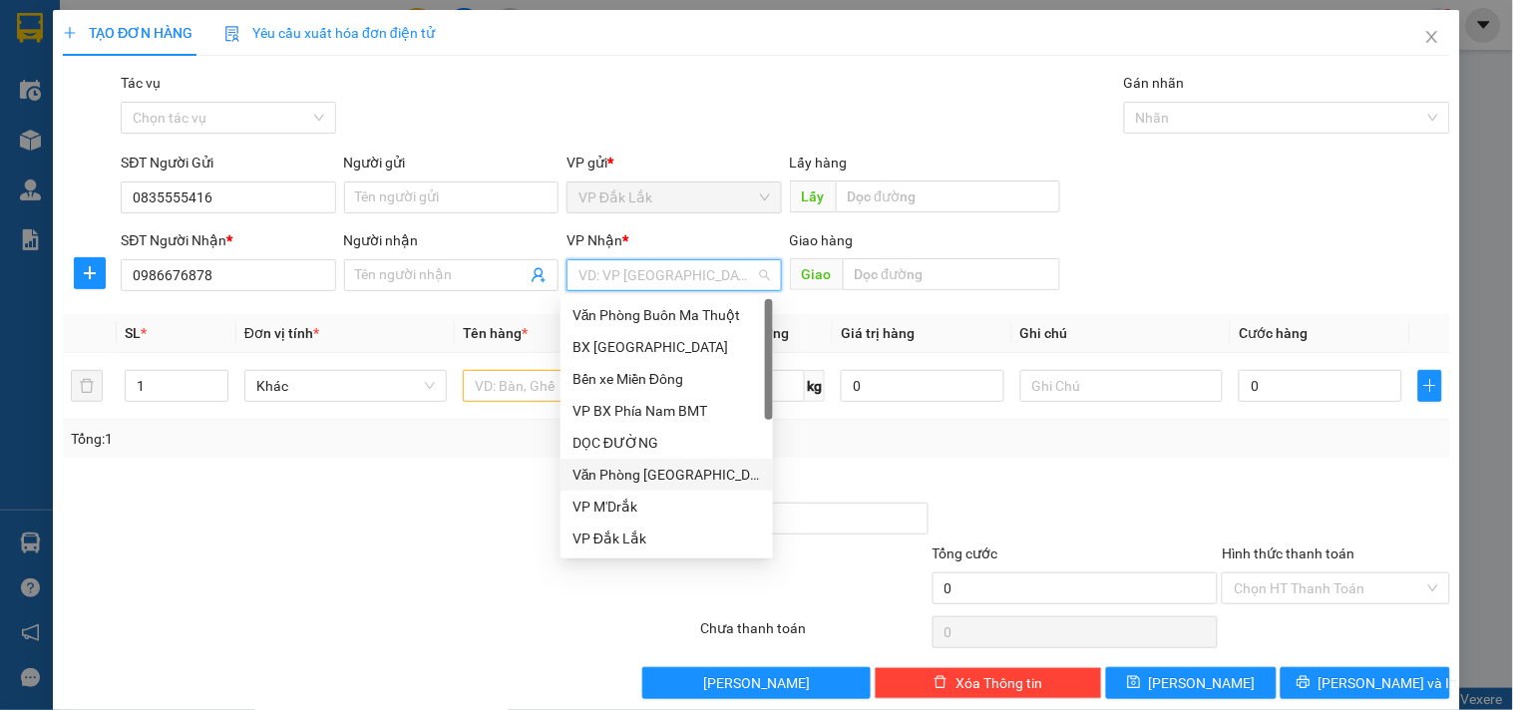
click at [690, 479] on div "Văn Phòng [GEOGRAPHIC_DATA]" at bounding box center [666, 475] width 188 height 22
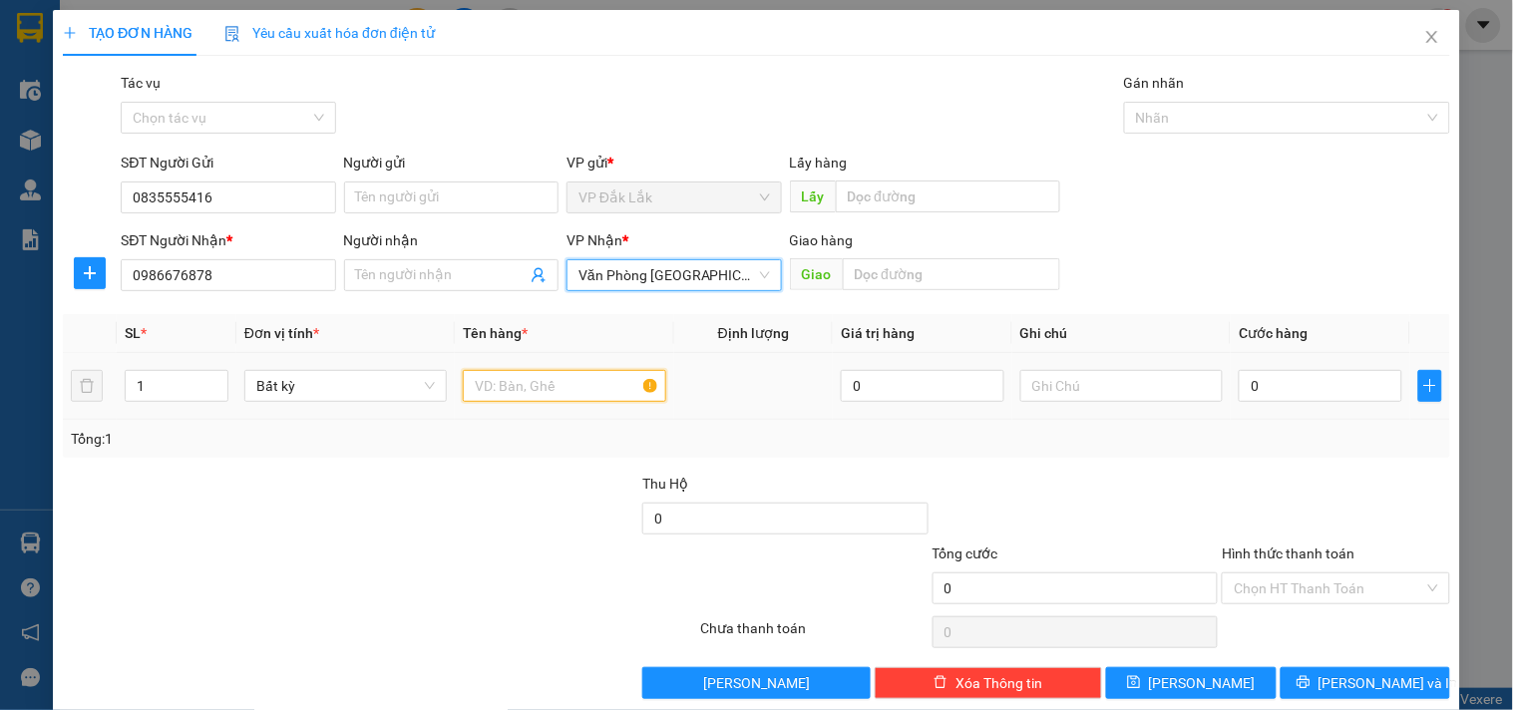
click at [515, 392] on input "text" at bounding box center [564, 386] width 202 height 32
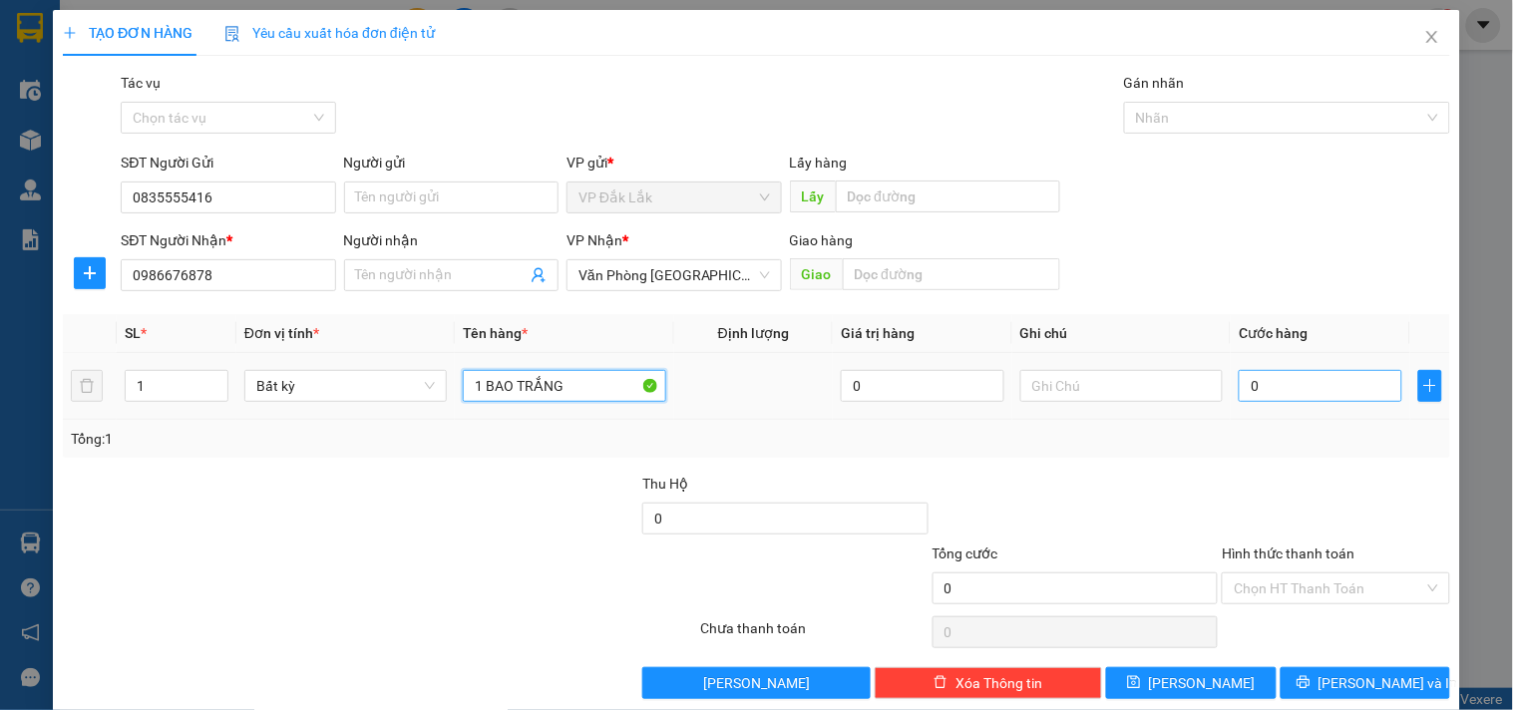
type input "1 BAO TRẮNG"
click at [1310, 397] on input "0" at bounding box center [1321, 386] width 164 height 32
type input "8"
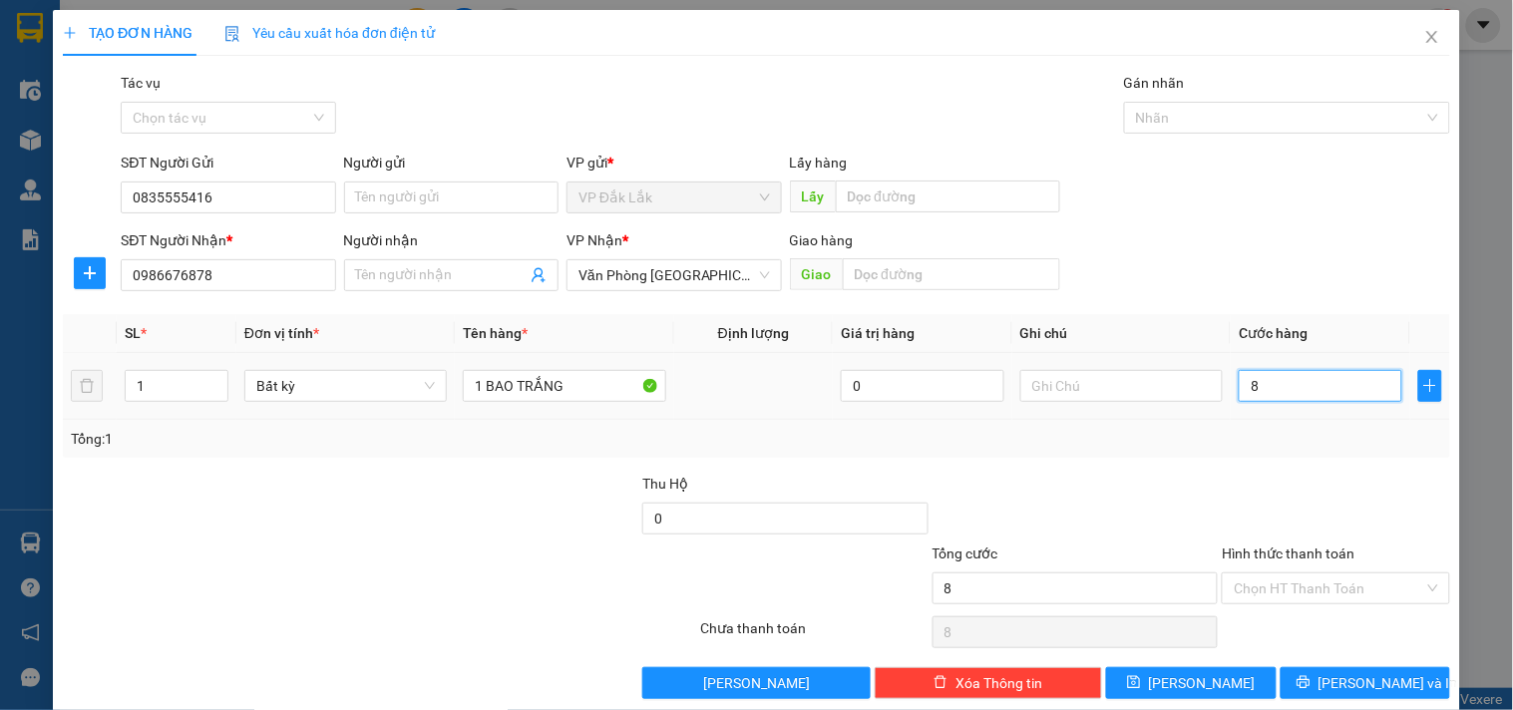
type input "80"
type input "800"
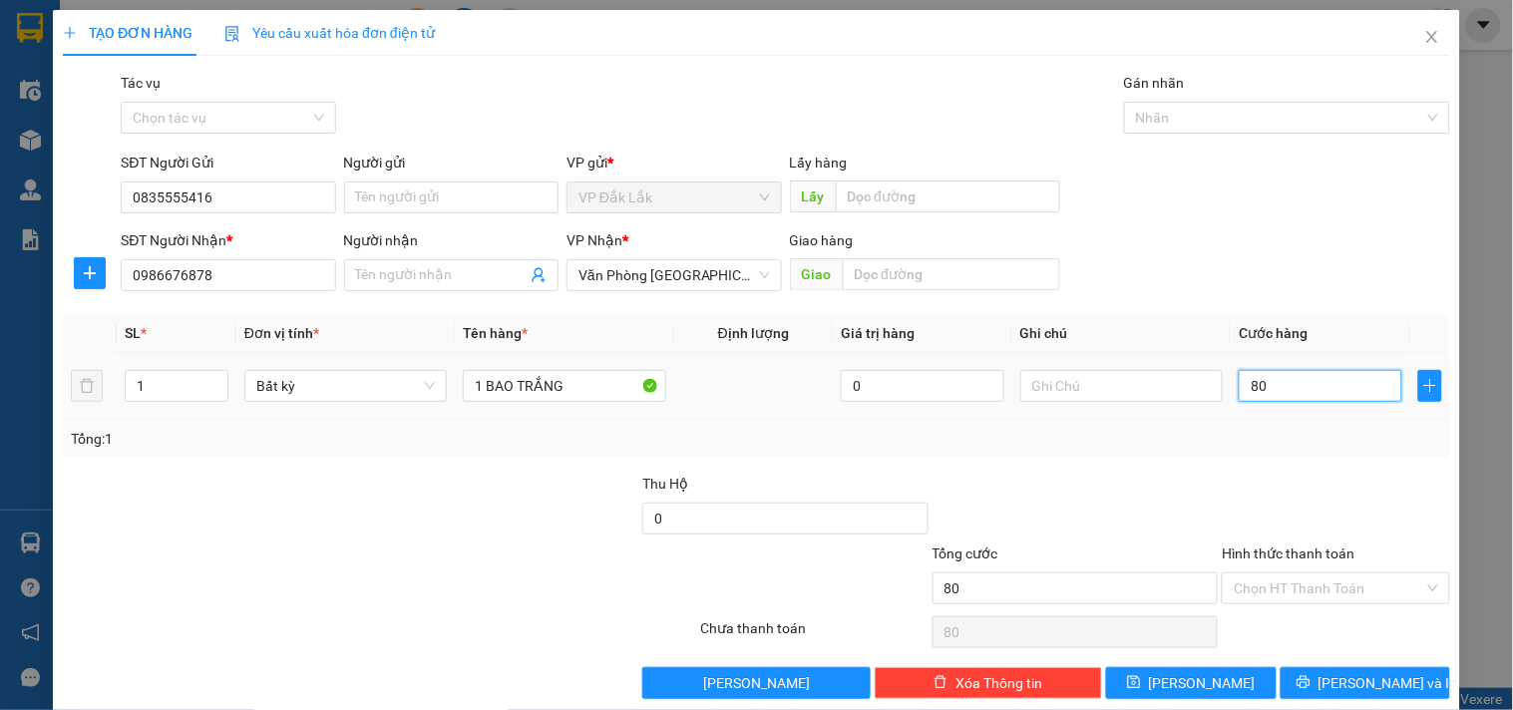
type input "800"
type input "8.000"
type input "80.000"
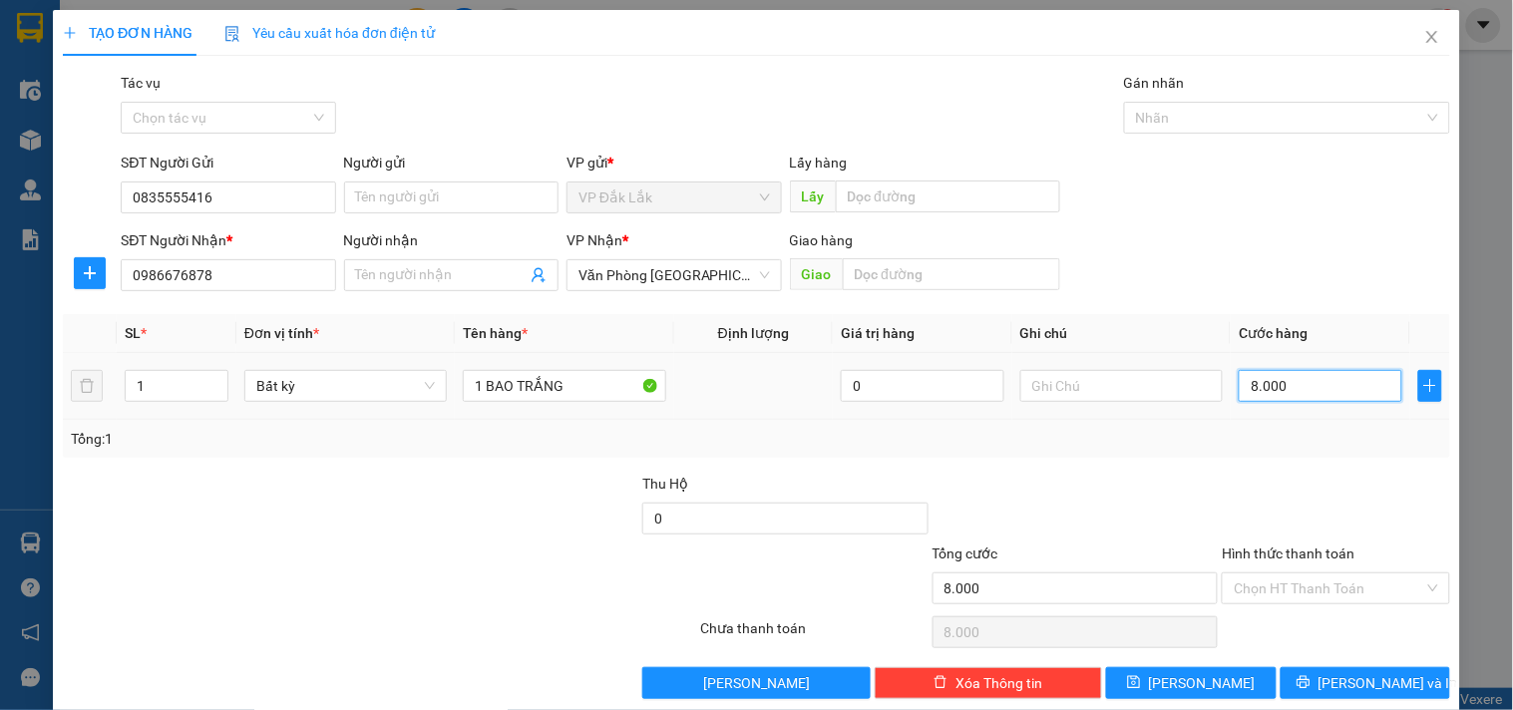
type input "80.000"
click at [1348, 589] on input "Hình thức thanh toán" at bounding box center [1328, 588] width 189 height 30
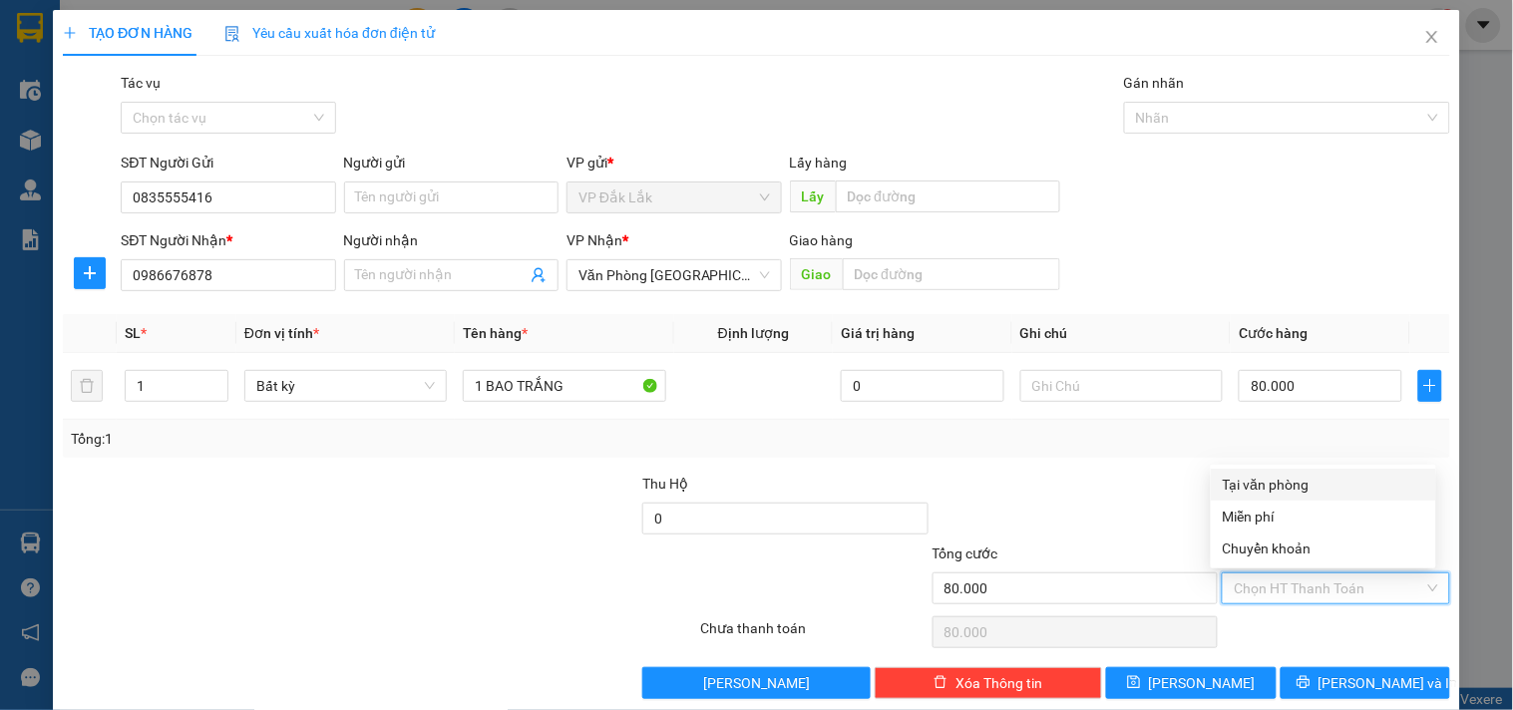
click at [1290, 470] on div "Tại văn phòng" at bounding box center [1323, 485] width 225 height 32
type input "0"
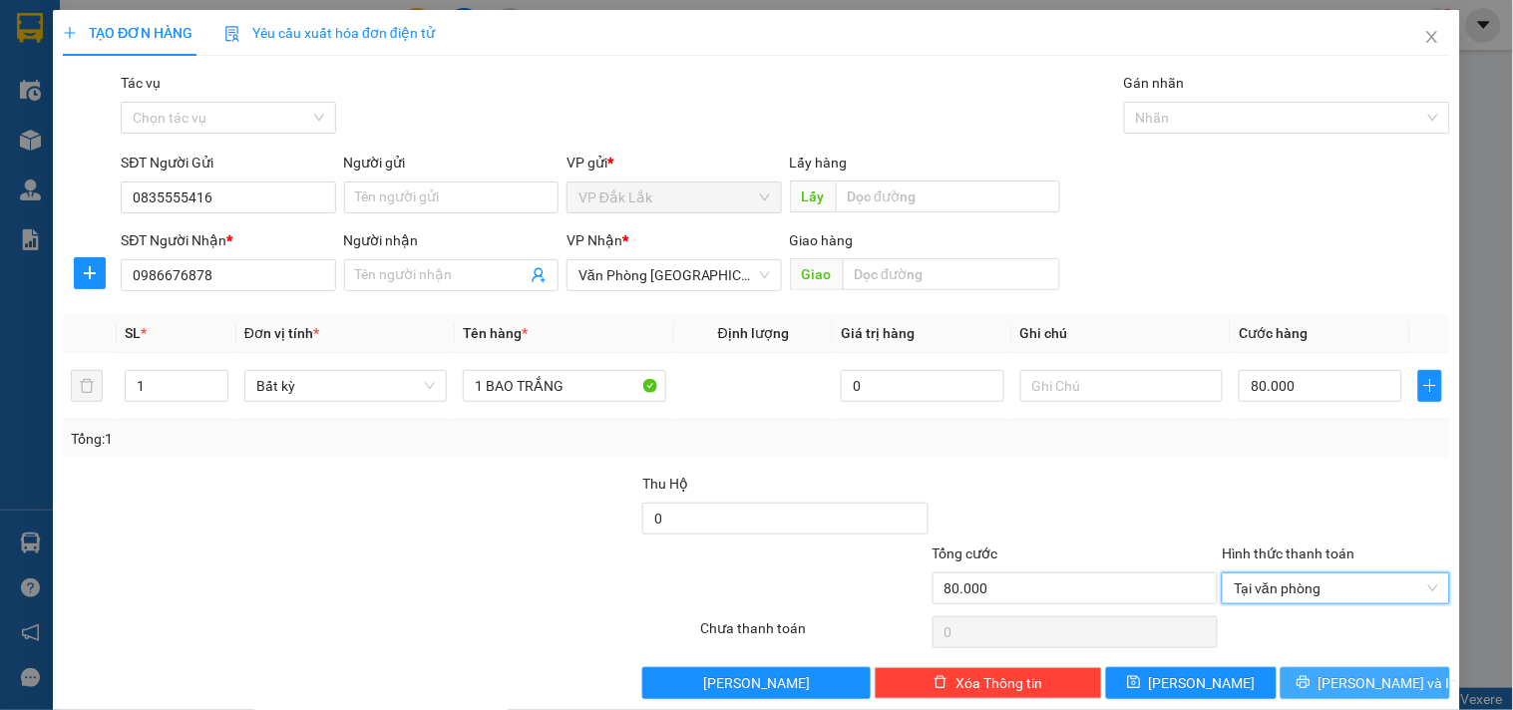
click at [1356, 686] on span "[PERSON_NAME] và In" at bounding box center [1388, 683] width 140 height 22
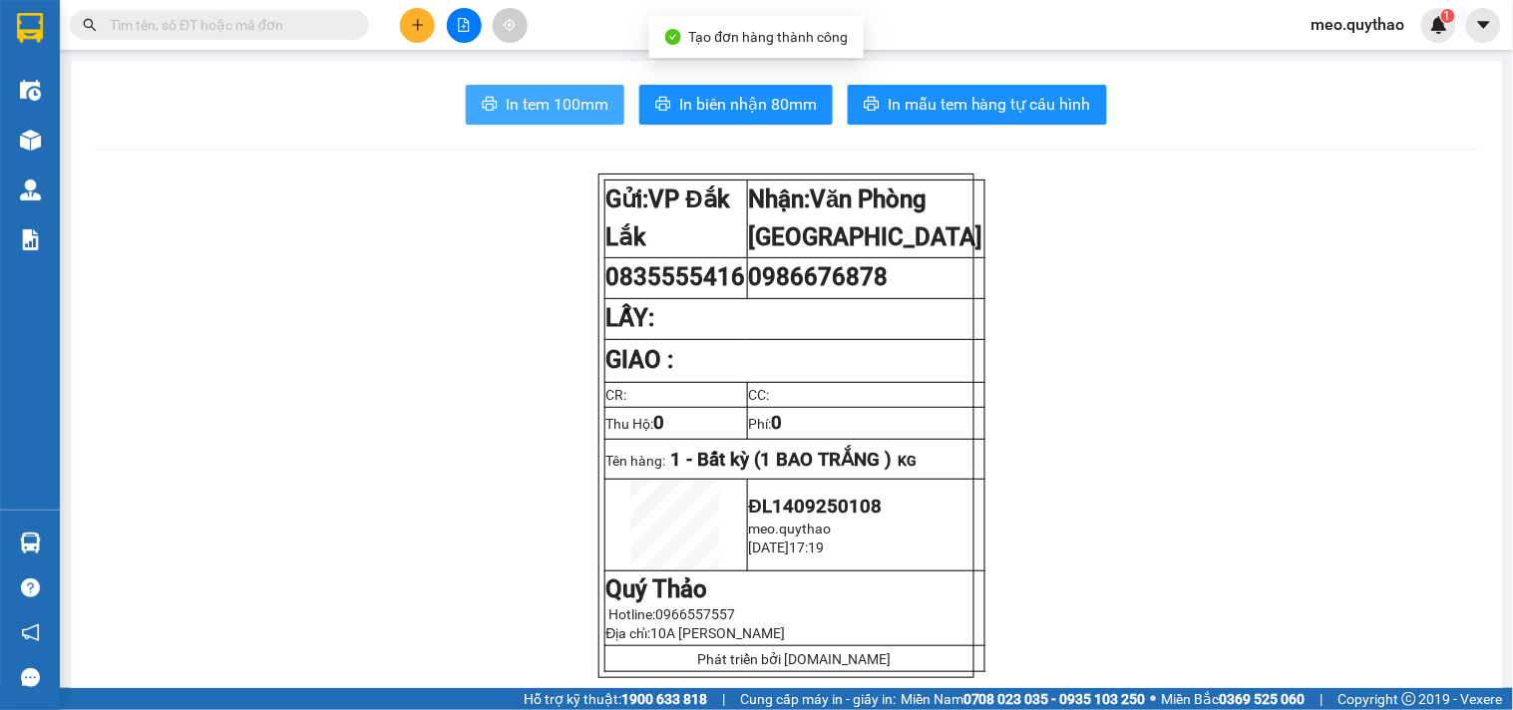
click at [561, 95] on span "In tem 100mm" at bounding box center [557, 104] width 103 height 25
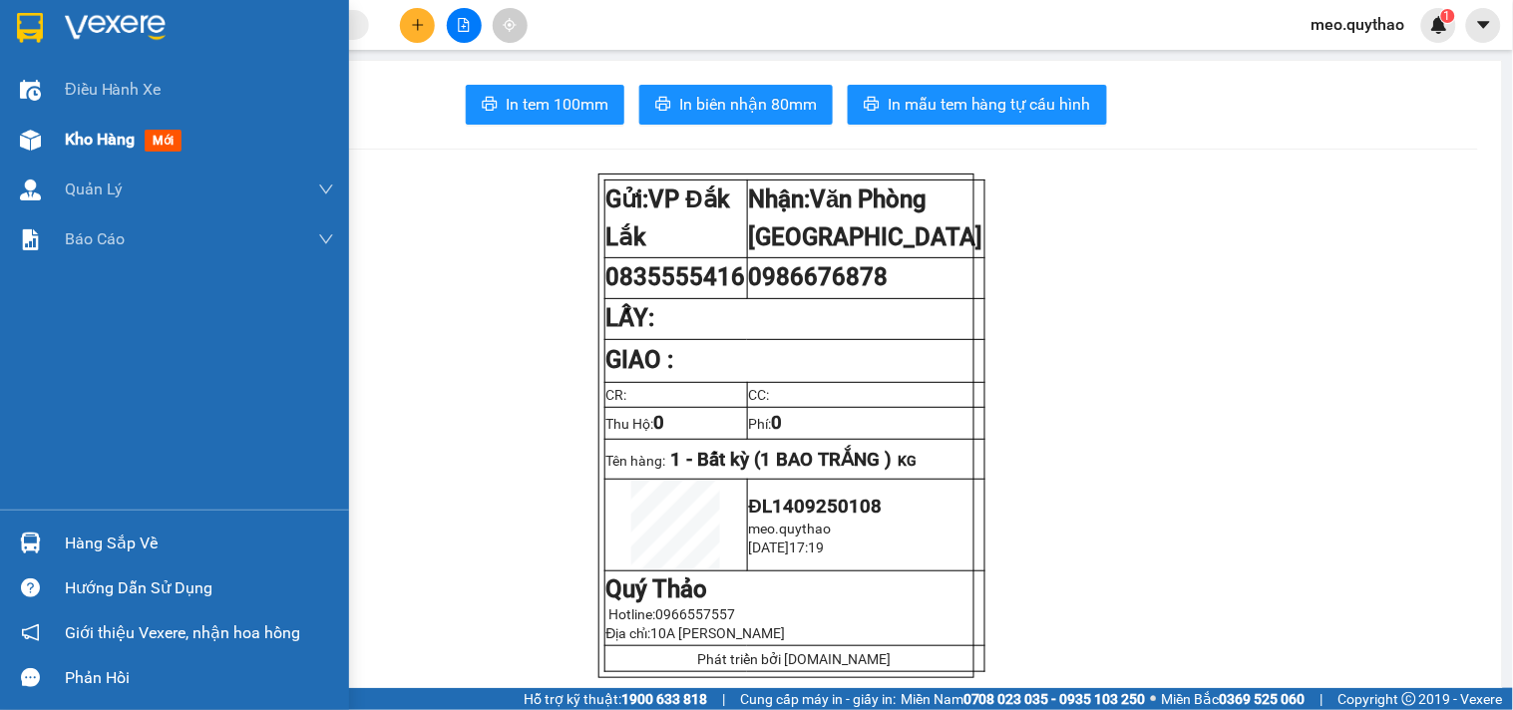
click at [110, 161] on div "Kho hàng mới" at bounding box center [199, 140] width 269 height 50
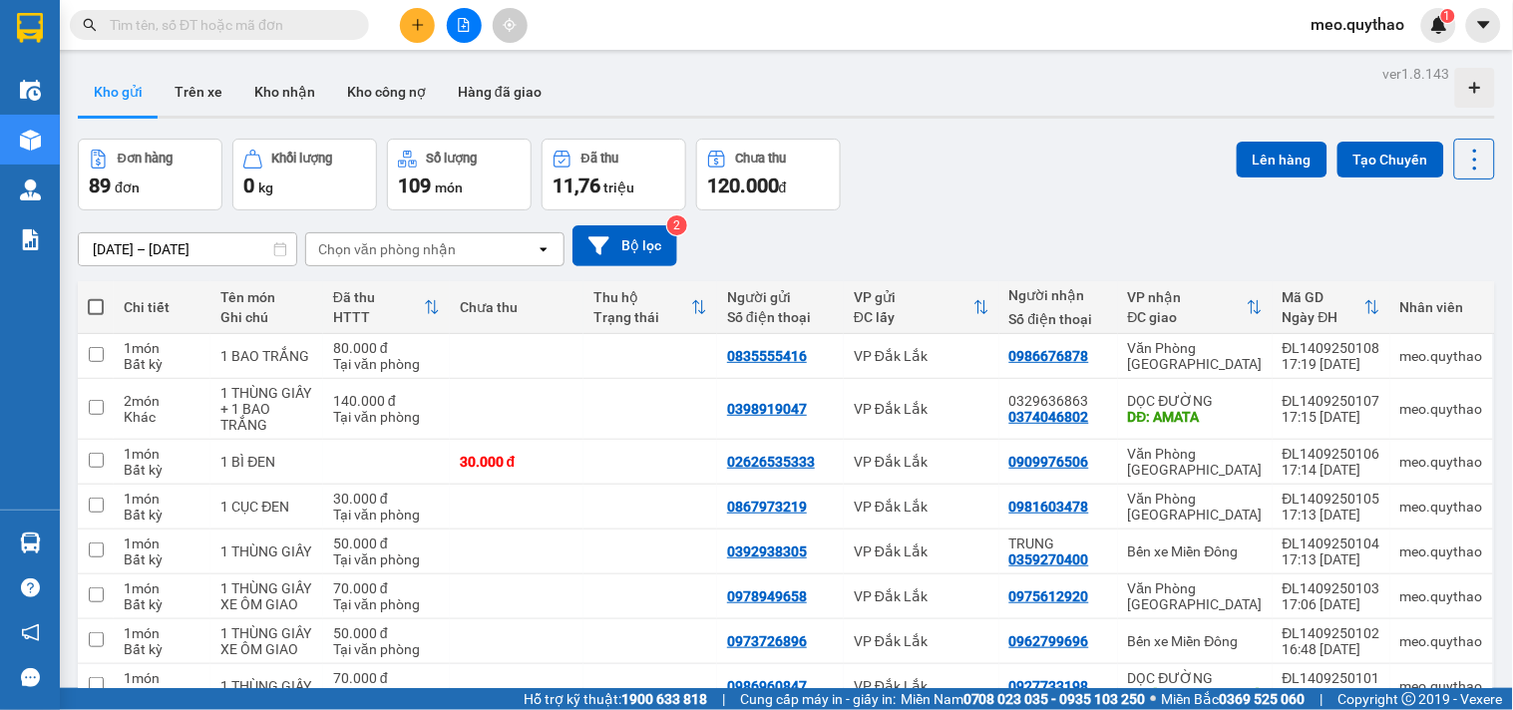
click at [407, 33] on button at bounding box center [417, 25] width 35 height 35
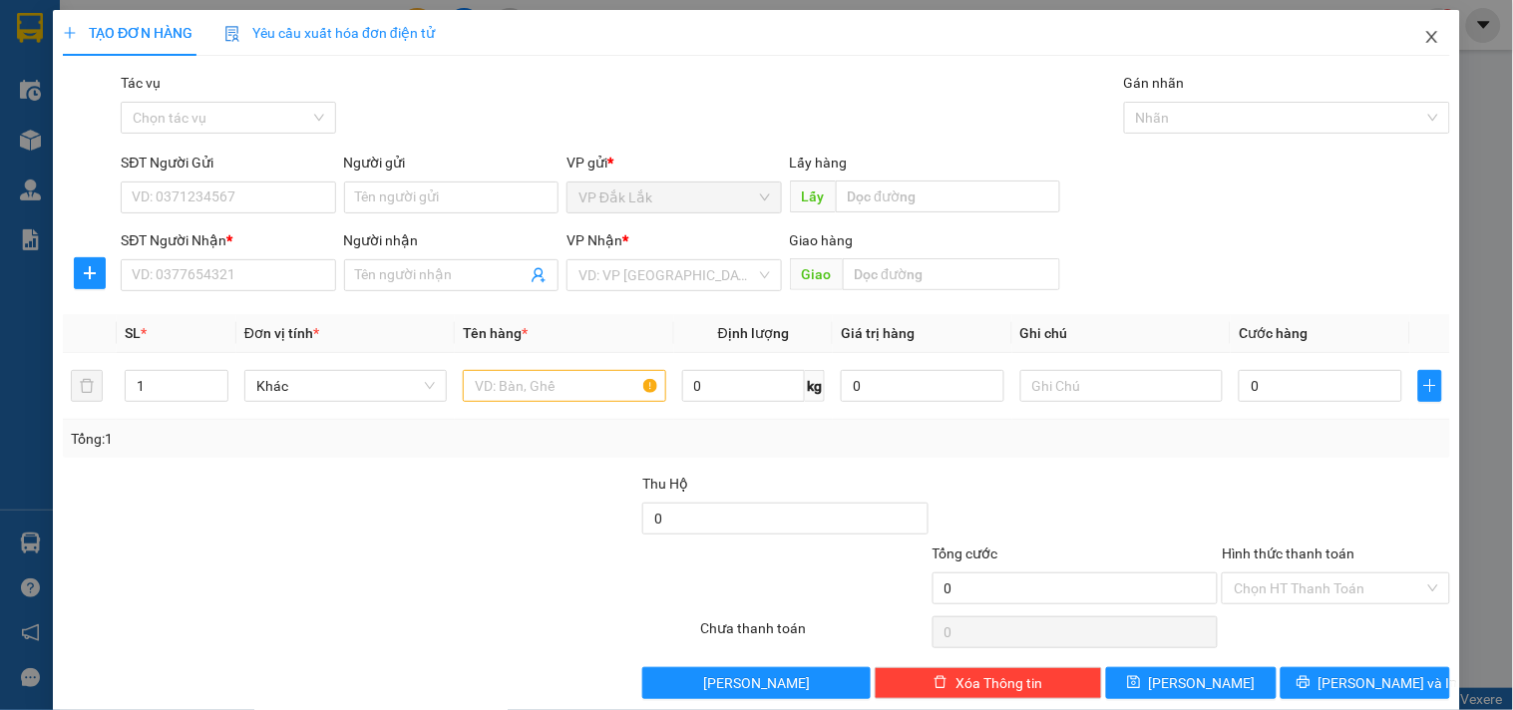
click at [1416, 47] on span "Close" at bounding box center [1432, 38] width 56 height 56
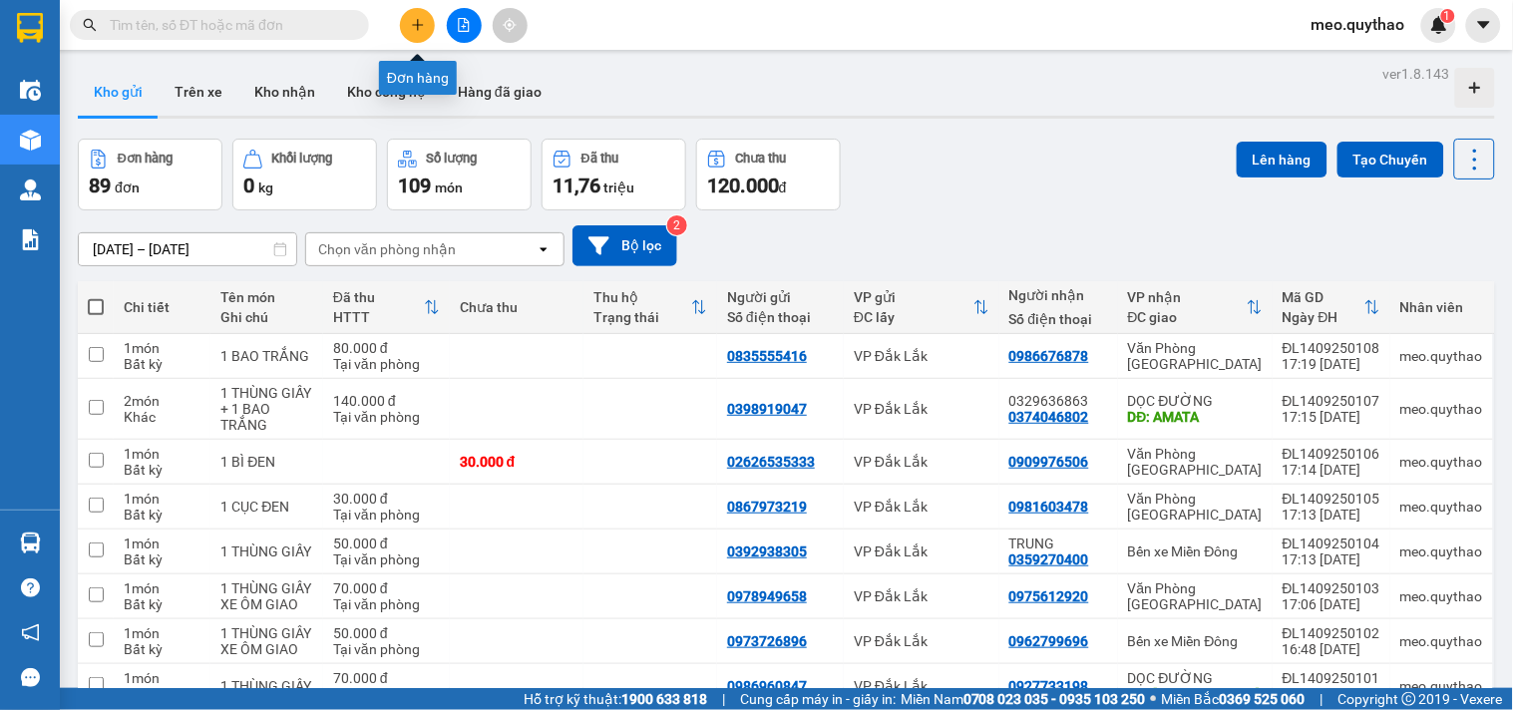
click at [421, 32] on button at bounding box center [417, 25] width 35 height 35
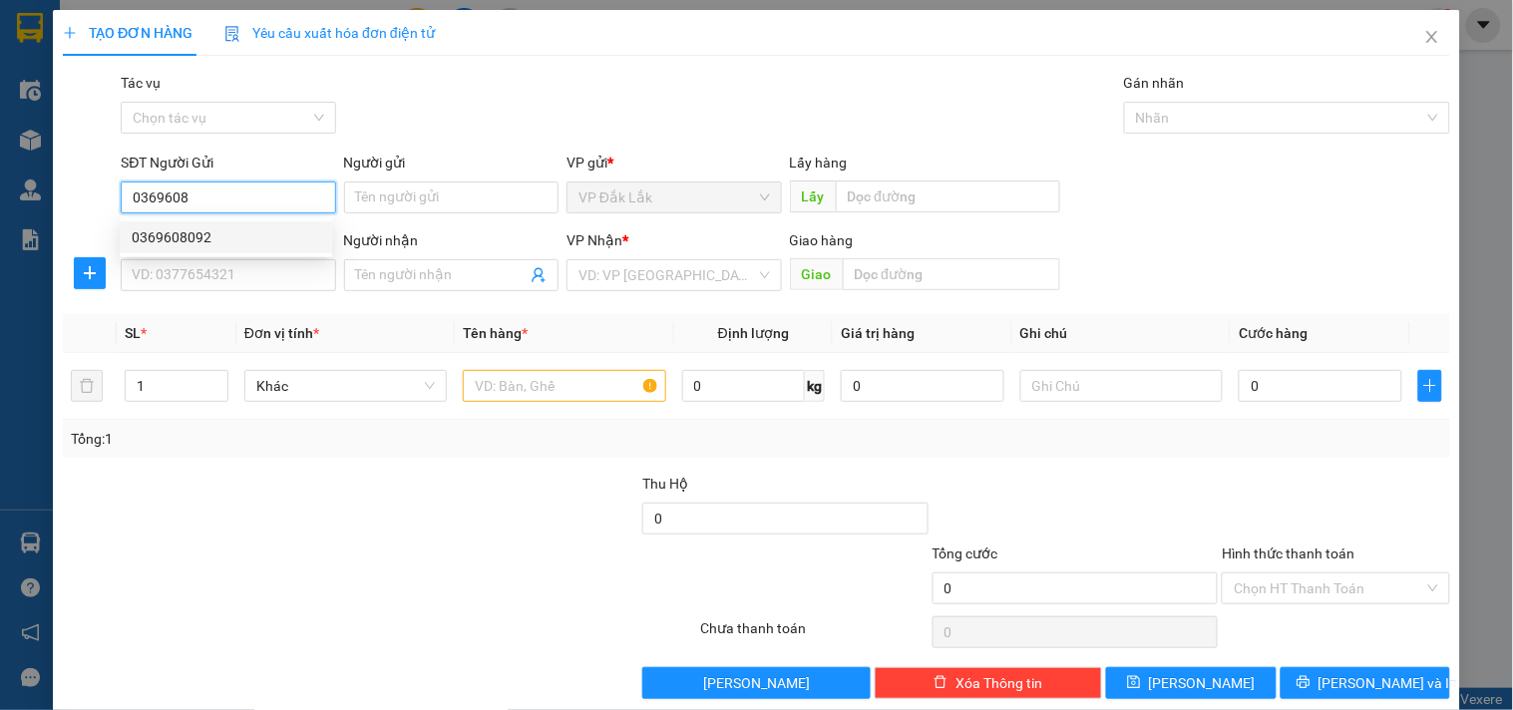
click at [151, 246] on div "0369608092" at bounding box center [226, 237] width 188 height 22
type input "0369608092"
type input "0877828668"
type input "0369608092"
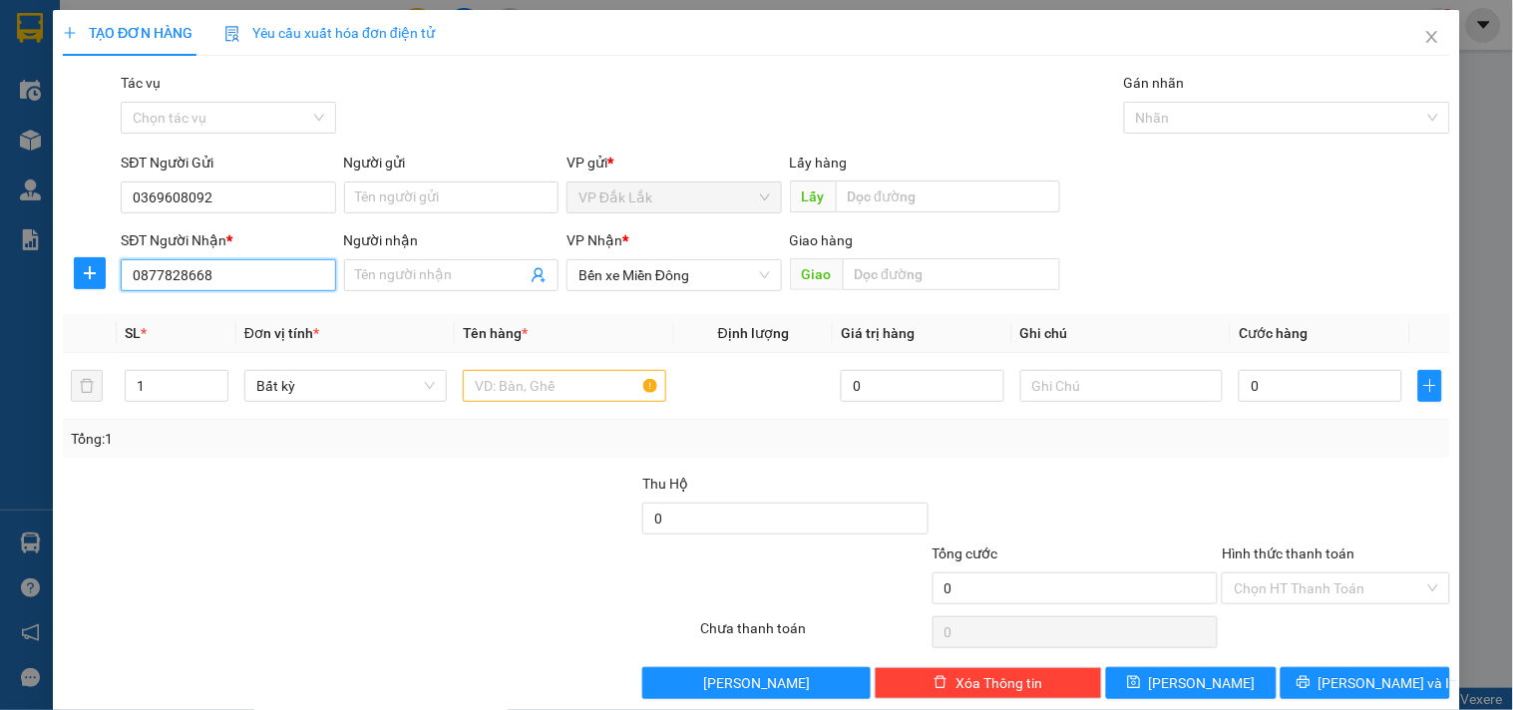
click at [222, 272] on input "0877828668" at bounding box center [228, 275] width 214 height 32
click at [240, 317] on div "0877828668" at bounding box center [226, 315] width 188 height 22
click at [563, 380] on input "text" at bounding box center [564, 386] width 202 height 32
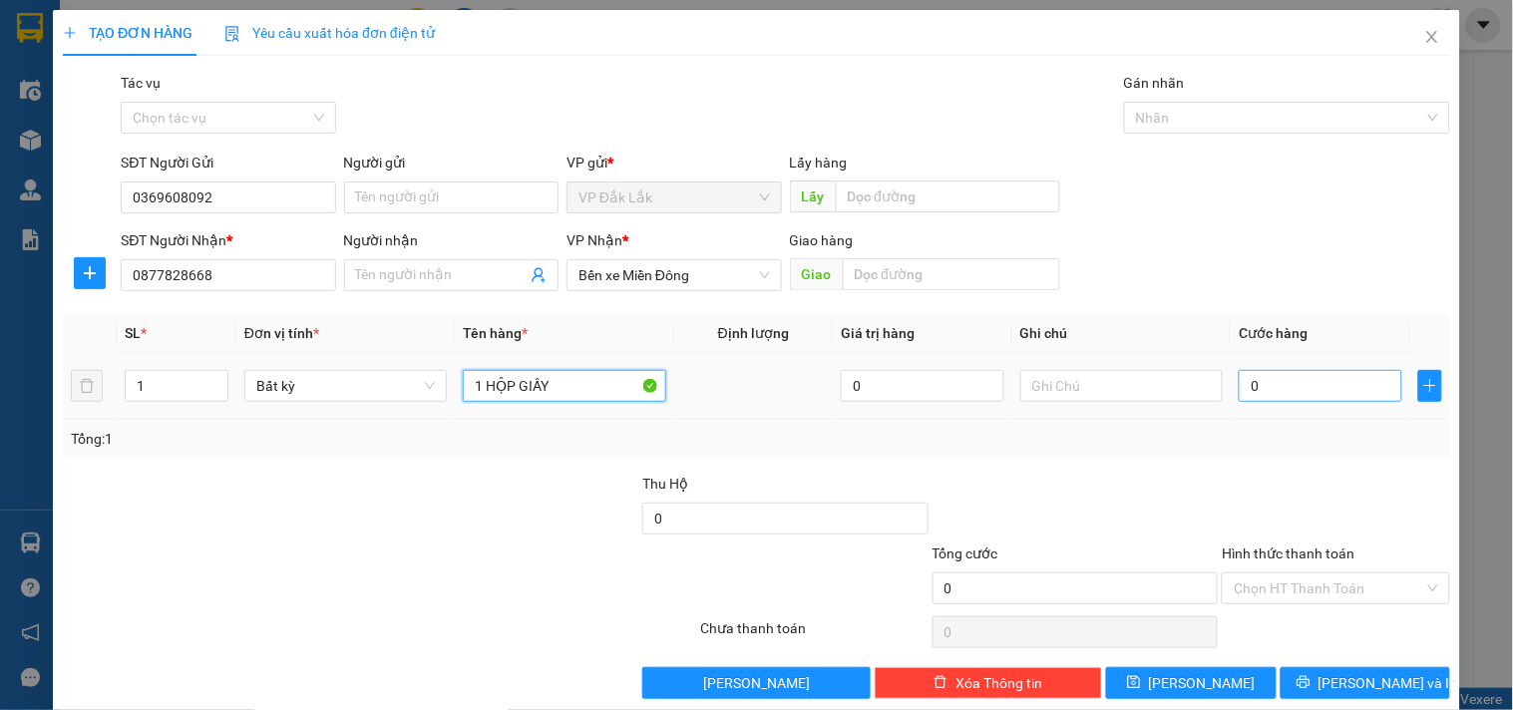
type input "1 HỘP GIẤY"
click at [1301, 387] on input "0" at bounding box center [1321, 386] width 164 height 32
type input "3"
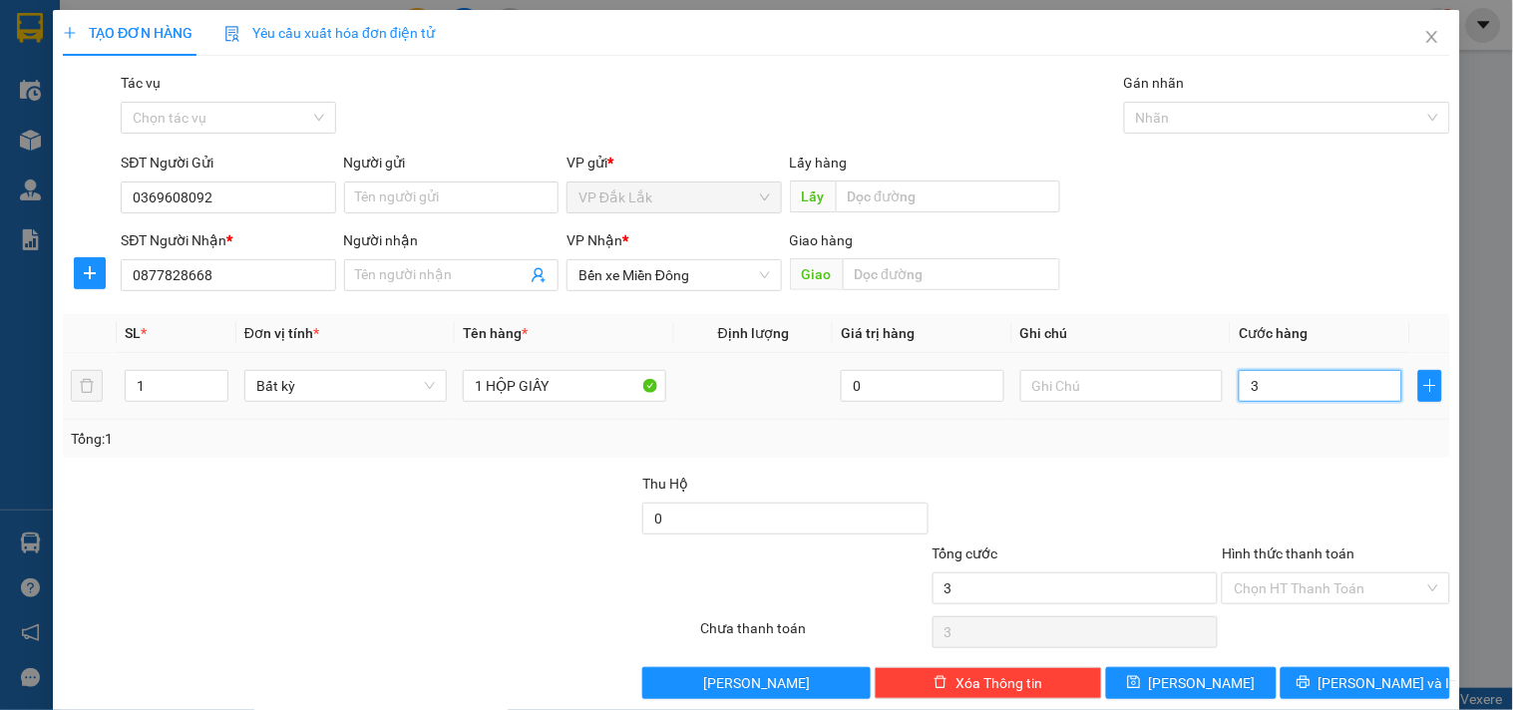
type input "30"
click at [1322, 580] on input "Hình thức thanh toán" at bounding box center [1328, 588] width 189 height 30
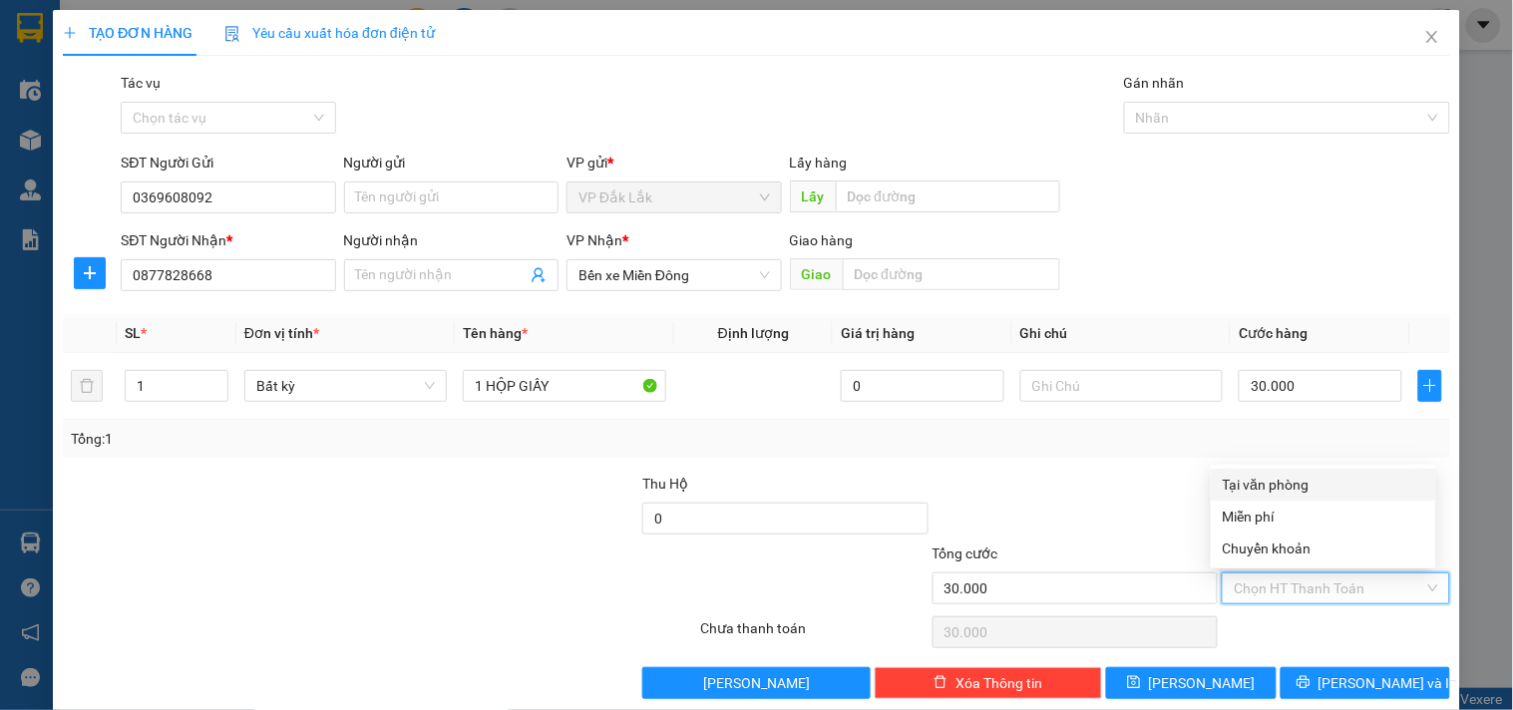
click at [1322, 494] on div "Tại văn phòng" at bounding box center [1323, 485] width 201 height 22
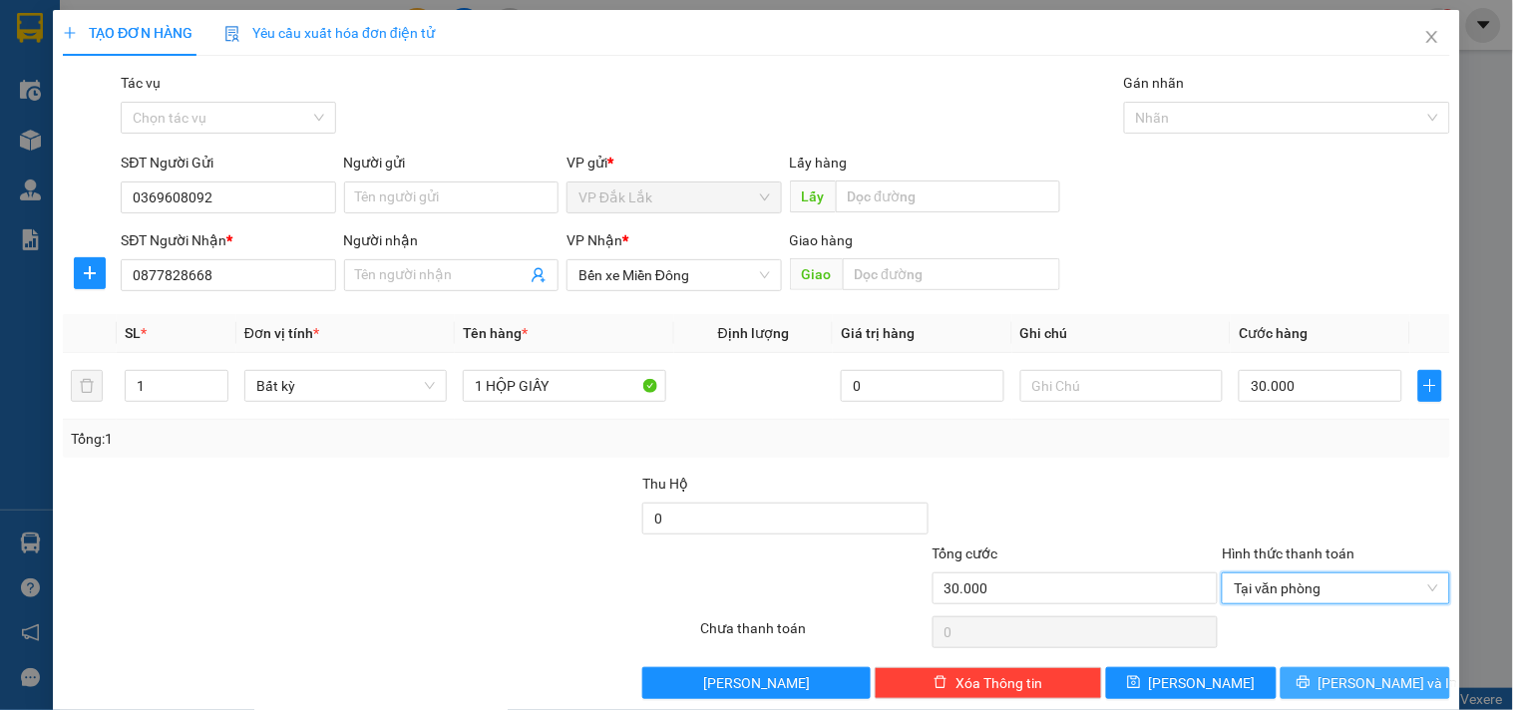
click at [1349, 690] on span "[PERSON_NAME] và In" at bounding box center [1388, 683] width 140 height 22
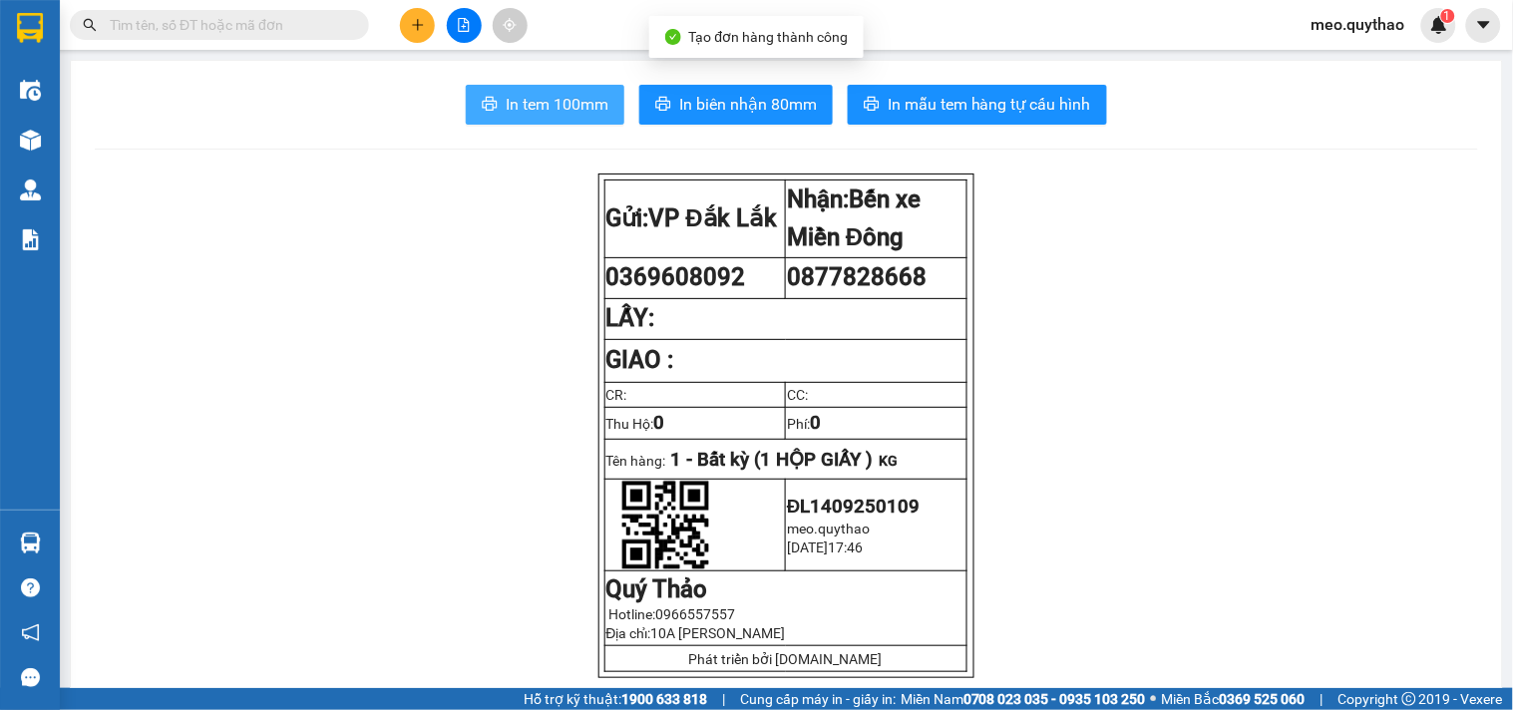
click at [510, 91] on button "In tem 100mm" at bounding box center [545, 105] width 159 height 40
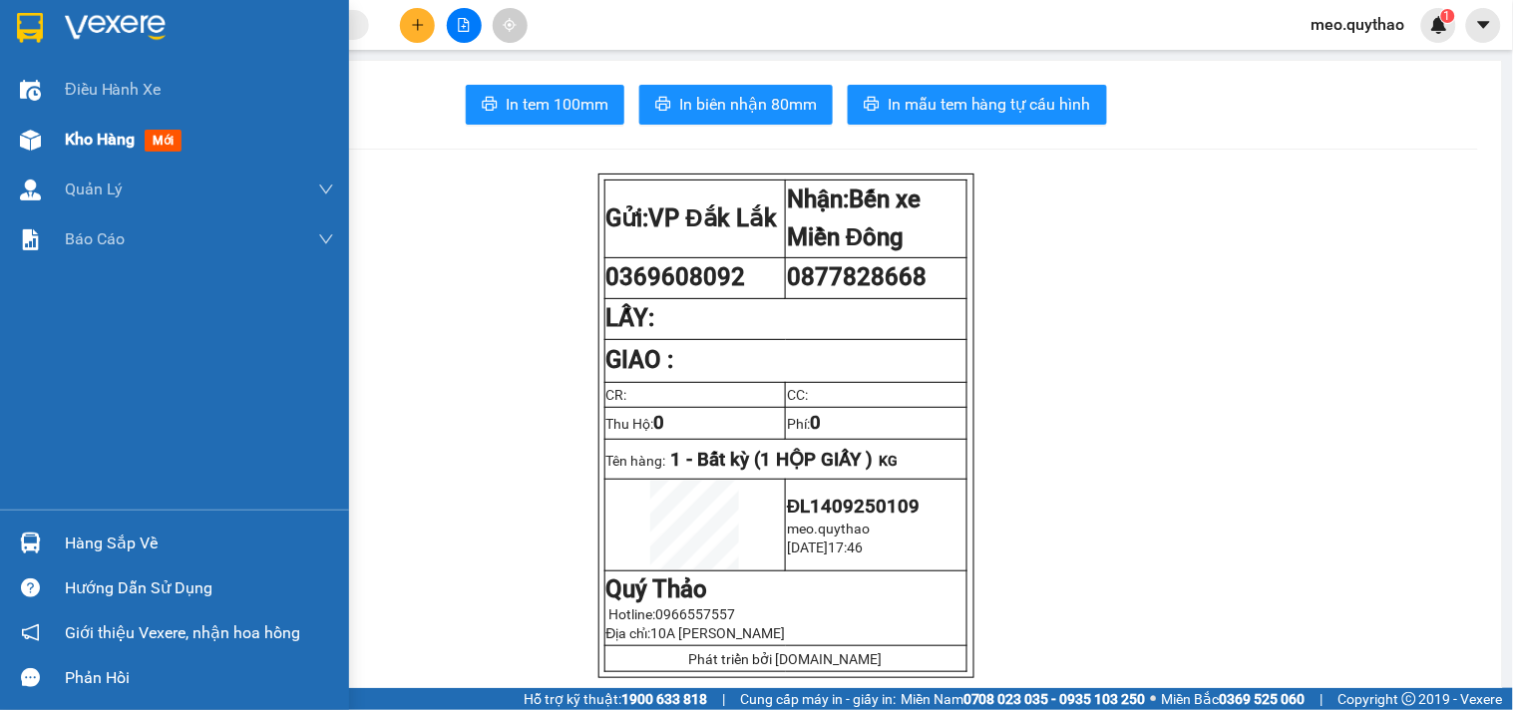
click at [140, 134] on div "Kho hàng mới" at bounding box center [127, 139] width 125 height 25
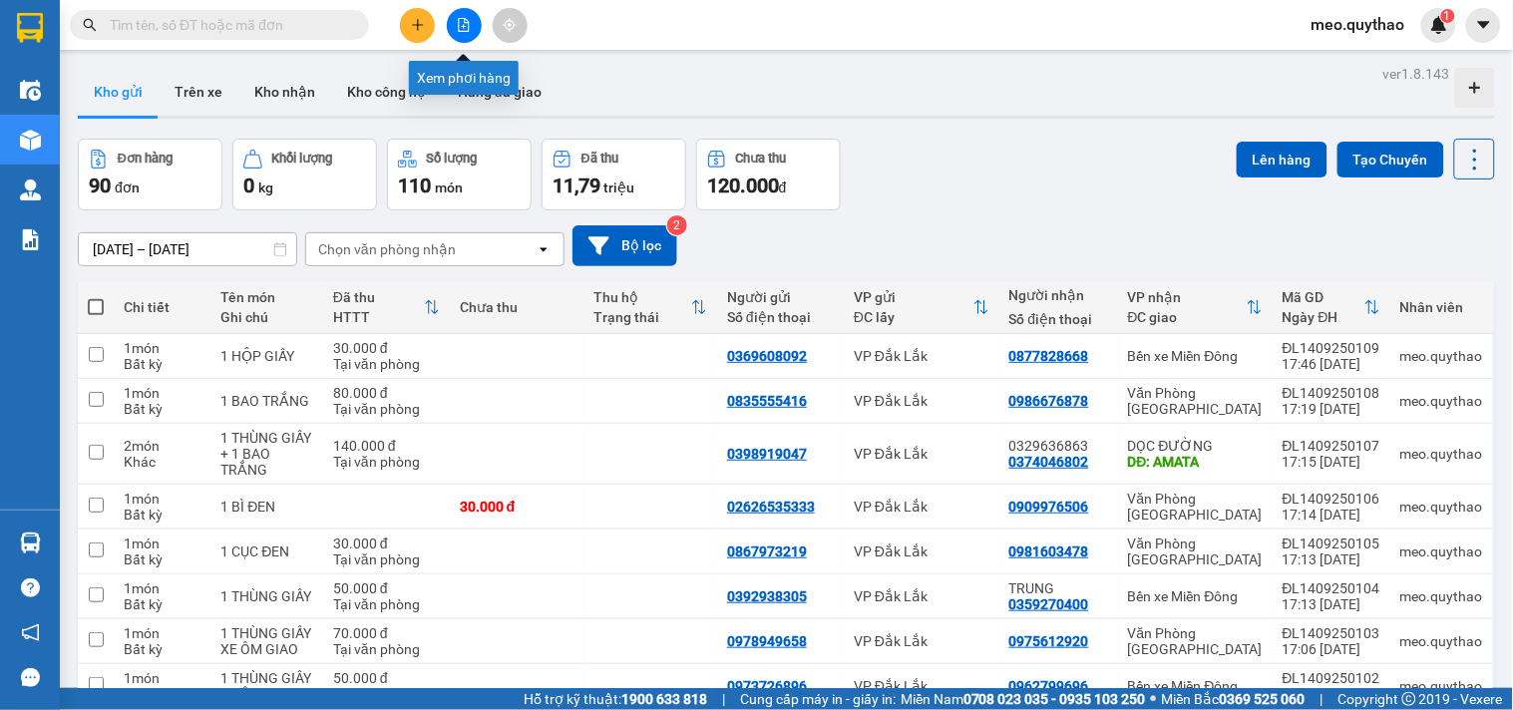
click at [464, 26] on icon "file-add" at bounding box center [464, 25] width 11 height 14
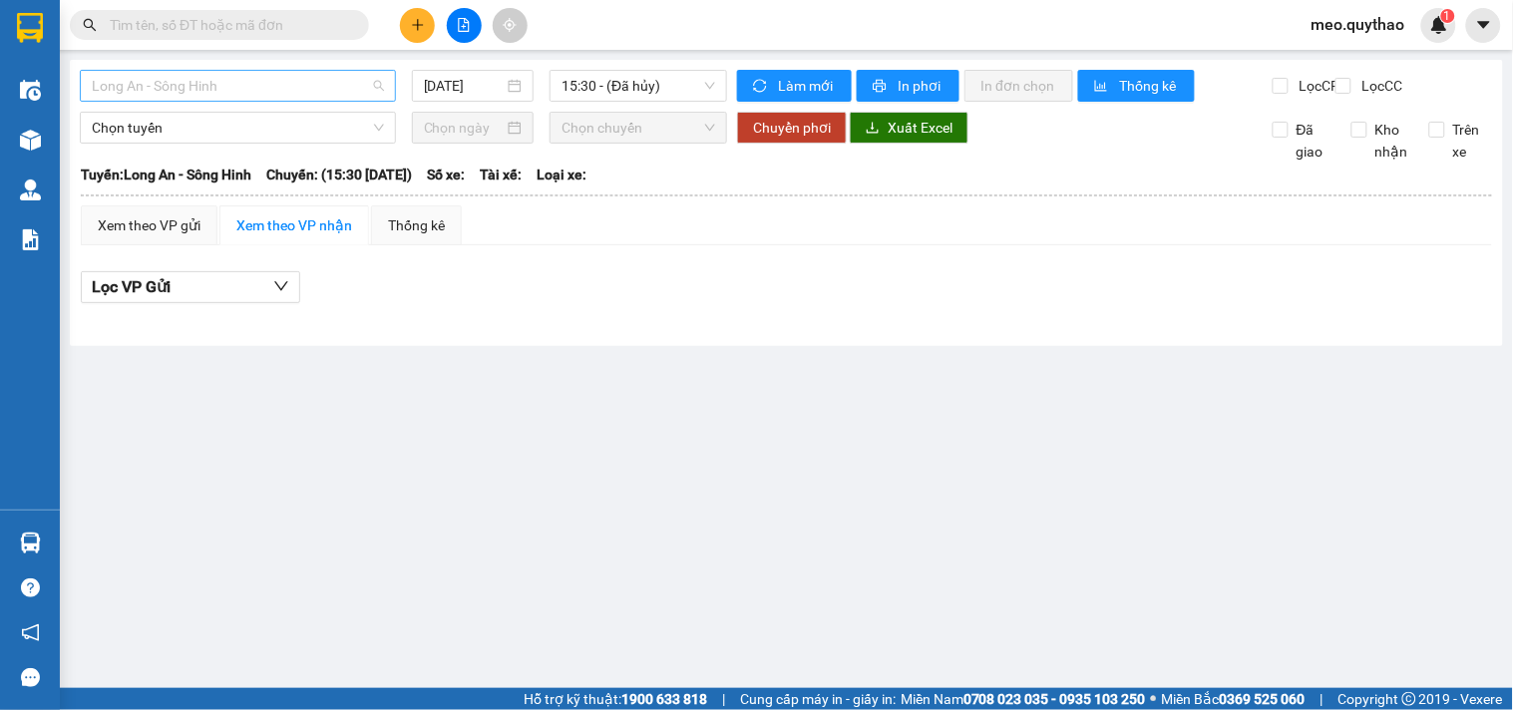
click at [265, 83] on span "Long An - Sông Hinh" at bounding box center [238, 86] width 292 height 30
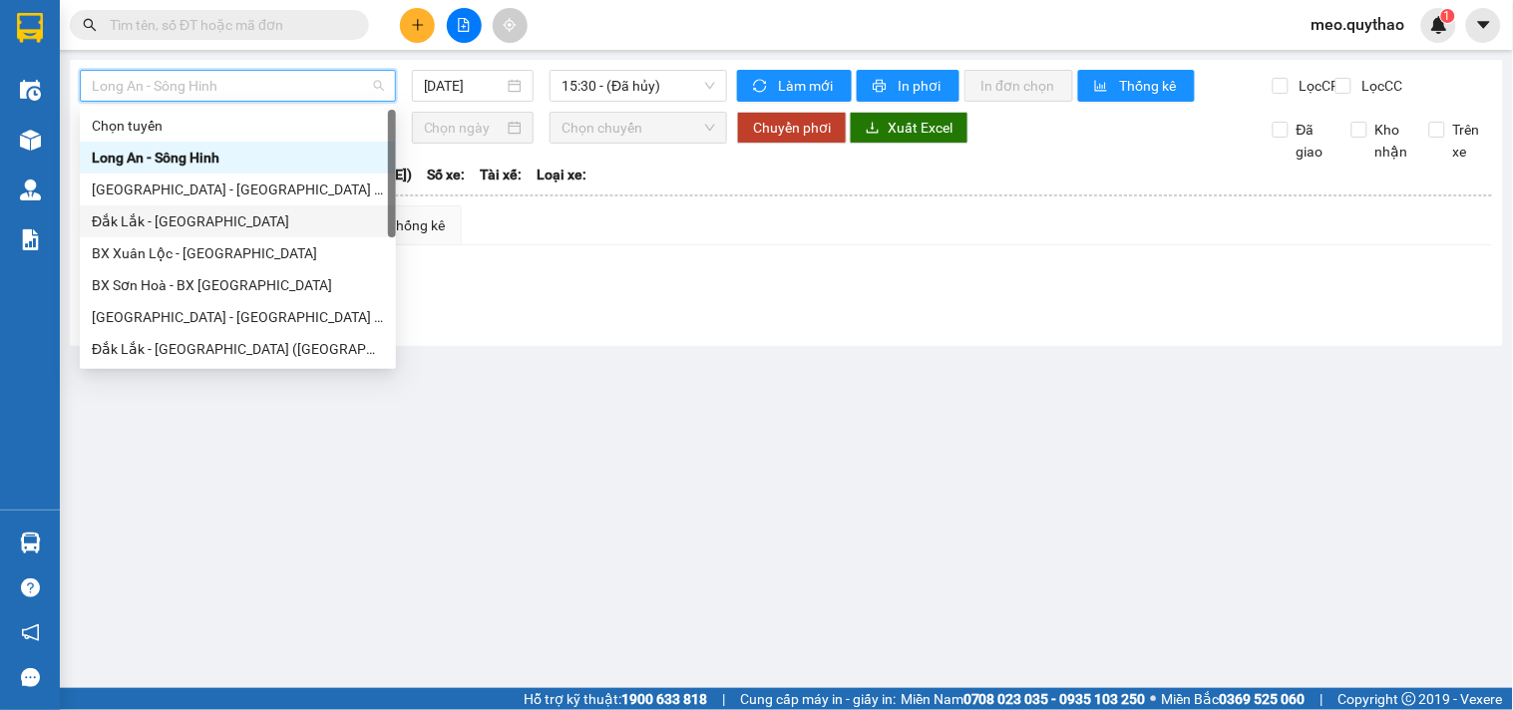
click at [237, 231] on div "Đắk Lắk - [GEOGRAPHIC_DATA]" at bounding box center [238, 221] width 292 height 22
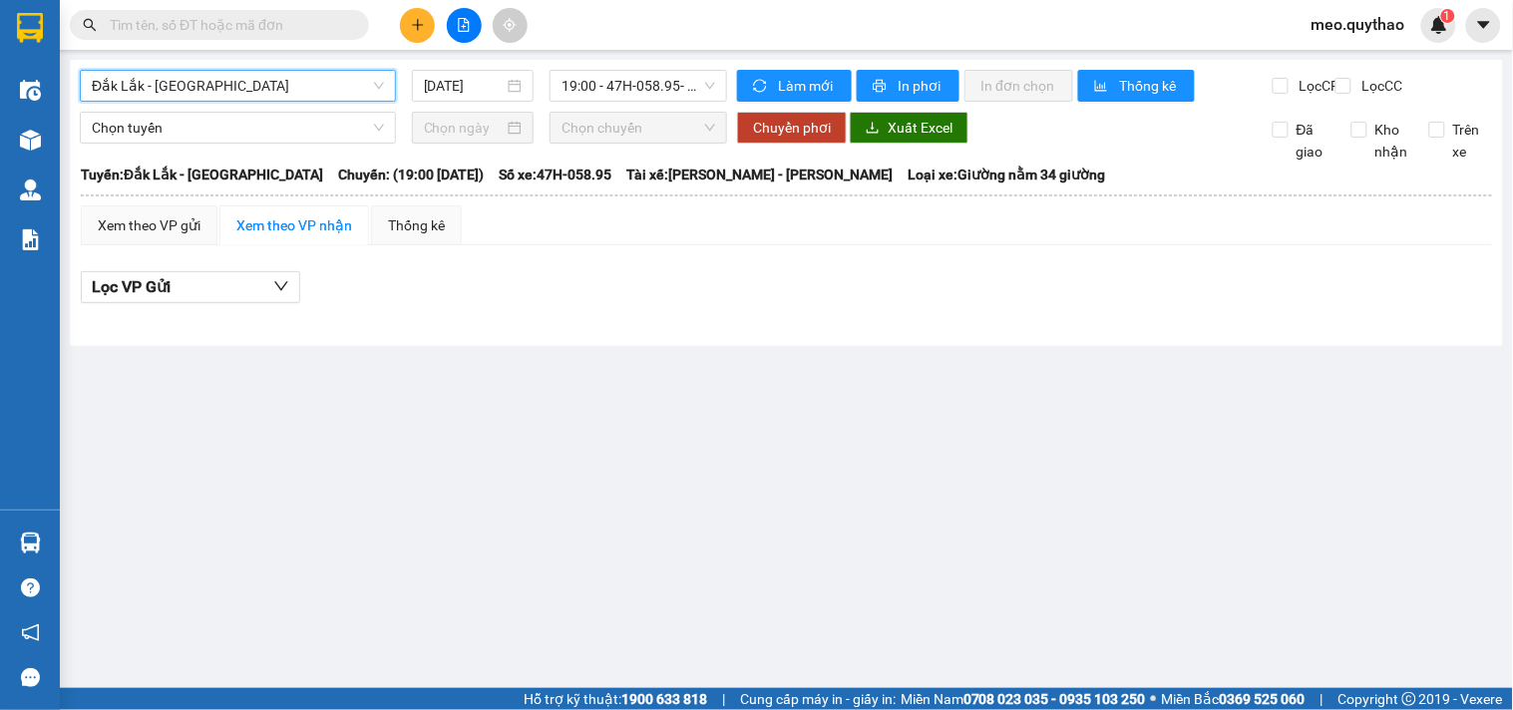
click at [281, 78] on span "Đắk Lắk - [GEOGRAPHIC_DATA]" at bounding box center [238, 86] width 292 height 30
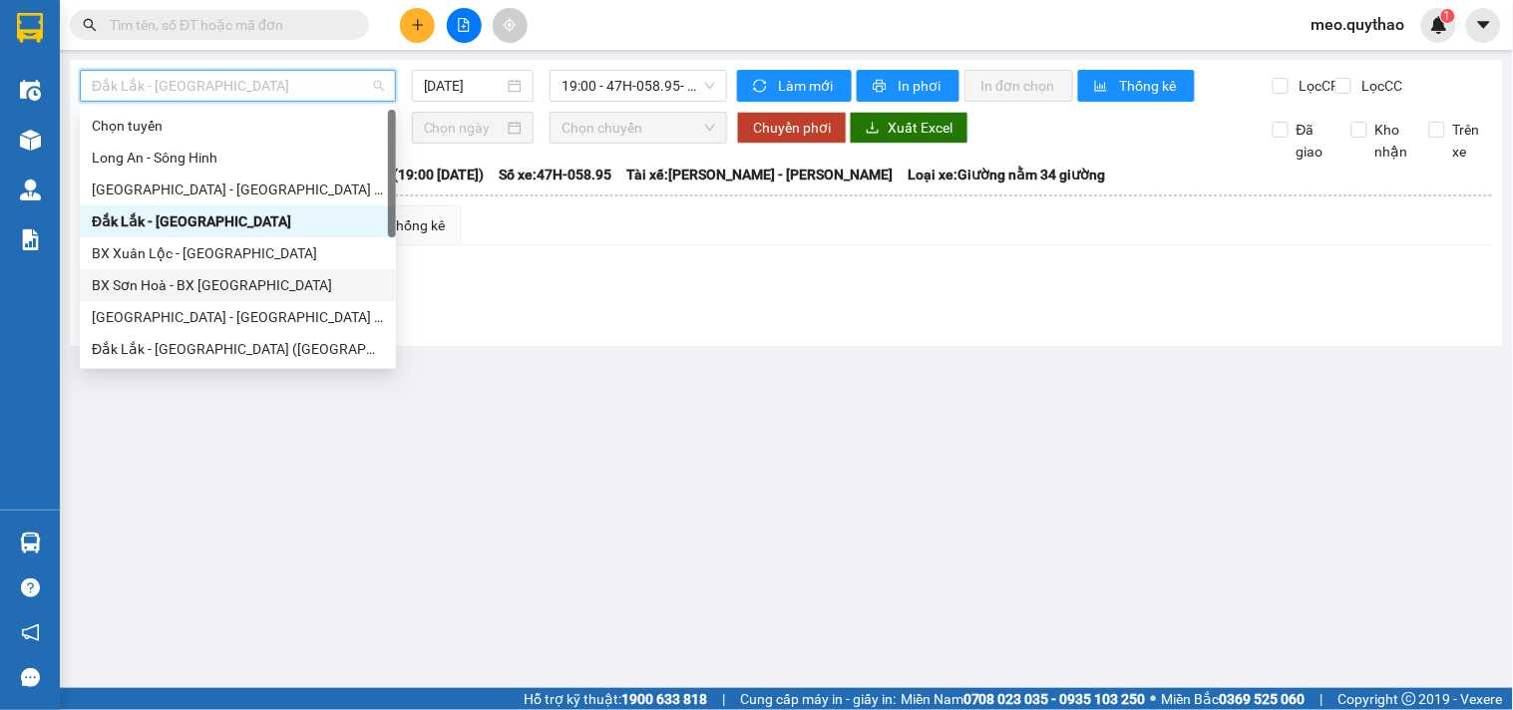
click at [262, 280] on div "BX Sơn Hoà - BX [GEOGRAPHIC_DATA]" at bounding box center [238, 285] width 292 height 22
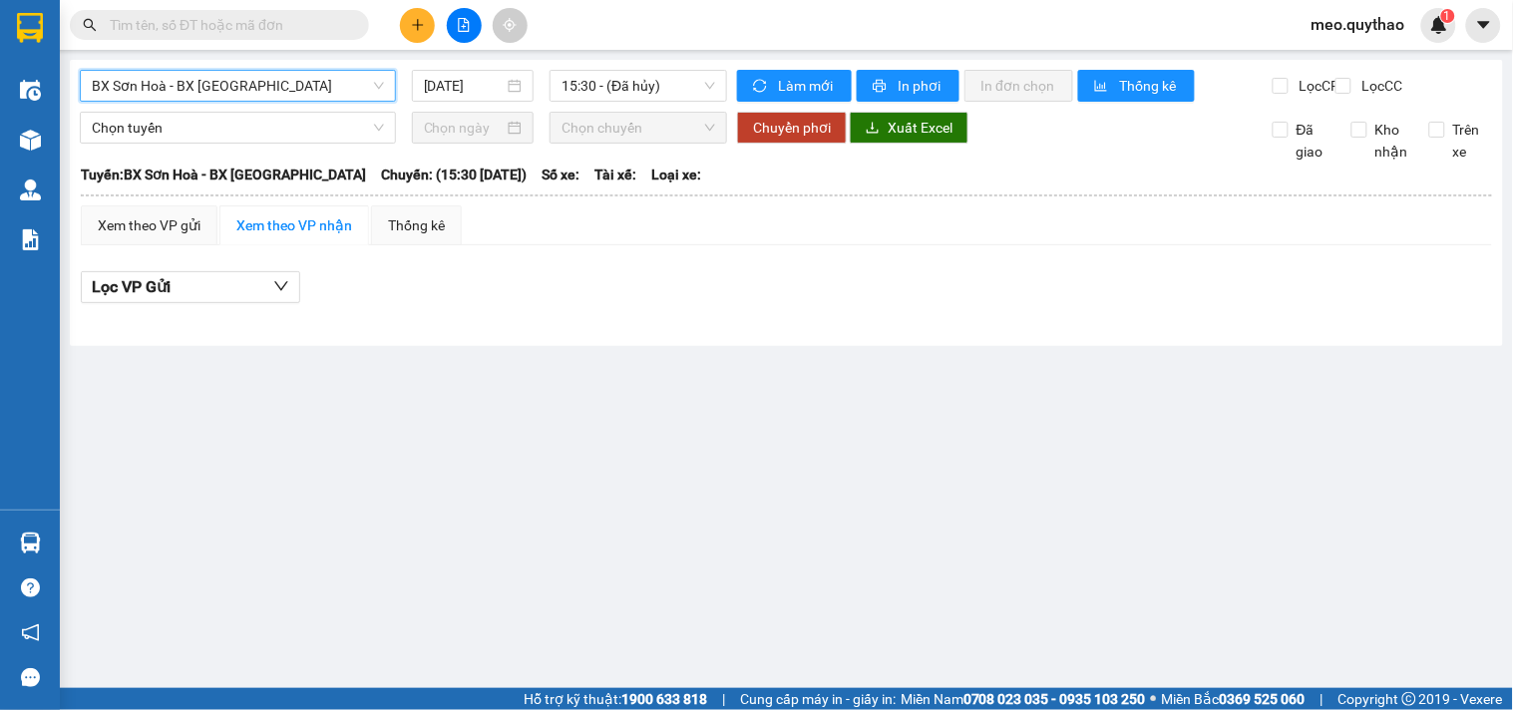
click at [230, 94] on span "BX Sơn Hoà - BX [GEOGRAPHIC_DATA]" at bounding box center [238, 86] width 292 height 30
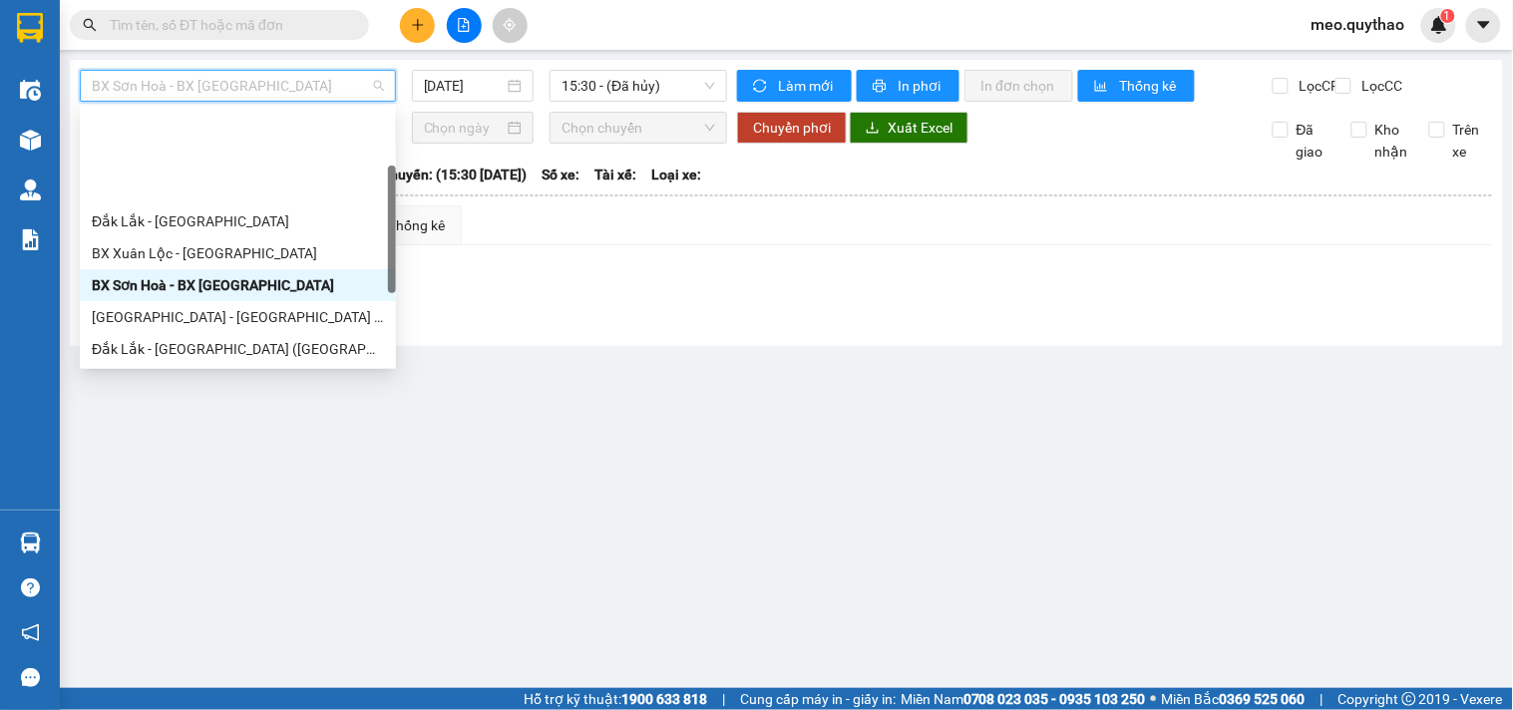
scroll to position [111, 0]
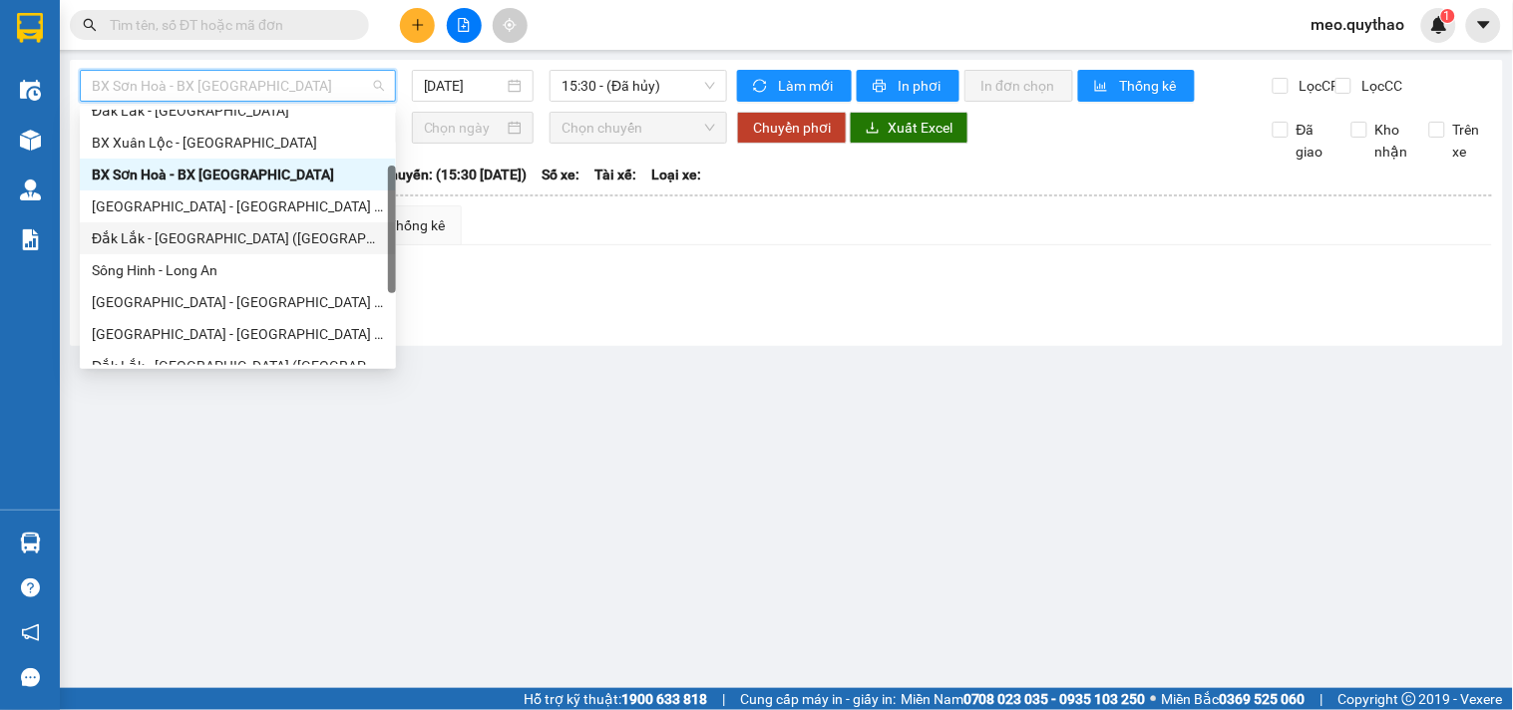
click at [252, 231] on div "Đắk Lắk - [GEOGRAPHIC_DATA] ([GEOGRAPHIC_DATA] mới)" at bounding box center [238, 238] width 292 height 22
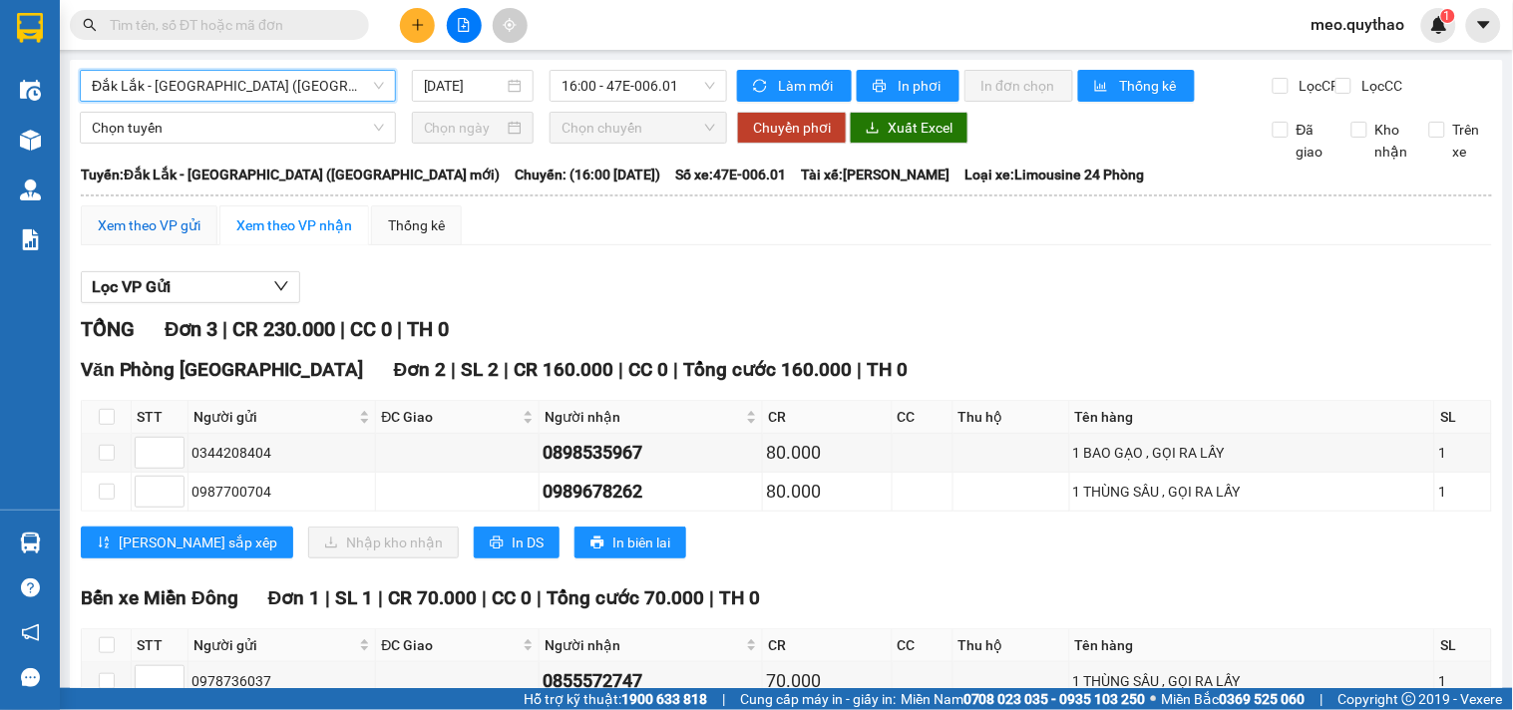
click at [141, 236] on div "Xem theo VP gửi" at bounding box center [149, 225] width 103 height 22
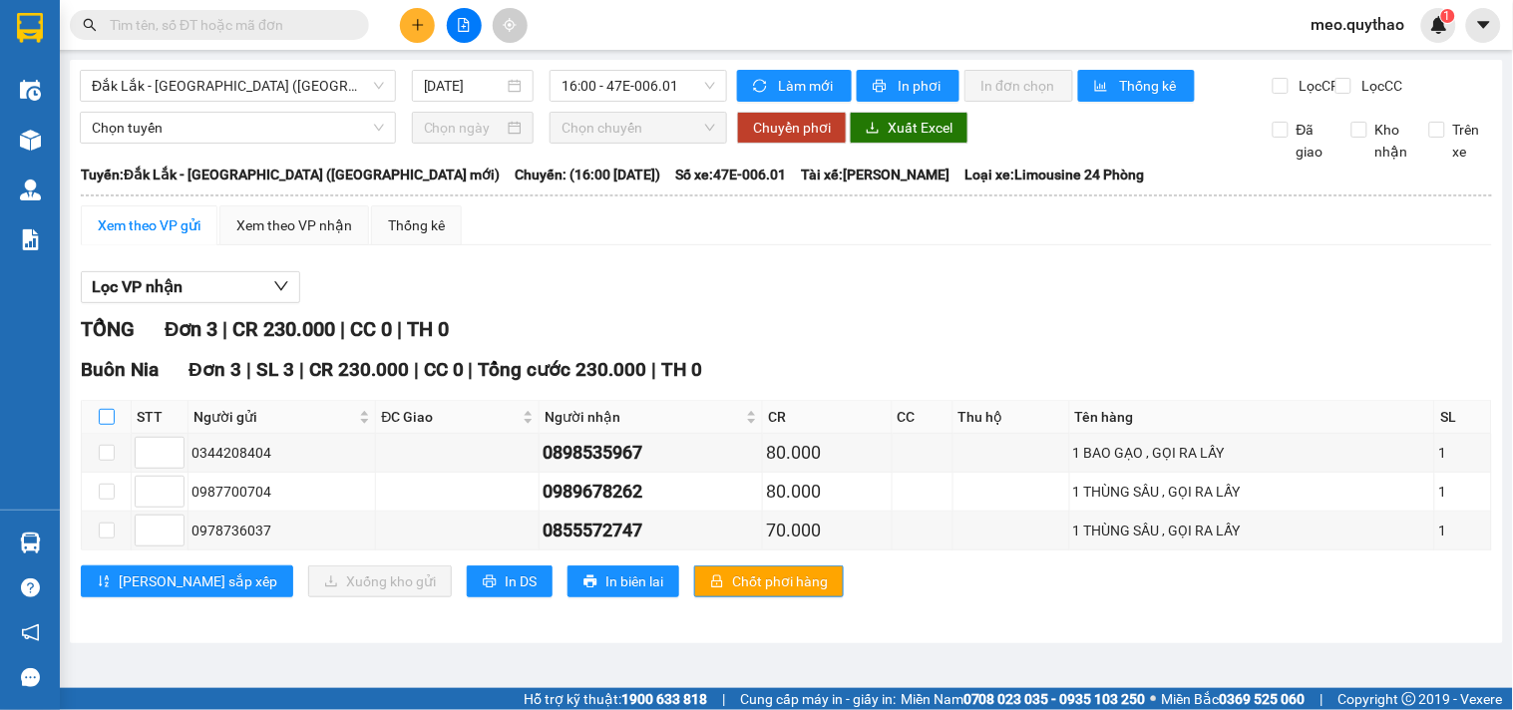
click at [112, 425] on input "checkbox" at bounding box center [107, 417] width 16 height 16
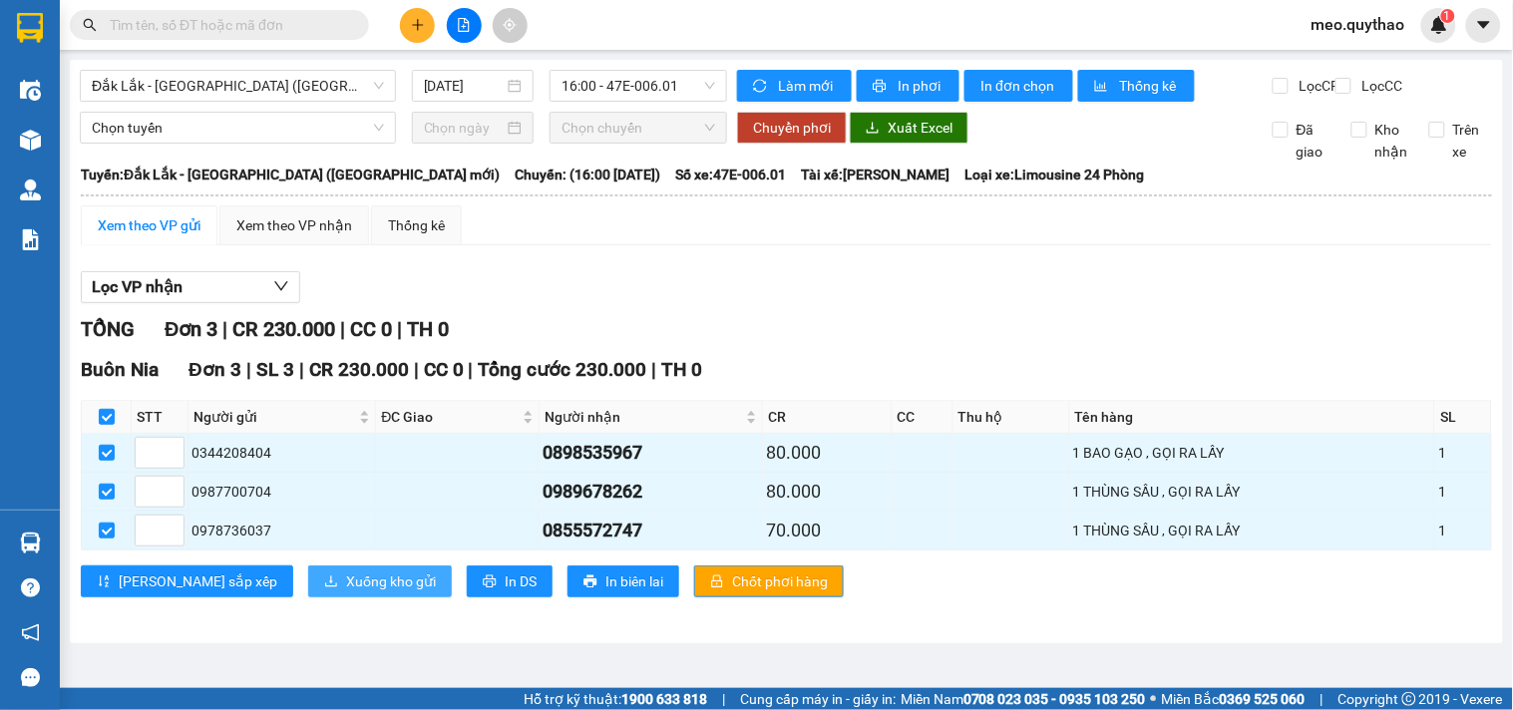
click at [346, 592] on span "Xuống kho gửi" at bounding box center [391, 581] width 90 height 22
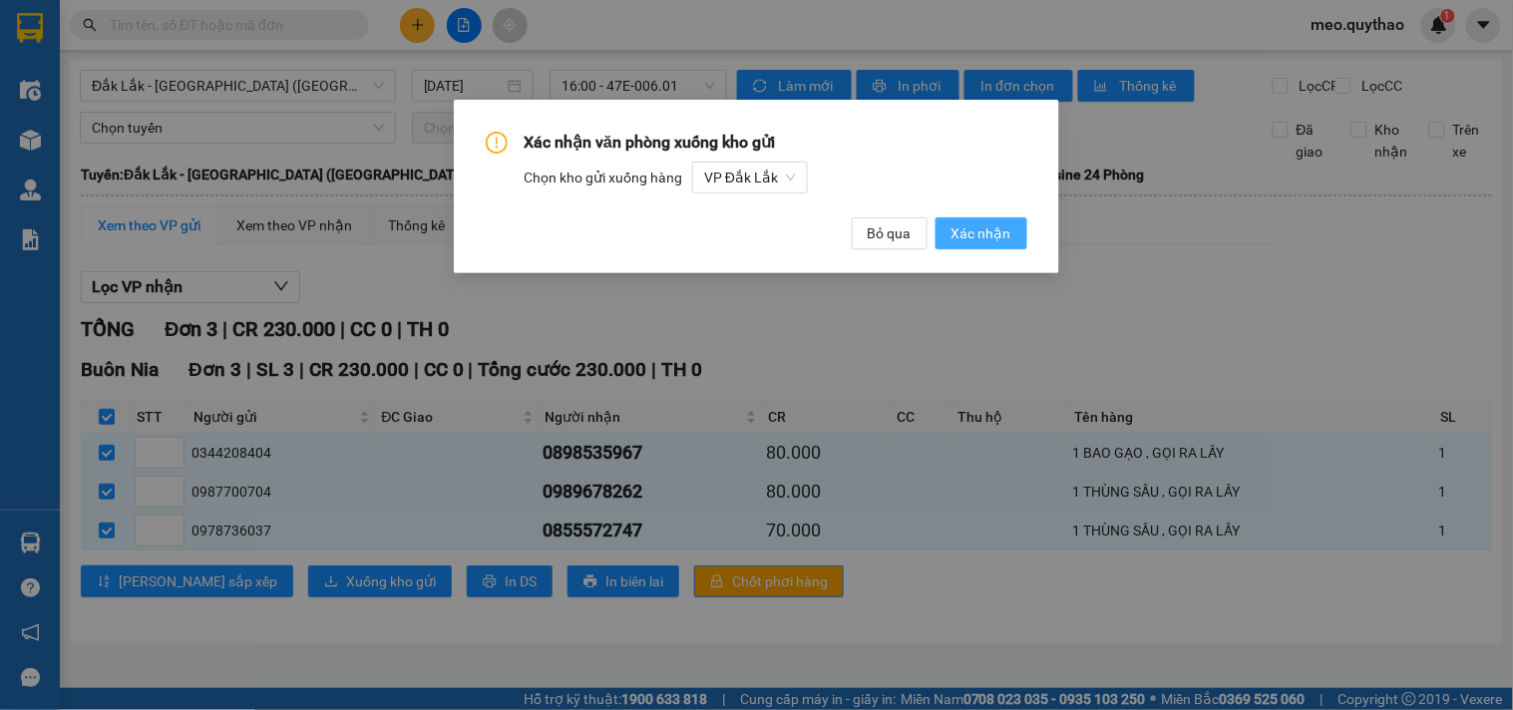
click at [987, 232] on span "Xác nhận" at bounding box center [981, 233] width 60 height 22
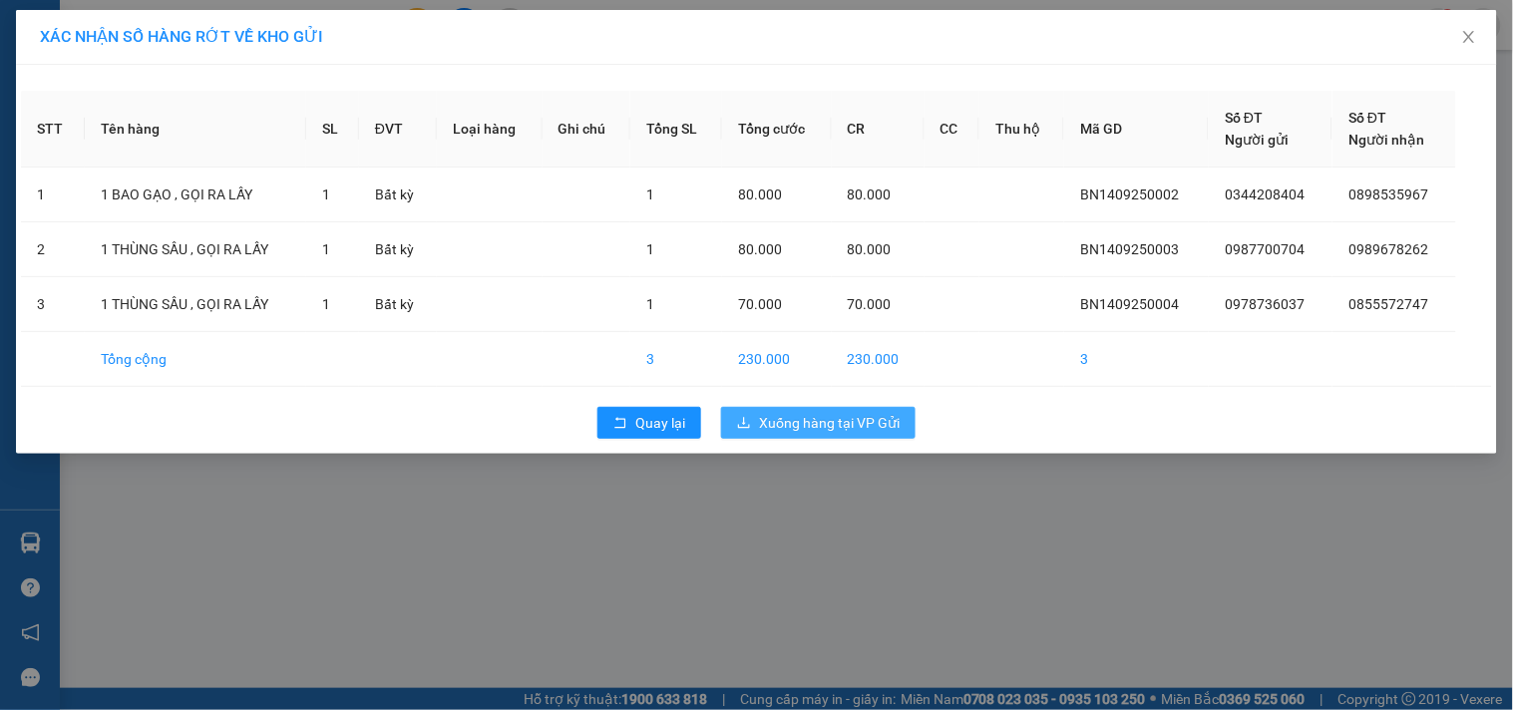
click at [806, 431] on span "Xuống hàng tại VP Gửi" at bounding box center [829, 423] width 141 height 22
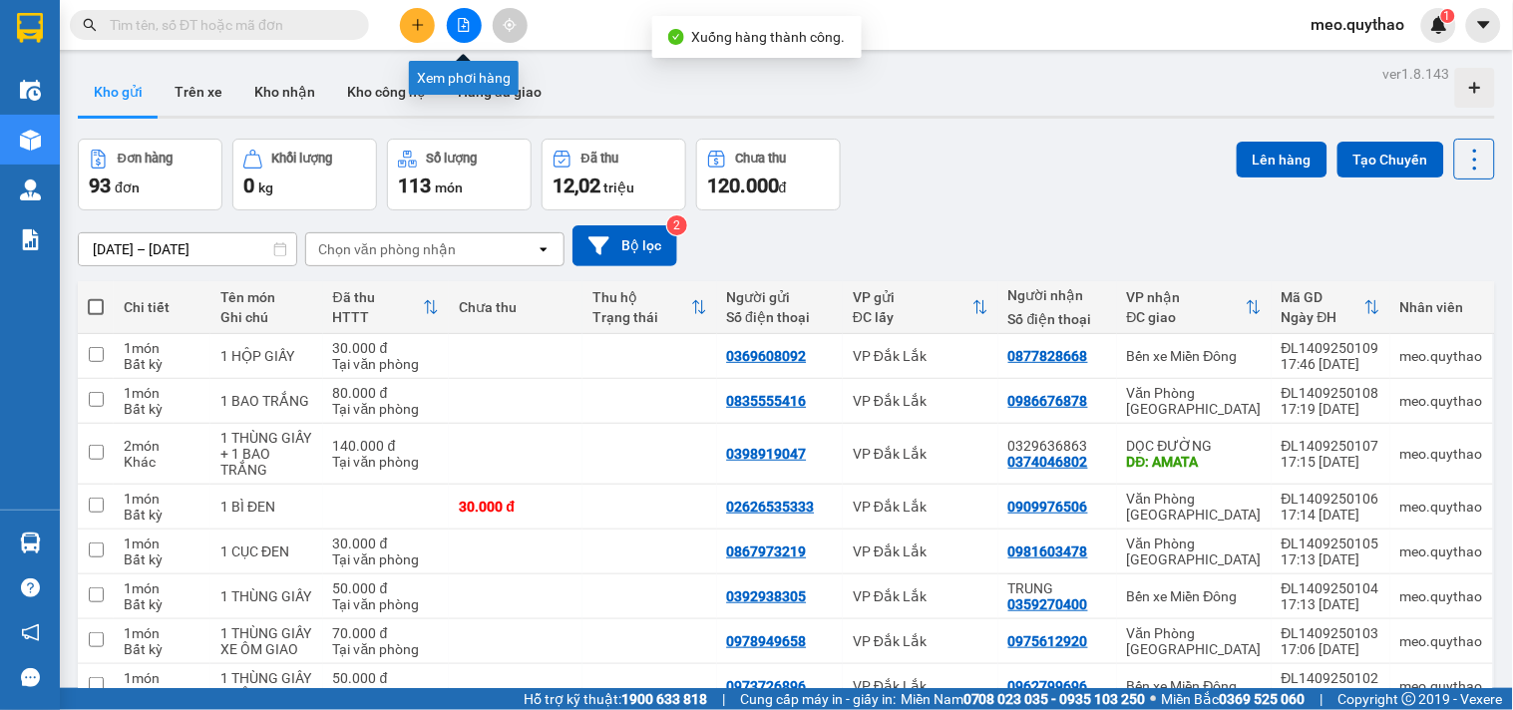
click at [472, 12] on button at bounding box center [464, 25] width 35 height 35
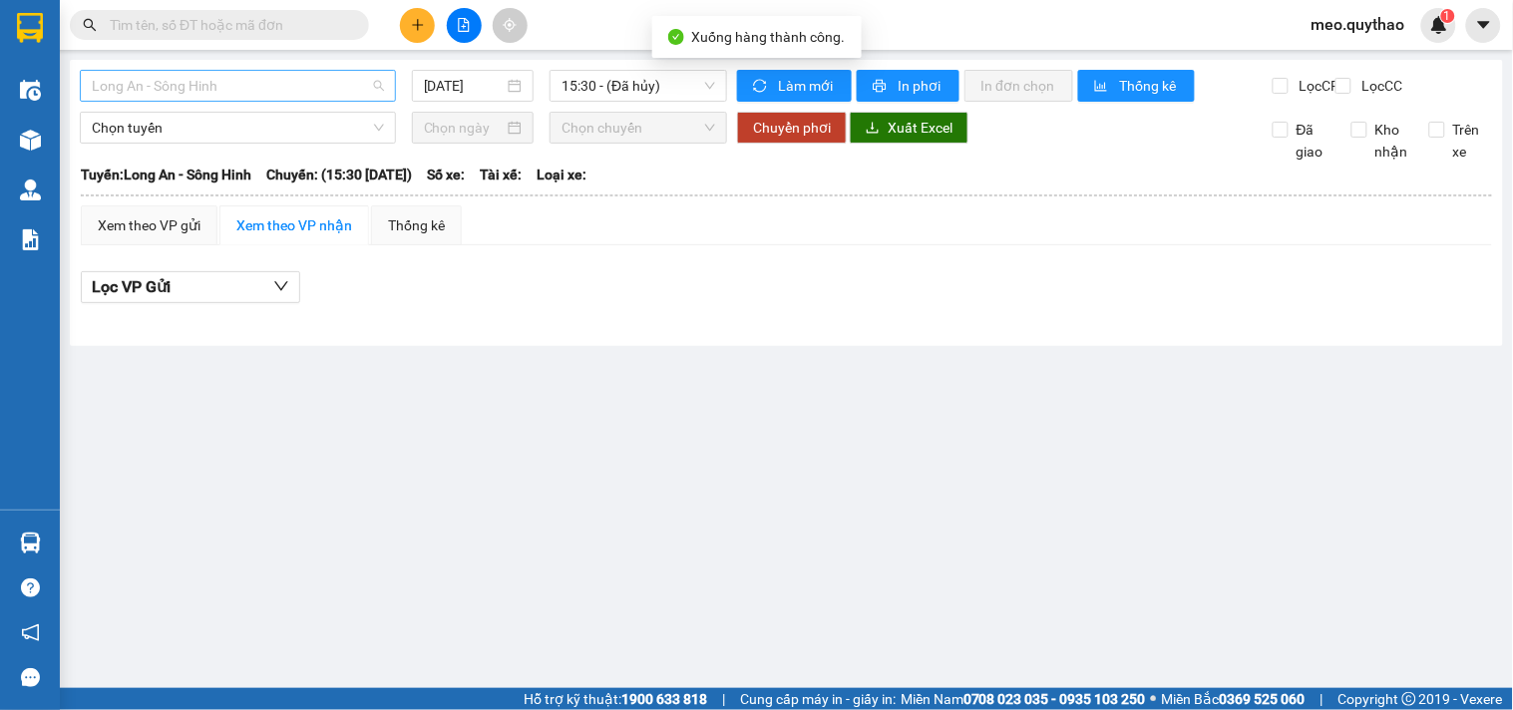
click at [283, 81] on span "Long An - Sông Hinh" at bounding box center [238, 86] width 292 height 30
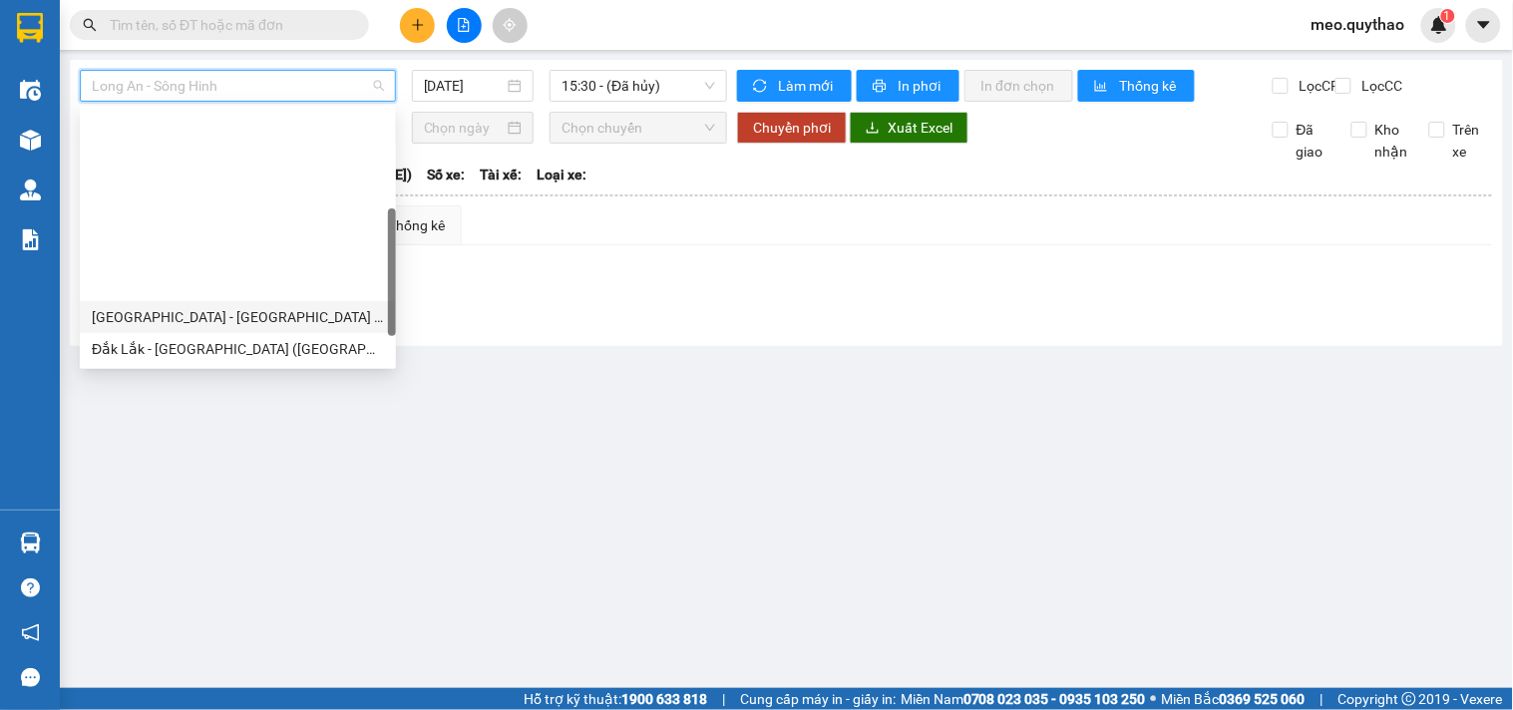
scroll to position [221, 0]
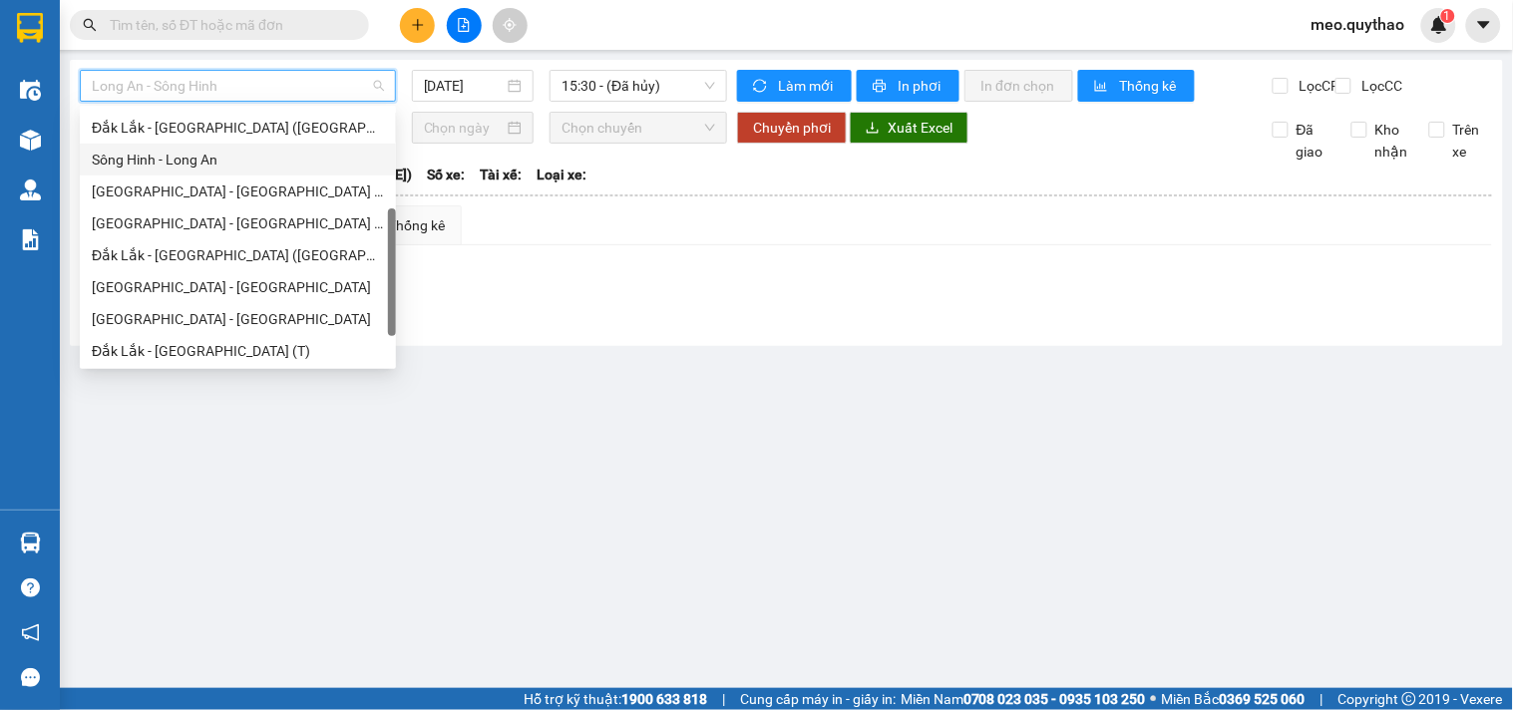
click at [222, 162] on div "Sông Hinh - Long An" at bounding box center [238, 160] width 292 height 22
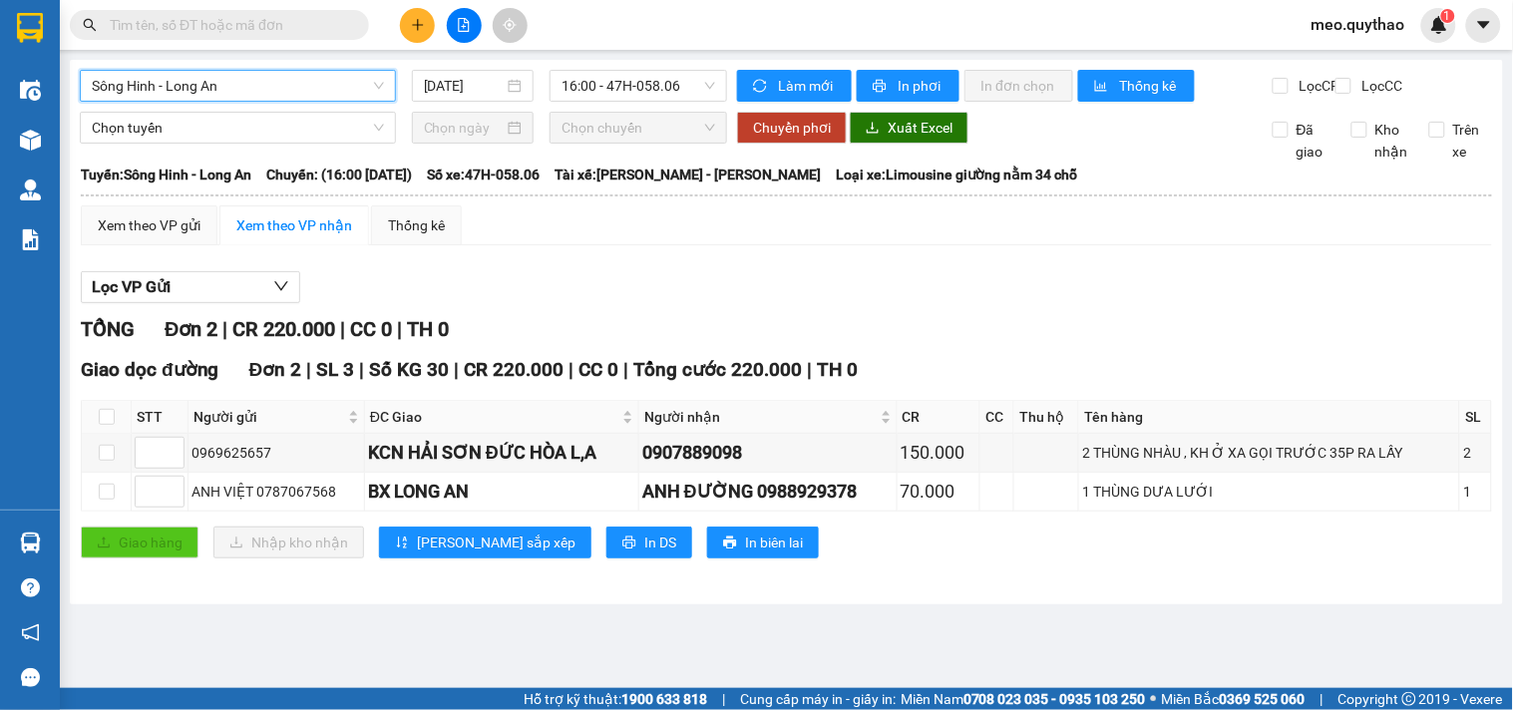
click at [262, 87] on span "Sông Hinh - Long An" at bounding box center [238, 86] width 292 height 30
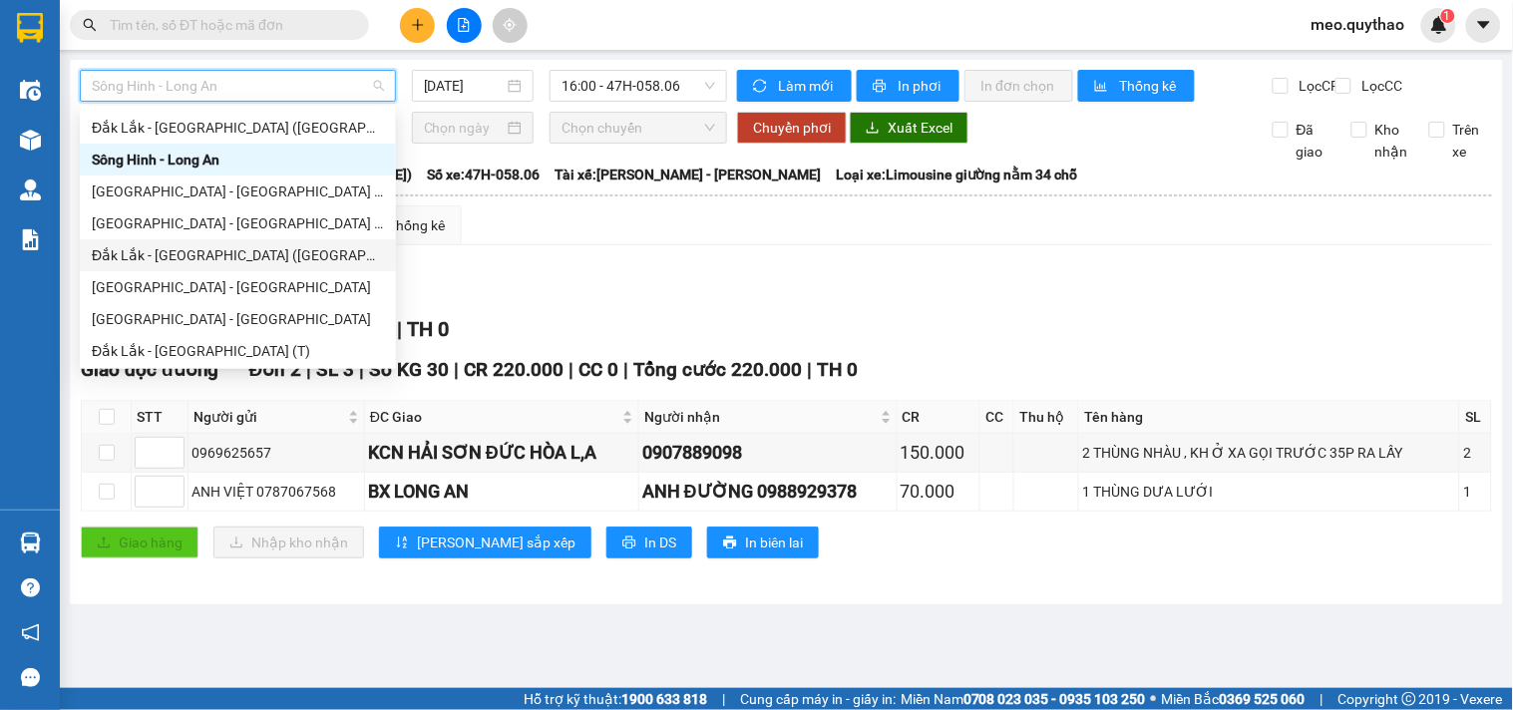
click at [224, 265] on div "Đắk Lắk - [GEOGRAPHIC_DATA] ([GEOGRAPHIC_DATA])" at bounding box center [238, 255] width 292 height 22
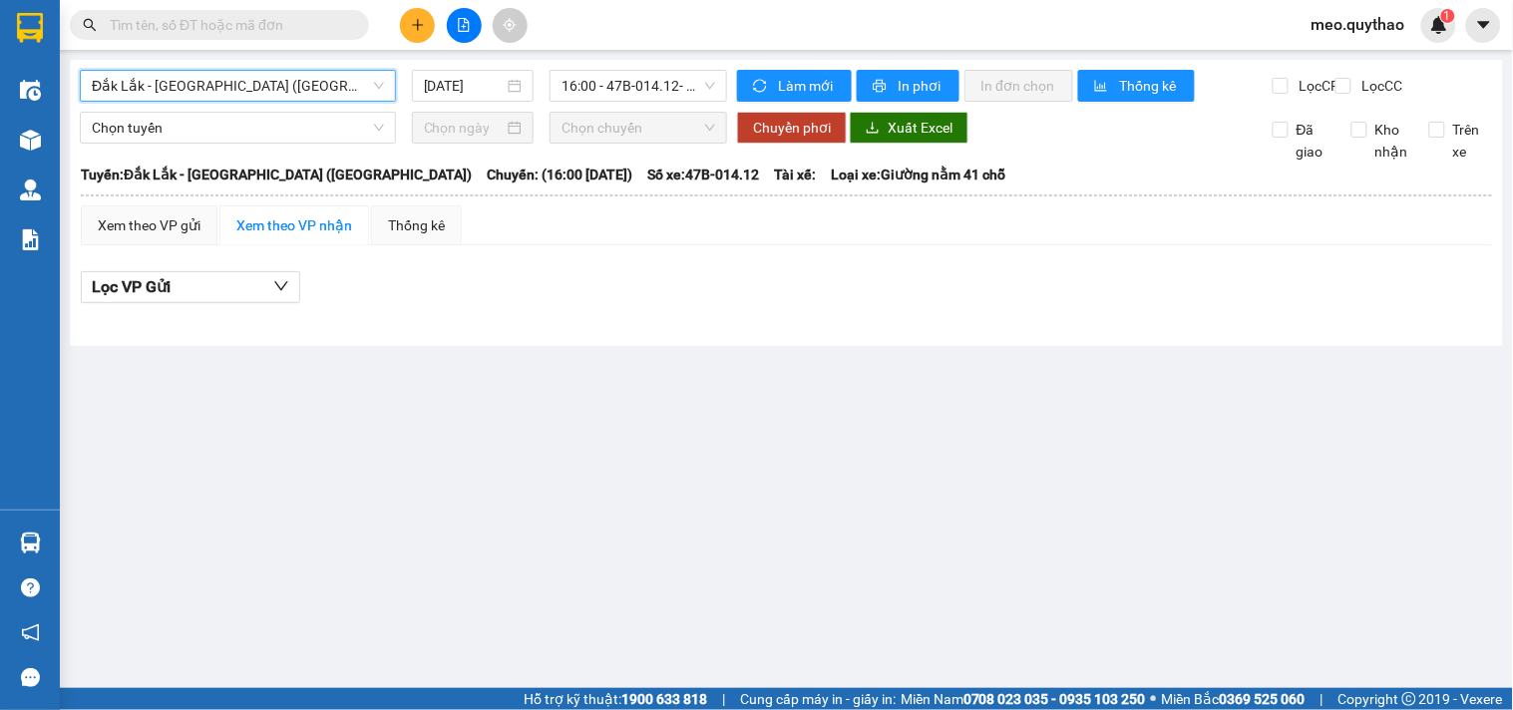
click at [221, 81] on span "Đắk Lắk - [GEOGRAPHIC_DATA] ([GEOGRAPHIC_DATA])" at bounding box center [238, 86] width 292 height 30
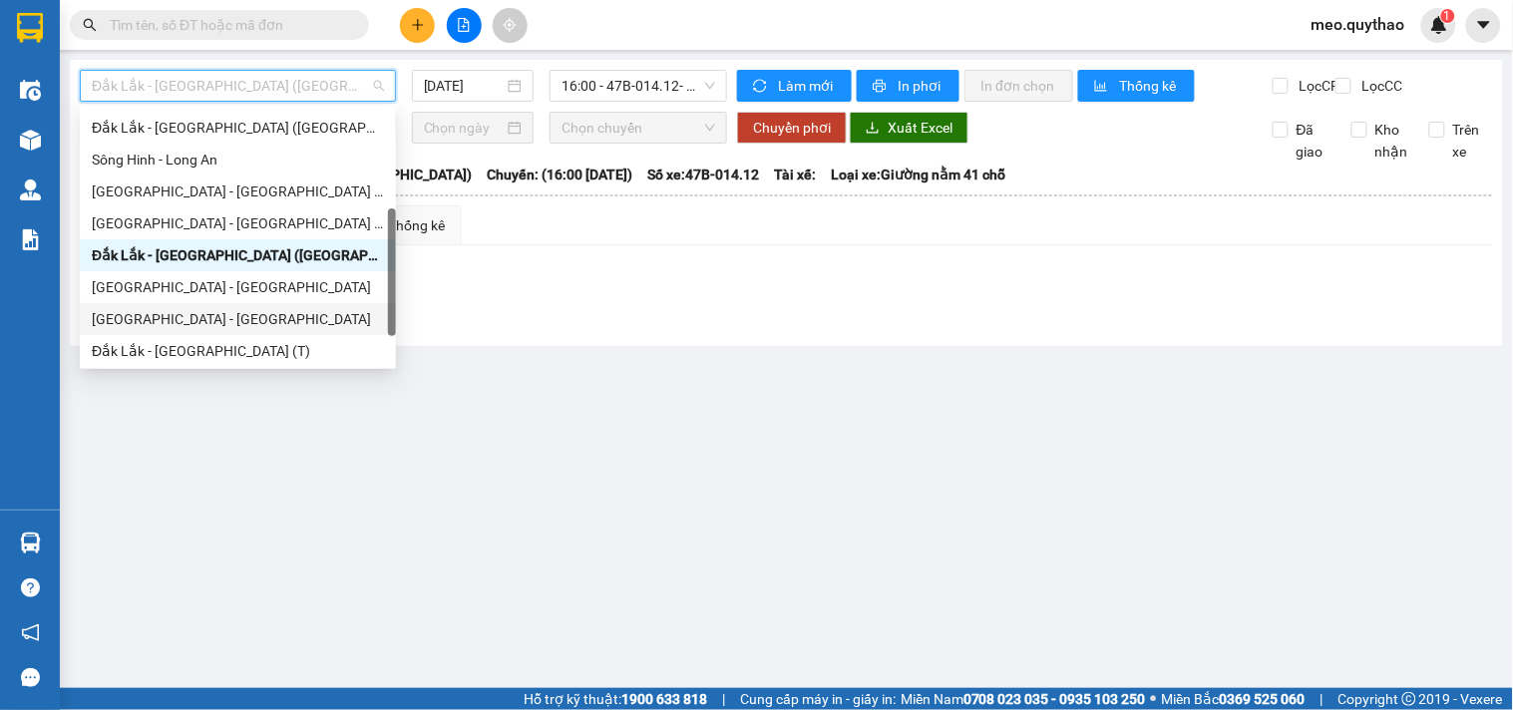
click at [199, 320] on div "[GEOGRAPHIC_DATA] - [GEOGRAPHIC_DATA]" at bounding box center [238, 319] width 292 height 22
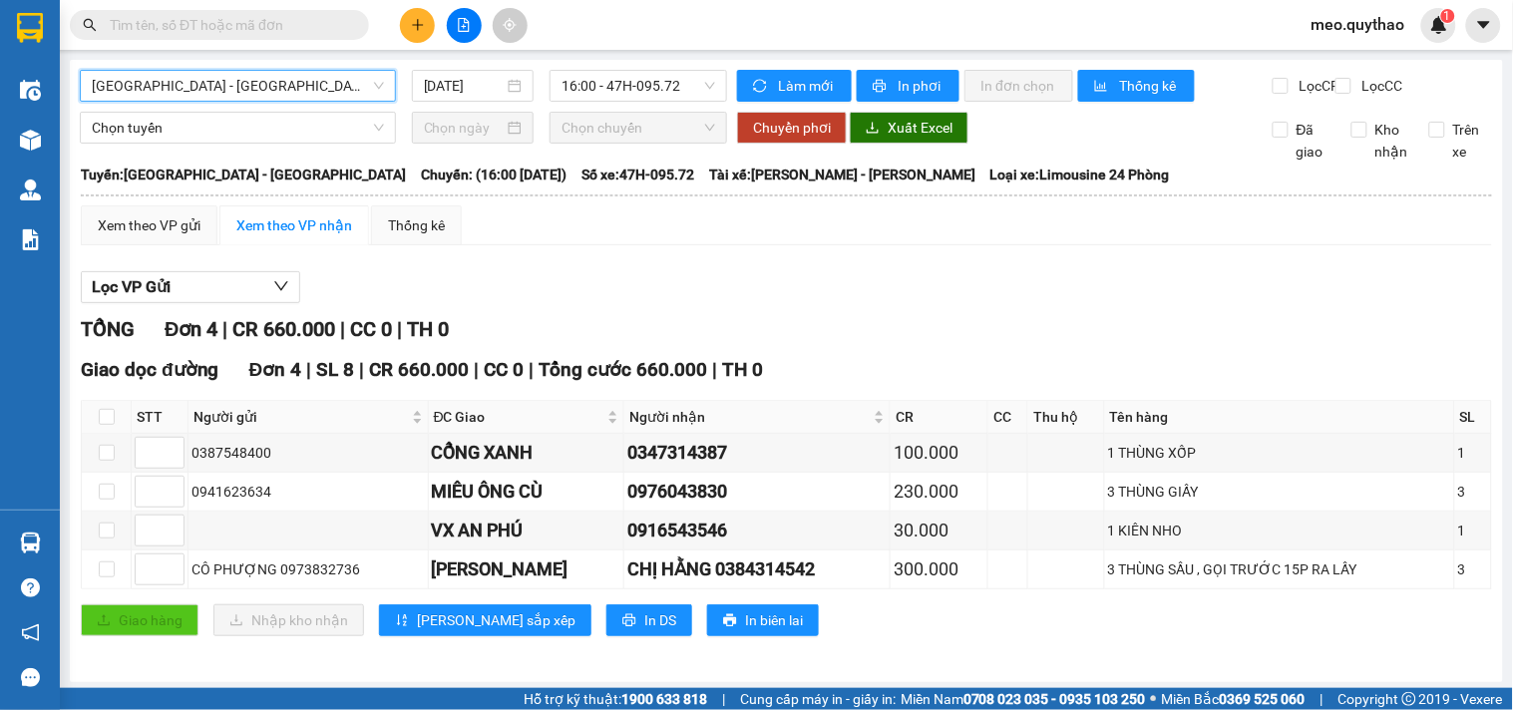
click at [181, 76] on span "[GEOGRAPHIC_DATA] - [GEOGRAPHIC_DATA]" at bounding box center [238, 86] width 292 height 30
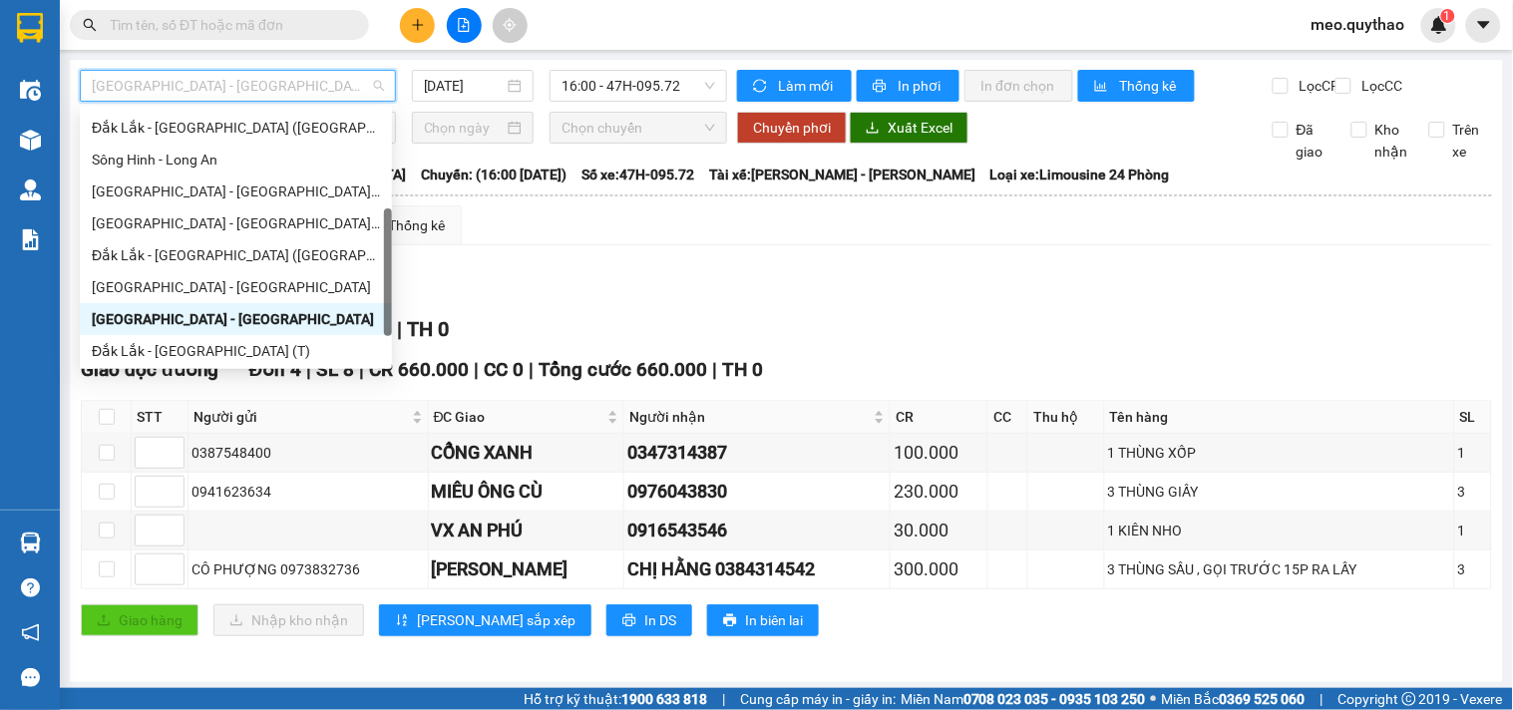
click at [651, 276] on div "Xem theo VP gửi Xem theo VP nhận Thống kê Lọc VP Gửi TỔNG Đơn 4 | CR 660.000 |…" at bounding box center [786, 433] width 1411 height 456
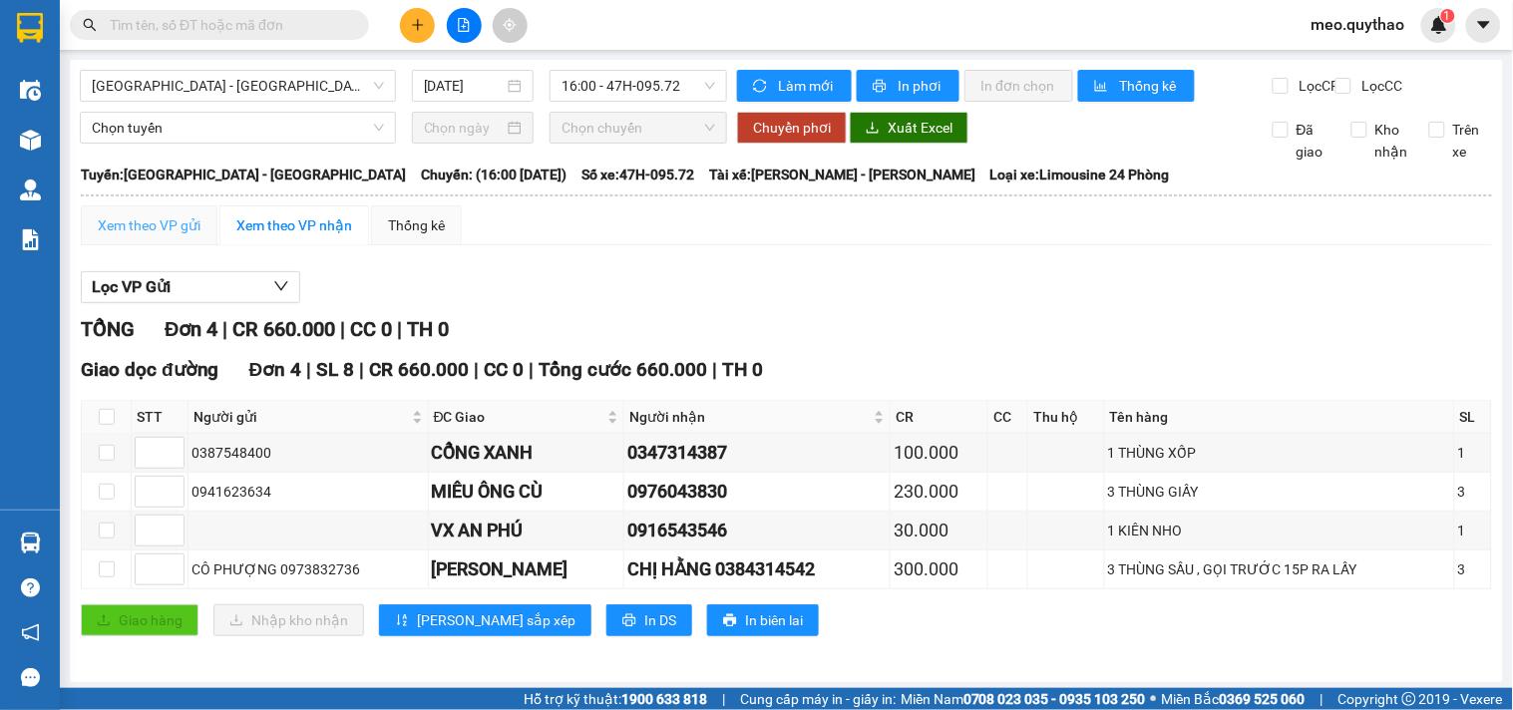
click at [125, 227] on div "Xem theo VP gửi" at bounding box center [149, 225] width 137 height 40
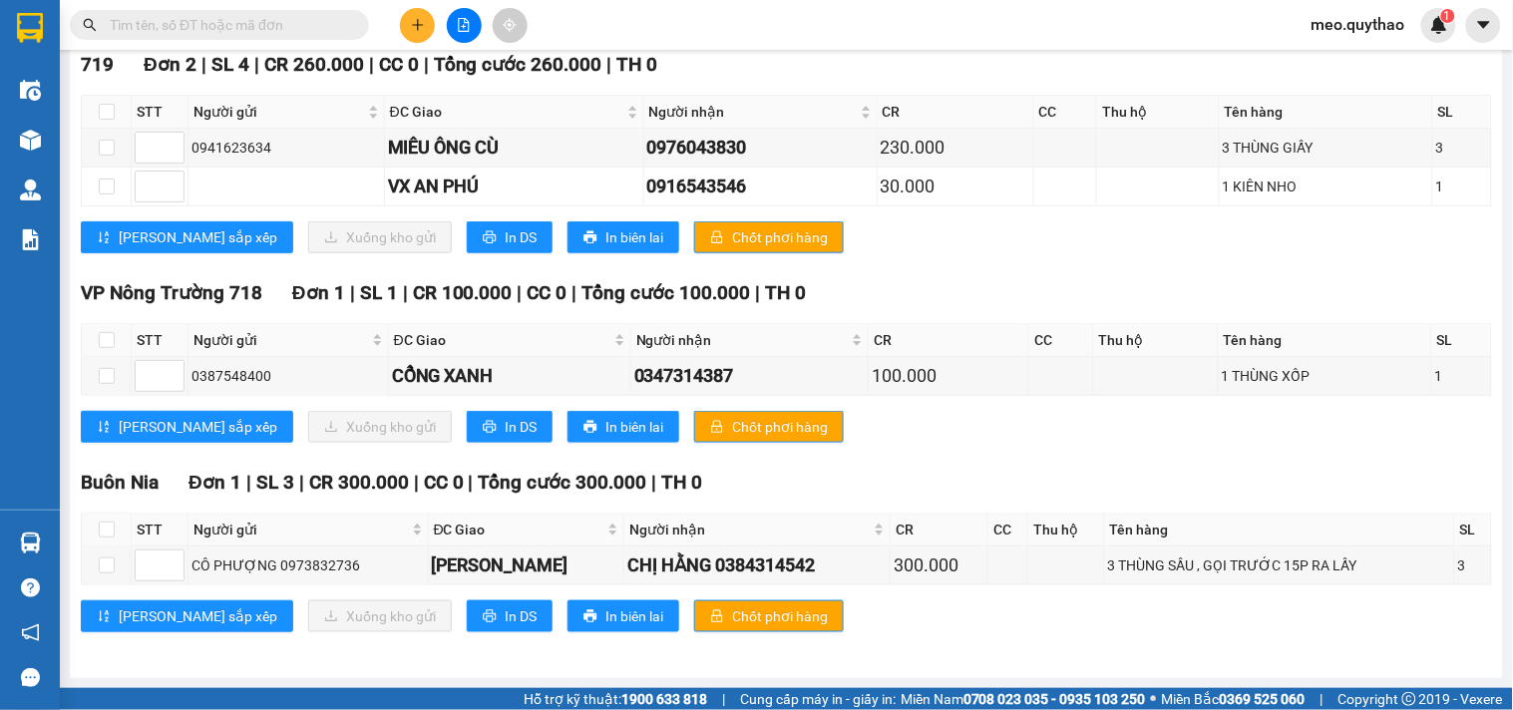
scroll to position [103, 0]
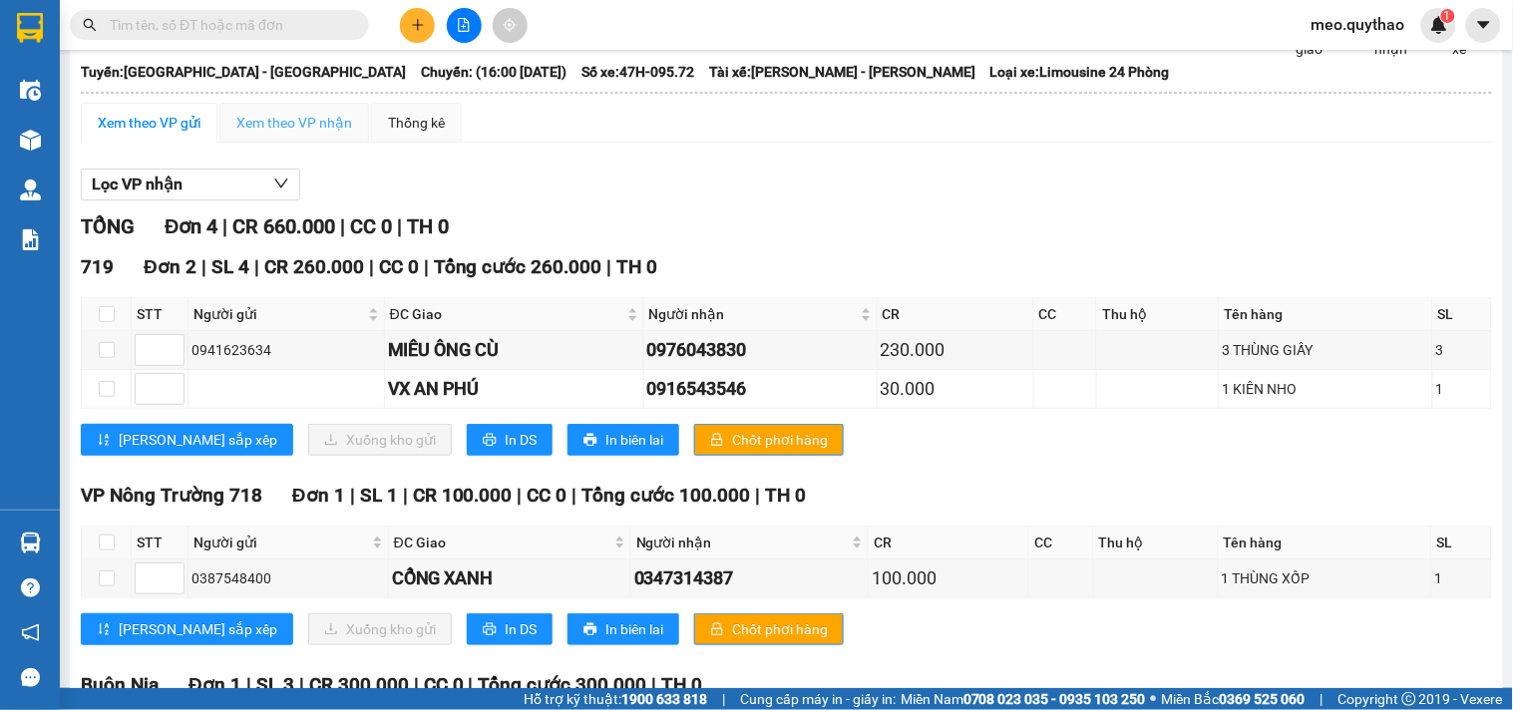
click at [337, 126] on div "Xem theo VP nhận" at bounding box center [294, 123] width 150 height 40
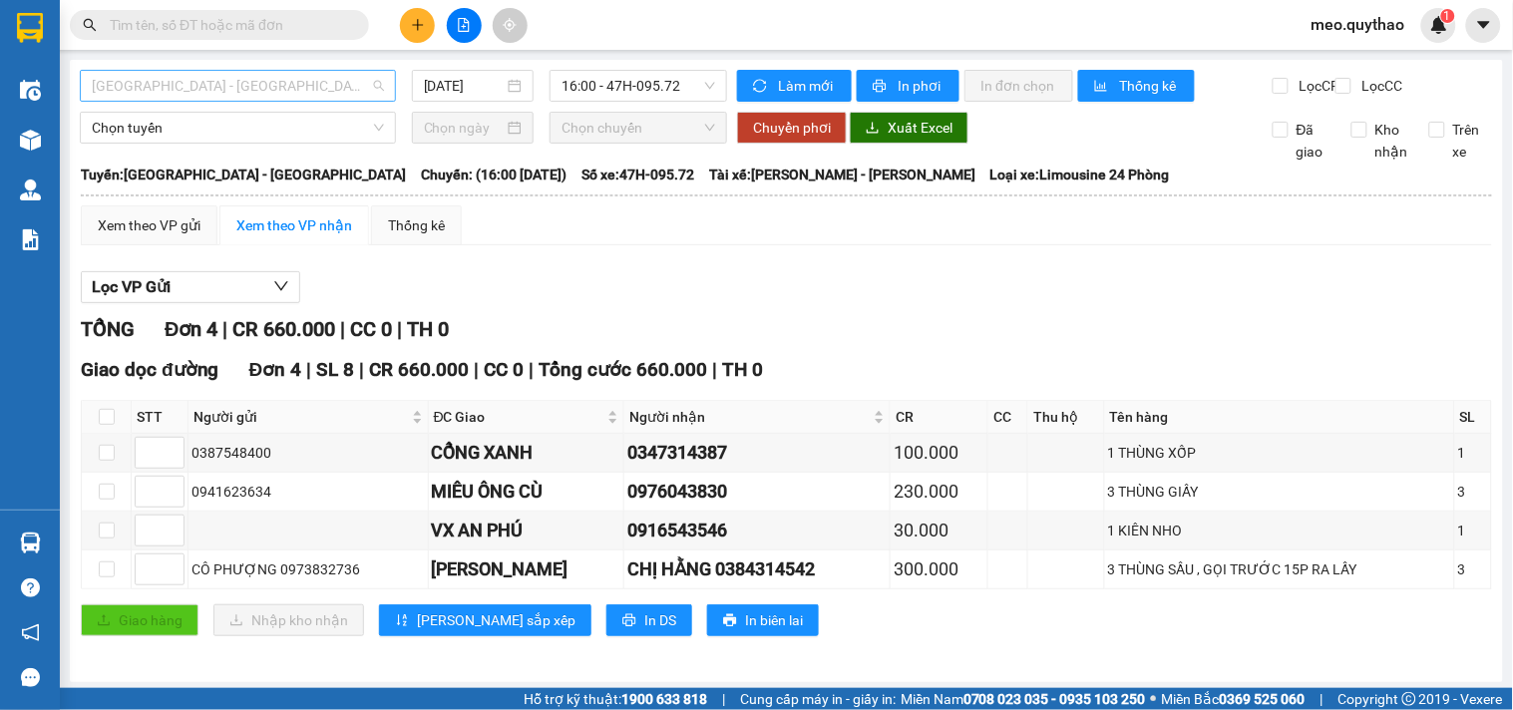
click at [286, 90] on span "[GEOGRAPHIC_DATA] - [GEOGRAPHIC_DATA]" at bounding box center [238, 86] width 292 height 30
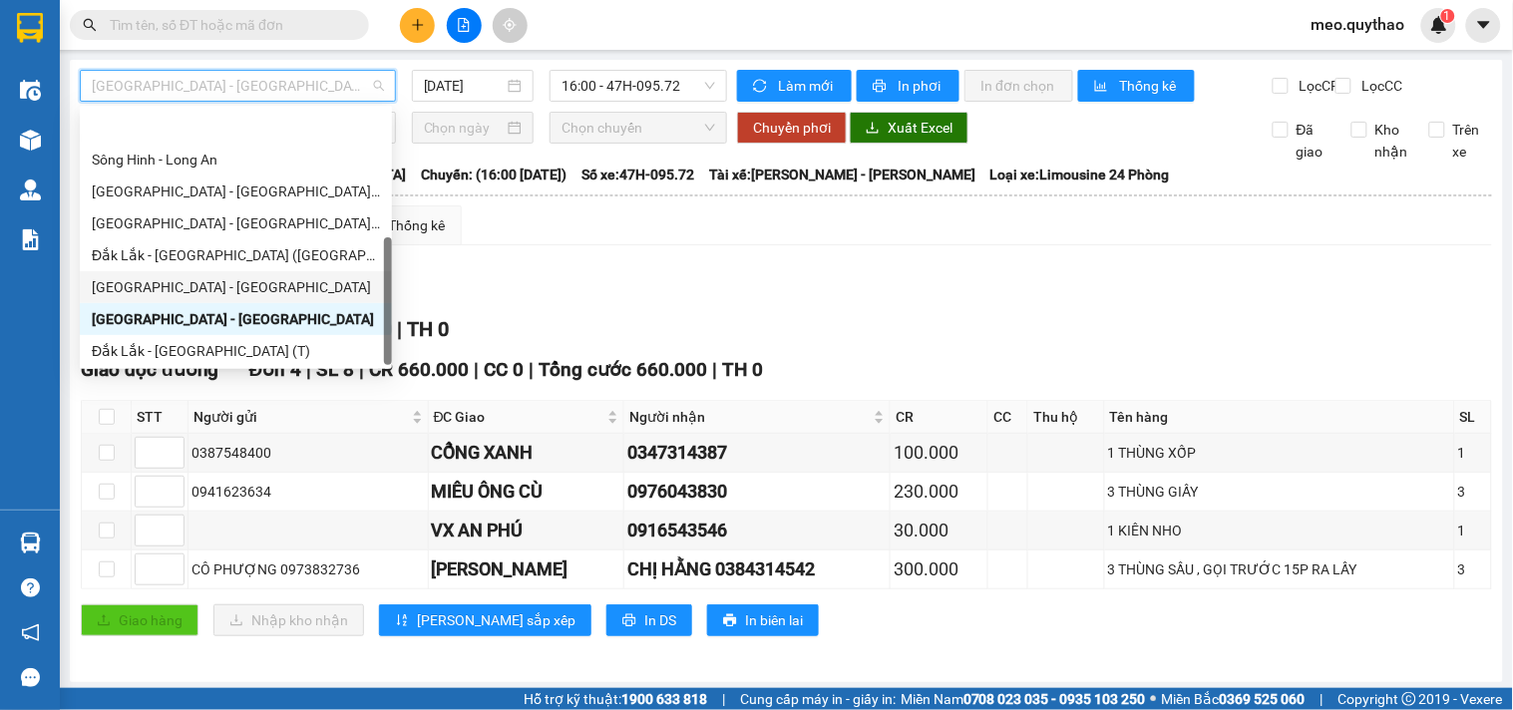
scroll to position [286, 0]
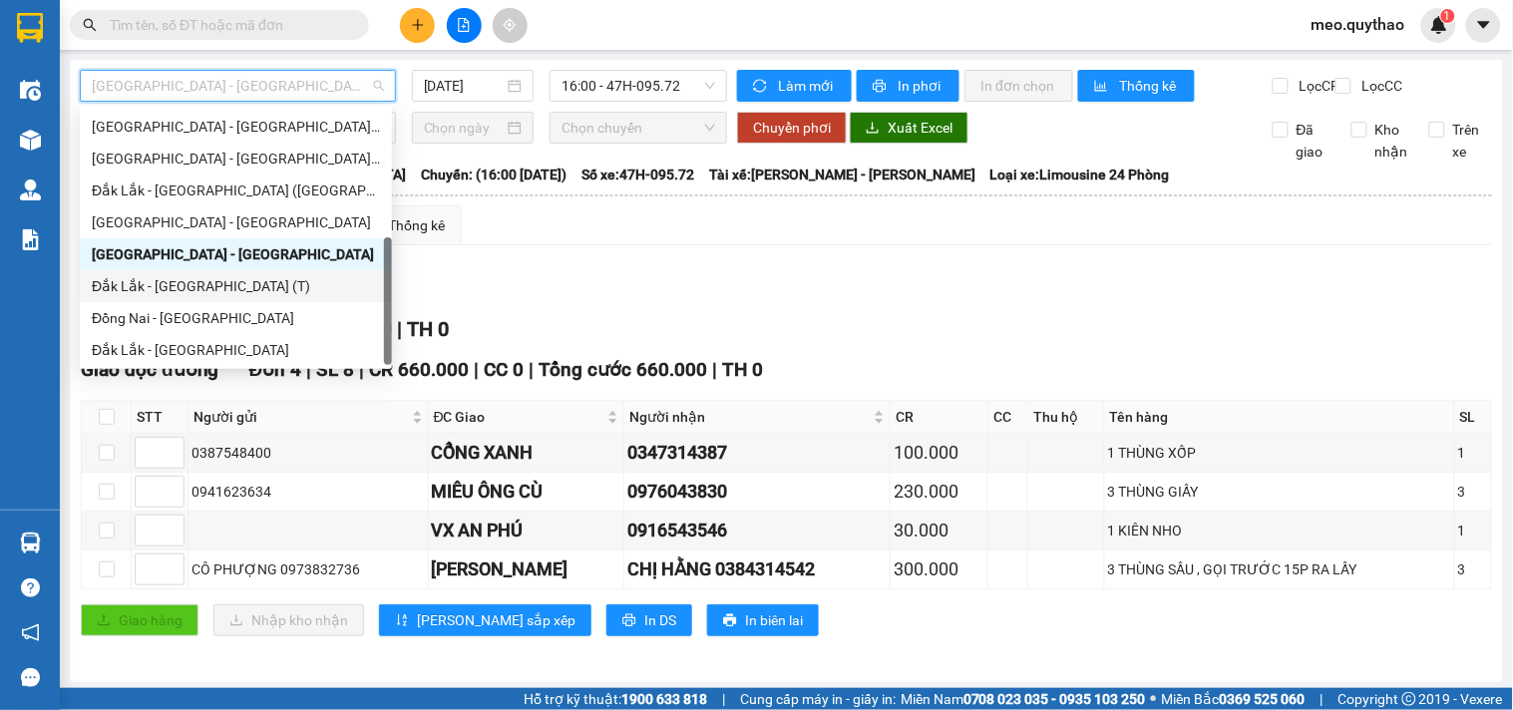
click at [233, 284] on div "Đắk Lắk - [GEOGRAPHIC_DATA] (T)" at bounding box center [236, 286] width 288 height 22
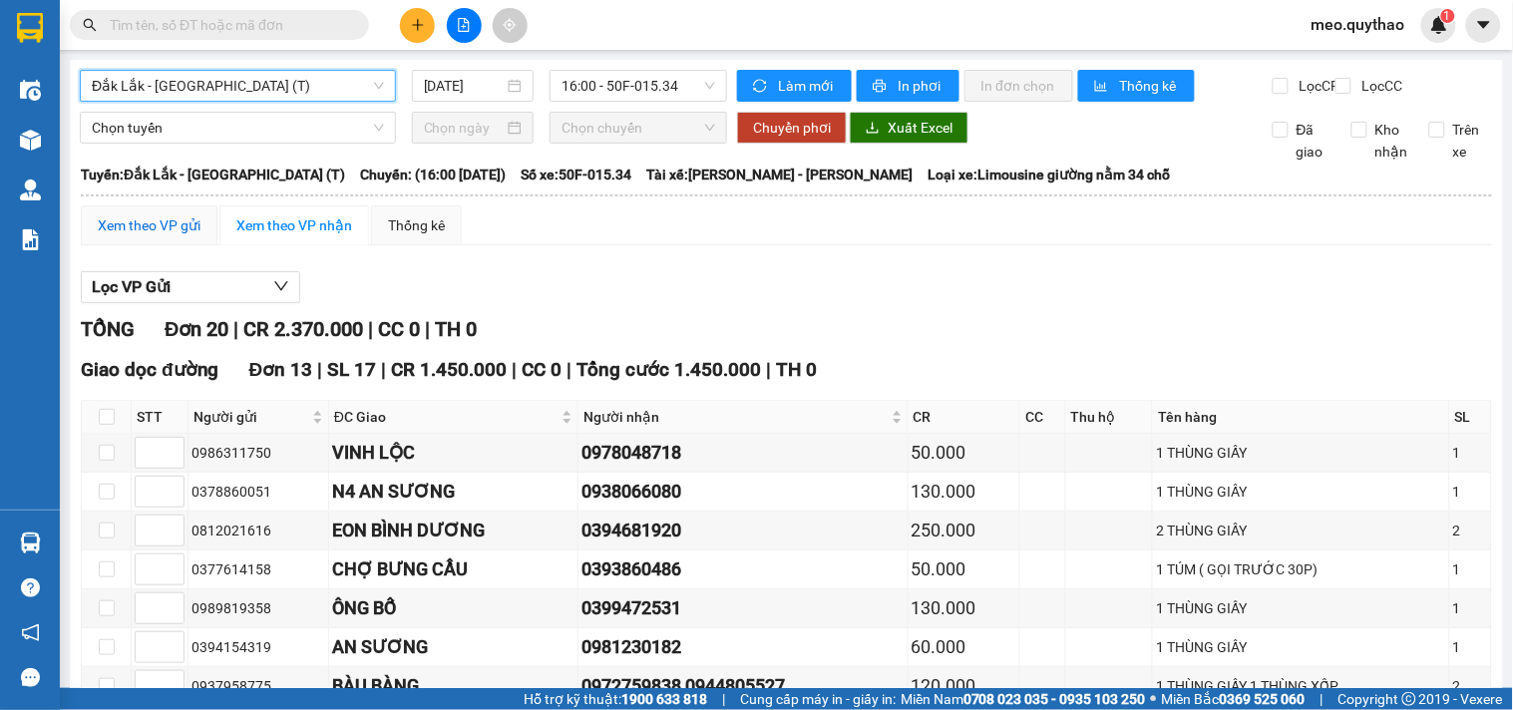
click at [166, 234] on div "Xem theo VP gửi" at bounding box center [149, 225] width 103 height 22
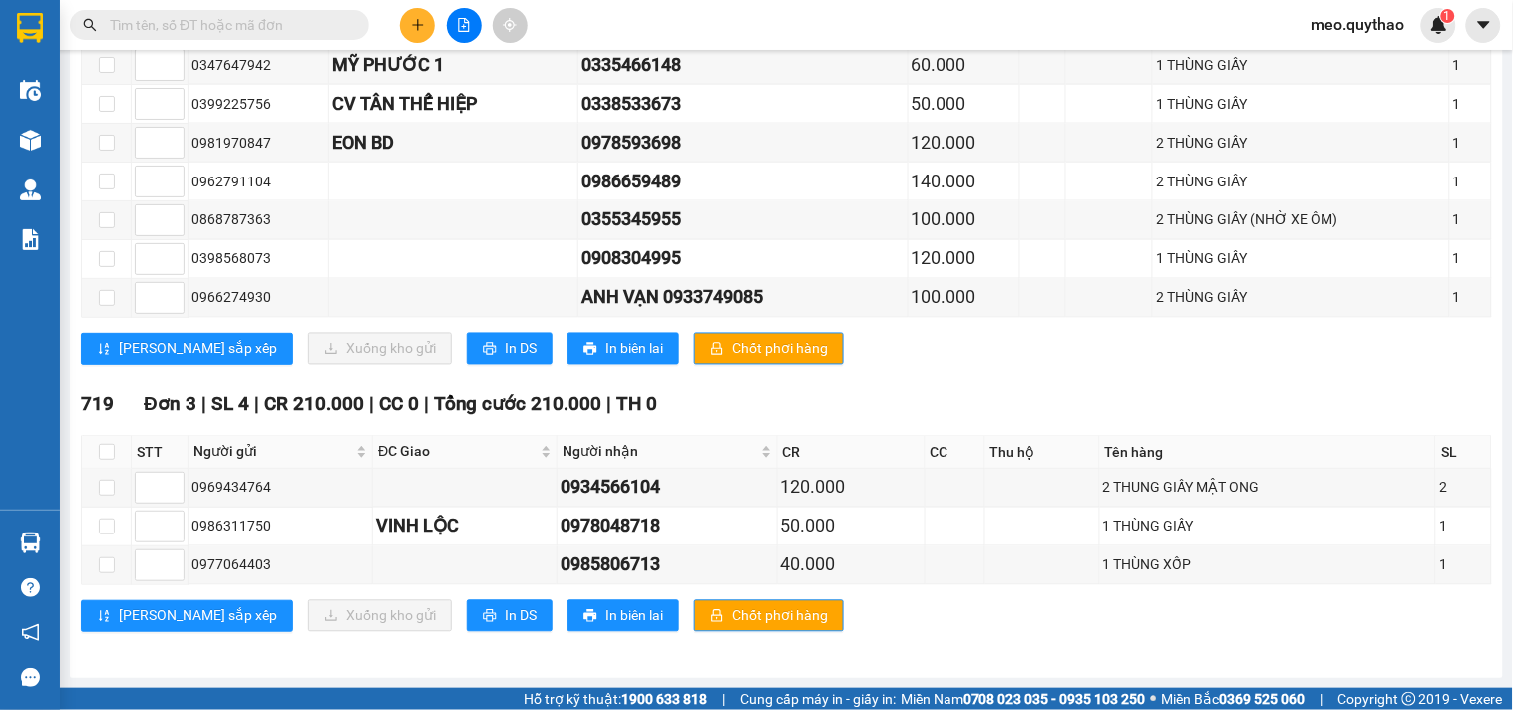
scroll to position [801, 0]
click at [107, 454] on input "checkbox" at bounding box center [107, 452] width 16 height 16
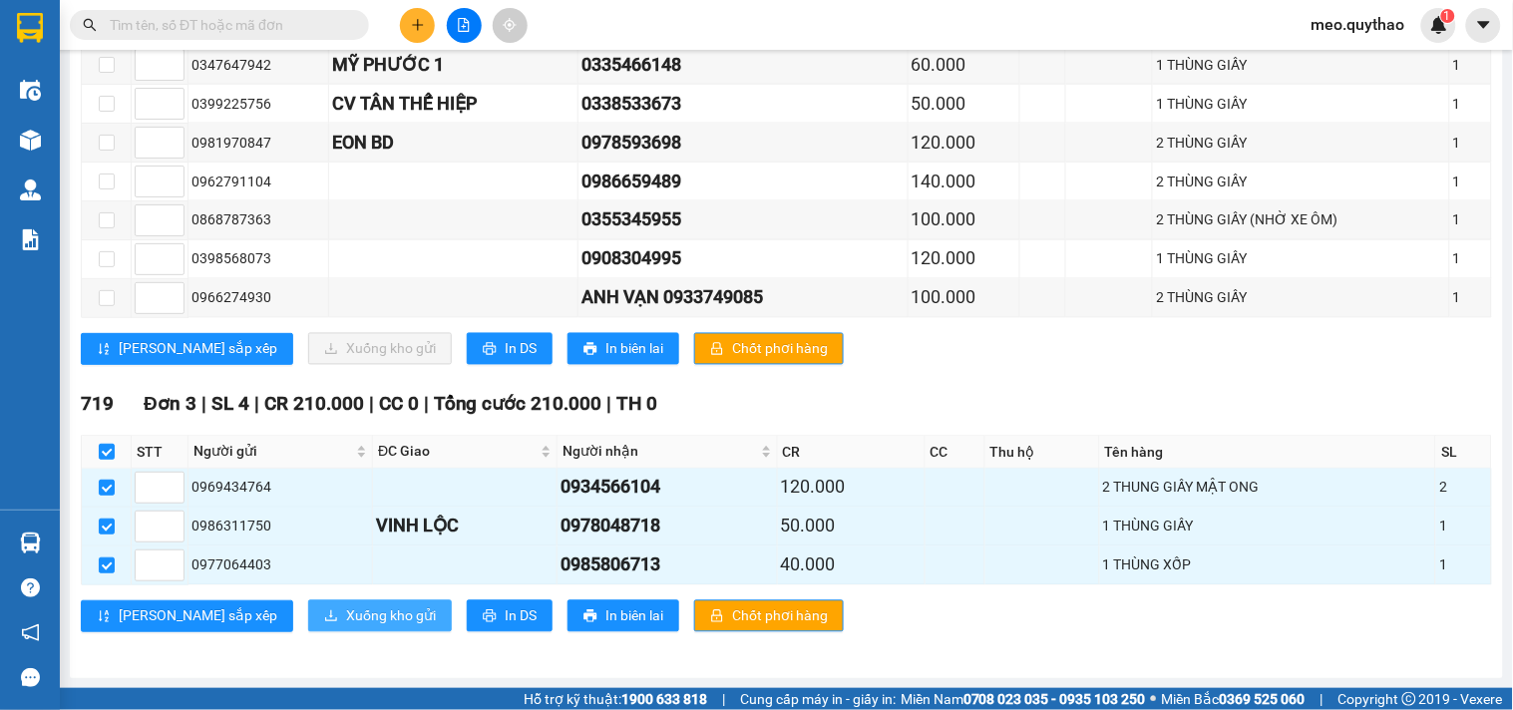
click at [346, 613] on span "Xuống kho gửi" at bounding box center [391, 616] width 90 height 22
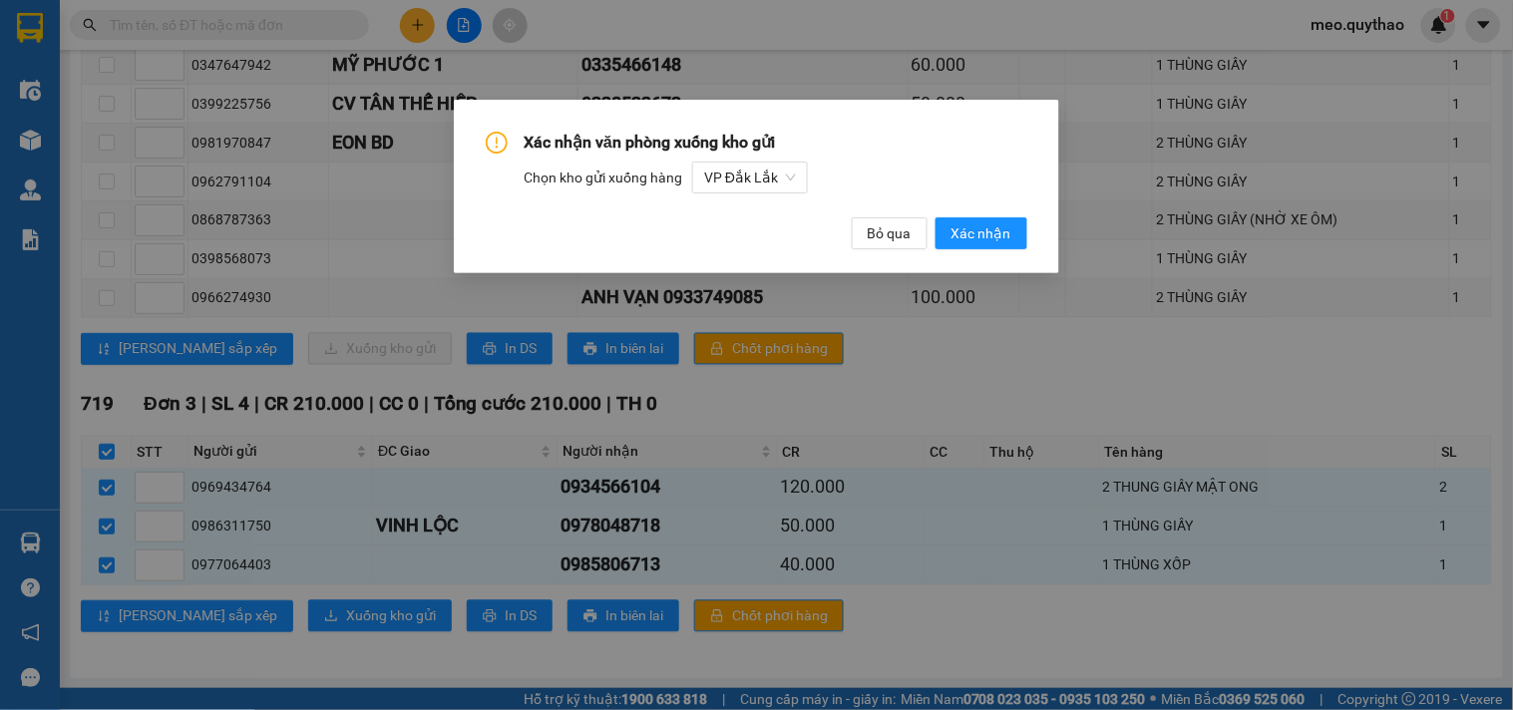
click at [978, 209] on div "Xác nhận văn phòng xuống kho gửi Chọn kho gửi xuống hàng VP Đắk Lắk Bỏ qua Xác …" at bounding box center [757, 191] width 542 height 118
click at [985, 225] on span "Xác nhận" at bounding box center [981, 233] width 60 height 22
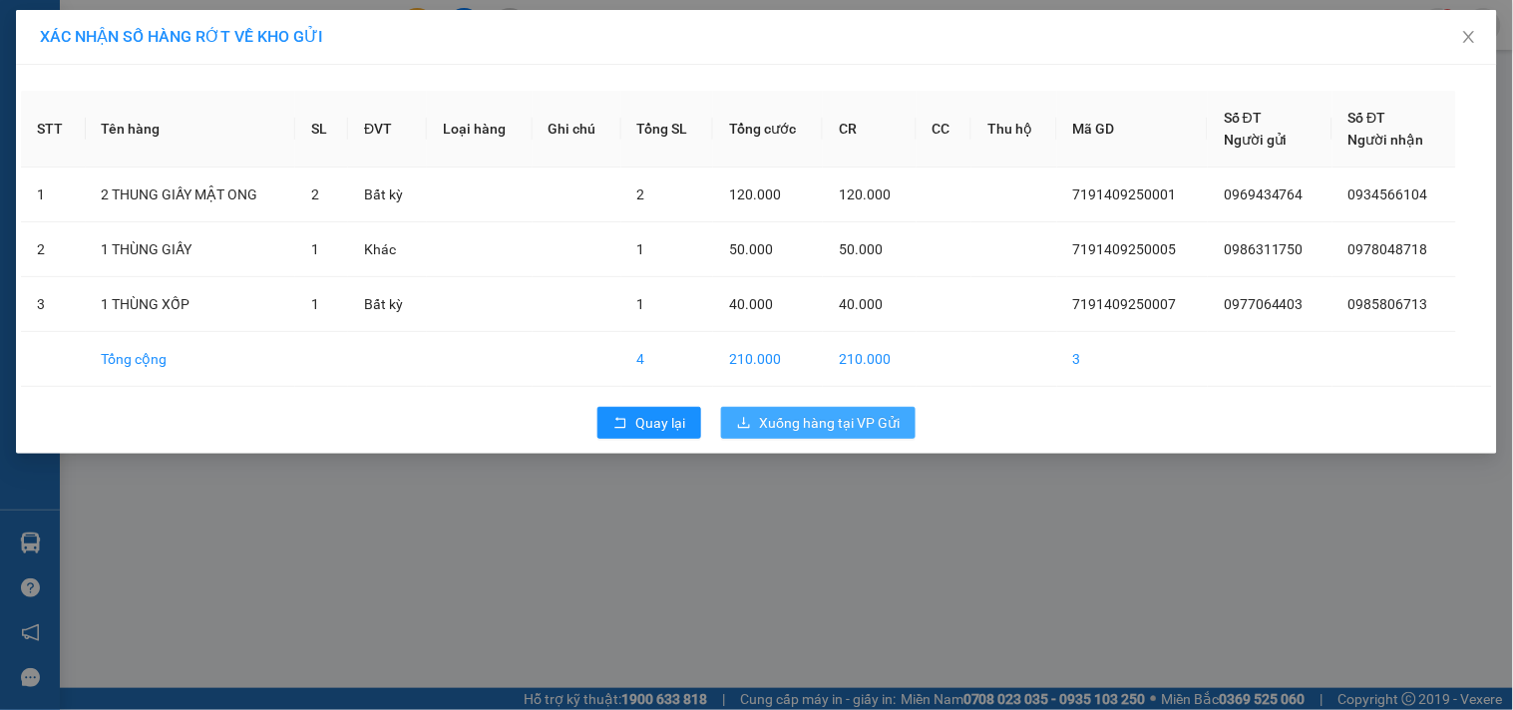
click at [770, 420] on span "Xuống hàng tại VP Gửi" at bounding box center [829, 423] width 141 height 22
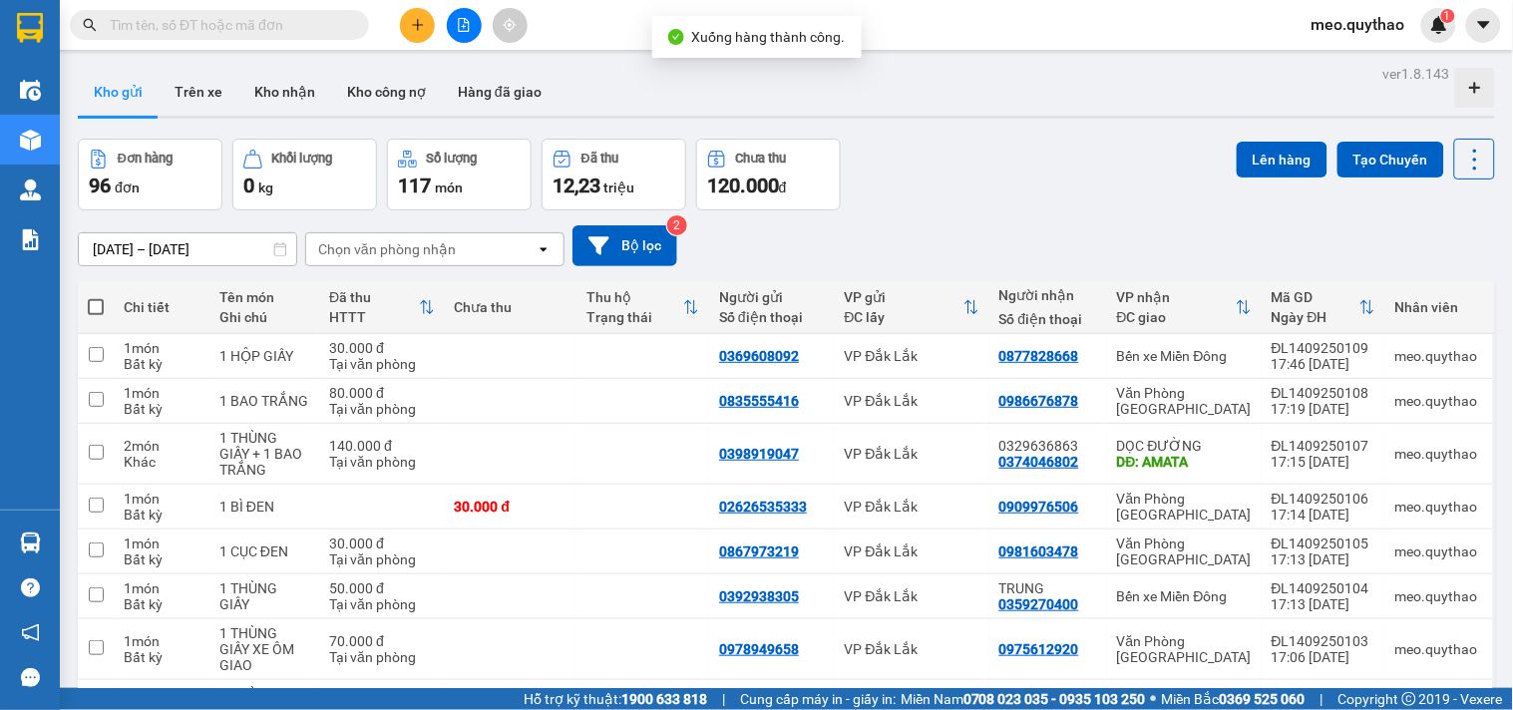
click at [479, 28] on button at bounding box center [464, 25] width 35 height 35
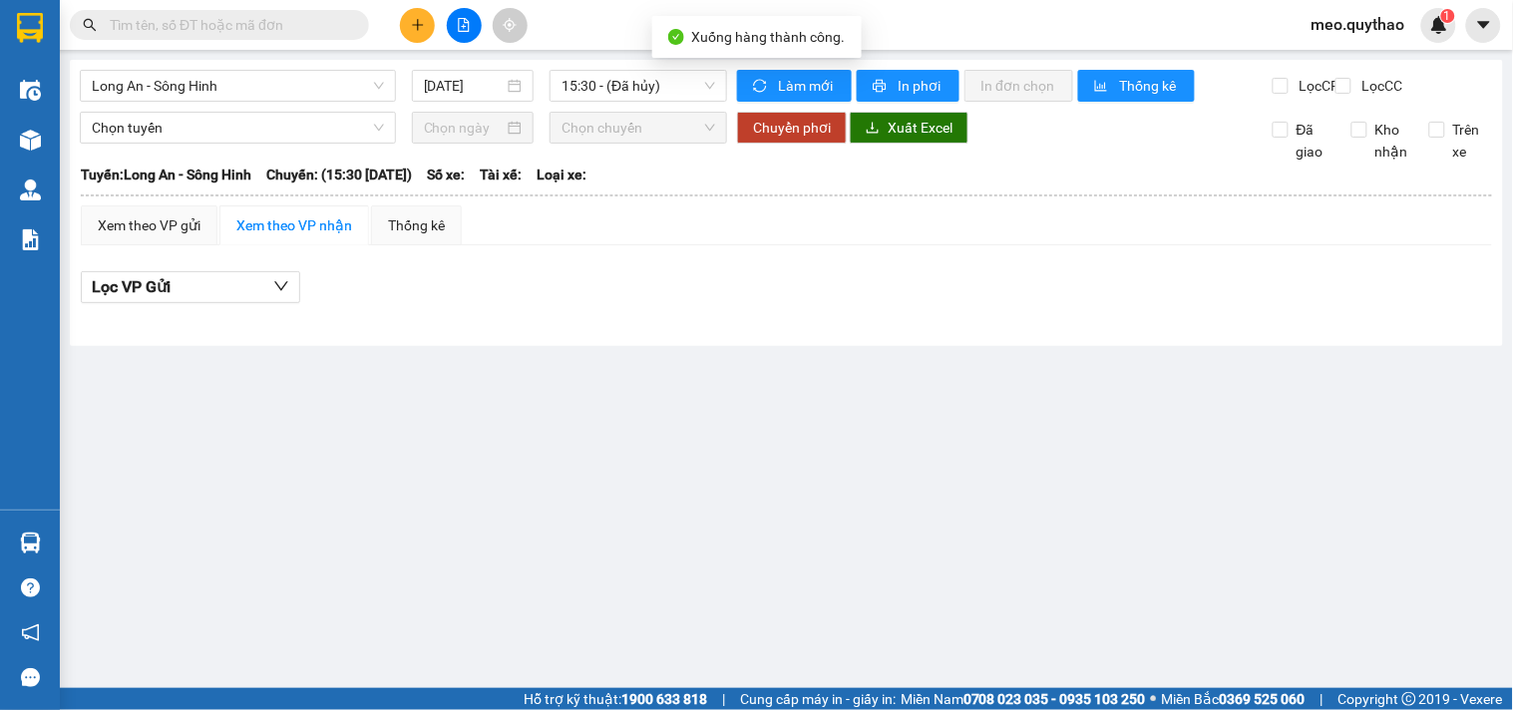
click at [314, 68] on div "Long An - Sông Hinh 14/09/2025 15:30 - (Đã hủy) Làm mới In phơi In đơn chọn Thố…" at bounding box center [786, 203] width 1433 height 286
click at [309, 81] on span "Long An - Sông Hinh" at bounding box center [238, 86] width 292 height 30
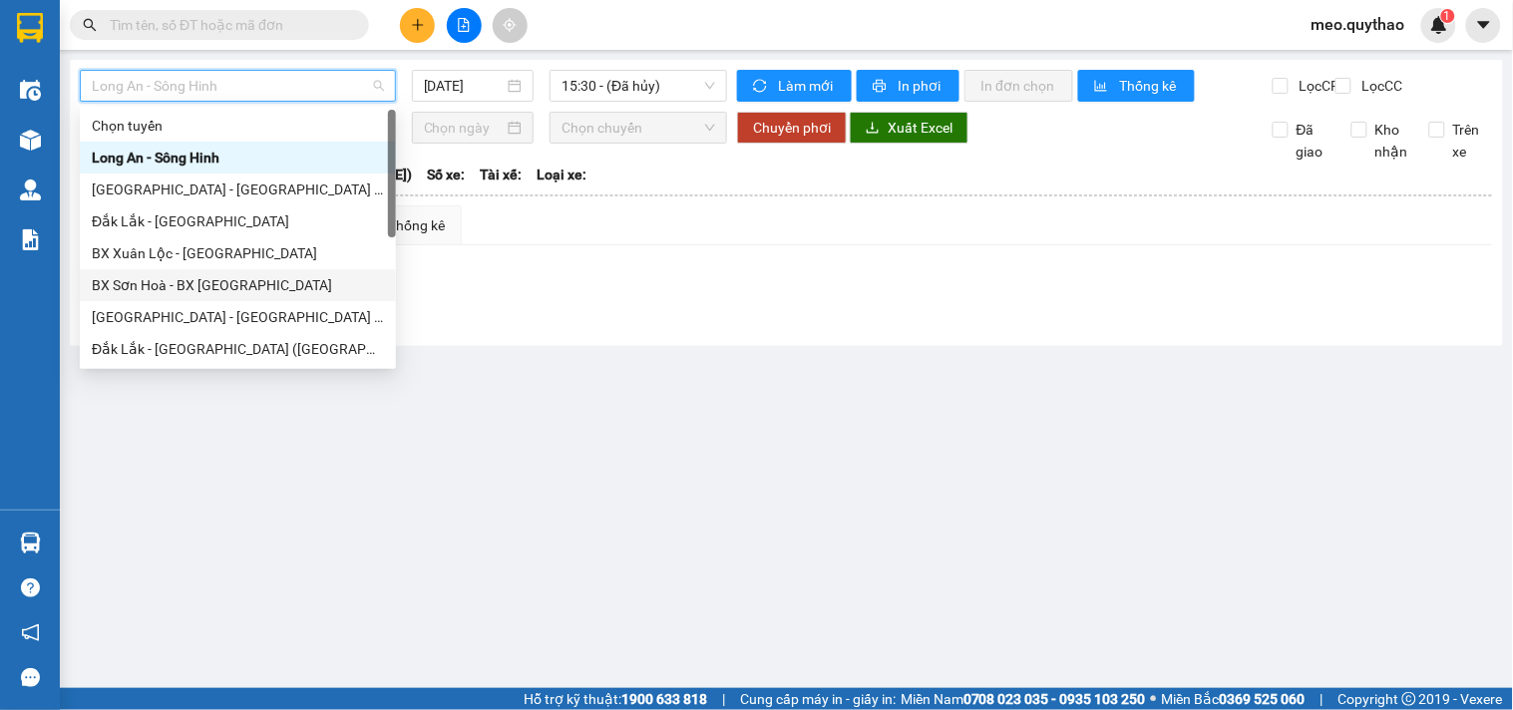
scroll to position [286, 0]
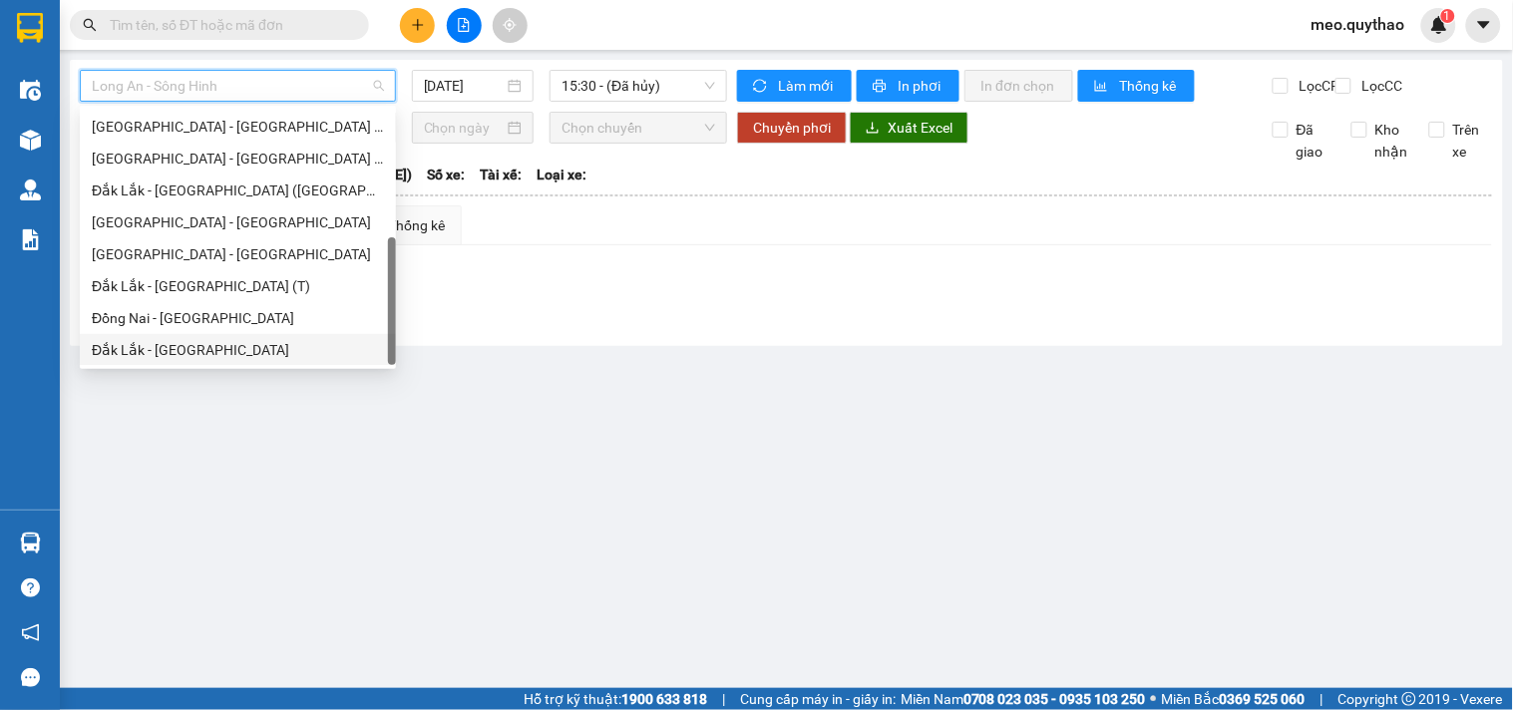
click at [236, 342] on div "Đắk Lắk - [GEOGRAPHIC_DATA]" at bounding box center [238, 350] width 292 height 22
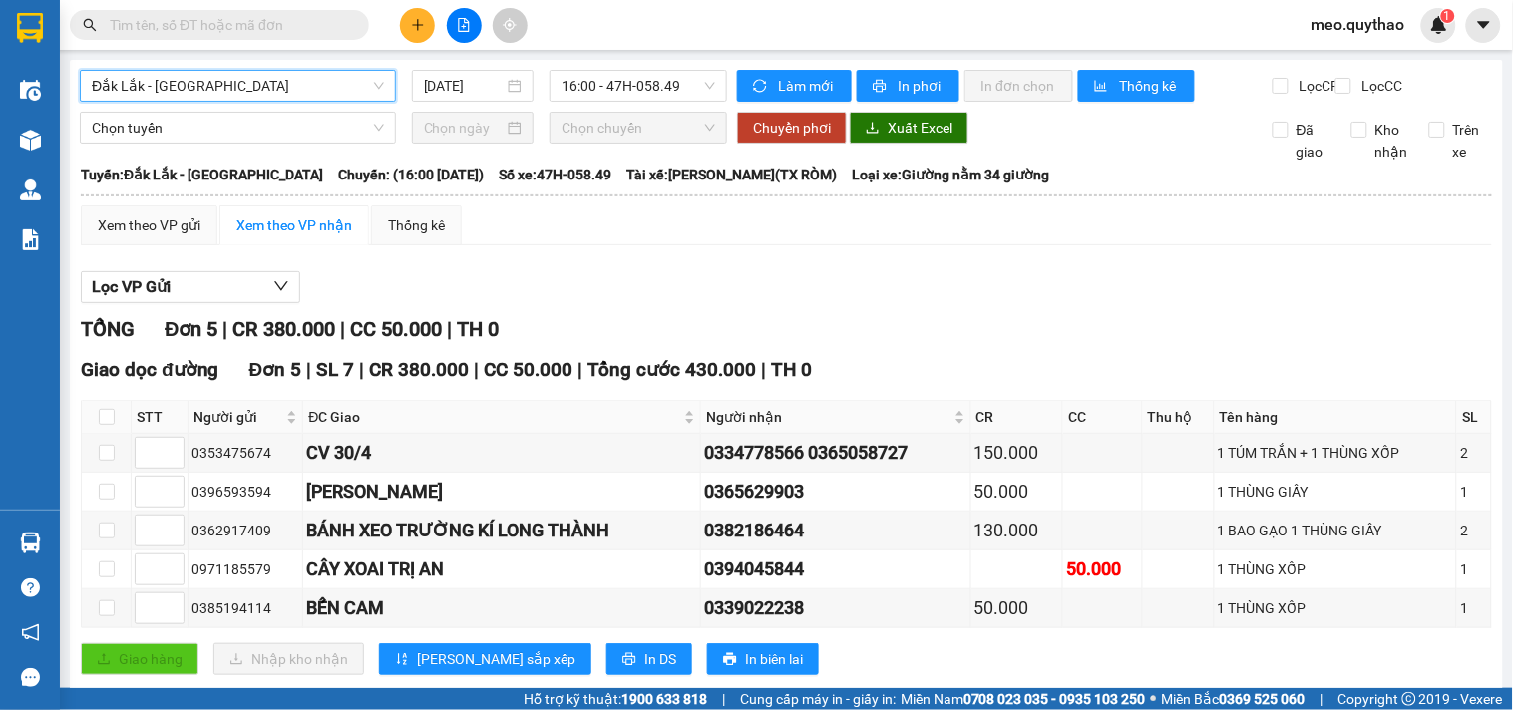
click at [153, 204] on th at bounding box center [786, 196] width 1413 height 18
click at [118, 236] on div "Xem theo VP gửi" at bounding box center [149, 225] width 103 height 22
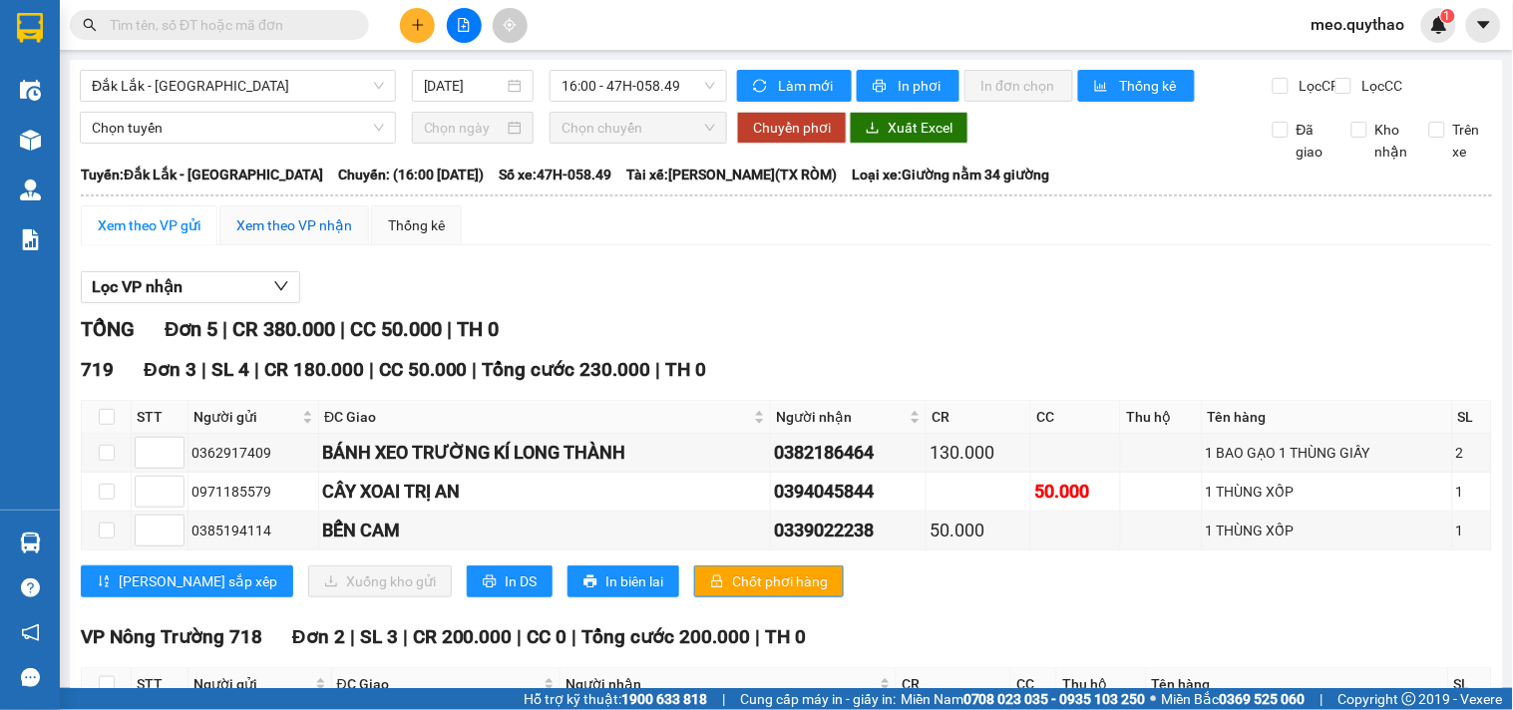
click at [265, 236] on div "Xem theo VP nhận" at bounding box center [294, 225] width 116 height 22
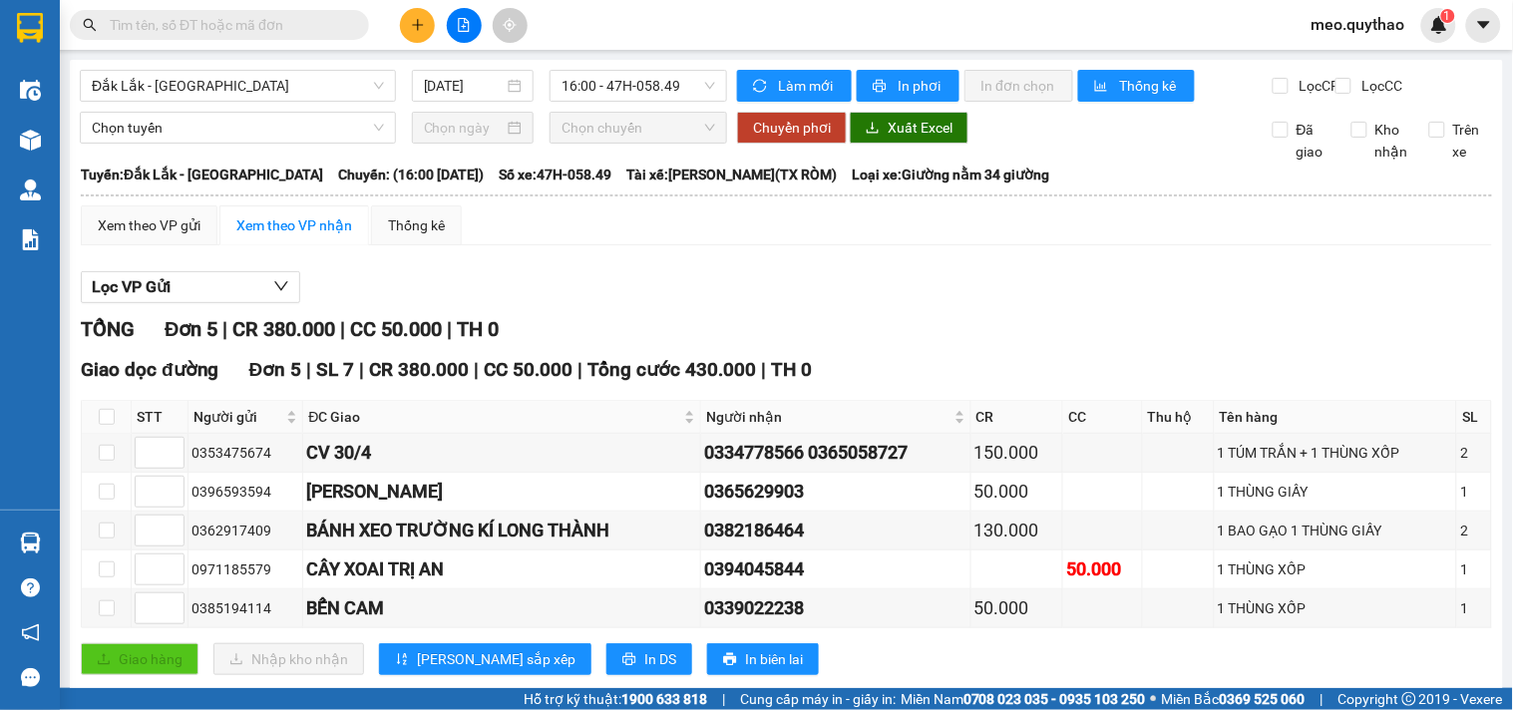
scroll to position [62, 0]
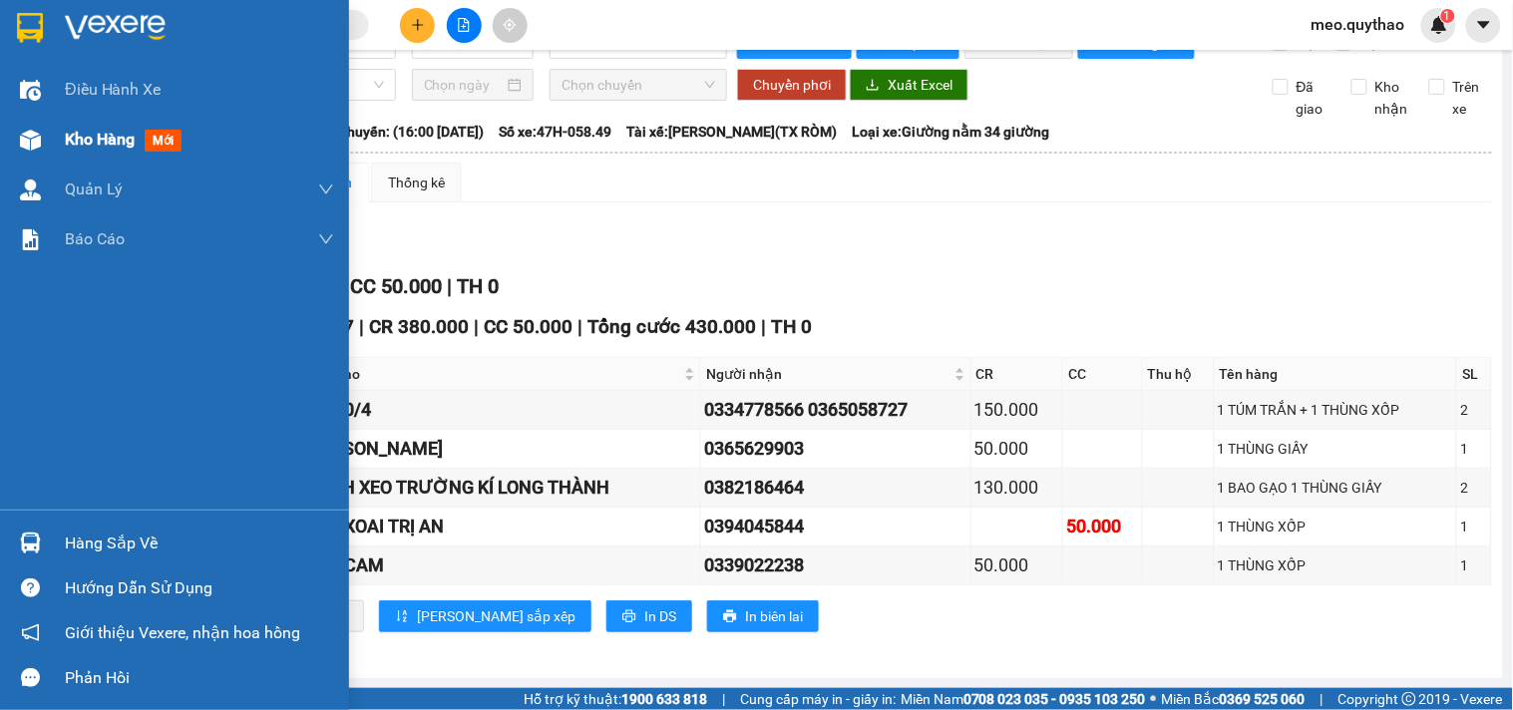
click at [37, 120] on div "Kho hàng mới" at bounding box center [174, 140] width 349 height 50
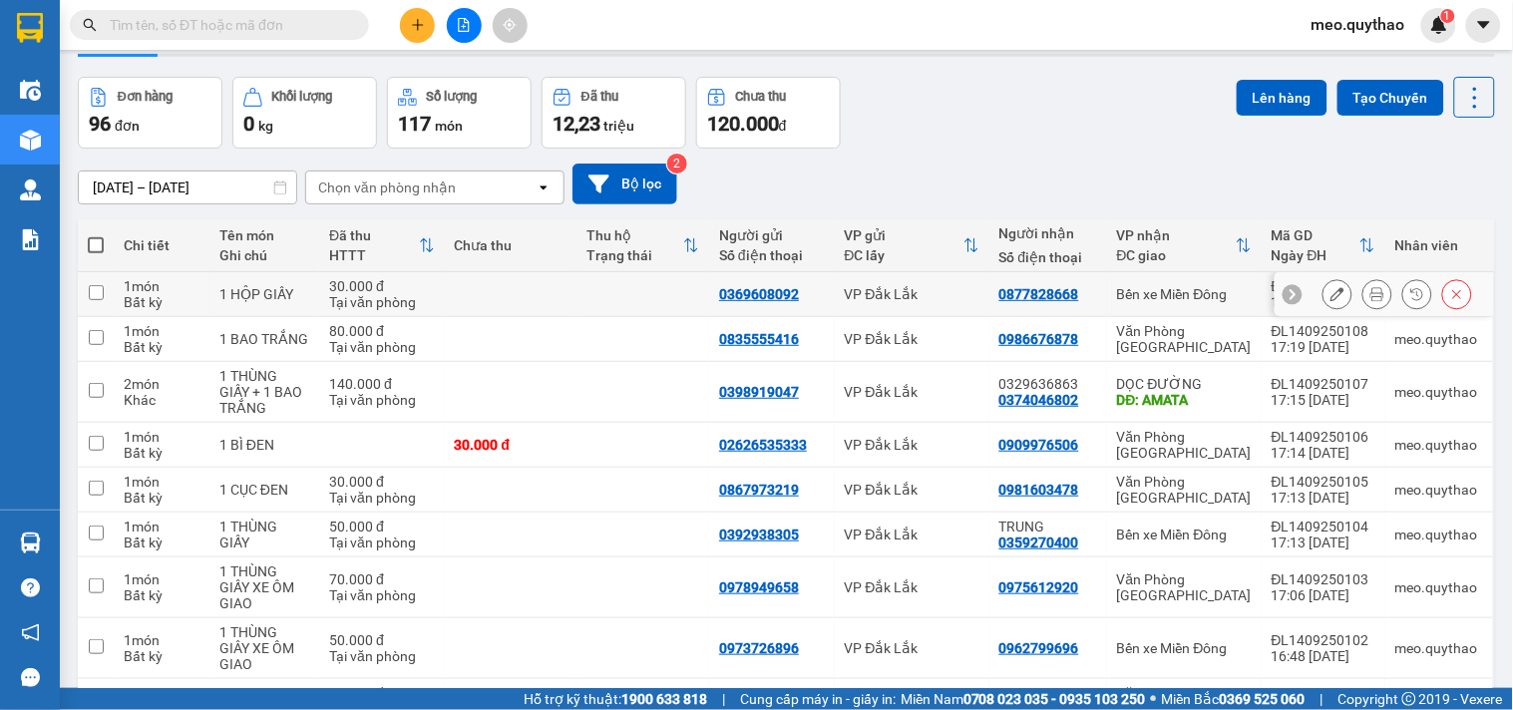
click at [1195, 293] on div "Bến xe Miền Đông" at bounding box center [1184, 294] width 135 height 16
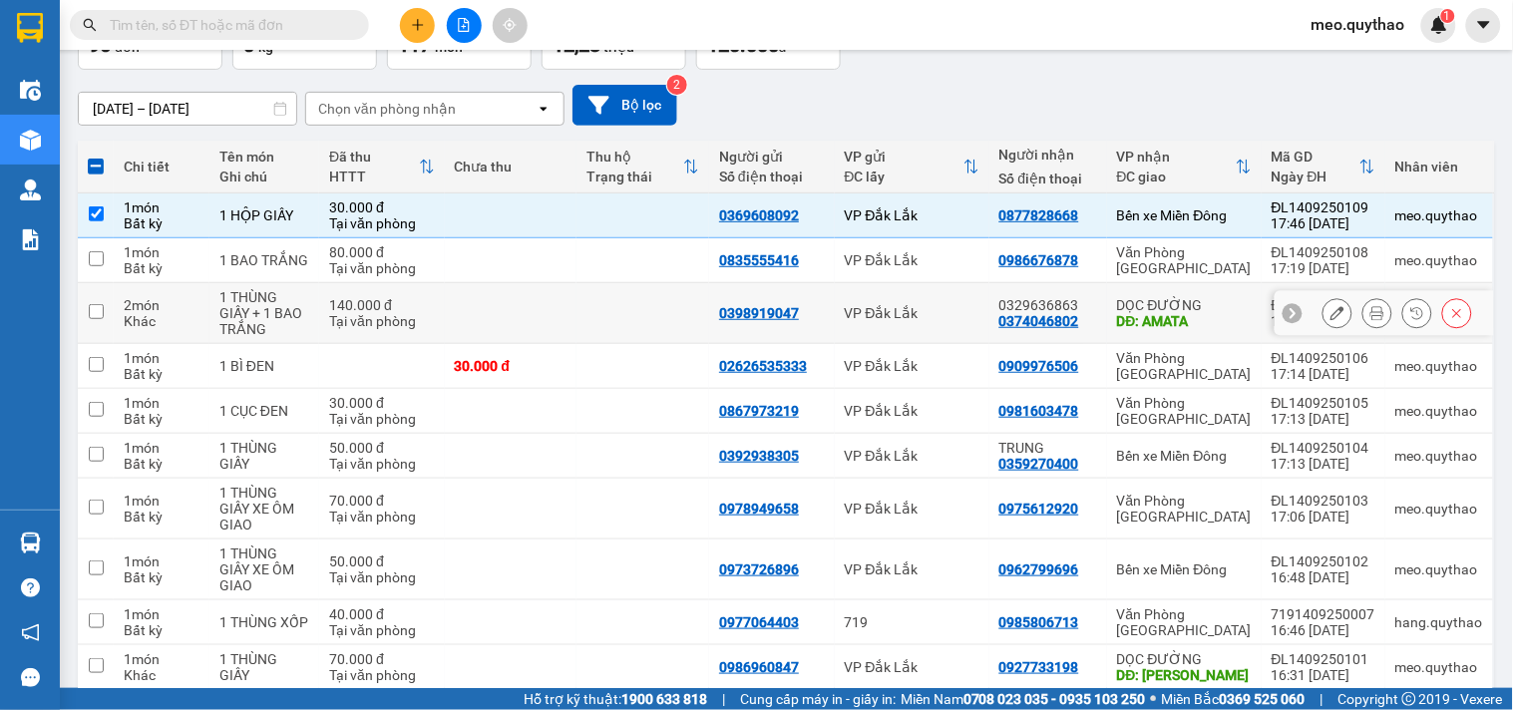
scroll to position [225, 0]
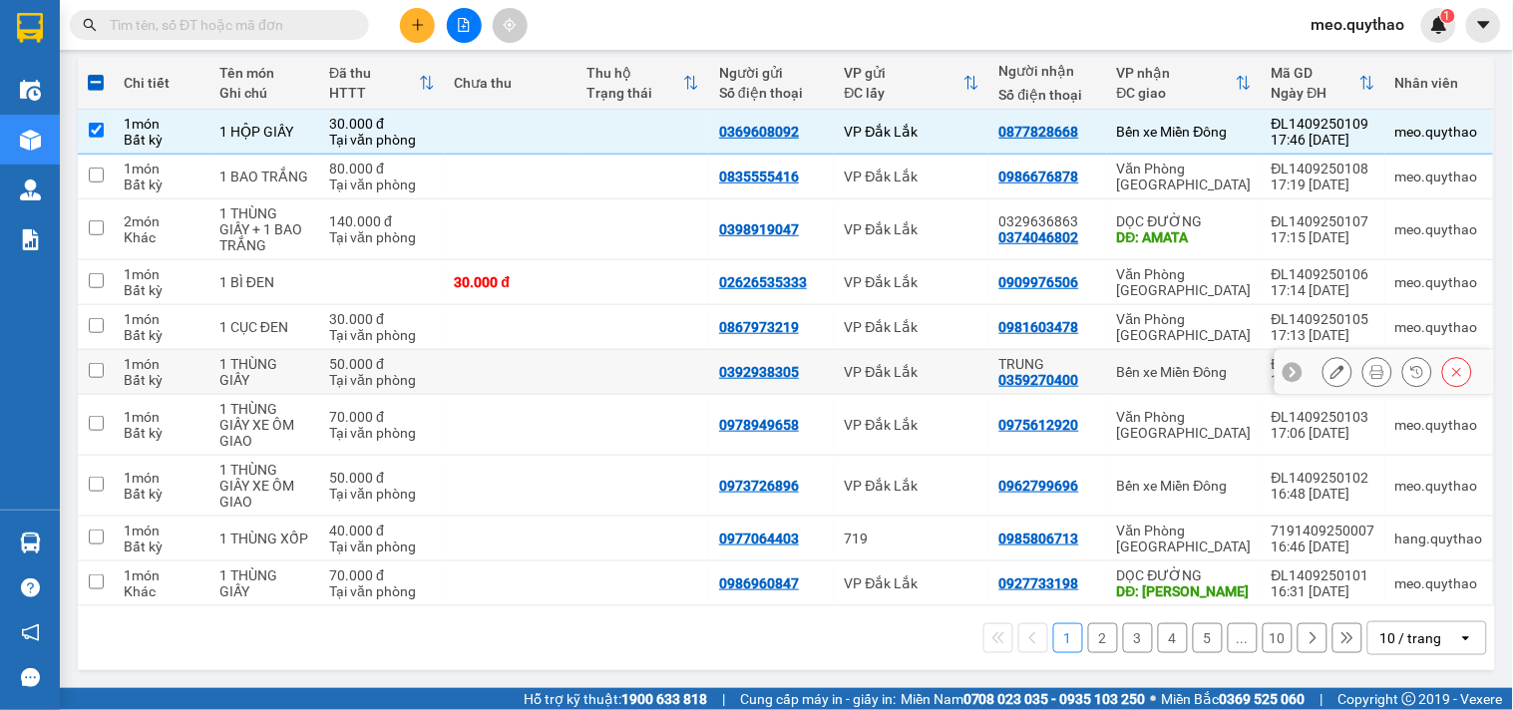
click at [1177, 366] on div "Bến xe Miền Đông" at bounding box center [1184, 372] width 135 height 16
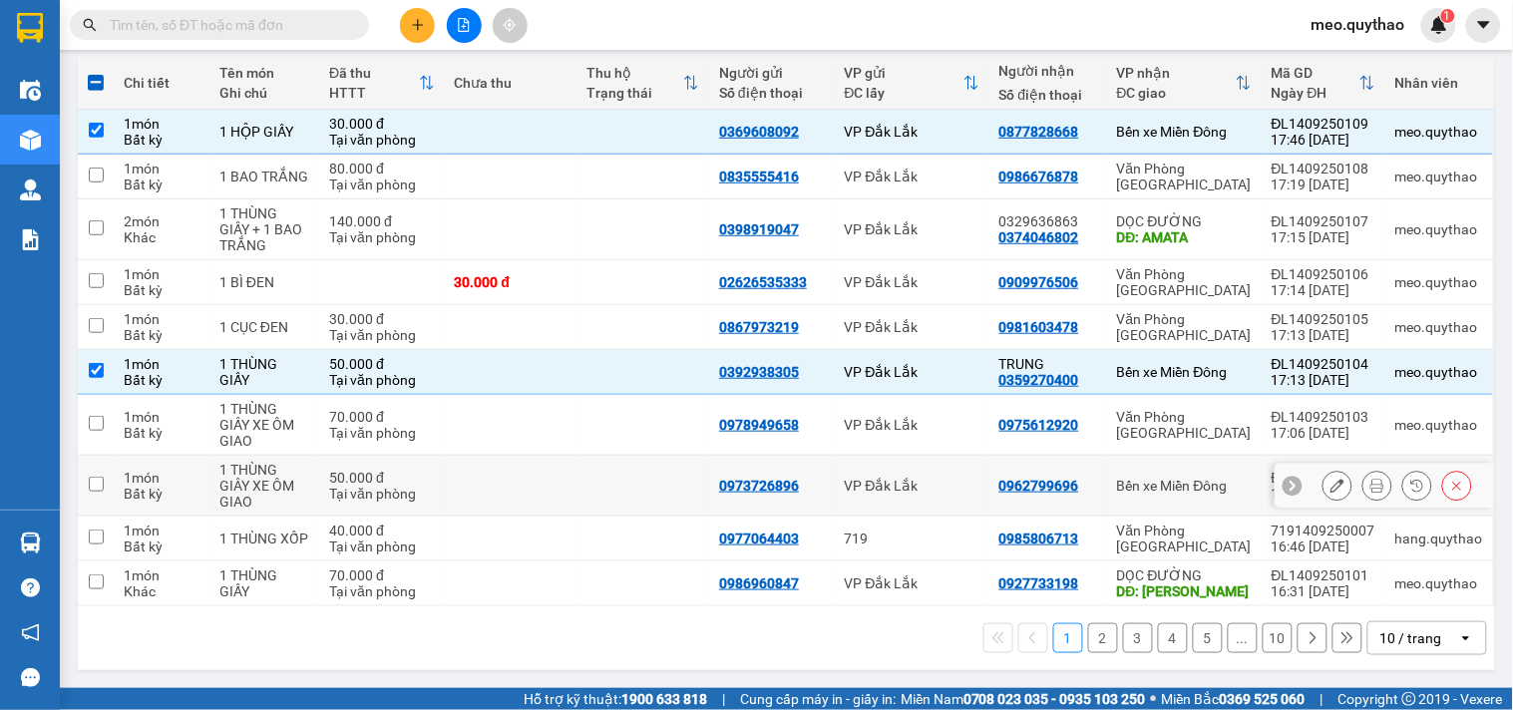
click at [1191, 472] on td "Bến xe Miền Đông" at bounding box center [1184, 486] width 155 height 61
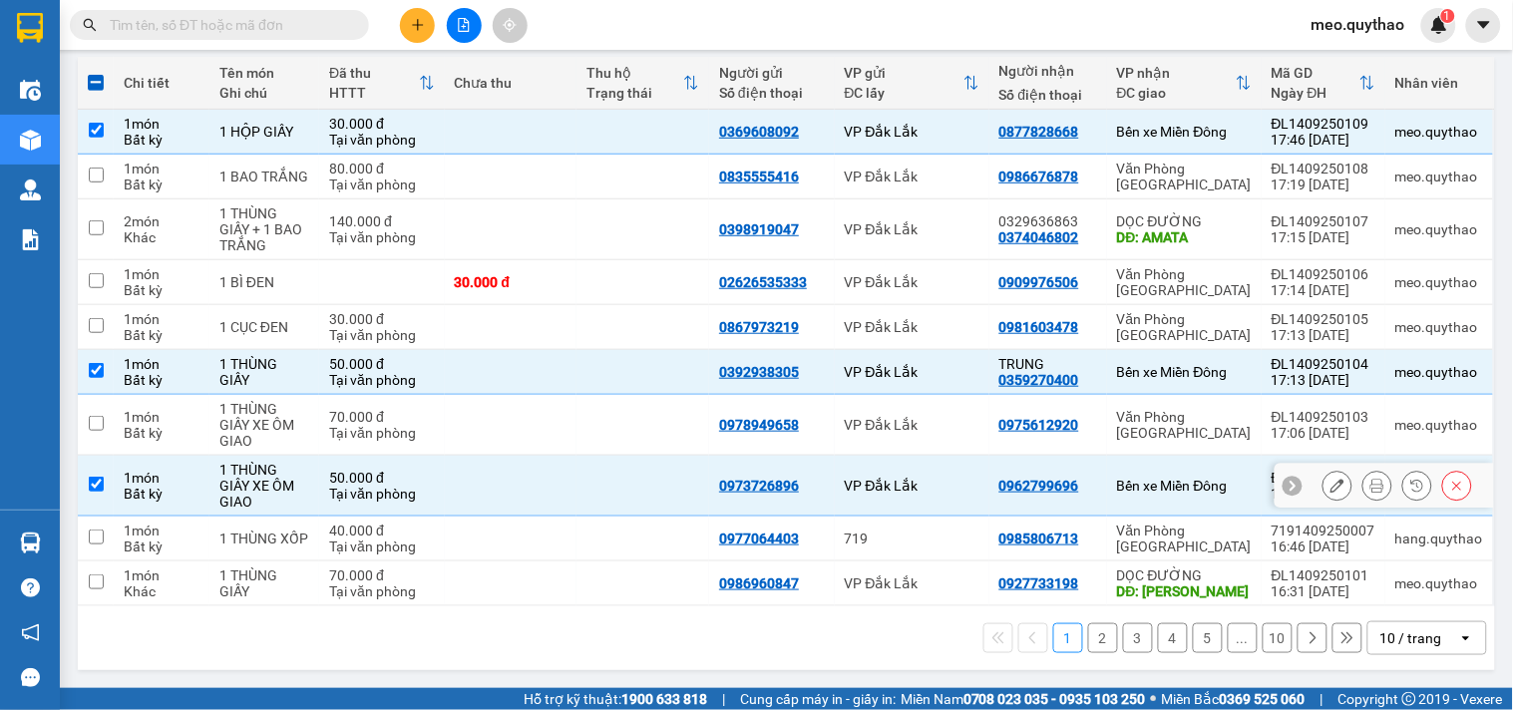
scroll to position [0, 0]
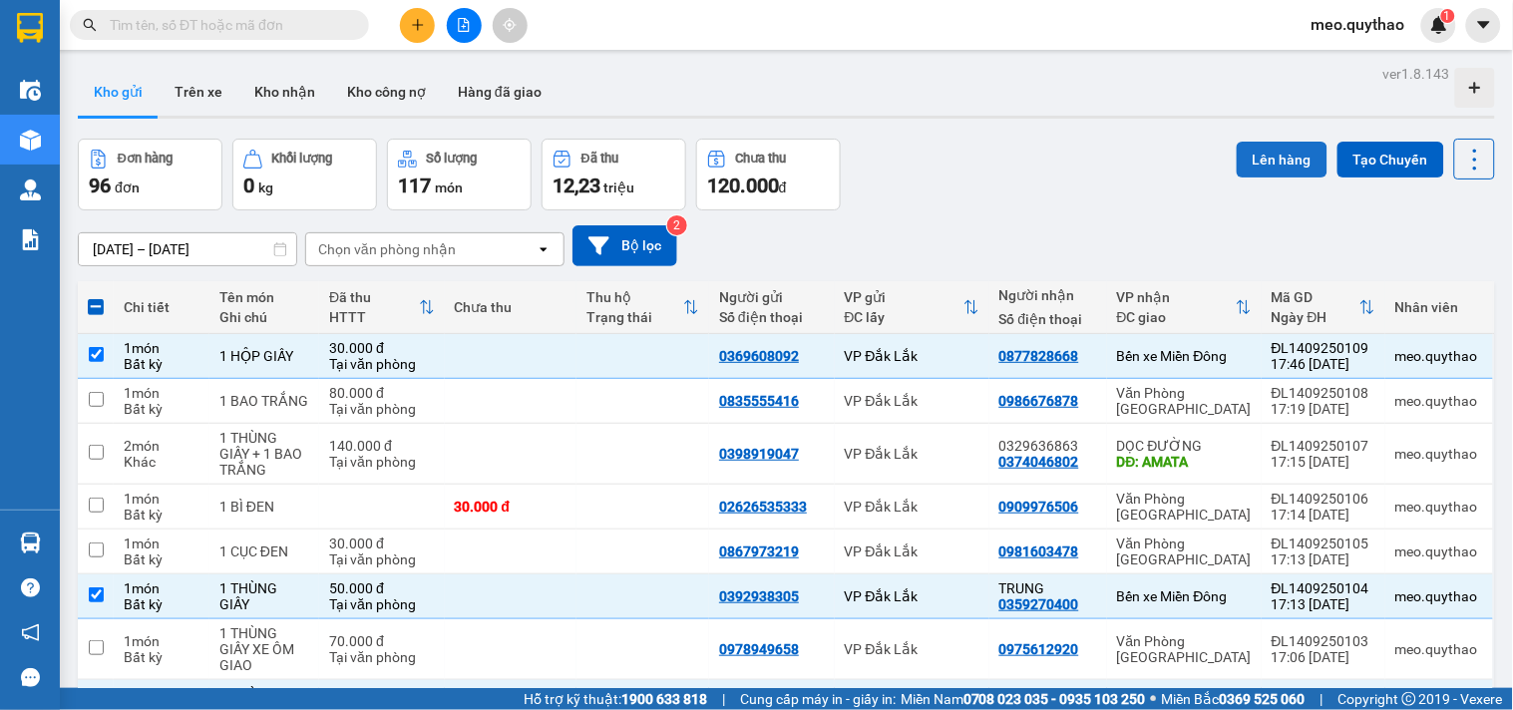
click at [1277, 144] on button "Lên hàng" at bounding box center [1282, 160] width 91 height 36
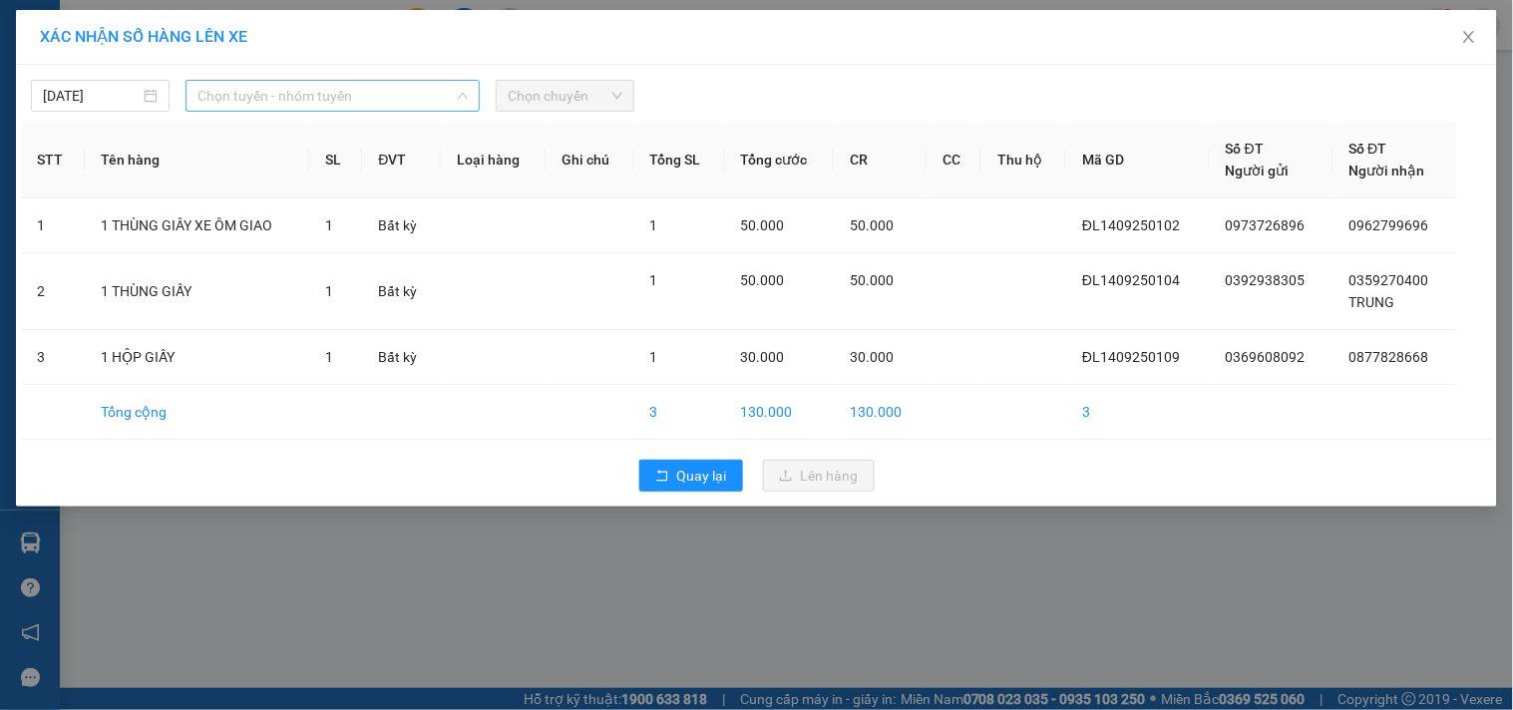
click at [301, 104] on span "Chọn tuyến - nhóm tuyến" at bounding box center [332, 96] width 270 height 30
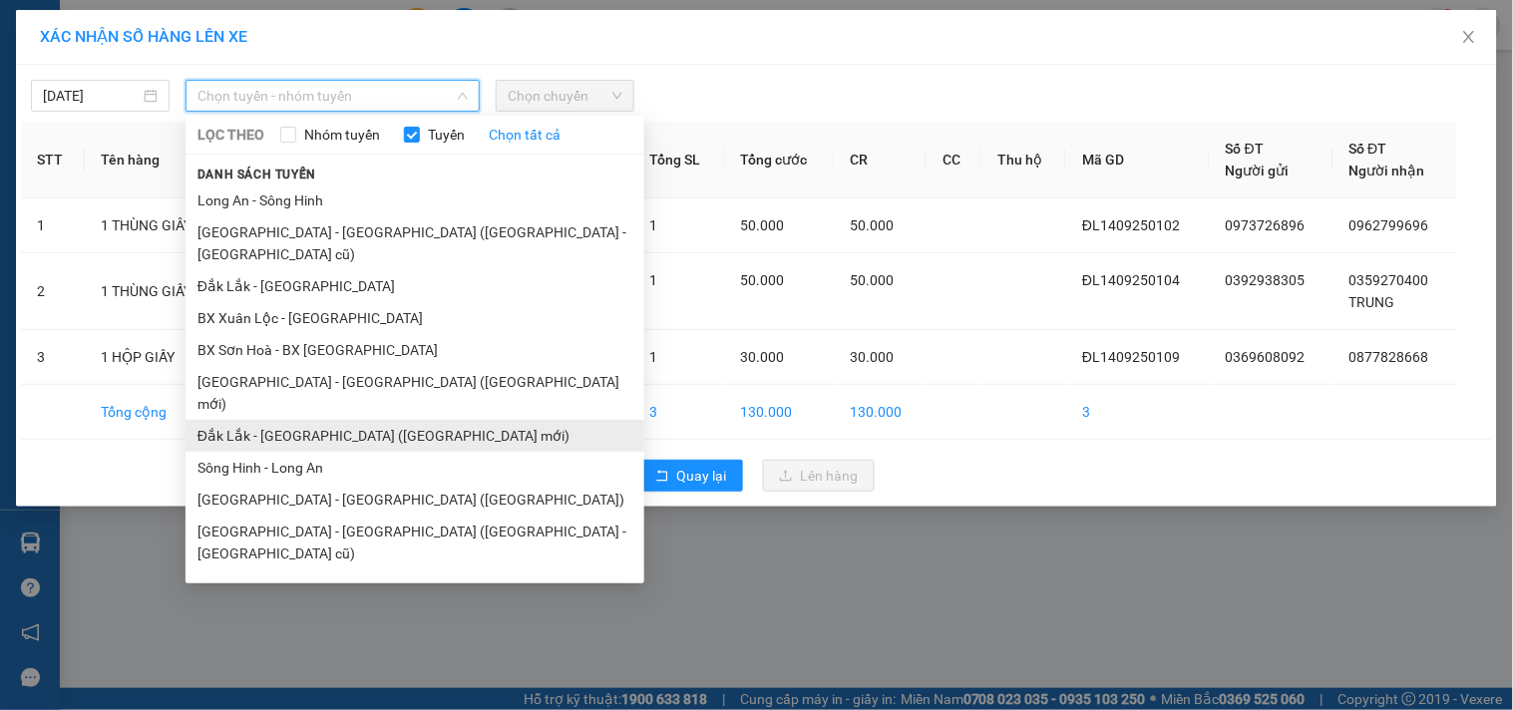
click at [380, 420] on li "Đắk Lắk - [GEOGRAPHIC_DATA] ([GEOGRAPHIC_DATA] mới)" at bounding box center [415, 436] width 459 height 32
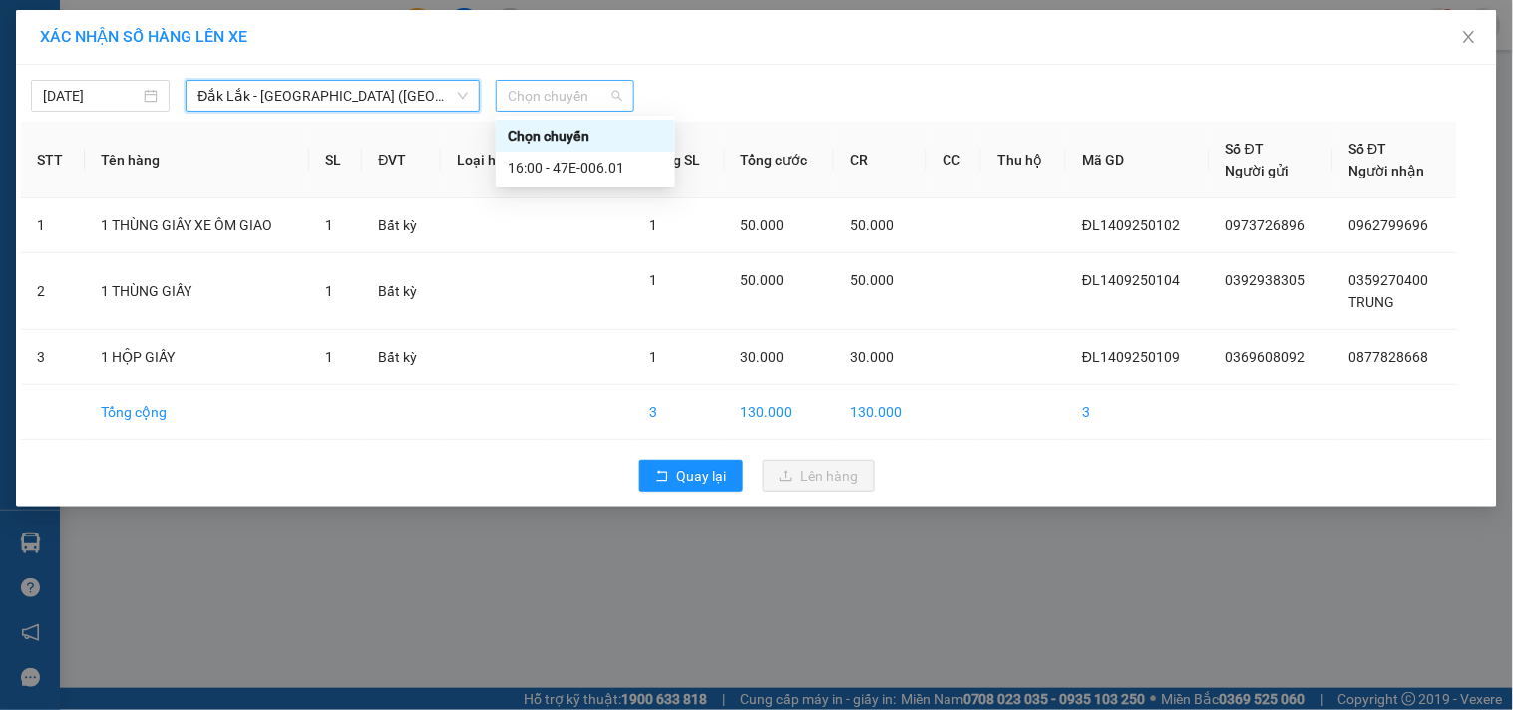
click at [611, 87] on span "Chọn chuyến" at bounding box center [565, 96] width 115 height 30
click at [611, 167] on div "16:00 - 47E-006.01" at bounding box center [586, 168] width 156 height 22
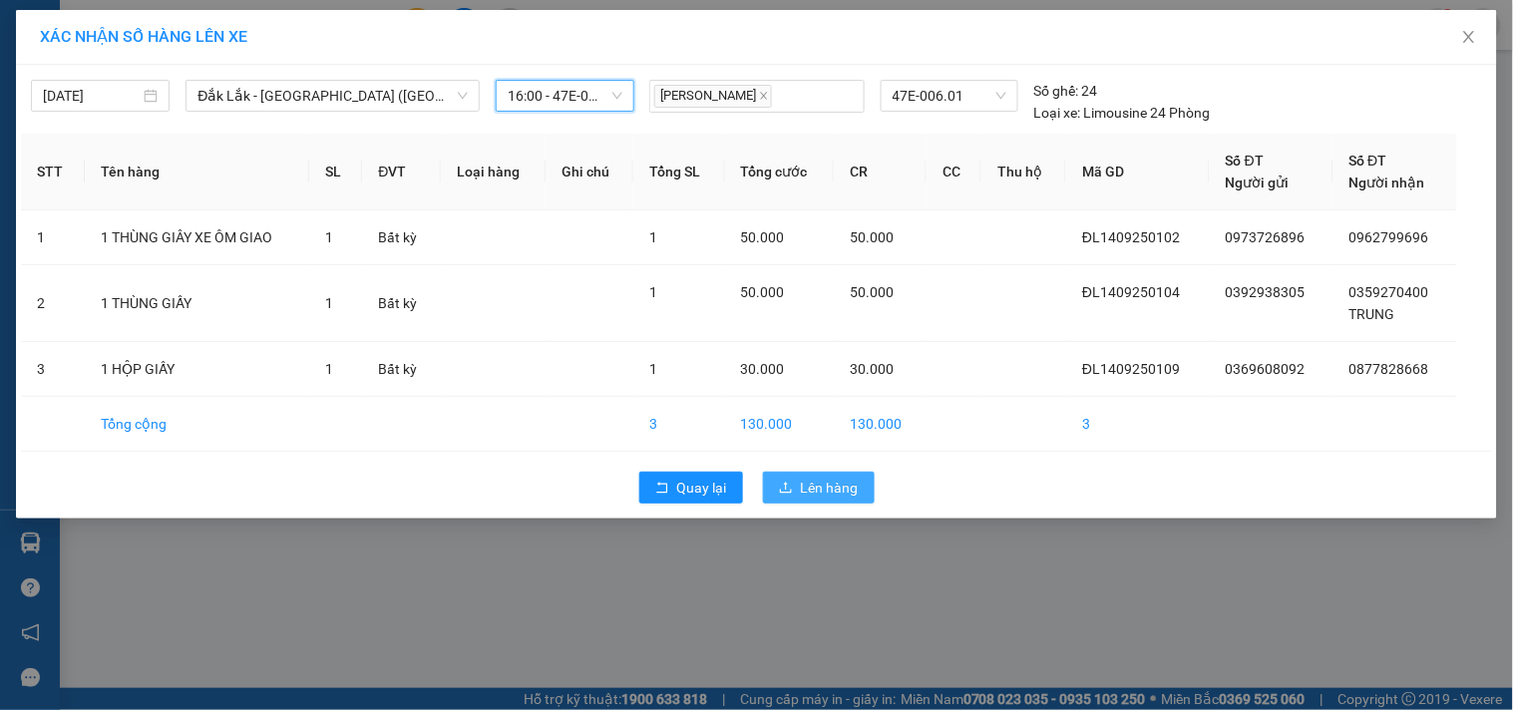
click at [853, 486] on span "Lên hàng" at bounding box center [830, 488] width 58 height 22
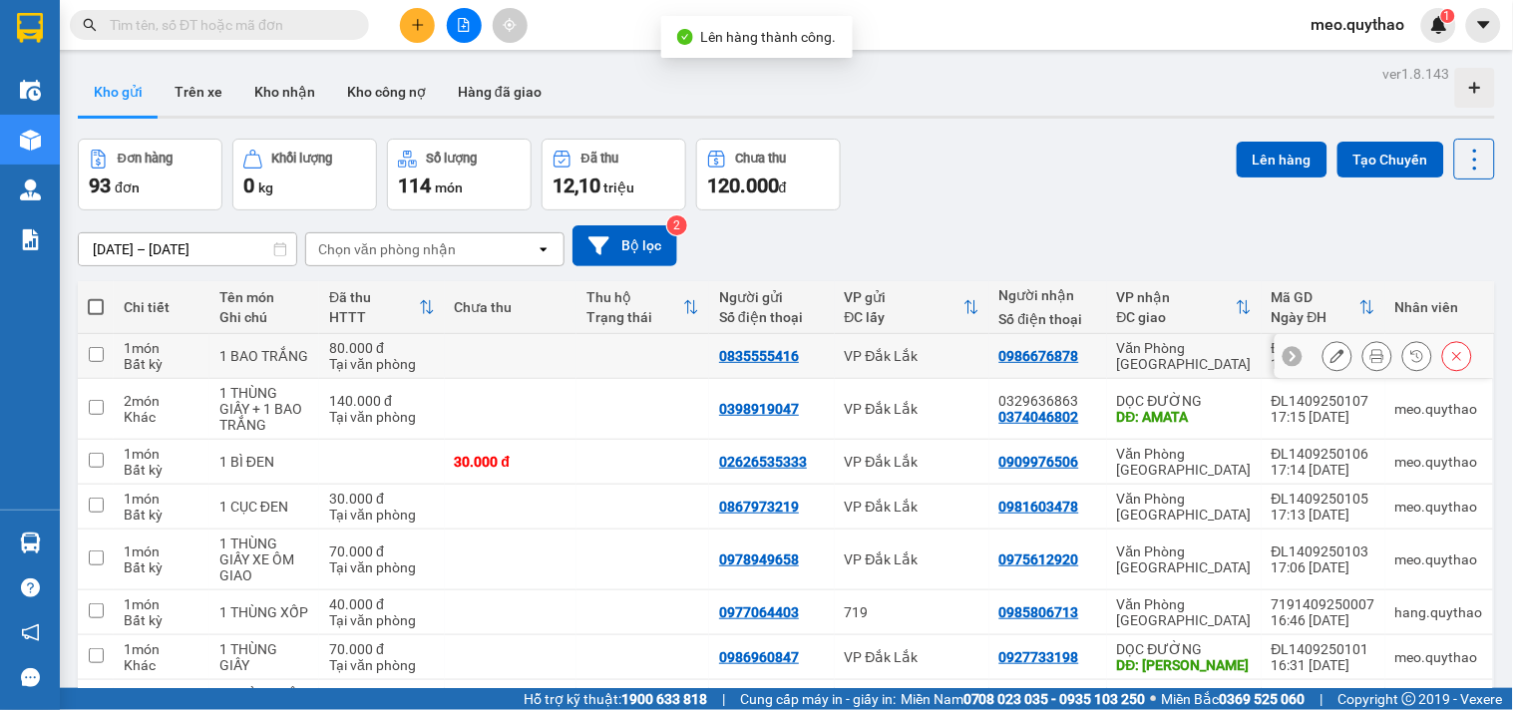
click at [1223, 349] on div "Văn Phòng [GEOGRAPHIC_DATA]" at bounding box center [1184, 356] width 135 height 32
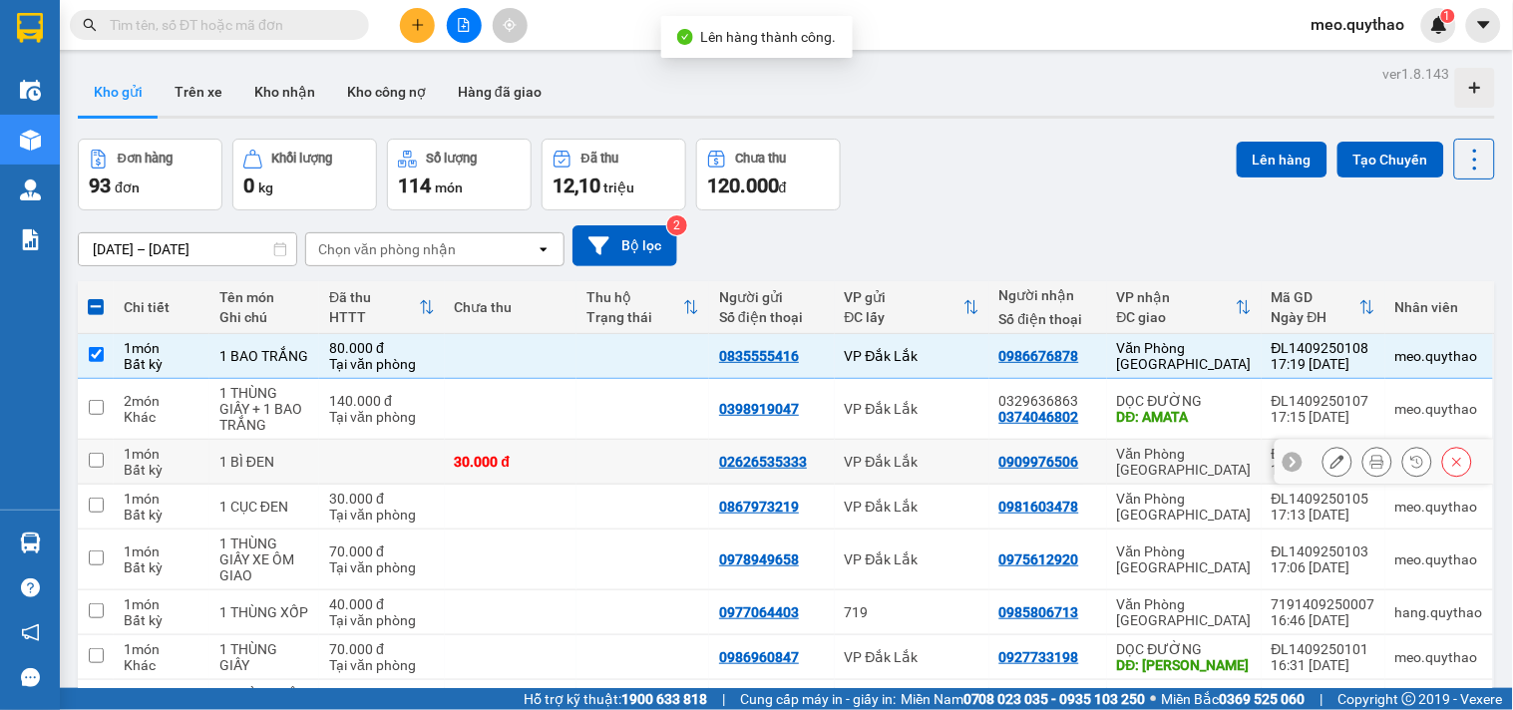
click at [1229, 457] on div "Văn Phòng [GEOGRAPHIC_DATA]" at bounding box center [1184, 462] width 135 height 32
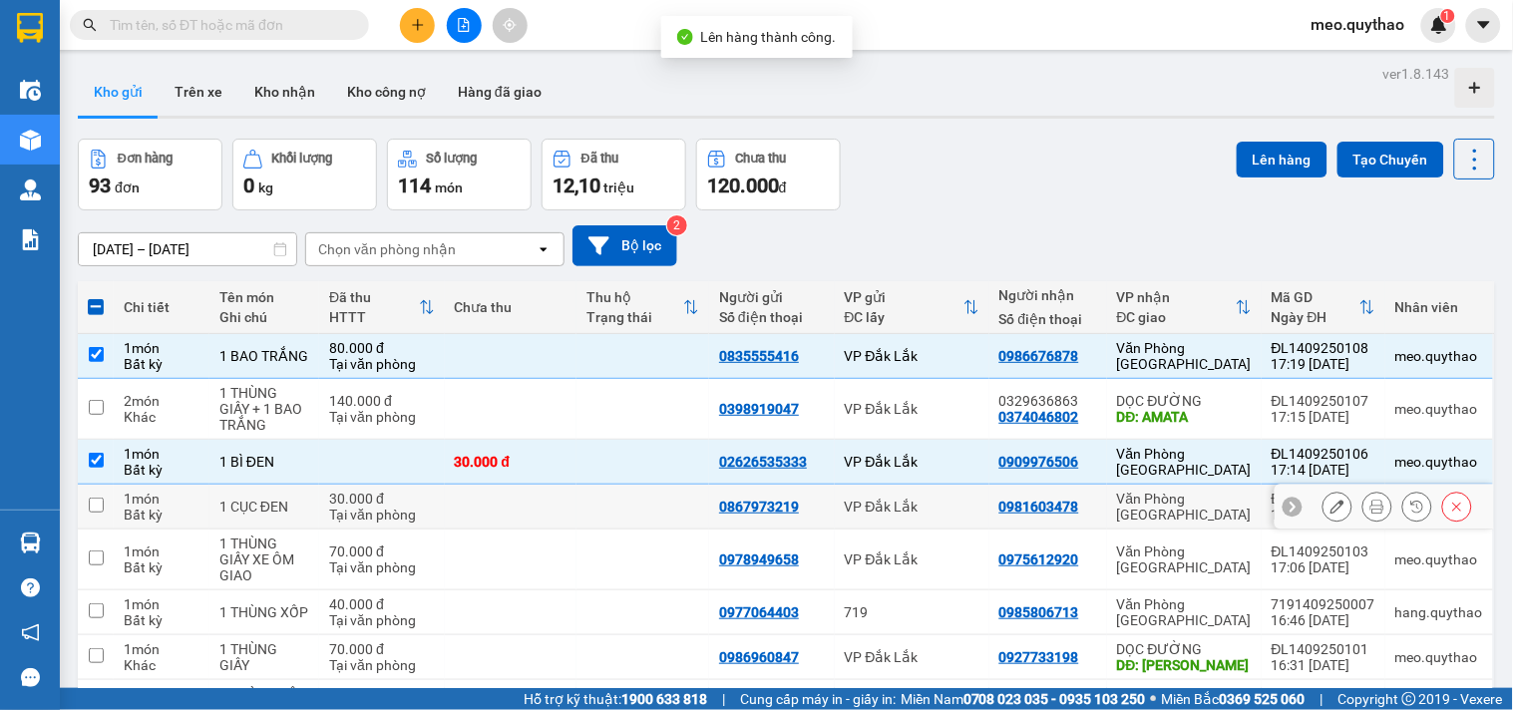
click at [1159, 501] on div "Văn Phòng [GEOGRAPHIC_DATA]" at bounding box center [1184, 507] width 135 height 32
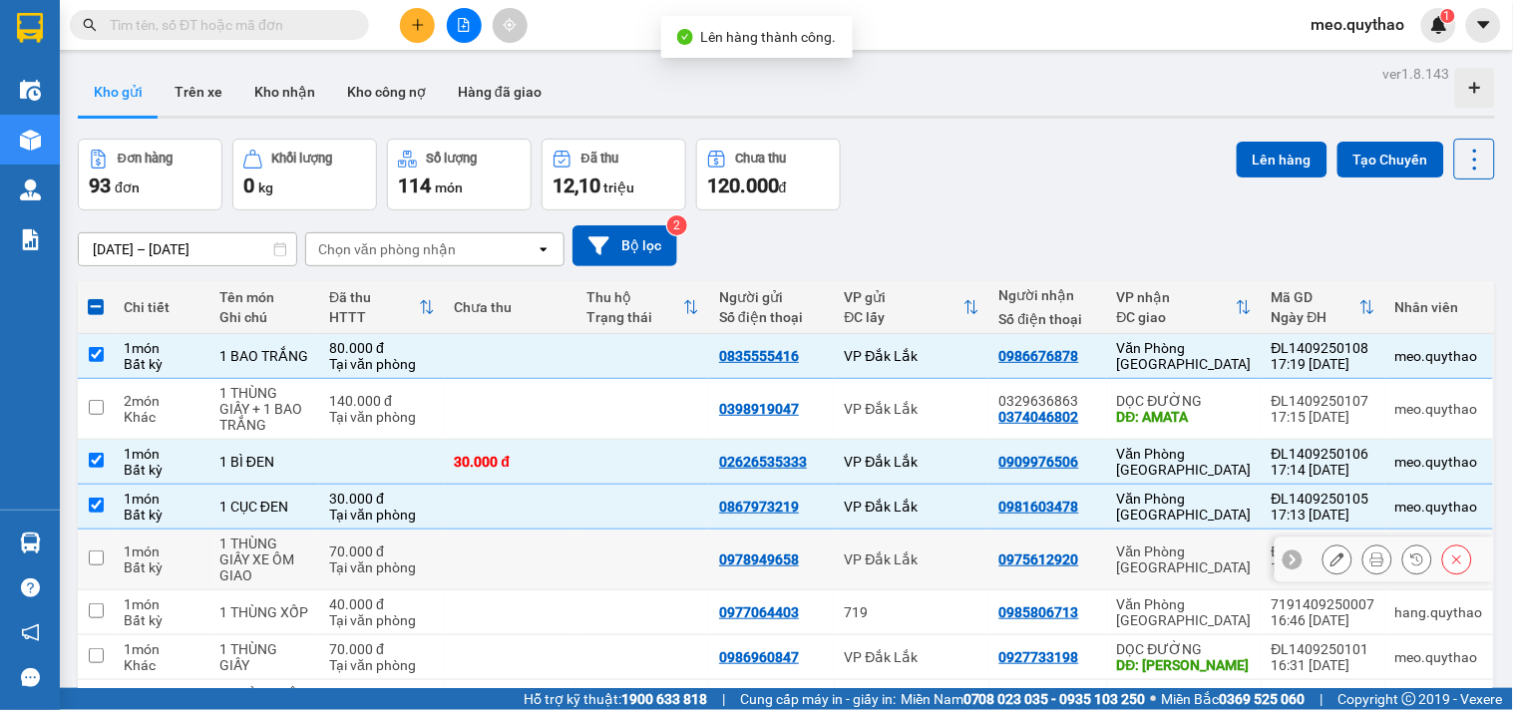
click at [1159, 560] on div "Văn Phòng [GEOGRAPHIC_DATA]" at bounding box center [1184, 560] width 135 height 32
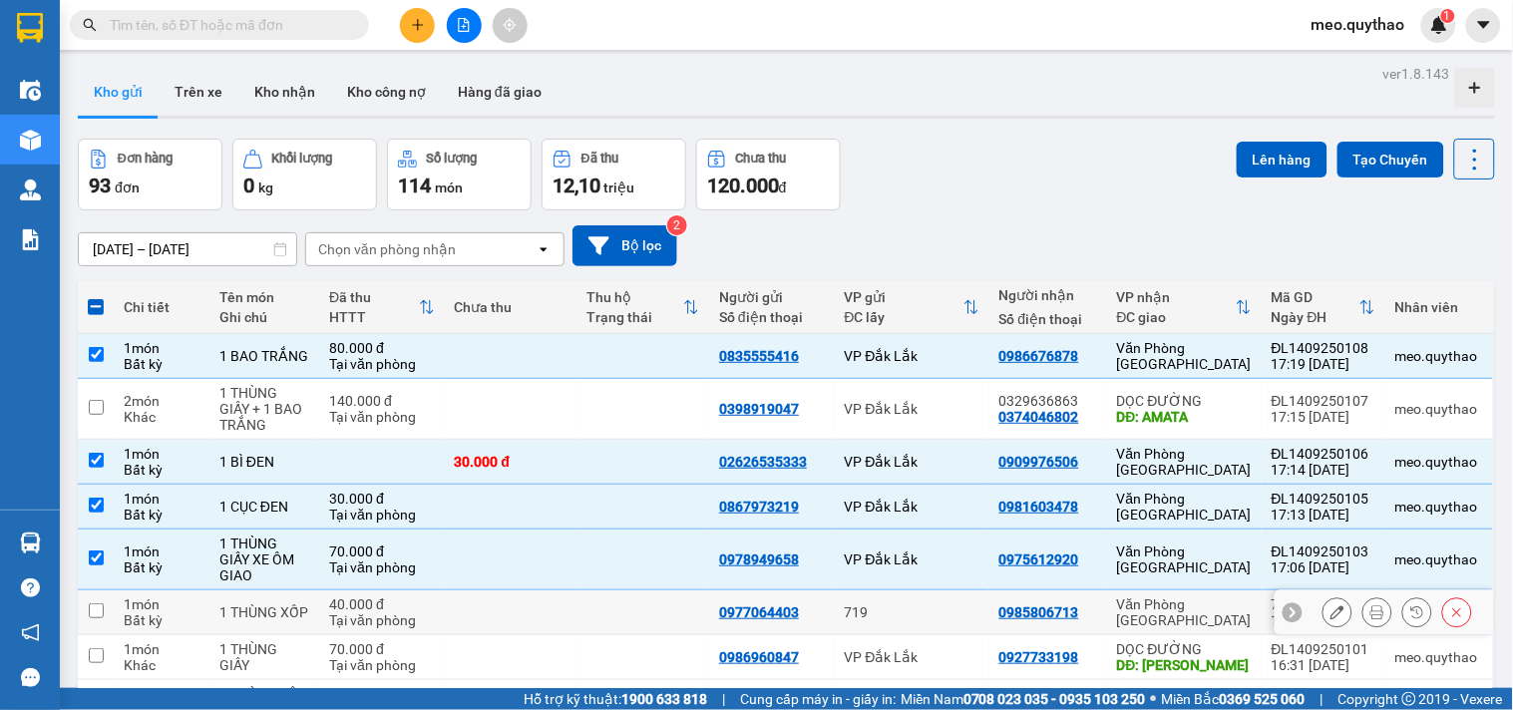
click at [1181, 615] on div "Văn Phòng [GEOGRAPHIC_DATA]" at bounding box center [1184, 612] width 135 height 32
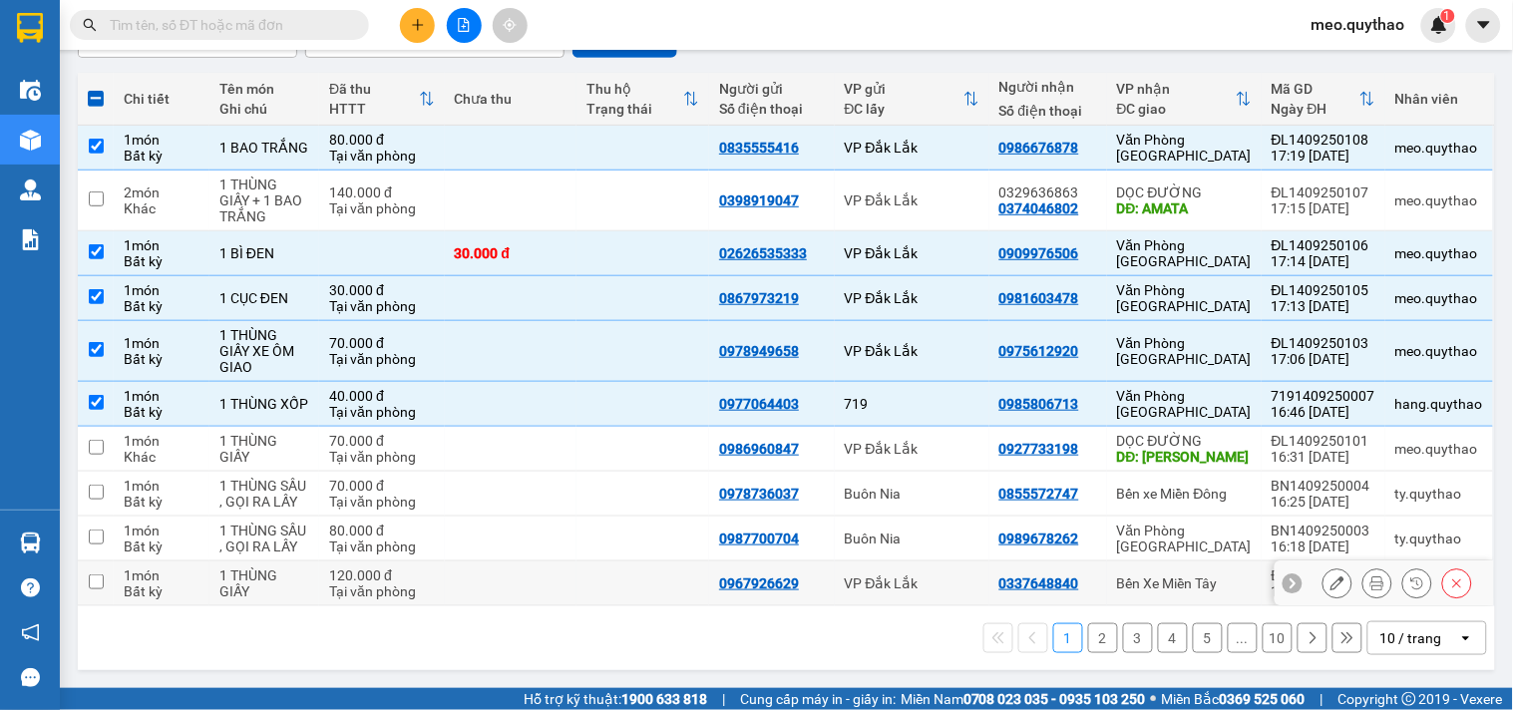
scroll to position [210, 0]
click at [1182, 566] on td "Bến Xe Miền Tây" at bounding box center [1184, 584] width 155 height 45
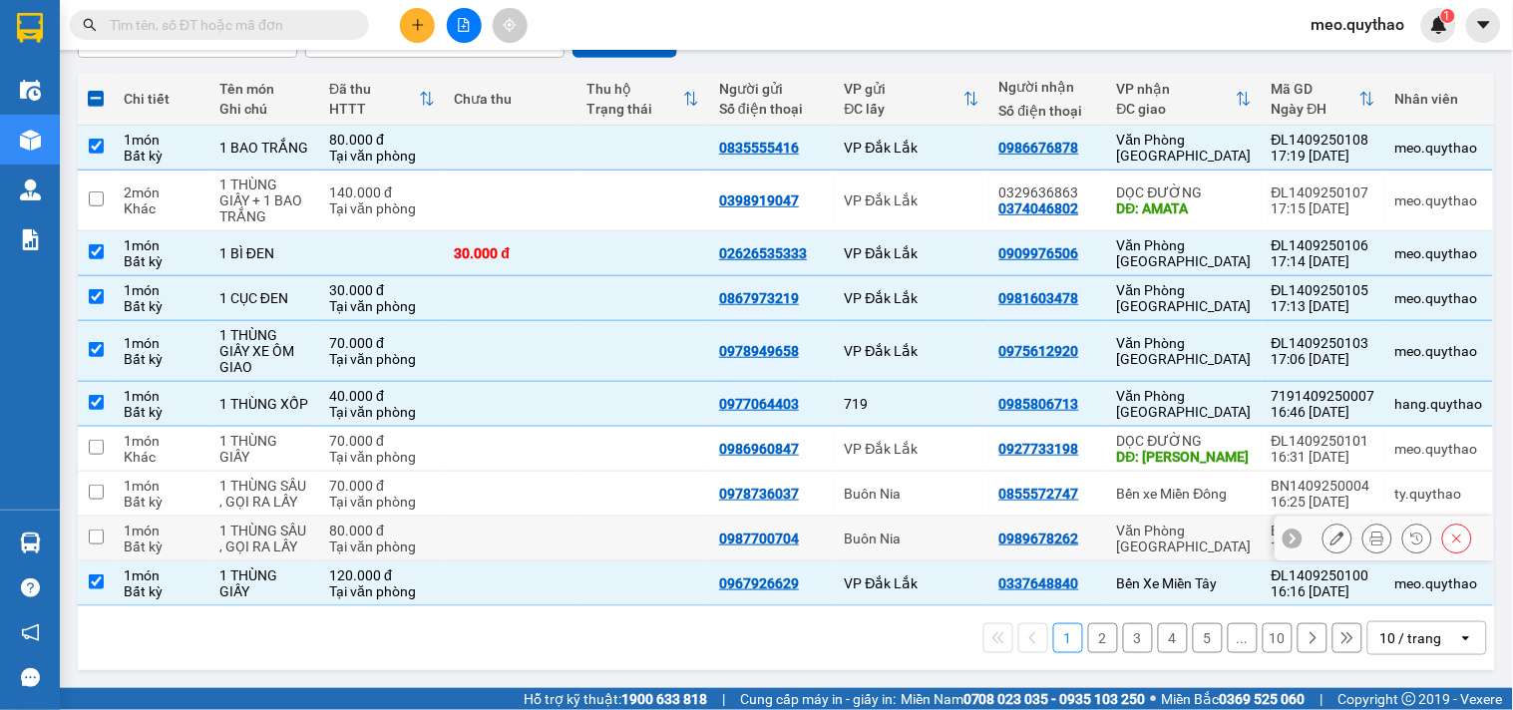
click at [1179, 534] on div "Văn Phòng [GEOGRAPHIC_DATA]" at bounding box center [1184, 539] width 135 height 32
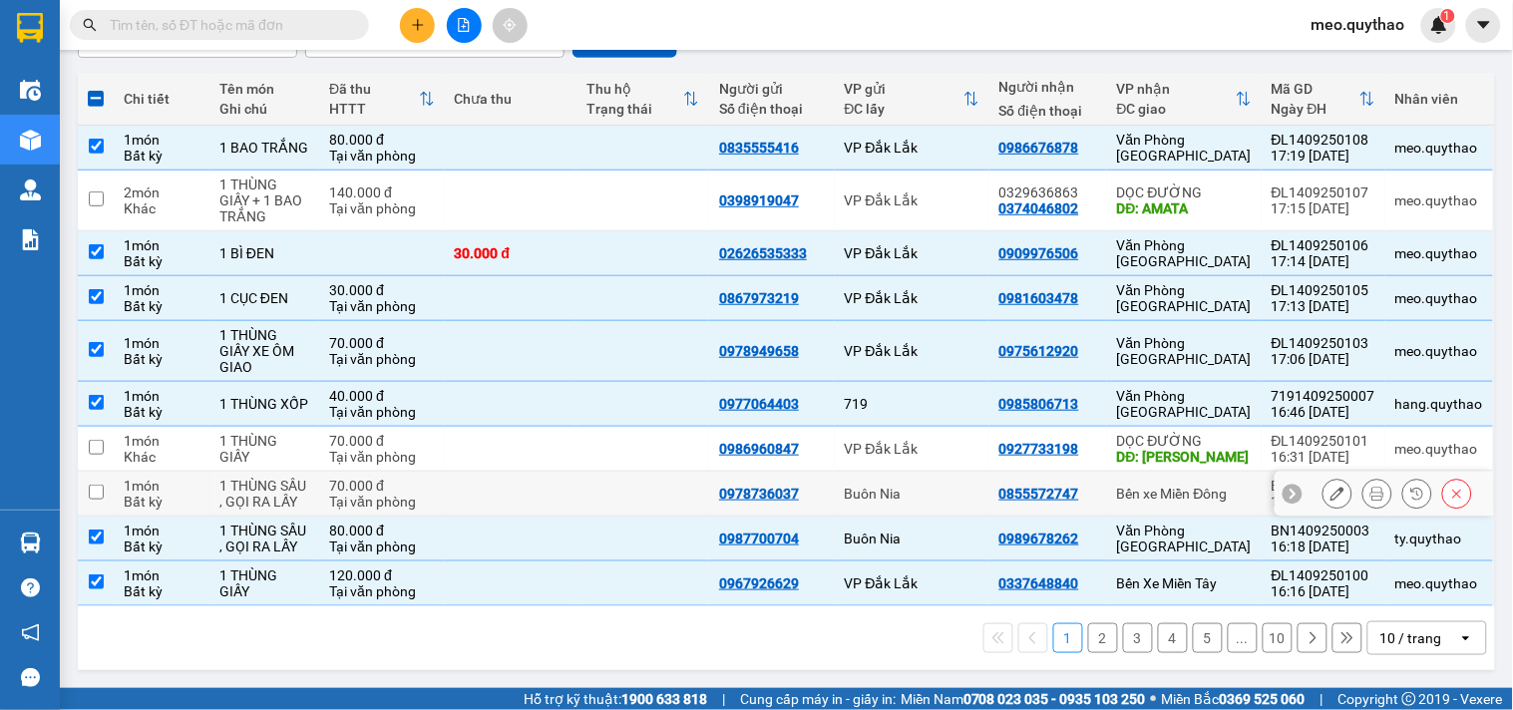
scroll to position [0, 0]
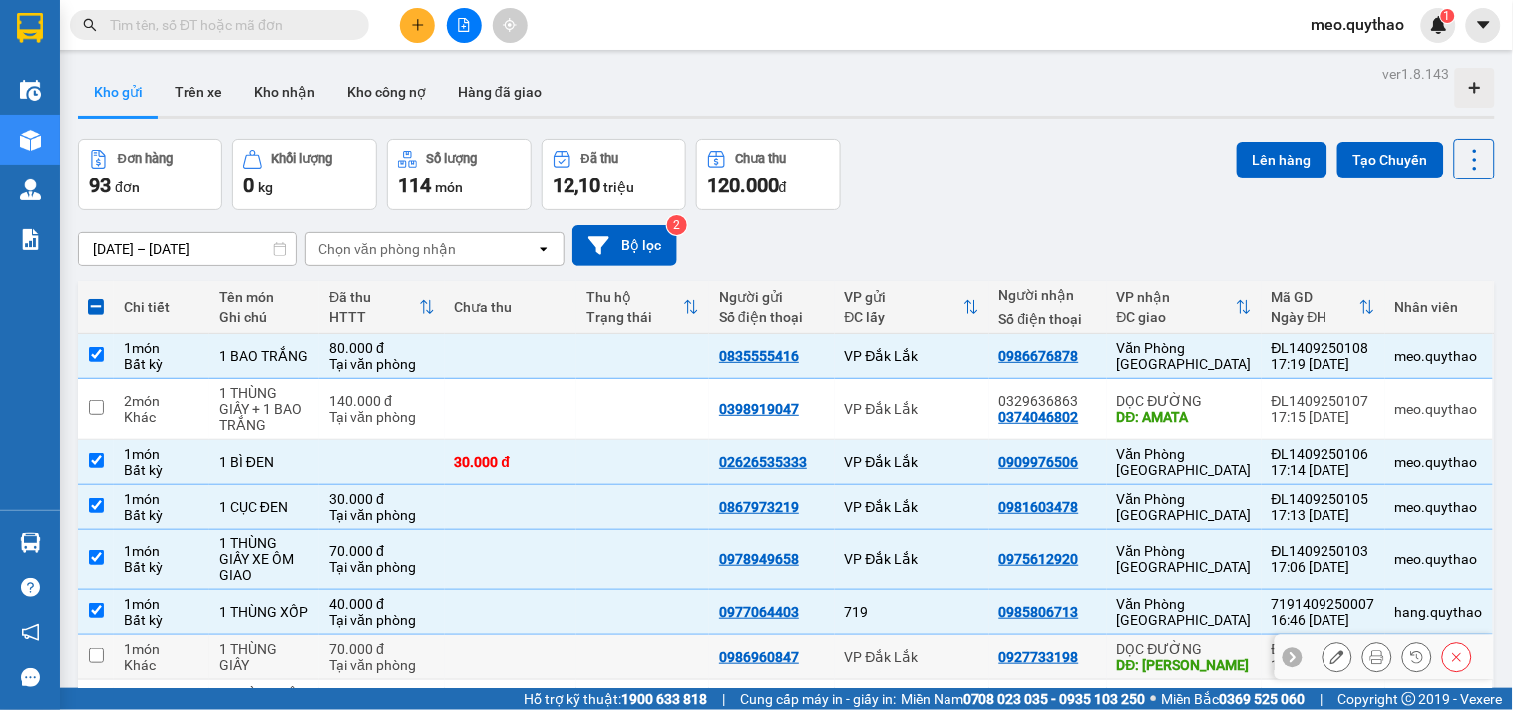
click at [1178, 644] on div "DỌC ĐƯỜNG" at bounding box center [1184, 649] width 135 height 16
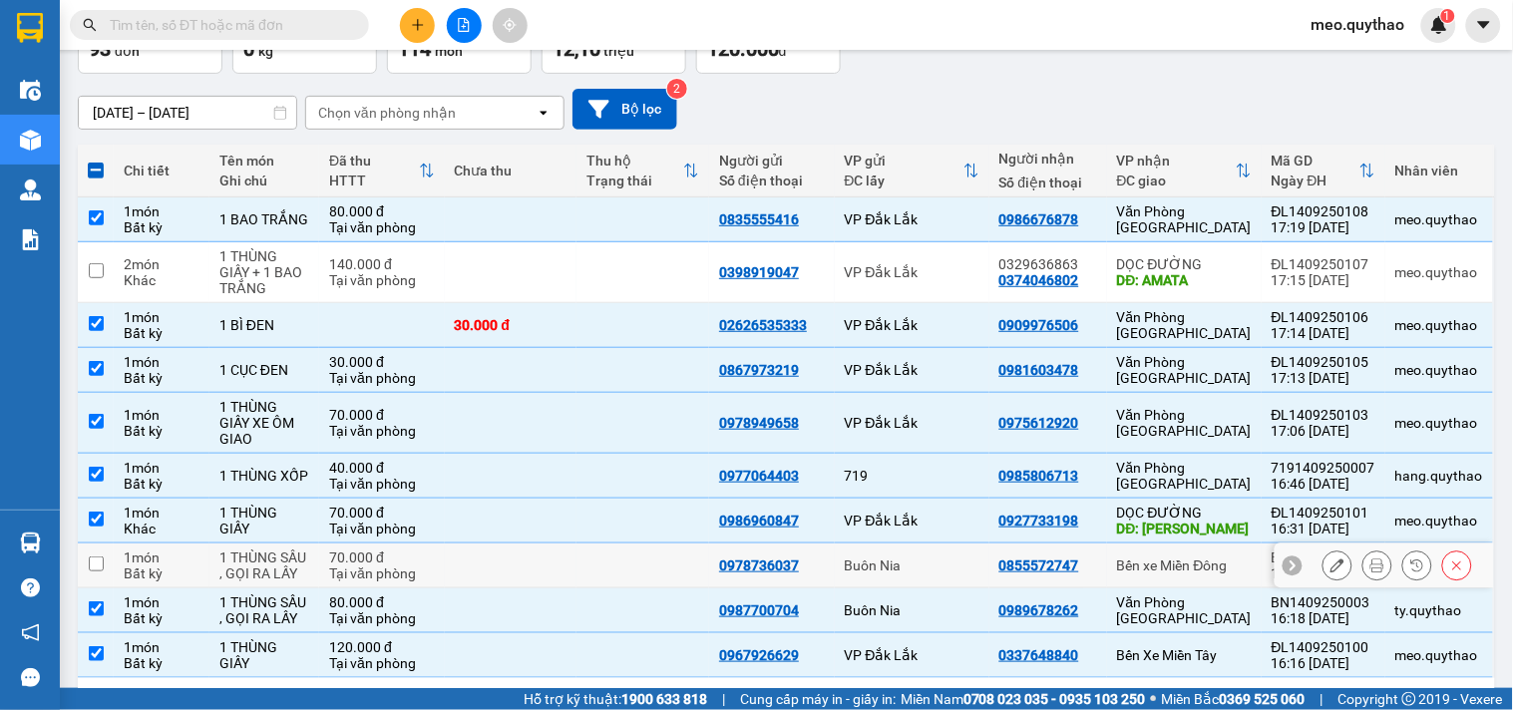
scroll to position [210, 0]
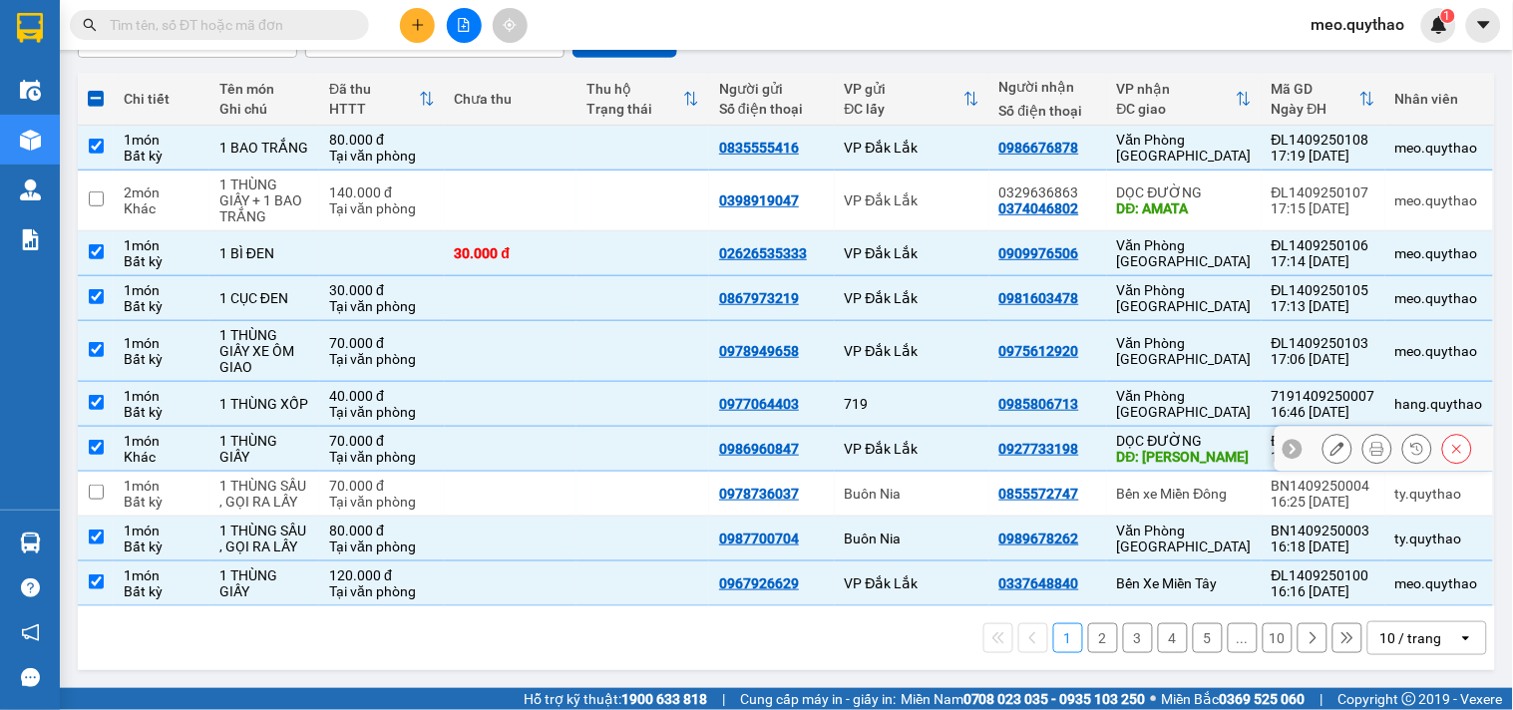
click at [1174, 440] on div "DỌC ĐƯỜNG" at bounding box center [1184, 441] width 135 height 16
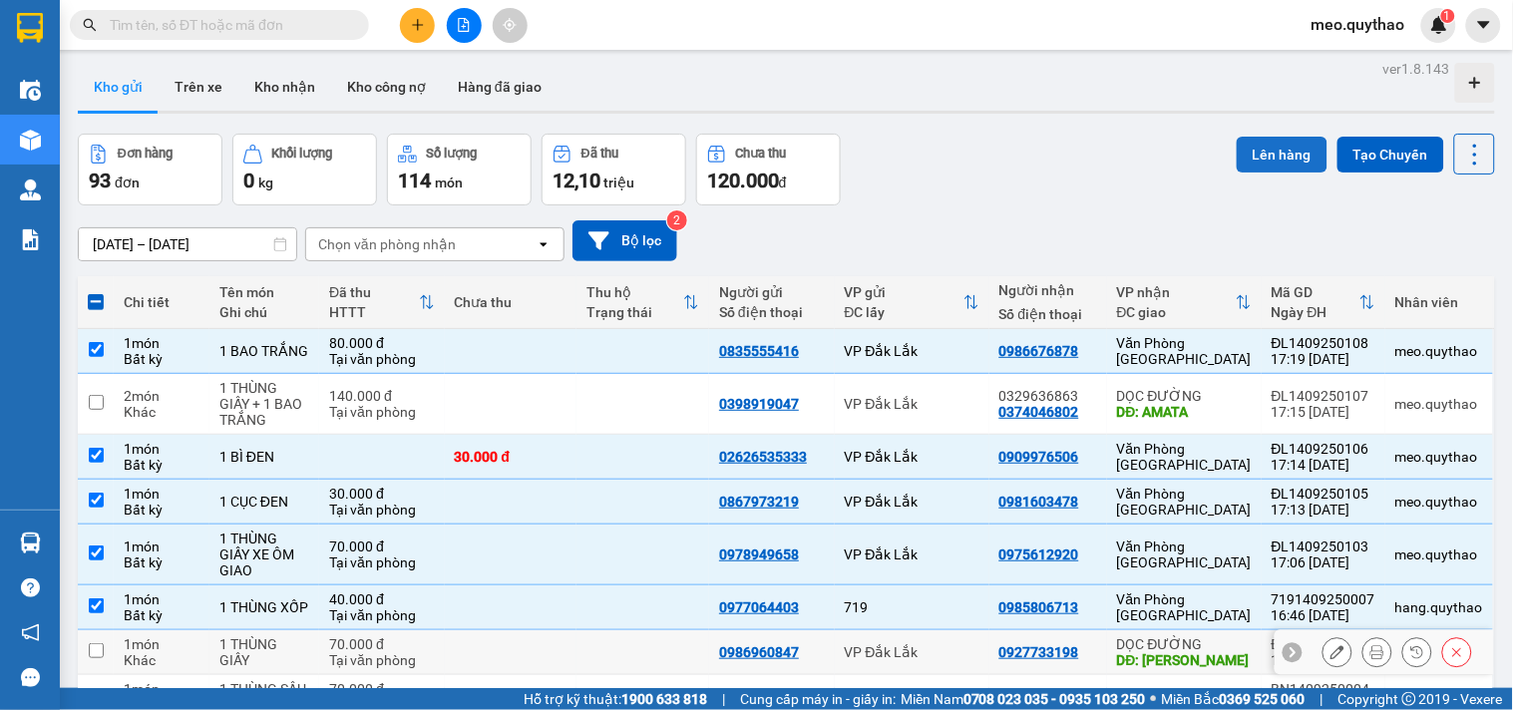
scroll to position [0, 0]
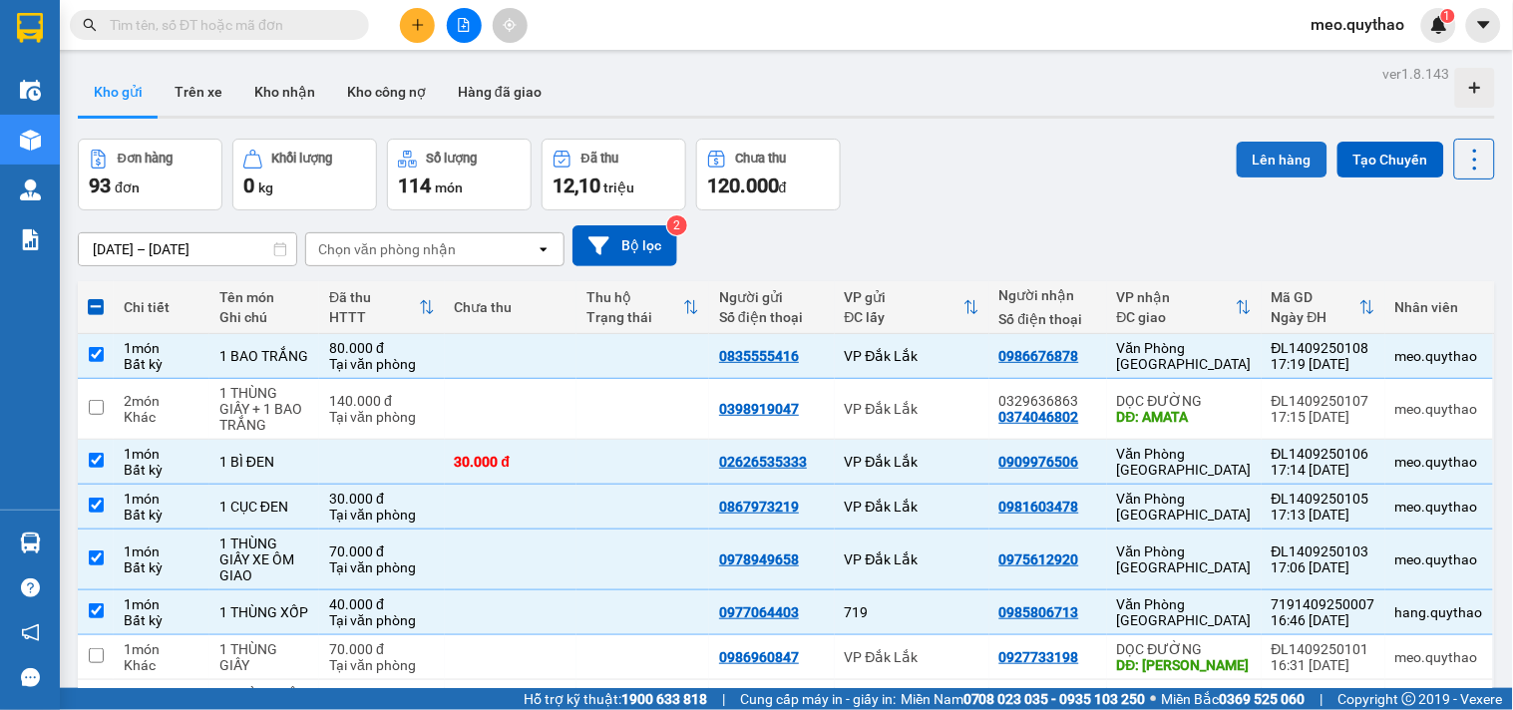
click at [1251, 148] on button "Lên hàng" at bounding box center [1282, 160] width 91 height 36
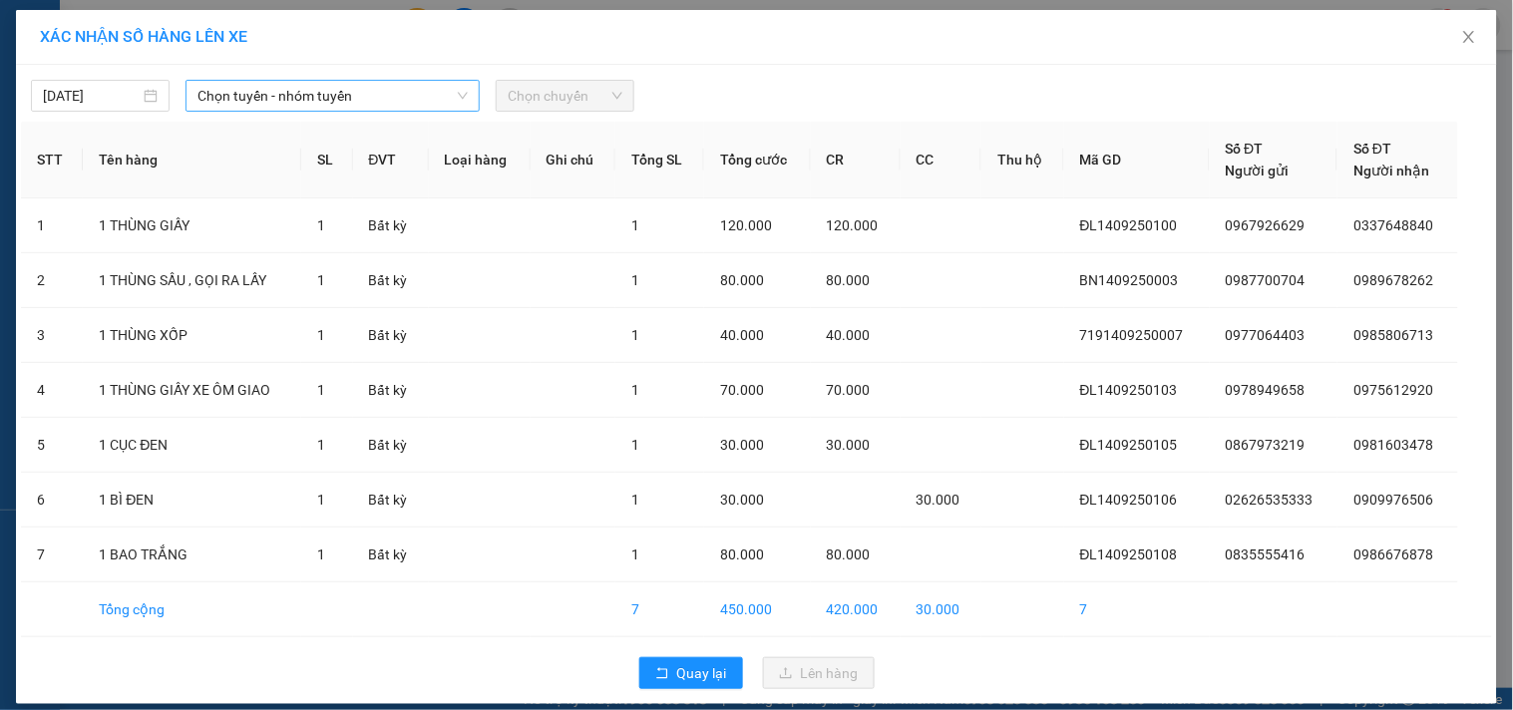
click at [432, 87] on span "Chọn tuyến - nhóm tuyến" at bounding box center [332, 96] width 270 height 30
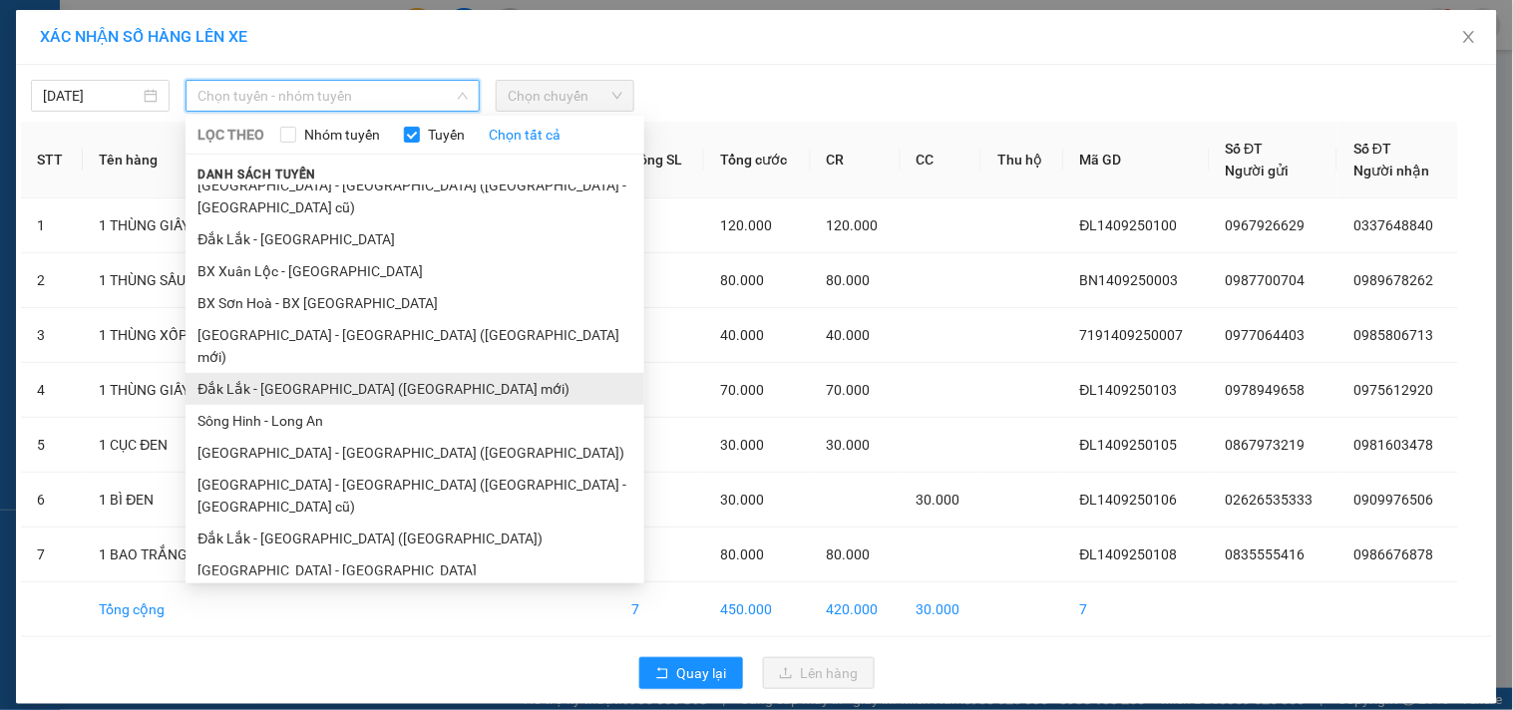
scroll to position [8, 0]
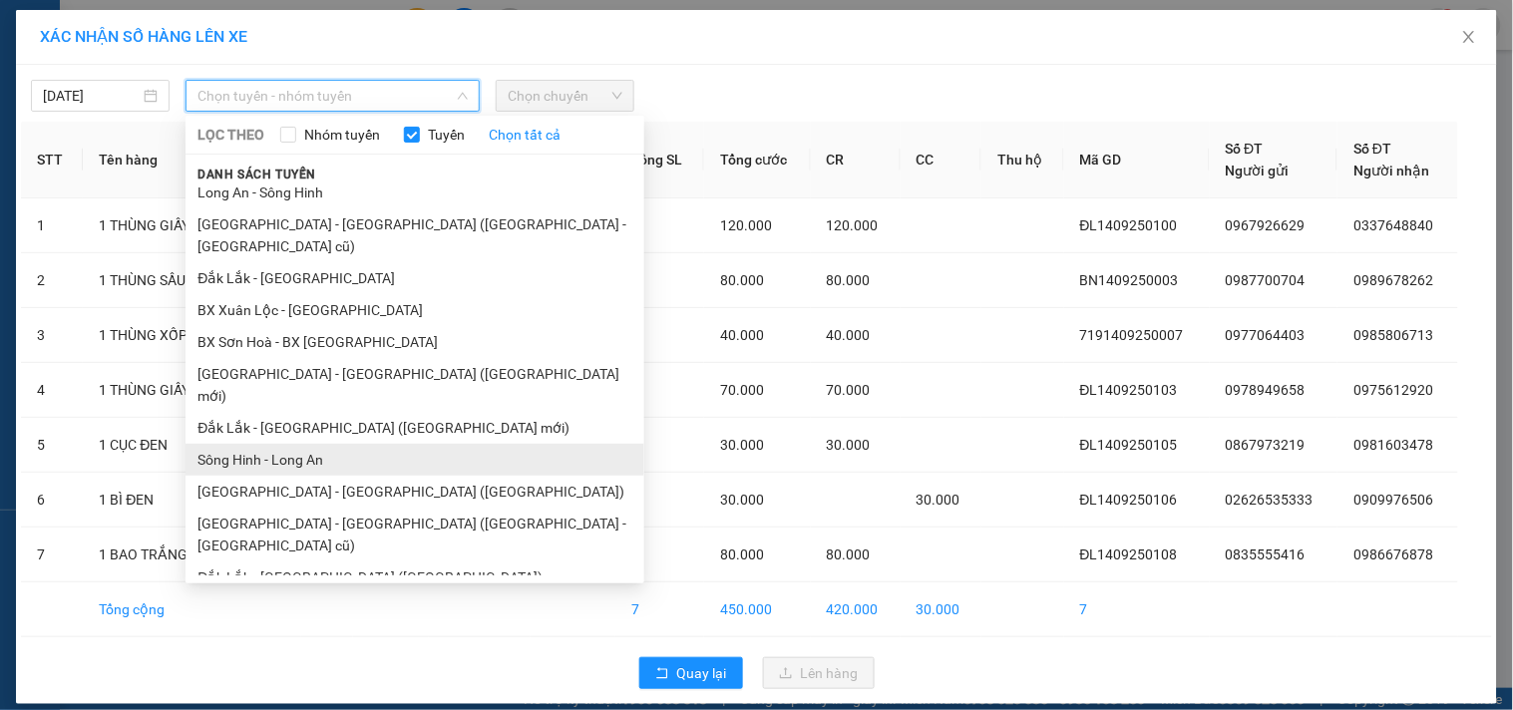
click at [331, 444] on li "Sông Hinh - Long An" at bounding box center [415, 460] width 459 height 32
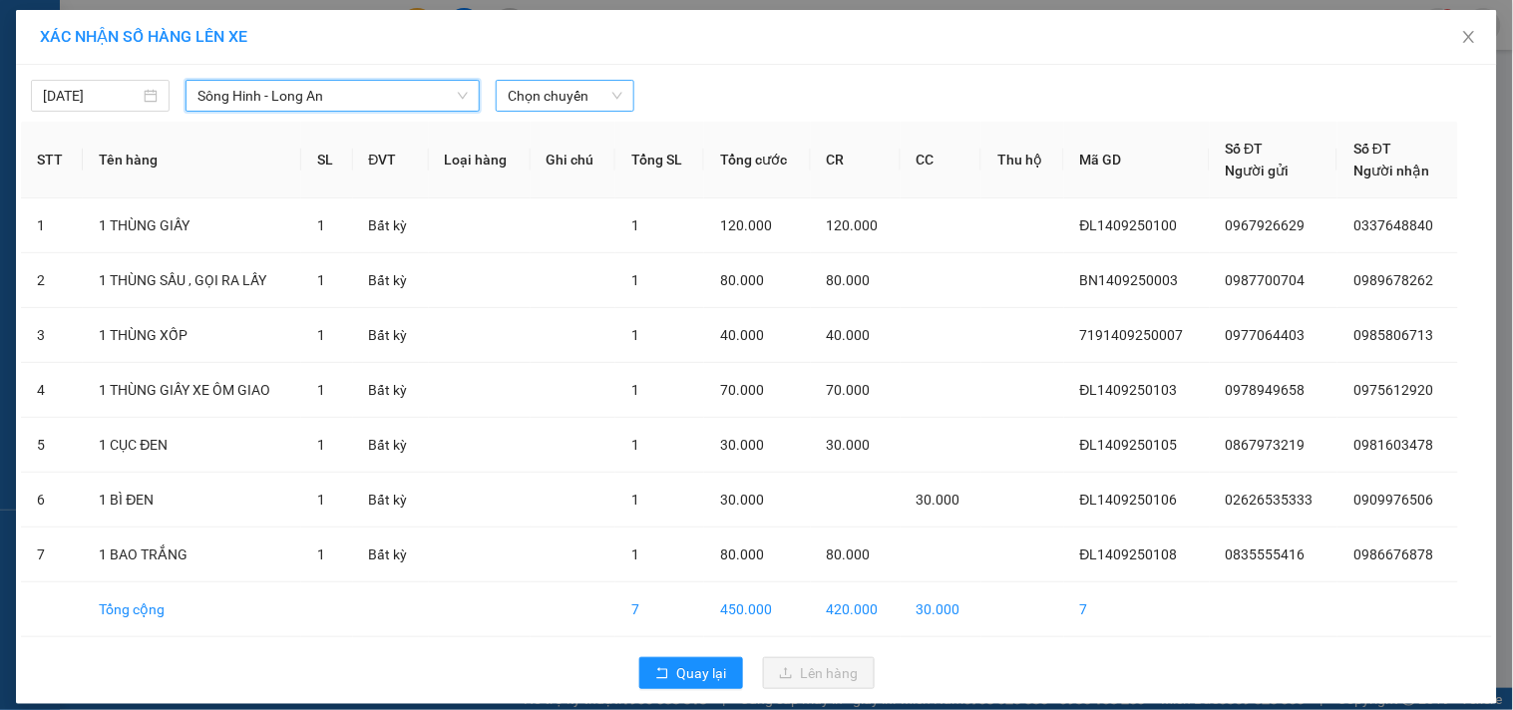
click at [508, 87] on span "Chọn chuyến" at bounding box center [565, 96] width 115 height 30
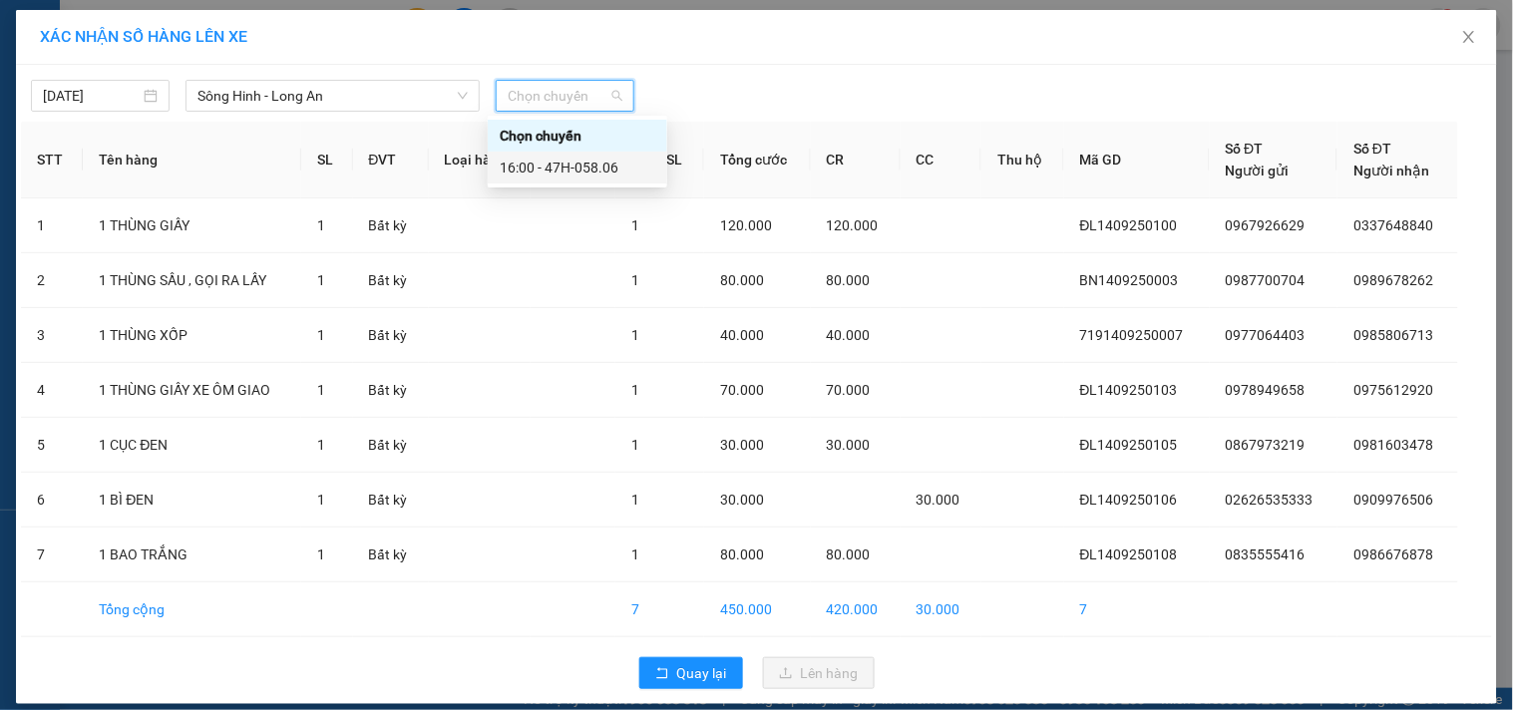
click at [539, 166] on div "16:00 - 47H-058.06" at bounding box center [578, 168] width 156 height 22
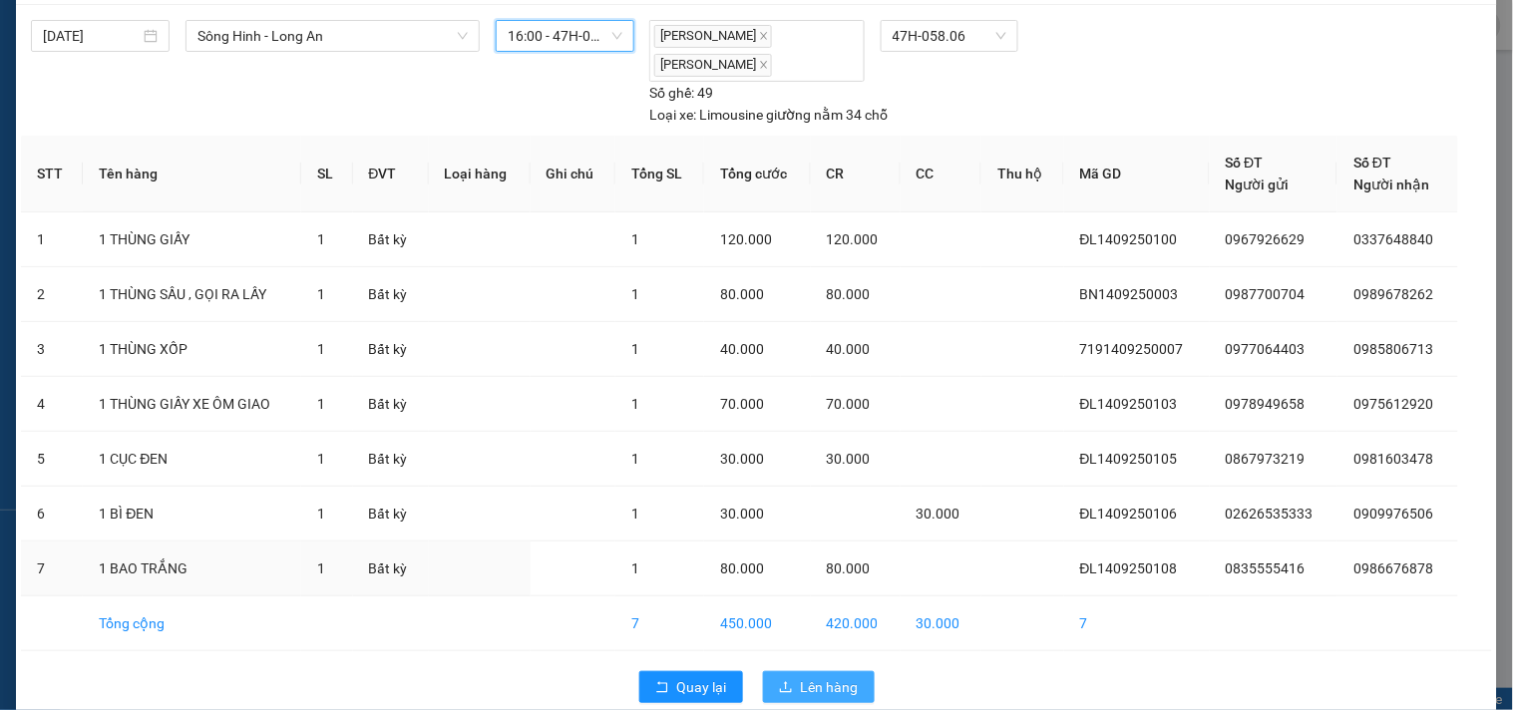
scroll to position [93, 0]
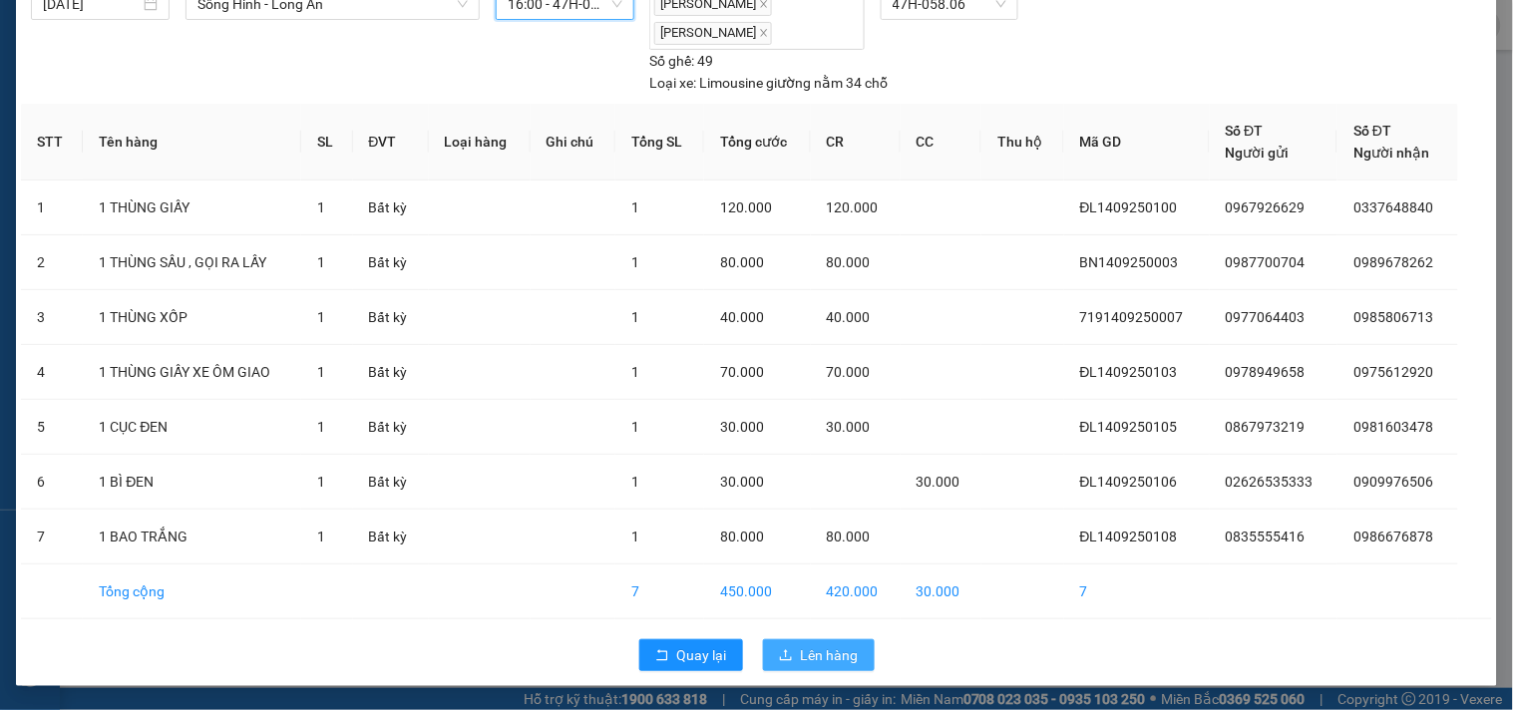
click at [808, 652] on span "Lên hàng" at bounding box center [830, 655] width 58 height 22
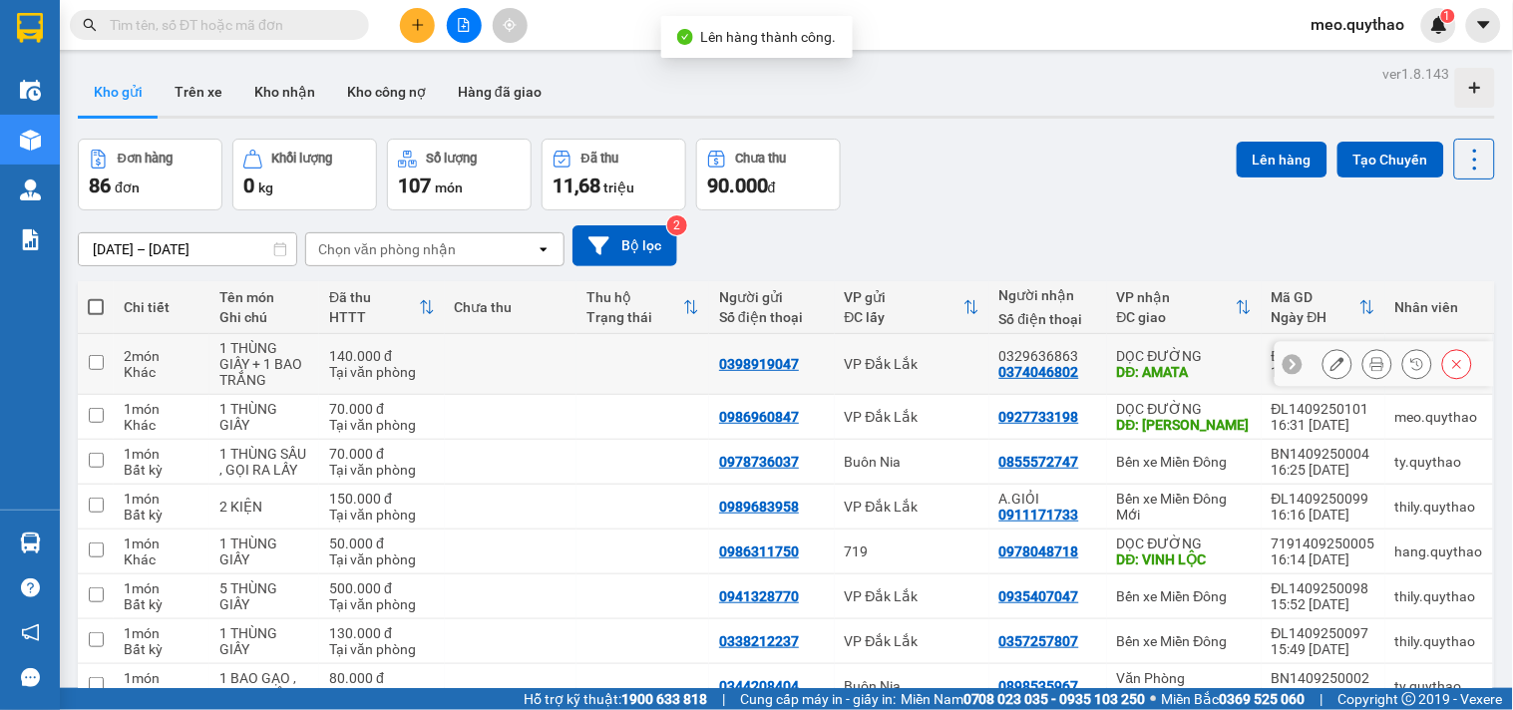
click at [1142, 364] on div "DĐ: AMATA" at bounding box center [1184, 372] width 135 height 16
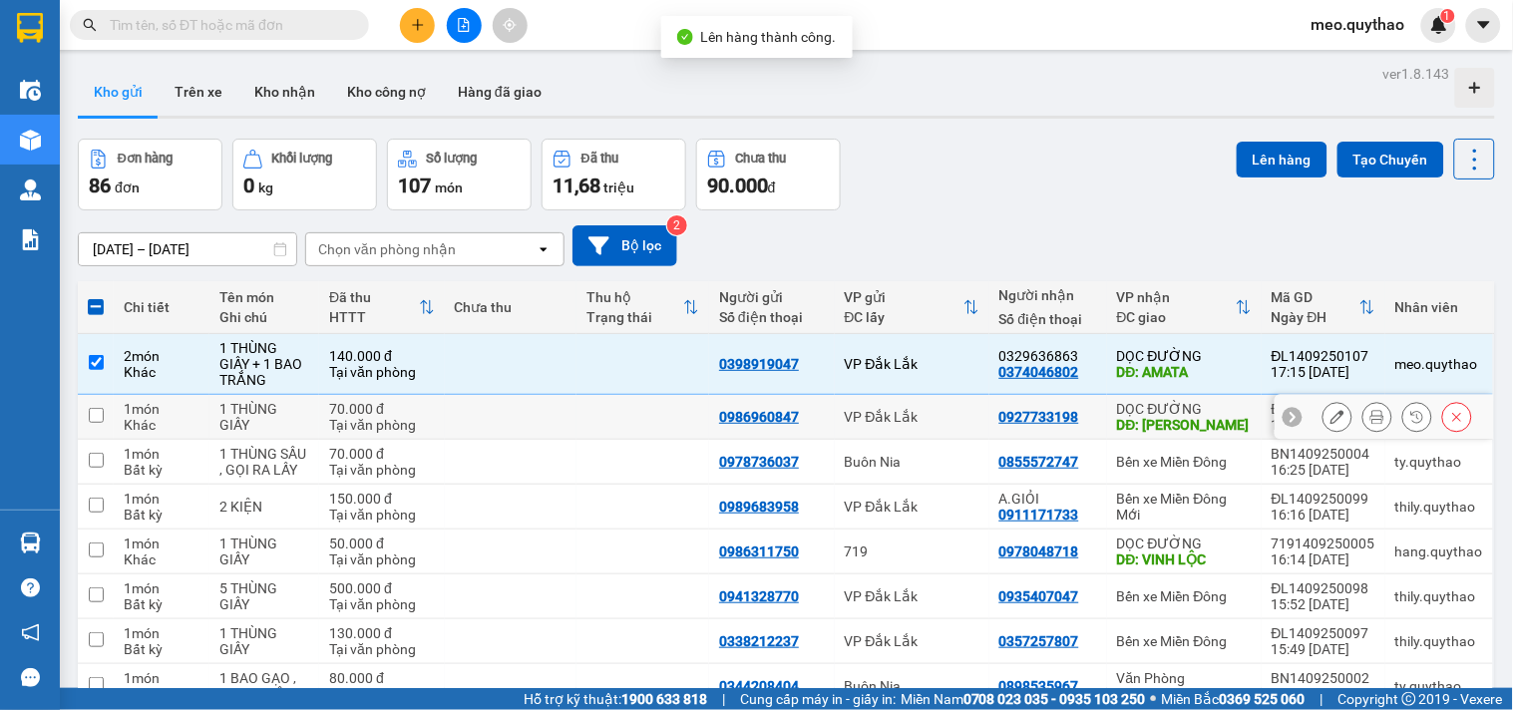
click at [1169, 423] on div "DĐ: XUÂN LỘC" at bounding box center [1184, 425] width 135 height 16
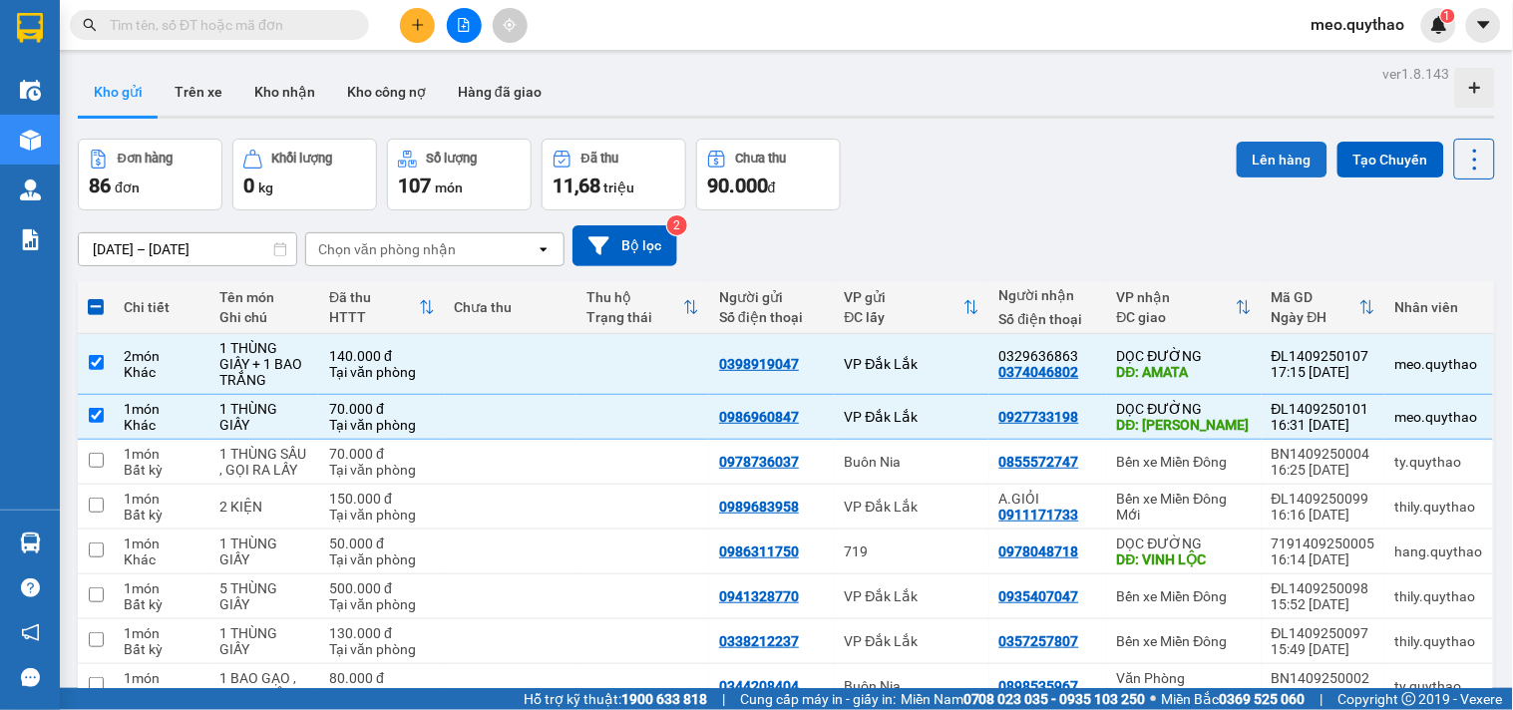
click at [1265, 156] on button "Lên hàng" at bounding box center [1282, 160] width 91 height 36
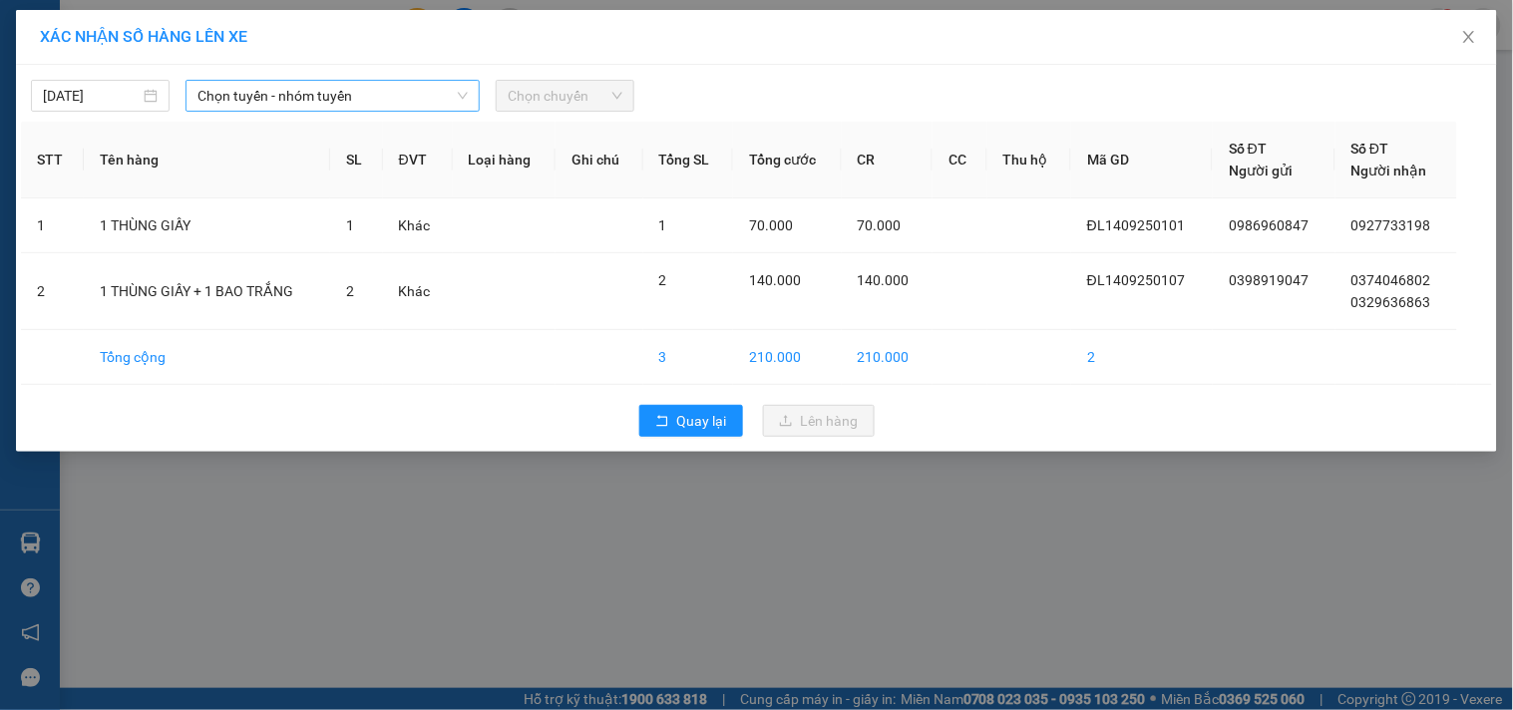
click at [396, 90] on span "Chọn tuyến - nhóm tuyến" at bounding box center [332, 96] width 270 height 30
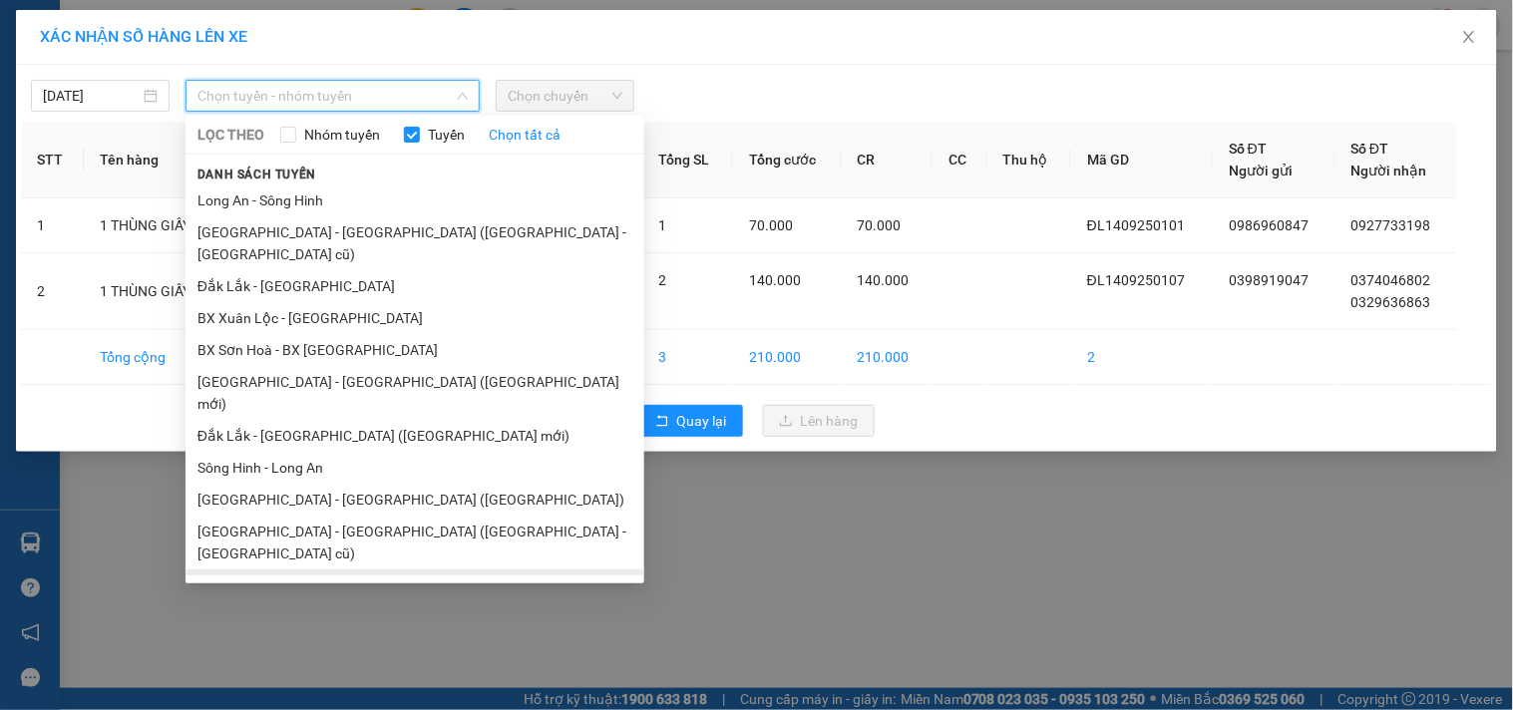
scroll to position [120, 0]
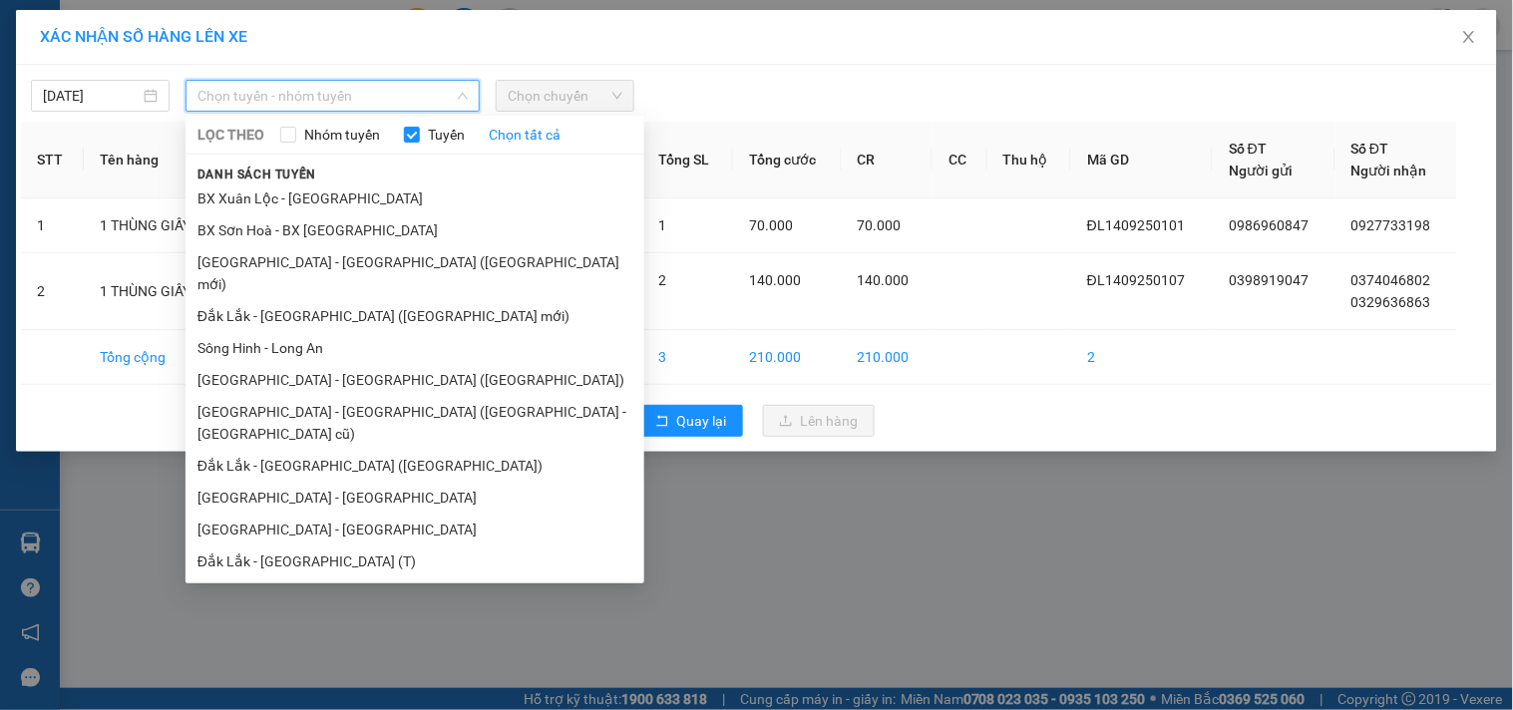
click at [319, 609] on li "Đắk Lắk - [GEOGRAPHIC_DATA]" at bounding box center [415, 625] width 459 height 32
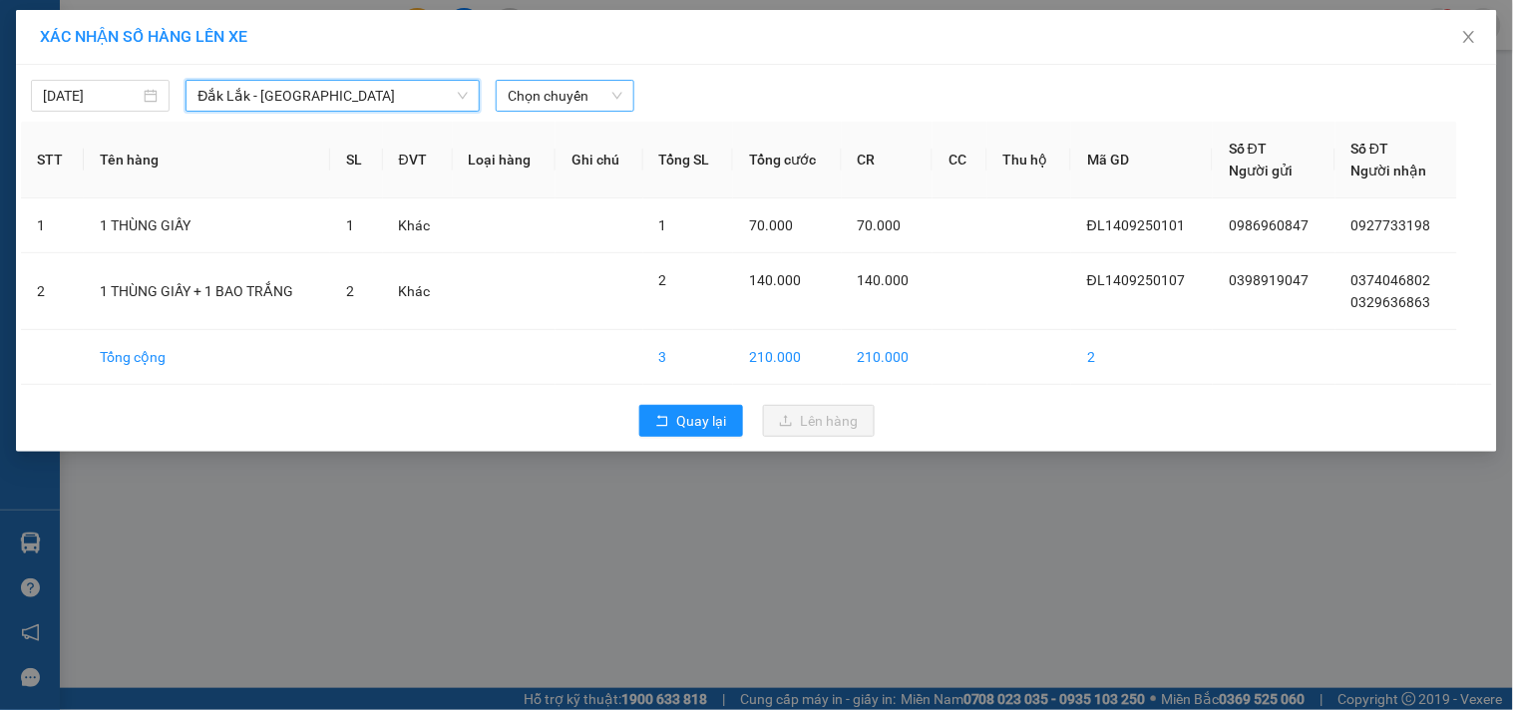
click at [544, 86] on span "Chọn chuyến" at bounding box center [565, 96] width 115 height 30
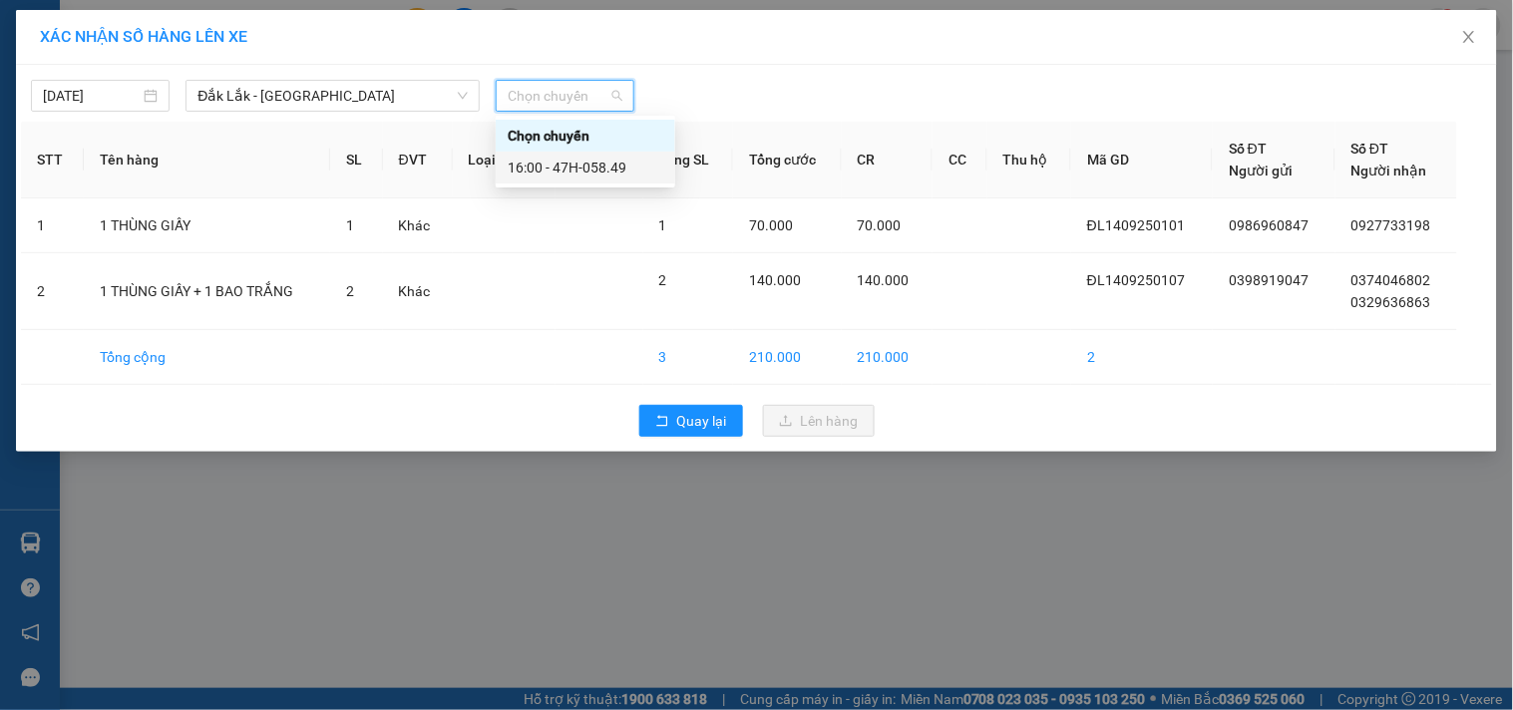
click at [576, 173] on div "16:00 - 47H-058.49" at bounding box center [586, 168] width 156 height 22
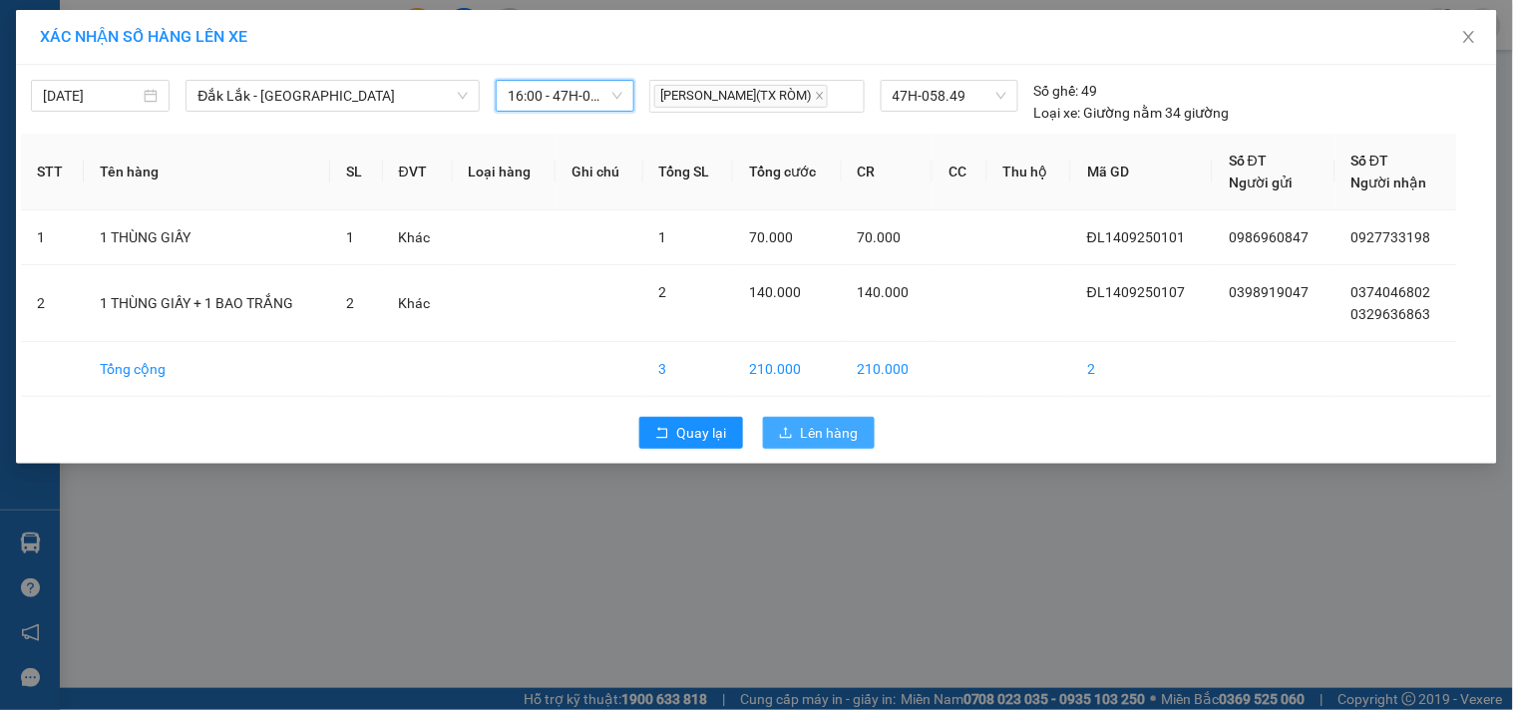
click at [812, 439] on span "Lên hàng" at bounding box center [830, 433] width 58 height 22
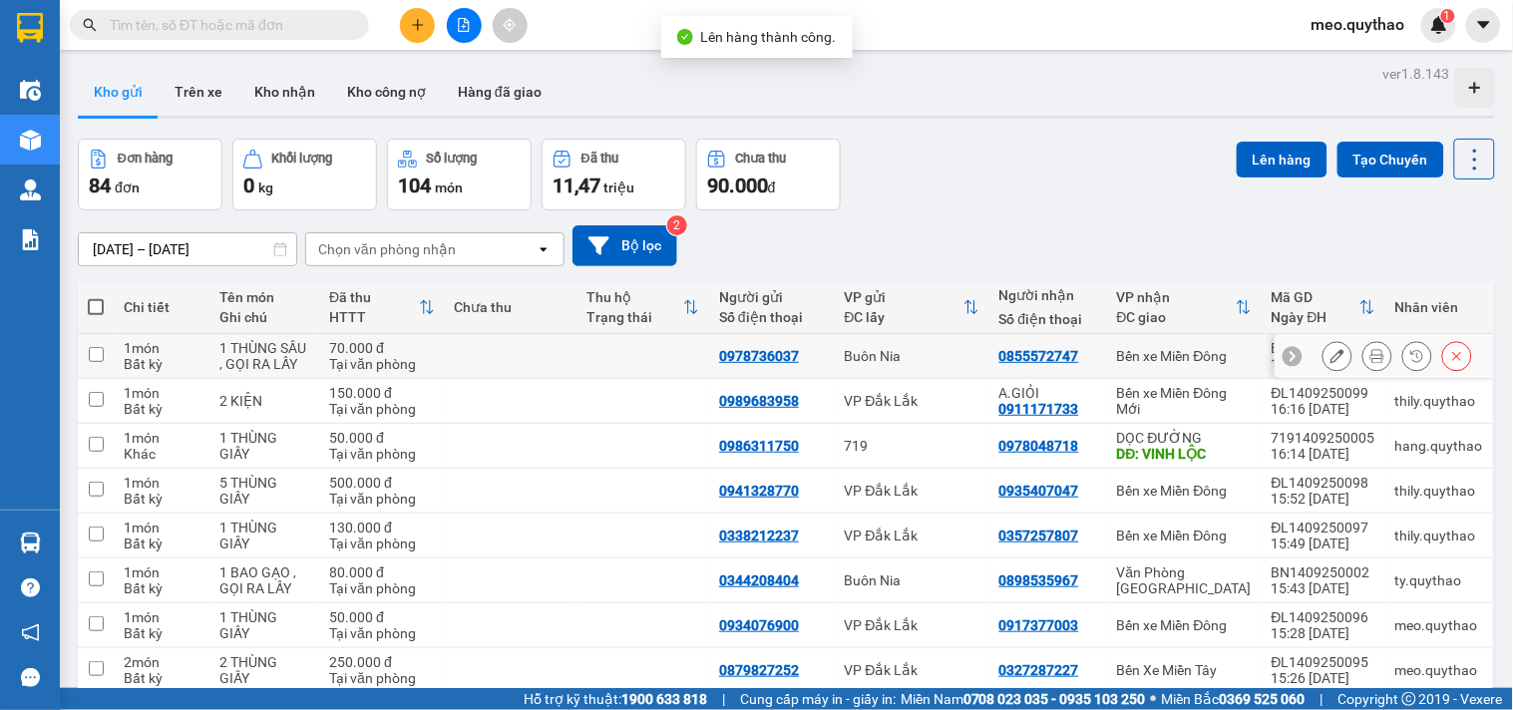
click at [1172, 360] on div "Bến xe Miền Đông" at bounding box center [1184, 356] width 135 height 16
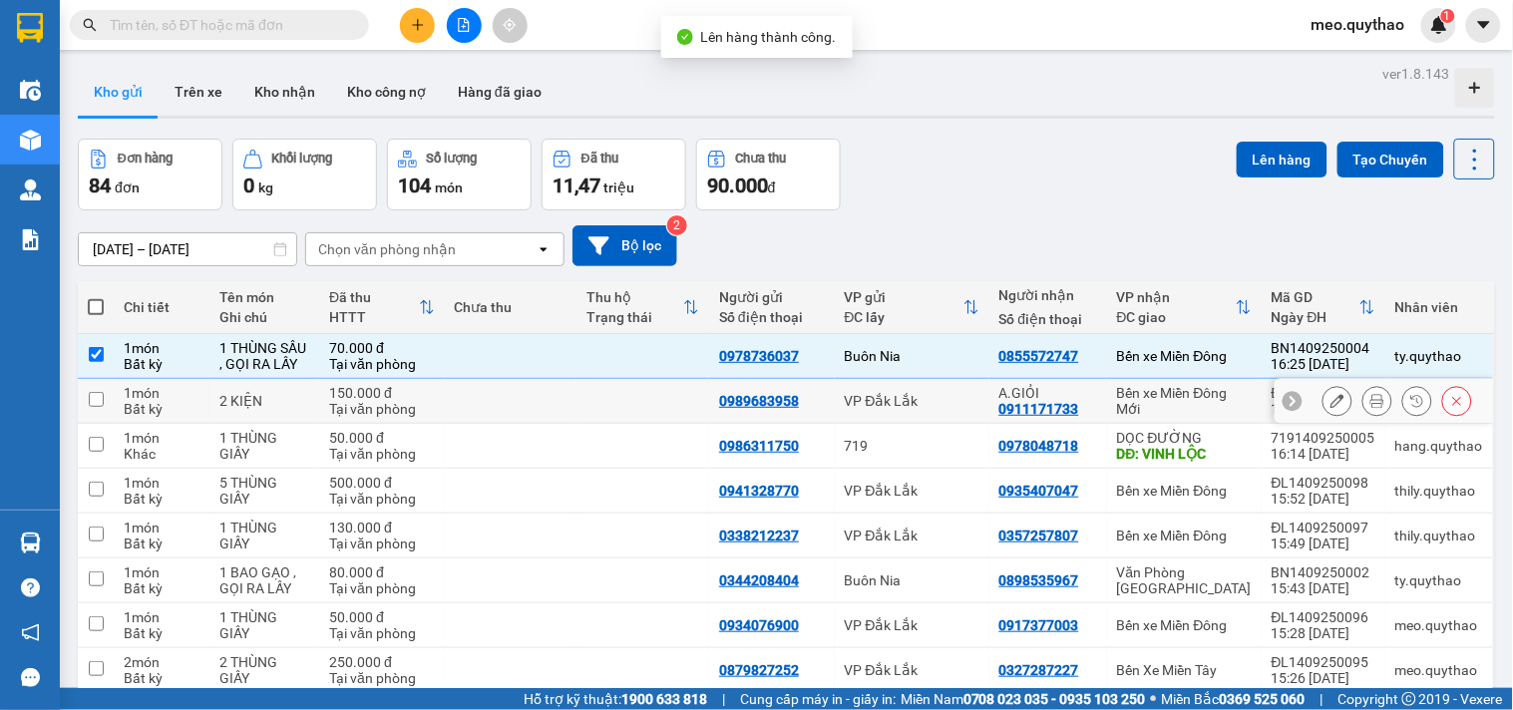
click at [1172, 399] on div "Bến xe Miền Đông Mới" at bounding box center [1184, 401] width 135 height 32
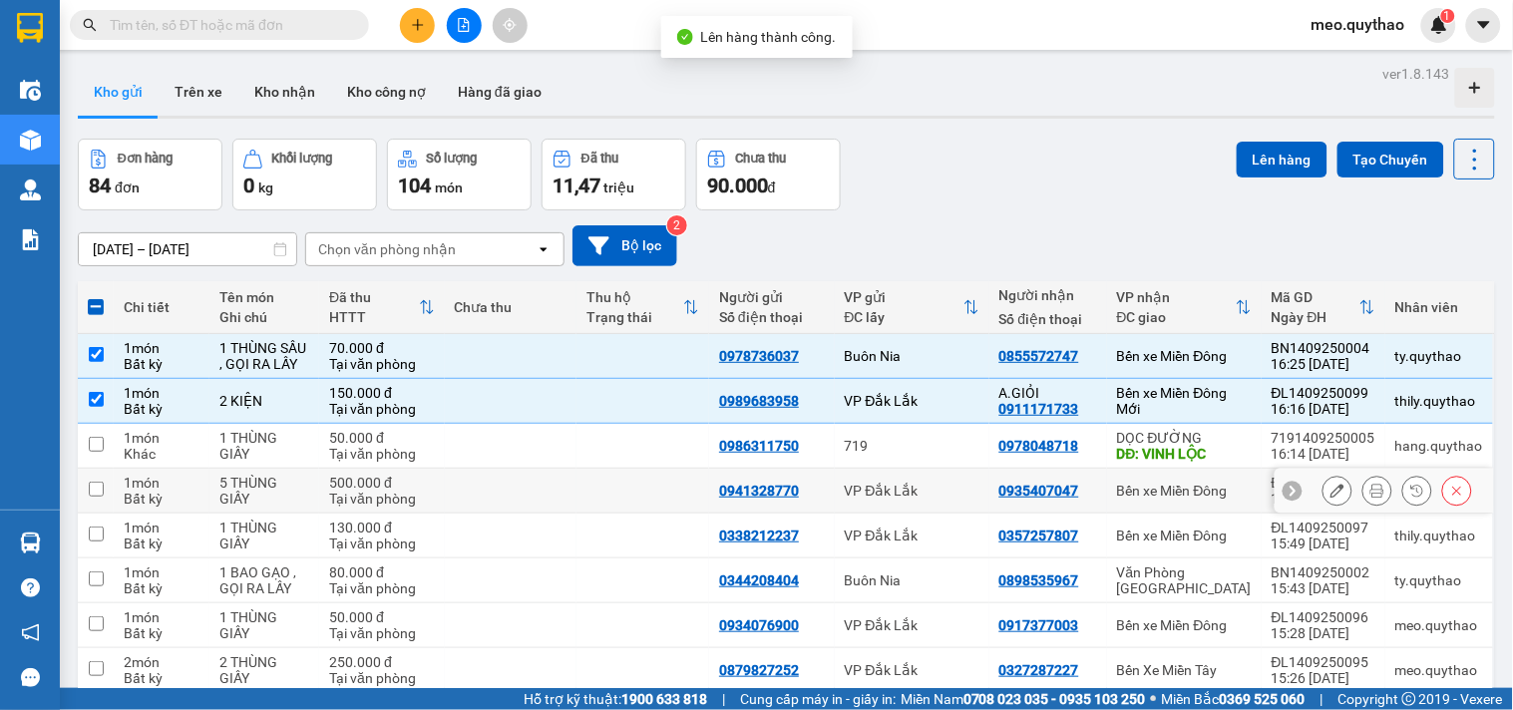
click at [1193, 474] on td "Bến xe Miền Đông" at bounding box center [1184, 491] width 155 height 45
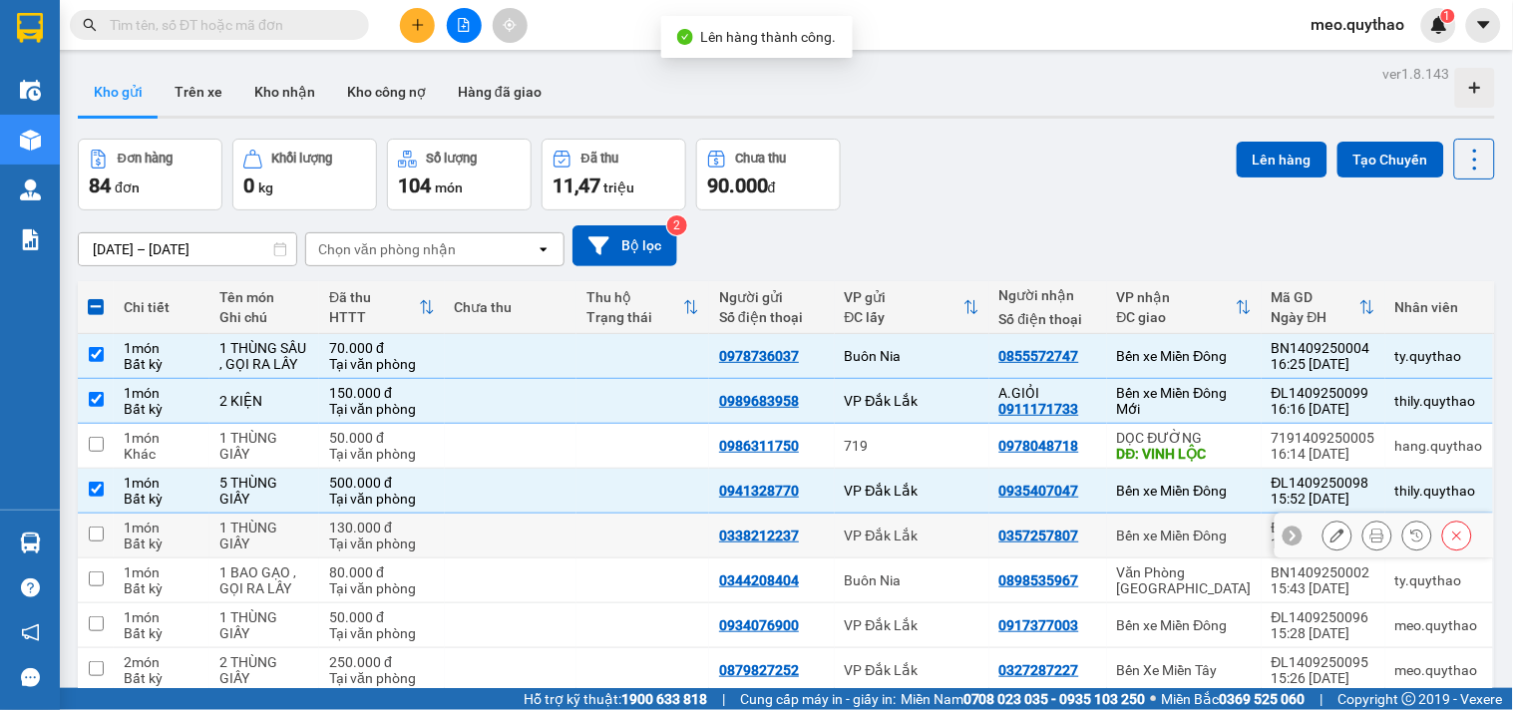
click at [1183, 539] on div "Bến xe Miền Đông" at bounding box center [1184, 536] width 135 height 16
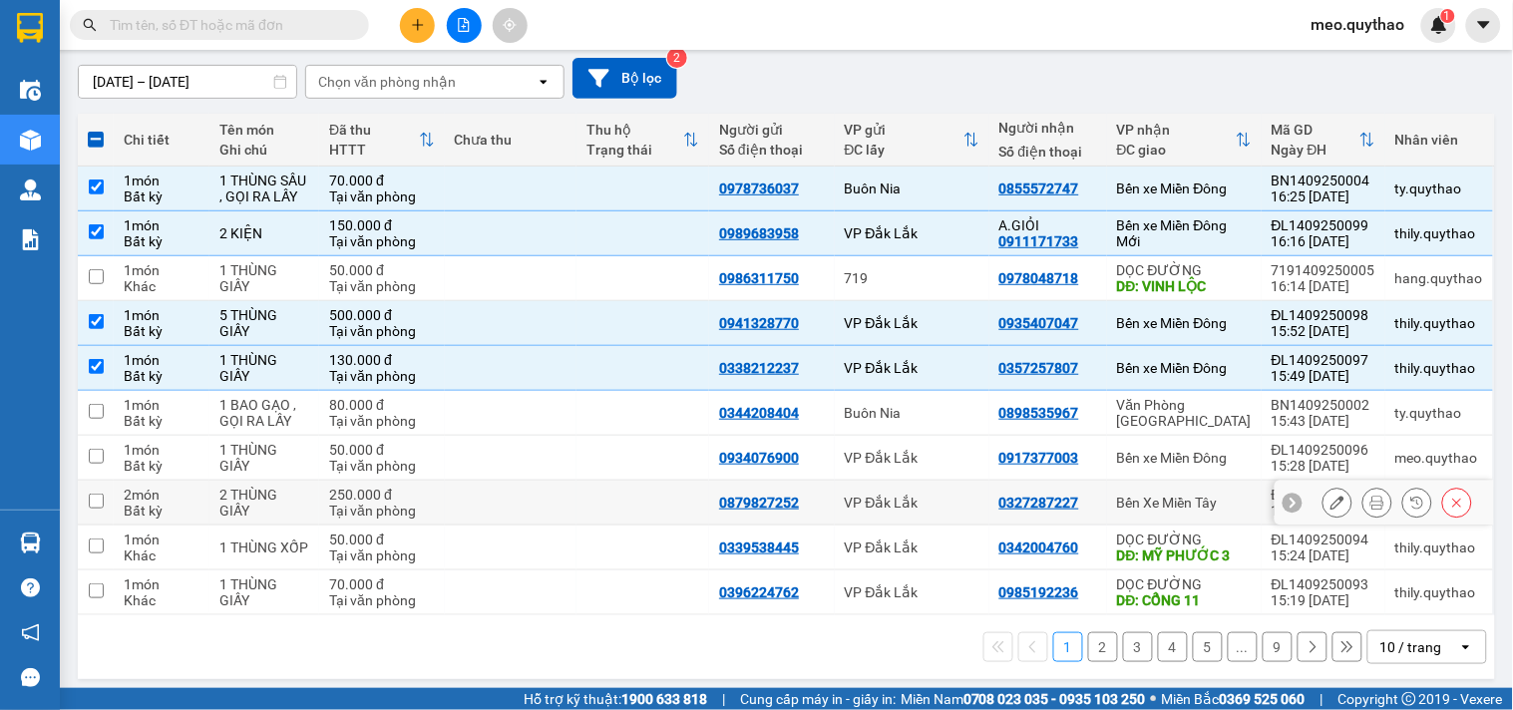
scroll to position [178, 0]
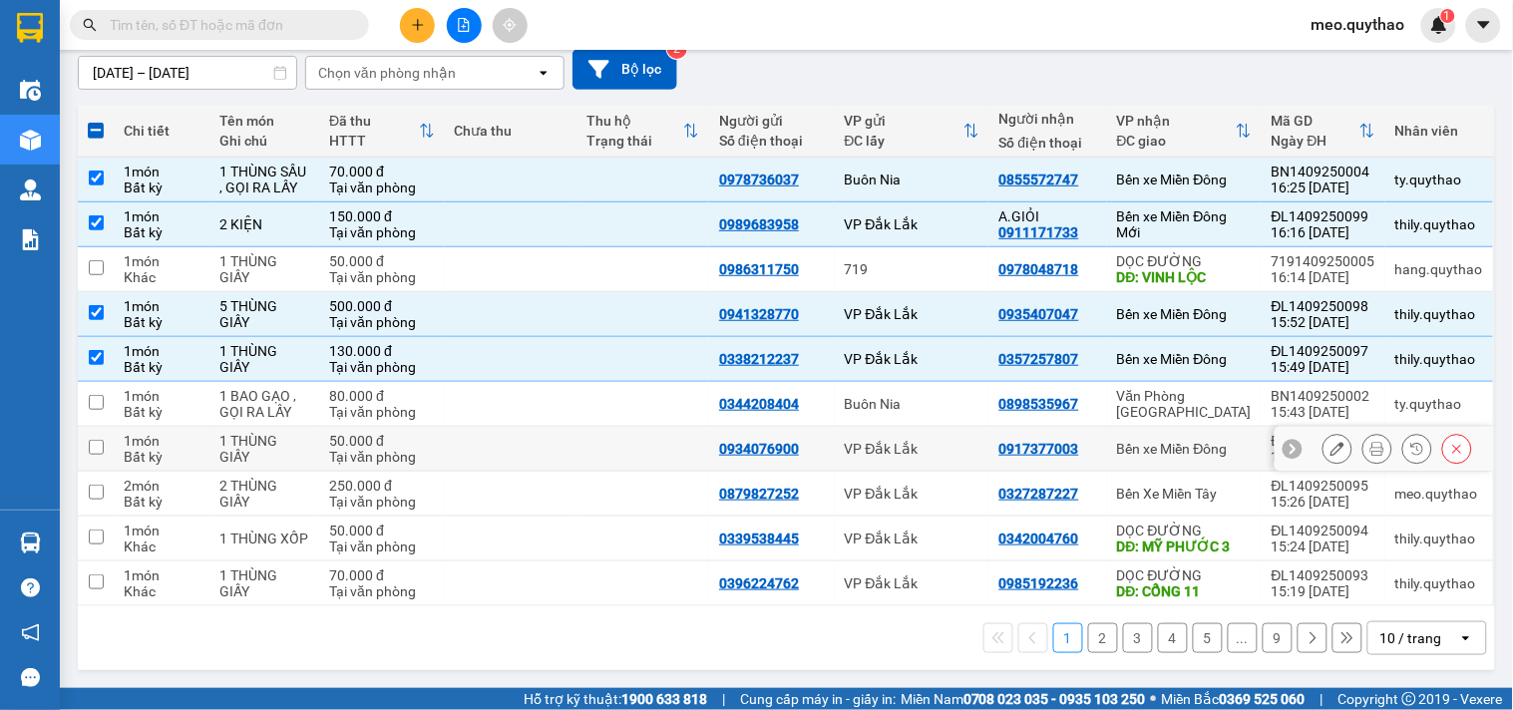
click at [1187, 441] on div "Bến xe Miền Đông" at bounding box center [1184, 449] width 135 height 16
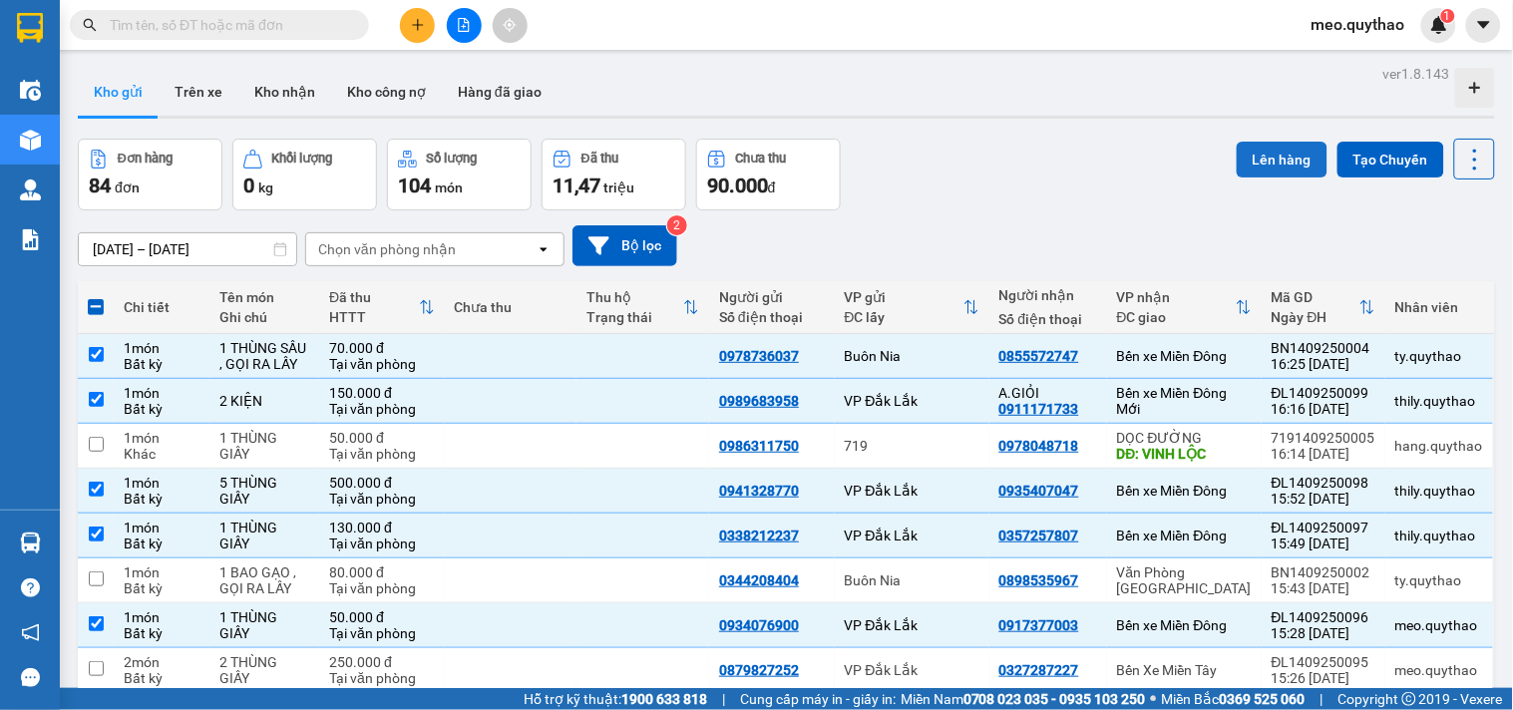
click at [1252, 160] on button "Lên hàng" at bounding box center [1282, 160] width 91 height 36
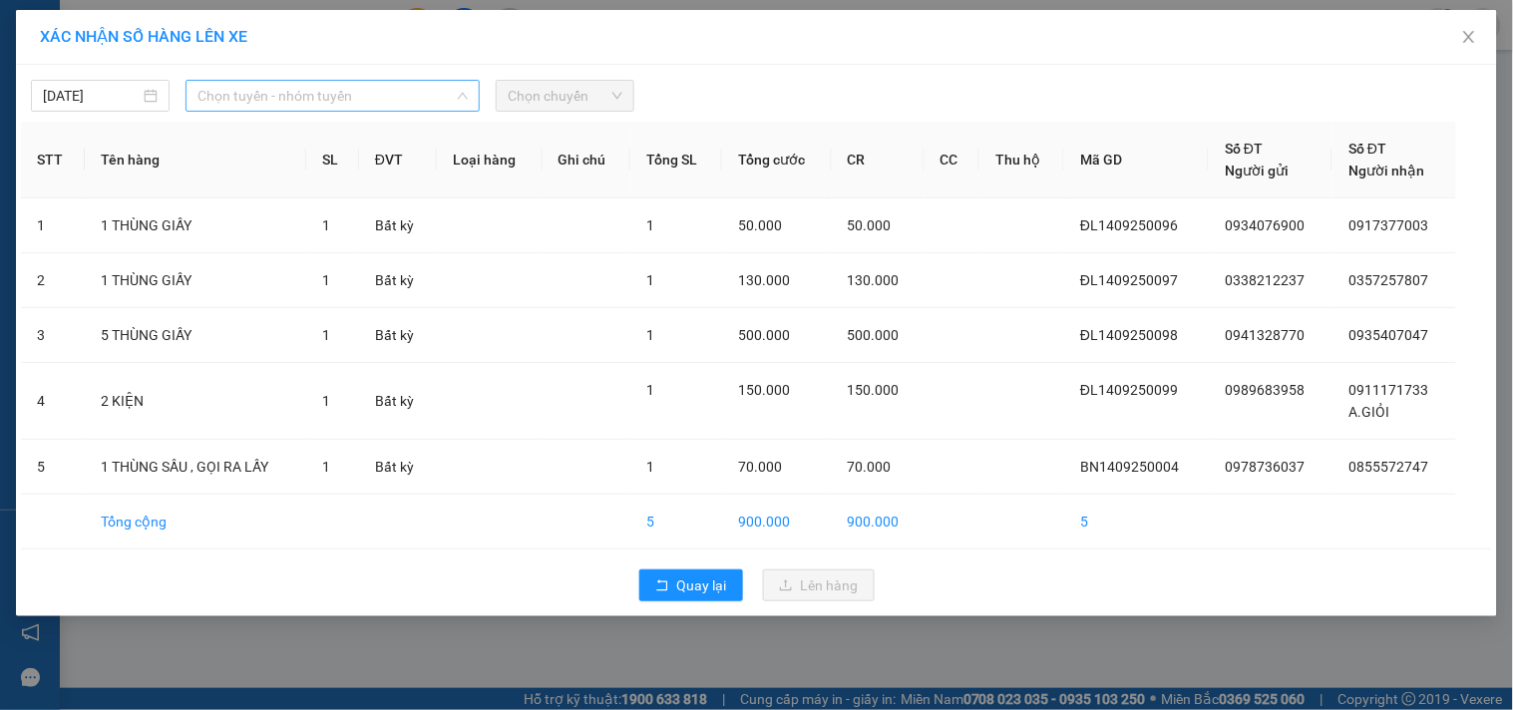
click at [439, 97] on span "Chọn tuyến - nhóm tuyến" at bounding box center [332, 96] width 270 height 30
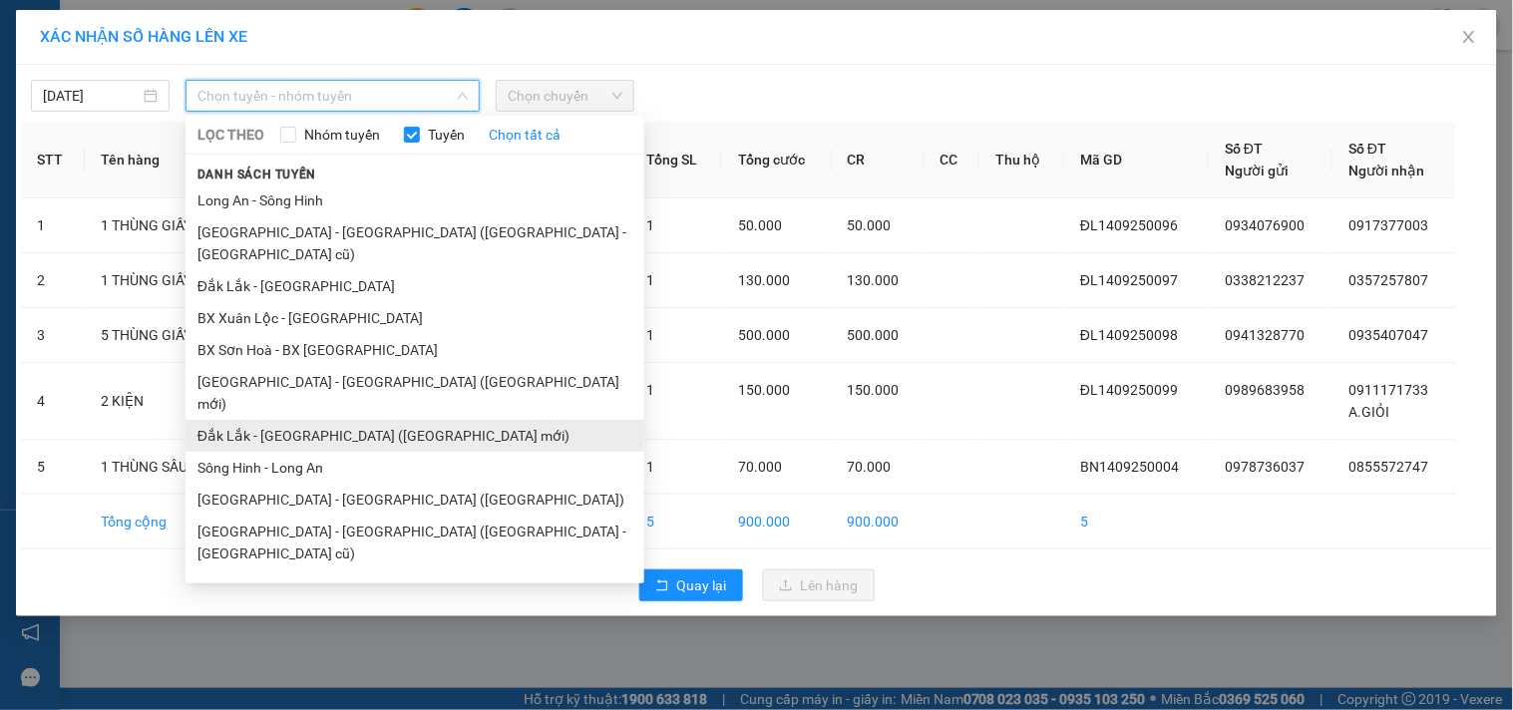
click at [379, 420] on li "Đắk Lắk - [GEOGRAPHIC_DATA] ([GEOGRAPHIC_DATA] mới)" at bounding box center [415, 436] width 459 height 32
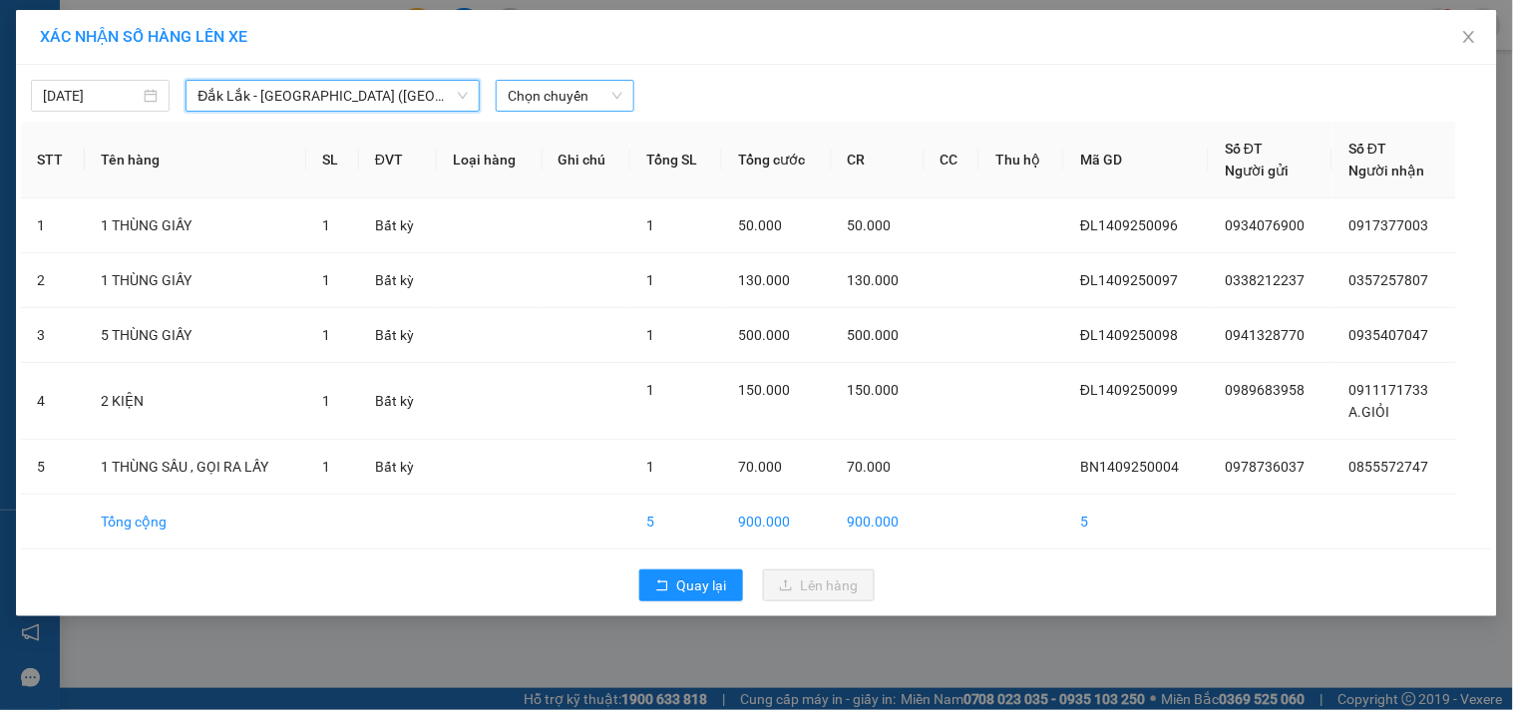
click at [544, 90] on span "Chọn chuyến" at bounding box center [565, 96] width 115 height 30
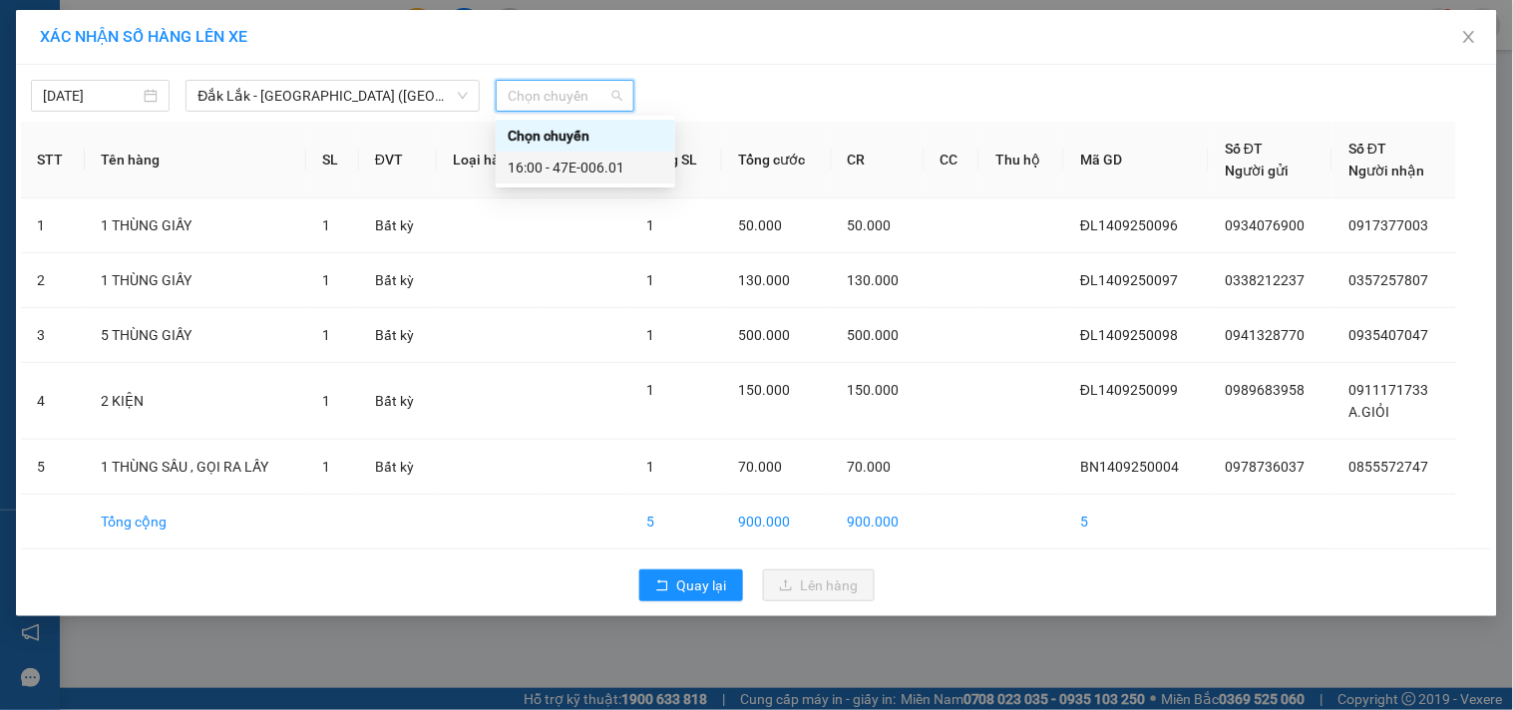
click at [605, 166] on div "16:00 - 47E-006.01" at bounding box center [586, 168] width 156 height 22
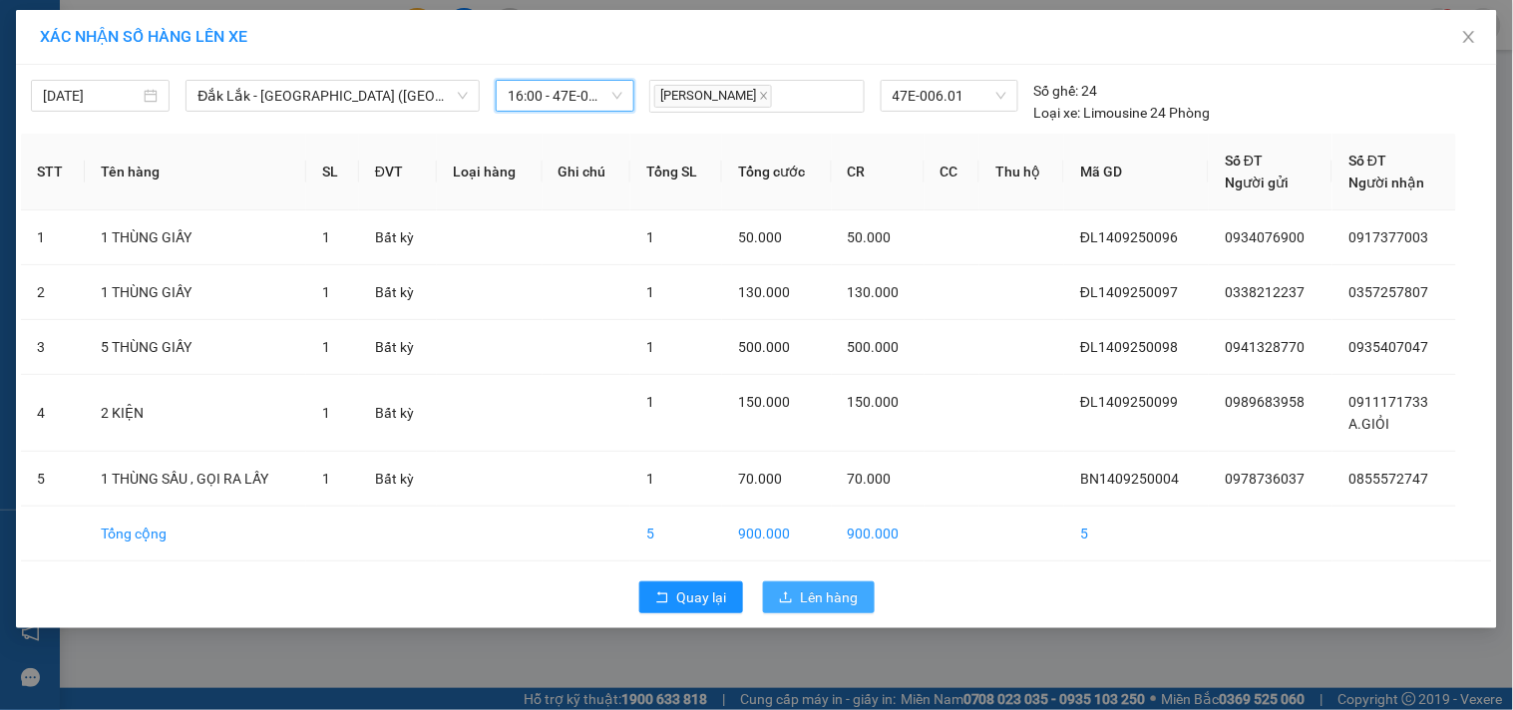
click at [804, 595] on span "Lên hàng" at bounding box center [830, 597] width 58 height 22
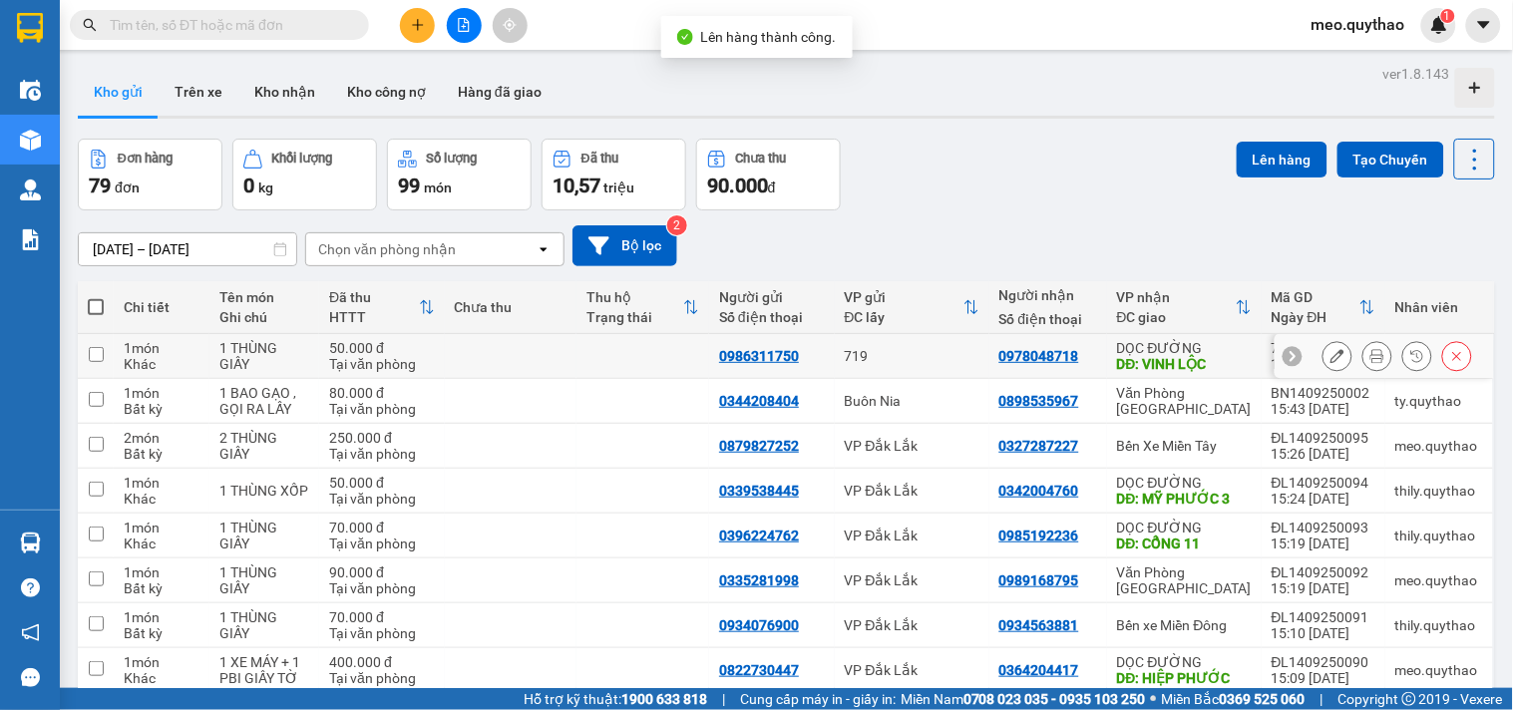
click at [1165, 365] on div "DĐ: VINH LỘC" at bounding box center [1184, 364] width 135 height 16
checkbox input "true"
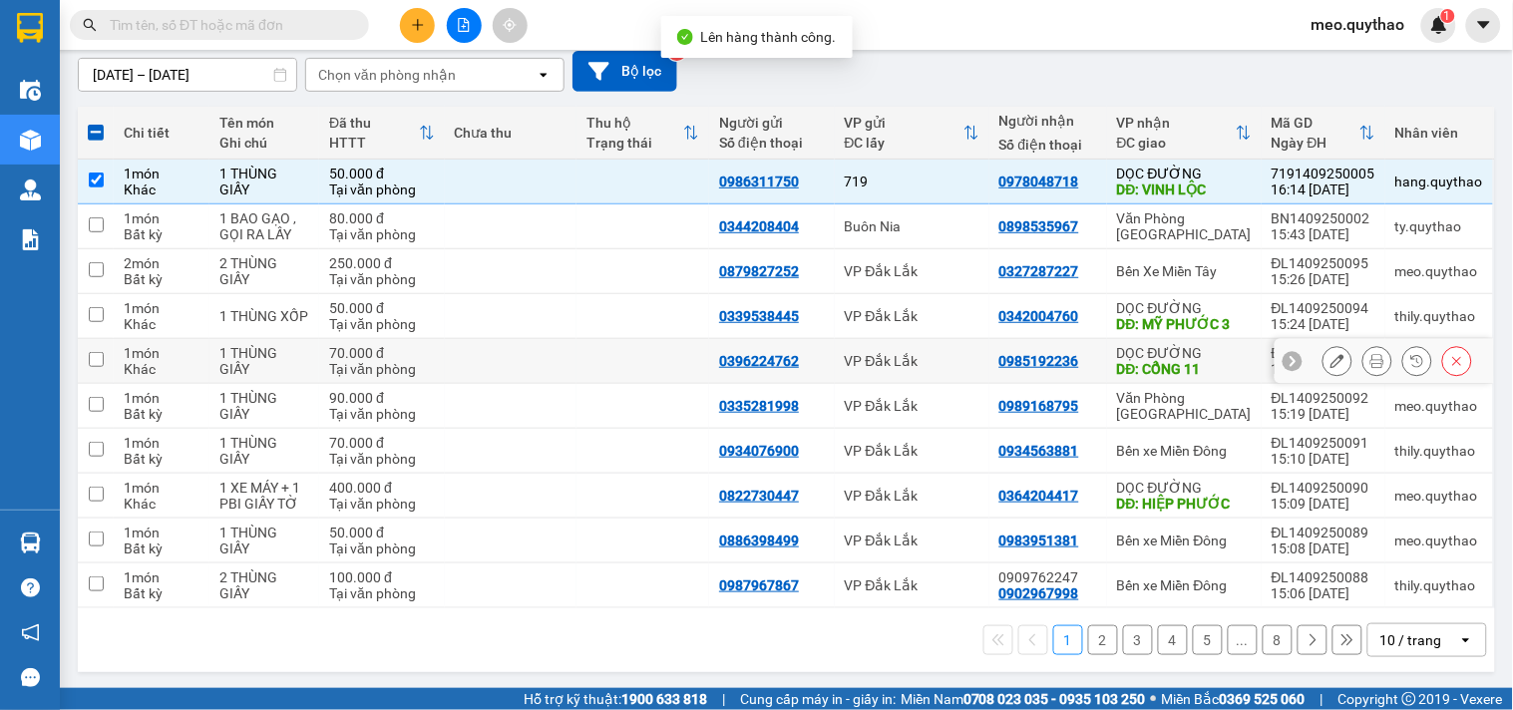
scroll to position [178, 0]
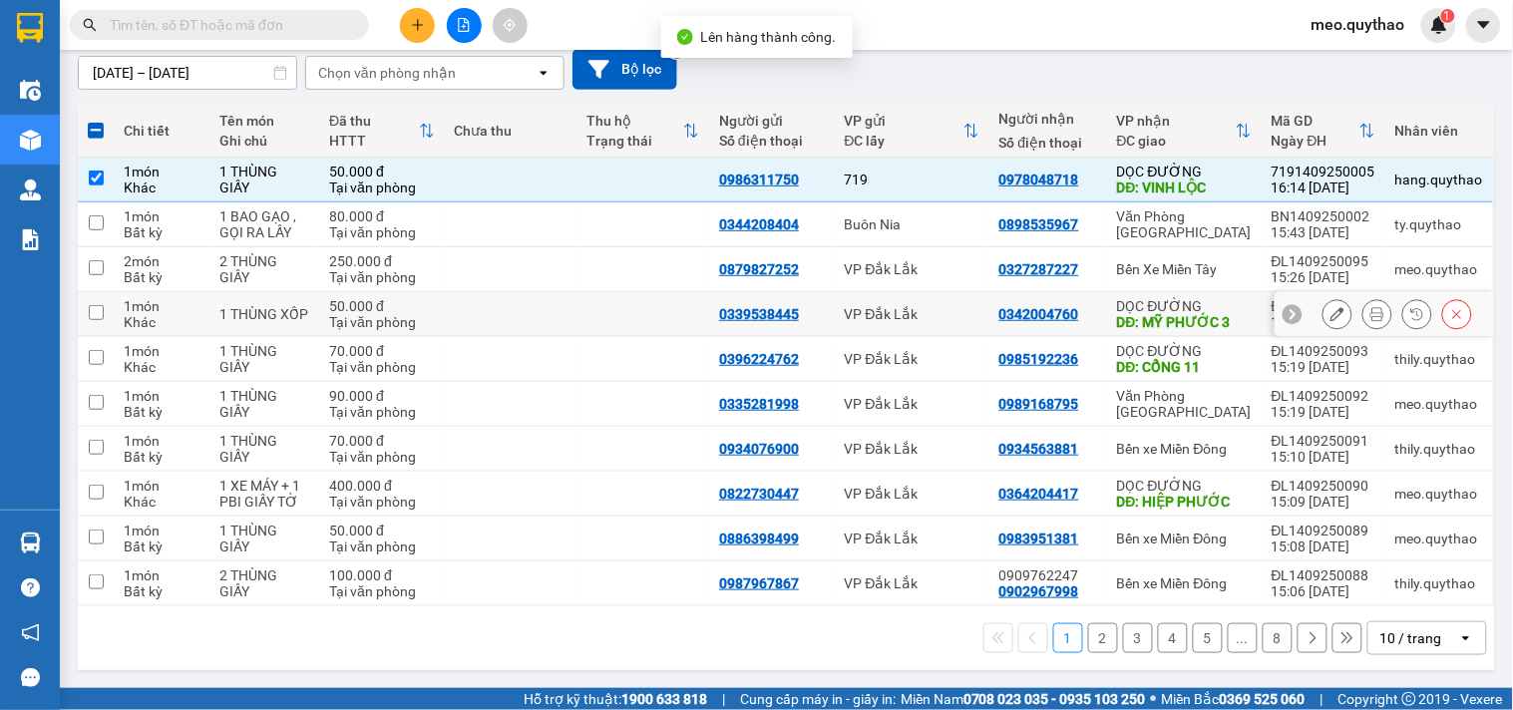
click at [1161, 307] on div "DỌC ĐƯỜNG" at bounding box center [1184, 306] width 135 height 16
checkbox input "true"
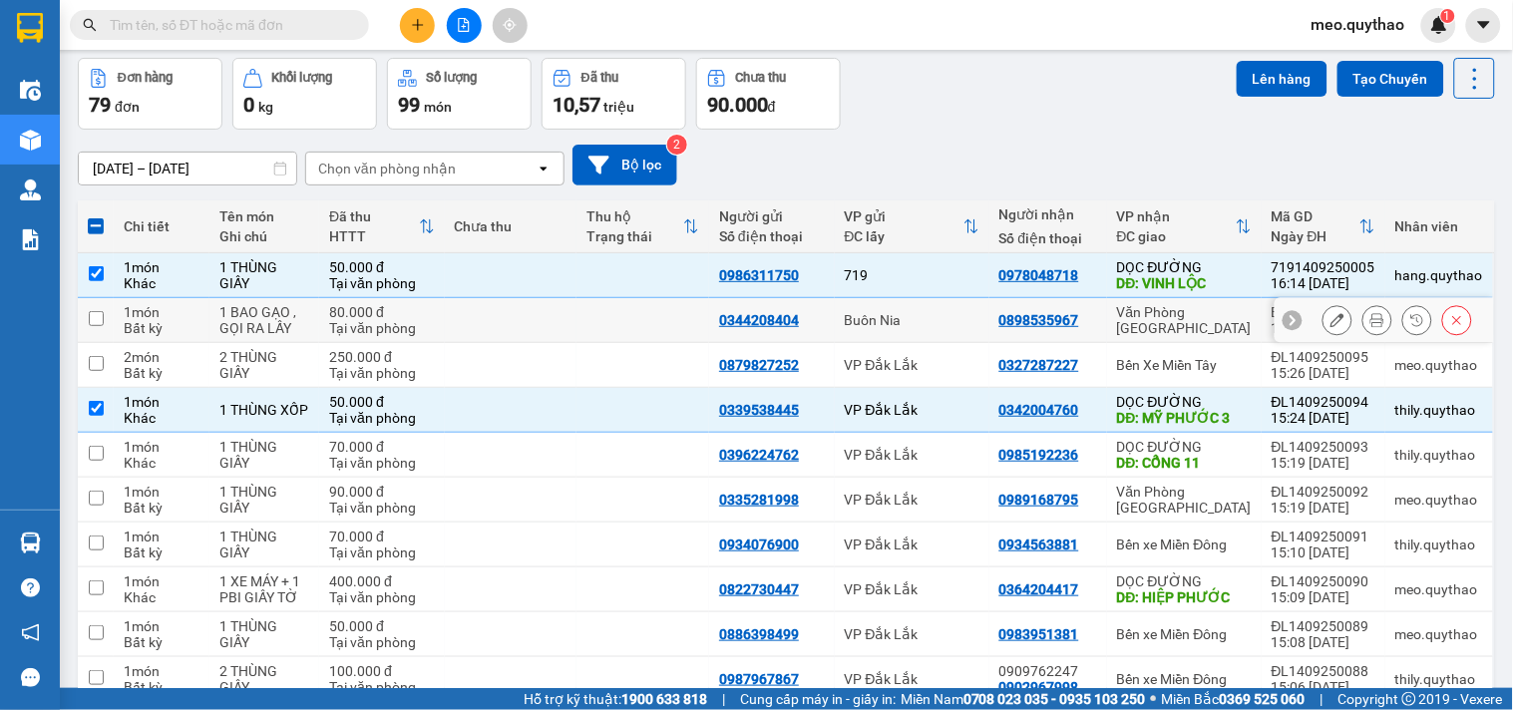
scroll to position [0, 0]
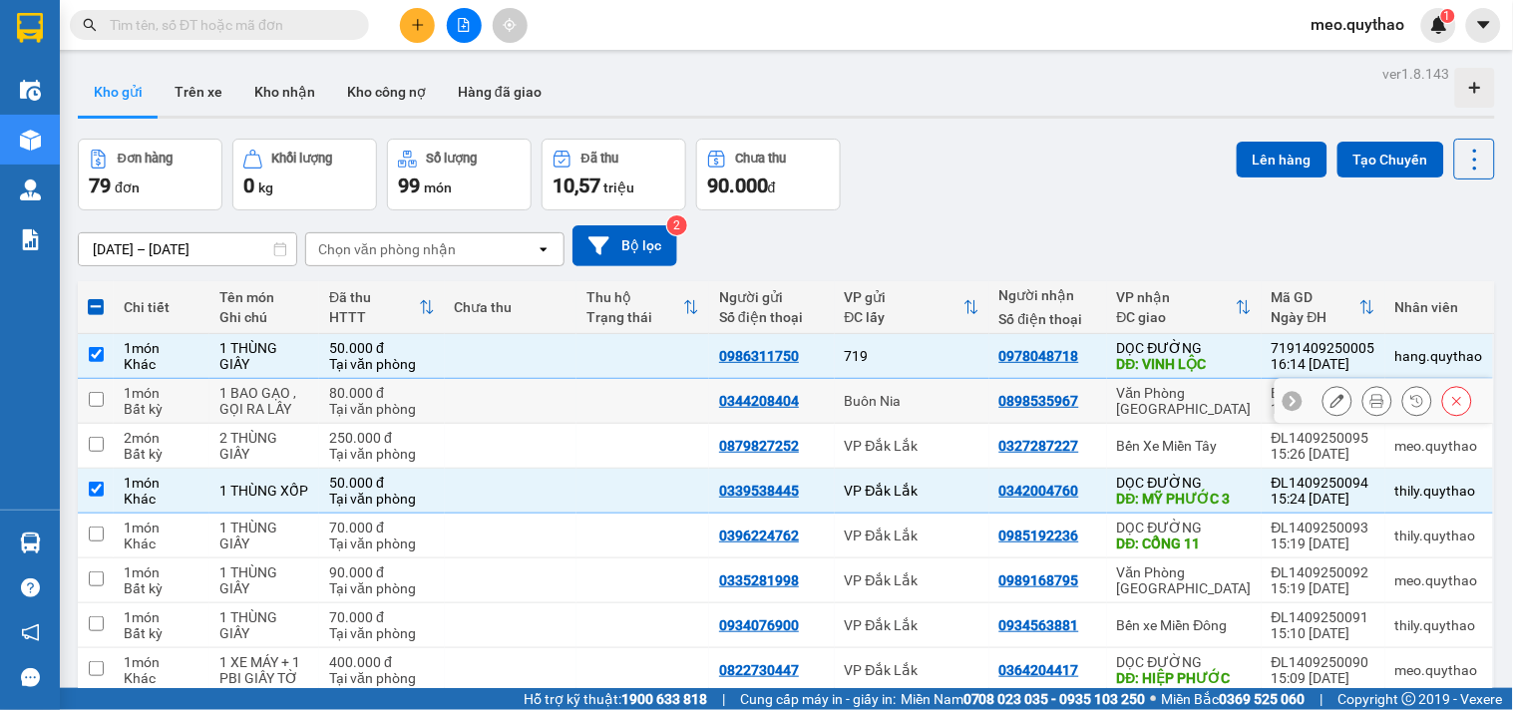
click at [1198, 389] on td "Văn Phòng [GEOGRAPHIC_DATA]" at bounding box center [1184, 401] width 155 height 45
checkbox input "true"
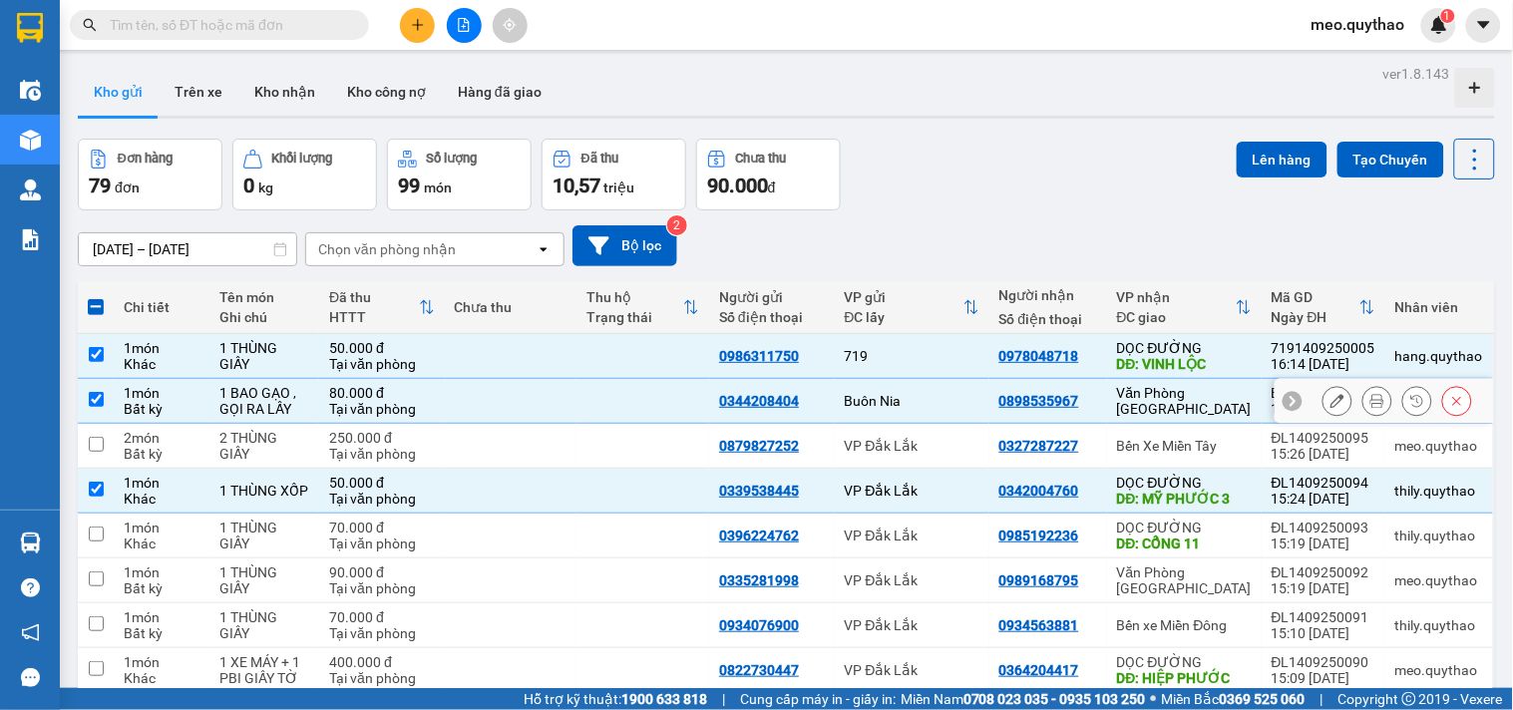
scroll to position [178, 0]
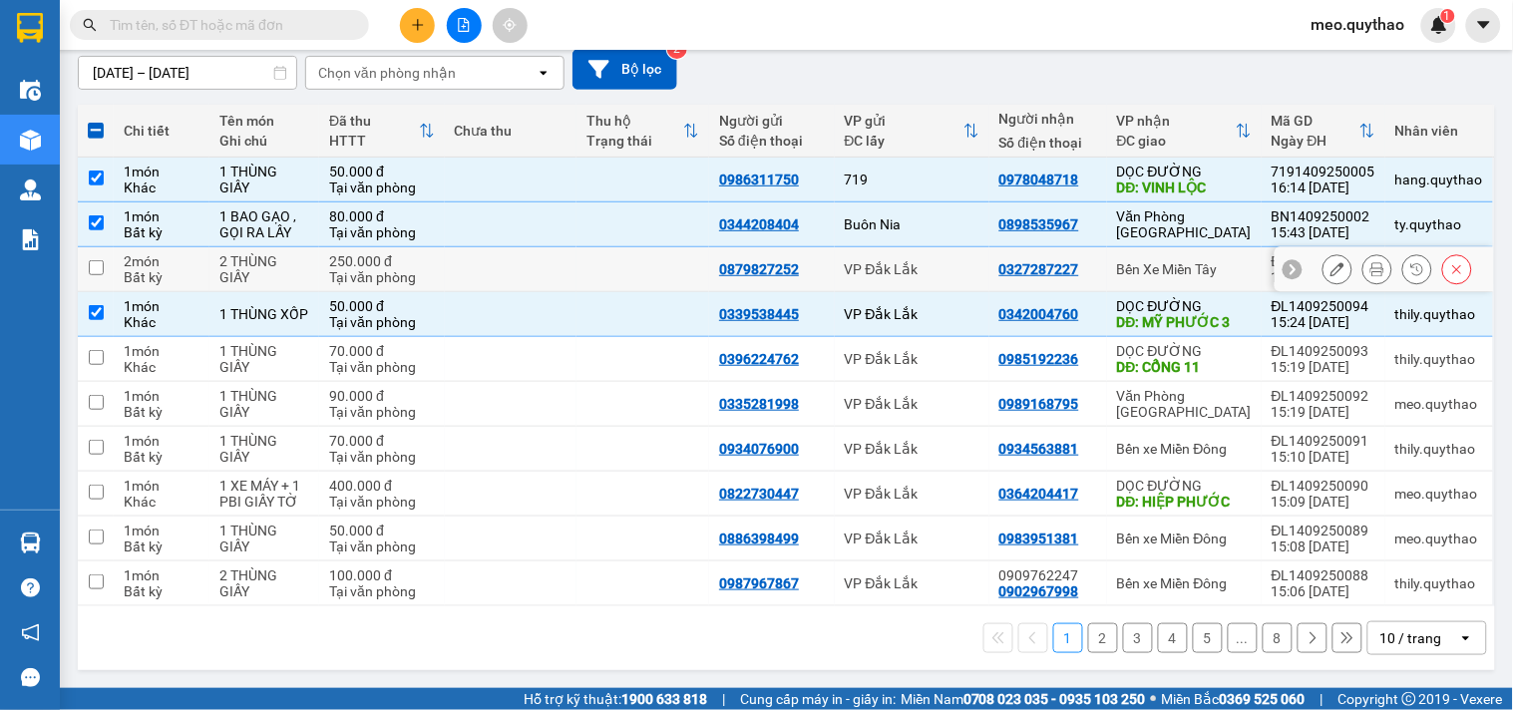
click at [1184, 270] on div "Bến Xe Miền Tây" at bounding box center [1184, 269] width 135 height 16
checkbox input "true"
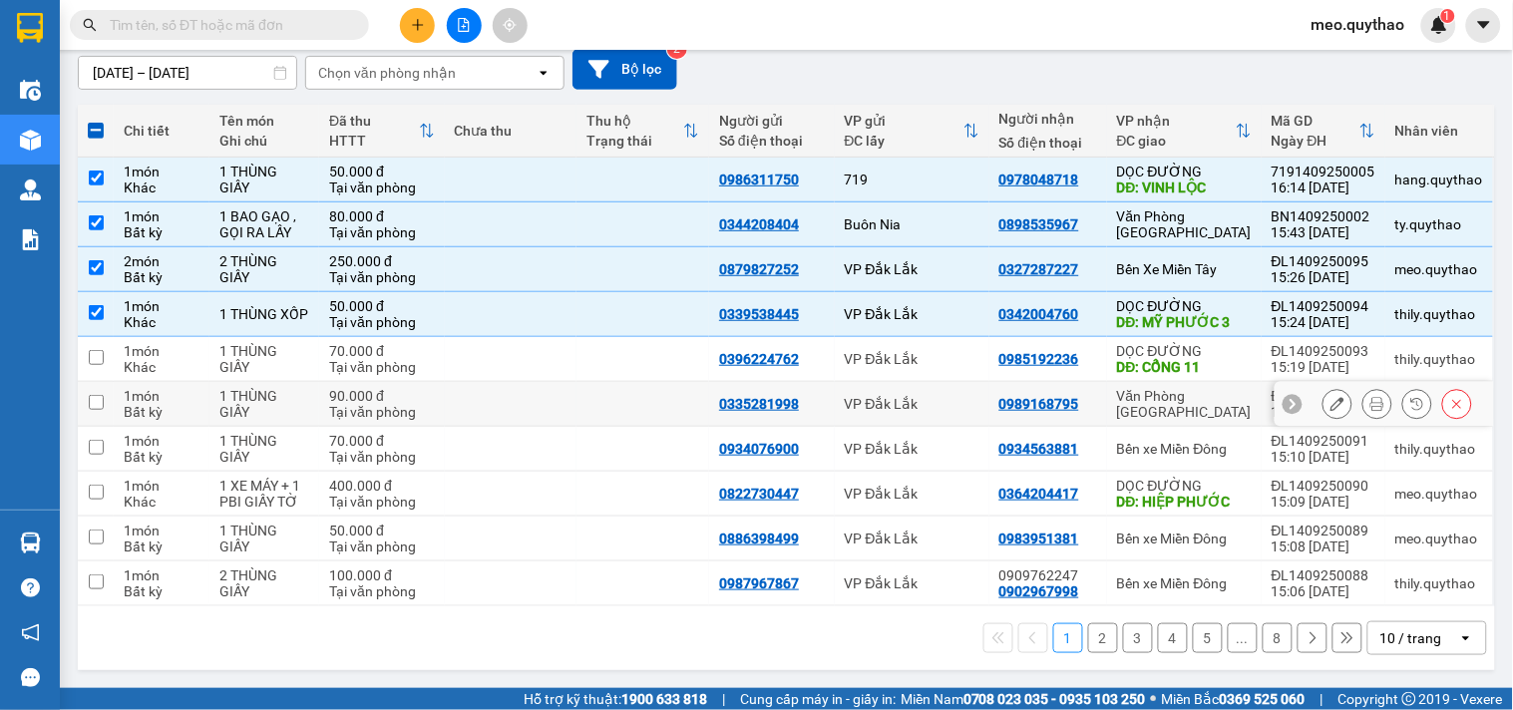
click at [1191, 412] on td "Văn Phòng [GEOGRAPHIC_DATA]" at bounding box center [1184, 404] width 155 height 45
checkbox input "true"
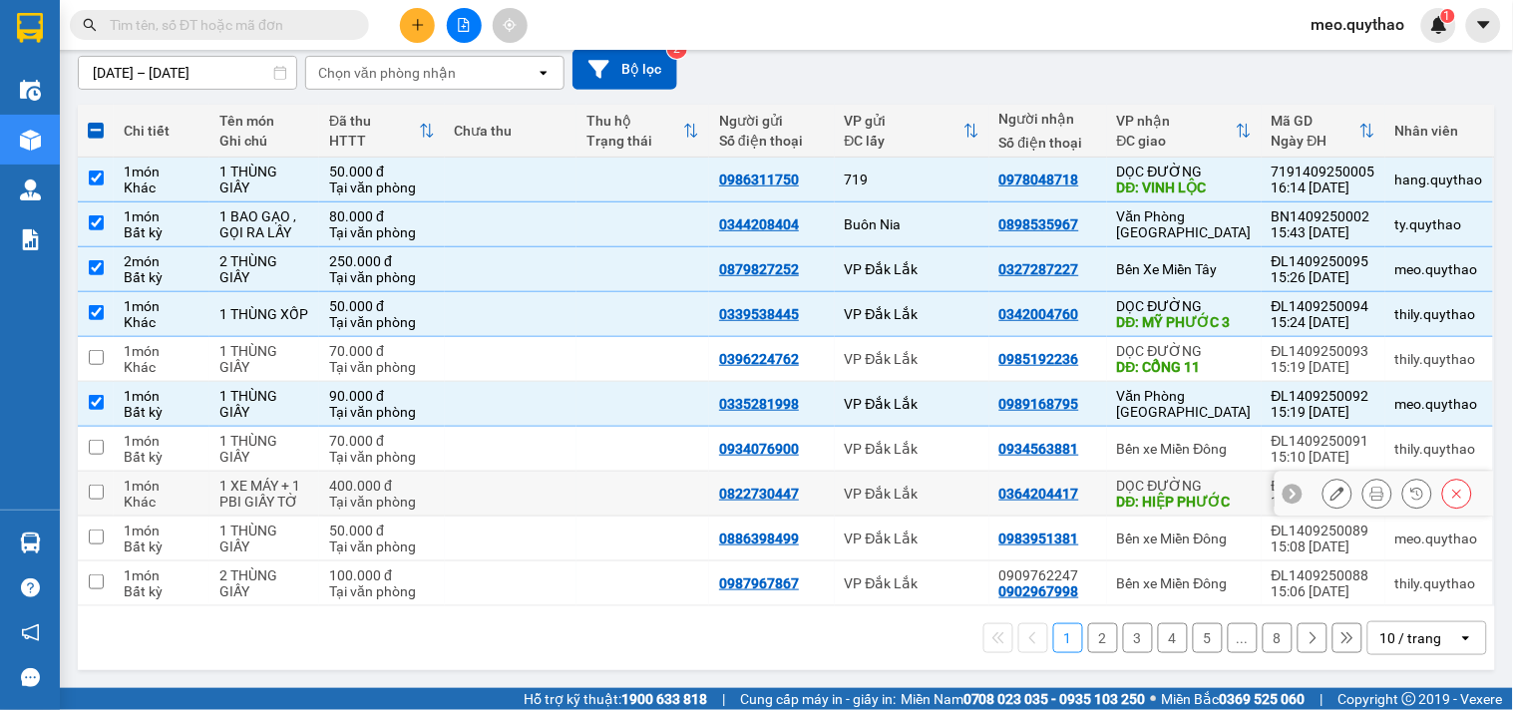
scroll to position [0, 0]
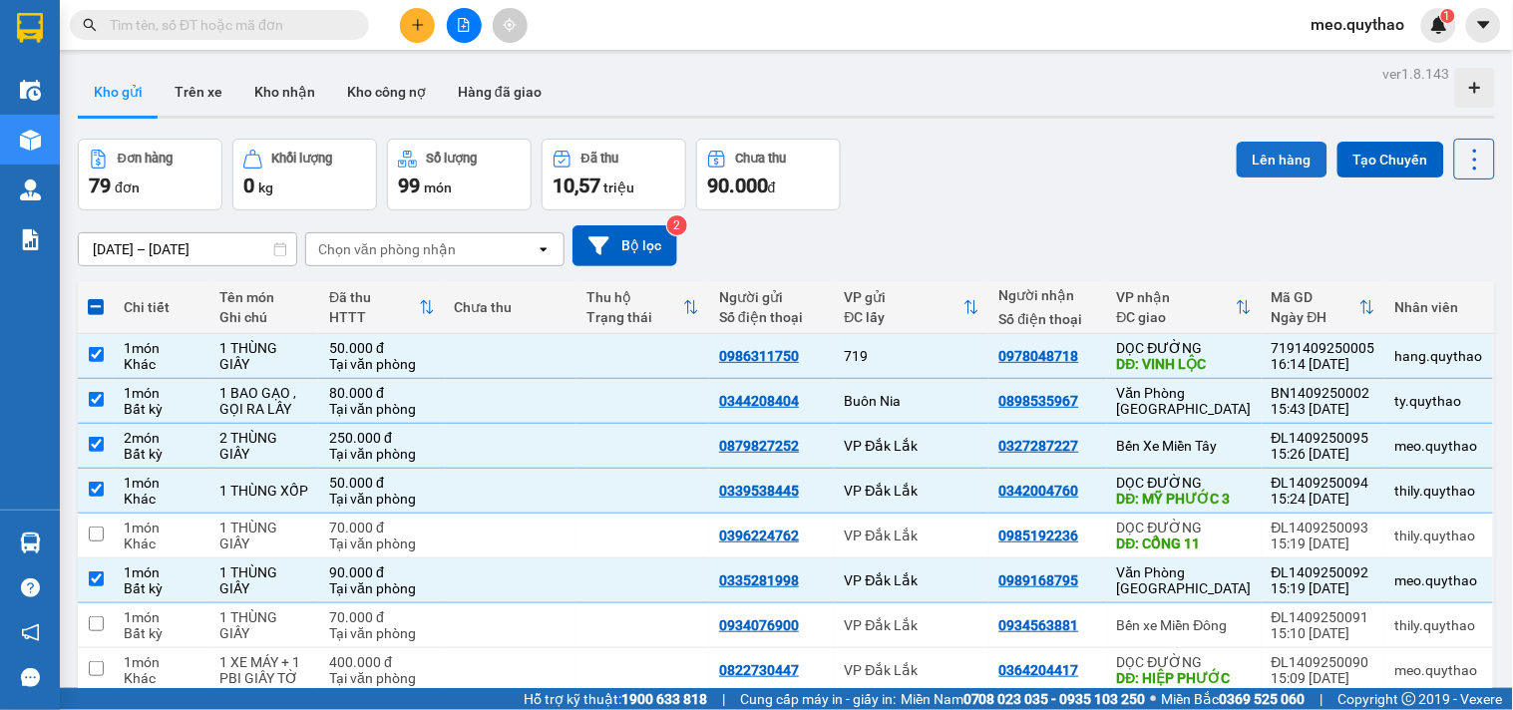
click at [1262, 168] on button "Lên hàng" at bounding box center [1282, 160] width 91 height 36
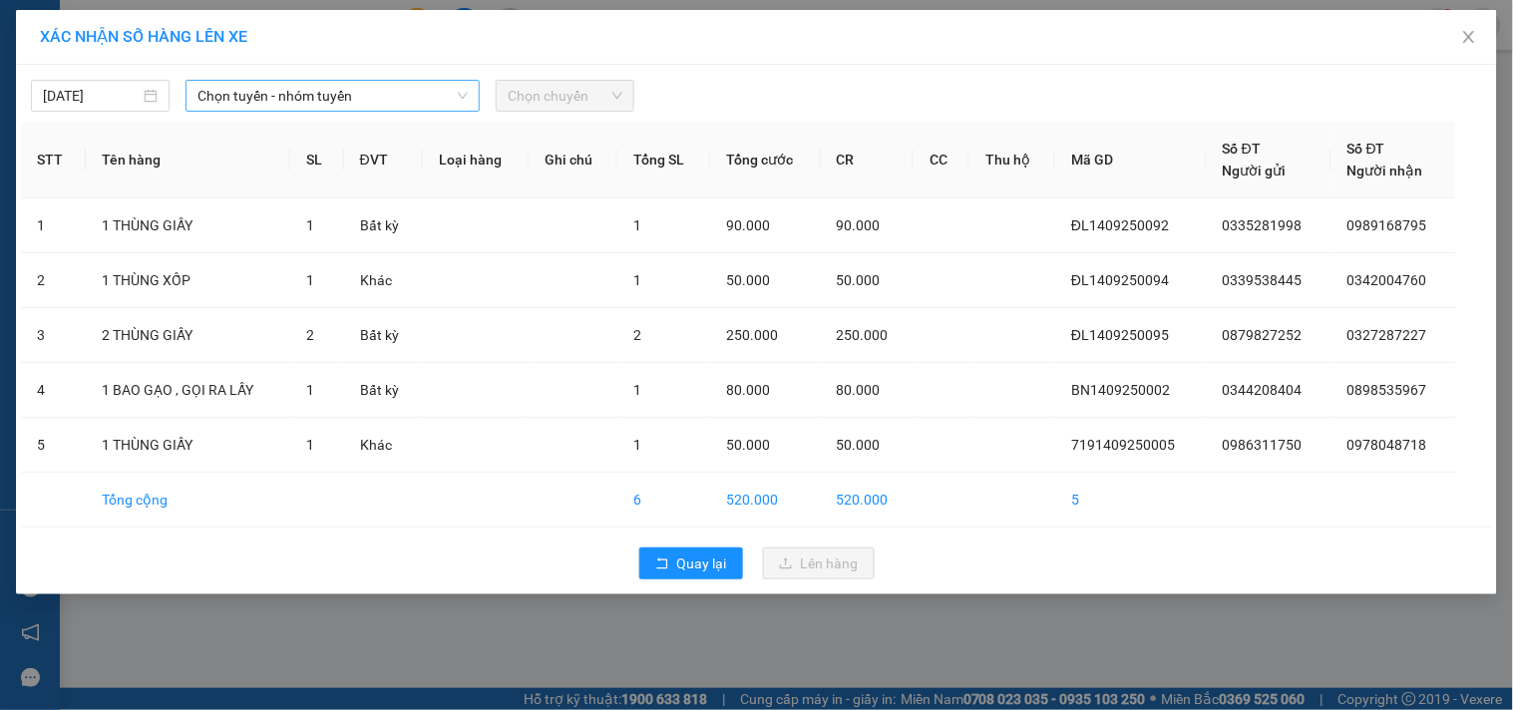
click at [383, 82] on span "Chọn tuyến - nhóm tuyến" at bounding box center [332, 96] width 270 height 30
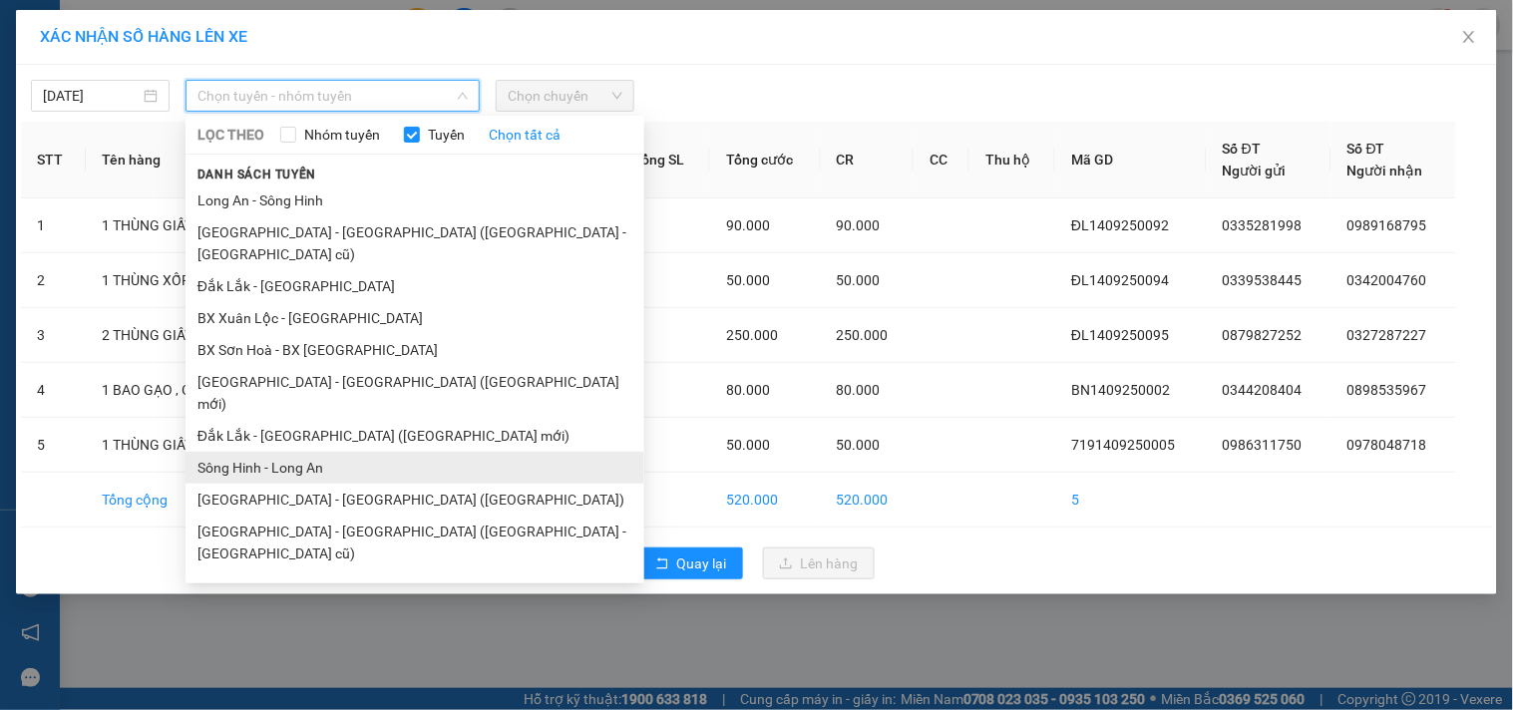
click at [325, 452] on li "Sông Hinh - Long An" at bounding box center [415, 468] width 459 height 32
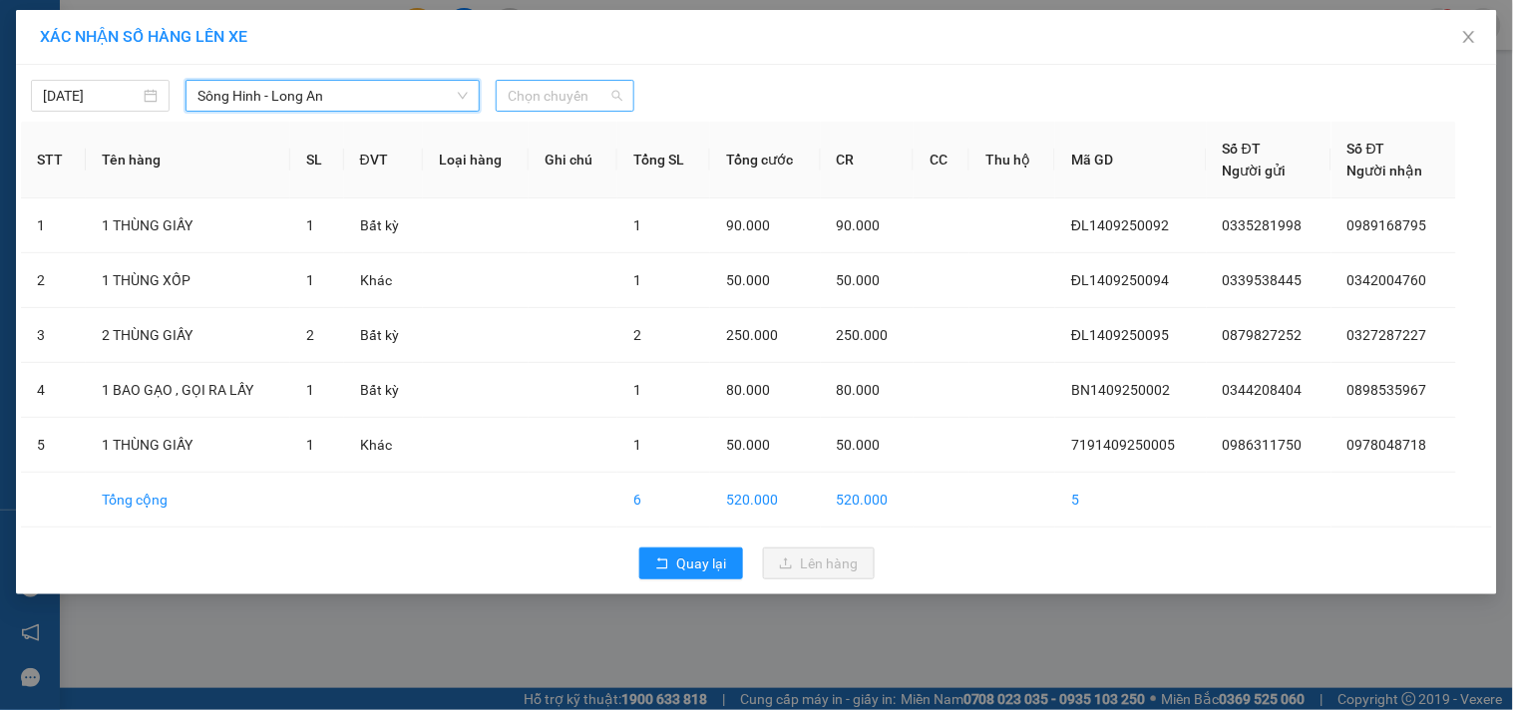
click at [557, 102] on span "Chọn chuyến" at bounding box center [565, 96] width 115 height 30
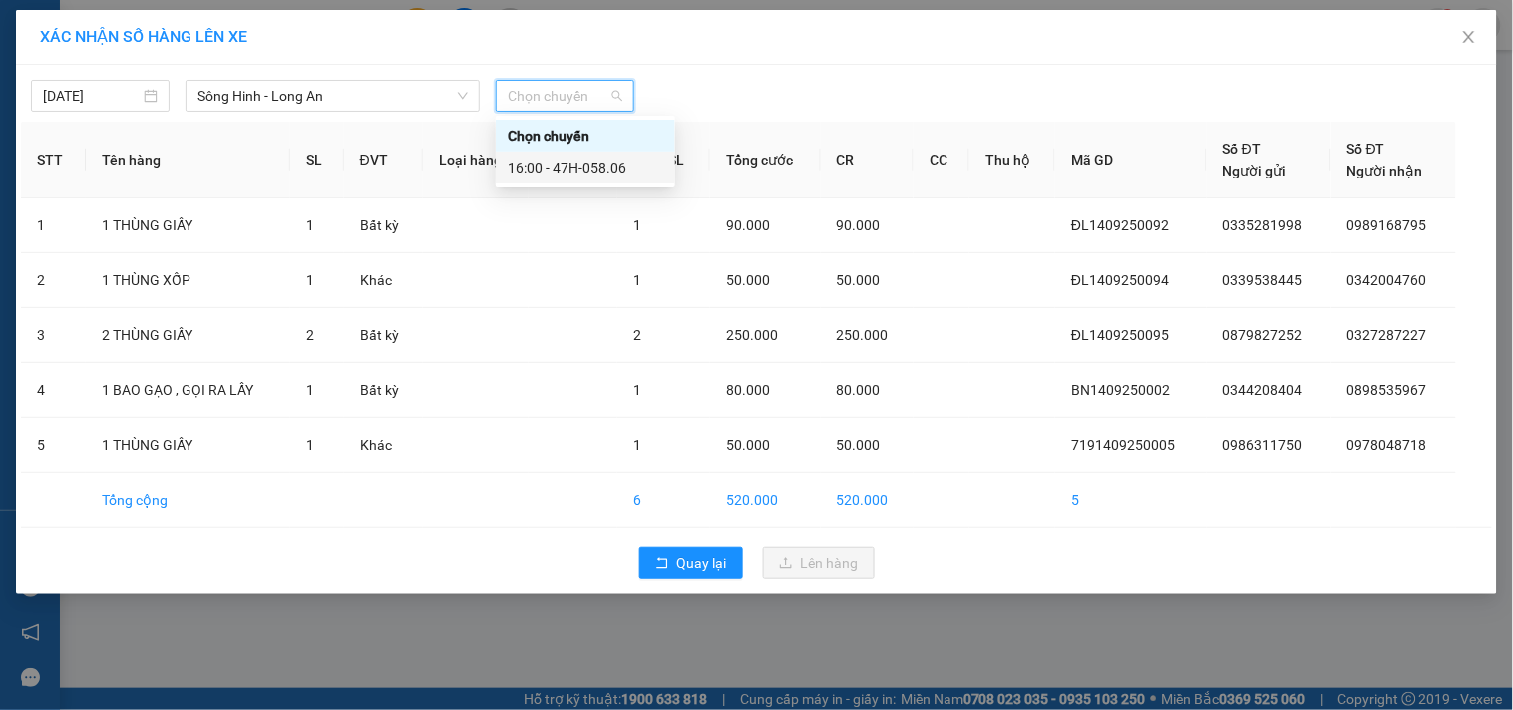
click at [581, 160] on div "16:00 - 47H-058.06" at bounding box center [586, 168] width 156 height 22
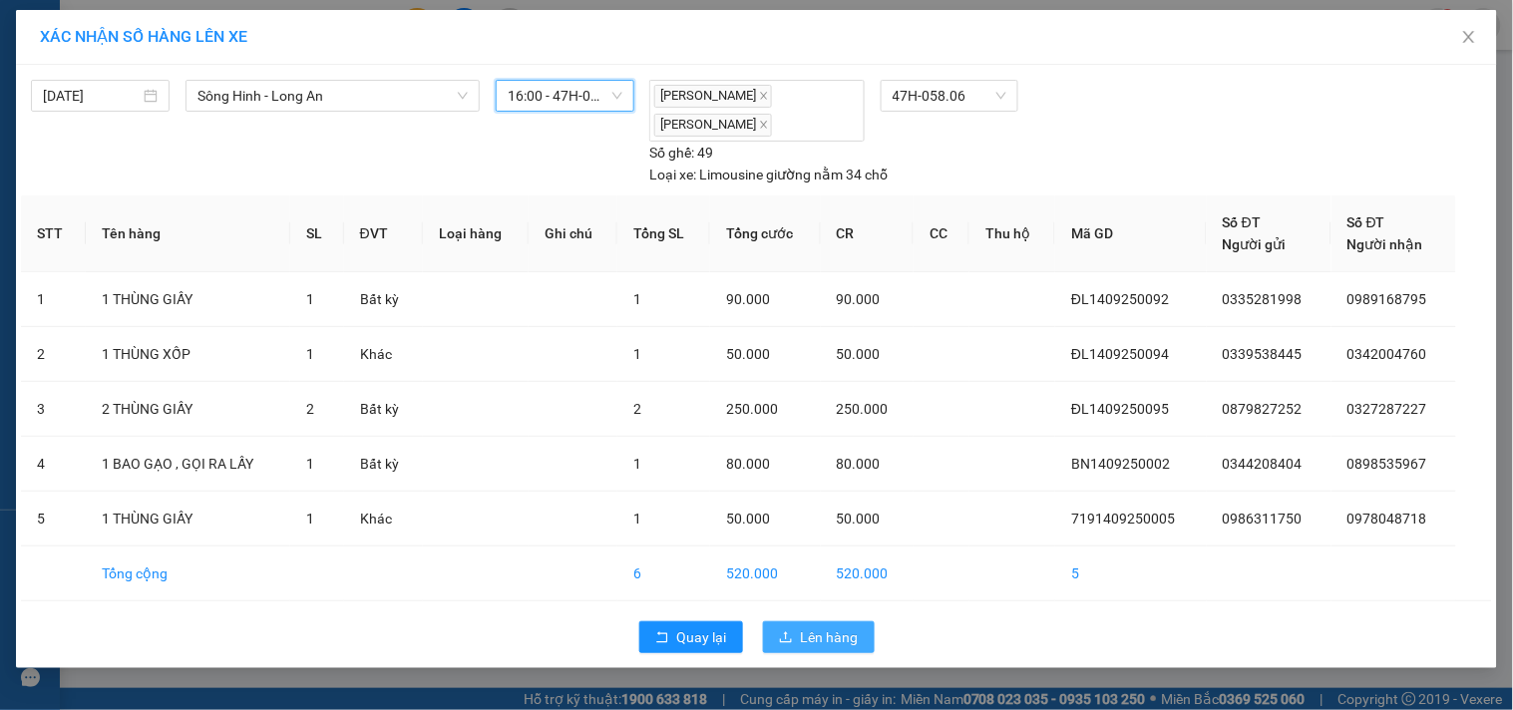
click at [838, 632] on span "Lên hàng" at bounding box center [830, 637] width 58 height 22
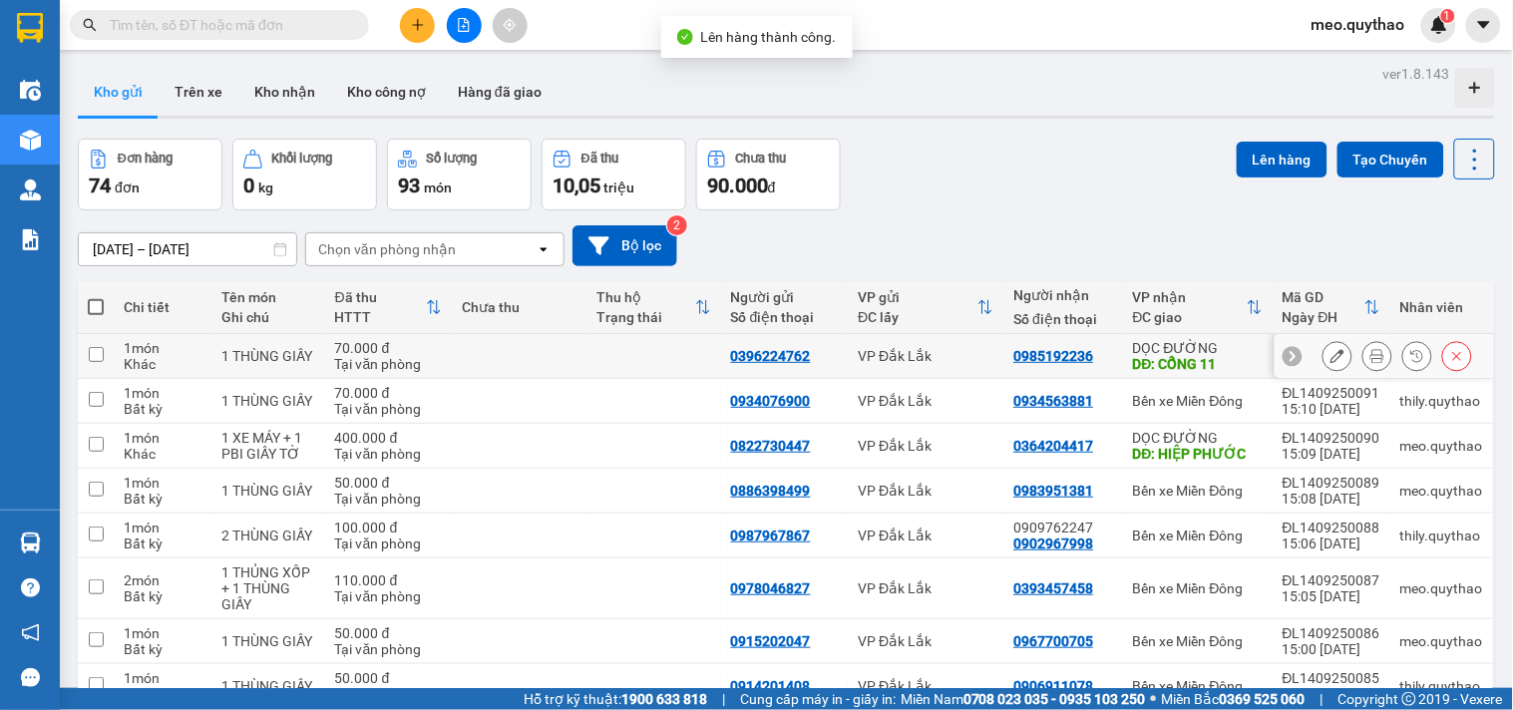
click at [1165, 352] on div "DỌC ĐƯỜNG" at bounding box center [1198, 348] width 130 height 16
checkbox input "true"
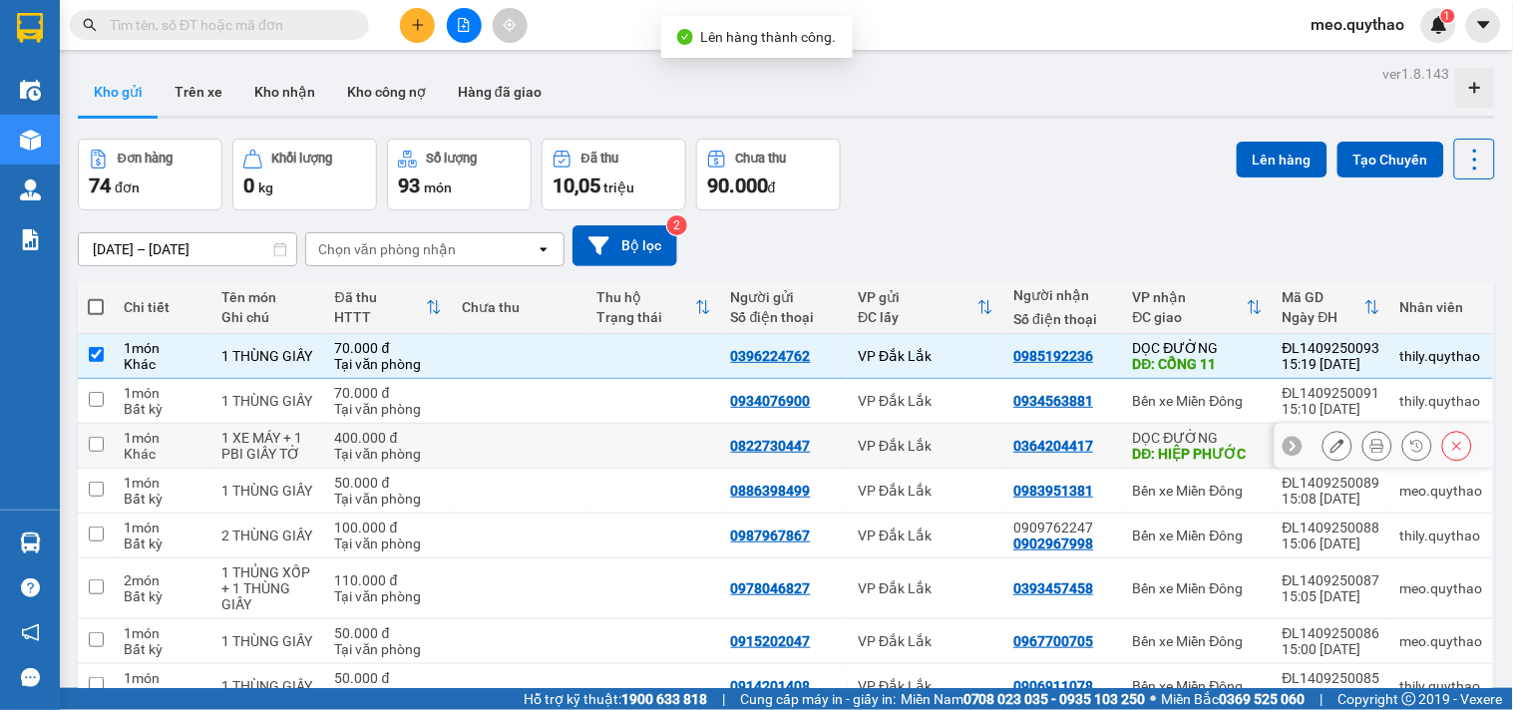
click at [1173, 450] on div "DĐ: HIỆP PHƯỚC" at bounding box center [1198, 454] width 130 height 16
checkbox input "true"
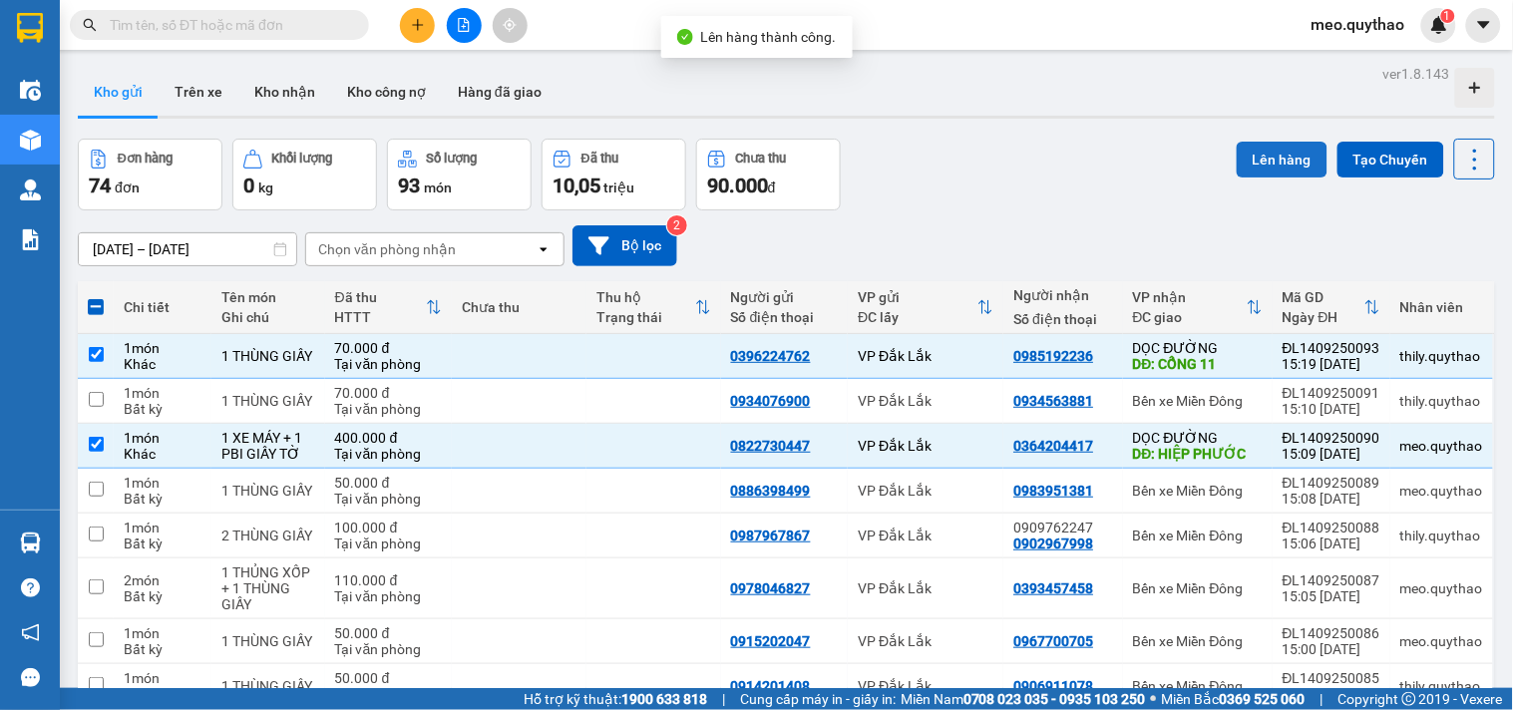
click at [1254, 150] on button "Lên hàng" at bounding box center [1282, 160] width 91 height 36
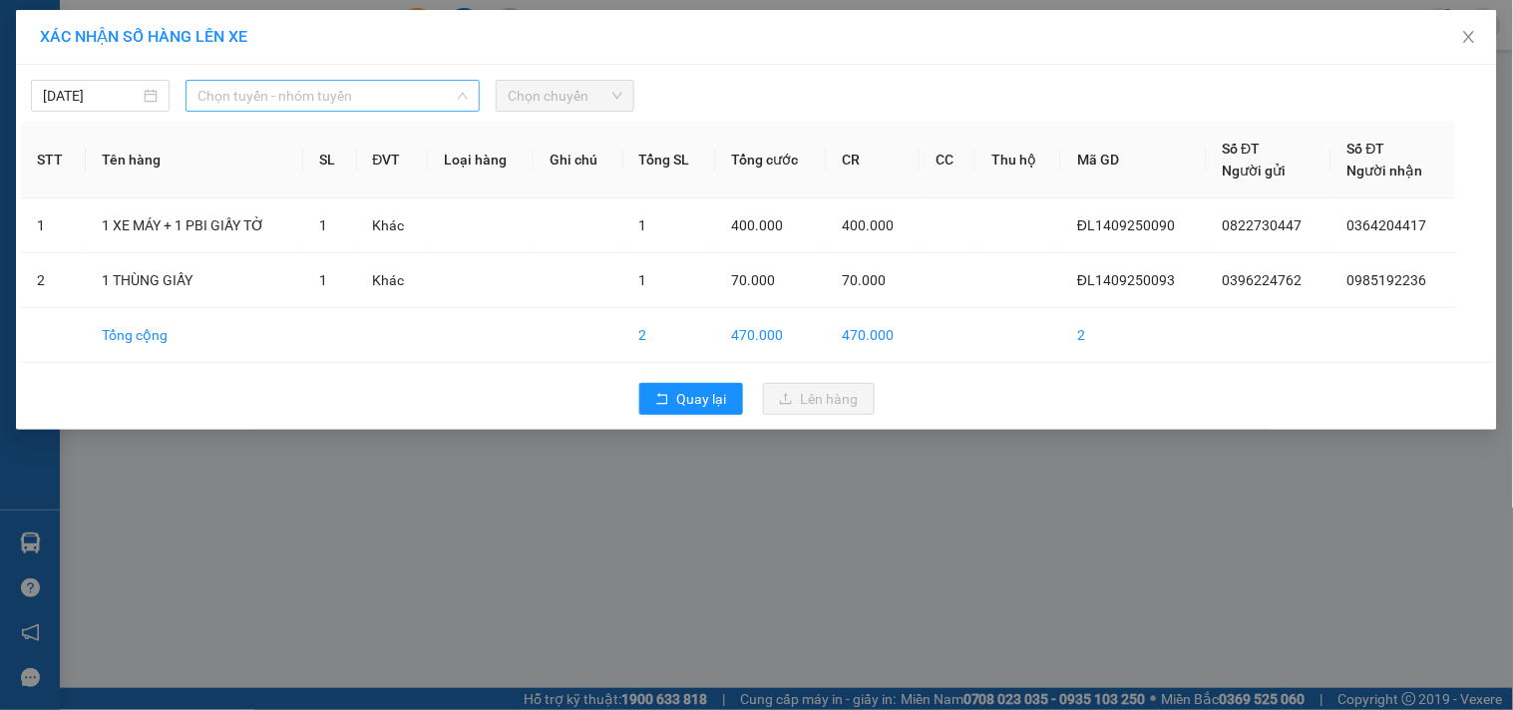
click at [367, 92] on span "Chọn tuyến - nhóm tuyến" at bounding box center [332, 96] width 270 height 30
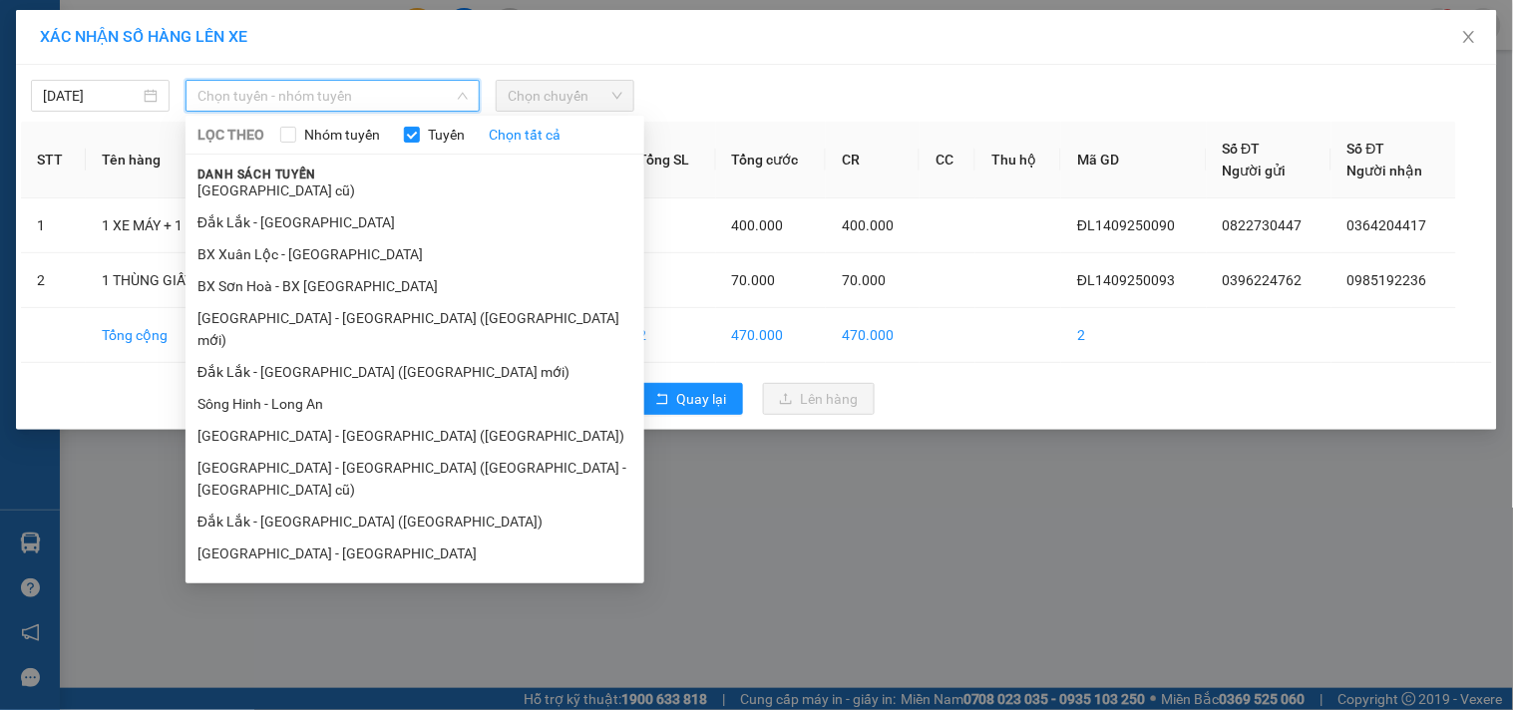
scroll to position [120, 0]
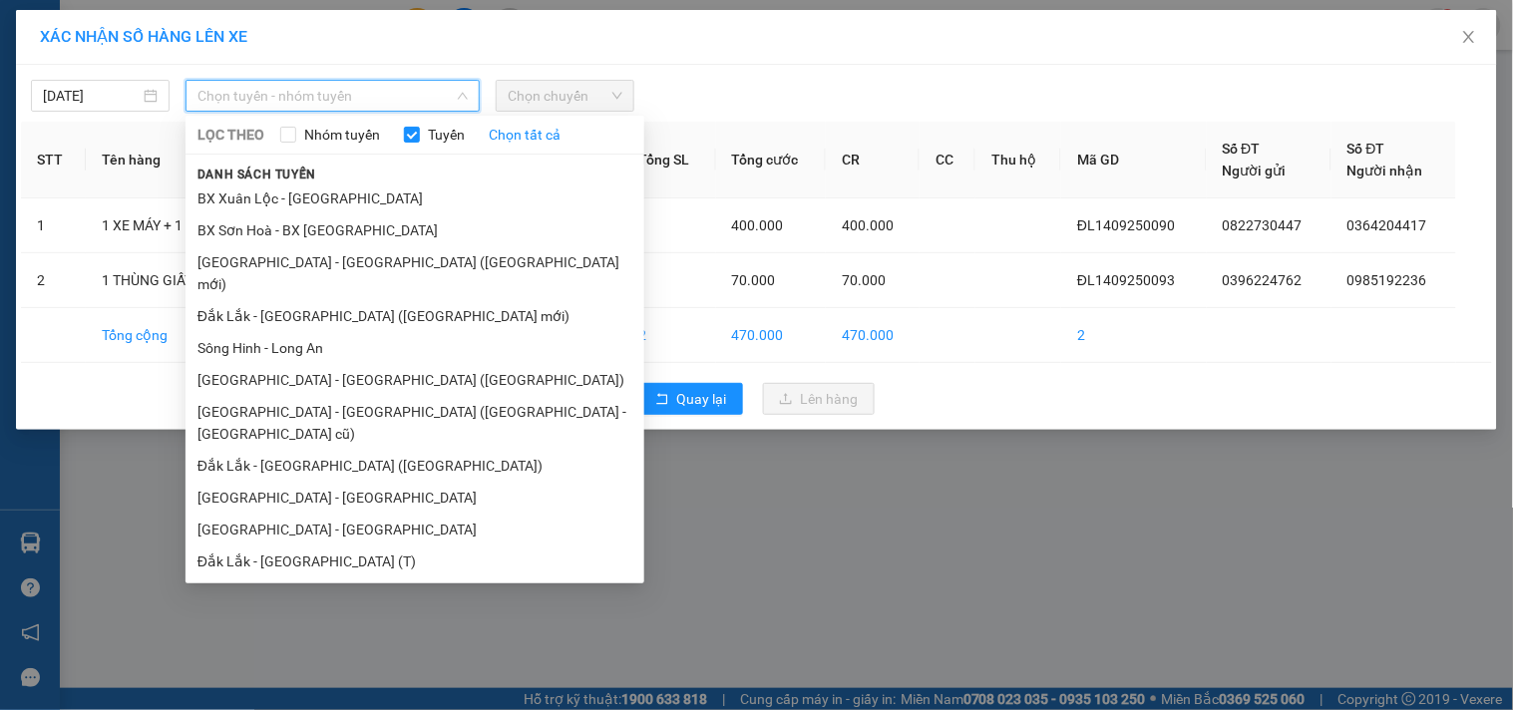
click at [319, 609] on li "Đắk Lắk - [GEOGRAPHIC_DATA]" at bounding box center [415, 625] width 459 height 32
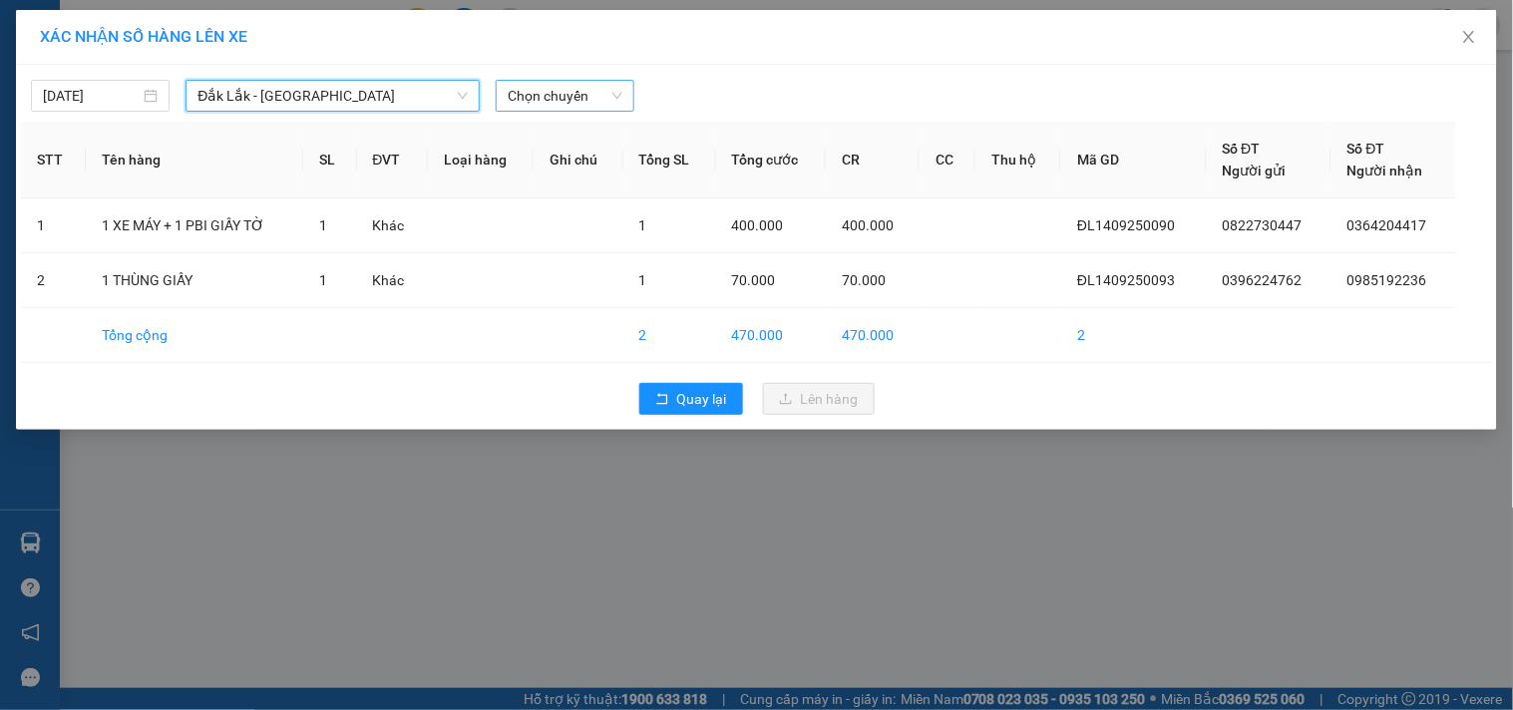
click at [530, 83] on span "Chọn chuyến" at bounding box center [565, 96] width 115 height 30
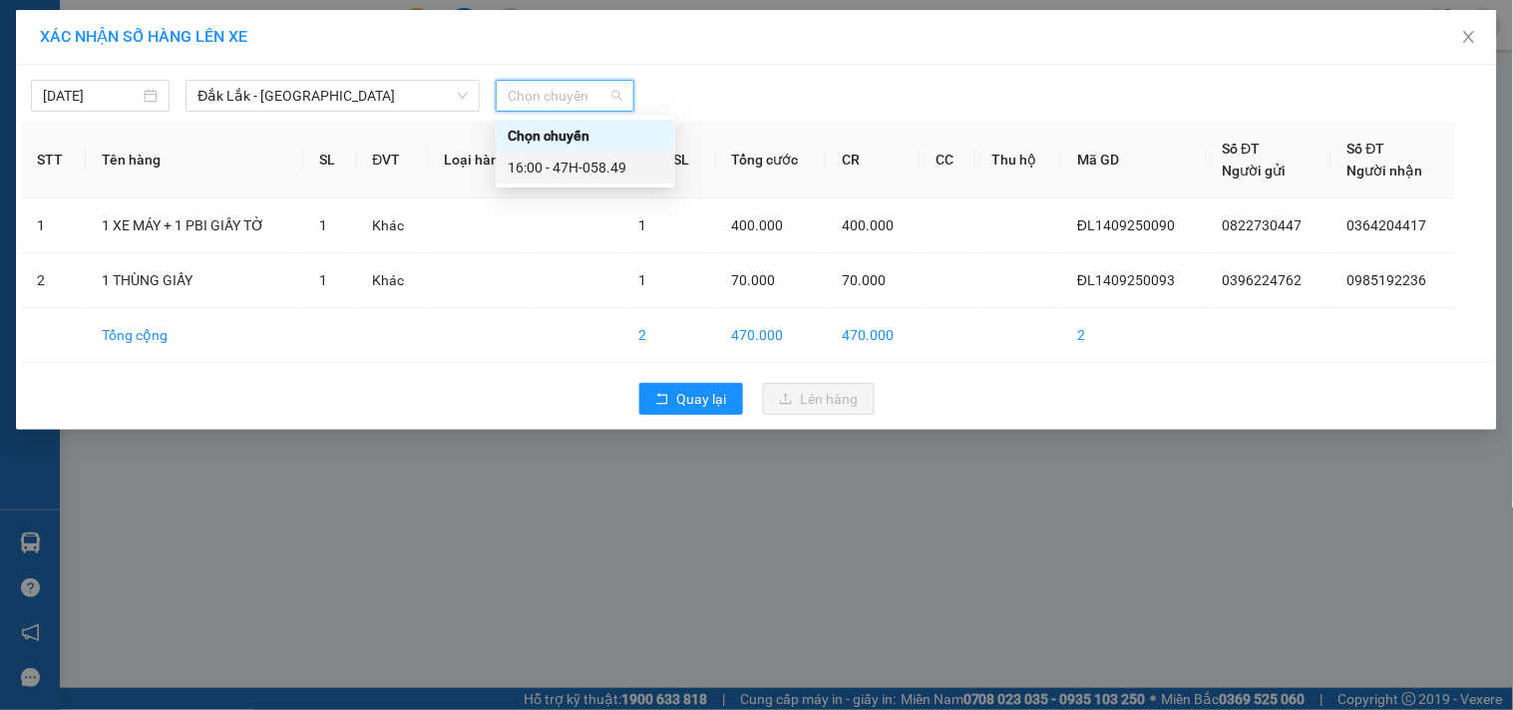
click at [556, 157] on div "16:00 - 47H-058.49" at bounding box center [586, 168] width 156 height 22
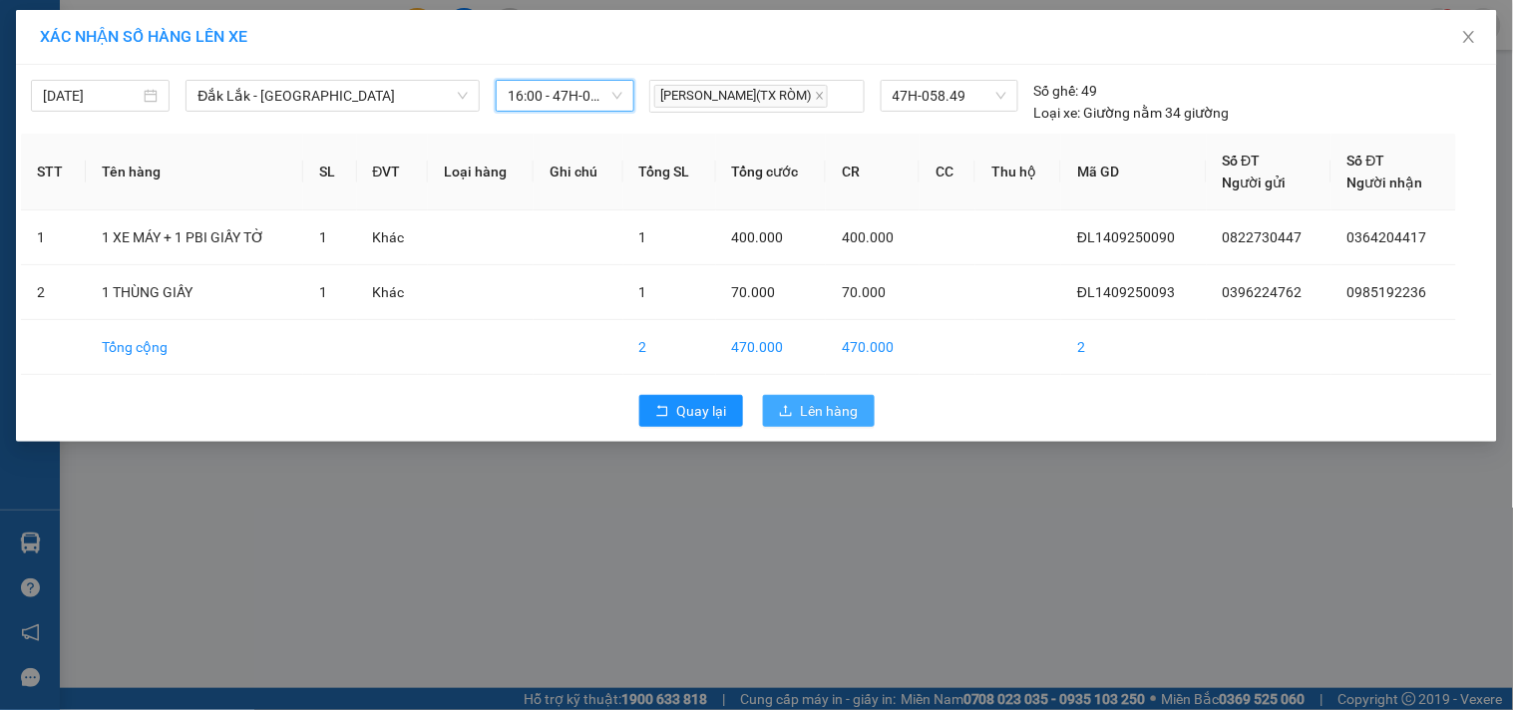
click at [793, 414] on icon "upload" at bounding box center [786, 411] width 14 height 14
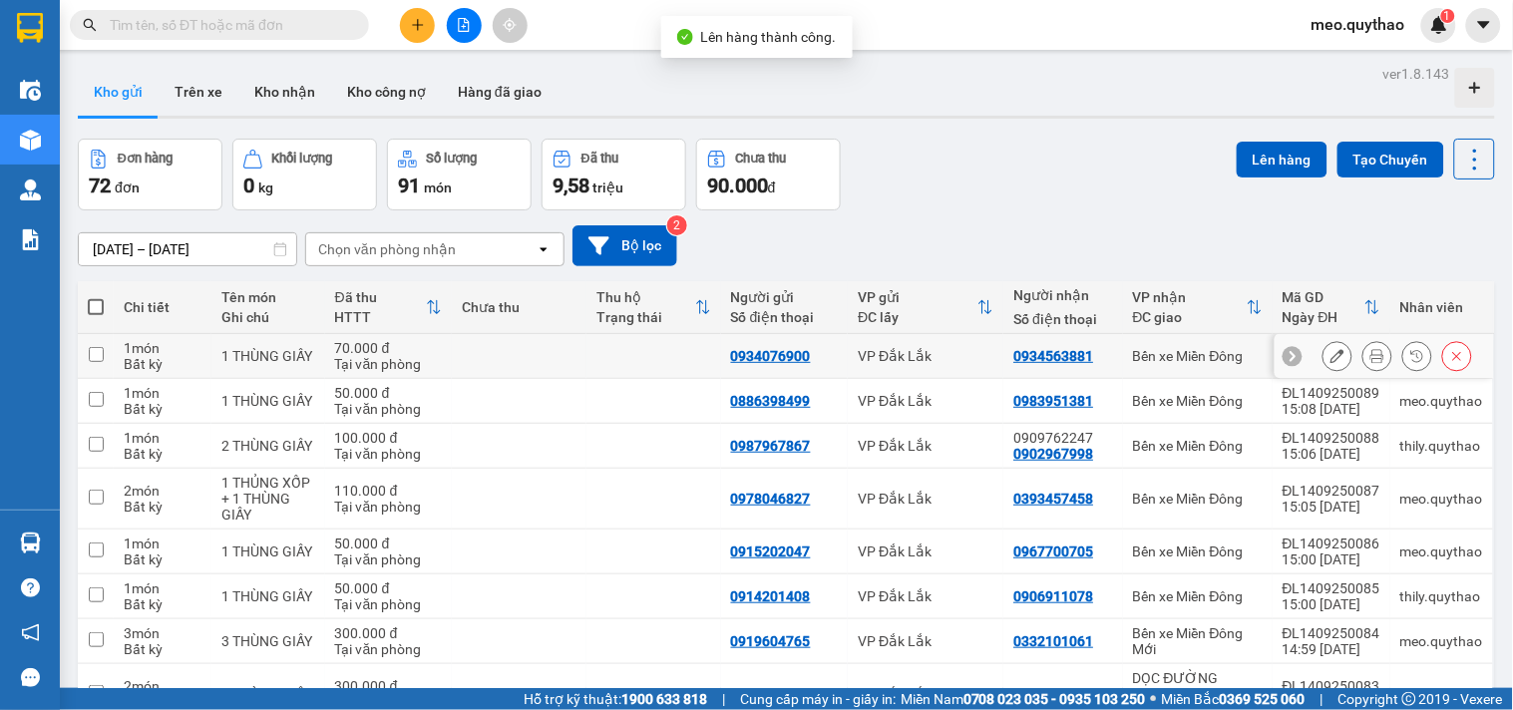
click at [1202, 365] on td "Bến xe Miền Đông" at bounding box center [1198, 356] width 150 height 45
checkbox input "true"
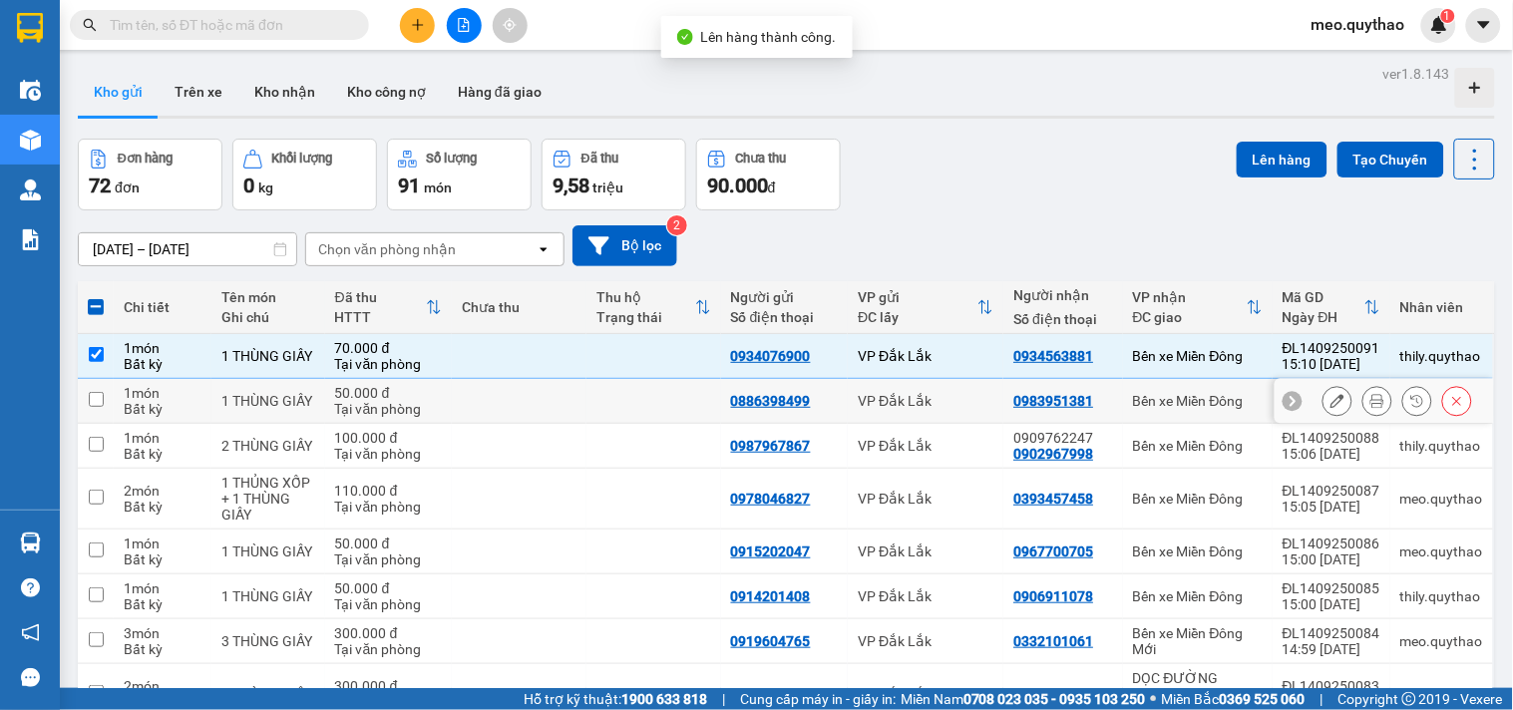
click at [1204, 399] on div "Bến xe Miền Đông" at bounding box center [1198, 401] width 130 height 16
checkbox input "true"
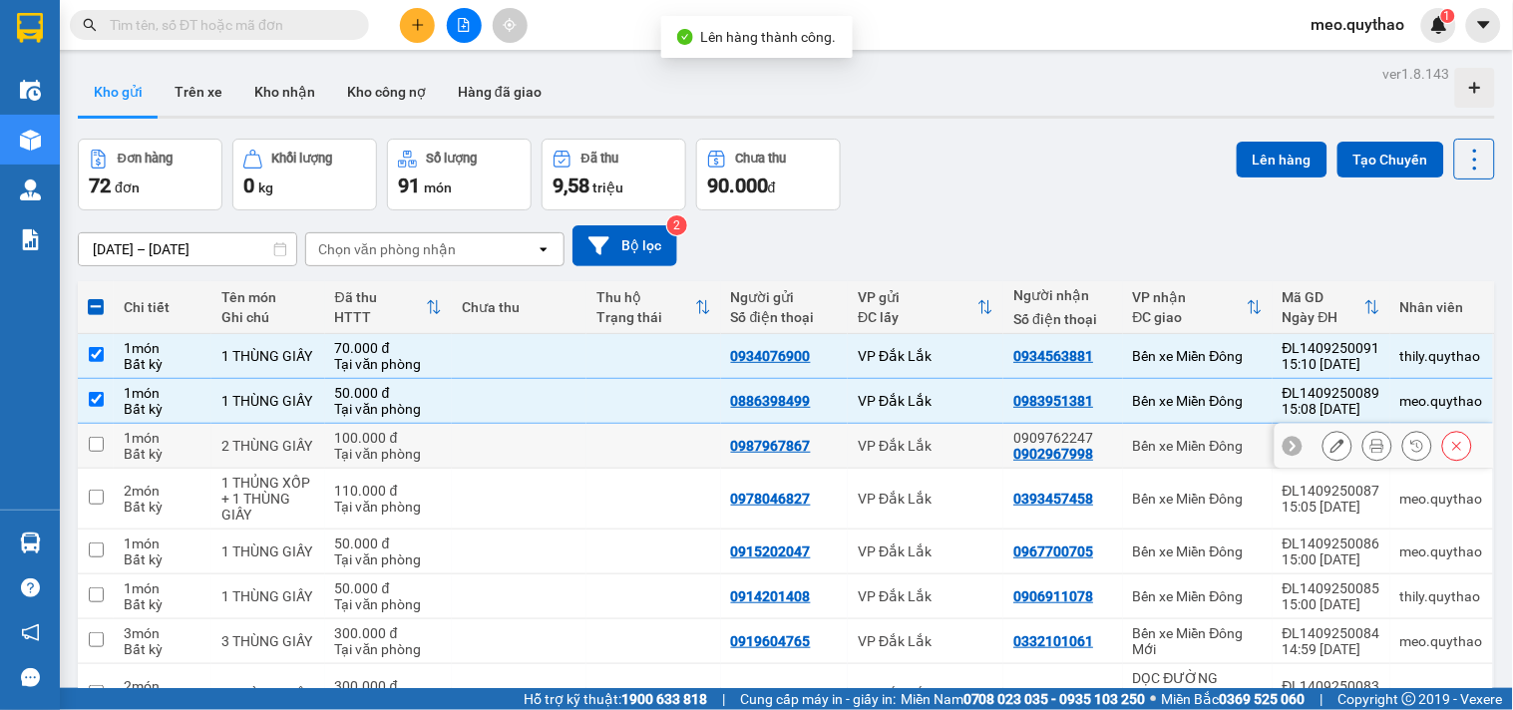
click at [1212, 452] on div "Bến xe Miền Đông" at bounding box center [1198, 446] width 130 height 16
checkbox input "true"
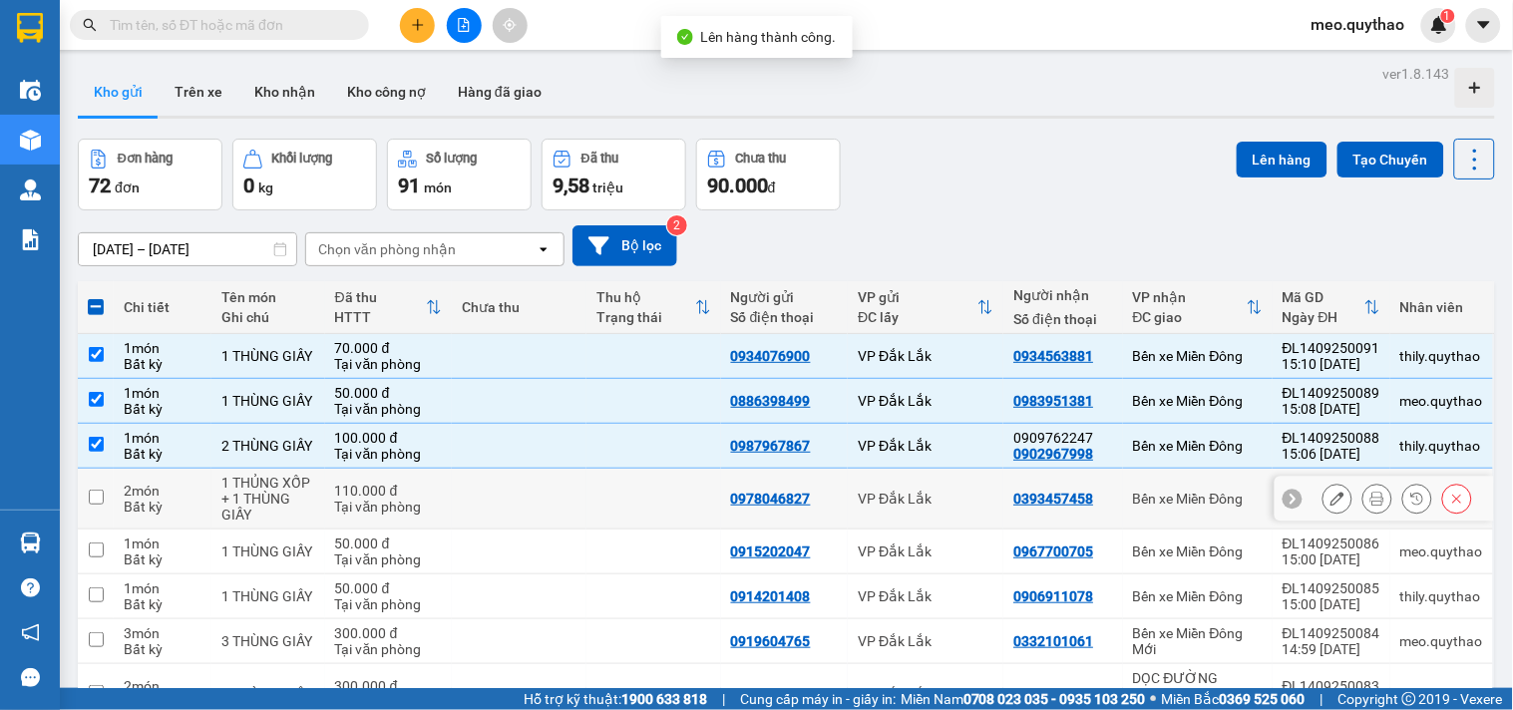
click at [1207, 502] on div "Bến xe Miền Đông" at bounding box center [1198, 499] width 130 height 16
checkbox input "true"
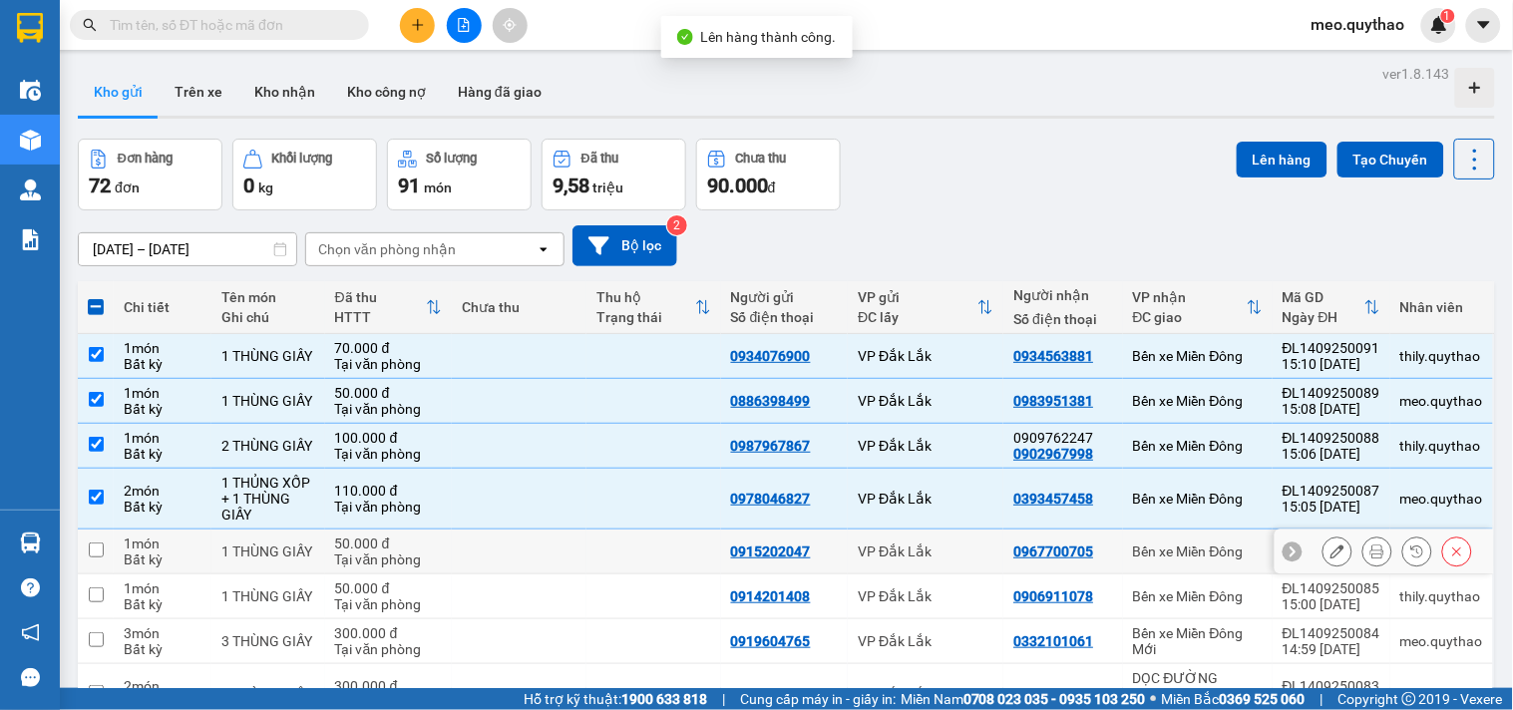
click at [1183, 564] on td "Bến xe Miền Đông" at bounding box center [1198, 552] width 150 height 45
checkbox input "true"
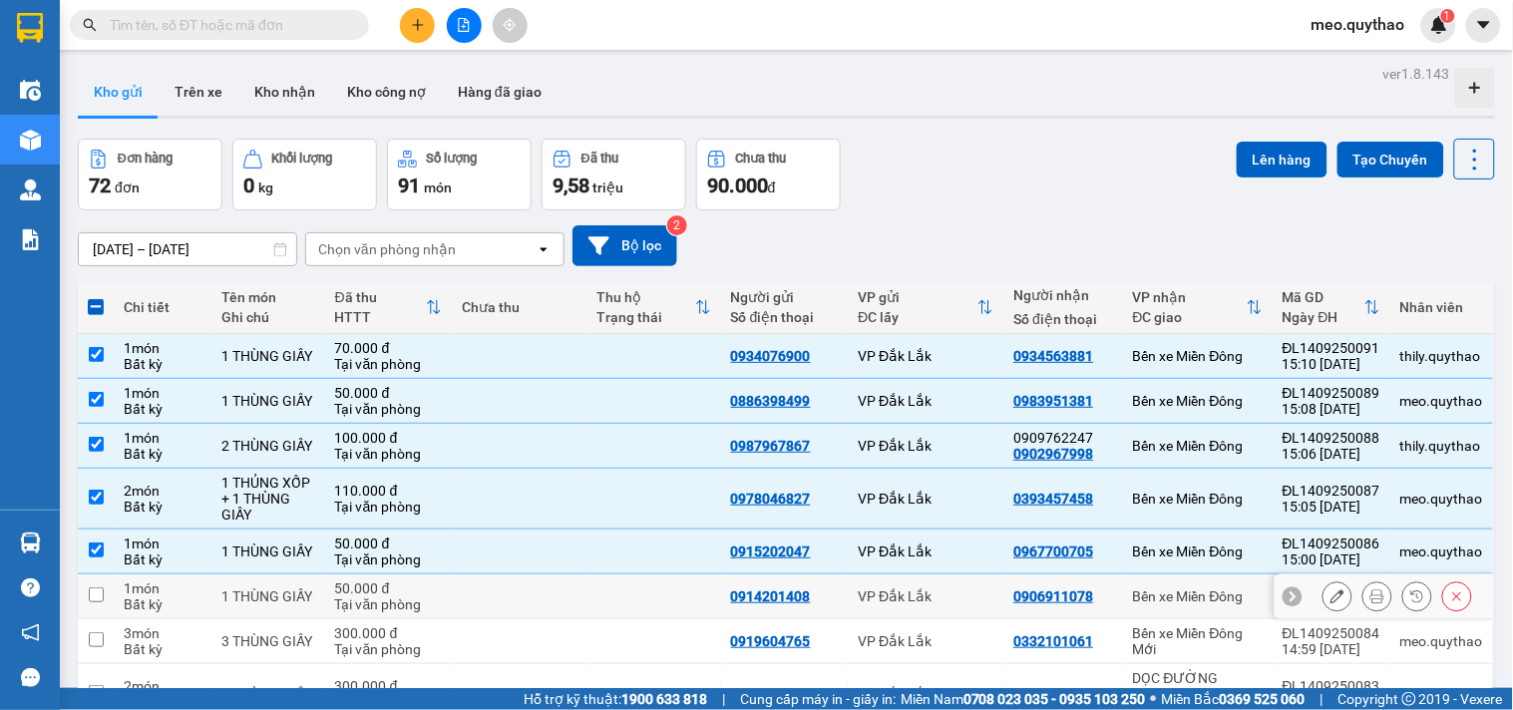
click at [1177, 604] on div "Bến xe Miền Đông" at bounding box center [1198, 596] width 130 height 16
checkbox input "true"
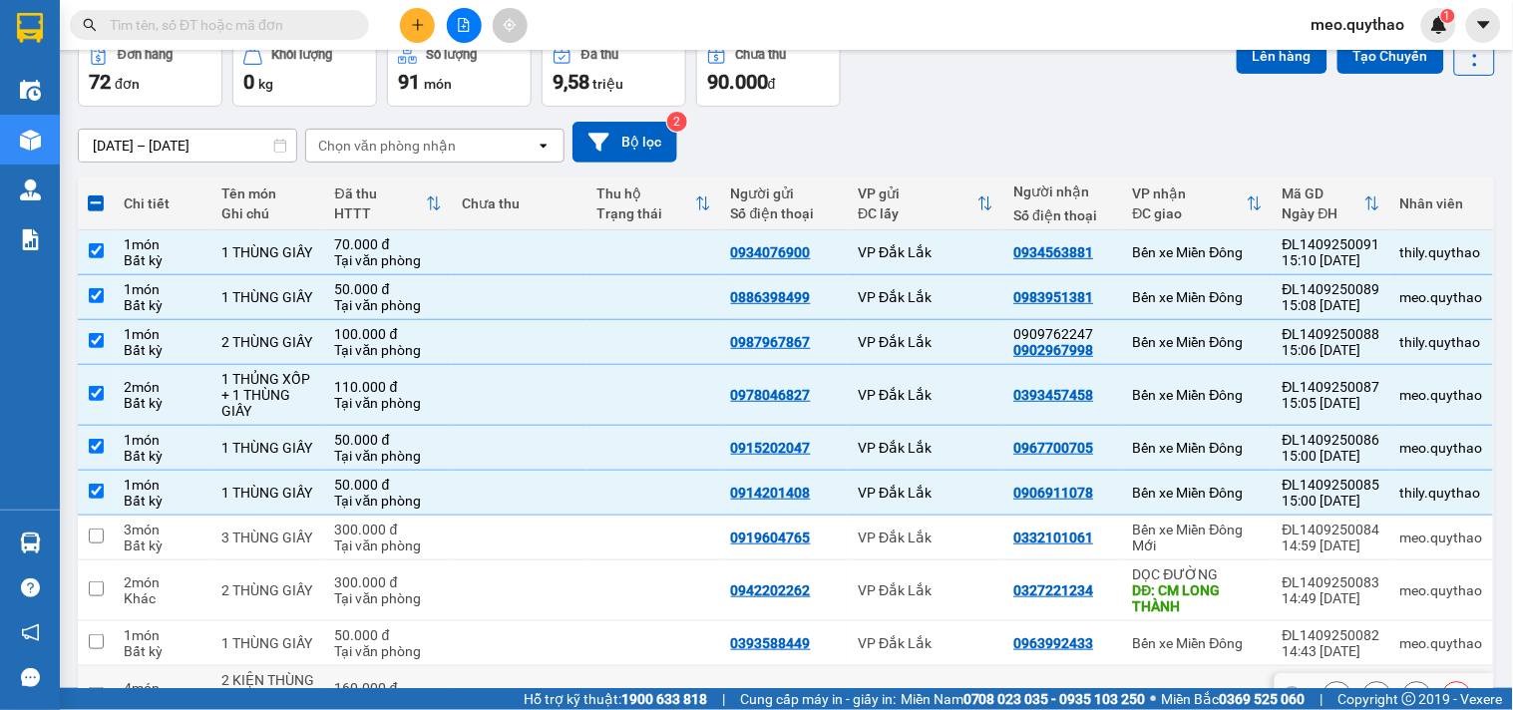
scroll to position [225, 0]
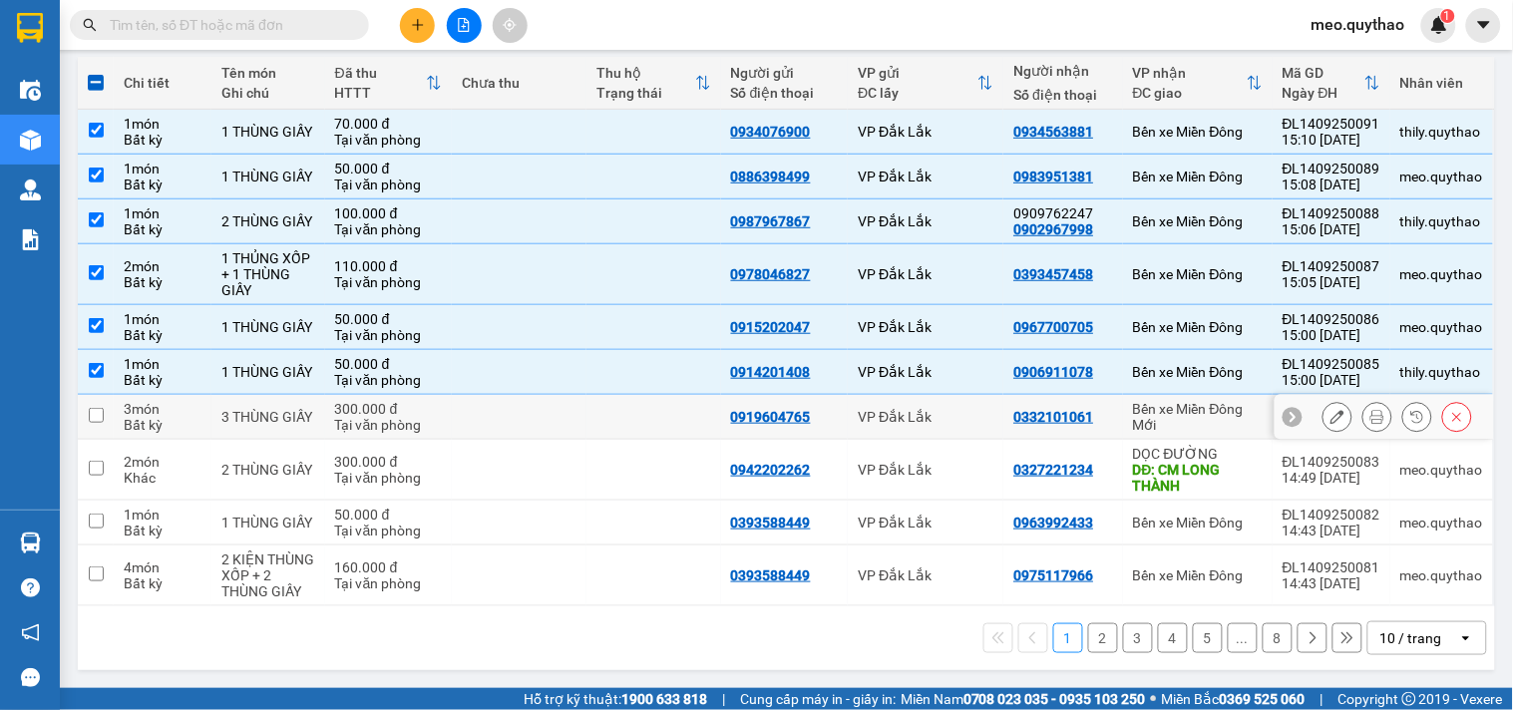
click at [1174, 425] on div "Bến xe Miền Đông Mới" at bounding box center [1198, 417] width 130 height 32
checkbox input "true"
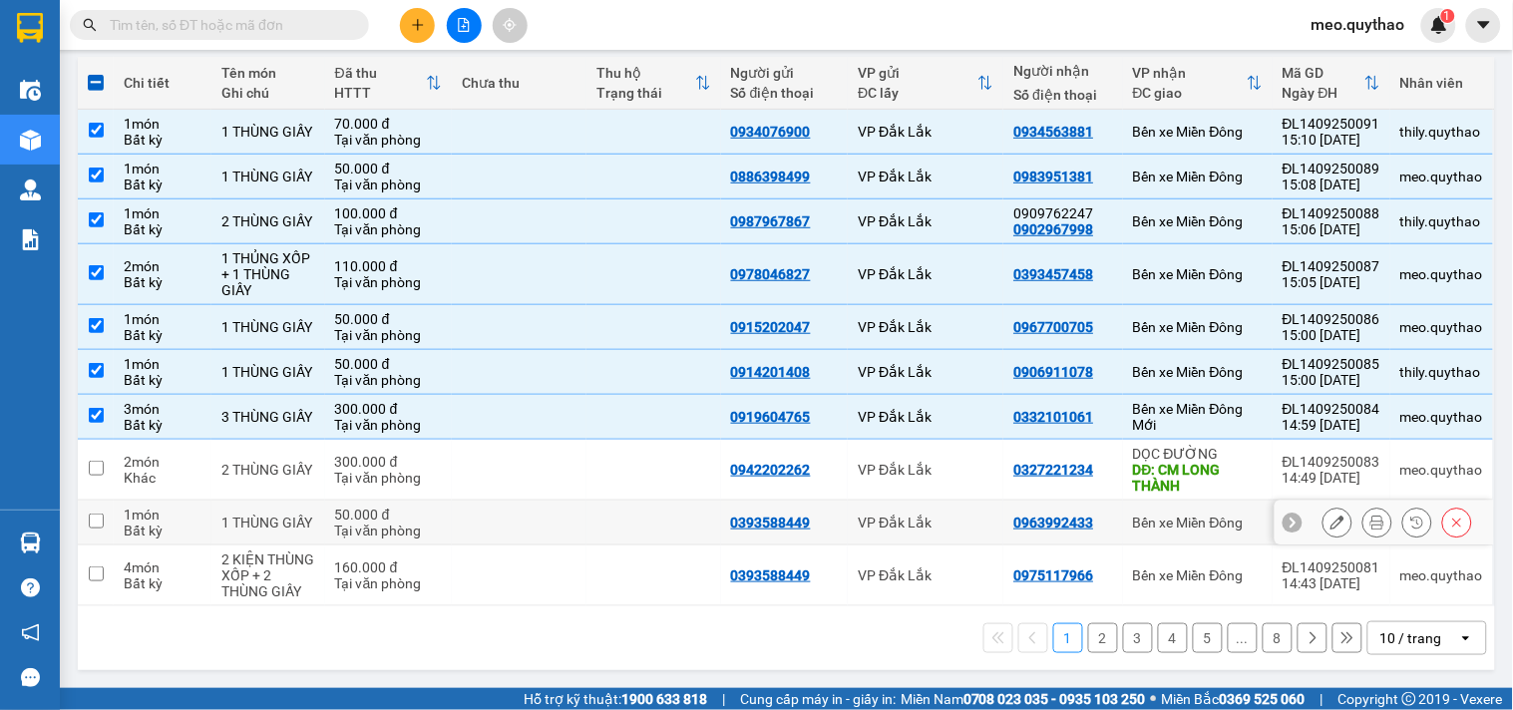
click at [1184, 535] on td "Bến xe Miền Đông" at bounding box center [1198, 523] width 150 height 45
checkbox input "true"
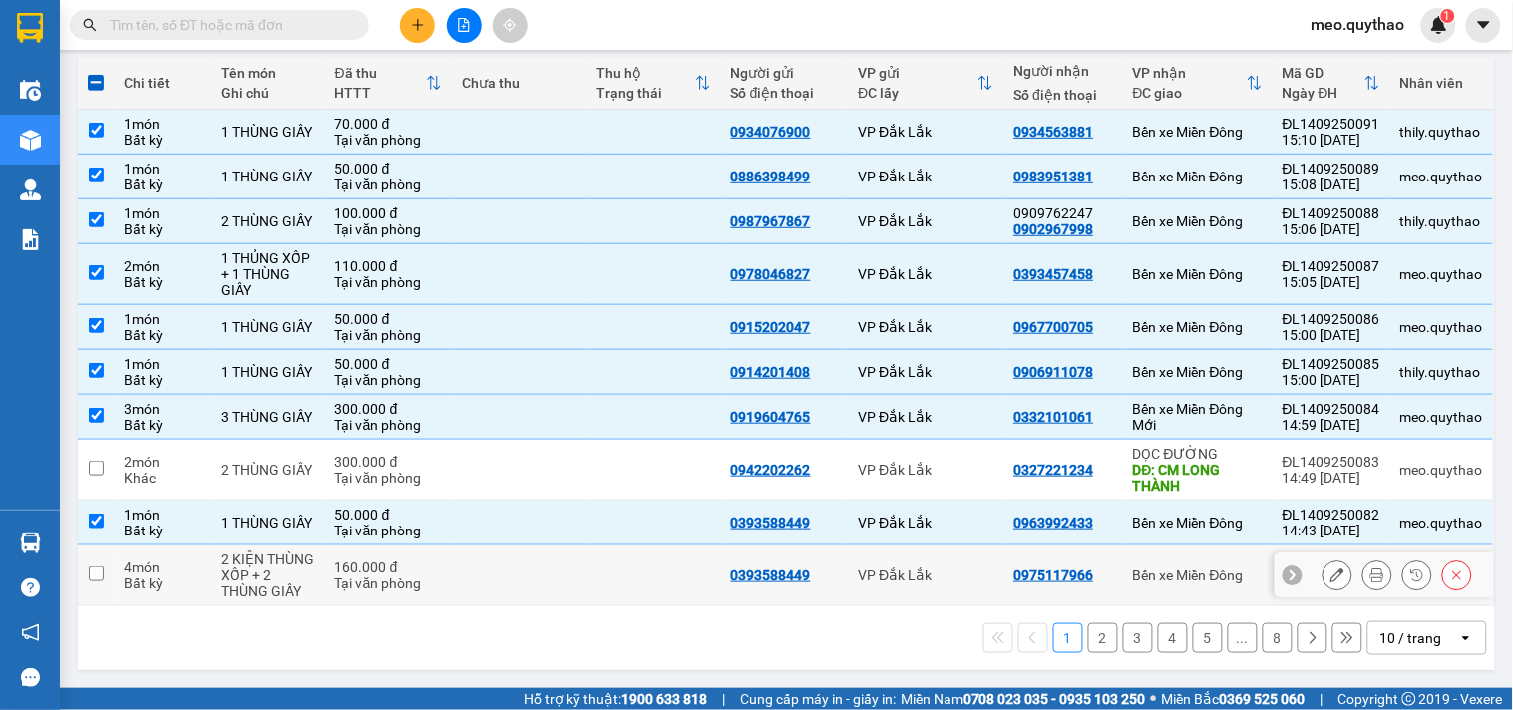
click at [1180, 567] on div "Bến xe Miền Đông" at bounding box center [1198, 575] width 130 height 16
checkbox input "true"
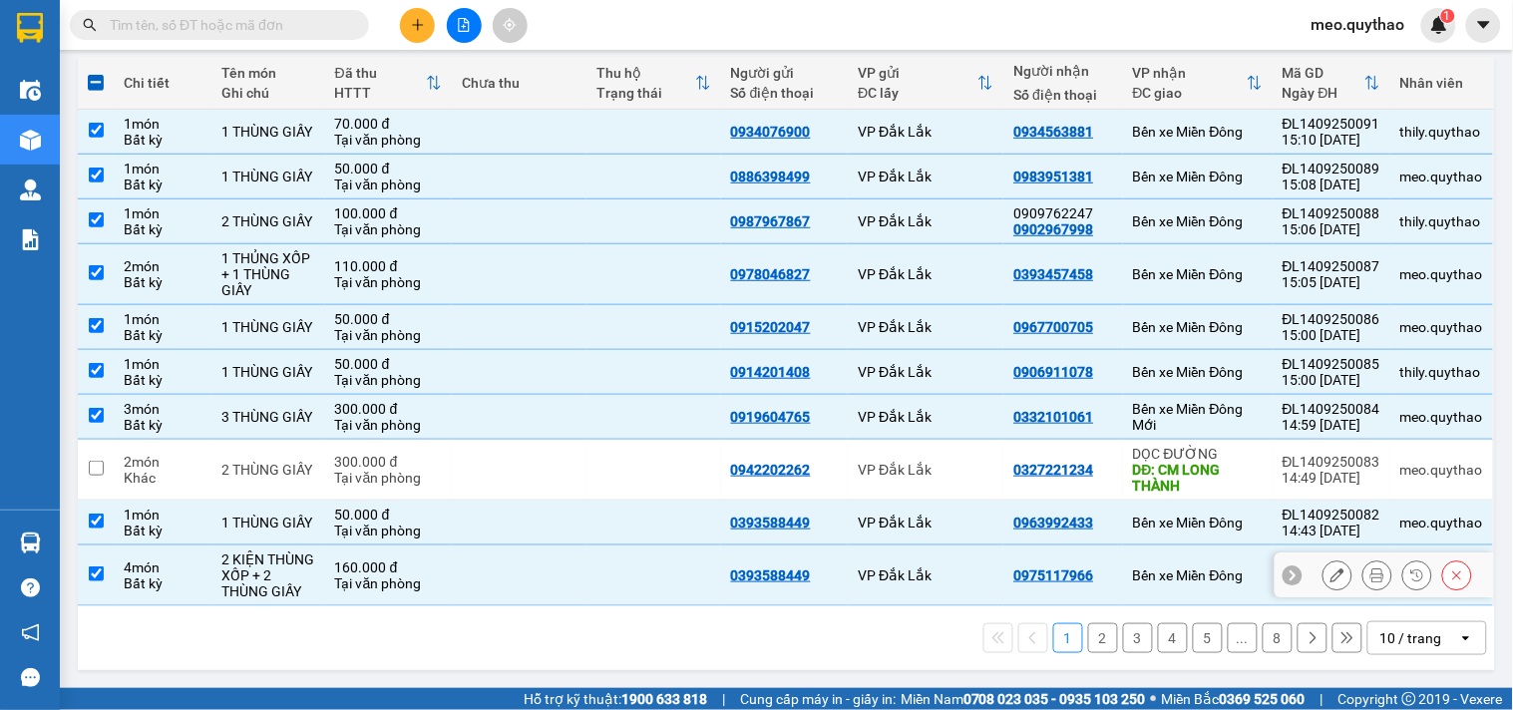
scroll to position [4, 0]
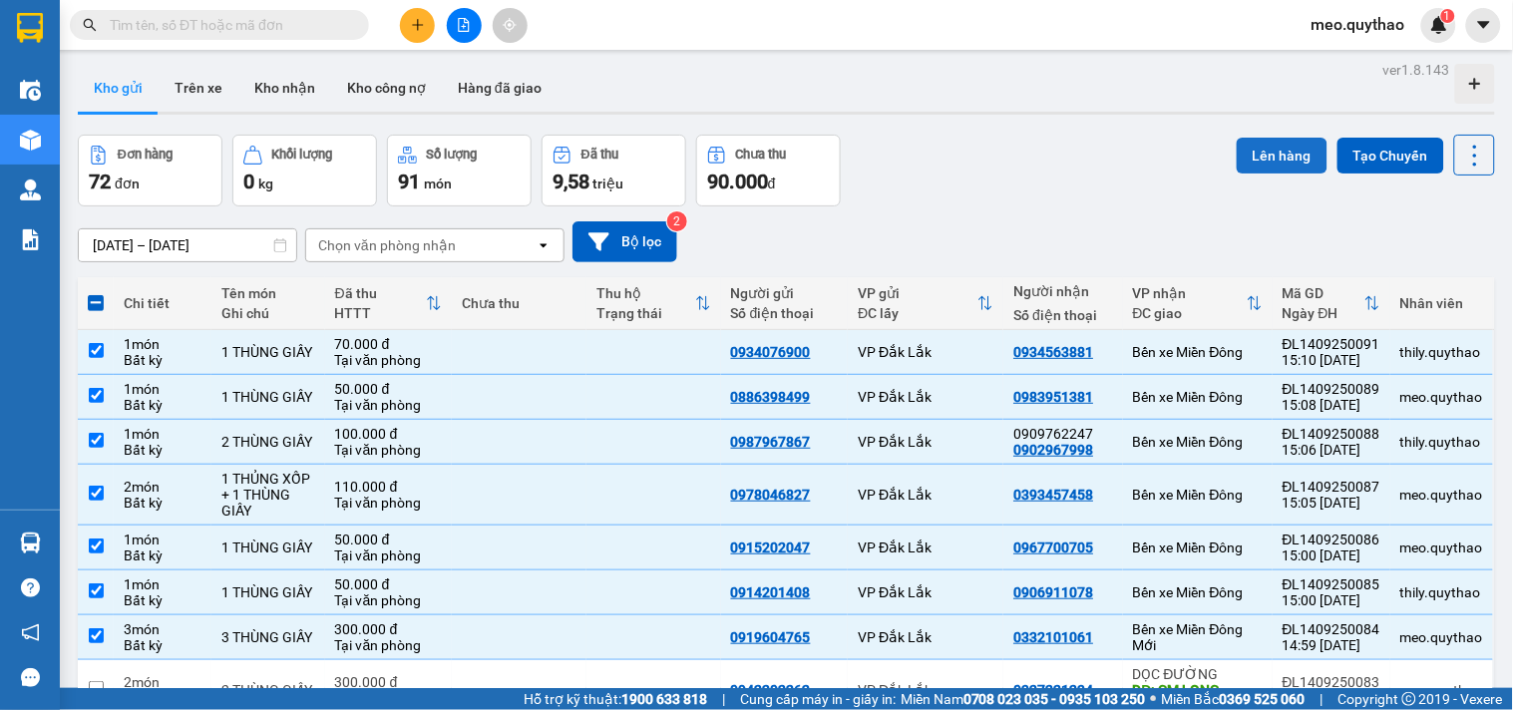
click at [1264, 152] on button "Lên hàng" at bounding box center [1282, 156] width 91 height 36
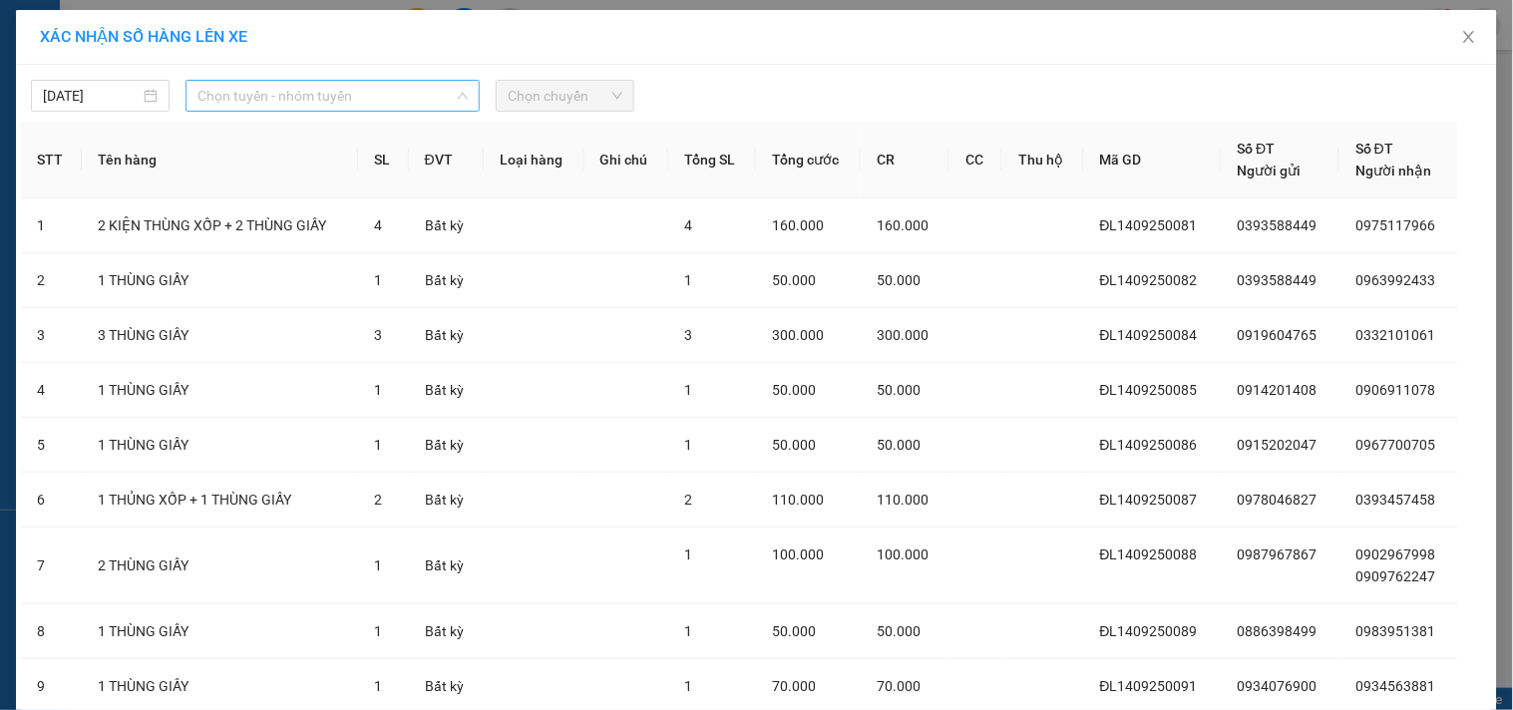
click at [390, 105] on span "Chọn tuyến - nhóm tuyến" at bounding box center [332, 96] width 270 height 30
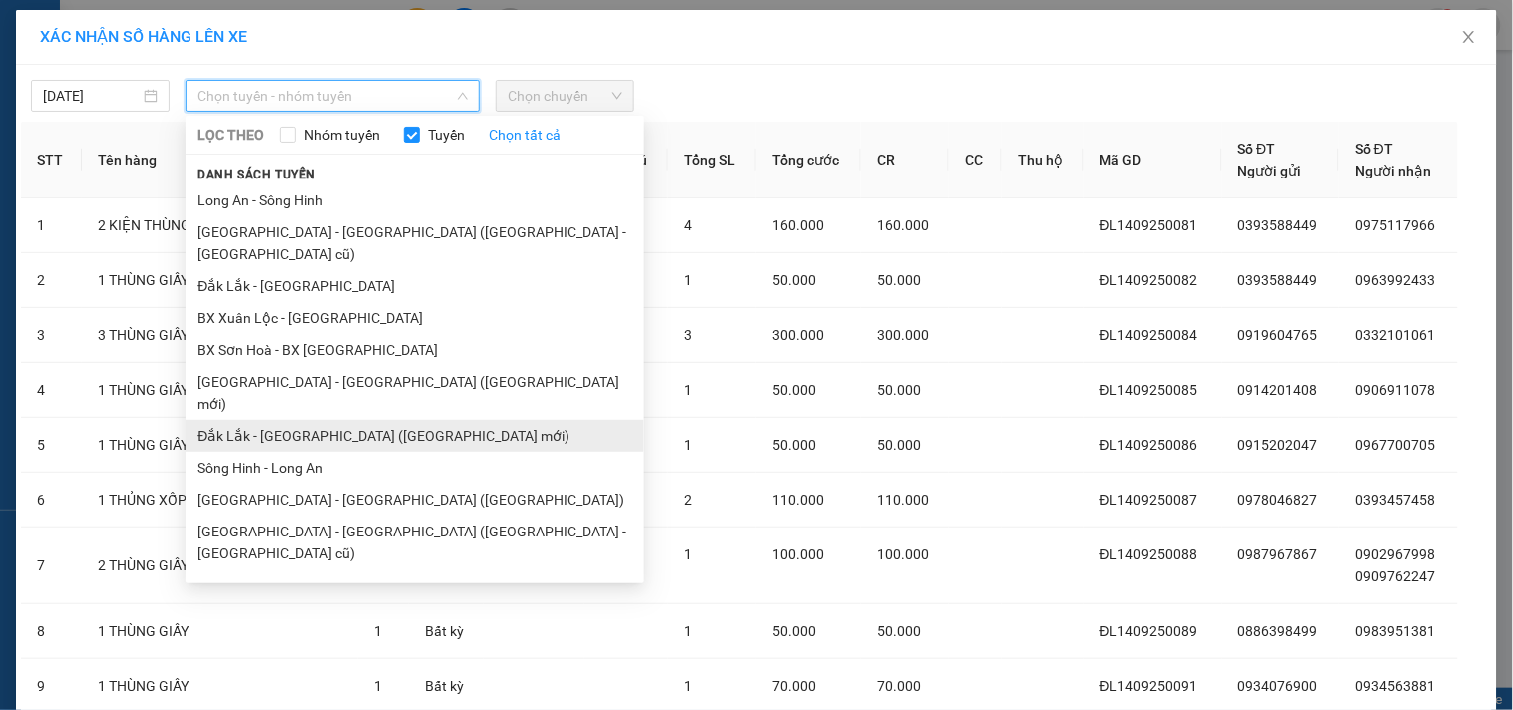
click at [375, 420] on li "Đắk Lắk - [GEOGRAPHIC_DATA] ([GEOGRAPHIC_DATA] mới)" at bounding box center [415, 436] width 459 height 32
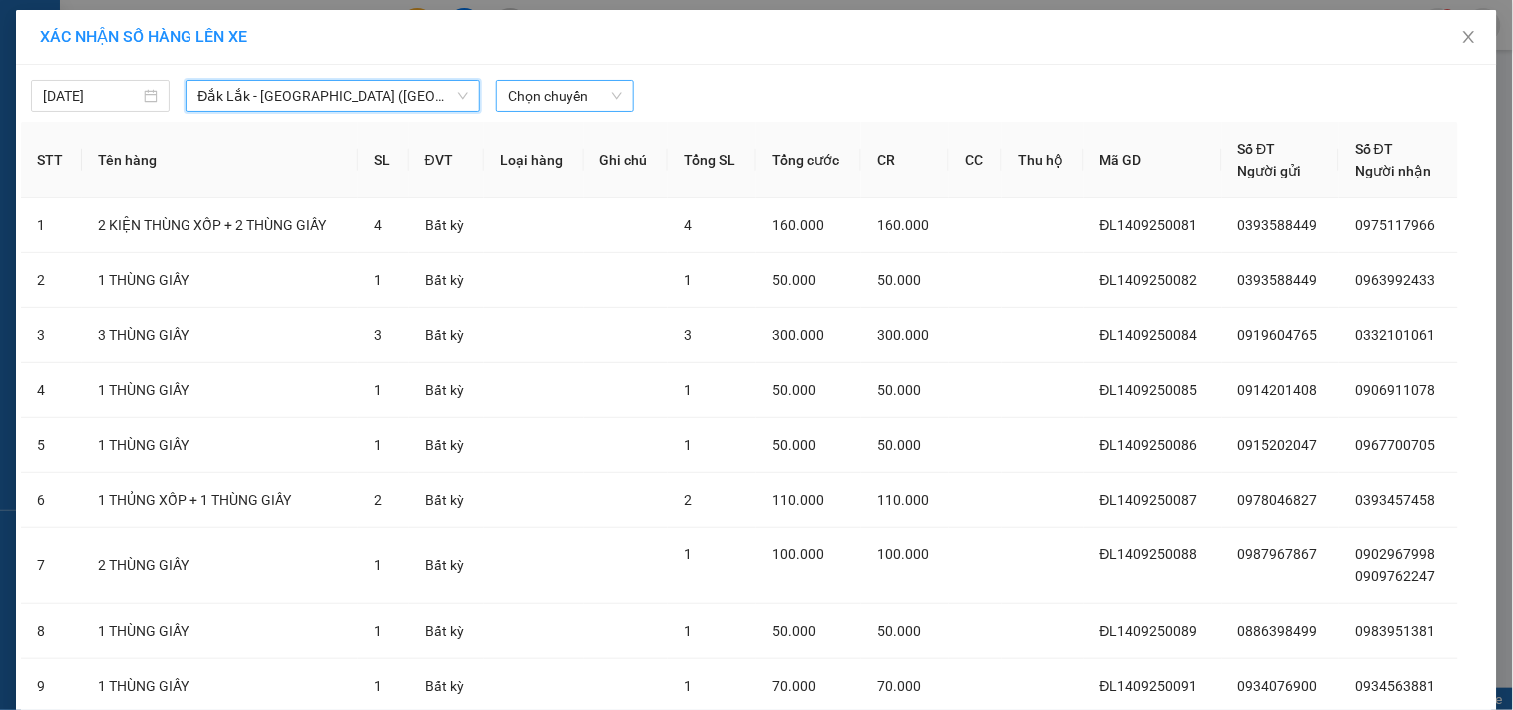
click at [535, 93] on span "Chọn chuyến" at bounding box center [565, 96] width 115 height 30
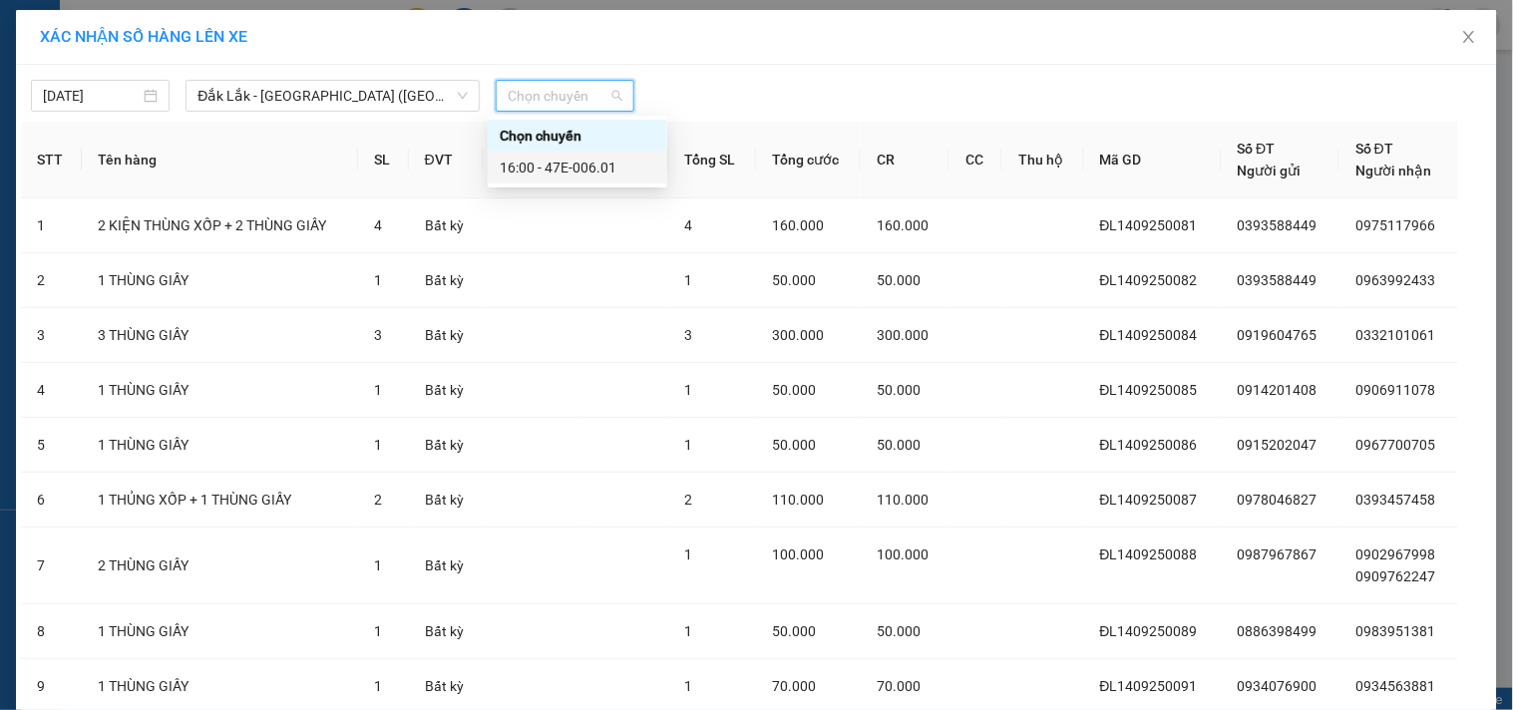
click at [549, 155] on div "16:00 - 47E-006.01" at bounding box center [578, 168] width 180 height 32
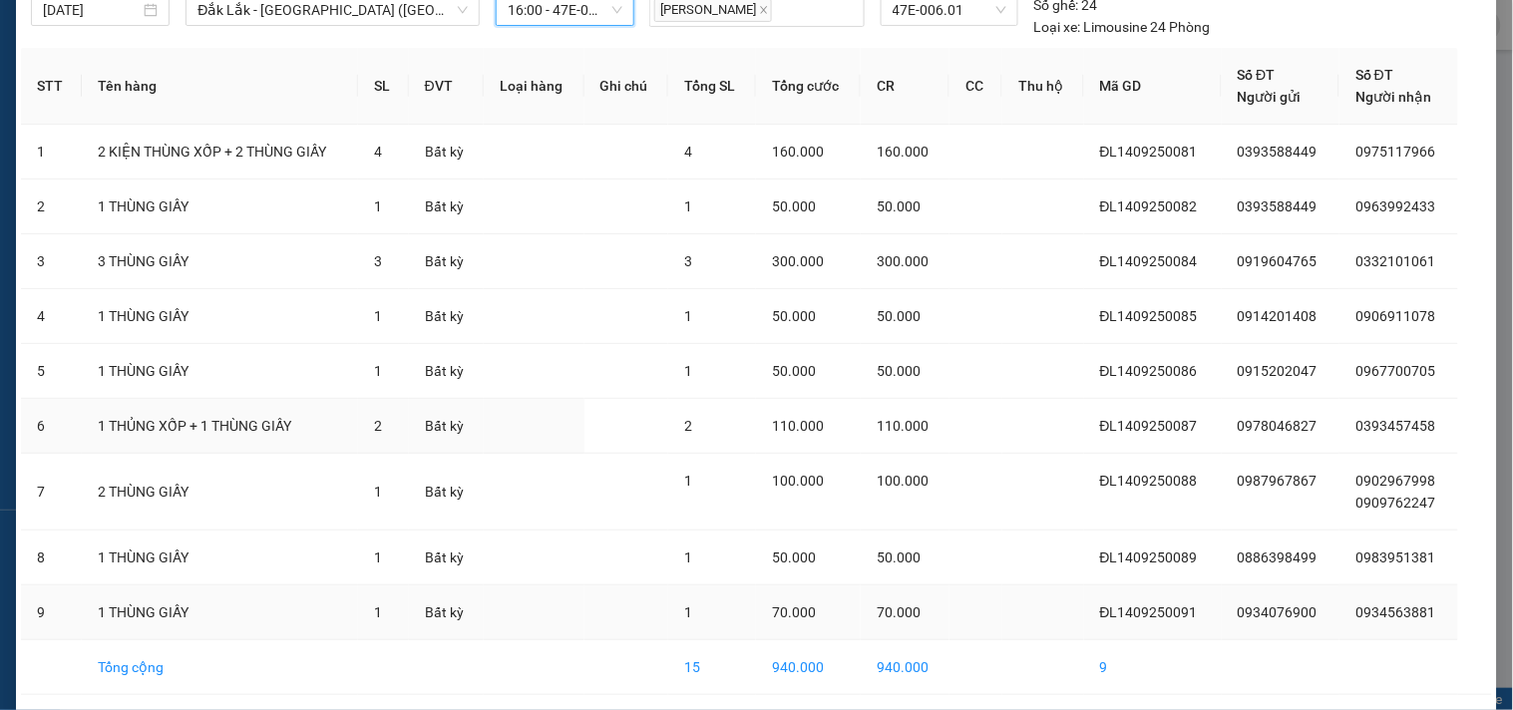
scroll to position [162, 0]
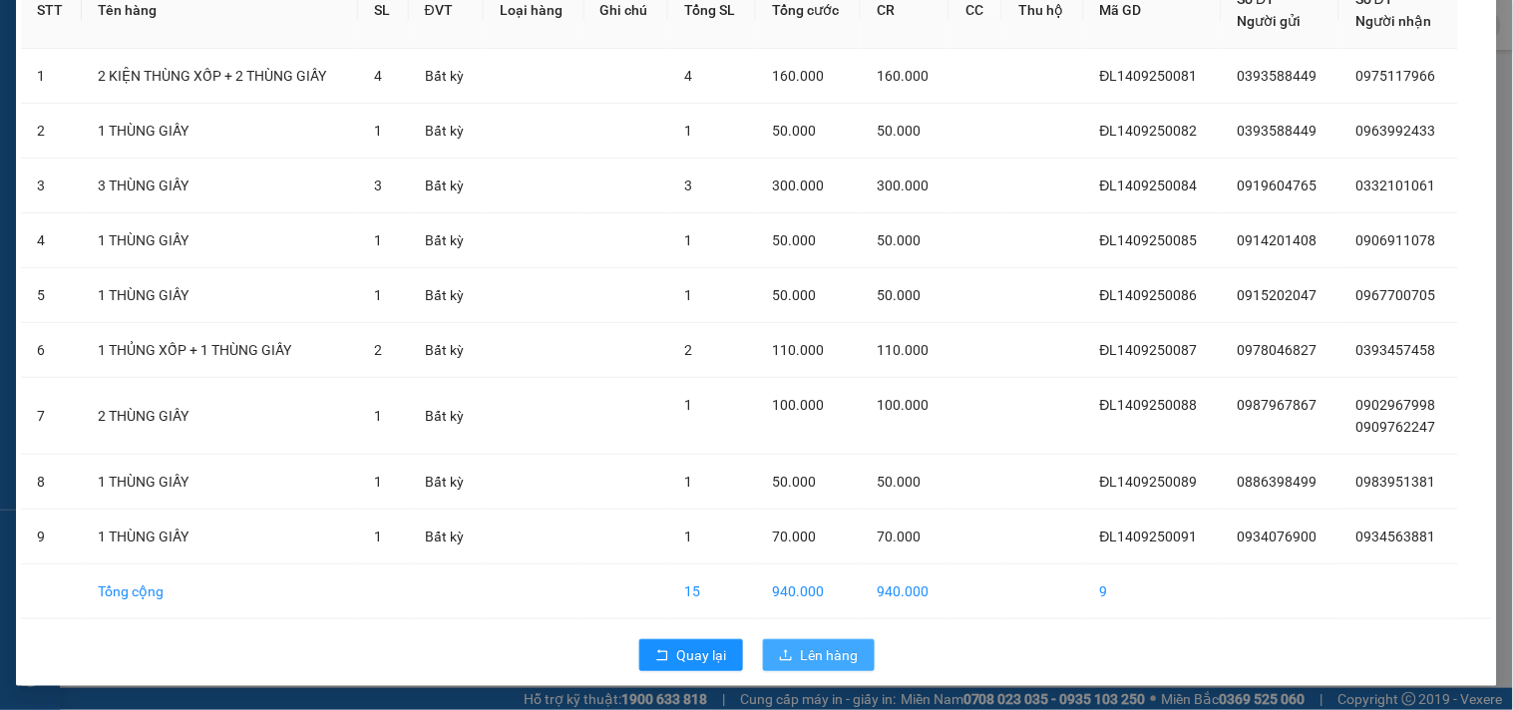
click at [779, 649] on icon "upload" at bounding box center [786, 655] width 14 height 14
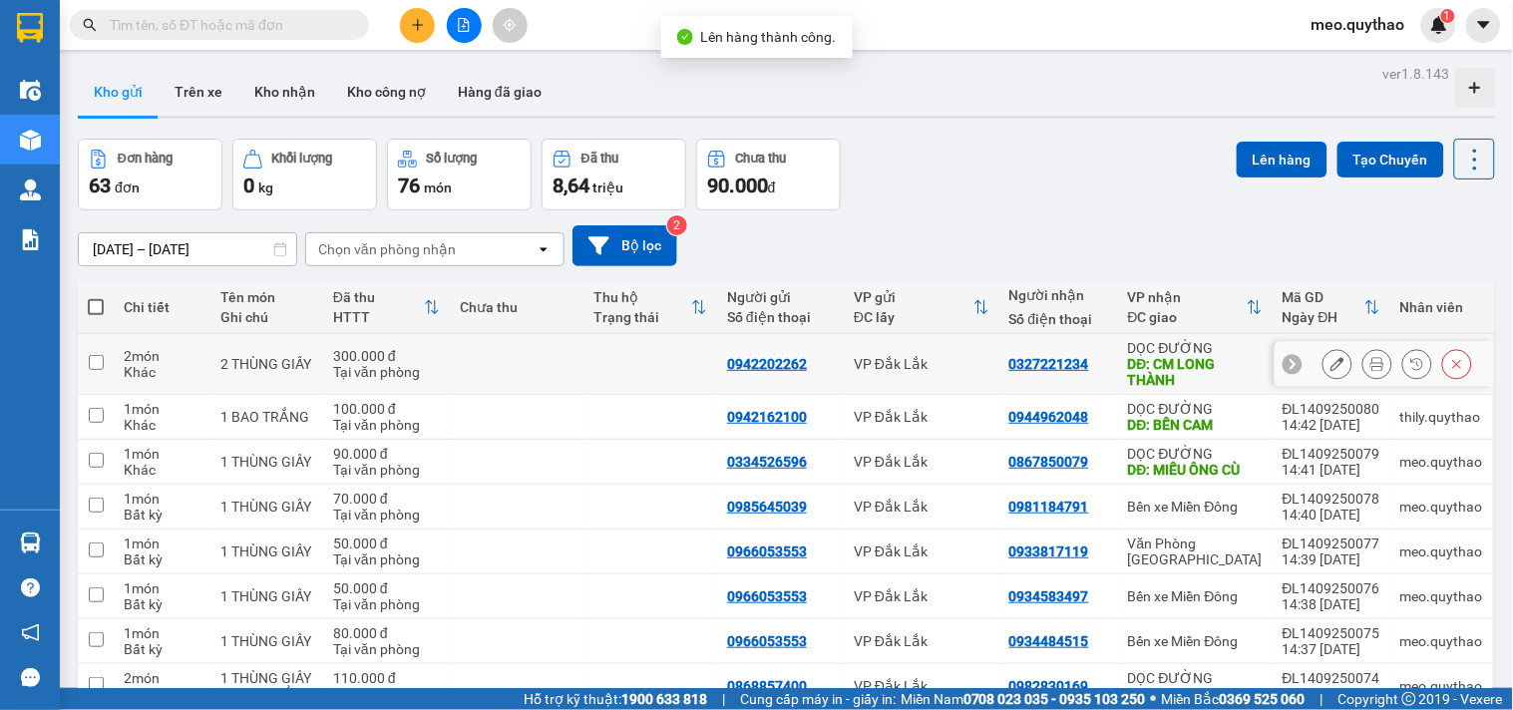
click at [1185, 360] on div "DĐ: CM LONG THÀNH" at bounding box center [1195, 372] width 135 height 32
checkbox input "true"
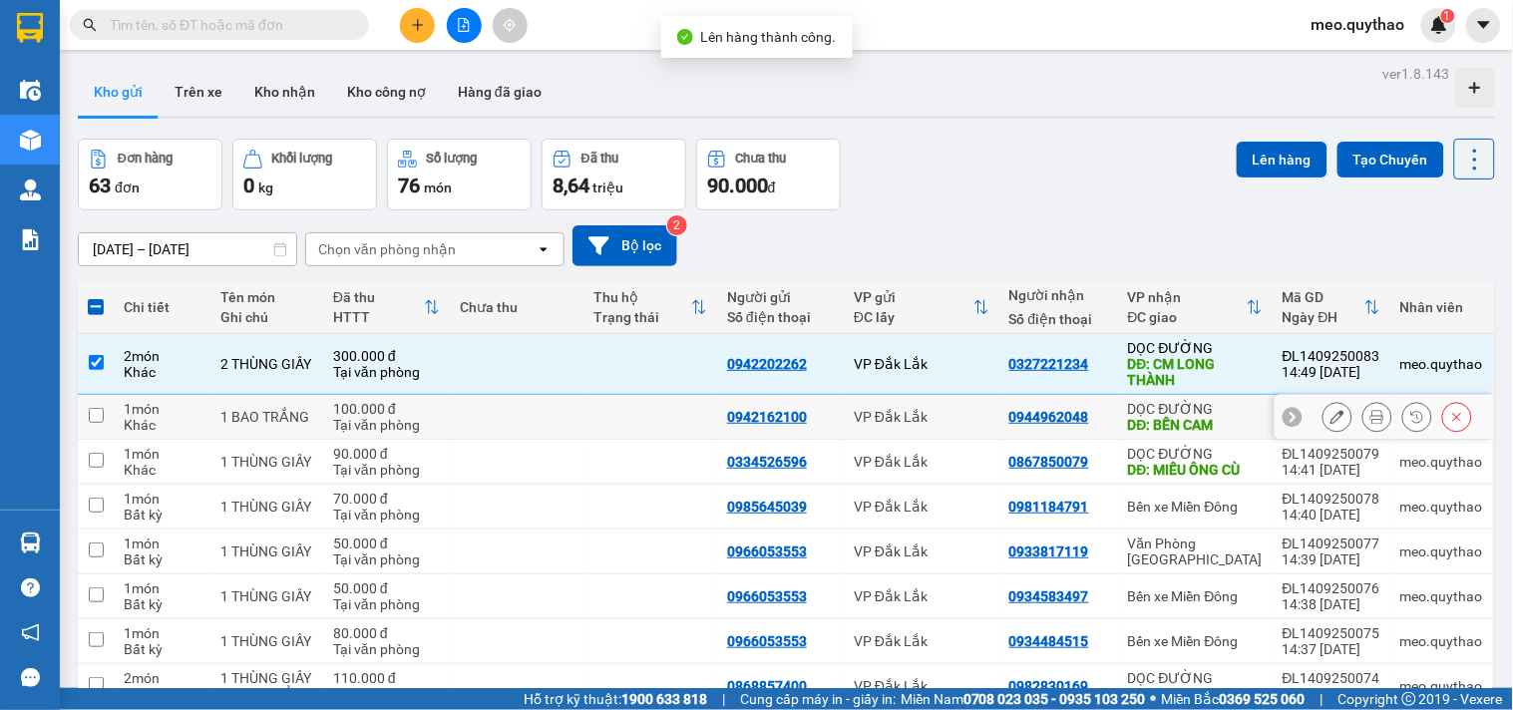
click at [1197, 420] on div "DĐ: BẾN CAM" at bounding box center [1195, 425] width 135 height 16
checkbox input "true"
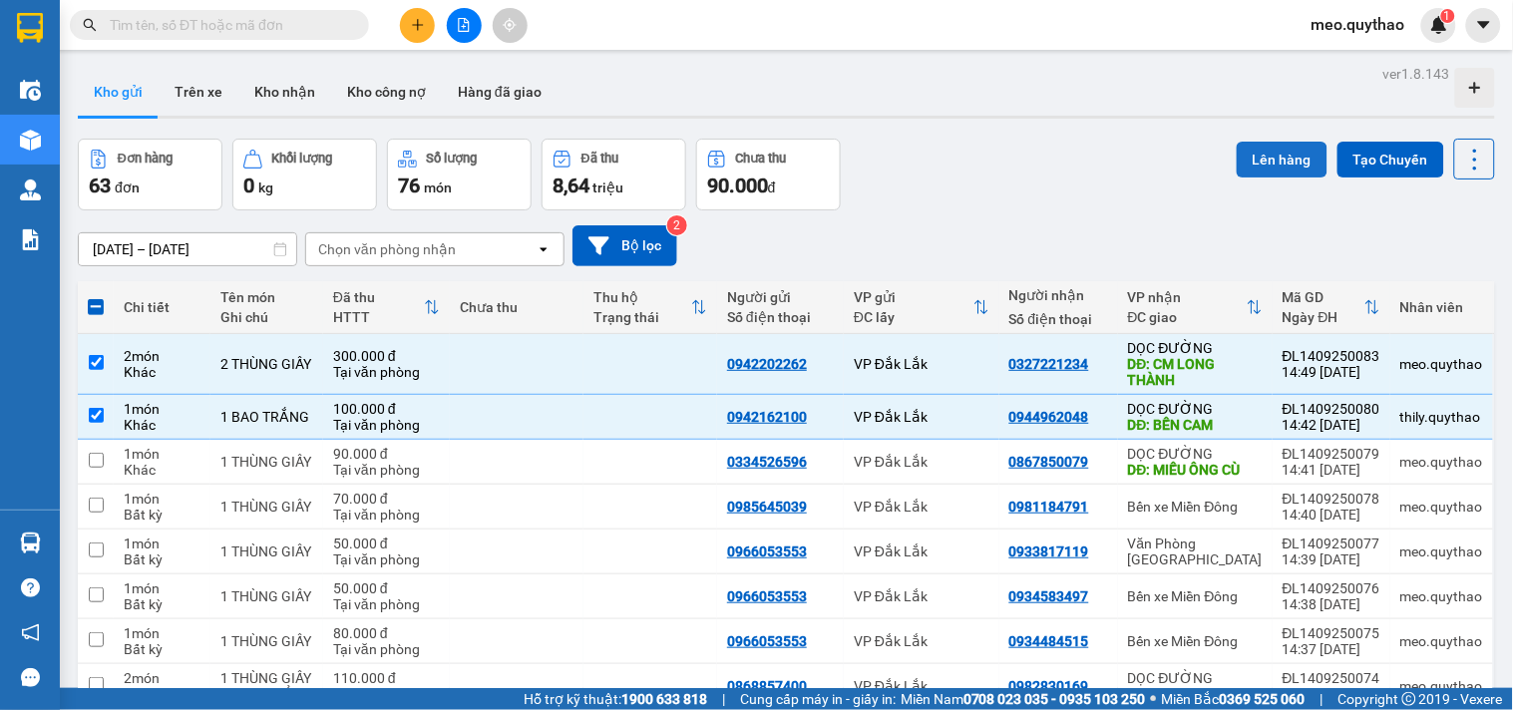
click at [1245, 158] on button "Lên hàng" at bounding box center [1282, 160] width 91 height 36
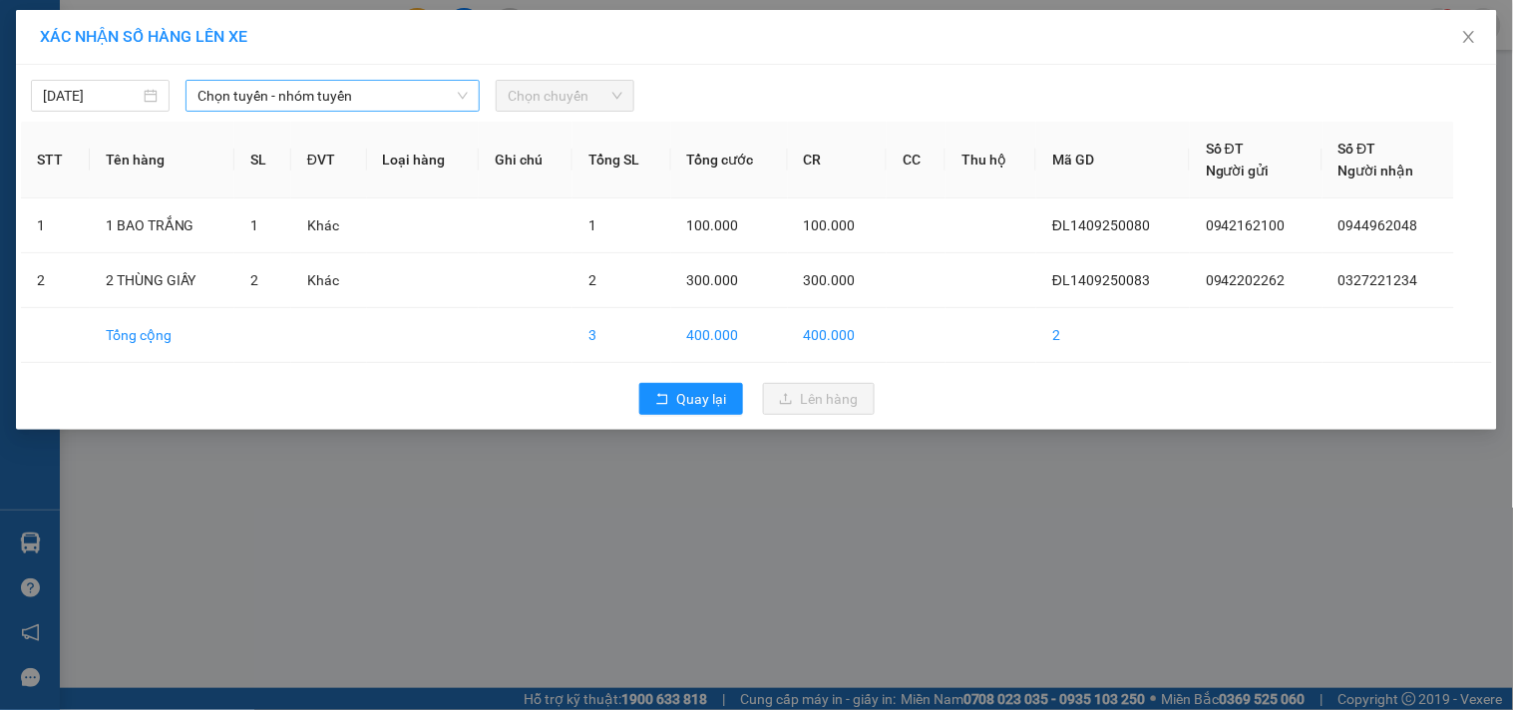
click at [439, 91] on span "Chọn tuyến - nhóm tuyến" at bounding box center [332, 96] width 270 height 30
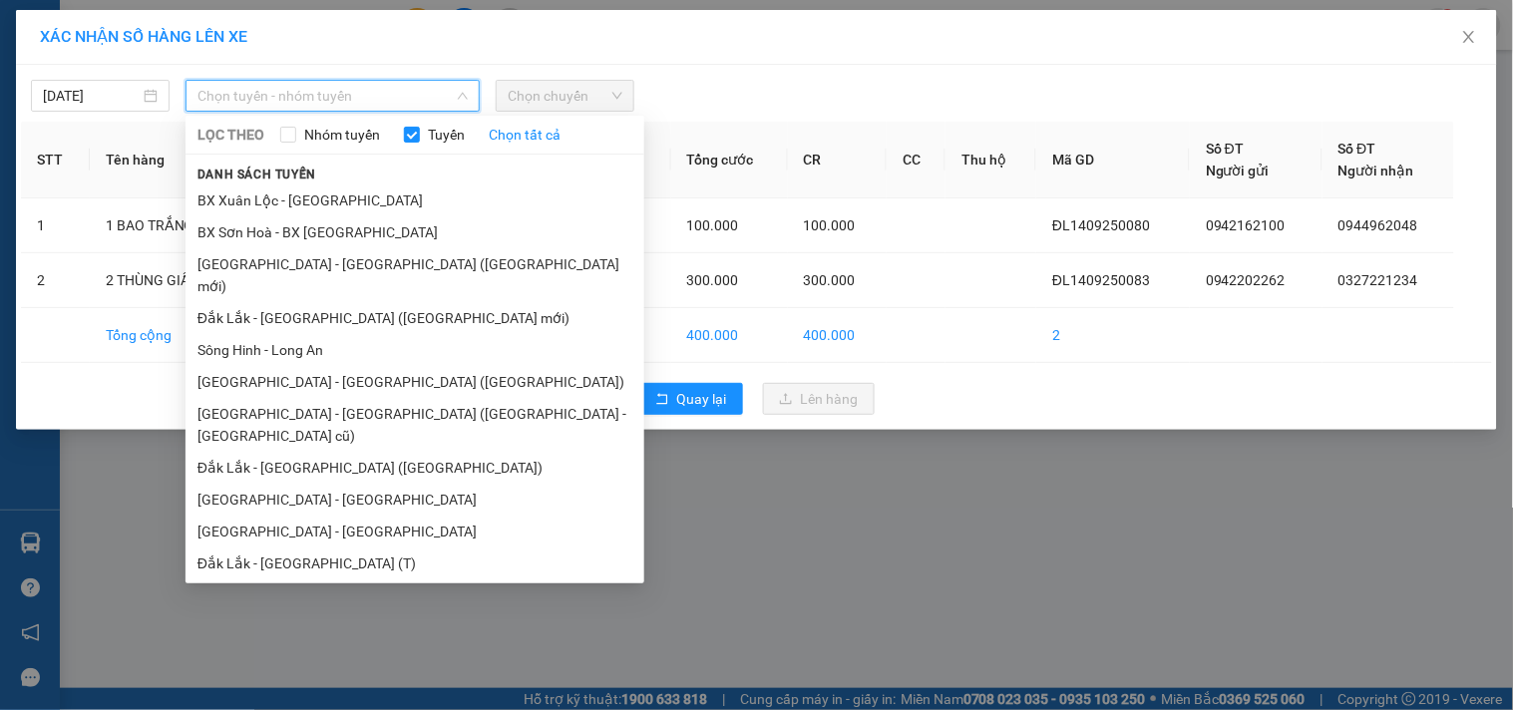
scroll to position [120, 0]
click at [322, 609] on li "Đắk Lắk - [GEOGRAPHIC_DATA]" at bounding box center [415, 625] width 459 height 32
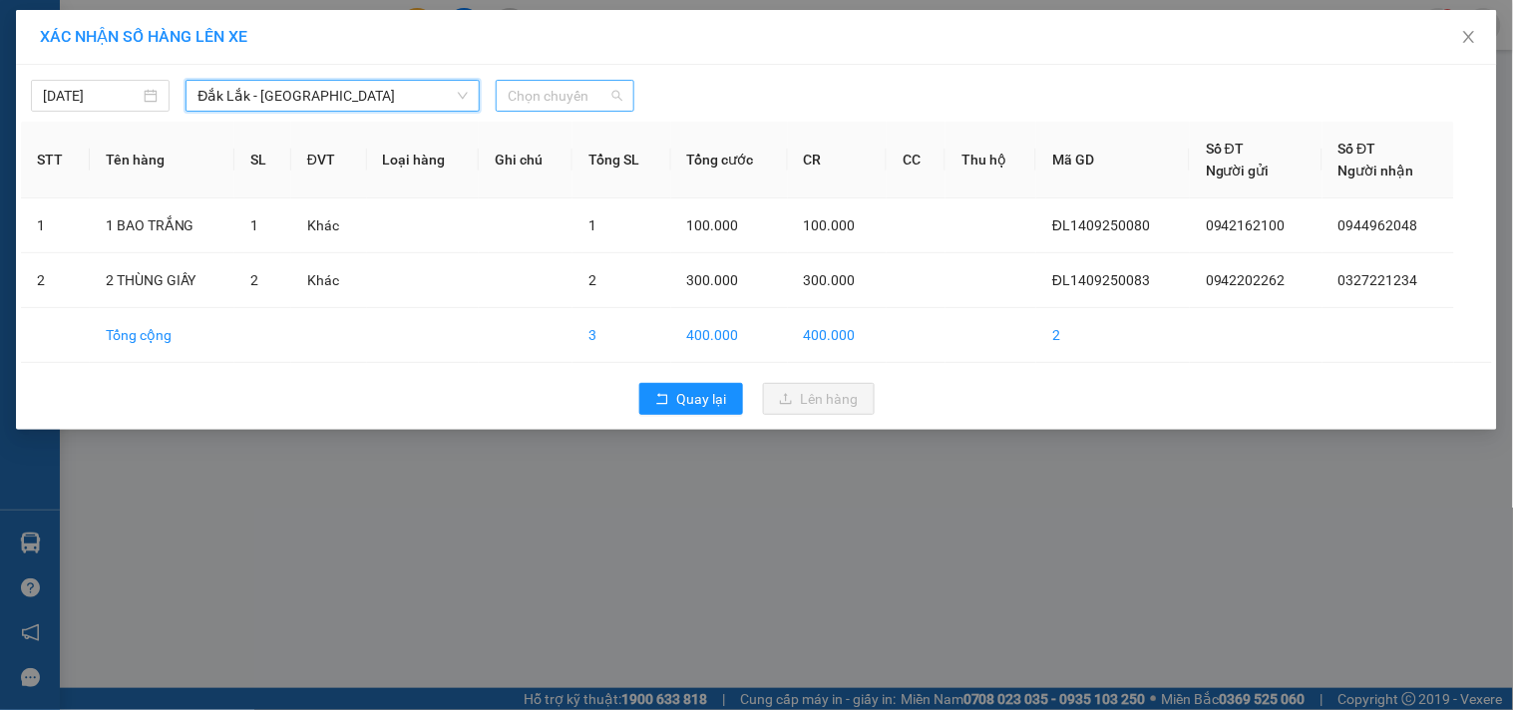
click at [571, 104] on span "Chọn chuyến" at bounding box center [565, 96] width 115 height 30
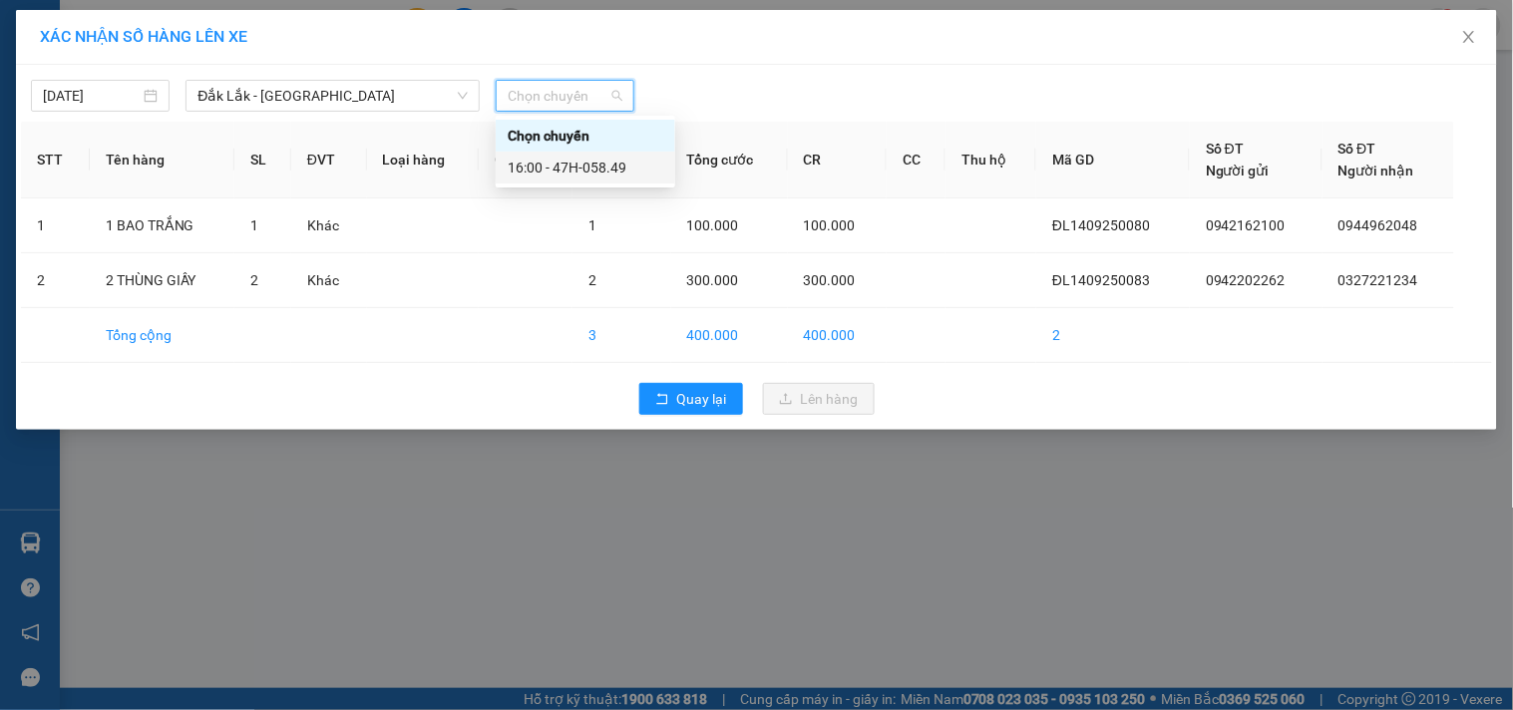
click at [578, 189] on th "Tổng SL" at bounding box center [621, 160] width 98 height 77
click at [574, 97] on span "Chọn chuyến" at bounding box center [565, 96] width 115 height 30
click at [580, 168] on div "16:00 - 47H-058.49" at bounding box center [586, 168] width 156 height 22
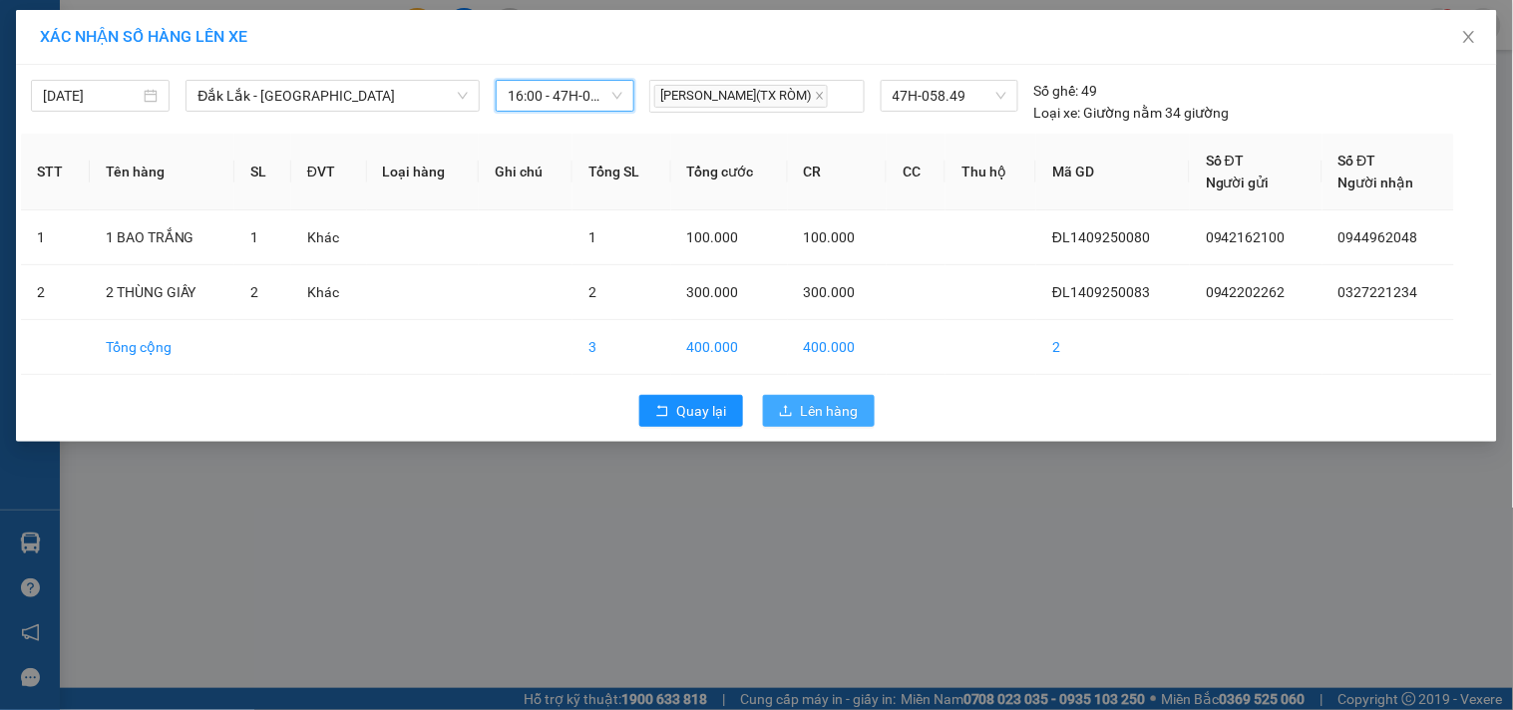
click at [785, 424] on button "Lên hàng" at bounding box center [819, 411] width 112 height 32
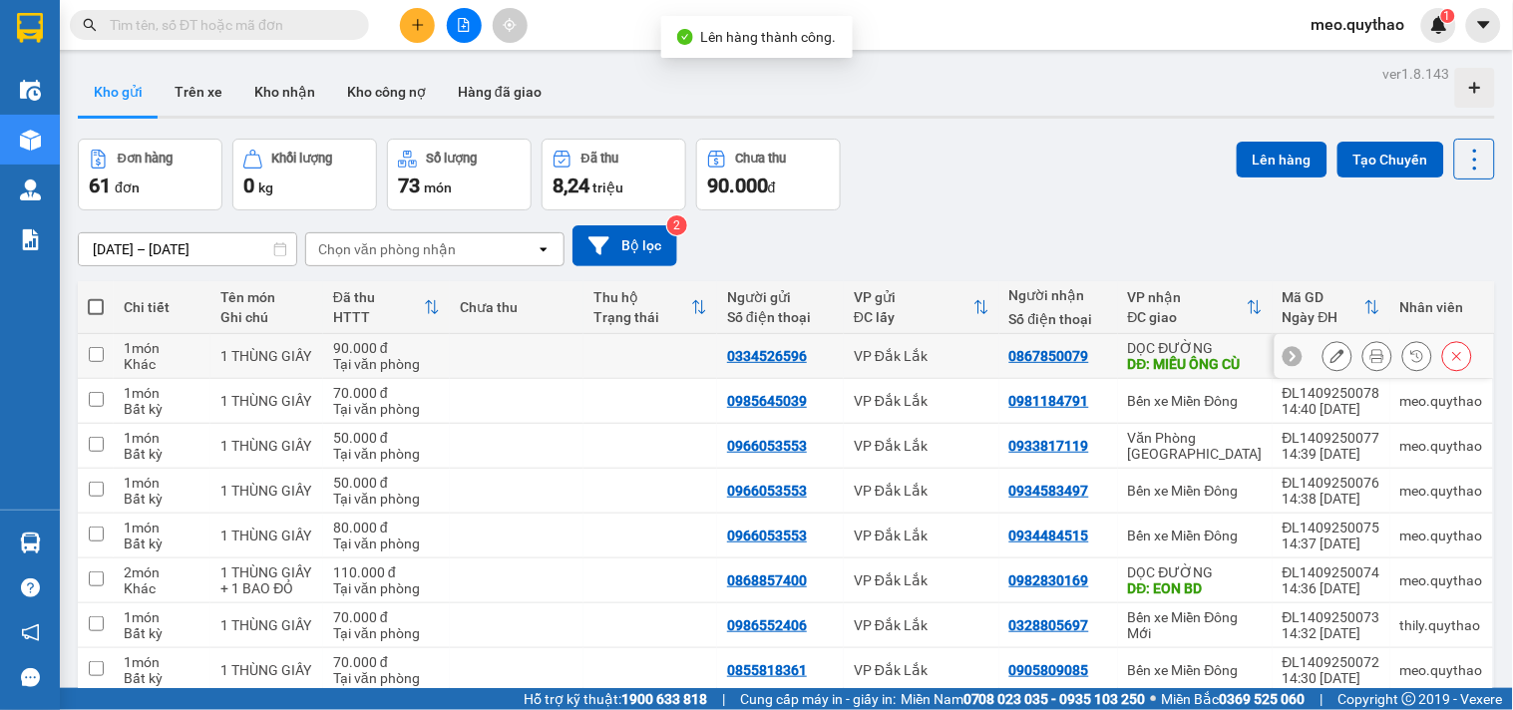
click at [1173, 356] on div "DĐ: MIẾU ÔNG CÙ" at bounding box center [1195, 364] width 135 height 16
checkbox input "true"
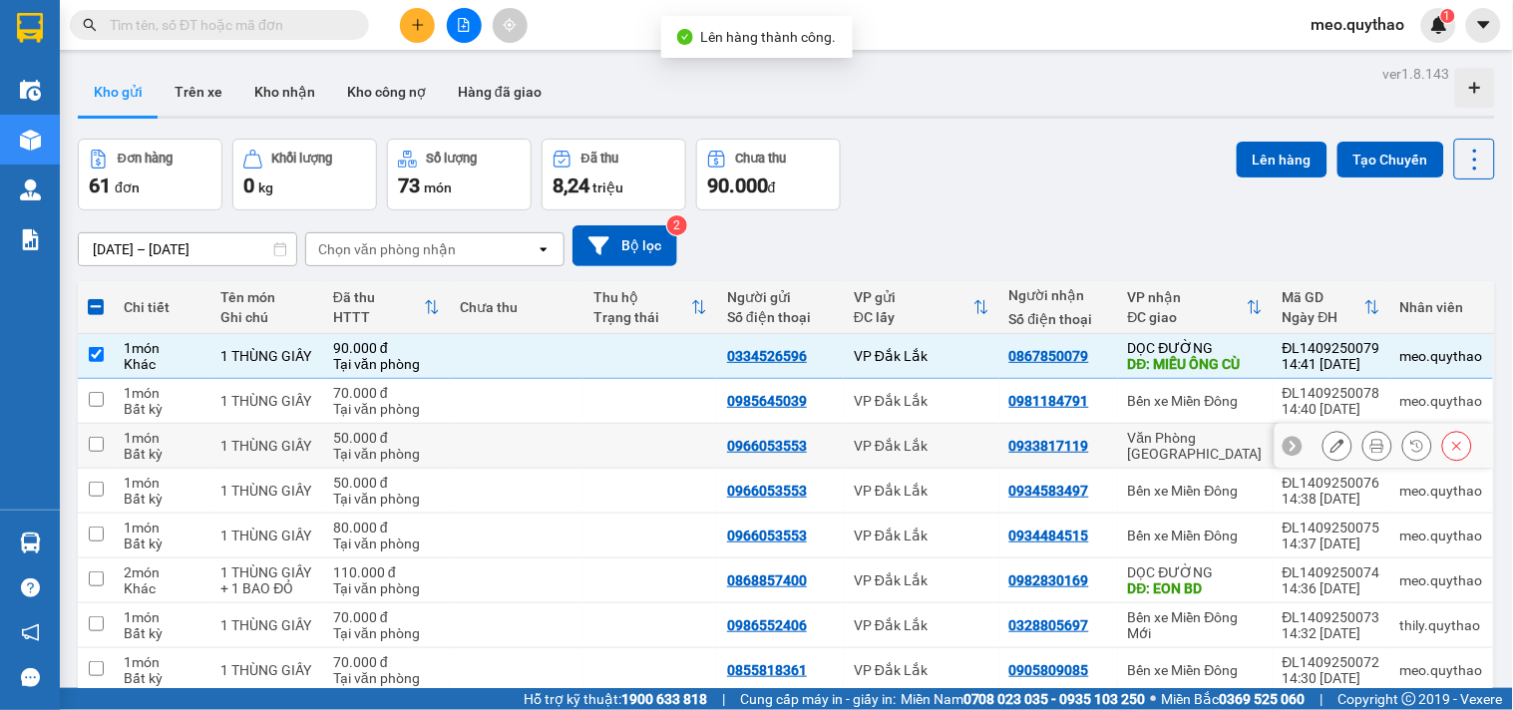
scroll to position [193, 0]
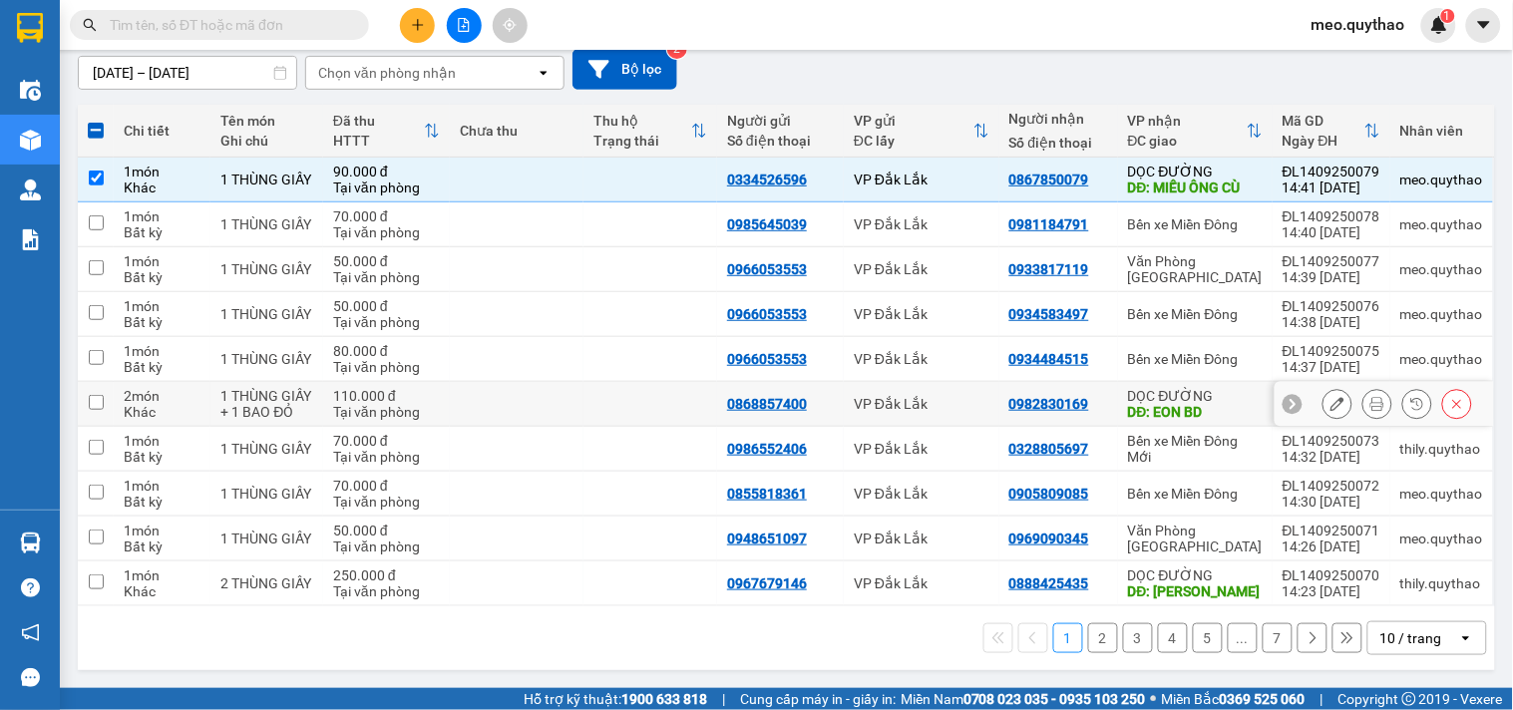
click at [1200, 404] on div "DĐ: EON BD" at bounding box center [1195, 412] width 135 height 16
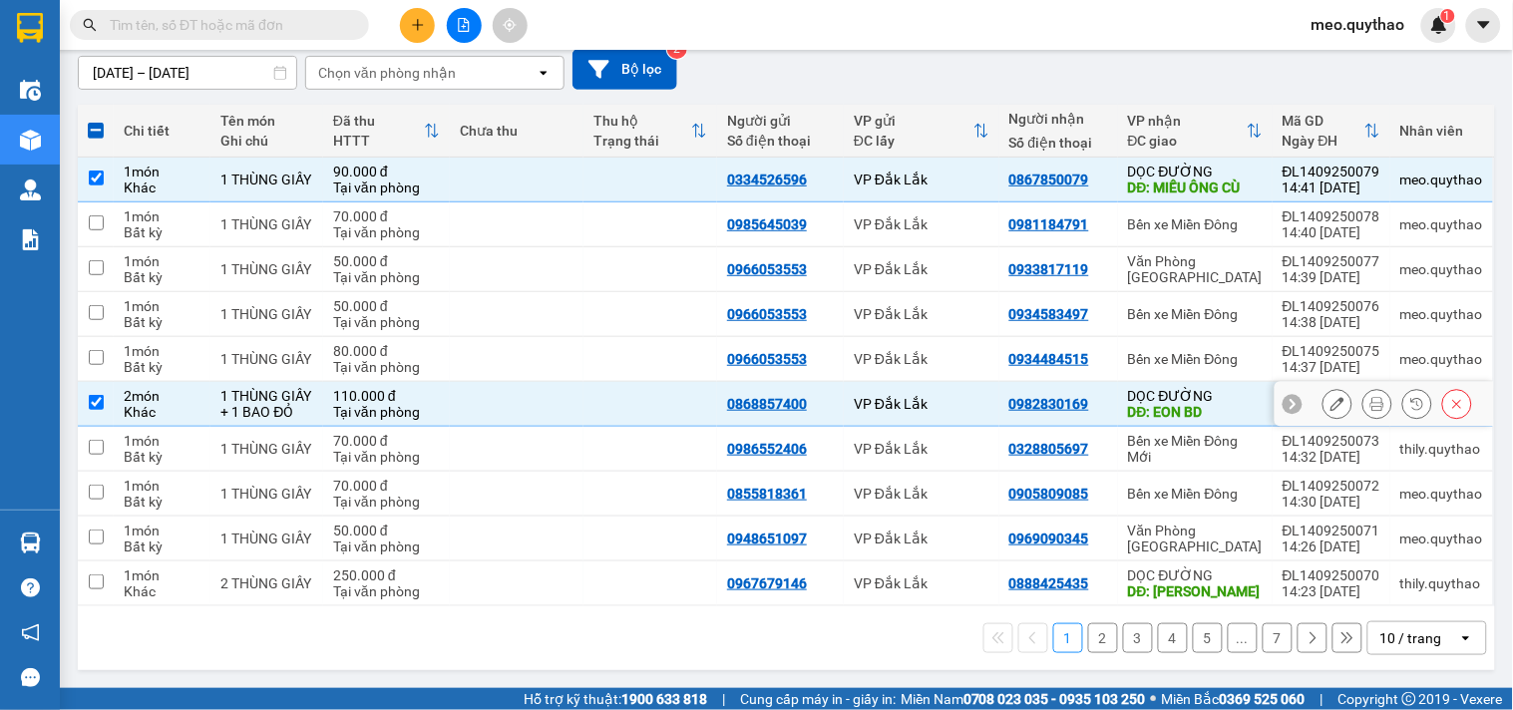
click at [1184, 404] on div "DĐ: EON BD" at bounding box center [1195, 412] width 135 height 16
checkbox input "false"
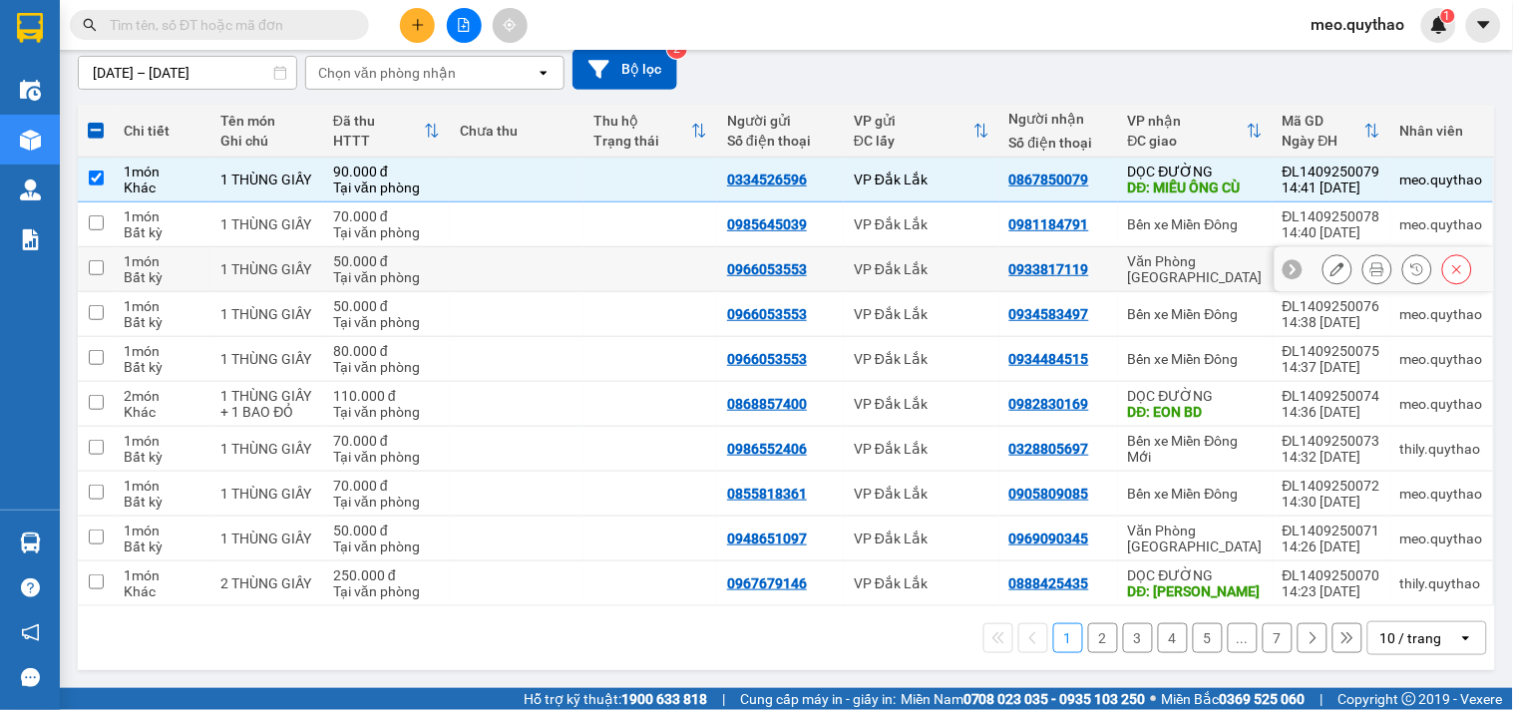
click at [1190, 253] on div "Văn Phòng [GEOGRAPHIC_DATA]" at bounding box center [1195, 269] width 135 height 32
checkbox input "true"
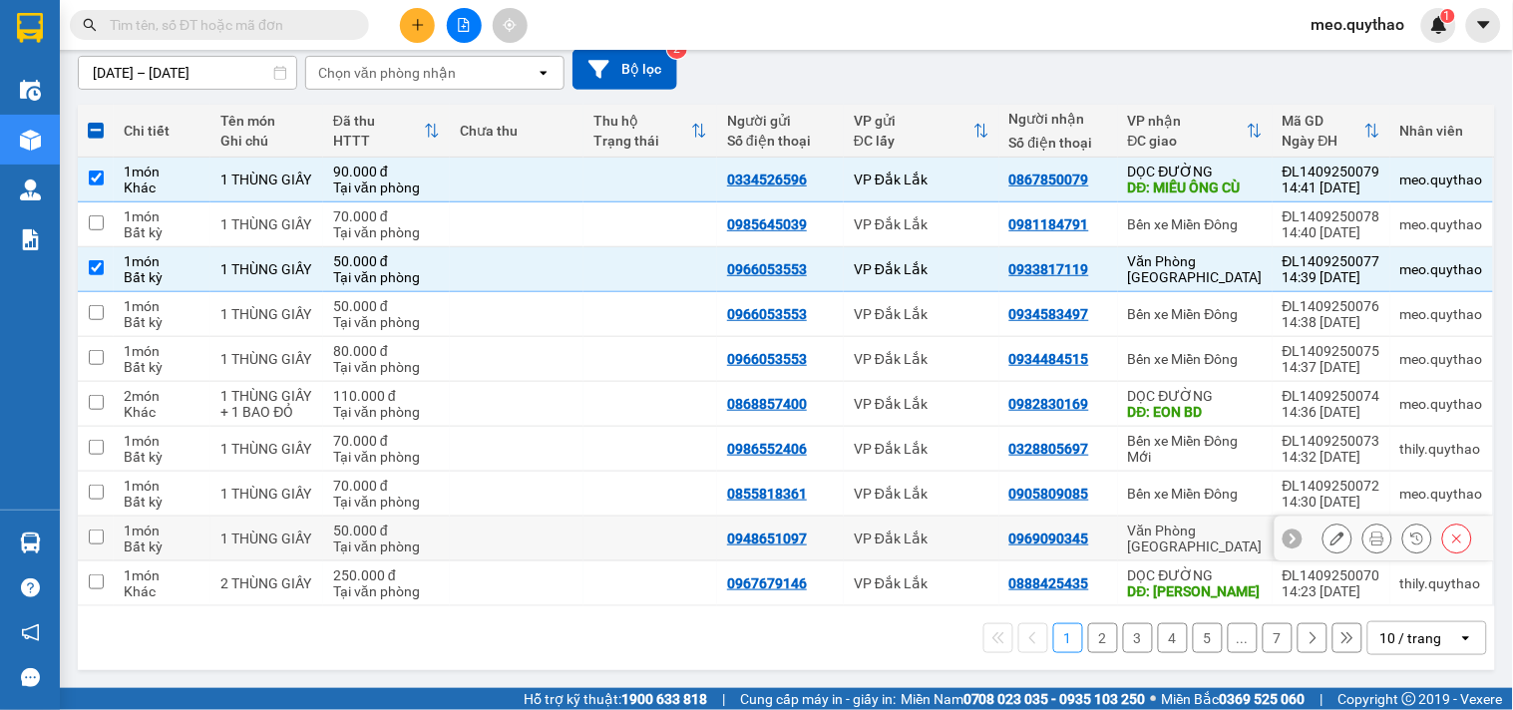
click at [1187, 554] on td "Văn Phòng [GEOGRAPHIC_DATA]" at bounding box center [1195, 539] width 155 height 45
checkbox input "true"
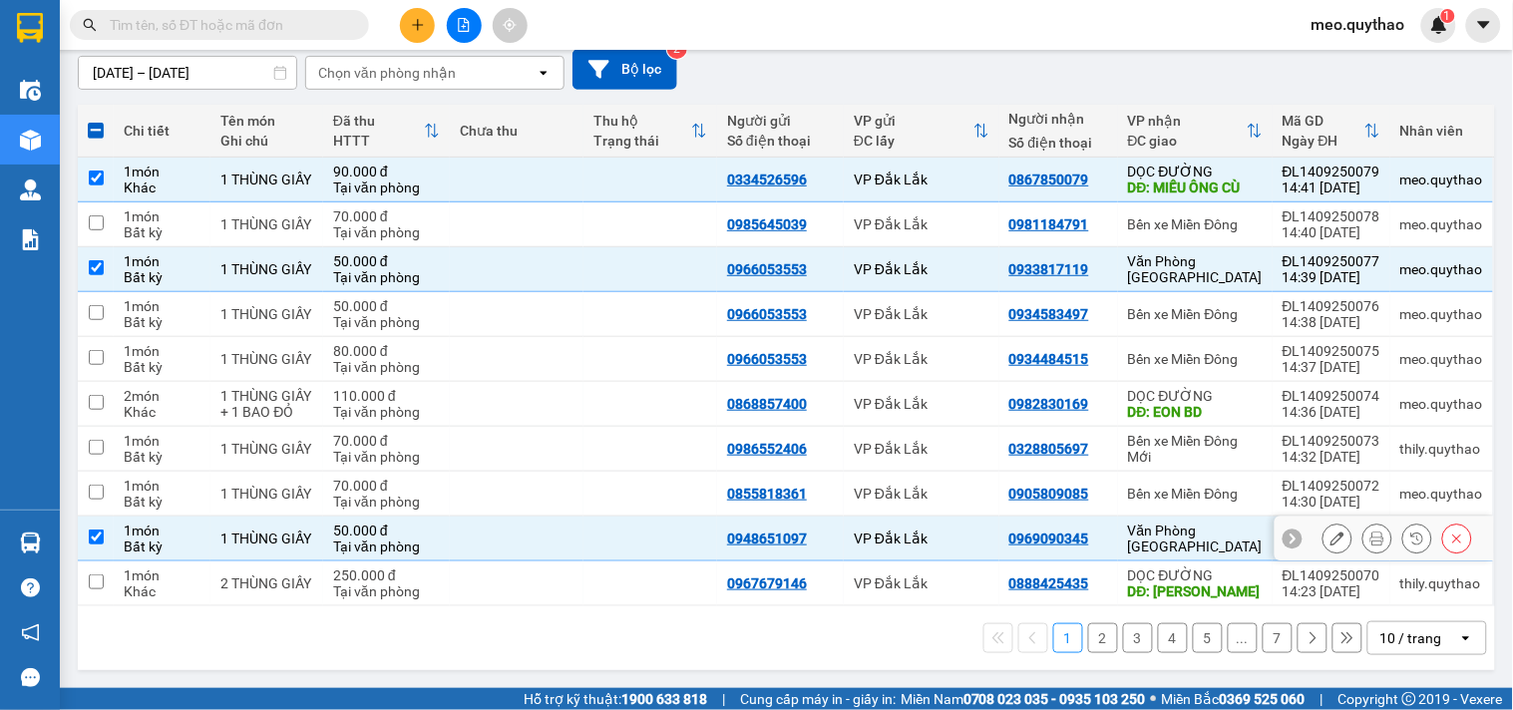
scroll to position [0, 0]
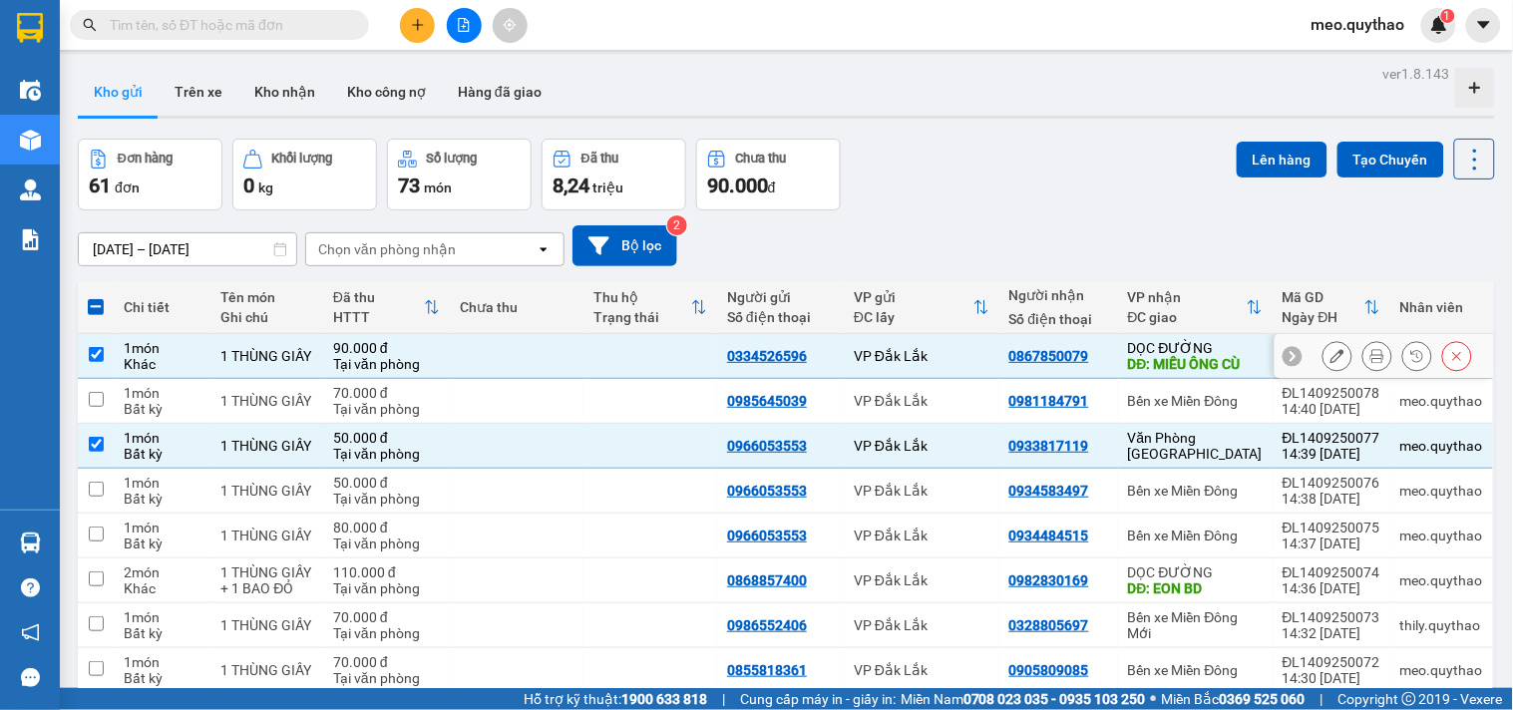
click at [1215, 366] on div "DĐ: MIẾU ÔNG CÙ" at bounding box center [1195, 364] width 135 height 16
checkbox input "false"
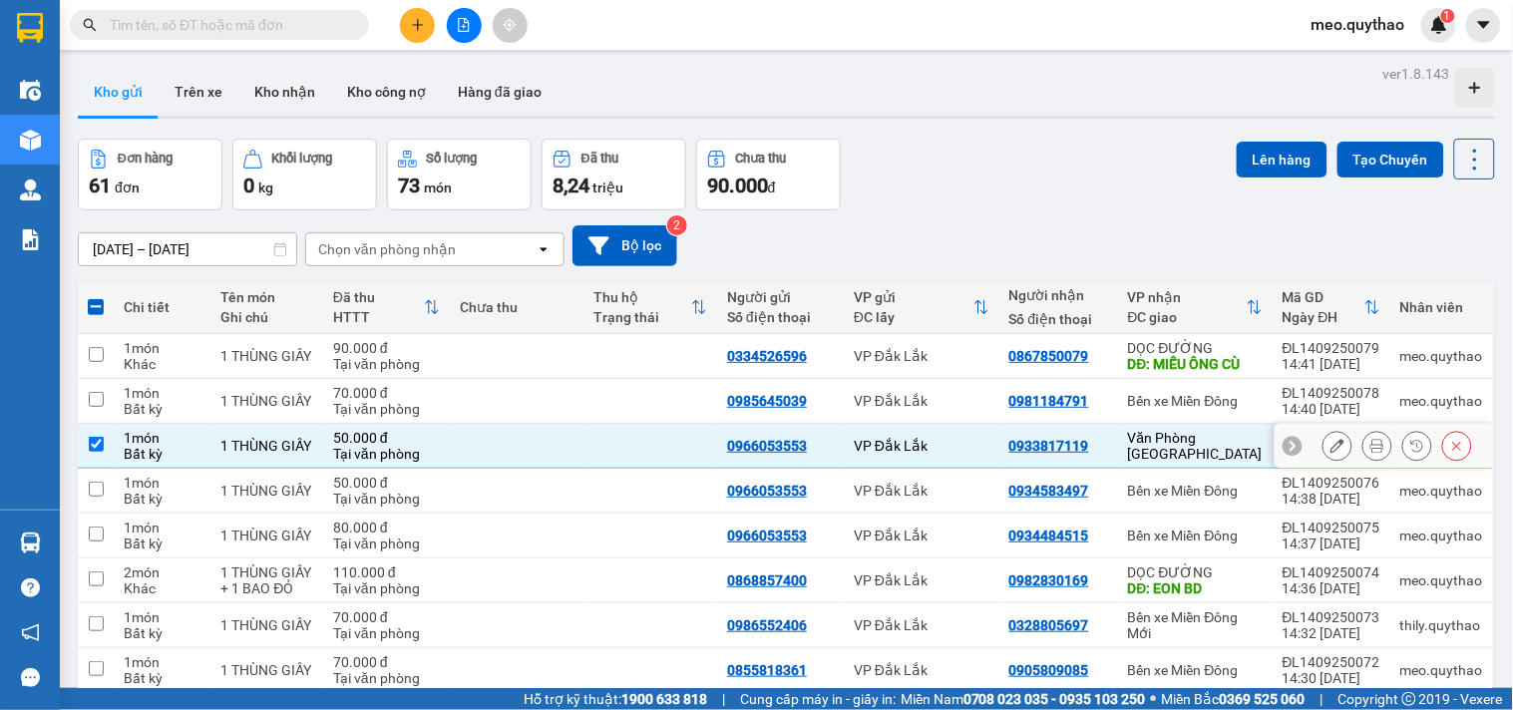
click at [1173, 447] on div "Văn Phòng [GEOGRAPHIC_DATA]" at bounding box center [1195, 446] width 135 height 32
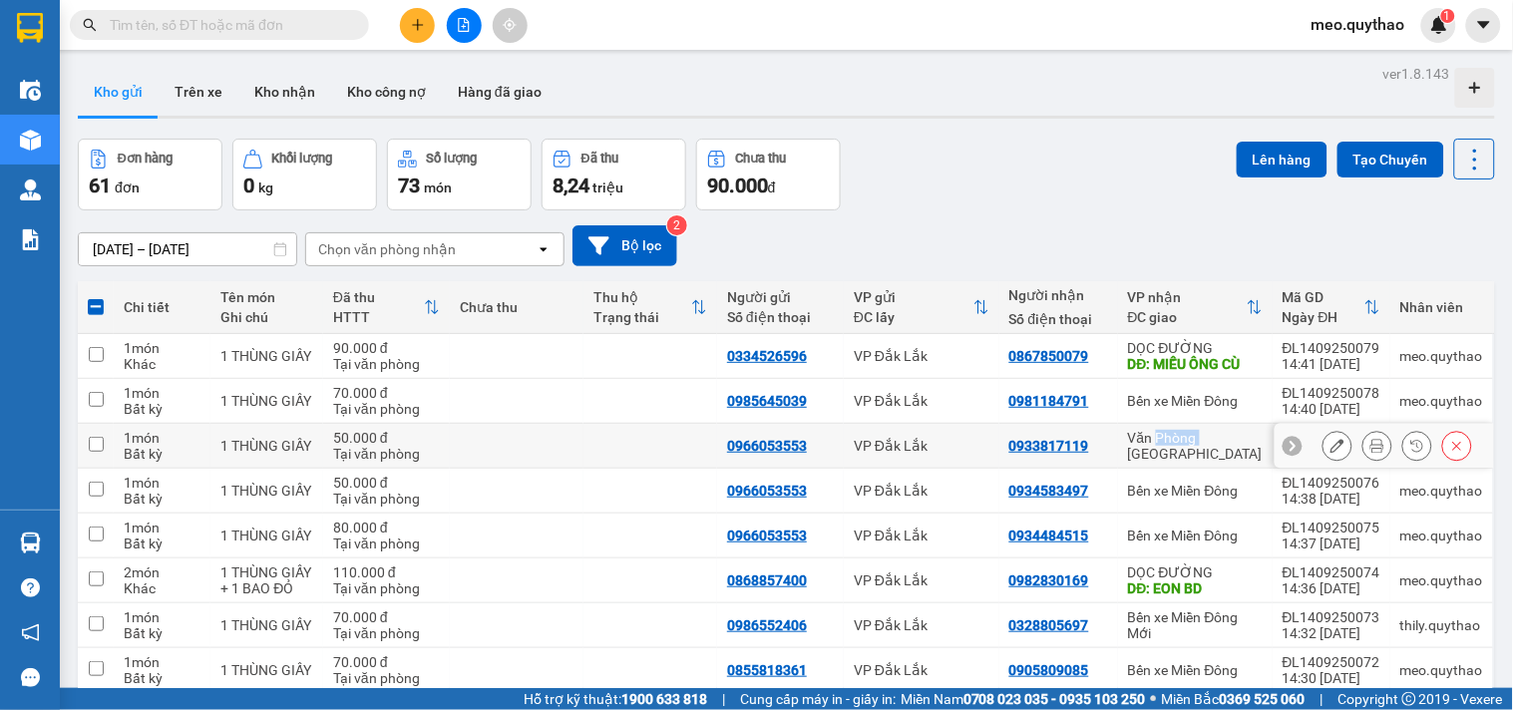
click at [1173, 447] on div "Văn Phòng [GEOGRAPHIC_DATA]" at bounding box center [1195, 446] width 135 height 32
checkbox input "true"
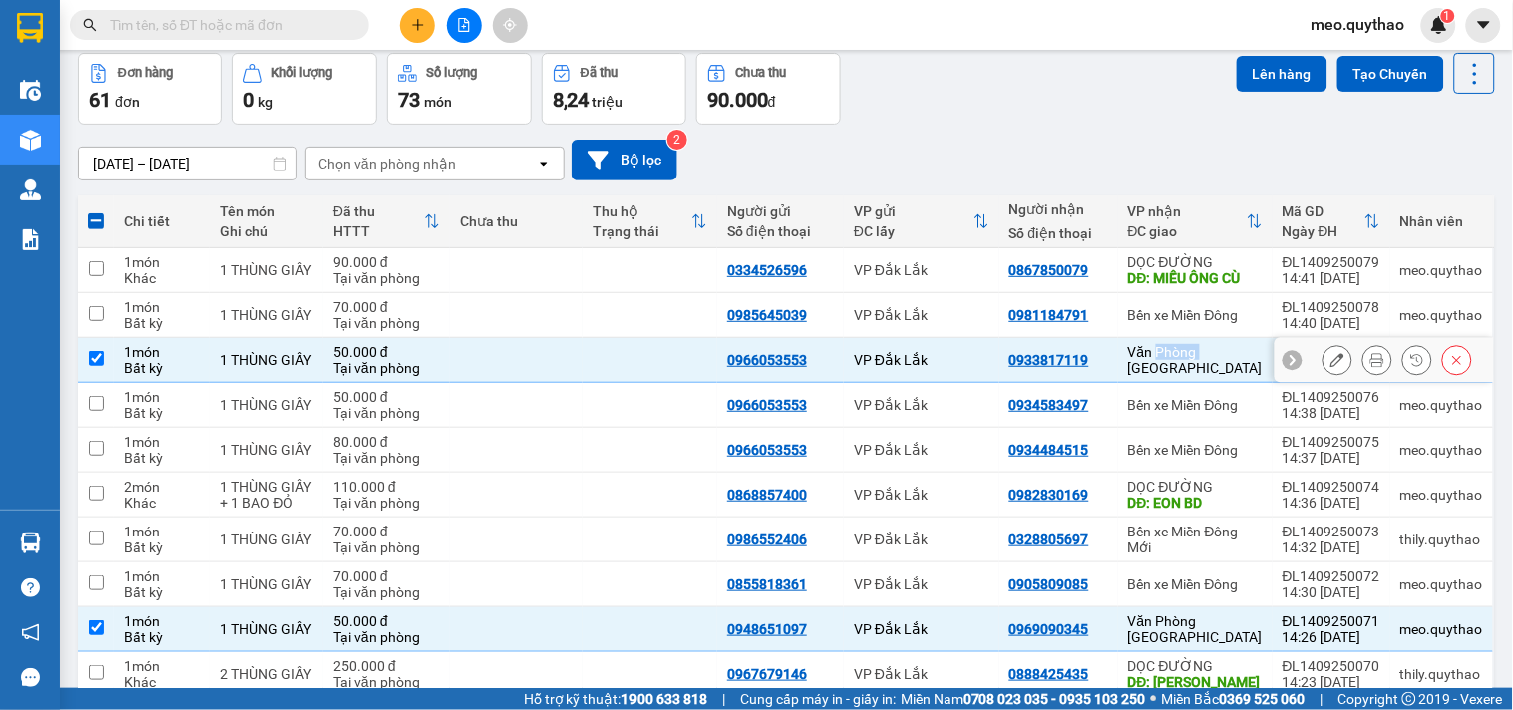
scroll to position [193, 0]
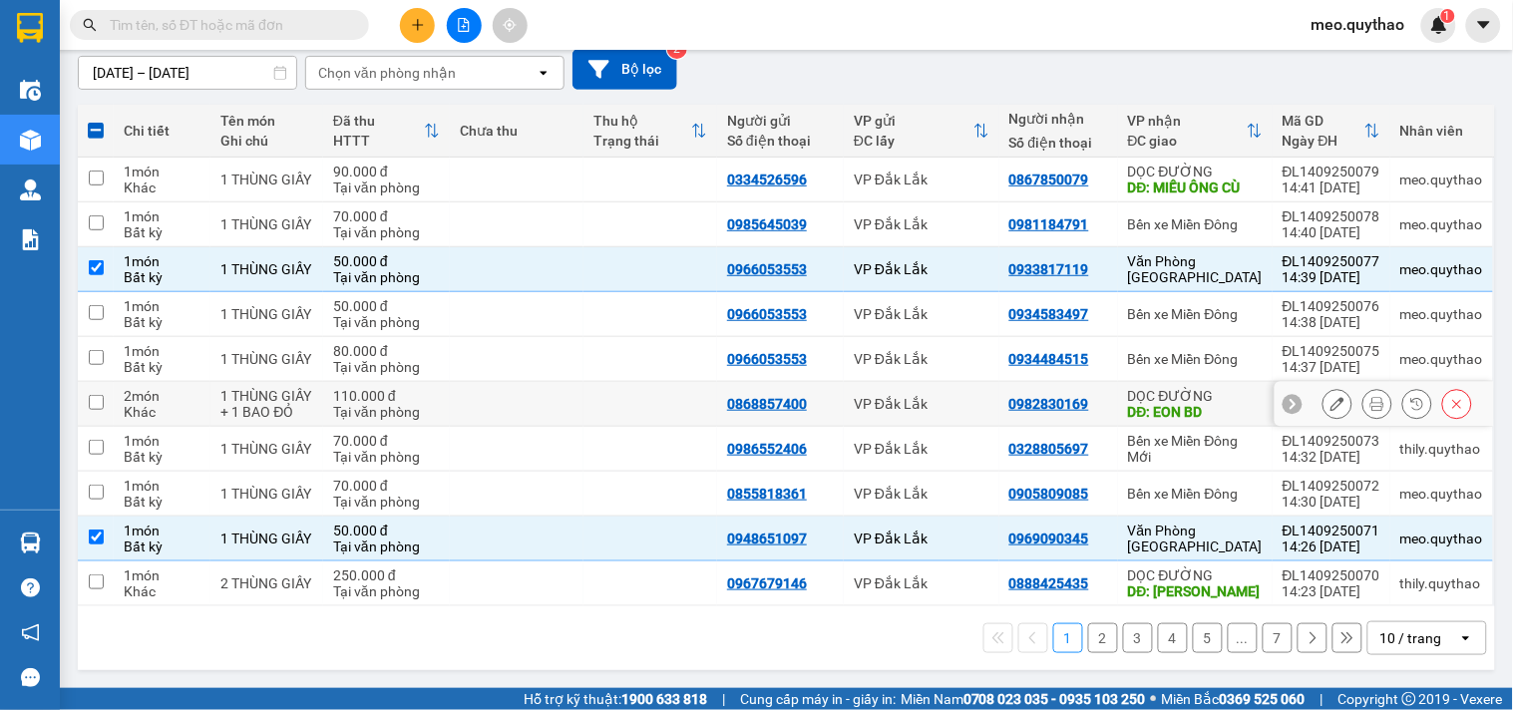
drag, startPoint x: 1193, startPoint y: 373, endPoint x: 1199, endPoint y: 385, distance: 13.4
click at [1197, 382] on td "DỌC ĐƯỜNG DĐ: EON BD" at bounding box center [1195, 404] width 155 height 45
checkbox input "true"
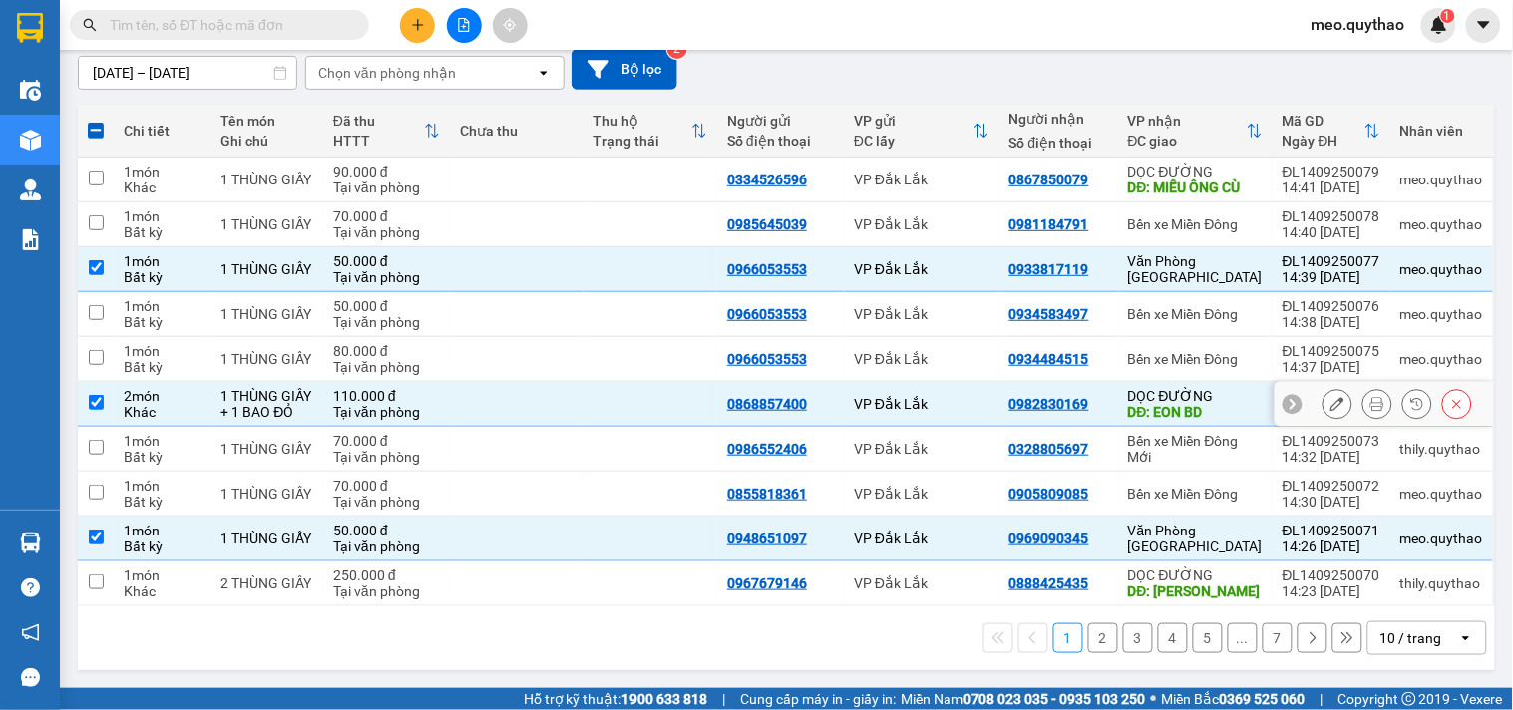
scroll to position [0, 0]
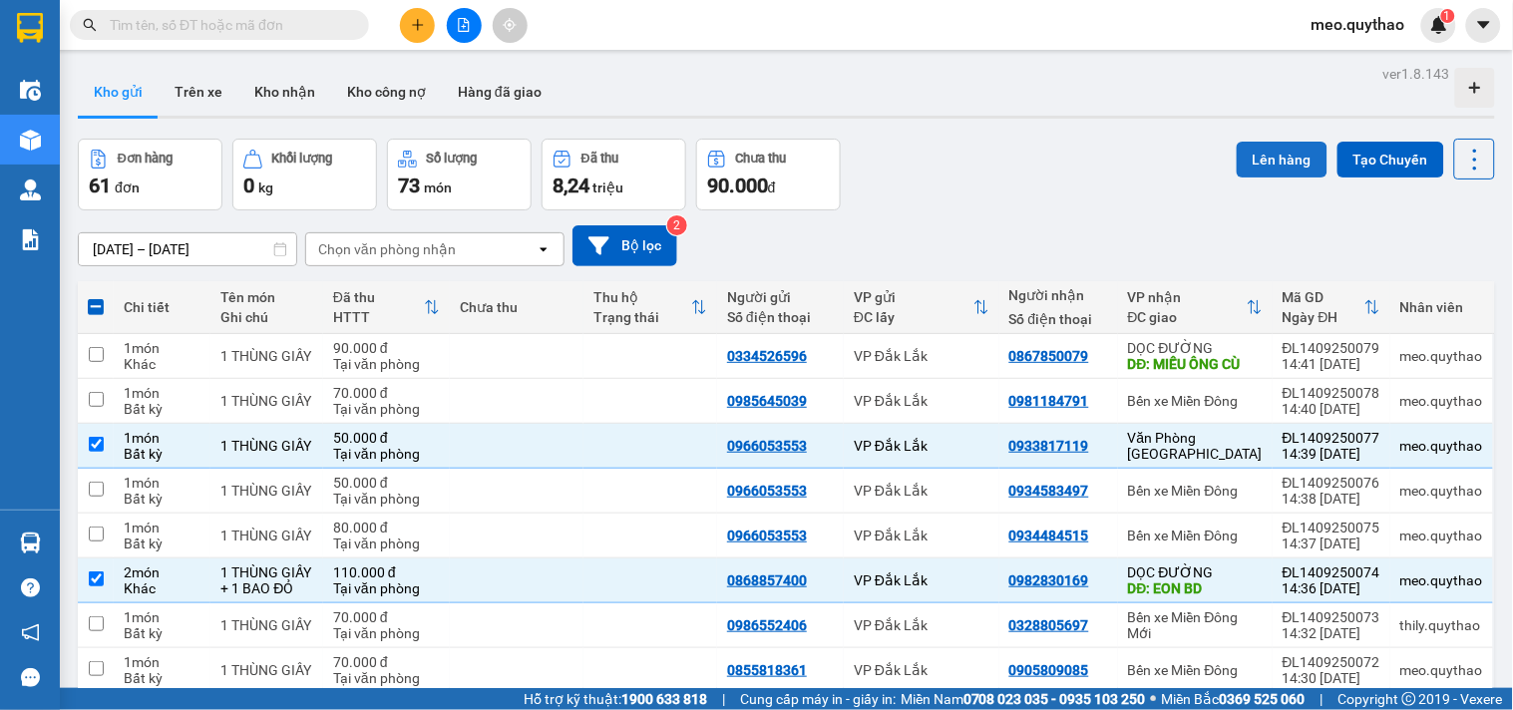
click at [1258, 160] on button "Lên hàng" at bounding box center [1282, 160] width 91 height 36
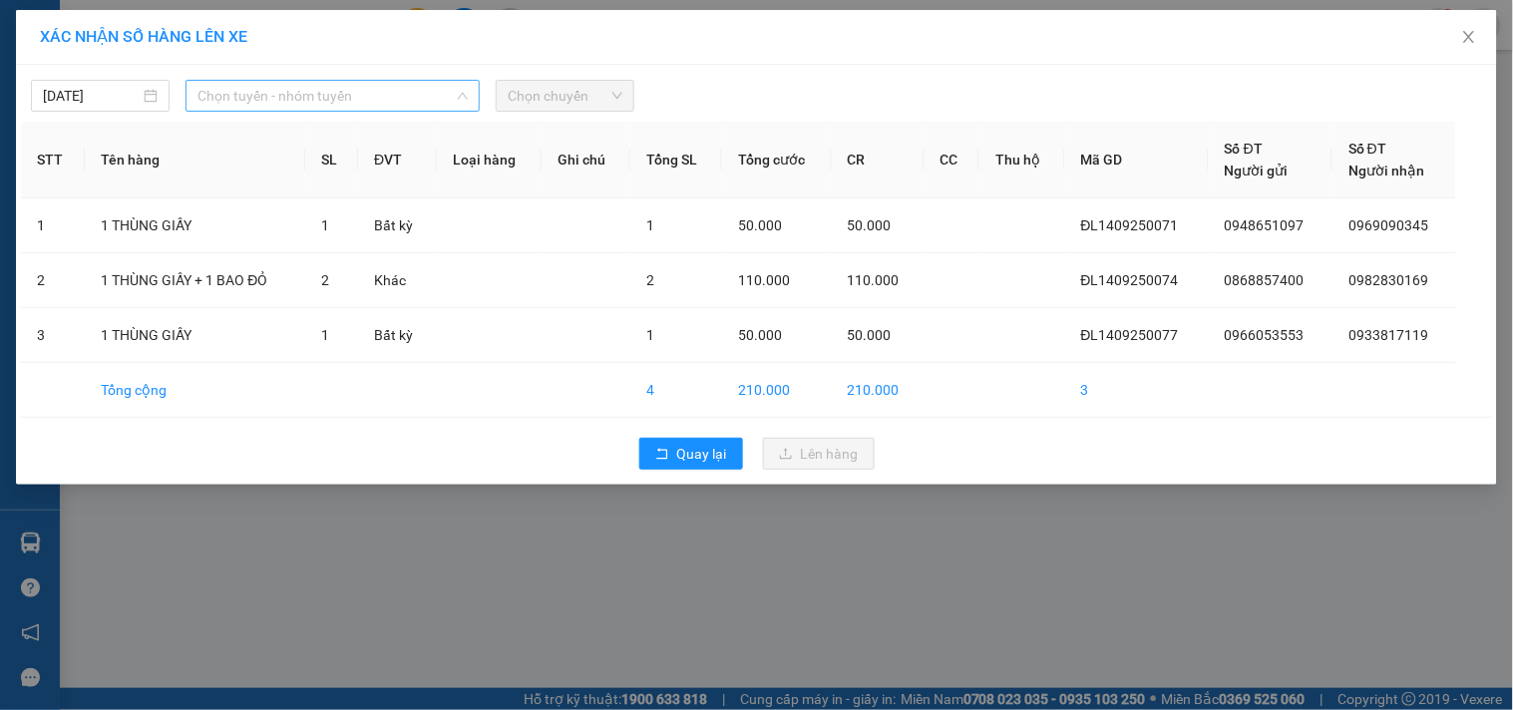
click at [356, 107] on span "Chọn tuyến - nhóm tuyến" at bounding box center [332, 96] width 270 height 30
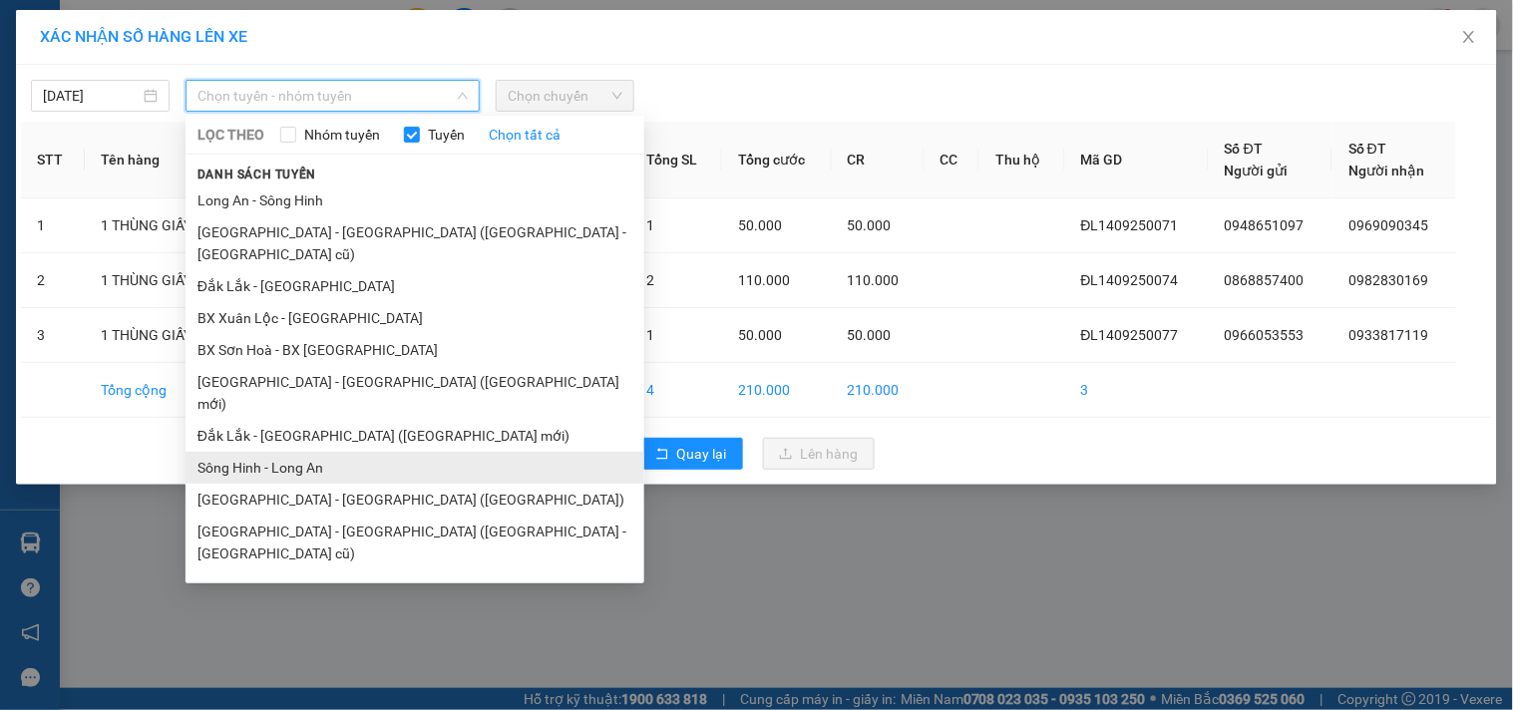
click at [330, 452] on li "Sông Hinh - Long An" at bounding box center [415, 468] width 459 height 32
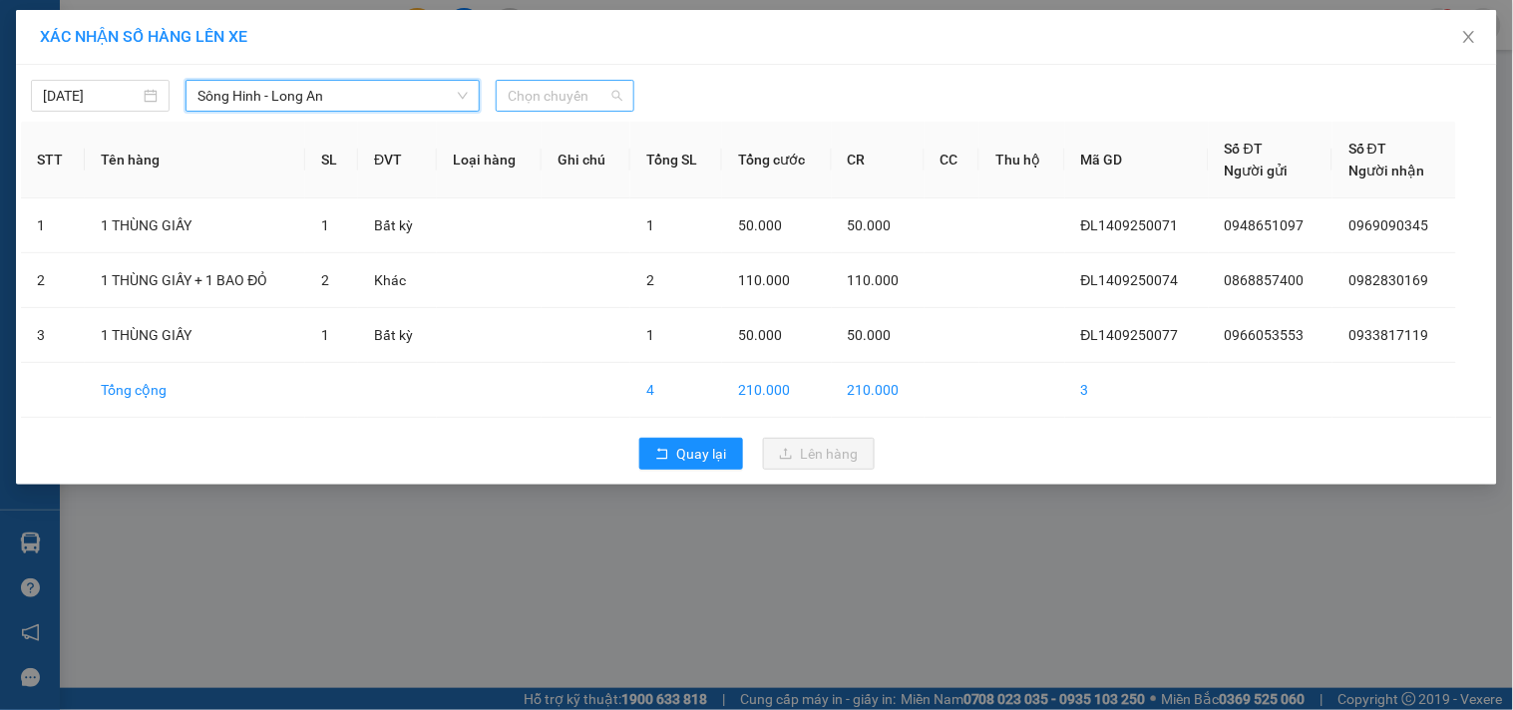
click at [586, 86] on span "Chọn chuyến" at bounding box center [565, 96] width 115 height 30
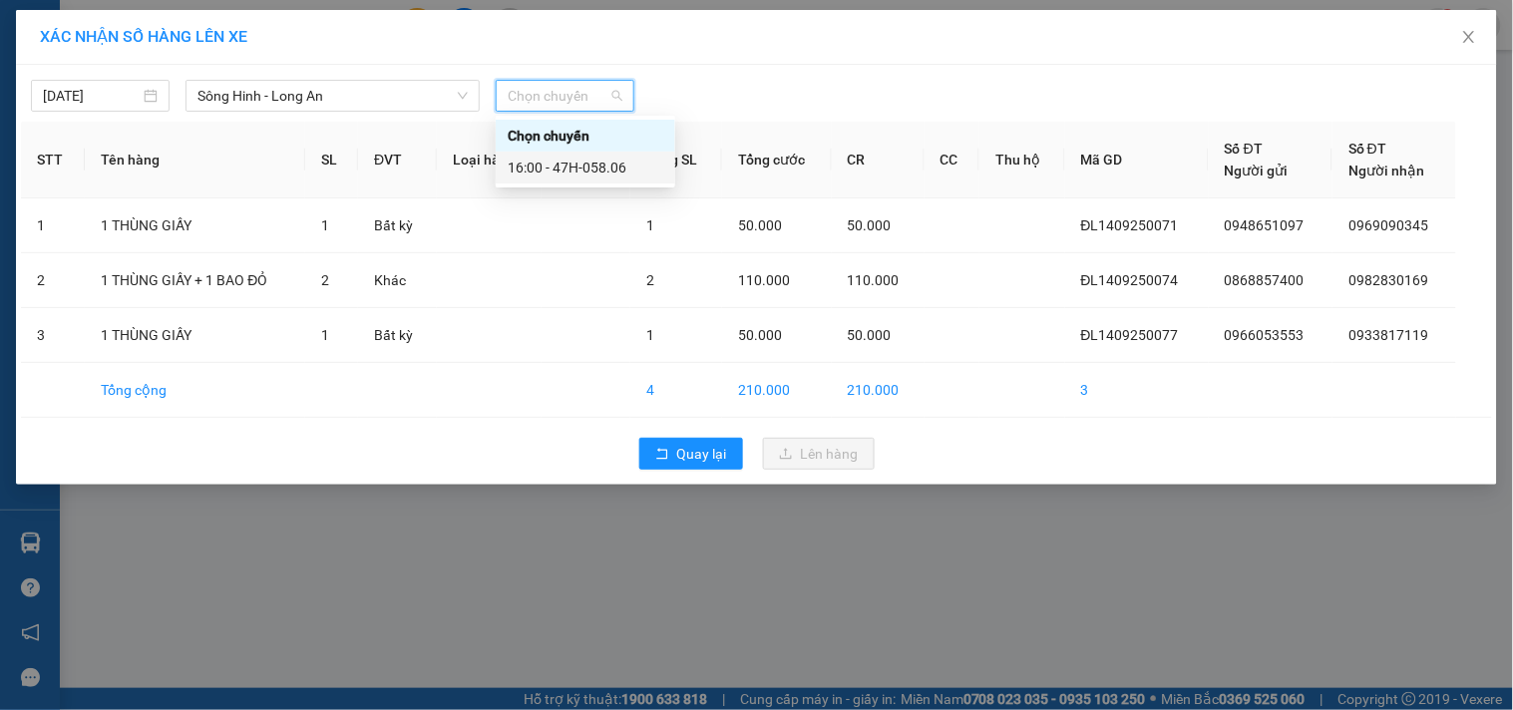
click at [592, 157] on div "16:00 - 47H-058.06" at bounding box center [586, 168] width 156 height 22
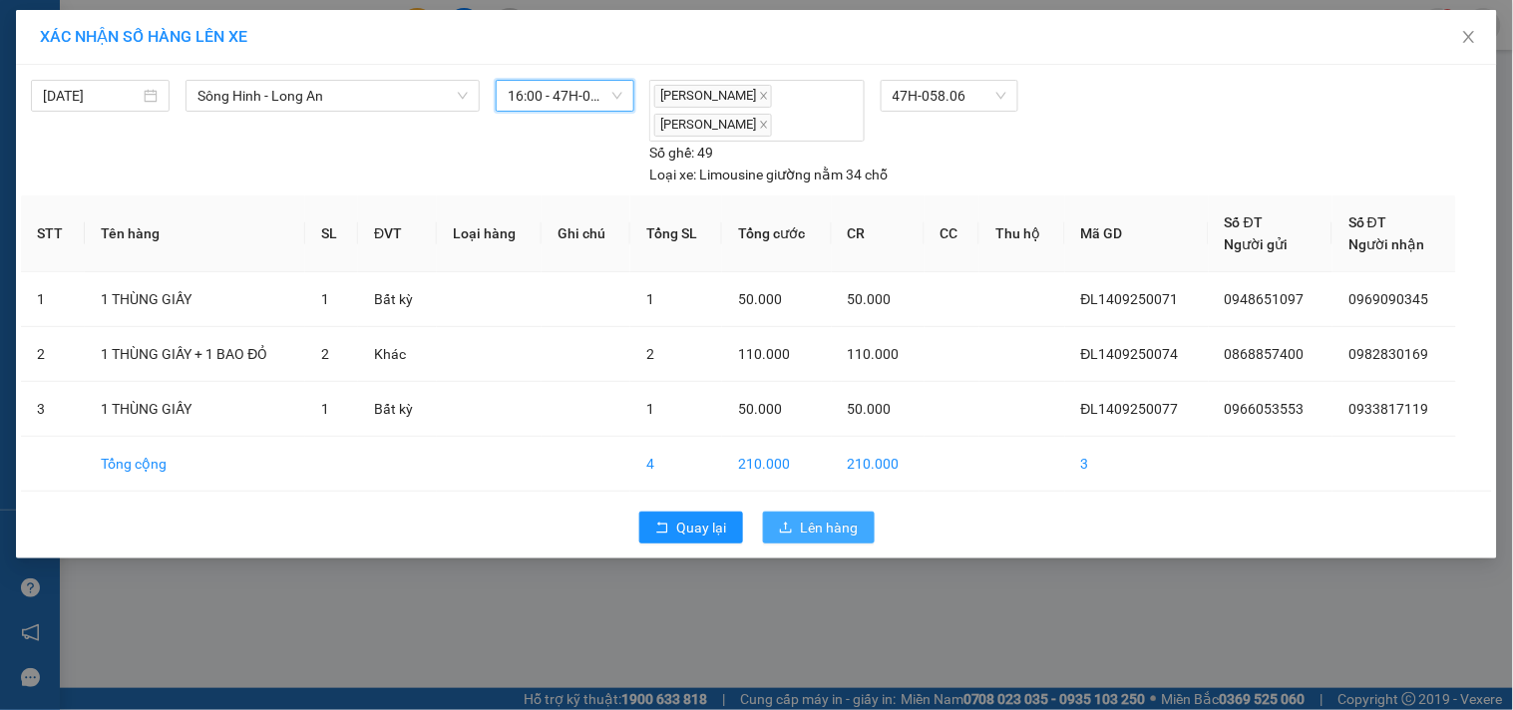
click at [790, 525] on icon "upload" at bounding box center [786, 528] width 14 height 14
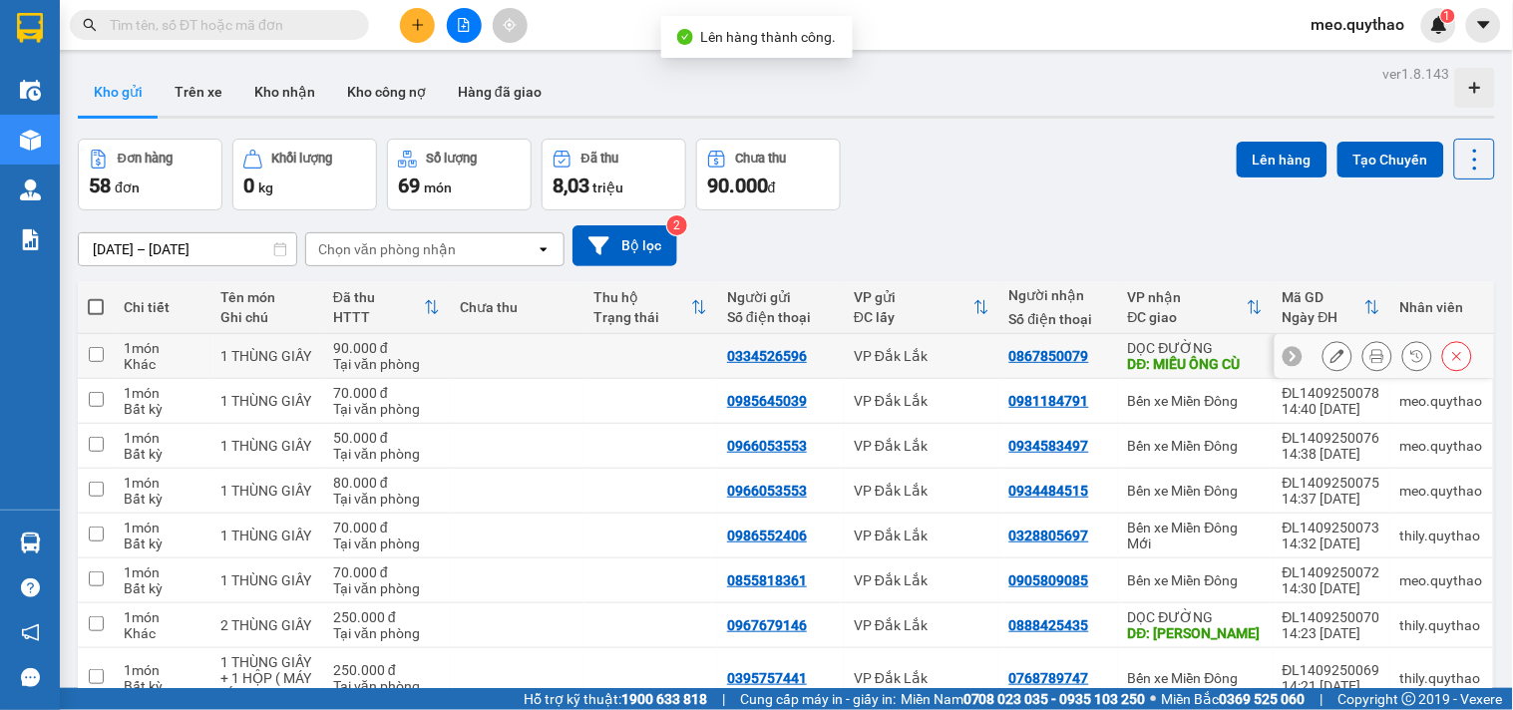
click at [1213, 360] on div "DĐ: MIẾU ÔNG CÙ" at bounding box center [1195, 364] width 135 height 16
checkbox input "true"
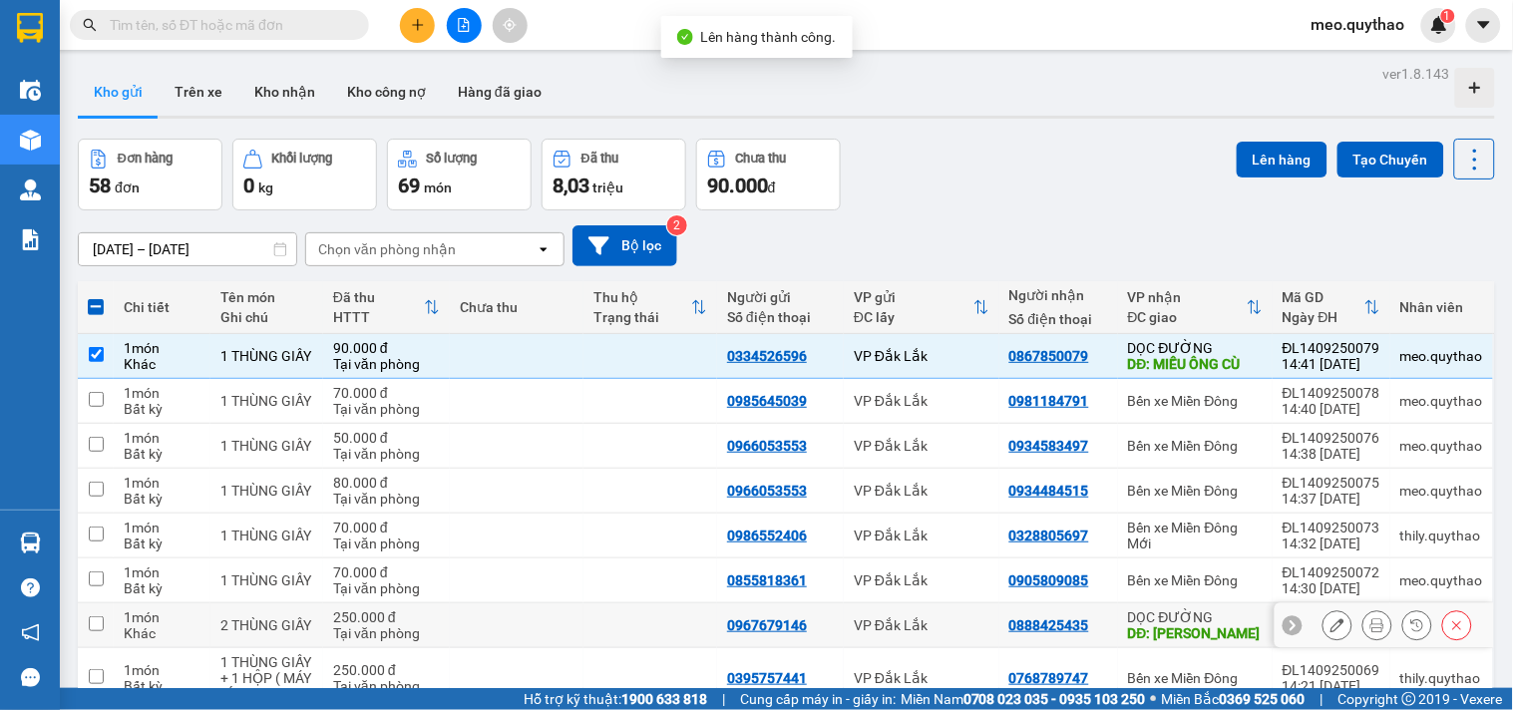
click at [1183, 626] on div "DĐ: [PERSON_NAME]" at bounding box center [1195, 633] width 135 height 16
checkbox input "true"
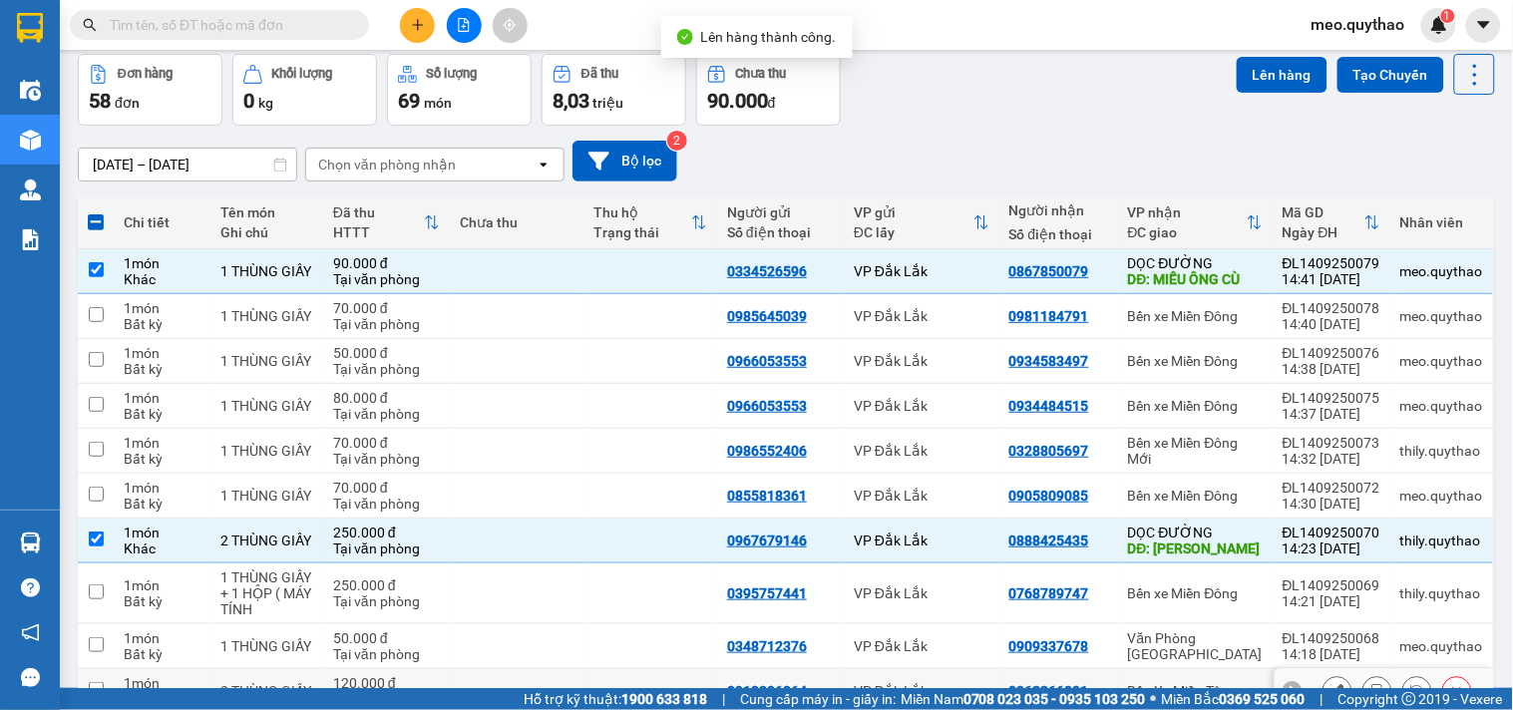
scroll to position [193, 0]
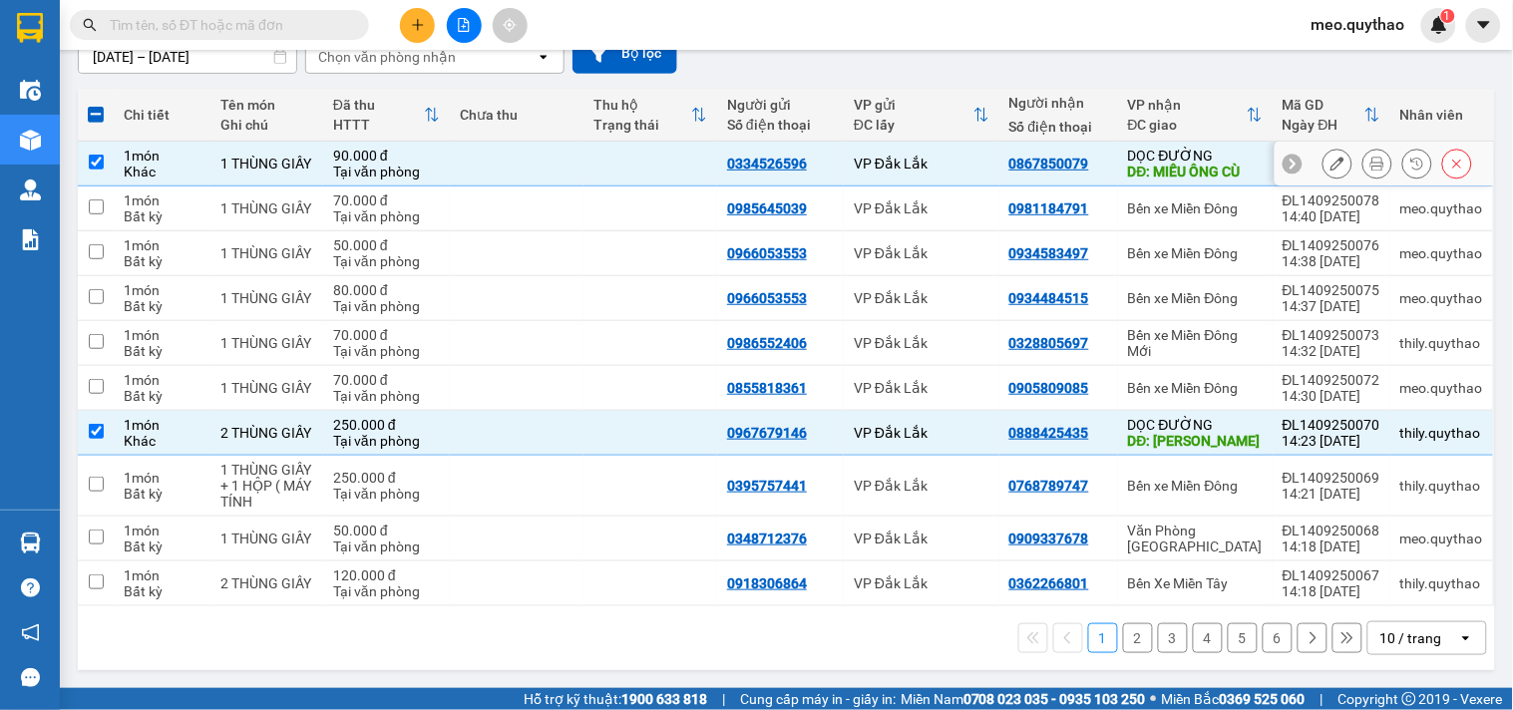
click at [1183, 164] on div "DĐ: MIẾU ÔNG CÙ" at bounding box center [1195, 172] width 135 height 16
checkbox input "false"
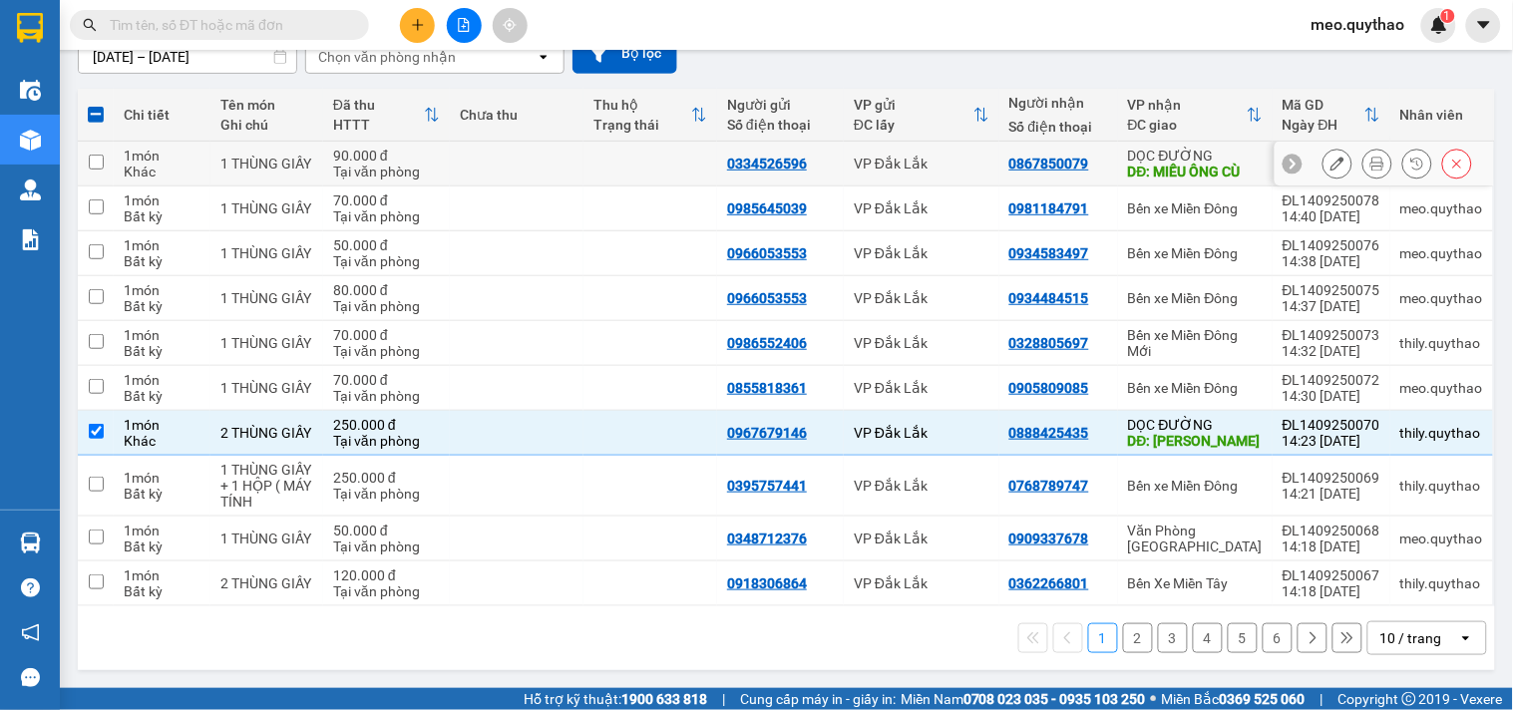
scroll to position [0, 0]
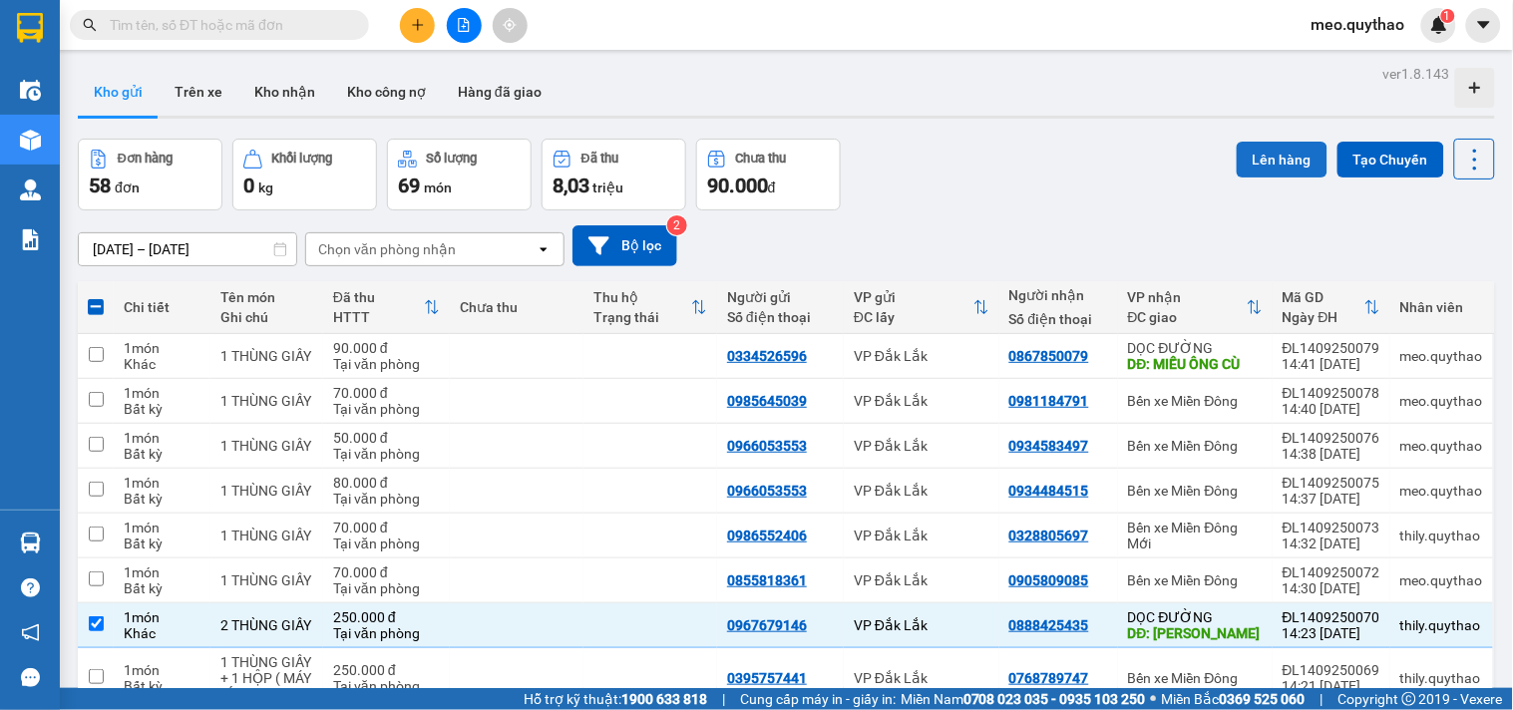
click at [1301, 150] on button "Lên hàng" at bounding box center [1282, 160] width 91 height 36
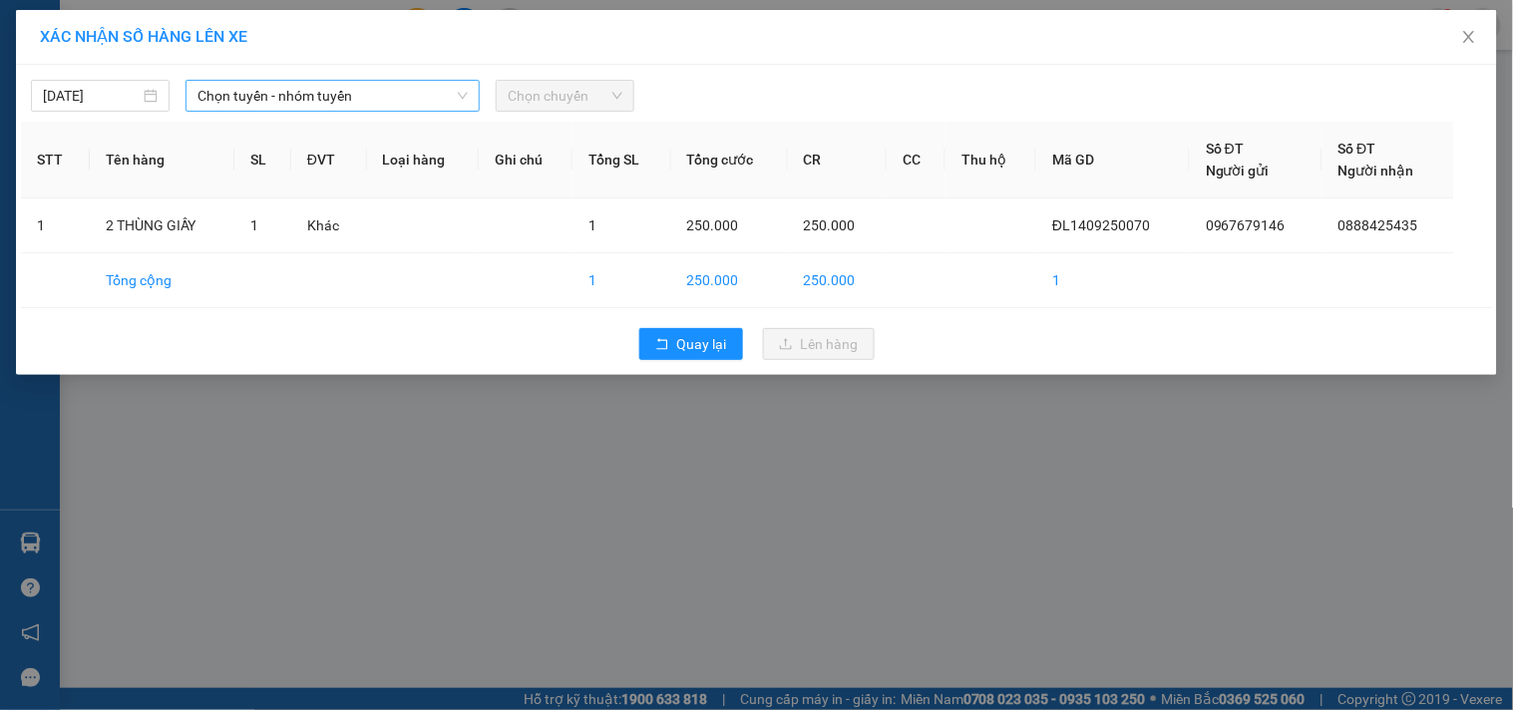
click at [335, 107] on span "Chọn tuyến - nhóm tuyến" at bounding box center [332, 96] width 270 height 30
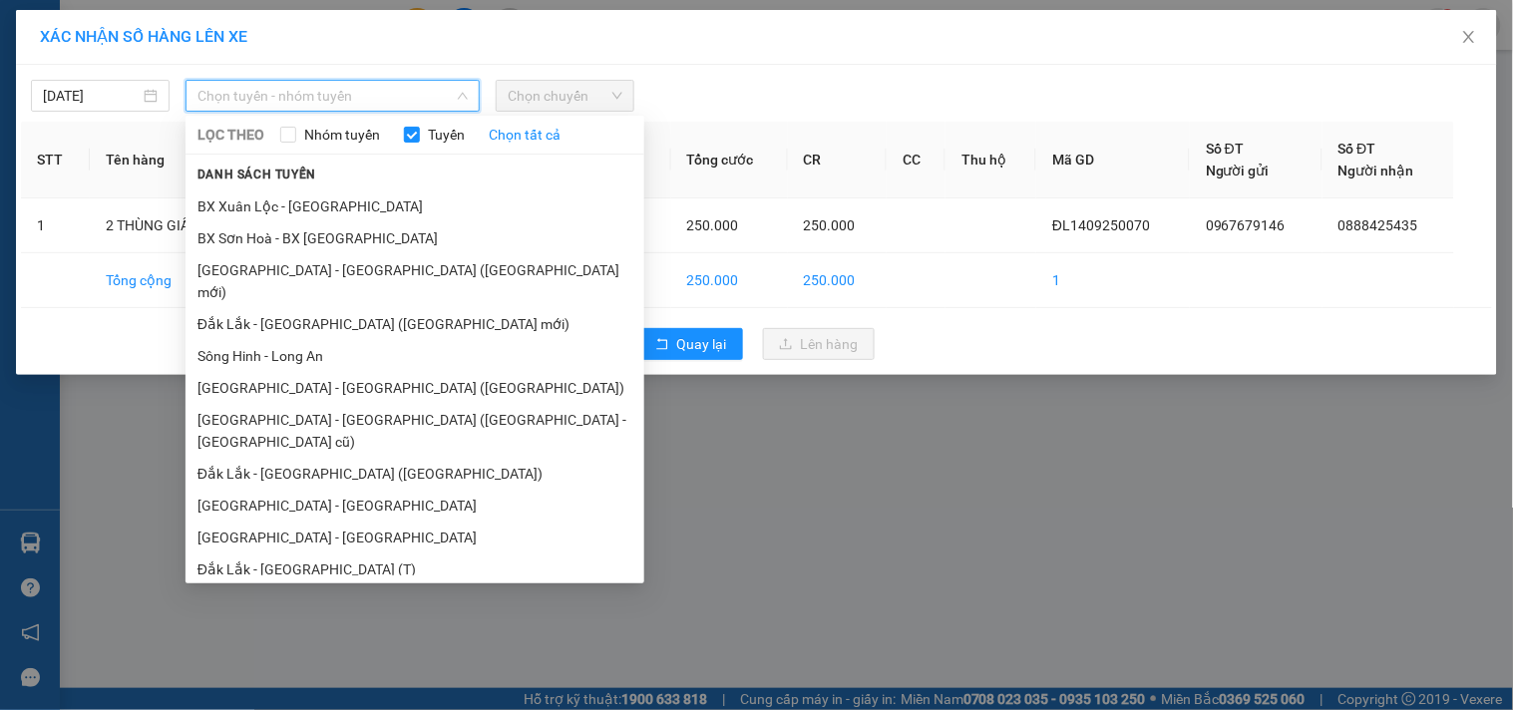
scroll to position [120, 0]
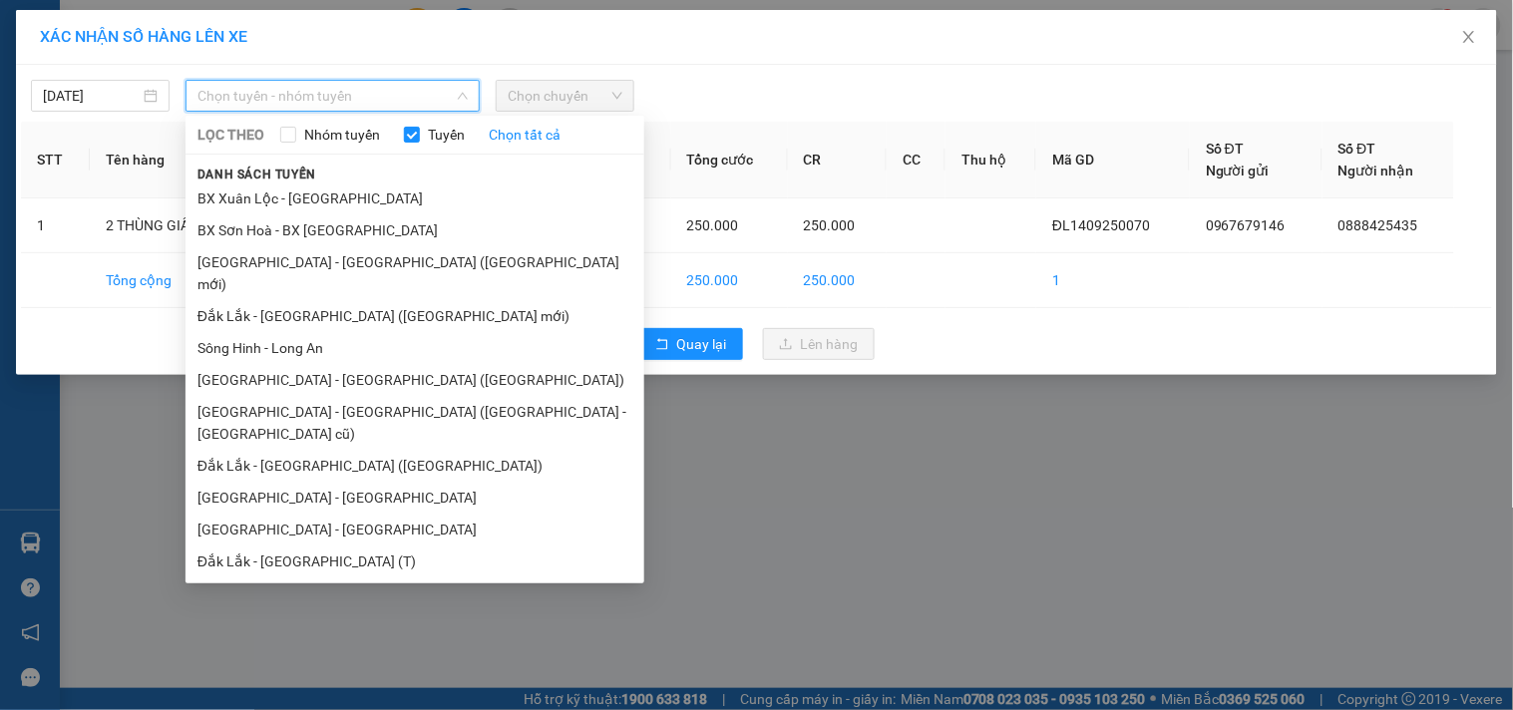
click at [319, 609] on li "Đắk Lắk - [GEOGRAPHIC_DATA]" at bounding box center [415, 625] width 459 height 32
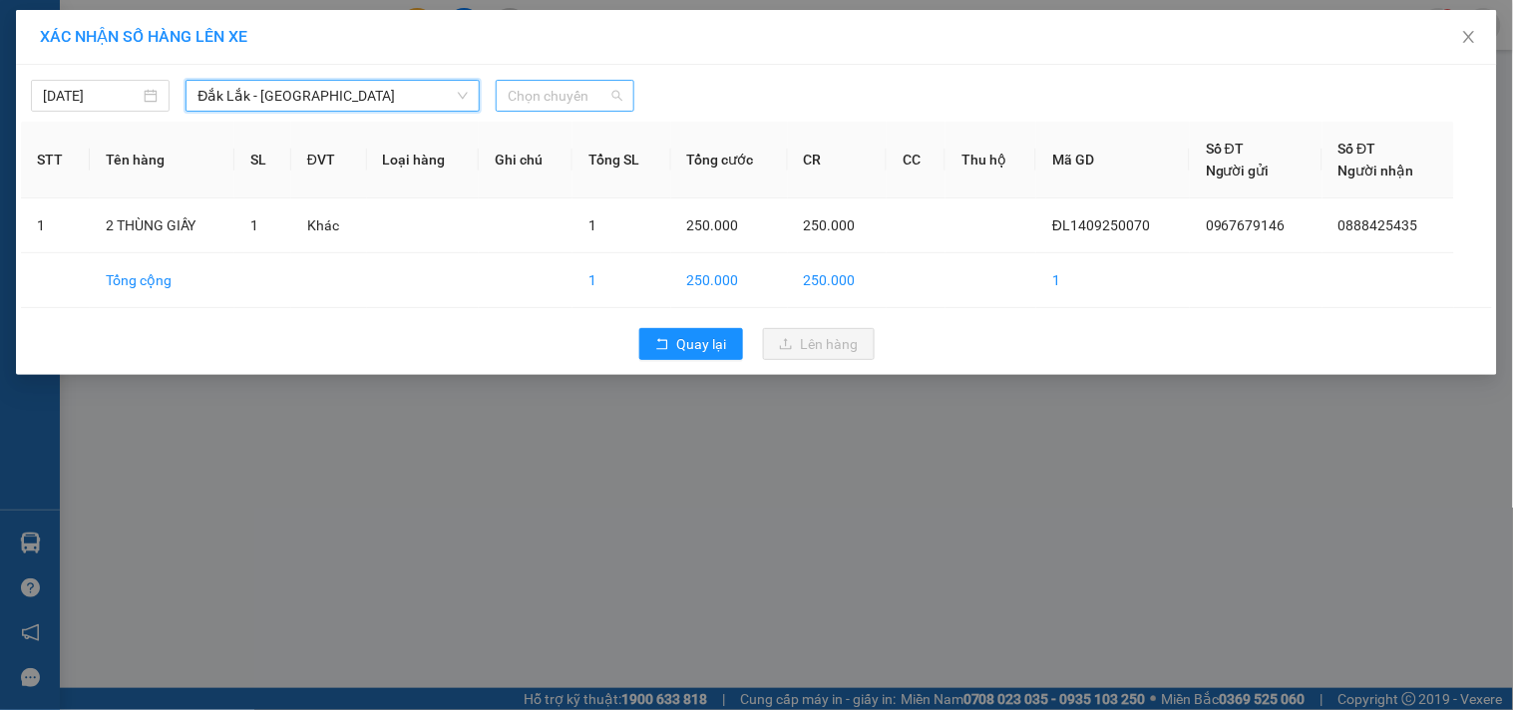
click at [566, 95] on span "Chọn chuyến" at bounding box center [565, 96] width 115 height 30
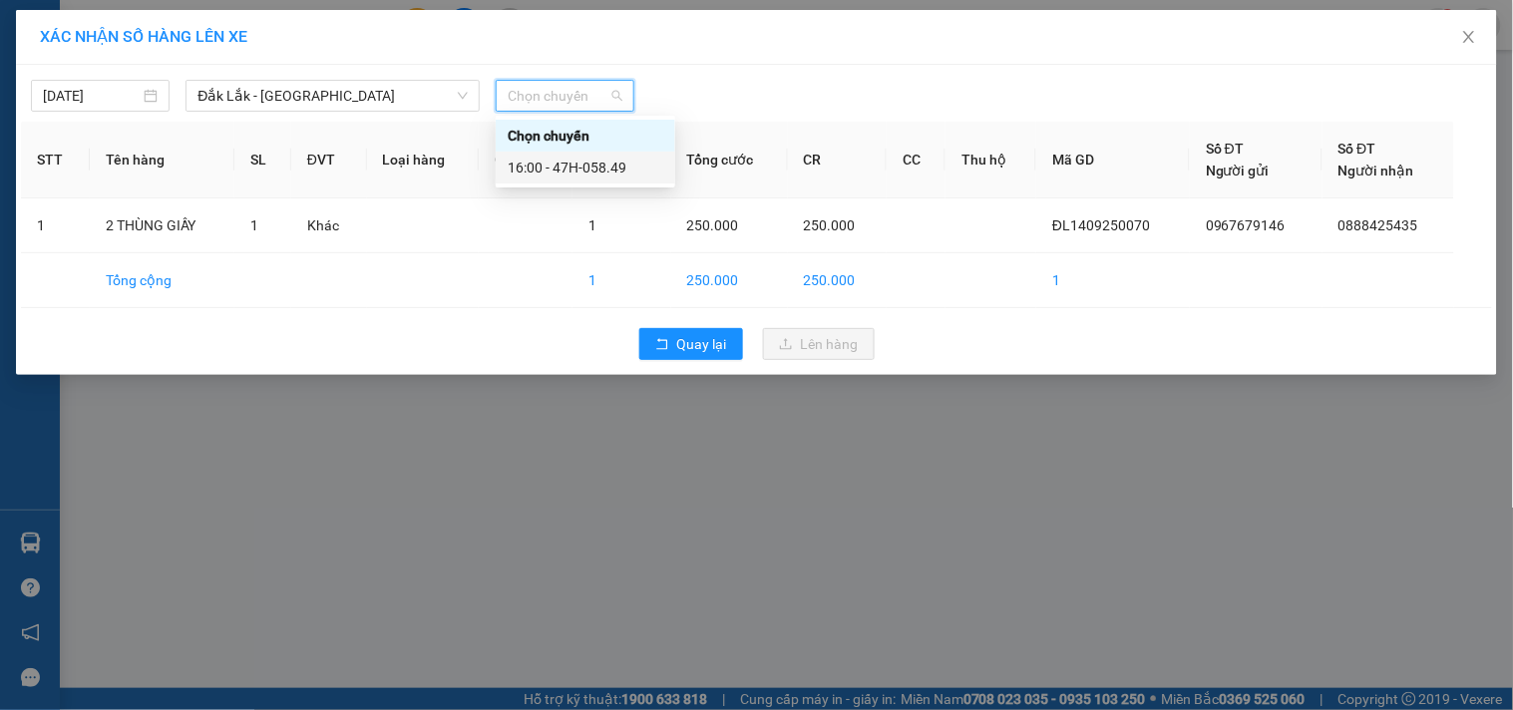
click at [574, 175] on div "16:00 - 47H-058.49" at bounding box center [586, 168] width 156 height 22
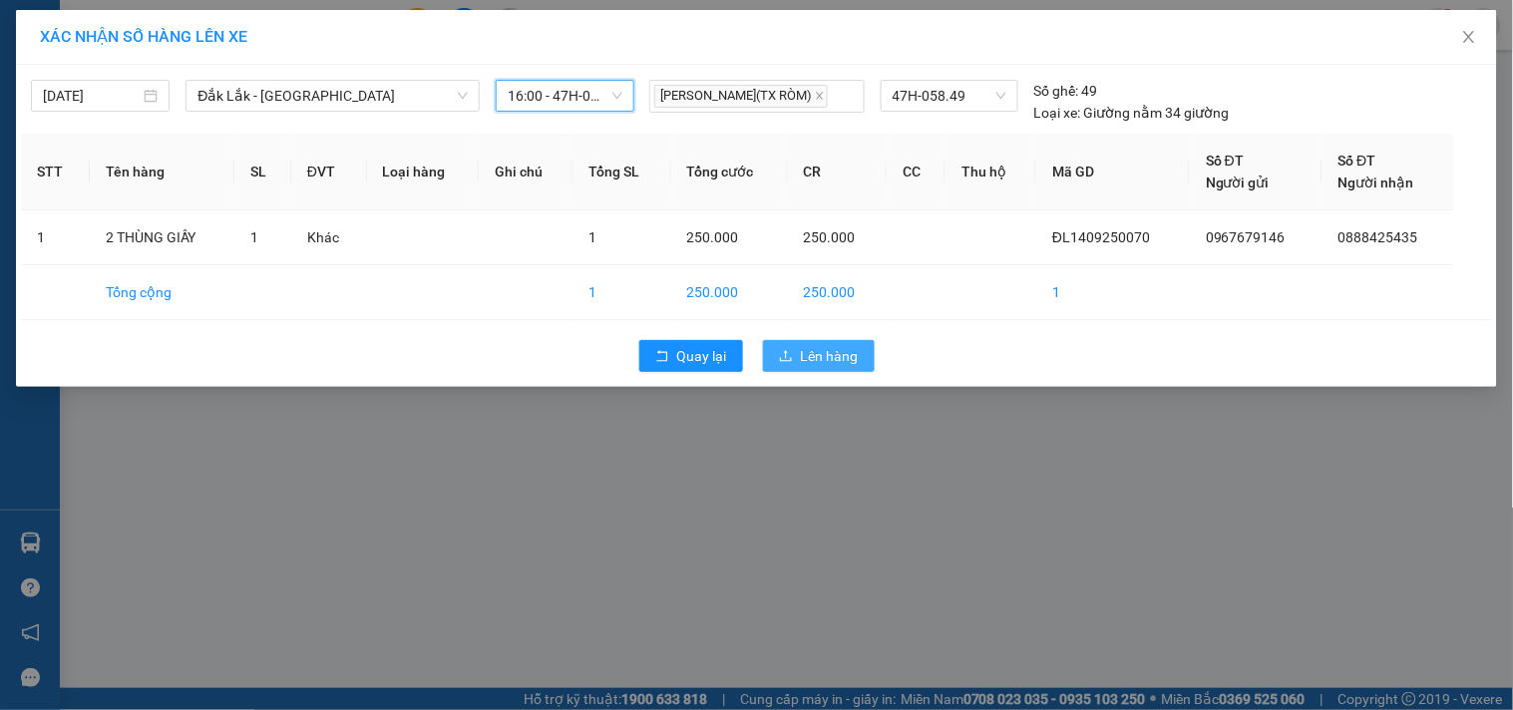
click at [800, 361] on button "Lên hàng" at bounding box center [819, 356] width 112 height 32
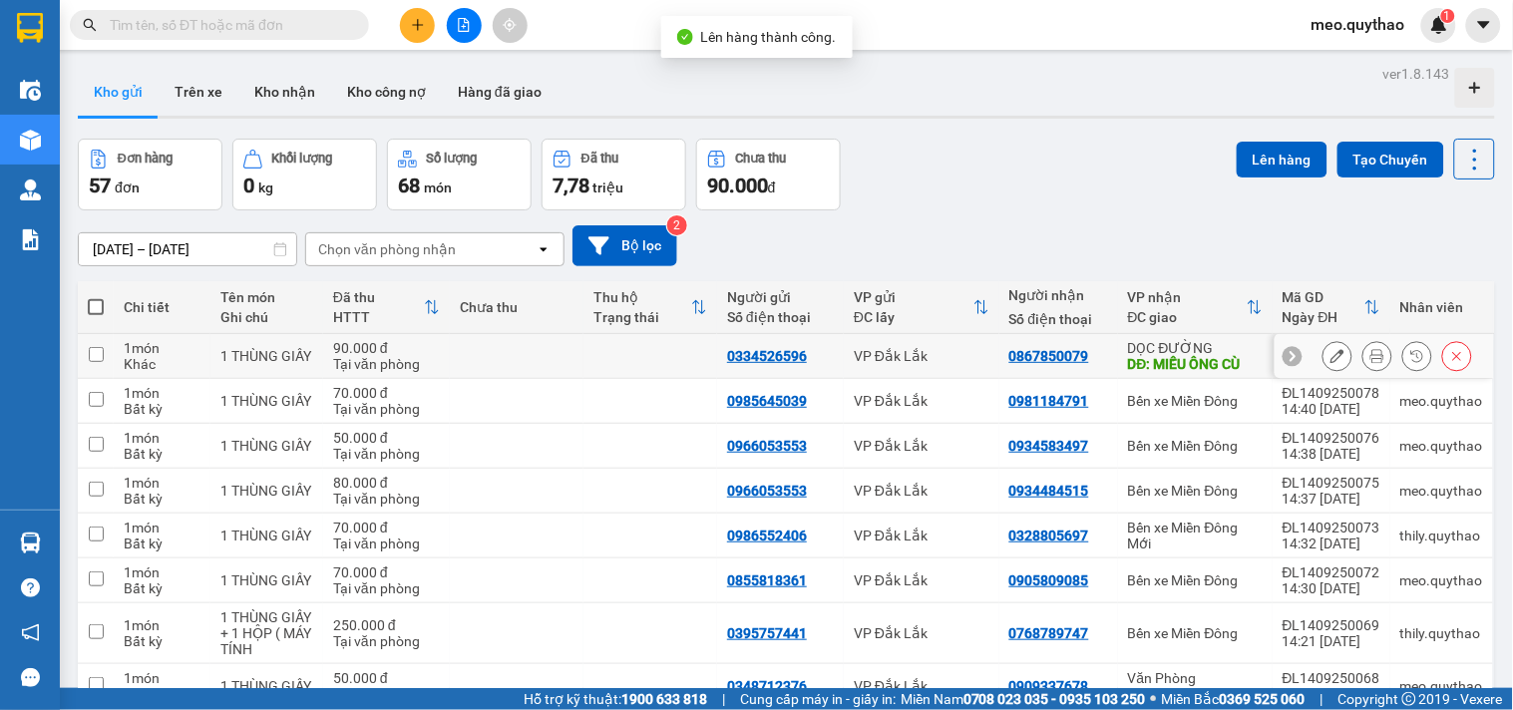
click at [1139, 360] on div "DĐ: MIẾU ÔNG CÙ" at bounding box center [1195, 364] width 135 height 16
checkbox input "true"
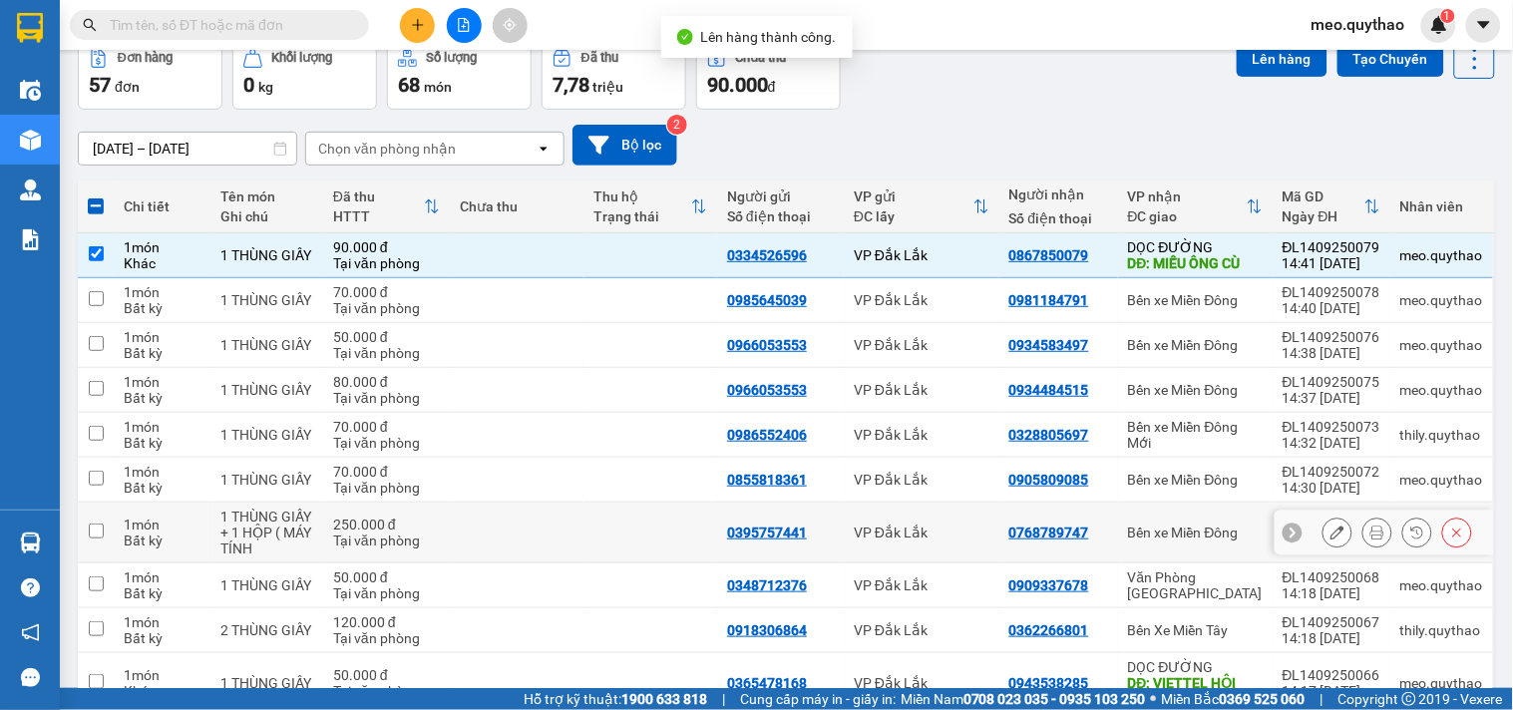
scroll to position [210, 0]
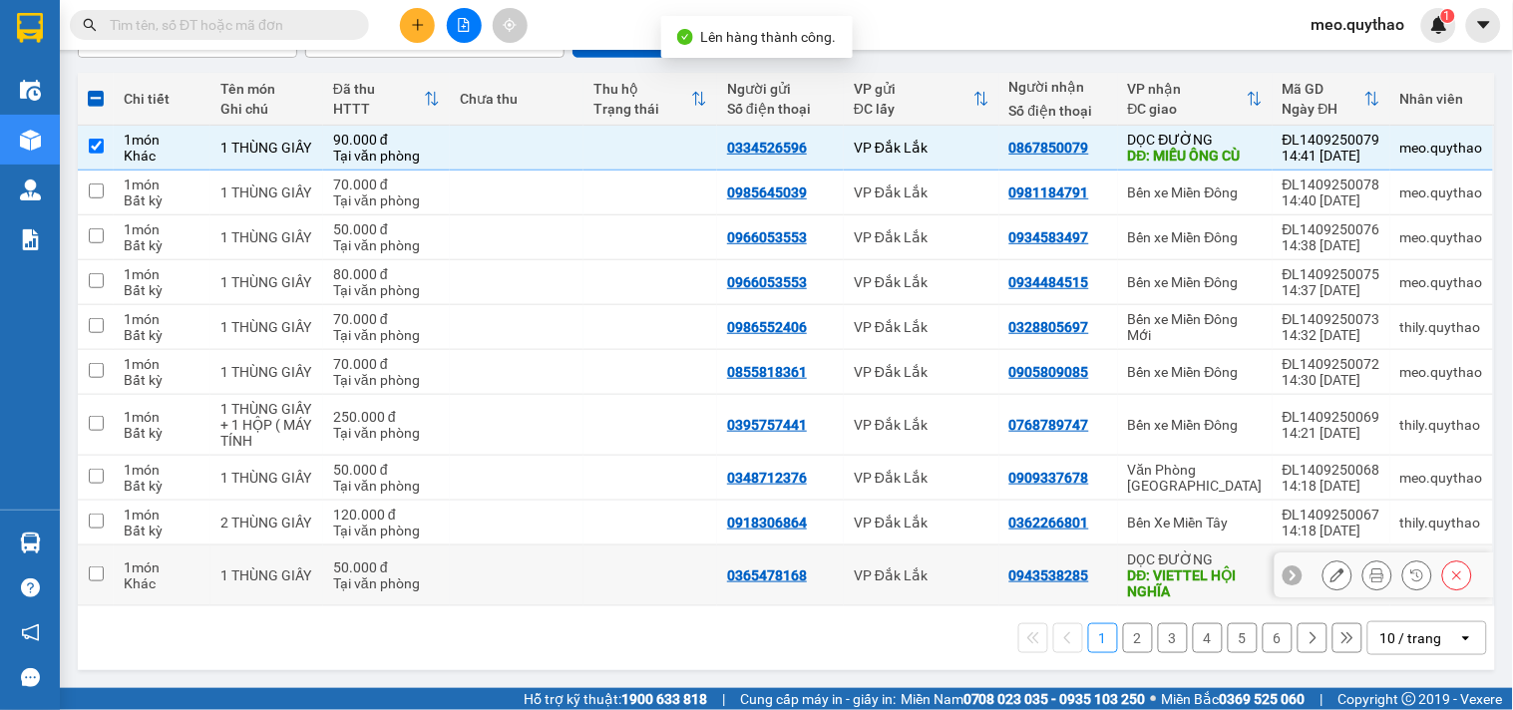
click at [1162, 579] on div "DĐ: VIETTEL HỘI NGHĨA" at bounding box center [1195, 583] width 135 height 32
checkbox input "true"
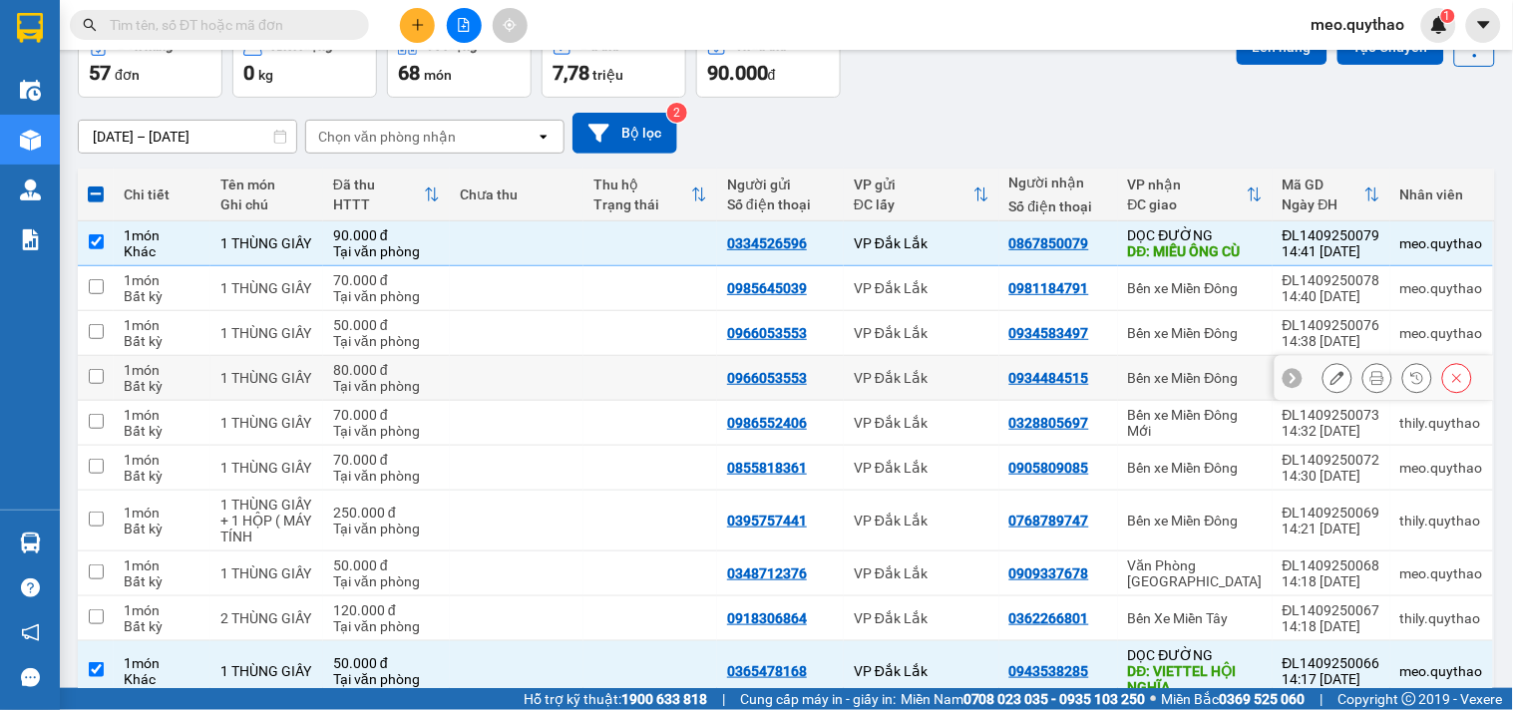
scroll to position [0, 0]
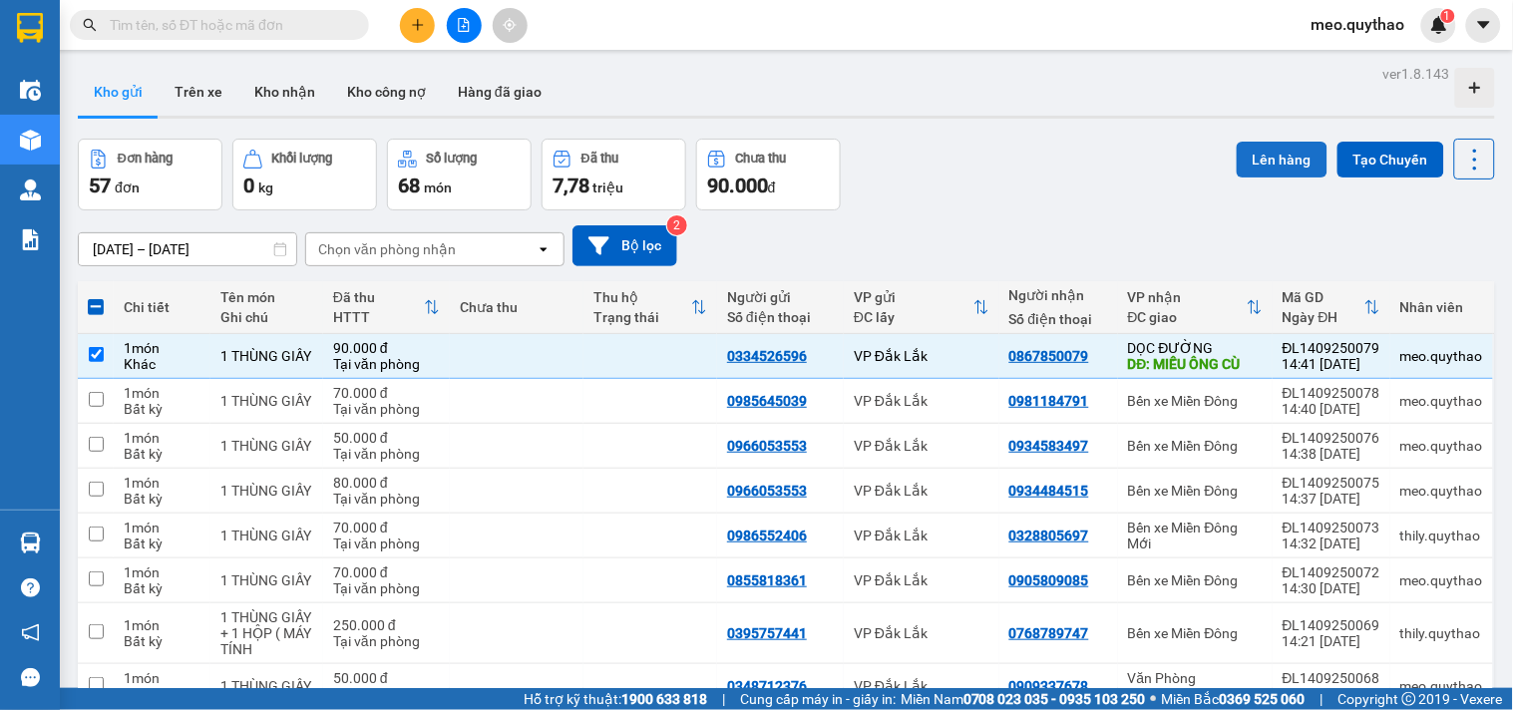
click at [1280, 160] on button "Lên hàng" at bounding box center [1282, 160] width 91 height 36
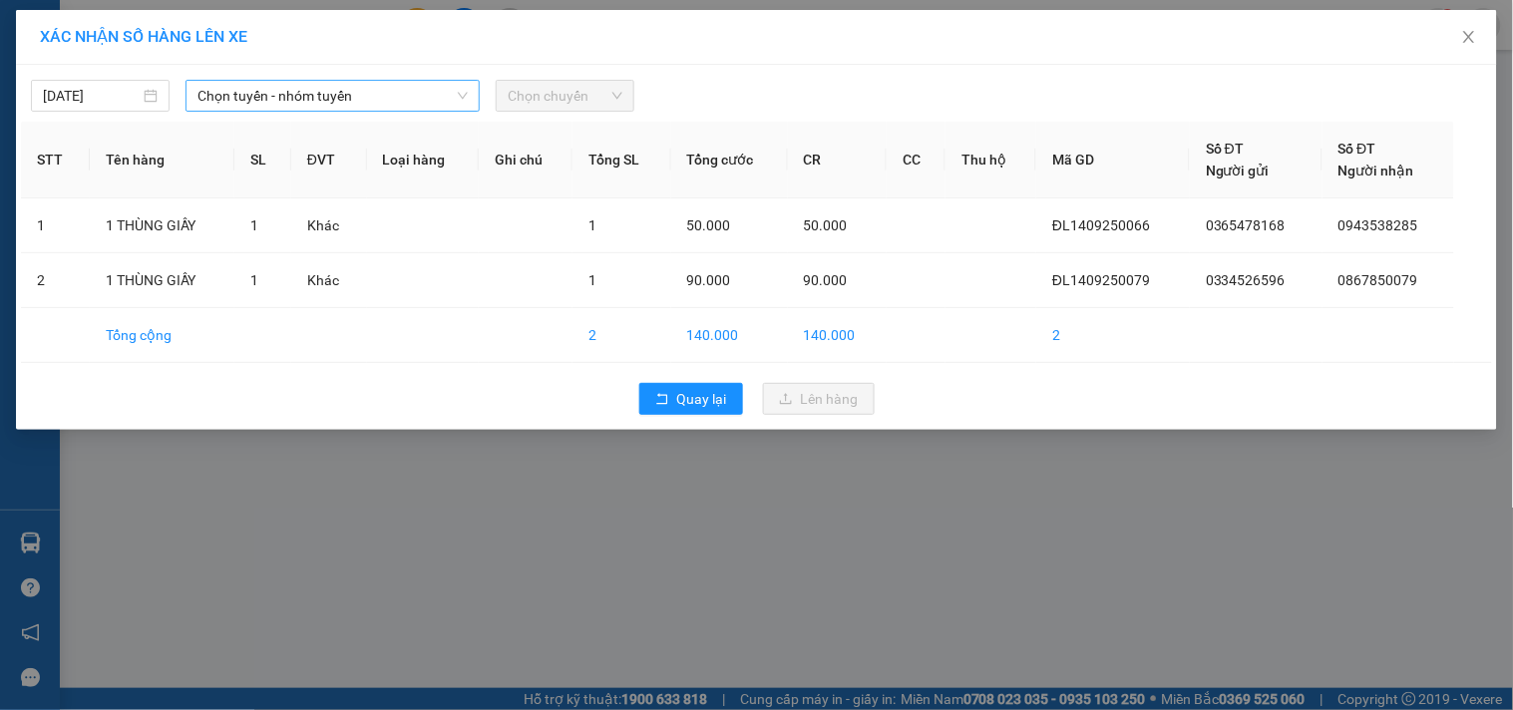
click at [371, 81] on span "Chọn tuyến - nhóm tuyến" at bounding box center [332, 96] width 270 height 30
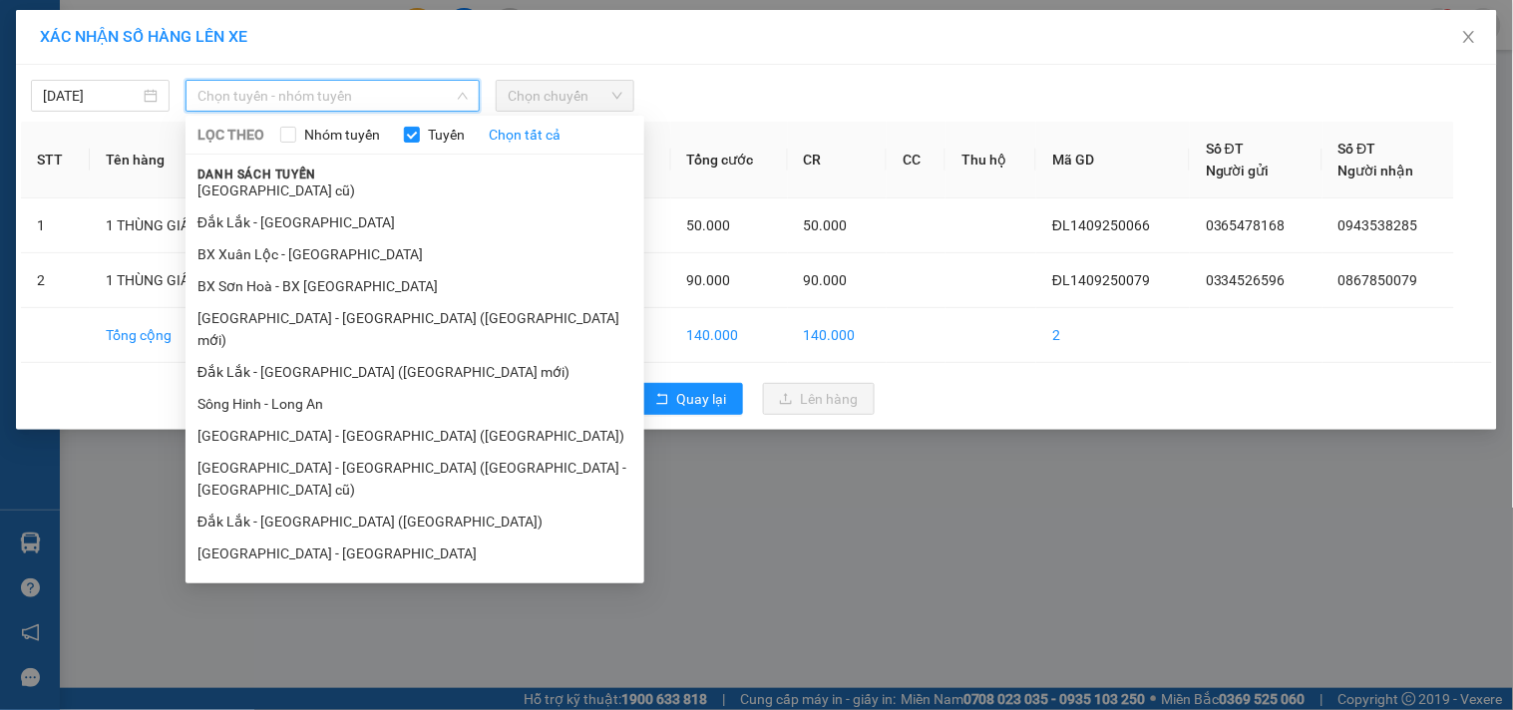
scroll to position [120, 0]
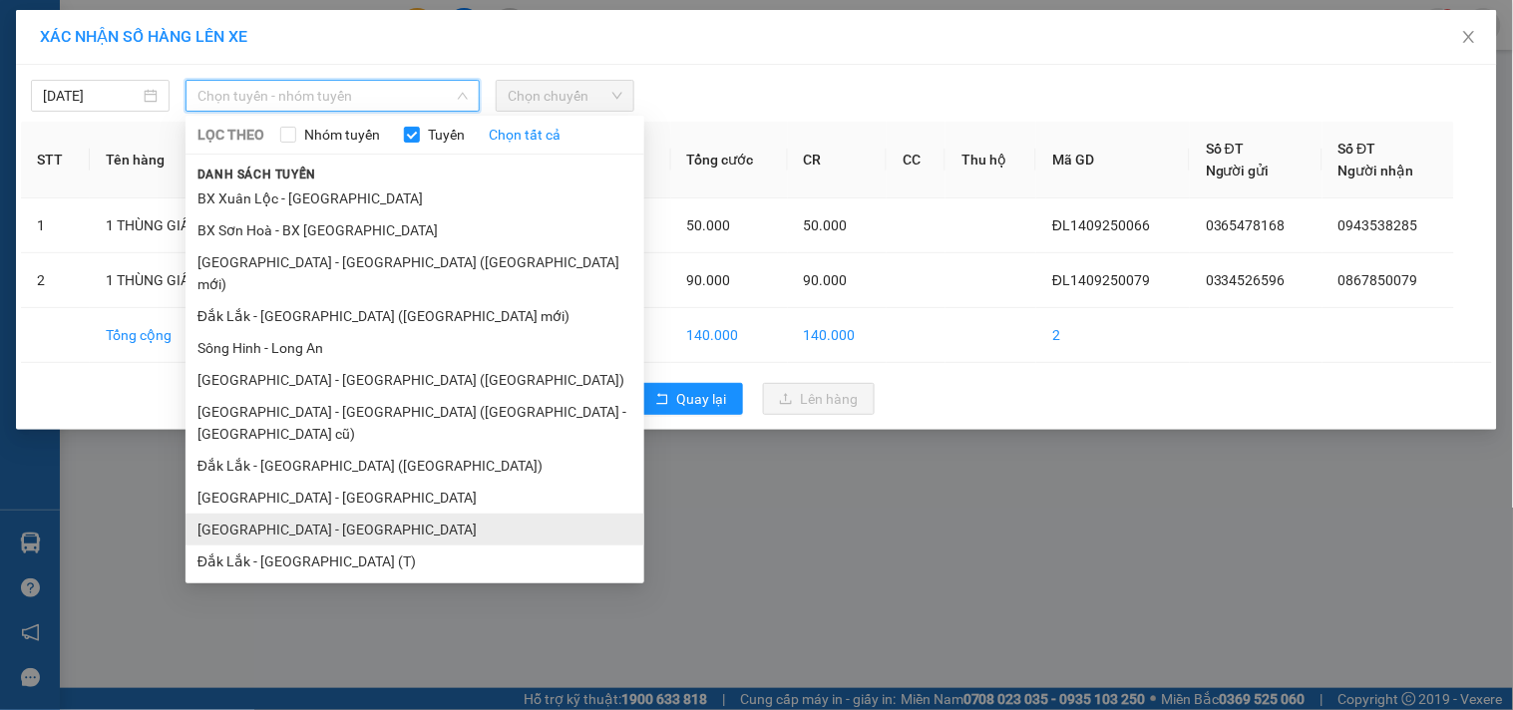
click at [311, 514] on li "[GEOGRAPHIC_DATA] - [GEOGRAPHIC_DATA]" at bounding box center [415, 530] width 459 height 32
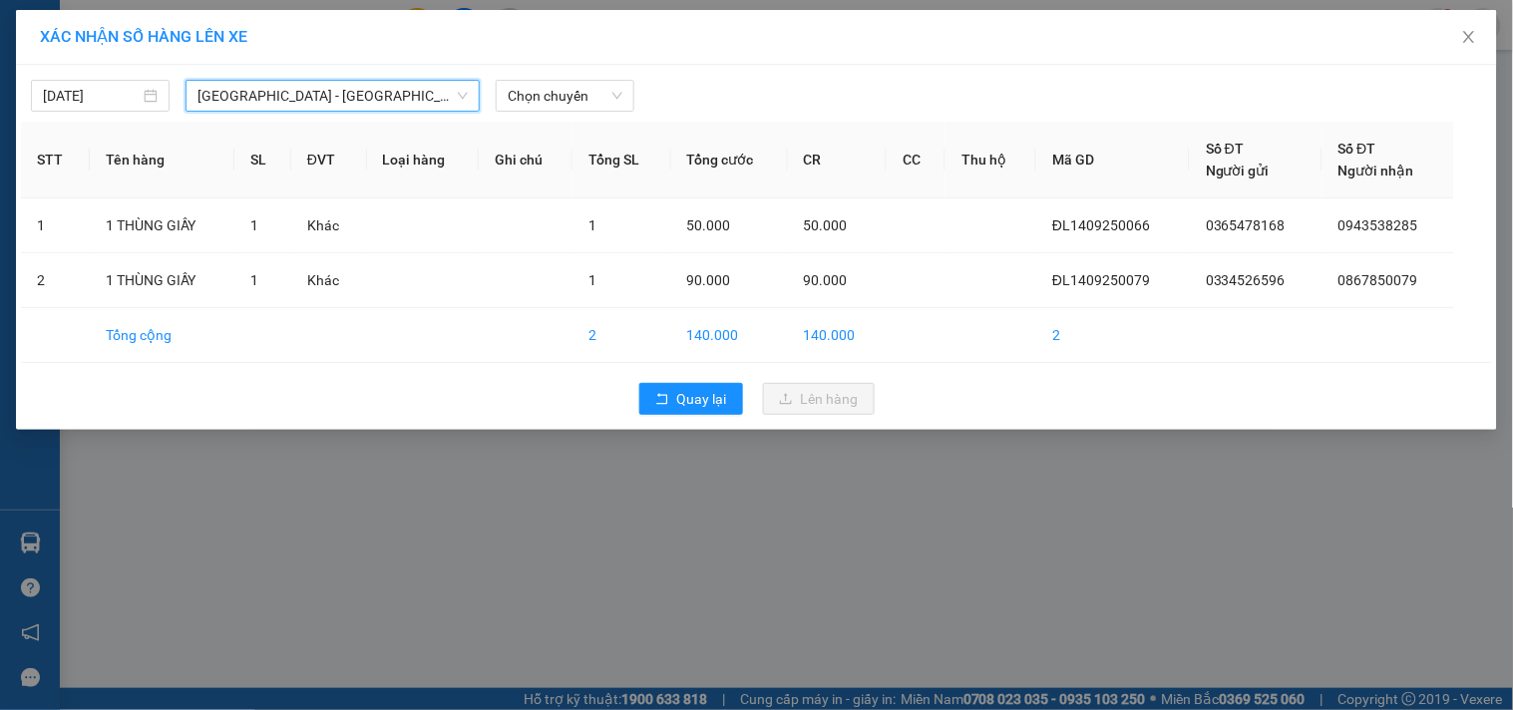
click at [589, 78] on div "[DATE] [GEOGRAPHIC_DATA] - [GEOGRAPHIC_DATA] - [GEOGRAPHIC_DATA] LỌC THEO Nhóm …" at bounding box center [756, 91] width 1471 height 42
click at [591, 96] on span "Chọn chuyến" at bounding box center [565, 96] width 115 height 30
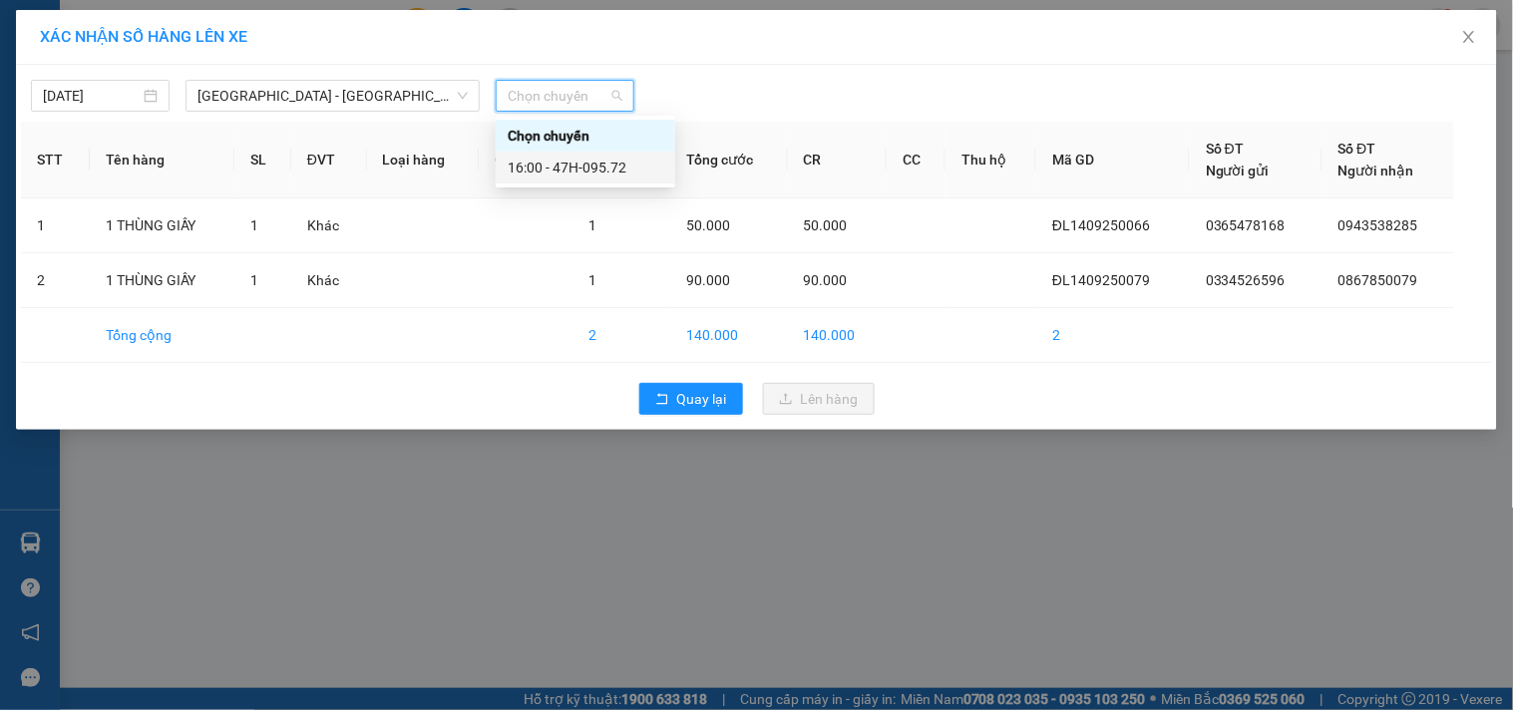
click at [612, 157] on div "16:00 - 47H-095.72" at bounding box center [586, 168] width 156 height 22
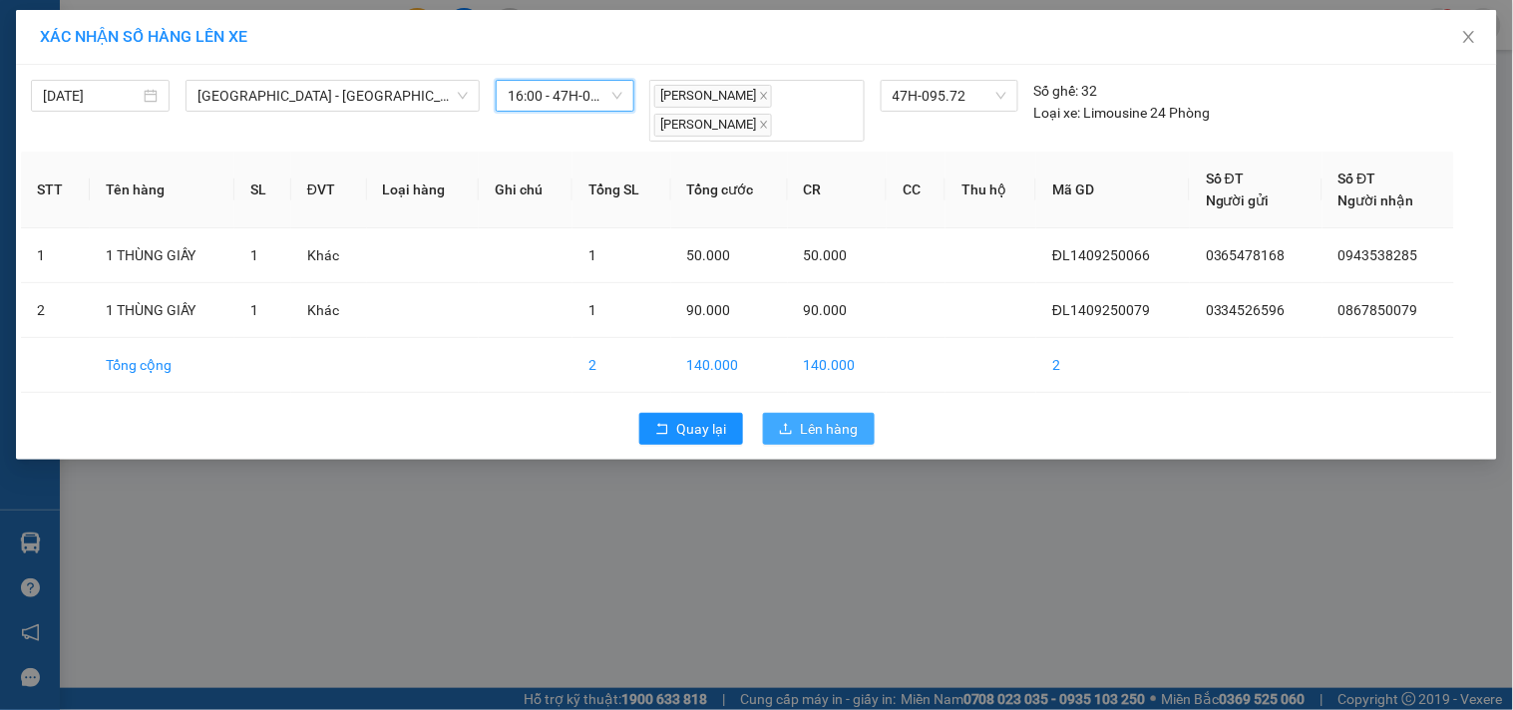
click at [789, 432] on icon "upload" at bounding box center [786, 429] width 14 height 14
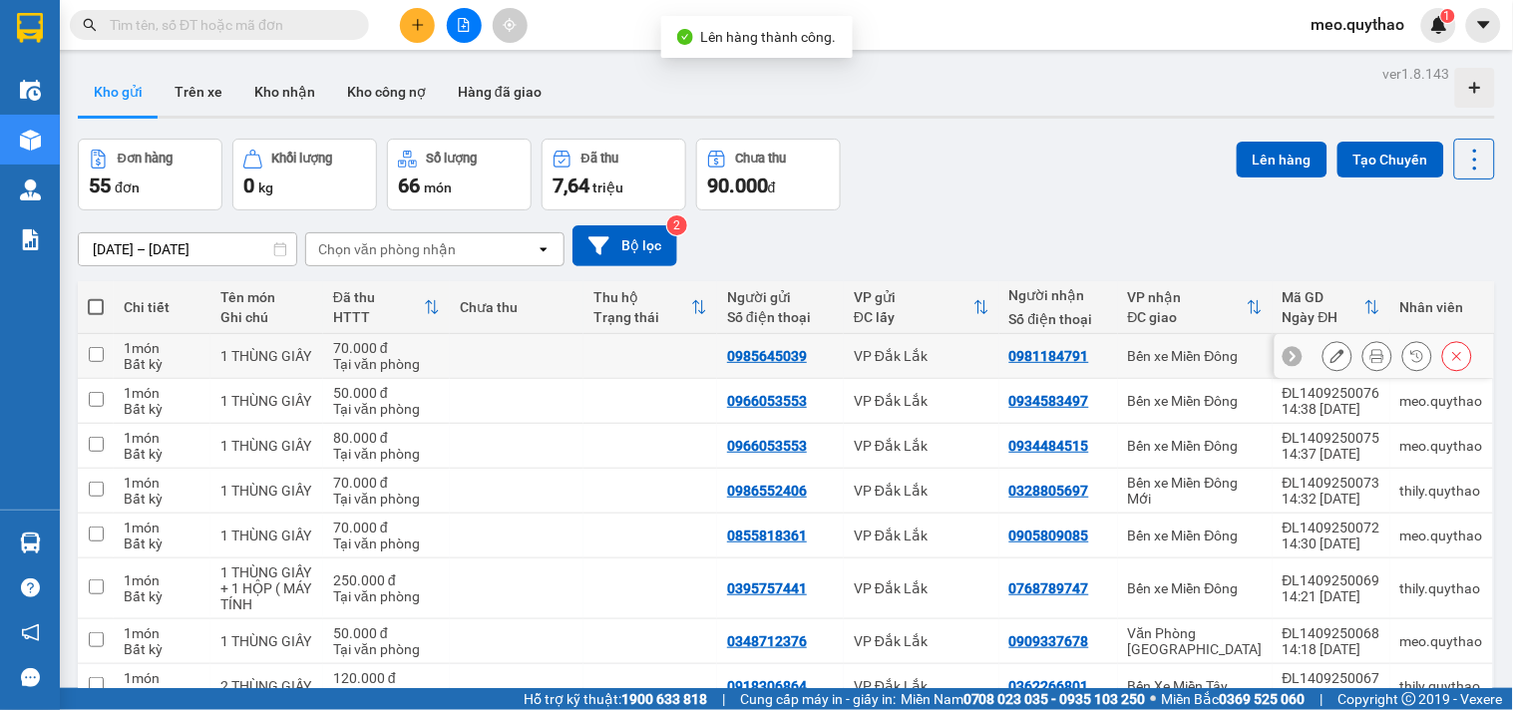
click at [1201, 343] on td "Bến xe Miền Đông" at bounding box center [1195, 356] width 155 height 45
checkbox input "true"
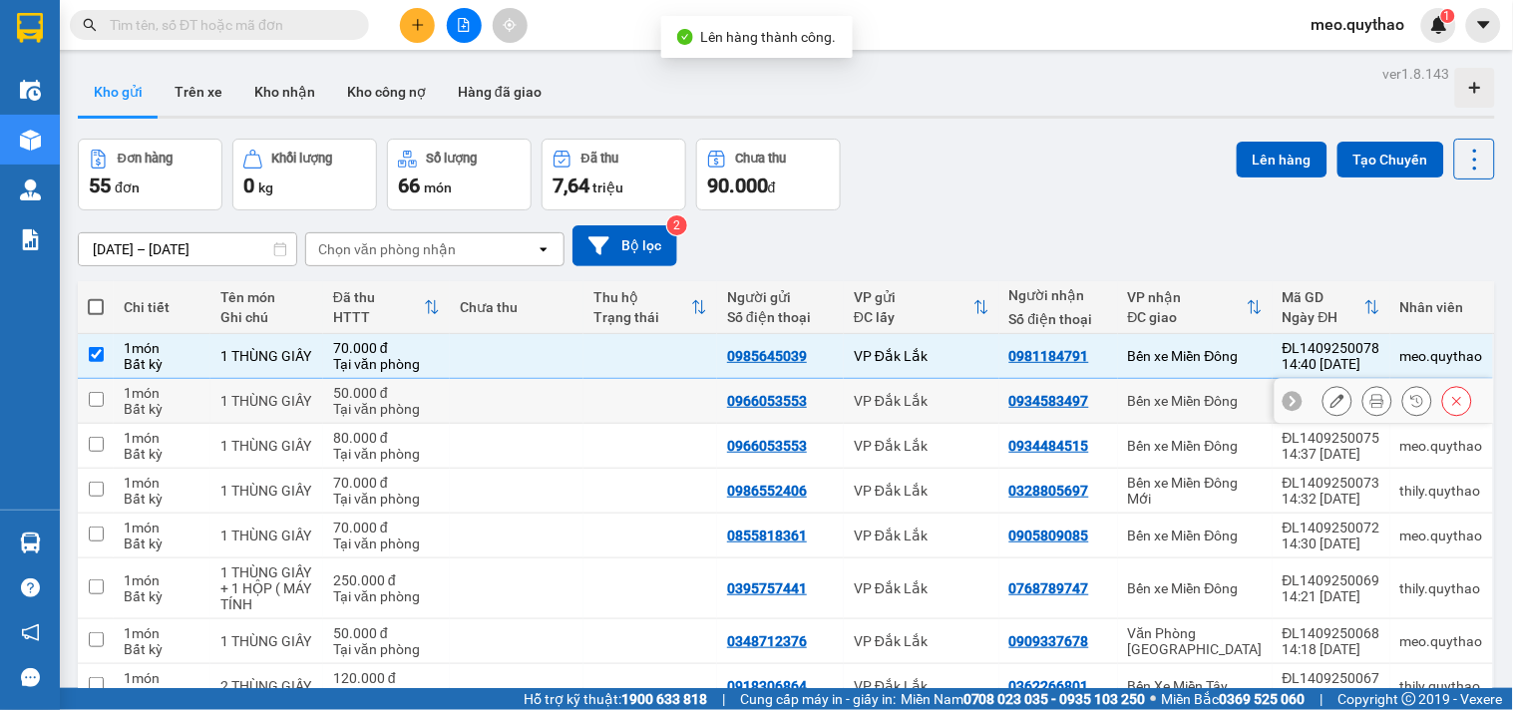
click at [1200, 404] on div "Bến xe Miền Đông" at bounding box center [1195, 401] width 135 height 16
checkbox input "true"
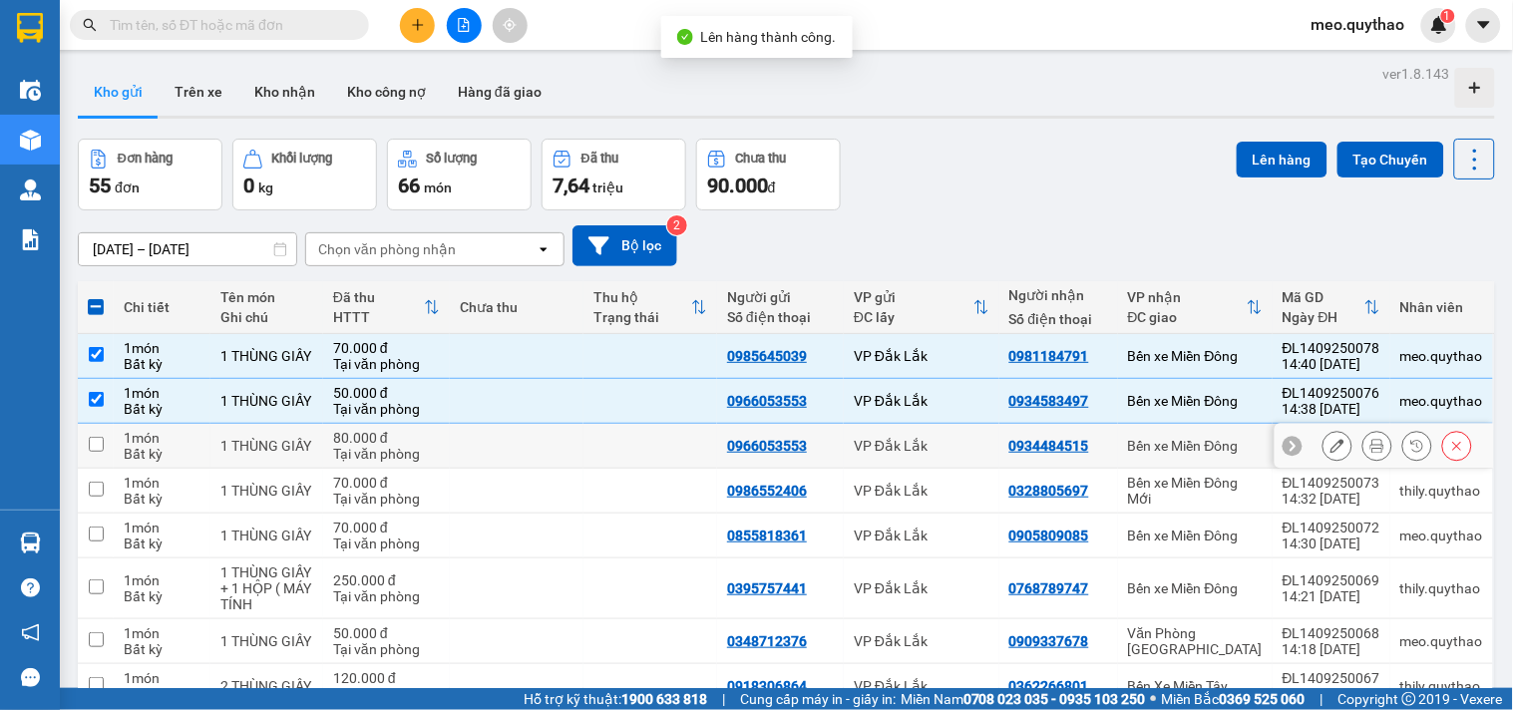
click at [1212, 439] on div "Bến xe Miền Đông" at bounding box center [1195, 446] width 135 height 16
checkbox input "true"
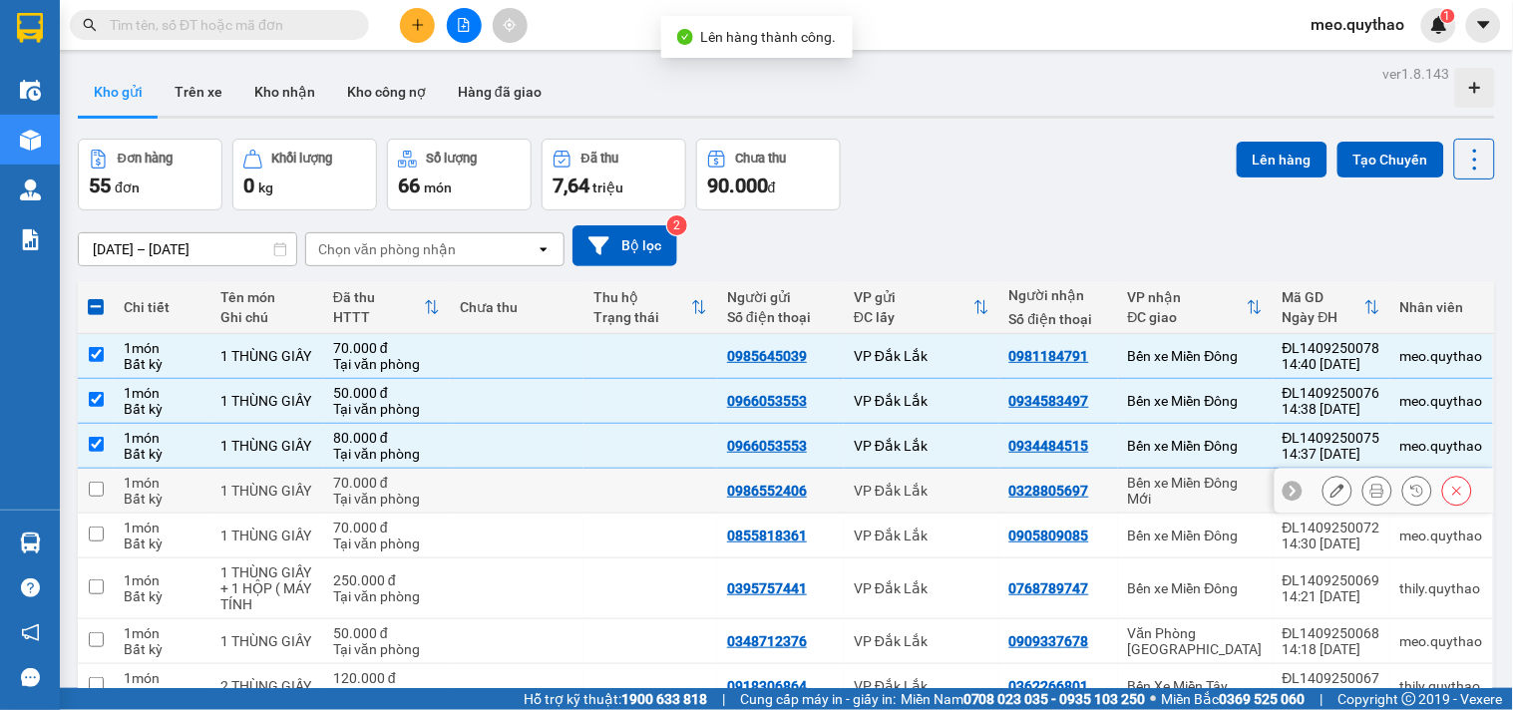
click at [1221, 492] on div "Bến xe Miền Đông Mới" at bounding box center [1195, 491] width 135 height 32
checkbox input "true"
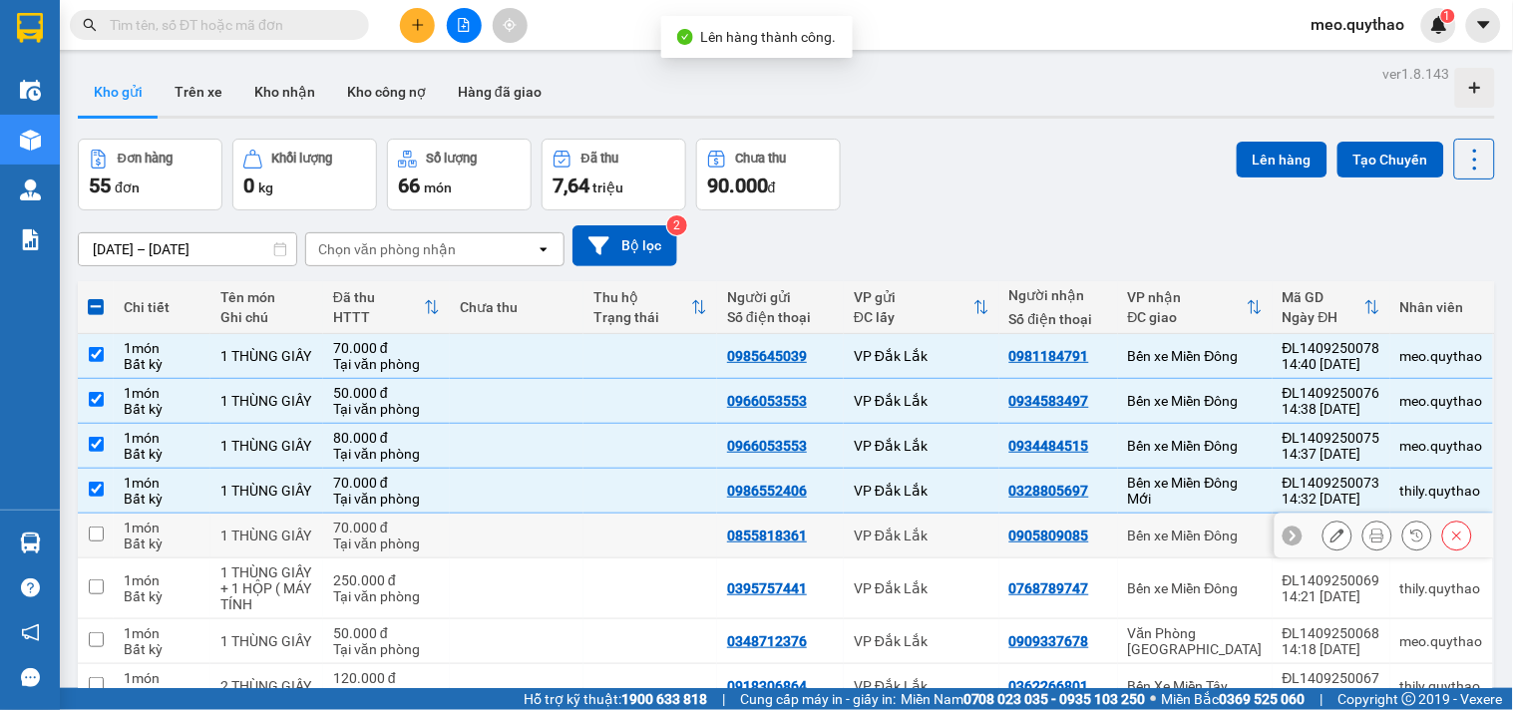
click at [1225, 528] on div "Bến xe Miền Đông" at bounding box center [1195, 536] width 135 height 16
checkbox input "true"
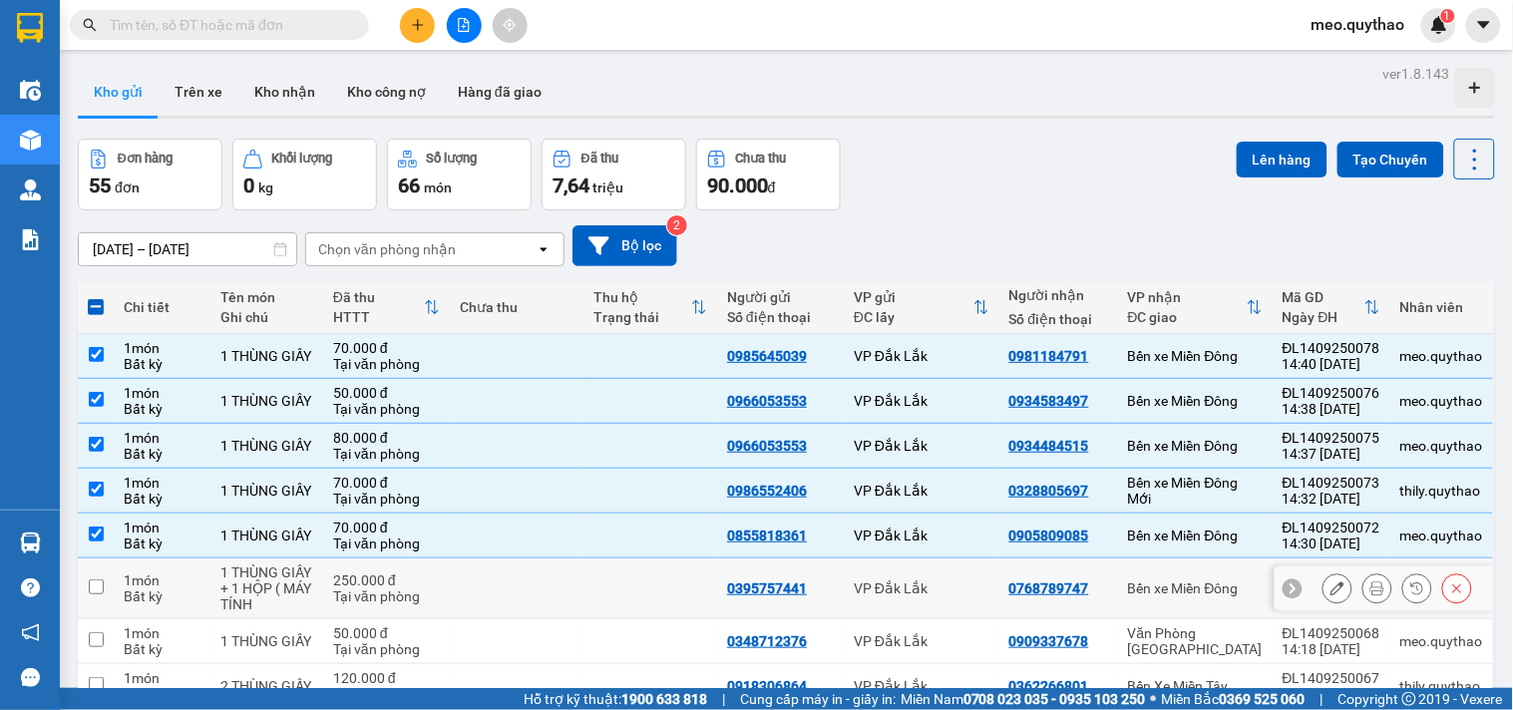
click at [1217, 589] on div "Bến xe Miền Đông" at bounding box center [1195, 588] width 135 height 16
checkbox input "true"
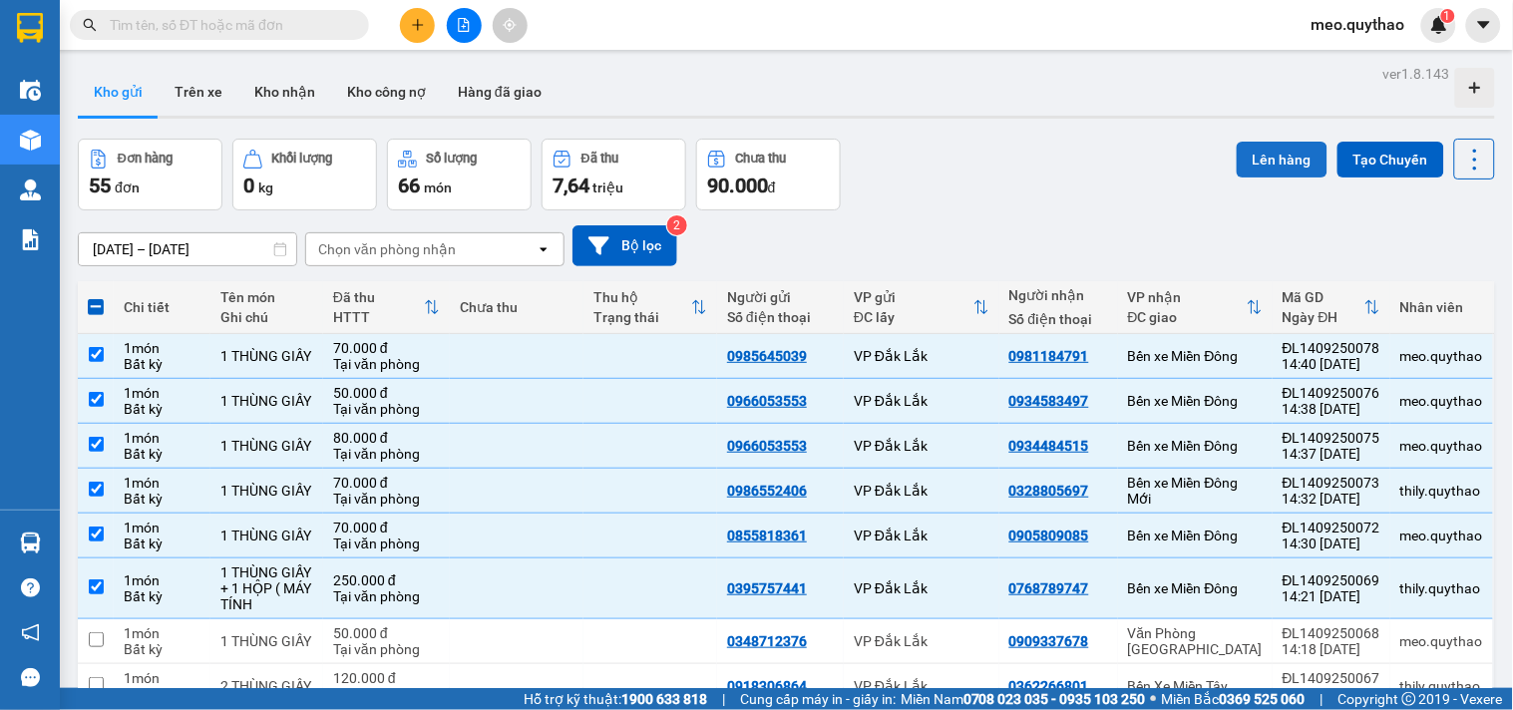
click at [1287, 150] on button "Lên hàng" at bounding box center [1282, 160] width 91 height 36
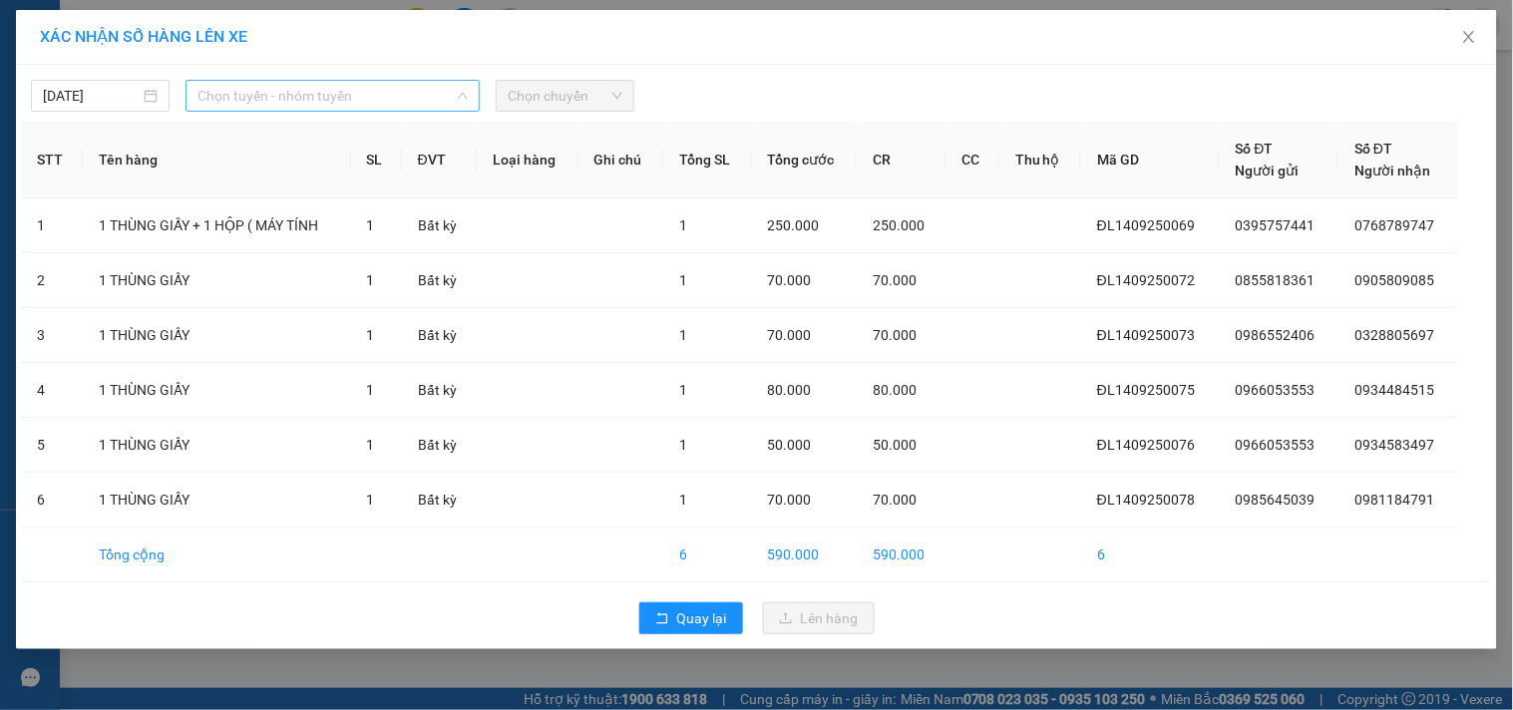
click at [345, 86] on span "Chọn tuyến - nhóm tuyến" at bounding box center [332, 96] width 270 height 30
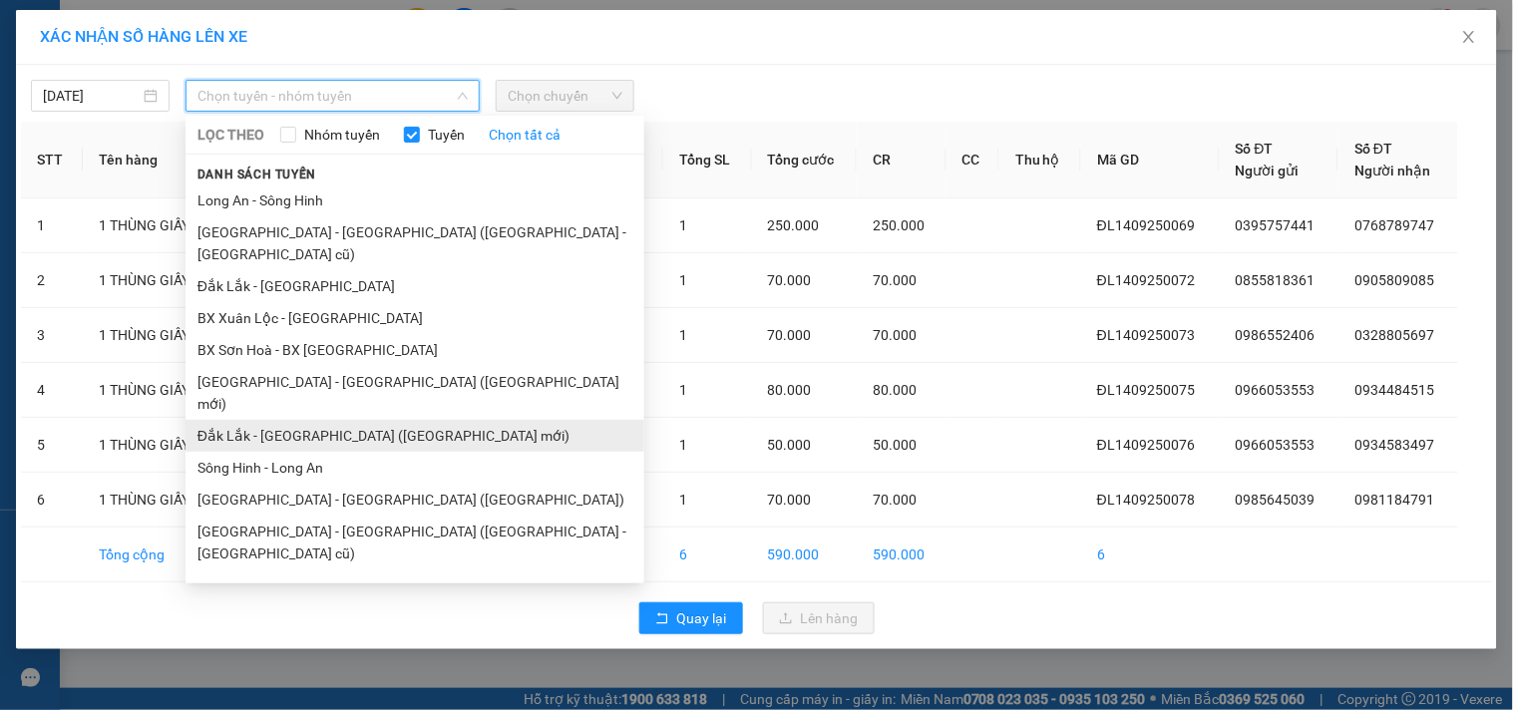
click at [393, 420] on li "Đắk Lắk - [GEOGRAPHIC_DATA] ([GEOGRAPHIC_DATA] mới)" at bounding box center [415, 436] width 459 height 32
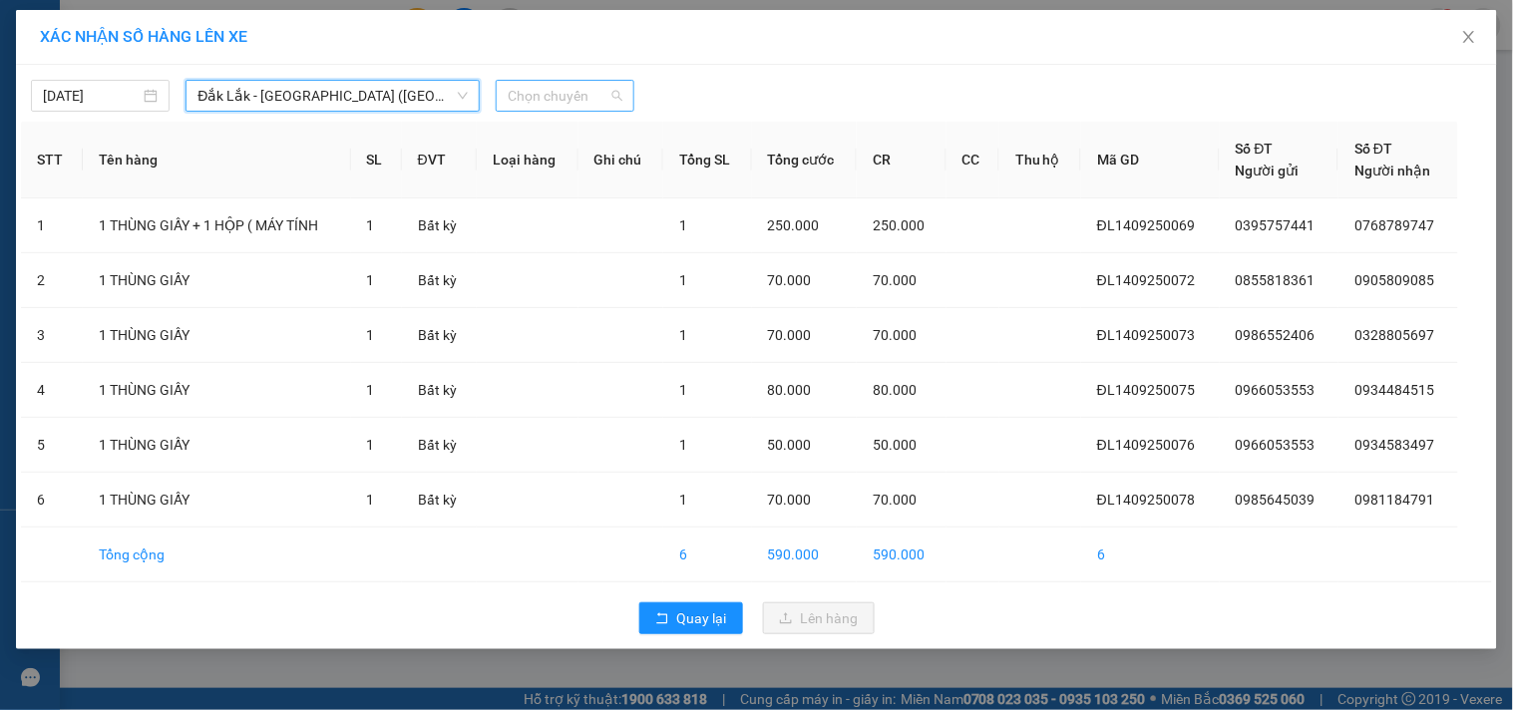
click at [610, 91] on span "Chọn chuyến" at bounding box center [565, 96] width 115 height 30
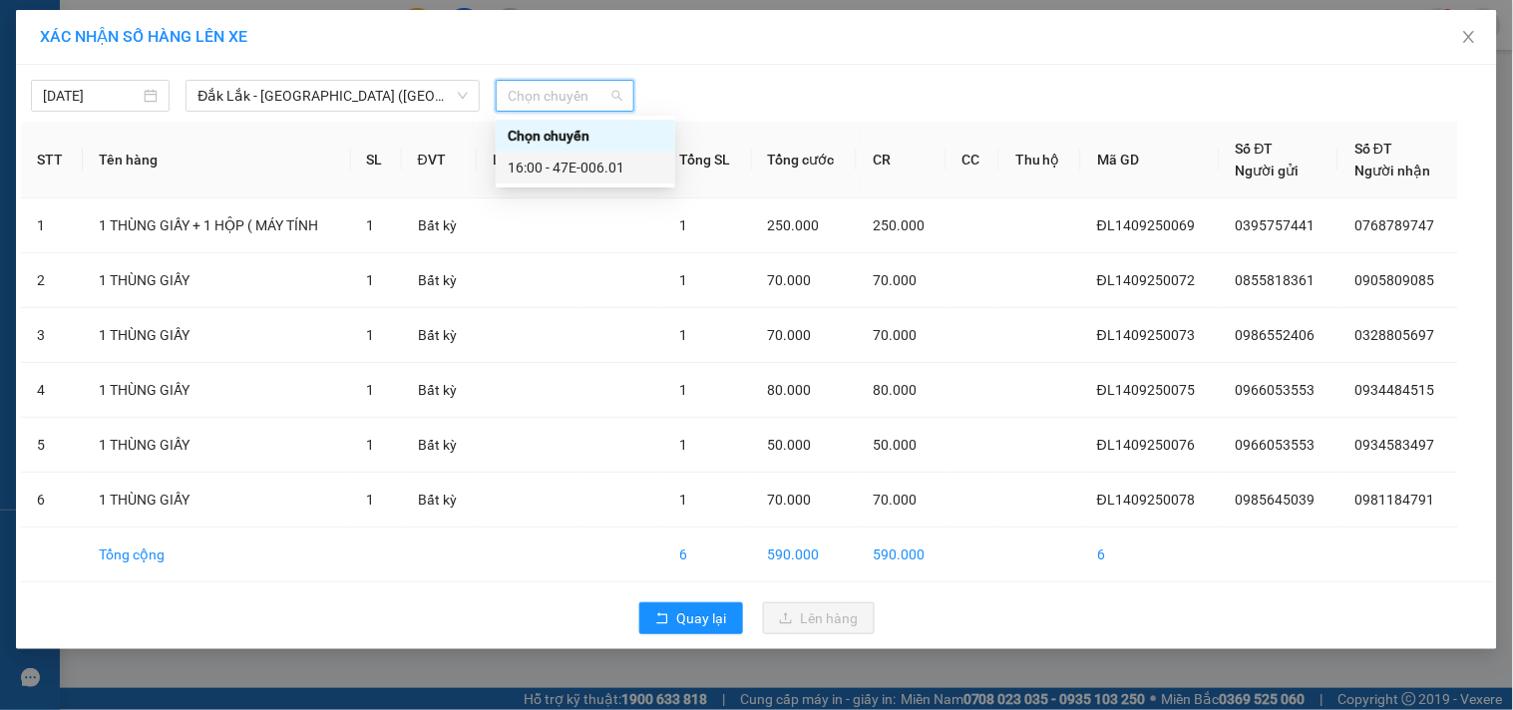
click at [605, 161] on div "16:00 - 47E-006.01" at bounding box center [586, 168] width 156 height 22
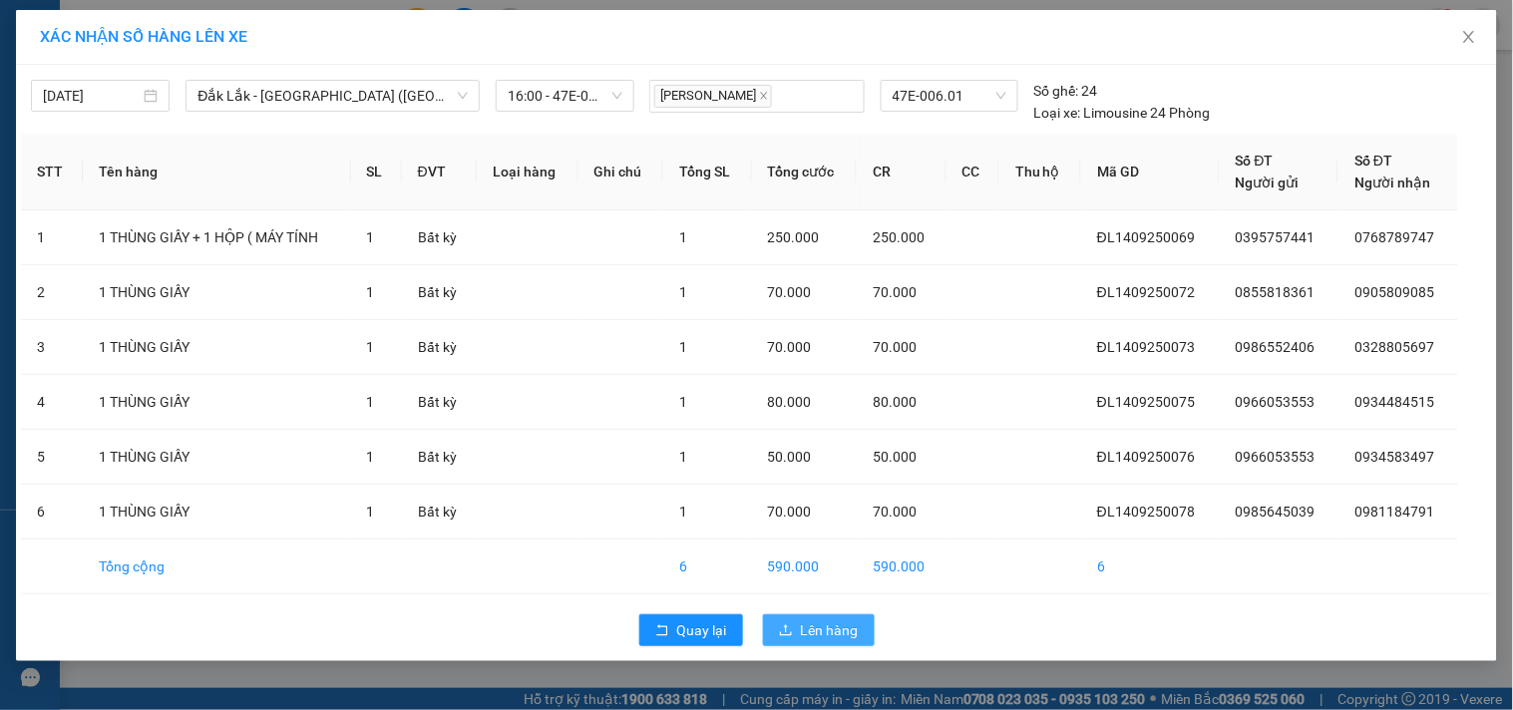
click at [794, 623] on button "Lên hàng" at bounding box center [819, 630] width 112 height 32
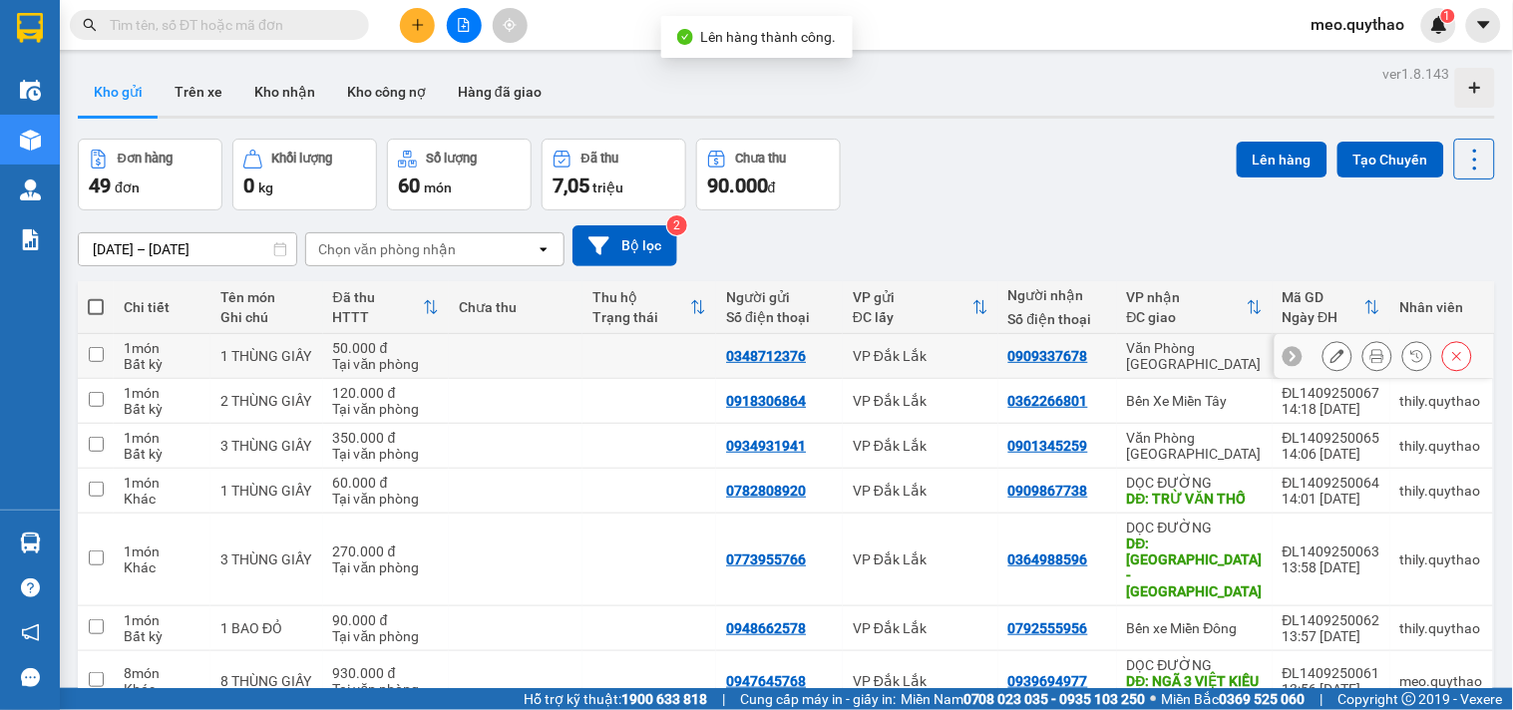
click at [1184, 334] on th "VP nhận ĐC giao" at bounding box center [1195, 307] width 156 height 53
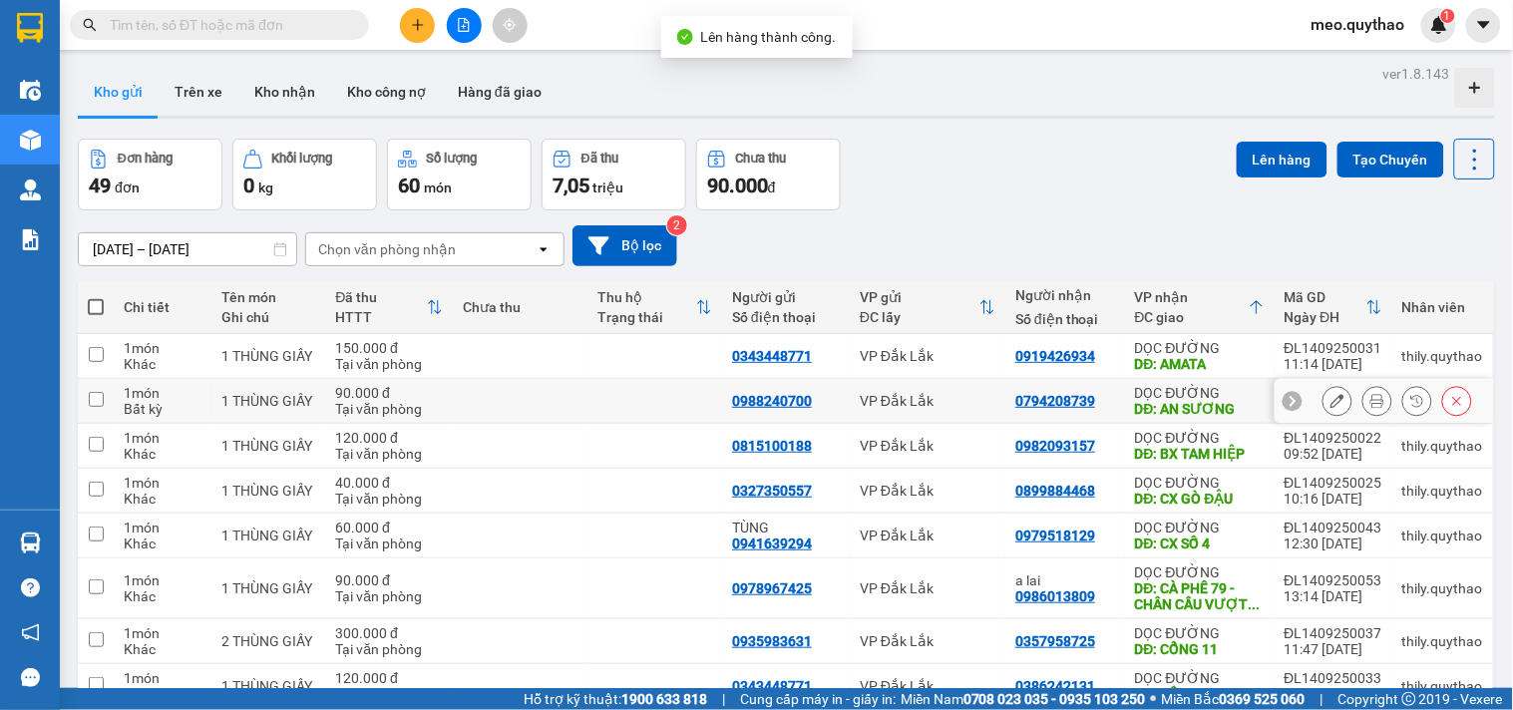
scroll to position [193, 0]
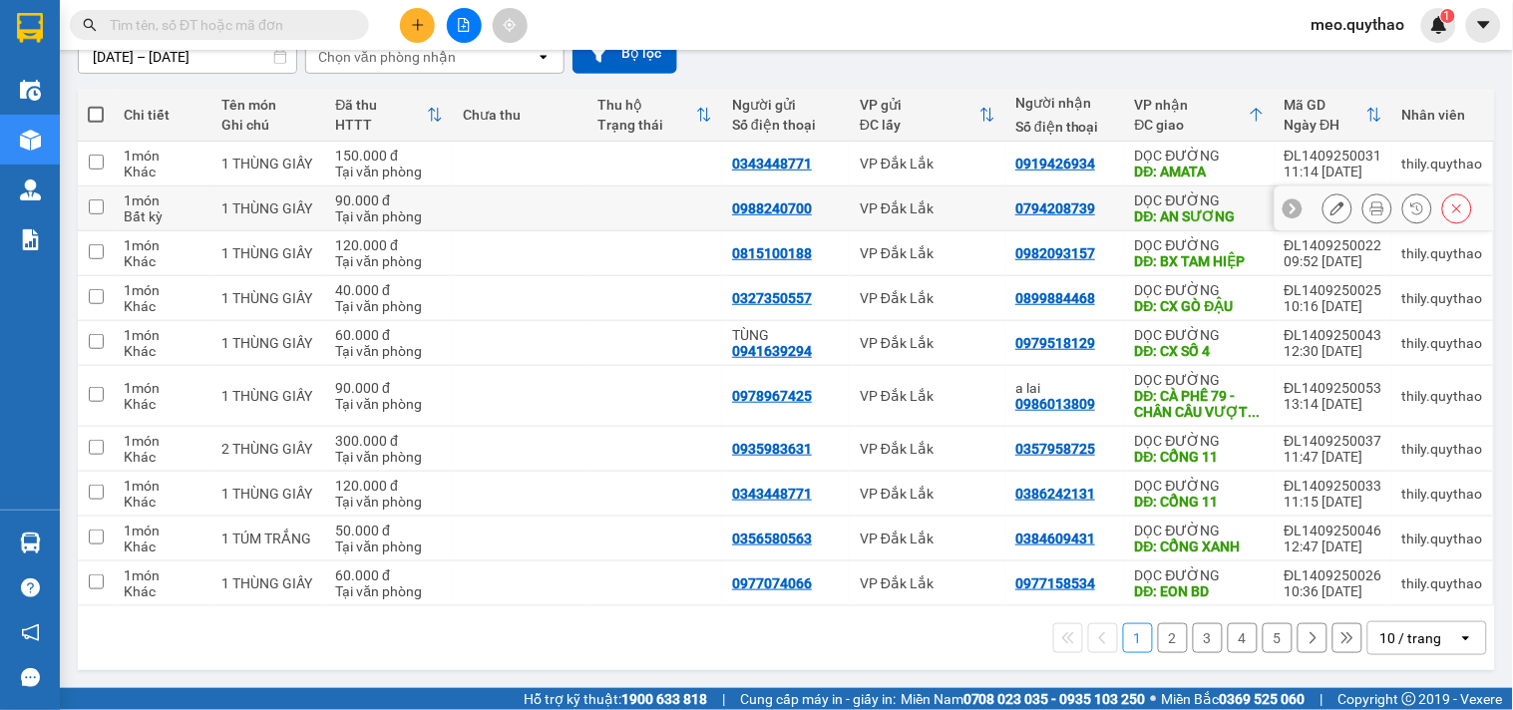
click at [1218, 208] on div "DĐ: AN SƯƠNG" at bounding box center [1200, 216] width 130 height 16
checkbox input "true"
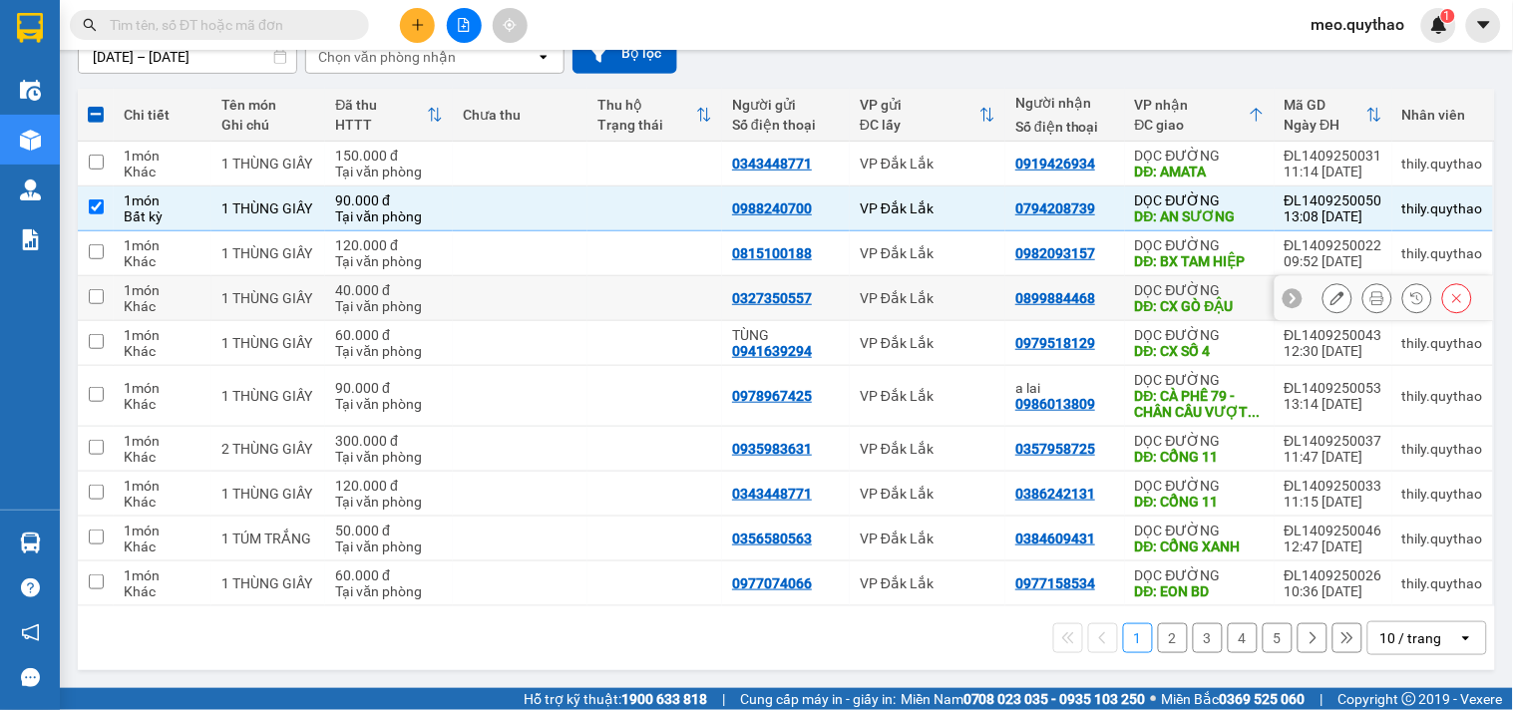
click at [1219, 302] on div "DĐ: CX GÒ ĐẬU" at bounding box center [1200, 306] width 130 height 16
checkbox input "true"
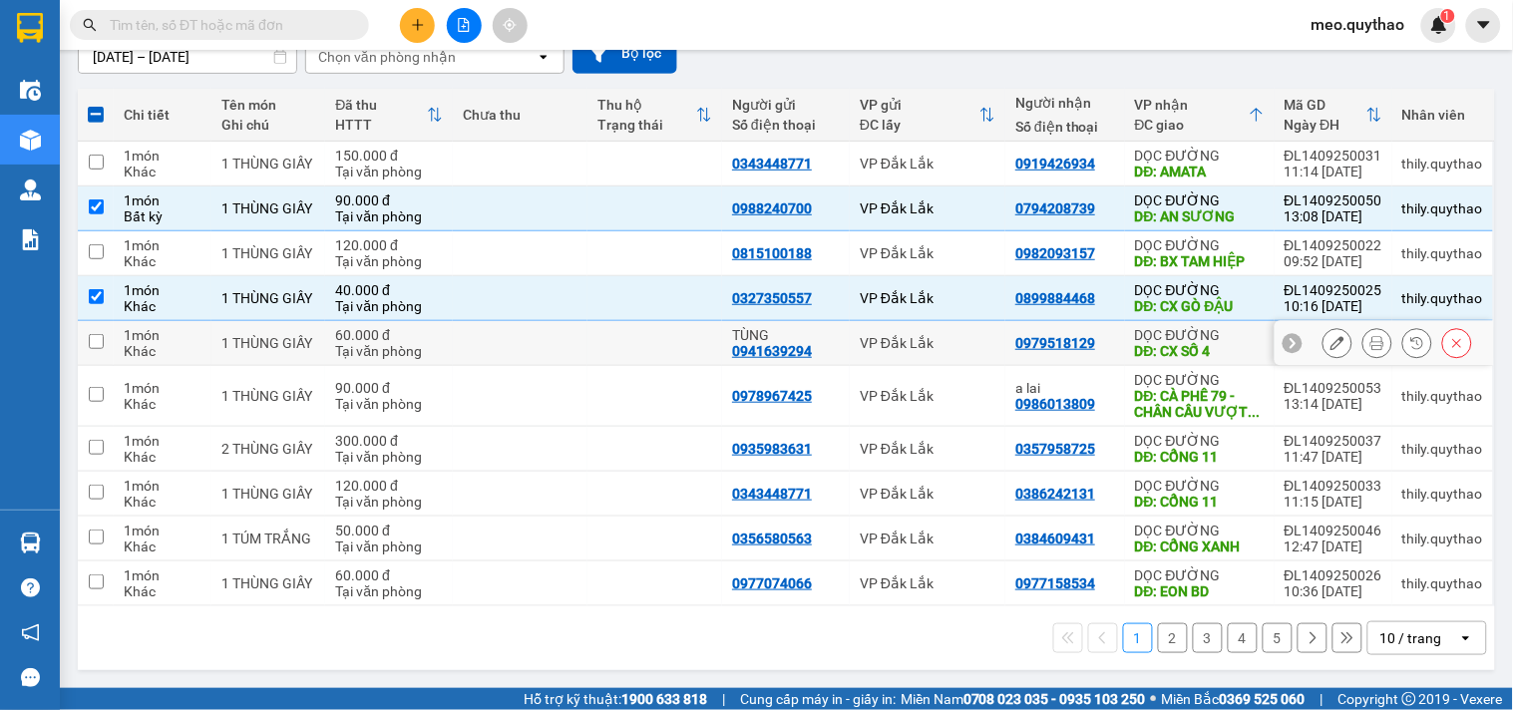
click at [1205, 351] on div "DĐ: CX SỐ 4" at bounding box center [1200, 351] width 130 height 16
checkbox input "true"
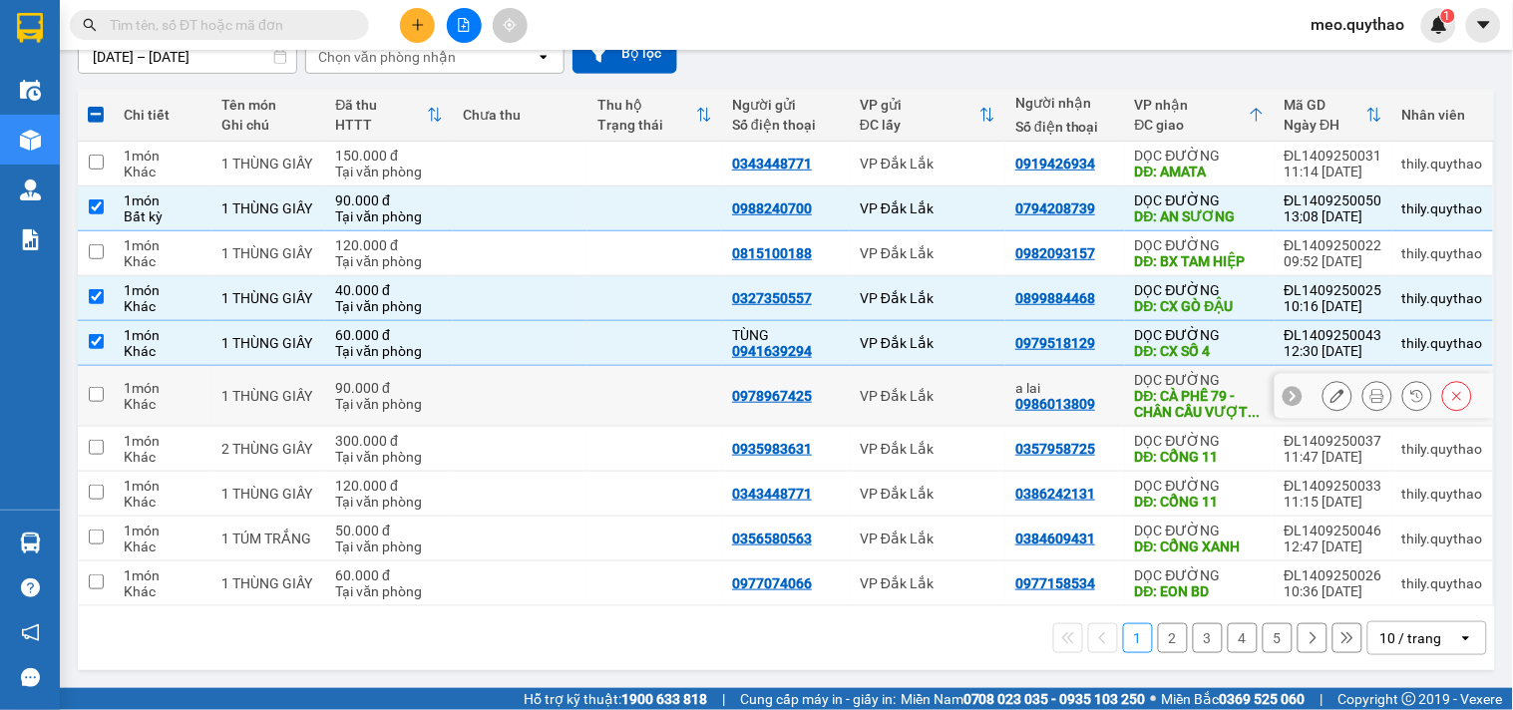
click at [1209, 407] on div "DĐ: CÀ PHÊ 79 - CHÂN CẦU VƯỢT ..." at bounding box center [1200, 404] width 130 height 32
checkbox input "true"
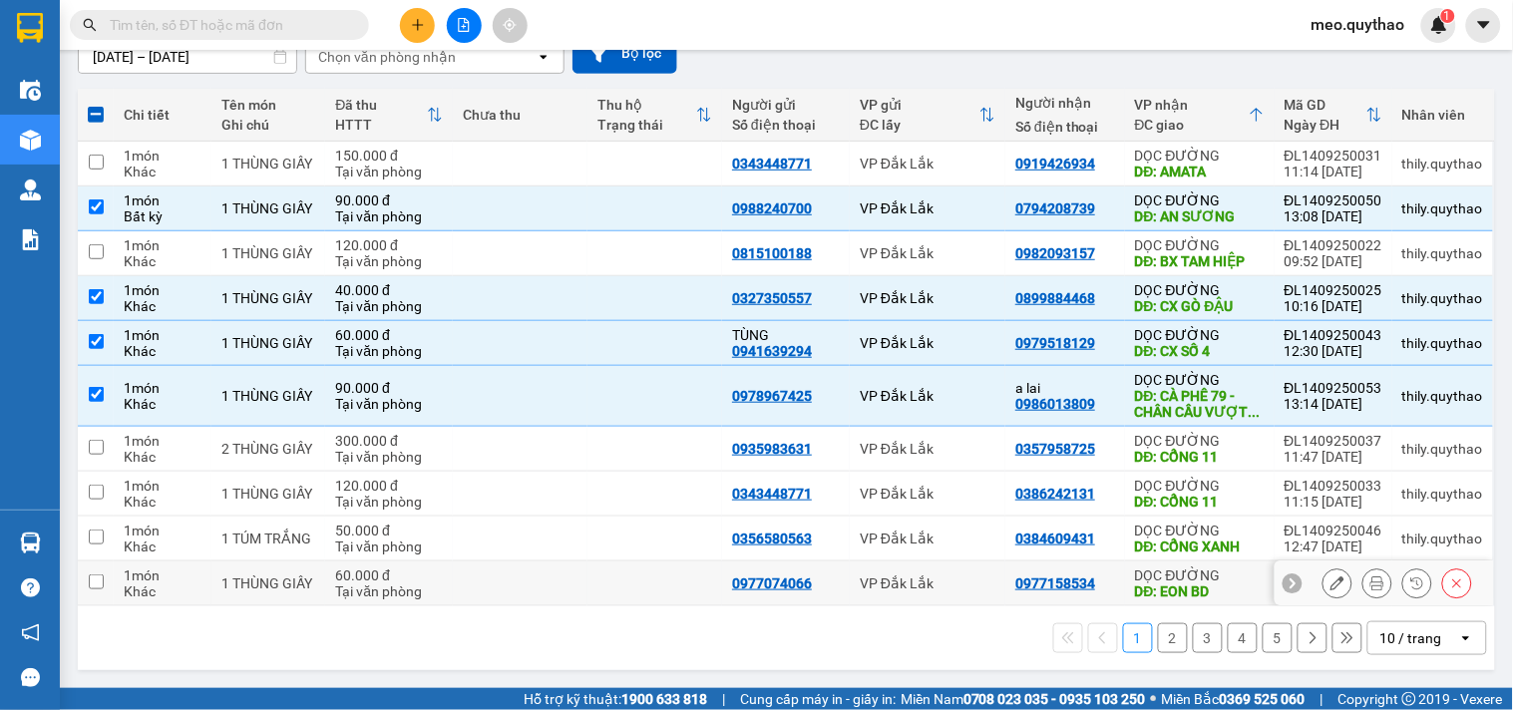
click at [1211, 583] on div "DĐ: EON BD" at bounding box center [1200, 591] width 130 height 16
checkbox input "true"
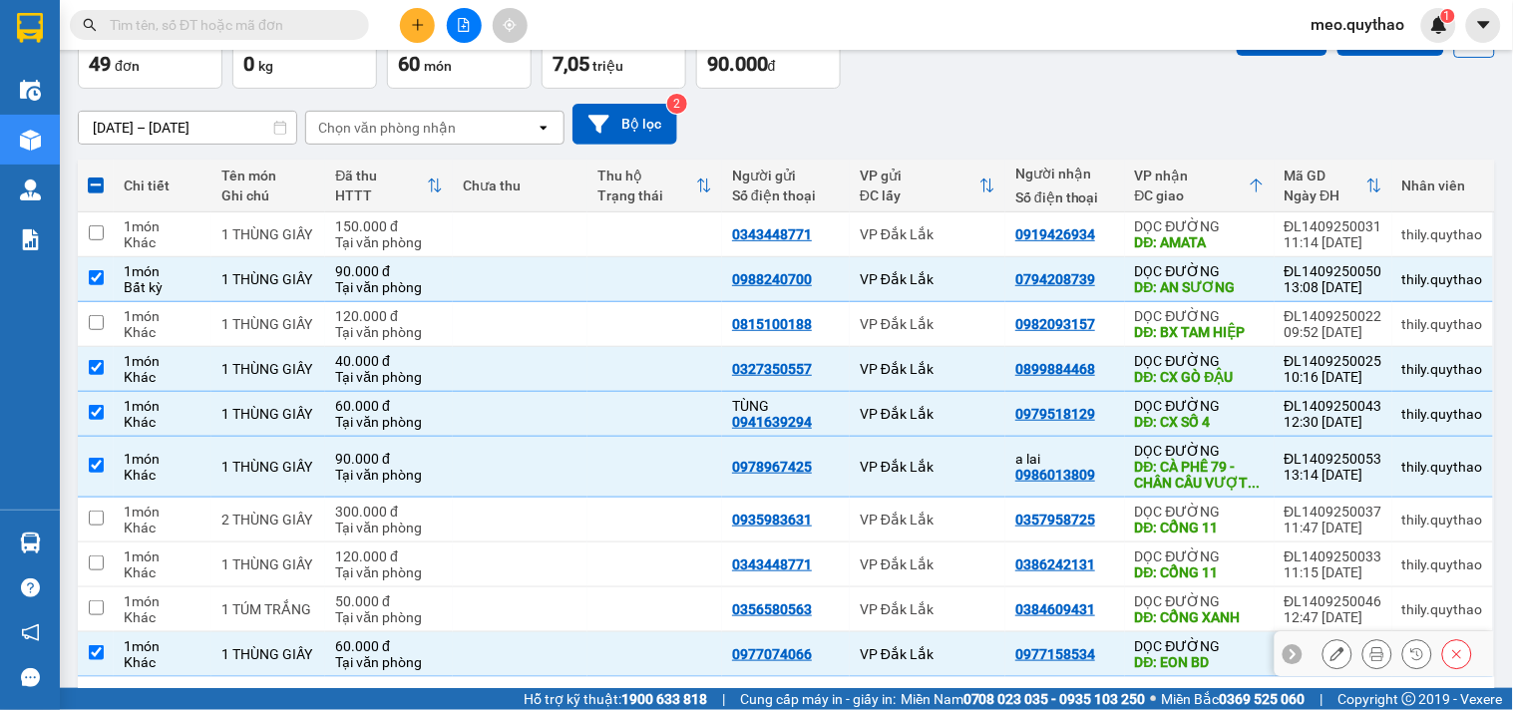
scroll to position [0, 0]
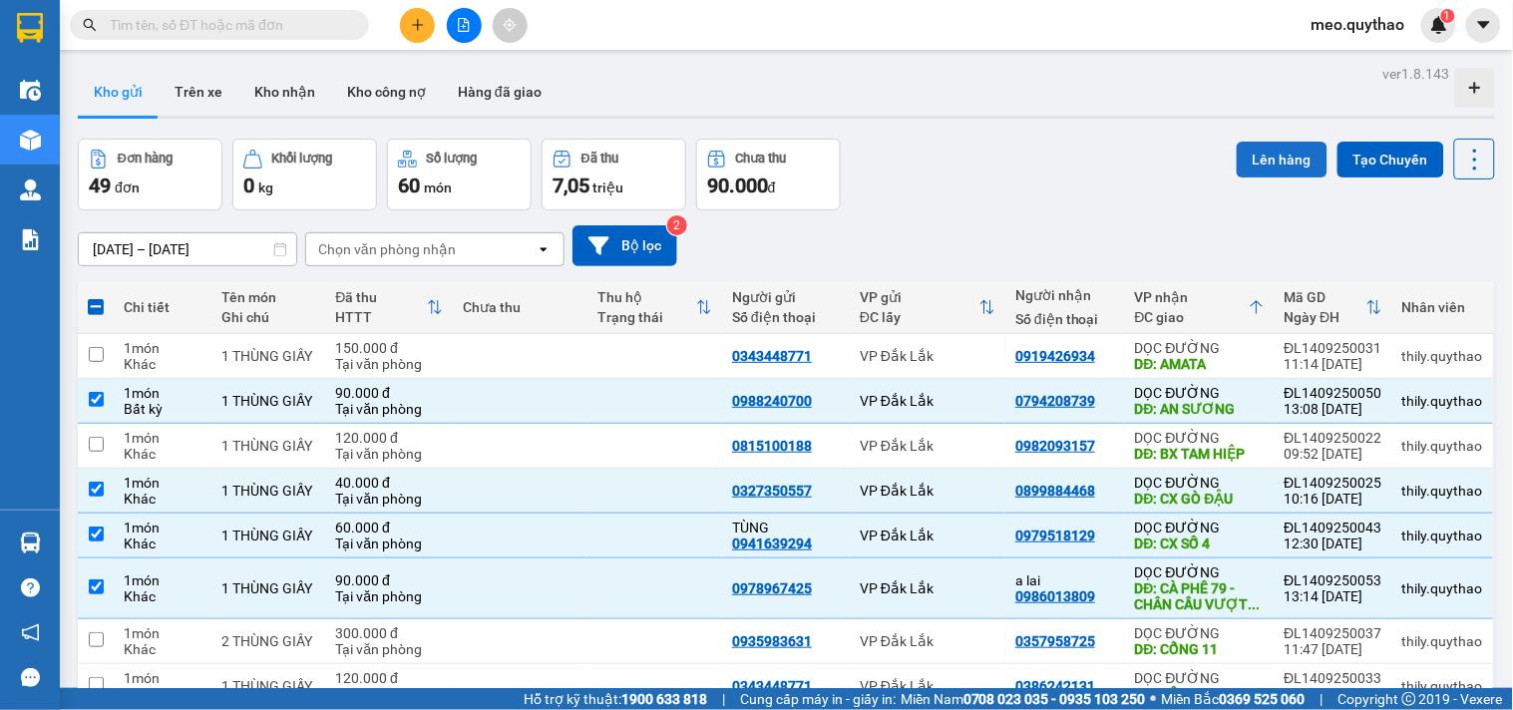
click at [1260, 153] on button "Lên hàng" at bounding box center [1282, 160] width 91 height 36
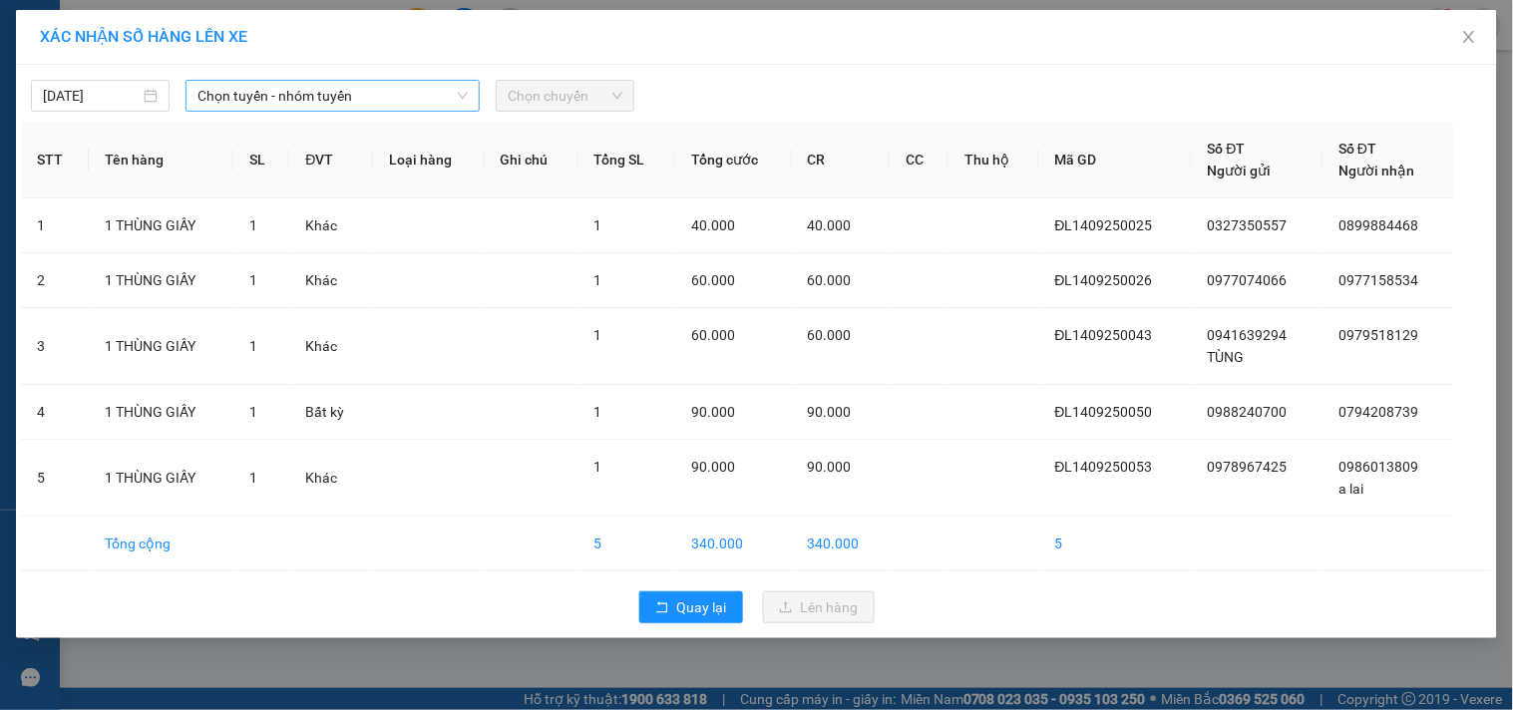
click at [406, 86] on span "Chọn tuyến - nhóm tuyến" at bounding box center [332, 96] width 270 height 30
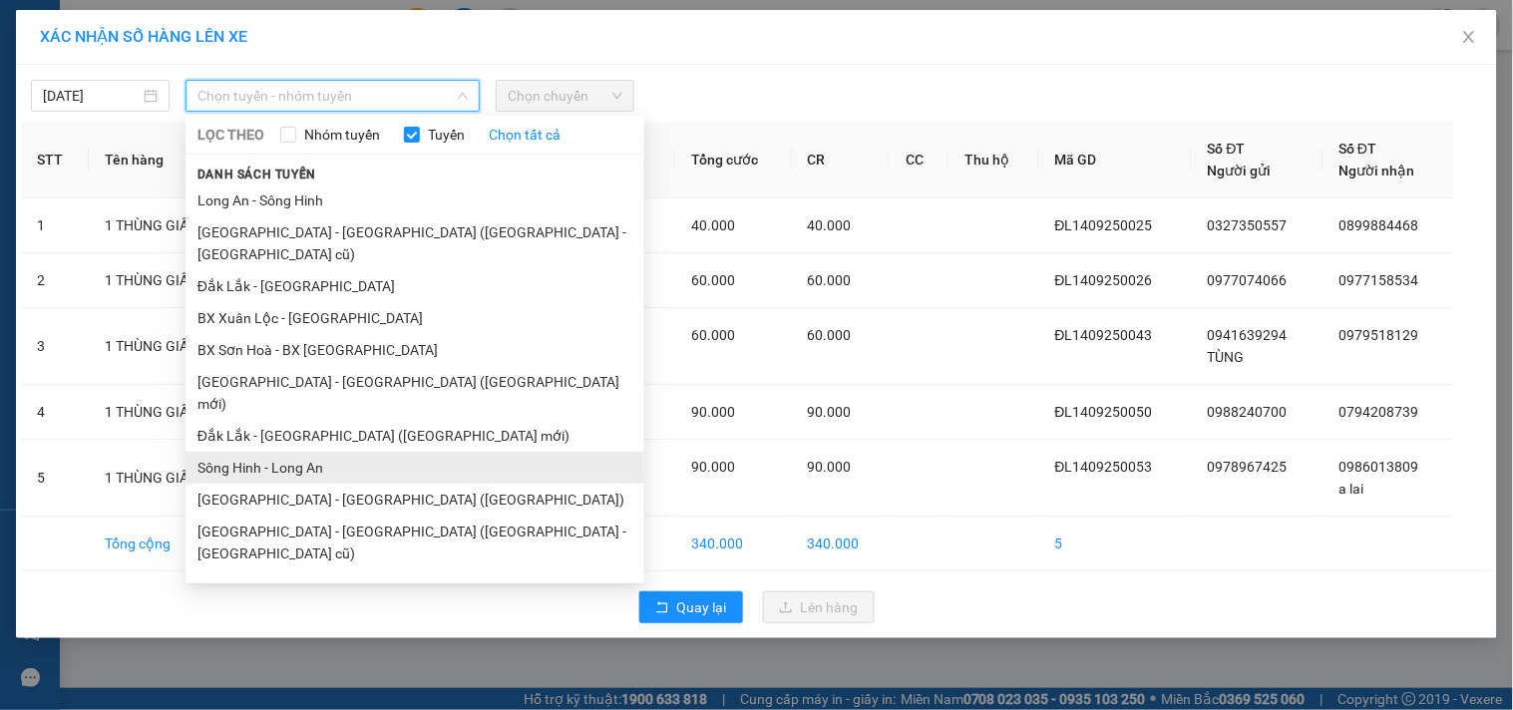
click at [315, 452] on li "Sông Hinh - Long An" at bounding box center [415, 468] width 459 height 32
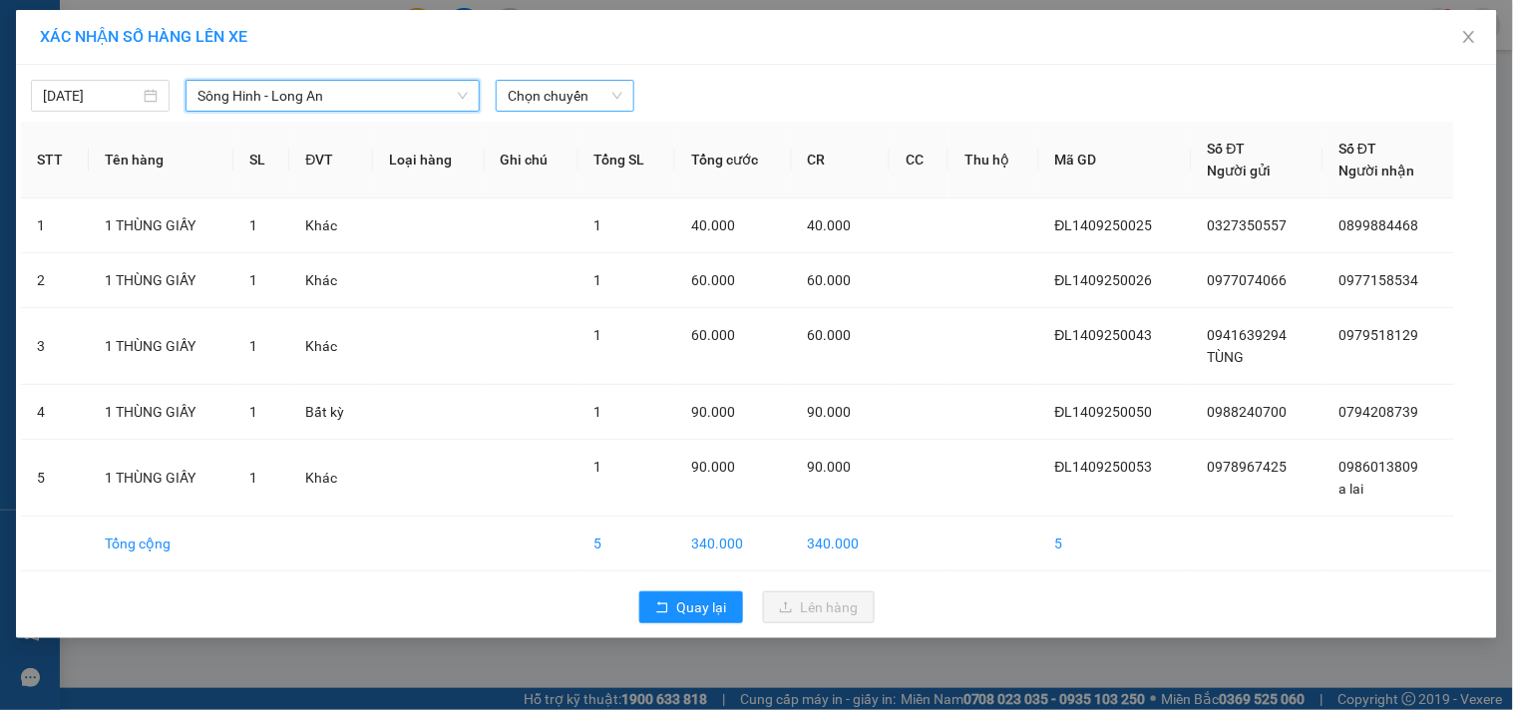
click at [583, 105] on span "Chọn chuyến" at bounding box center [565, 96] width 115 height 30
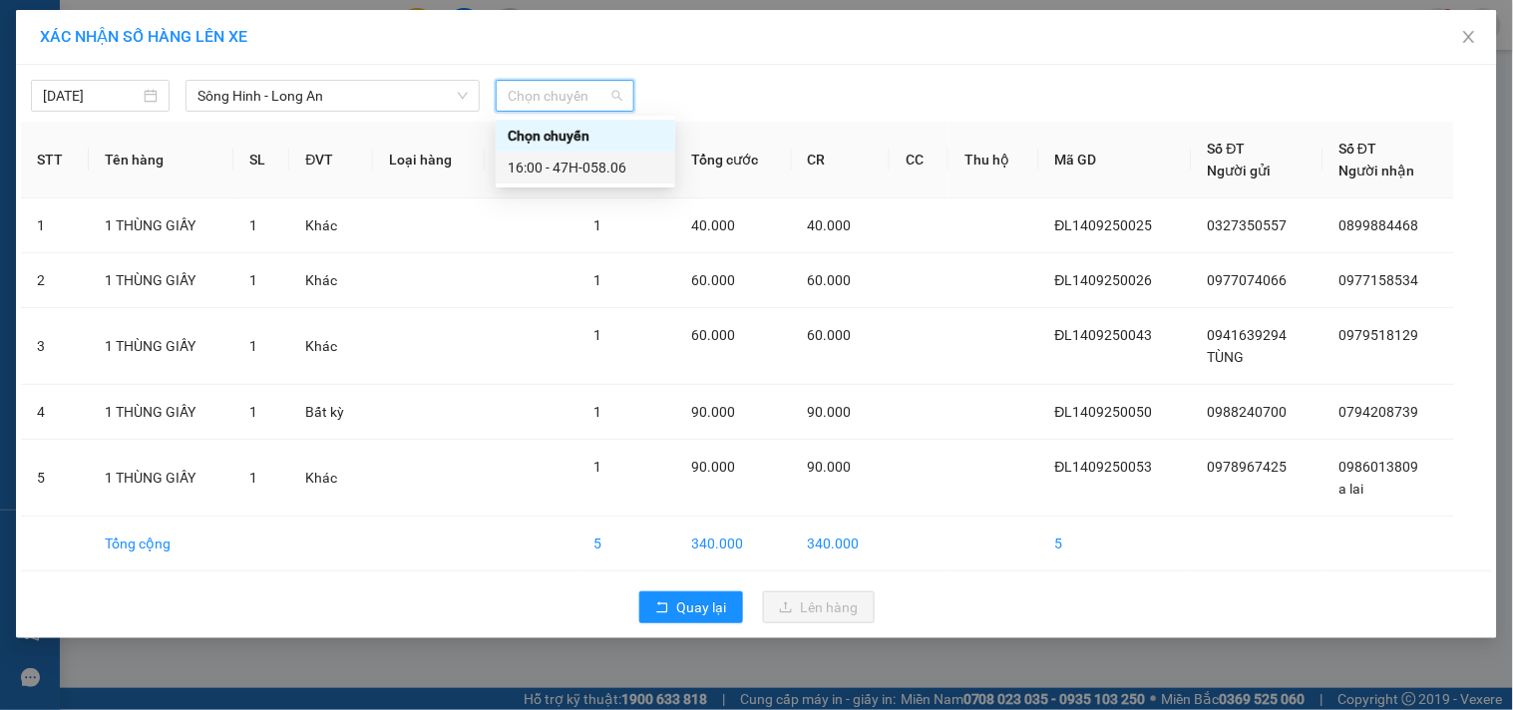
click at [596, 168] on div "16:00 - 47H-058.06" at bounding box center [586, 168] width 156 height 22
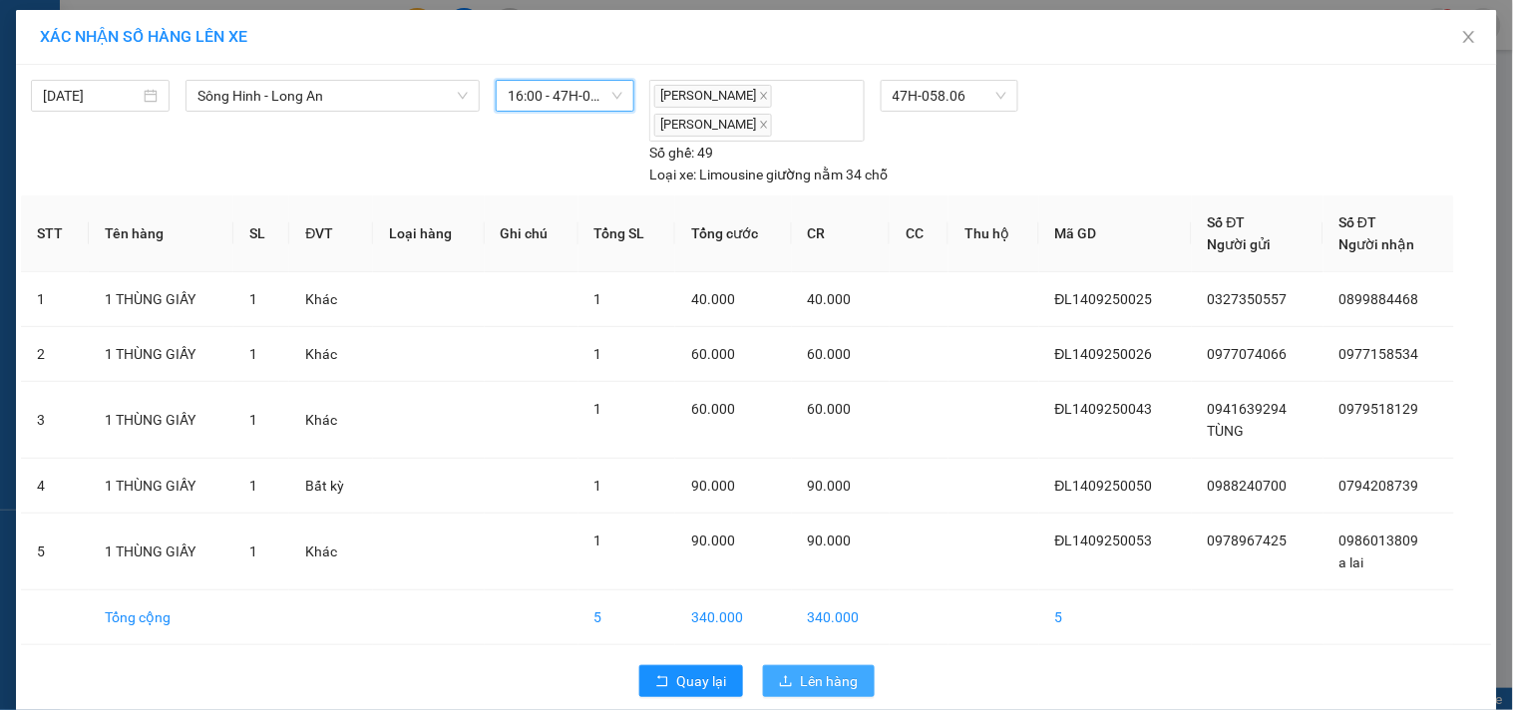
click at [815, 674] on span "Lên hàng" at bounding box center [830, 681] width 58 height 22
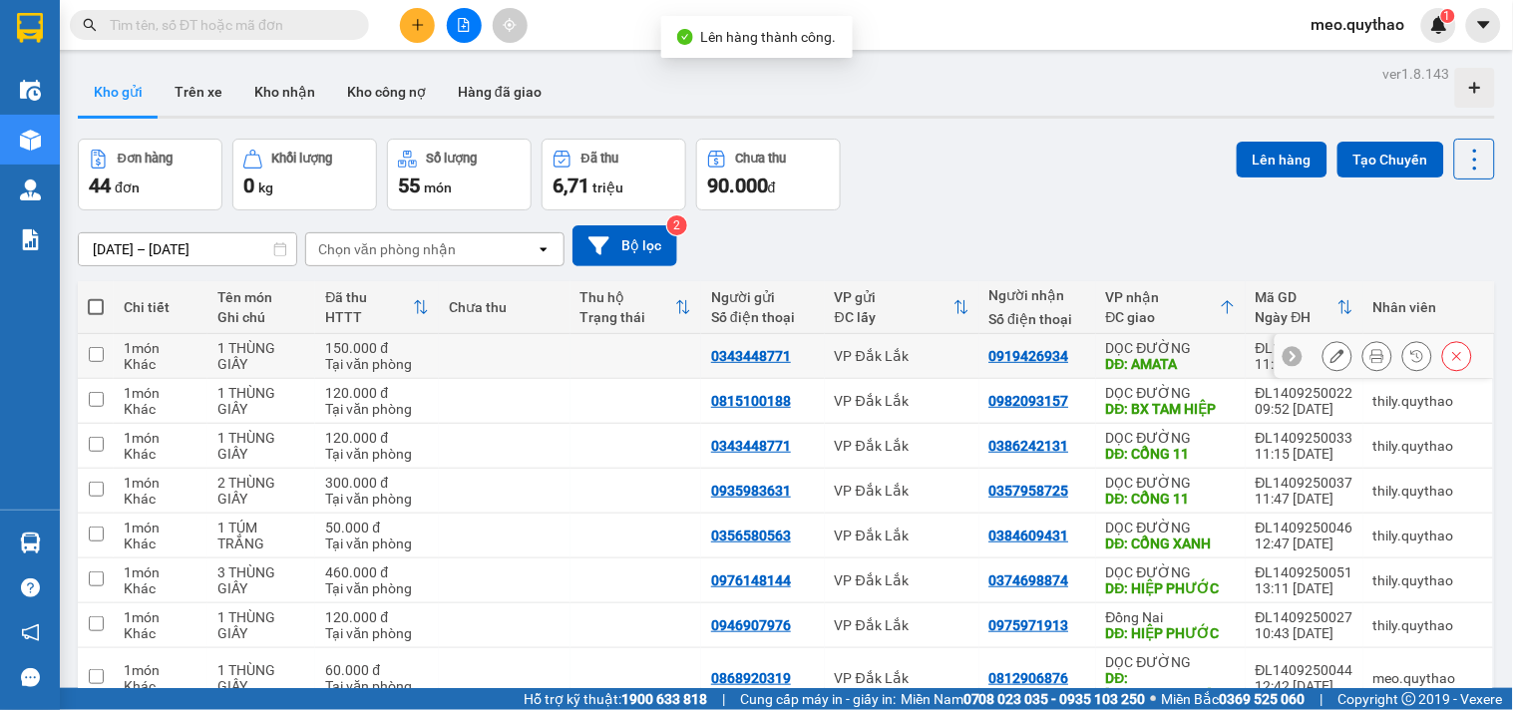
click at [1181, 369] on div "DĐ: AMATA" at bounding box center [1171, 364] width 130 height 16
checkbox input "true"
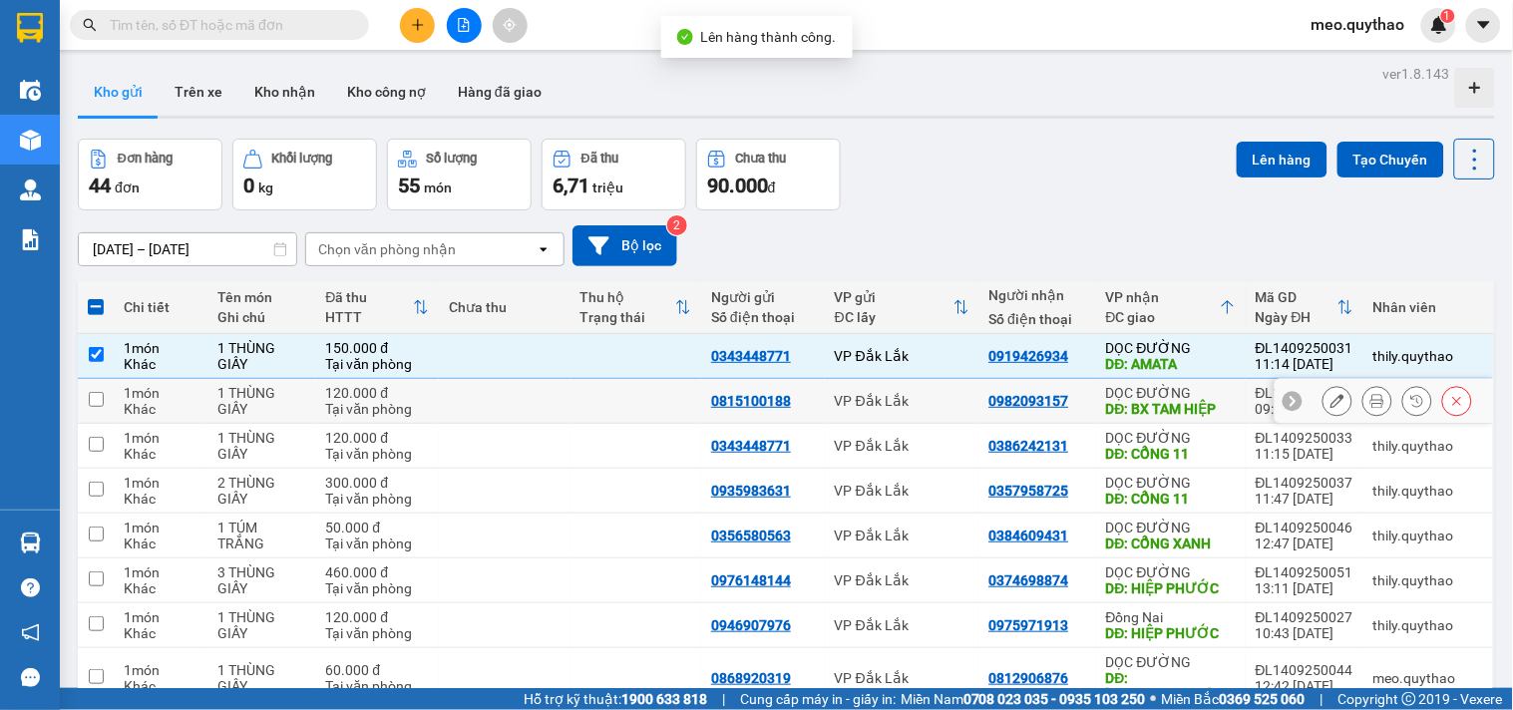
click at [1185, 415] on div "DĐ: BX TAM HIỆP" at bounding box center [1171, 409] width 130 height 16
checkbox input "true"
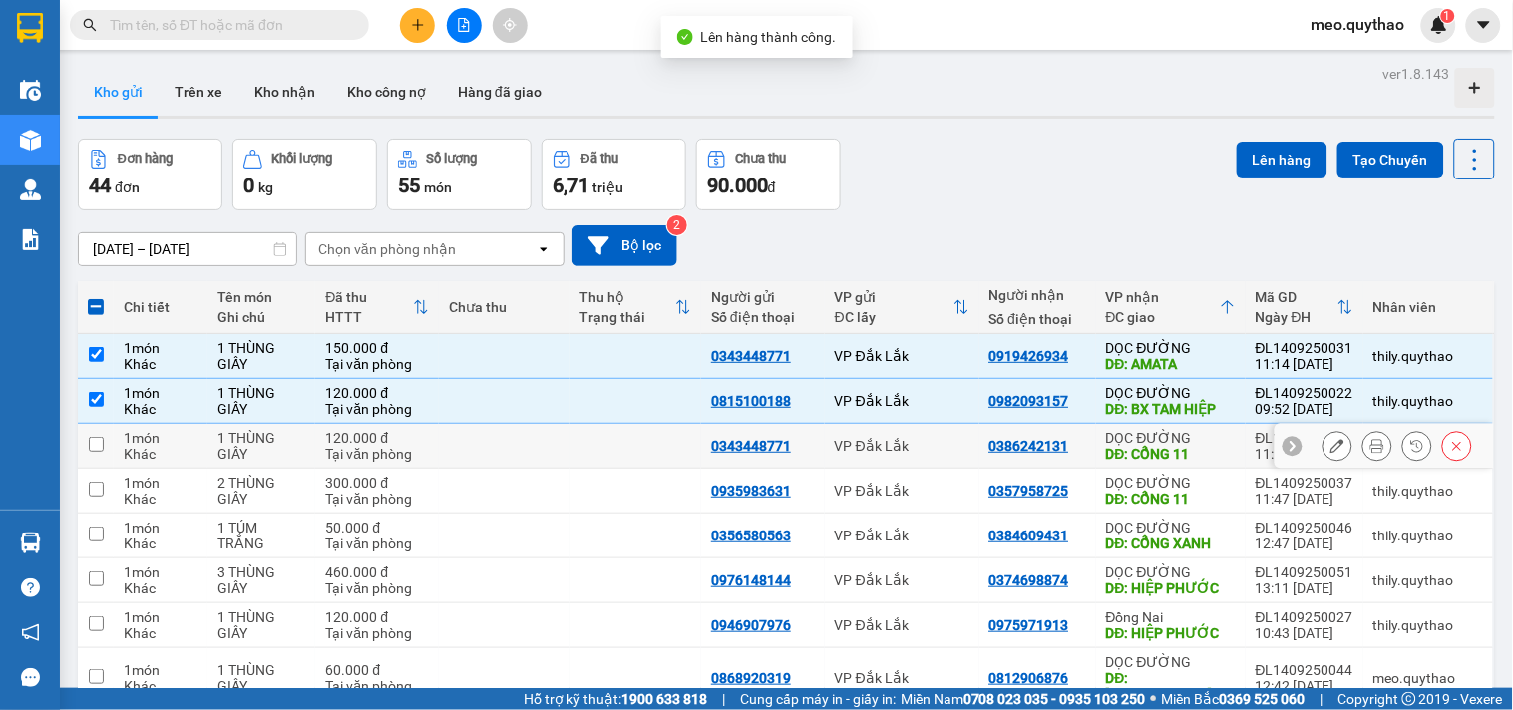
click at [1182, 465] on td "DỌC ĐƯỜNG DĐ: CỔNG 11" at bounding box center [1171, 446] width 150 height 45
checkbox input "true"
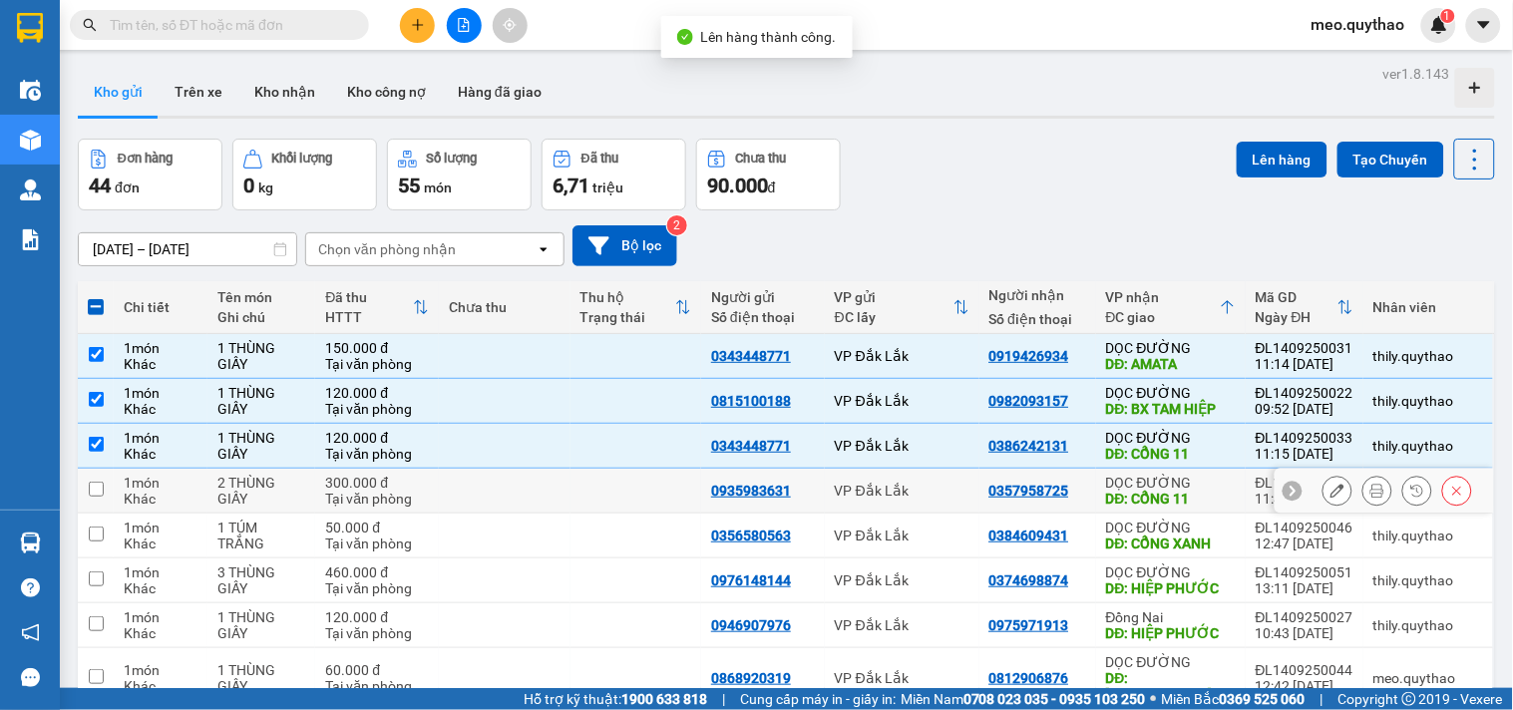
click at [1179, 501] on div "DĐ: CỔNG 11" at bounding box center [1171, 499] width 130 height 16
checkbox input "true"
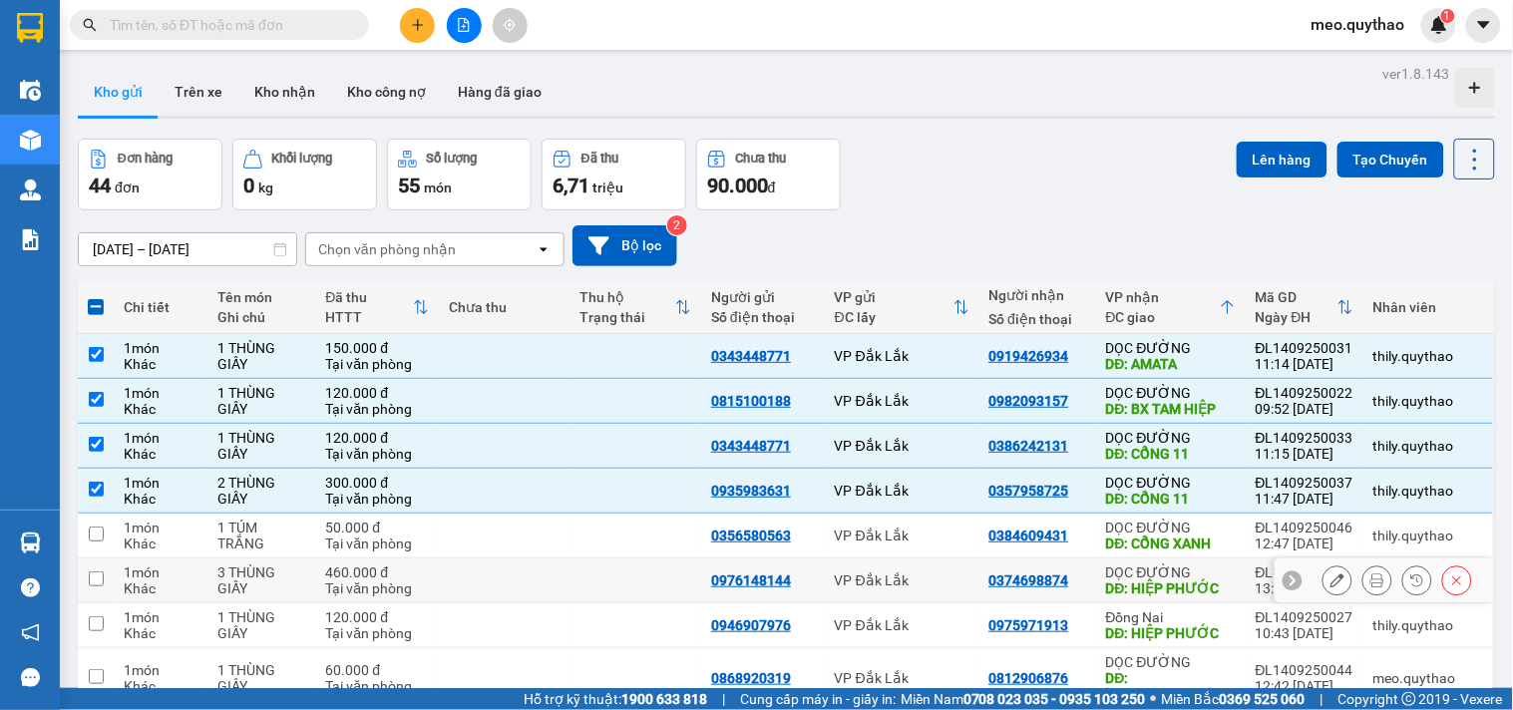
click at [1195, 581] on div "DĐ: HIỆP PHƯỚC" at bounding box center [1171, 588] width 130 height 16
checkbox input "true"
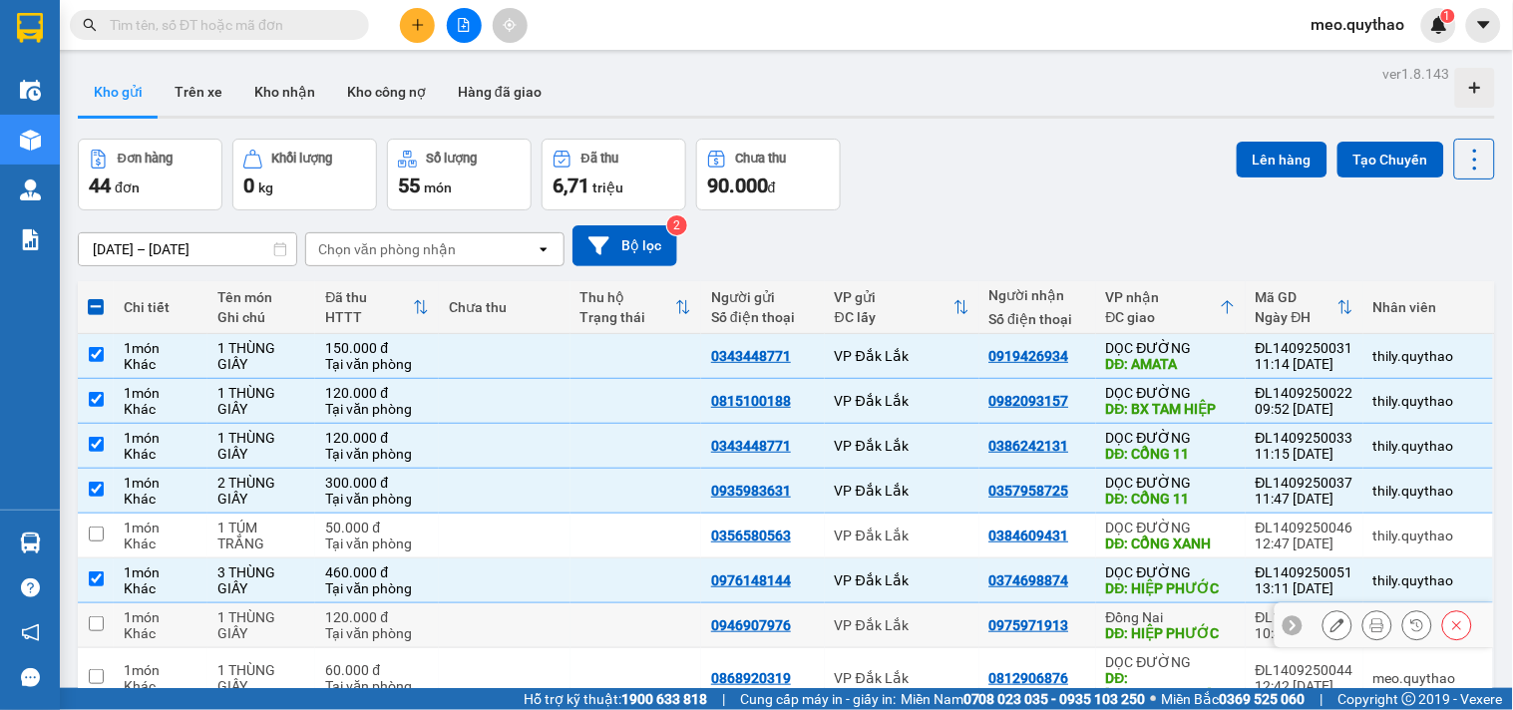
click at [1191, 635] on div "DĐ: HIỆP PHƯỚC" at bounding box center [1171, 633] width 130 height 16
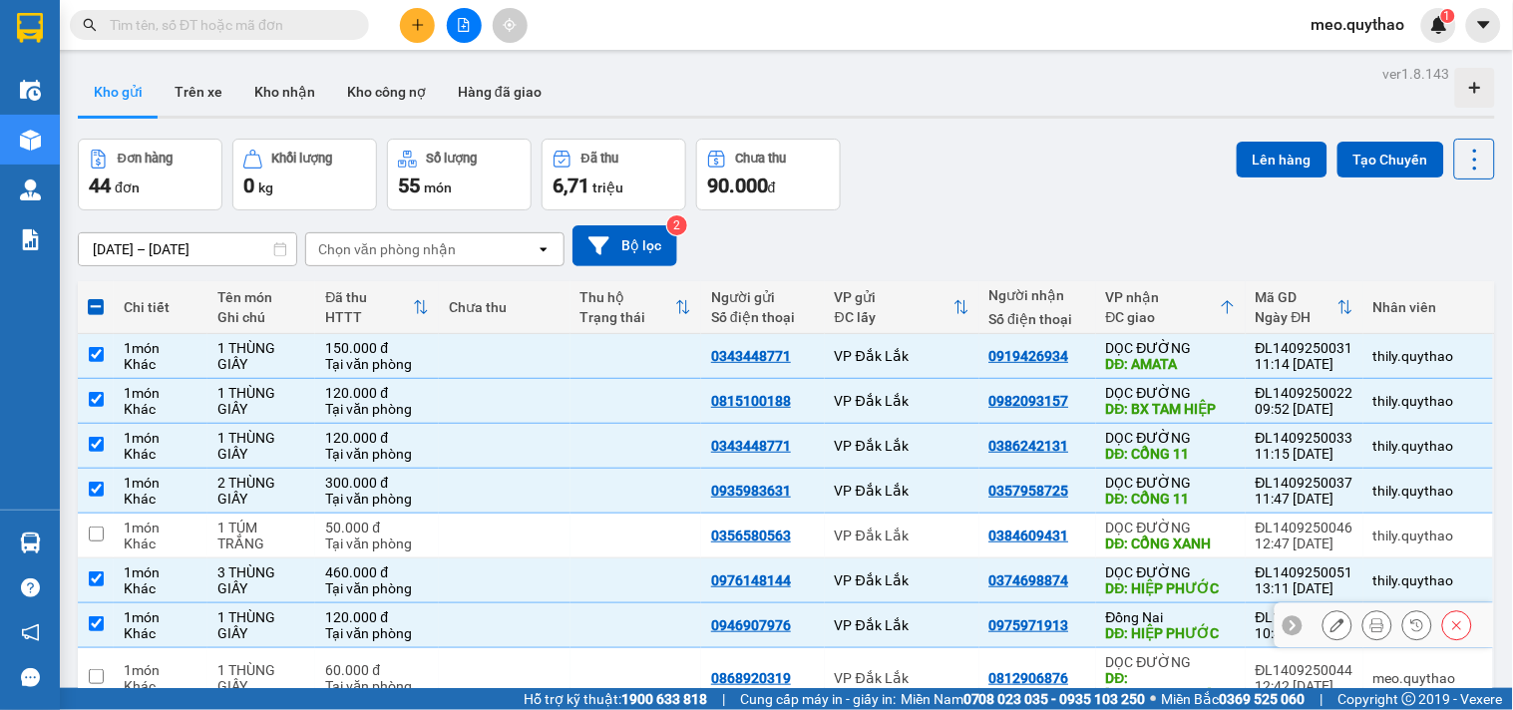
checkbox input "true"
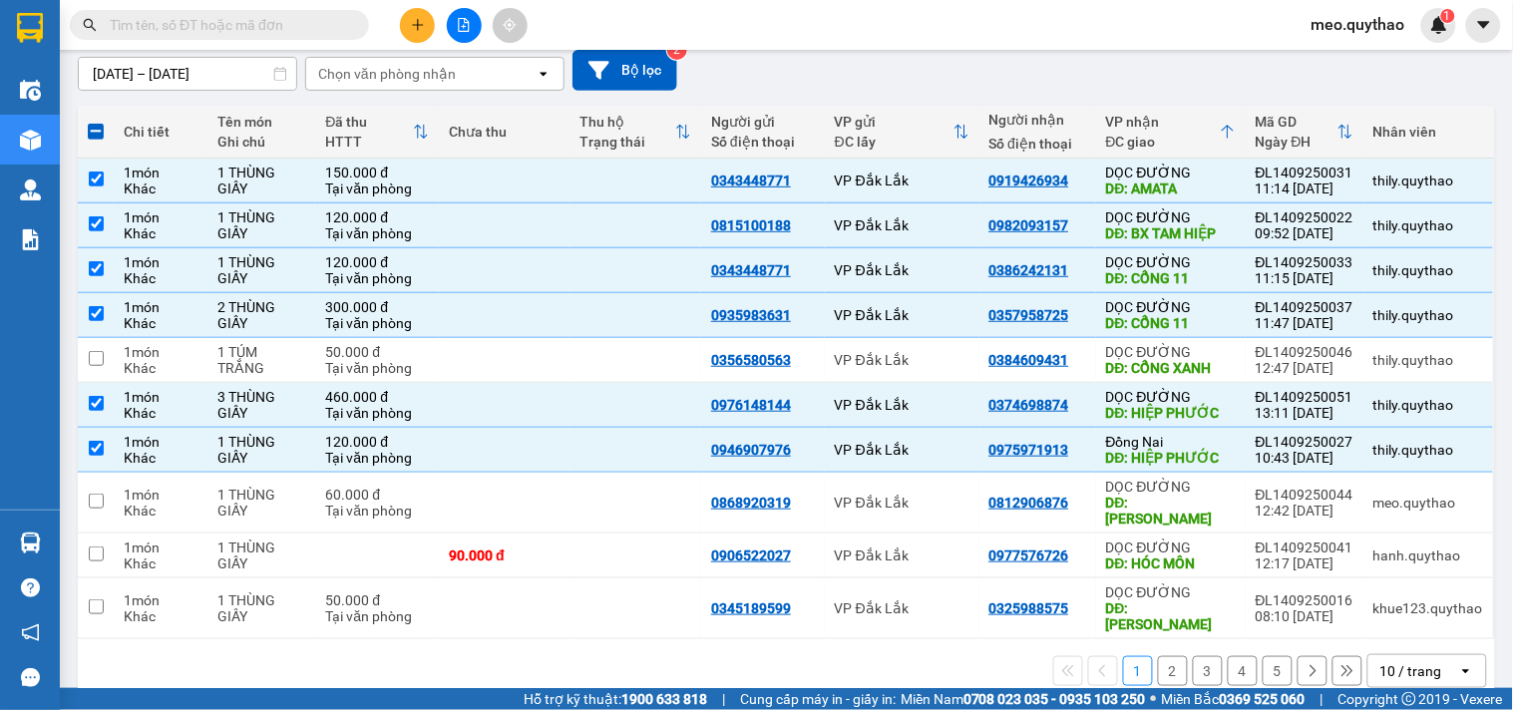
scroll to position [178, 0]
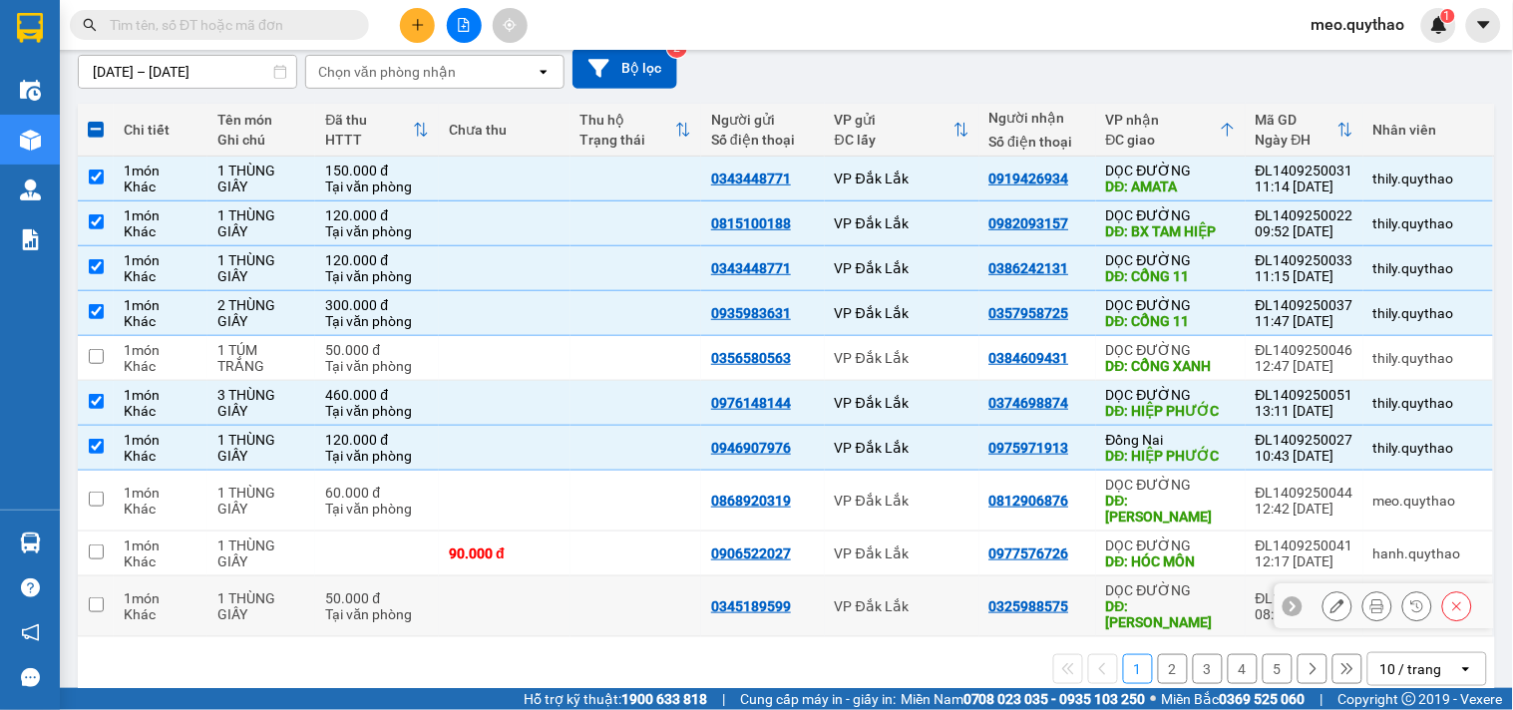
click at [1188, 598] on div "DĐ: [PERSON_NAME]" at bounding box center [1171, 614] width 130 height 32
checkbox input "true"
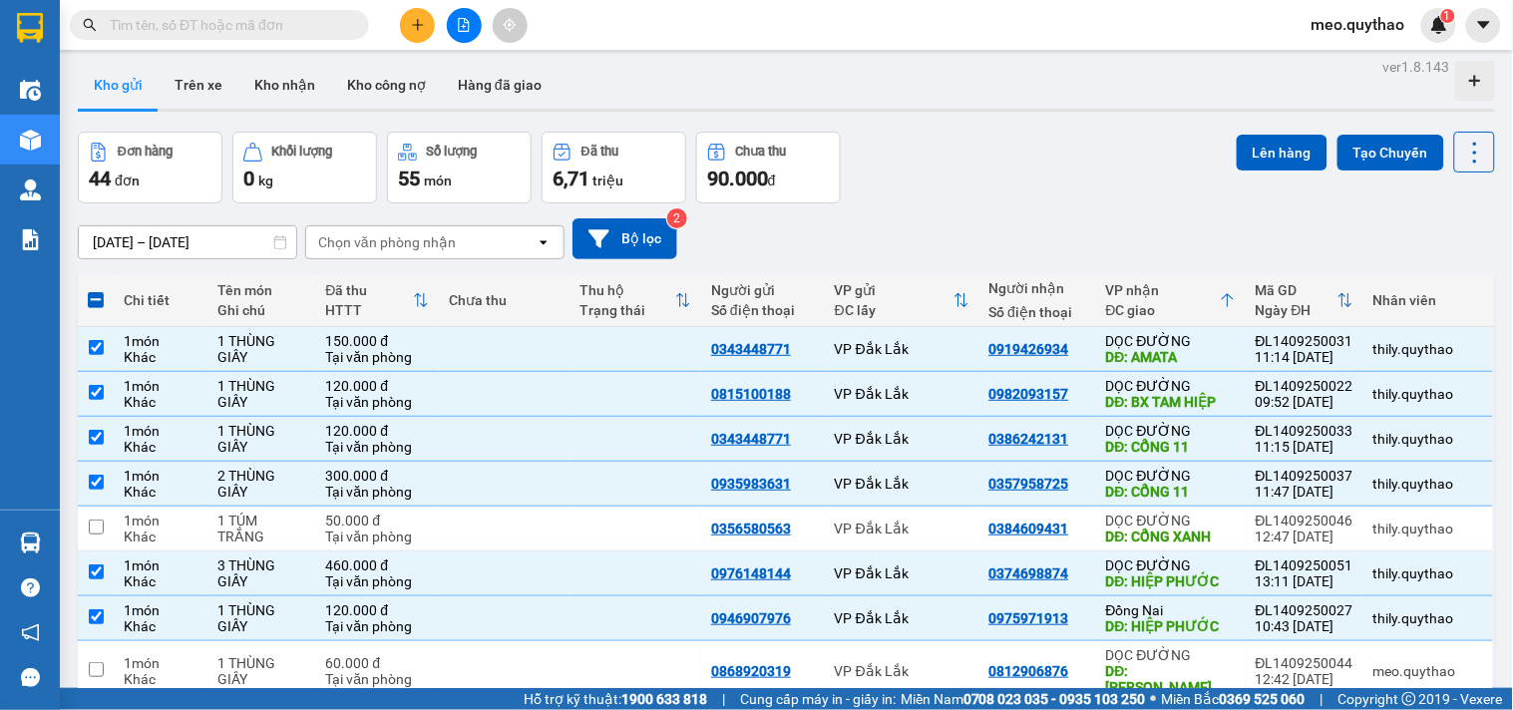
scroll to position [0, 0]
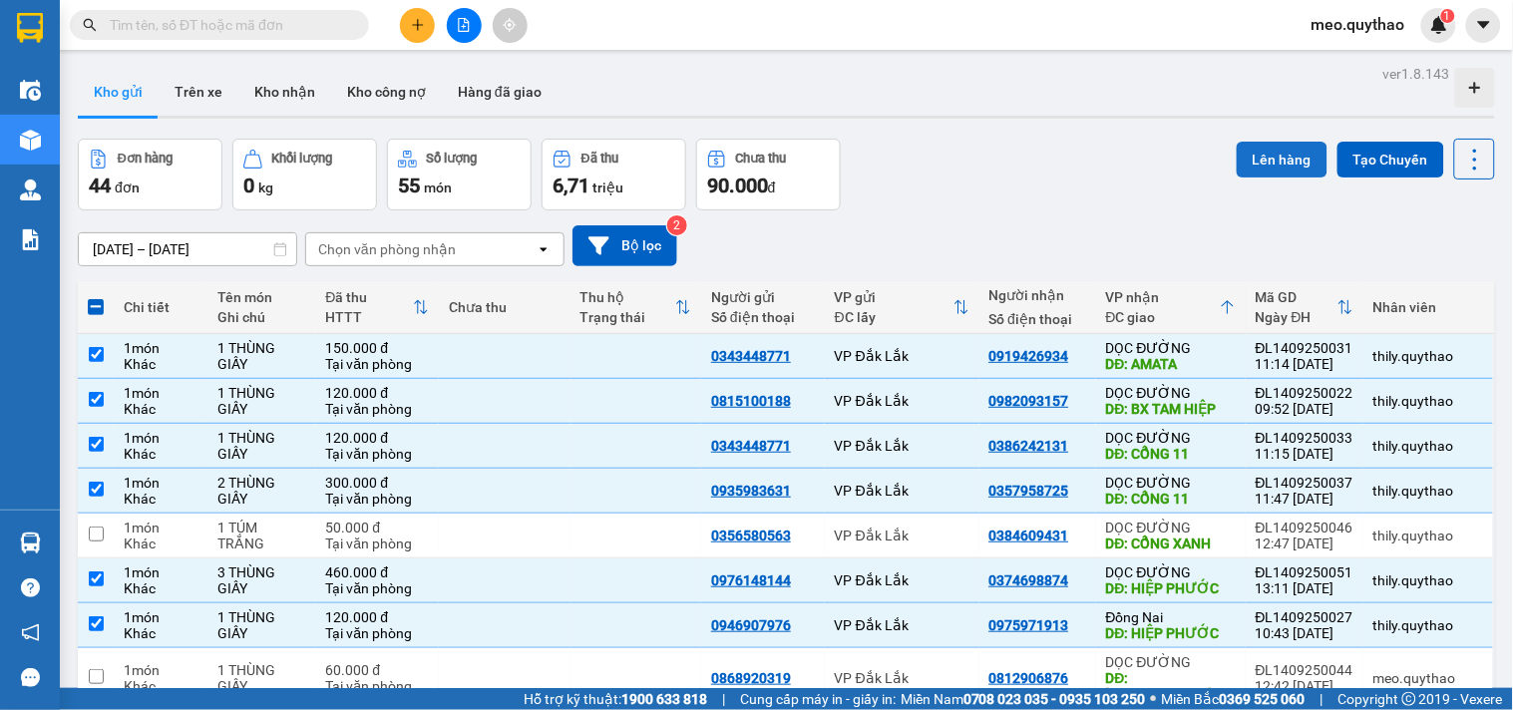
click at [1274, 152] on button "Lên hàng" at bounding box center [1282, 160] width 91 height 36
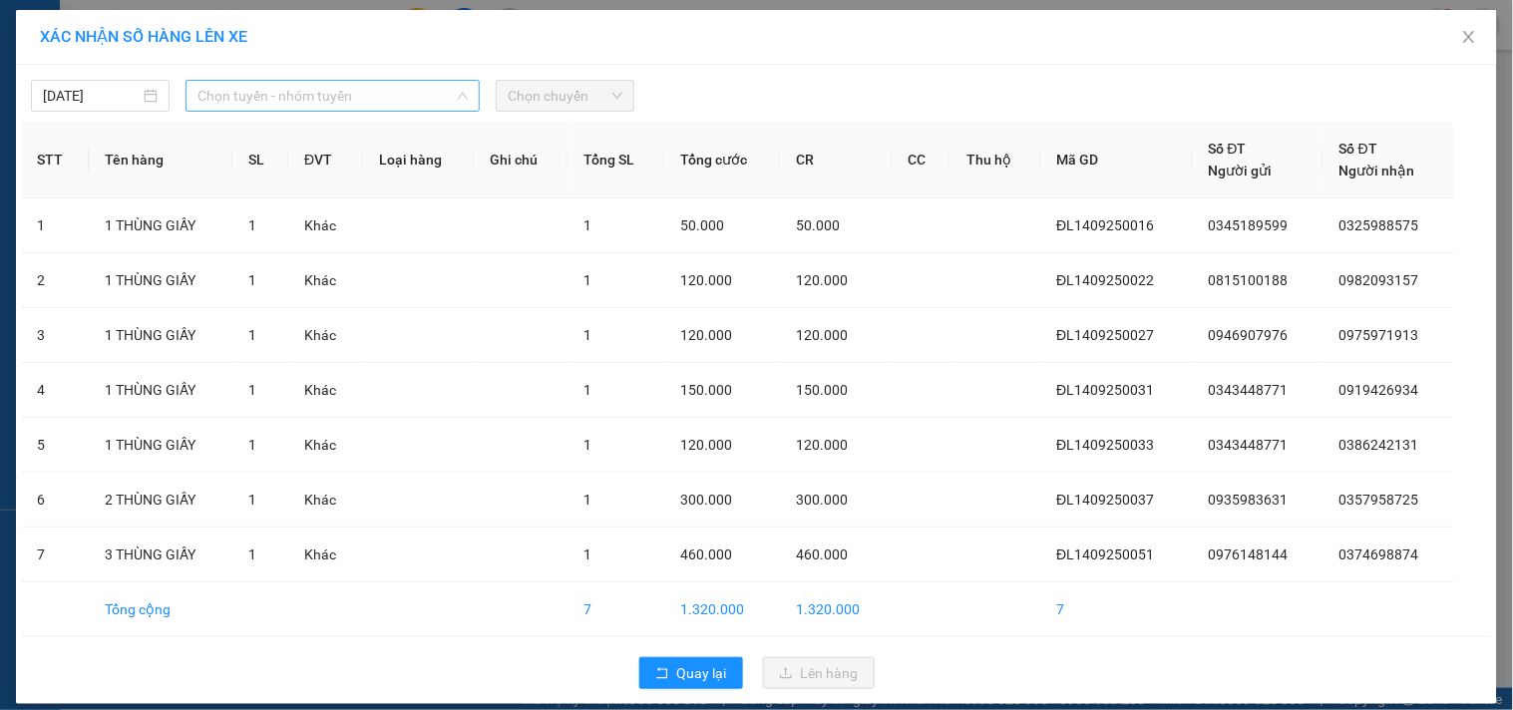
click at [409, 85] on span "Chọn tuyến - nhóm tuyến" at bounding box center [332, 96] width 270 height 30
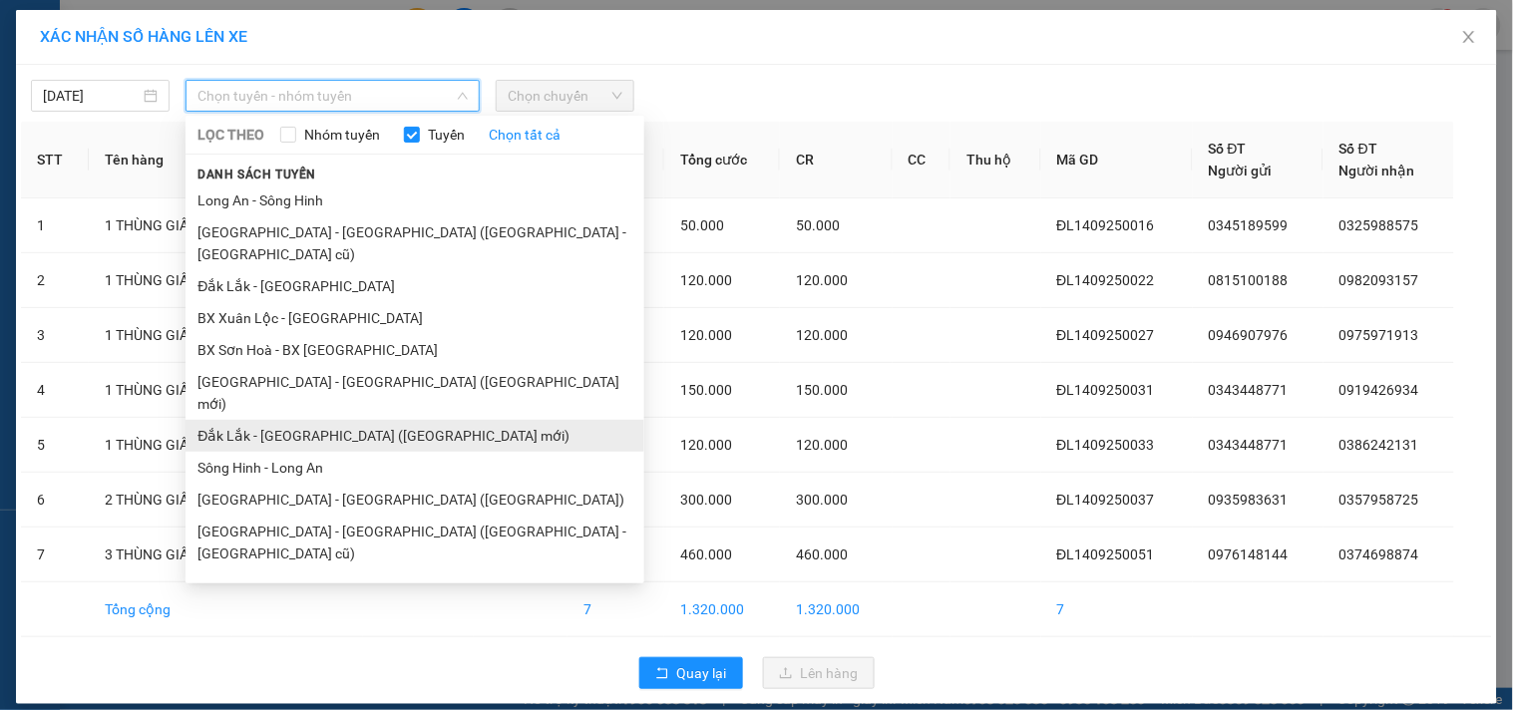
scroll to position [120, 0]
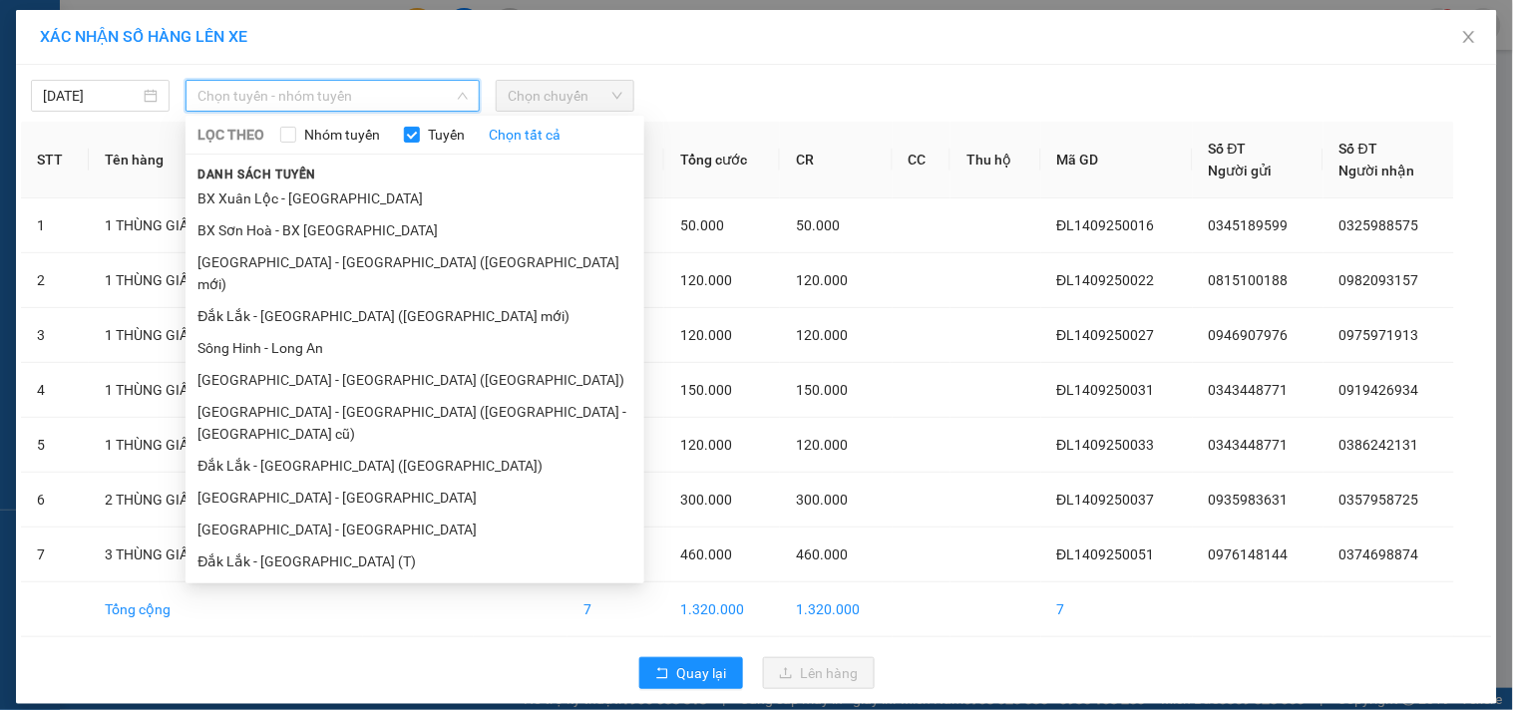
click at [270, 609] on li "Đắk Lắk - [GEOGRAPHIC_DATA]" at bounding box center [415, 625] width 459 height 32
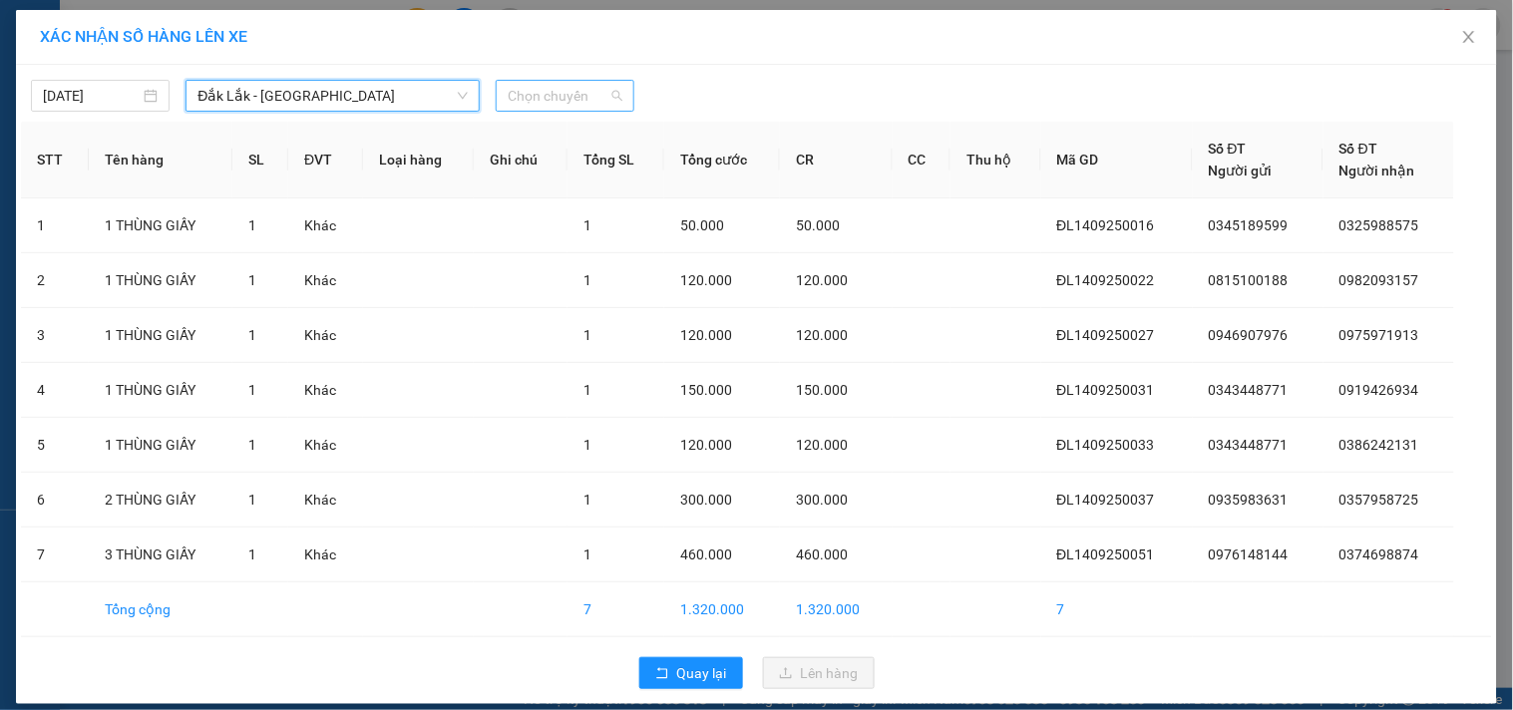
click at [589, 80] on div "Chọn chuyến" at bounding box center [565, 96] width 139 height 32
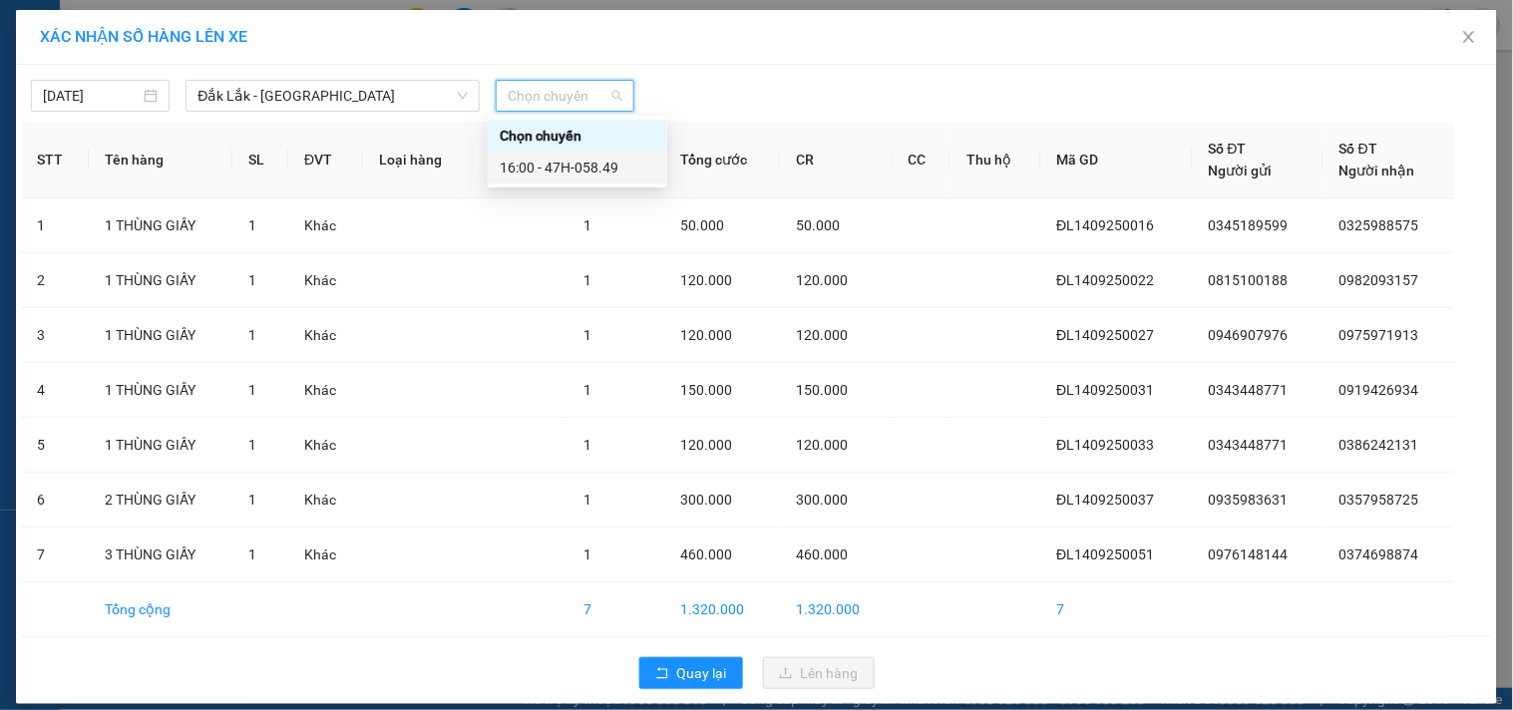
click at [601, 162] on div "16:00 - 47H-058.49" at bounding box center [578, 168] width 156 height 22
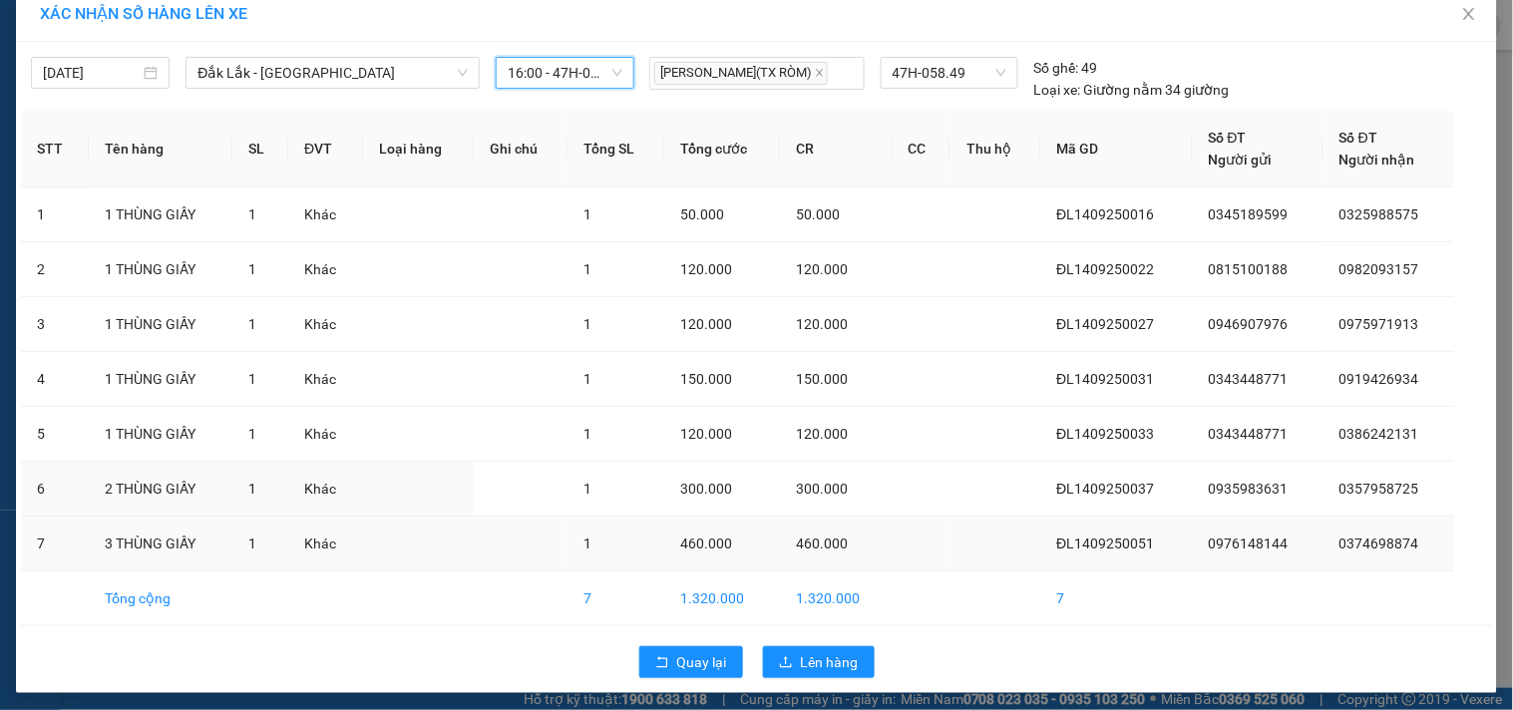
scroll to position [30, 0]
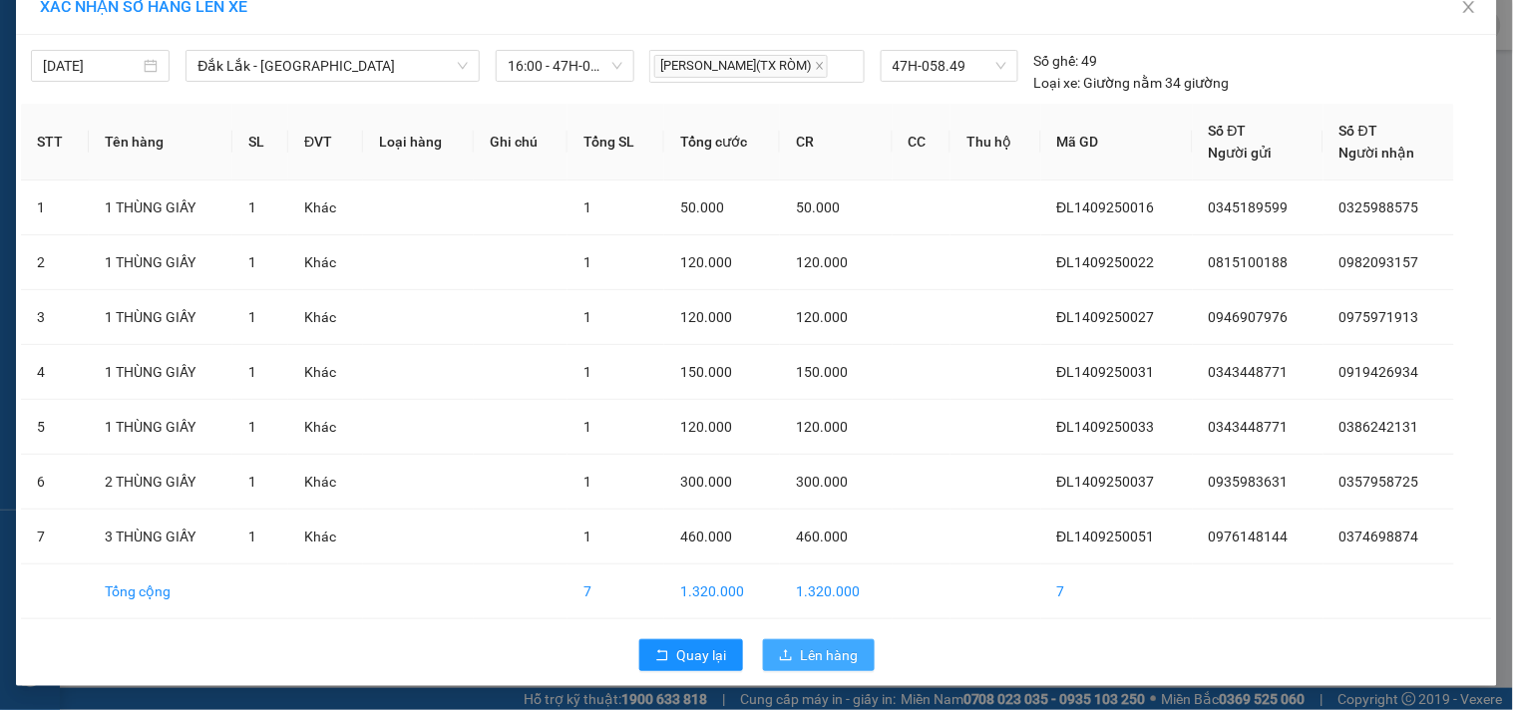
click at [826, 652] on span "Lên hàng" at bounding box center [830, 655] width 58 height 22
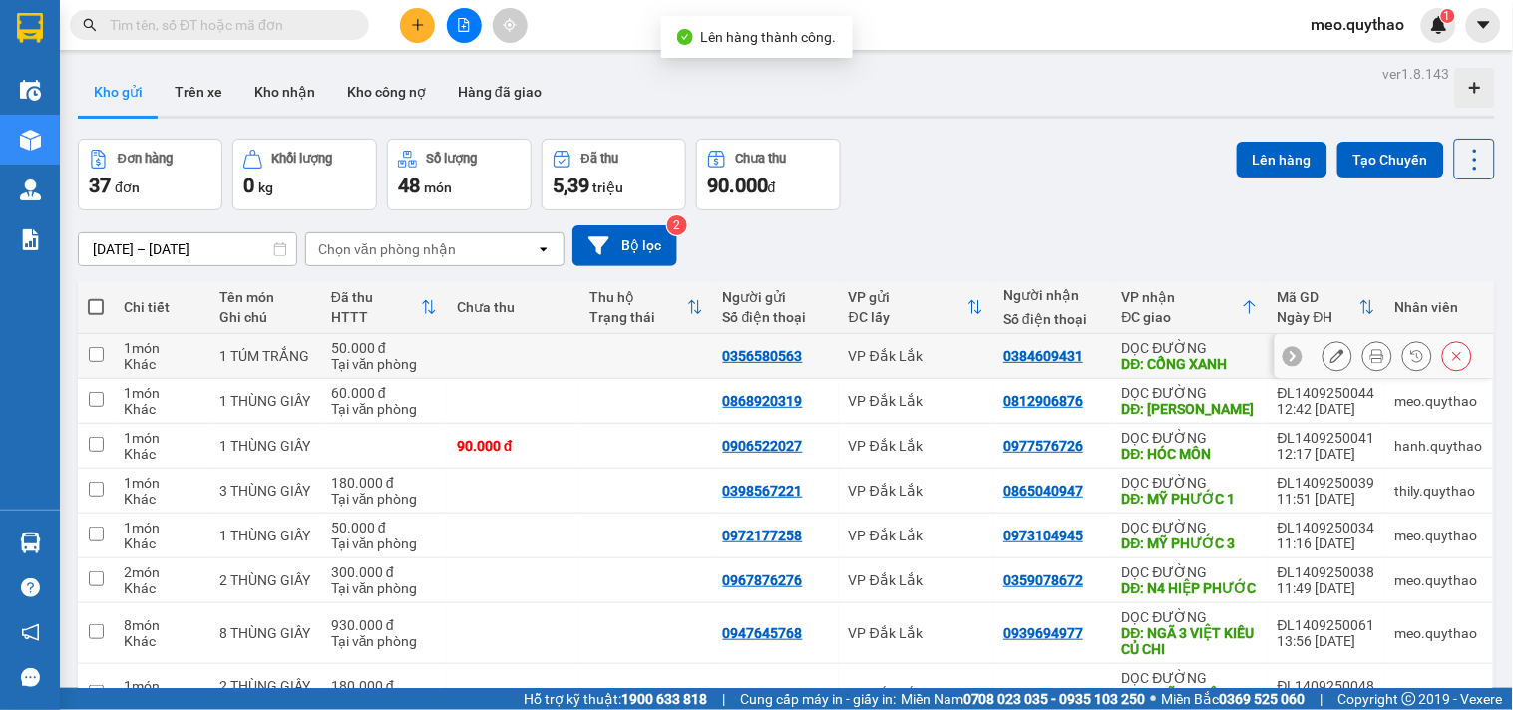
click at [1170, 353] on div "DỌC ĐƯỜNG" at bounding box center [1190, 348] width 136 height 16
checkbox input "true"
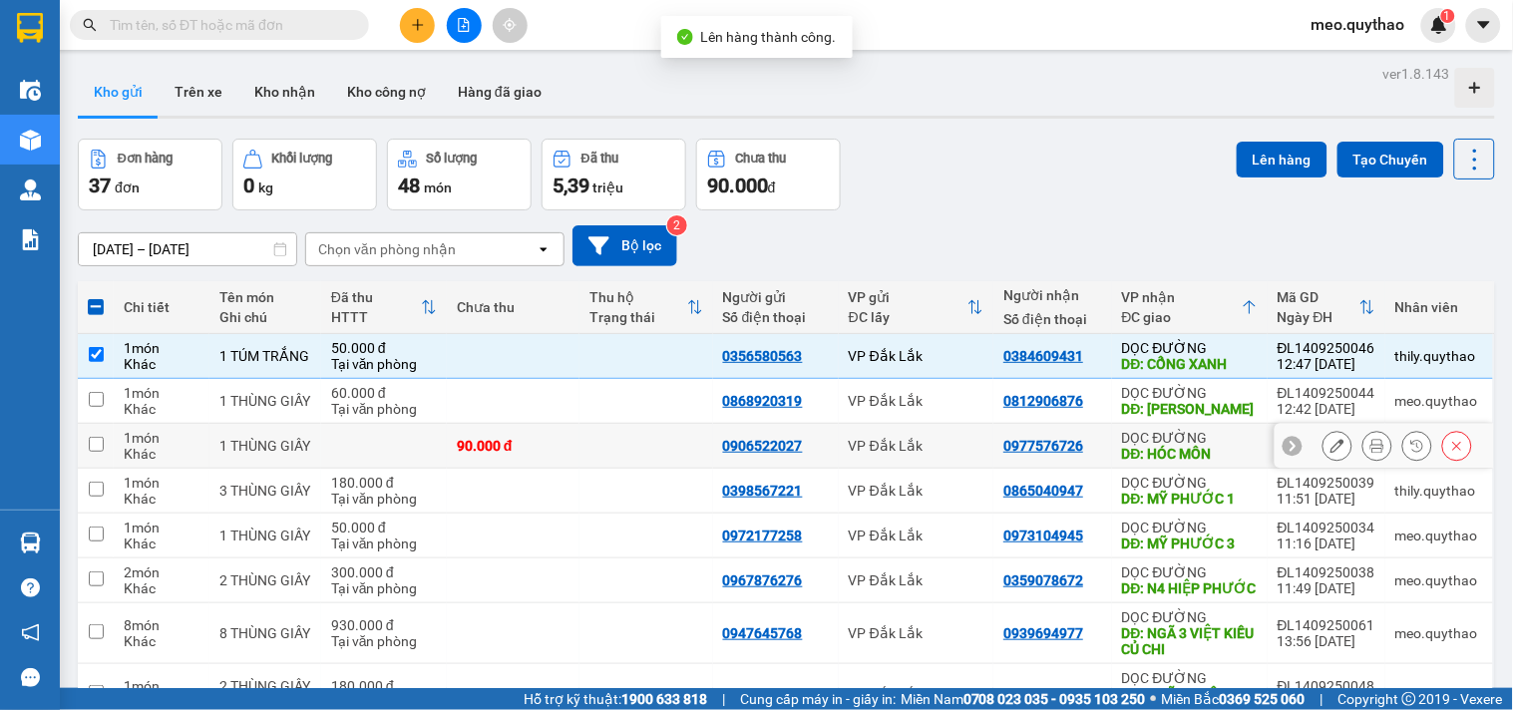
click at [1199, 456] on div "DĐ: HÓC MÔN" at bounding box center [1190, 454] width 136 height 16
checkbox input "true"
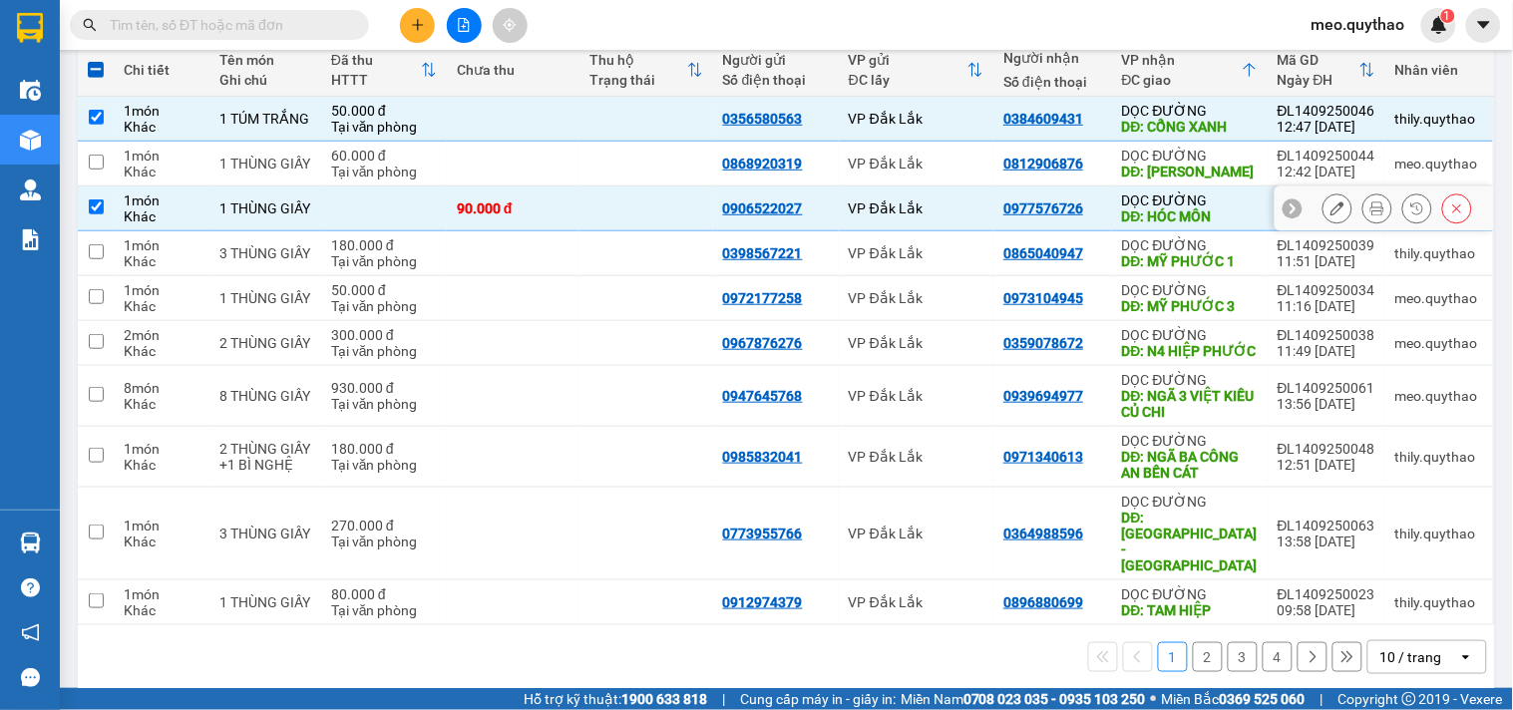
scroll to position [242, 0]
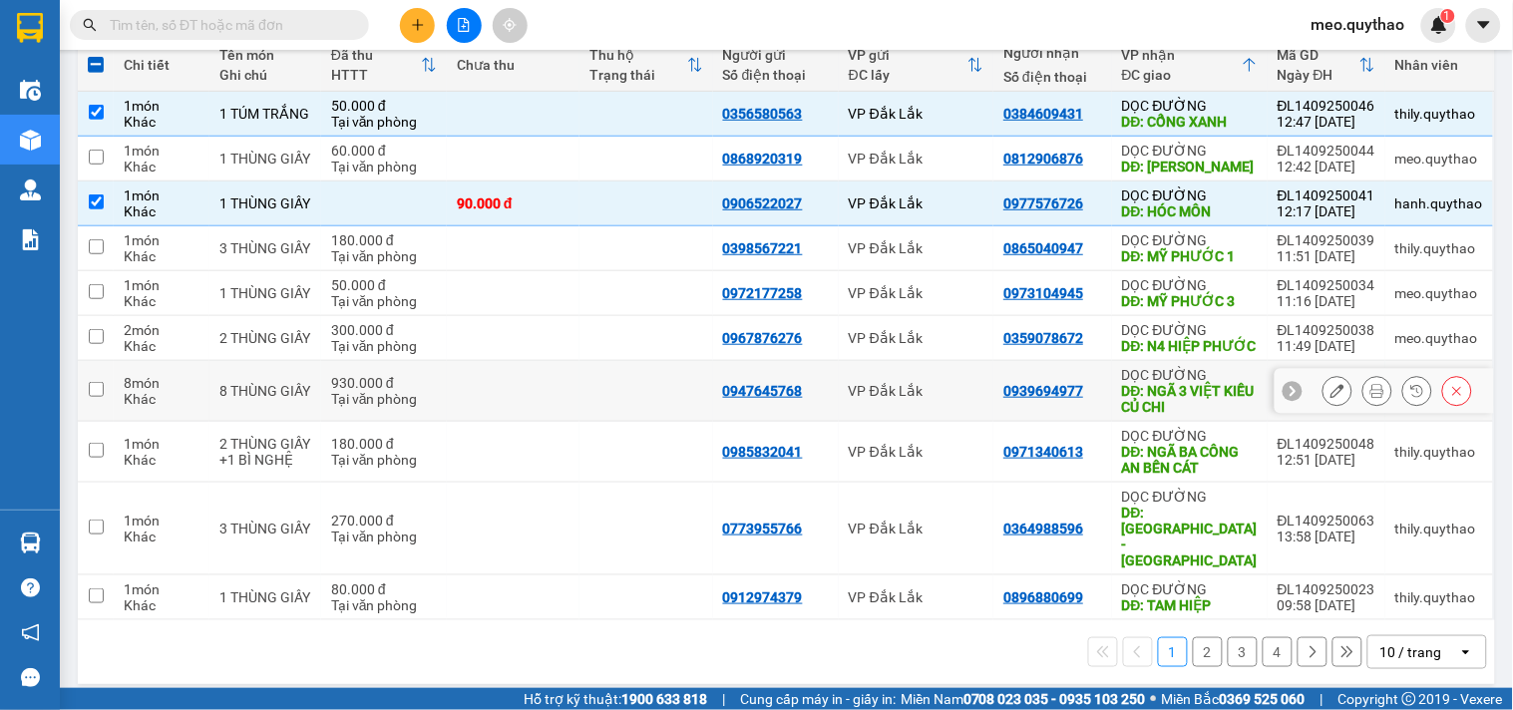
click at [1215, 412] on div "DĐ: NGÃ 3 VIỆT KIỀU CỦ CHI" at bounding box center [1190, 399] width 136 height 32
checkbox input "true"
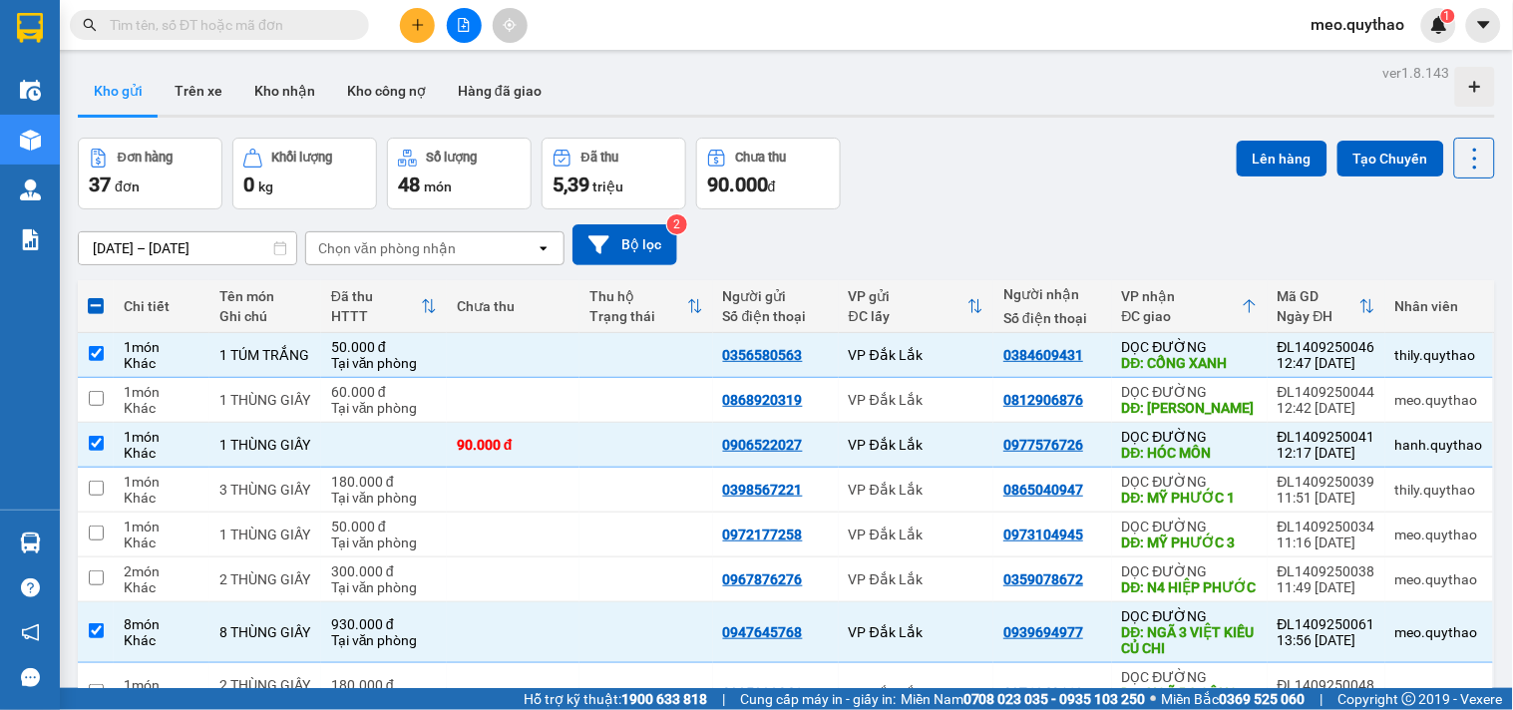
scroll to position [0, 0]
click at [1272, 166] on button "Lên hàng" at bounding box center [1282, 160] width 91 height 36
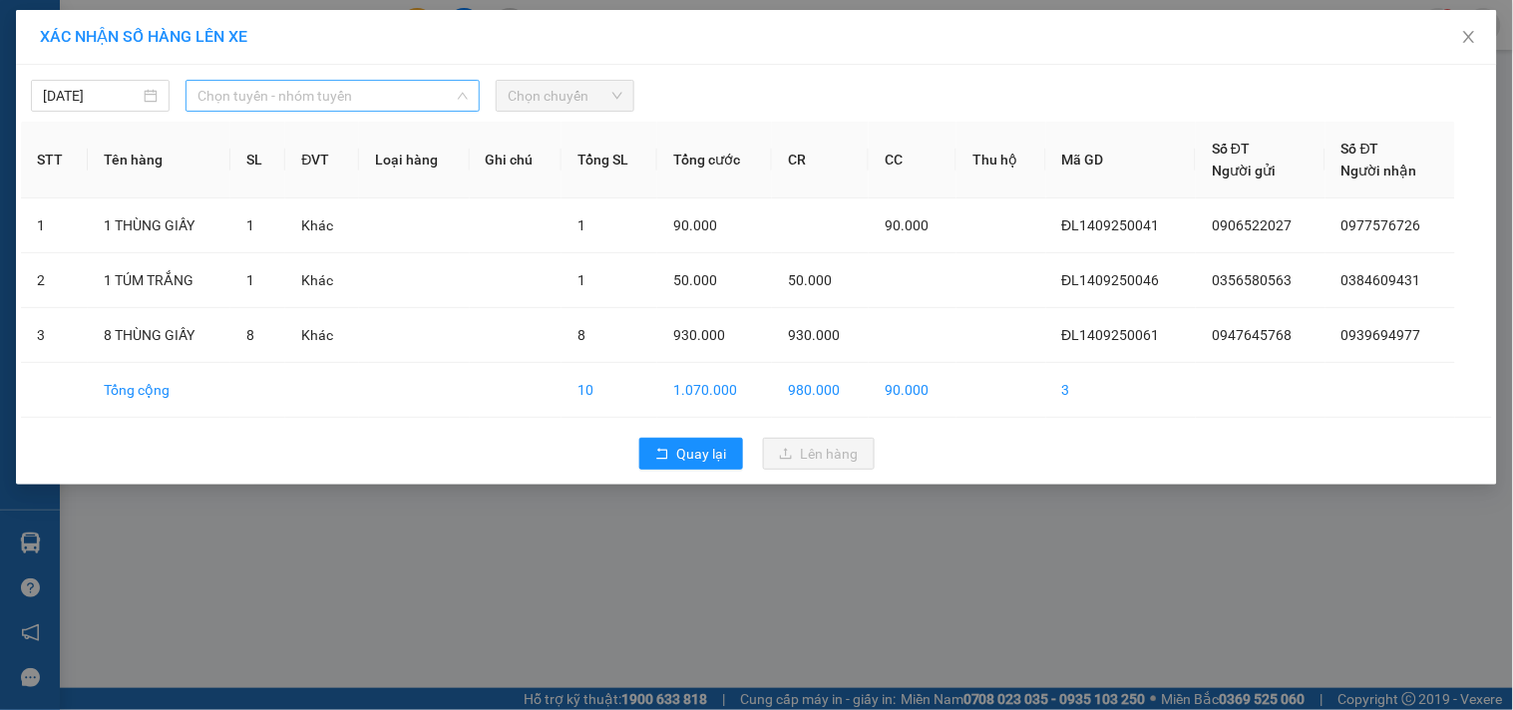
click at [420, 110] on span "Chọn tuyến - nhóm tuyến" at bounding box center [332, 96] width 270 height 30
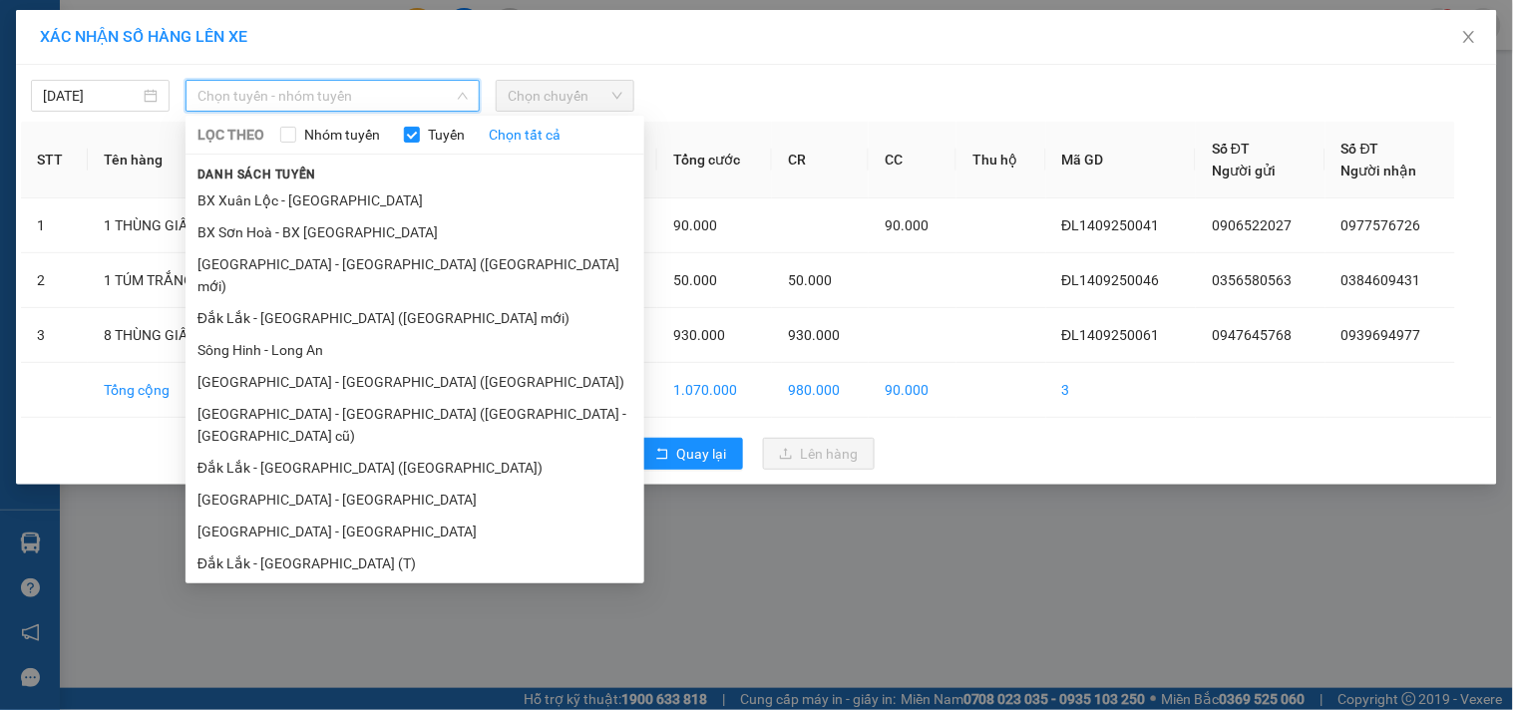
scroll to position [120, 0]
click at [331, 514] on li "[GEOGRAPHIC_DATA] - [GEOGRAPHIC_DATA]" at bounding box center [415, 530] width 459 height 32
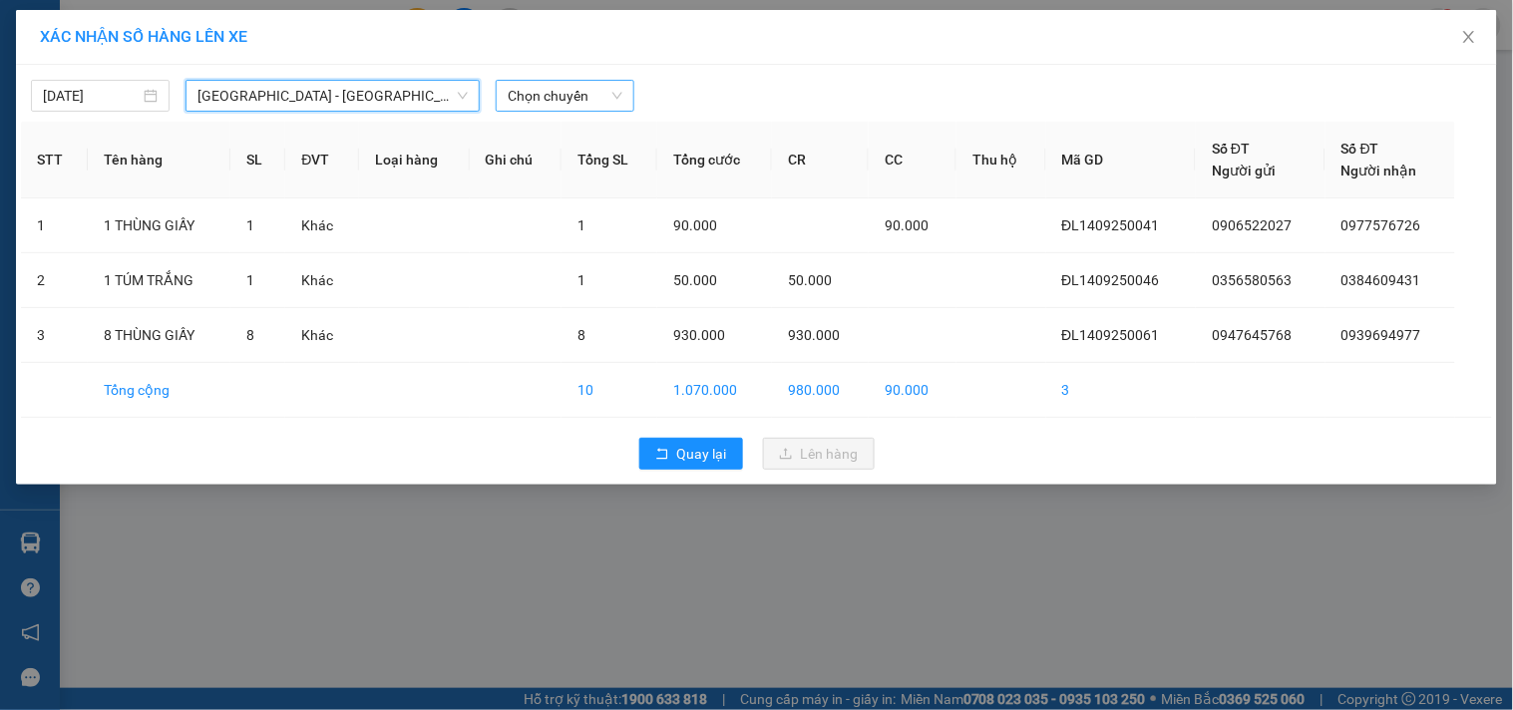
click at [540, 105] on span "Chọn chuyến" at bounding box center [565, 96] width 115 height 30
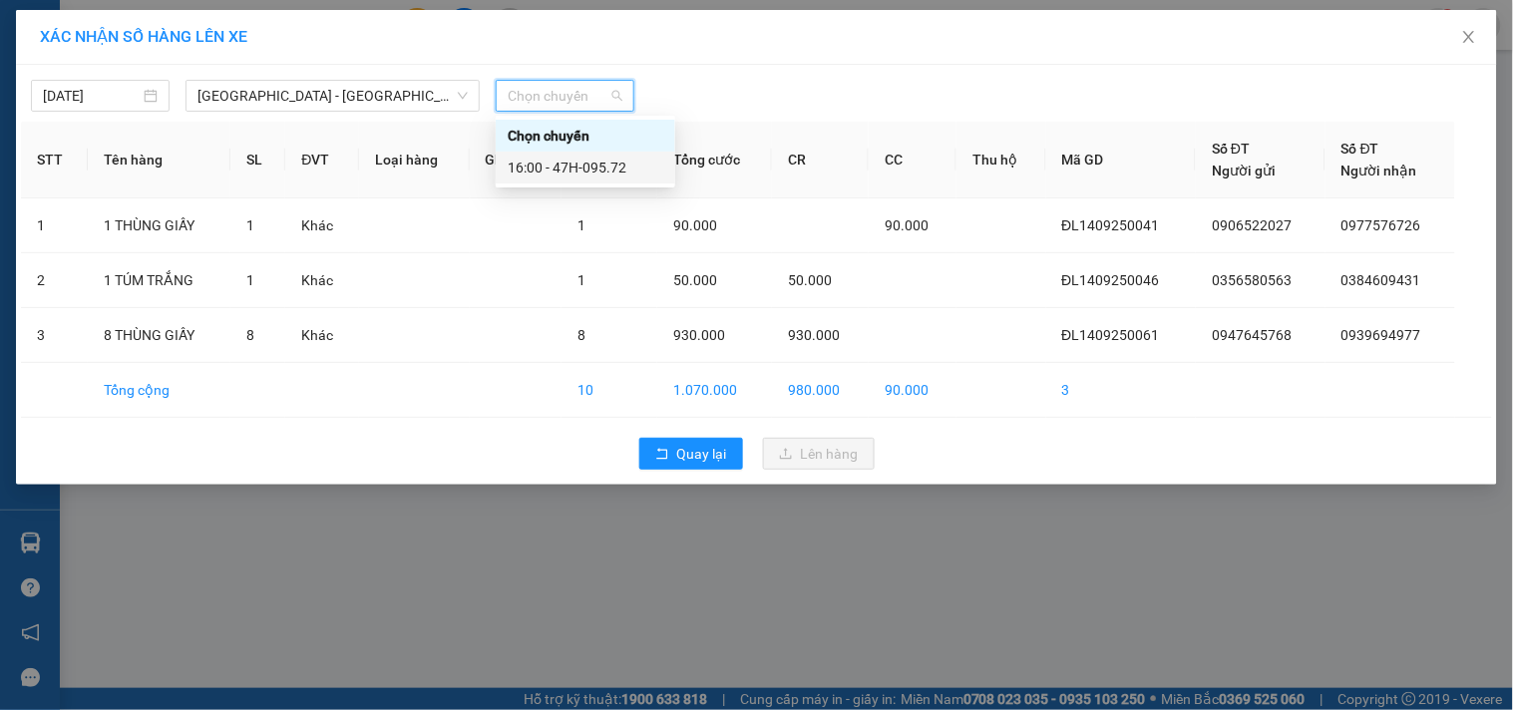
click at [560, 162] on div "16:00 - 47H-095.72" at bounding box center [586, 168] width 156 height 22
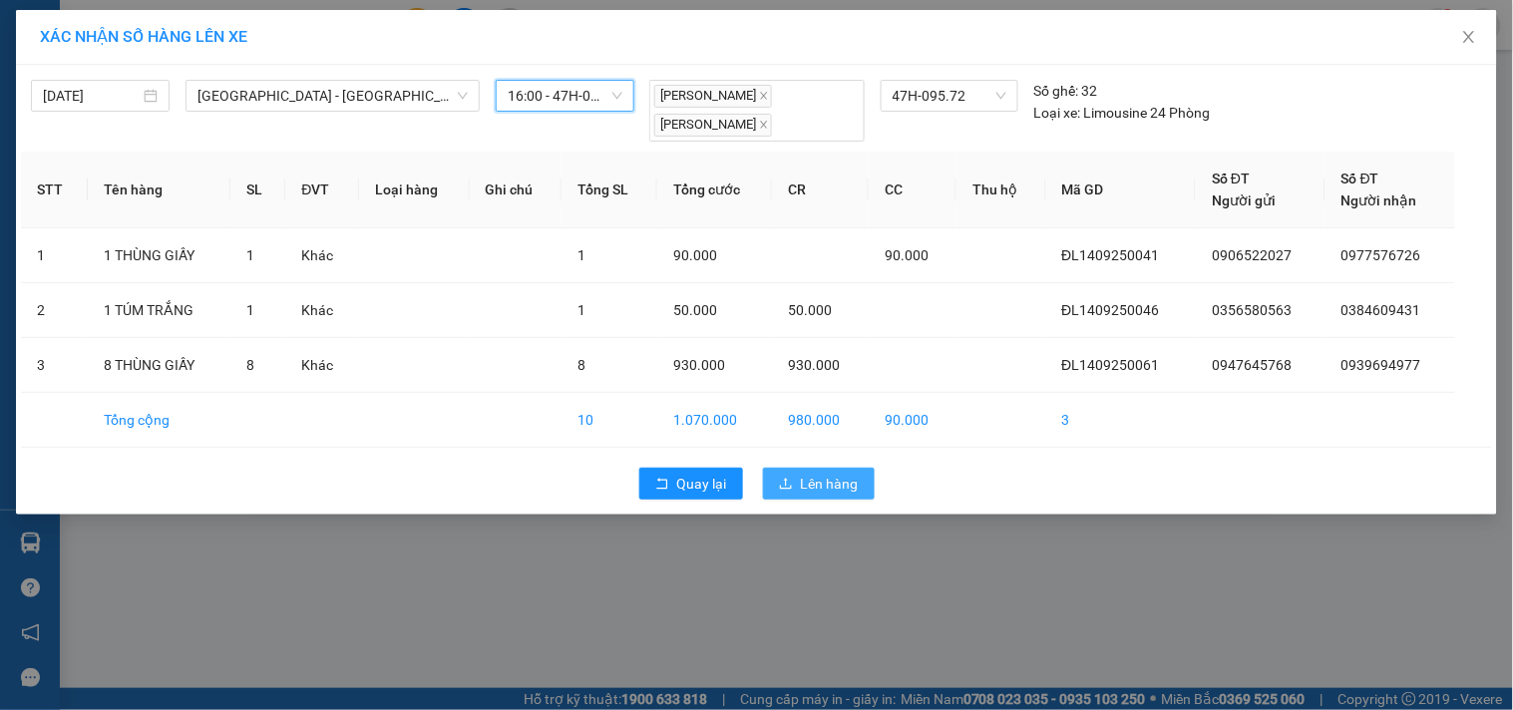
click at [806, 481] on span "Lên hàng" at bounding box center [830, 484] width 58 height 22
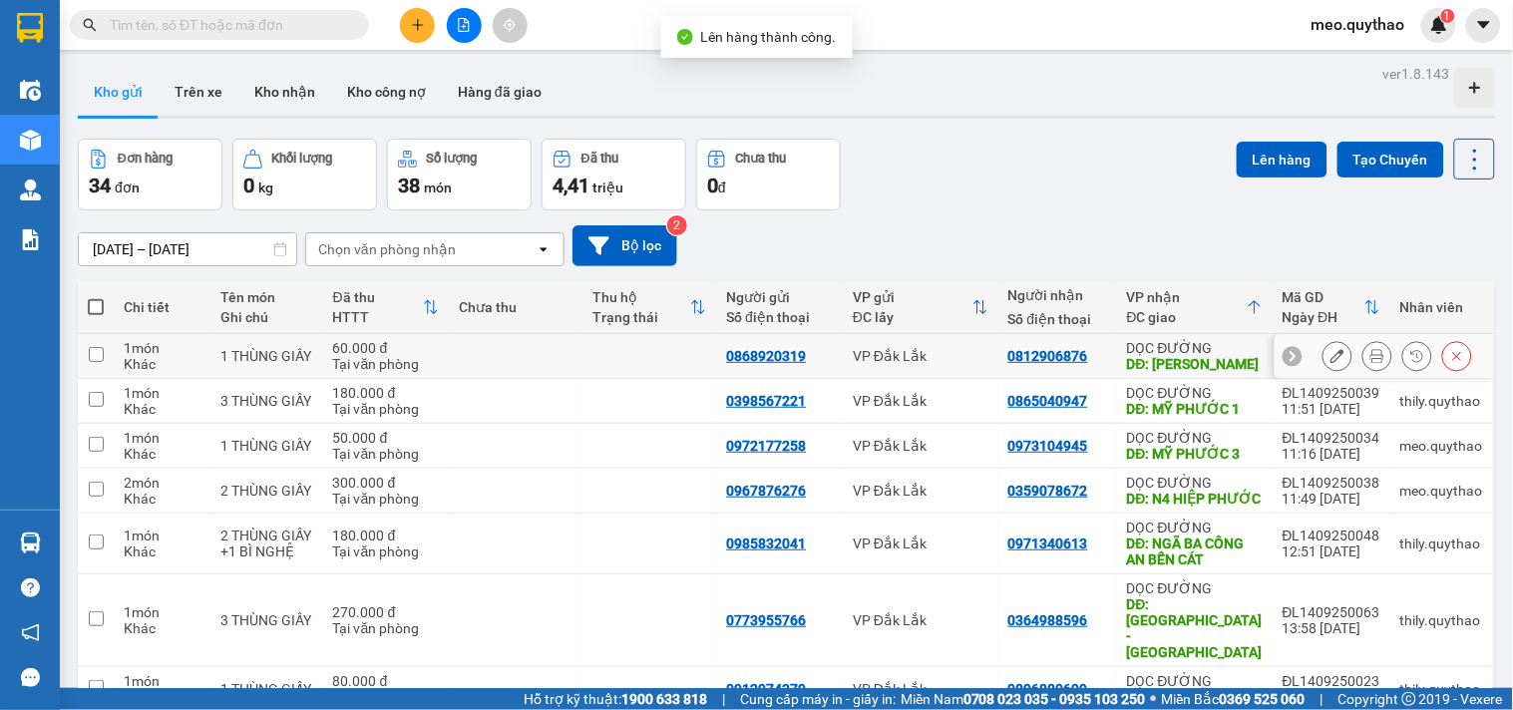
click at [1161, 350] on div "DỌC ĐƯỜNG" at bounding box center [1195, 348] width 136 height 16
checkbox input "true"
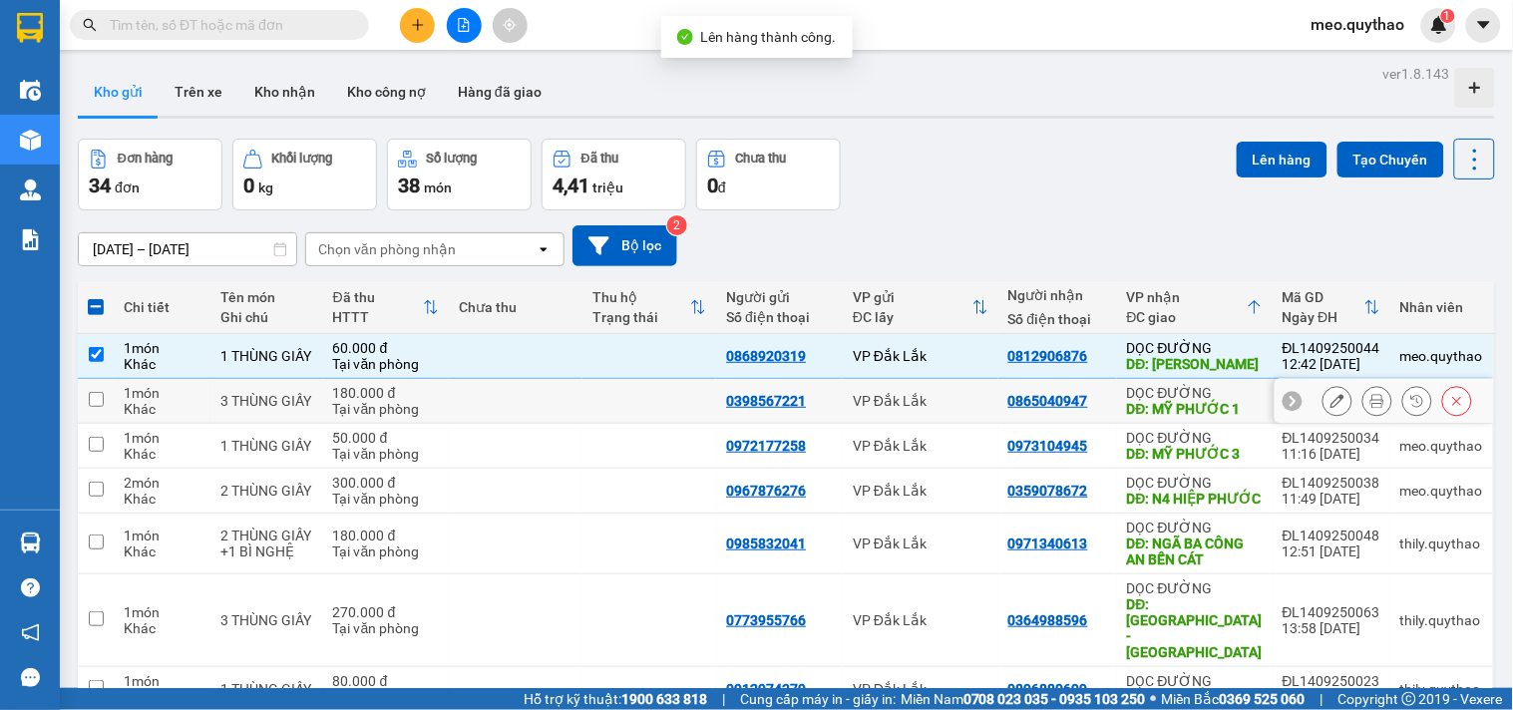
click at [1183, 422] on td "DỌC ĐƯỜNG DĐ: [GEOGRAPHIC_DATA] 1" at bounding box center [1195, 401] width 156 height 45
checkbox input "true"
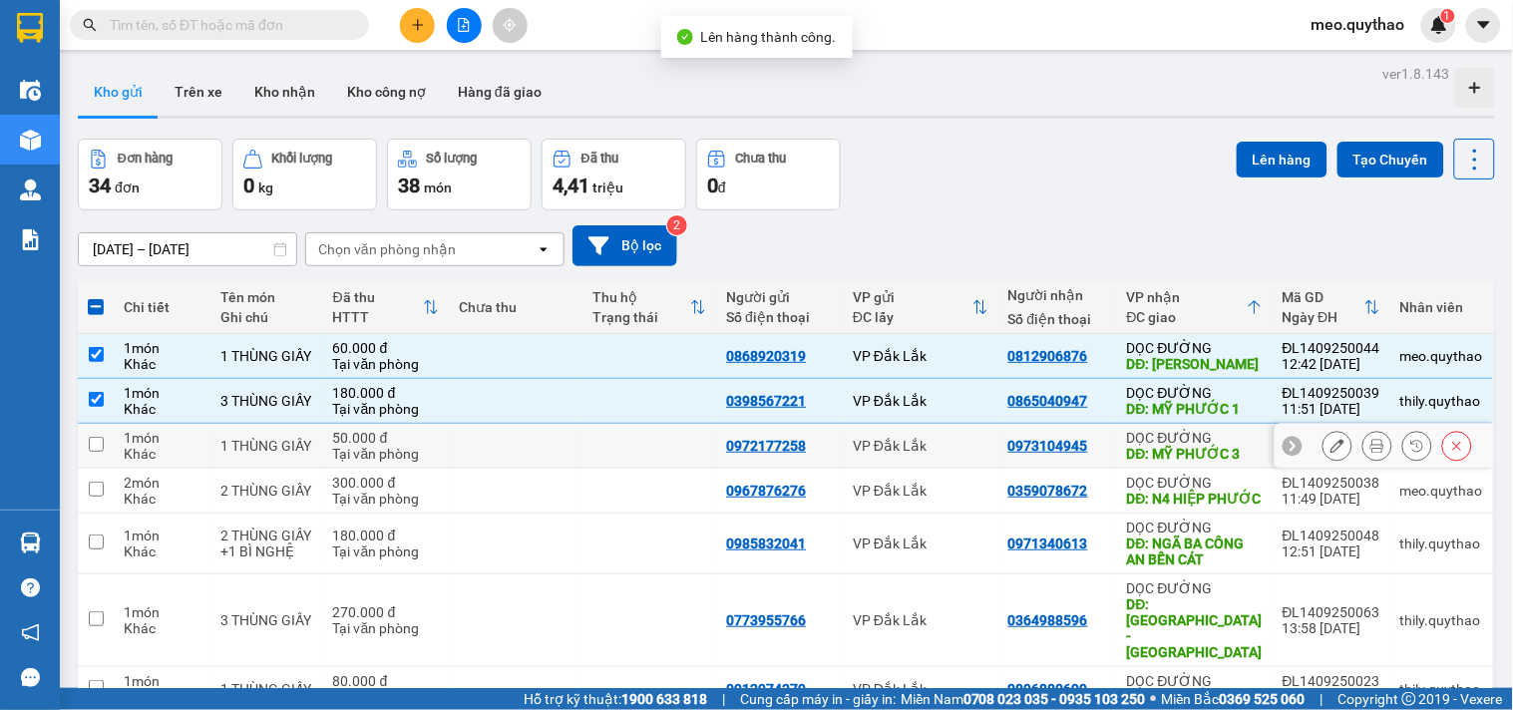
click at [1199, 466] on td "DỌC ĐƯỜNG DĐ: [GEOGRAPHIC_DATA] 3" at bounding box center [1195, 446] width 156 height 45
checkbox input "true"
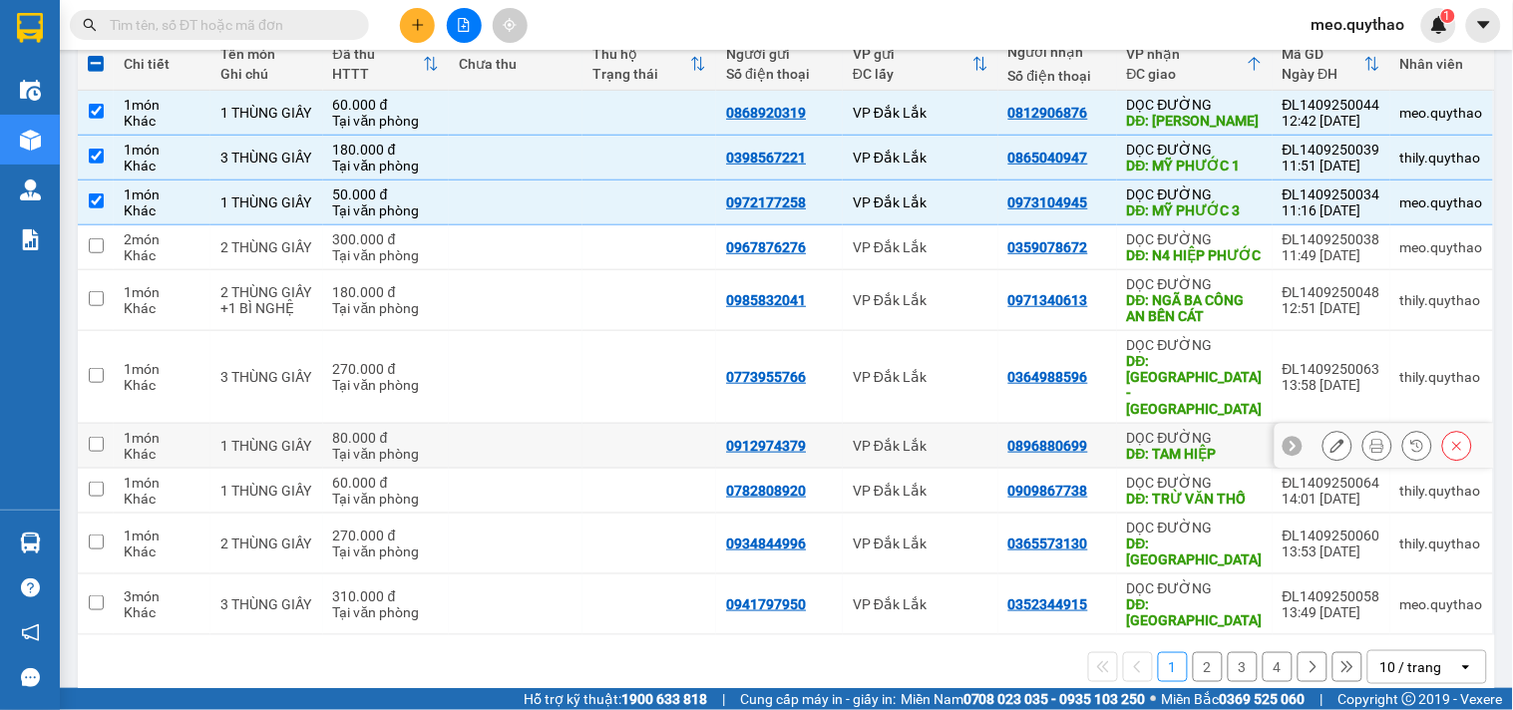
scroll to position [257, 0]
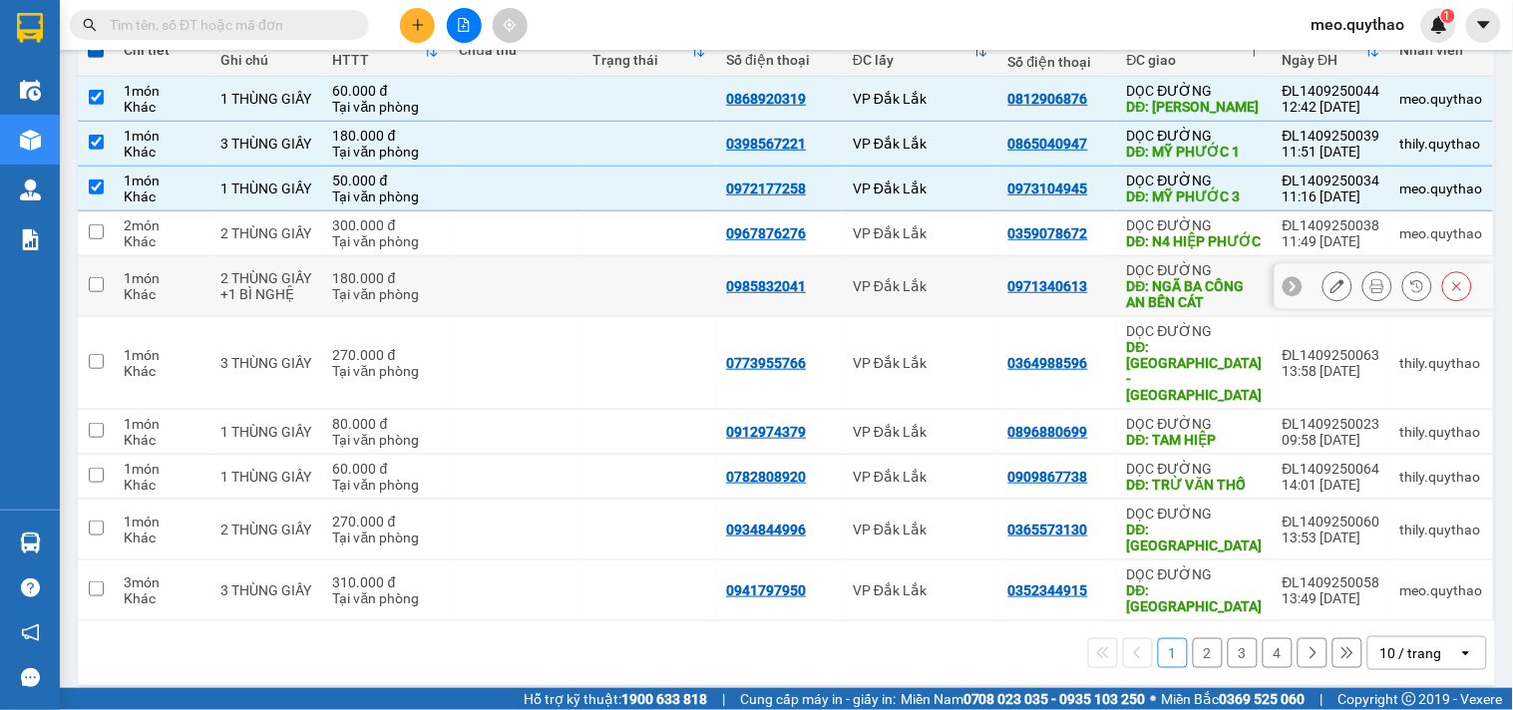
click at [1207, 299] on div "DĐ: NGÃ BA CÔNG AN BẾN CÁT" at bounding box center [1195, 294] width 136 height 32
checkbox input "true"
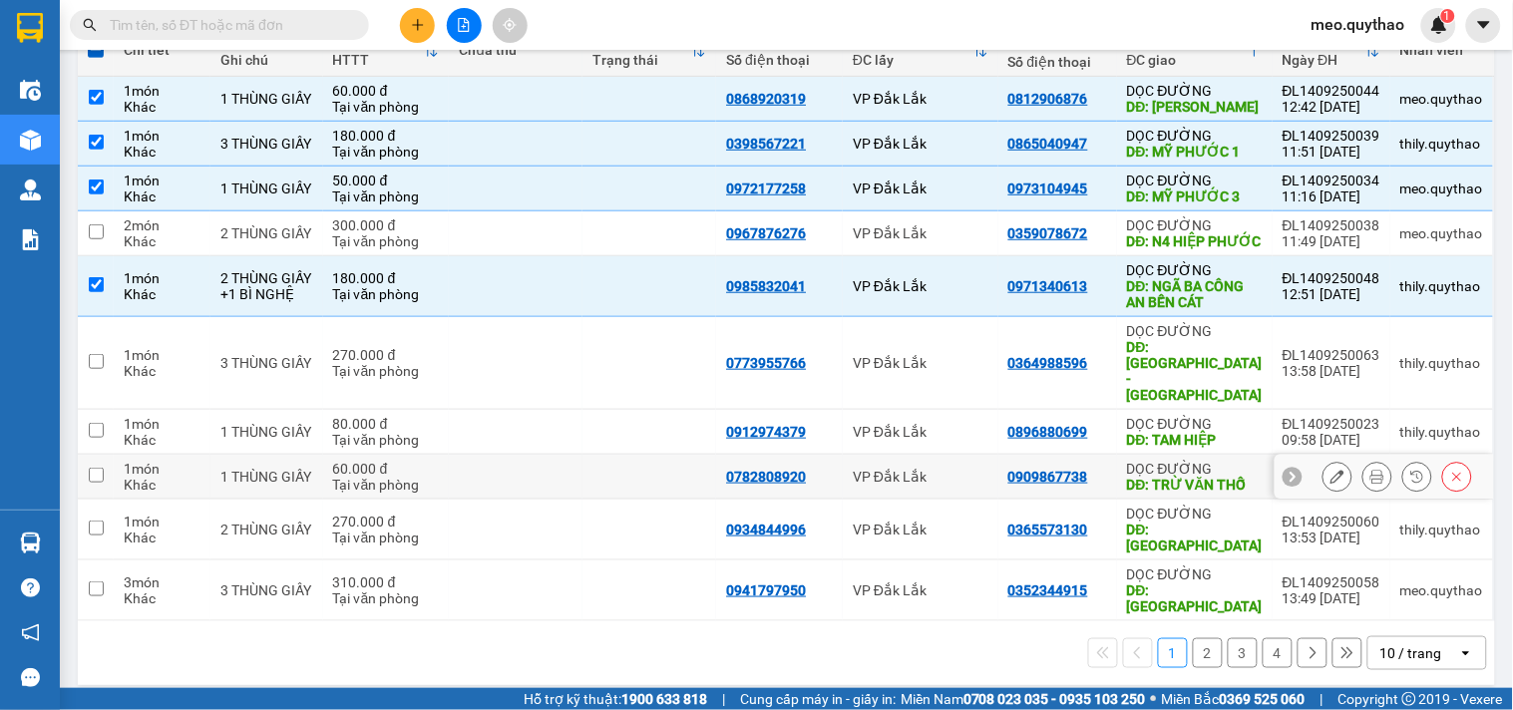
click at [1183, 477] on div "DĐ: TRỪ VĂN THỐ" at bounding box center [1195, 485] width 136 height 16
checkbox input "true"
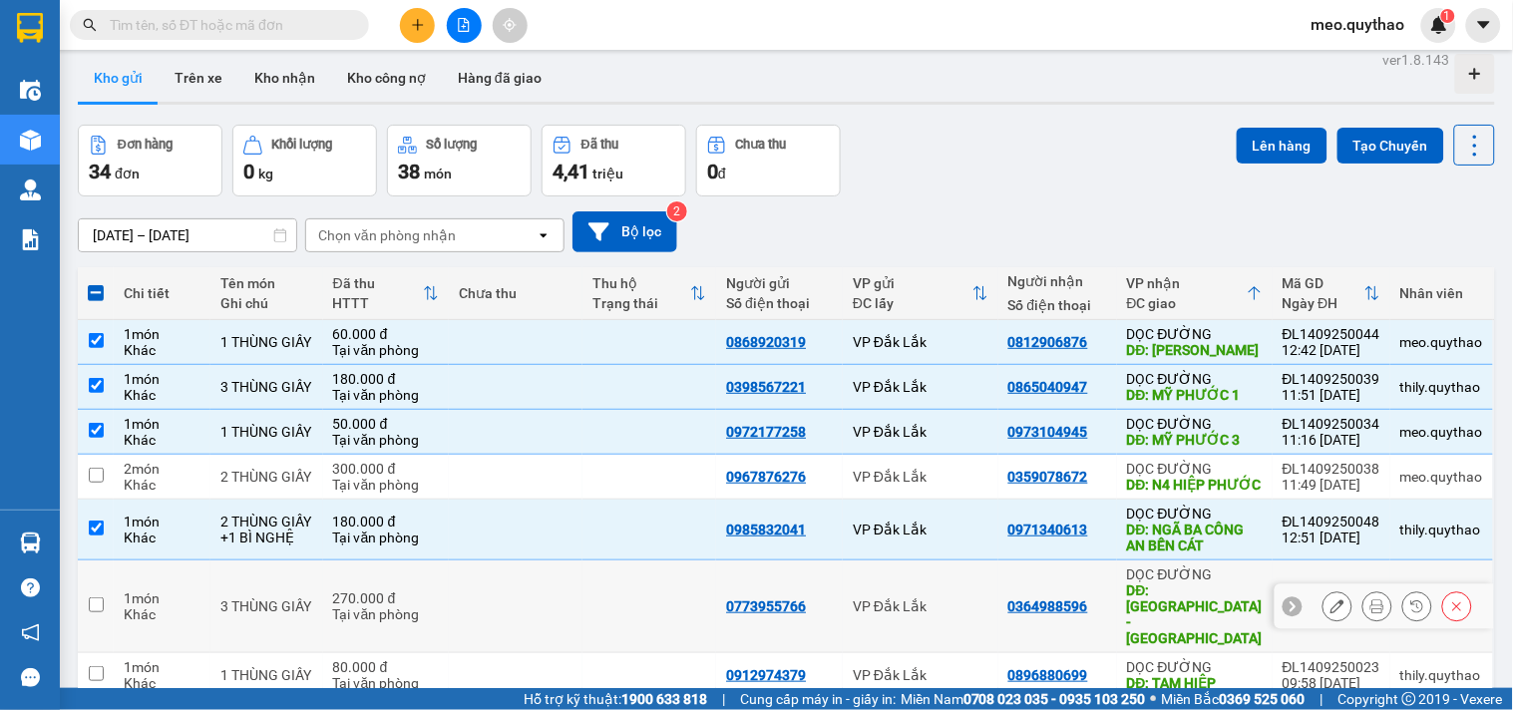
scroll to position [0, 0]
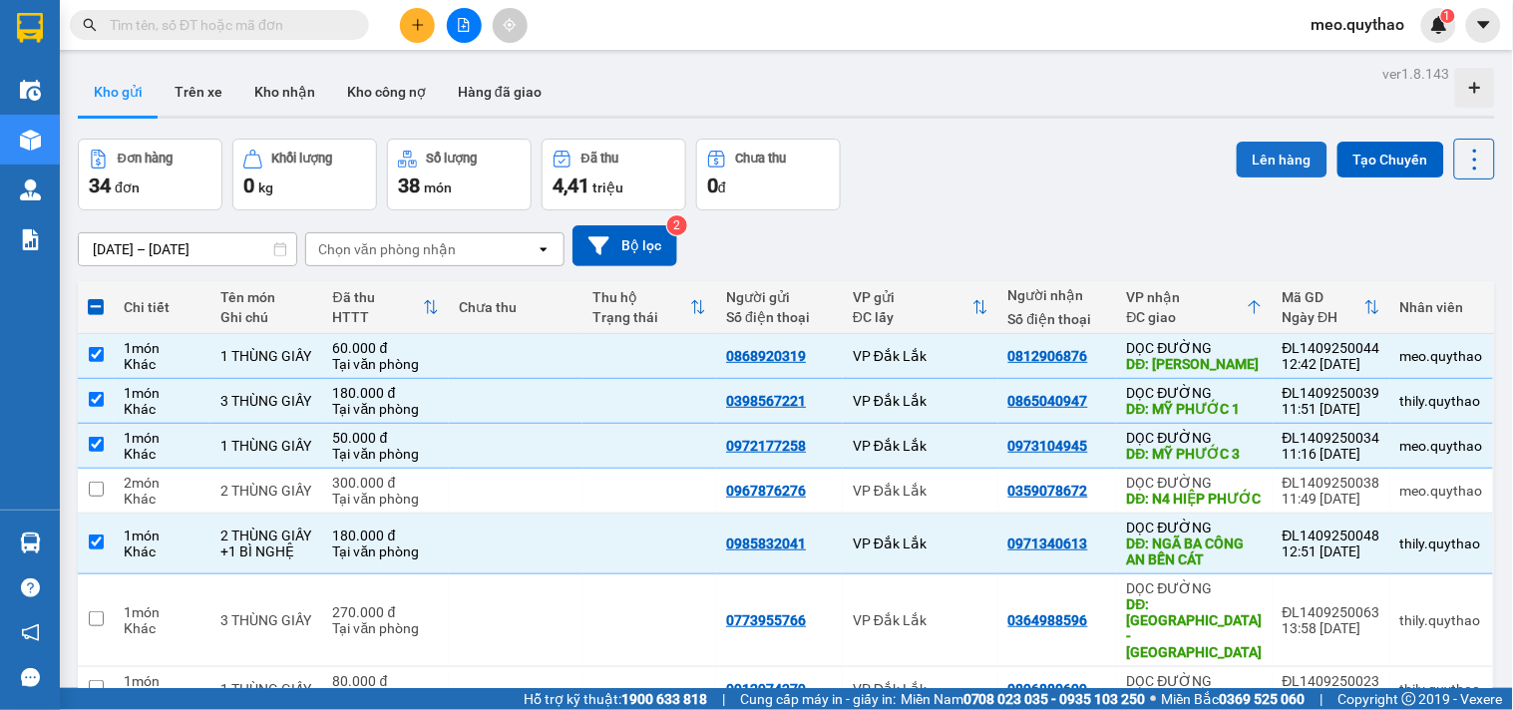
click at [1289, 170] on button "Lên hàng" at bounding box center [1282, 160] width 91 height 36
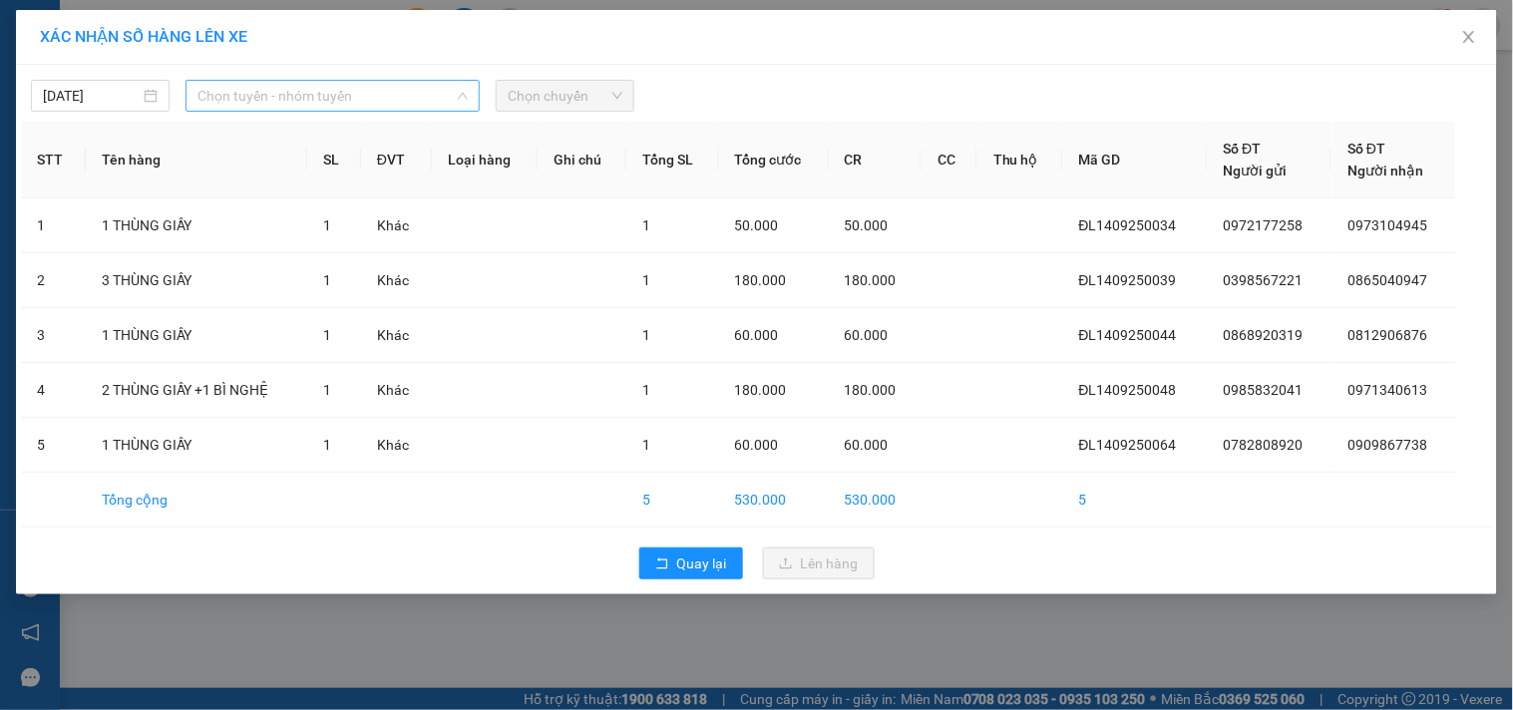
click at [417, 106] on span "Chọn tuyến - nhóm tuyến" at bounding box center [332, 96] width 270 height 30
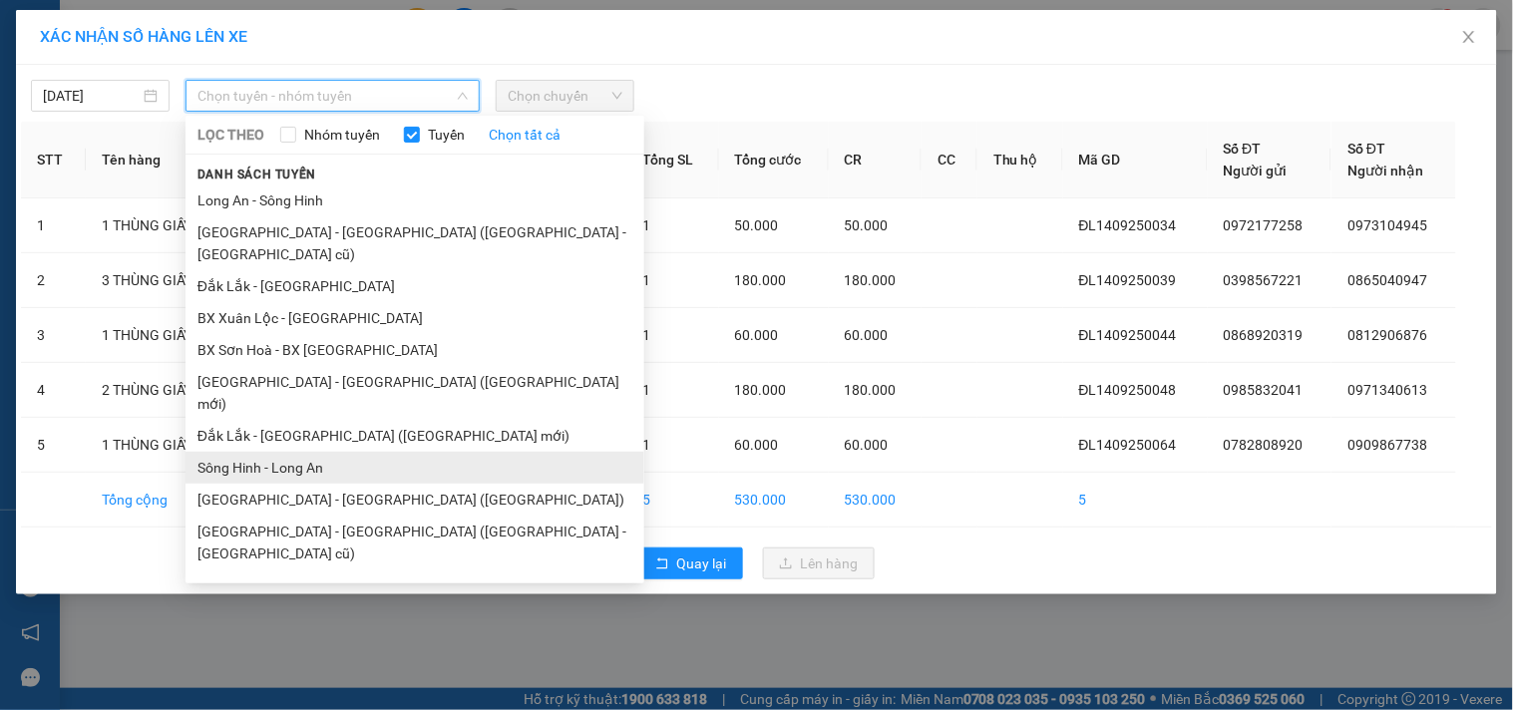
click at [373, 452] on li "Sông Hinh - Long An" at bounding box center [415, 468] width 459 height 32
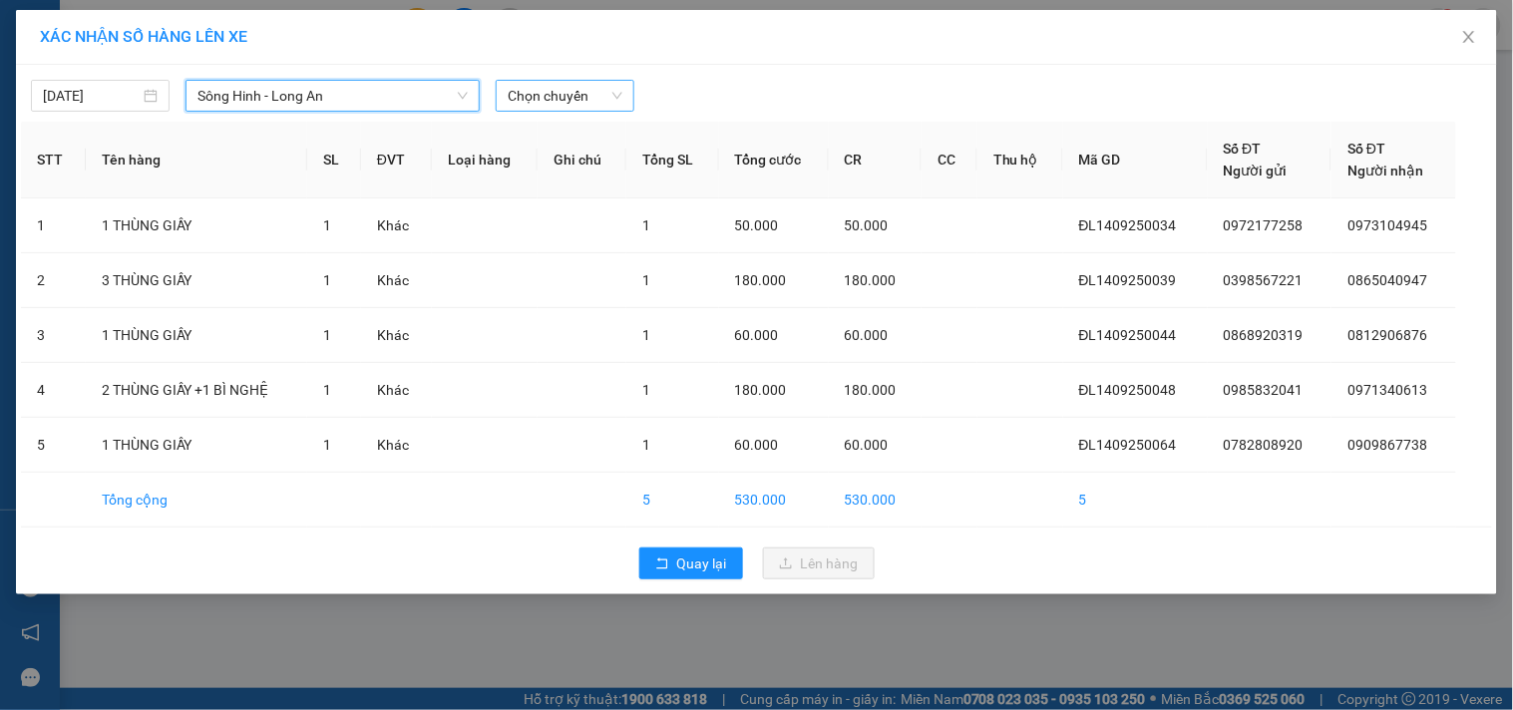
click at [563, 93] on span "Chọn chuyến" at bounding box center [565, 96] width 115 height 30
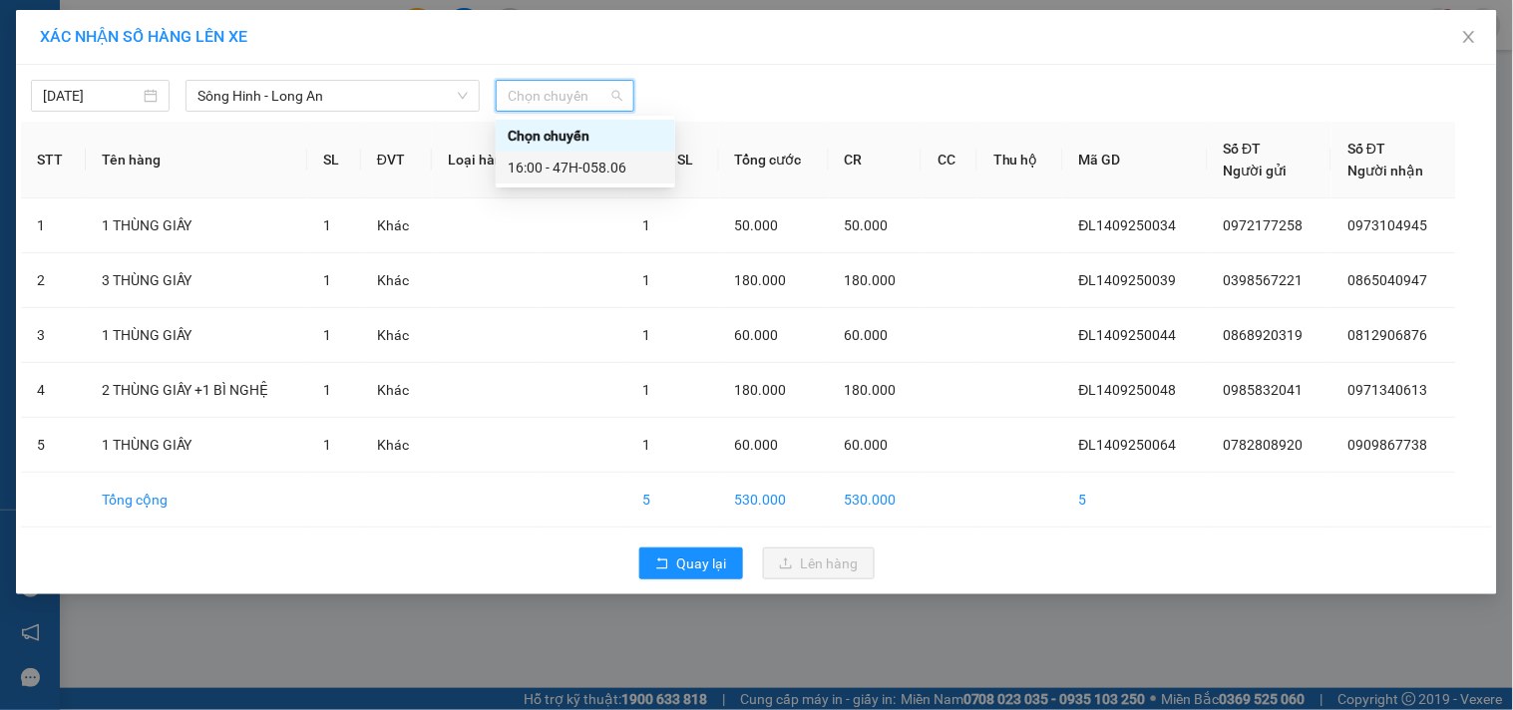
click at [604, 165] on div "16:00 - 47H-058.06" at bounding box center [586, 168] width 156 height 22
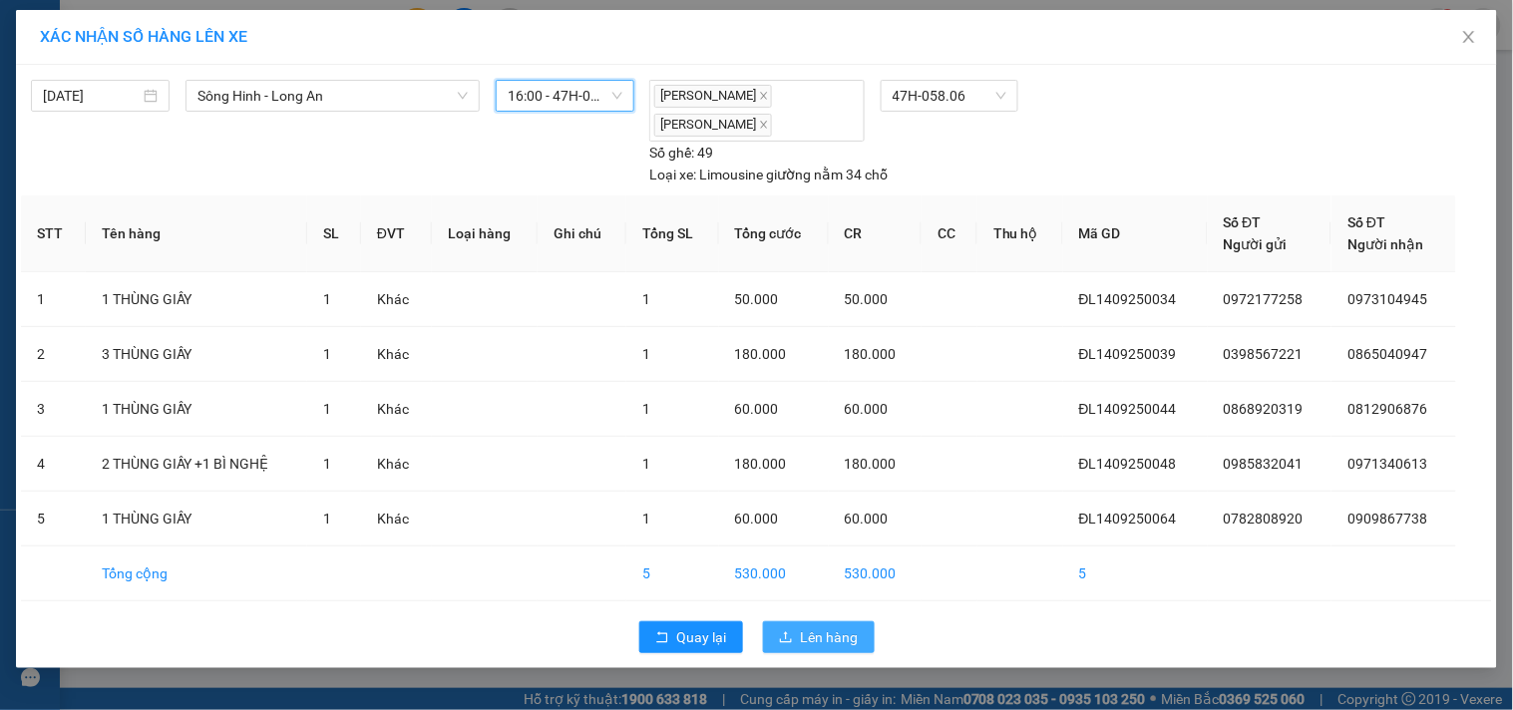
click at [842, 628] on span "Lên hàng" at bounding box center [830, 637] width 58 height 22
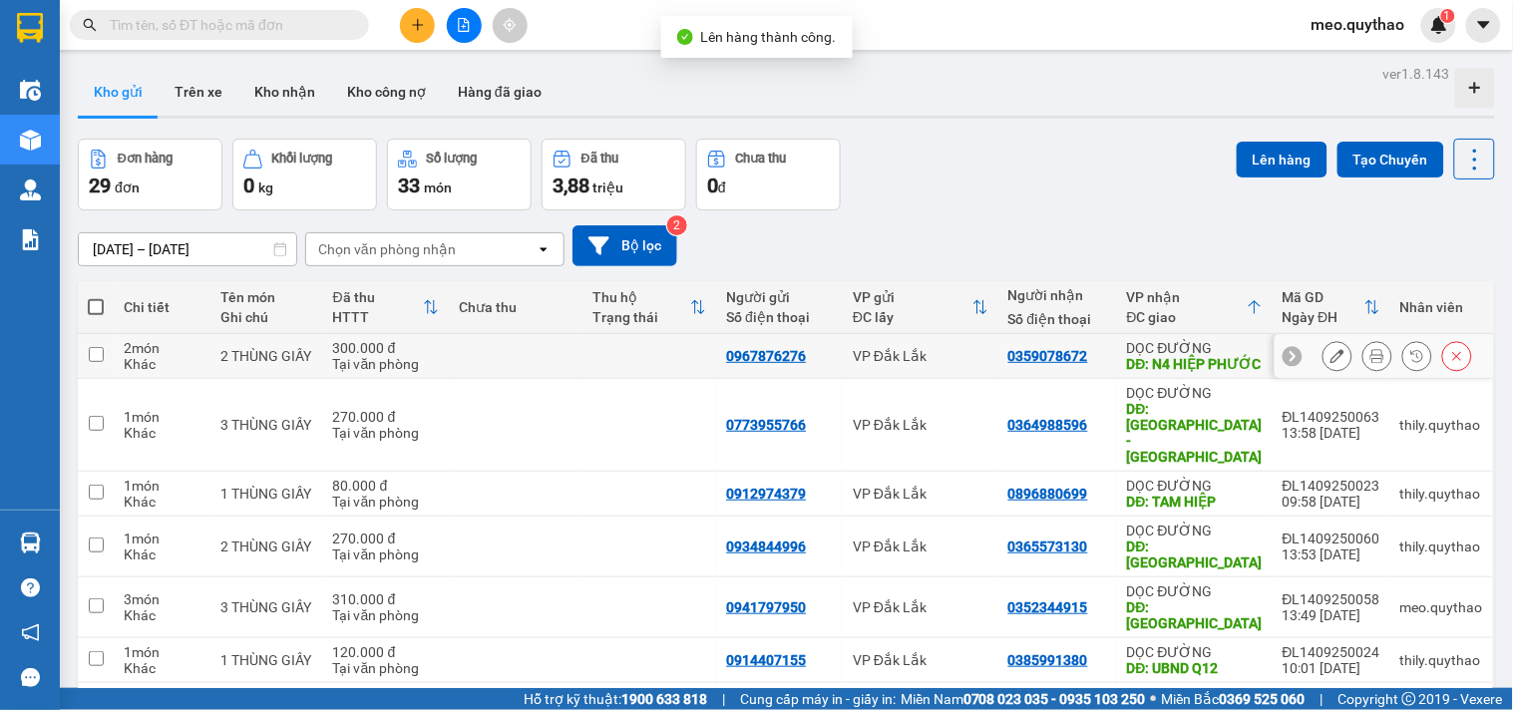
click at [1174, 352] on div "DỌC ĐƯỜNG" at bounding box center [1195, 348] width 136 height 16
checkbox input "true"
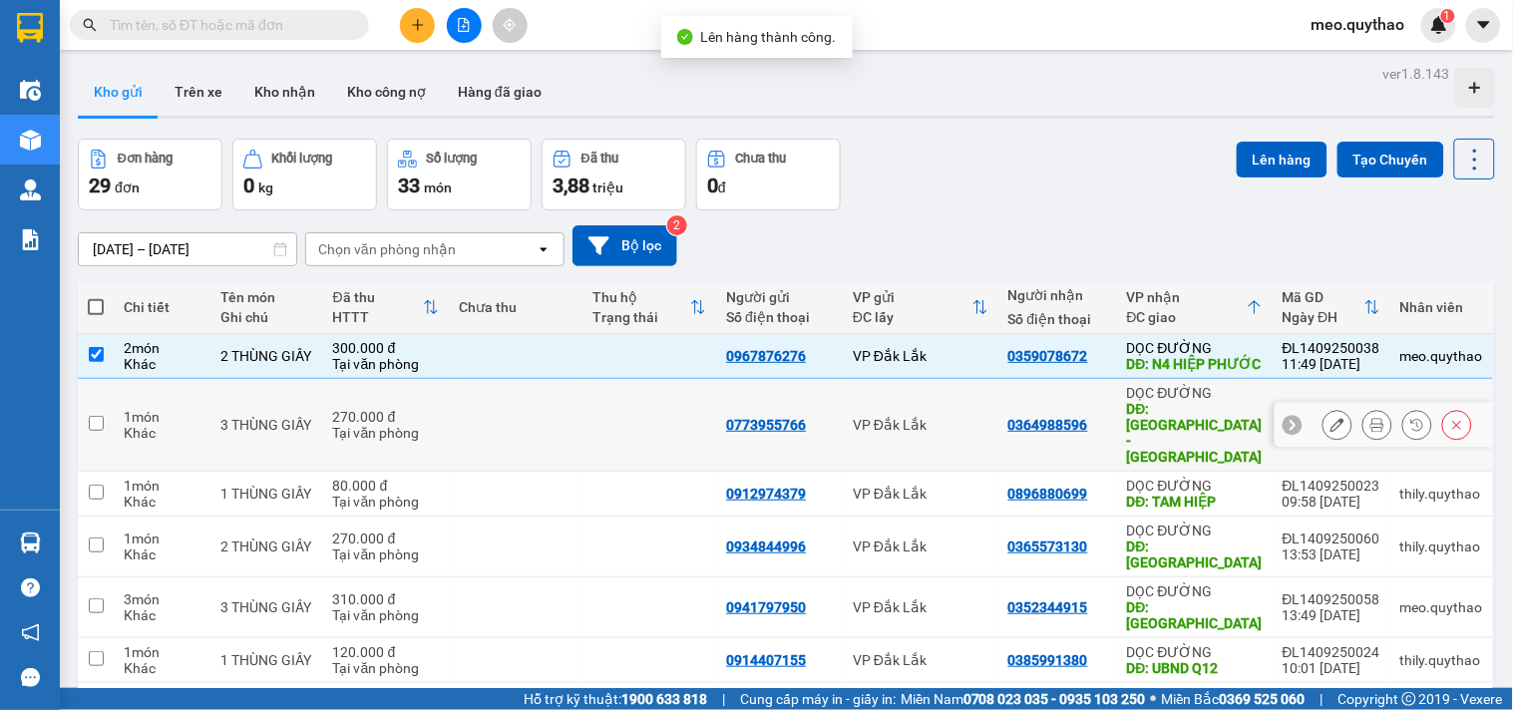
click at [1203, 434] on div "DĐ: [GEOGRAPHIC_DATA] - [GEOGRAPHIC_DATA]" at bounding box center [1195, 433] width 136 height 64
checkbox input "true"
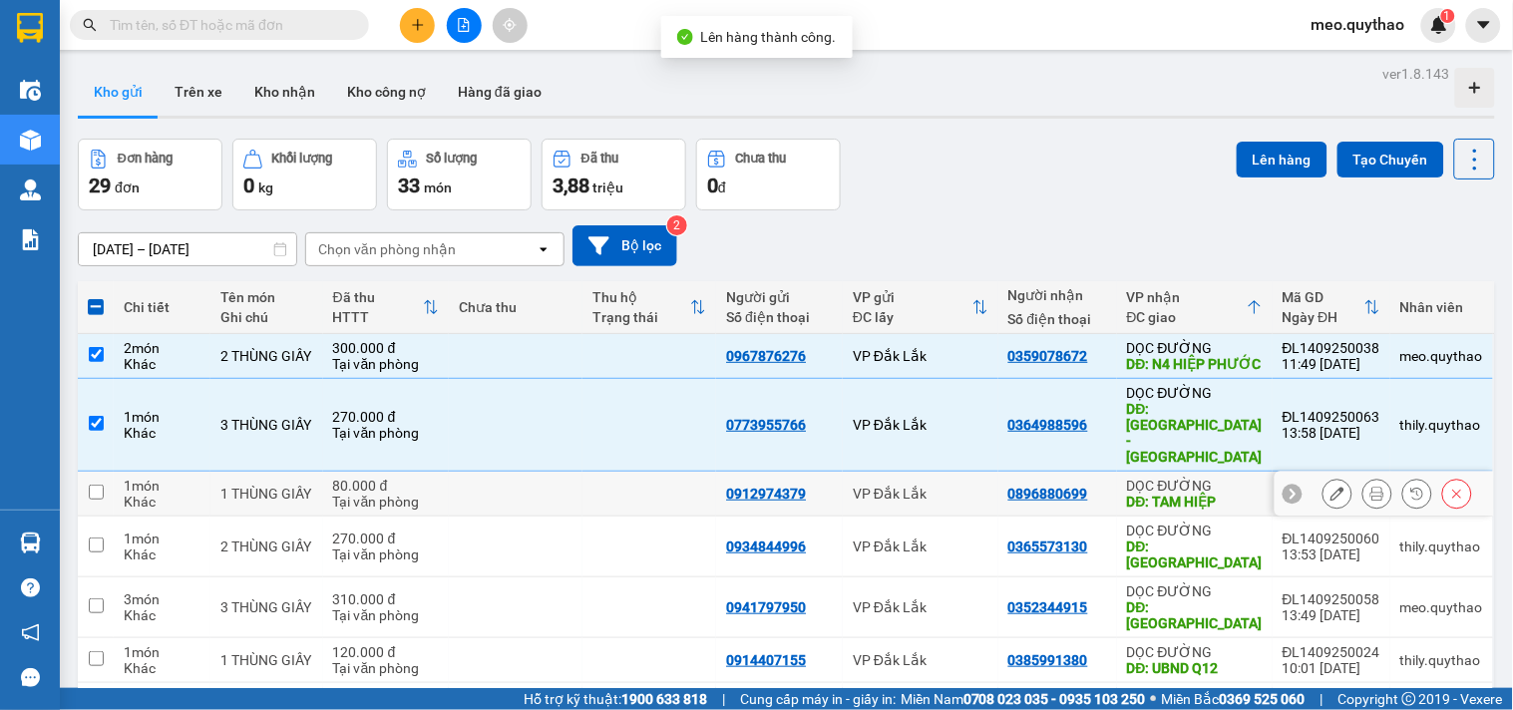
click at [1193, 494] on div "DĐ: TAM HIỆP" at bounding box center [1195, 502] width 136 height 16
checkbox input "true"
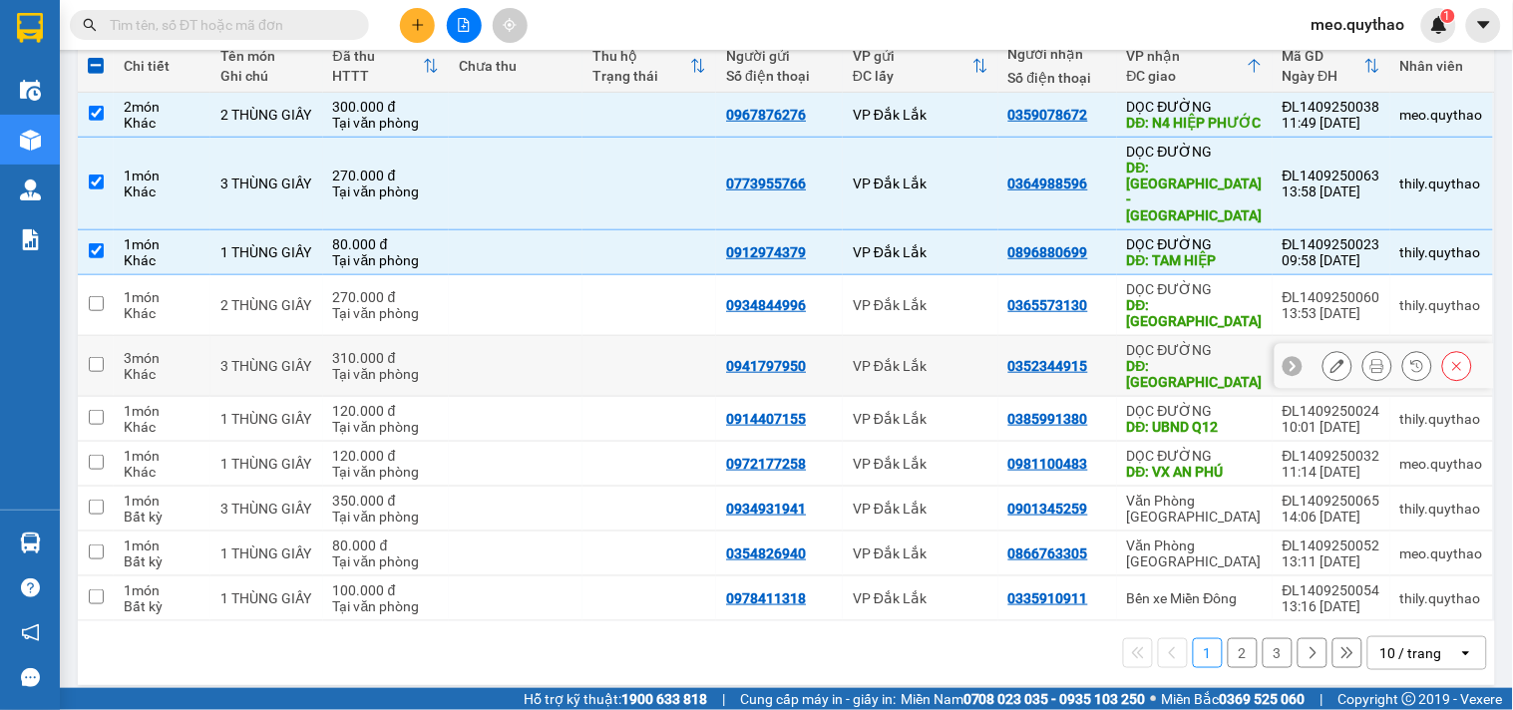
scroll to position [242, 0]
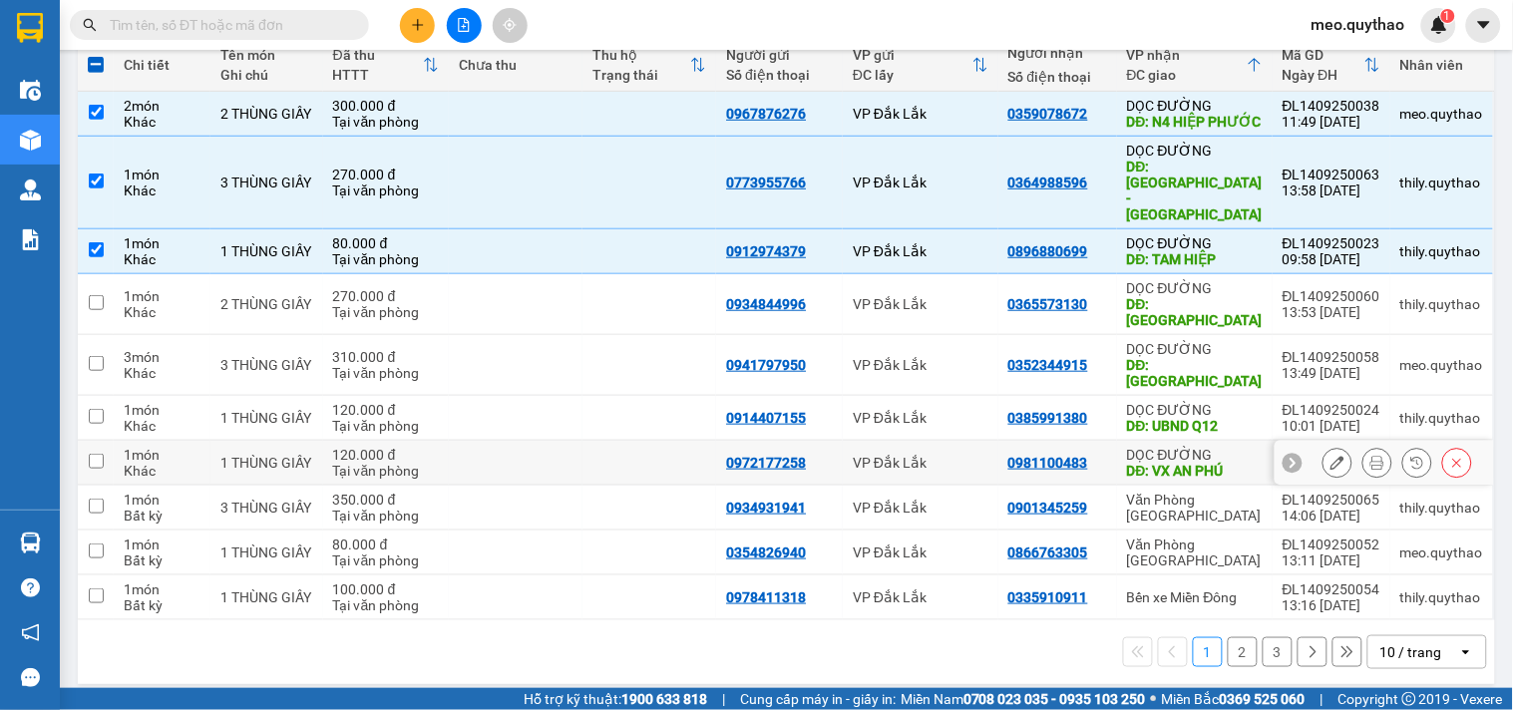
click at [1201, 463] on div "DĐ: VX AN PHÚ" at bounding box center [1195, 471] width 136 height 16
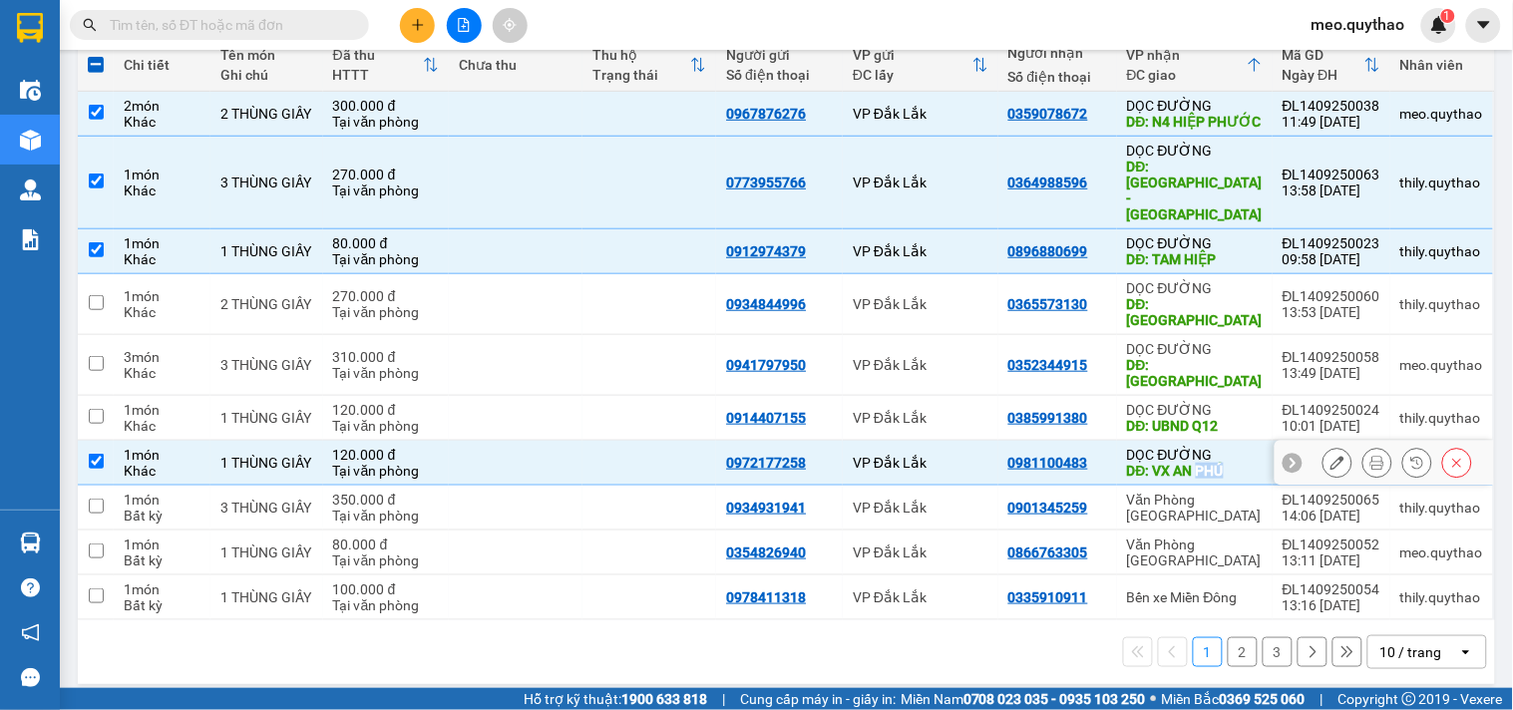
click at [1201, 463] on div "DĐ: VX AN PHÚ" at bounding box center [1195, 471] width 136 height 16
checkbox input "false"
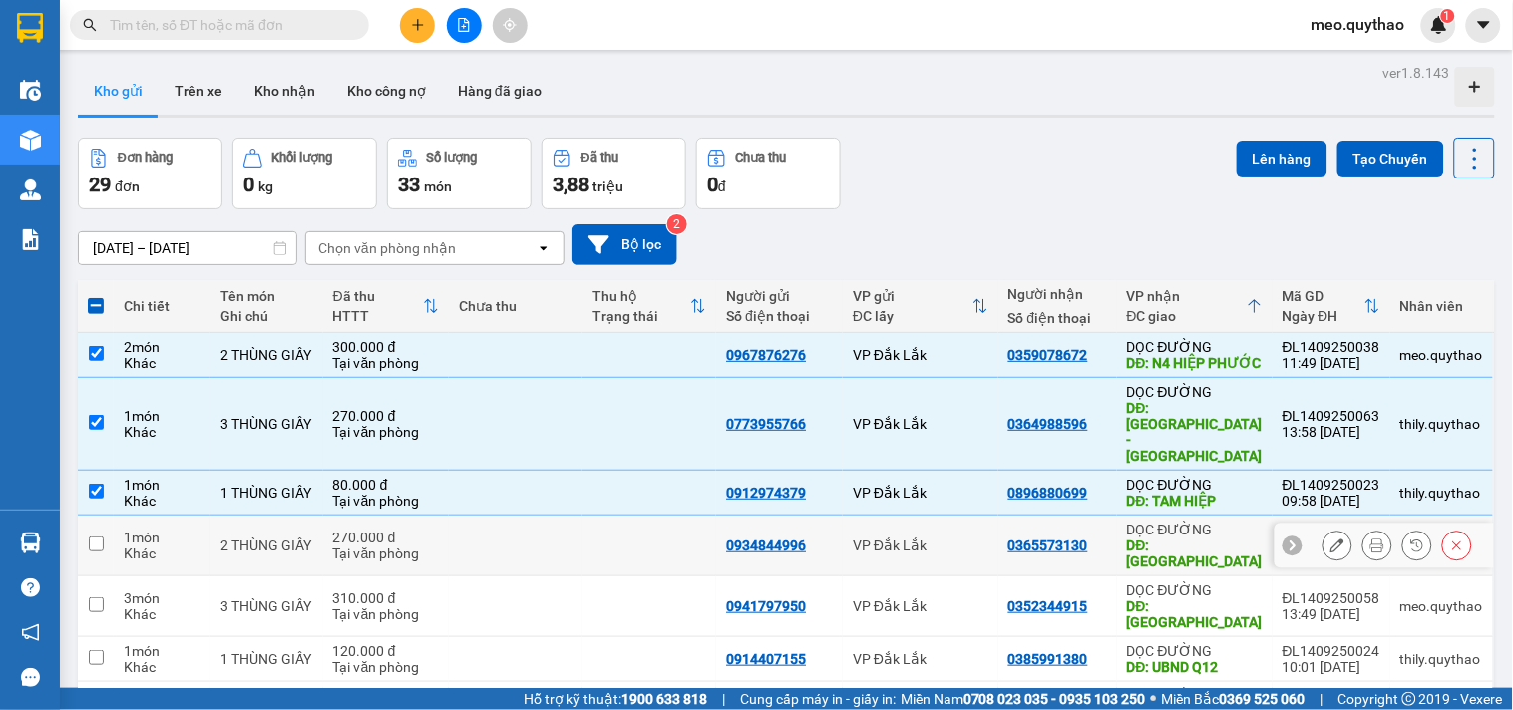
scroll to position [0, 0]
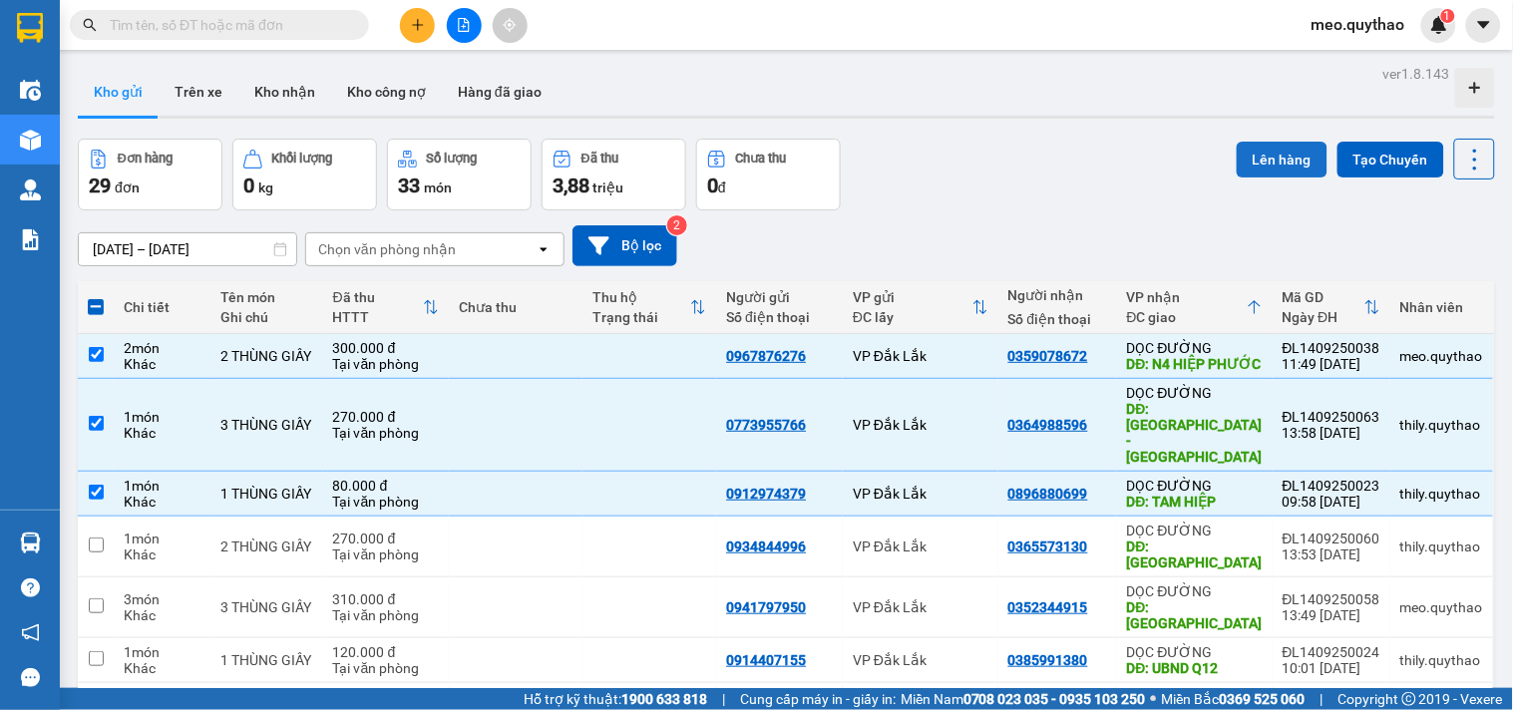
click at [1269, 142] on button "Lên hàng" at bounding box center [1282, 160] width 91 height 36
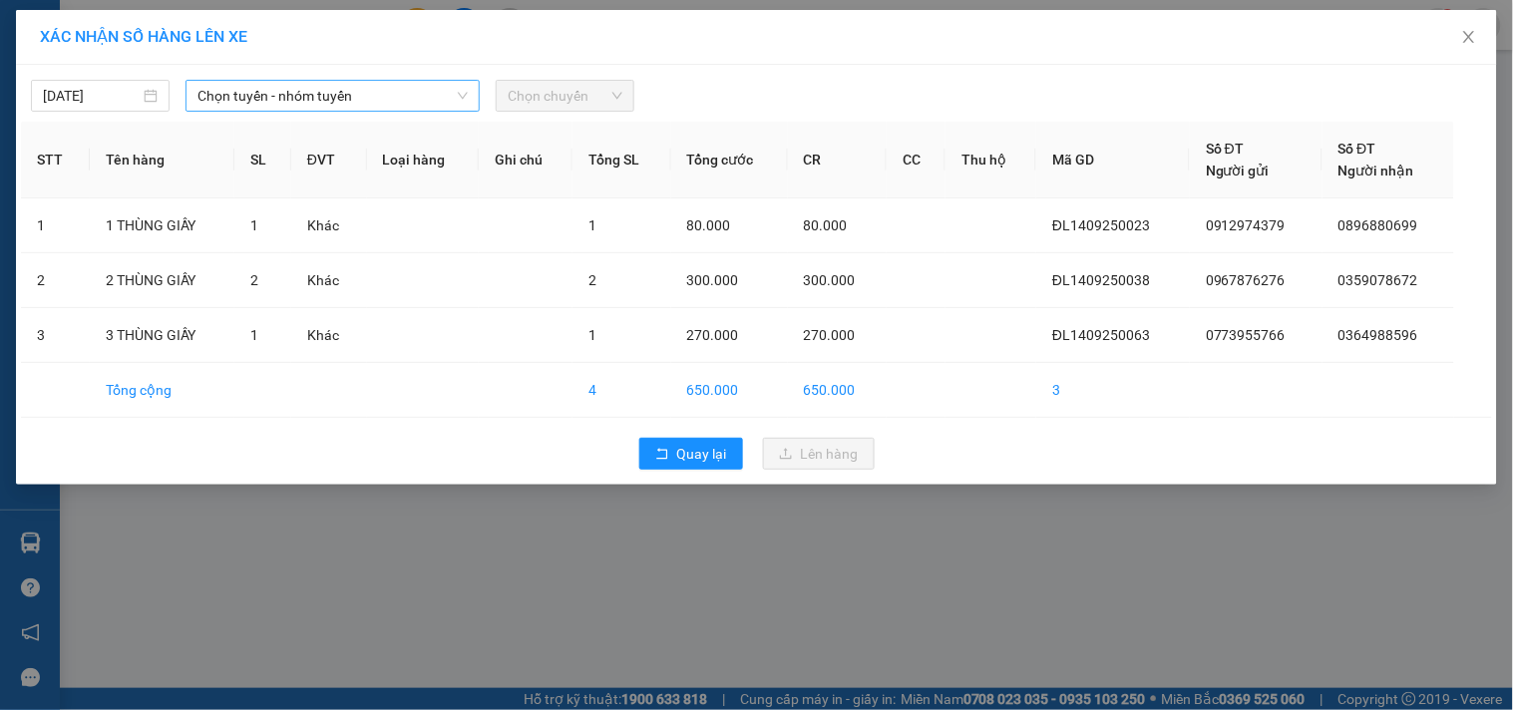
click at [445, 93] on span "Chọn tuyến - nhóm tuyến" at bounding box center [332, 96] width 270 height 30
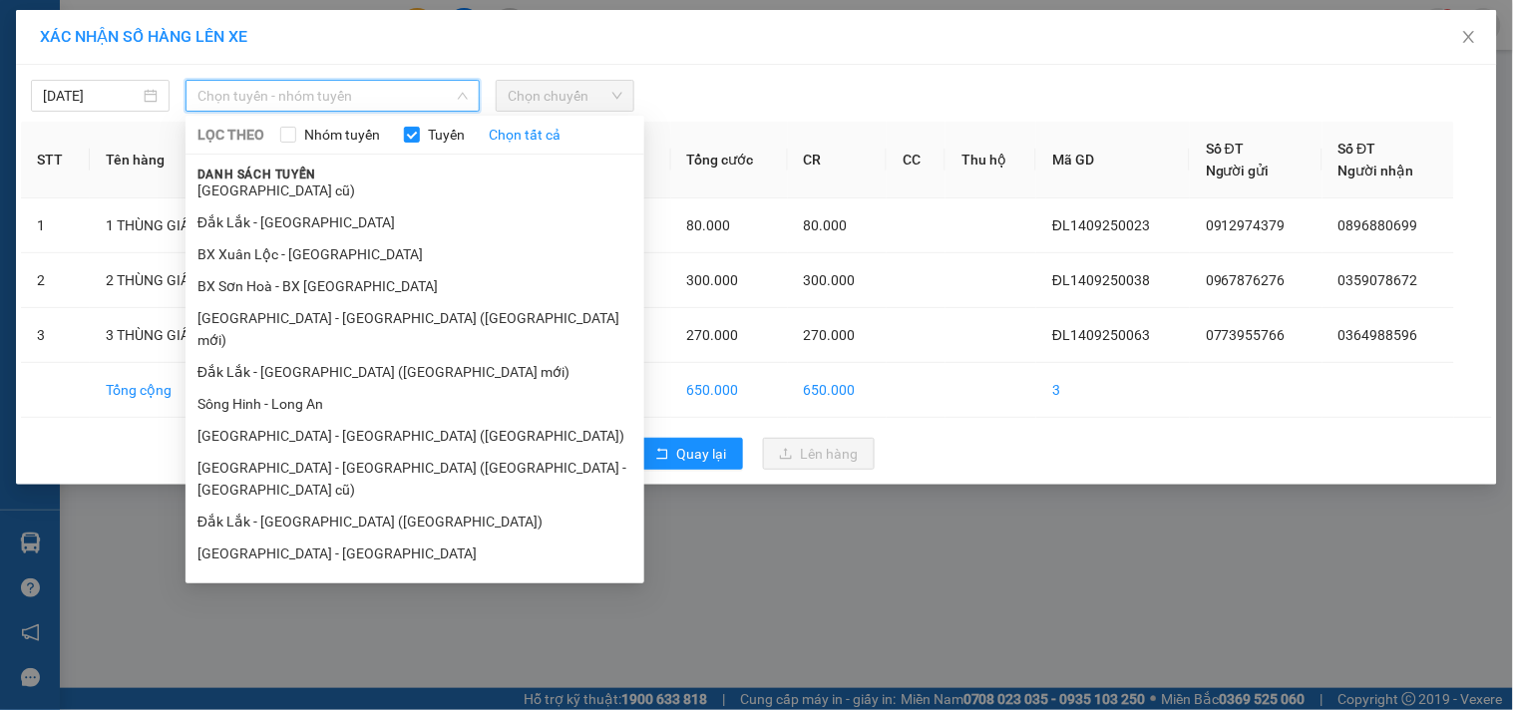
scroll to position [120, 0]
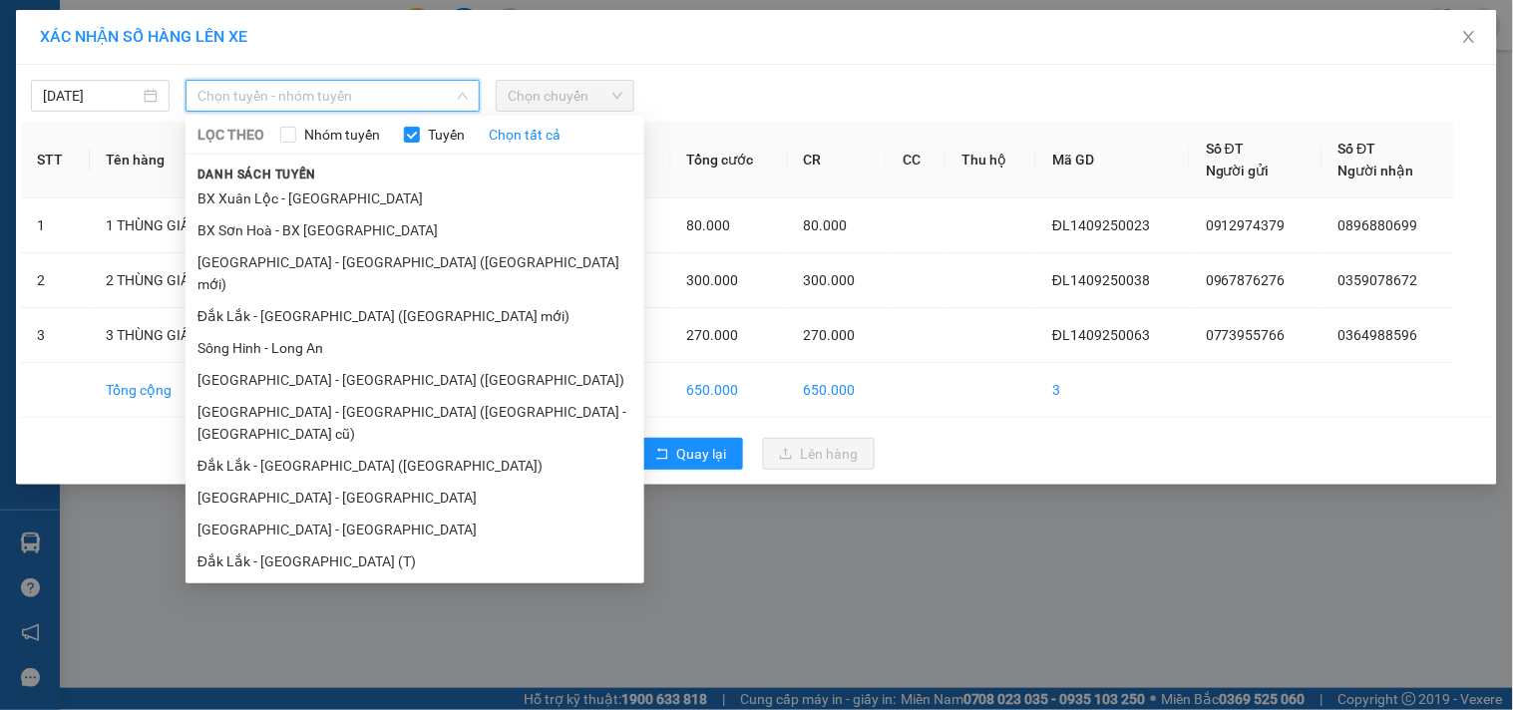
click at [307, 609] on li "Đắk Lắk - [GEOGRAPHIC_DATA]" at bounding box center [415, 625] width 459 height 32
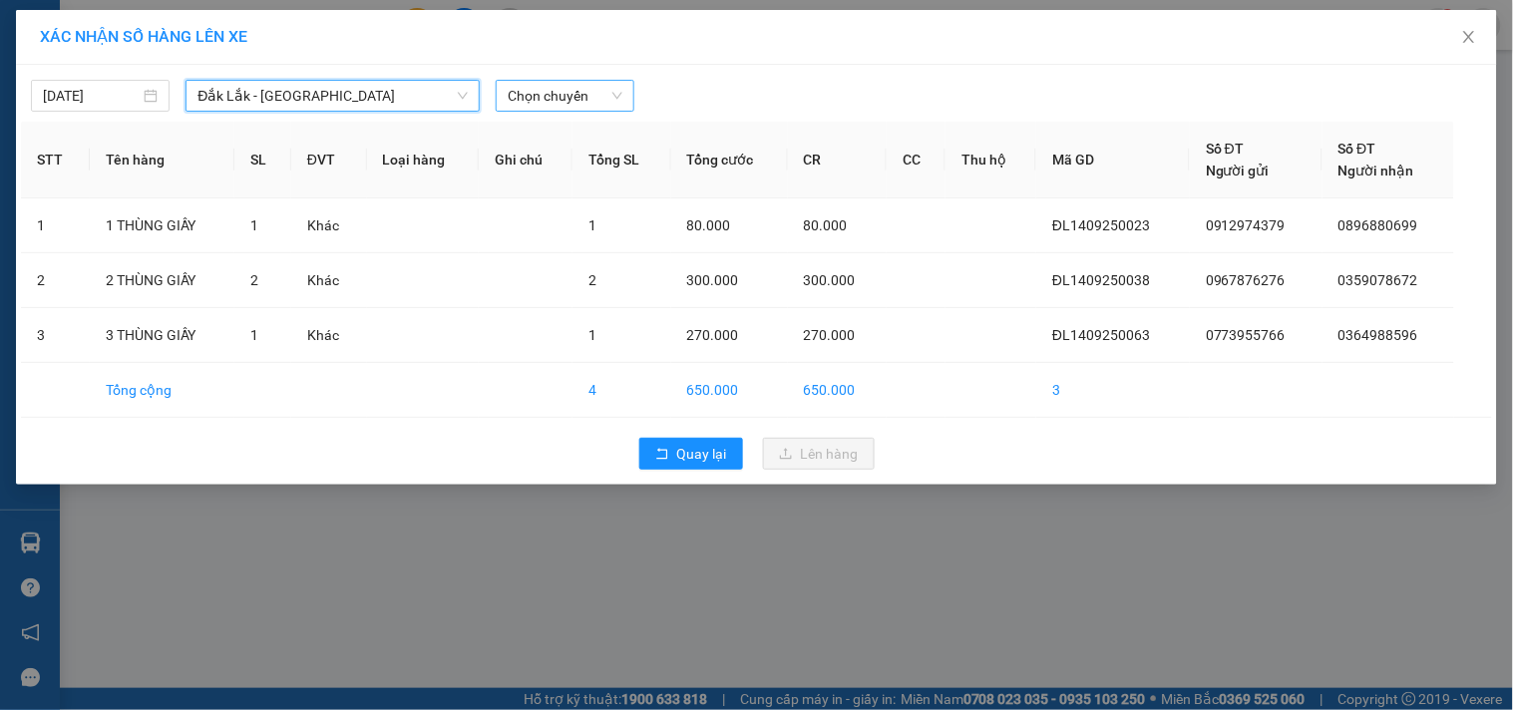
click at [595, 96] on span "Chọn chuyến" at bounding box center [565, 96] width 115 height 30
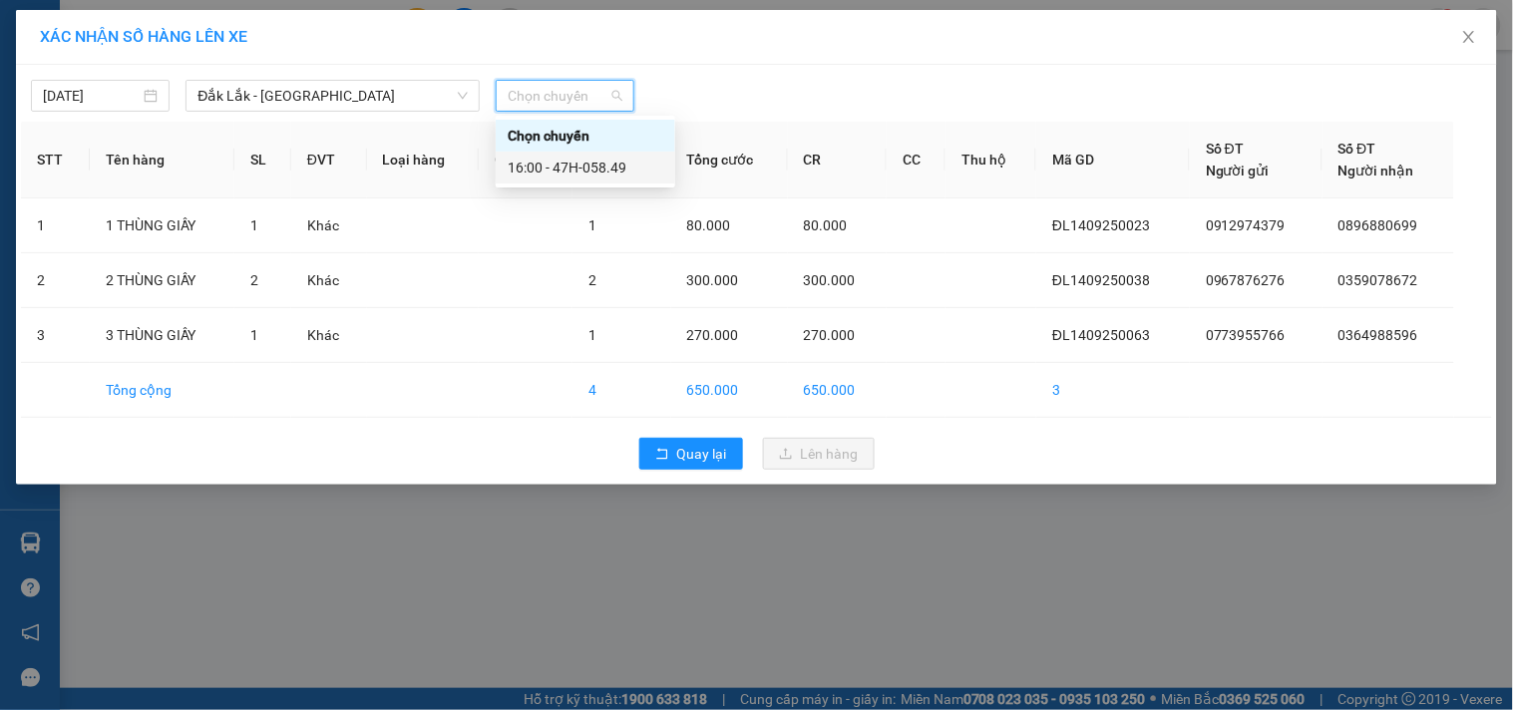
click at [608, 168] on div "16:00 - 47H-058.49" at bounding box center [586, 168] width 156 height 22
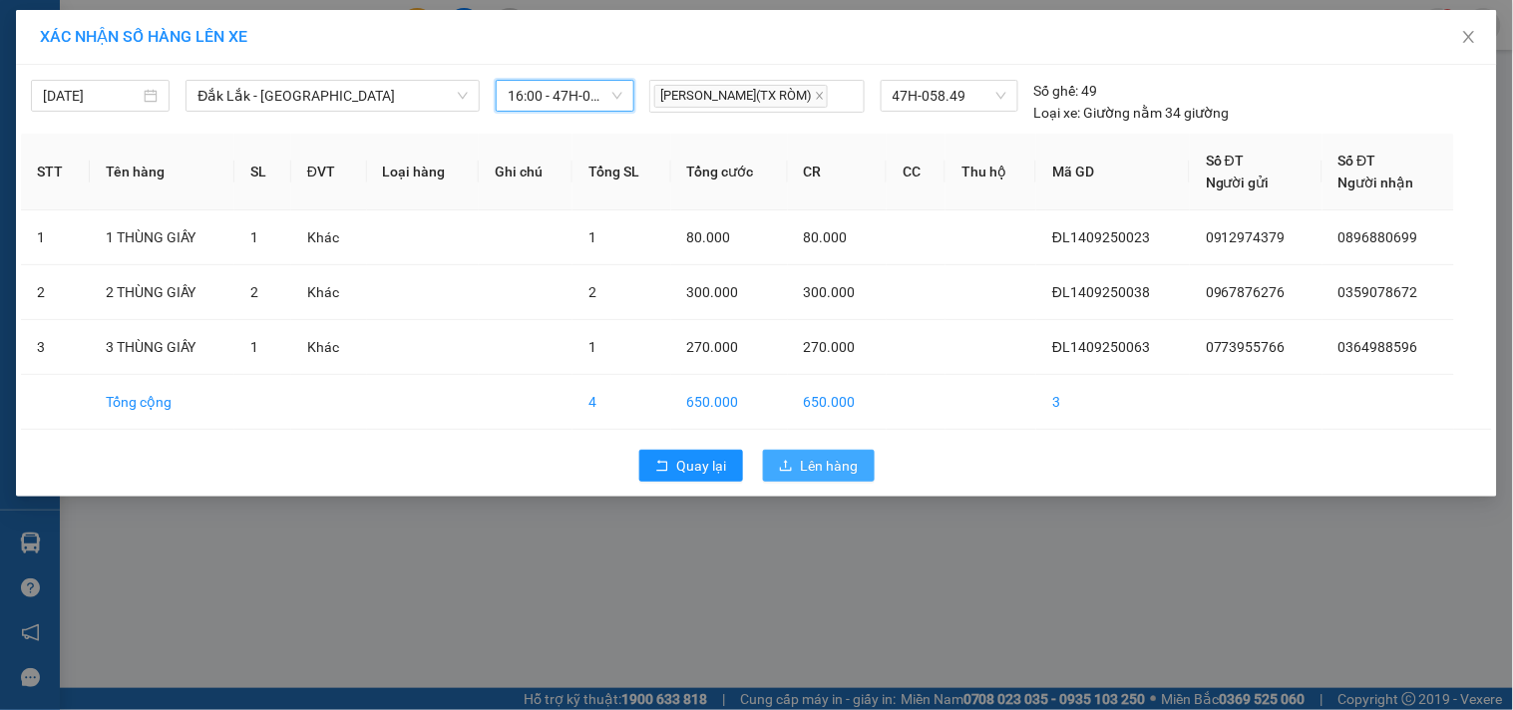
click at [794, 467] on button "Lên hàng" at bounding box center [819, 466] width 112 height 32
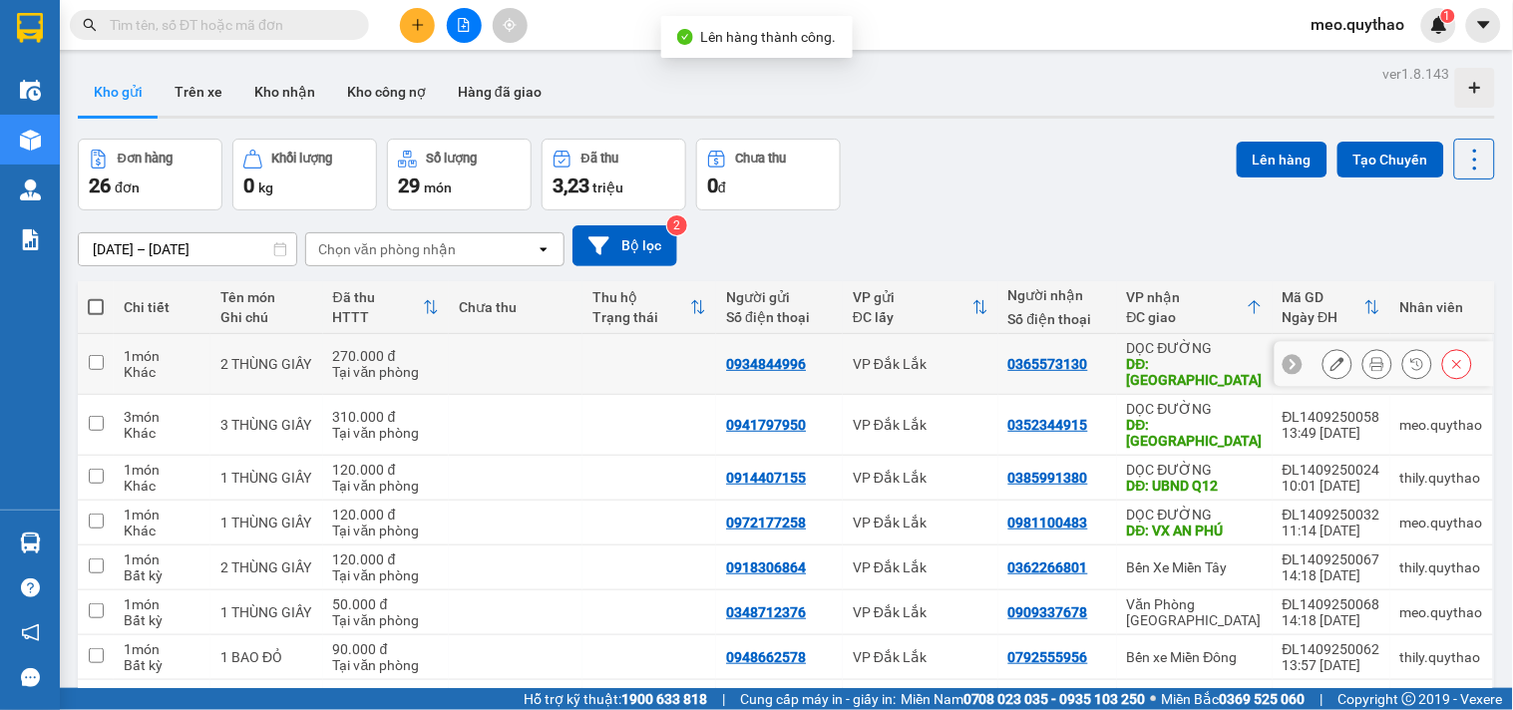
click at [1215, 365] on div "DĐ: [GEOGRAPHIC_DATA]" at bounding box center [1195, 372] width 136 height 32
checkbox input "true"
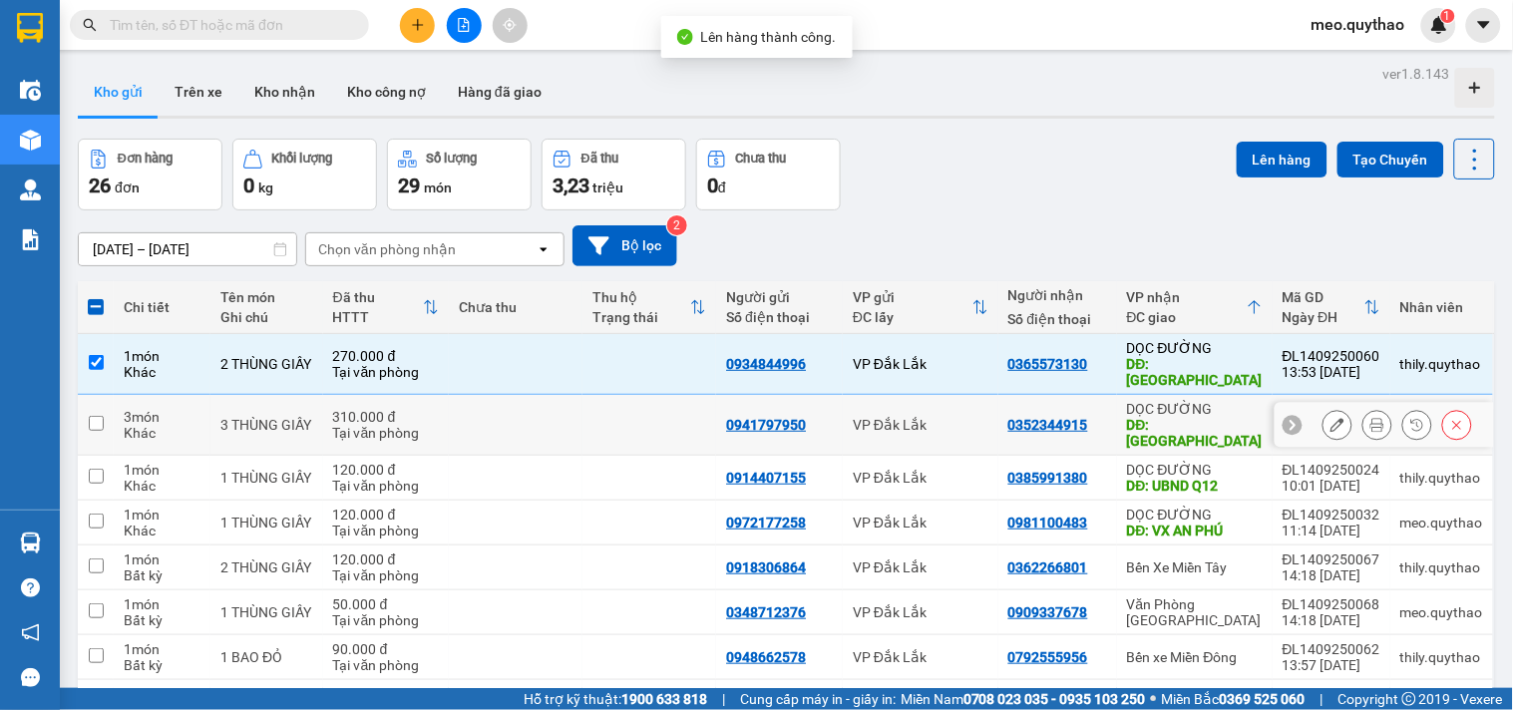
click at [1228, 417] on div "DĐ: [GEOGRAPHIC_DATA]" at bounding box center [1195, 433] width 136 height 32
checkbox input "true"
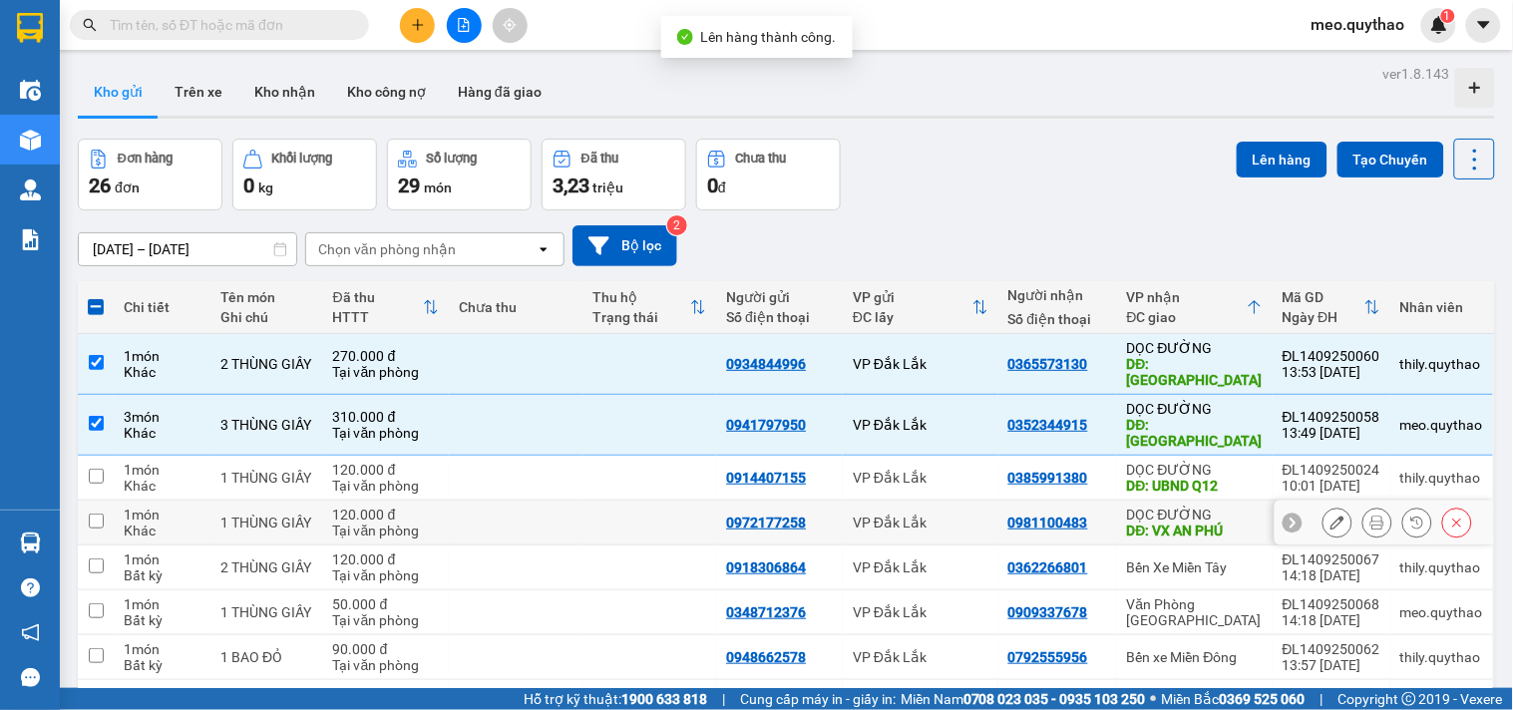
click at [1208, 532] on div "DĐ: VX AN PHÚ" at bounding box center [1195, 531] width 136 height 16
checkbox input "true"
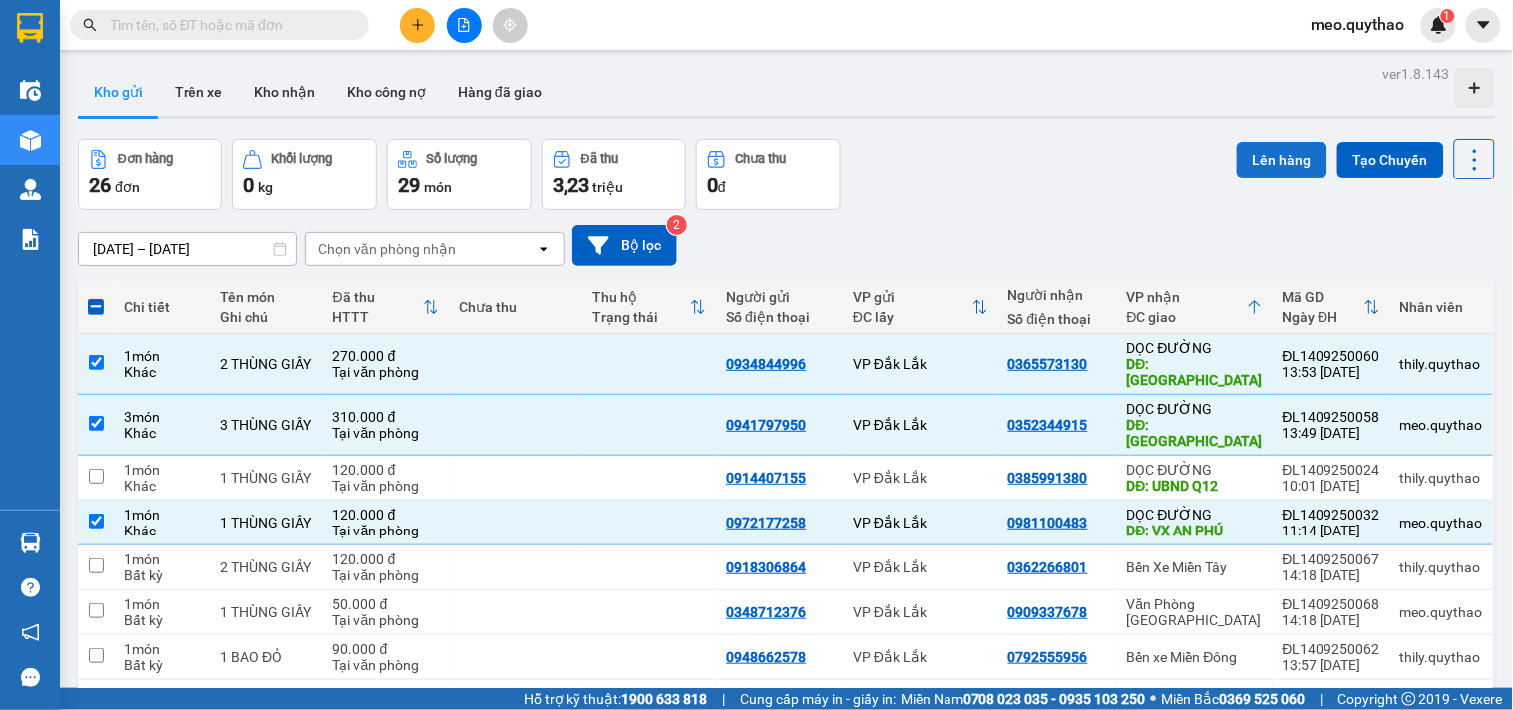
click at [1292, 148] on button "Lên hàng" at bounding box center [1282, 160] width 91 height 36
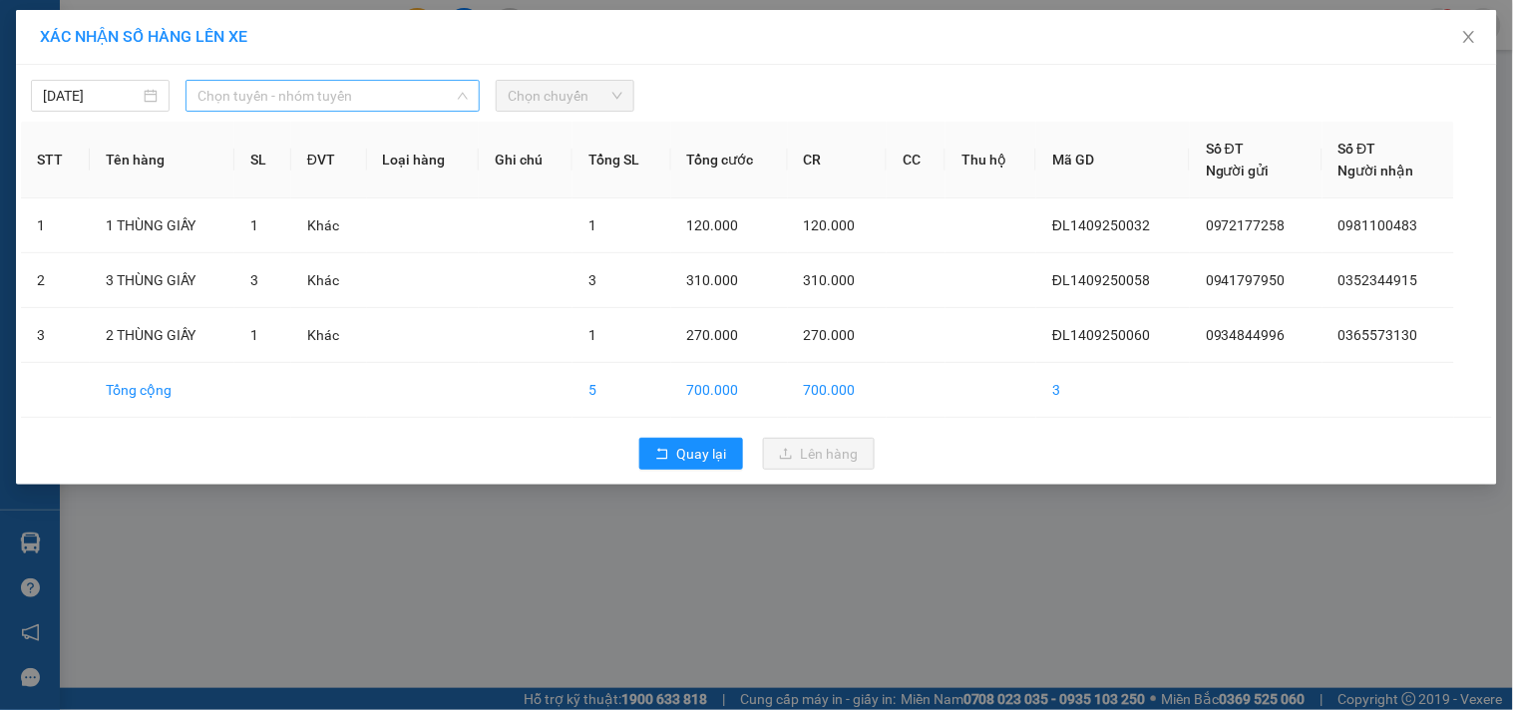
click at [461, 87] on span "Chọn tuyến - nhóm tuyến" at bounding box center [332, 96] width 270 height 30
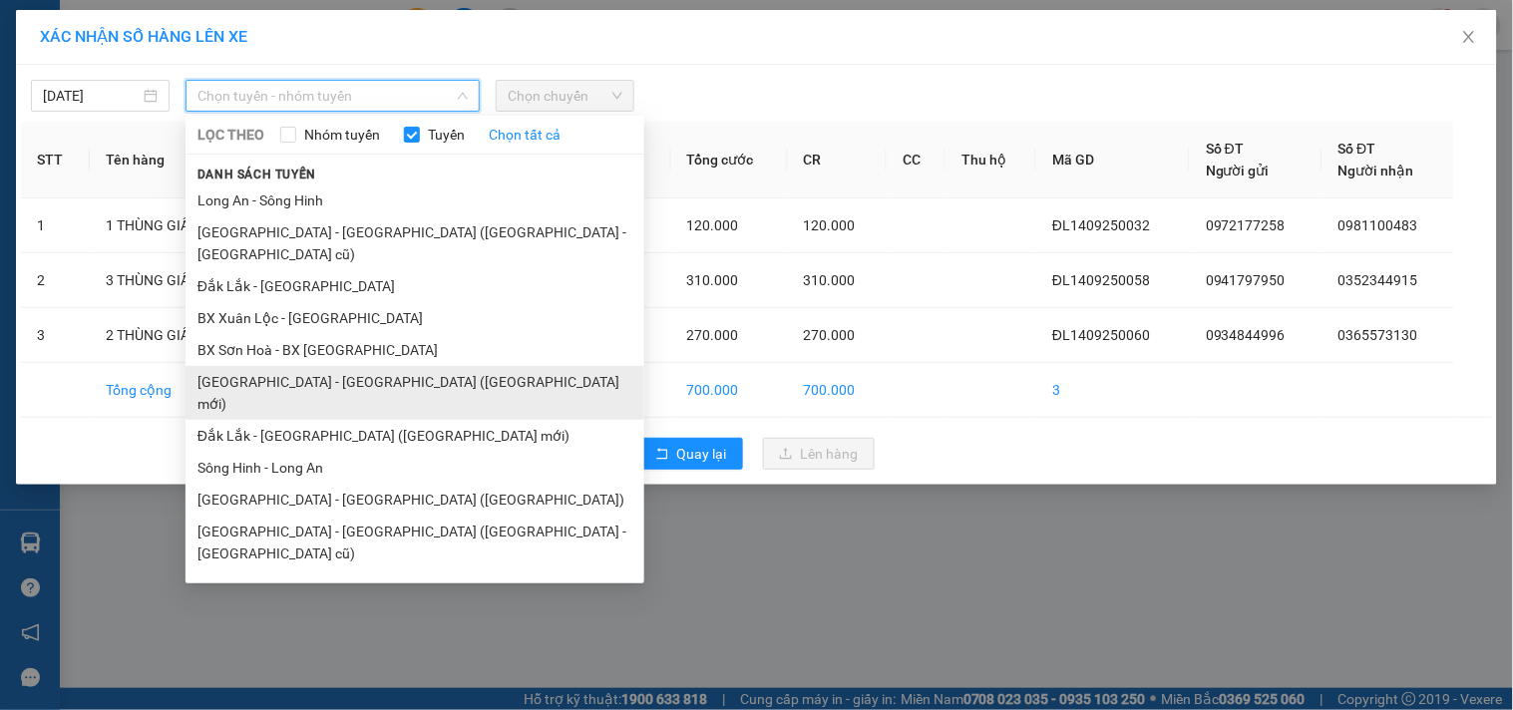
scroll to position [120, 0]
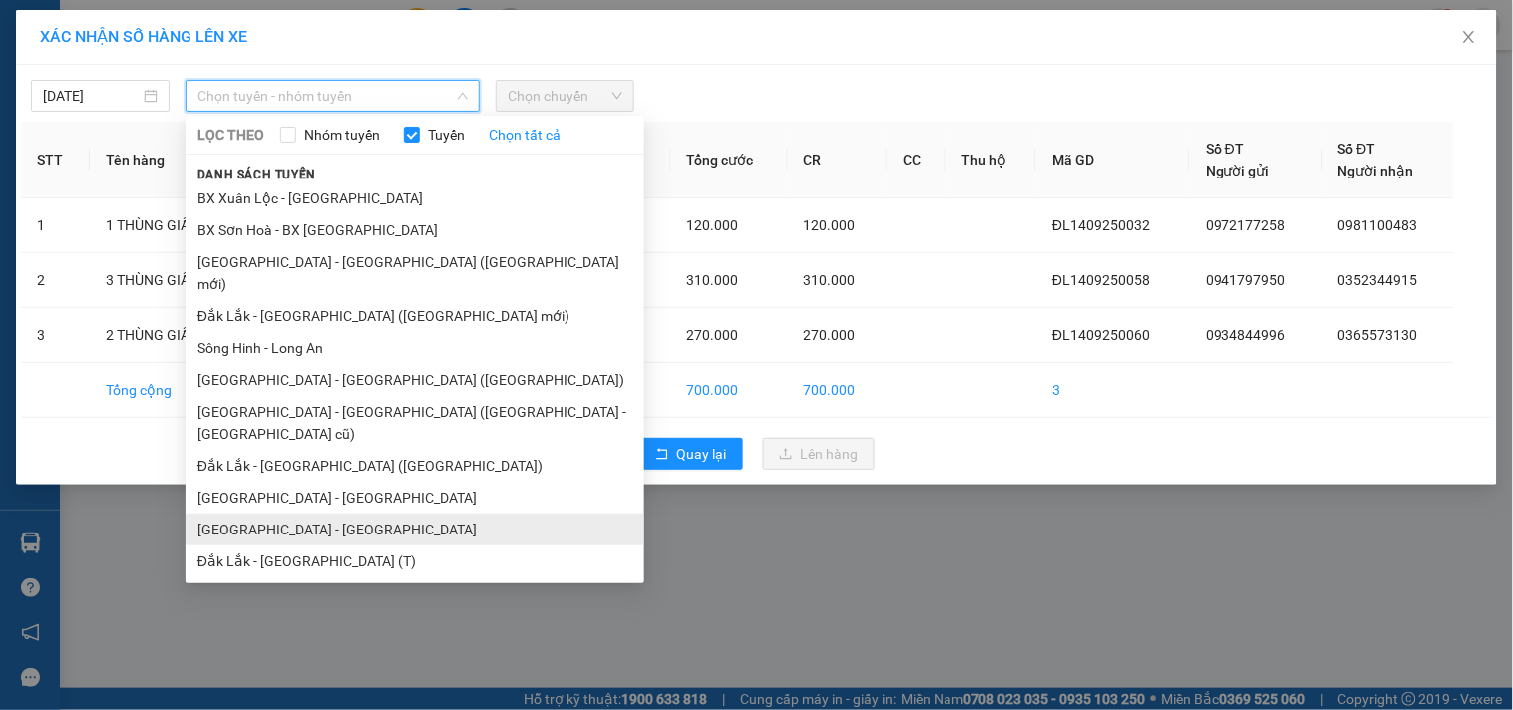
click at [330, 514] on li "[GEOGRAPHIC_DATA] - [GEOGRAPHIC_DATA]" at bounding box center [415, 530] width 459 height 32
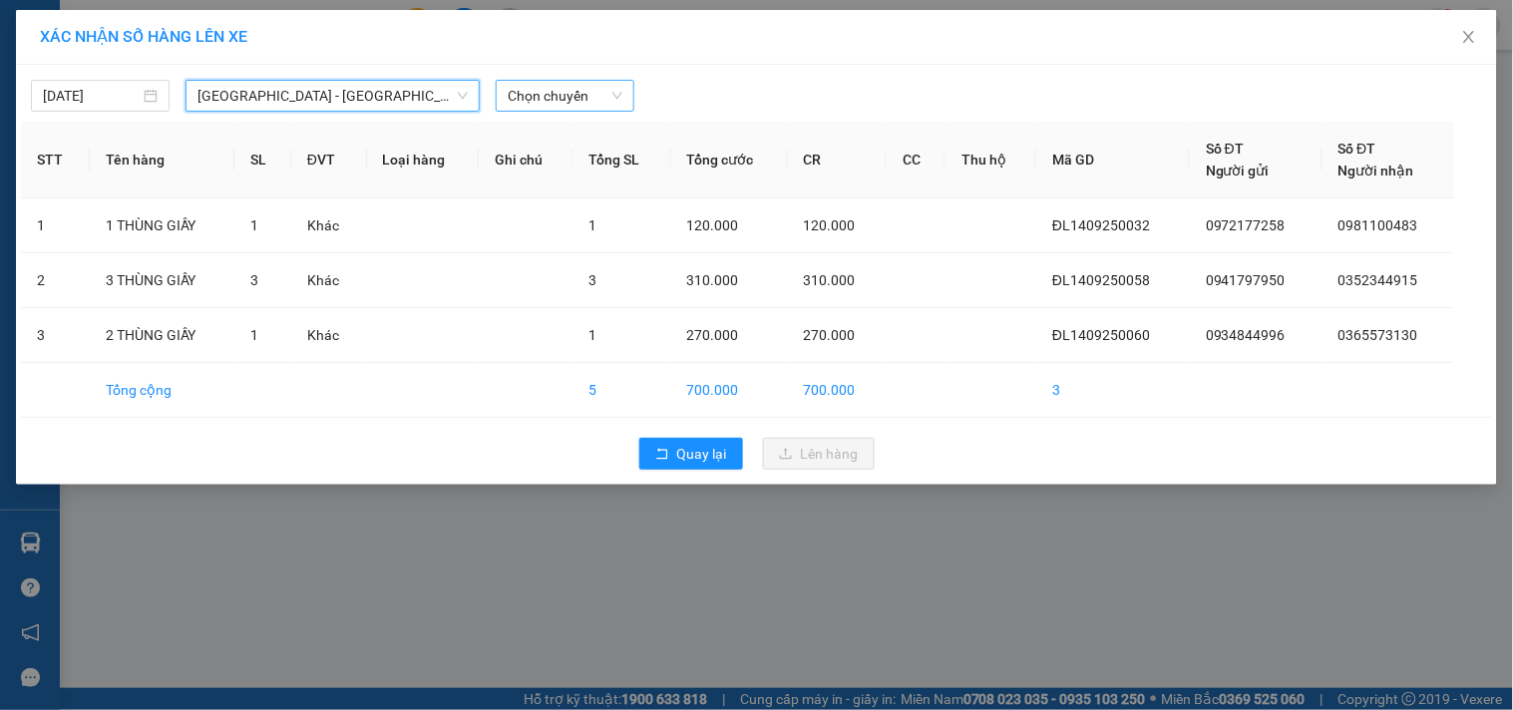
click at [546, 84] on span "Chọn chuyến" at bounding box center [565, 96] width 115 height 30
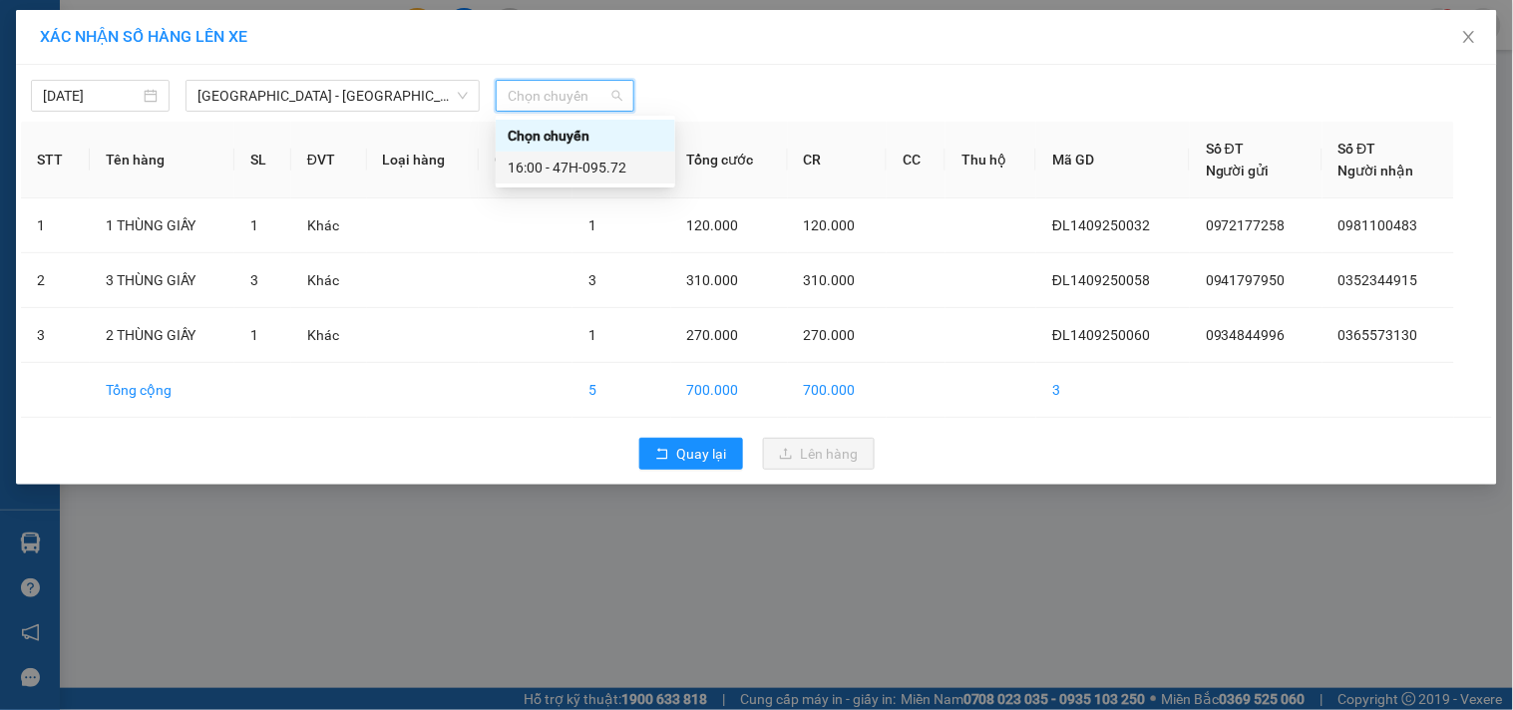
click at [561, 157] on div "16:00 - 47H-095.72" at bounding box center [586, 168] width 156 height 22
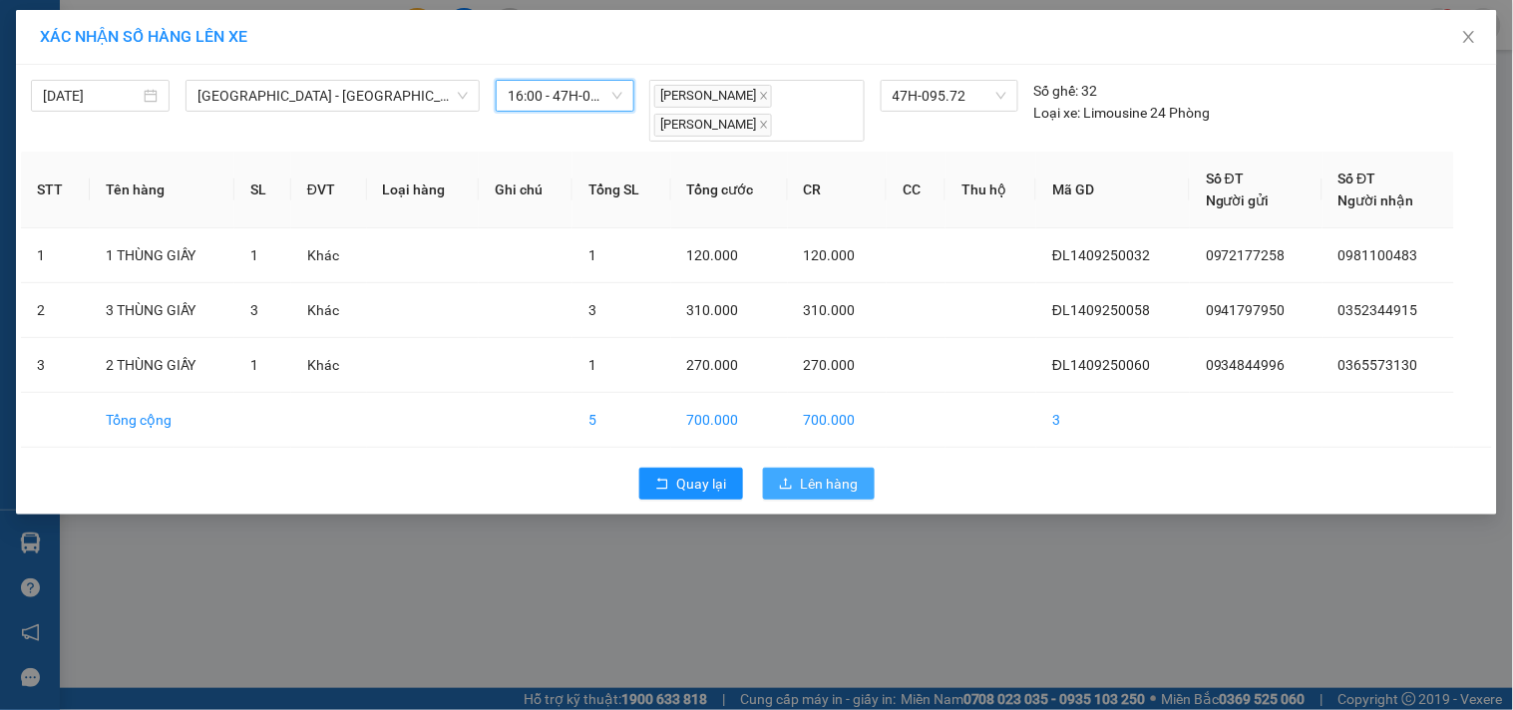
click at [782, 481] on icon "upload" at bounding box center [786, 484] width 14 height 14
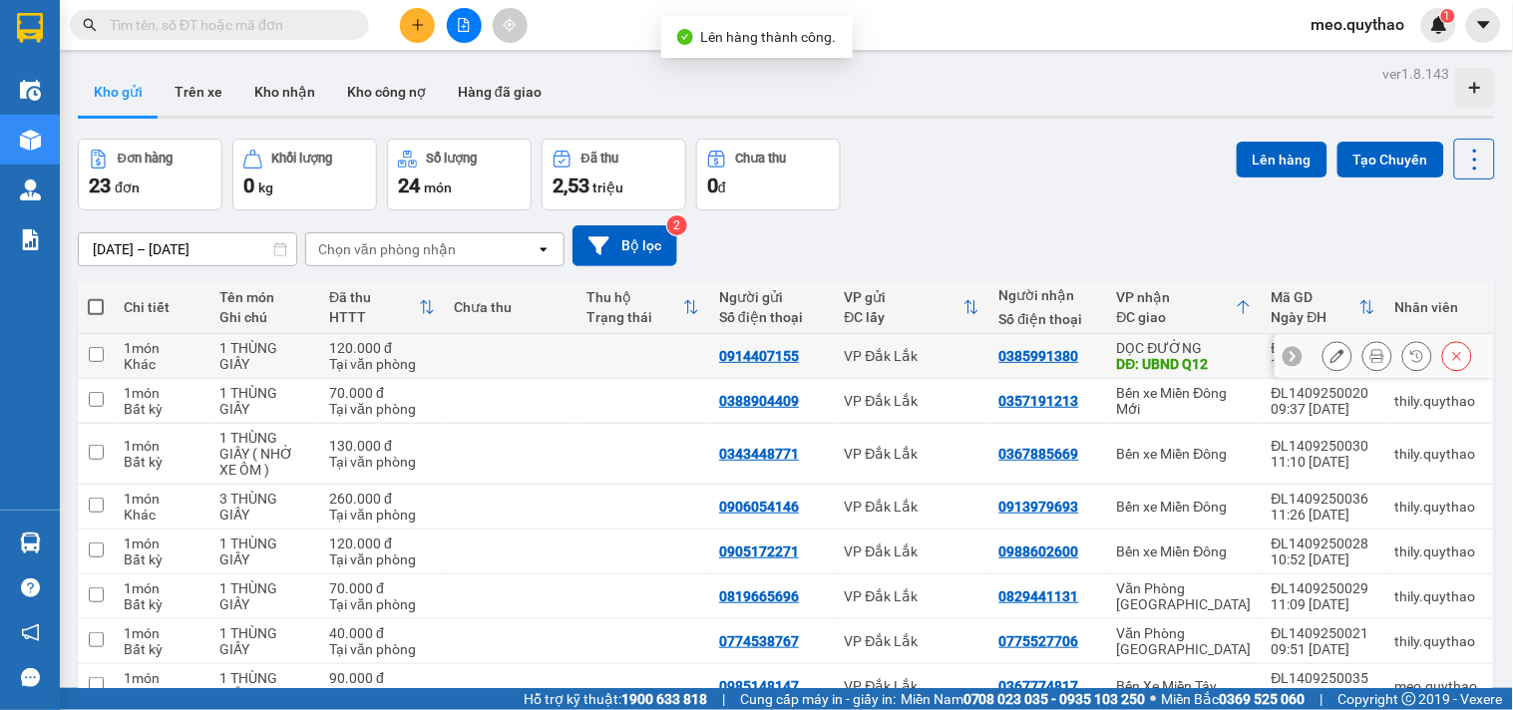
click at [1182, 352] on div "DỌC ĐƯỜNG" at bounding box center [1184, 348] width 135 height 16
checkbox input "true"
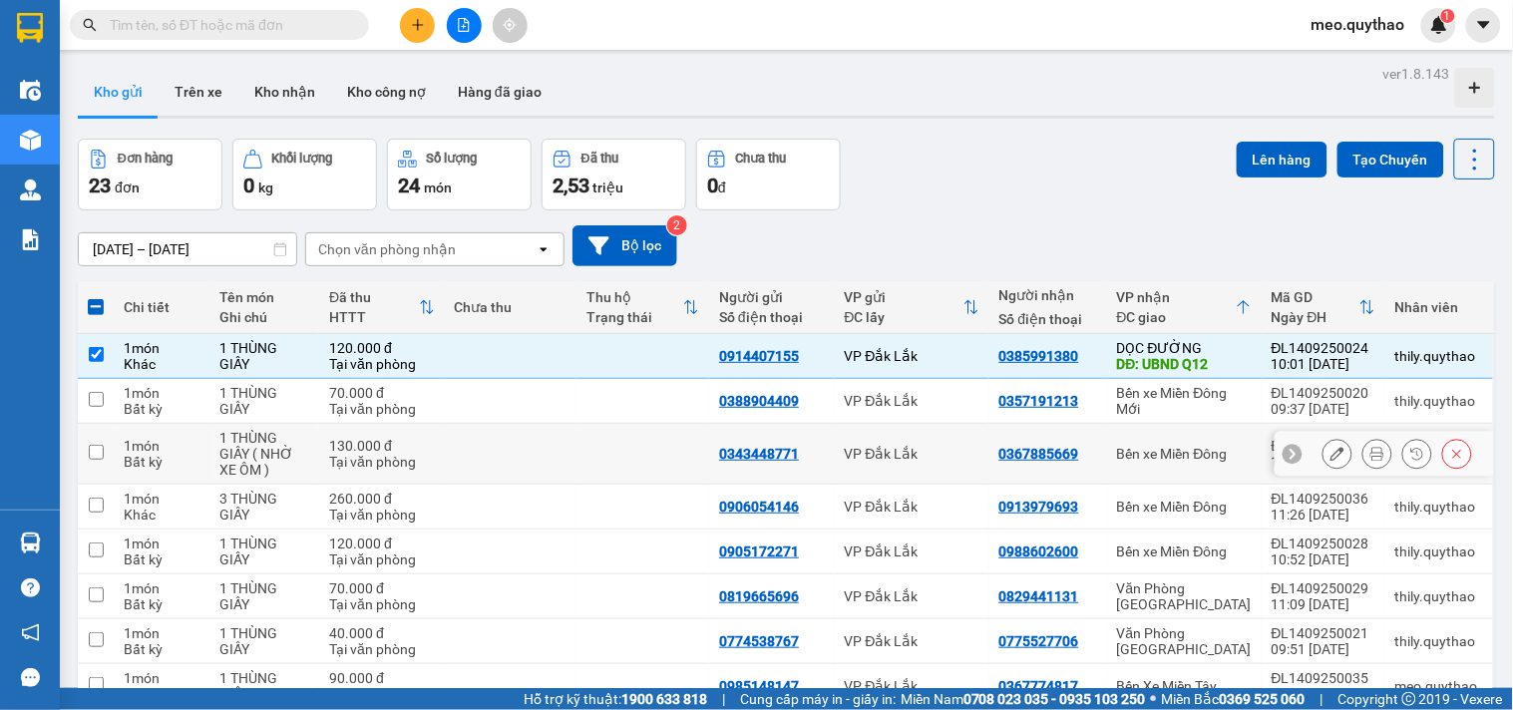
scroll to position [210, 0]
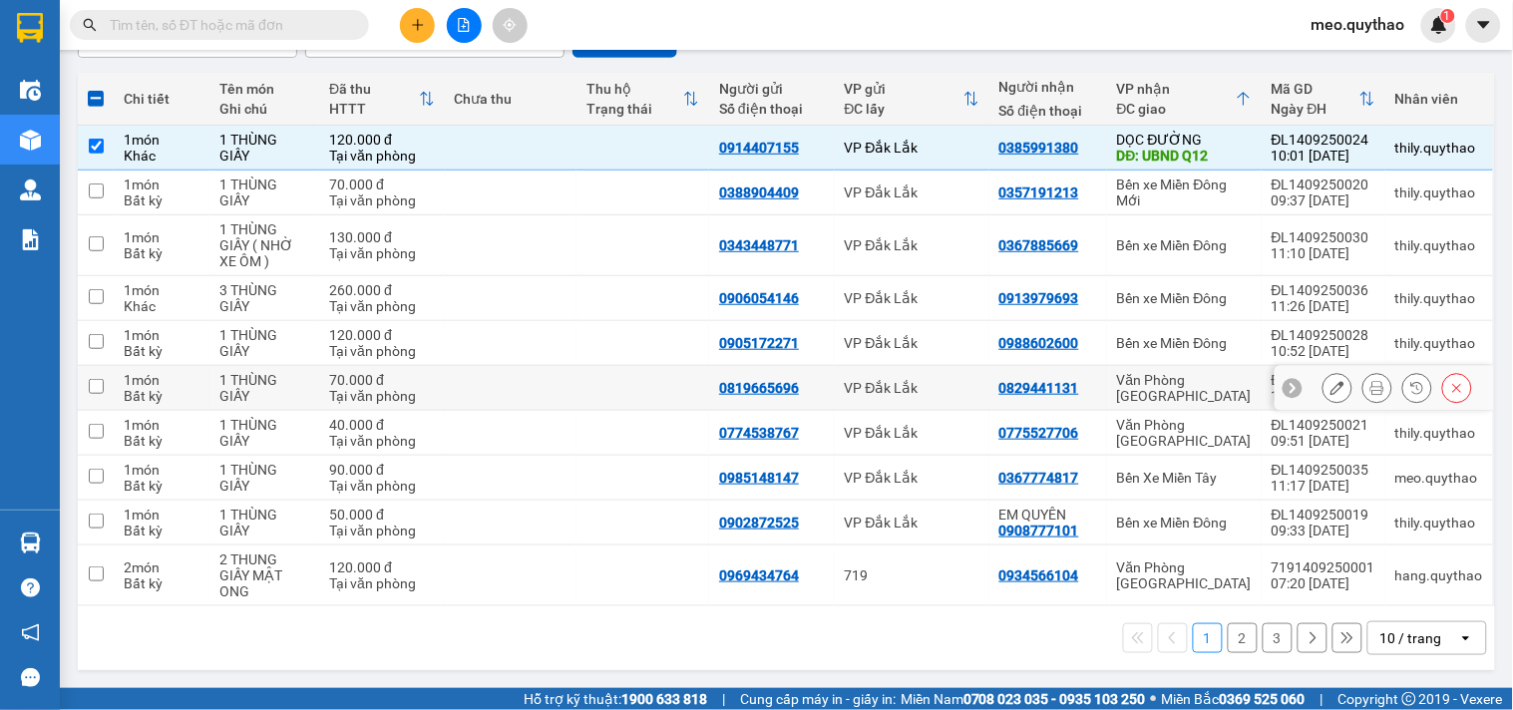
click at [1177, 390] on div "Văn Phòng [GEOGRAPHIC_DATA]" at bounding box center [1184, 388] width 135 height 32
checkbox input "true"
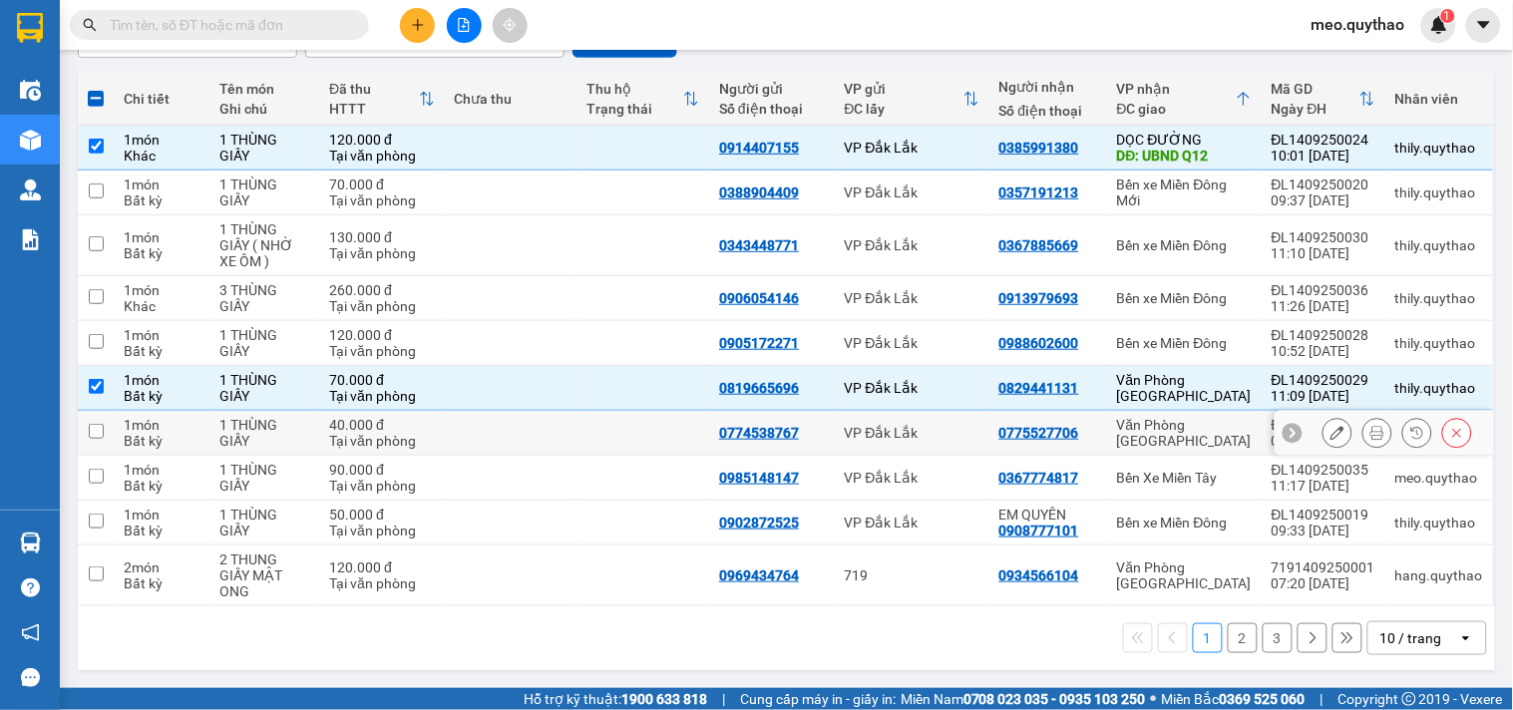
click at [1181, 422] on div "Văn Phòng [GEOGRAPHIC_DATA]" at bounding box center [1184, 433] width 135 height 32
checkbox input "true"
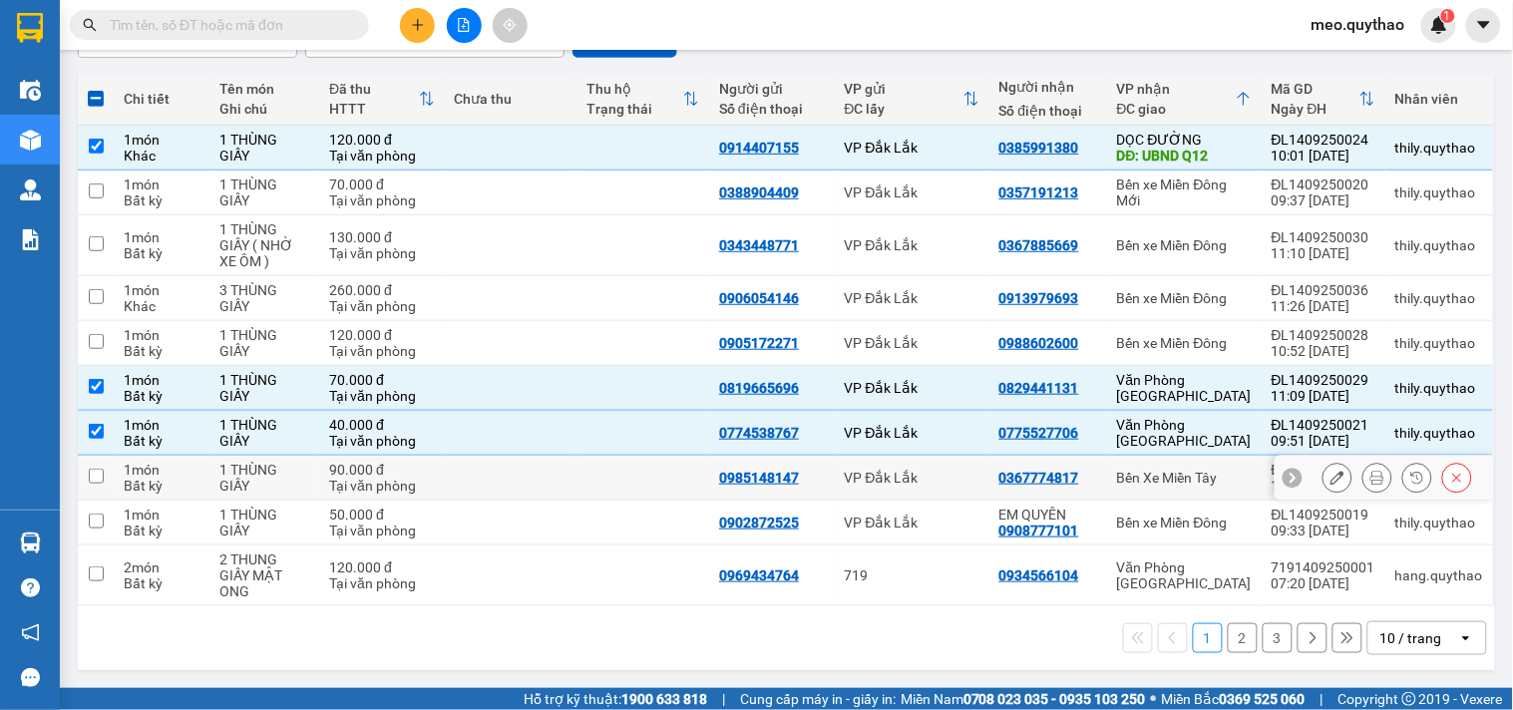
click at [1185, 487] on td "Bến Xe Miền Tây" at bounding box center [1184, 478] width 155 height 45
checkbox input "true"
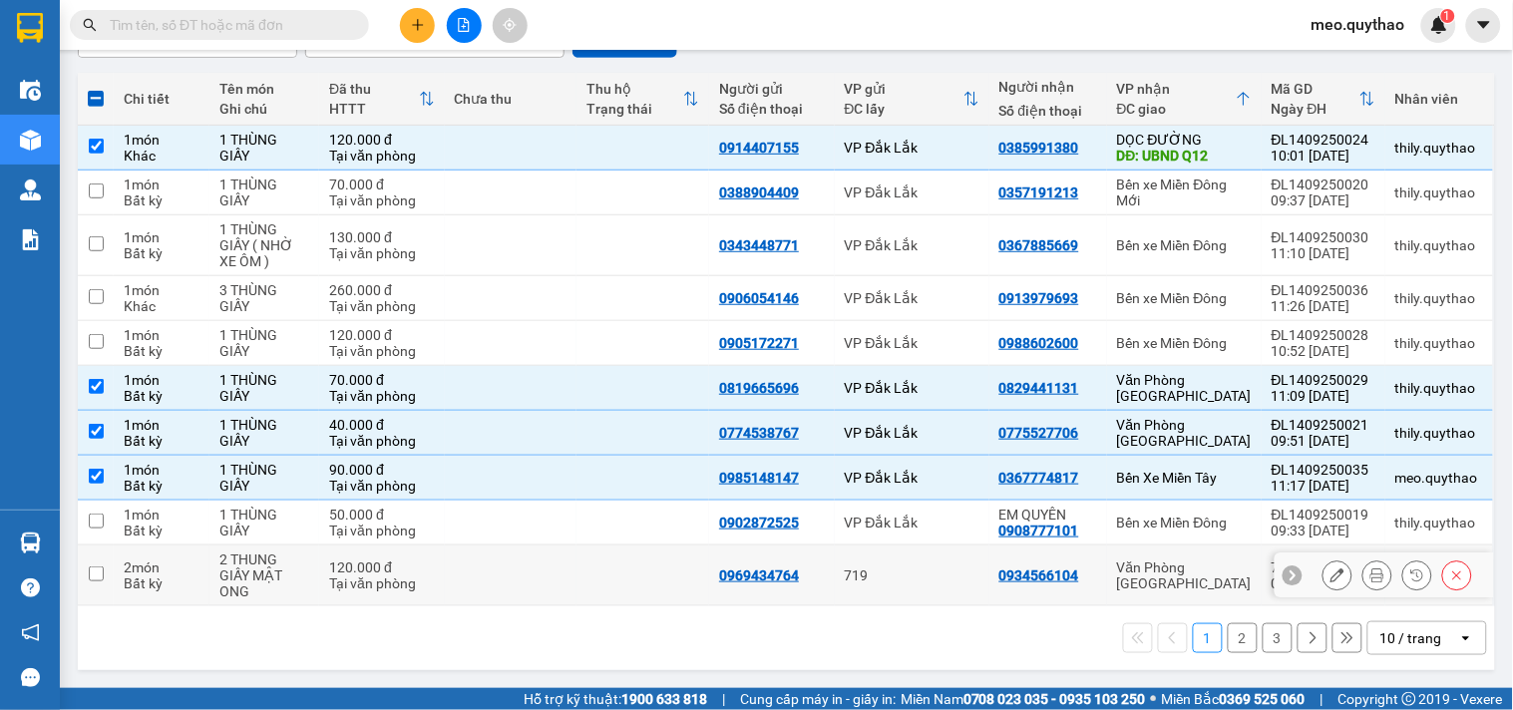
click at [1210, 571] on div "Văn Phòng [GEOGRAPHIC_DATA]" at bounding box center [1184, 576] width 135 height 32
checkbox input "true"
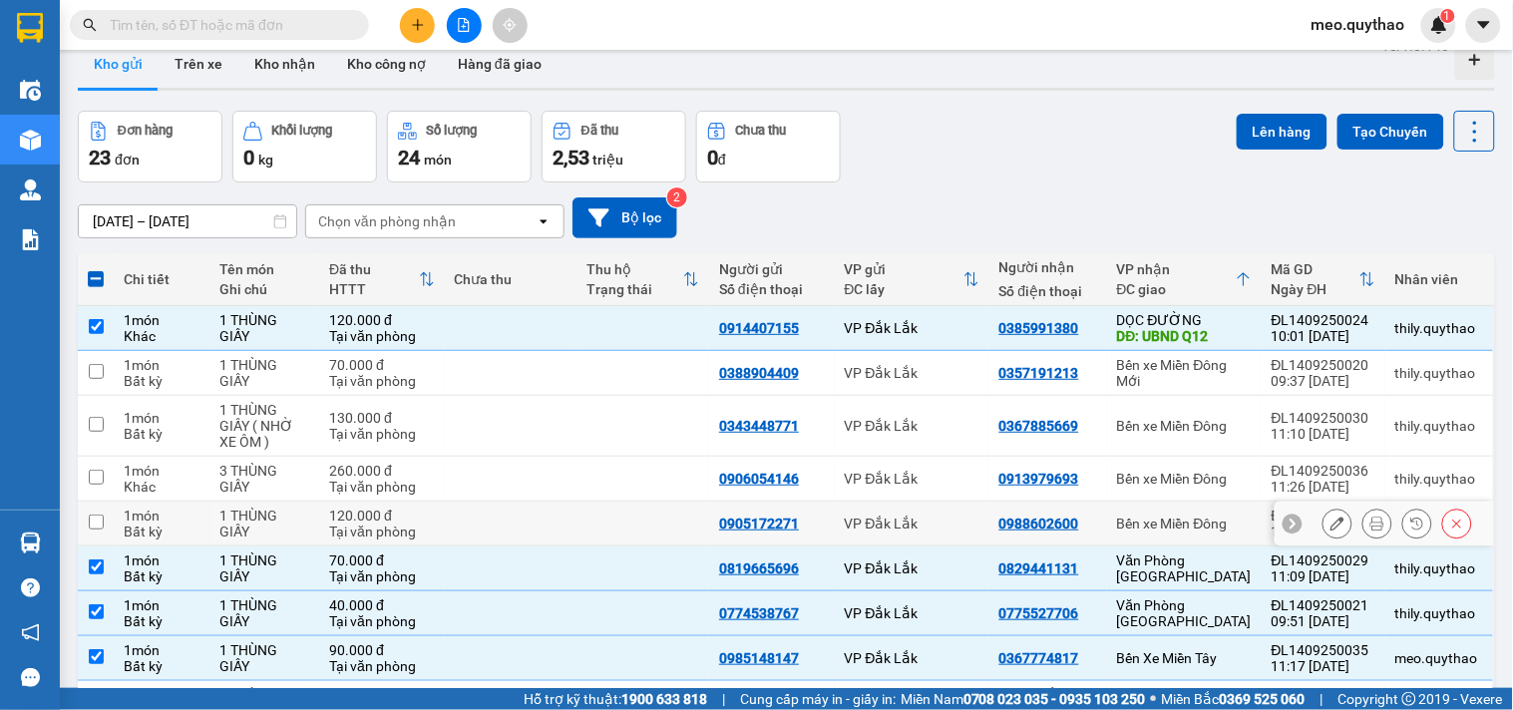
scroll to position [0, 0]
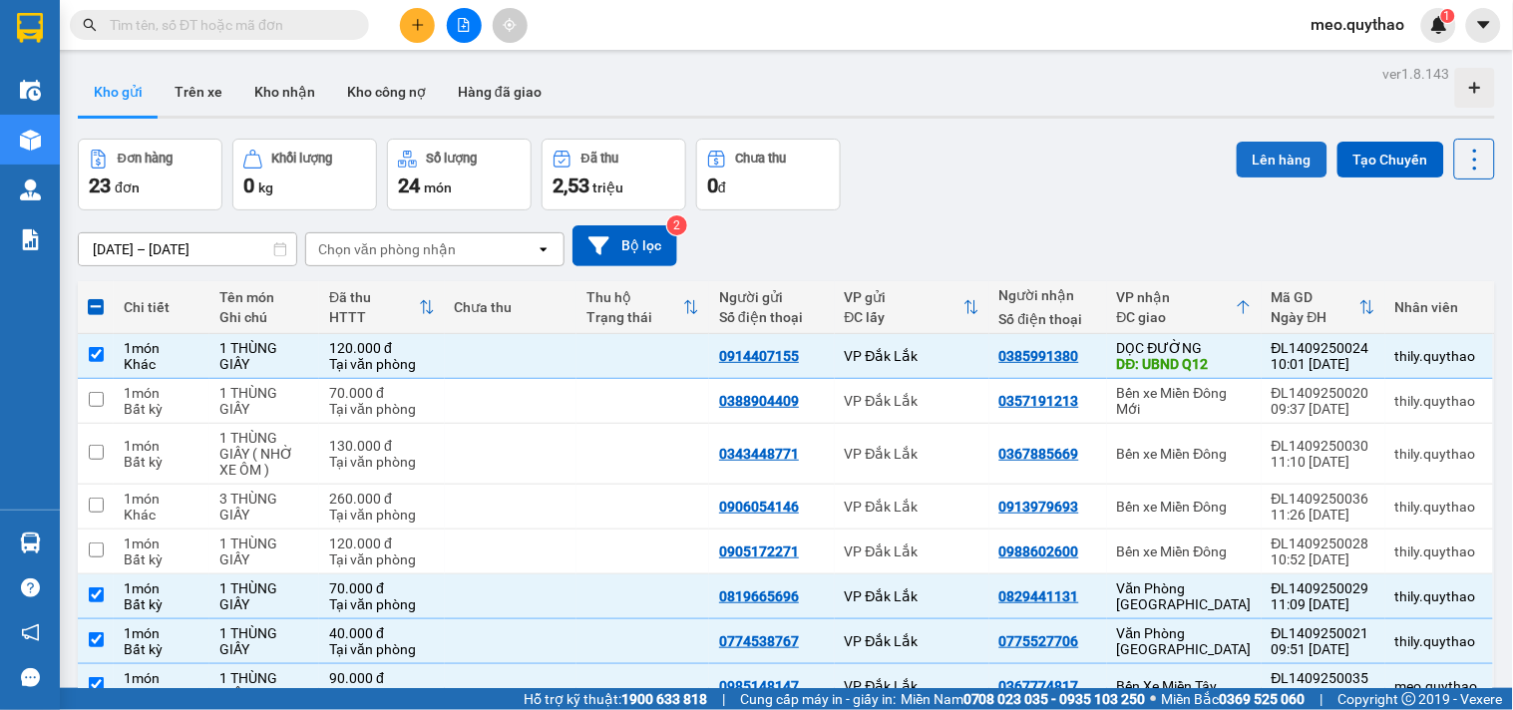
click at [1289, 144] on button "Lên hàng" at bounding box center [1282, 160] width 91 height 36
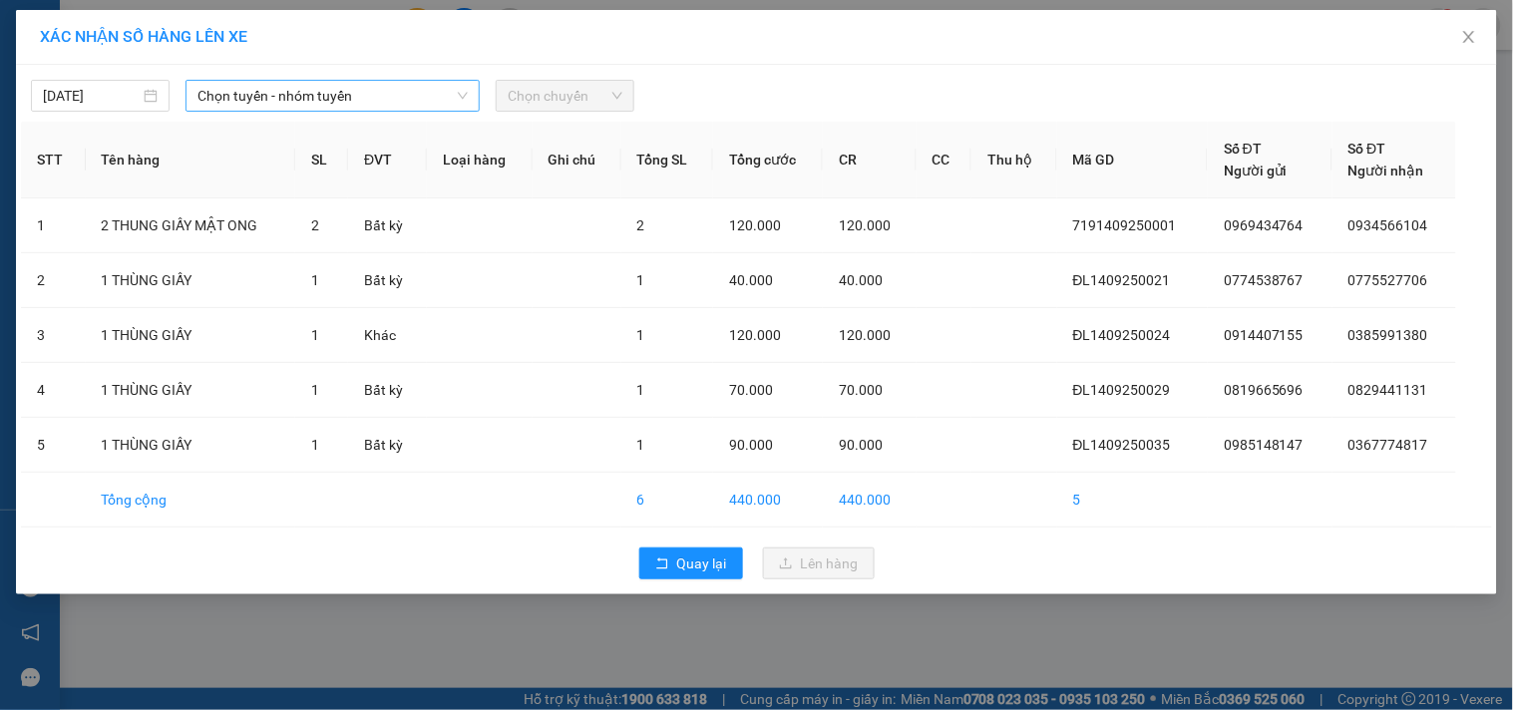
click at [396, 88] on span "Chọn tuyến - nhóm tuyến" at bounding box center [332, 96] width 270 height 30
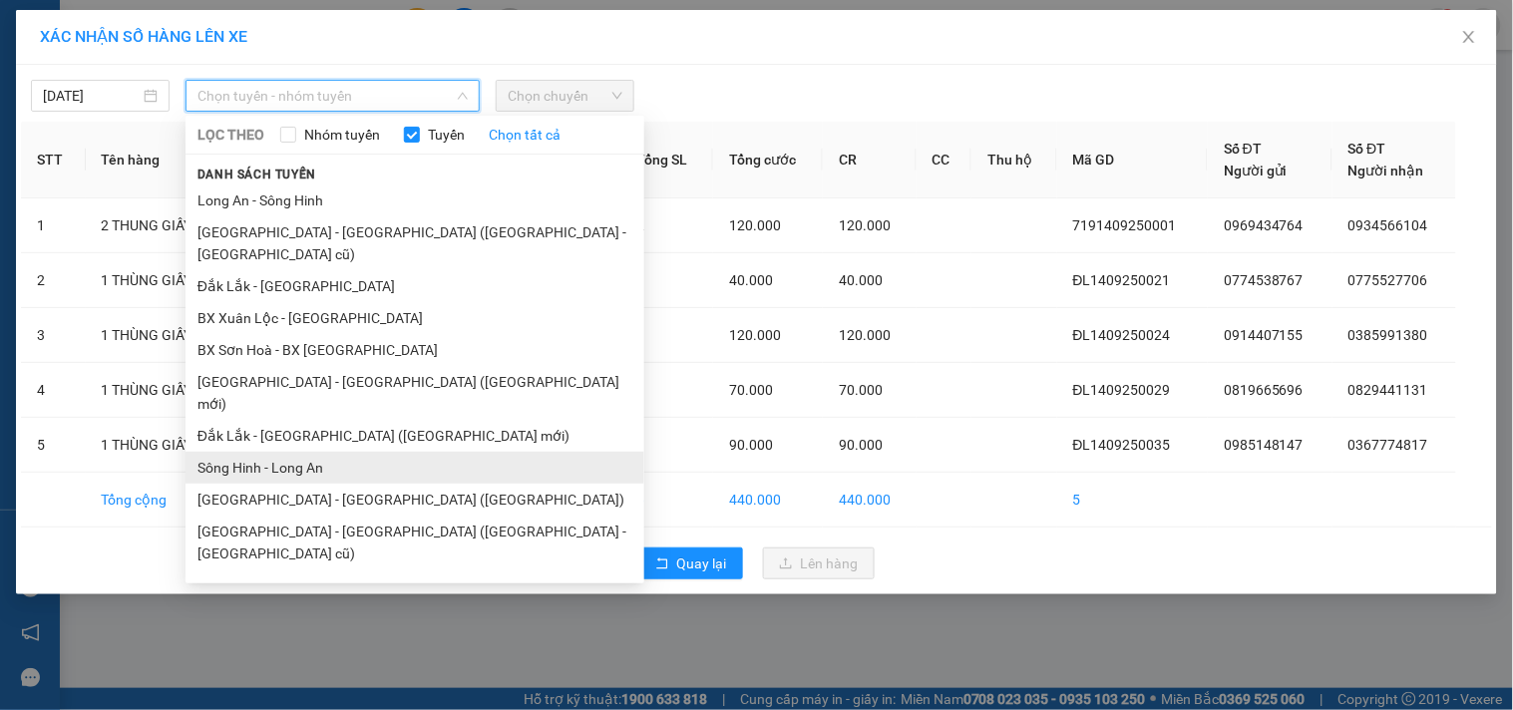
click at [330, 452] on li "Sông Hinh - Long An" at bounding box center [415, 468] width 459 height 32
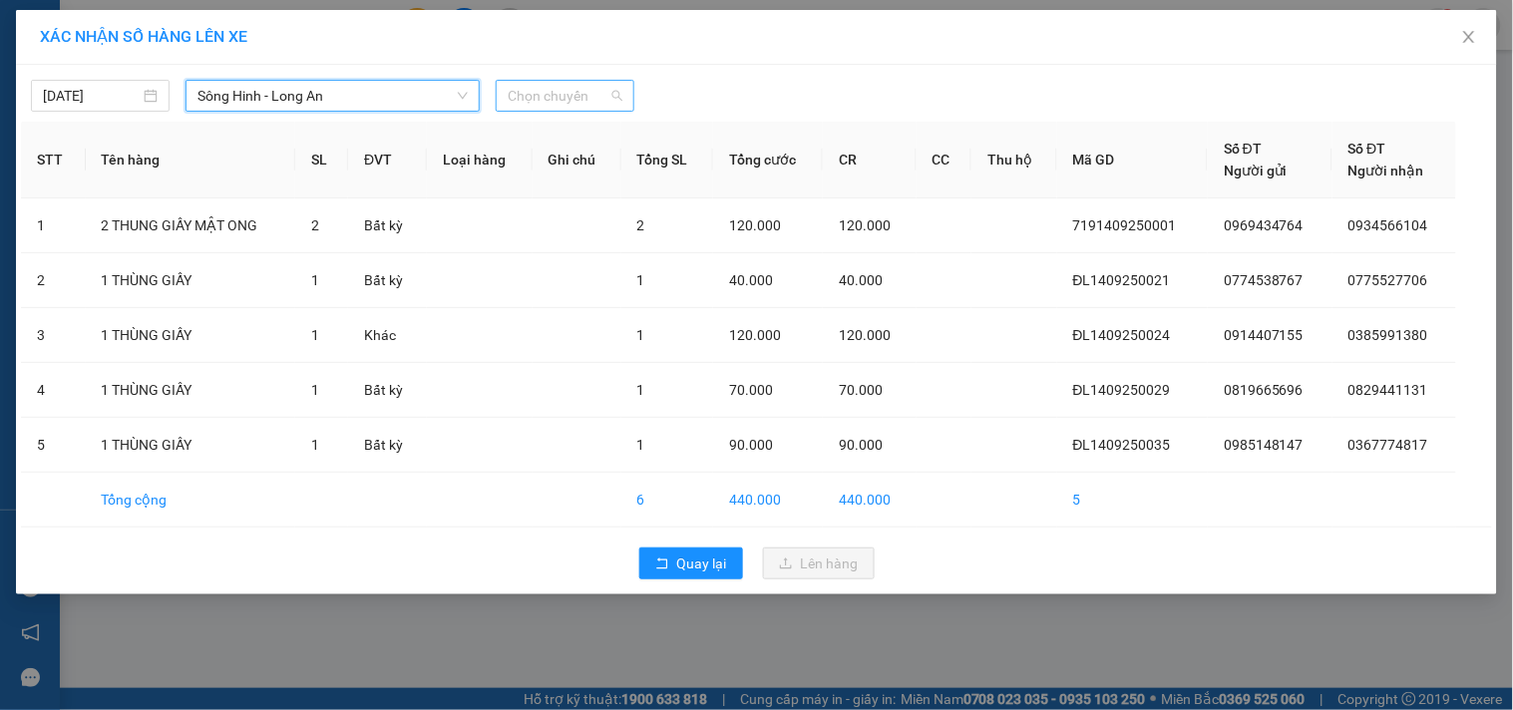
click at [566, 91] on span "Chọn chuyến" at bounding box center [565, 96] width 115 height 30
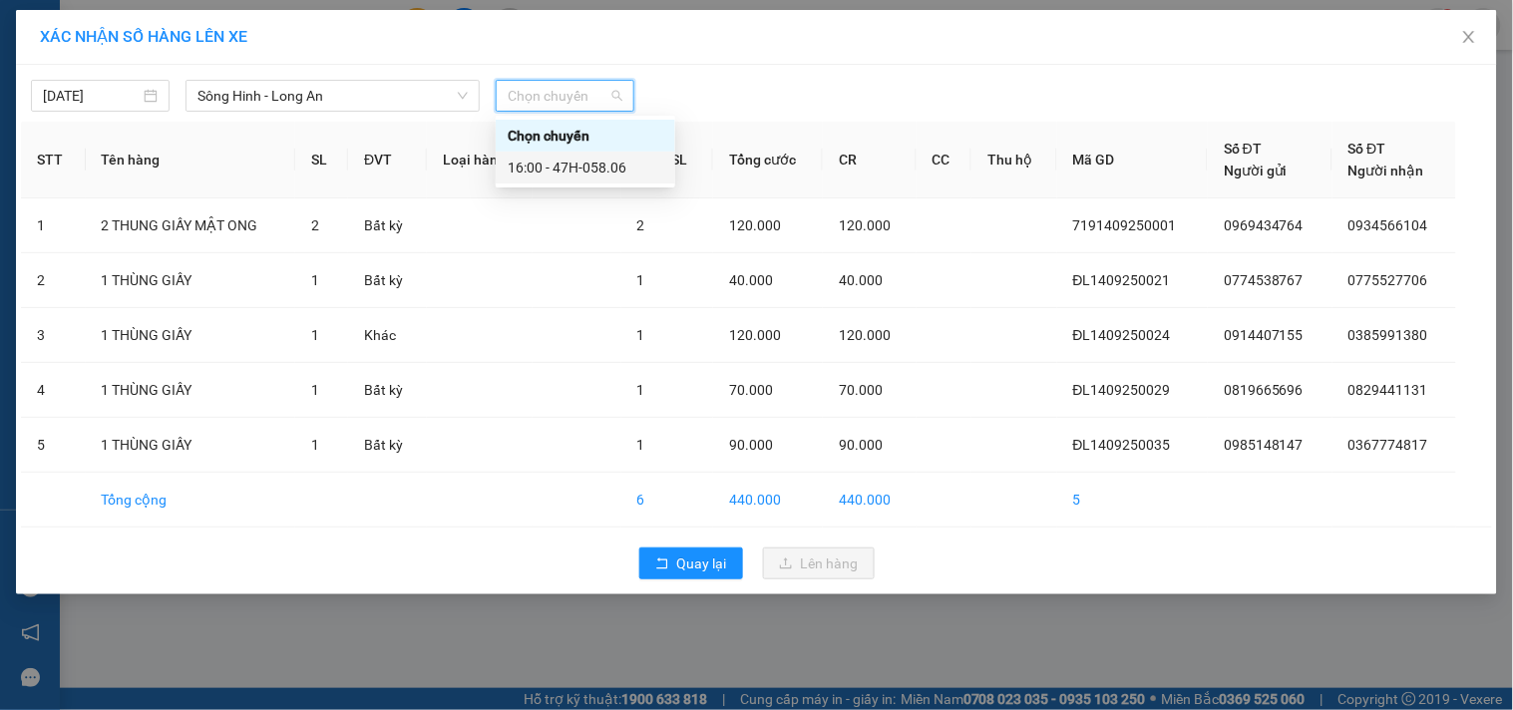
click at [593, 172] on div "16:00 - 47H-058.06" at bounding box center [586, 168] width 156 height 22
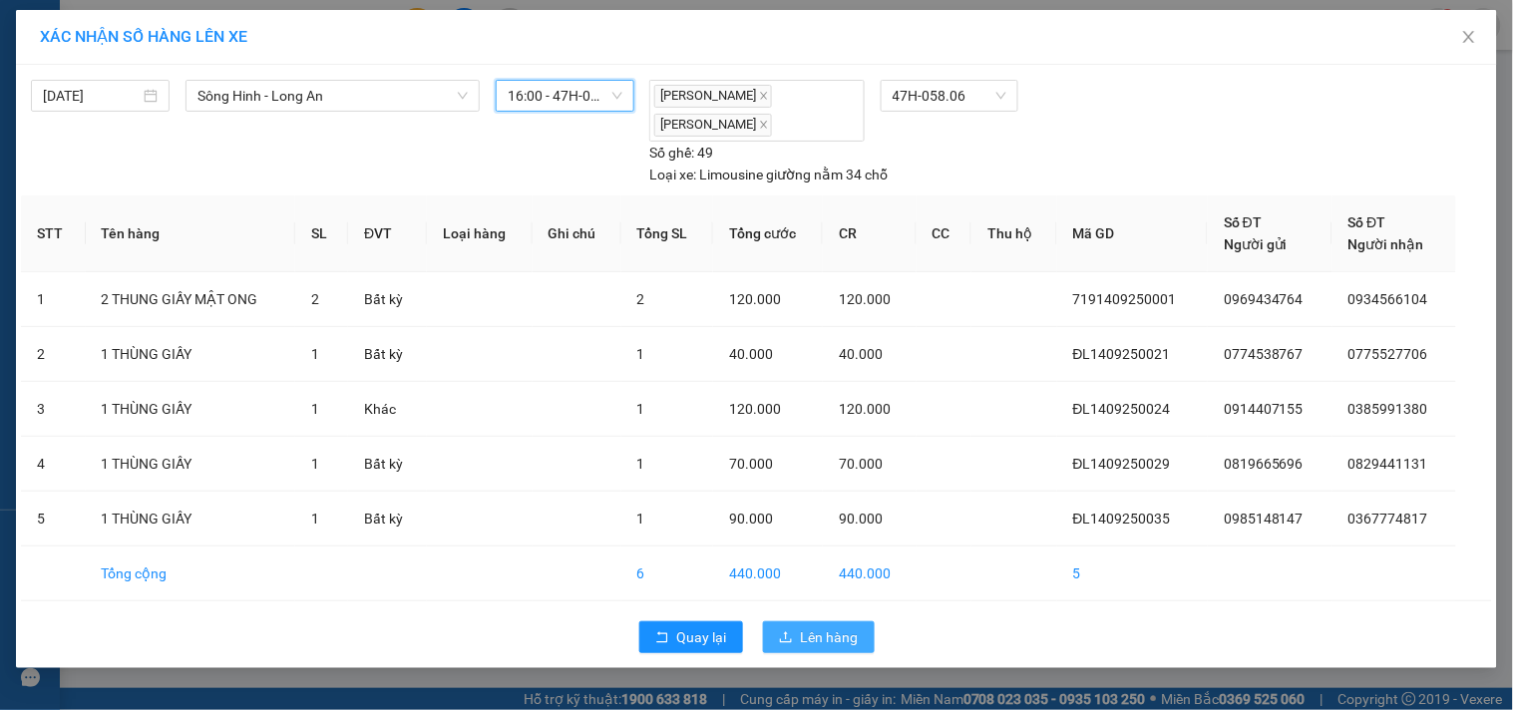
click at [858, 639] on span "Lên hàng" at bounding box center [830, 637] width 58 height 22
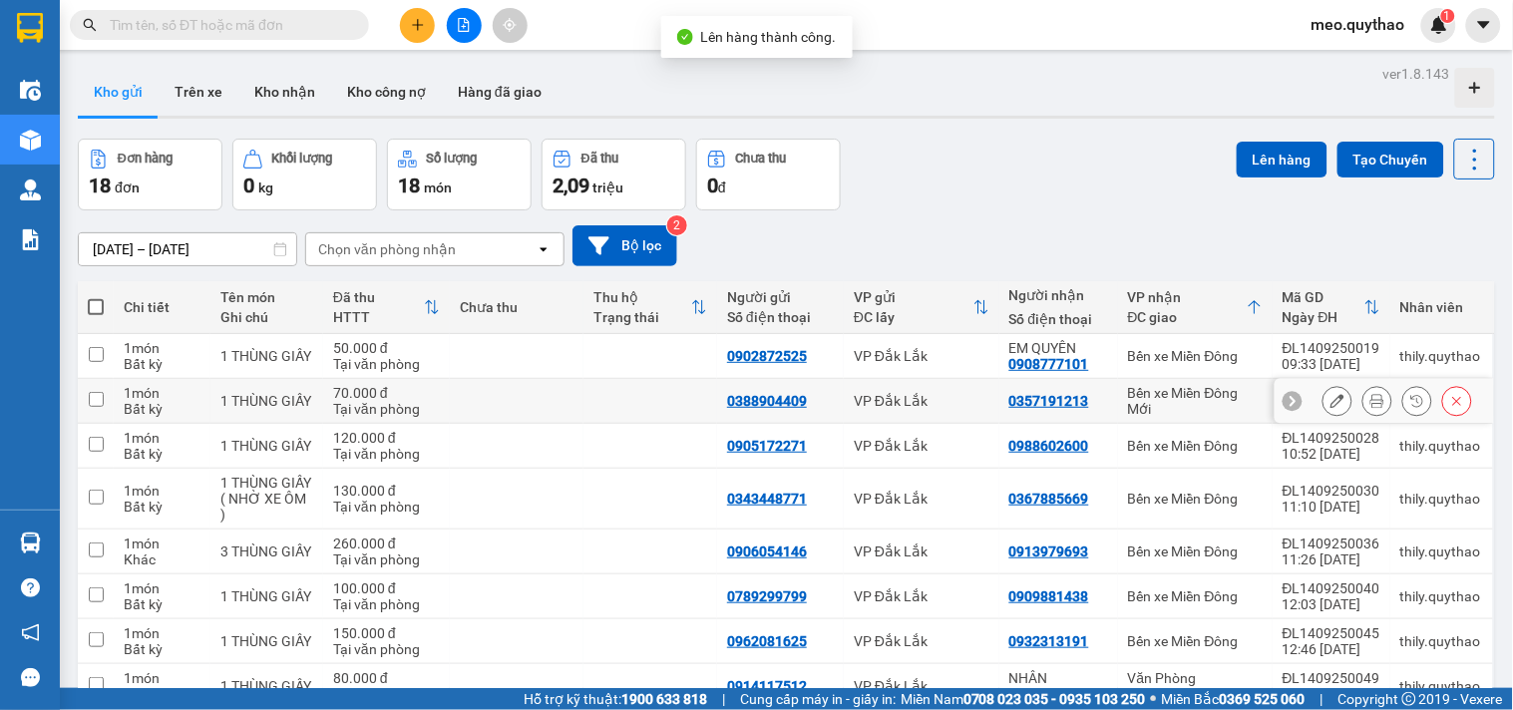
click at [1183, 343] on td "Bến xe Miền Đông" at bounding box center [1195, 356] width 155 height 45
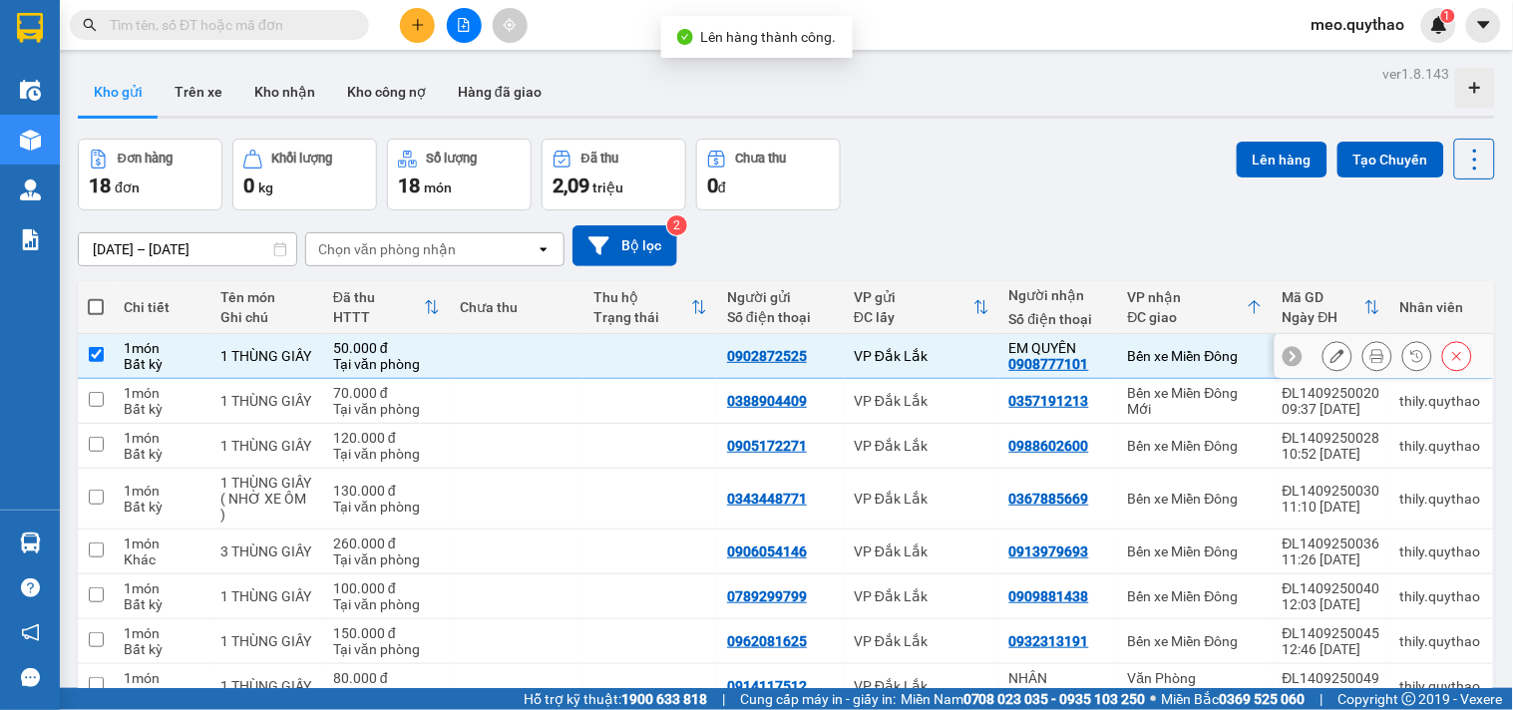
checkbox input "true"
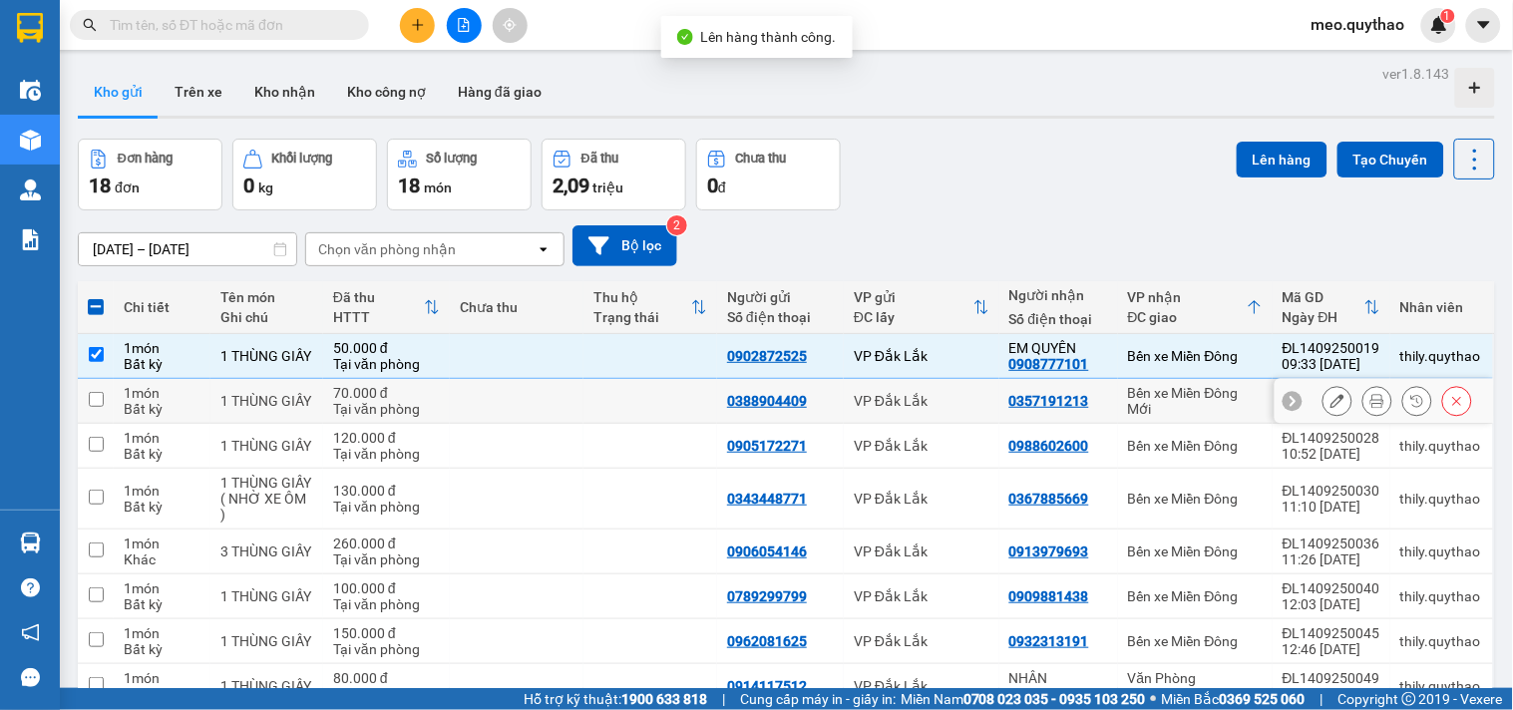
click at [1180, 396] on div "Bến xe Miền Đông Mới" at bounding box center [1195, 401] width 135 height 32
checkbox input "true"
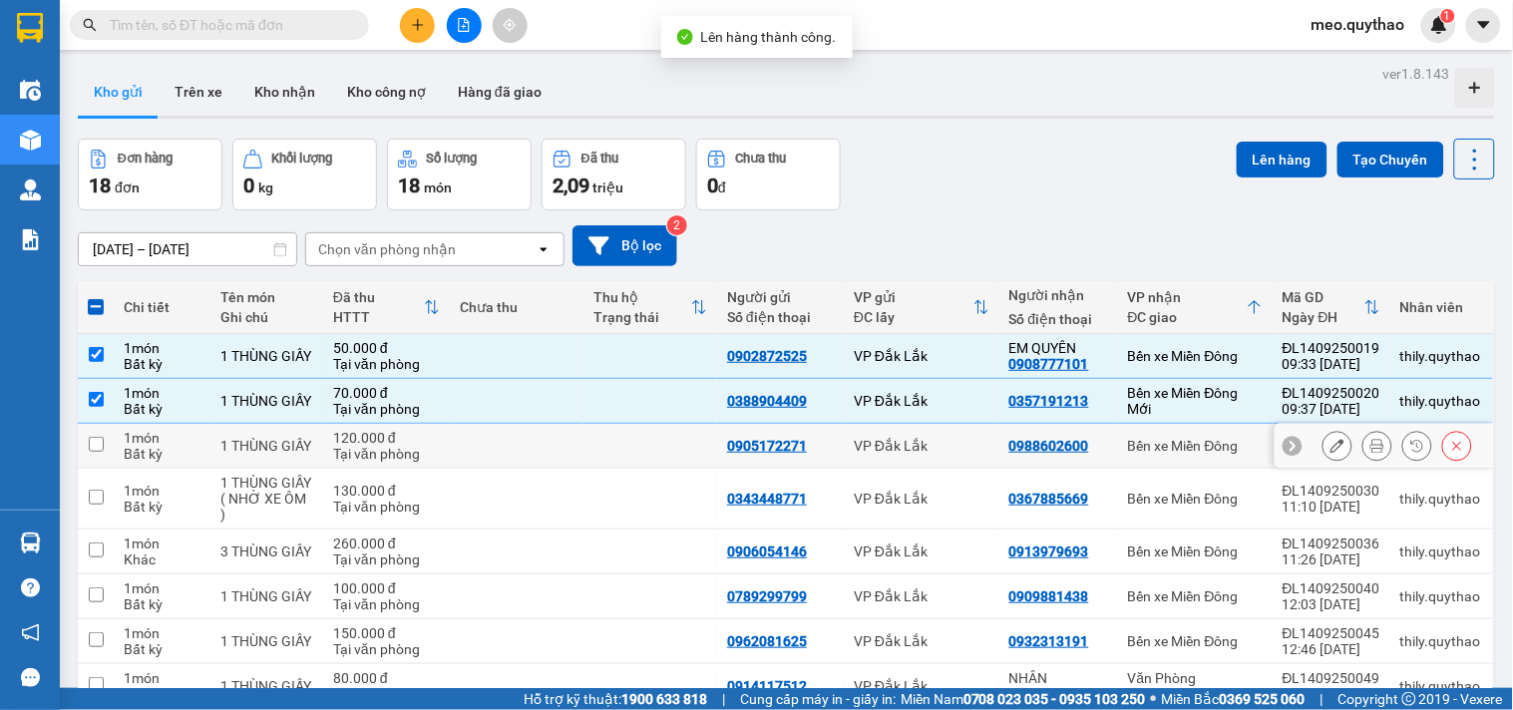
click at [1202, 444] on div "Bến xe Miền Đông" at bounding box center [1195, 446] width 135 height 16
checkbox input "true"
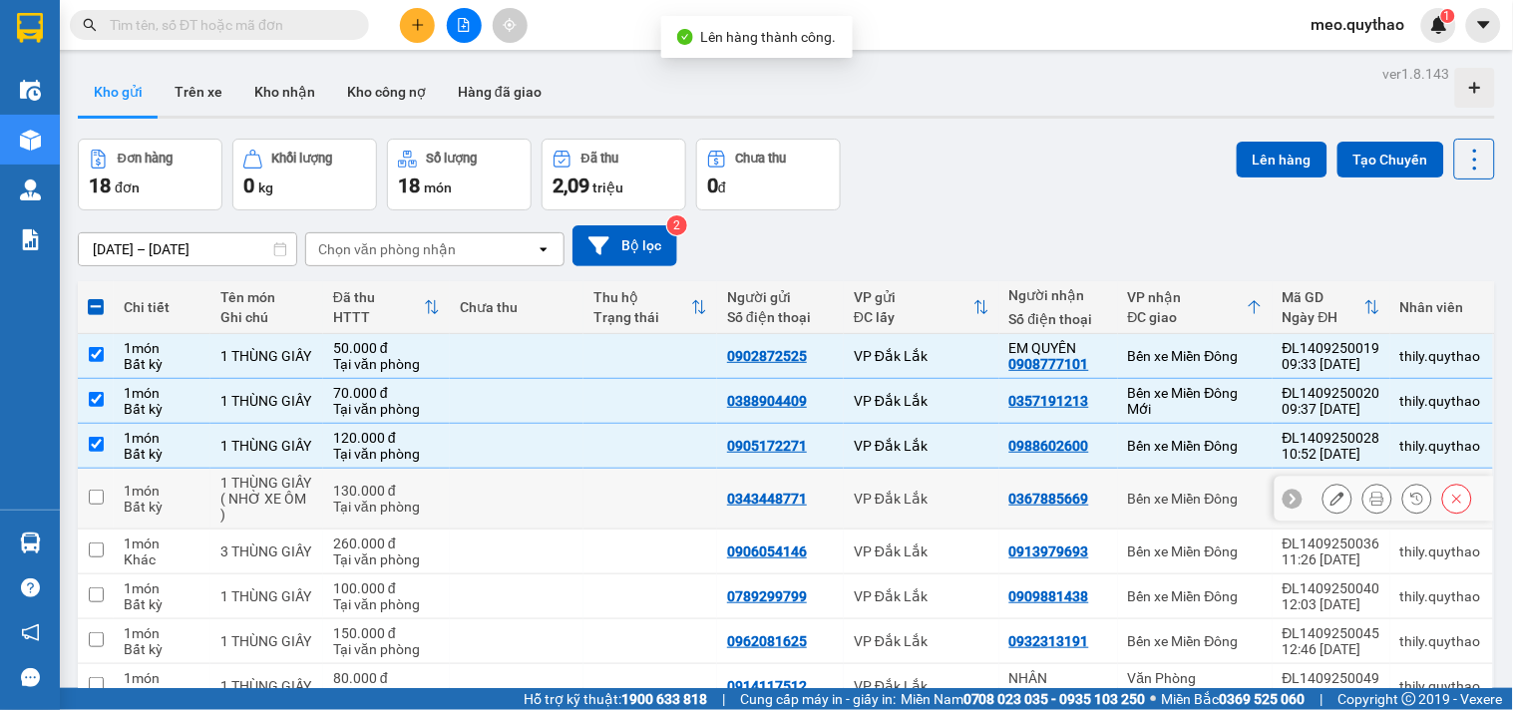
click at [1203, 491] on div "Bến xe Miền Đông" at bounding box center [1195, 499] width 135 height 16
checkbox input "true"
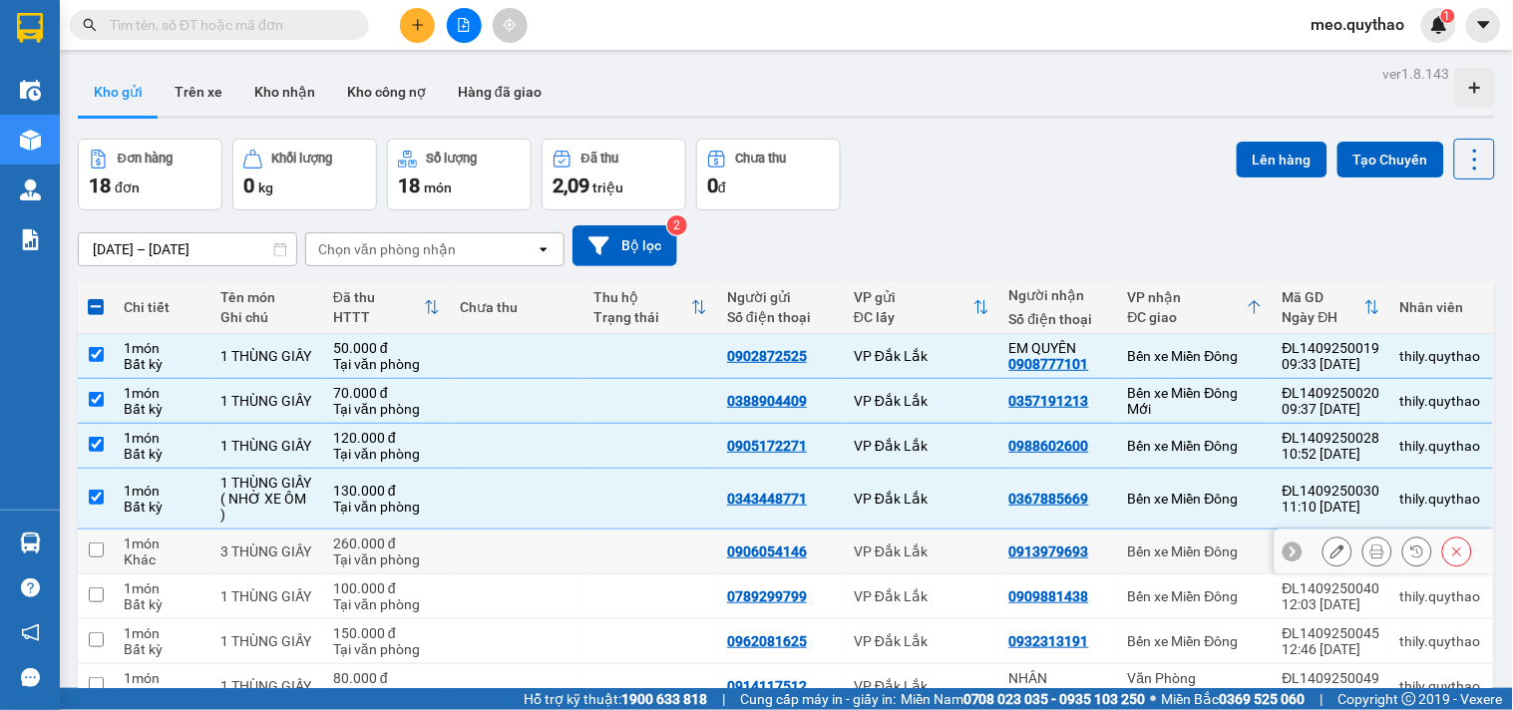
click at [1205, 550] on div "Bến xe Miền Đông" at bounding box center [1195, 552] width 135 height 16
checkbox input "true"
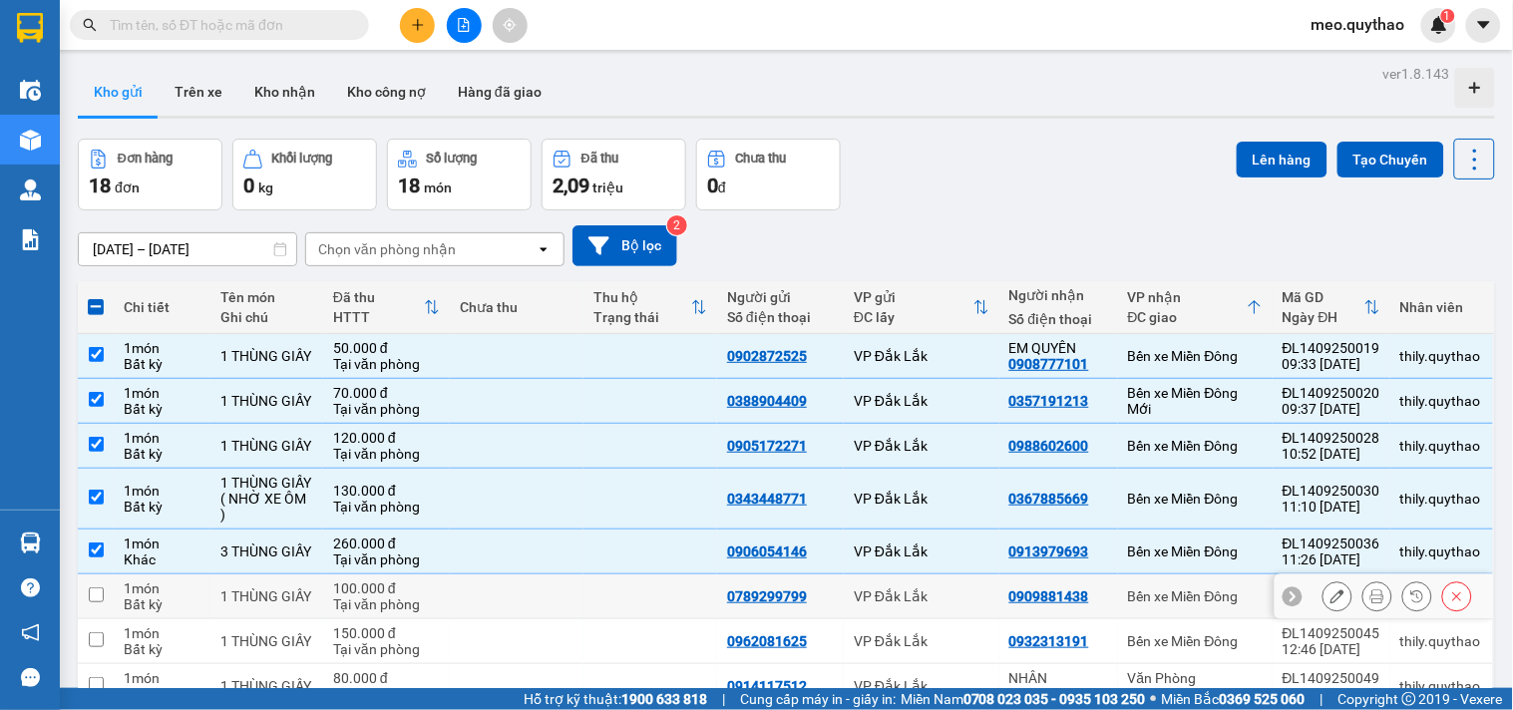
click at [1213, 592] on div "Bến xe Miền Đông" at bounding box center [1195, 596] width 135 height 16
checkbox input "true"
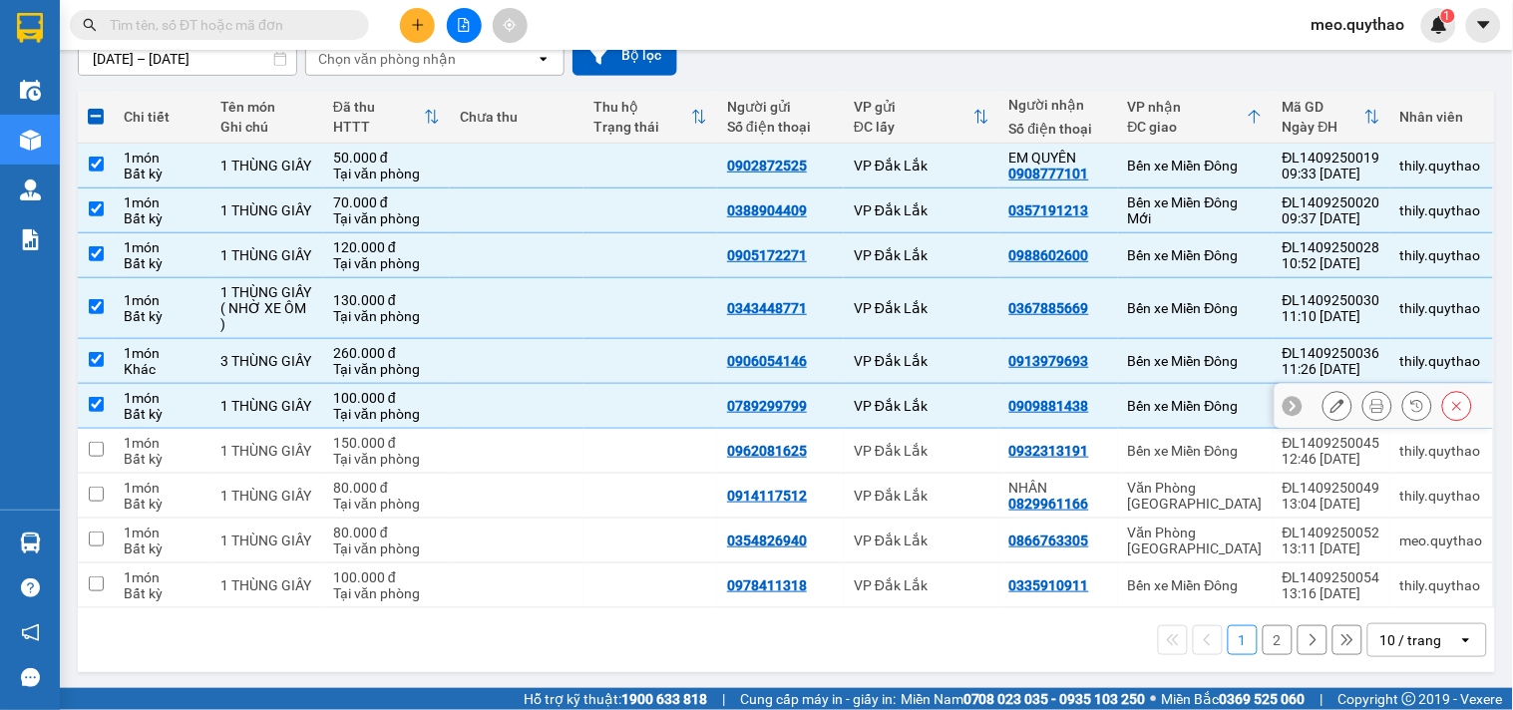
scroll to position [193, 0]
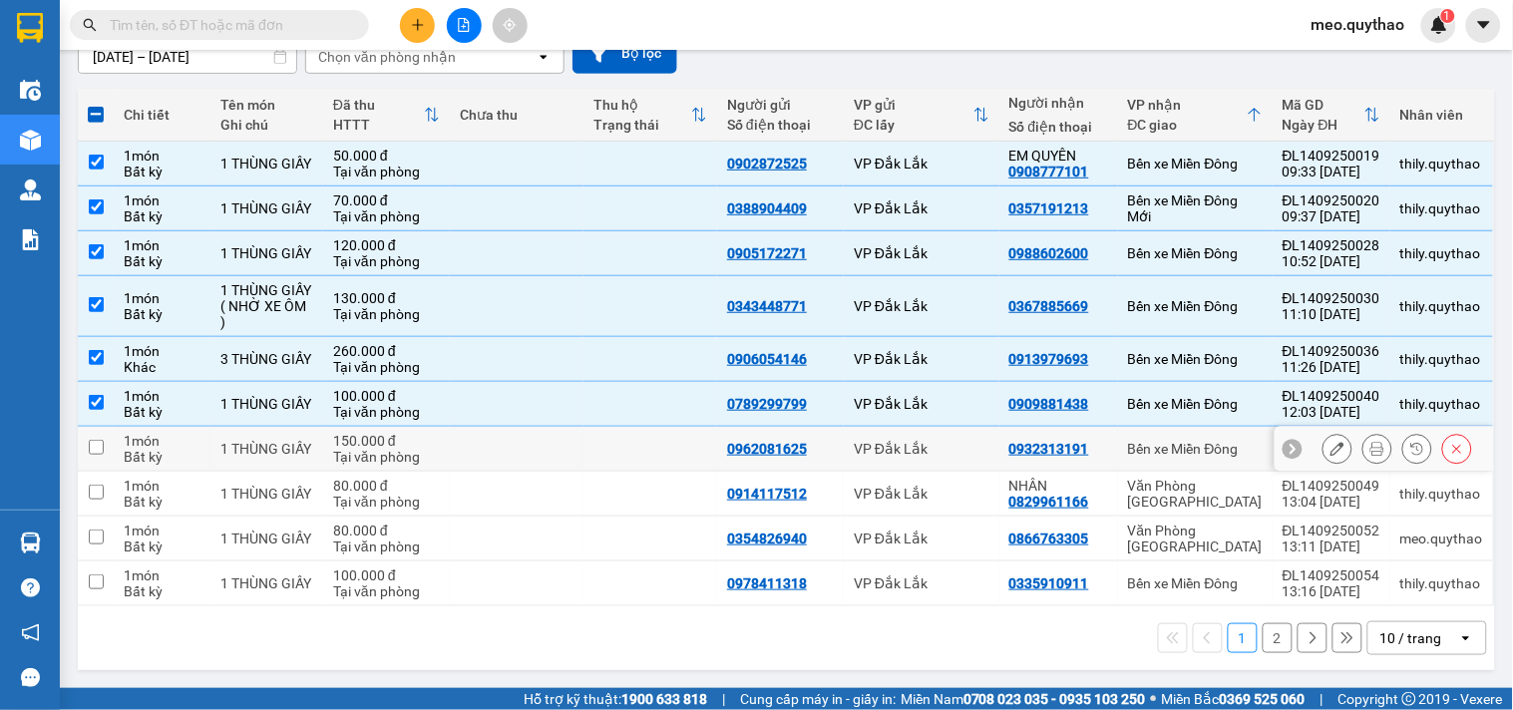
click at [1202, 444] on div "Bến xe Miền Đông" at bounding box center [1195, 449] width 135 height 16
checkbox input "true"
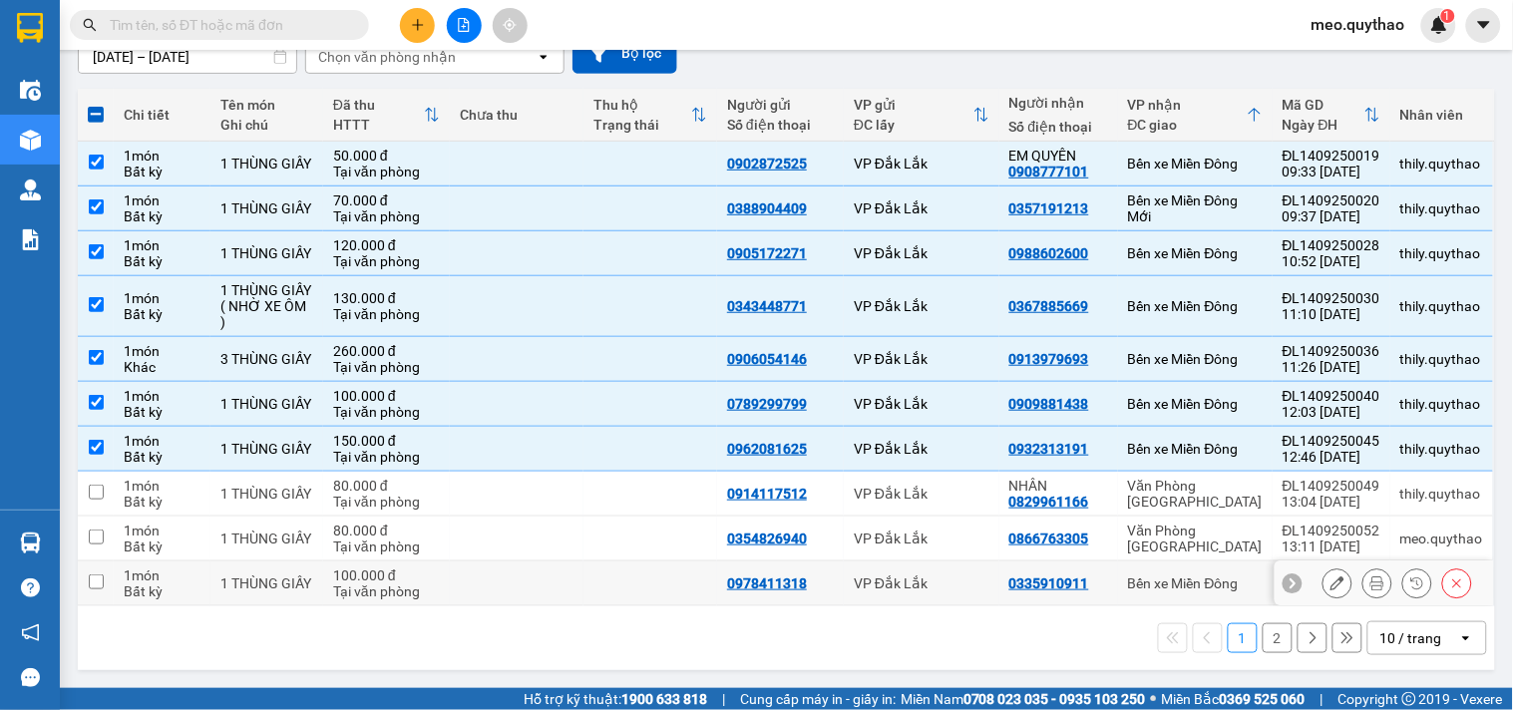
click at [1219, 586] on div "Bến xe Miền Đông" at bounding box center [1195, 583] width 135 height 16
checkbox input "true"
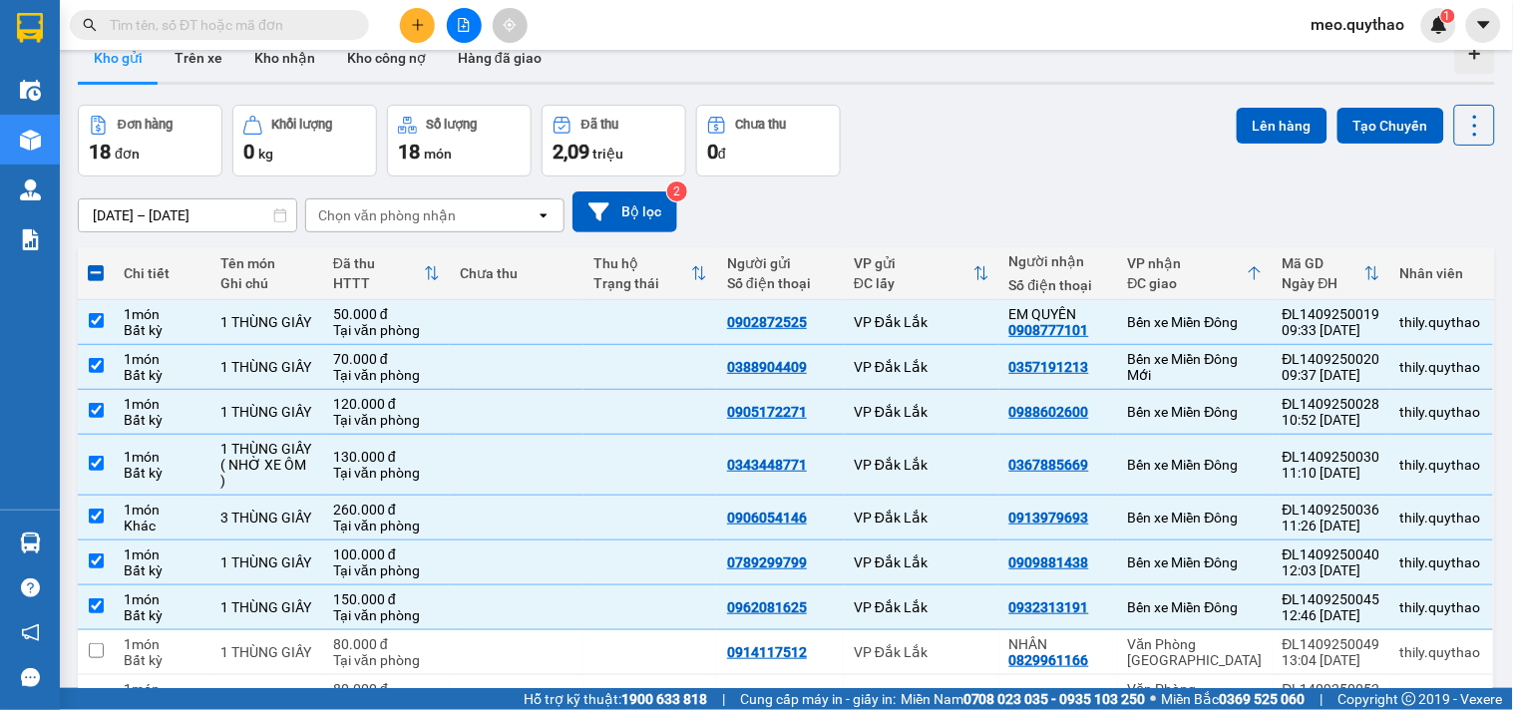
scroll to position [0, 0]
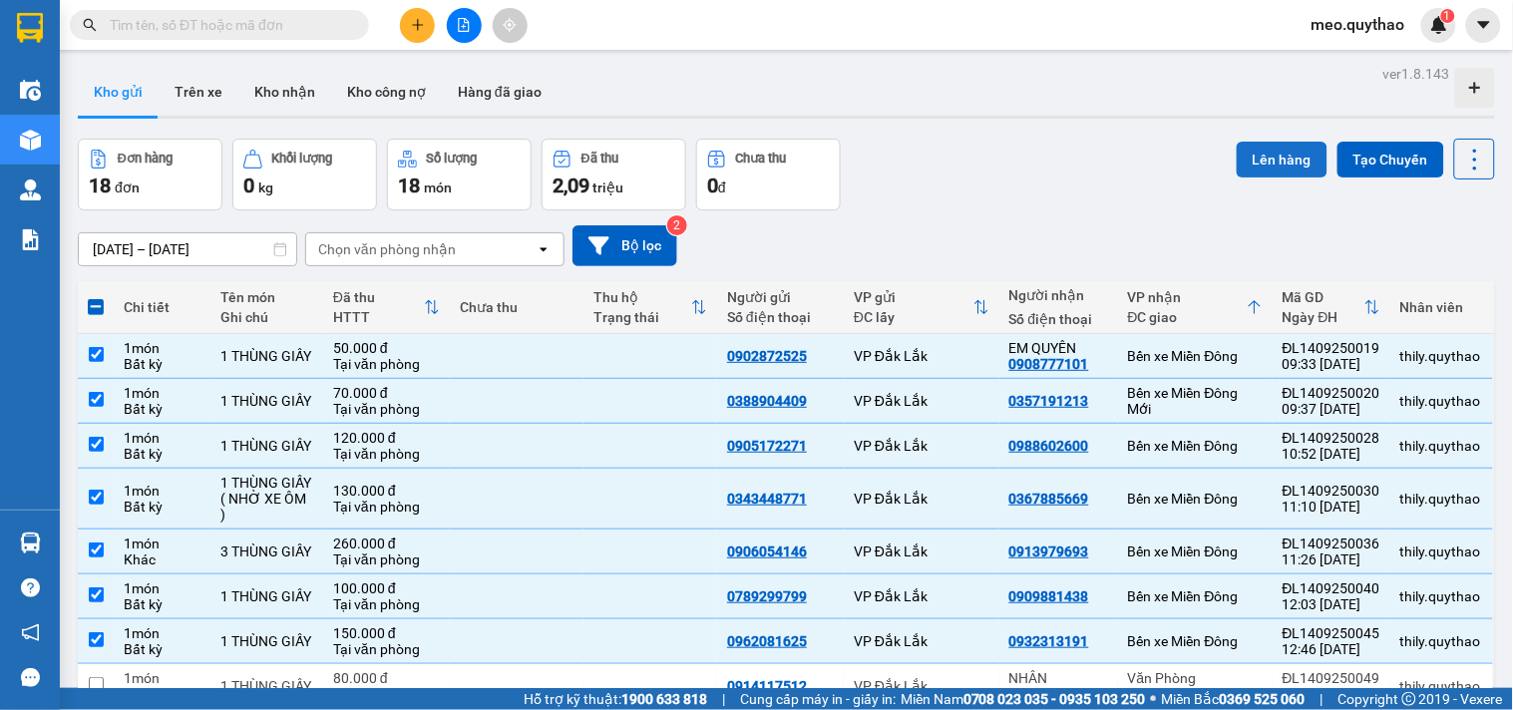
click at [1272, 170] on button "Lên hàng" at bounding box center [1282, 160] width 91 height 36
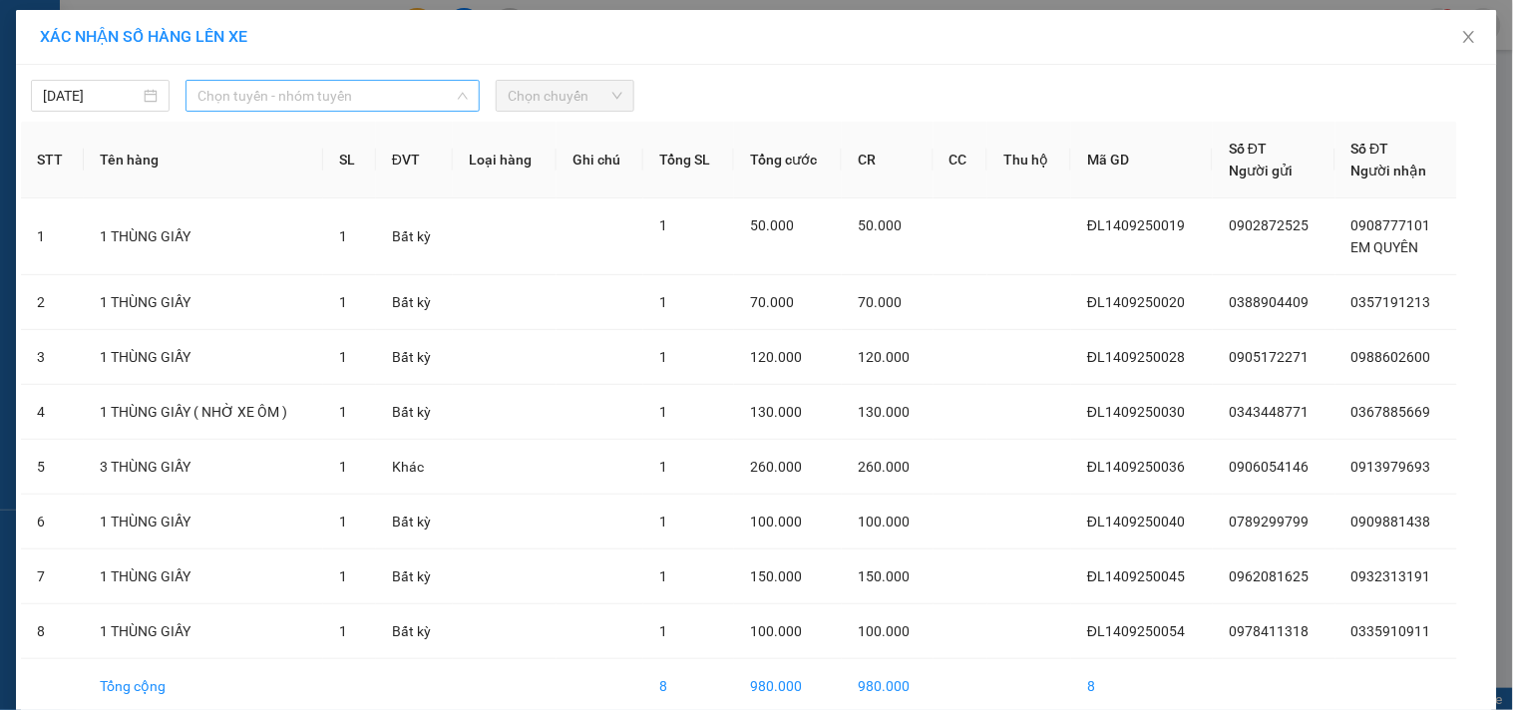
click at [322, 105] on span "Chọn tuyến - nhóm tuyến" at bounding box center [332, 96] width 270 height 30
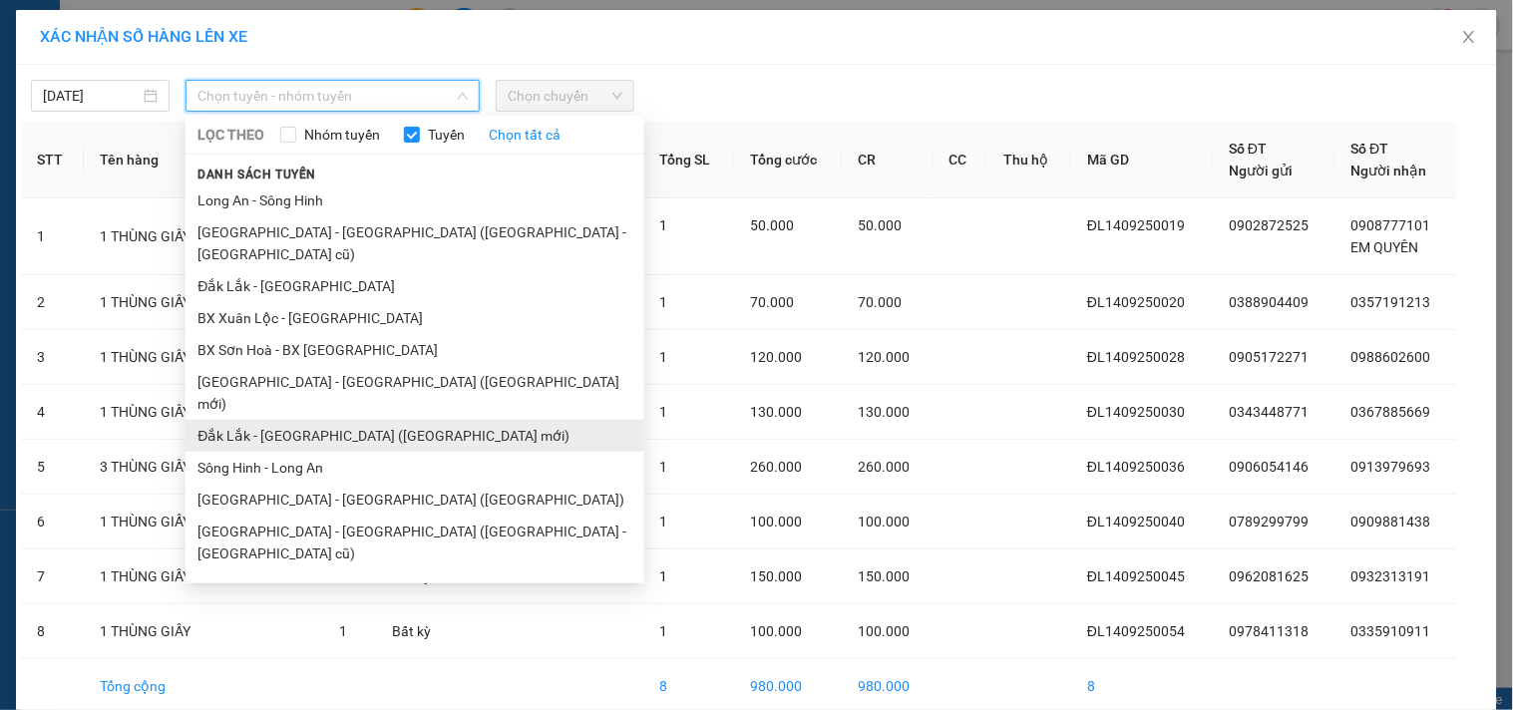
click at [400, 420] on li "Đắk Lắk - [GEOGRAPHIC_DATA] ([GEOGRAPHIC_DATA] mới)" at bounding box center [415, 436] width 459 height 32
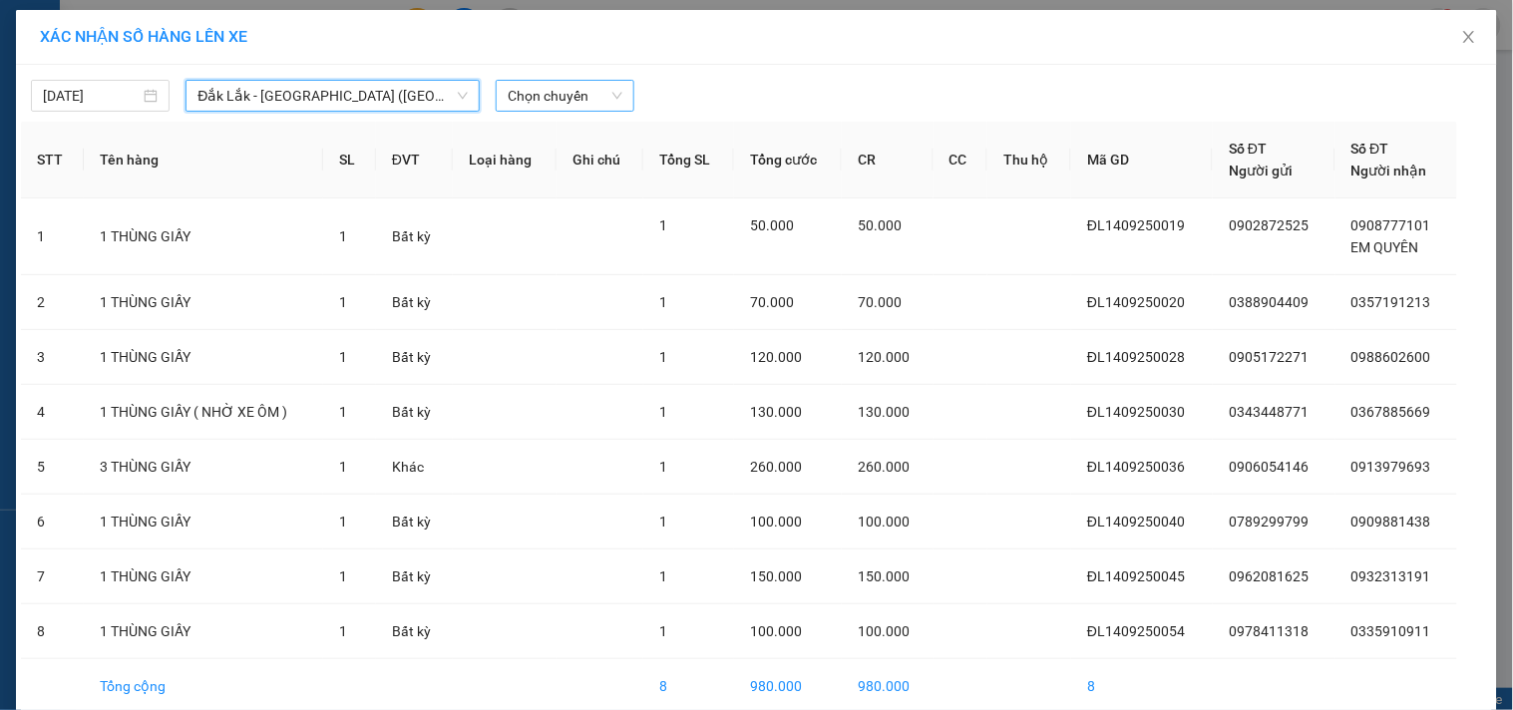
click at [591, 97] on span "Chọn chuyến" at bounding box center [565, 96] width 115 height 30
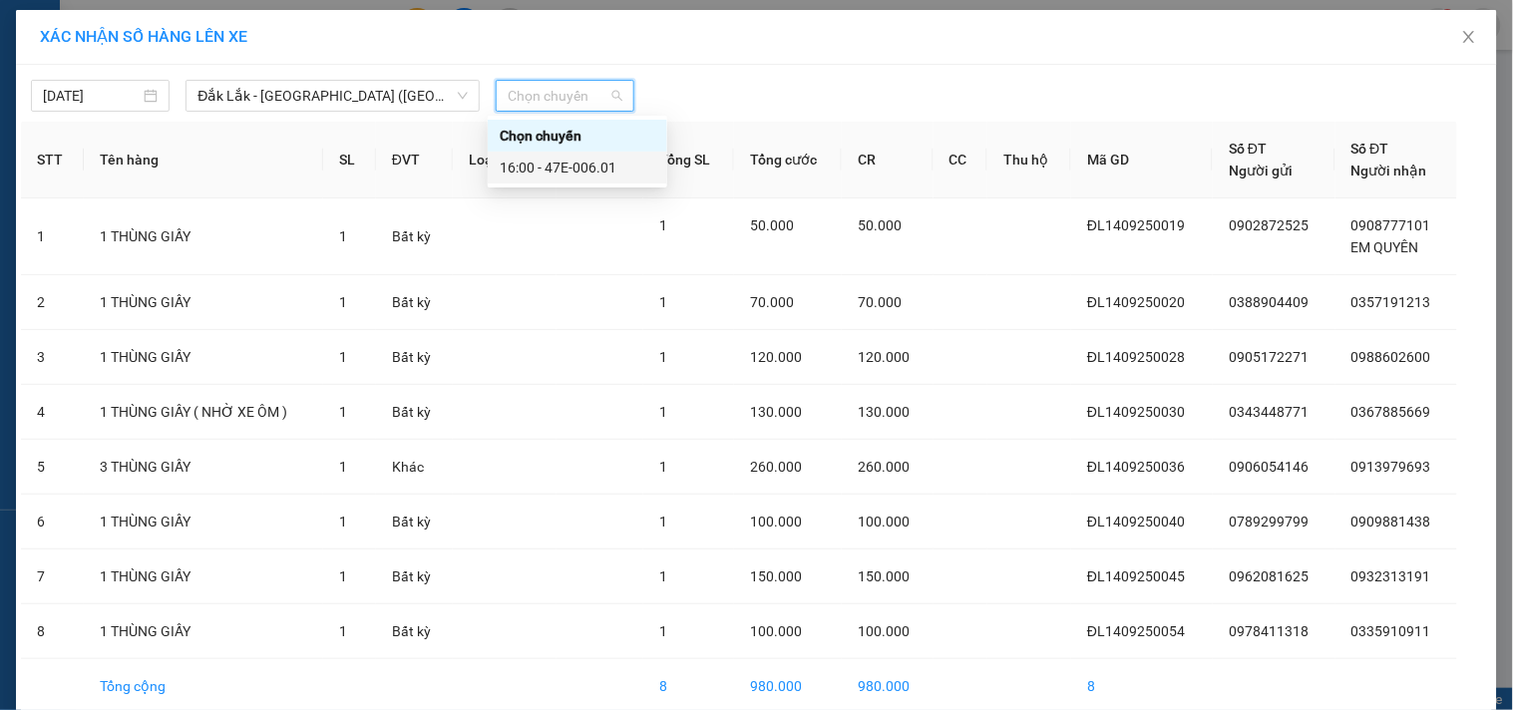
click at [611, 161] on div "16:00 - 47E-006.01" at bounding box center [578, 168] width 156 height 22
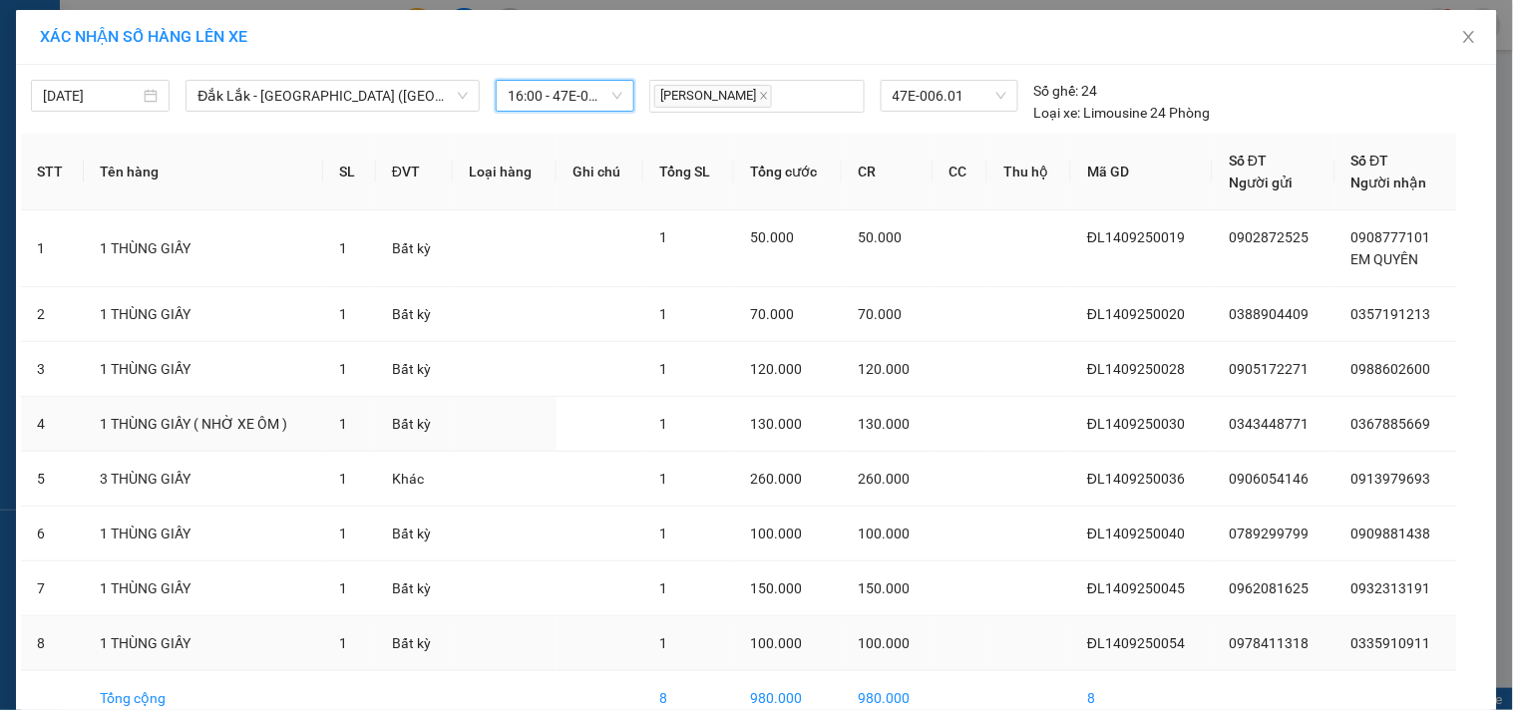
scroll to position [107, 0]
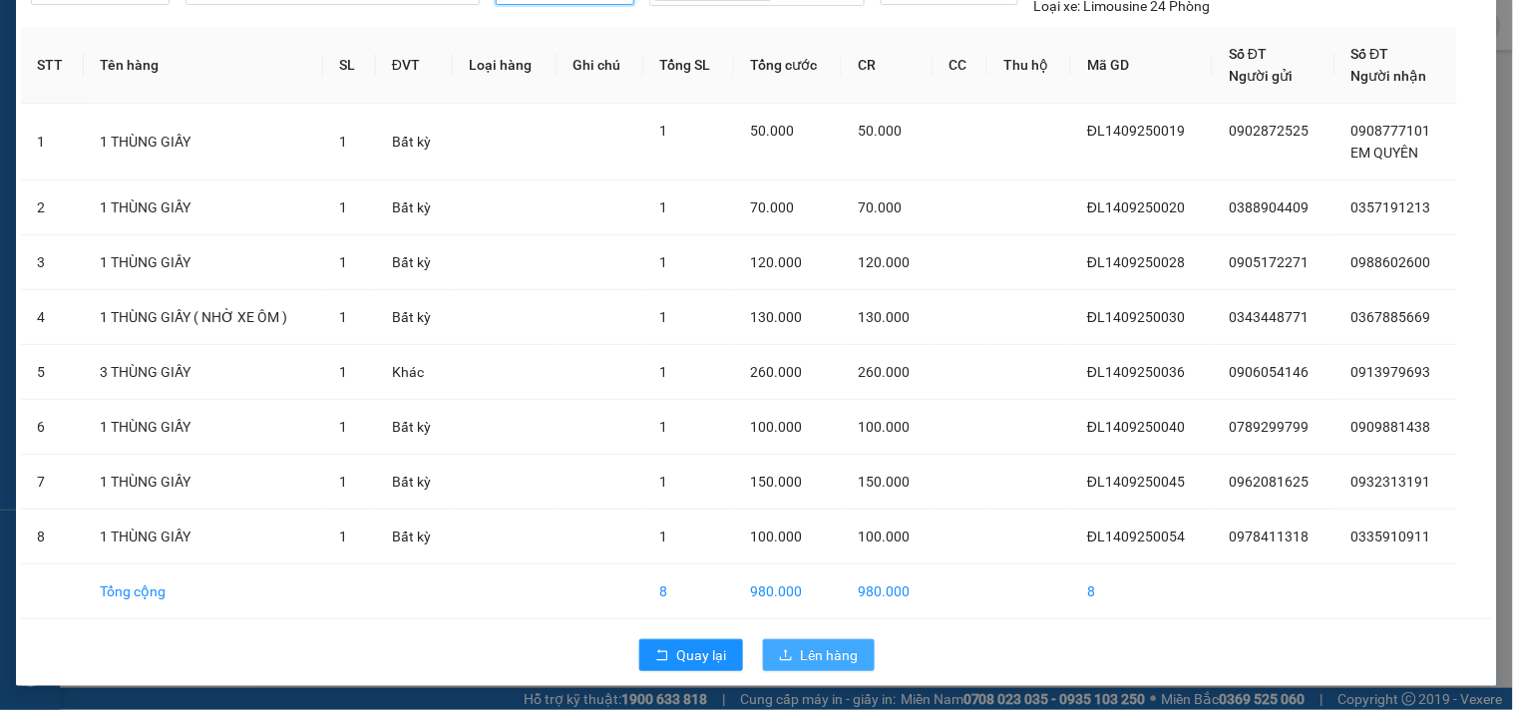
click at [818, 652] on span "Lên hàng" at bounding box center [830, 655] width 58 height 22
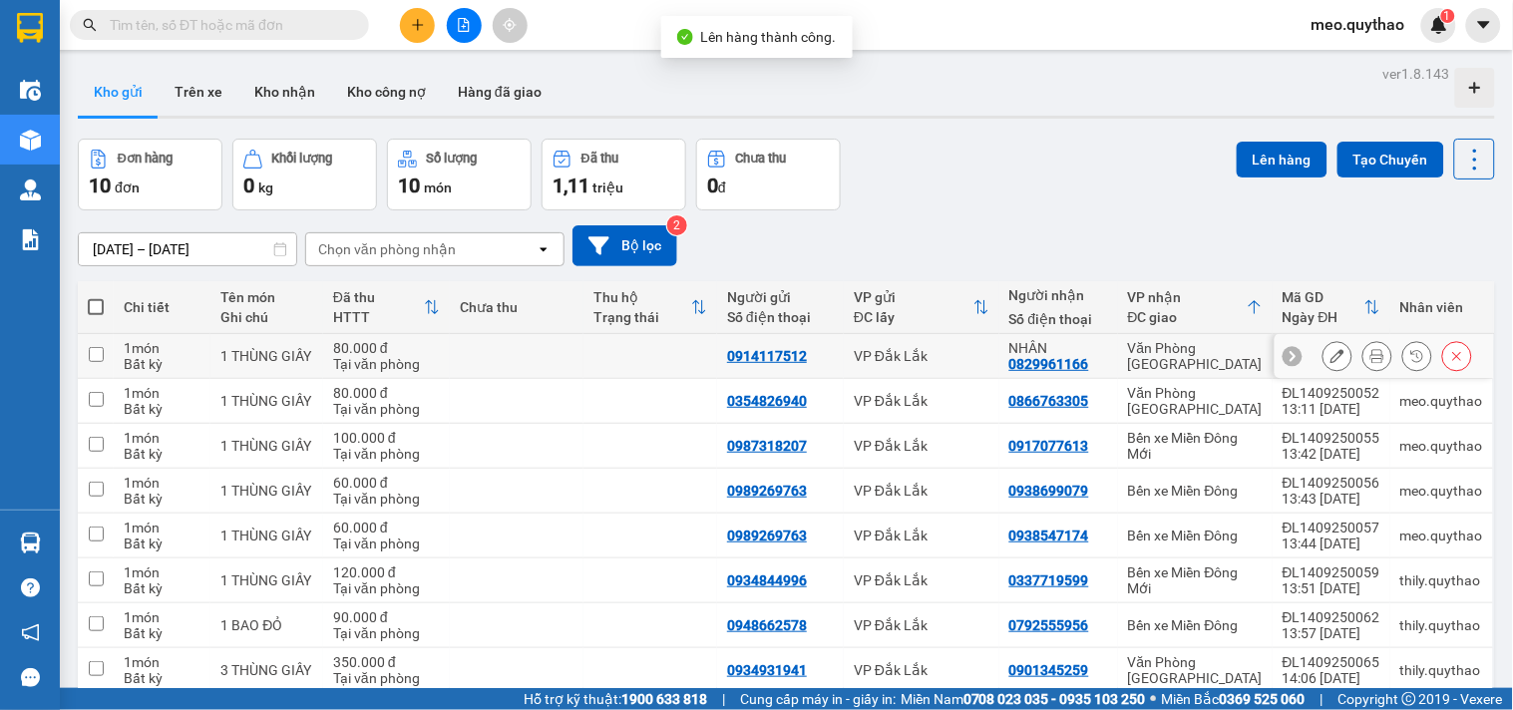
click at [1204, 336] on td "Văn Phòng [GEOGRAPHIC_DATA]" at bounding box center [1195, 356] width 155 height 45
checkbox input "true"
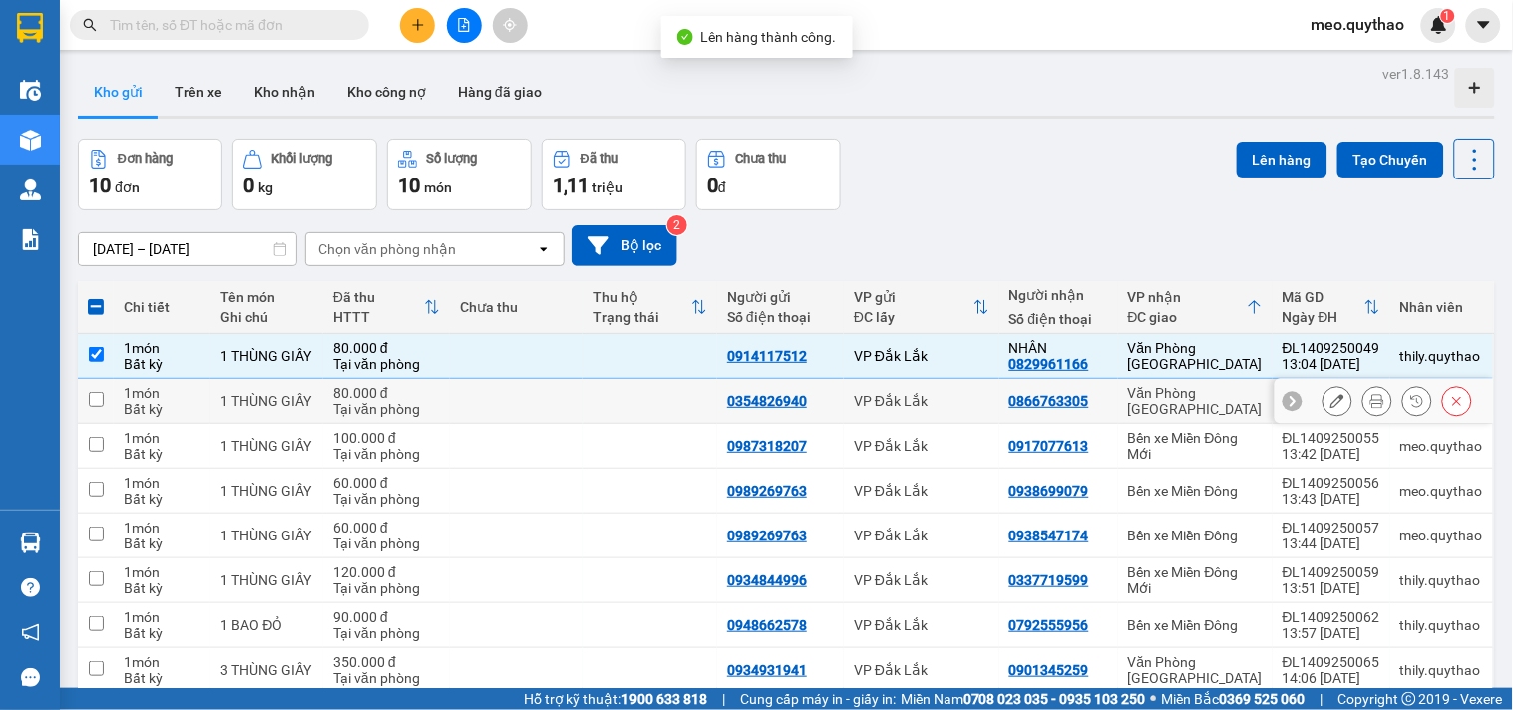
click at [1208, 403] on div "Văn Phòng [GEOGRAPHIC_DATA]" at bounding box center [1195, 401] width 135 height 32
checkbox input "true"
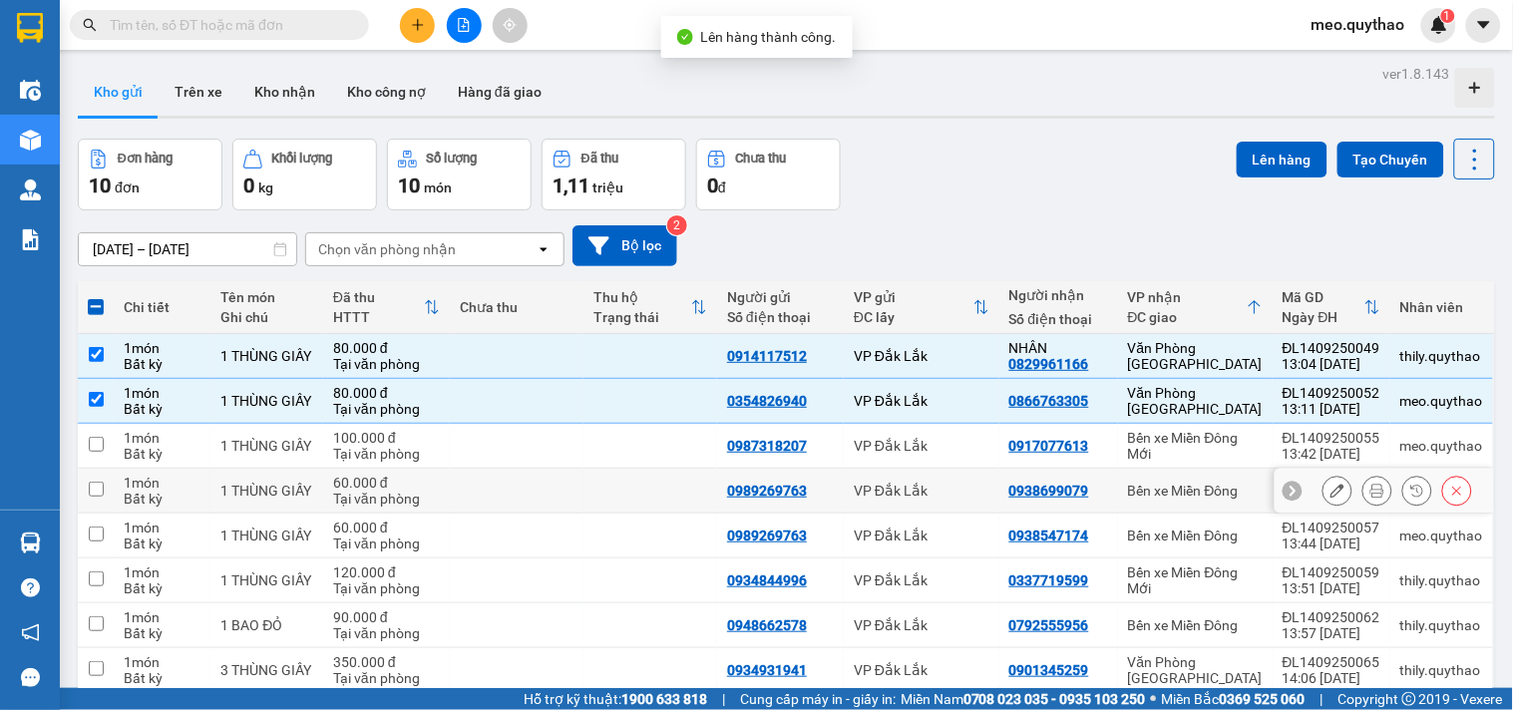
click at [1222, 502] on td "Bến xe Miền Đông" at bounding box center [1195, 491] width 155 height 45
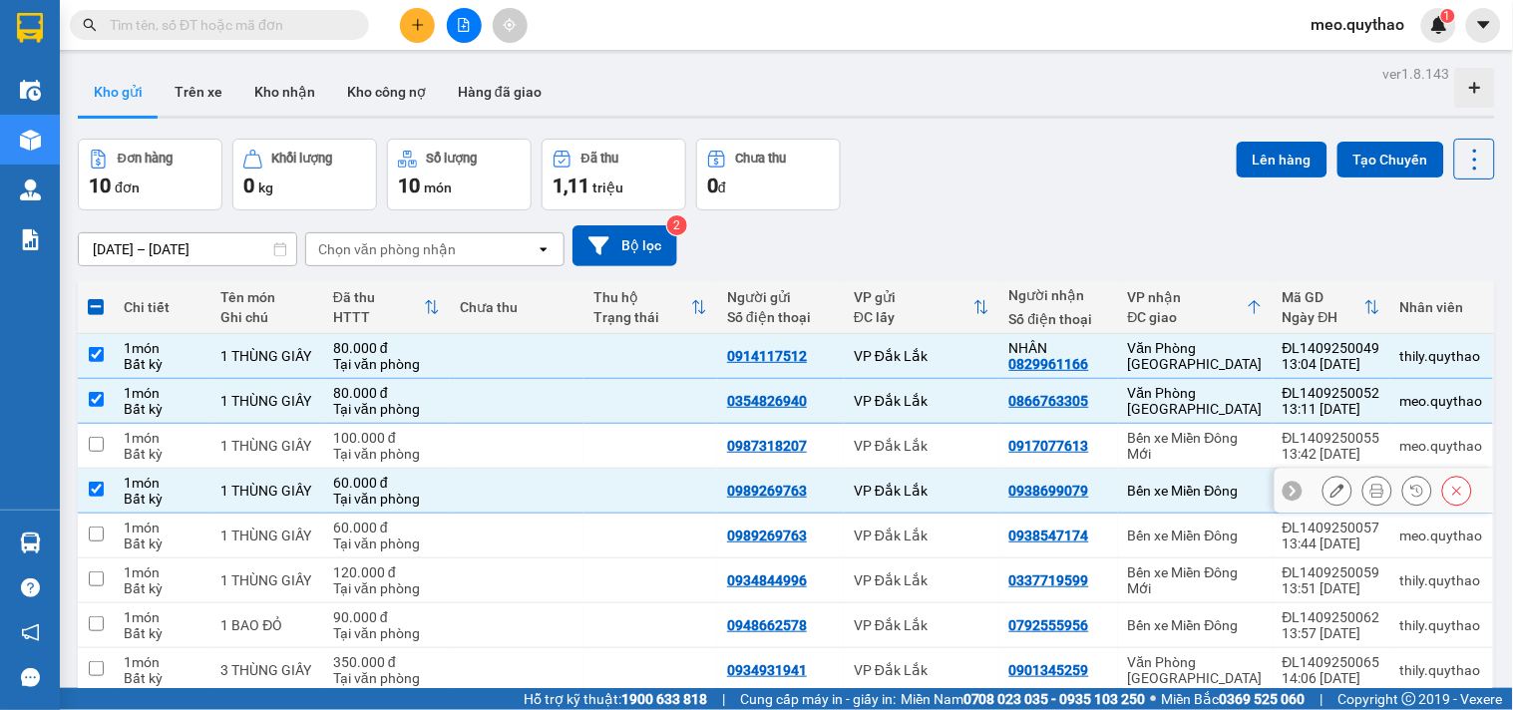
click at [1222, 502] on td "Bến xe Miền Đông" at bounding box center [1195, 491] width 155 height 45
checkbox input "false"
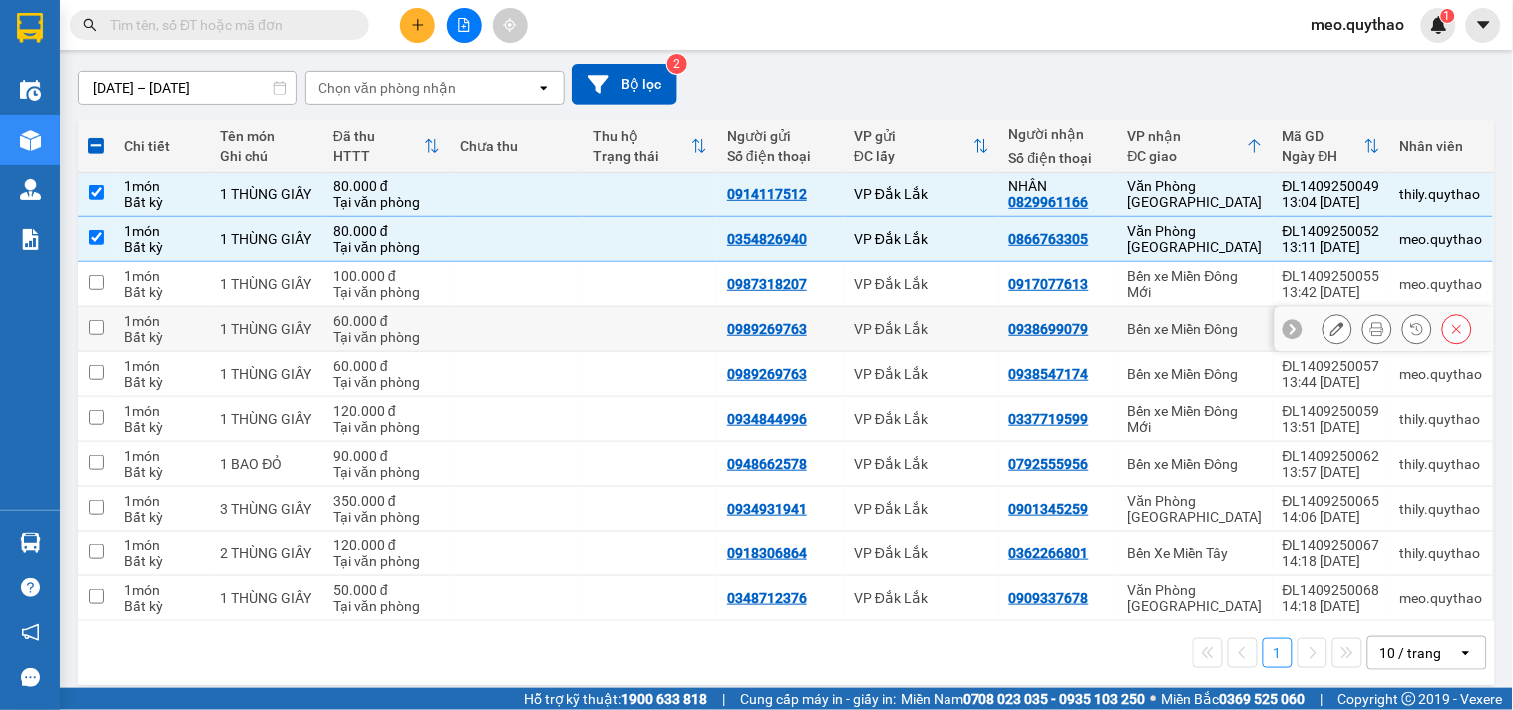
scroll to position [178, 0]
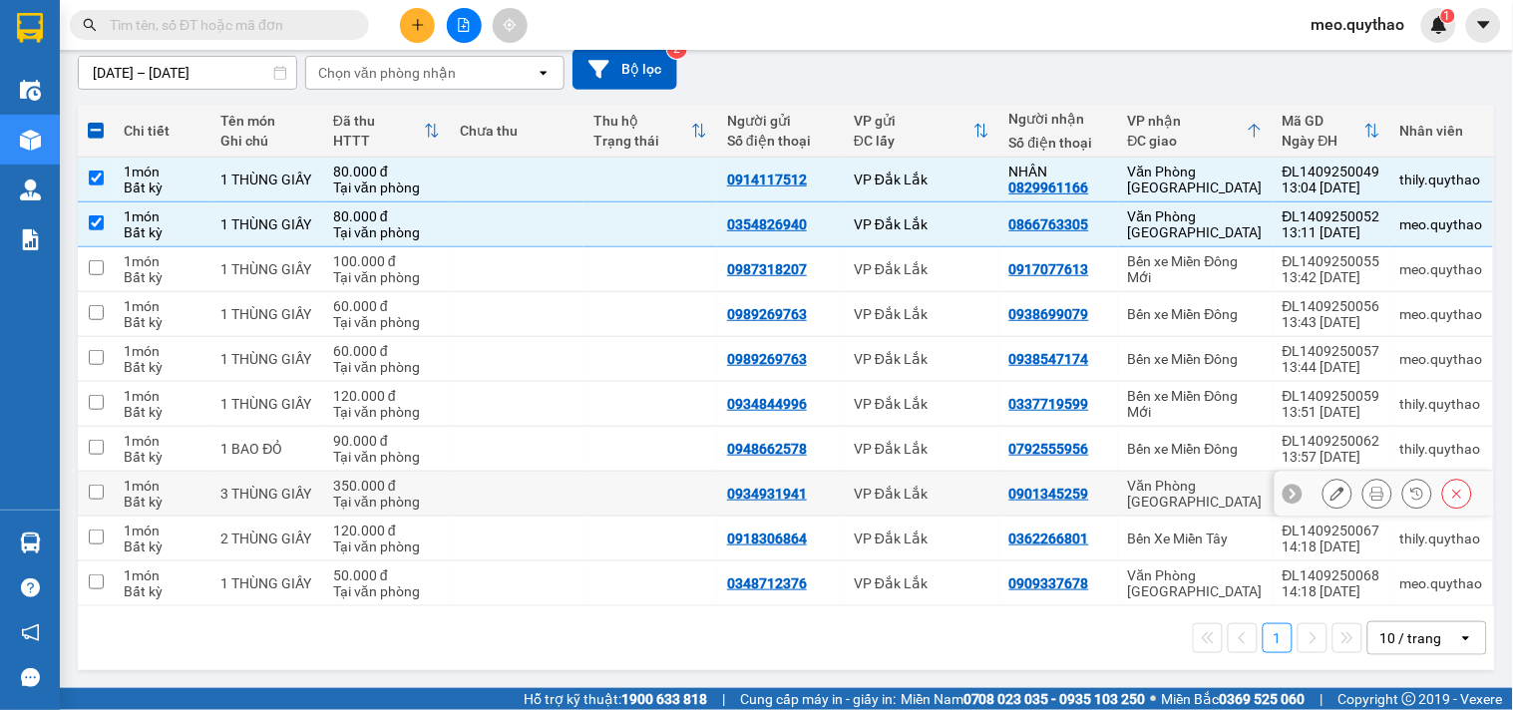
click at [1221, 505] on td "Văn Phòng [GEOGRAPHIC_DATA]" at bounding box center [1195, 494] width 155 height 45
checkbox input "true"
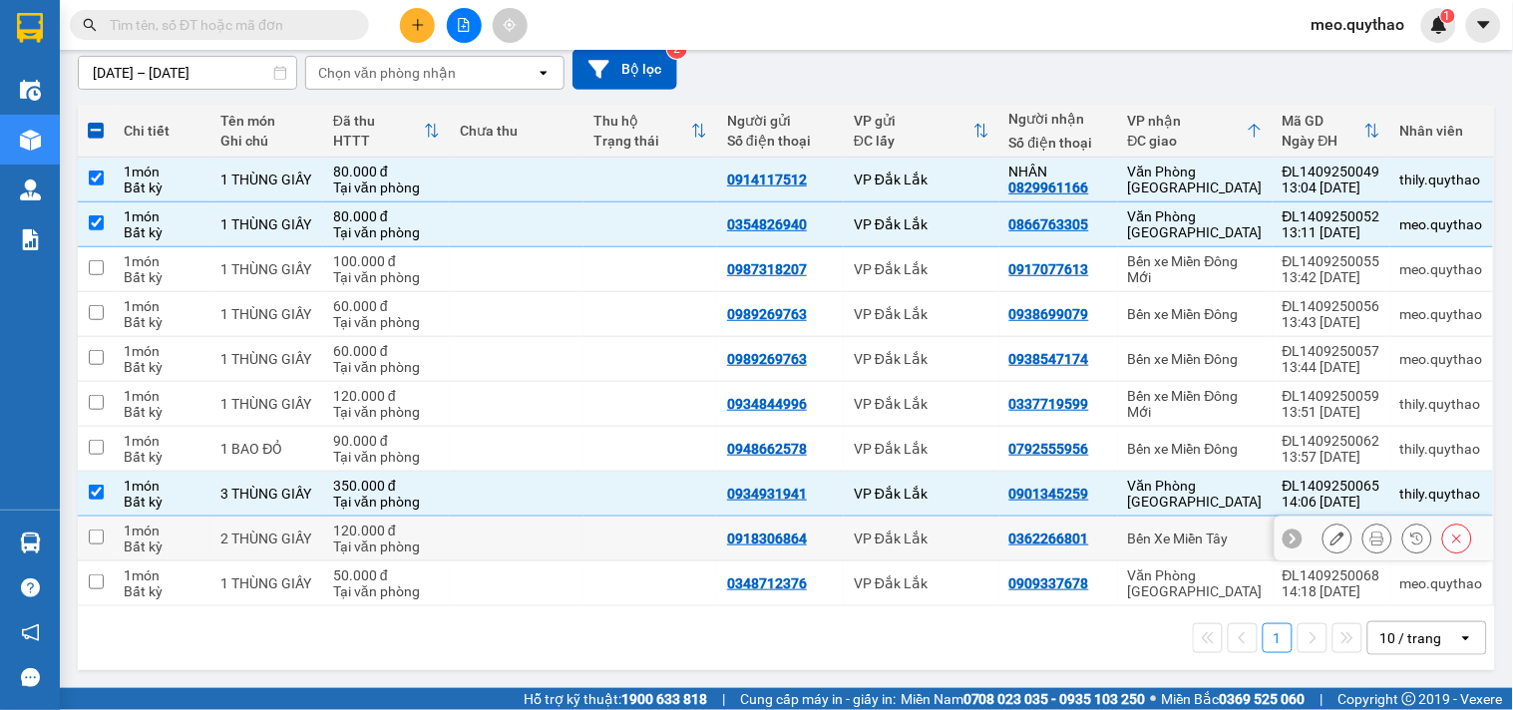
click at [1222, 544] on div "Bến Xe Miền Tây" at bounding box center [1195, 539] width 135 height 16
checkbox input "true"
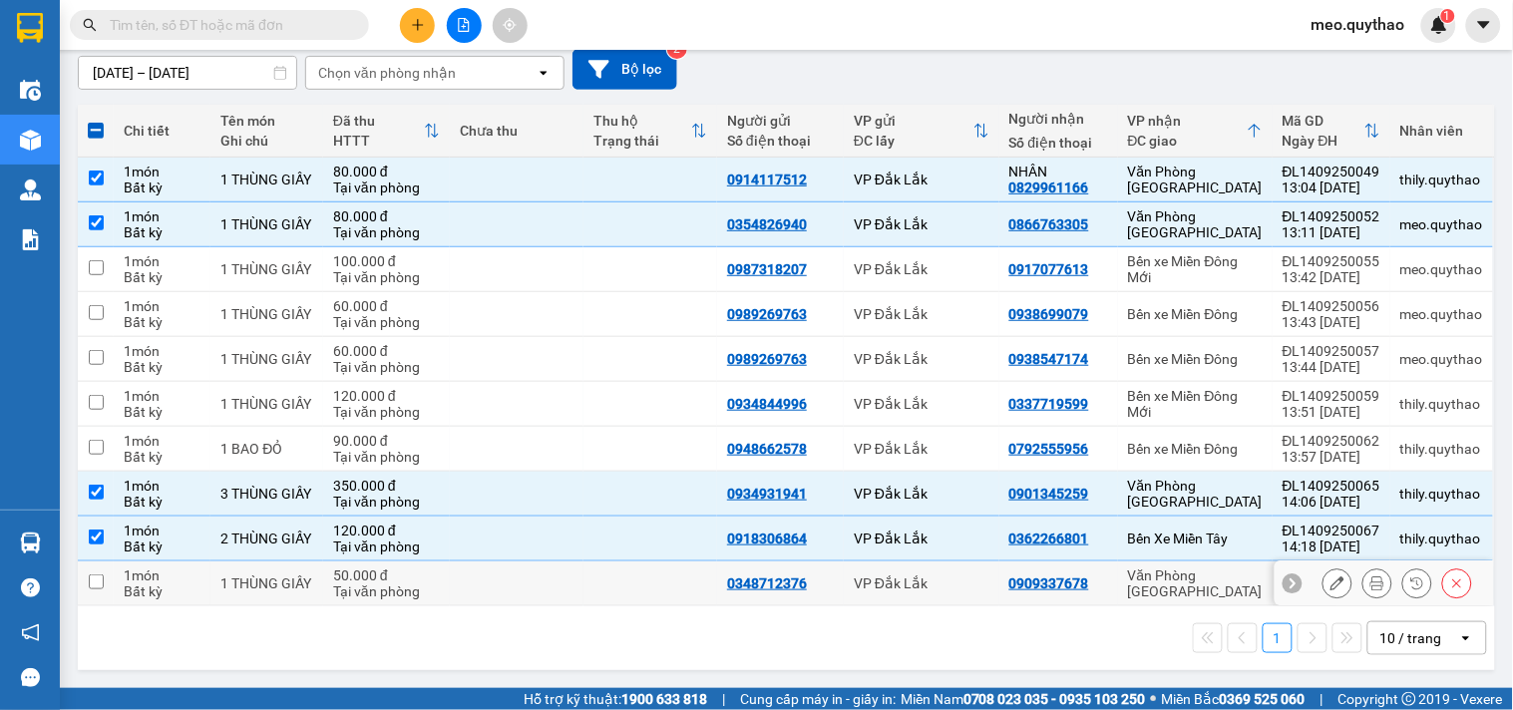
click at [1221, 583] on div "Văn Phòng [GEOGRAPHIC_DATA]" at bounding box center [1195, 583] width 135 height 32
checkbox input "true"
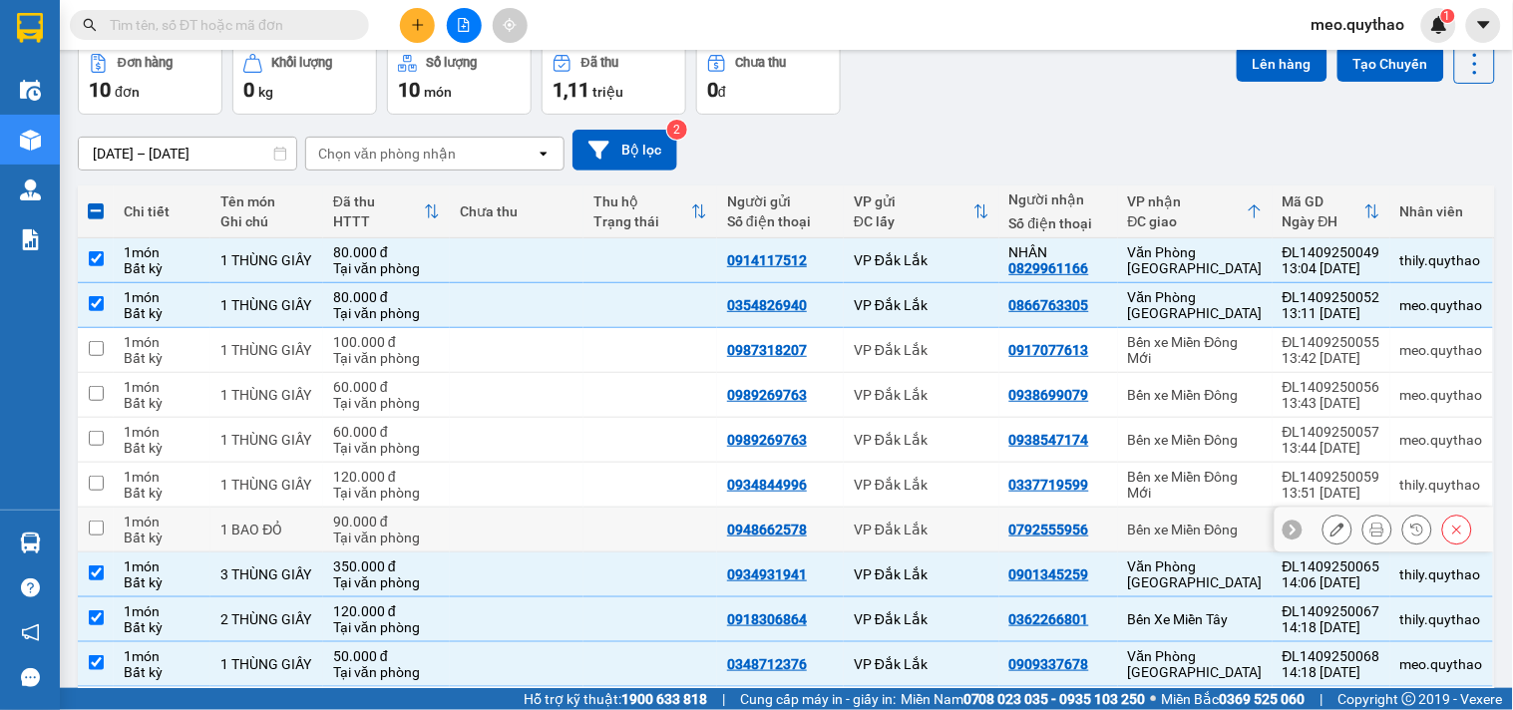
scroll to position [0, 0]
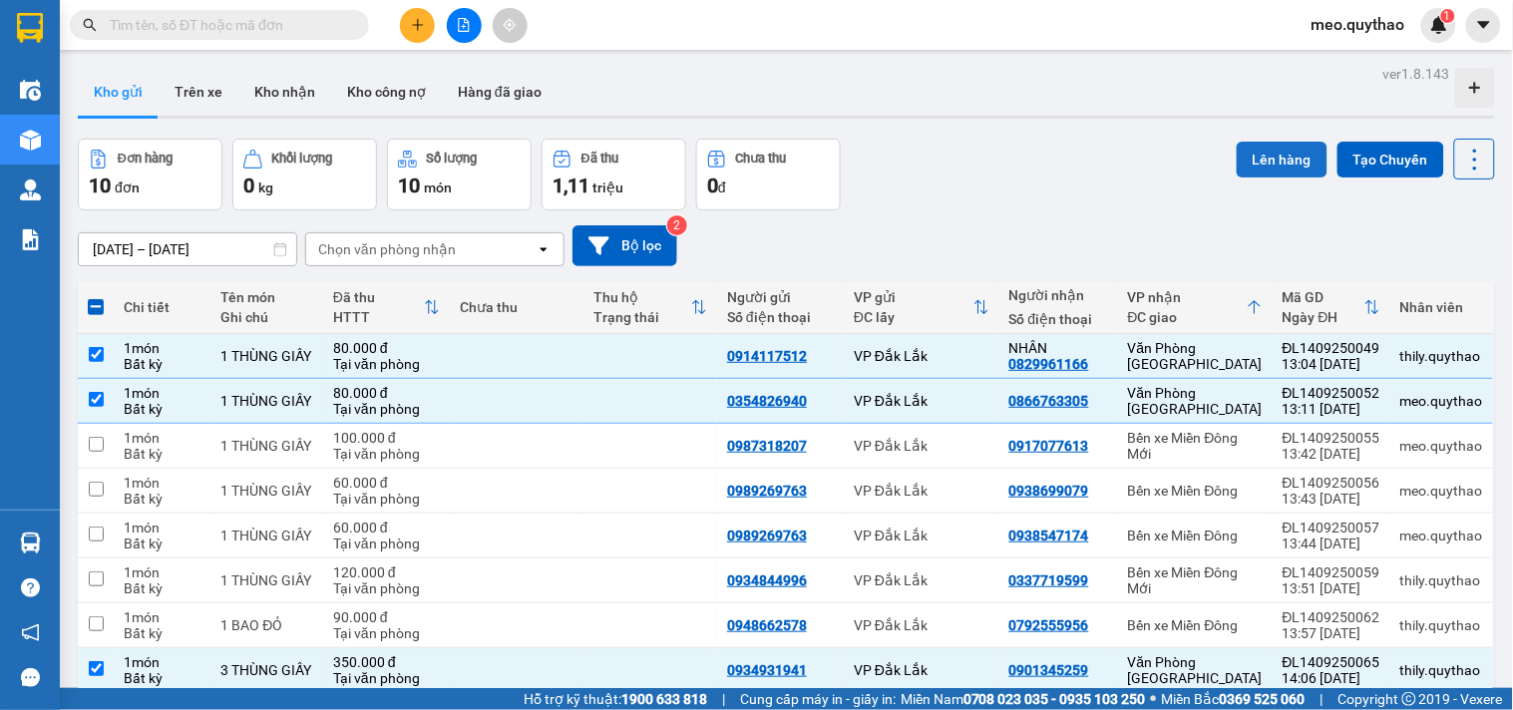
click at [1259, 148] on button "Lên hàng" at bounding box center [1282, 160] width 91 height 36
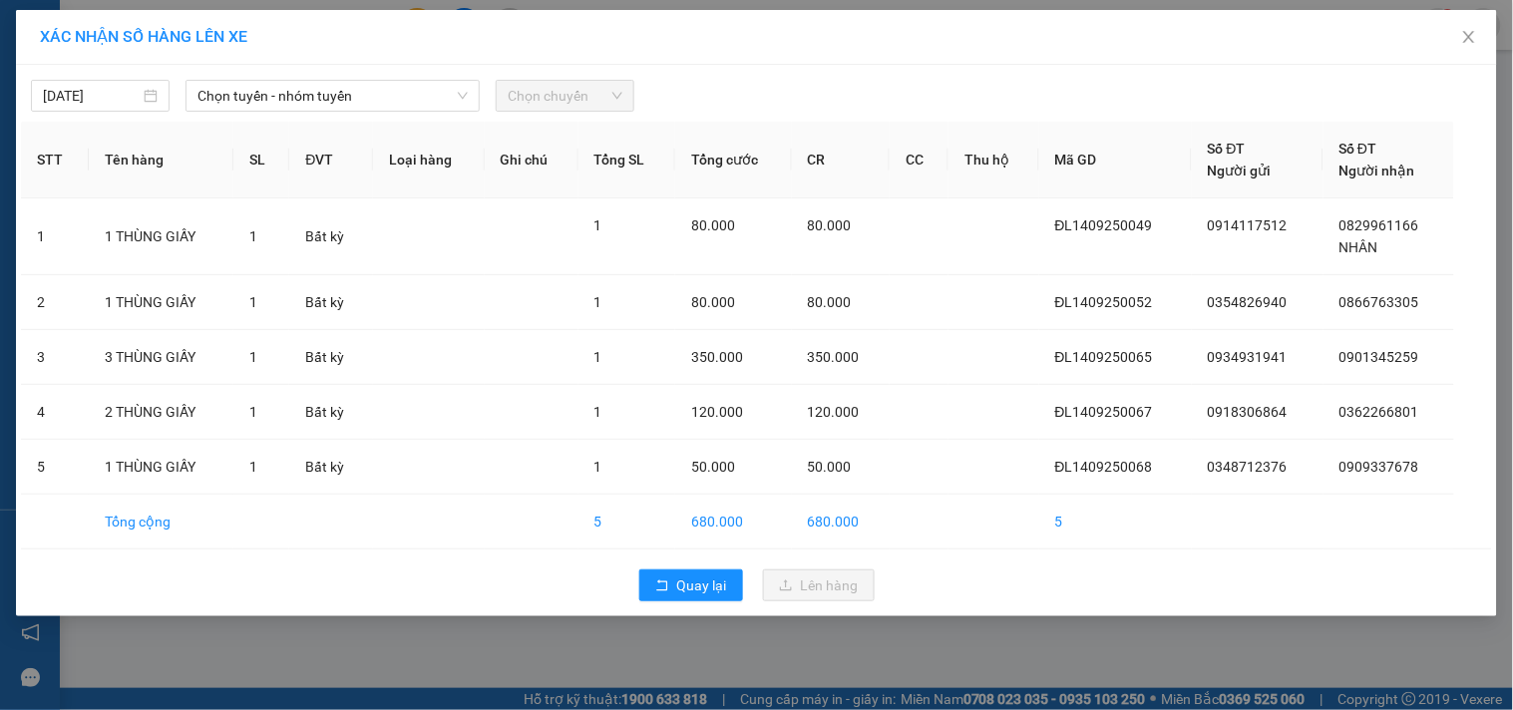
click at [412, 113] on div "[DATE] Chọn tuyến - nhóm tuyến Chọn chuyến STT Tên hàng SL ĐVT Loại hàng Ghi ch…" at bounding box center [756, 341] width 1481 height 552
click at [376, 93] on span "Chọn tuyến - nhóm tuyến" at bounding box center [332, 96] width 270 height 30
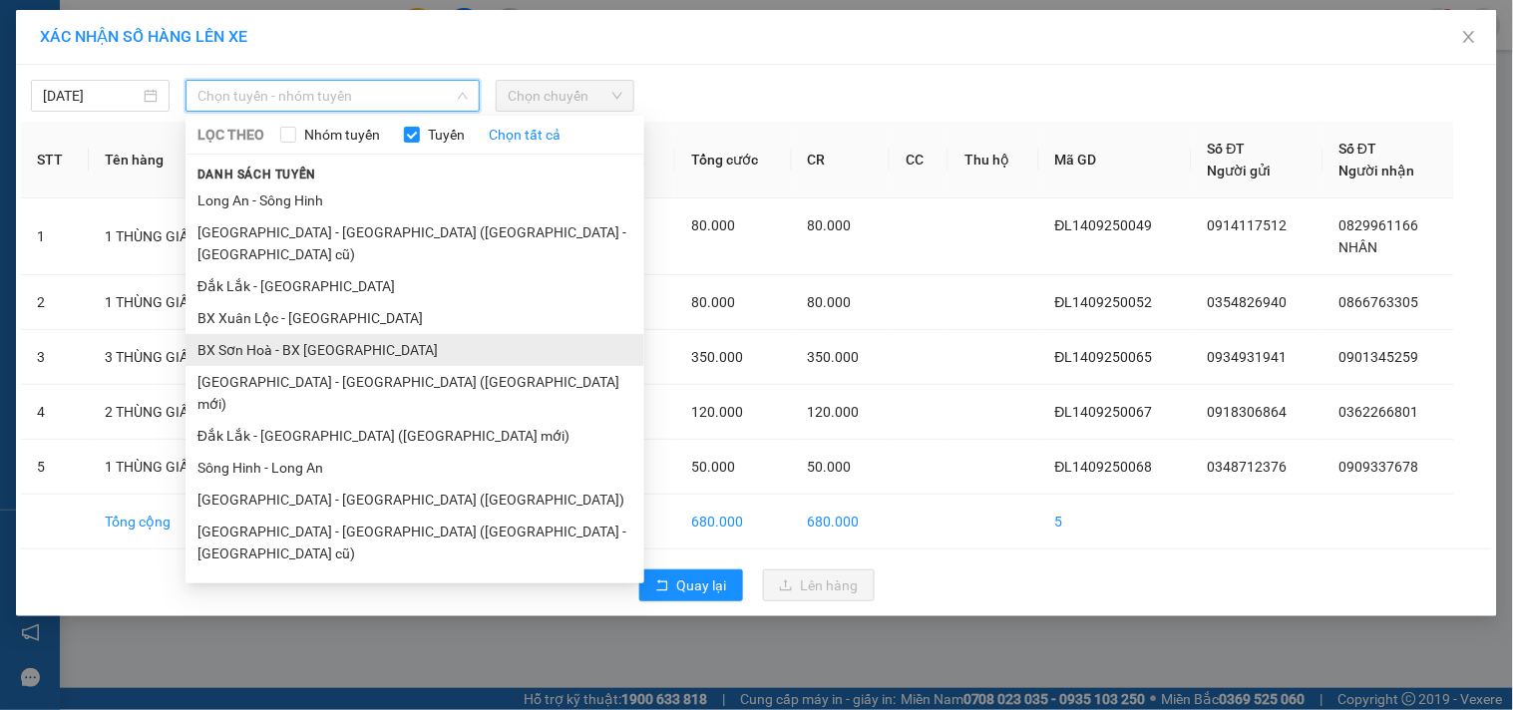
scroll to position [120, 0]
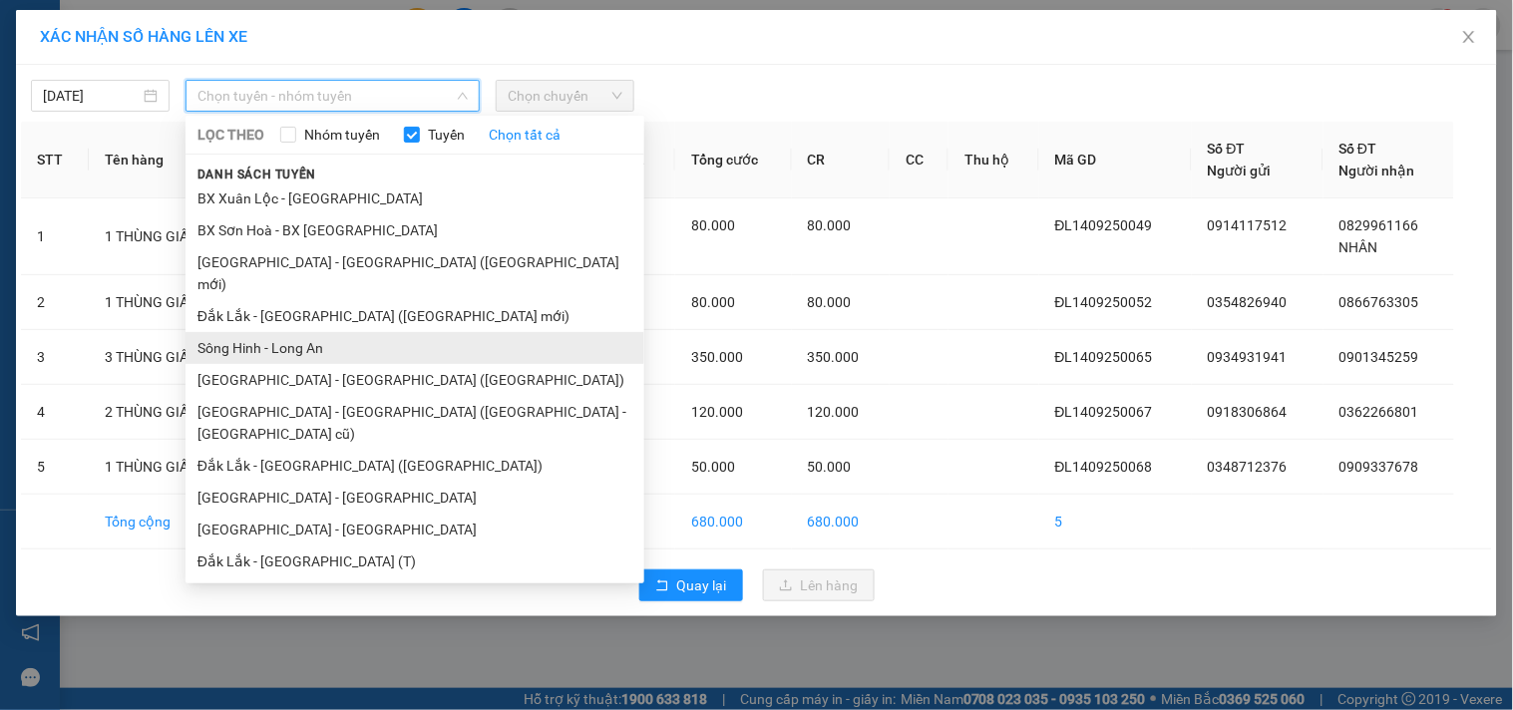
click at [356, 332] on li "Sông Hinh - Long An" at bounding box center [415, 348] width 459 height 32
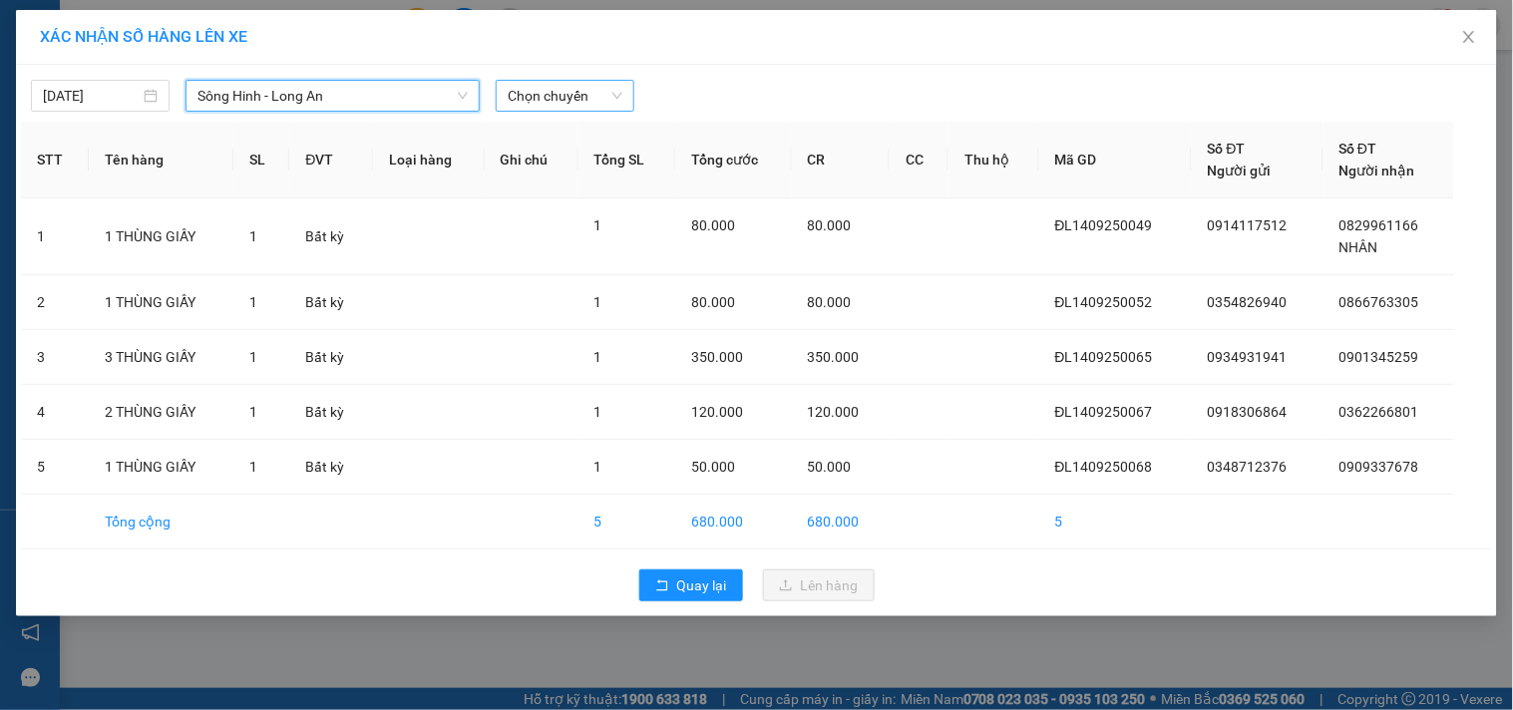
click at [585, 102] on span "Chọn chuyến" at bounding box center [565, 96] width 115 height 30
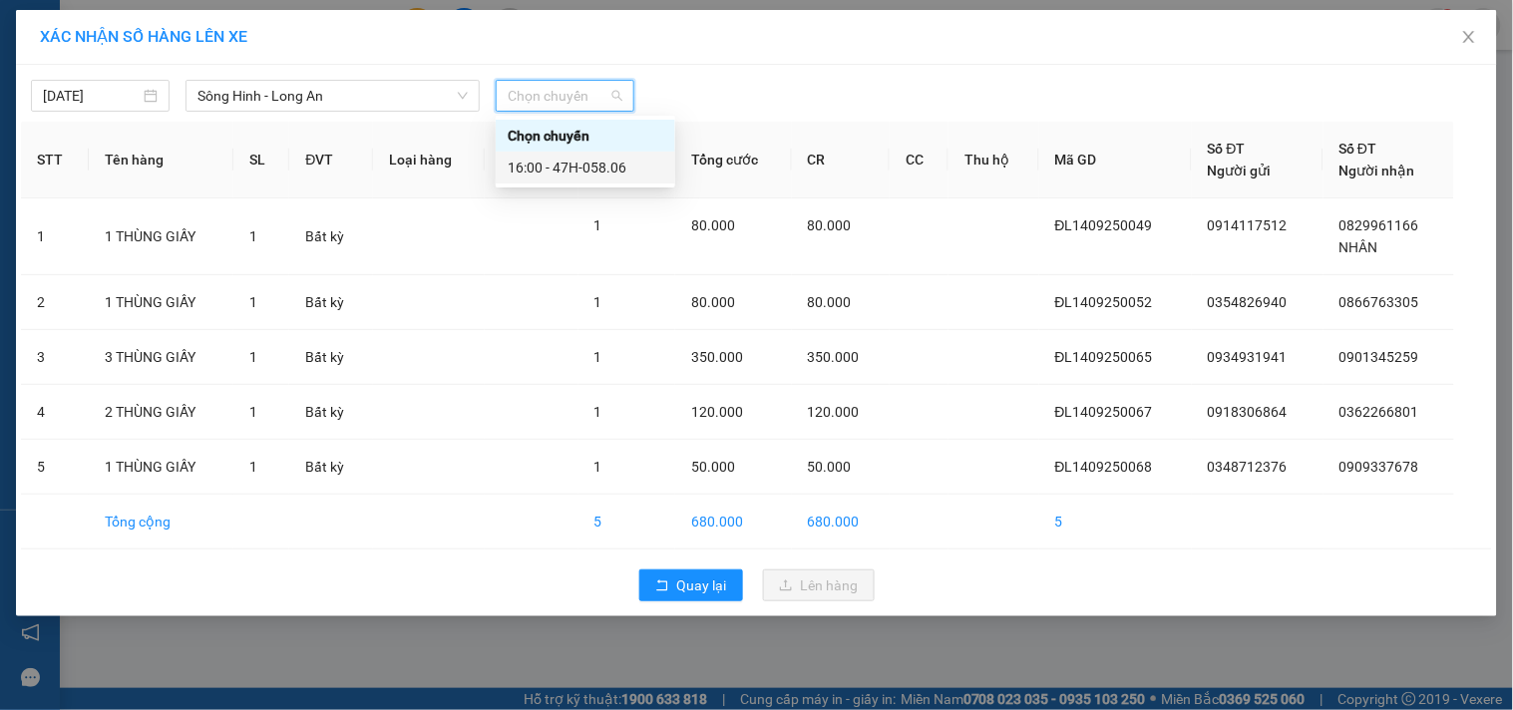
click at [608, 157] on div "16:00 - 47H-058.06" at bounding box center [586, 168] width 156 height 22
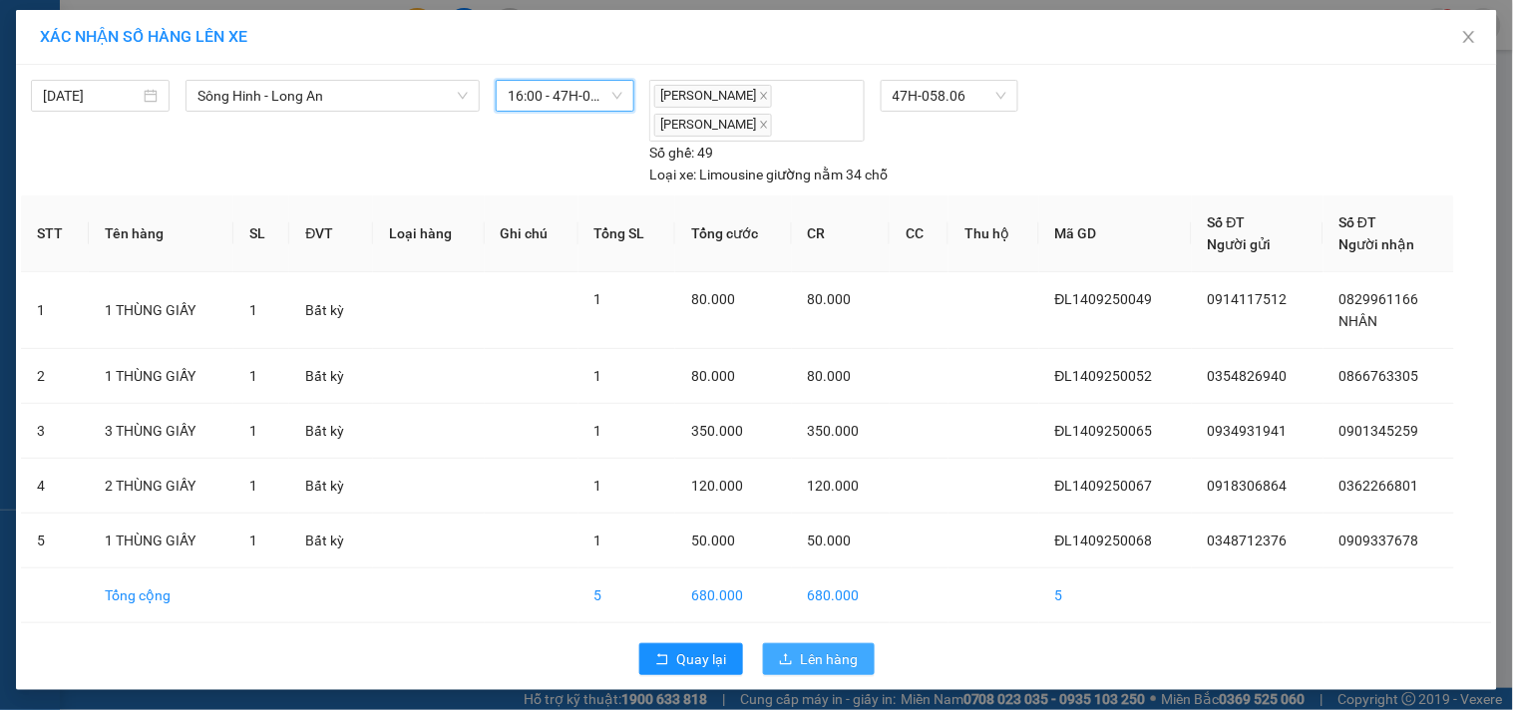
click at [820, 658] on span "Lên hàng" at bounding box center [830, 659] width 58 height 22
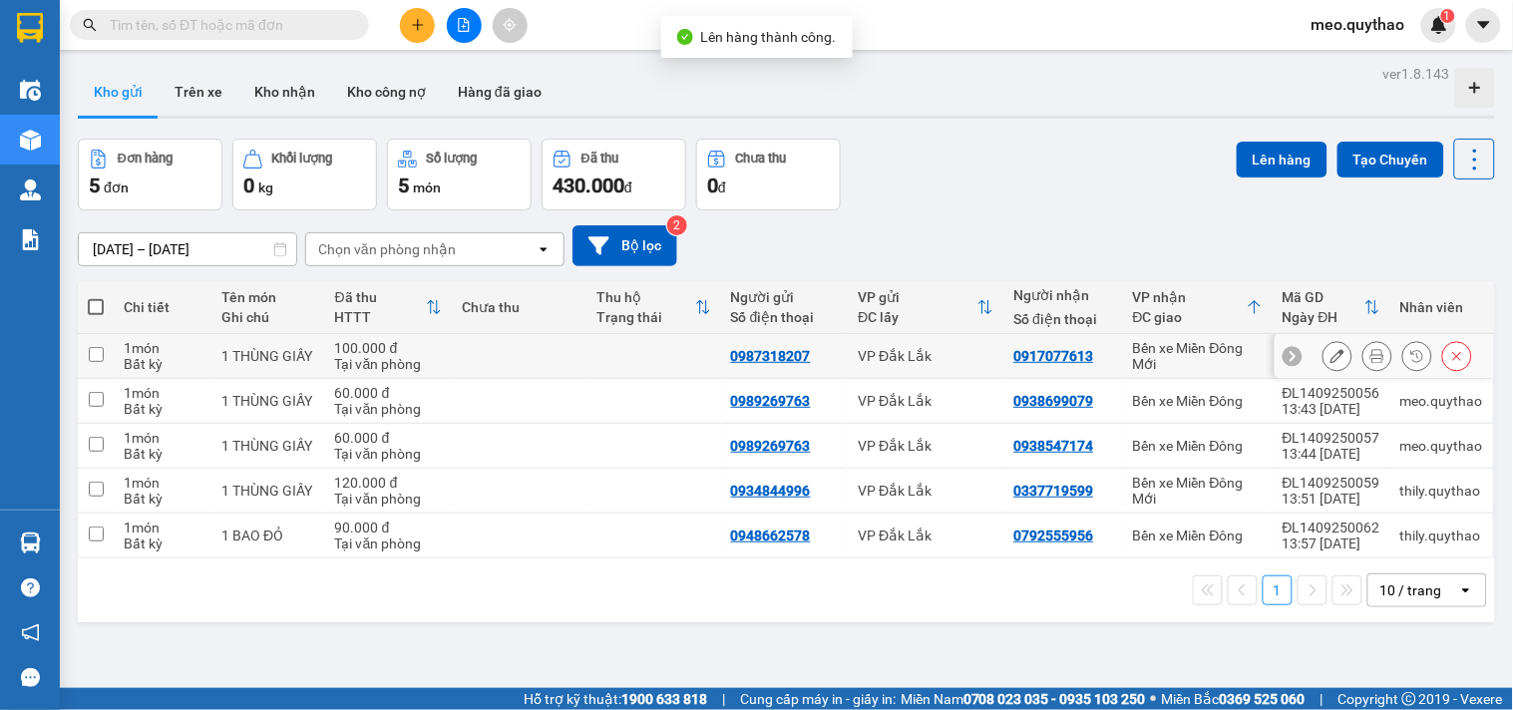
click at [1188, 349] on div "Bến xe Miền Đông Mới" at bounding box center [1198, 356] width 130 height 32
checkbox input "true"
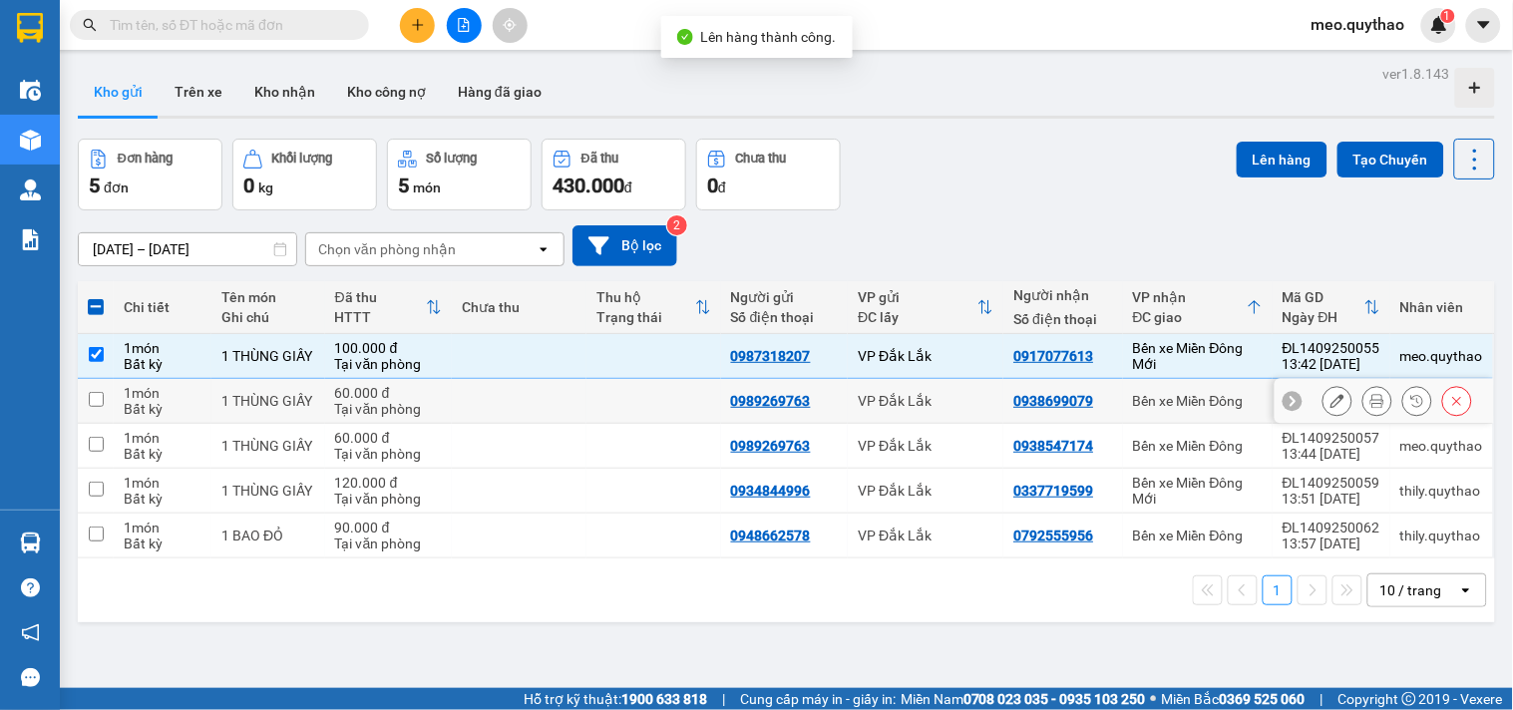
click at [1187, 393] on div "Bến xe Miền Đông" at bounding box center [1198, 401] width 130 height 16
checkbox input "true"
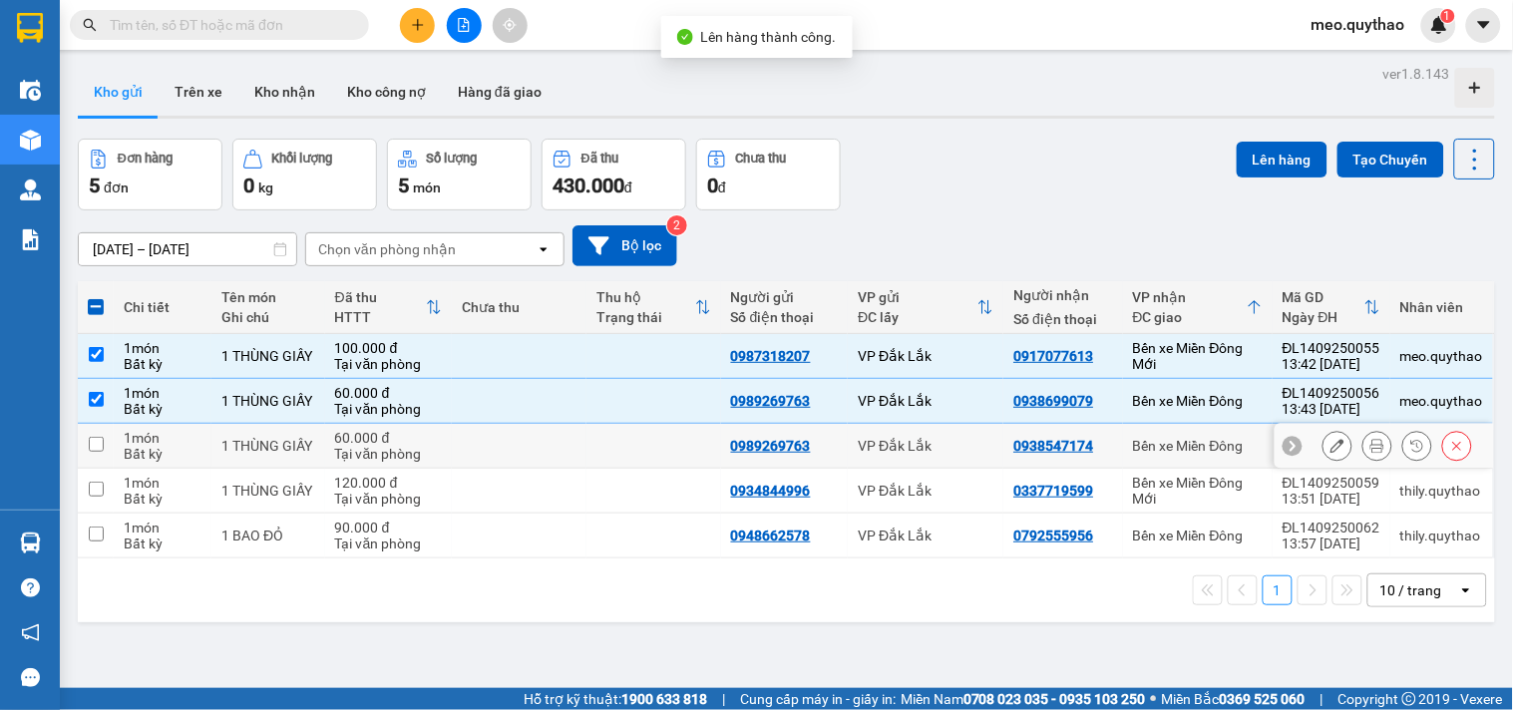
click at [1190, 461] on td "Bến xe Miền Đông" at bounding box center [1198, 446] width 150 height 45
checkbox input "true"
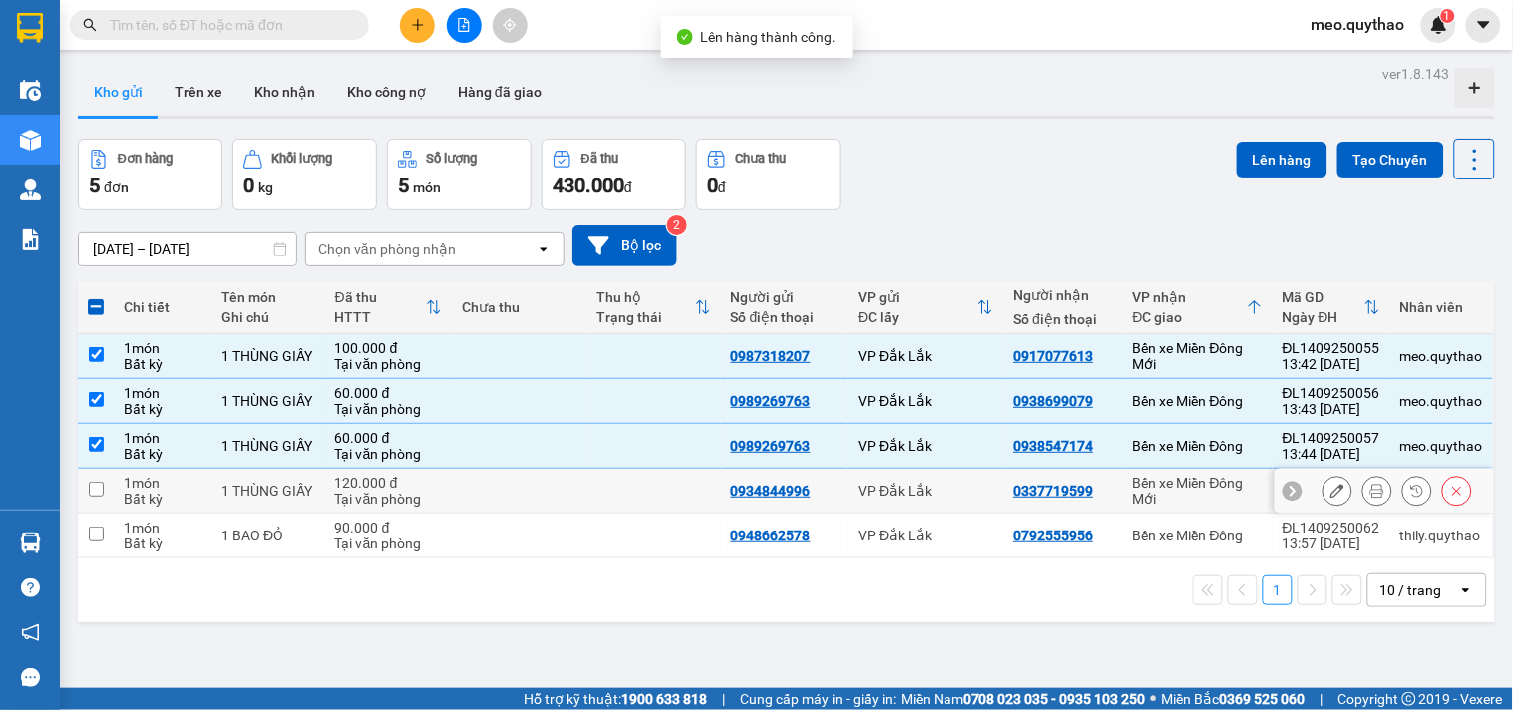
click at [1191, 492] on div "Bến xe Miền Đông Mới" at bounding box center [1198, 491] width 130 height 32
checkbox input "true"
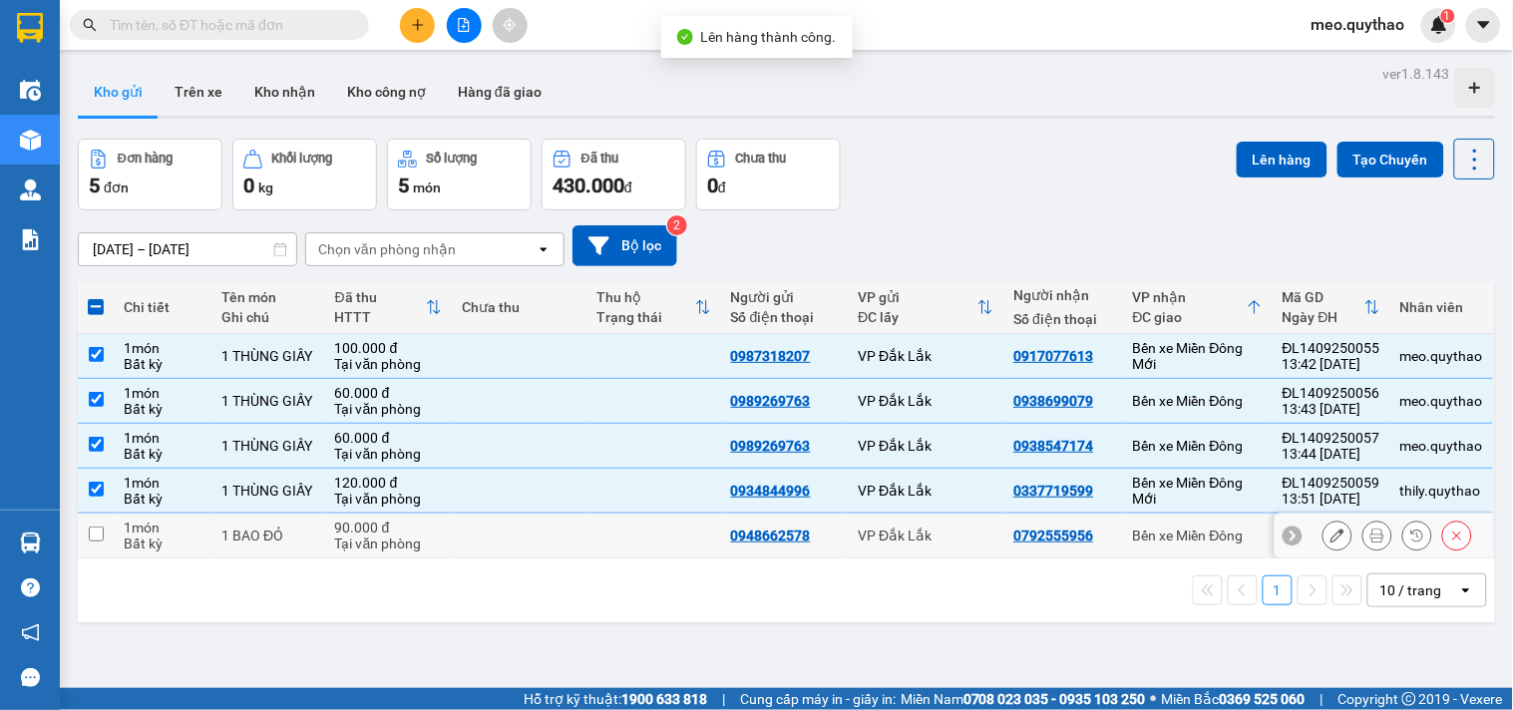
click at [1194, 542] on div "Bến xe Miền Đông" at bounding box center [1198, 536] width 130 height 16
checkbox input "true"
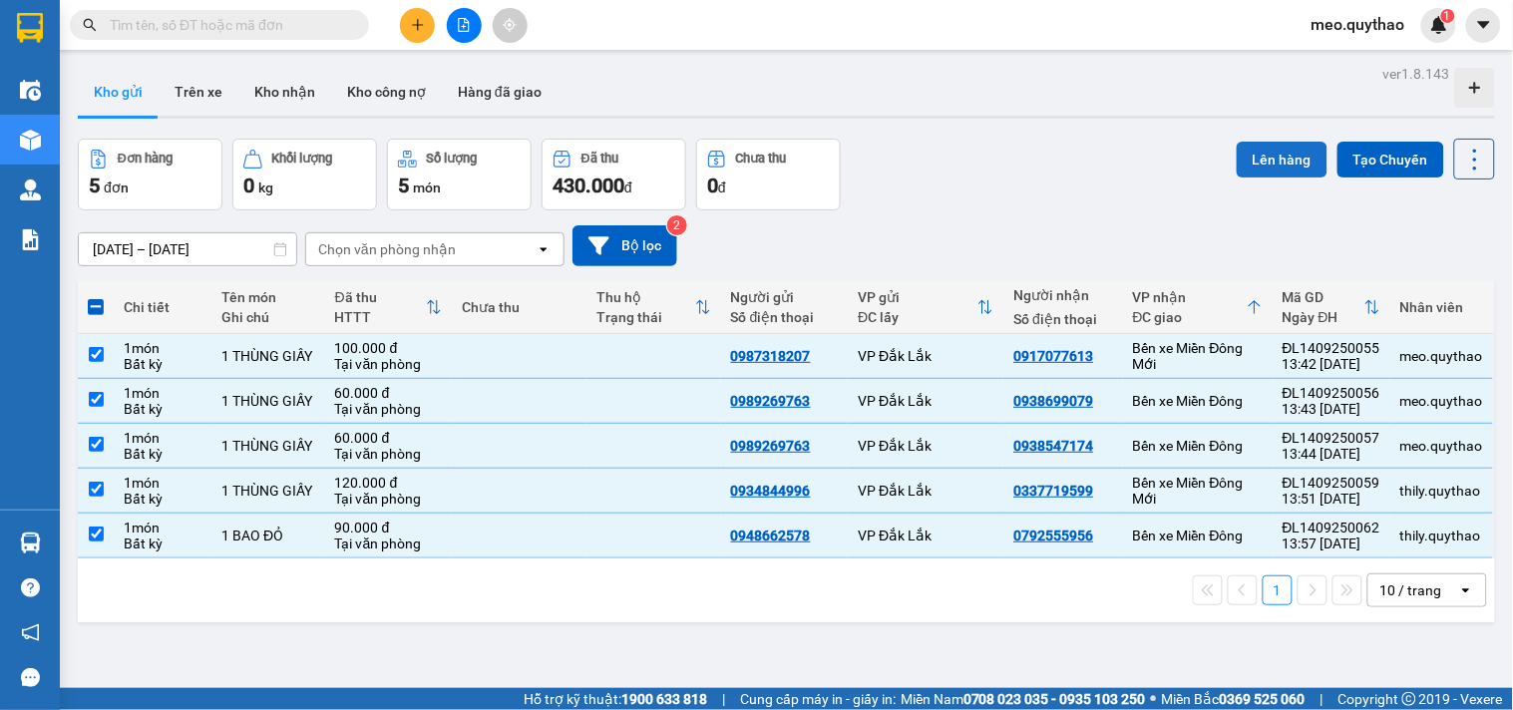
click at [1242, 162] on button "Lên hàng" at bounding box center [1282, 160] width 91 height 36
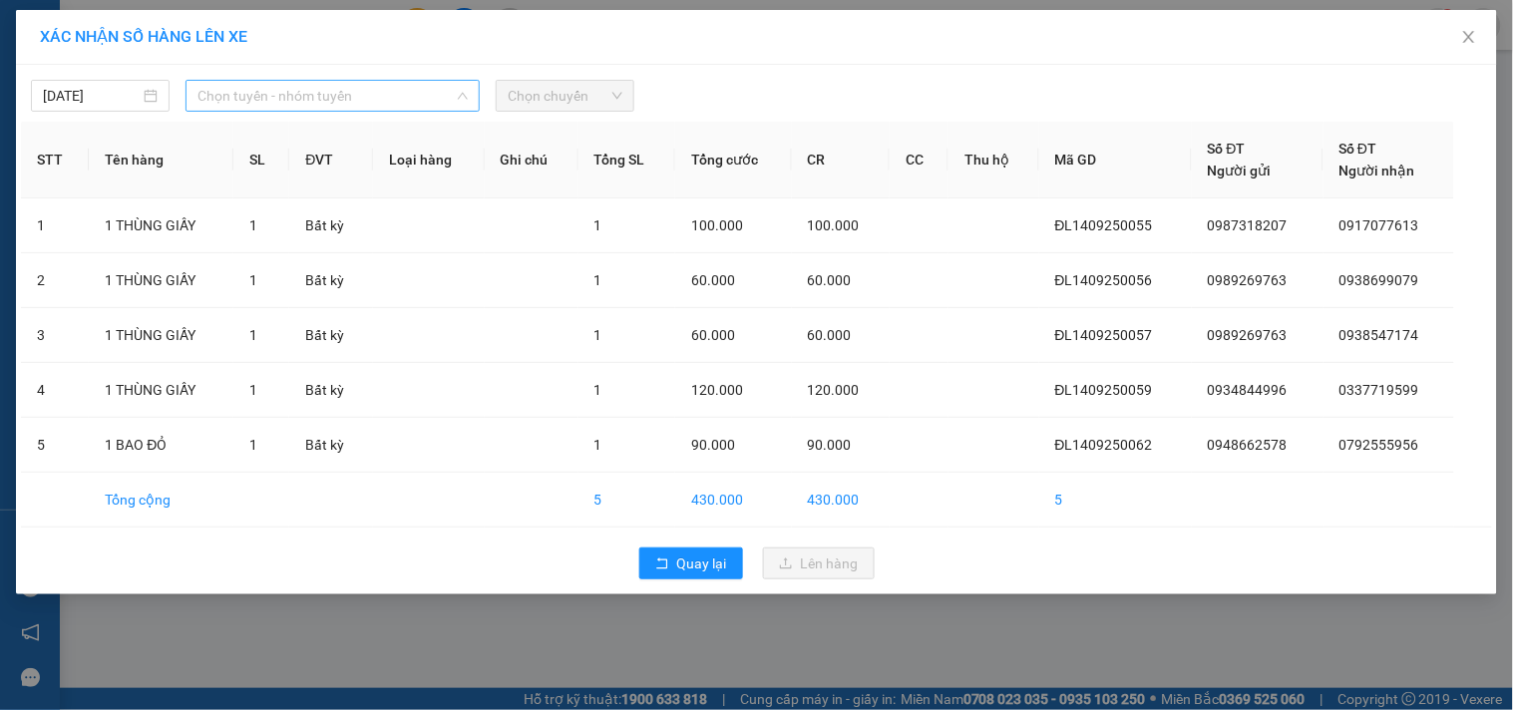
click at [360, 96] on span "Chọn tuyến - nhóm tuyến" at bounding box center [332, 96] width 270 height 30
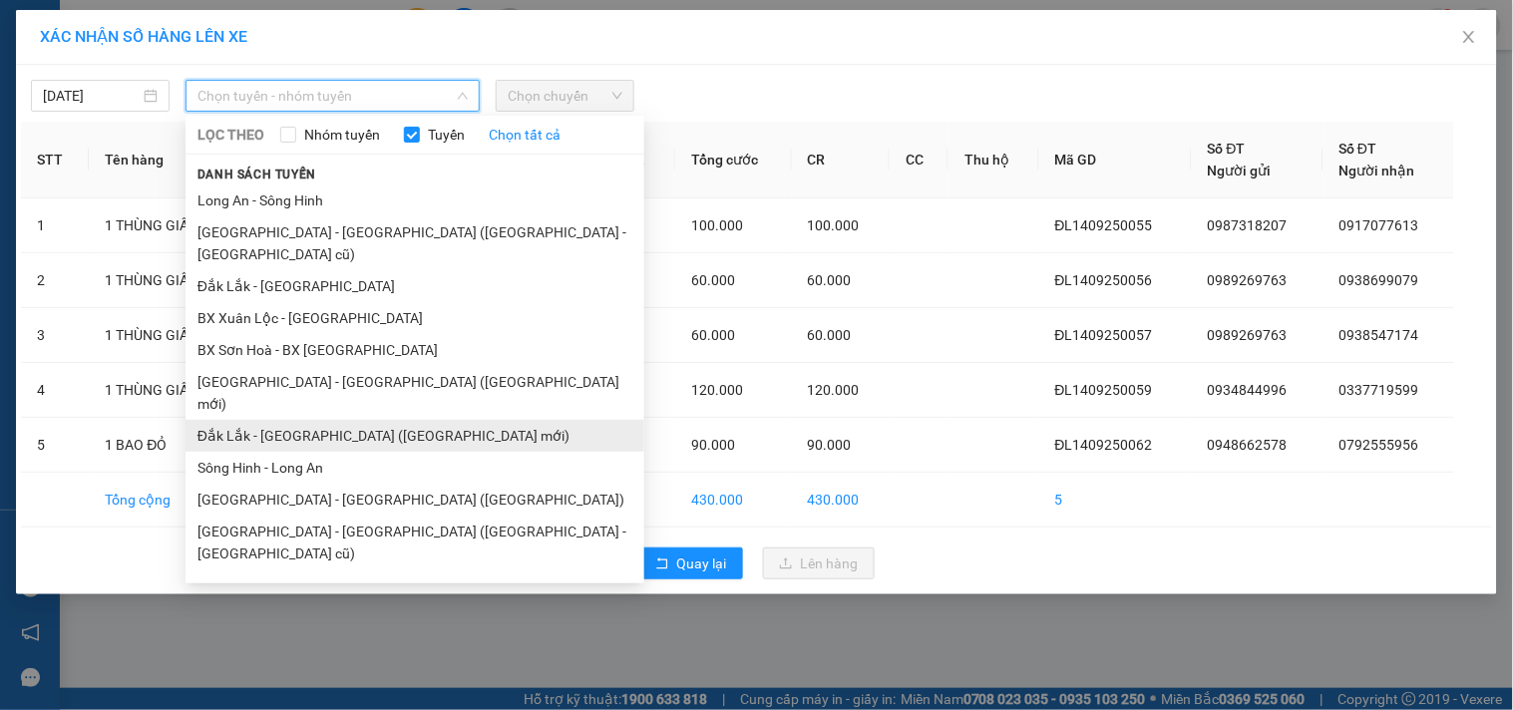
click at [392, 420] on li "Đắk Lắk - [GEOGRAPHIC_DATA] ([GEOGRAPHIC_DATA] mới)" at bounding box center [415, 436] width 459 height 32
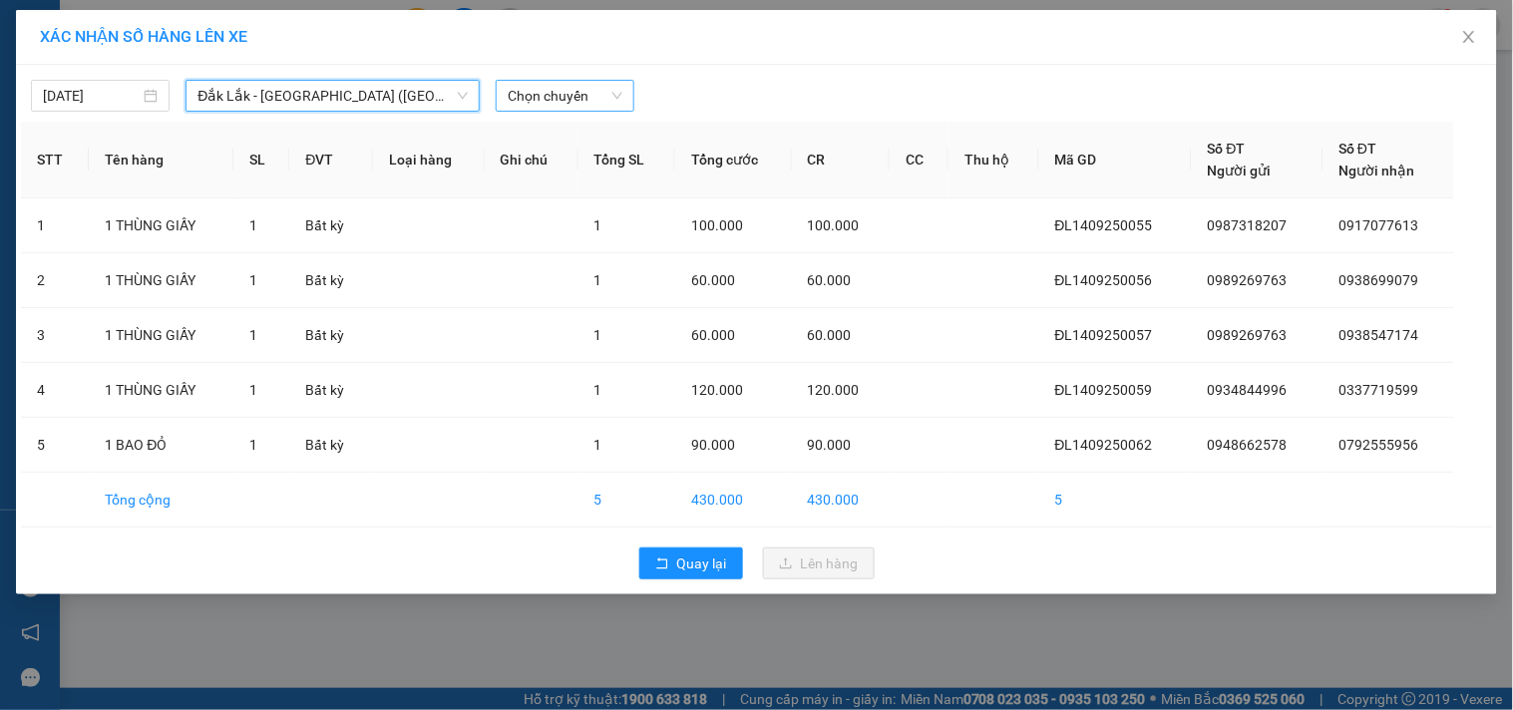
click at [553, 86] on span "Chọn chuyến" at bounding box center [565, 96] width 115 height 30
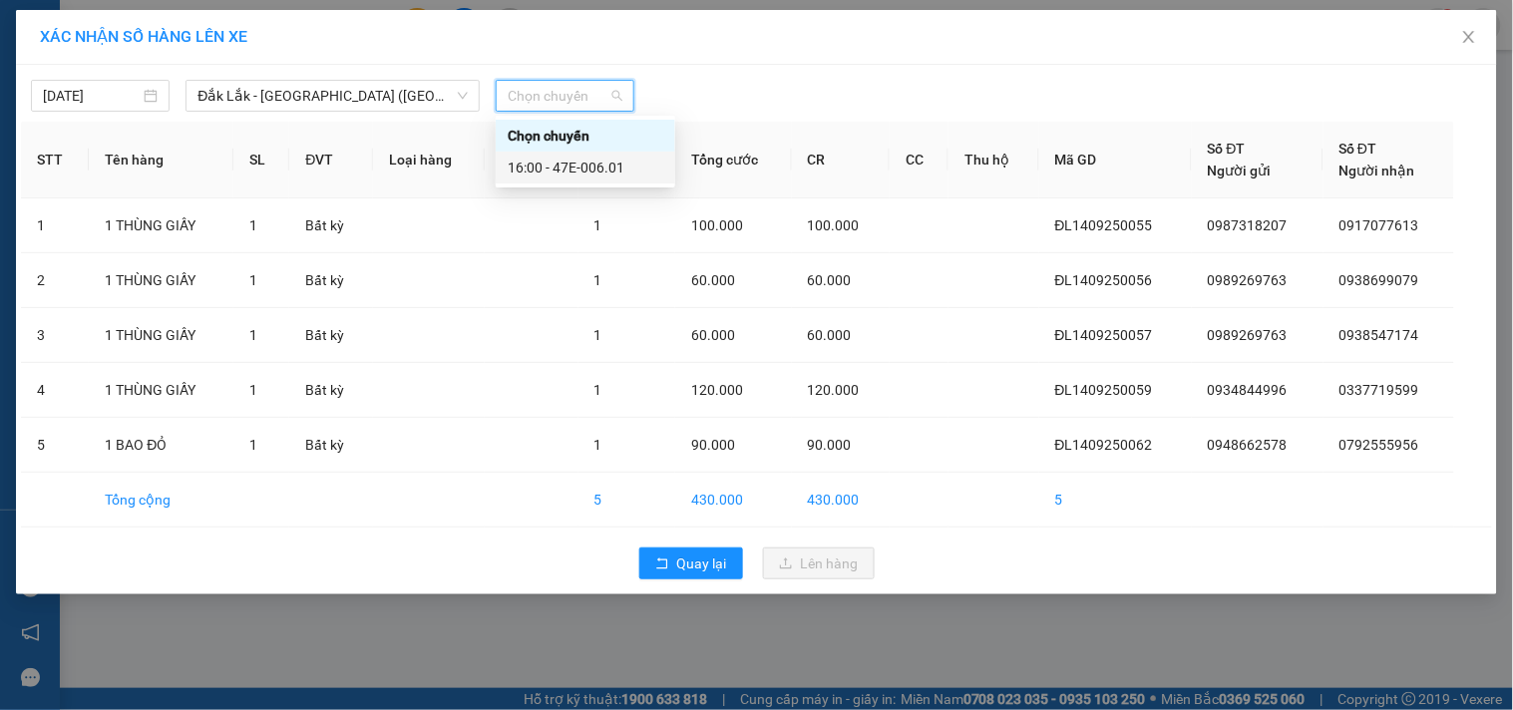
click at [608, 167] on div "16:00 - 47E-006.01" at bounding box center [586, 168] width 156 height 22
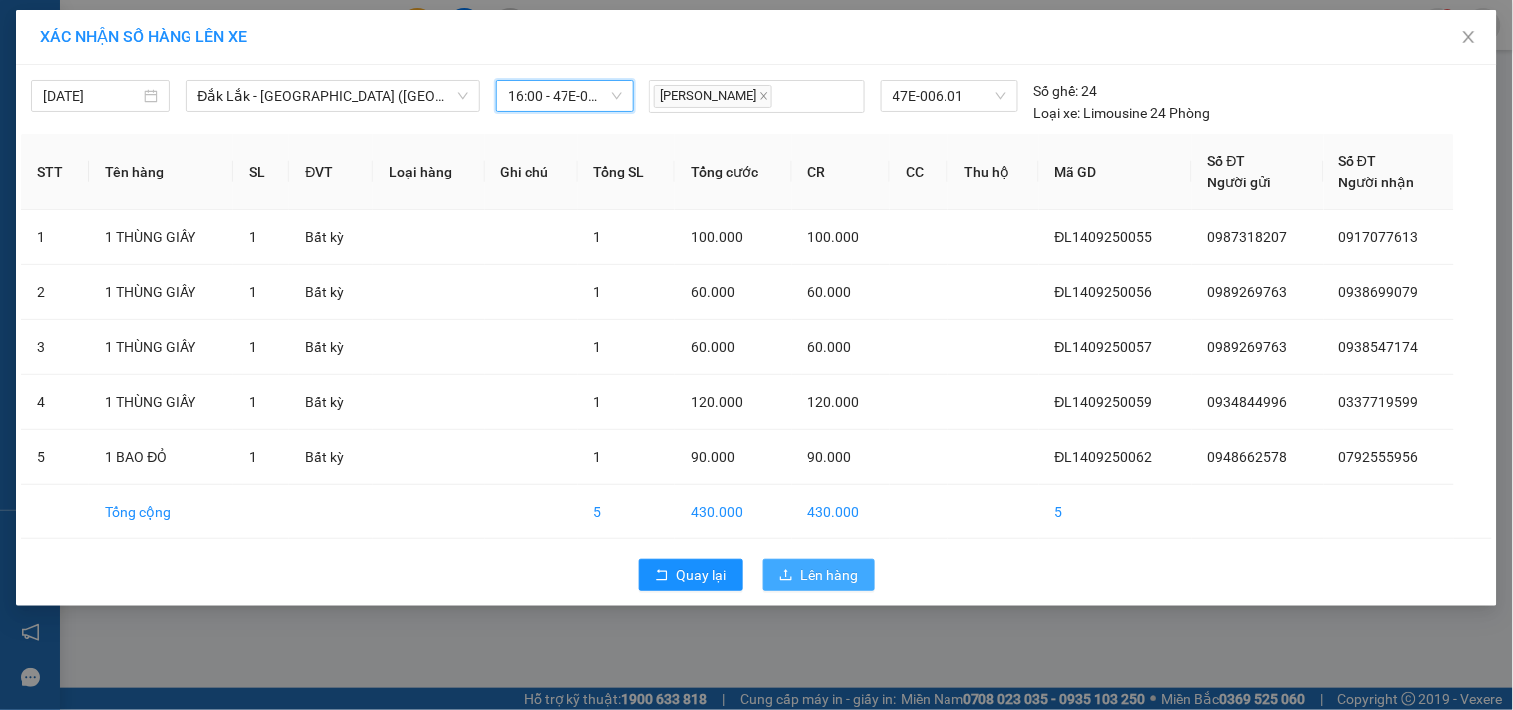
click at [790, 580] on icon "upload" at bounding box center [786, 575] width 14 height 14
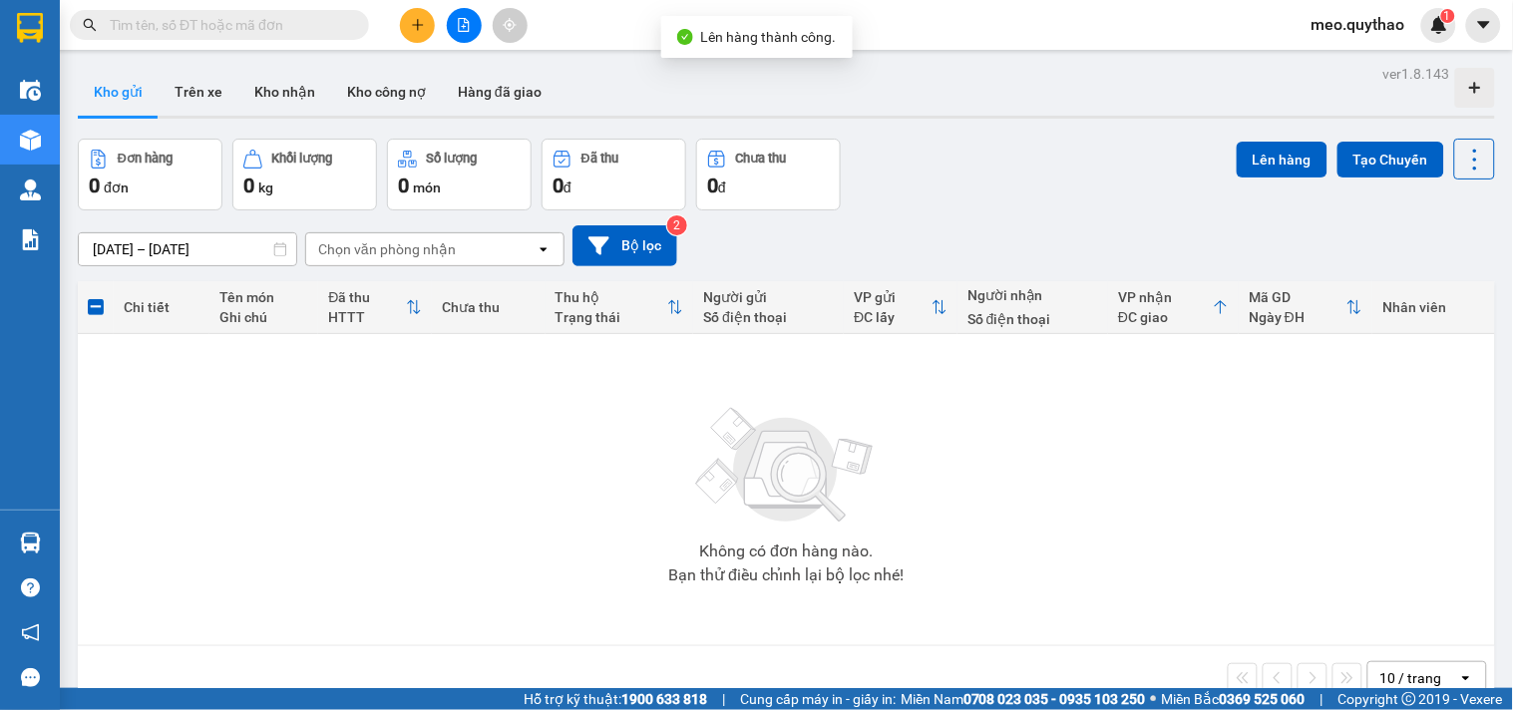
click at [453, 31] on button at bounding box center [464, 25] width 35 height 35
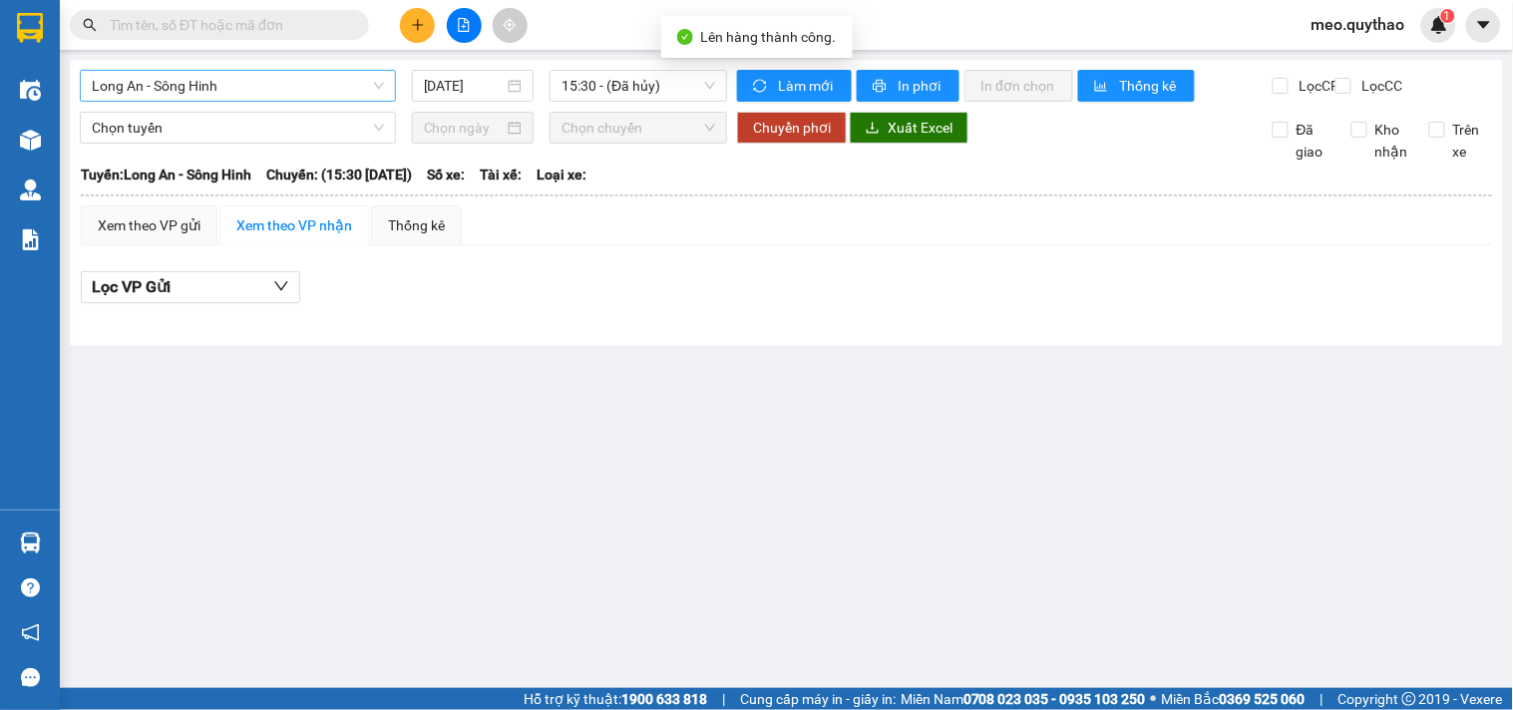
click at [270, 86] on span "Long An - Sông Hinh" at bounding box center [238, 86] width 292 height 30
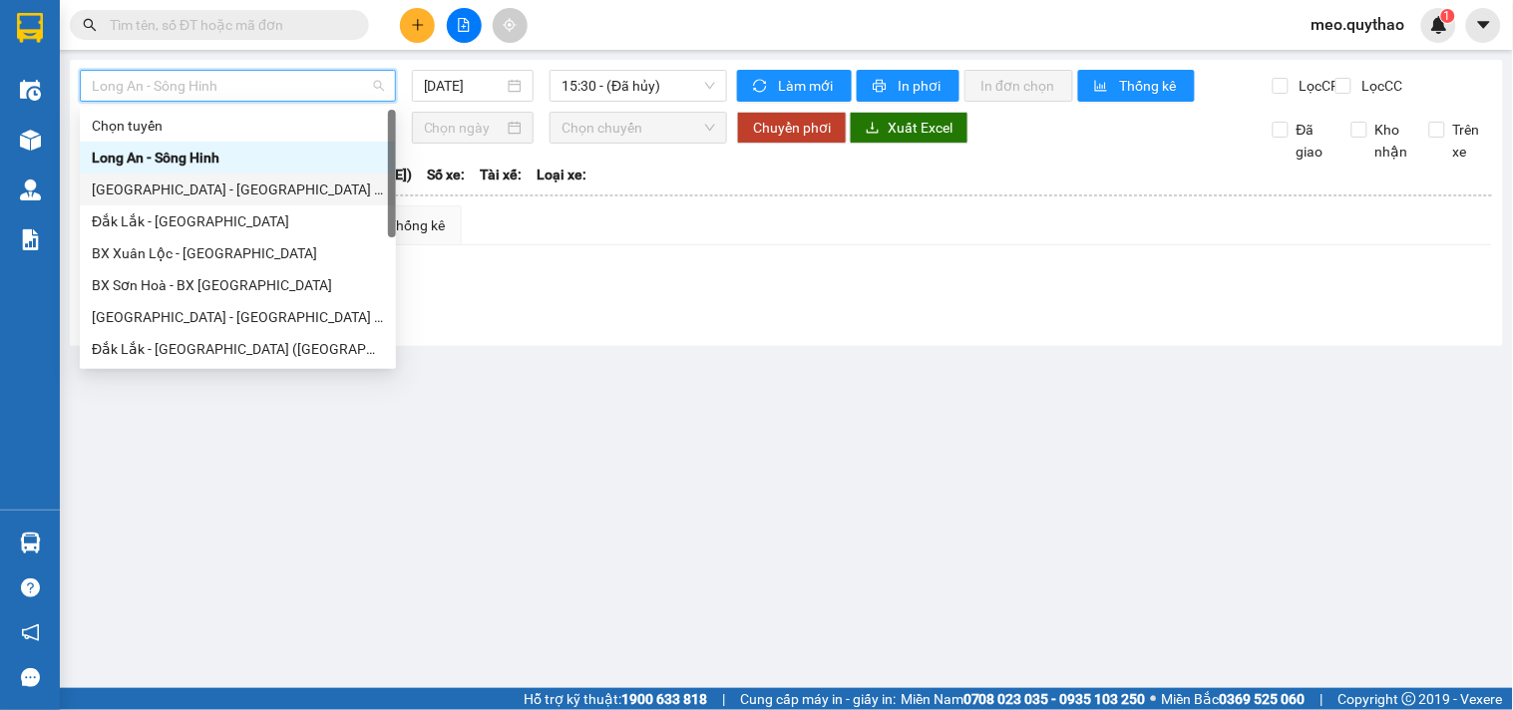
click at [264, 202] on div "[GEOGRAPHIC_DATA] - [GEOGRAPHIC_DATA] ([GEOGRAPHIC_DATA] - [GEOGRAPHIC_DATA] cũ)" at bounding box center [238, 190] width 316 height 32
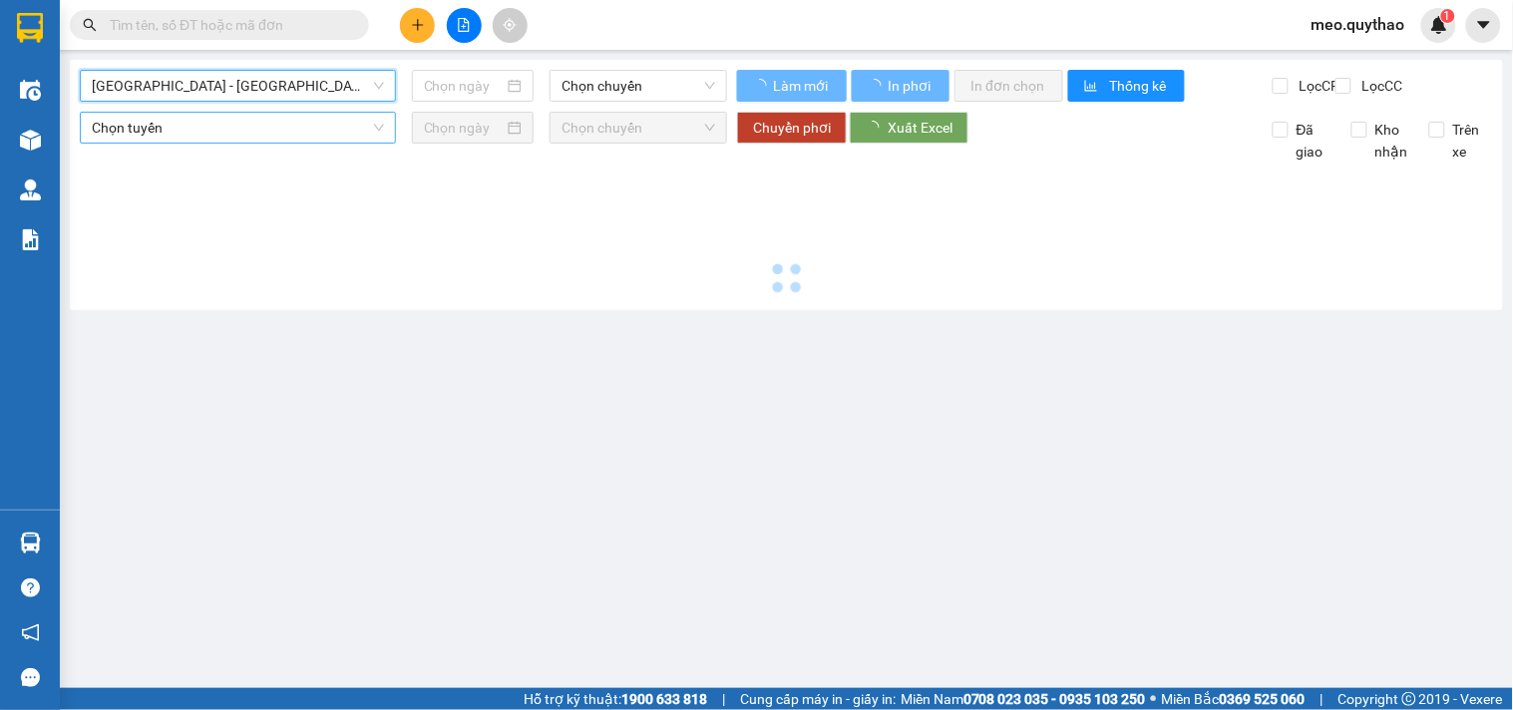
type input "[DATE]"
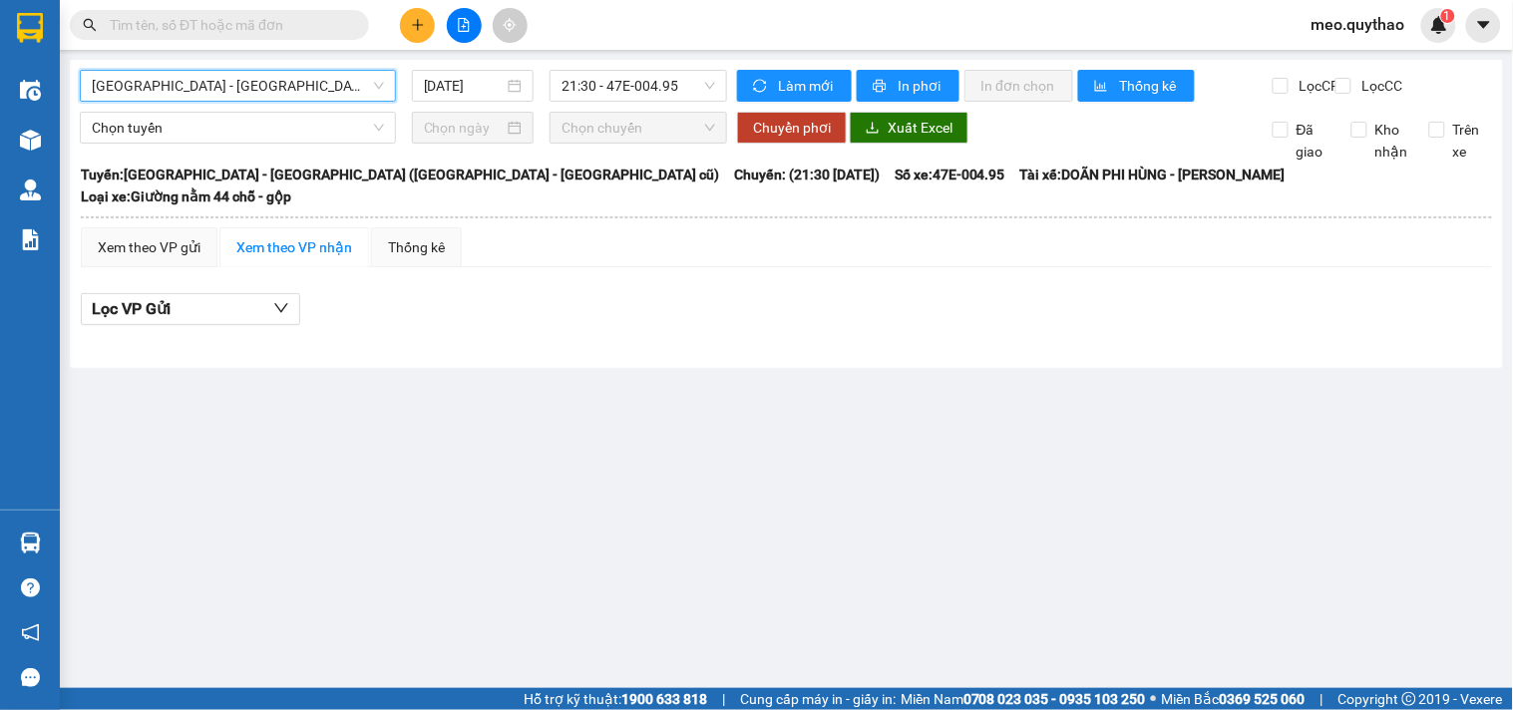
click at [284, 90] on span "[GEOGRAPHIC_DATA] - [GEOGRAPHIC_DATA] ([GEOGRAPHIC_DATA] - [GEOGRAPHIC_DATA] cũ)" at bounding box center [238, 86] width 292 height 30
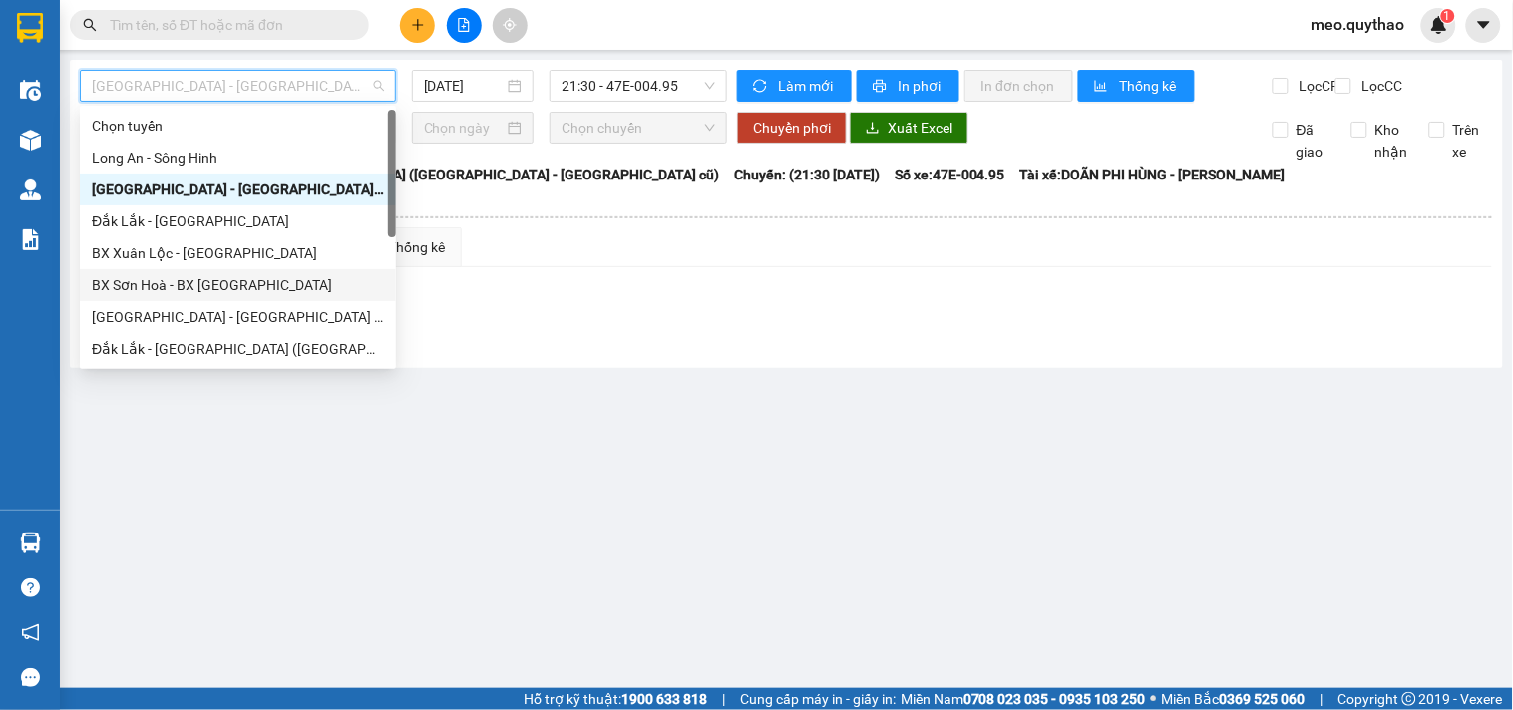
click at [264, 284] on div "BX Sơn Hoà - BX [GEOGRAPHIC_DATA]" at bounding box center [238, 285] width 292 height 22
type input "[DATE]"
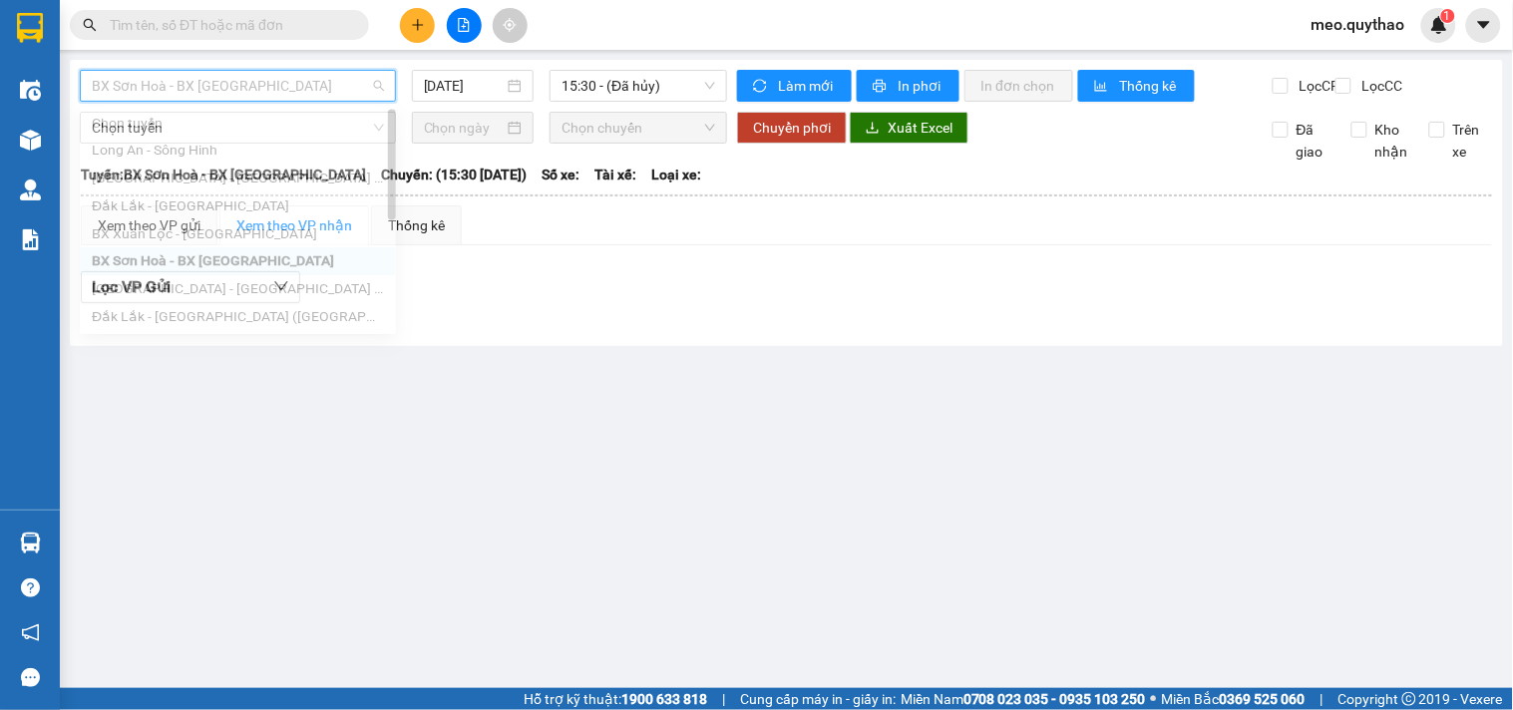
click at [293, 93] on span "BX Sơn Hoà - BX [GEOGRAPHIC_DATA]" at bounding box center [238, 86] width 292 height 30
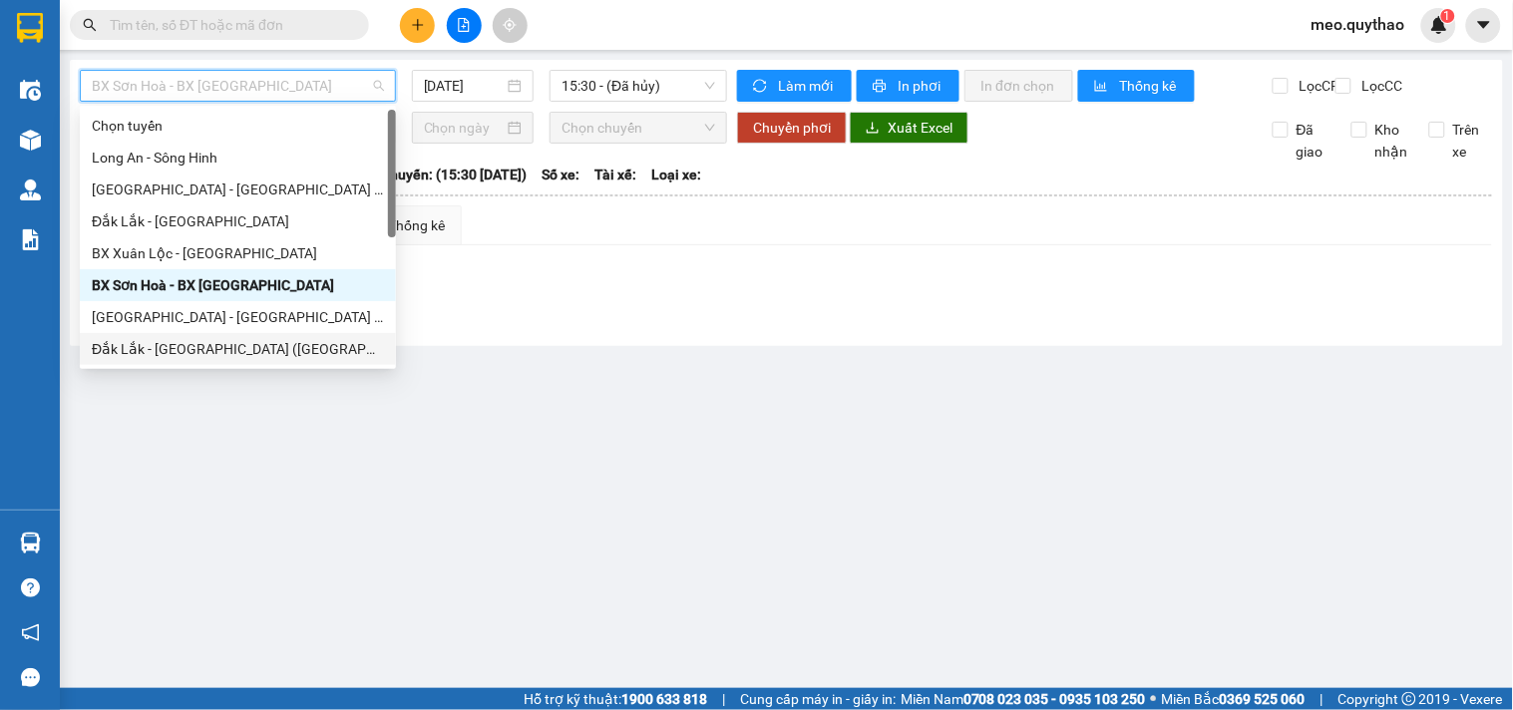
click at [283, 346] on div "Đắk Lắk - [GEOGRAPHIC_DATA] ([GEOGRAPHIC_DATA] mới)" at bounding box center [238, 349] width 292 height 22
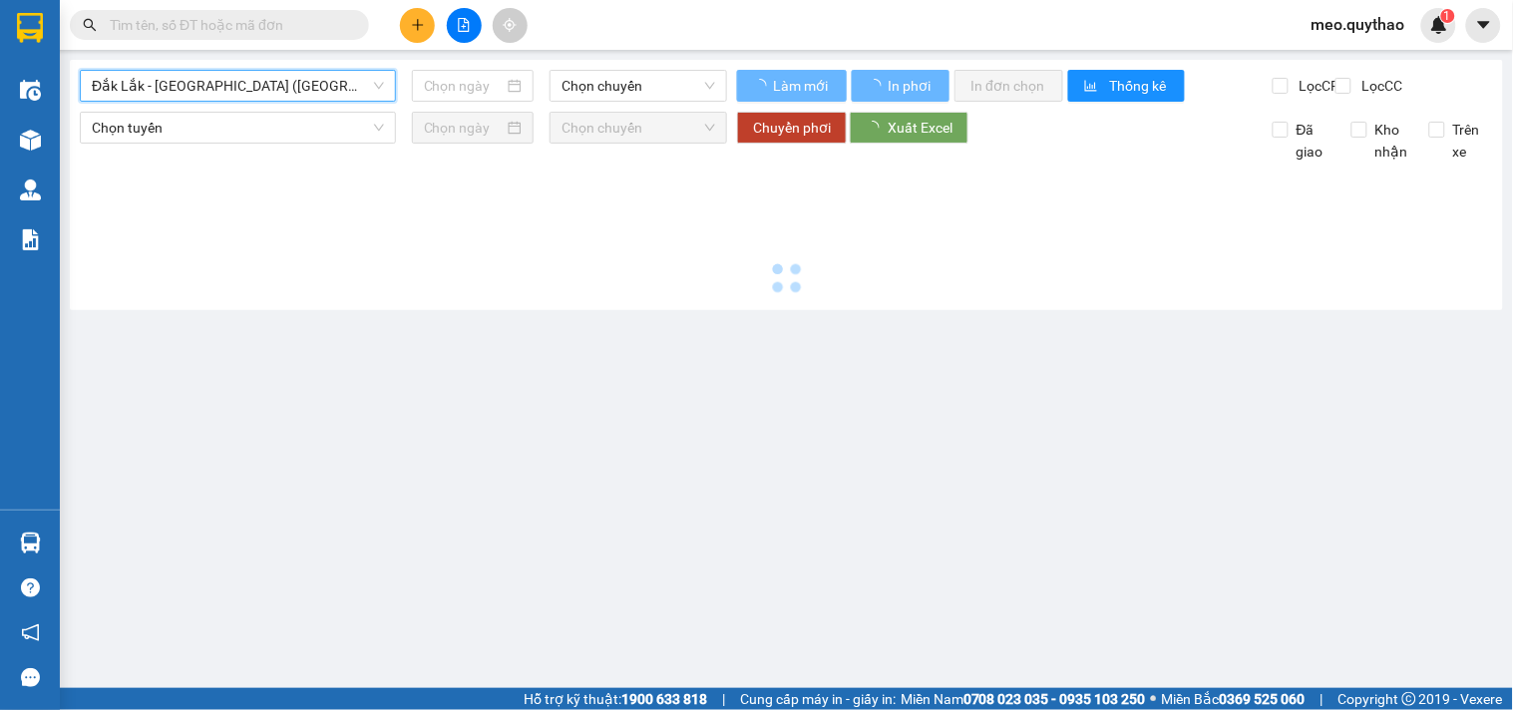
type input "[DATE]"
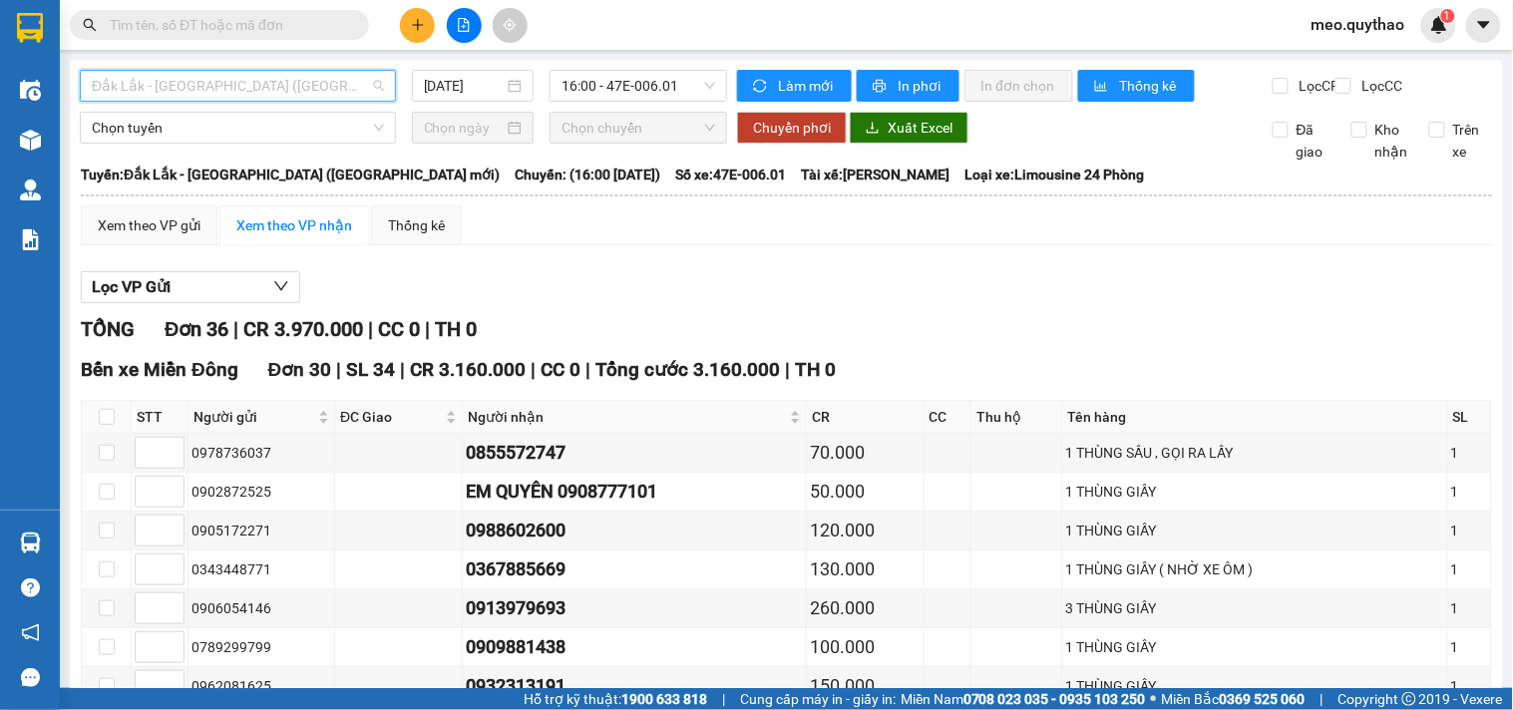
click at [223, 100] on span "Đắk Lắk - [GEOGRAPHIC_DATA] ([GEOGRAPHIC_DATA] mới)" at bounding box center [238, 86] width 292 height 30
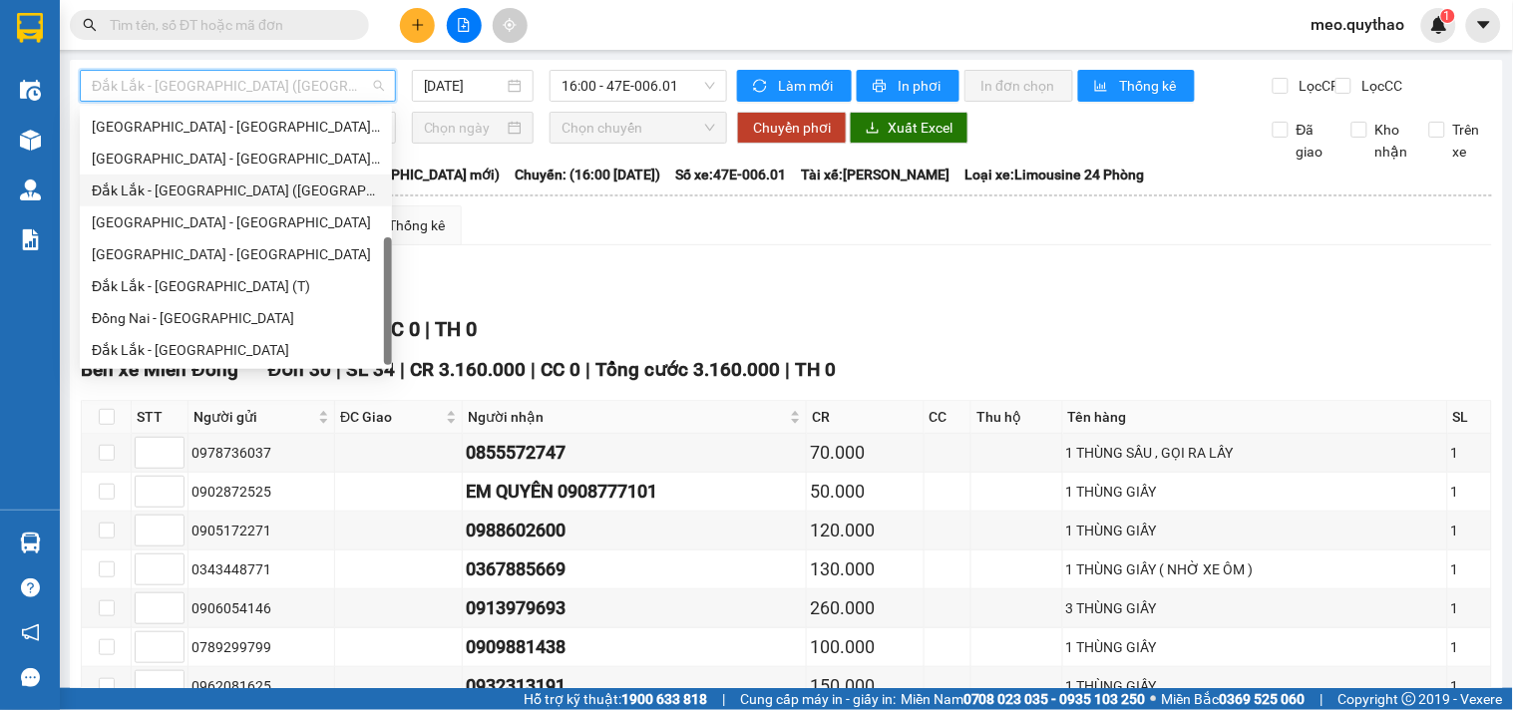
scroll to position [176, 0]
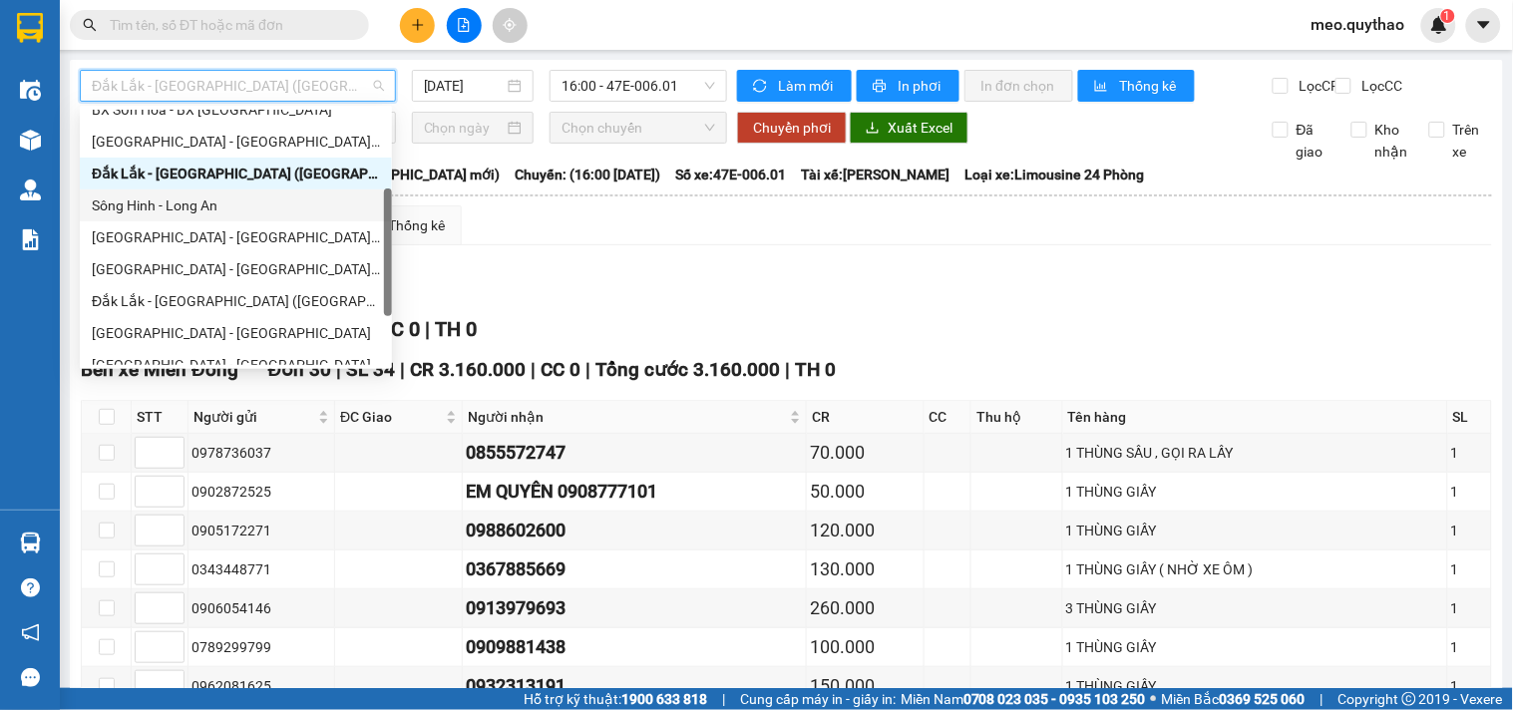
click at [220, 195] on div "Sông Hinh - Long An" at bounding box center [236, 205] width 288 height 22
type input "[DATE]"
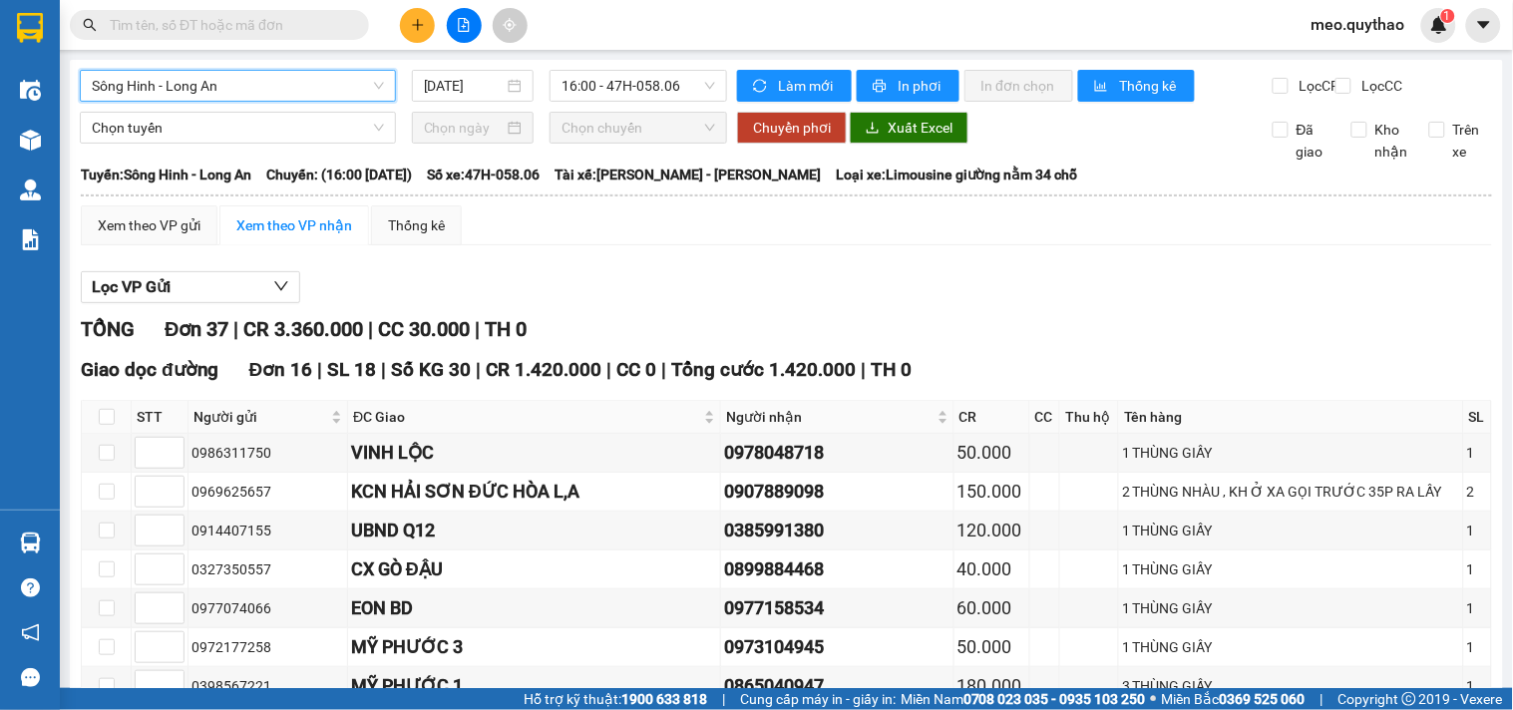
click at [303, 73] on span "Sông Hinh - Long An" at bounding box center [238, 86] width 292 height 30
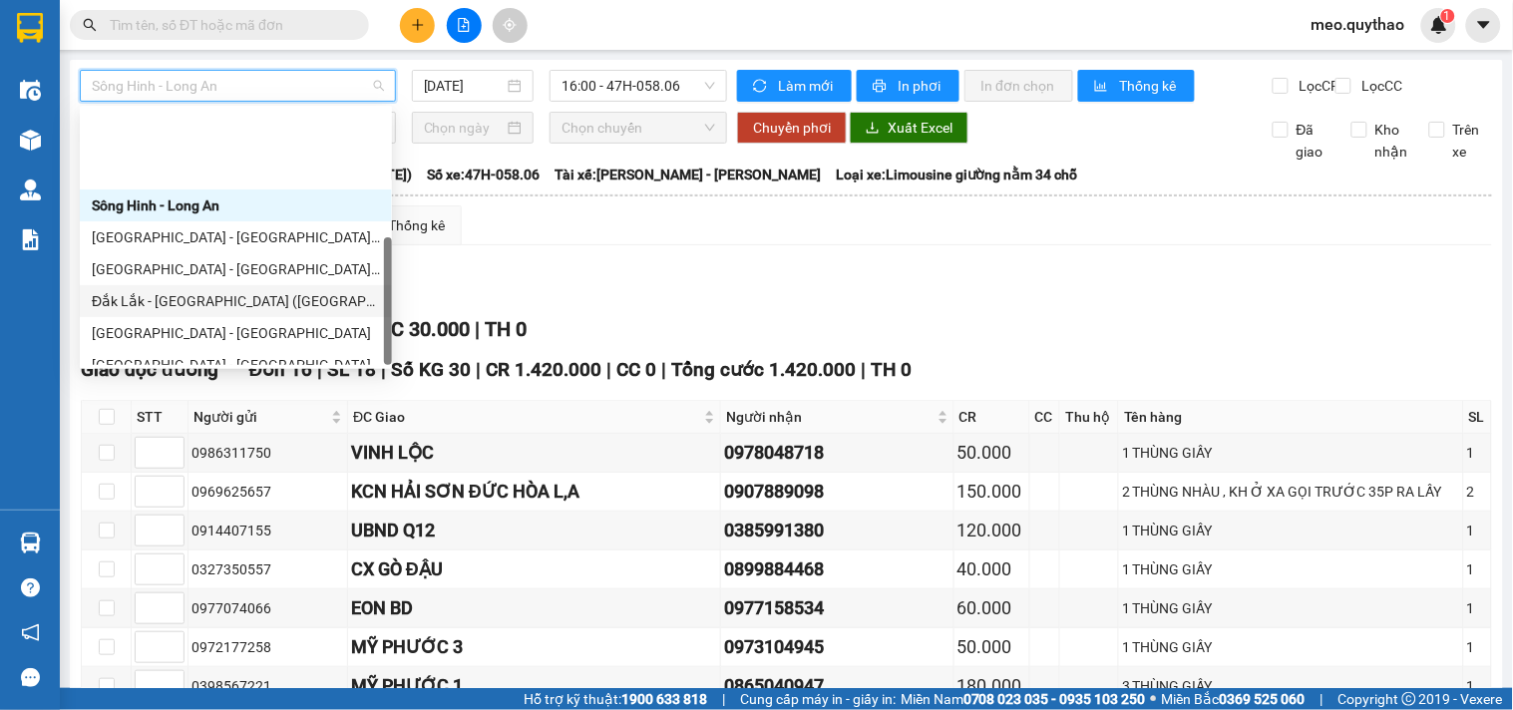
scroll to position [286, 0]
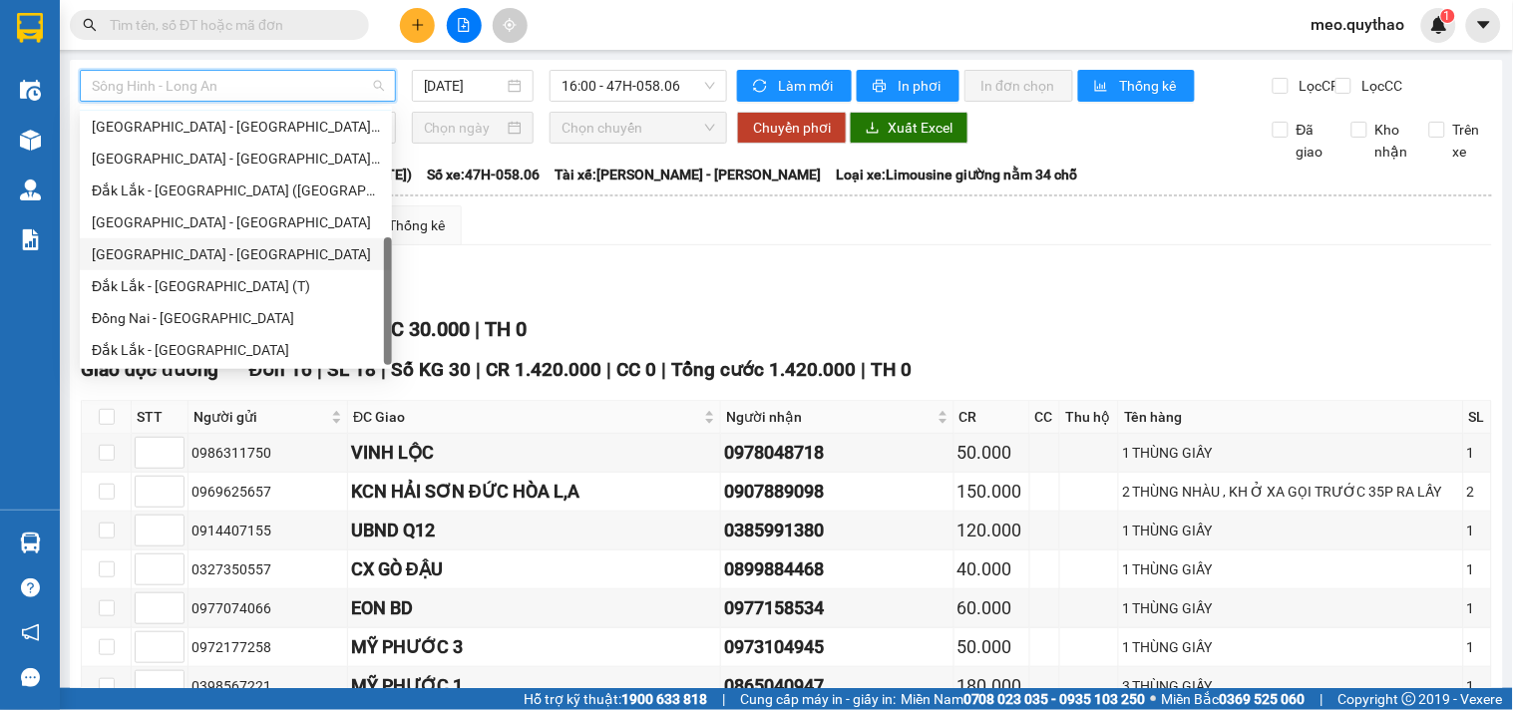
click at [224, 260] on div "[GEOGRAPHIC_DATA] - [GEOGRAPHIC_DATA]" at bounding box center [236, 254] width 288 height 22
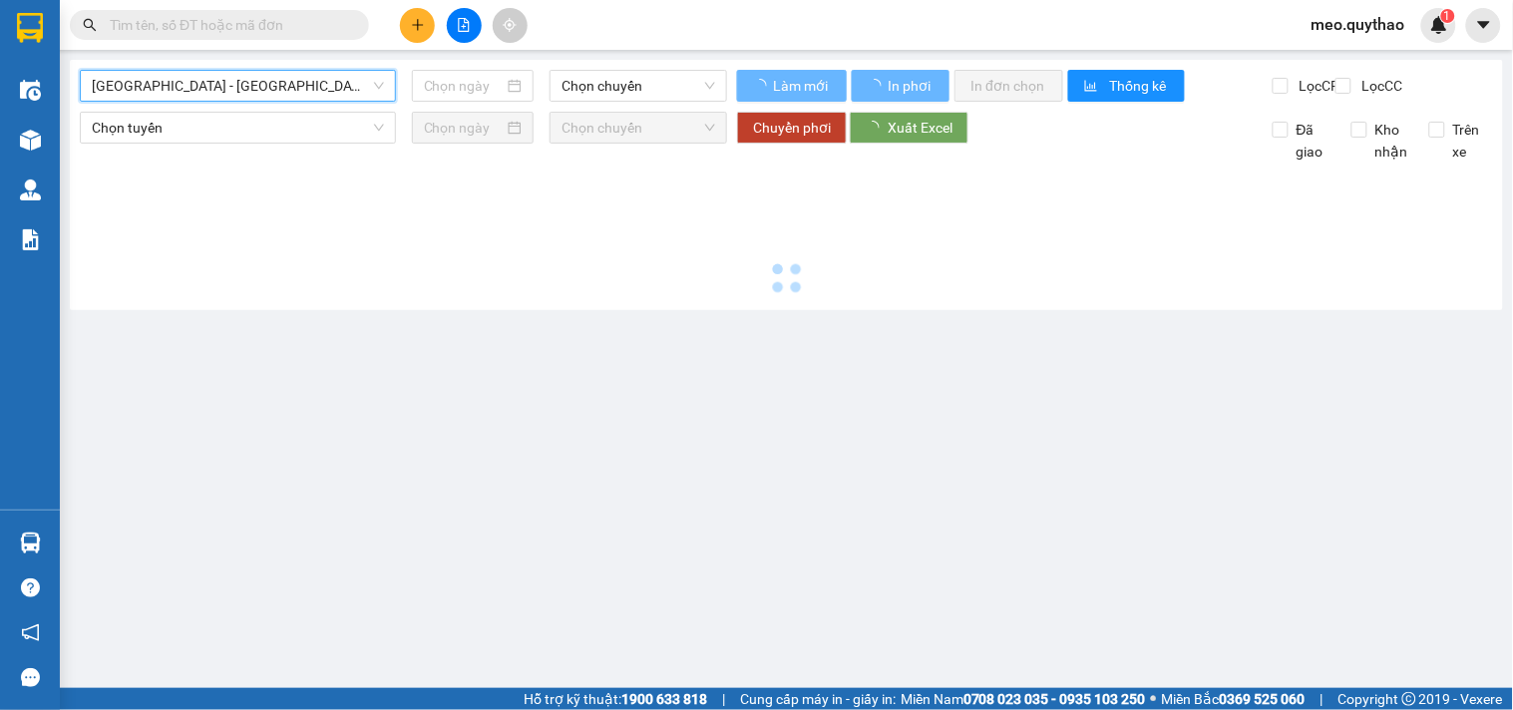
type input "[DATE]"
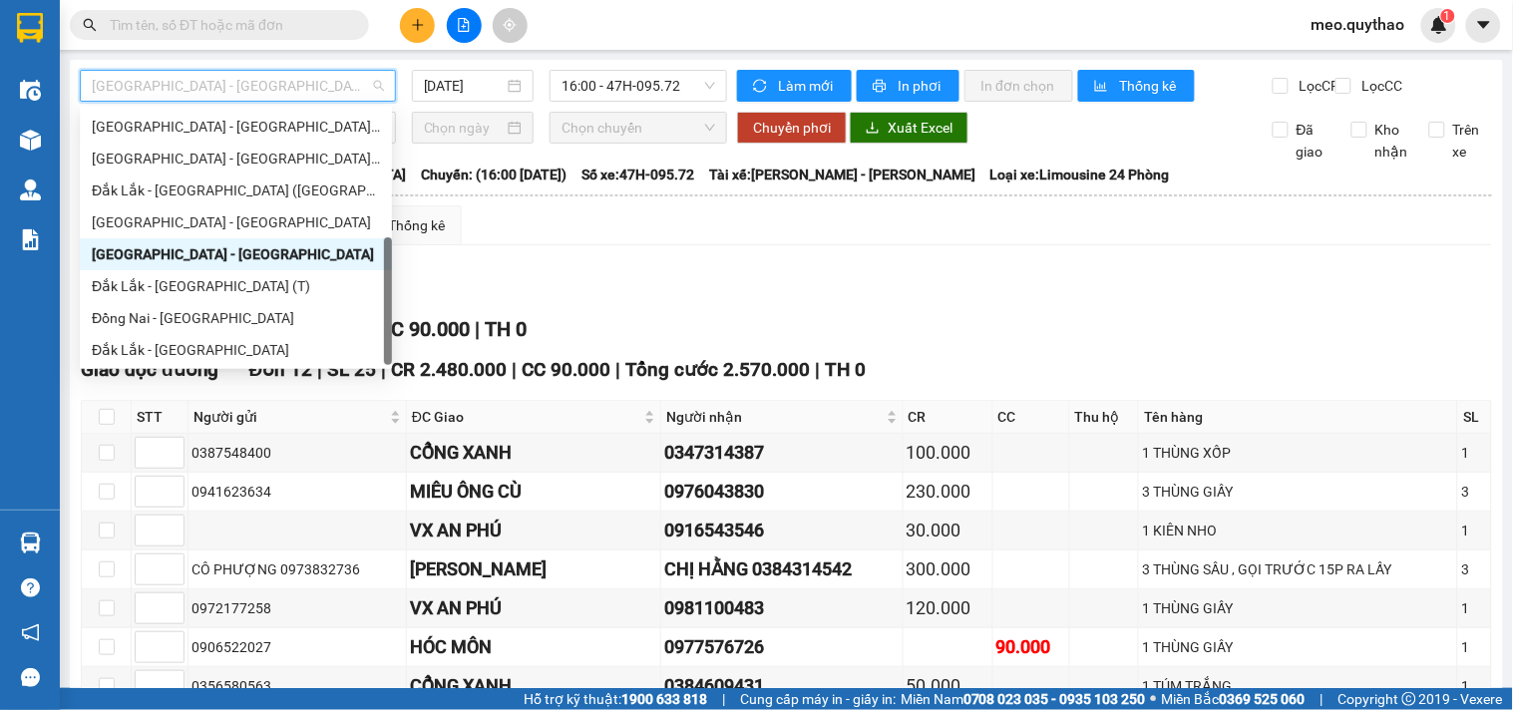
click at [241, 95] on span "[GEOGRAPHIC_DATA] - [GEOGRAPHIC_DATA]" at bounding box center [238, 86] width 292 height 30
click at [223, 355] on div "Đắk Lắk - [GEOGRAPHIC_DATA]" at bounding box center [236, 350] width 288 height 22
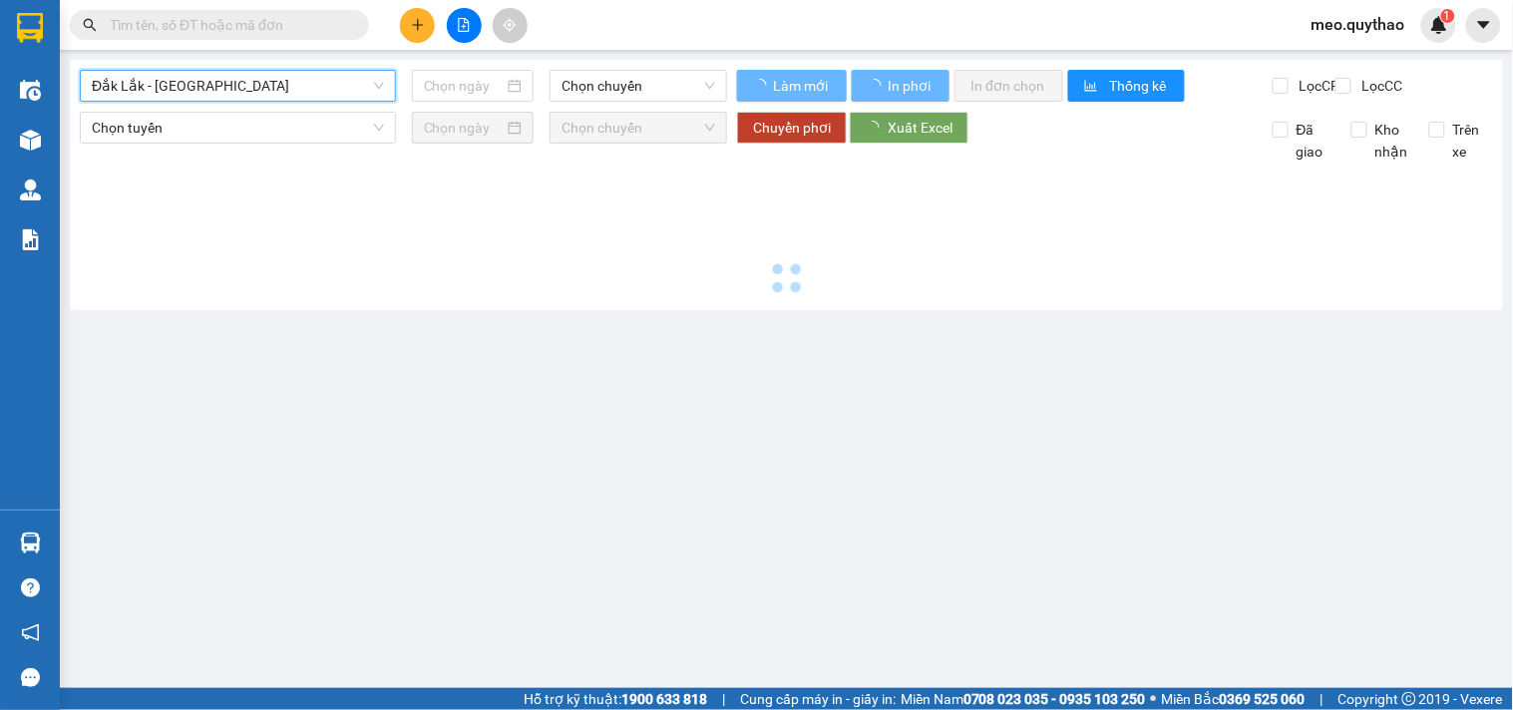
type input "[DATE]"
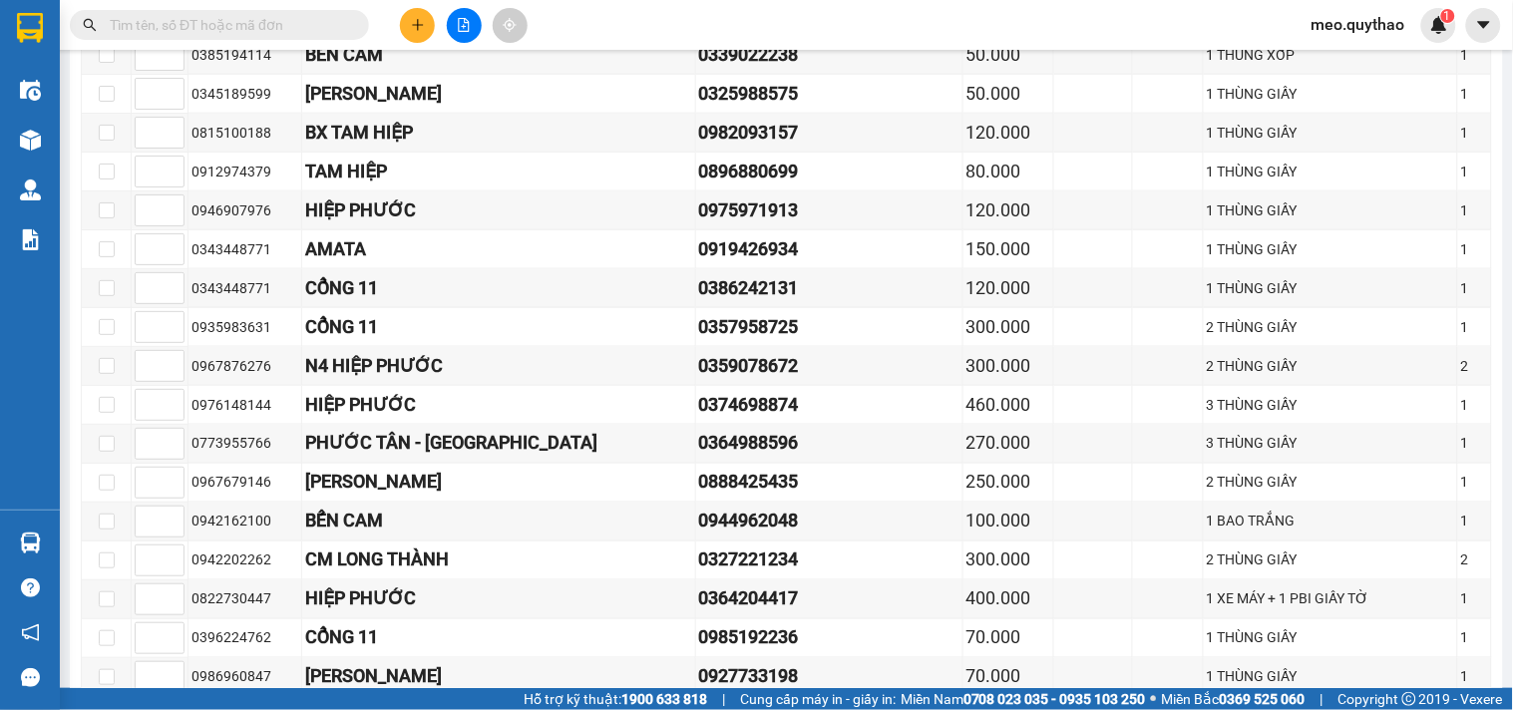
scroll to position [729, 0]
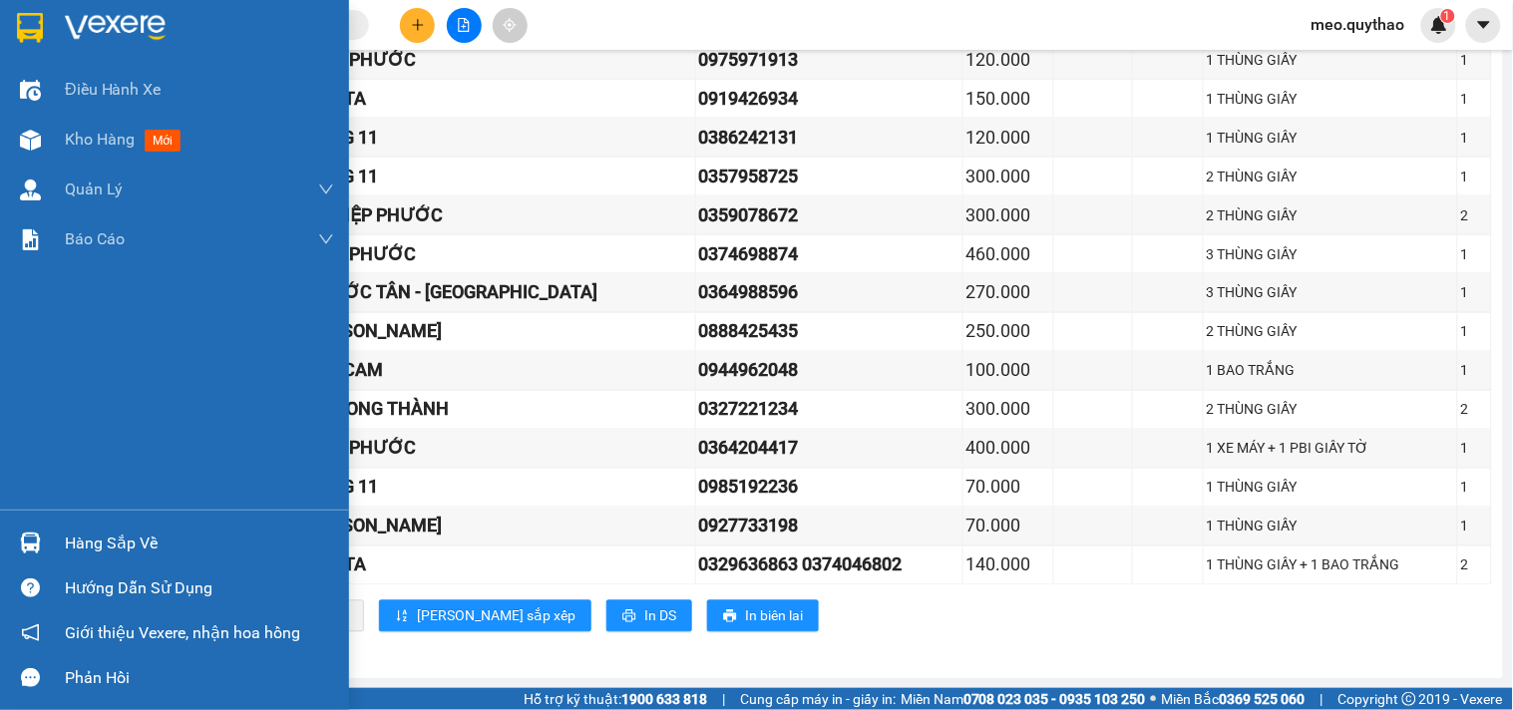
click at [48, 135] on div "Kho hàng mới" at bounding box center [174, 140] width 349 height 50
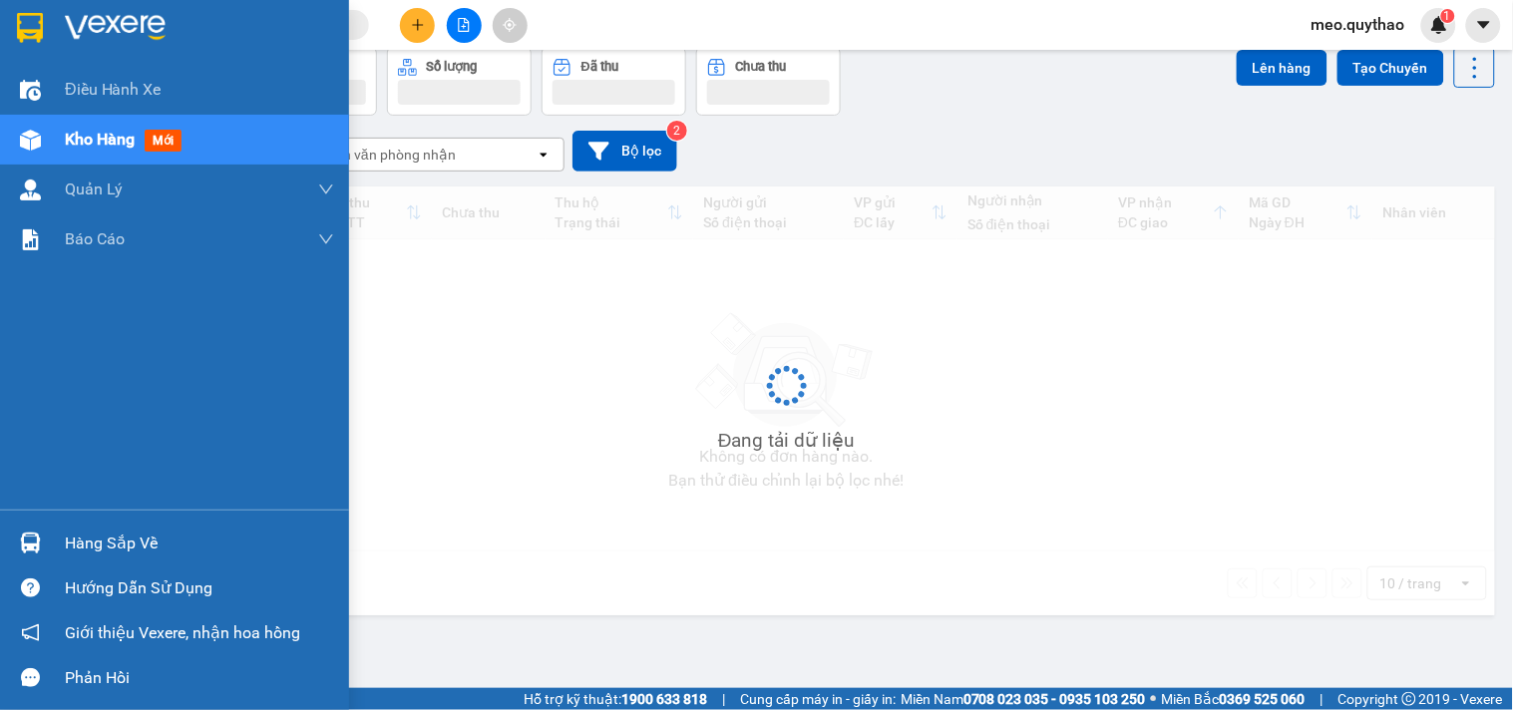
scroll to position [92, 0]
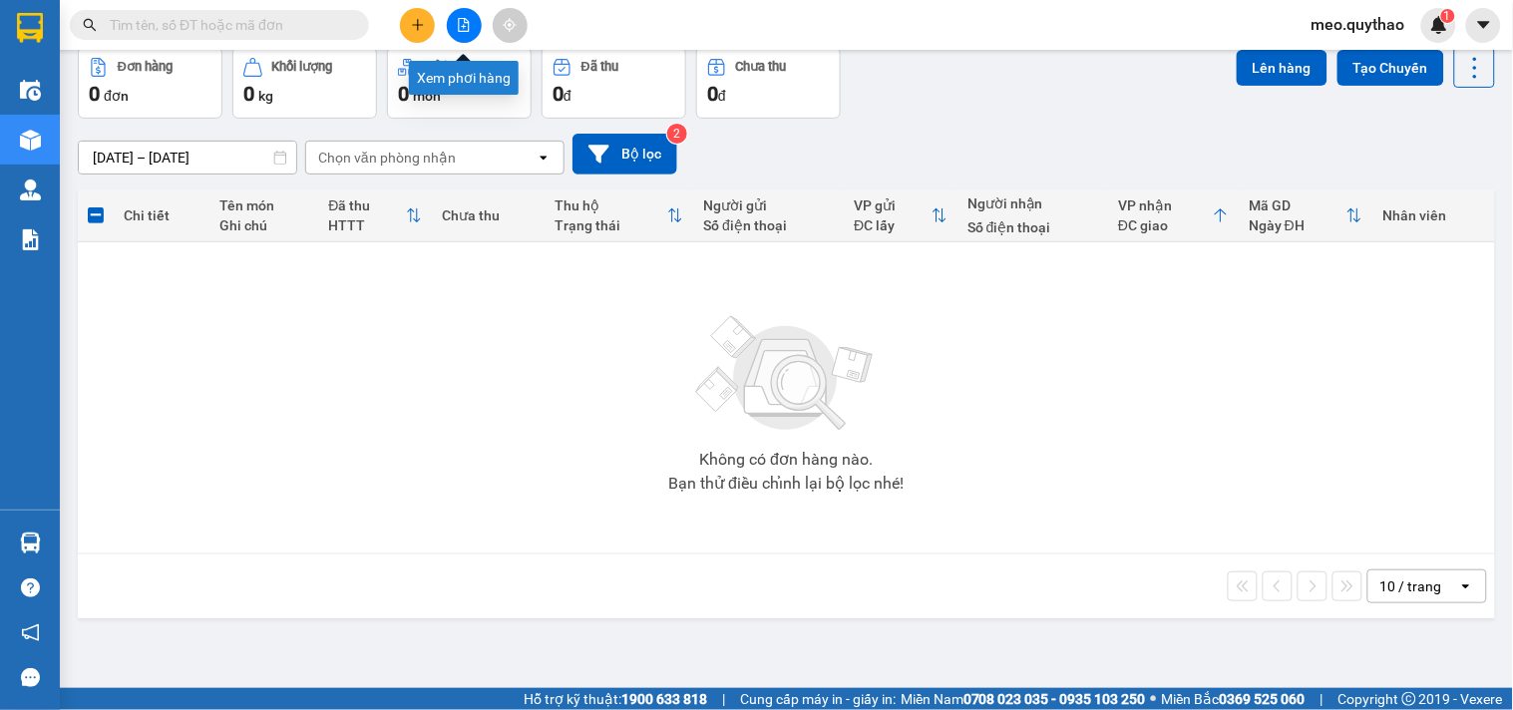
click at [456, 12] on button at bounding box center [464, 25] width 35 height 35
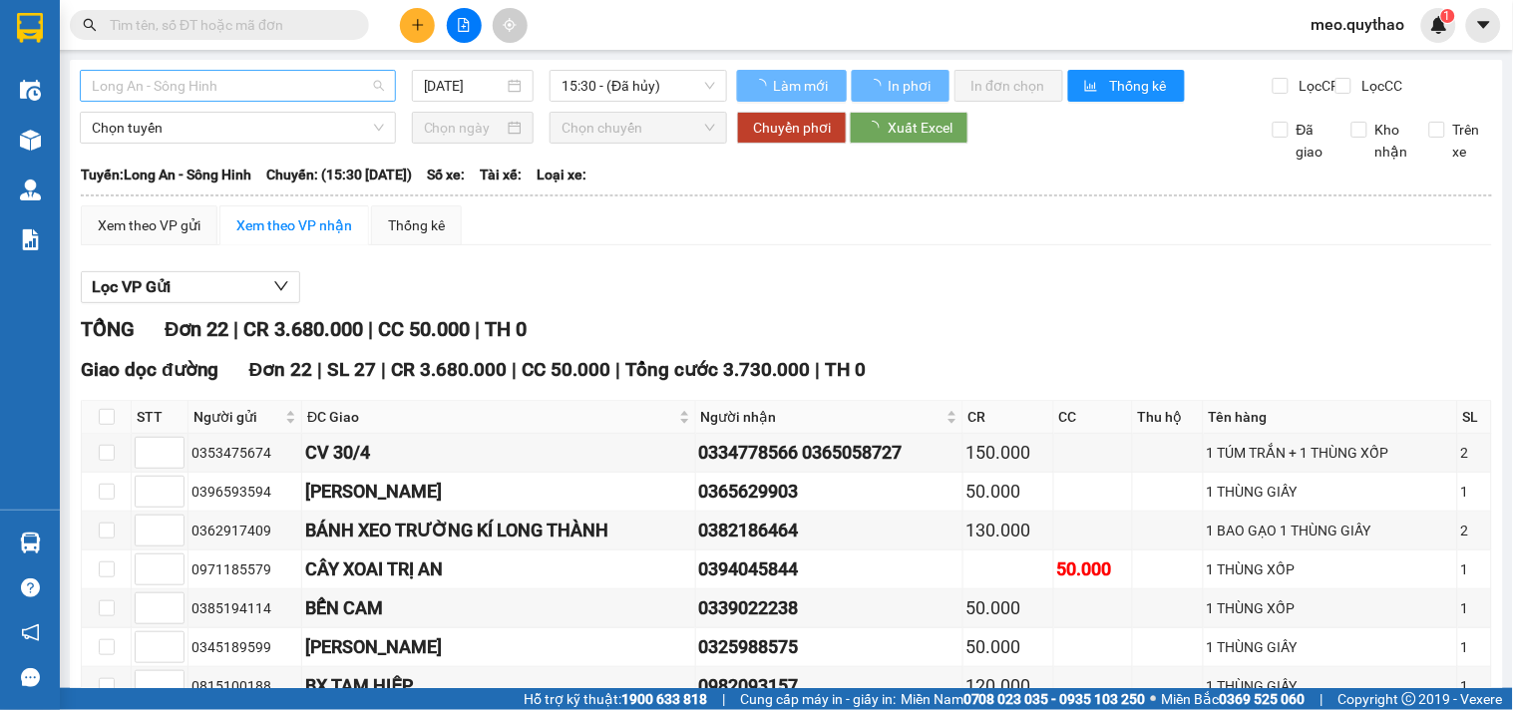
click at [249, 73] on span "Long An - Sông Hinh" at bounding box center [238, 86] width 292 height 30
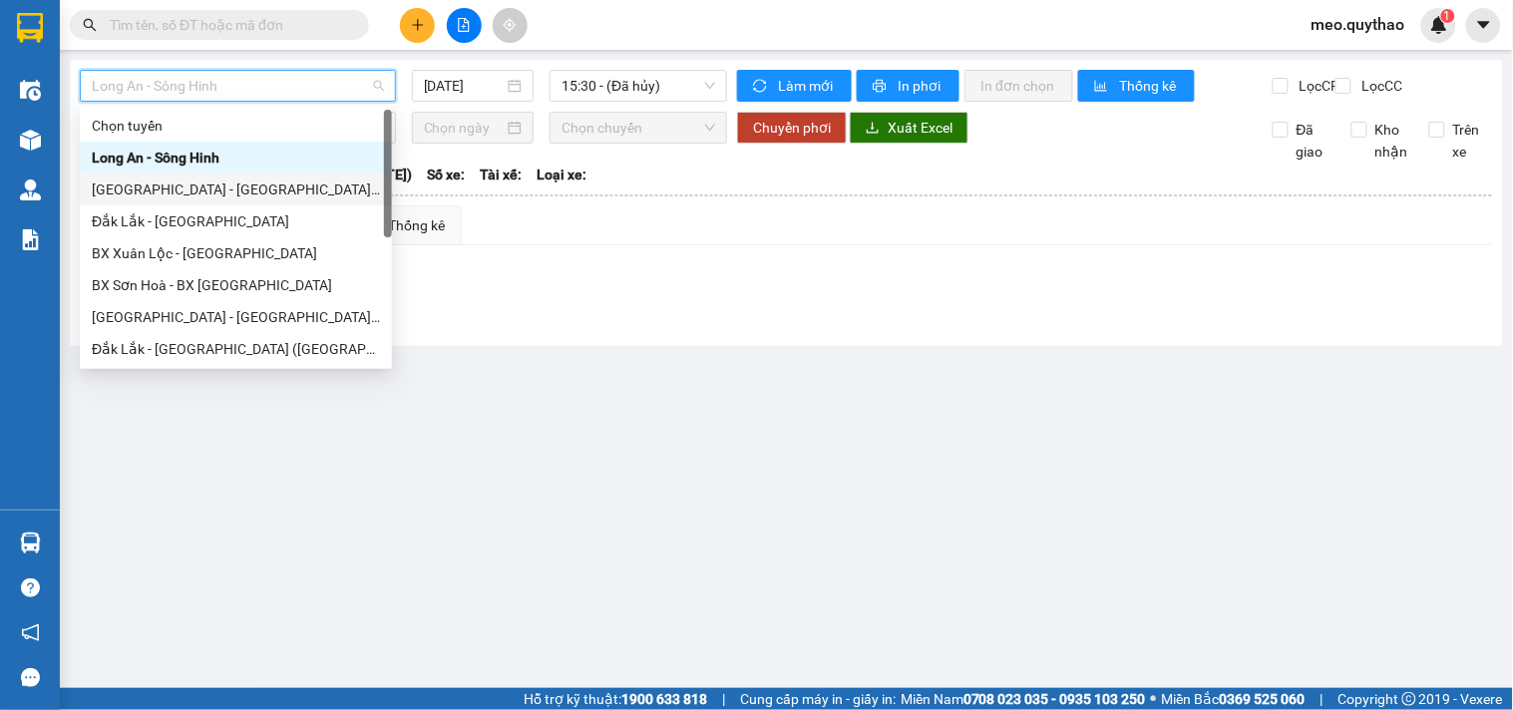
click at [273, 195] on div "[GEOGRAPHIC_DATA] - [GEOGRAPHIC_DATA] ([GEOGRAPHIC_DATA] - [GEOGRAPHIC_DATA] cũ)" at bounding box center [236, 190] width 288 height 22
type input "[DATE]"
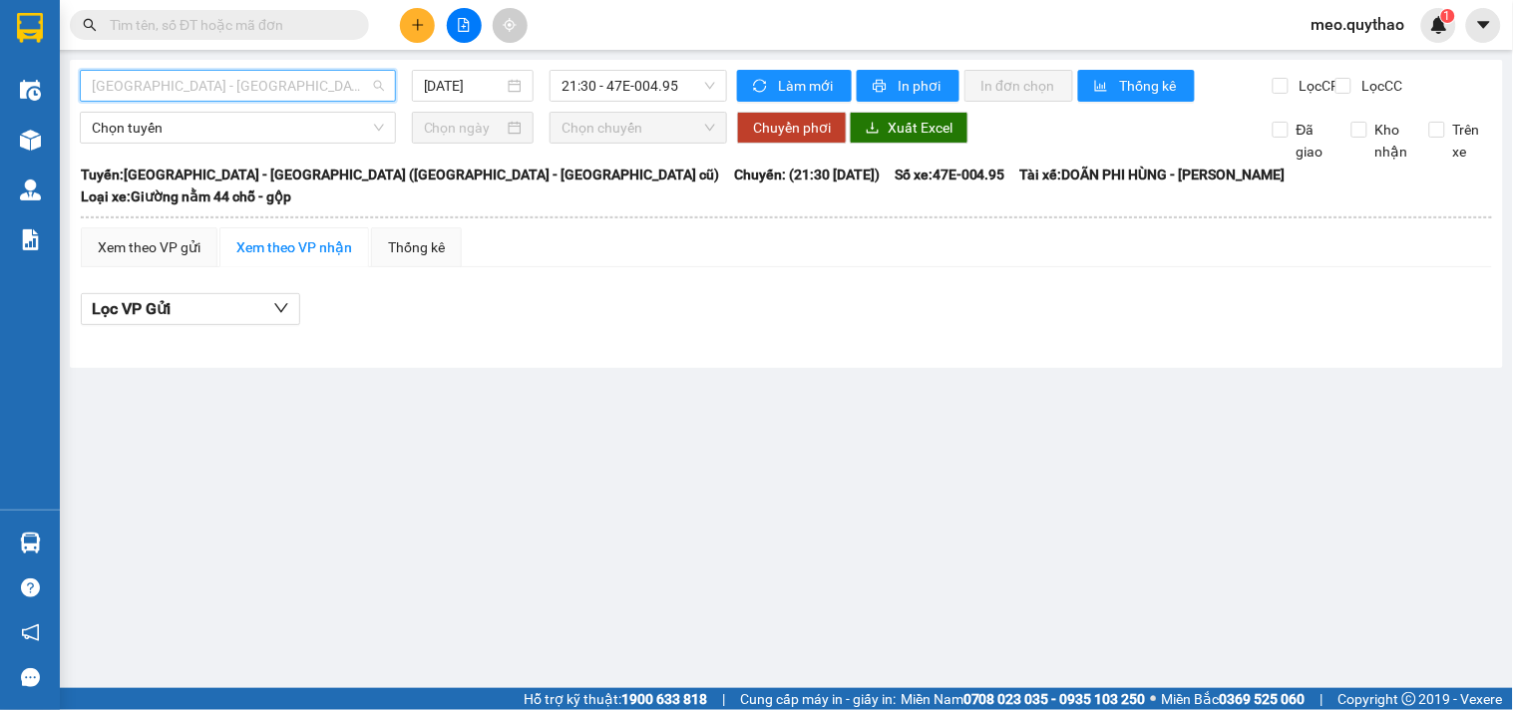
click at [245, 84] on span "[GEOGRAPHIC_DATA] - [GEOGRAPHIC_DATA] ([GEOGRAPHIC_DATA] - [GEOGRAPHIC_DATA] cũ)" at bounding box center [238, 86] width 292 height 30
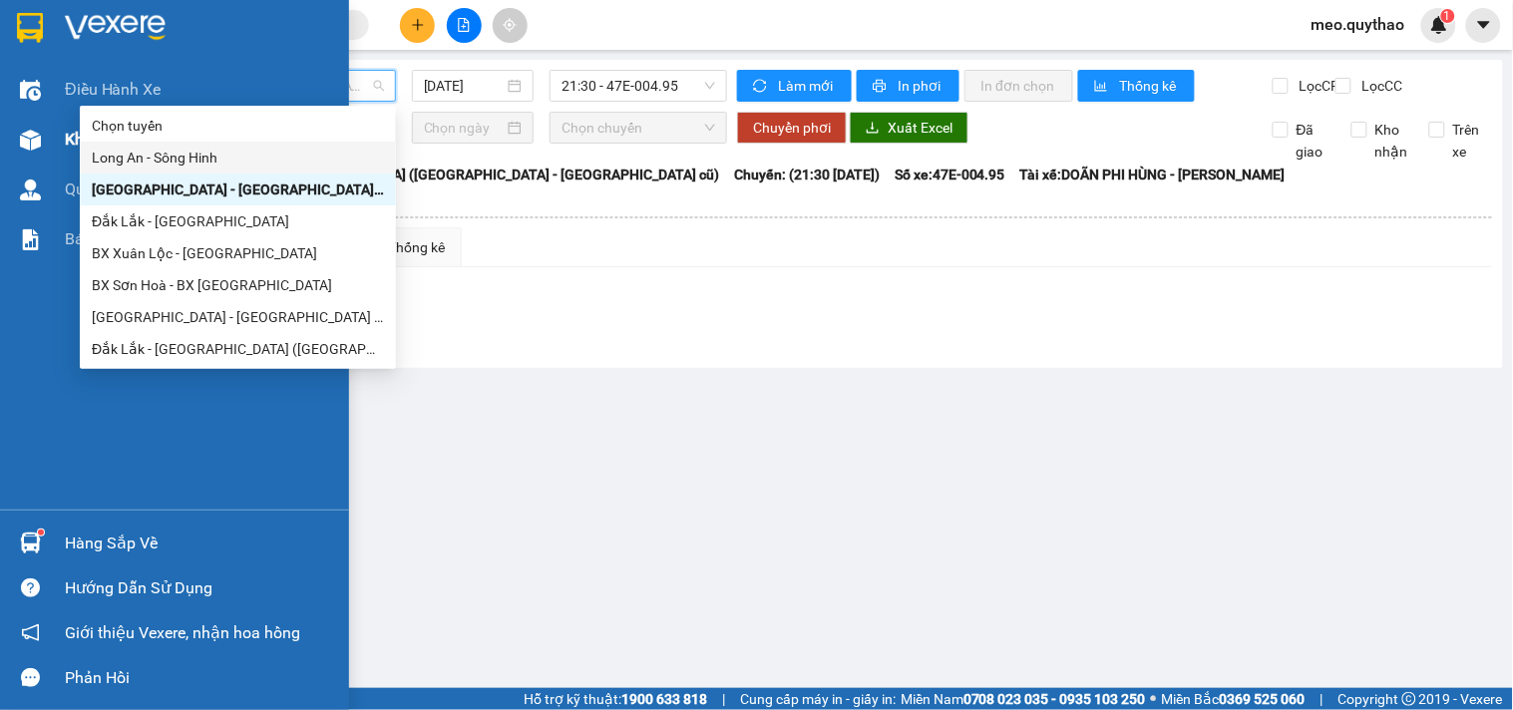
click at [70, 140] on span "Kho hàng" at bounding box center [100, 139] width 70 height 19
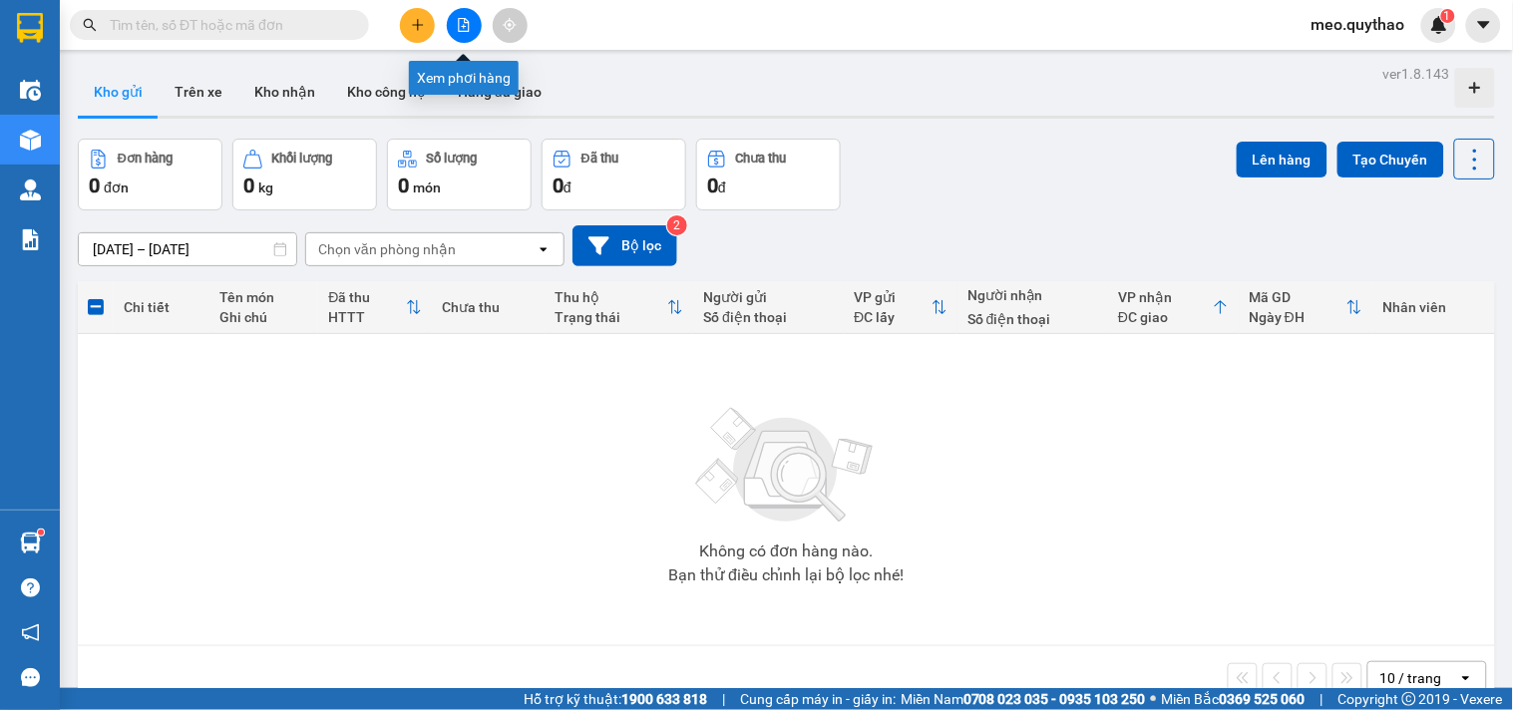
click at [473, 21] on button at bounding box center [464, 25] width 35 height 35
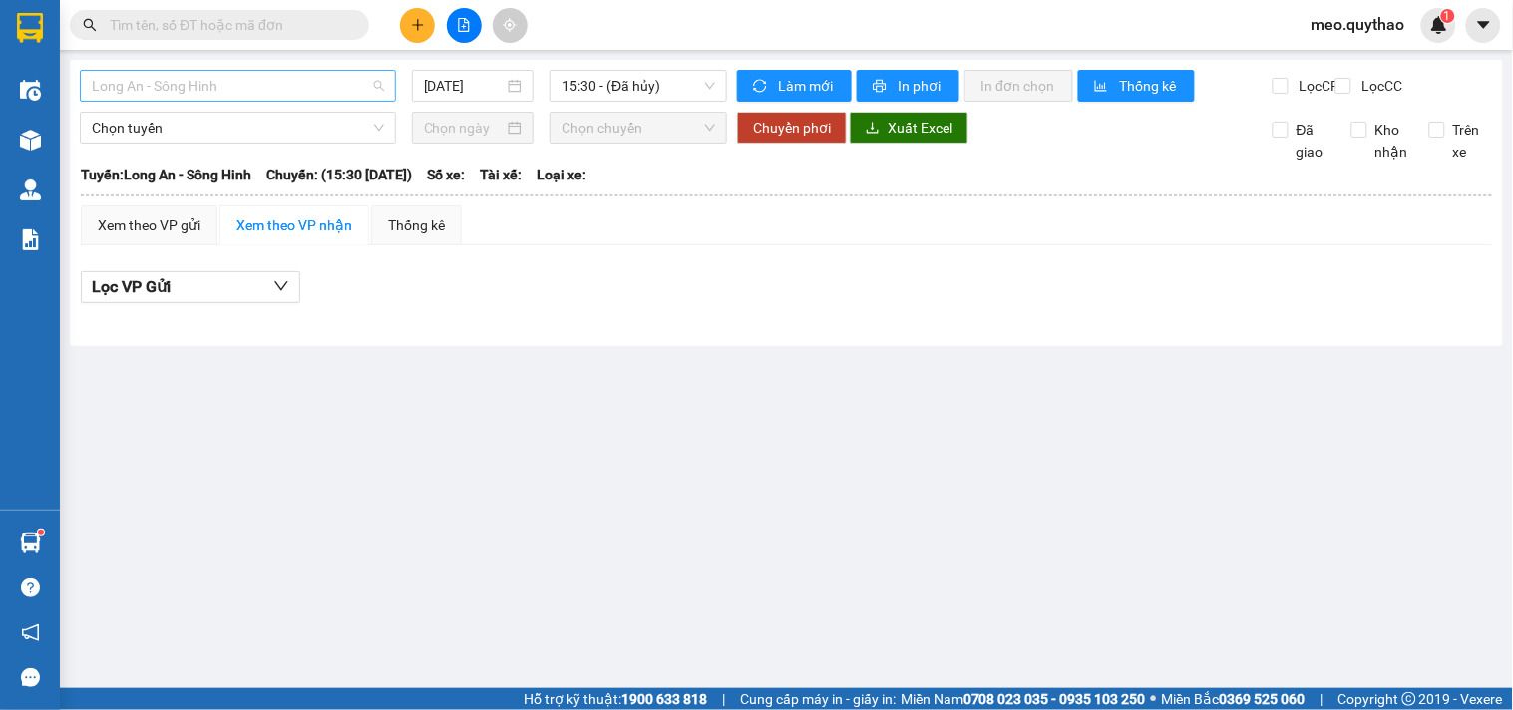
click at [224, 93] on span "Long An - Sông Hinh" at bounding box center [238, 86] width 292 height 30
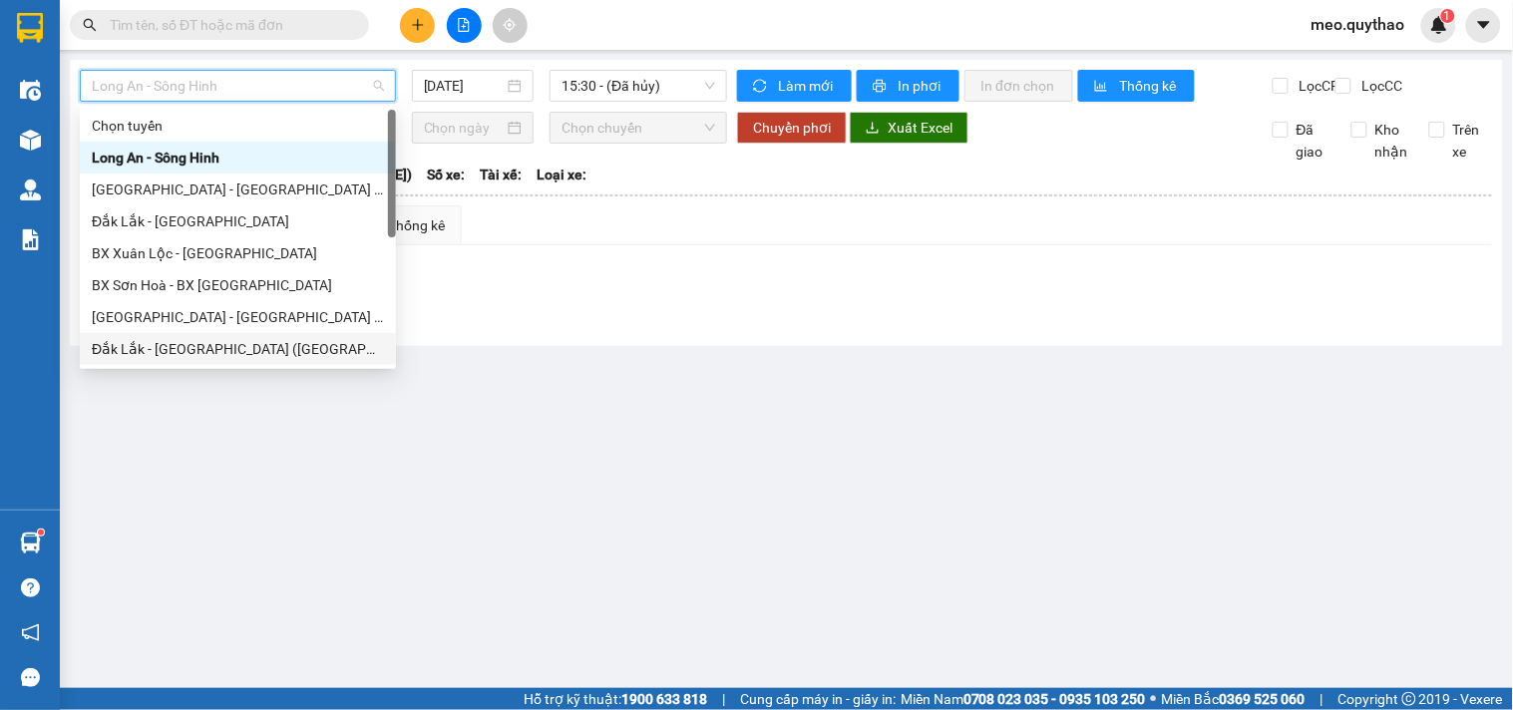
click at [265, 340] on div "Đắk Lắk - [GEOGRAPHIC_DATA] ([GEOGRAPHIC_DATA] mới)" at bounding box center [238, 349] width 292 height 22
type input "[DATE]"
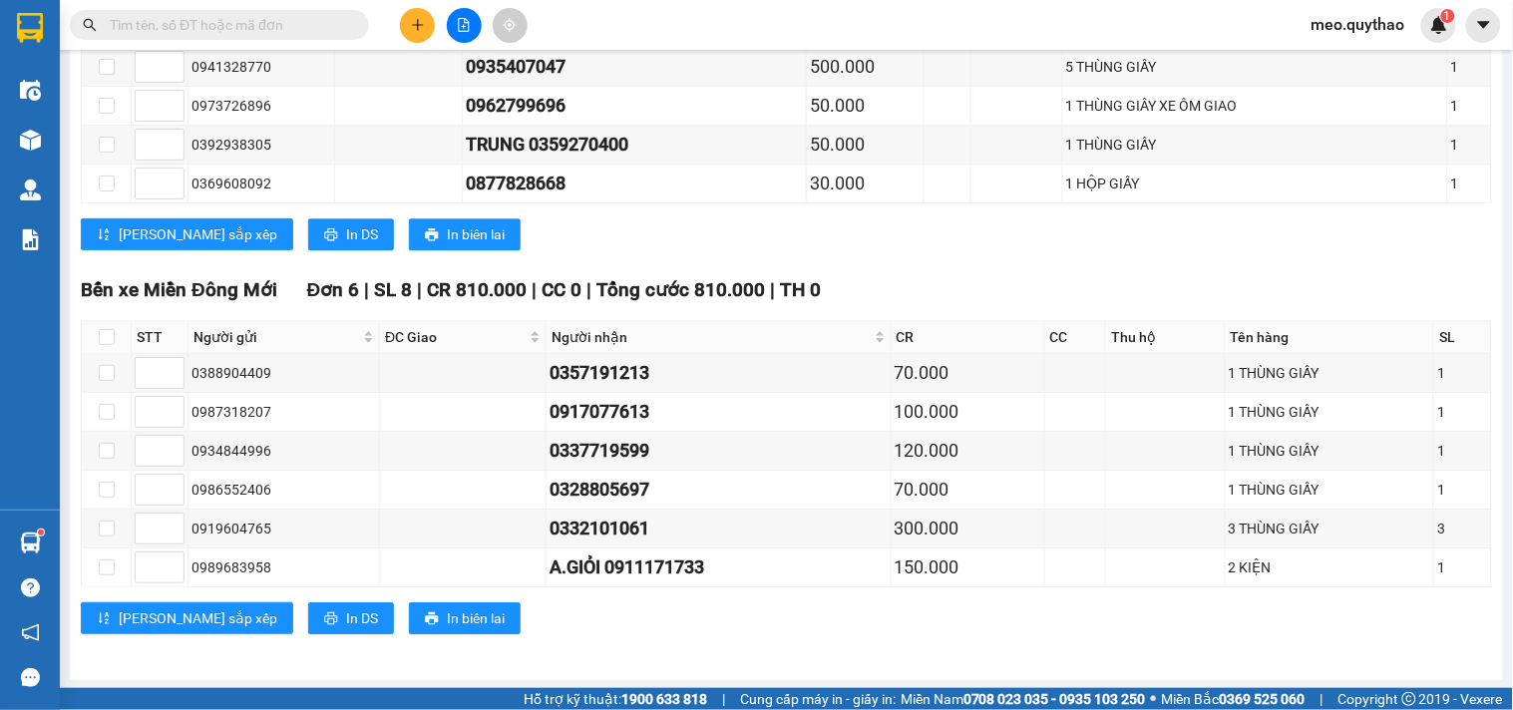
scroll to position [1428, 0]
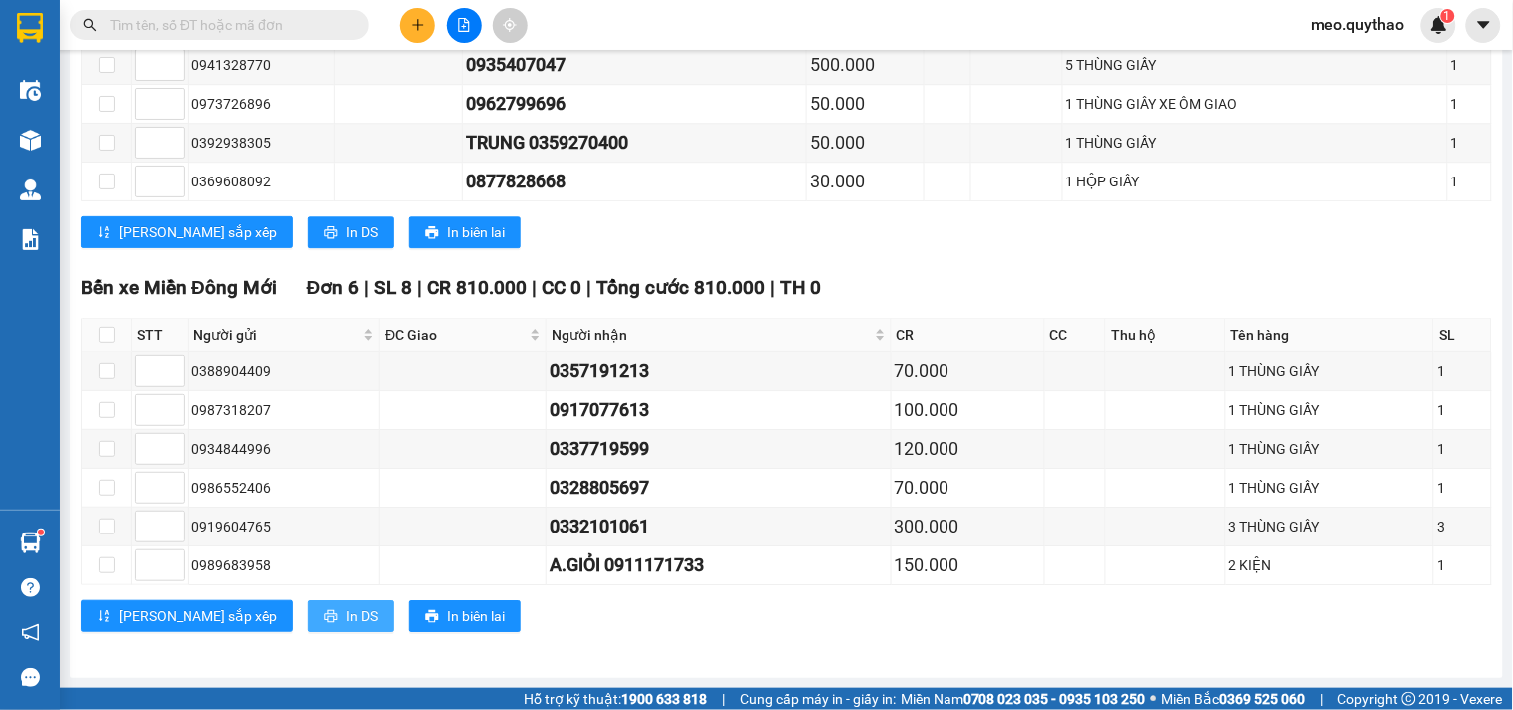
click at [346, 622] on span "In DS" at bounding box center [362, 616] width 32 height 22
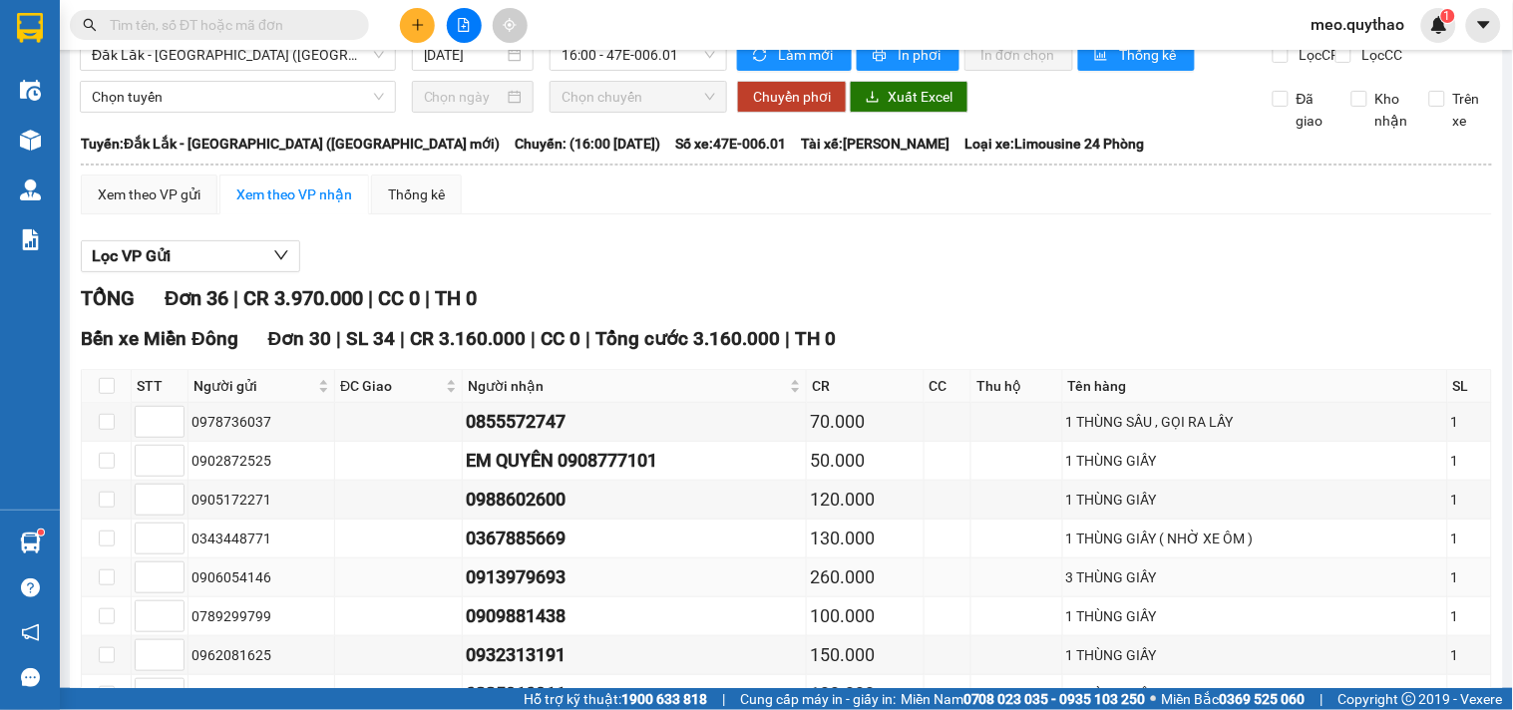
scroll to position [0, 0]
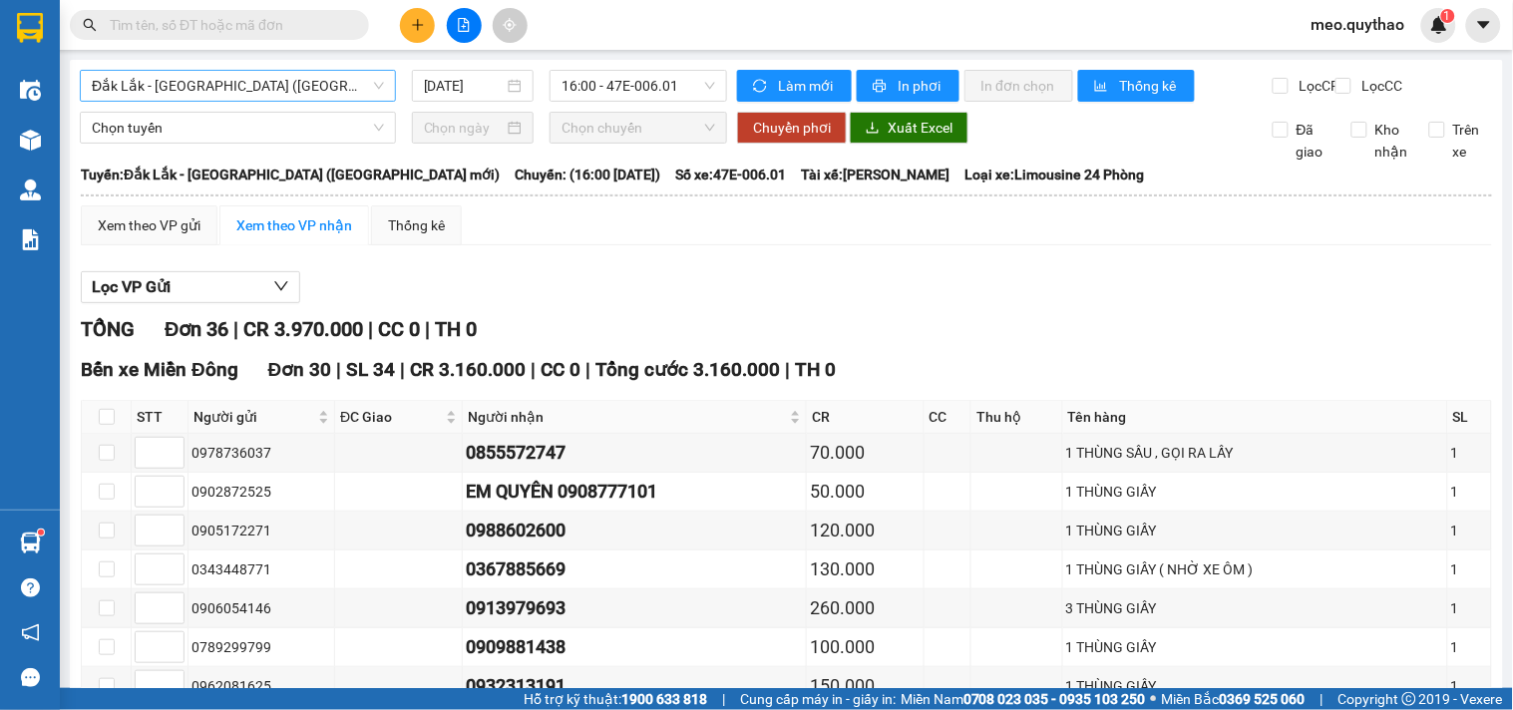
click at [262, 83] on span "Đắk Lắk - [GEOGRAPHIC_DATA] ([GEOGRAPHIC_DATA] mới)" at bounding box center [238, 86] width 292 height 30
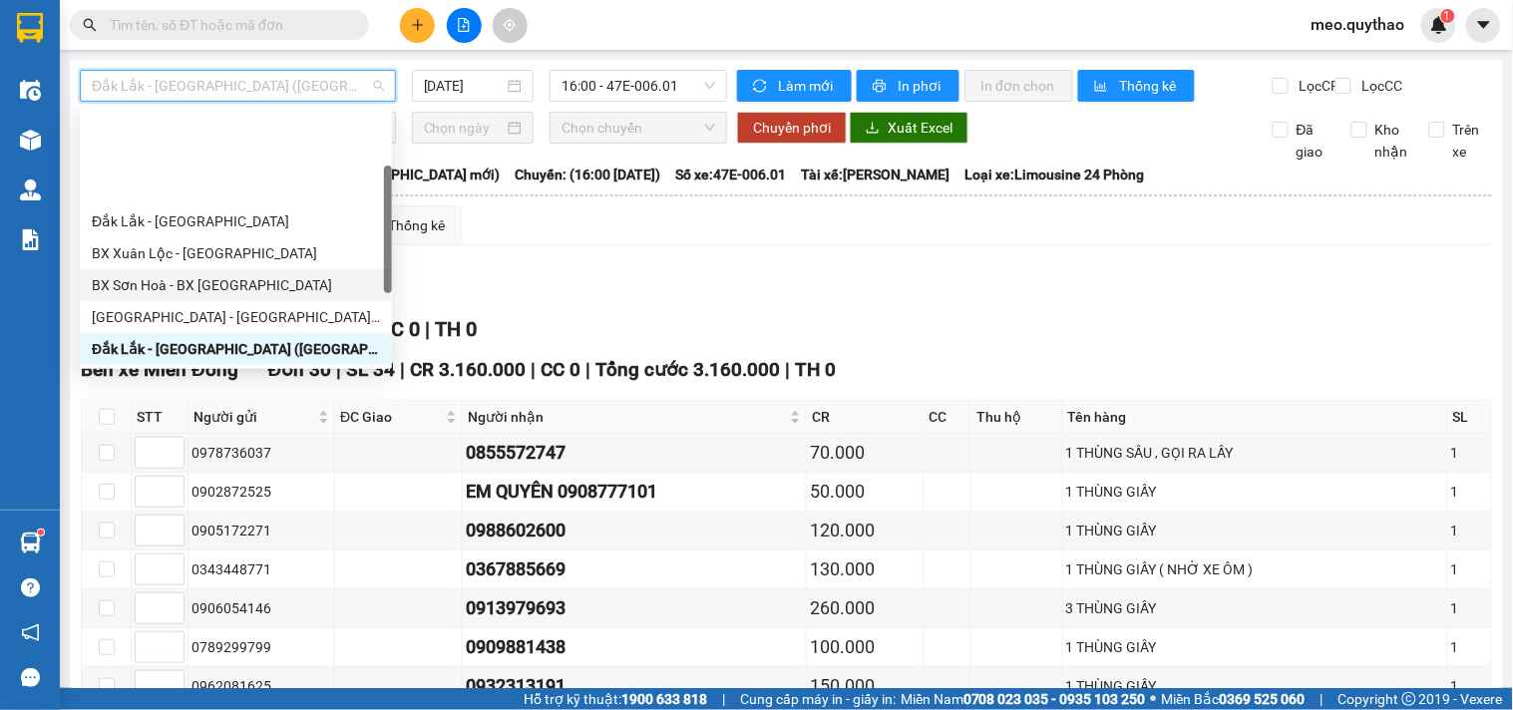
scroll to position [111, 0]
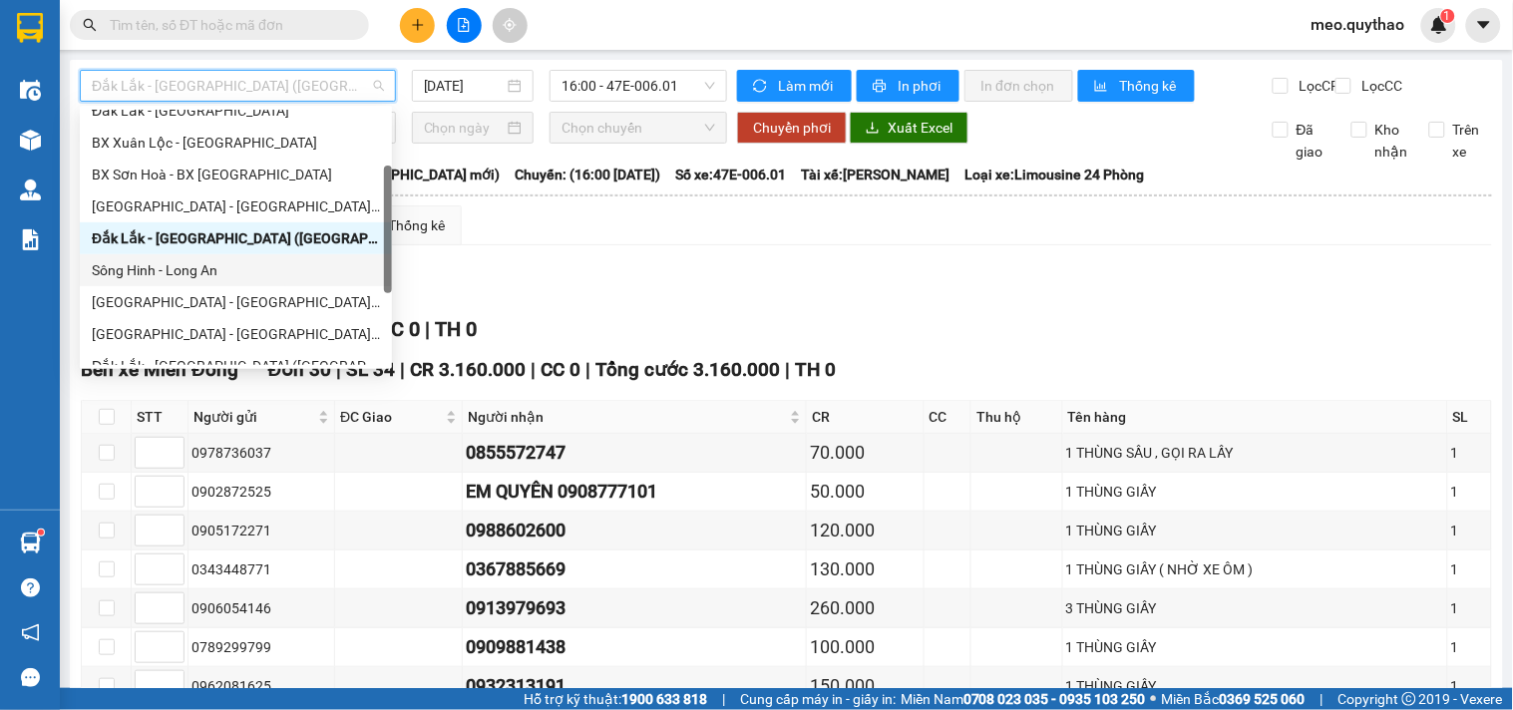
click at [229, 275] on div "Sông Hinh - Long An" at bounding box center [236, 270] width 288 height 22
type input "[DATE]"
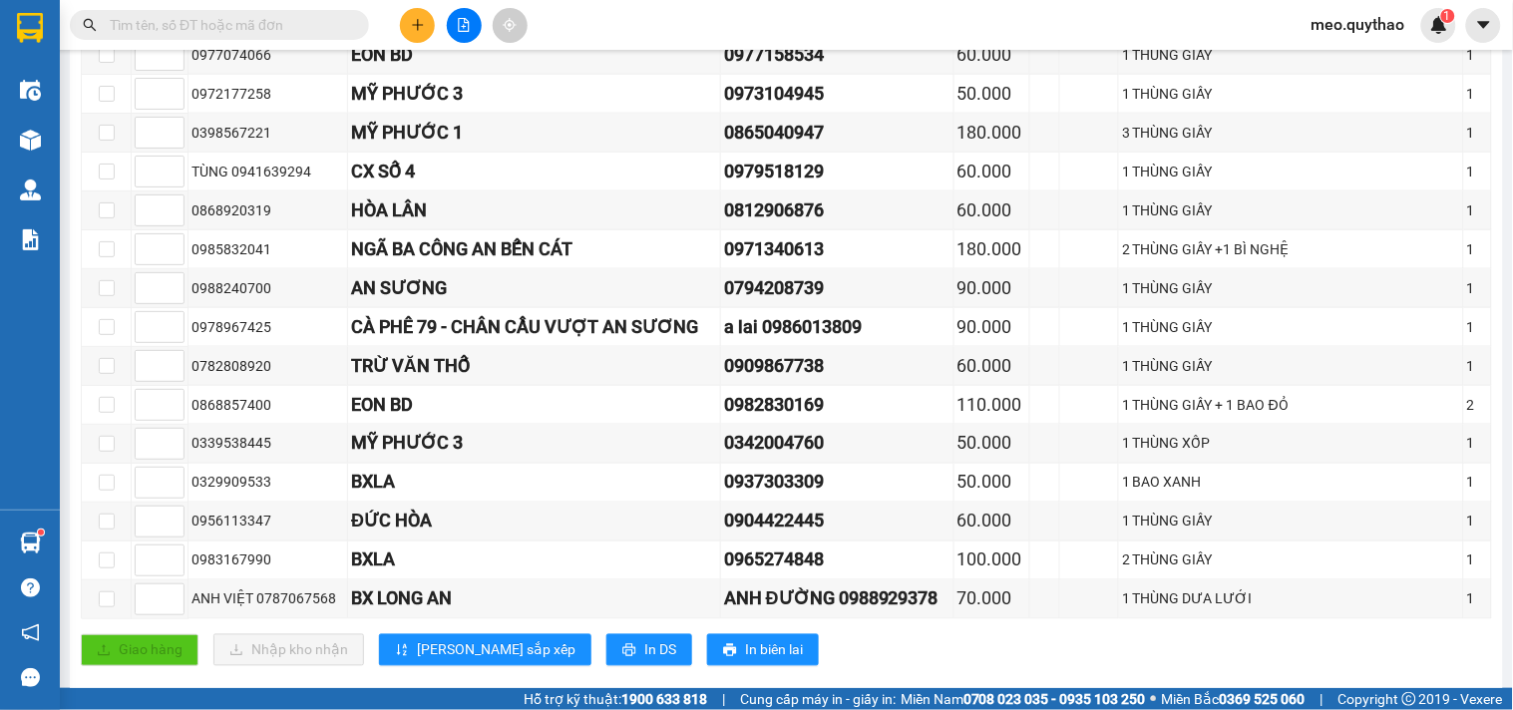
scroll to position [997, 0]
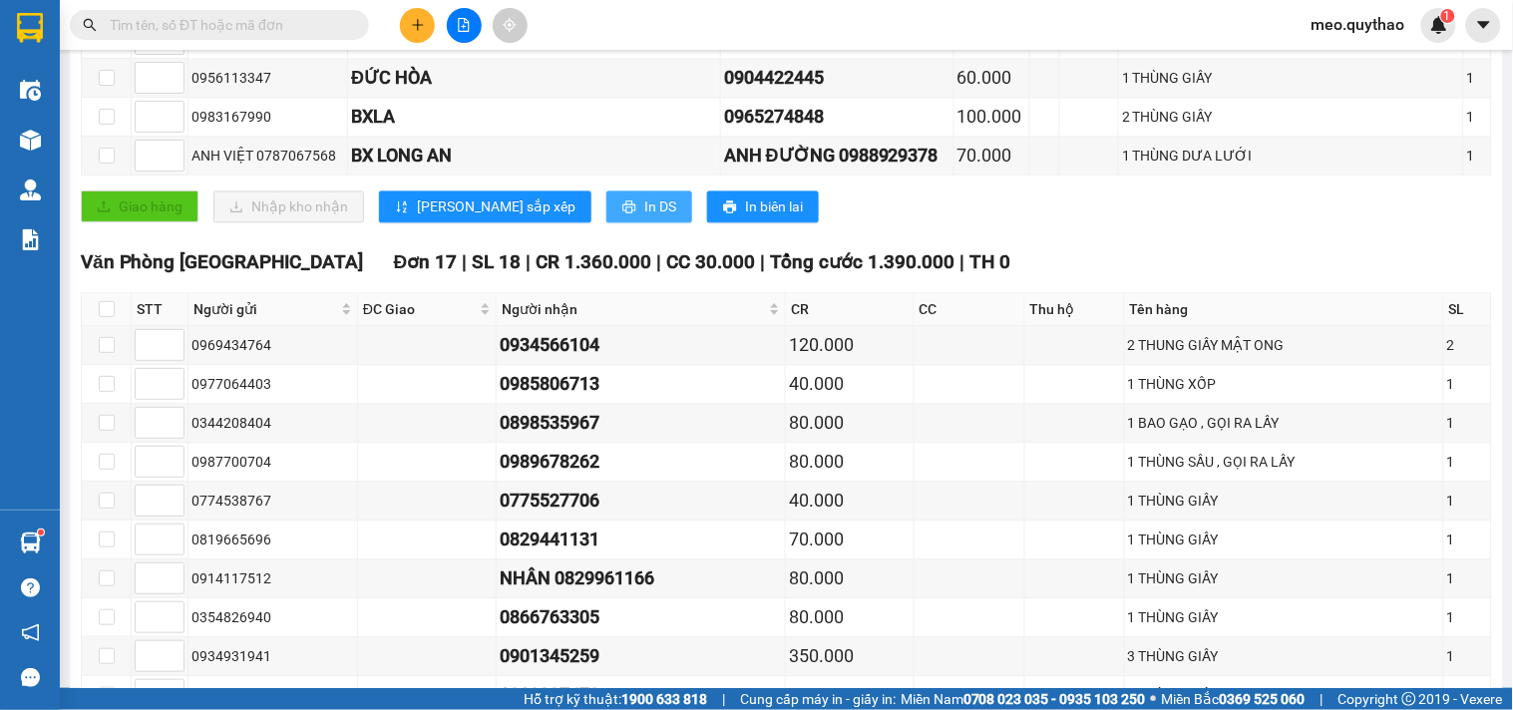
click at [644, 217] on span "In DS" at bounding box center [660, 206] width 32 height 22
click at [481, 472] on td at bounding box center [428, 462] width 140 height 39
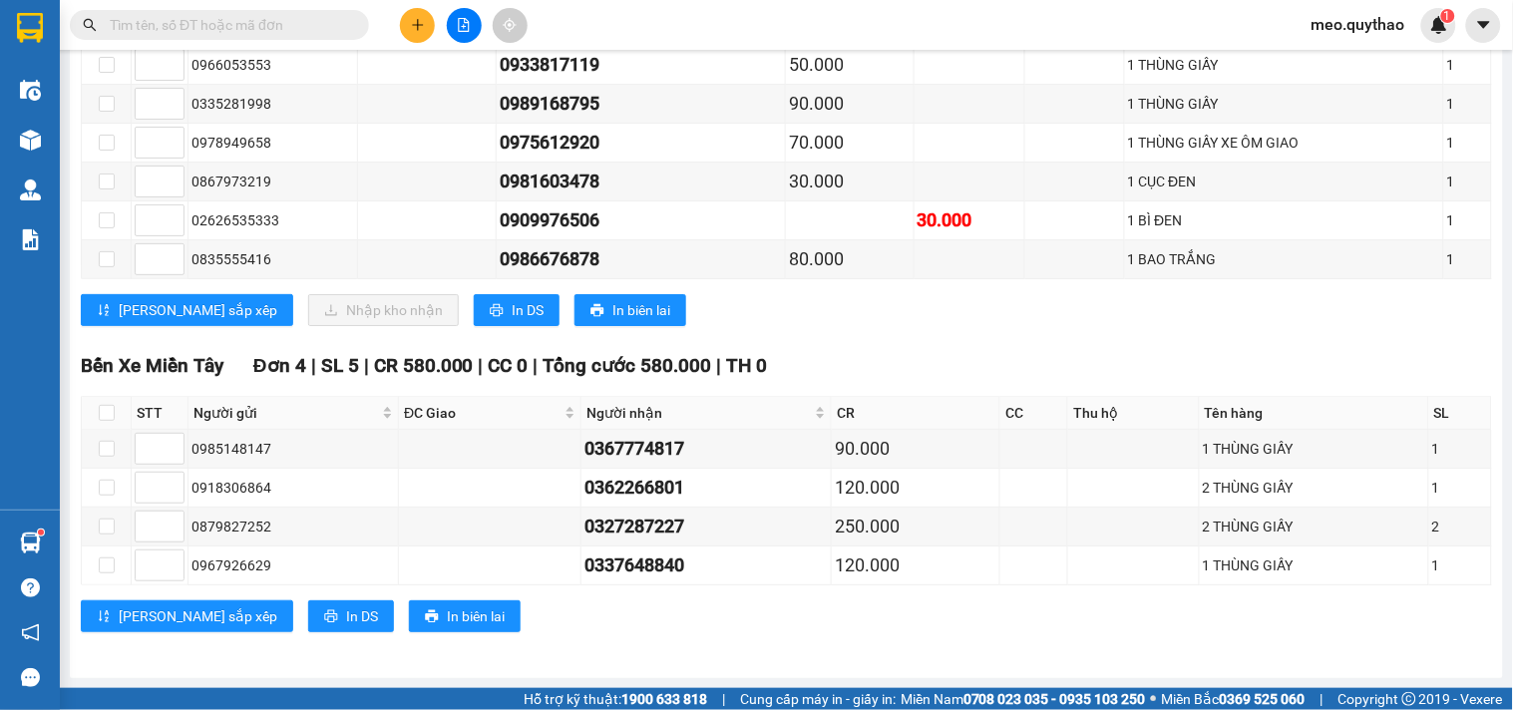
scroll to position [1735, 0]
click at [346, 621] on span "In DS" at bounding box center [362, 616] width 32 height 22
click at [696, 516] on div "0327287227" at bounding box center [705, 527] width 243 height 28
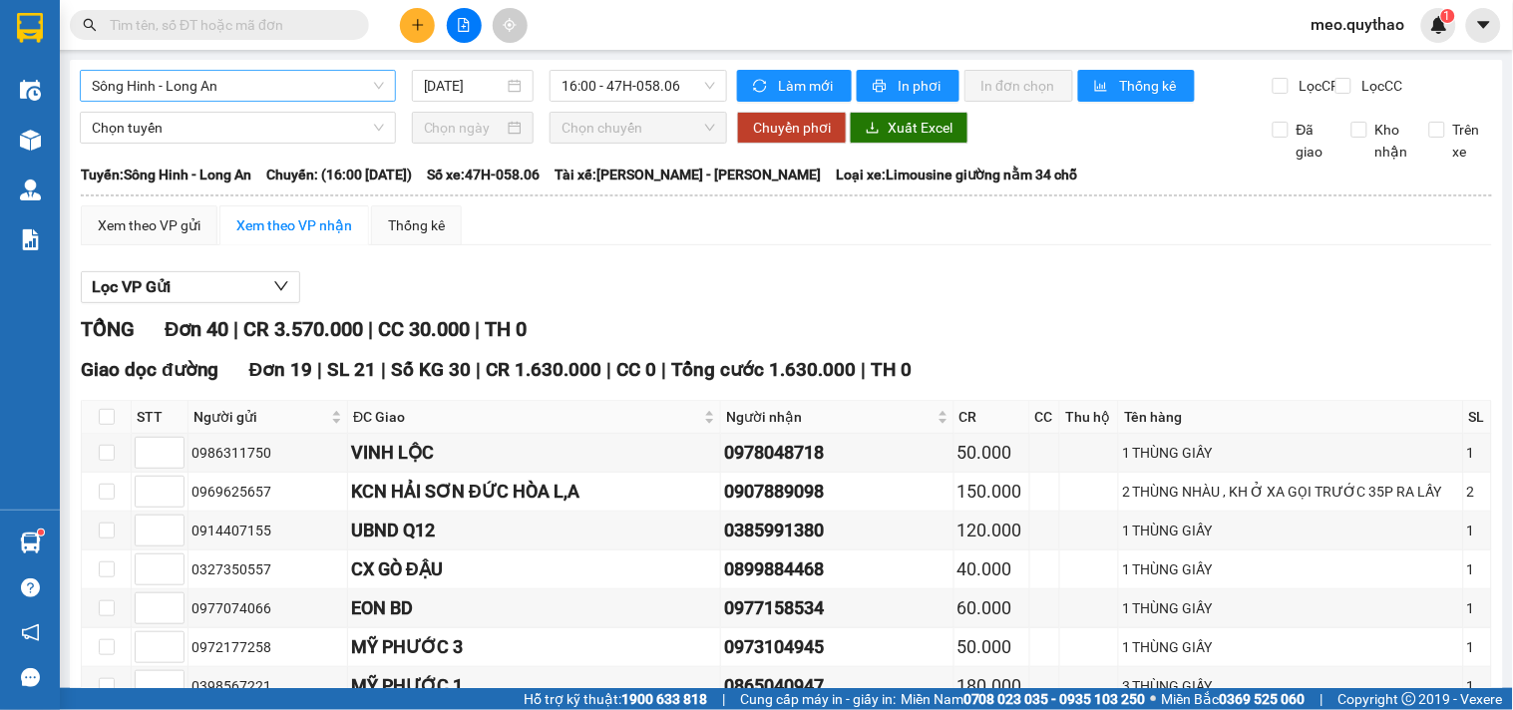
click at [283, 86] on span "Sông Hinh - Long An" at bounding box center [238, 86] width 292 height 30
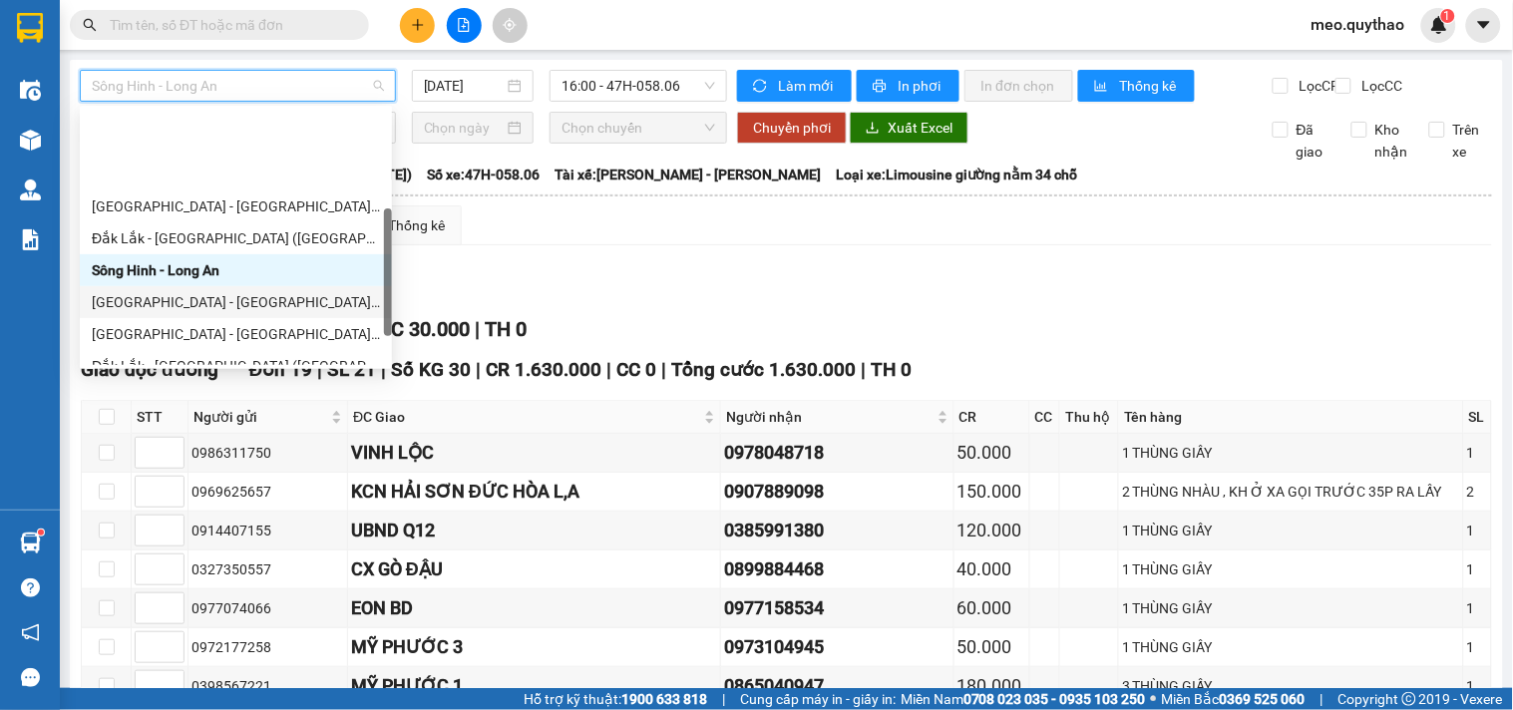
scroll to position [221, 0]
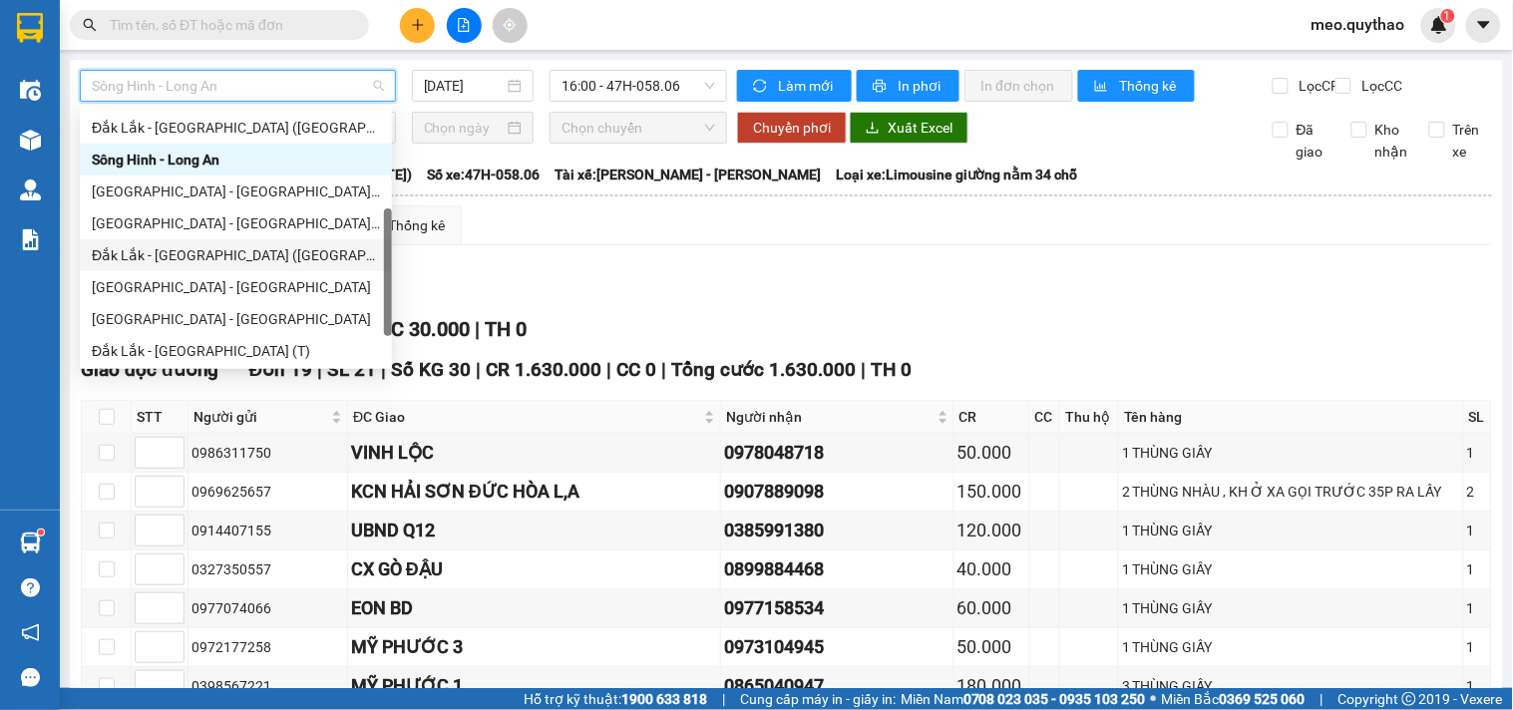
click at [234, 254] on div "Đắk Lắk - [GEOGRAPHIC_DATA] ([GEOGRAPHIC_DATA])" at bounding box center [236, 255] width 288 height 22
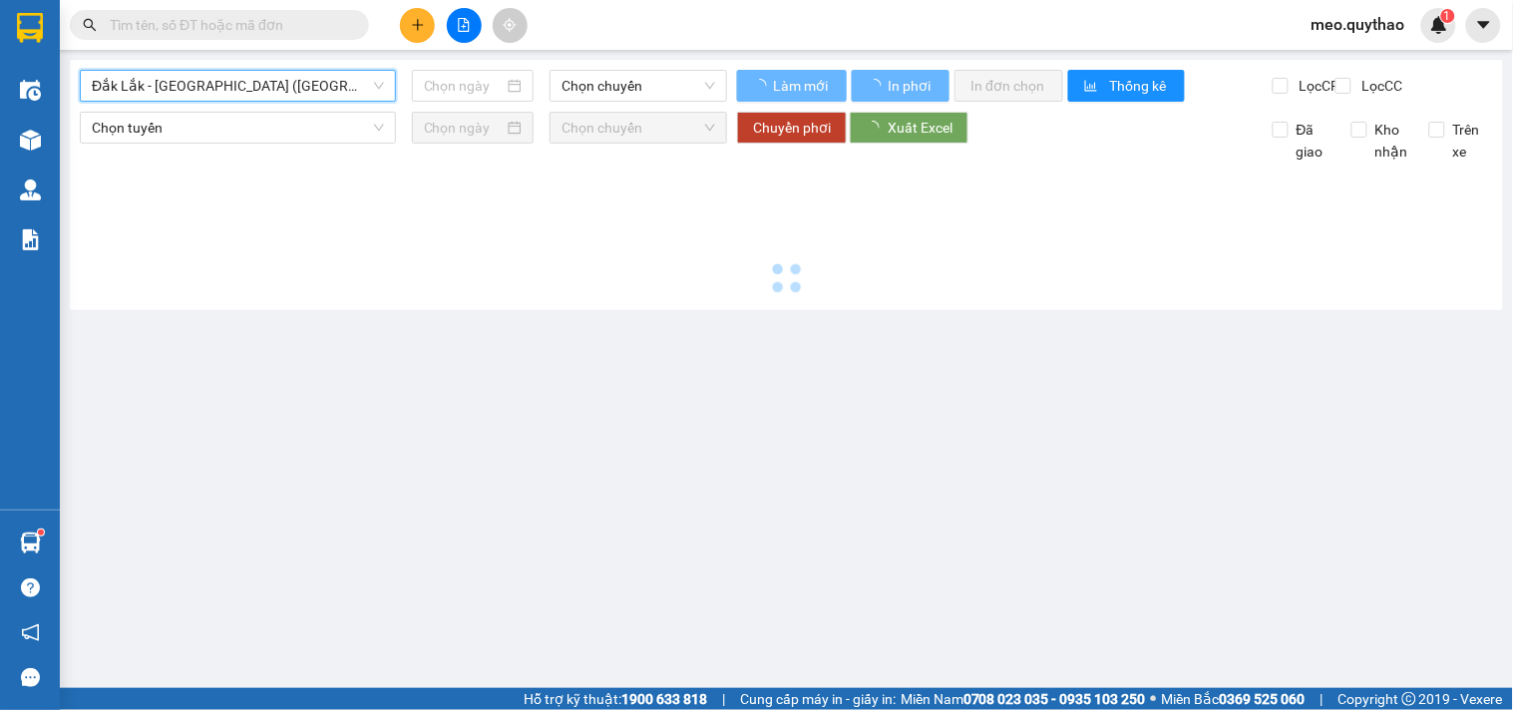
type input "[DATE]"
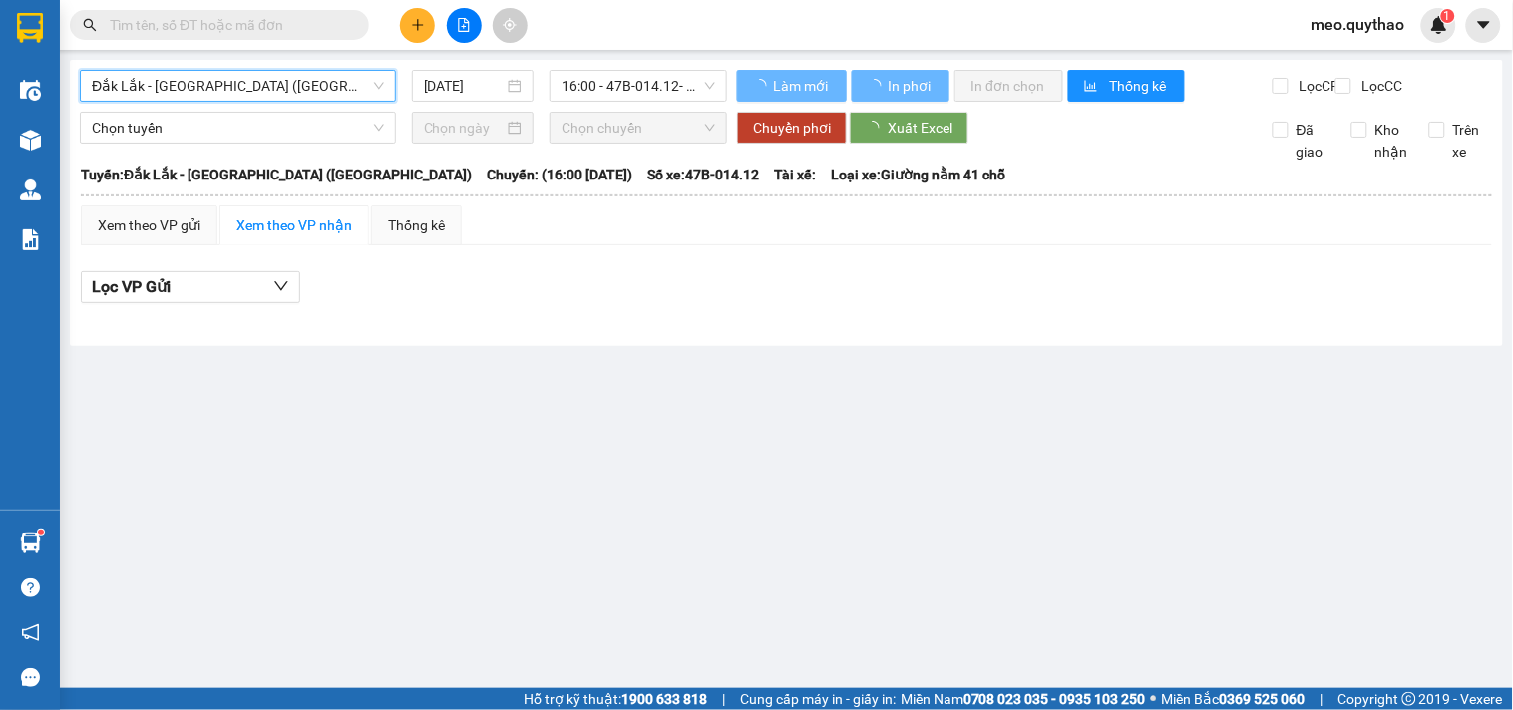
click at [260, 88] on span "Đắk Lắk - [GEOGRAPHIC_DATA] ([GEOGRAPHIC_DATA])" at bounding box center [238, 86] width 292 height 30
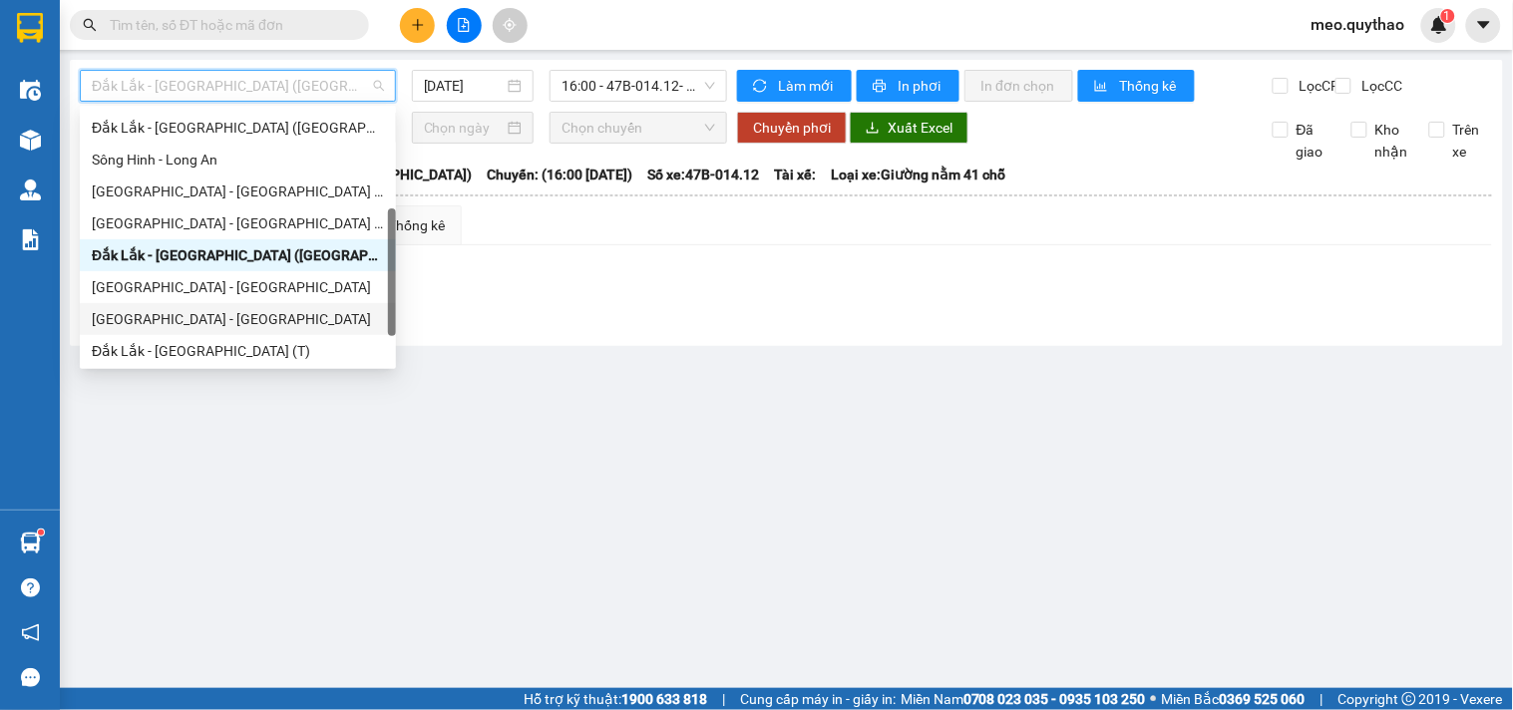
click at [230, 304] on div "[GEOGRAPHIC_DATA] - [GEOGRAPHIC_DATA]" at bounding box center [238, 319] width 316 height 32
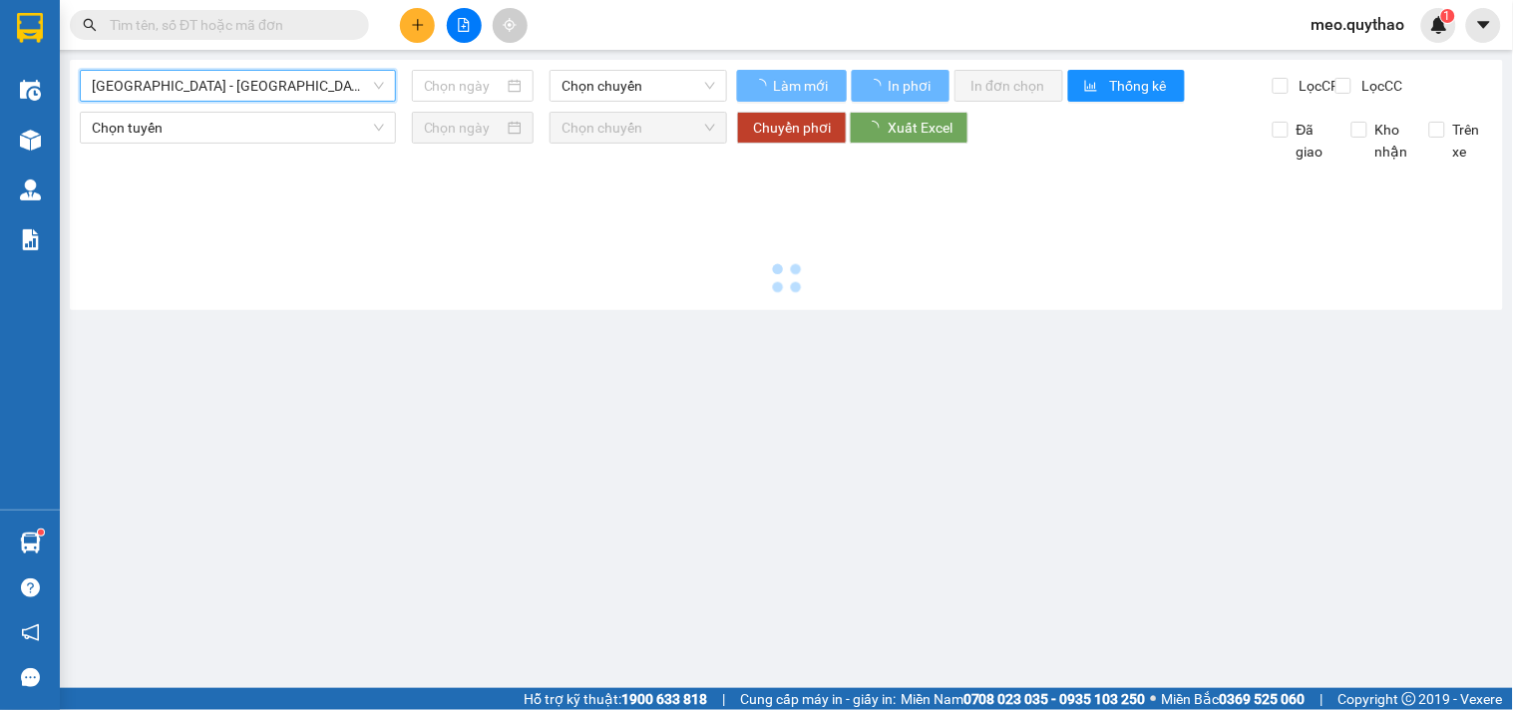
type input "[DATE]"
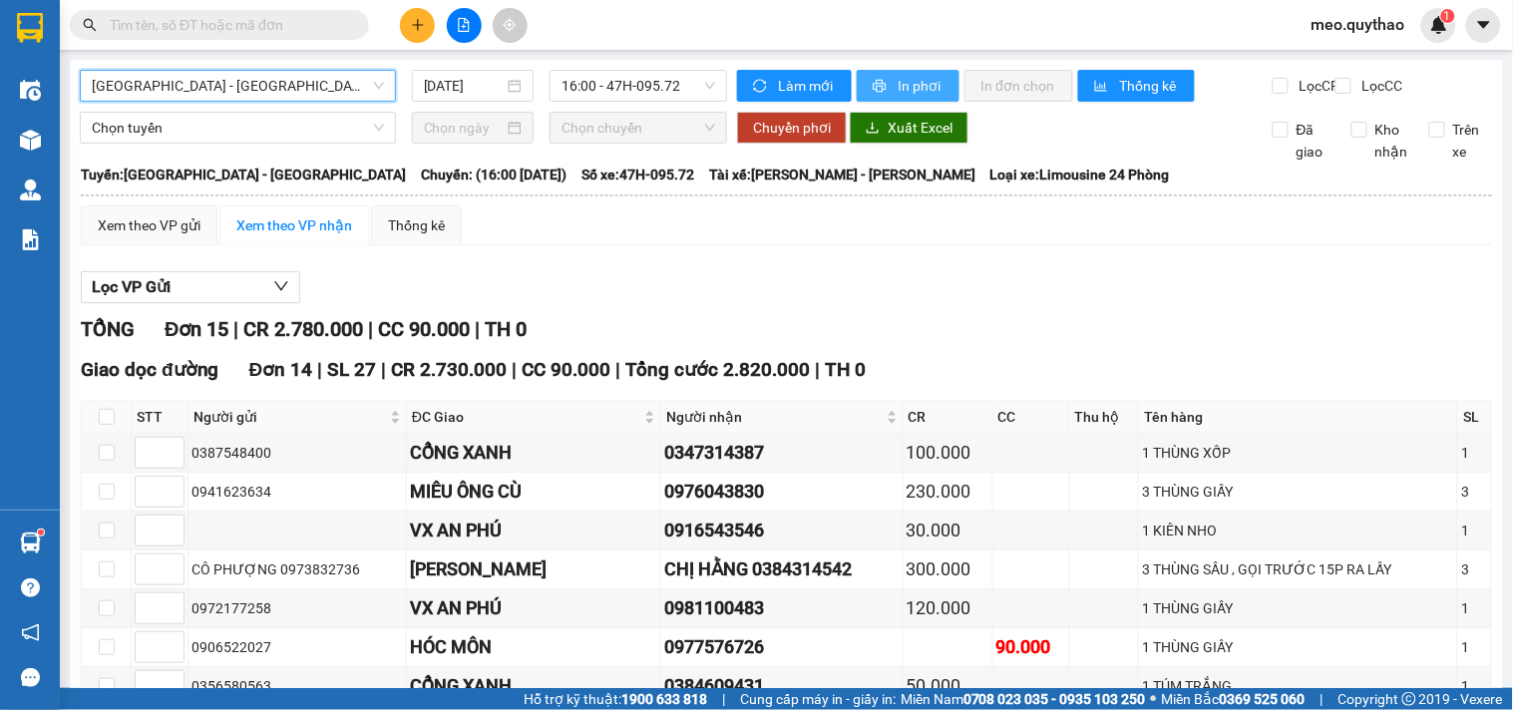
click at [918, 85] on span "In phơi" at bounding box center [921, 86] width 46 height 22
click at [379, 409] on div "Giao dọc đường Đơn 14 | SL 27 | CR 2.730.000 | CC 90.000 | Tổng cước 2.820.000 …" at bounding box center [786, 697] width 1411 height 685
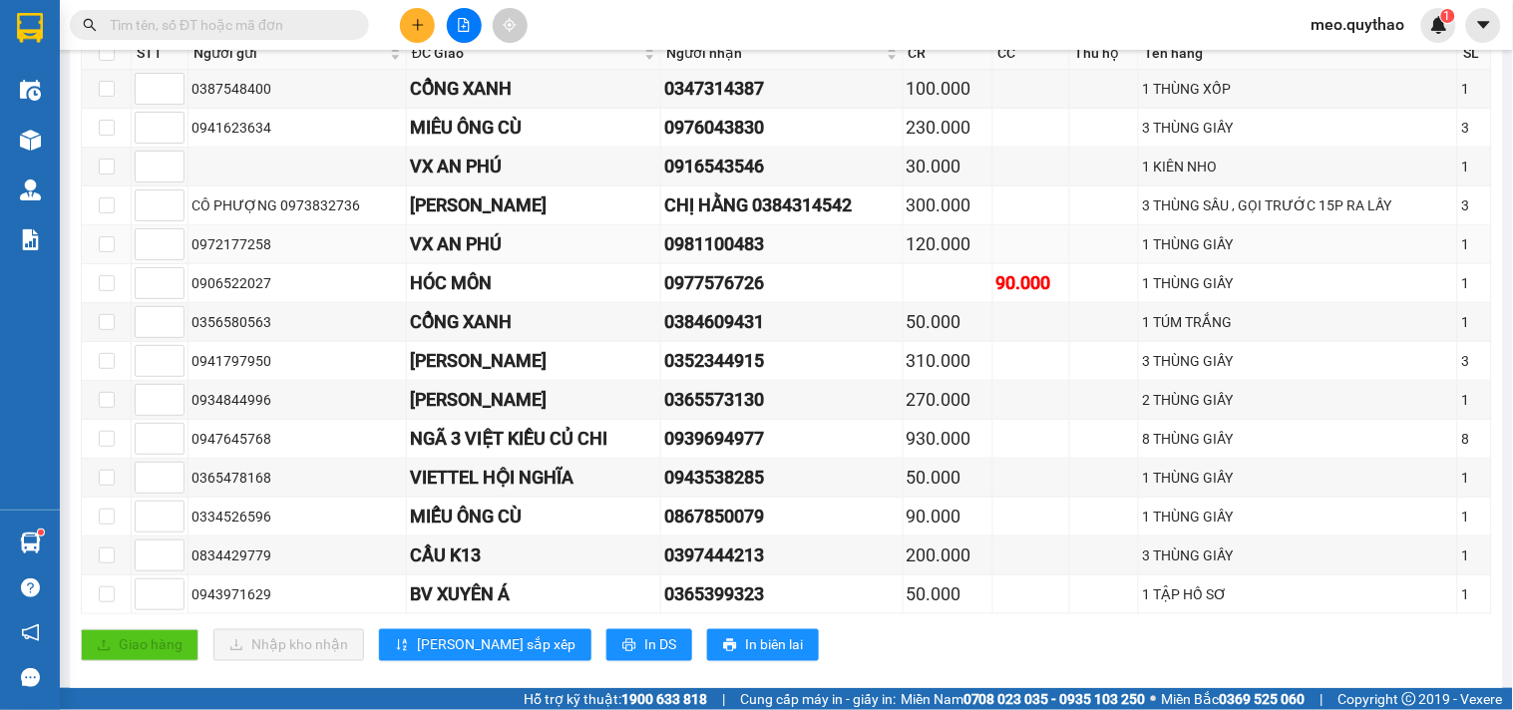
scroll to position [332, 0]
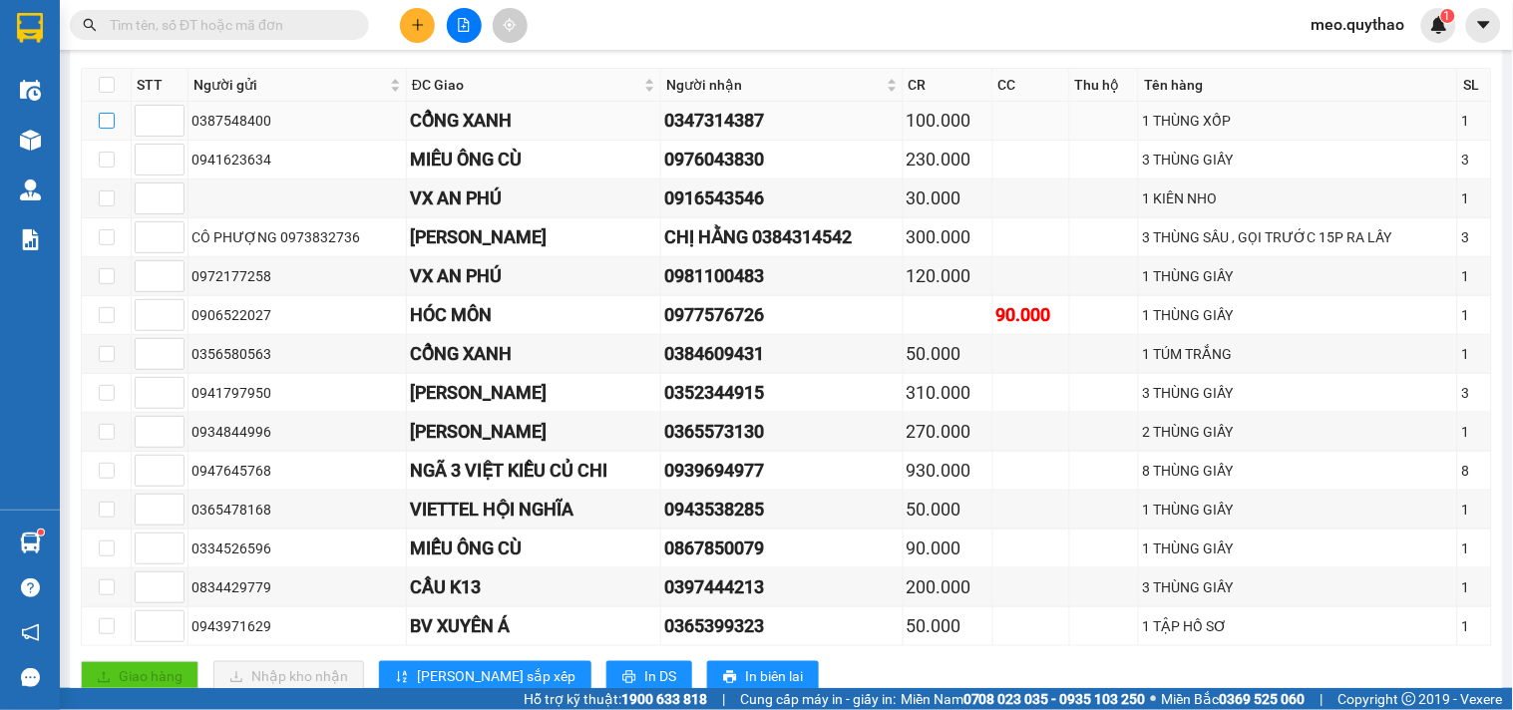
click at [101, 129] on input "checkbox" at bounding box center [107, 121] width 16 height 16
checkbox input "true"
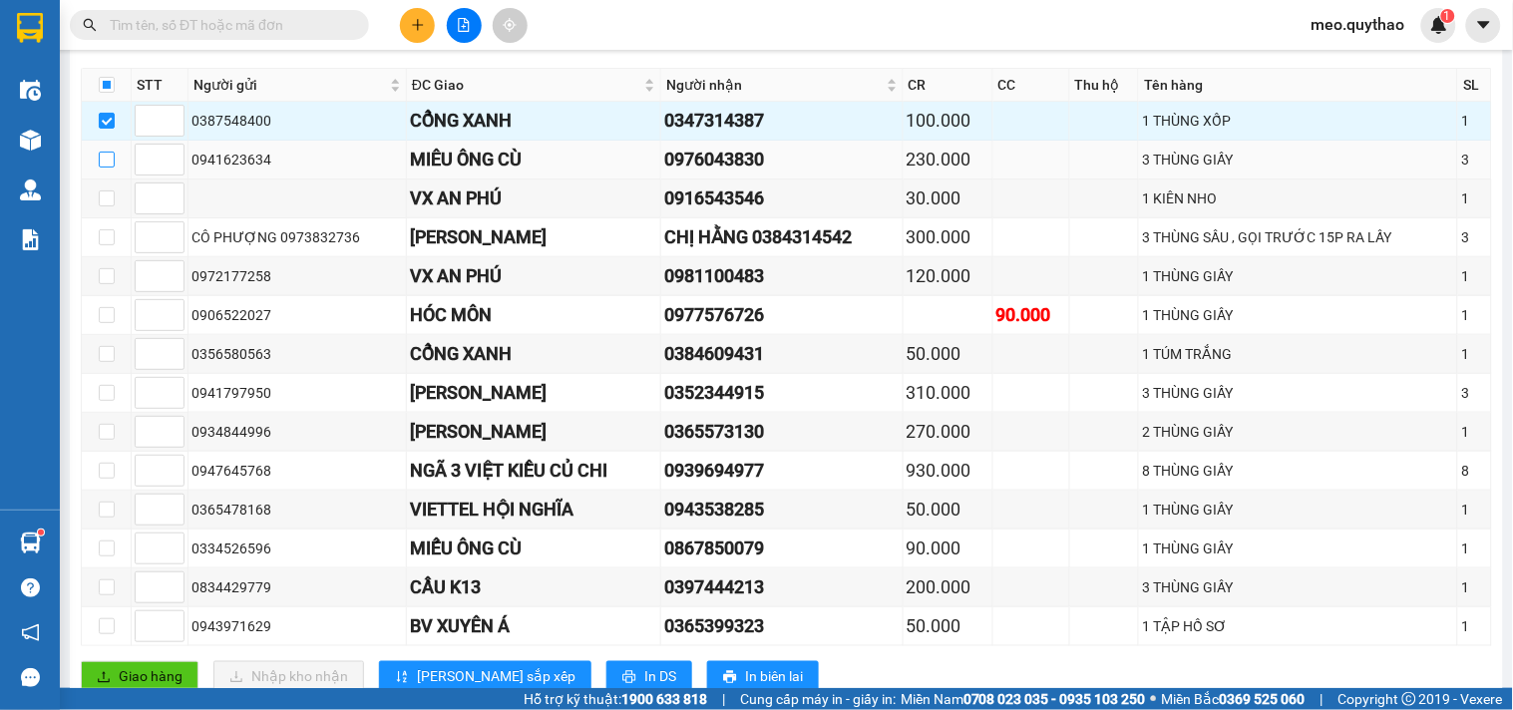
click at [108, 168] on input "checkbox" at bounding box center [107, 160] width 16 height 16
checkbox input "true"
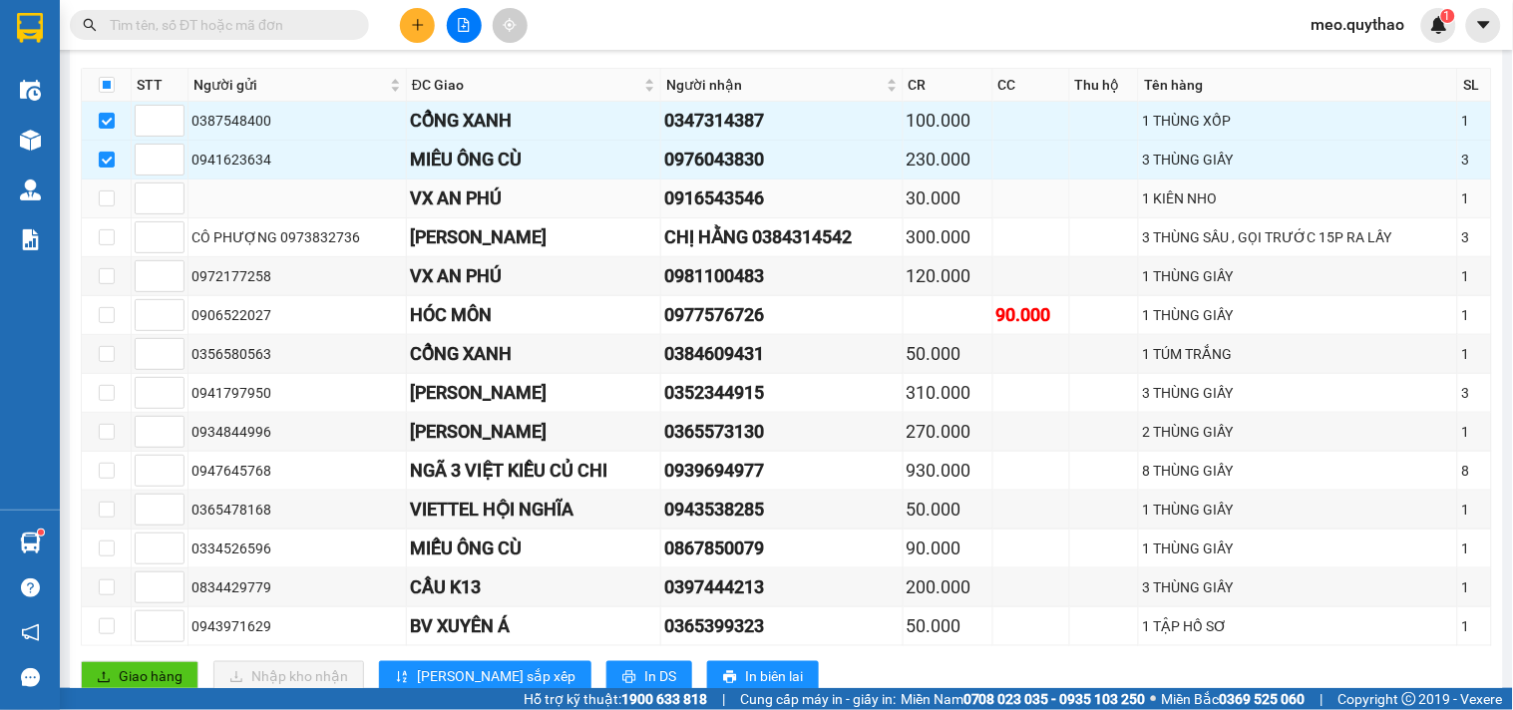
click at [95, 218] on td at bounding box center [107, 199] width 50 height 39
click at [96, 218] on td at bounding box center [107, 199] width 50 height 39
click at [106, 209] on label at bounding box center [107, 199] width 16 height 22
click at [106, 206] on input "checkbox" at bounding box center [107, 198] width 16 height 16
checkbox input "true"
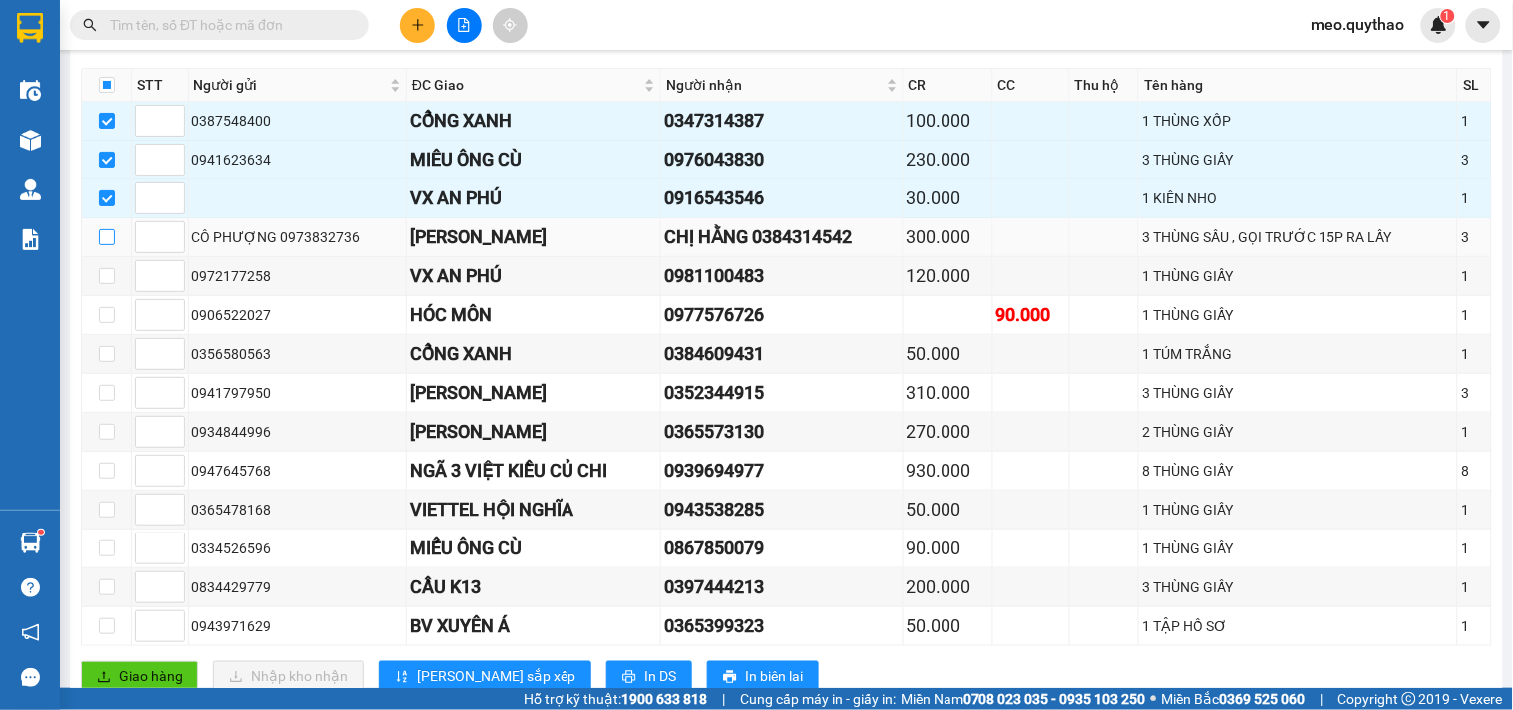
click at [106, 245] on input "checkbox" at bounding box center [107, 237] width 16 height 16
checkbox input "true"
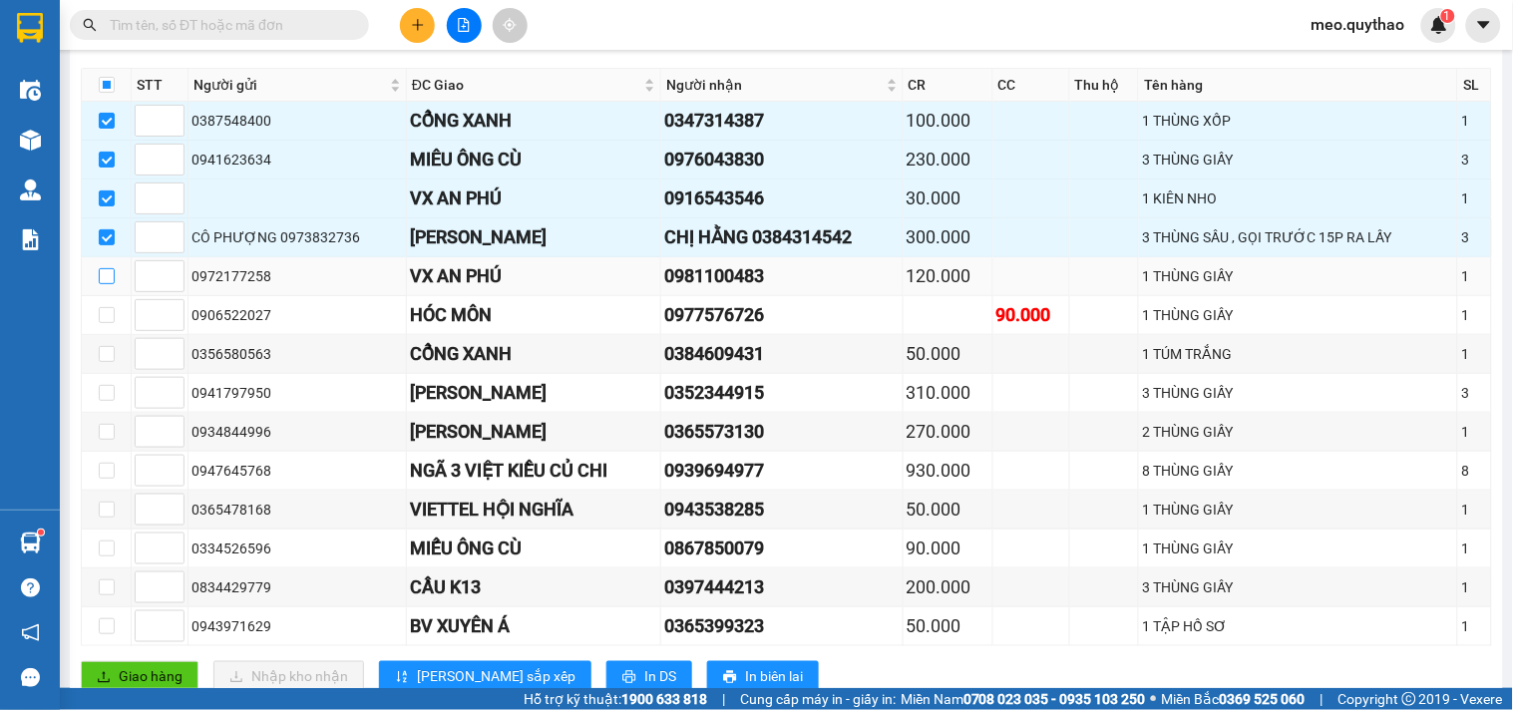
click at [105, 284] on input "checkbox" at bounding box center [107, 276] width 16 height 16
checkbox input "true"
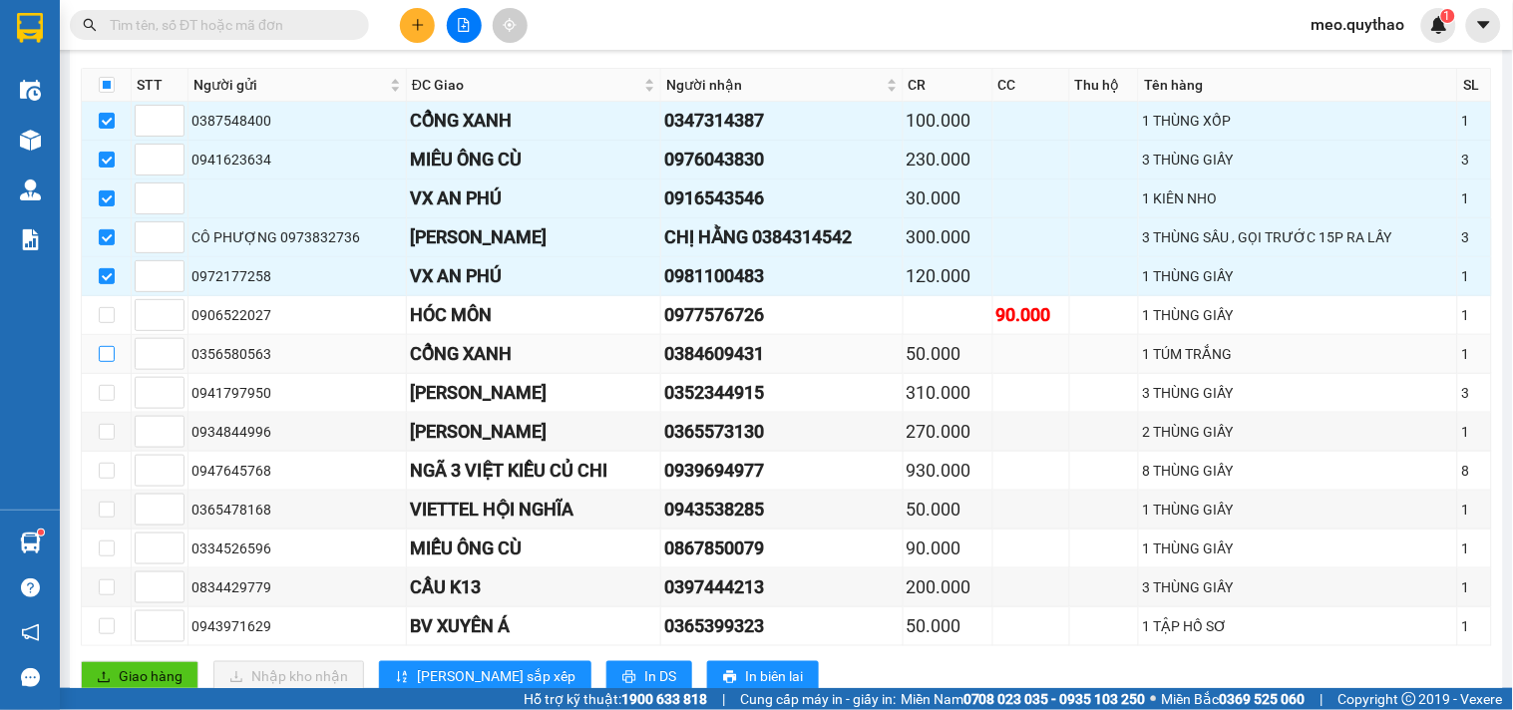
click at [108, 362] on input "checkbox" at bounding box center [107, 354] width 16 height 16
checkbox input "true"
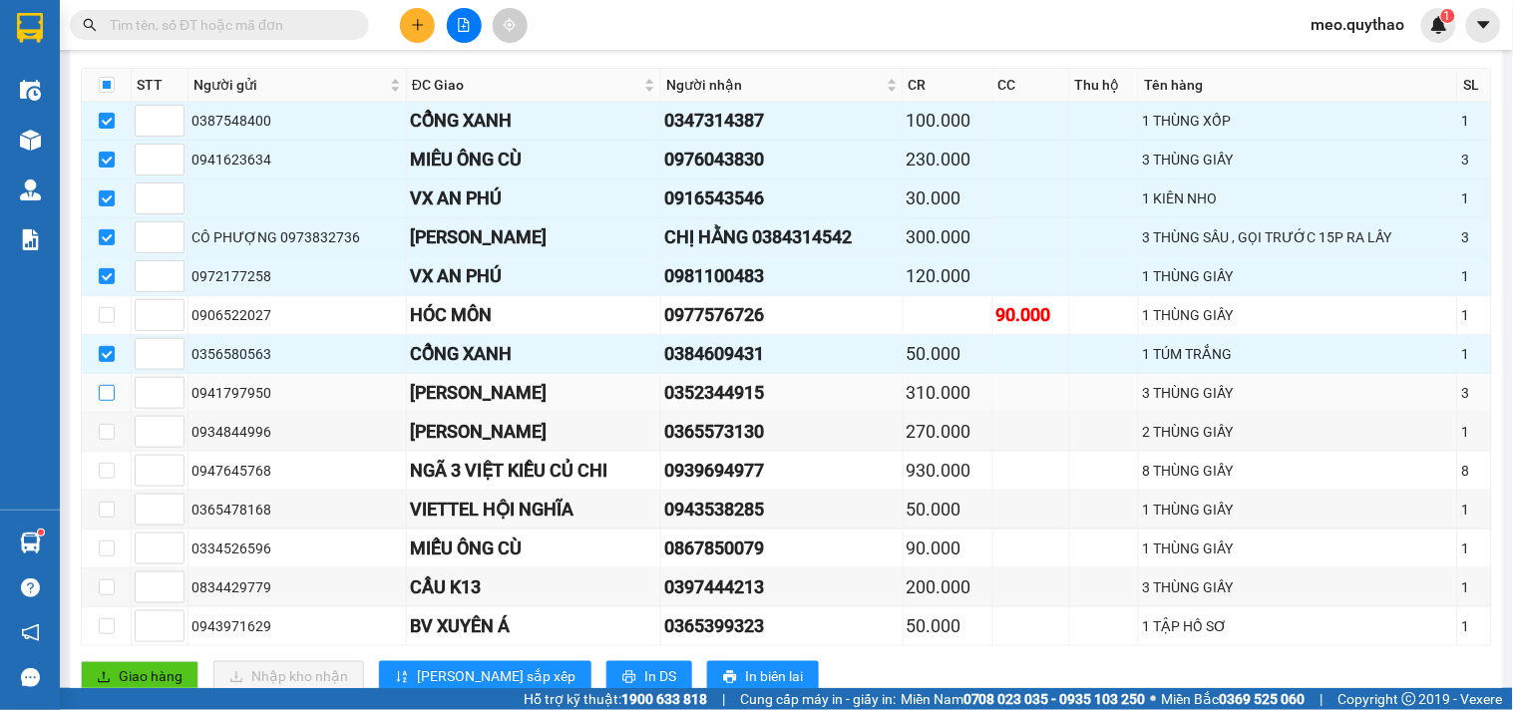
click at [105, 401] on input "checkbox" at bounding box center [107, 393] width 16 height 16
checkbox input "true"
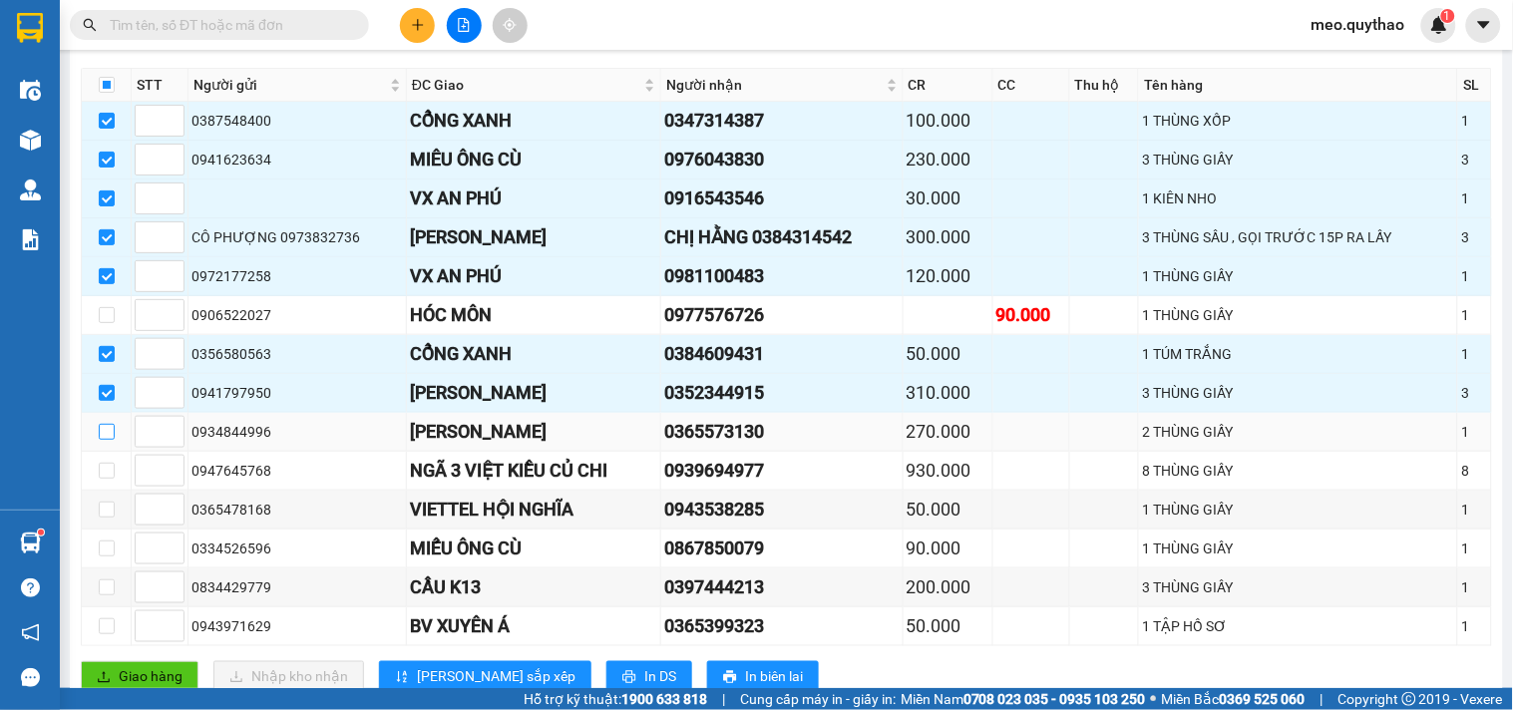
click at [108, 443] on label at bounding box center [107, 432] width 16 height 22
click at [108, 440] on input "checkbox" at bounding box center [107, 432] width 16 height 16
checkbox input "true"
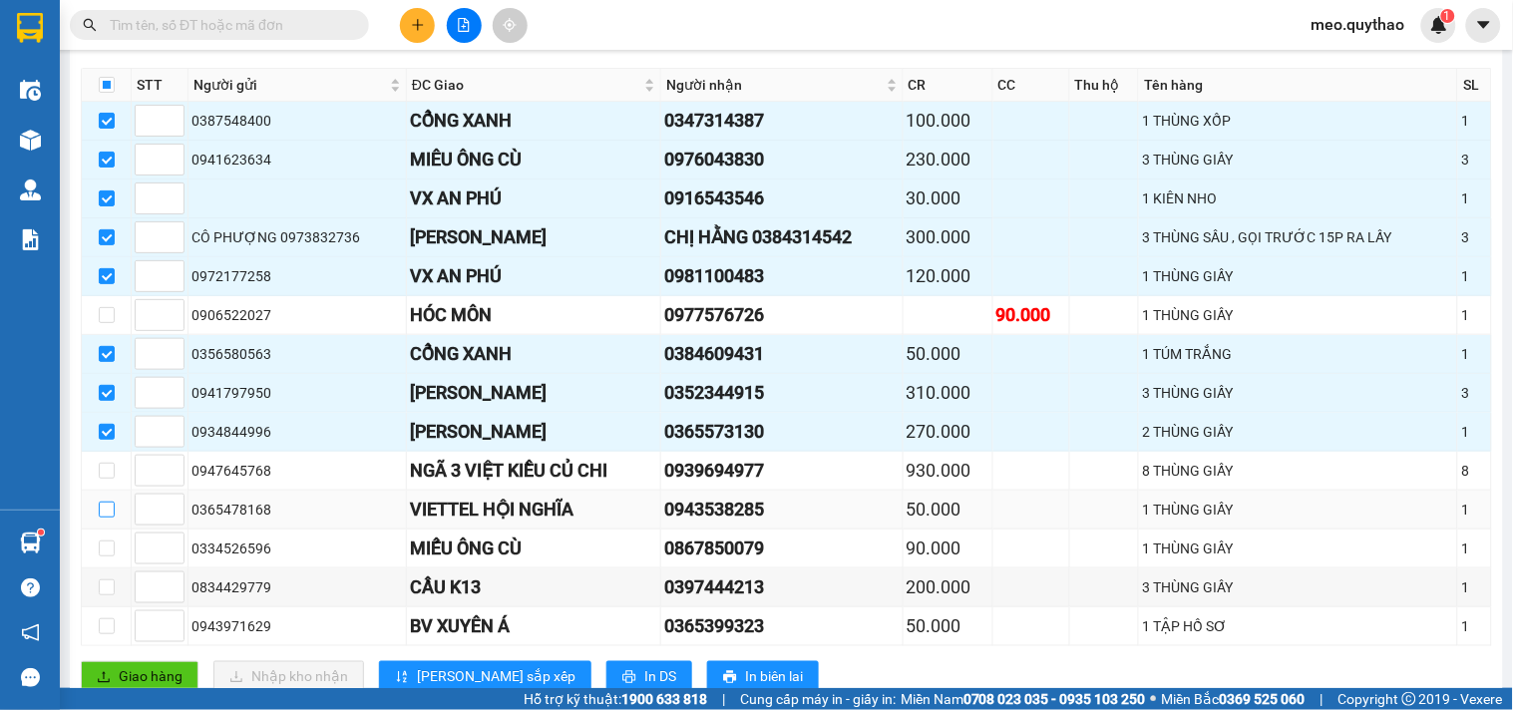
click at [112, 518] on input "checkbox" at bounding box center [107, 510] width 16 height 16
checkbox input "true"
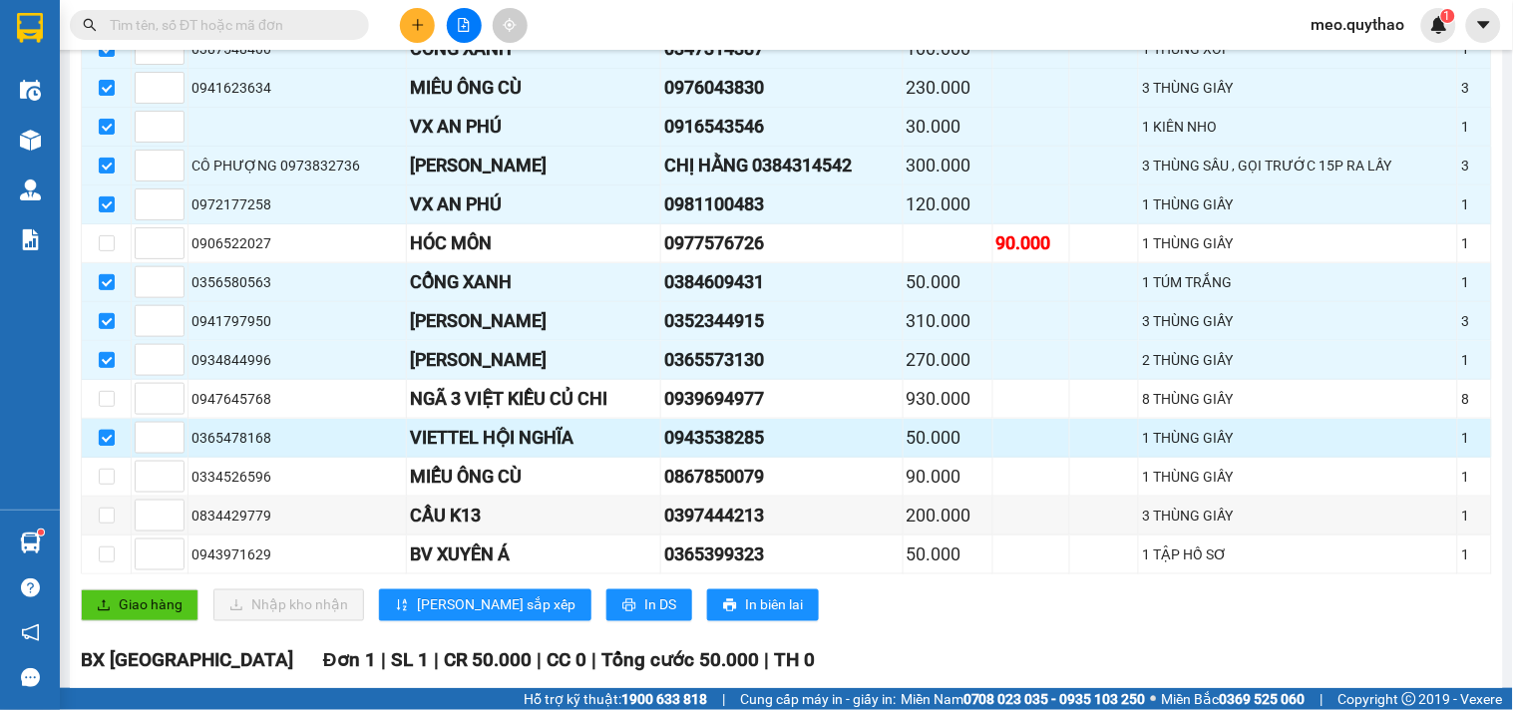
scroll to position [443, 0]
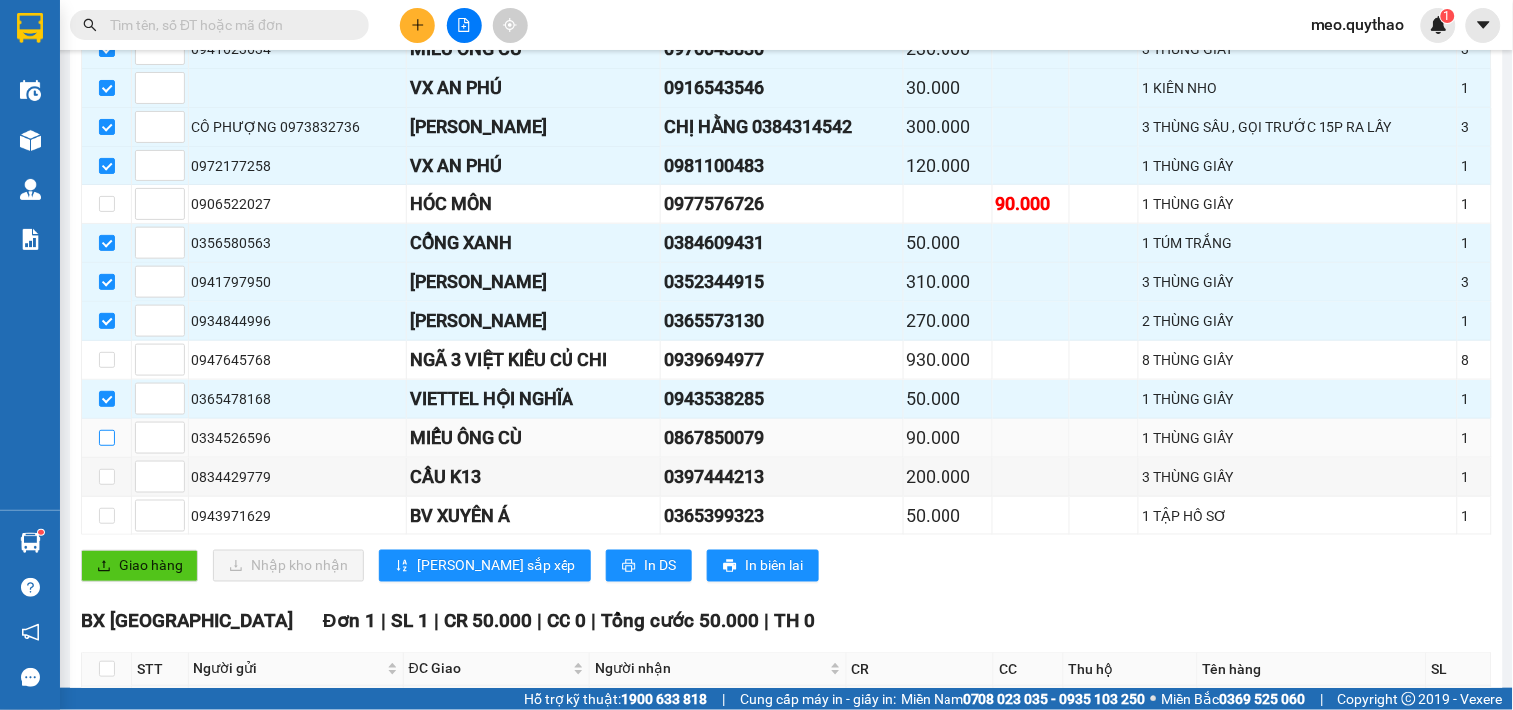
click at [105, 446] on input "checkbox" at bounding box center [107, 438] width 16 height 16
checkbox input "true"
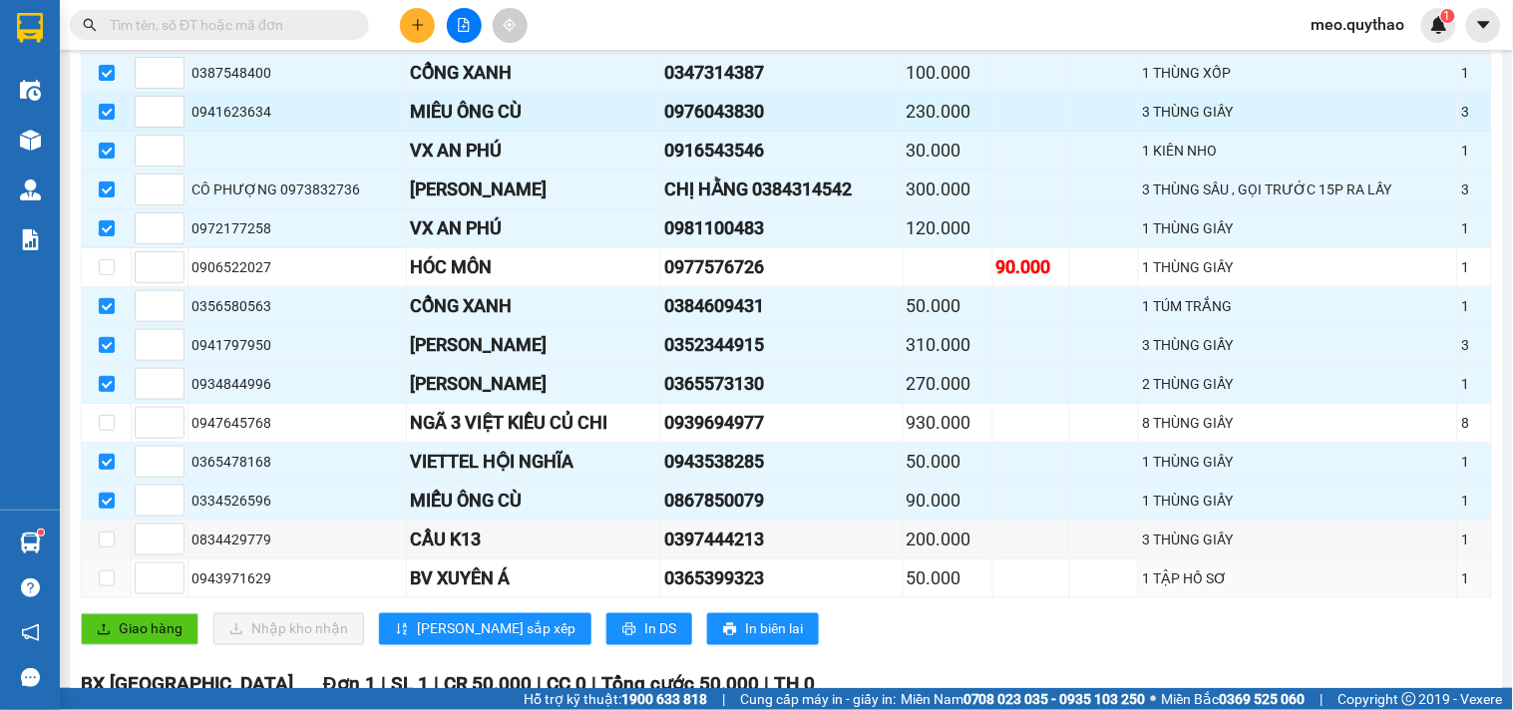
scroll to position [0, 0]
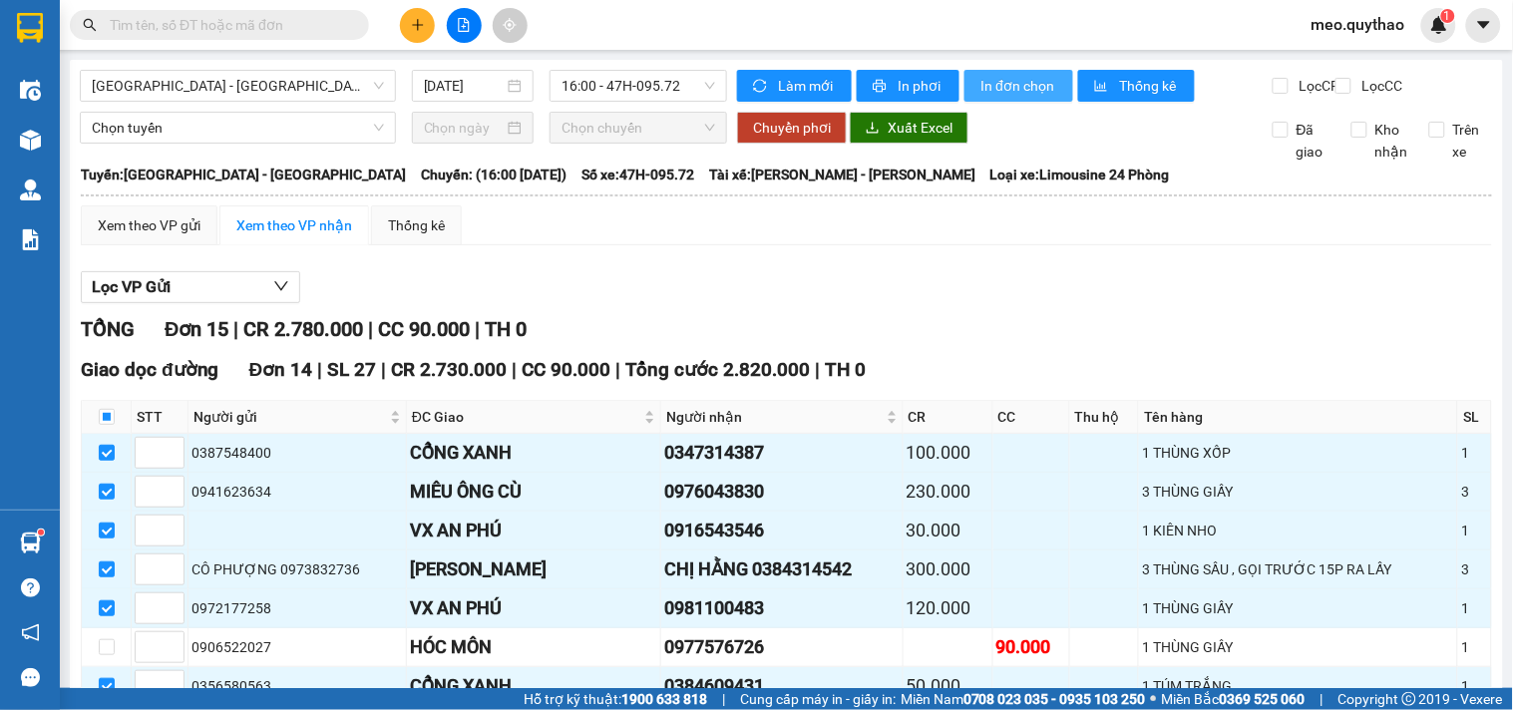
click at [1011, 84] on span "In đơn chọn" at bounding box center [1018, 86] width 77 height 22
click at [415, 269] on div "Xem theo VP gửi Xem theo VP nhận Thống kê Lọc VP Gửi TỔNG Đơn 15 | CR 2.780.00…" at bounding box center [786, 722] width 1411 height 1034
click at [151, 236] on div "Xem theo VP gửi" at bounding box center [149, 225] width 103 height 22
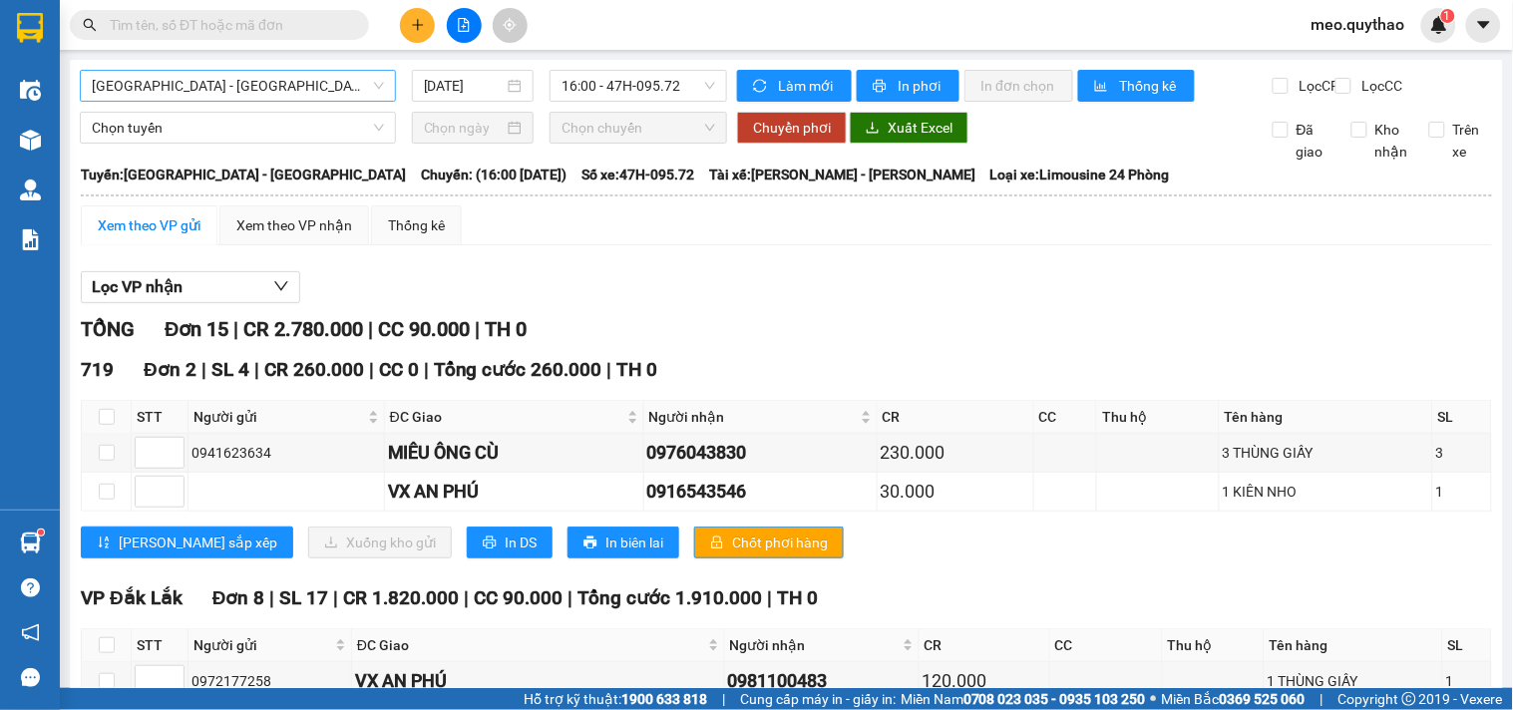
click at [217, 87] on span "[GEOGRAPHIC_DATA] - [GEOGRAPHIC_DATA]" at bounding box center [238, 86] width 292 height 30
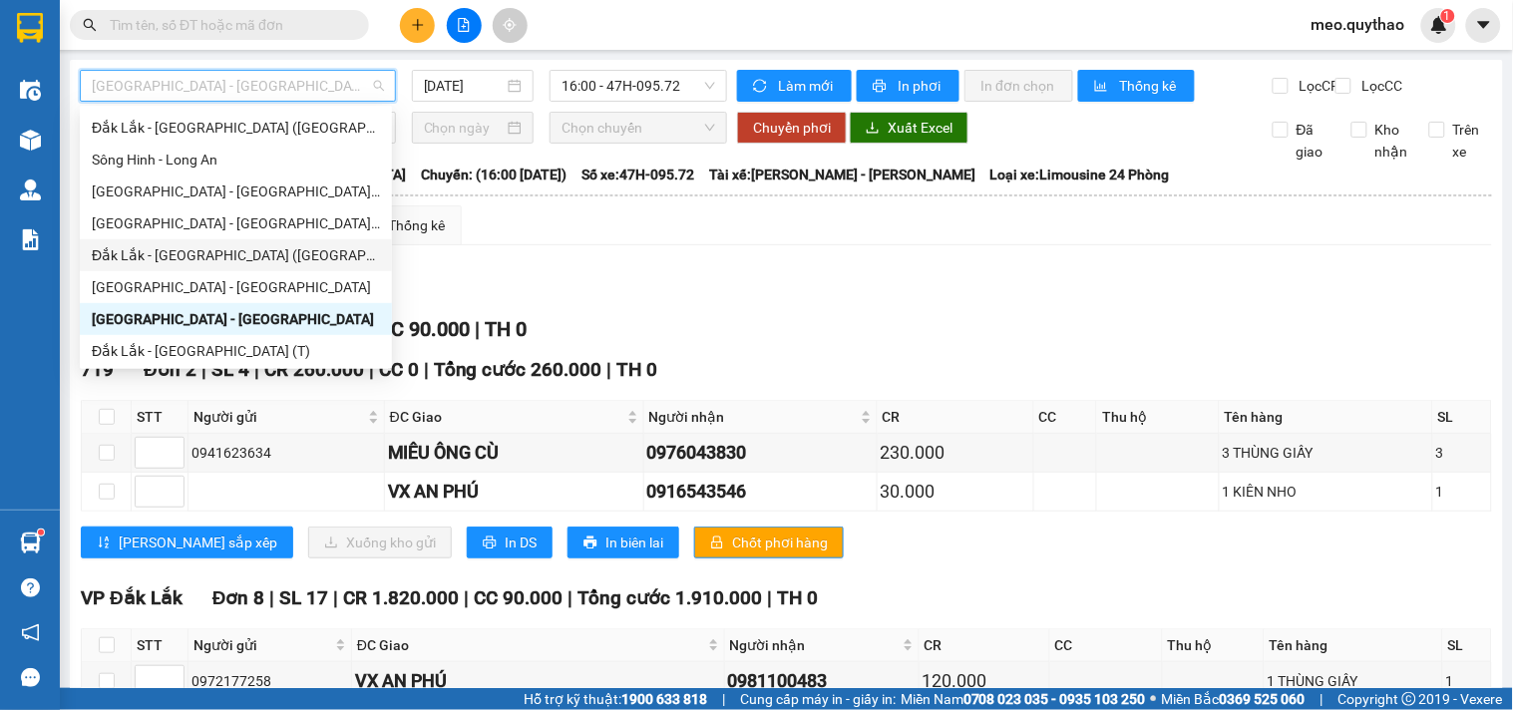
click at [229, 259] on div "Đắk Lắk - [GEOGRAPHIC_DATA] ([GEOGRAPHIC_DATA])" at bounding box center [236, 255] width 288 height 22
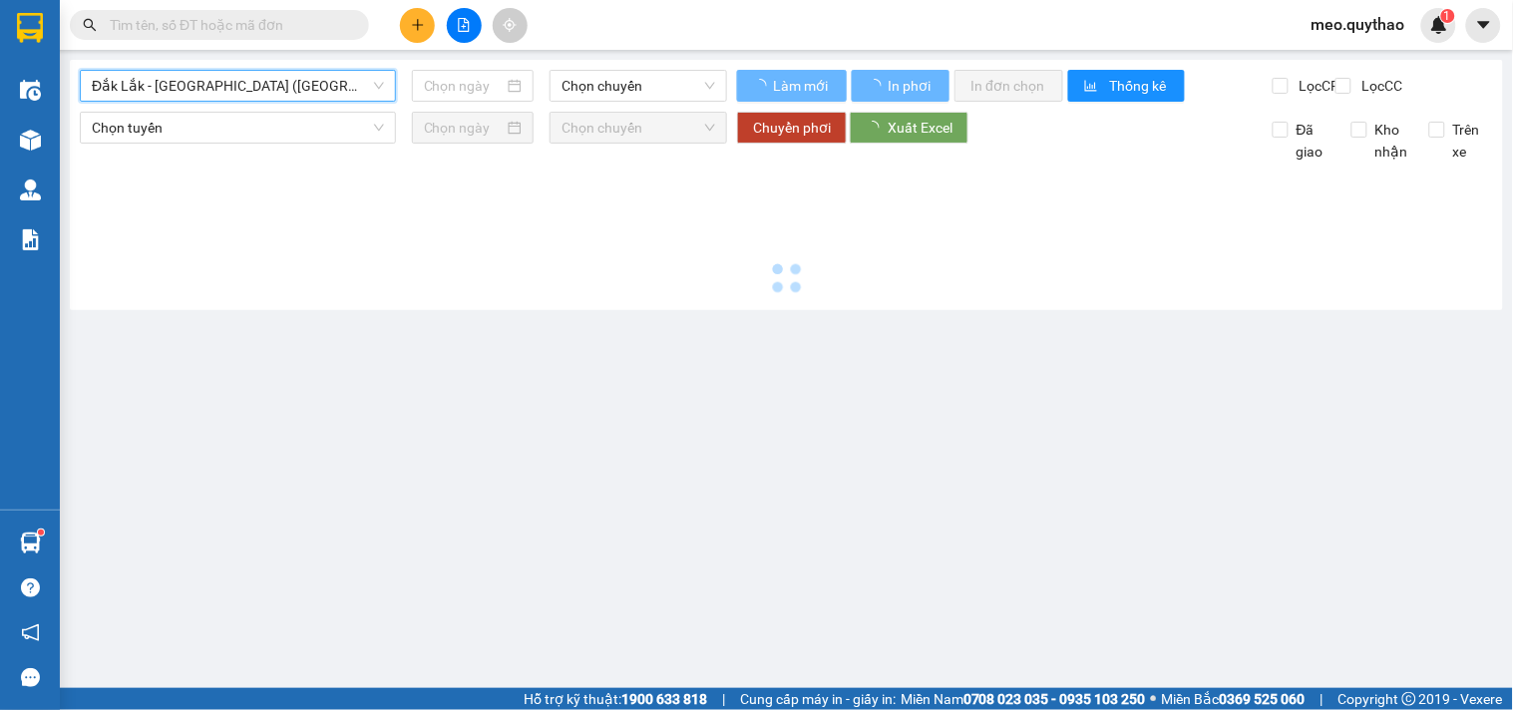
type input "[DATE]"
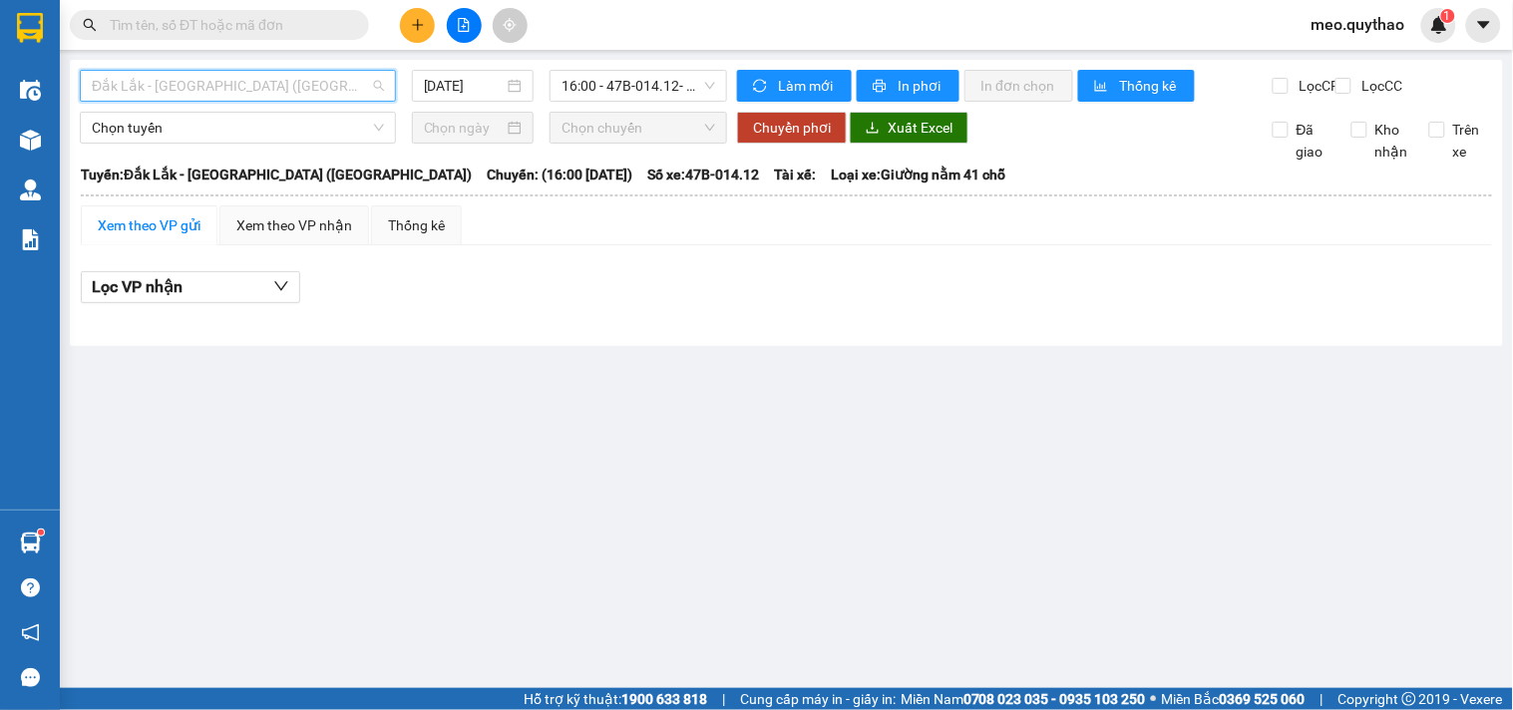
click at [265, 82] on span "Đắk Lắk - [GEOGRAPHIC_DATA] ([GEOGRAPHIC_DATA])" at bounding box center [238, 86] width 292 height 30
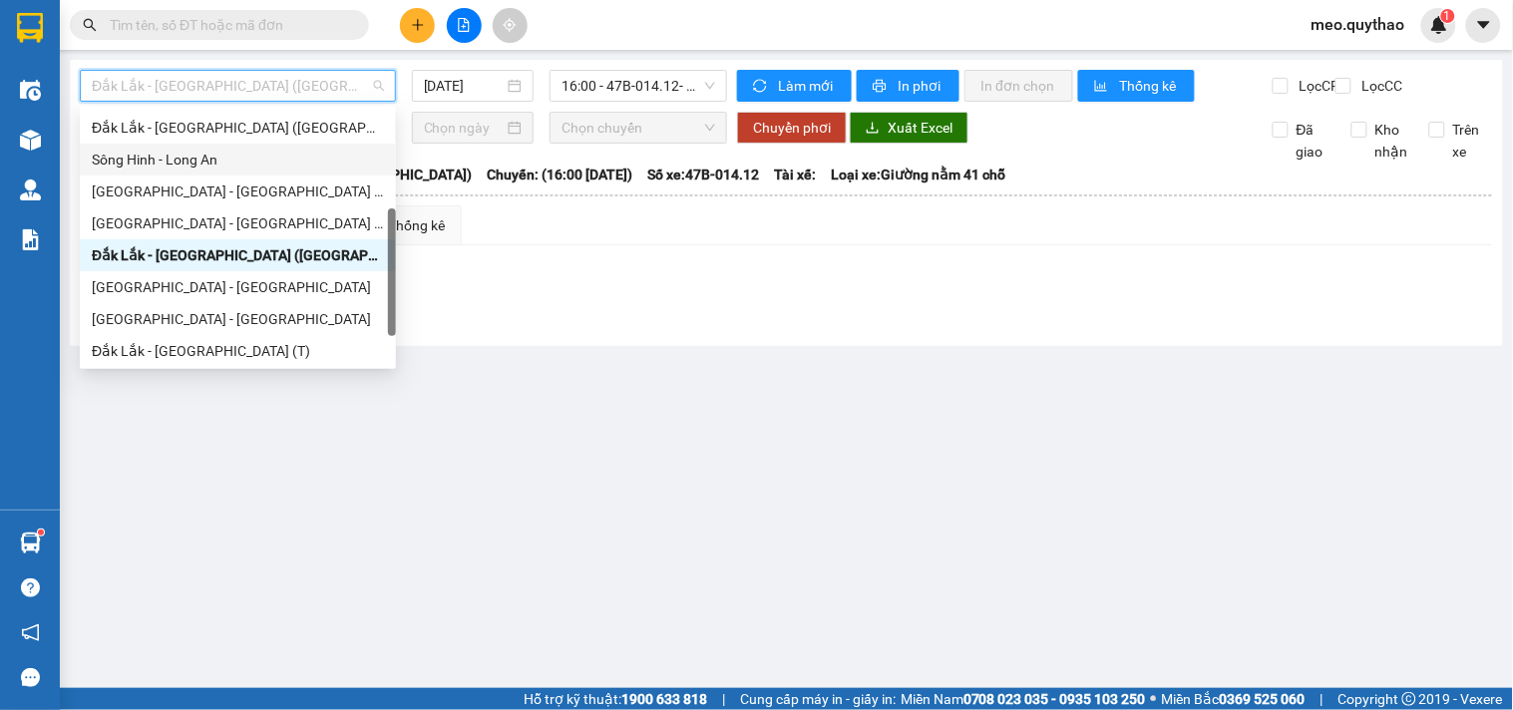
click at [241, 165] on div "Sông Hinh - Long An" at bounding box center [238, 160] width 292 height 22
type input "[DATE]"
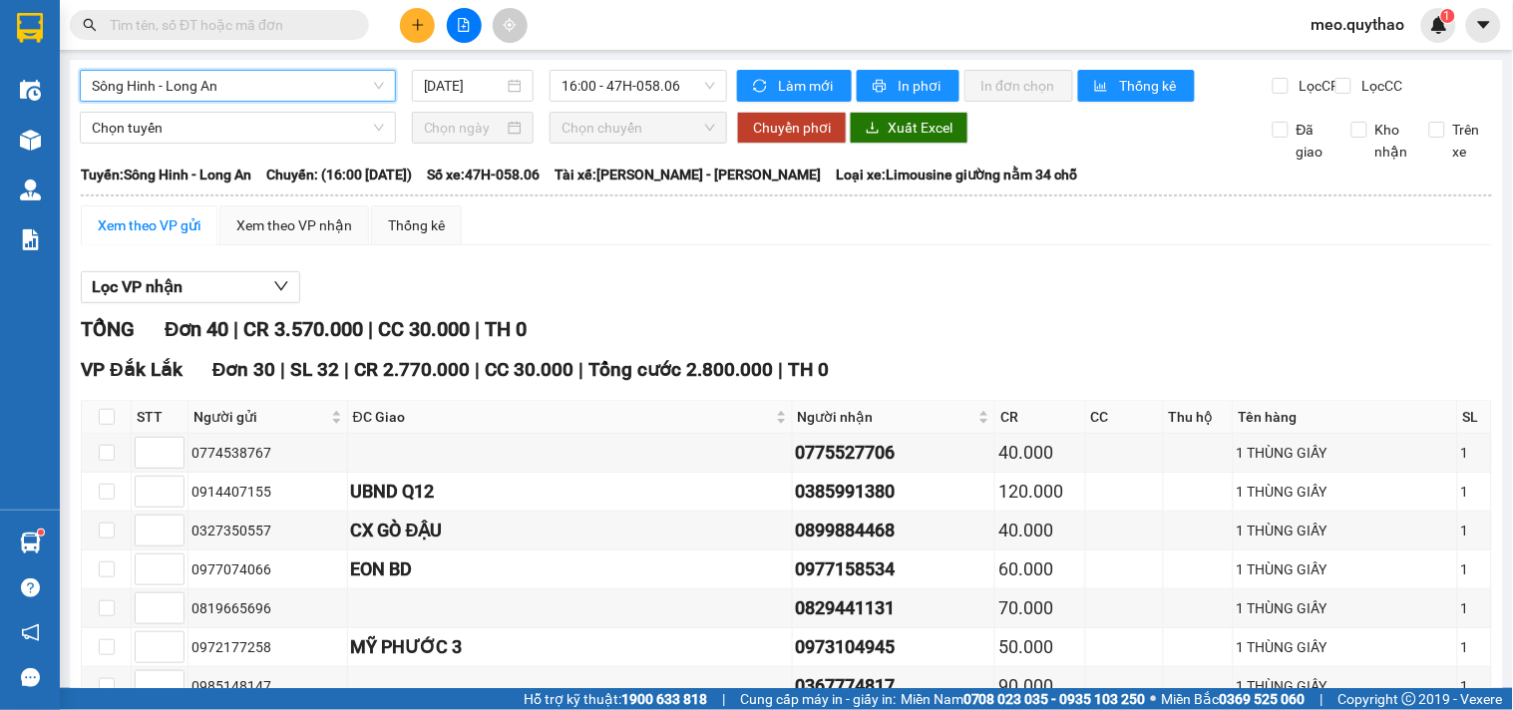
click at [219, 78] on span "Sông Hinh - Long An" at bounding box center [238, 86] width 292 height 30
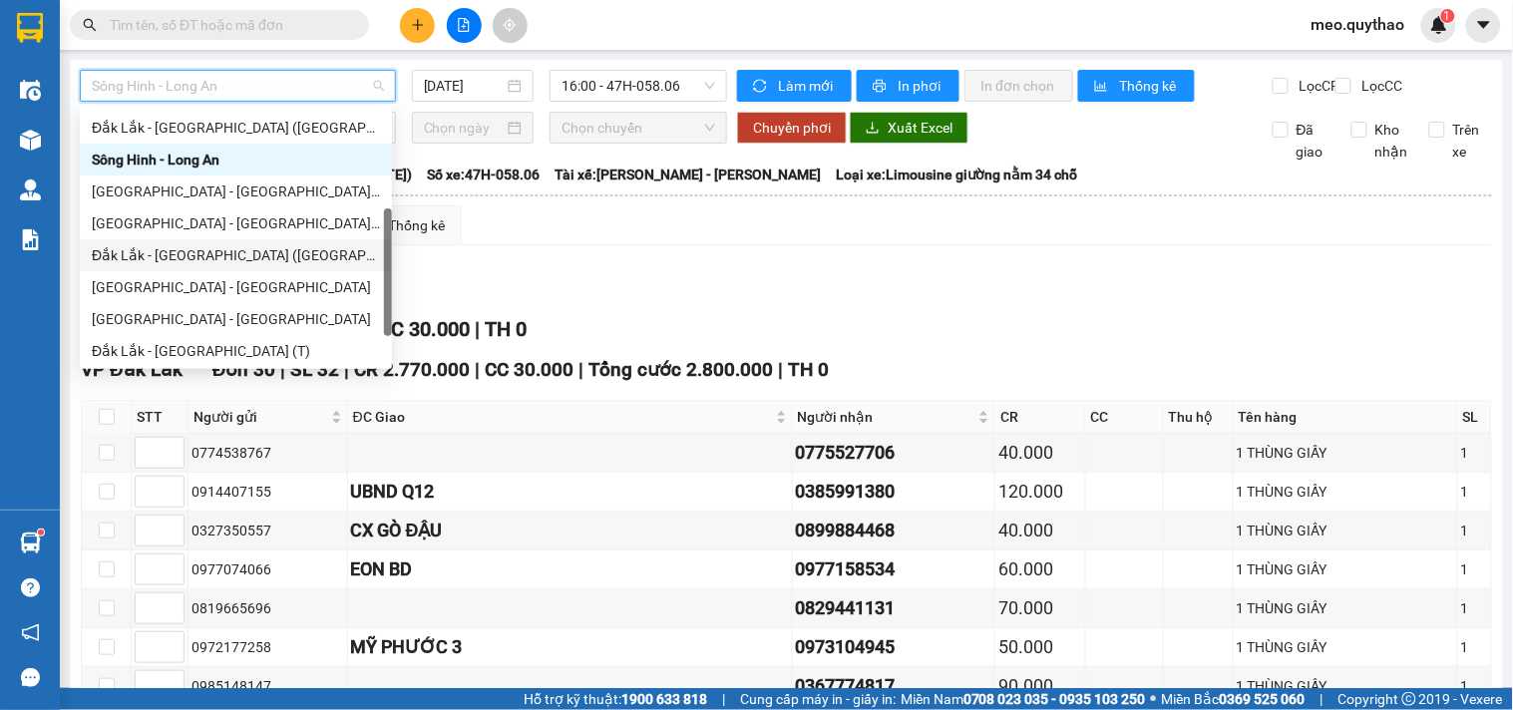
click at [251, 254] on div "Đắk Lắk - [GEOGRAPHIC_DATA] ([GEOGRAPHIC_DATA])" at bounding box center [236, 255] width 288 height 22
type input "[DATE]"
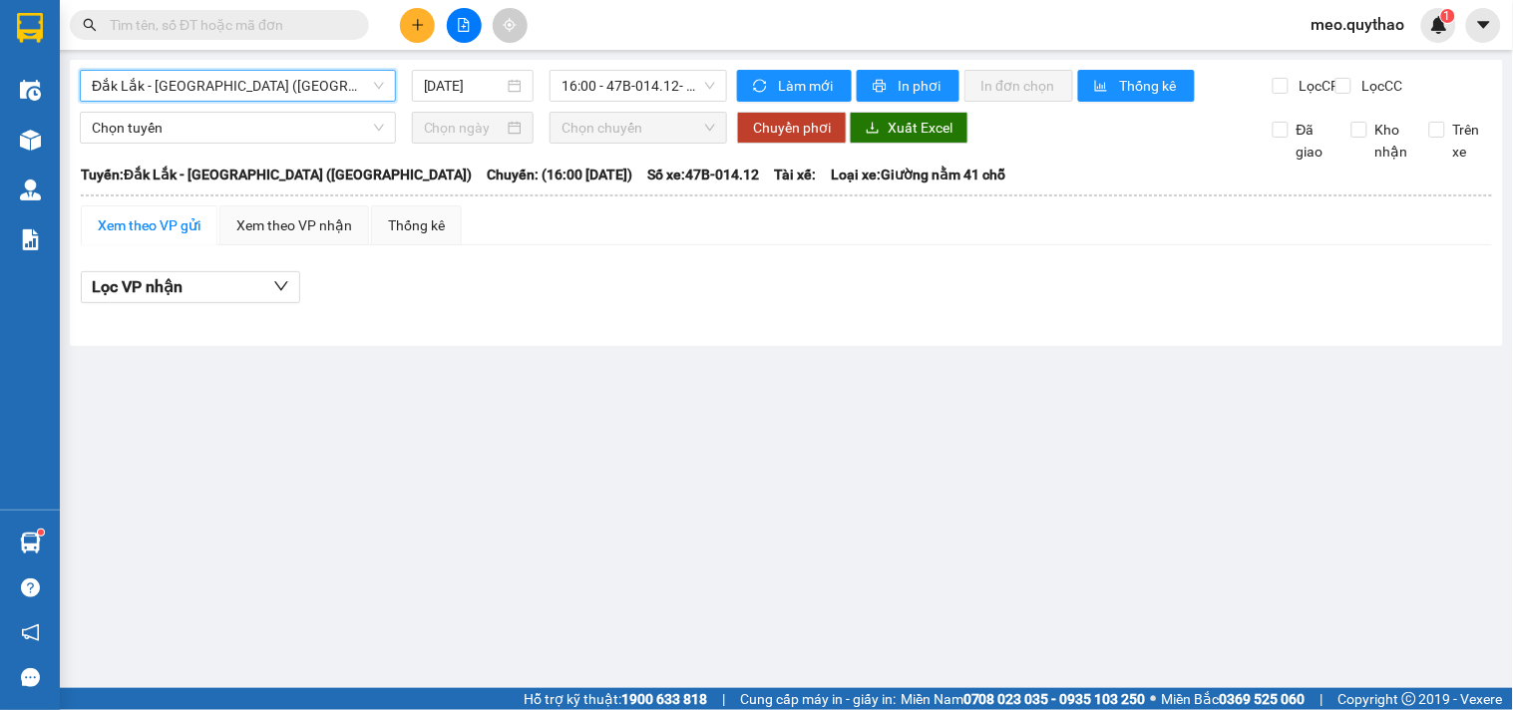
click at [265, 93] on span "Đắk Lắk - [GEOGRAPHIC_DATA] ([GEOGRAPHIC_DATA])" at bounding box center [238, 86] width 292 height 30
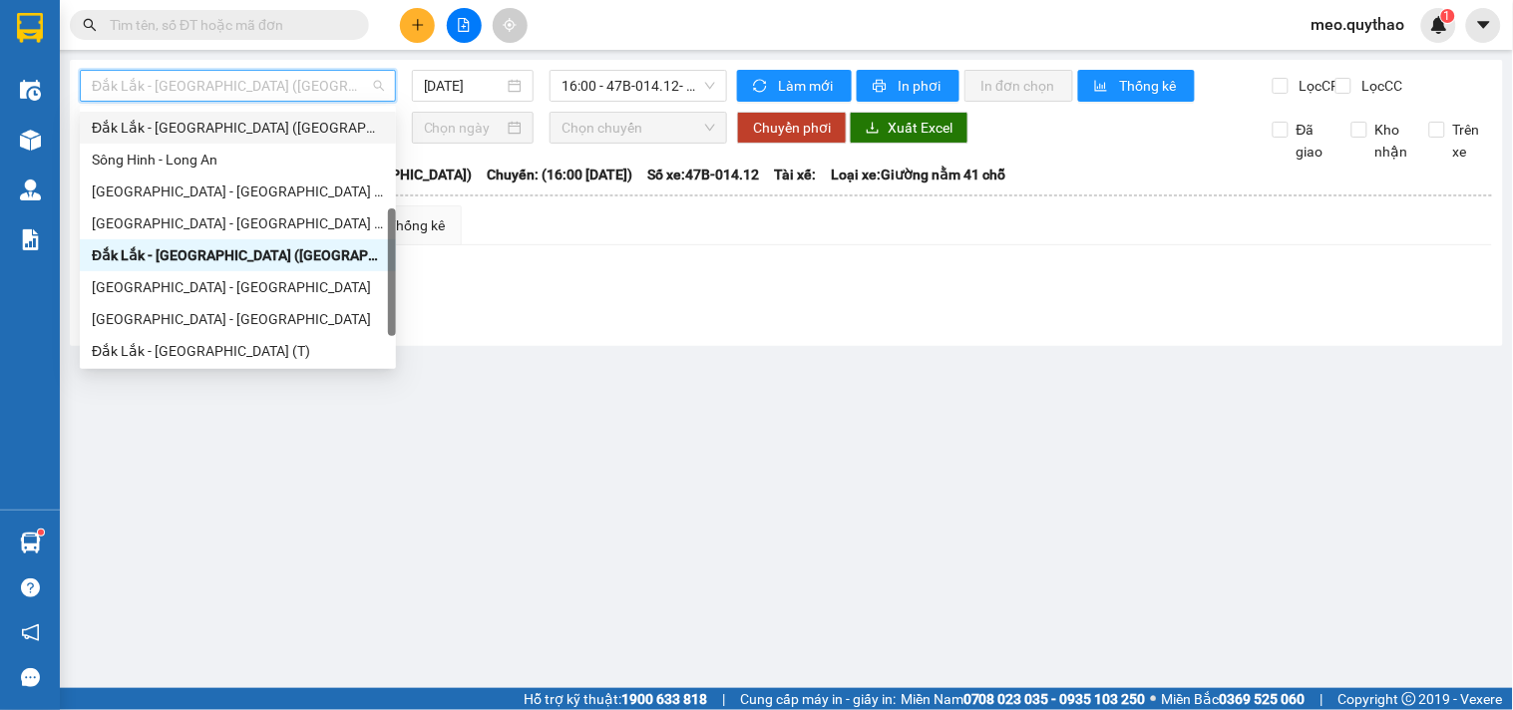
click at [267, 133] on div "Đắk Lắk - [GEOGRAPHIC_DATA] ([GEOGRAPHIC_DATA] mới)" at bounding box center [238, 128] width 292 height 22
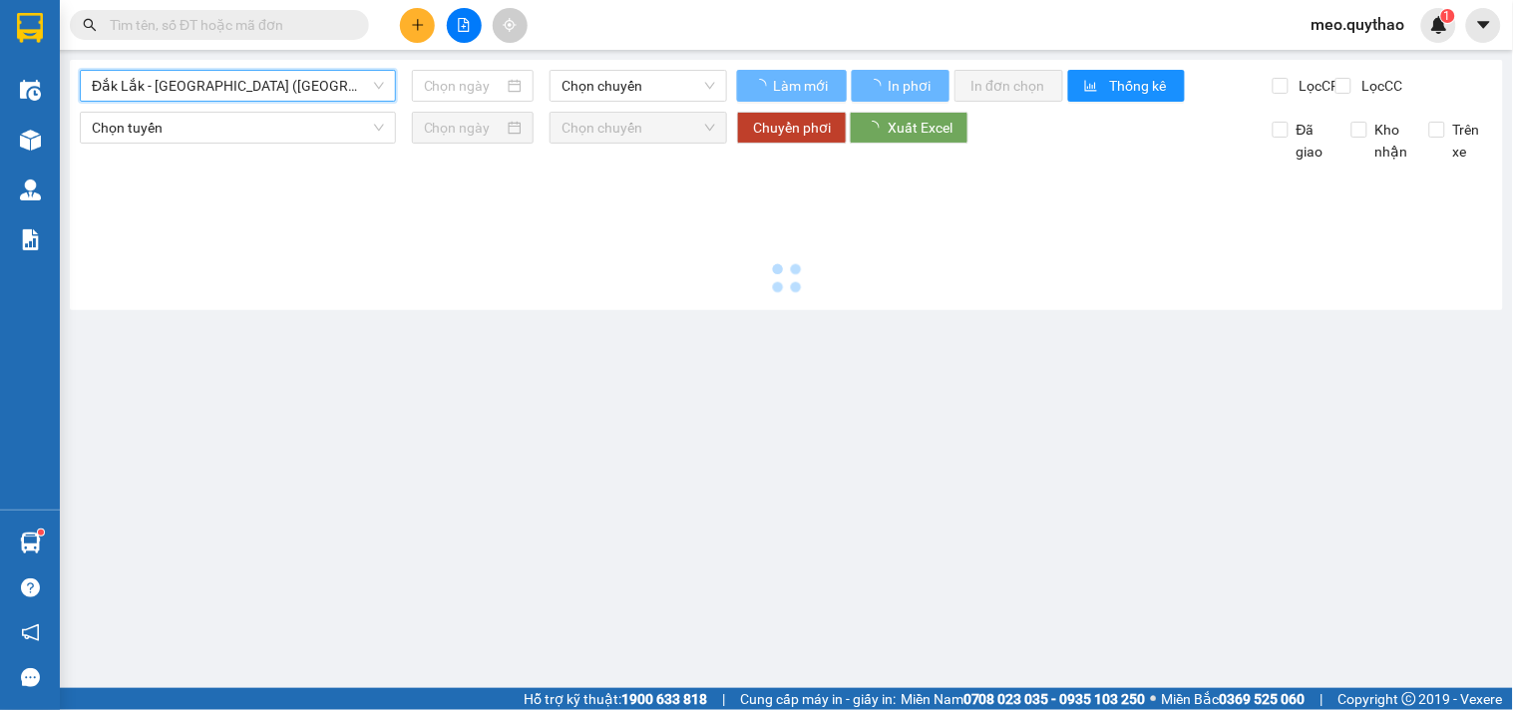
type input "[DATE]"
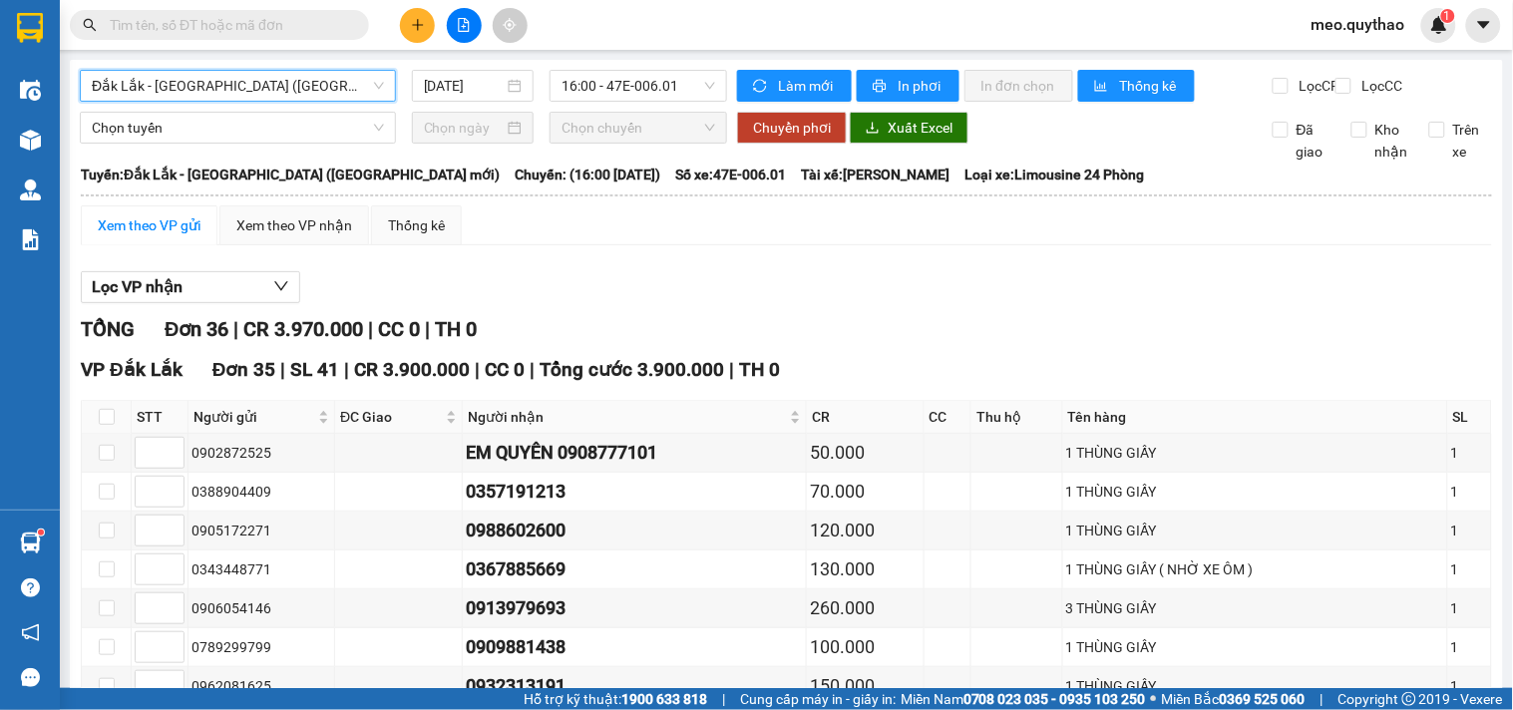
click at [231, 84] on span "Đắk Lắk - [GEOGRAPHIC_DATA] ([GEOGRAPHIC_DATA] mới)" at bounding box center [238, 86] width 292 height 30
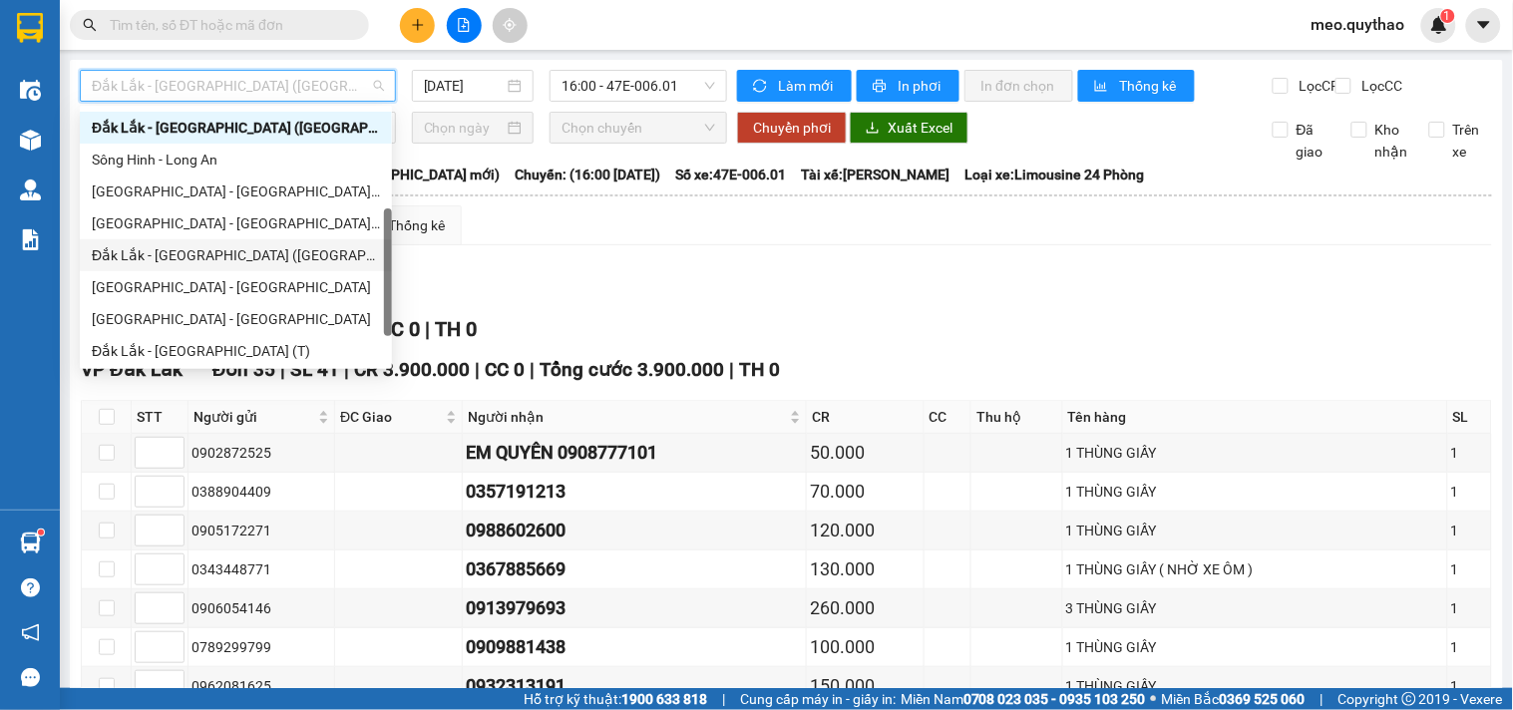
scroll to position [286, 0]
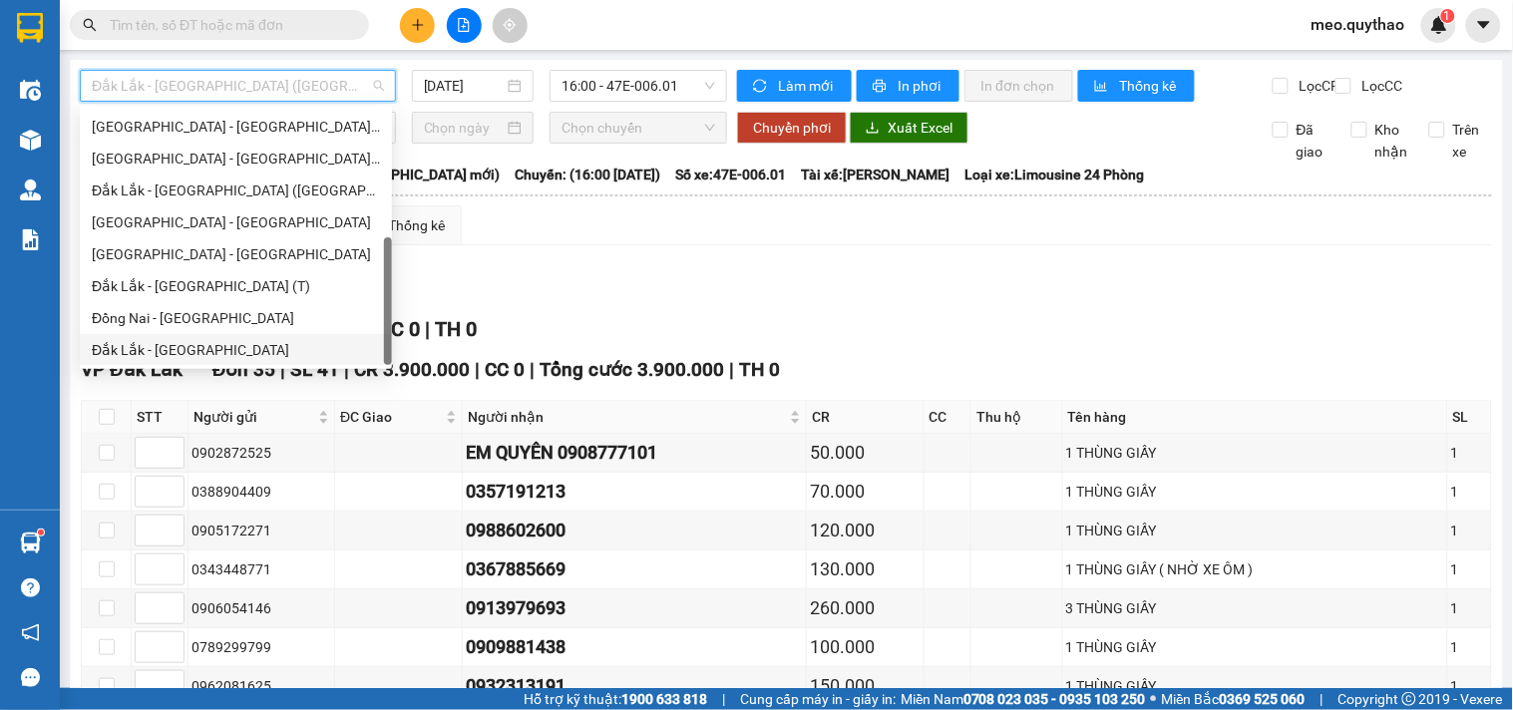
click at [224, 346] on div "Đắk Lắk - [GEOGRAPHIC_DATA]" at bounding box center [236, 350] width 288 height 22
type input "[DATE]"
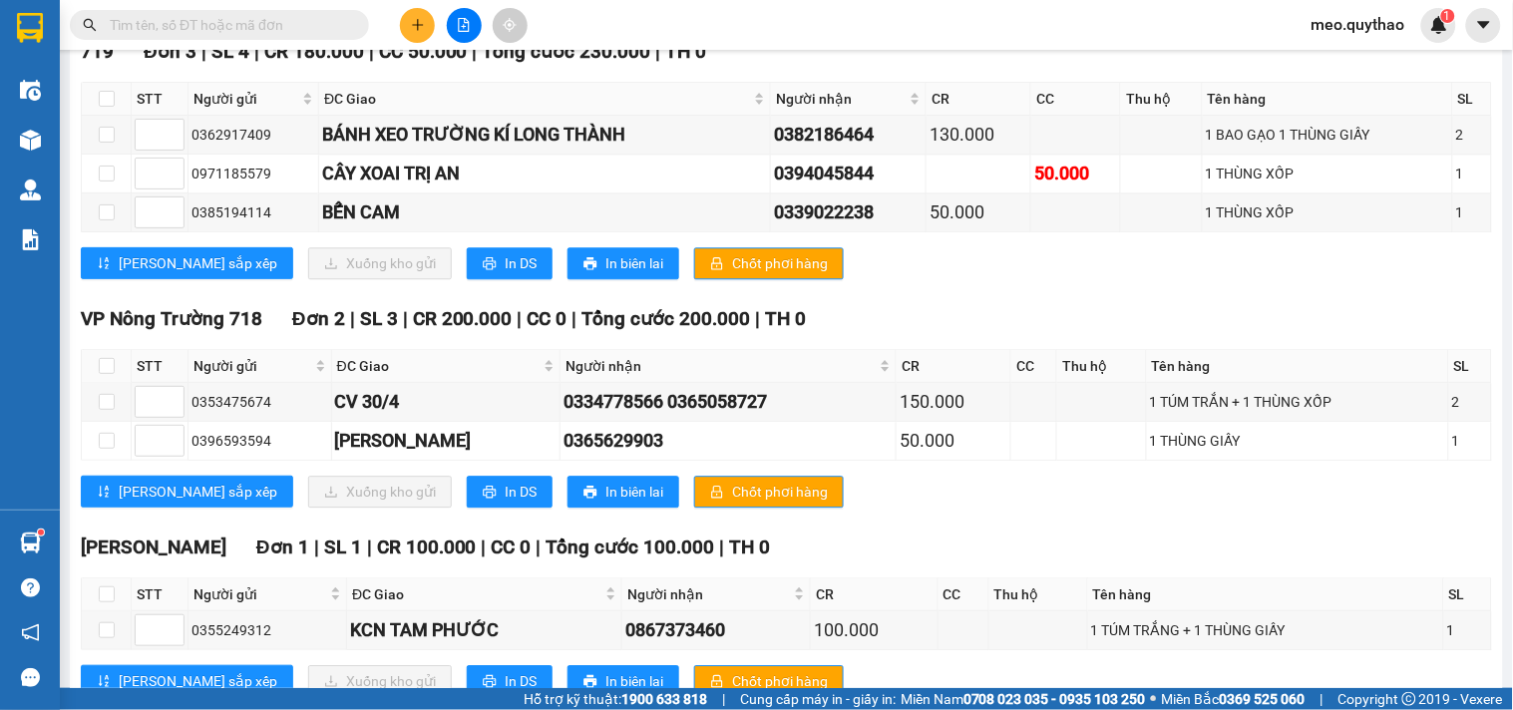
scroll to position [1220, 0]
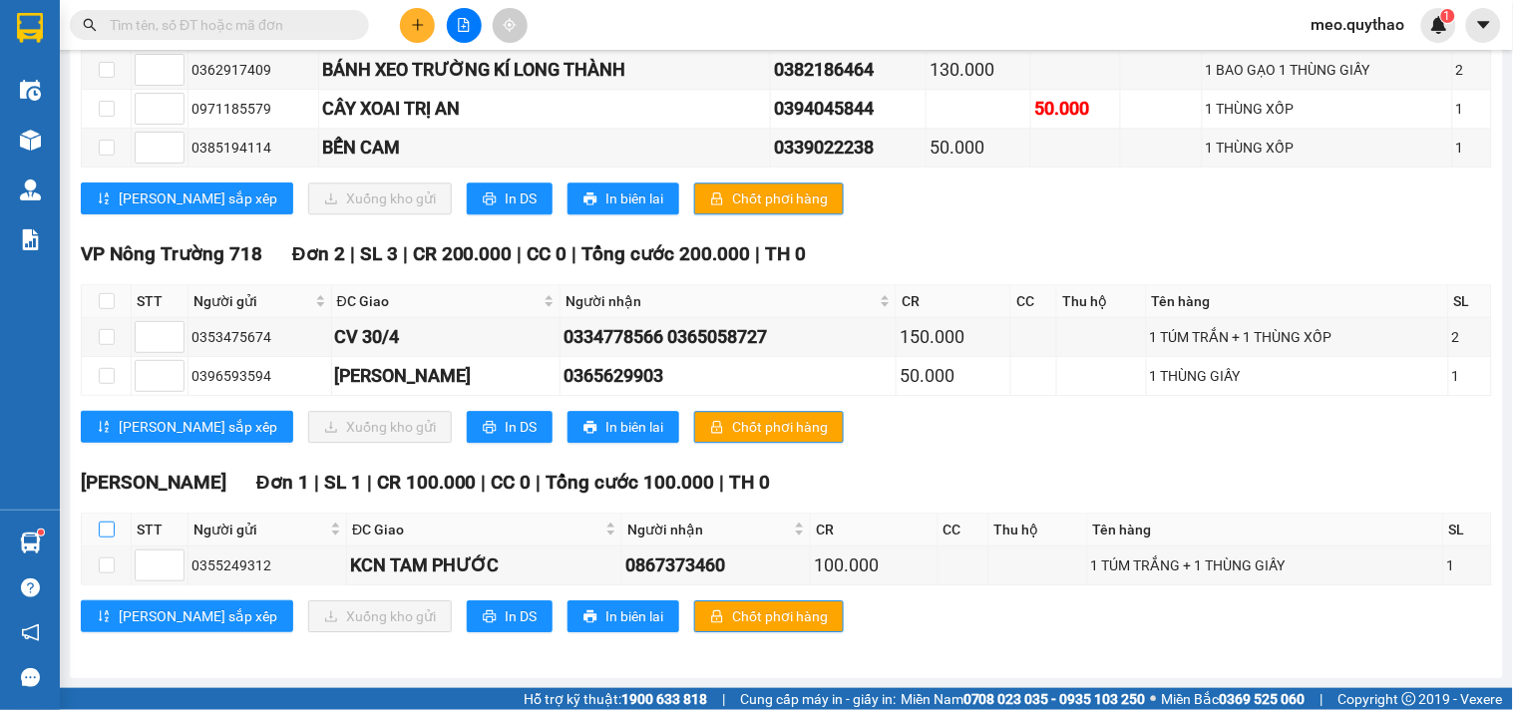
click at [108, 535] on input "checkbox" at bounding box center [107, 530] width 16 height 16
checkbox input "true"
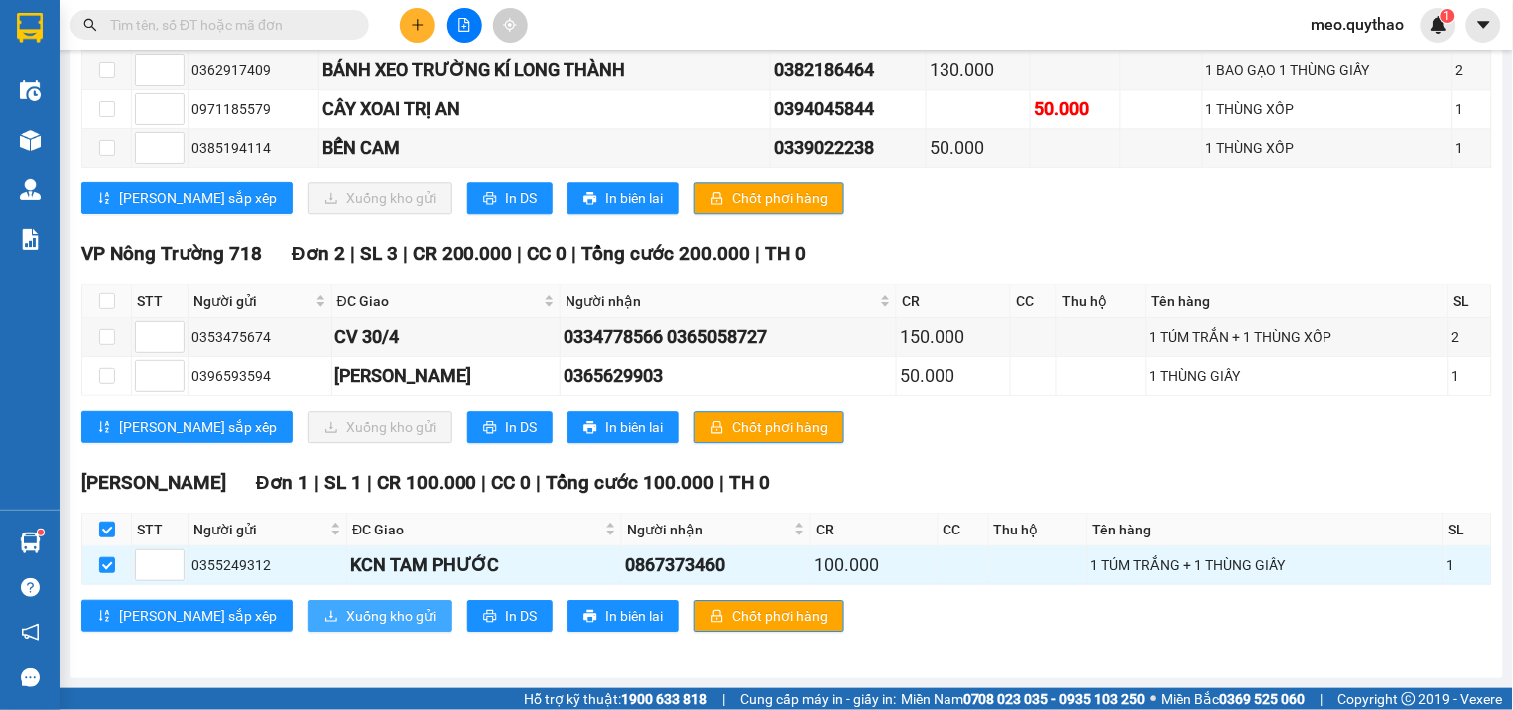
click at [346, 609] on span "Xuống kho gửi" at bounding box center [391, 616] width 90 height 22
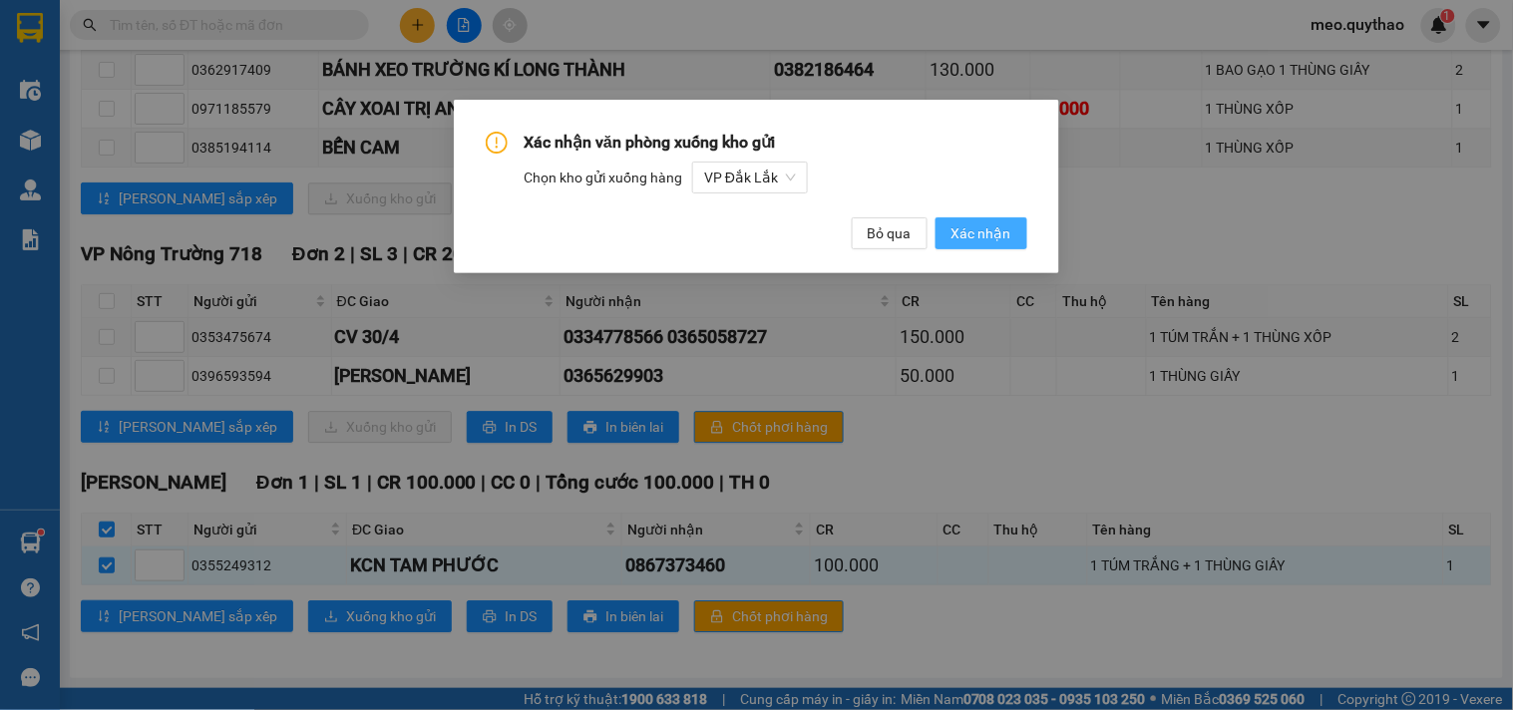
click at [1009, 246] on button "Xác nhận" at bounding box center [982, 233] width 92 height 32
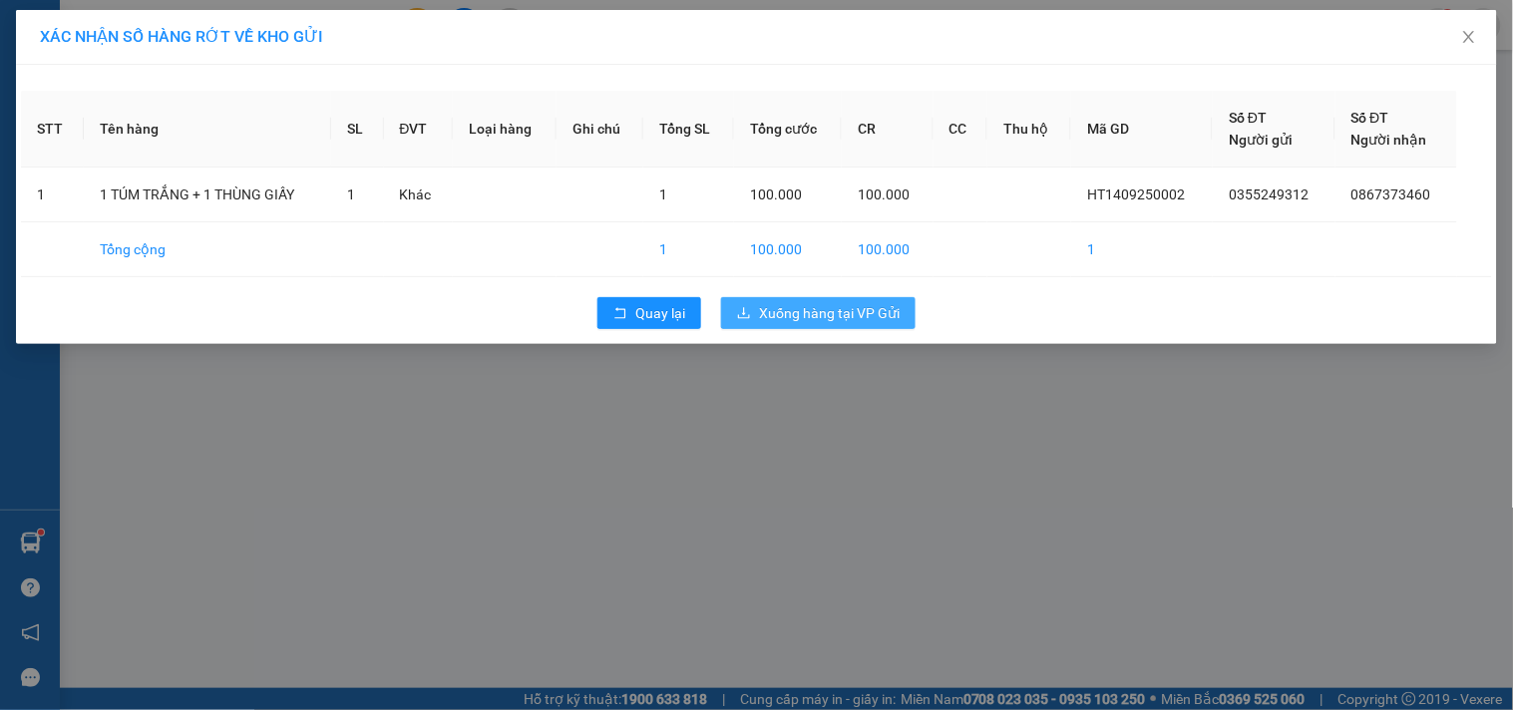
click at [886, 315] on span "Xuống hàng tại VP Gửi" at bounding box center [829, 313] width 141 height 22
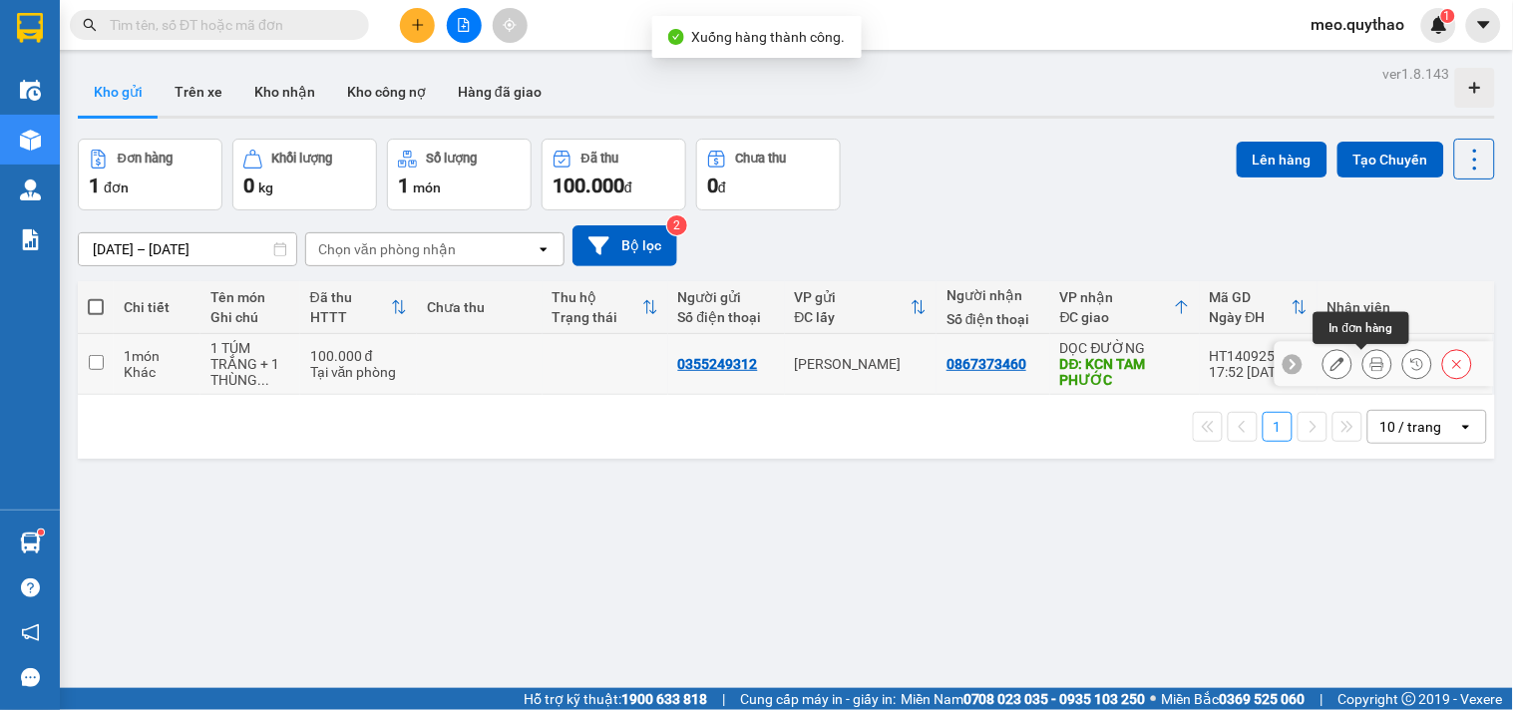
click at [1370, 361] on icon at bounding box center [1377, 364] width 14 height 14
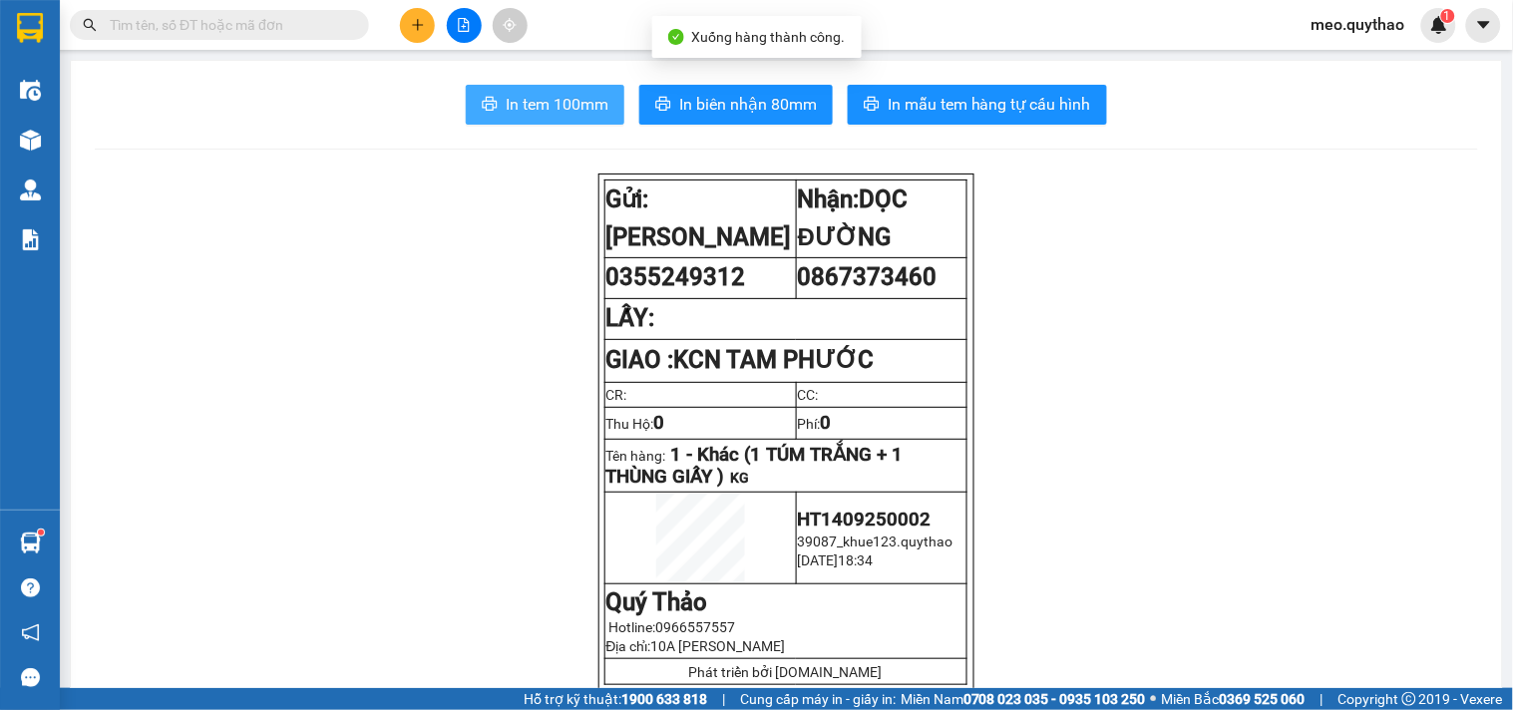
click at [564, 106] on span "In tem 100mm" at bounding box center [557, 104] width 103 height 25
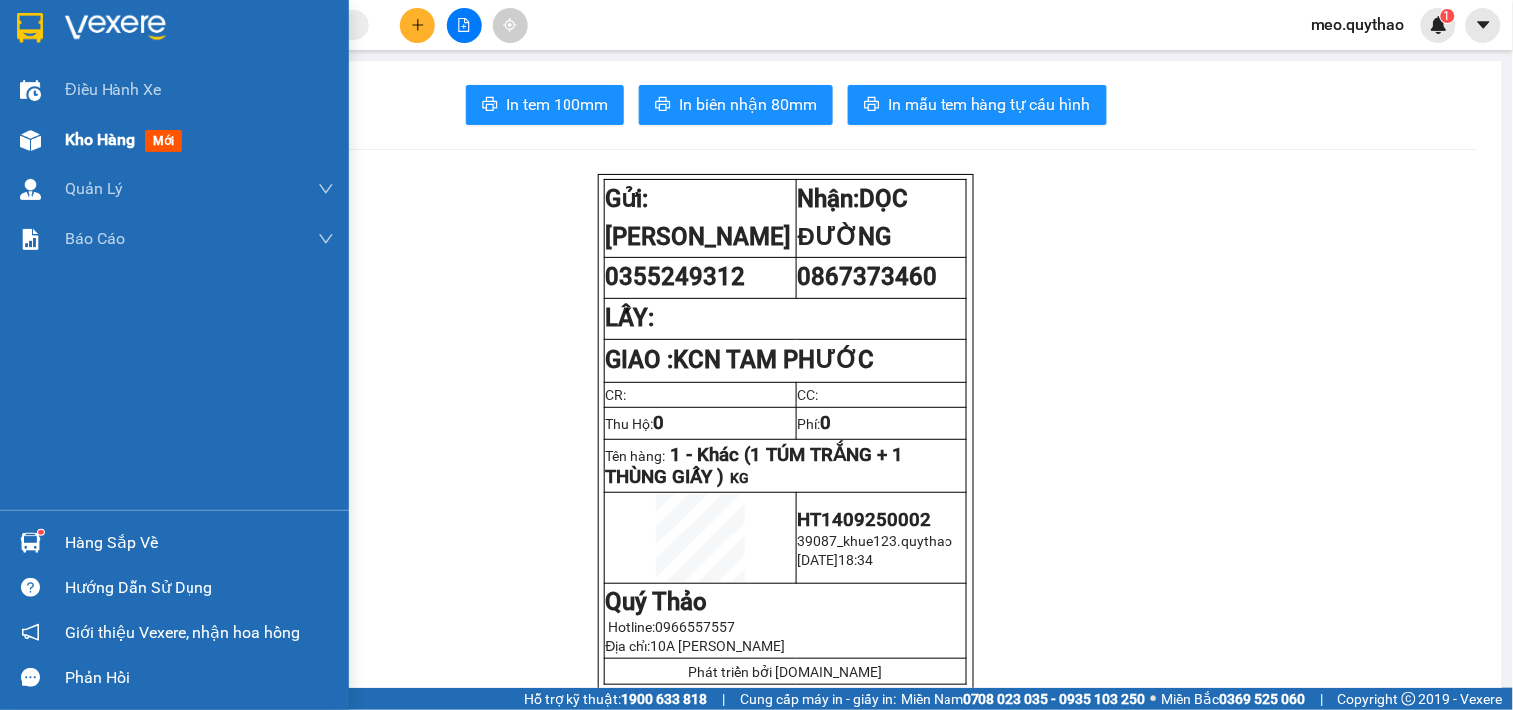
click at [95, 143] on span "Kho hàng" at bounding box center [100, 139] width 70 height 19
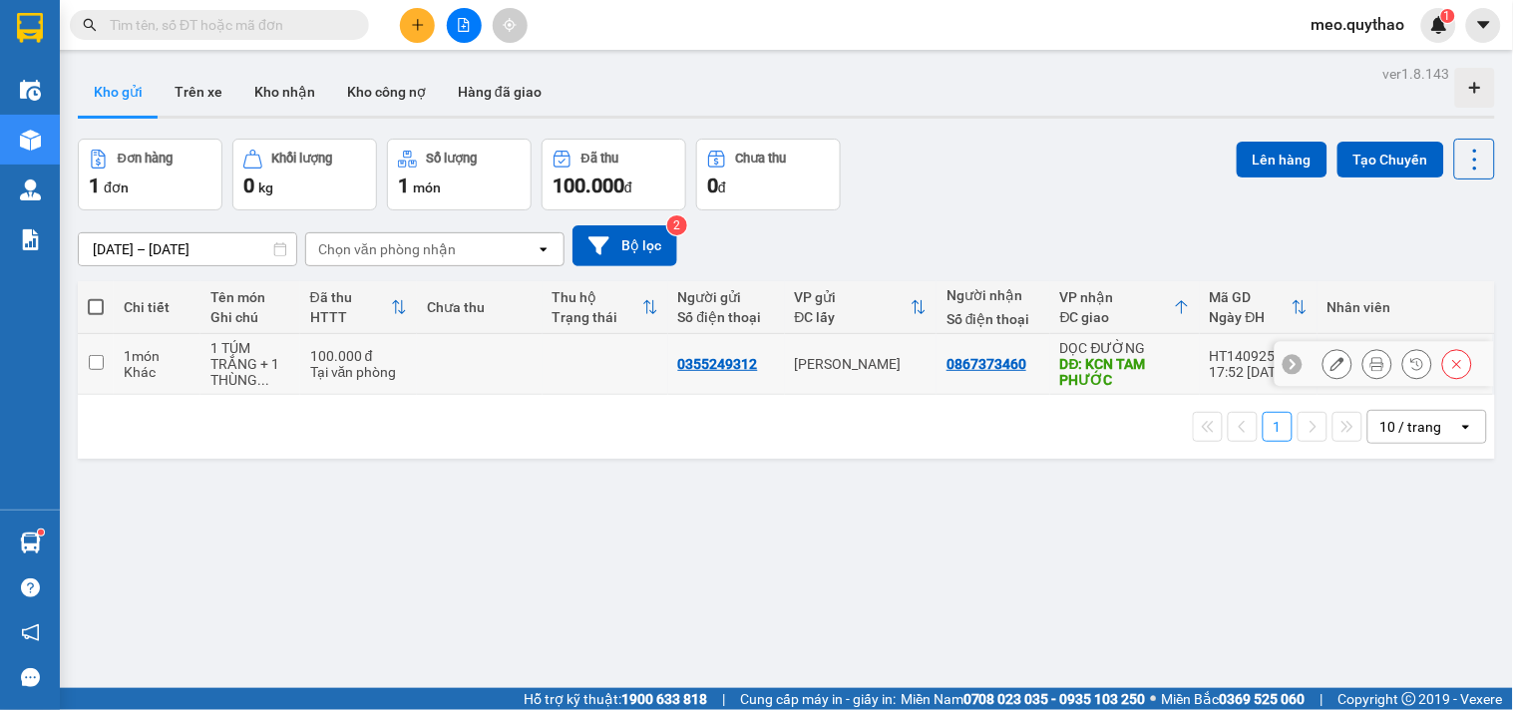
click at [1187, 361] on td "DỌC ĐƯỜNG DĐ: KCN TAM PHƯỚC" at bounding box center [1125, 364] width 150 height 61
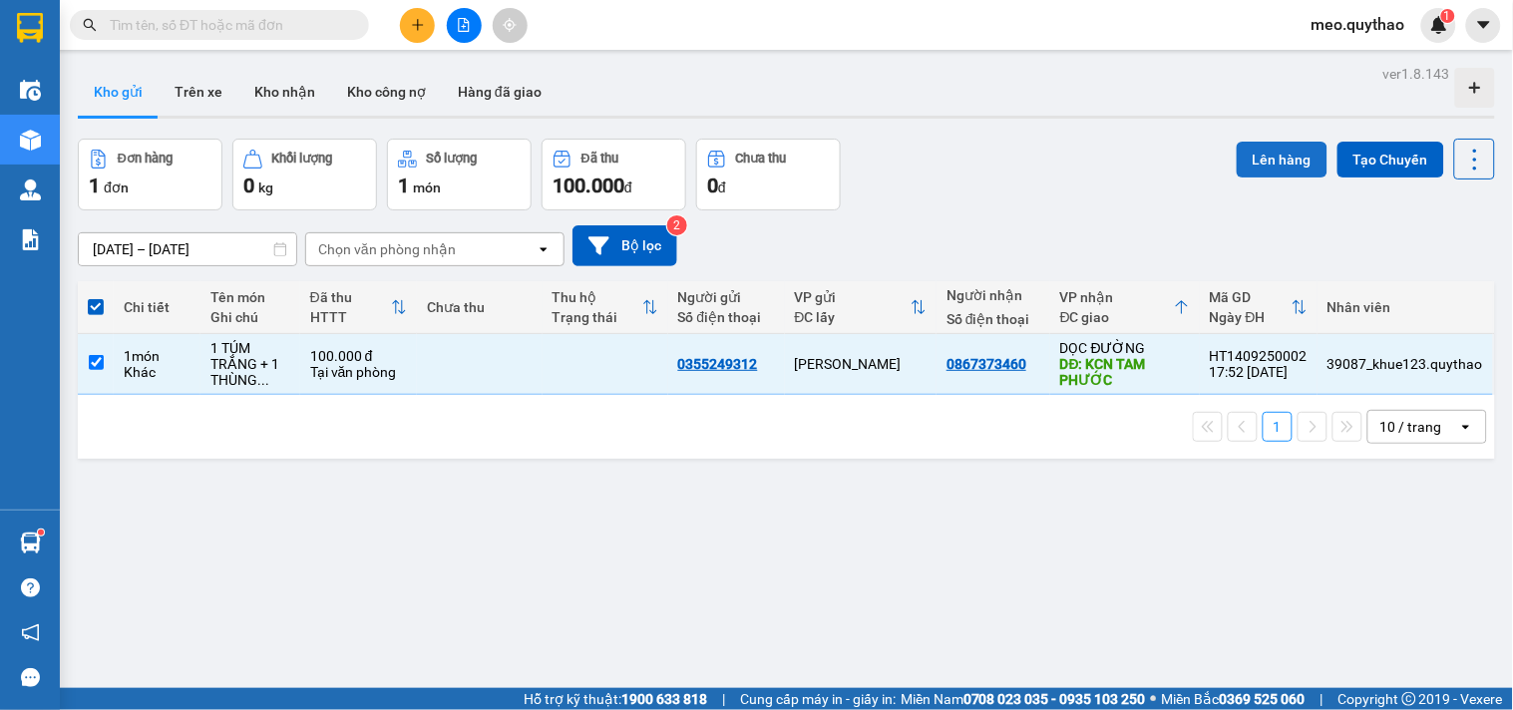
click at [1258, 163] on button "Lên hàng" at bounding box center [1282, 160] width 91 height 36
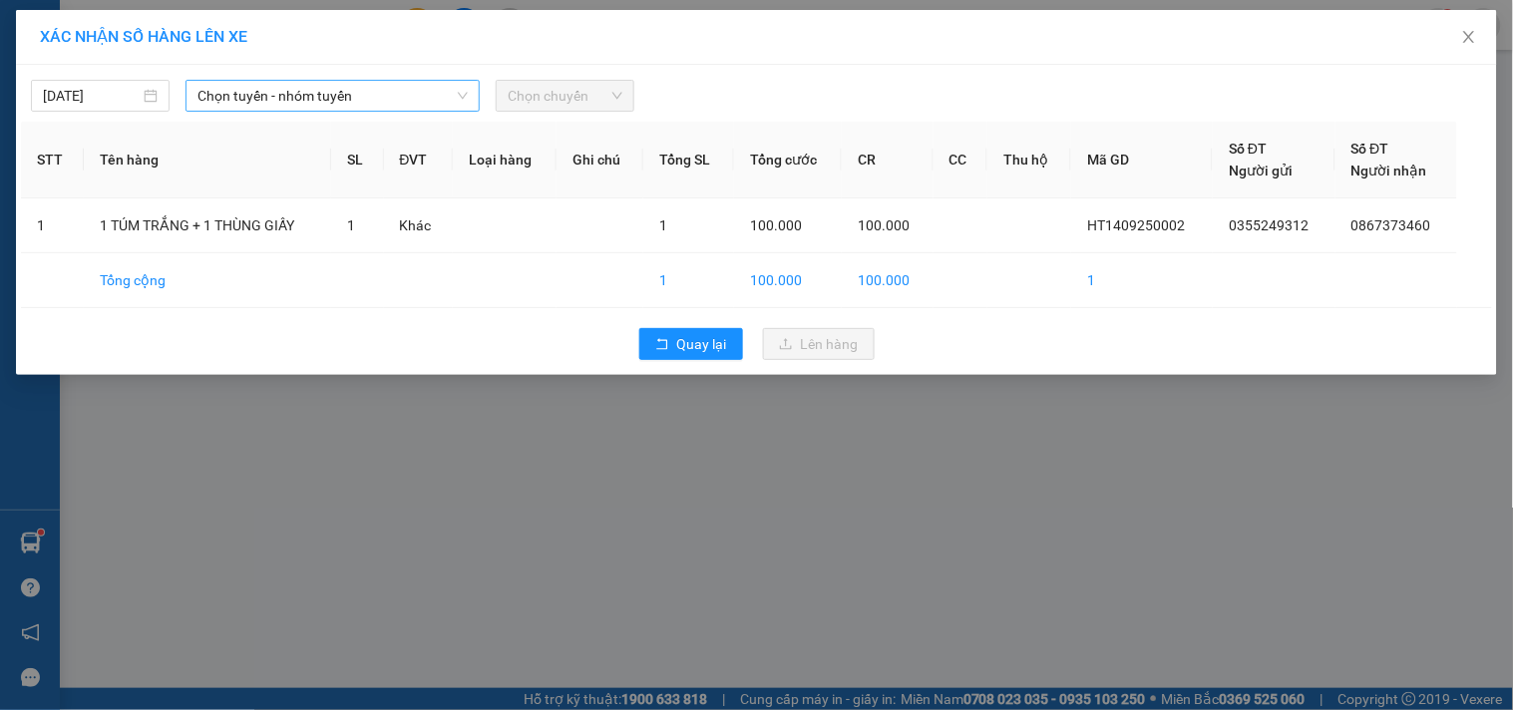
click at [457, 96] on icon "down" at bounding box center [463, 96] width 12 height 12
click at [354, 92] on span "Chọn tuyến - nhóm tuyến" at bounding box center [332, 96] width 270 height 30
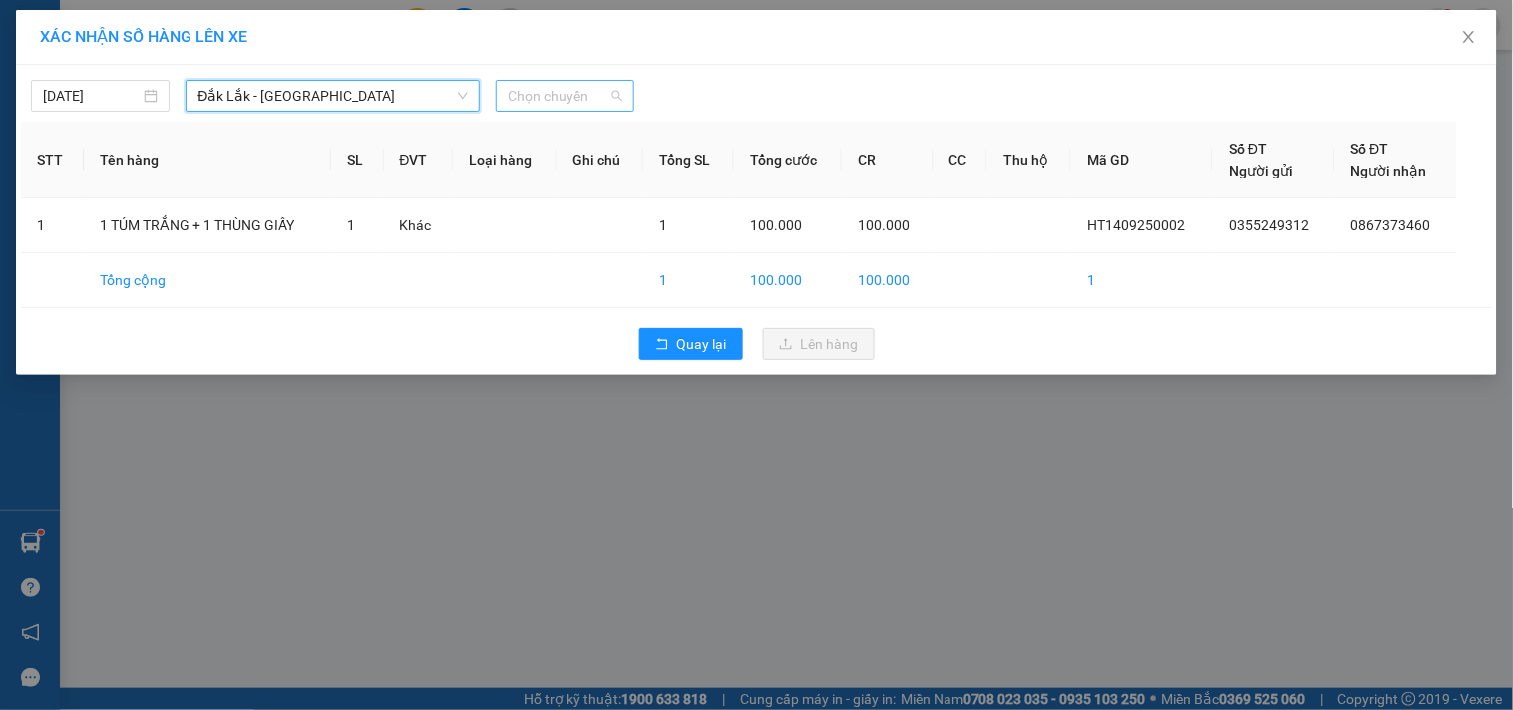
click at [535, 95] on span "Chọn chuyến" at bounding box center [565, 96] width 115 height 30
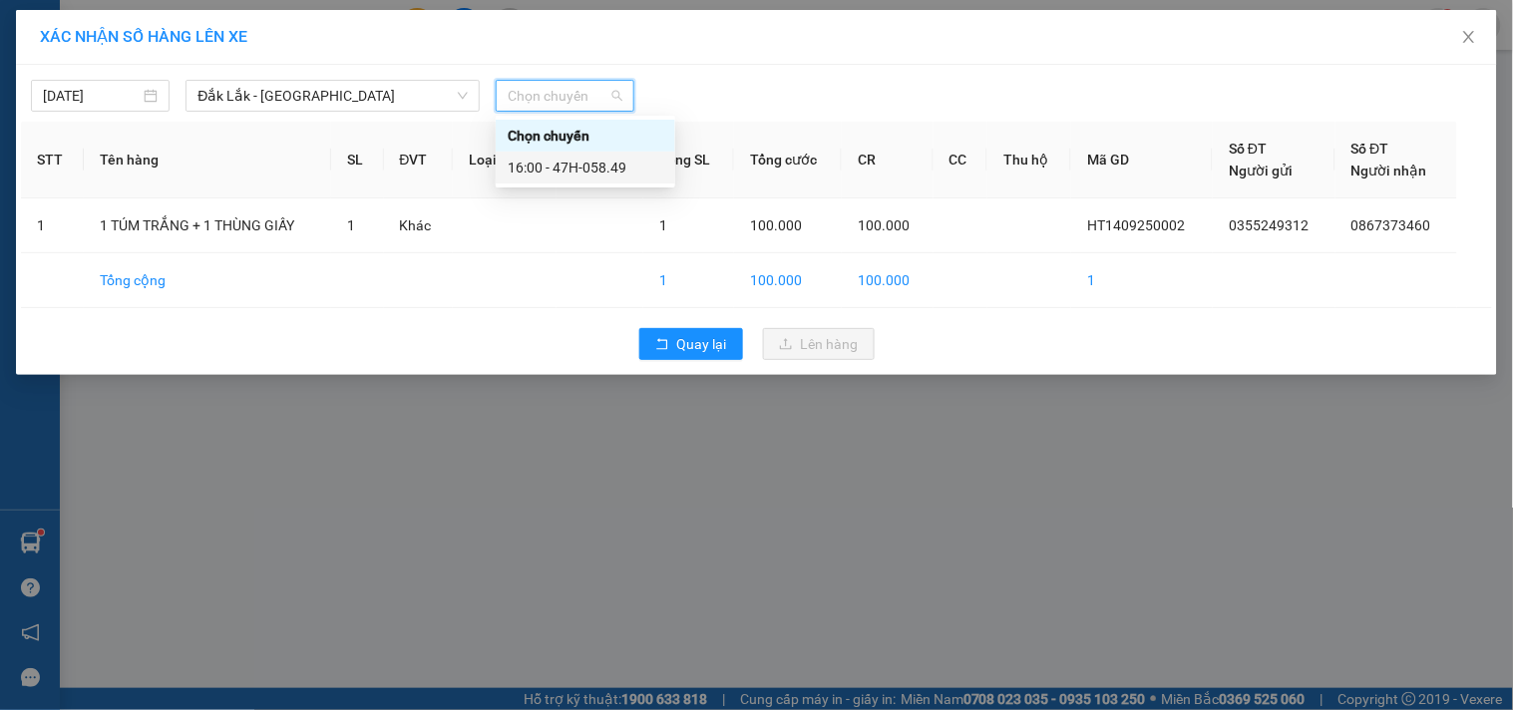
click at [565, 164] on div "16:00 - 47H-058.49" at bounding box center [586, 168] width 156 height 22
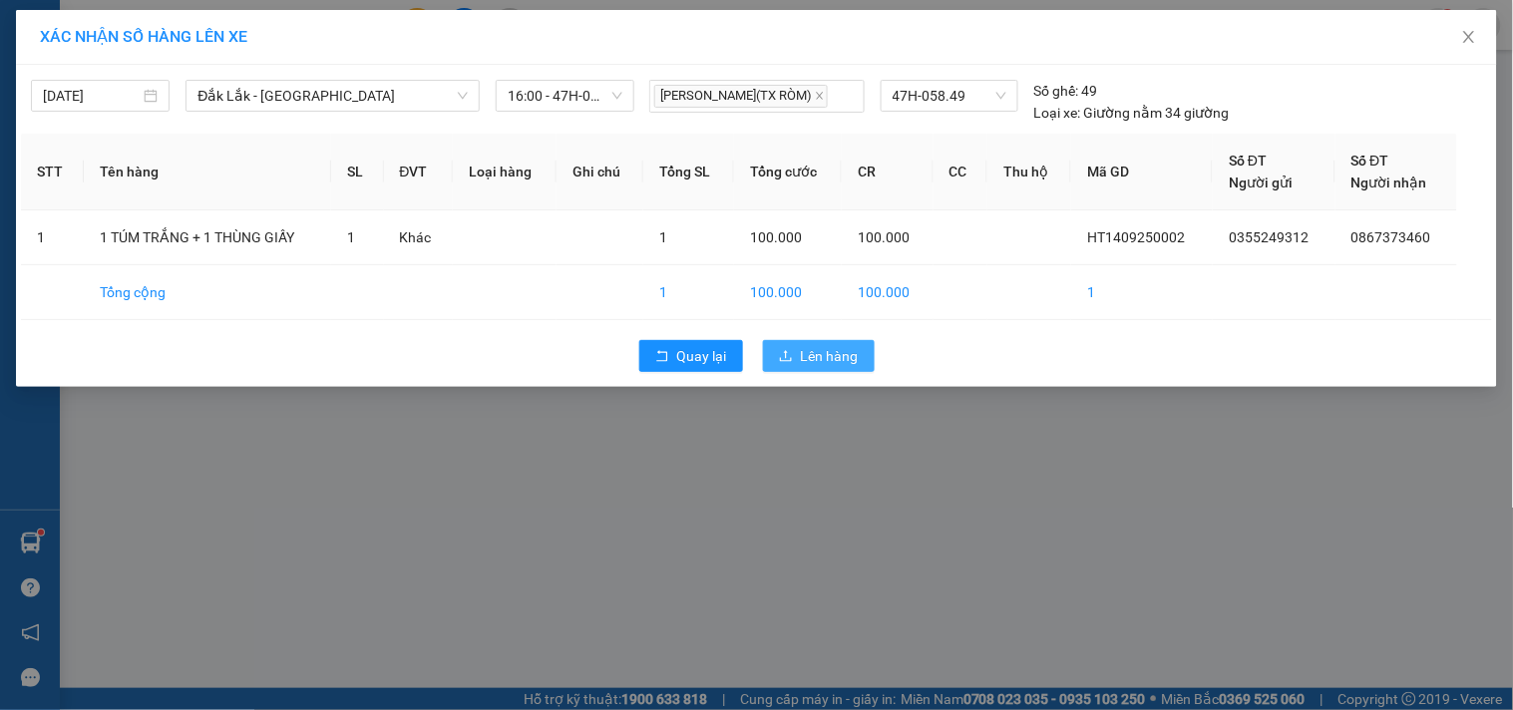
click at [790, 361] on icon "upload" at bounding box center [786, 355] width 12 height 11
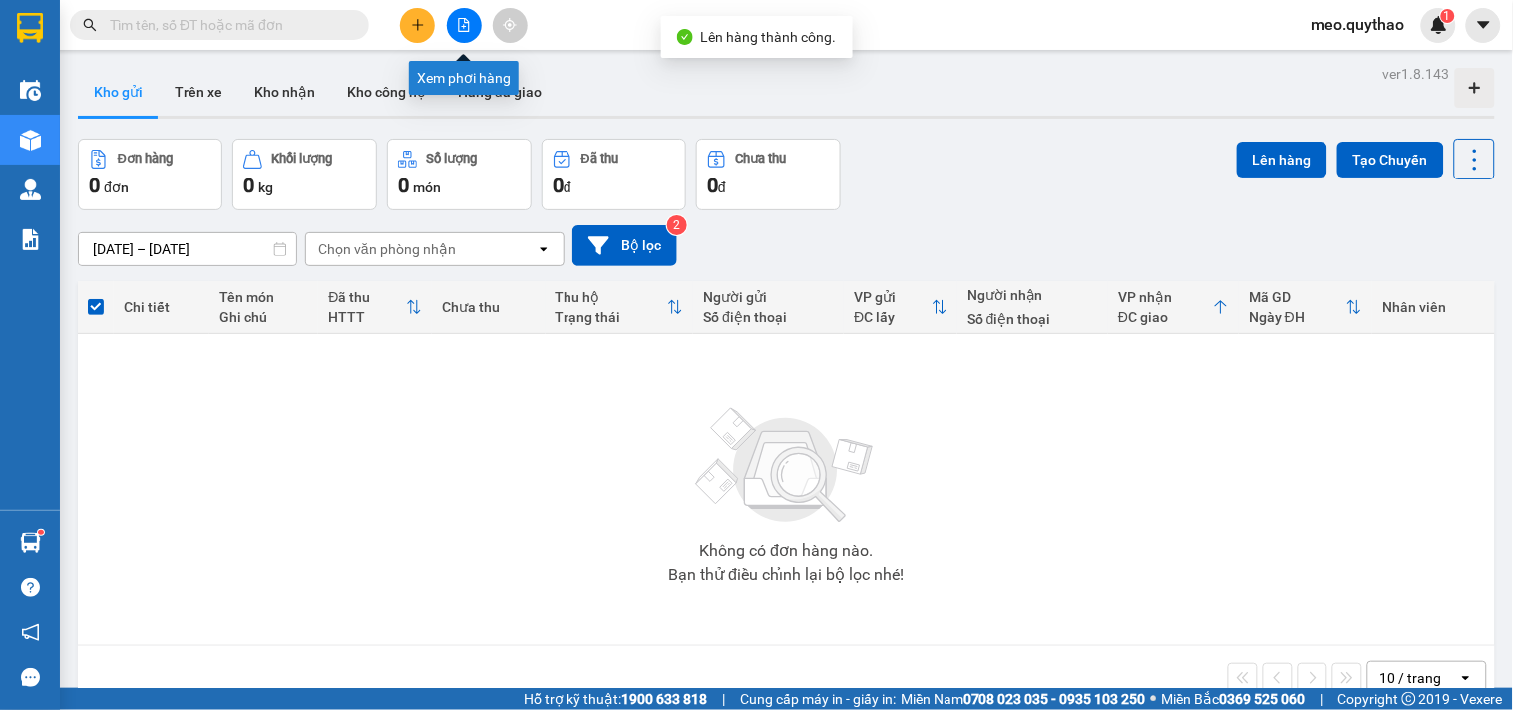
click at [456, 32] on button at bounding box center [464, 25] width 35 height 35
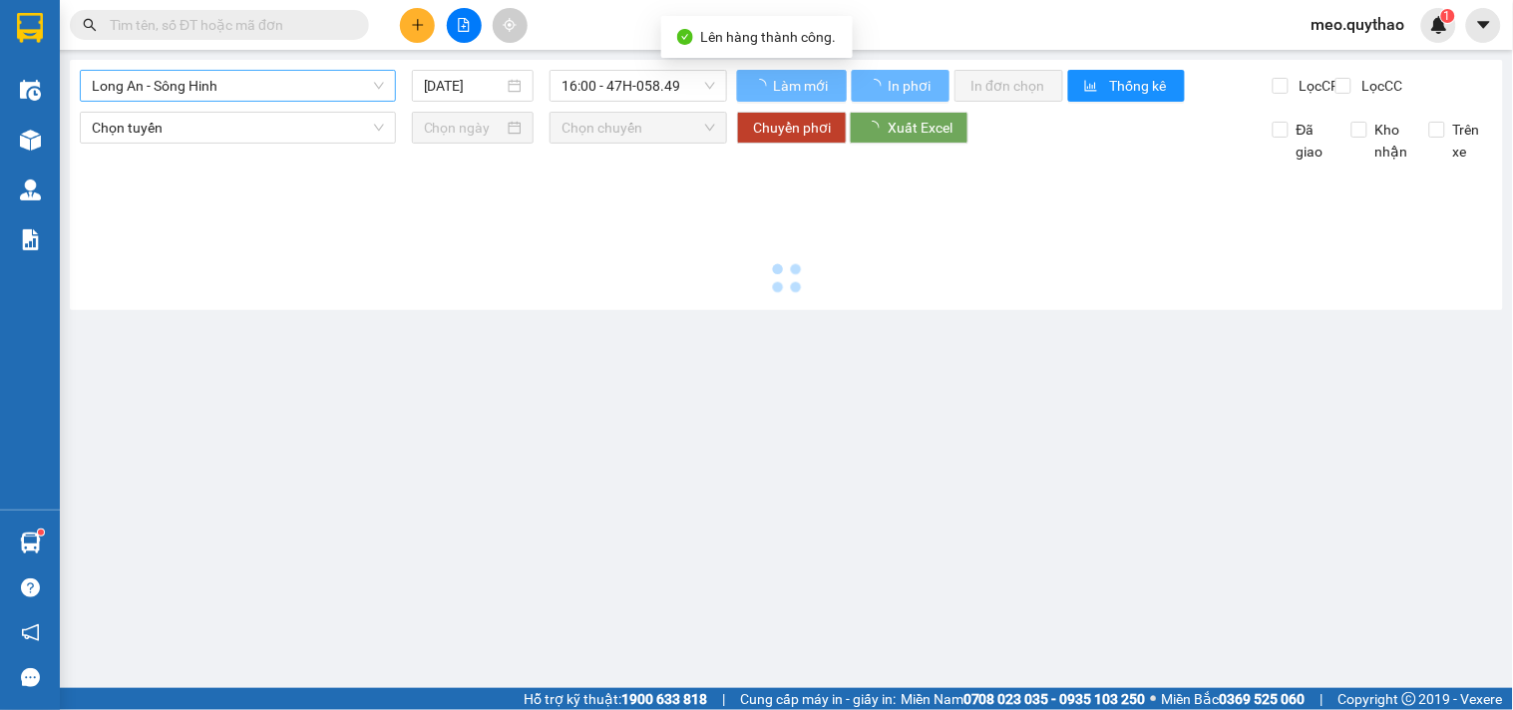
click at [280, 85] on span "Long An - Sông Hinh" at bounding box center [238, 86] width 292 height 30
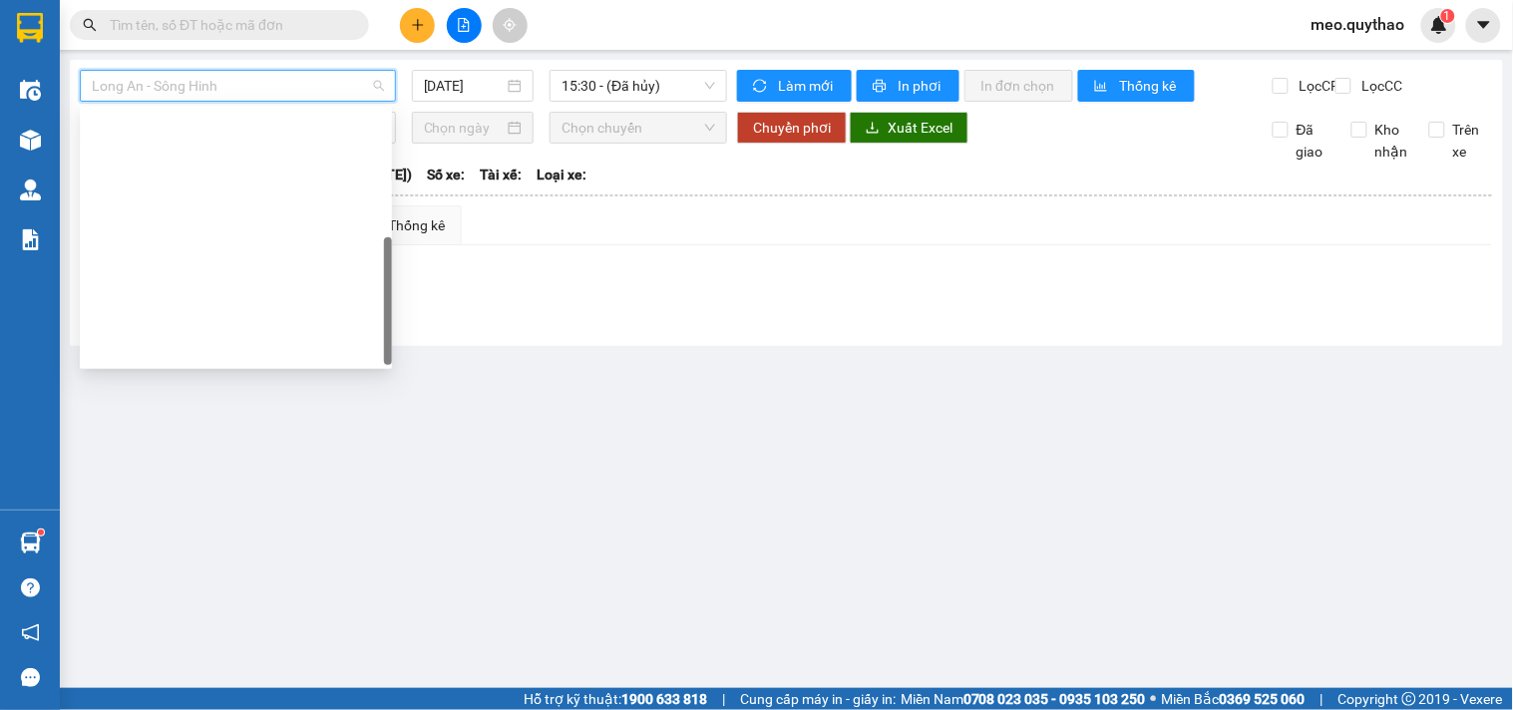
click at [221, 625] on div "Đắk Lắk - [GEOGRAPHIC_DATA]" at bounding box center [236, 636] width 288 height 22
type input "[DATE]"
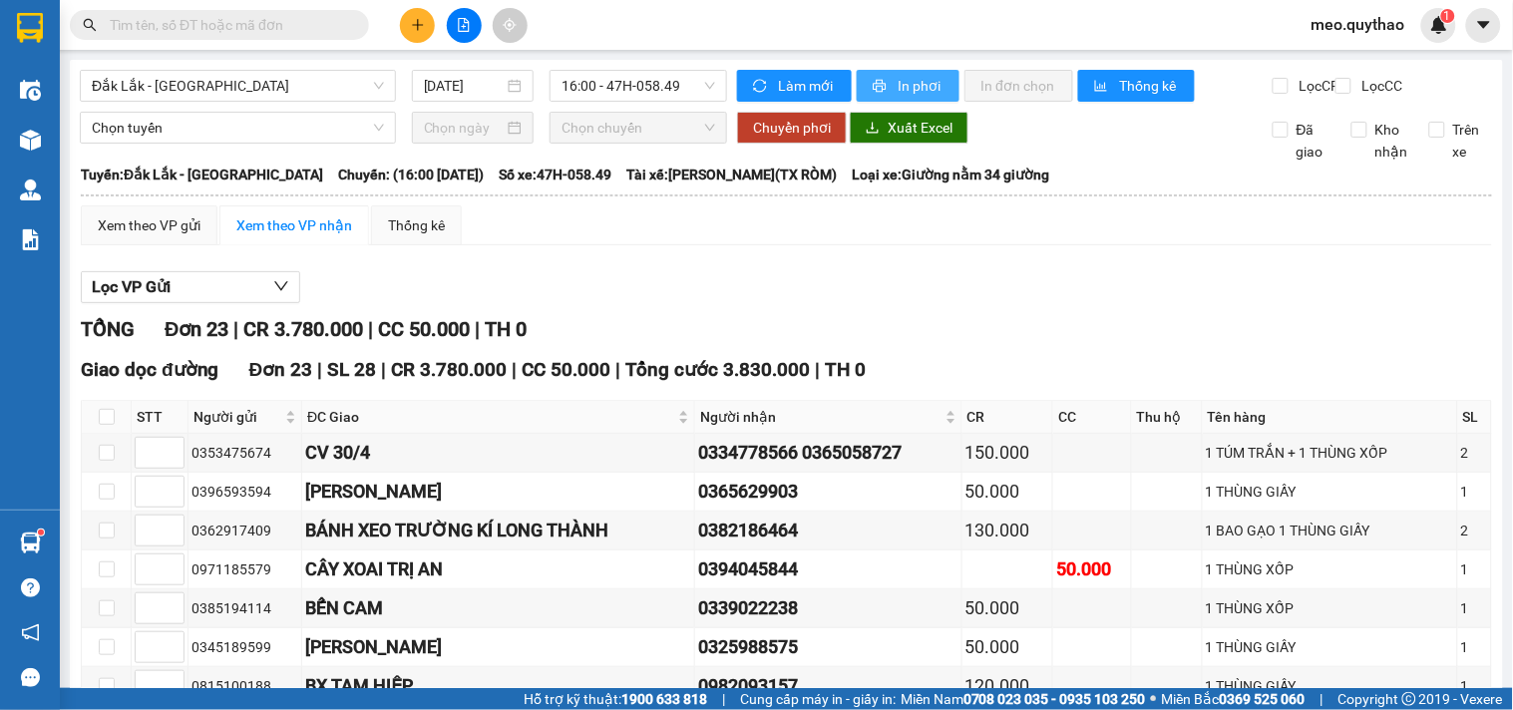
click at [920, 81] on span "In phơi" at bounding box center [921, 86] width 46 height 22
click at [417, 345] on div "TỔNG Đơn 23 | CR 3.780.000 | CC 50.000 | TH 0" at bounding box center [786, 329] width 1411 height 31
click at [300, 97] on span "Đắk Lắk - [GEOGRAPHIC_DATA]" at bounding box center [238, 86] width 292 height 30
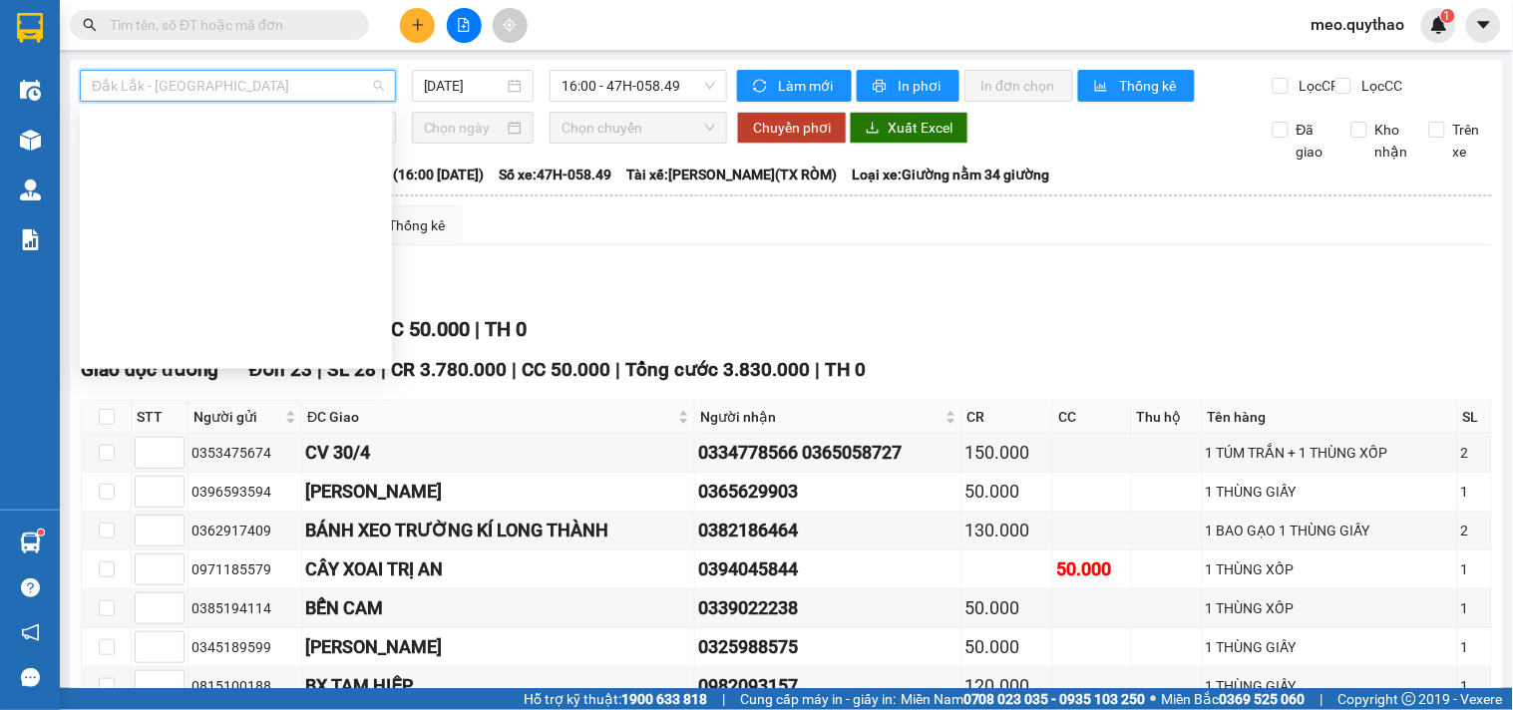
click at [215, 466] on div "Đắk Lắk - [GEOGRAPHIC_DATA] ([GEOGRAPHIC_DATA])" at bounding box center [236, 477] width 288 height 22
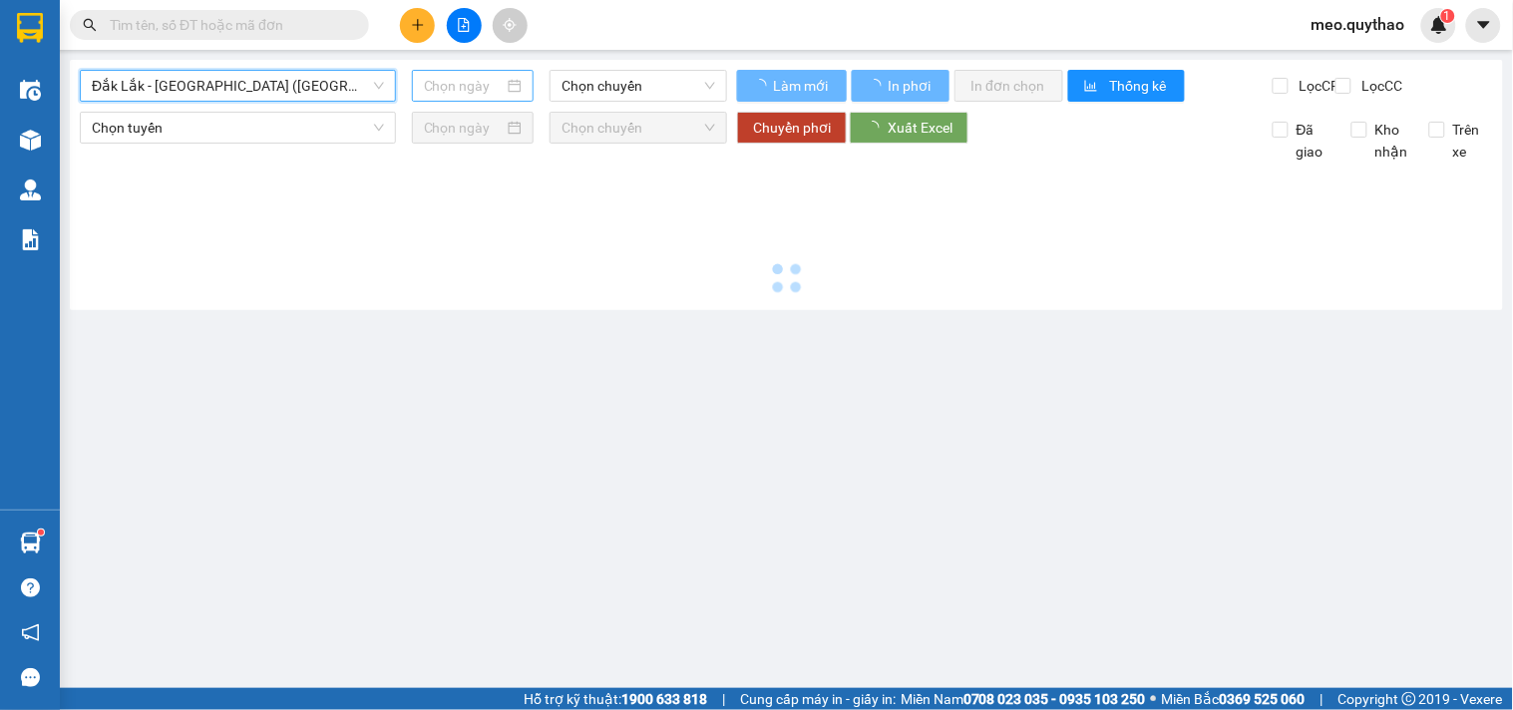
type input "[DATE]"
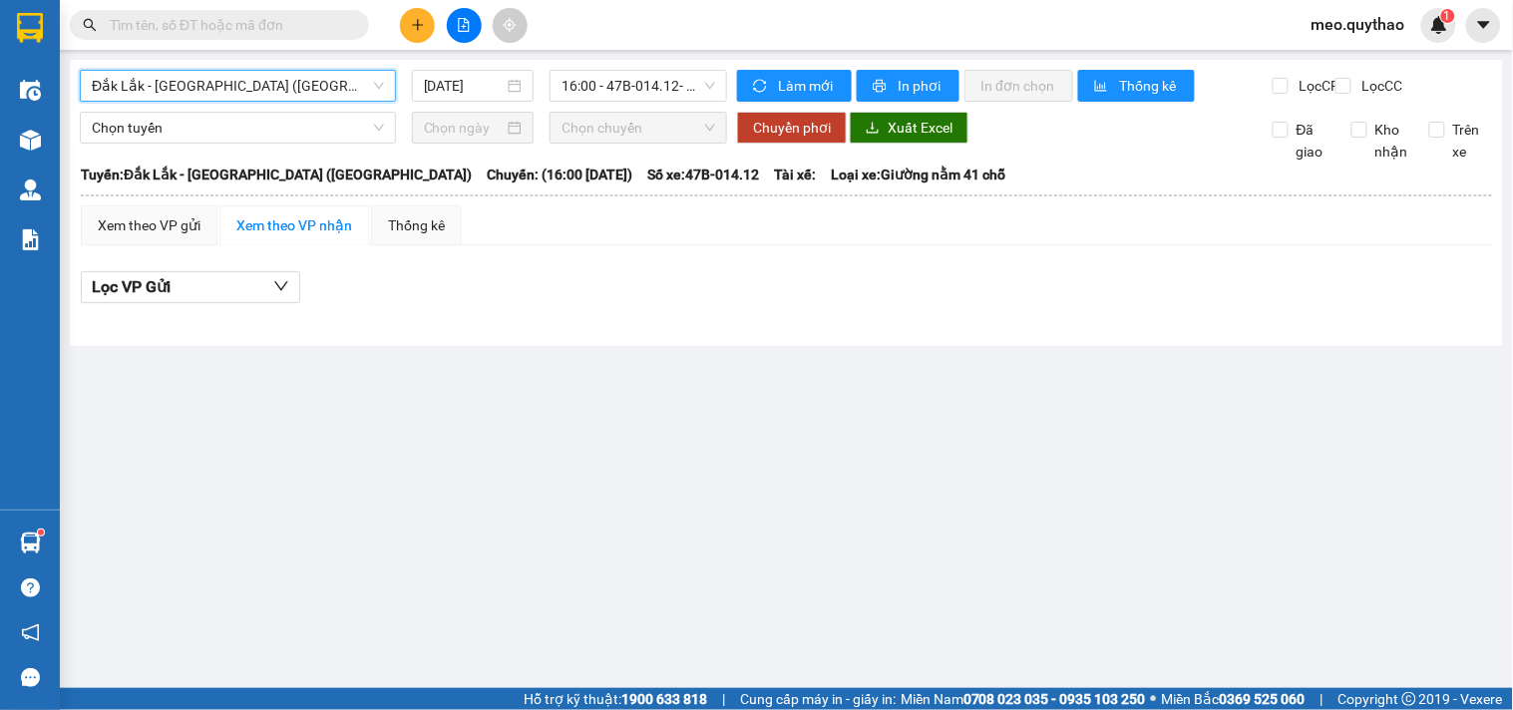
click at [289, 88] on span "Đắk Lắk - [GEOGRAPHIC_DATA] ([GEOGRAPHIC_DATA])" at bounding box center [238, 86] width 292 height 30
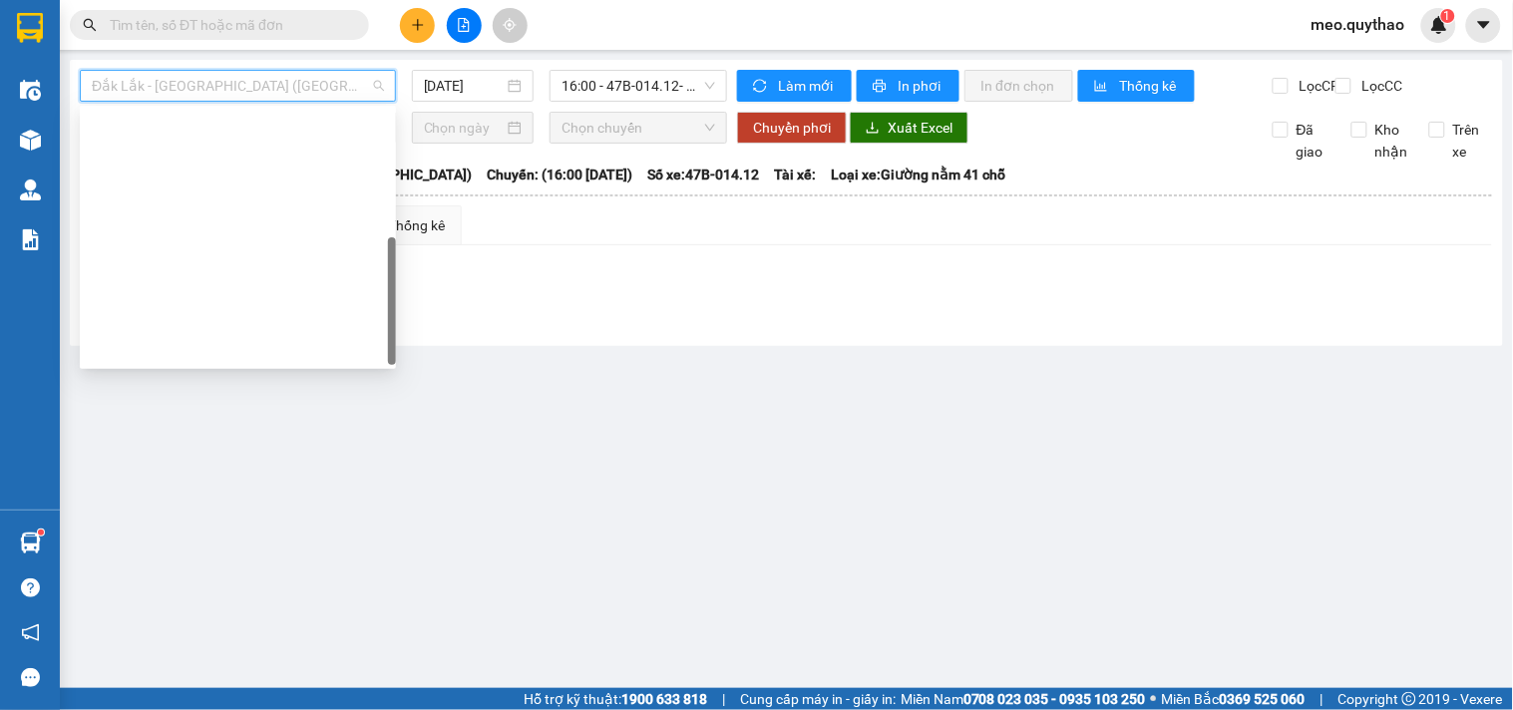
click at [210, 562] on div "Đắk Lắk - [GEOGRAPHIC_DATA] (T)" at bounding box center [238, 573] width 292 height 22
type input "[DATE]"
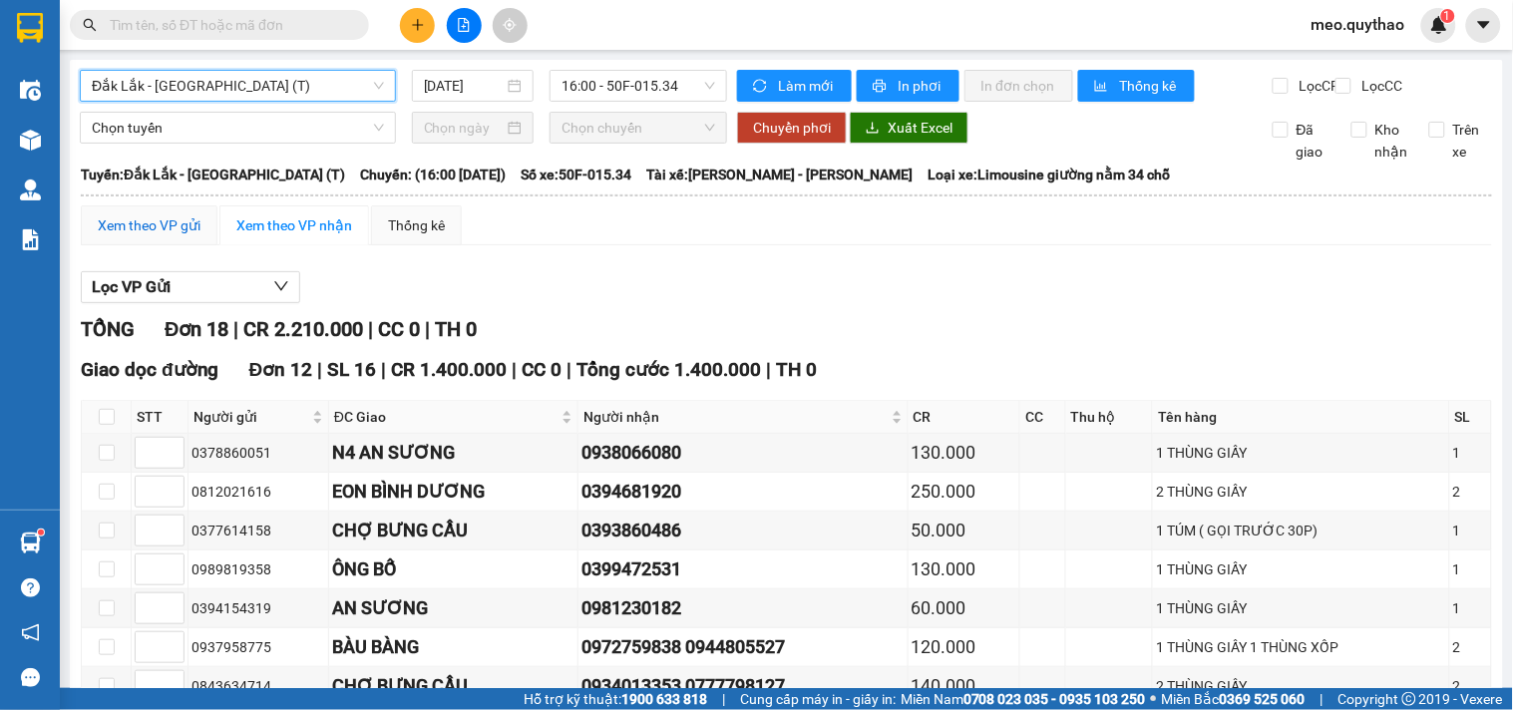
click at [166, 236] on div "Xem theo VP gửi" at bounding box center [149, 225] width 103 height 22
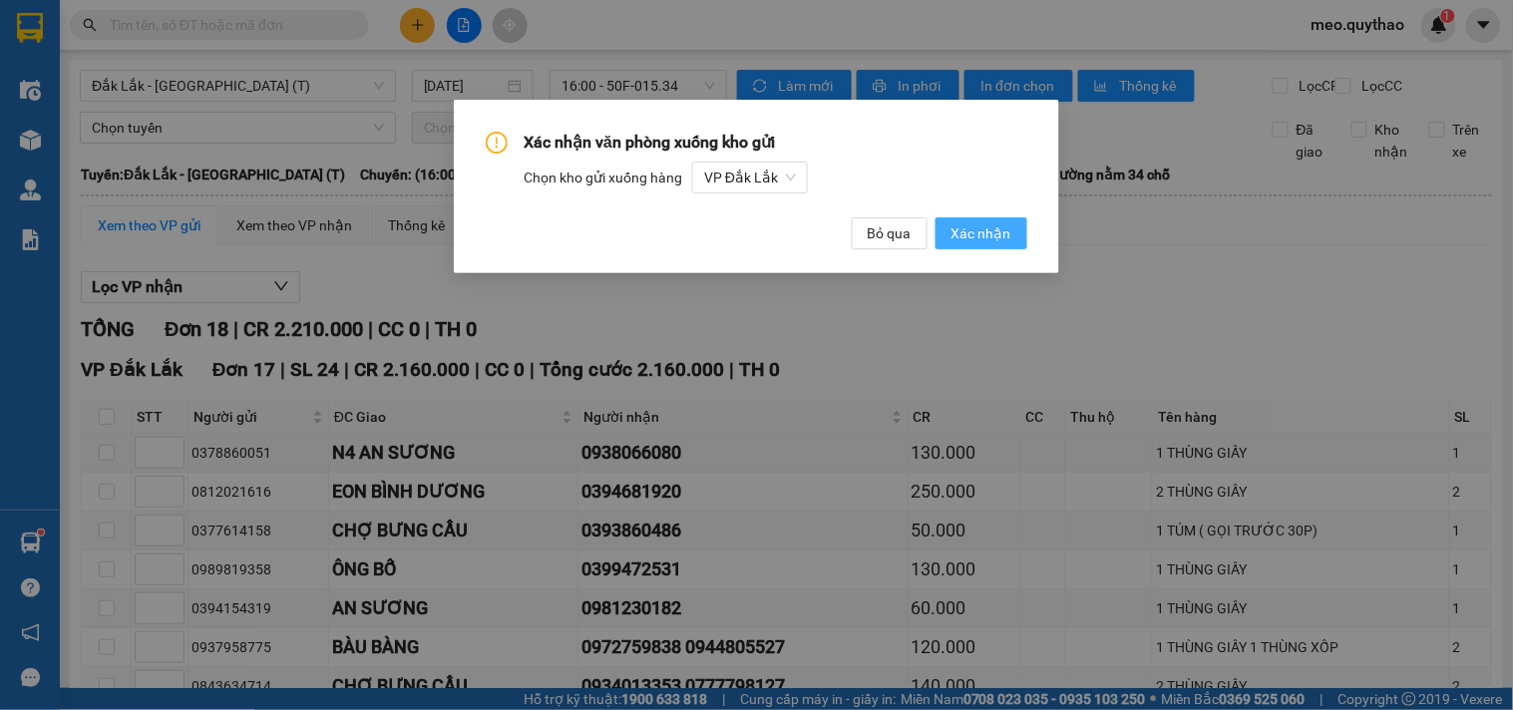
click at [987, 232] on span "Xác nhận" at bounding box center [981, 233] width 60 height 22
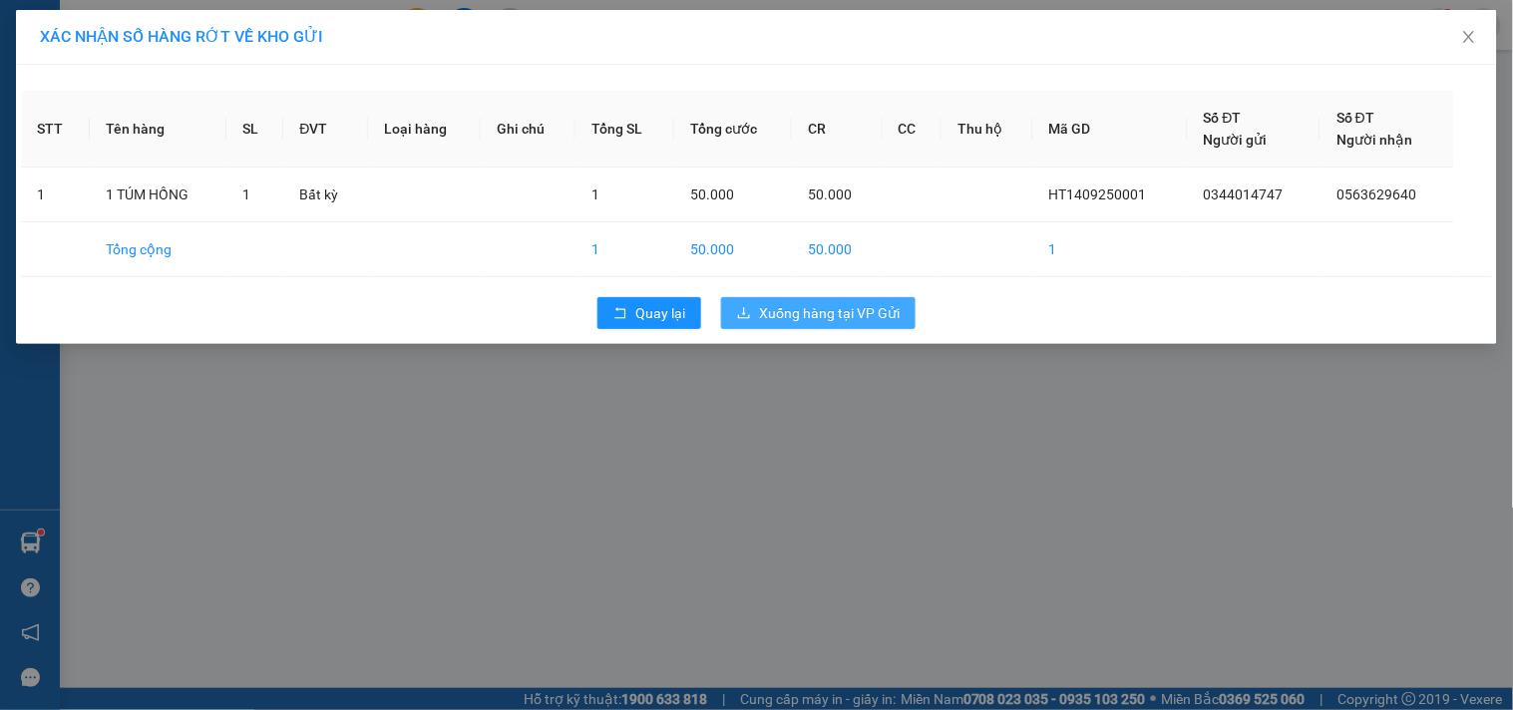
click at [859, 315] on span "Xuống hàng tại VP Gửi" at bounding box center [829, 313] width 141 height 22
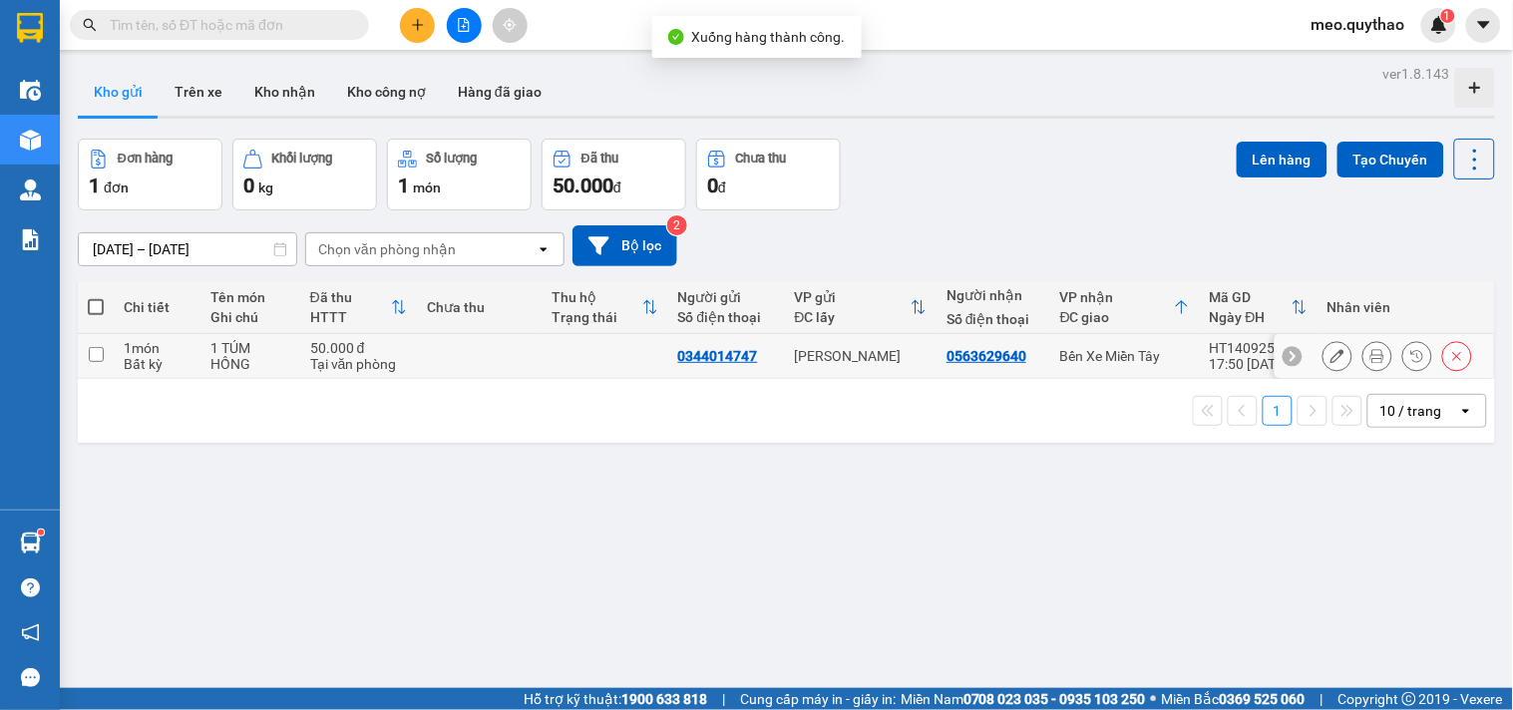
click at [1370, 359] on icon at bounding box center [1377, 356] width 14 height 14
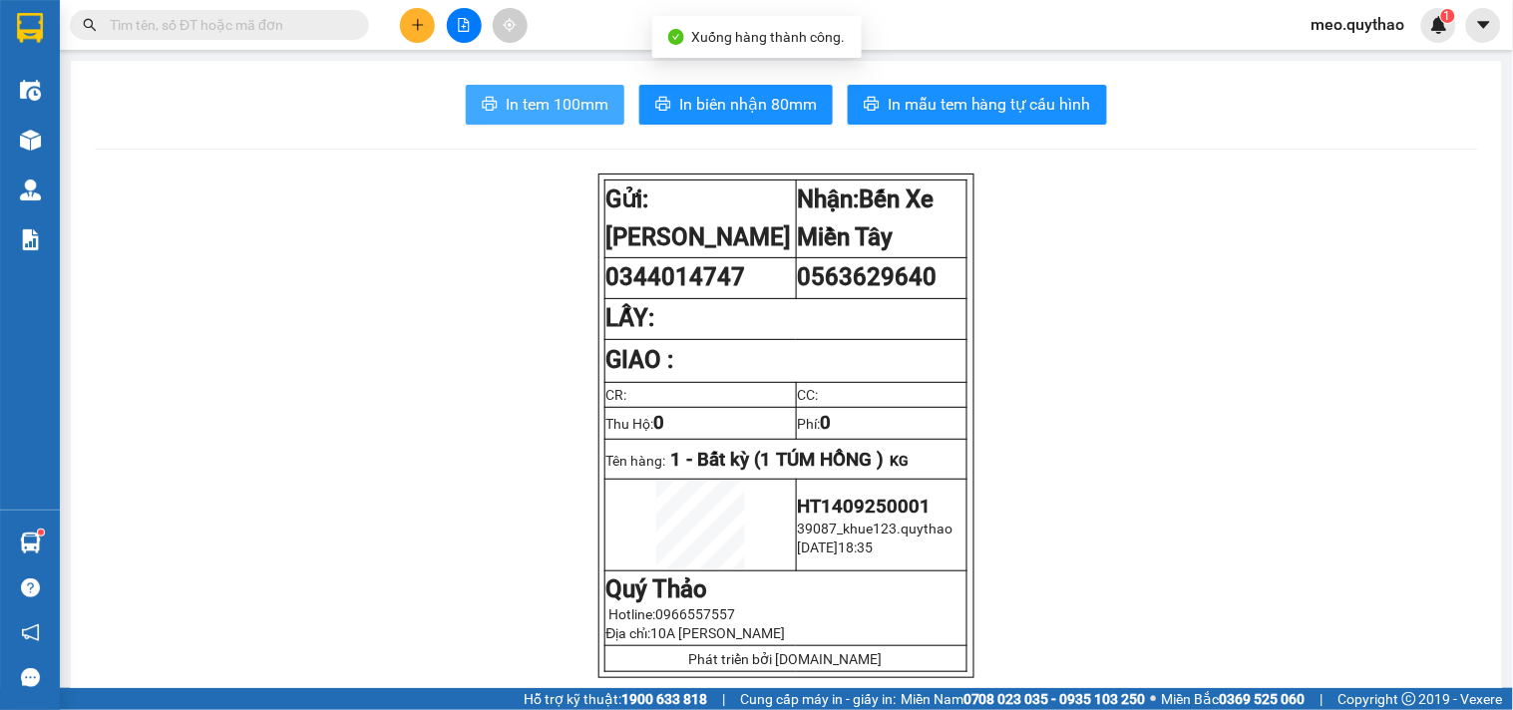
click at [578, 102] on span "In tem 100mm" at bounding box center [557, 104] width 103 height 25
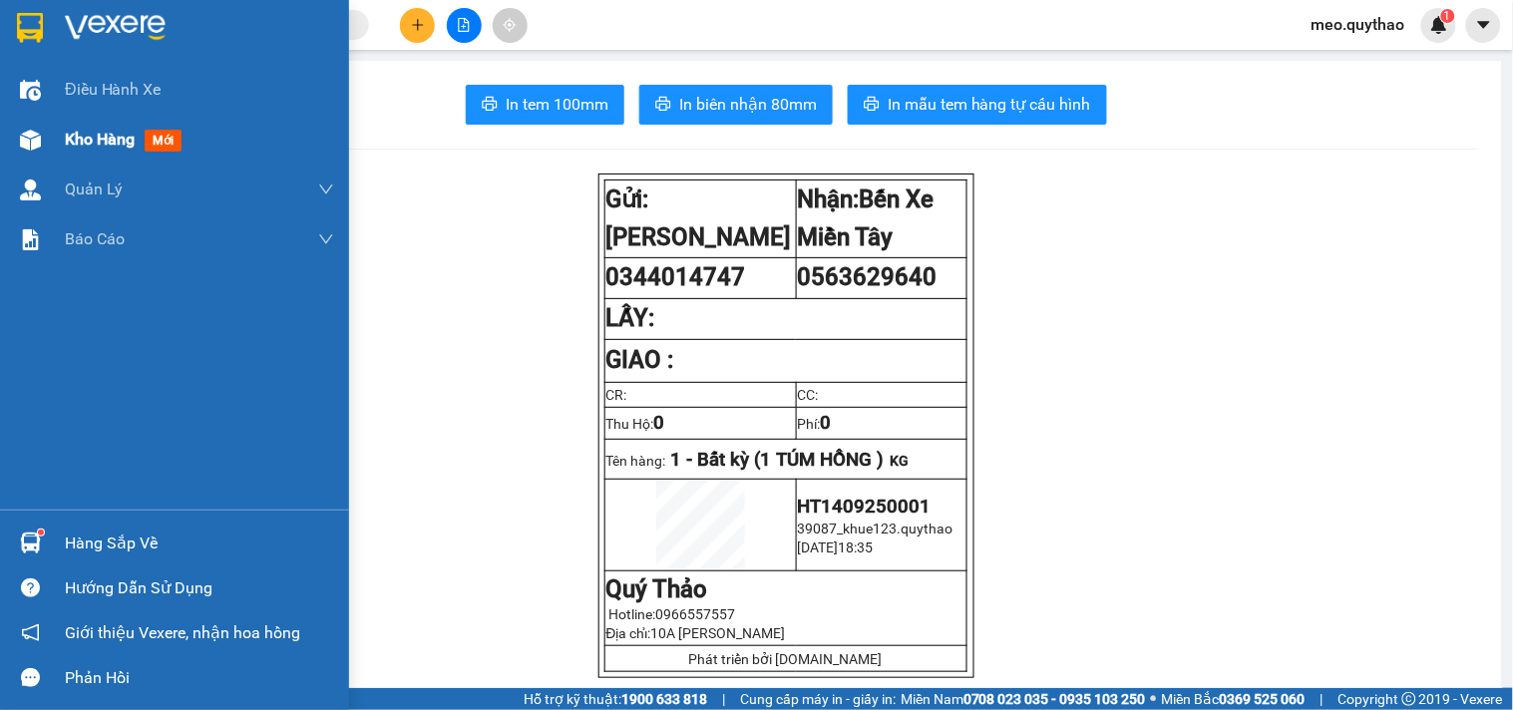
click at [146, 122] on div "Kho hàng mới" at bounding box center [199, 140] width 269 height 50
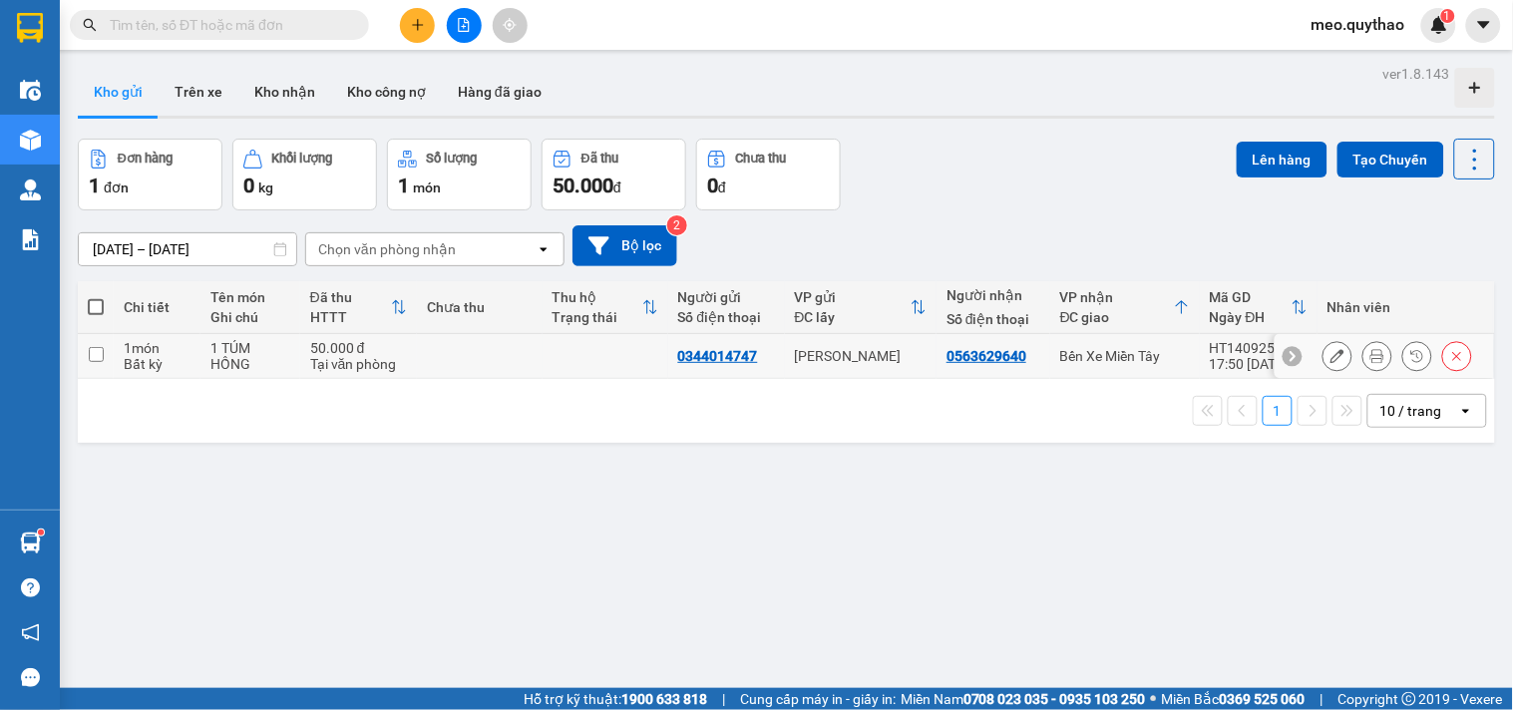
click at [1184, 359] on div "Bến Xe Miền Tây" at bounding box center [1125, 356] width 130 height 16
checkbox input "true"
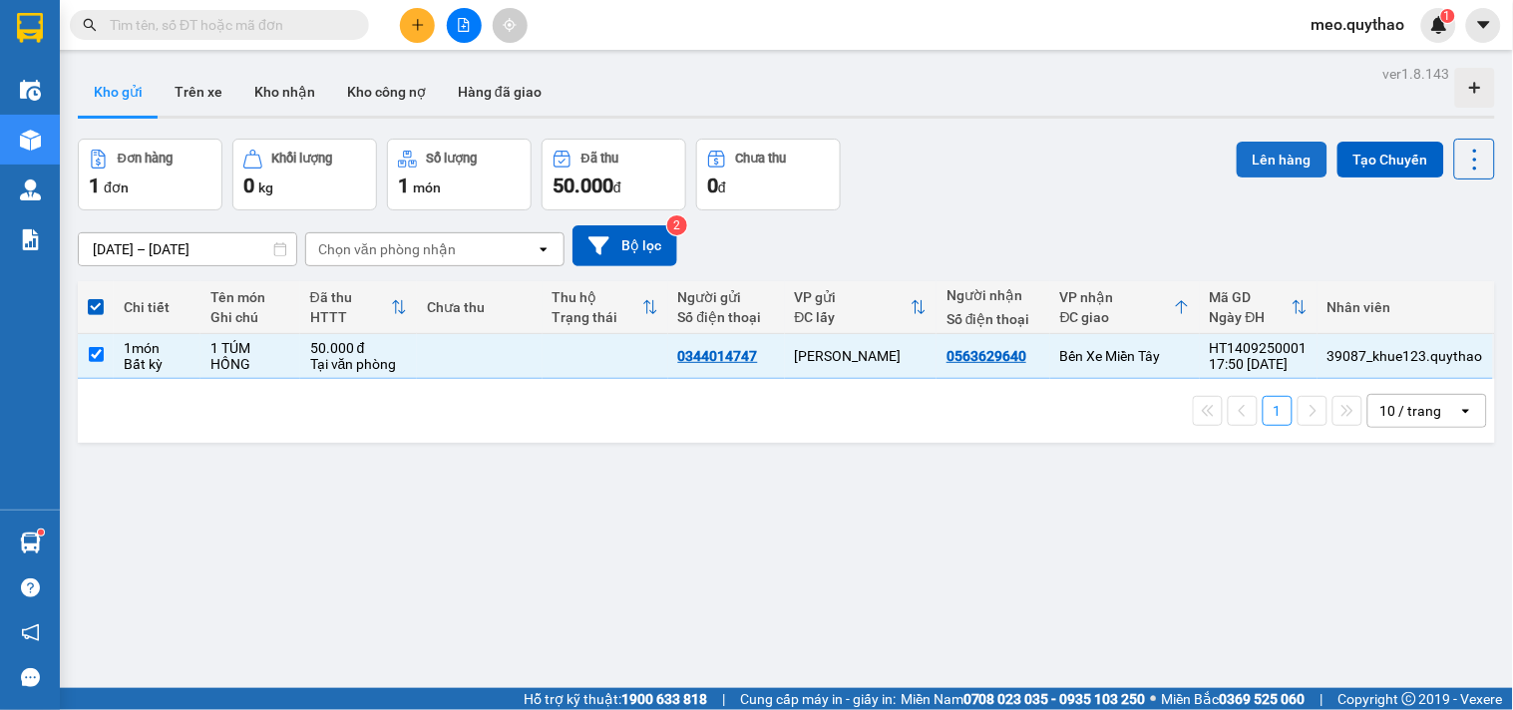
click at [1301, 142] on button "Lên hàng" at bounding box center [1282, 160] width 91 height 36
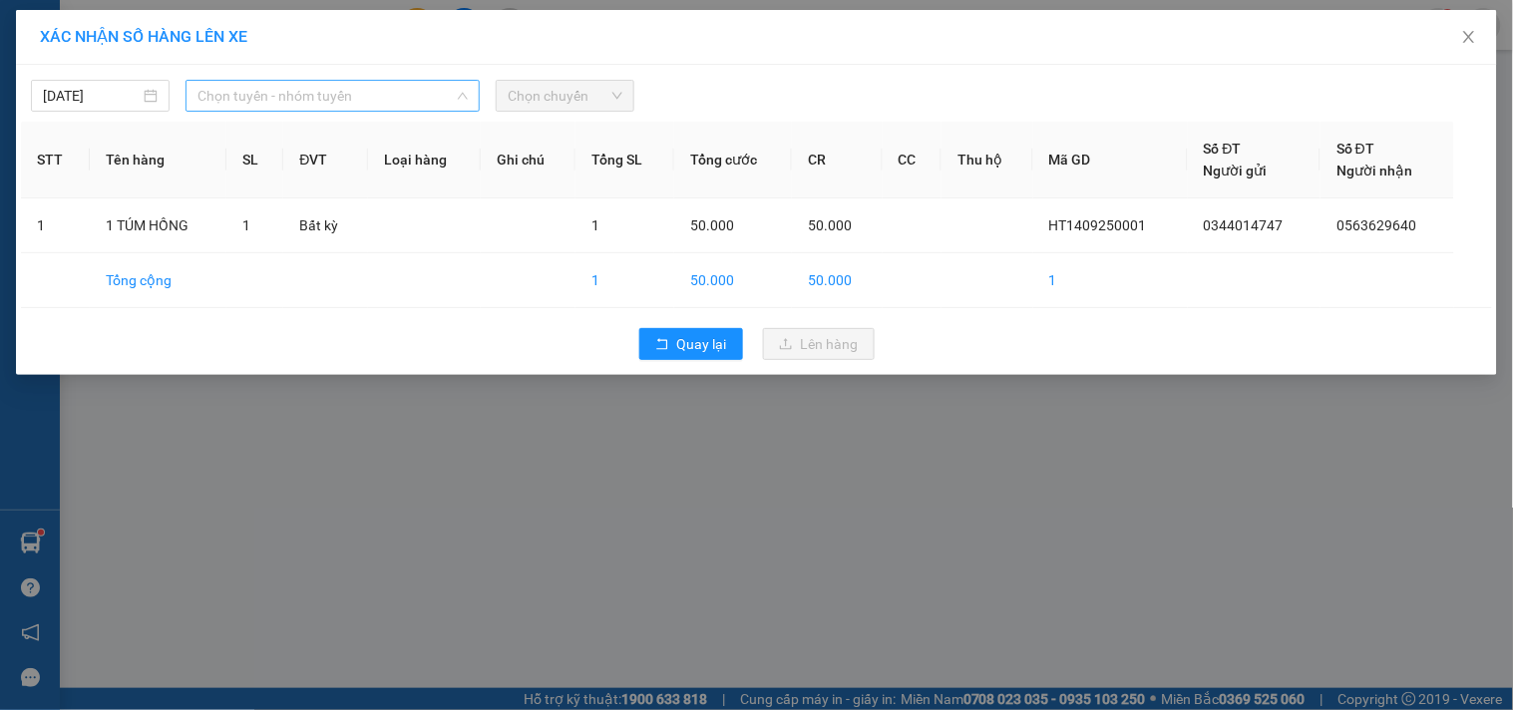
click at [356, 100] on span "Chọn tuyến - nhóm tuyến" at bounding box center [332, 96] width 270 height 30
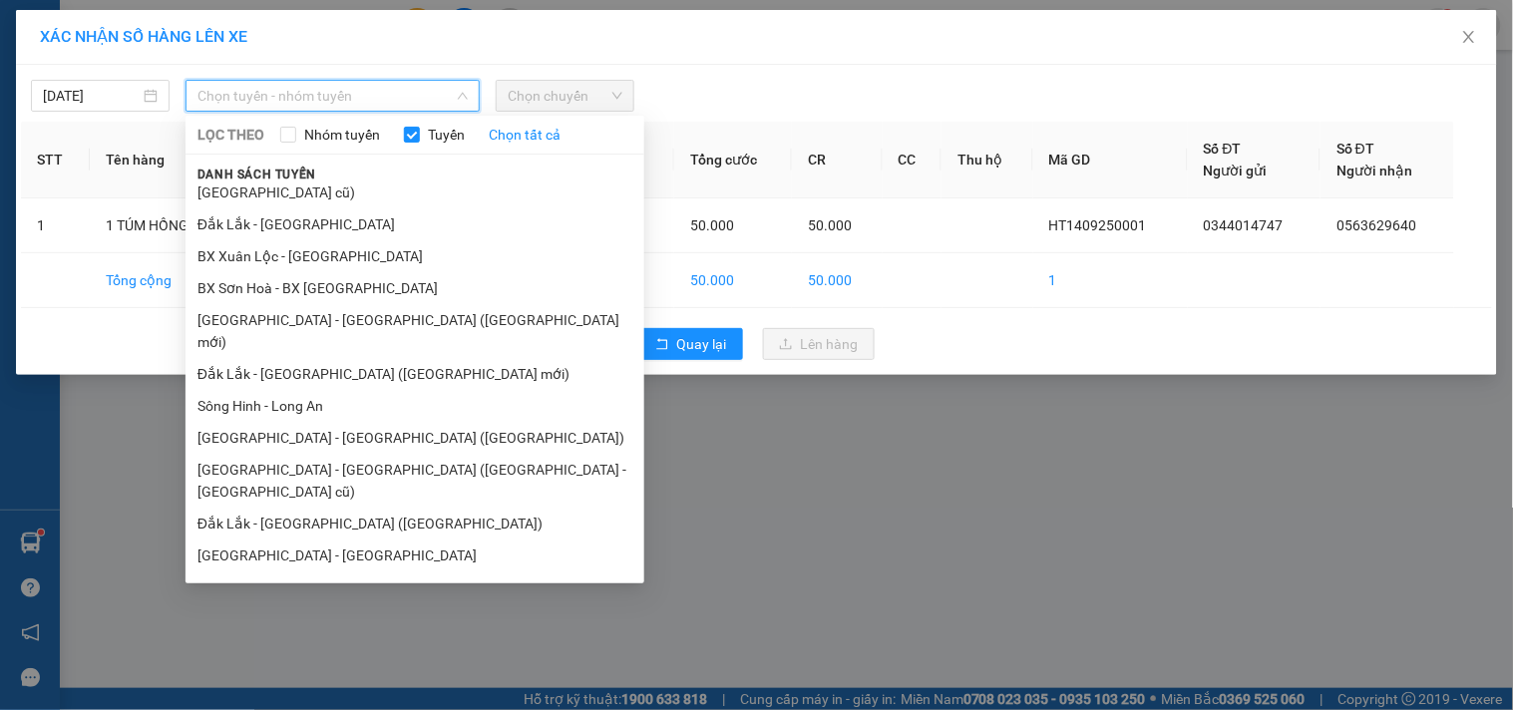
scroll to position [120, 0]
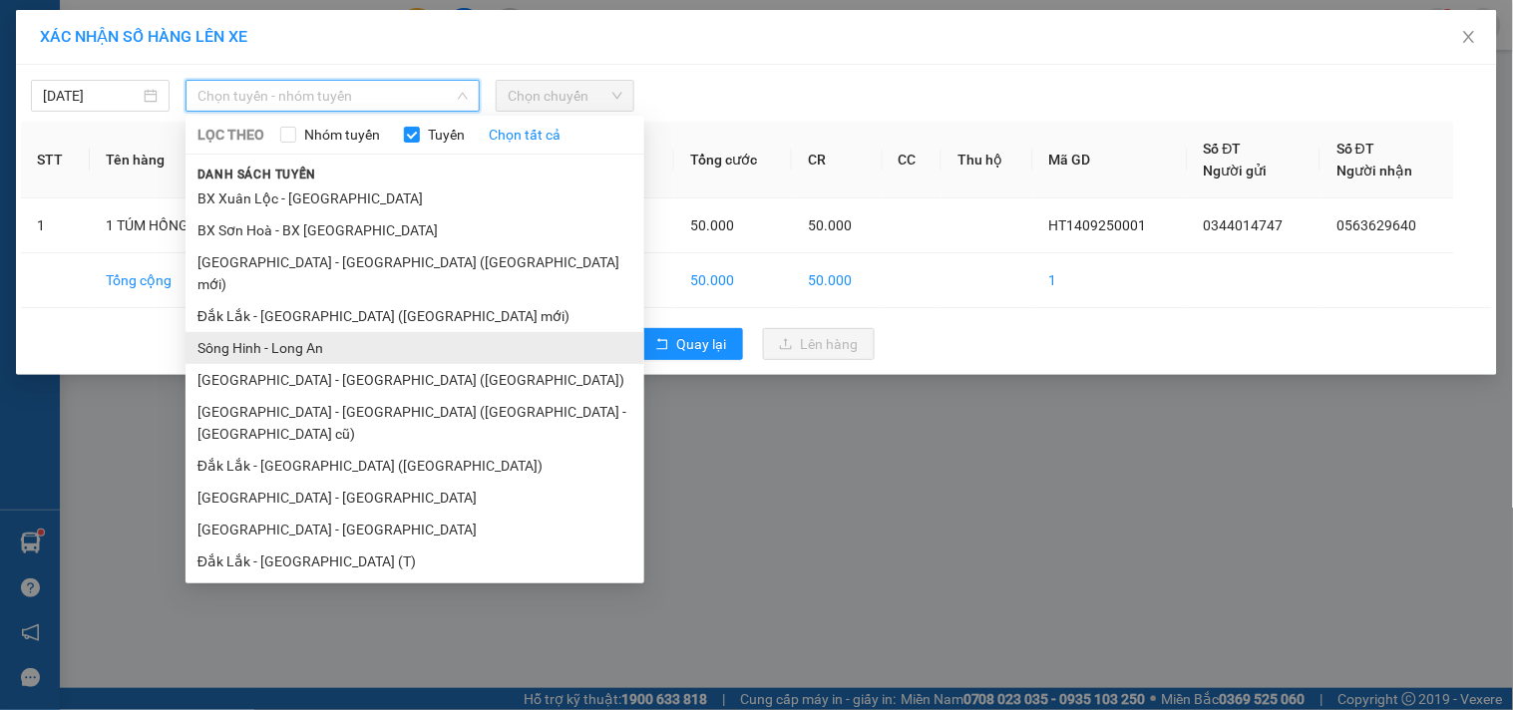
click at [345, 332] on li "Sông Hinh - Long An" at bounding box center [415, 348] width 459 height 32
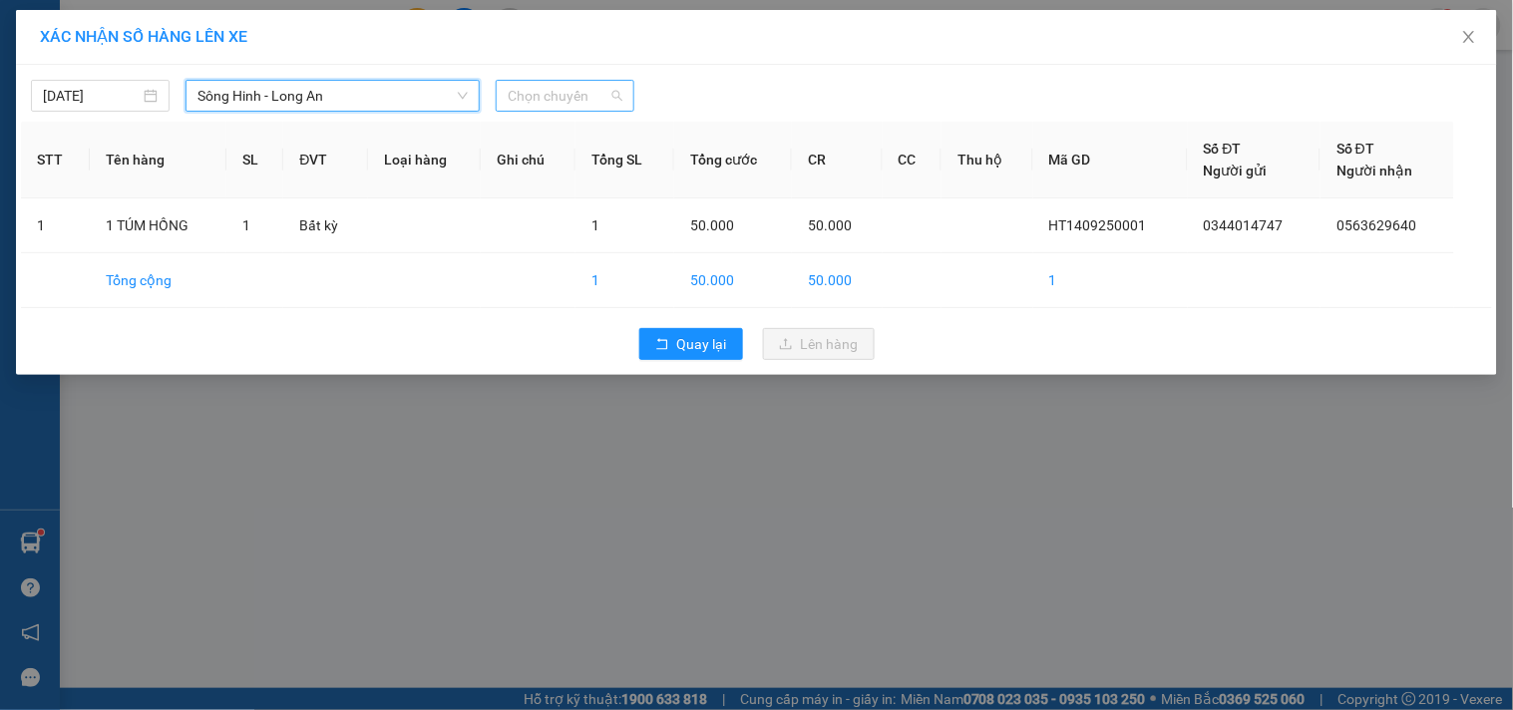
click at [634, 101] on div "Chọn chuyến" at bounding box center [565, 96] width 139 height 32
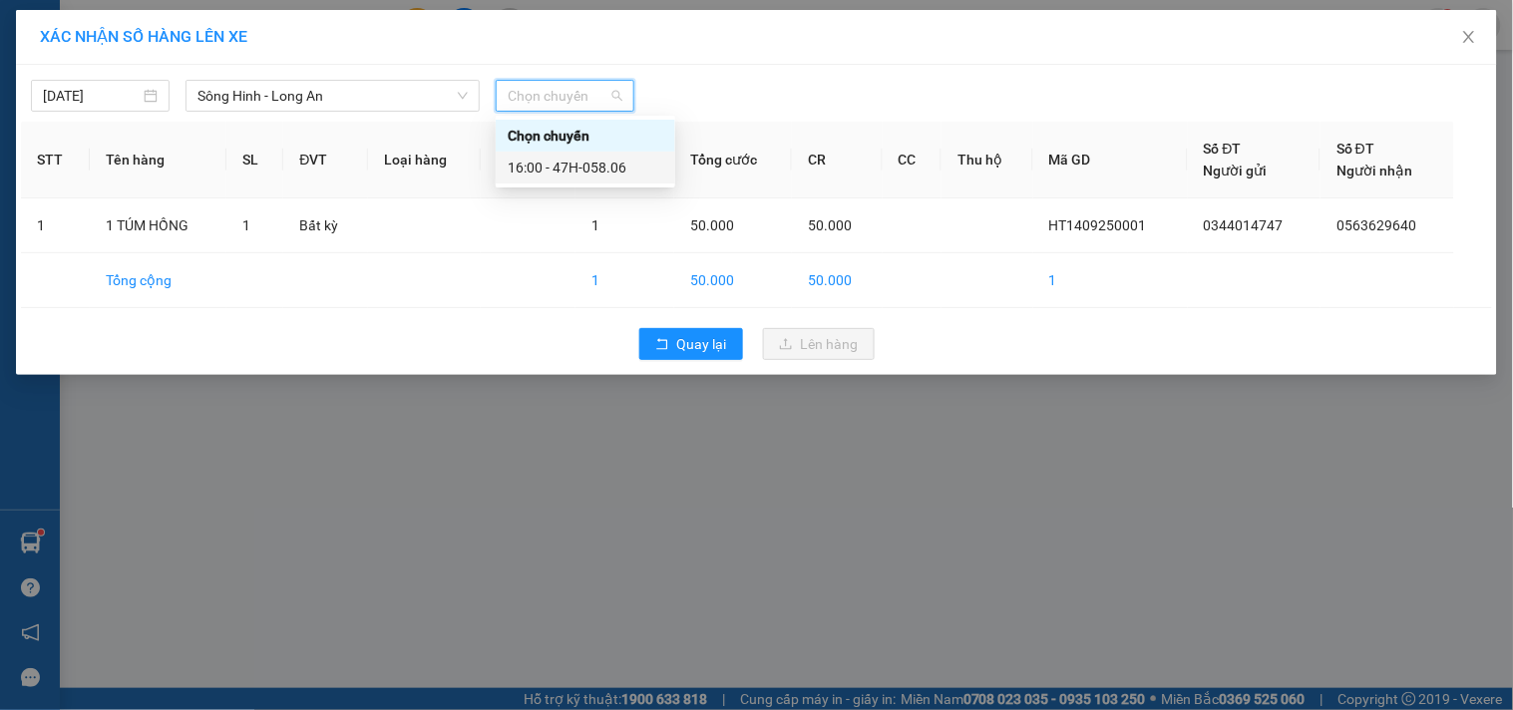
click at [604, 157] on div "16:00 - 47H-058.06" at bounding box center [586, 168] width 156 height 22
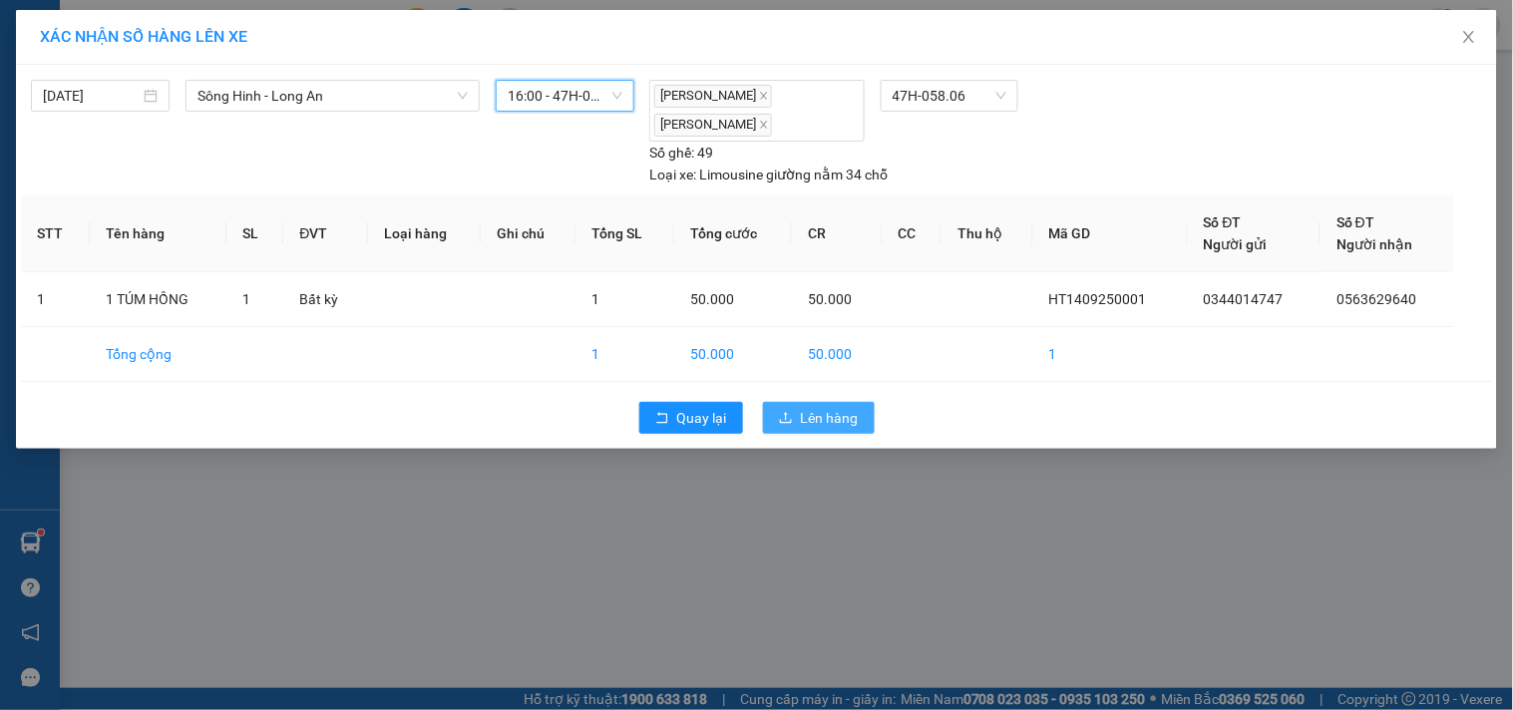
click at [774, 419] on button "Lên hàng" at bounding box center [819, 418] width 112 height 32
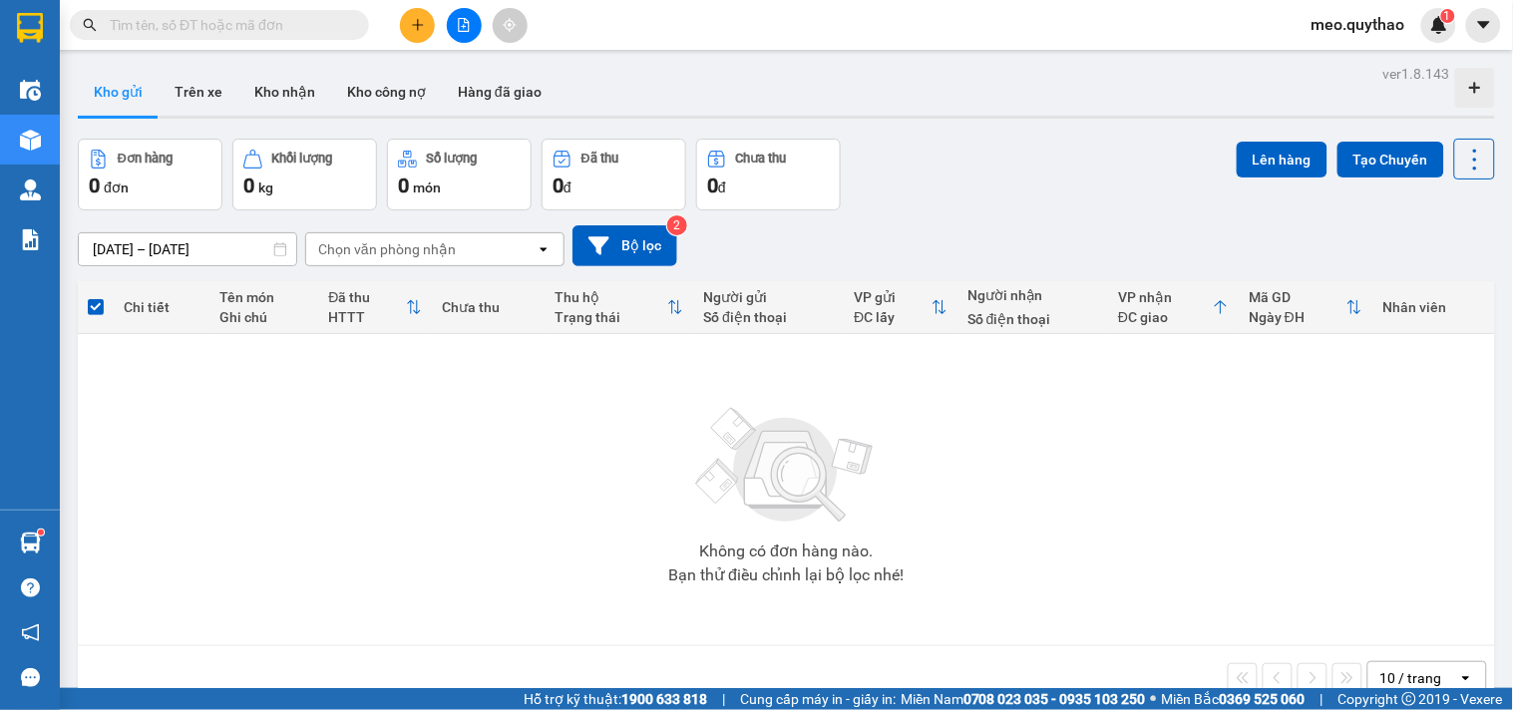
click at [469, 20] on icon "file-add" at bounding box center [464, 25] width 14 height 14
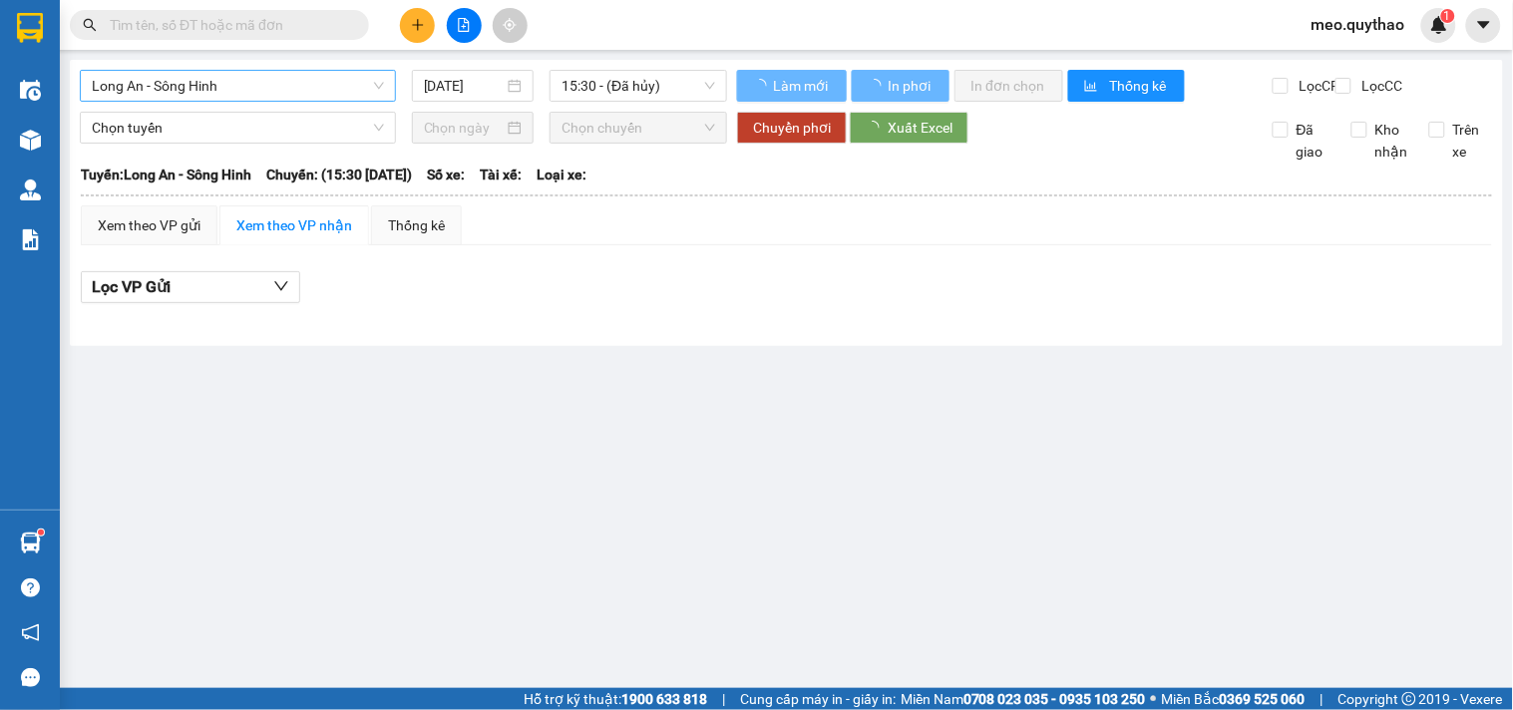
click at [217, 88] on span "Long An - Sông Hinh" at bounding box center [238, 86] width 292 height 30
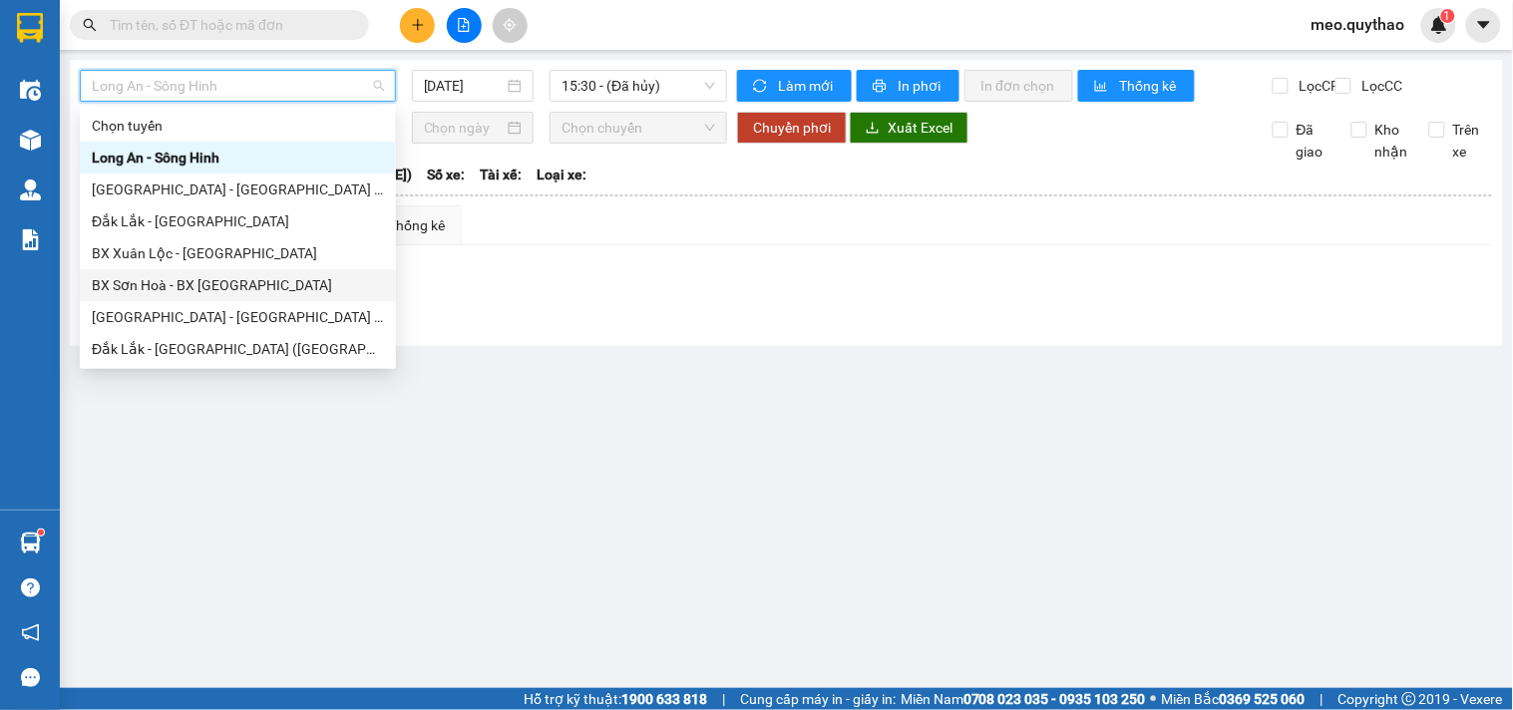
click at [251, 283] on div "BX Sơn Hoà - BX [GEOGRAPHIC_DATA]" at bounding box center [238, 285] width 292 height 22
type input "[DATE]"
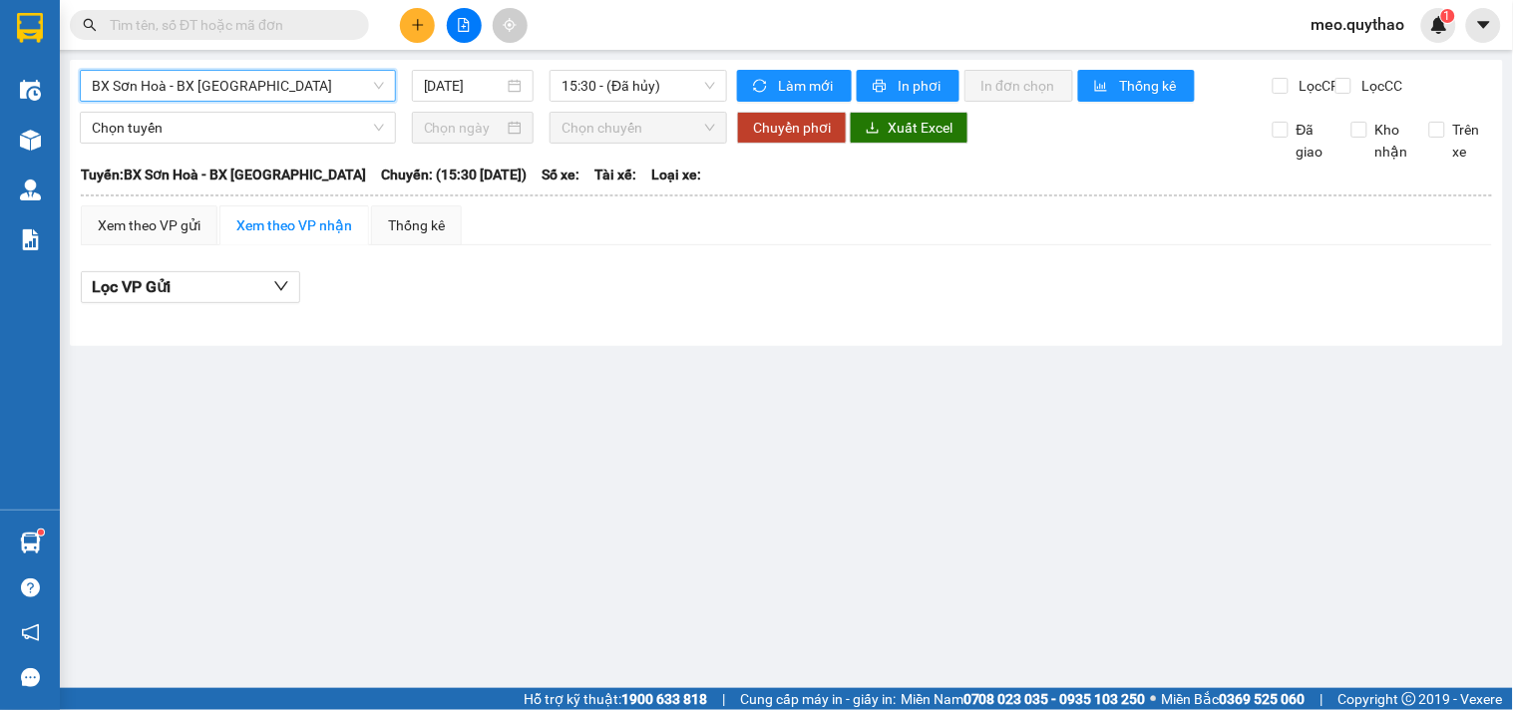
click at [279, 88] on span "BX Sơn Hoà - BX [GEOGRAPHIC_DATA]" at bounding box center [238, 86] width 292 height 30
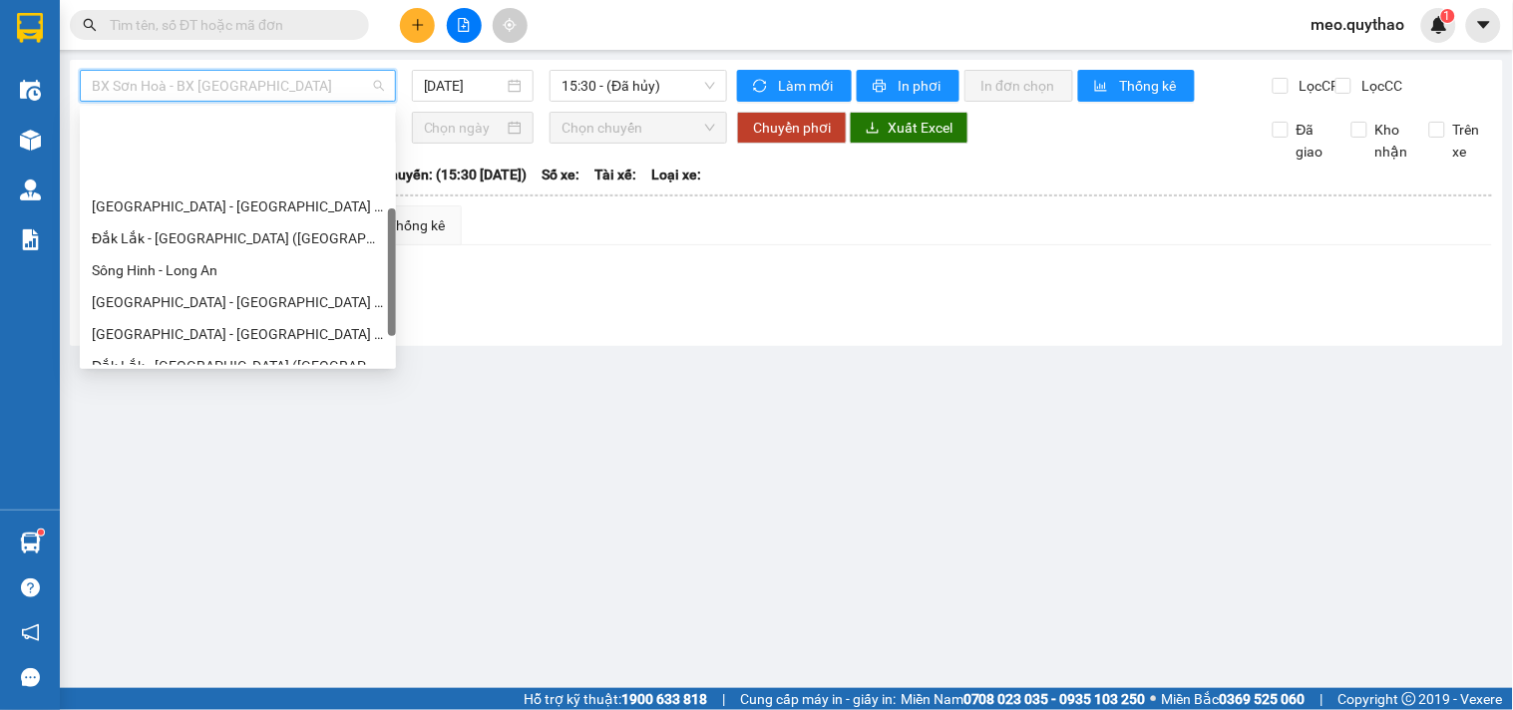
scroll to position [221, 0]
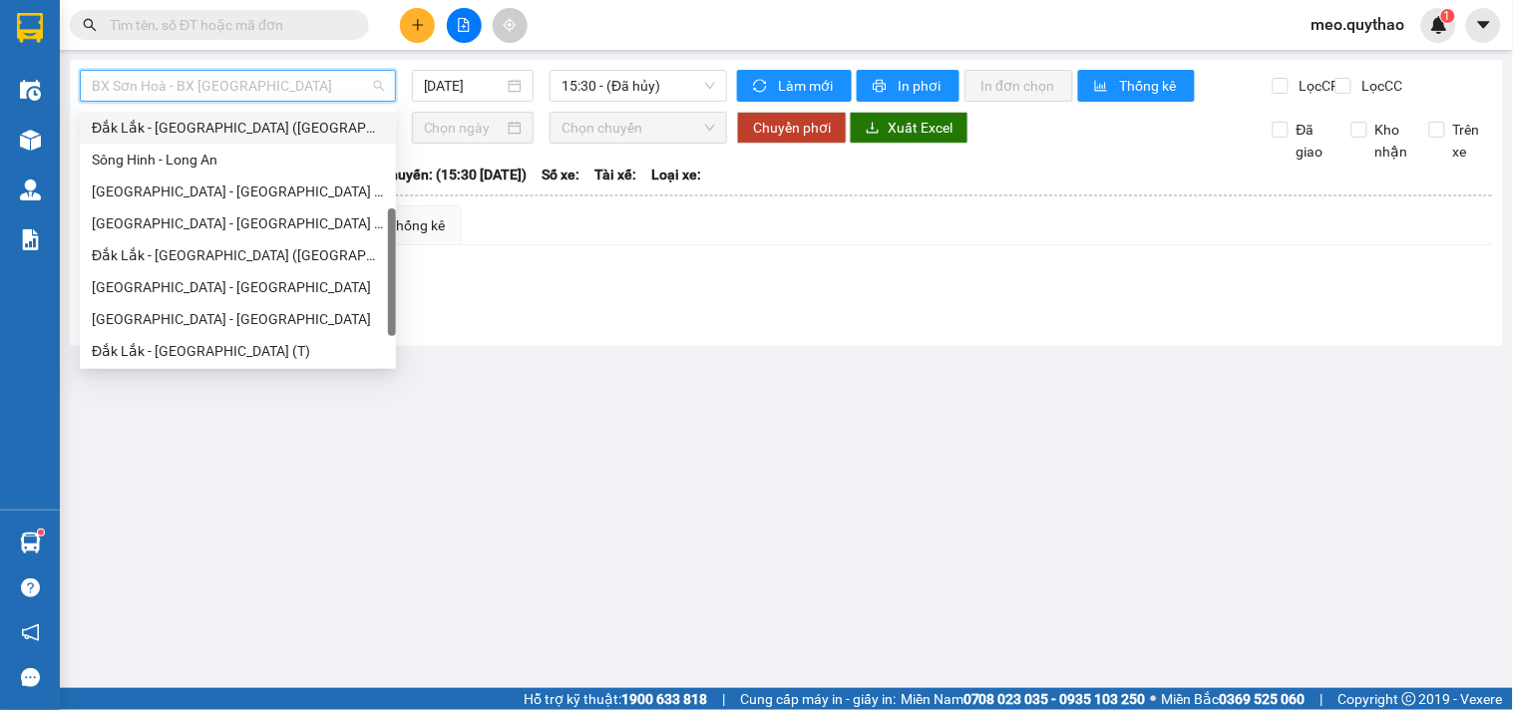
click at [292, 130] on div "Đắk Lắk - [GEOGRAPHIC_DATA] ([GEOGRAPHIC_DATA] mới)" at bounding box center [238, 128] width 292 height 22
type input "[DATE]"
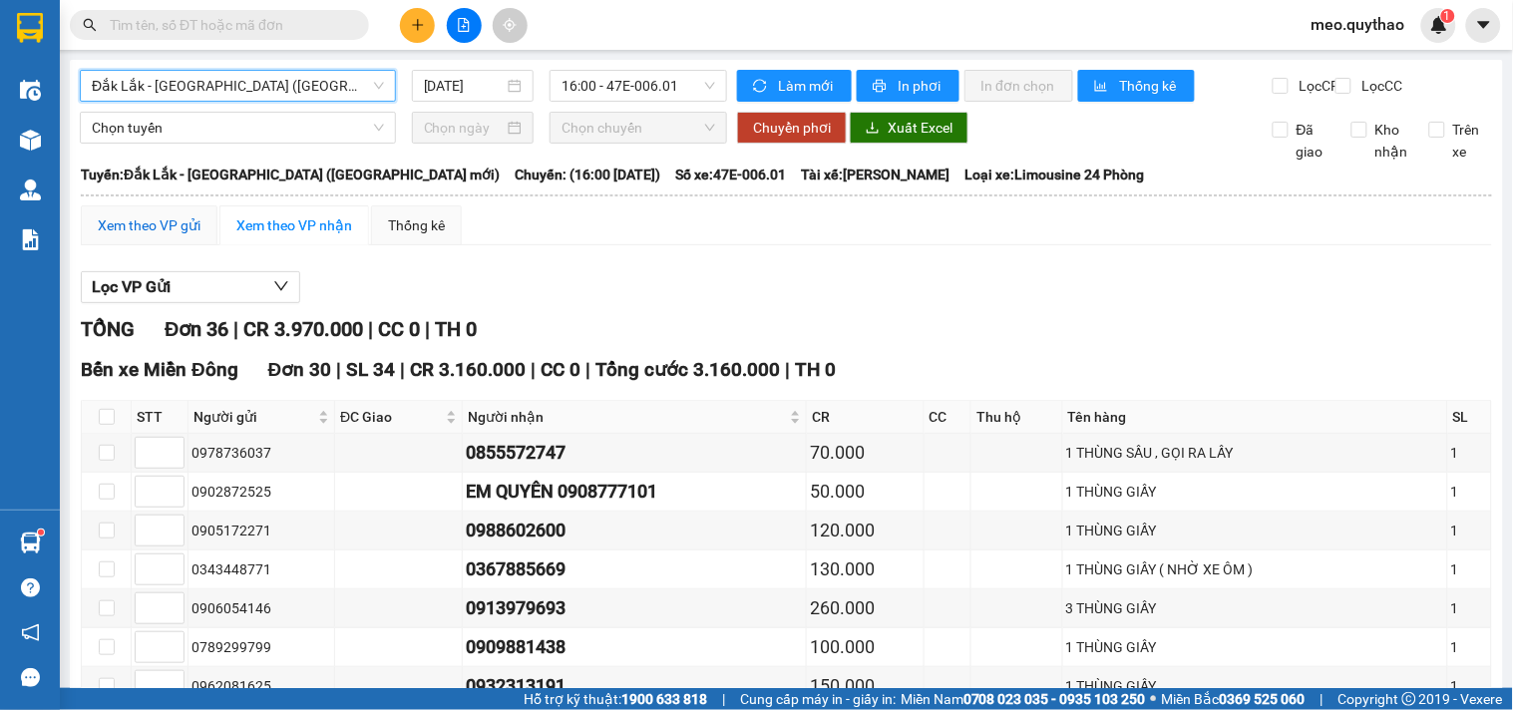
click at [120, 236] on div "Xem theo VP gửi" at bounding box center [149, 225] width 103 height 22
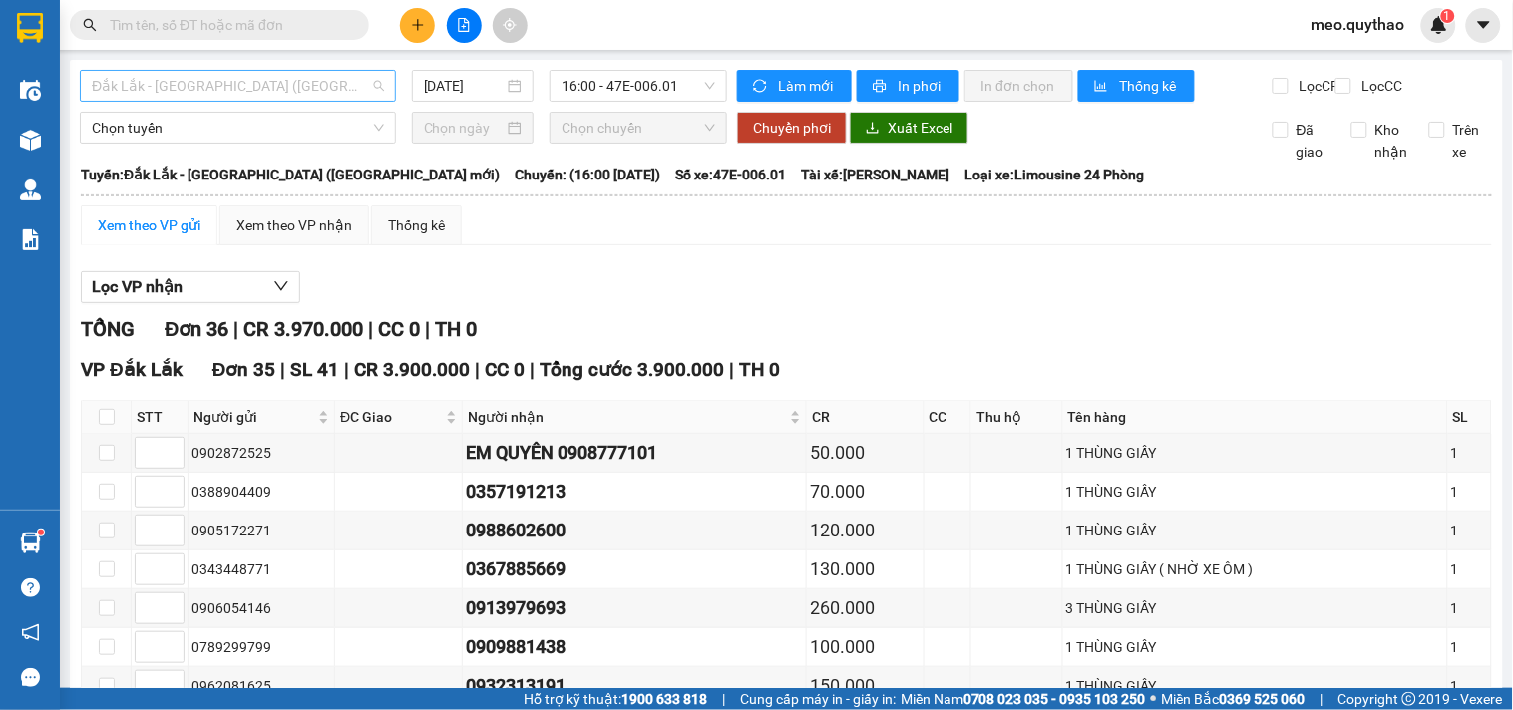
click at [250, 97] on span "Đắk Lắk - [GEOGRAPHIC_DATA] ([GEOGRAPHIC_DATA] mới)" at bounding box center [238, 86] width 292 height 30
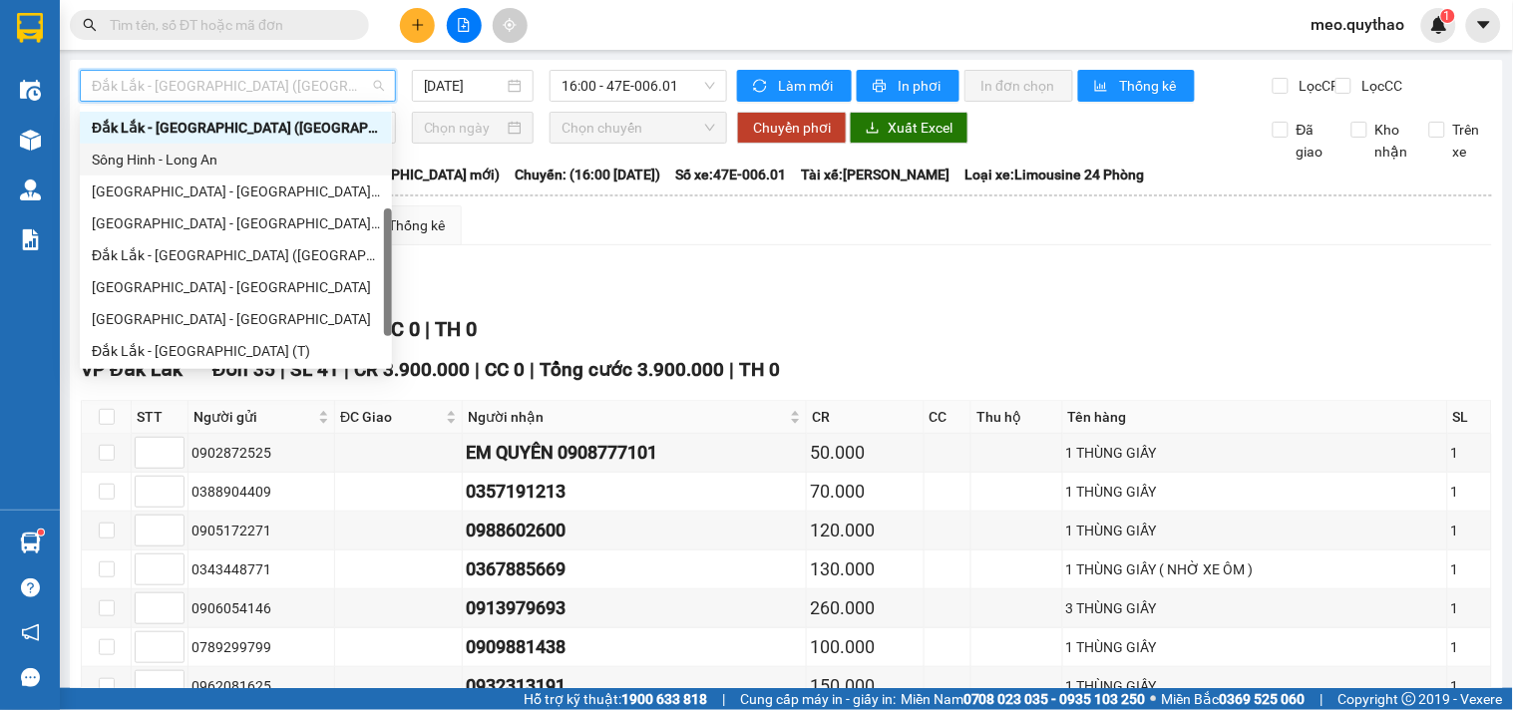
click at [230, 154] on div "Sông Hinh - Long An" at bounding box center [236, 160] width 288 height 22
type input "[DATE]"
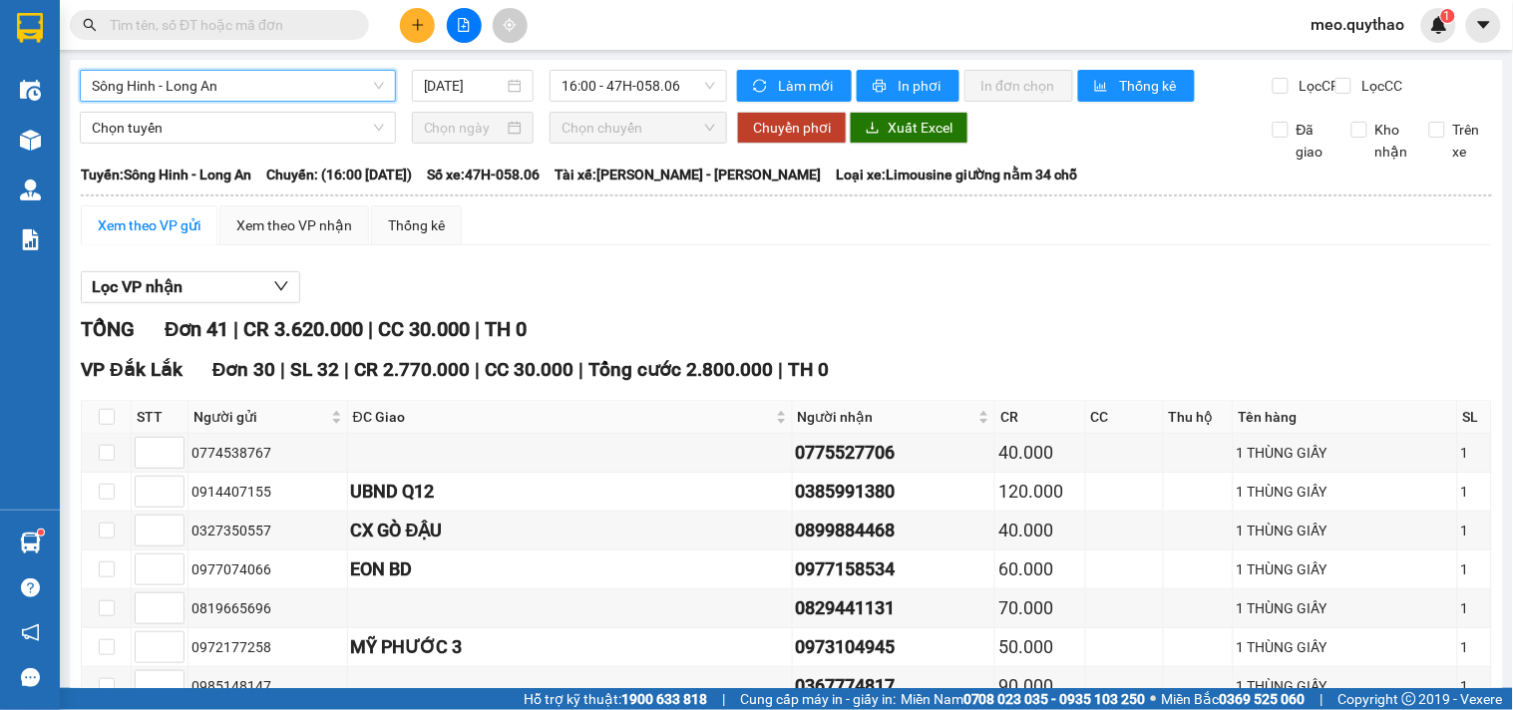
click at [356, 80] on span "Sông Hinh - Long An" at bounding box center [238, 86] width 292 height 30
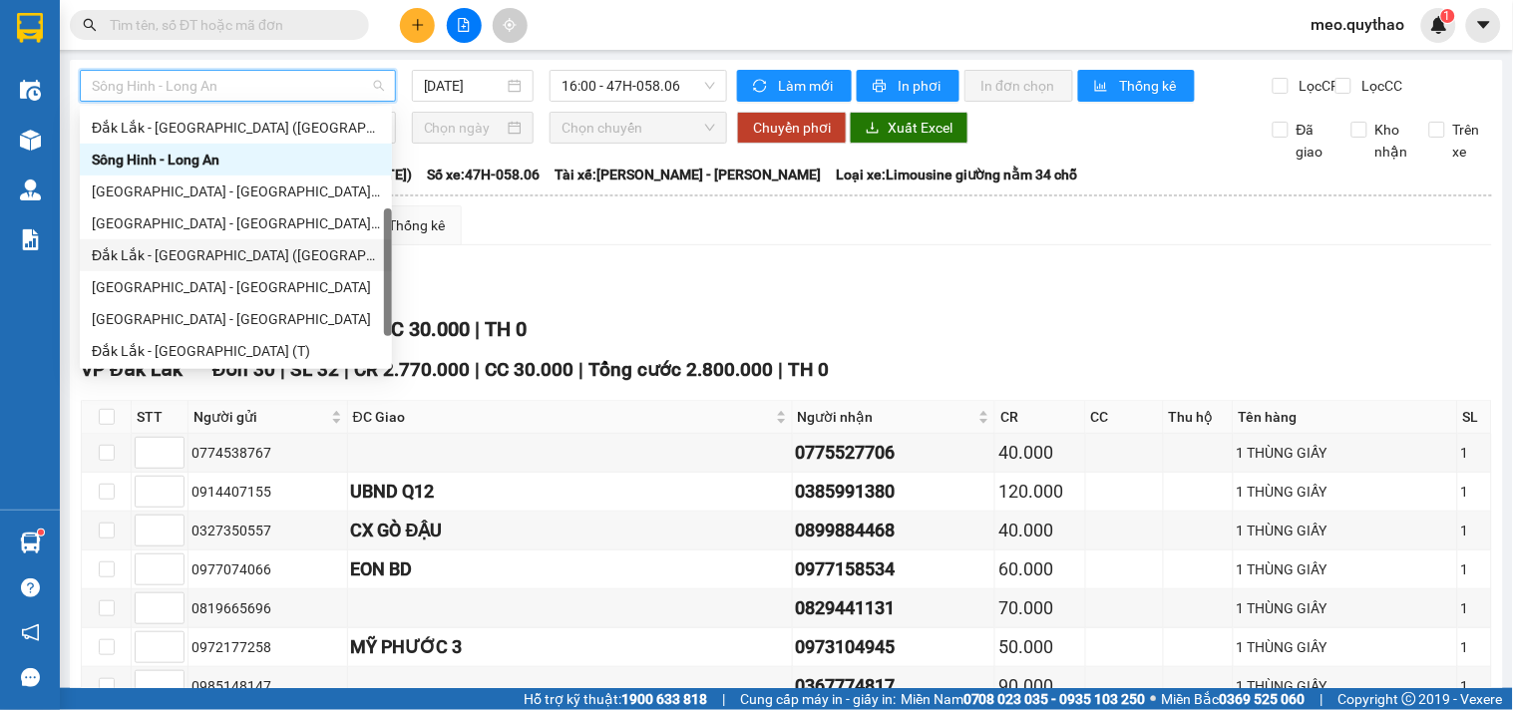
scroll to position [286, 0]
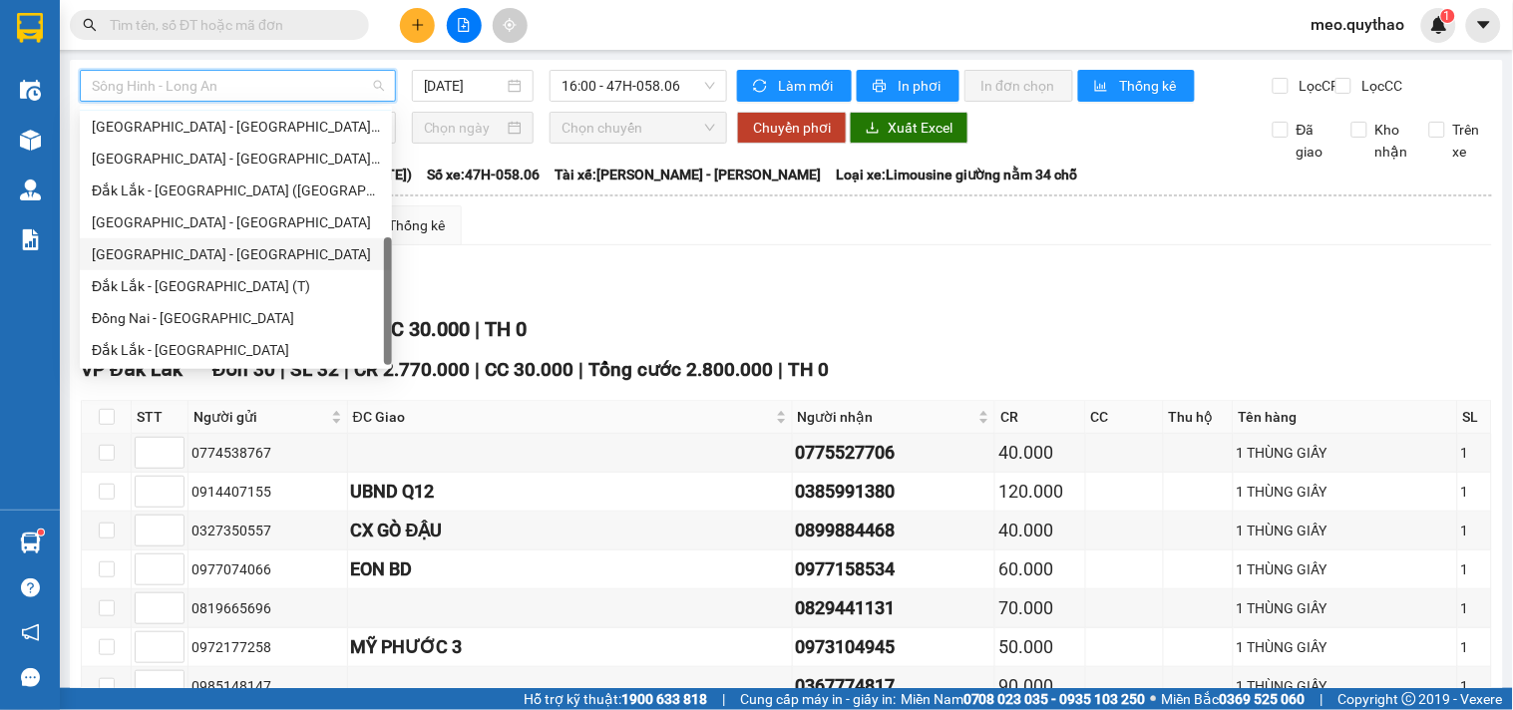
click at [234, 259] on div "[GEOGRAPHIC_DATA] - [GEOGRAPHIC_DATA]" at bounding box center [236, 254] width 288 height 22
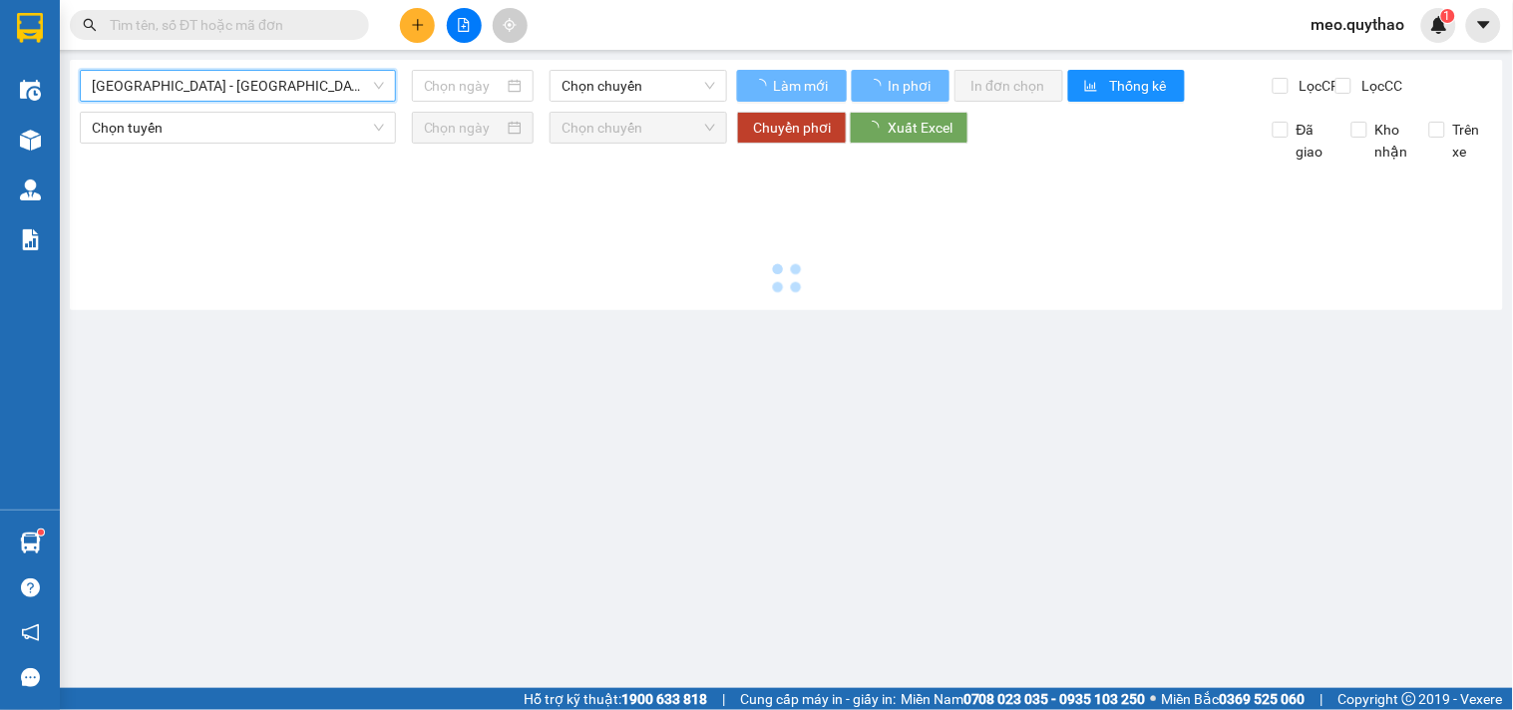
type input "[DATE]"
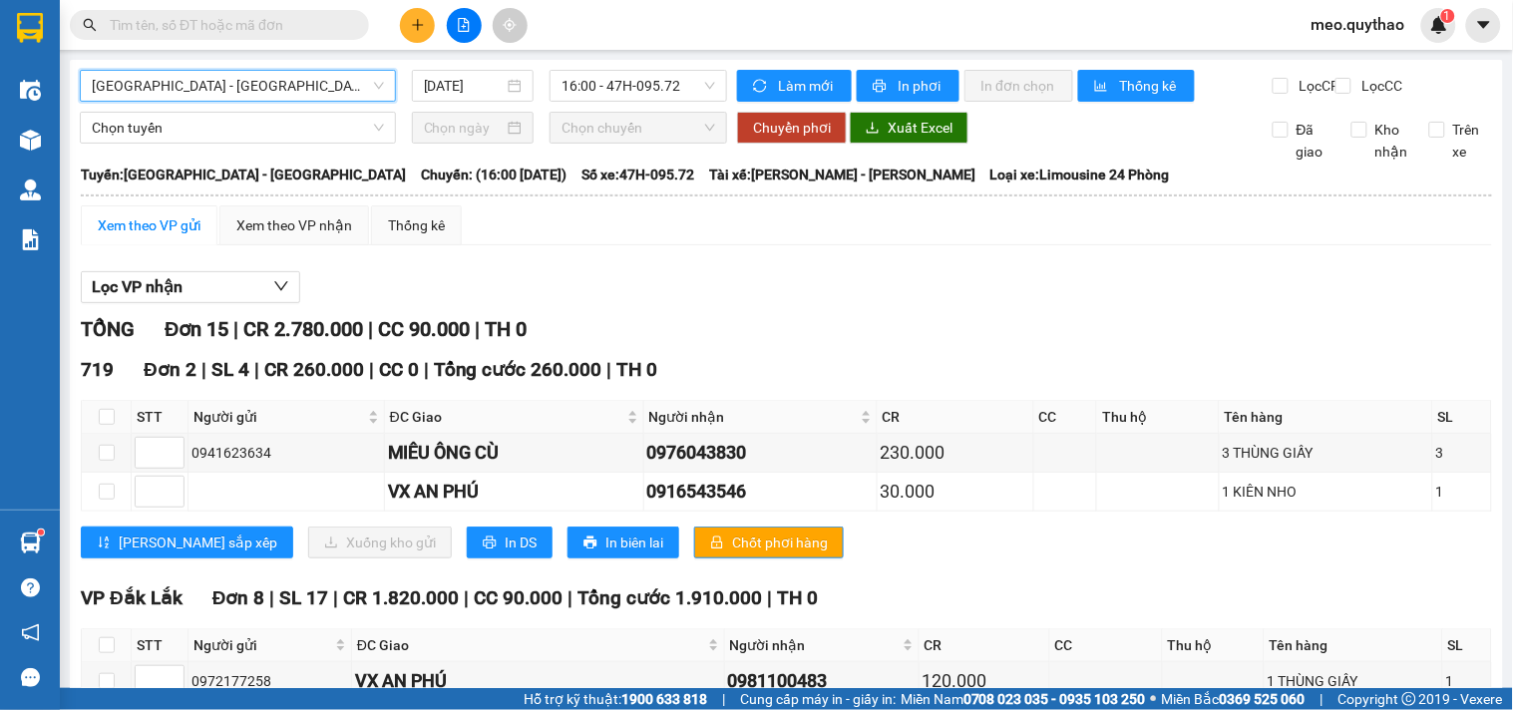
click at [265, 86] on span "[GEOGRAPHIC_DATA] - [GEOGRAPHIC_DATA]" at bounding box center [238, 86] width 292 height 30
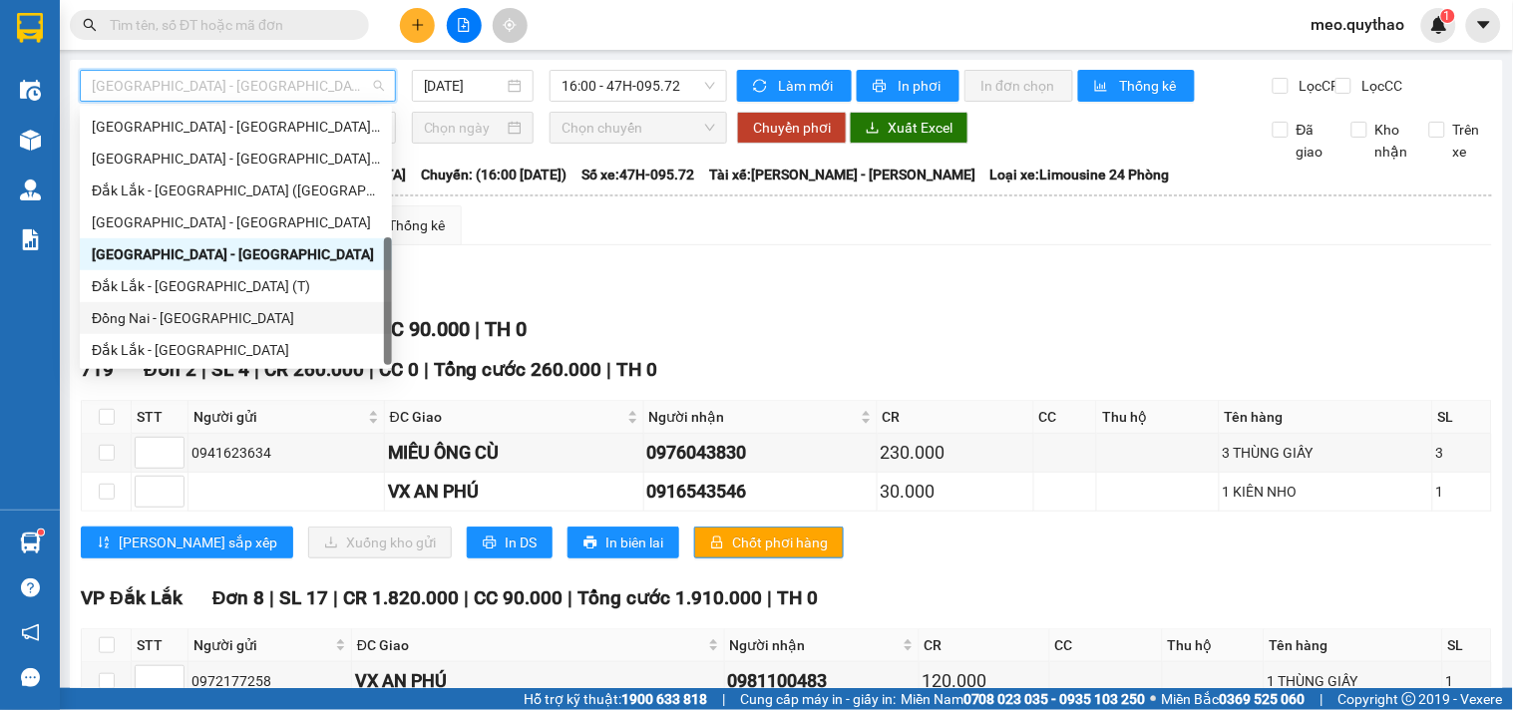
scroll to position [65, 0]
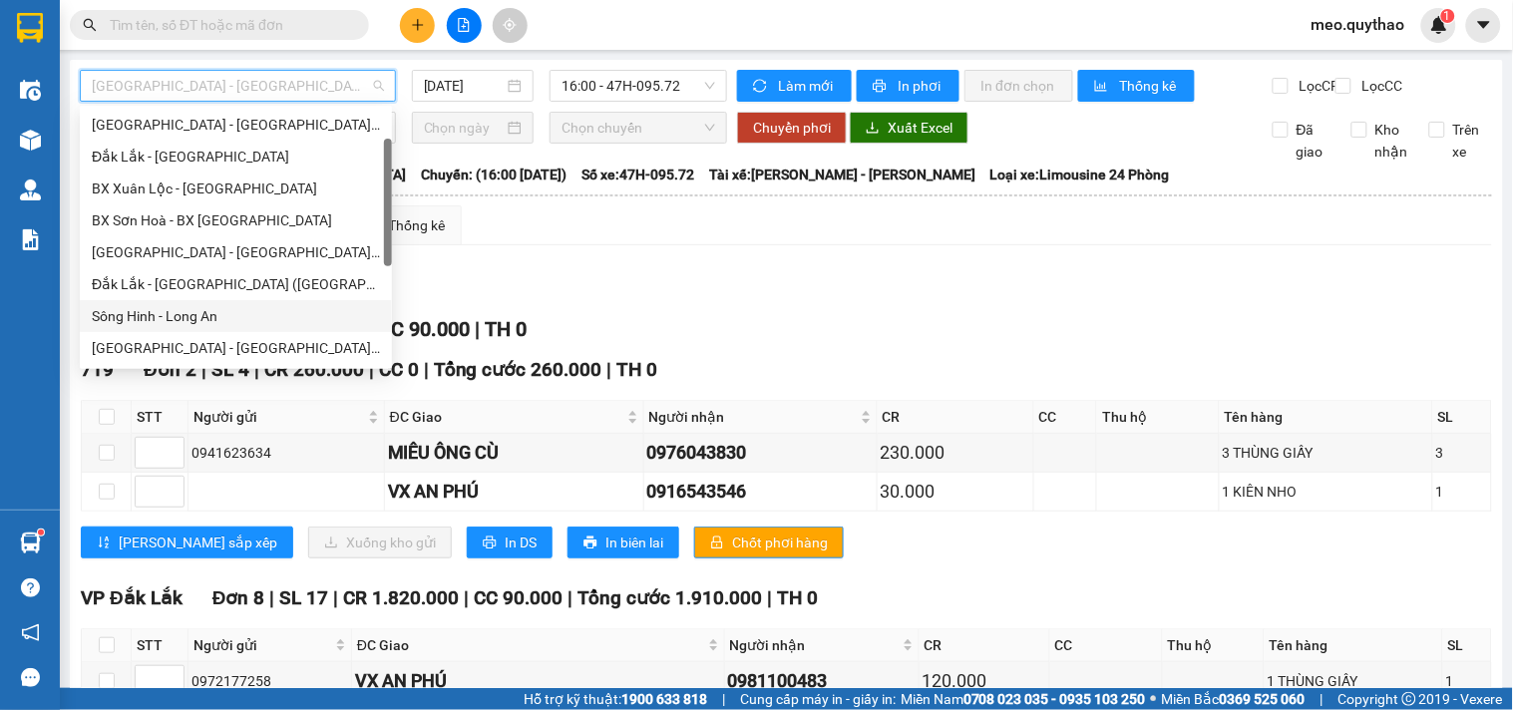
click at [220, 326] on div "Sông Hinh - Long An" at bounding box center [236, 316] width 312 height 32
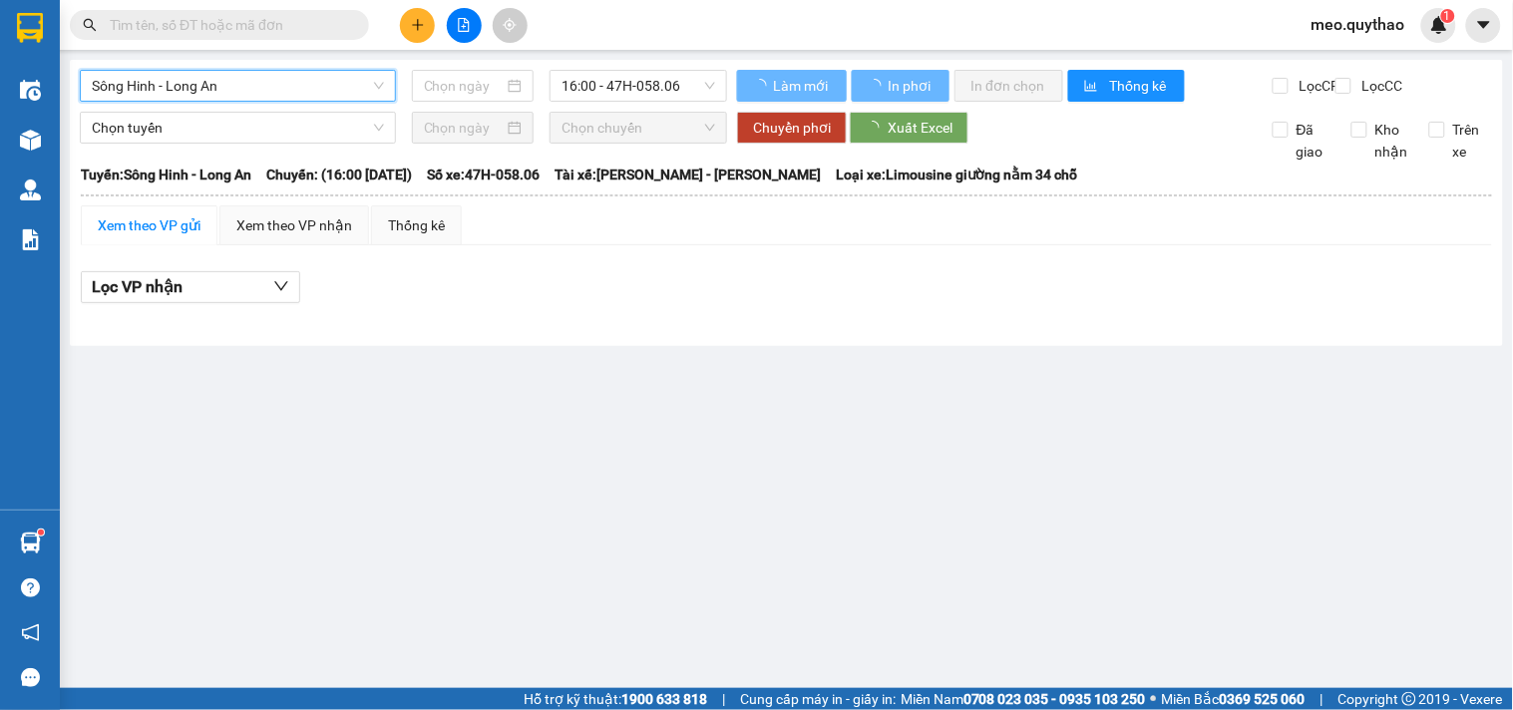
type input "[DATE]"
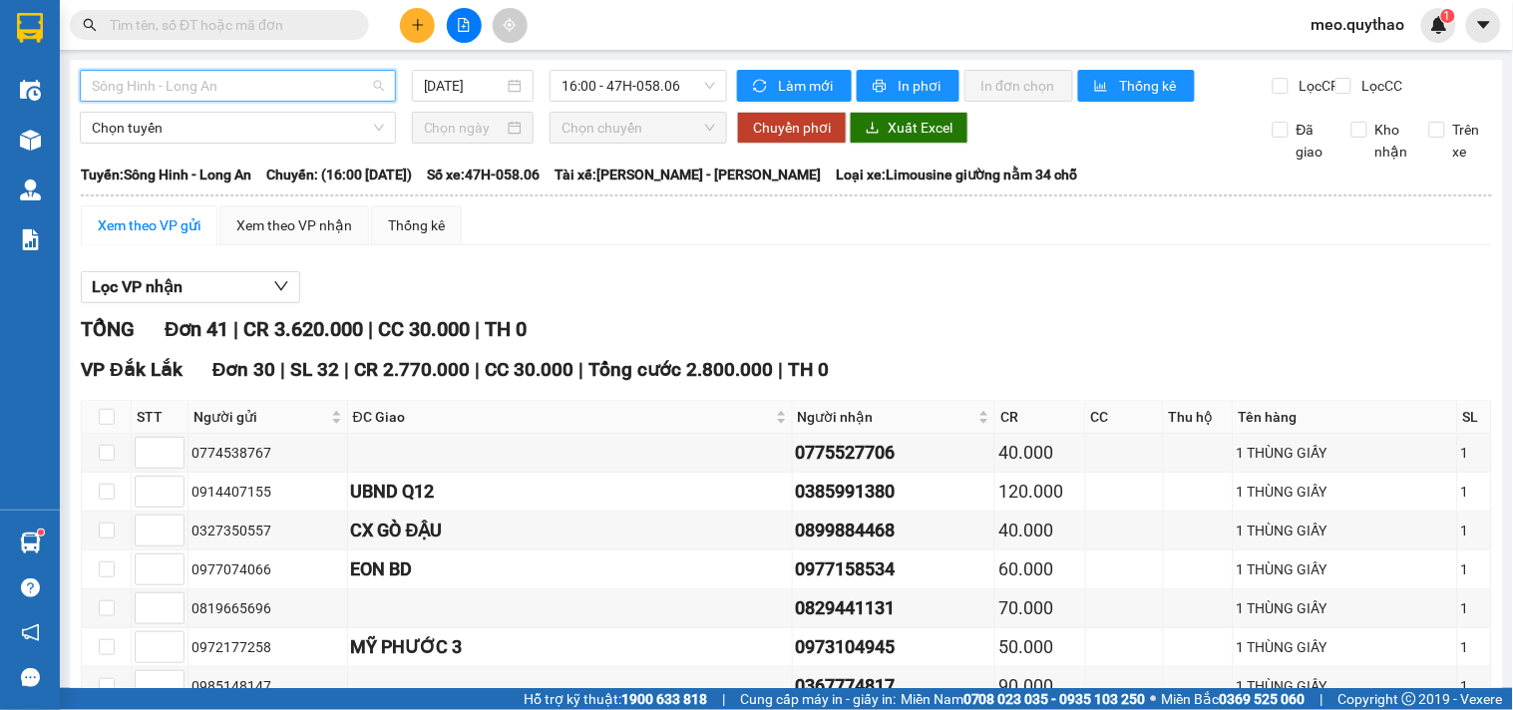
click at [269, 88] on span "Sông Hinh - Long An" at bounding box center [238, 86] width 292 height 30
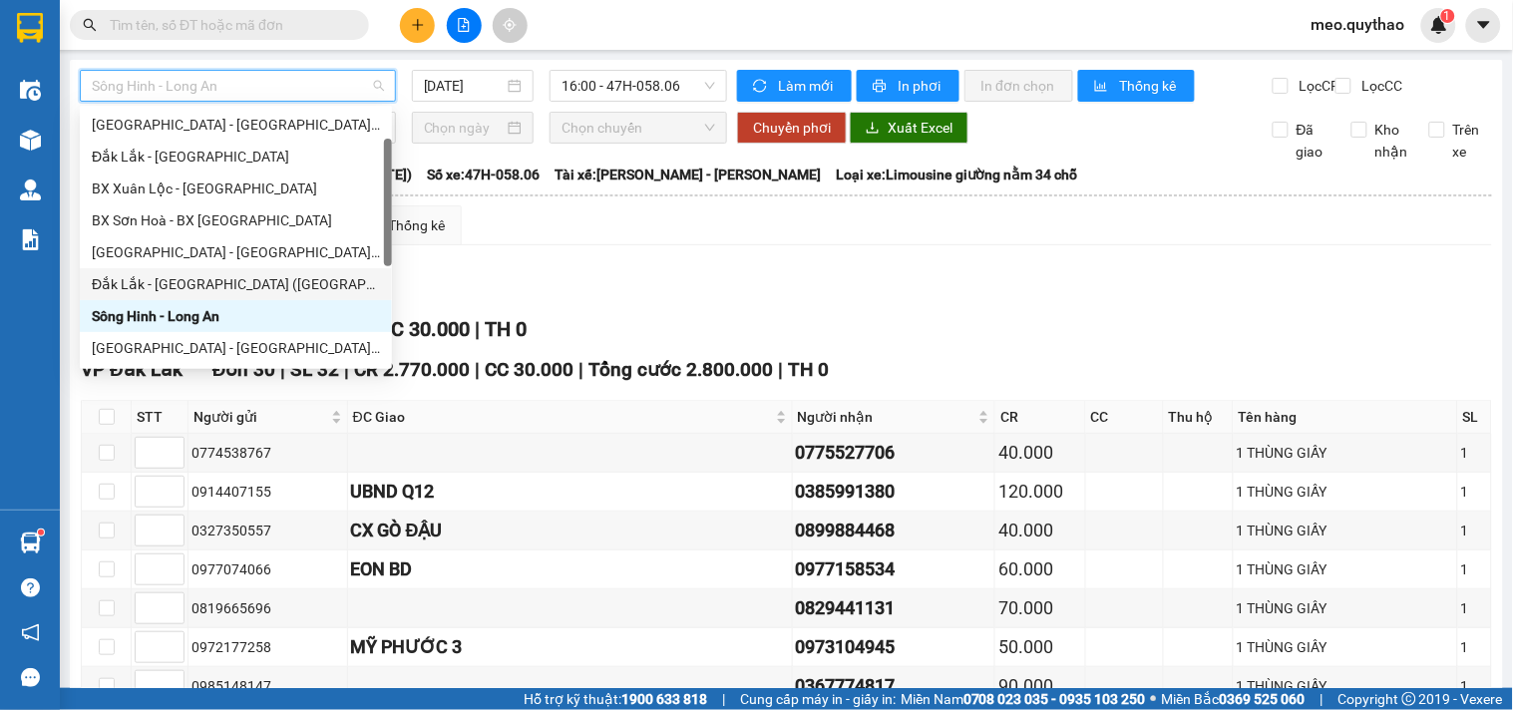
click at [267, 277] on div "Đắk Lắk - [GEOGRAPHIC_DATA] ([GEOGRAPHIC_DATA] mới)" at bounding box center [236, 284] width 288 height 22
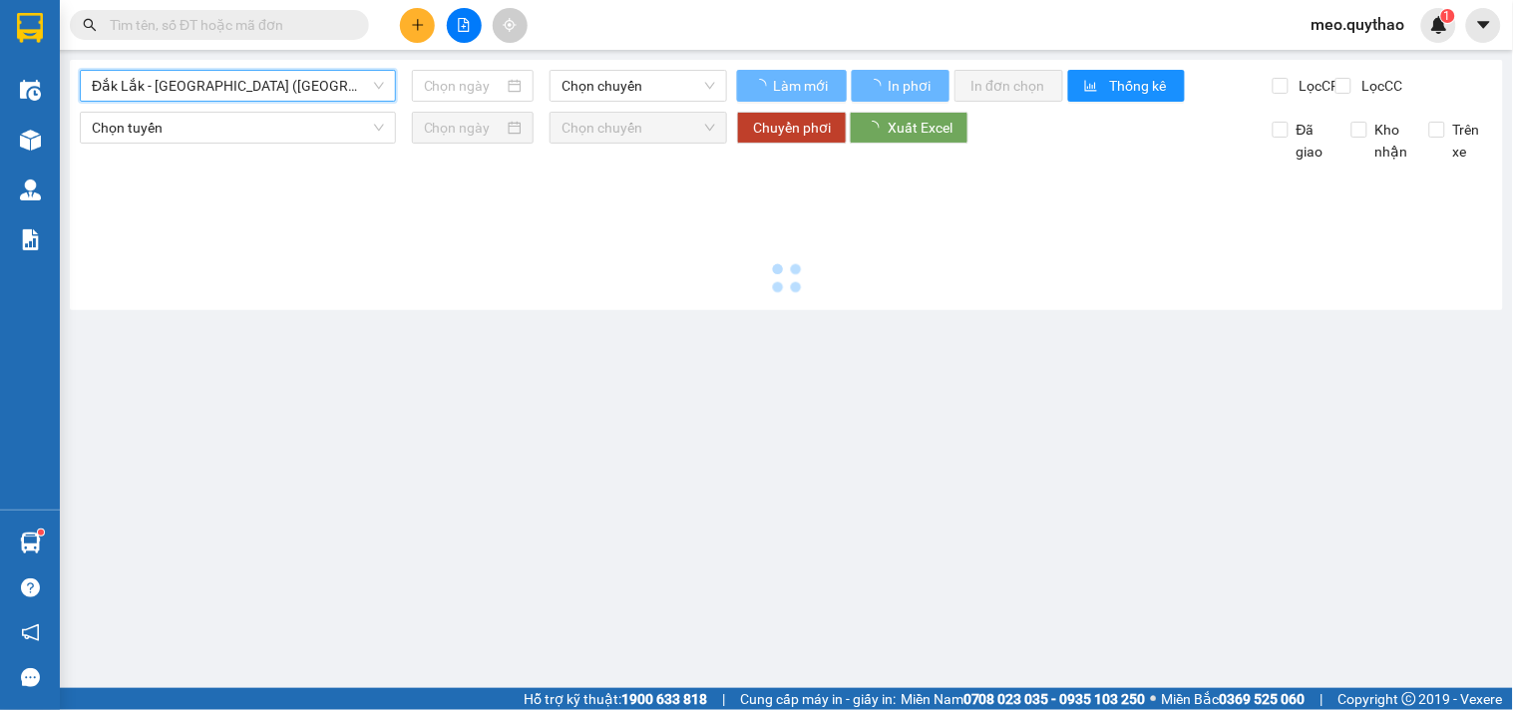
type input "[DATE]"
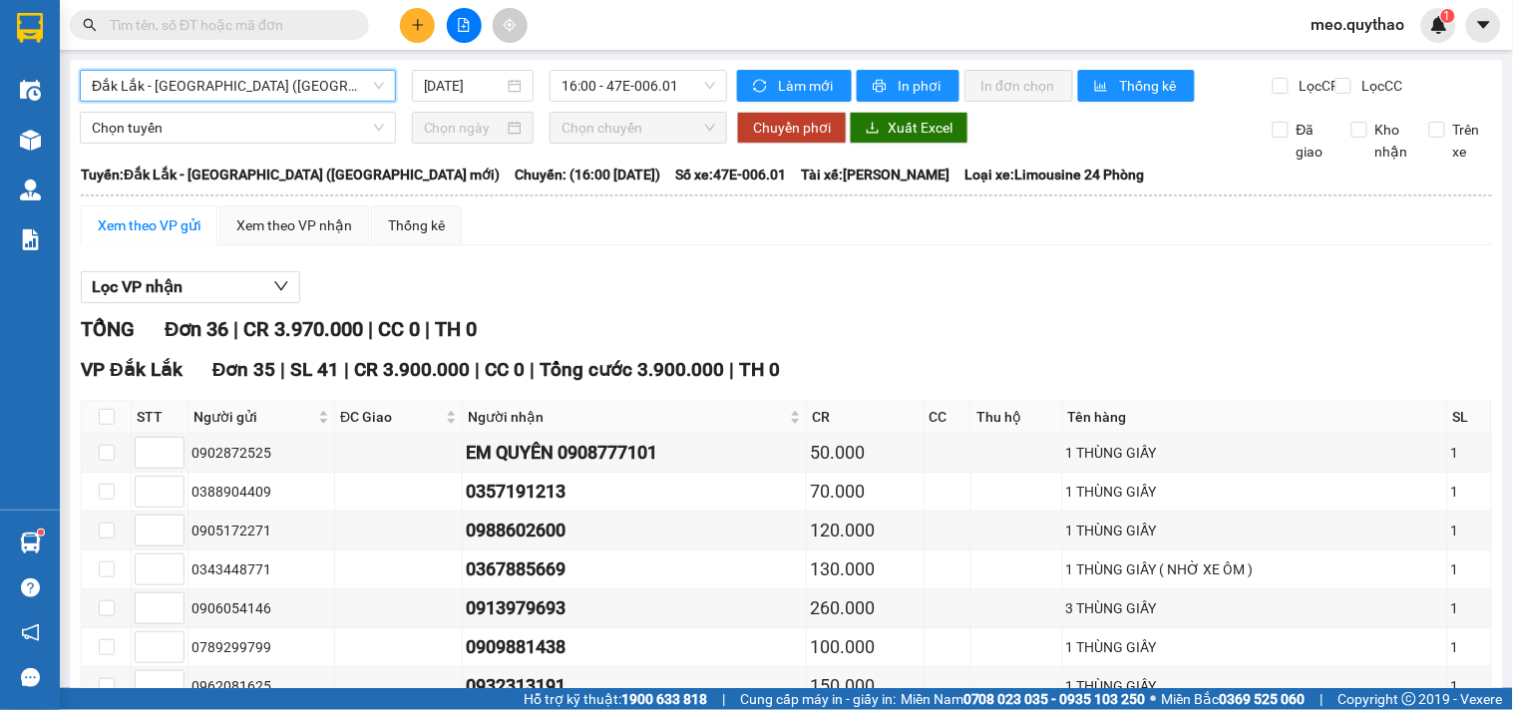
click at [271, 97] on span "Đắk Lắk - [GEOGRAPHIC_DATA] ([GEOGRAPHIC_DATA] mới)" at bounding box center [238, 86] width 292 height 30
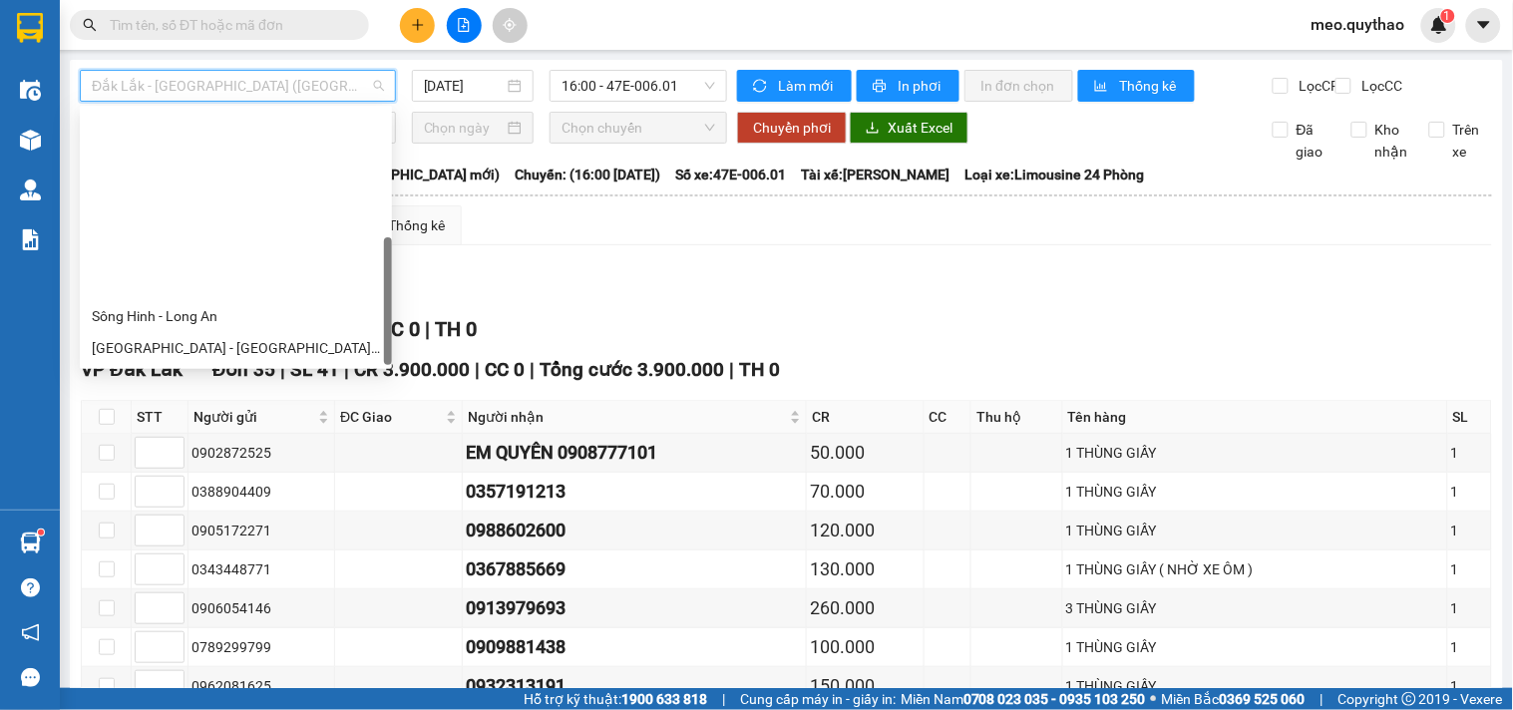
scroll to position [286, 0]
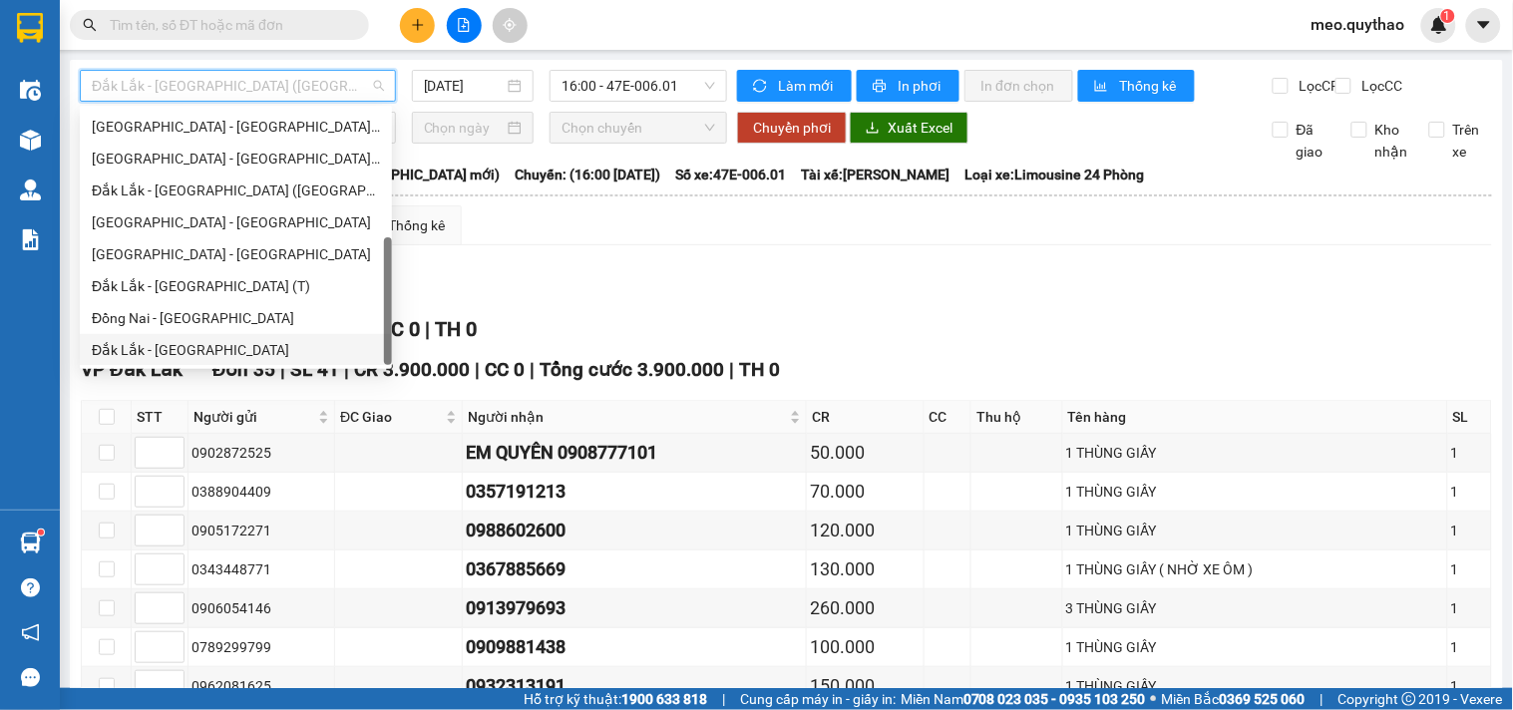
click at [209, 359] on div "Đắk Lắk - [GEOGRAPHIC_DATA]" at bounding box center [236, 350] width 288 height 22
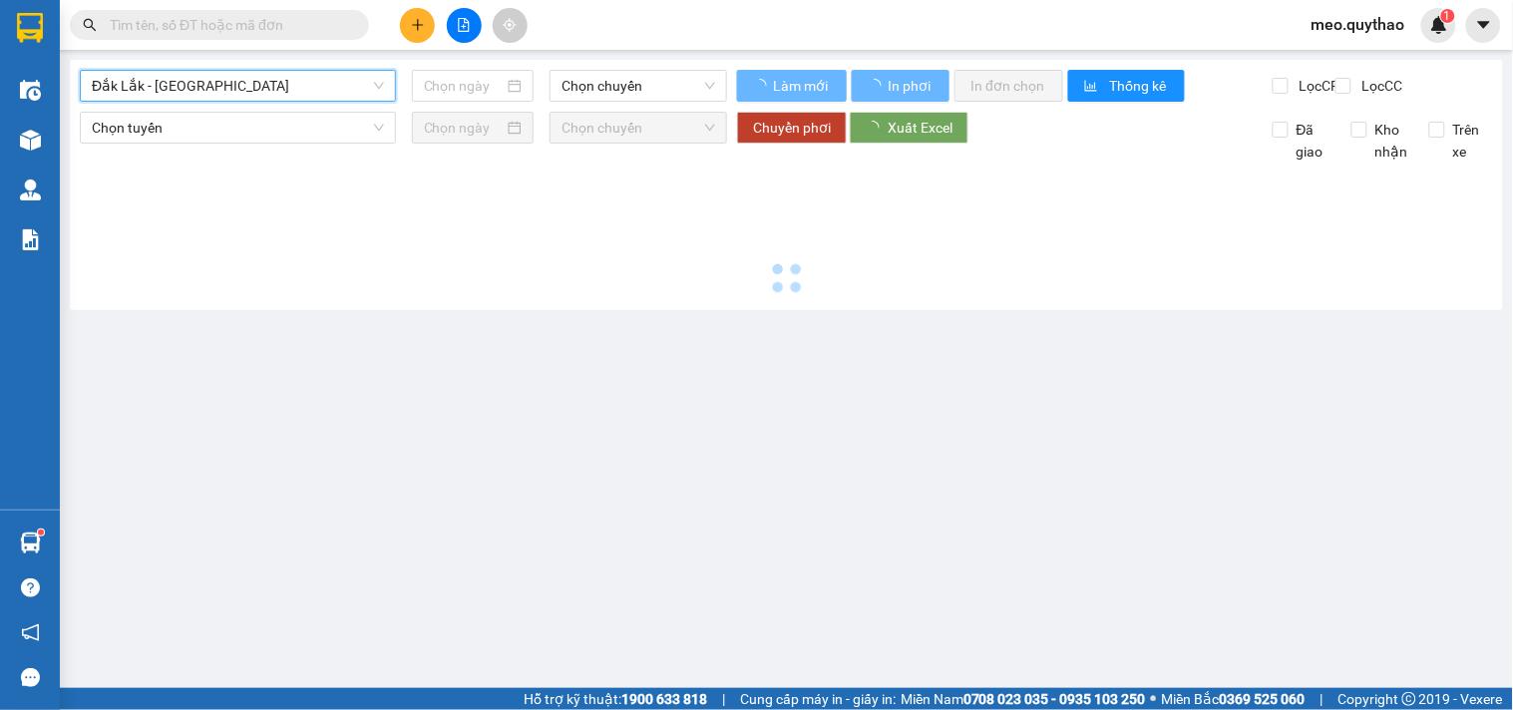
type input "[DATE]"
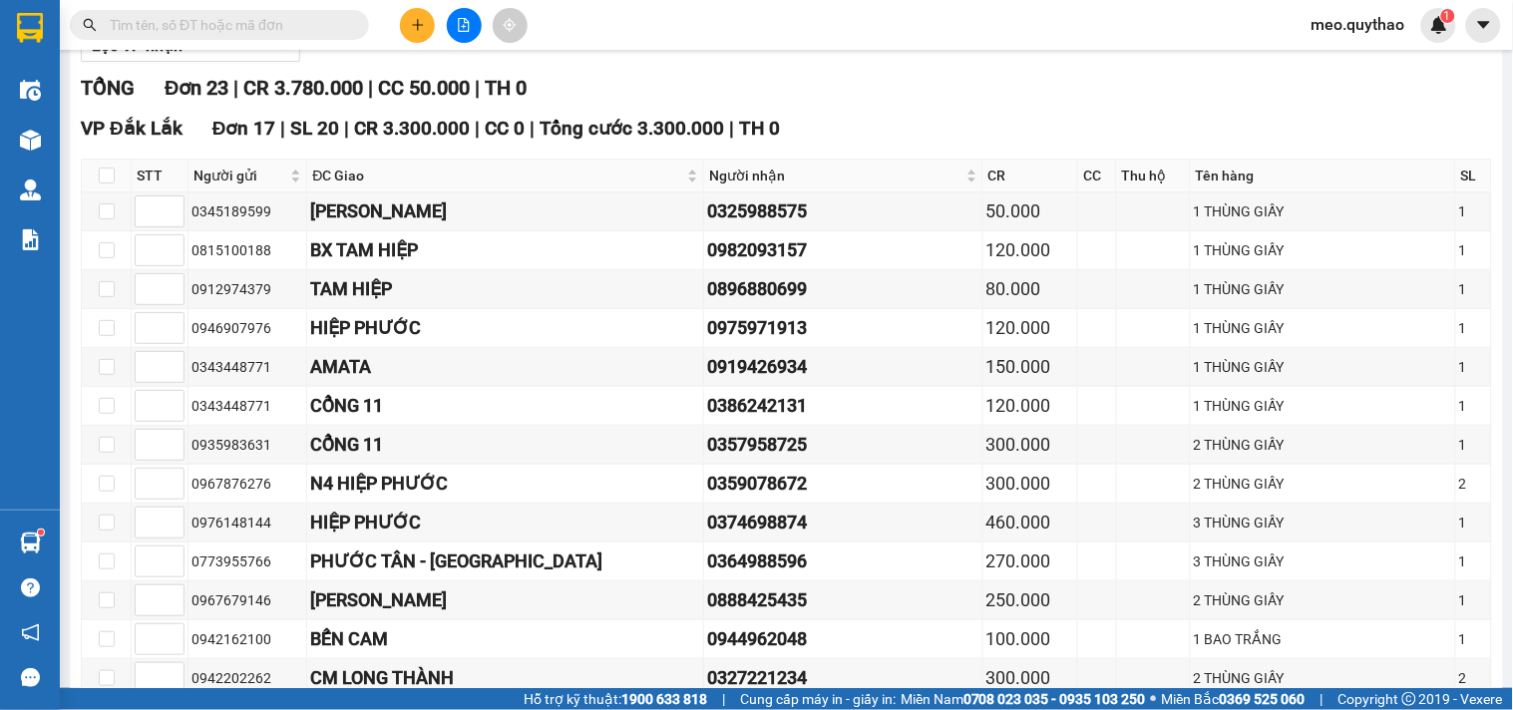
scroll to position [222, 0]
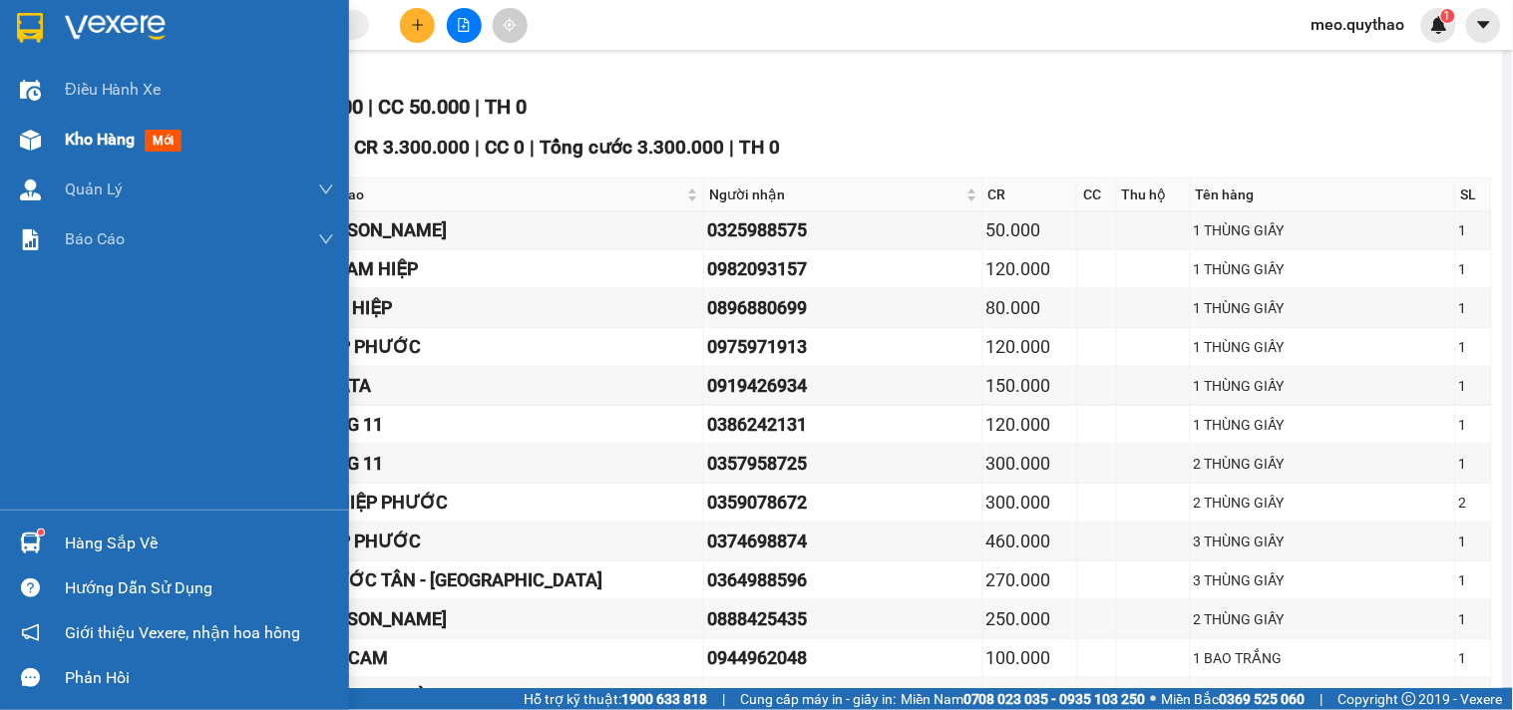
click at [88, 140] on span "Kho hàng" at bounding box center [100, 139] width 70 height 19
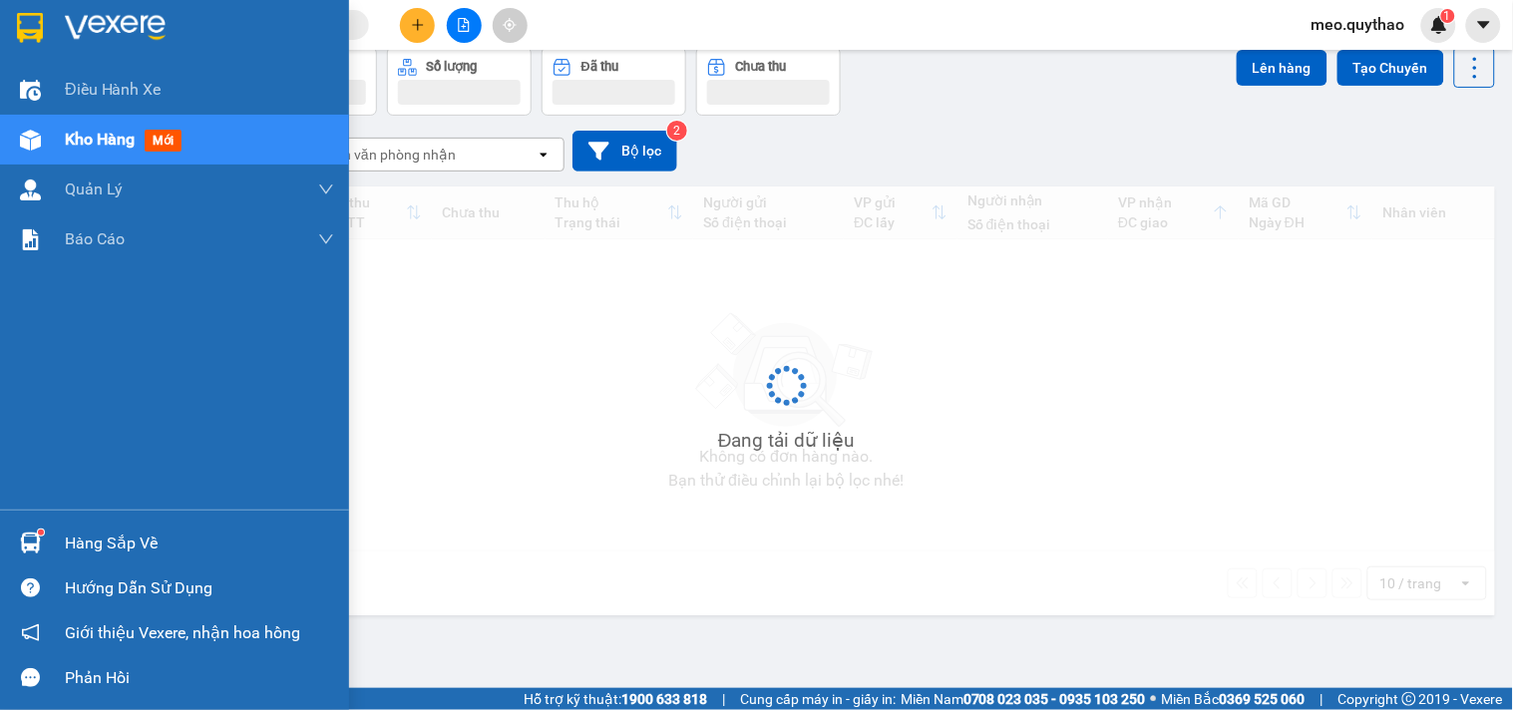
scroll to position [92, 0]
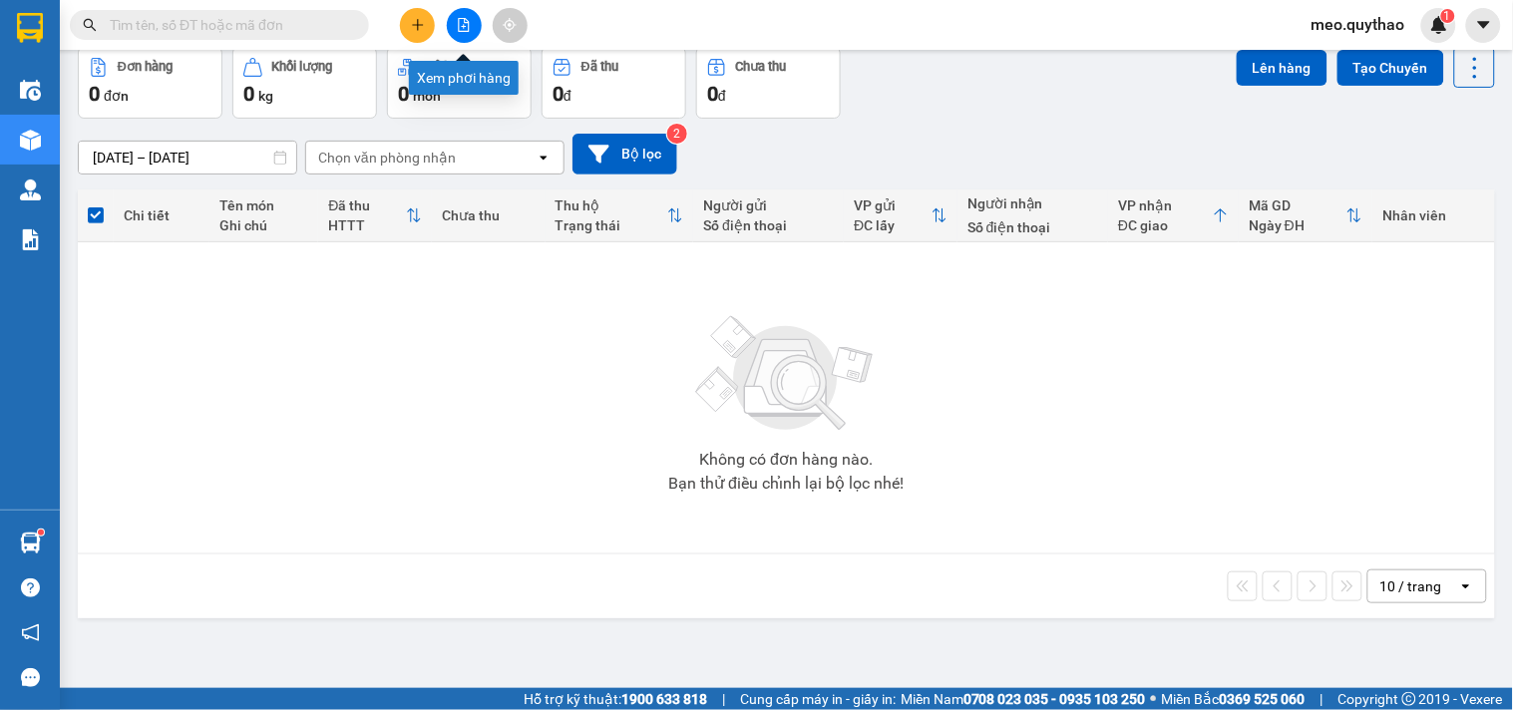
click at [464, 32] on button at bounding box center [464, 25] width 35 height 35
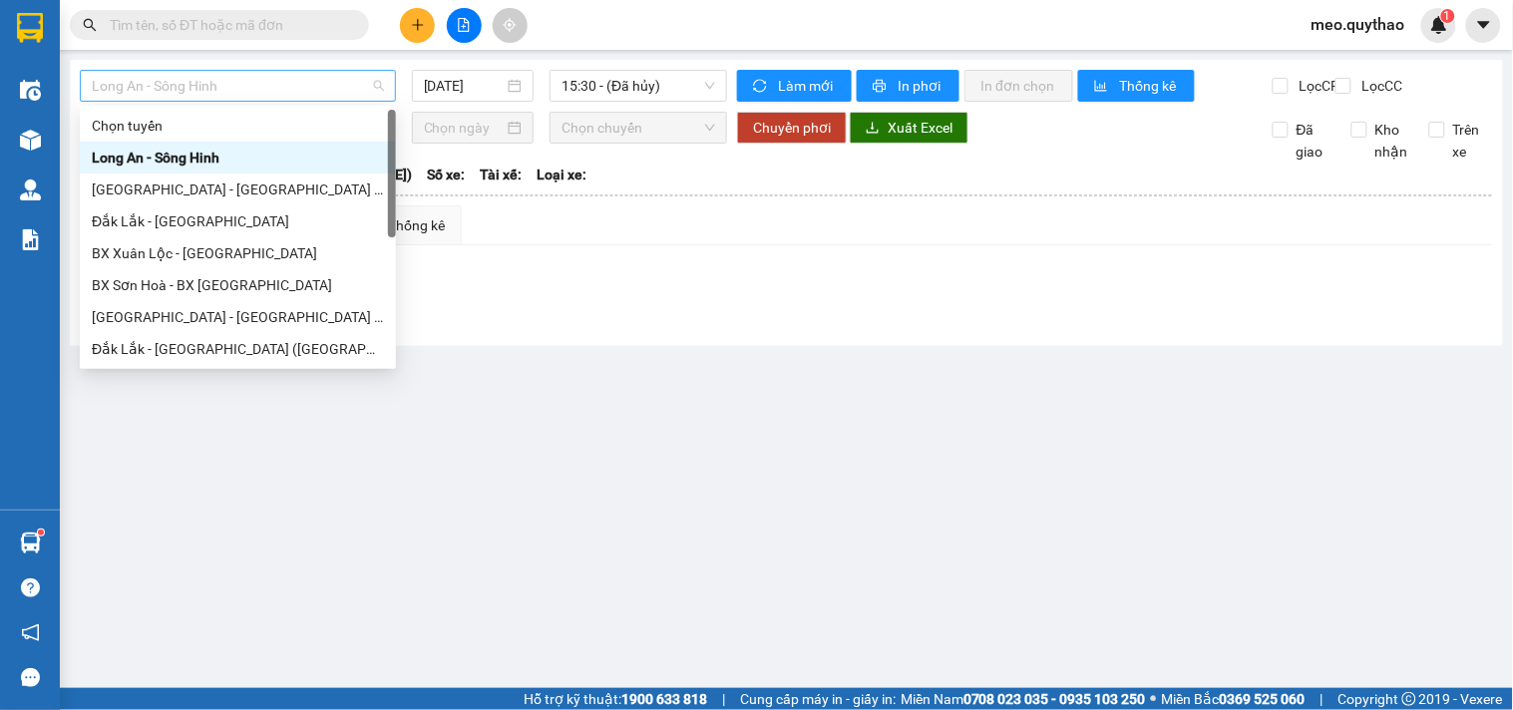
click at [299, 86] on span "Long An - Sông Hinh" at bounding box center [238, 86] width 292 height 30
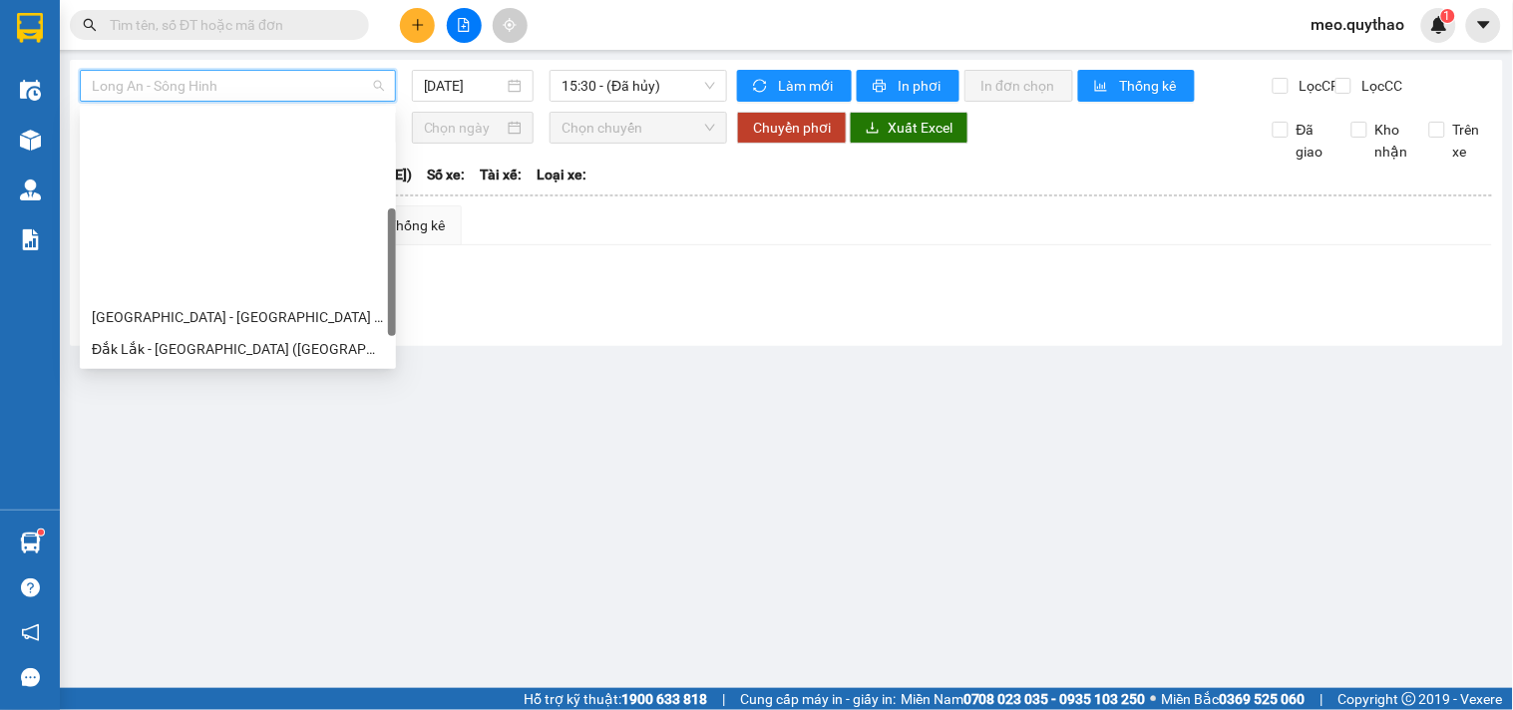
scroll to position [221, 0]
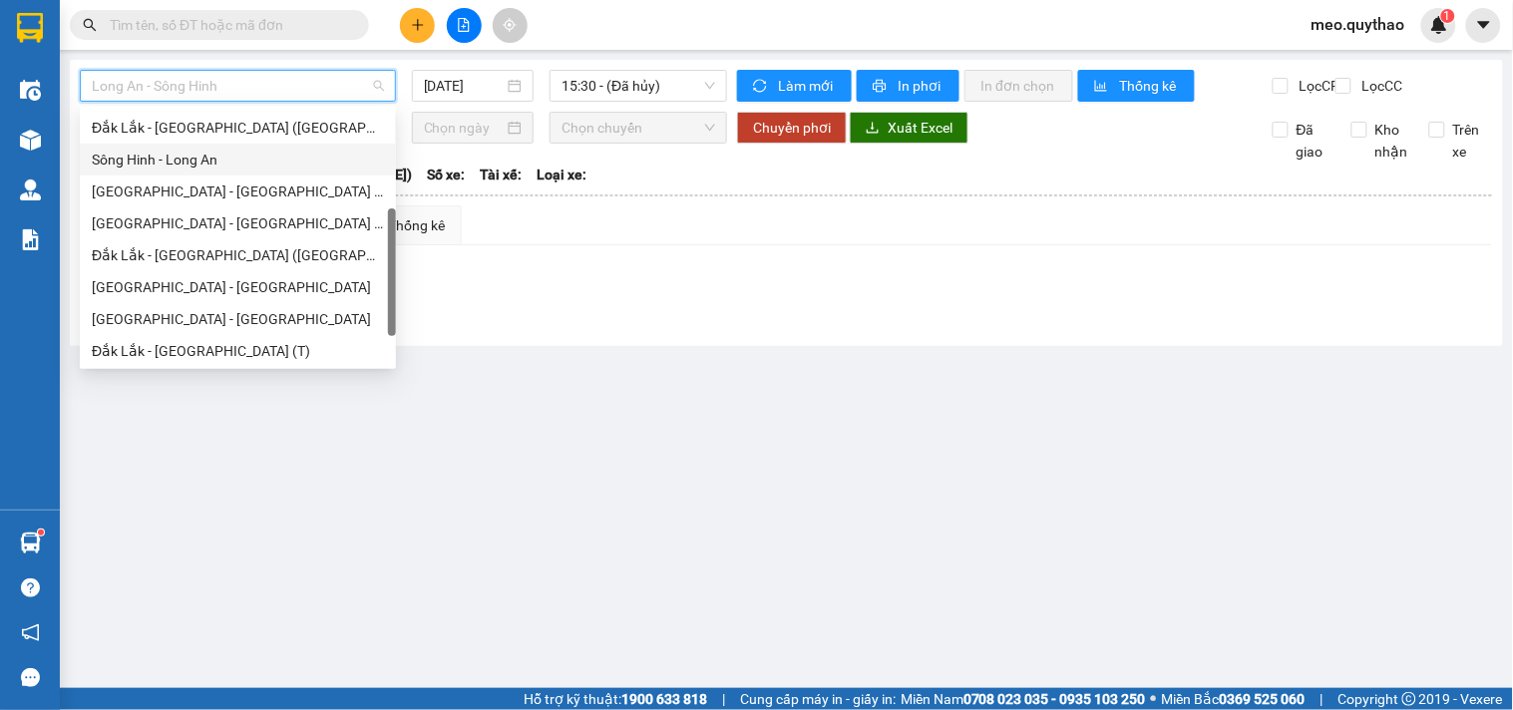
click at [235, 156] on div "Sông Hinh - Long An" at bounding box center [238, 160] width 292 height 22
type input "[DATE]"
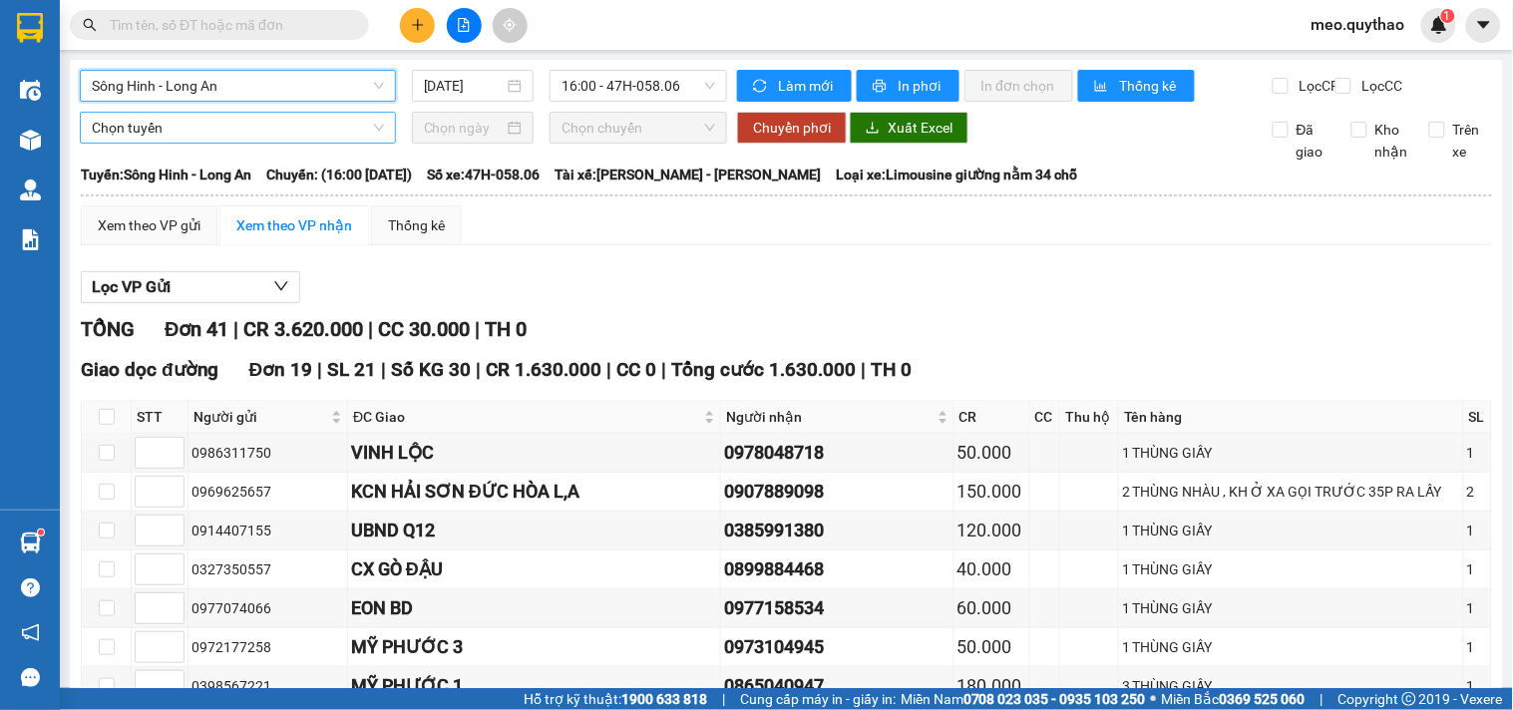
click at [173, 143] on span "Chọn tuyến" at bounding box center [238, 128] width 292 height 30
click at [165, 236] on div "Xem theo VP gửi" at bounding box center [149, 225] width 103 height 22
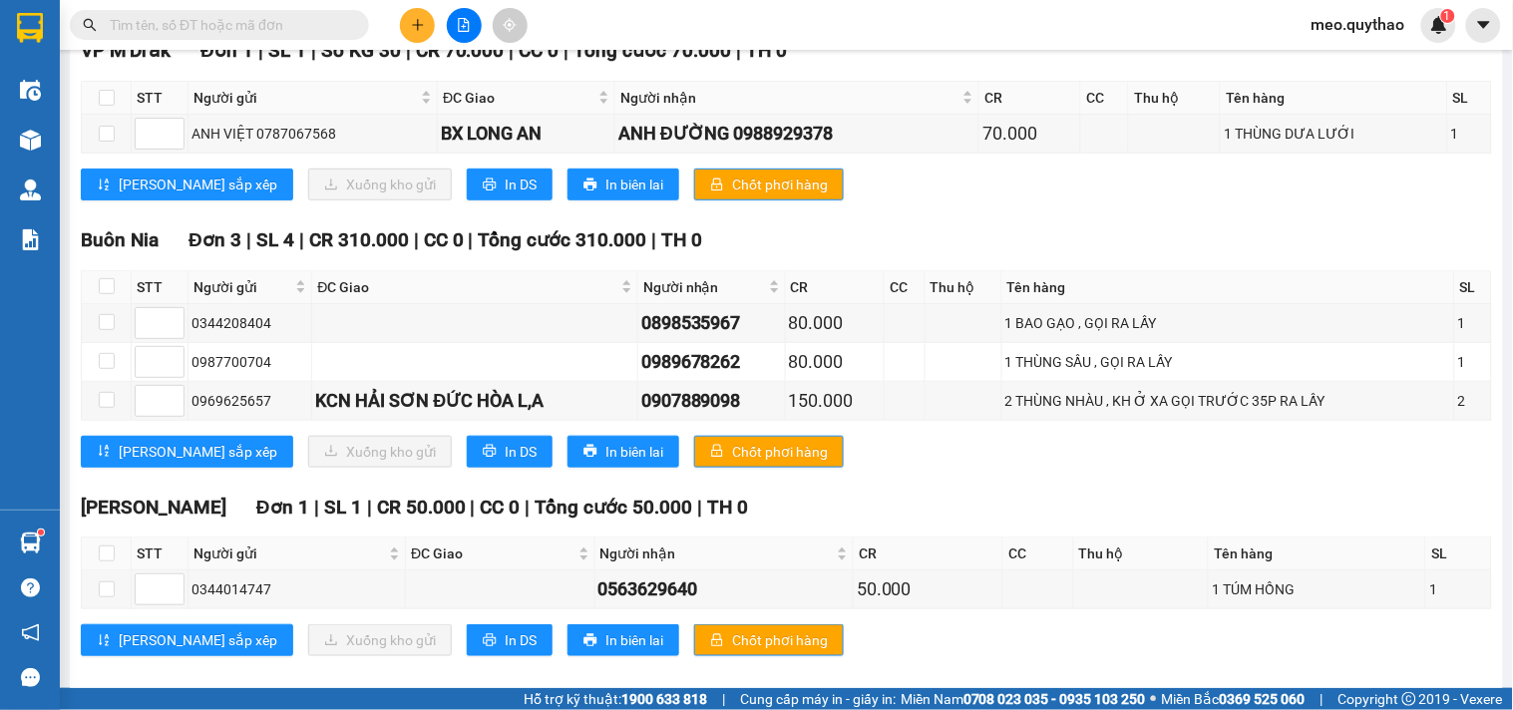
scroll to position [2226, 0]
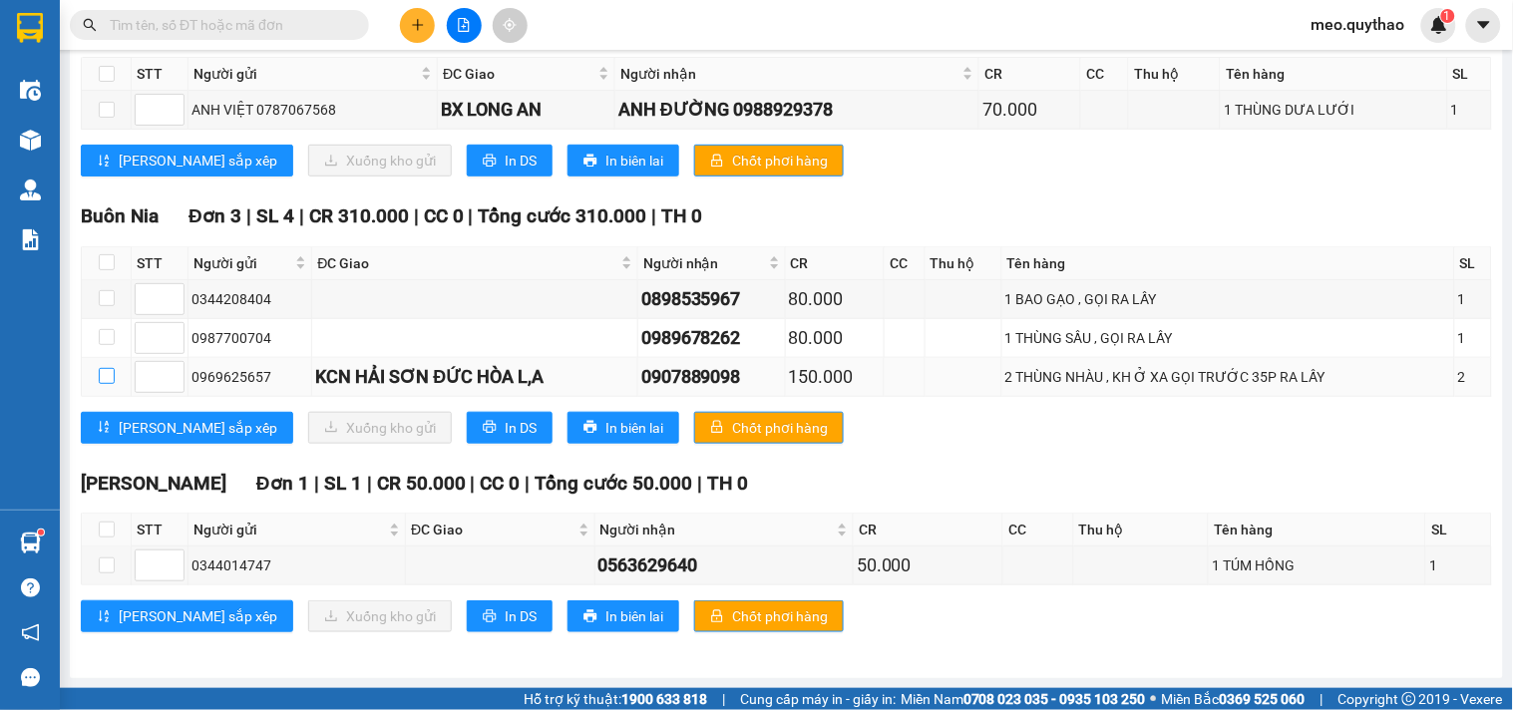
click at [104, 377] on input "checkbox" at bounding box center [107, 376] width 16 height 16
checkbox input "true"
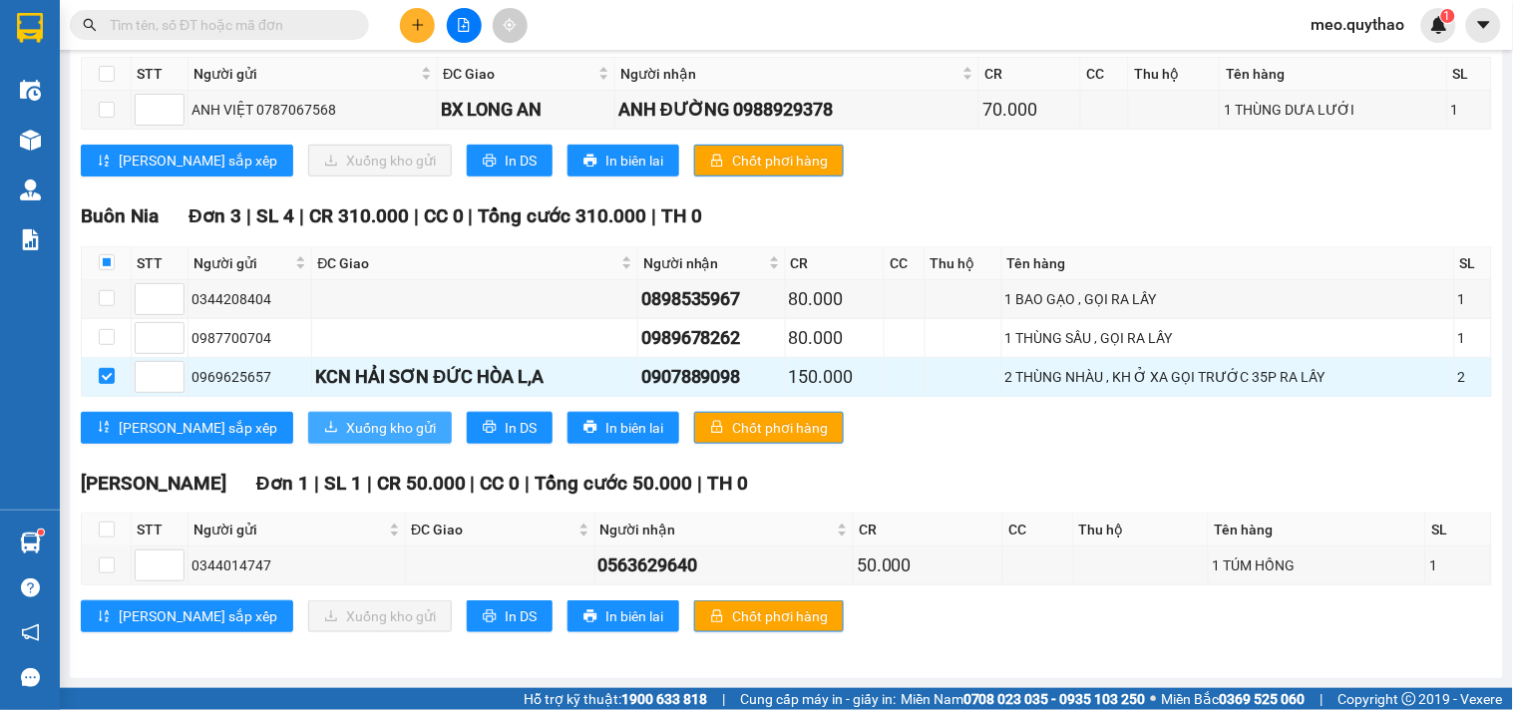
click at [346, 437] on span "Xuống kho gửi" at bounding box center [391, 428] width 90 height 22
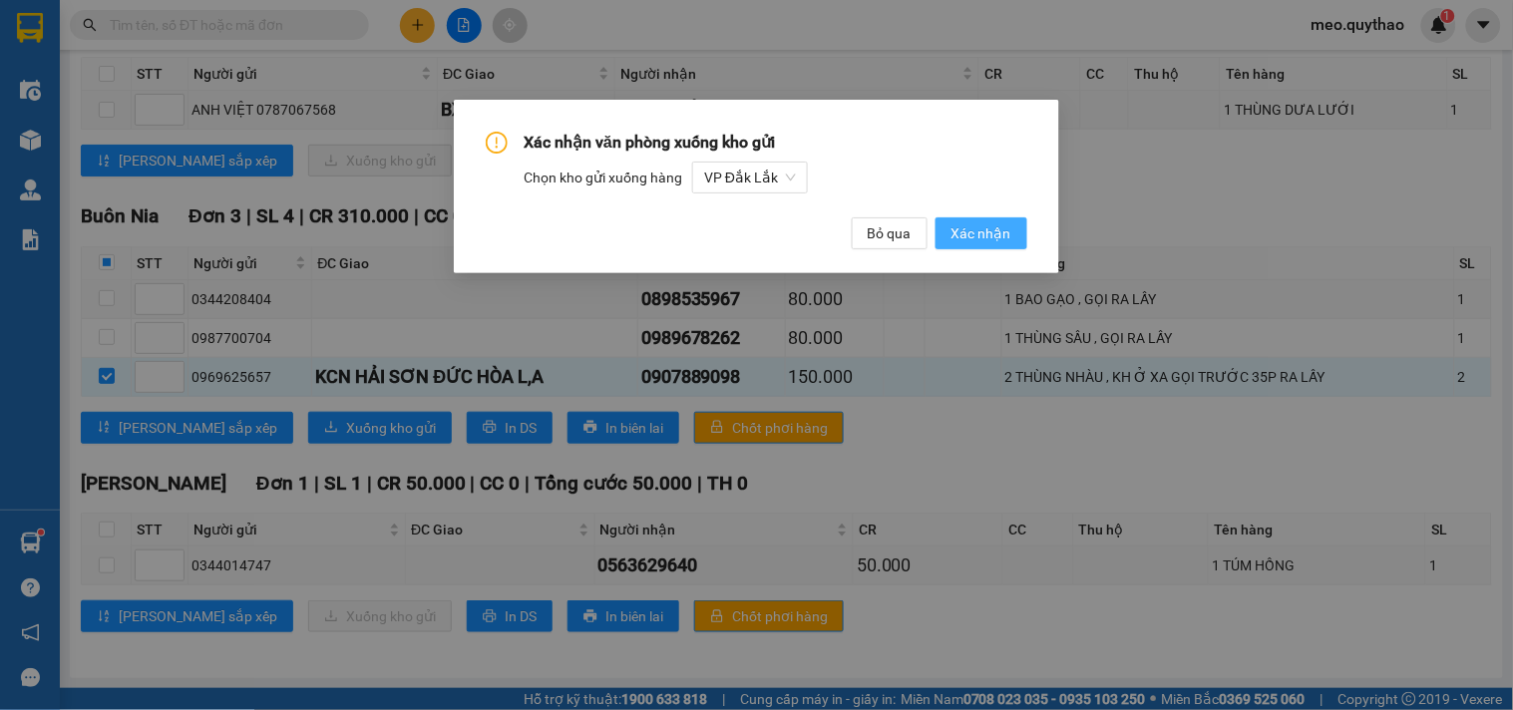
click at [960, 234] on span "Xác nhận" at bounding box center [981, 233] width 60 height 22
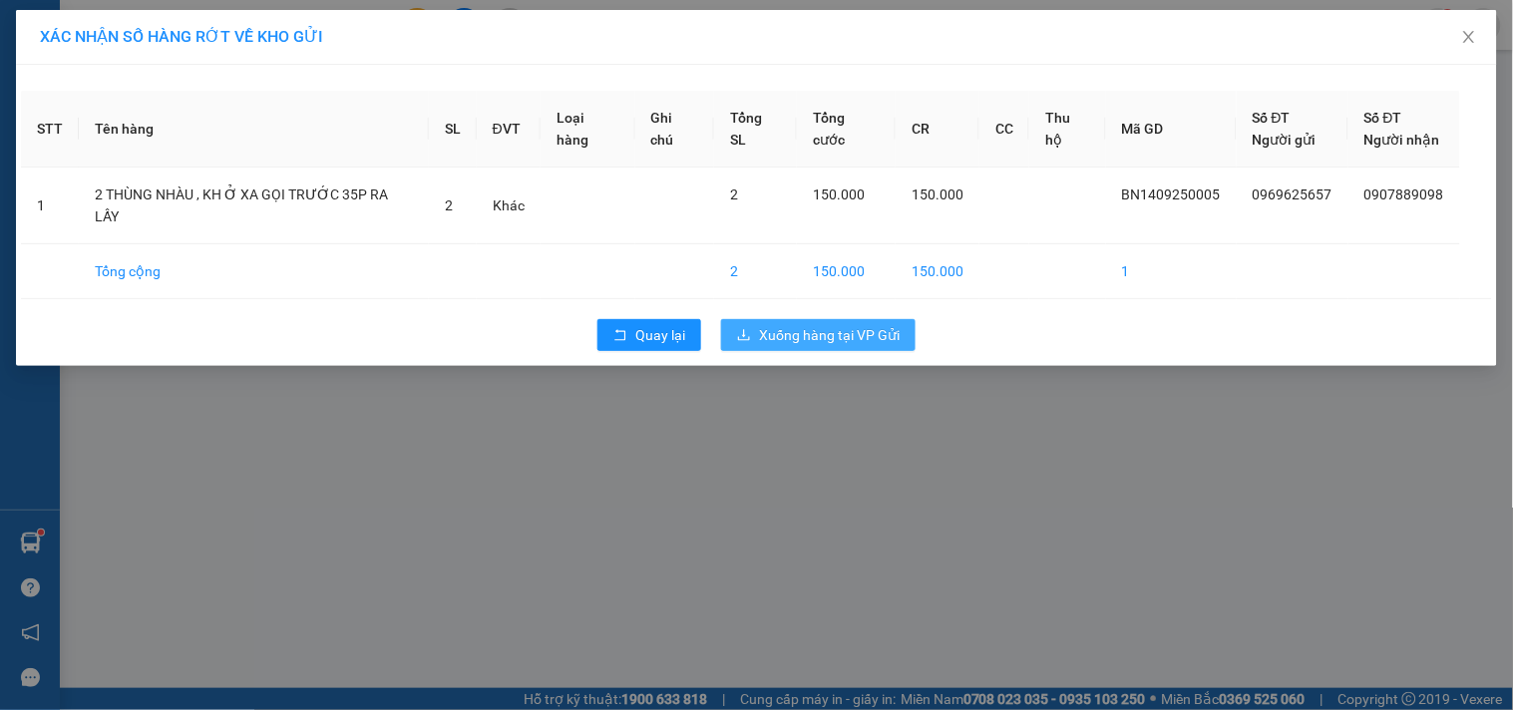
click at [835, 324] on span "Xuống hàng tại VP Gửi" at bounding box center [829, 335] width 141 height 22
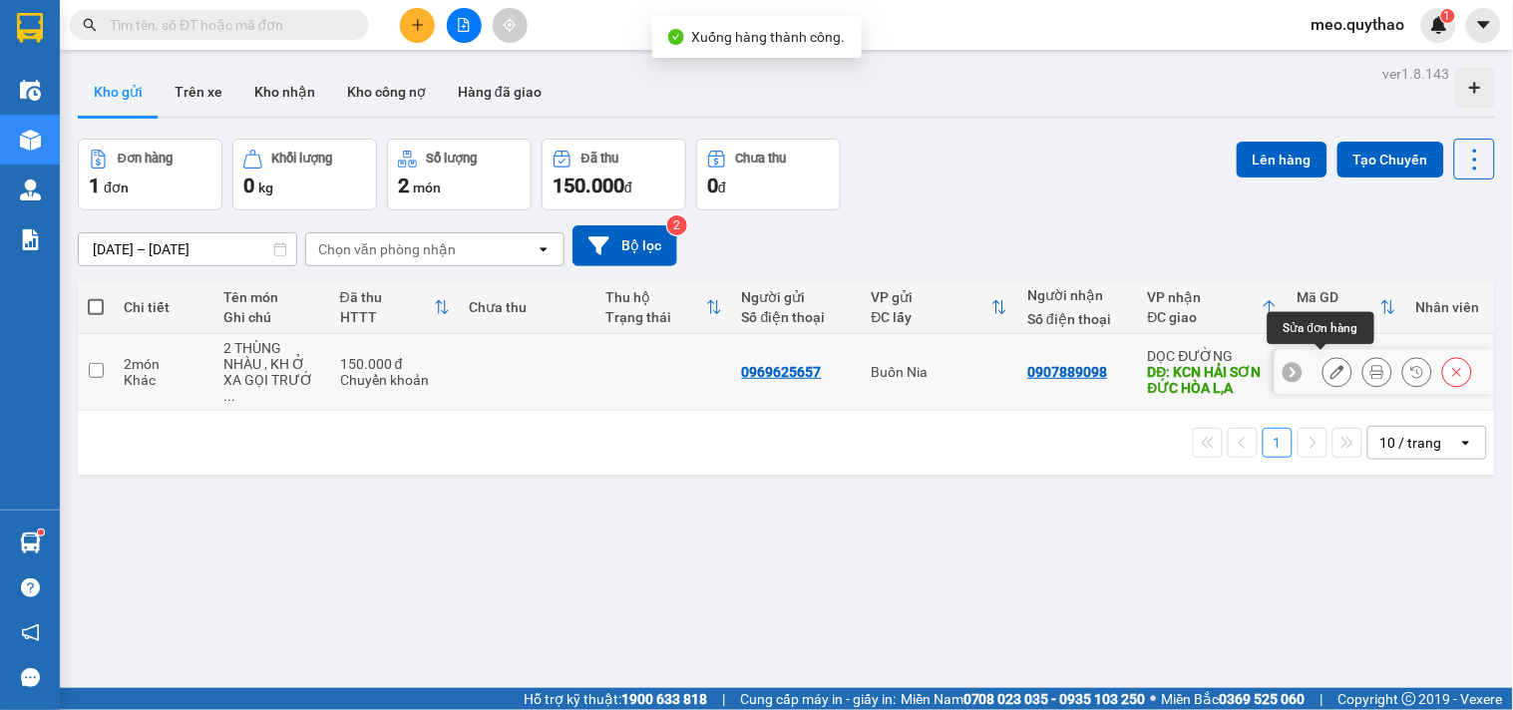
click at [1330, 365] on icon at bounding box center [1337, 372] width 14 height 14
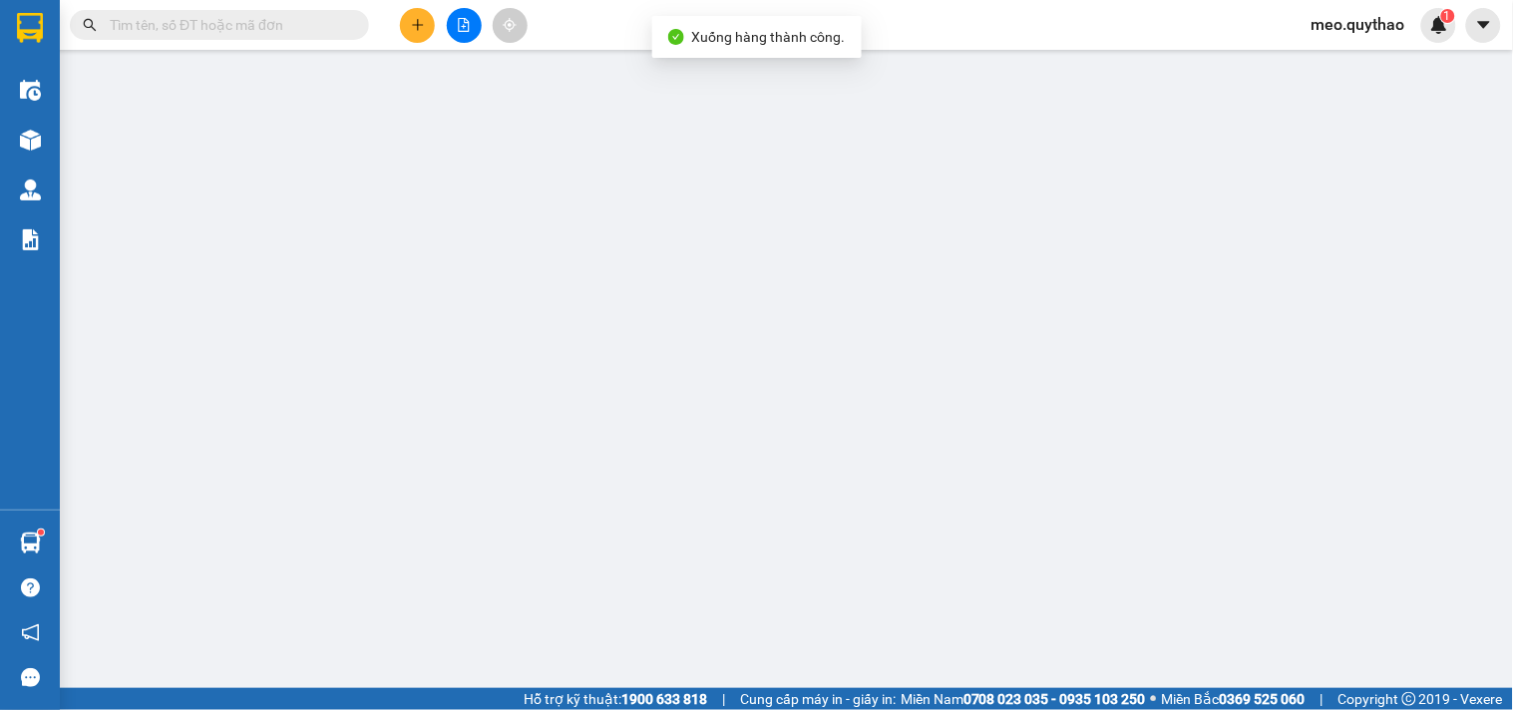
type input "0969625657"
type input "0907889098"
type input "KCN HẢI SƠN ĐỨC HÒA L,A"
type input "150.000"
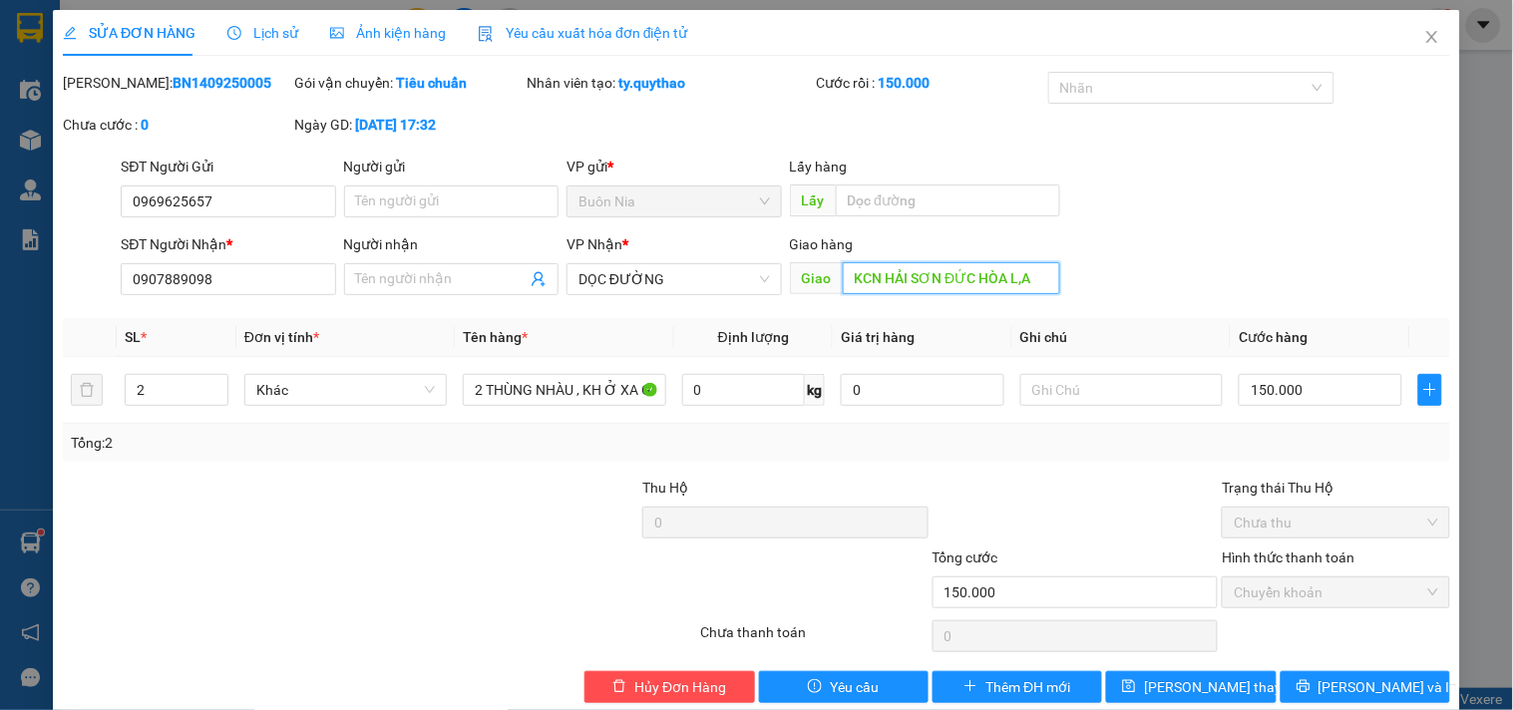
click at [936, 270] on input "KCN HẢI SƠN ĐỨC HÒA L,A" at bounding box center [951, 278] width 217 height 32
click at [676, 276] on span "DỌC ĐƯỜNG" at bounding box center [673, 279] width 190 height 30
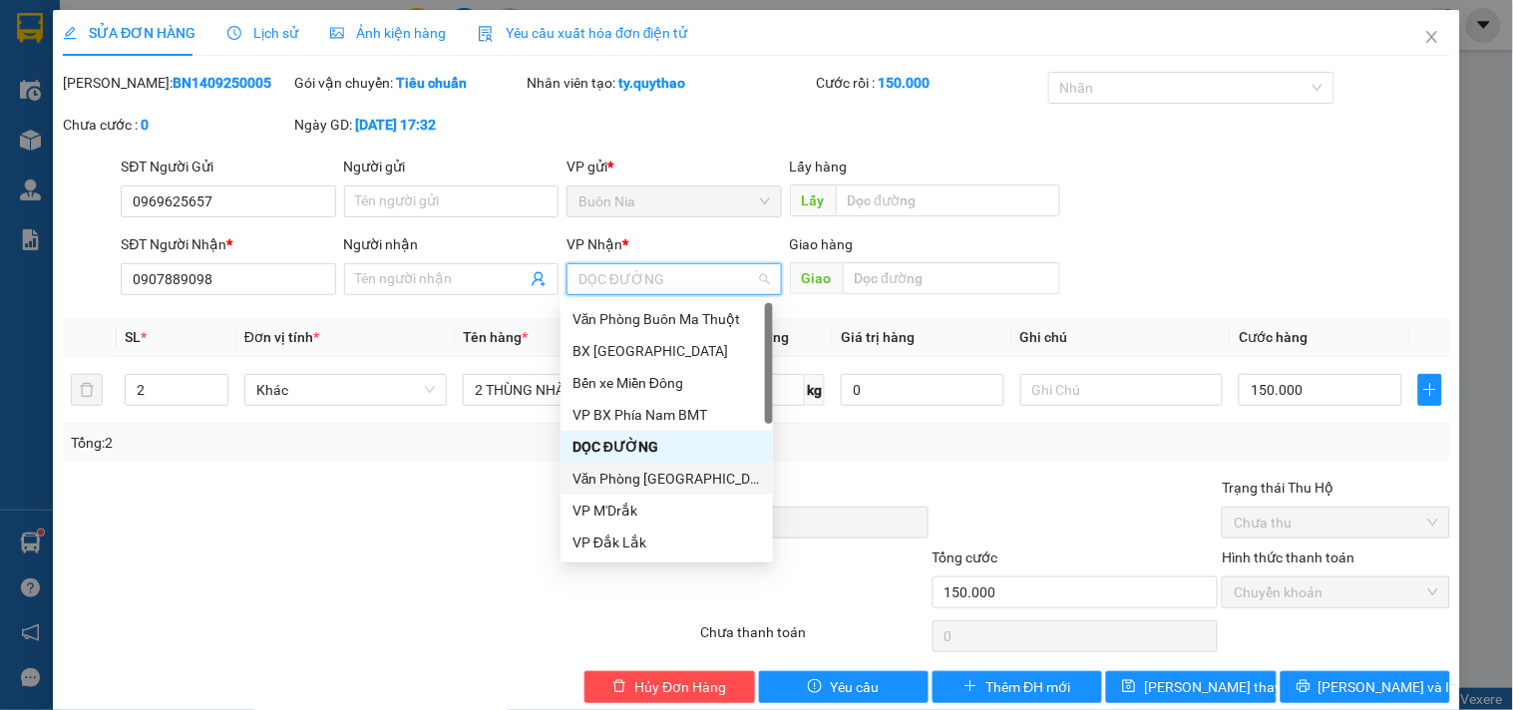
click at [685, 482] on div "Văn Phòng [GEOGRAPHIC_DATA]" at bounding box center [666, 479] width 188 height 22
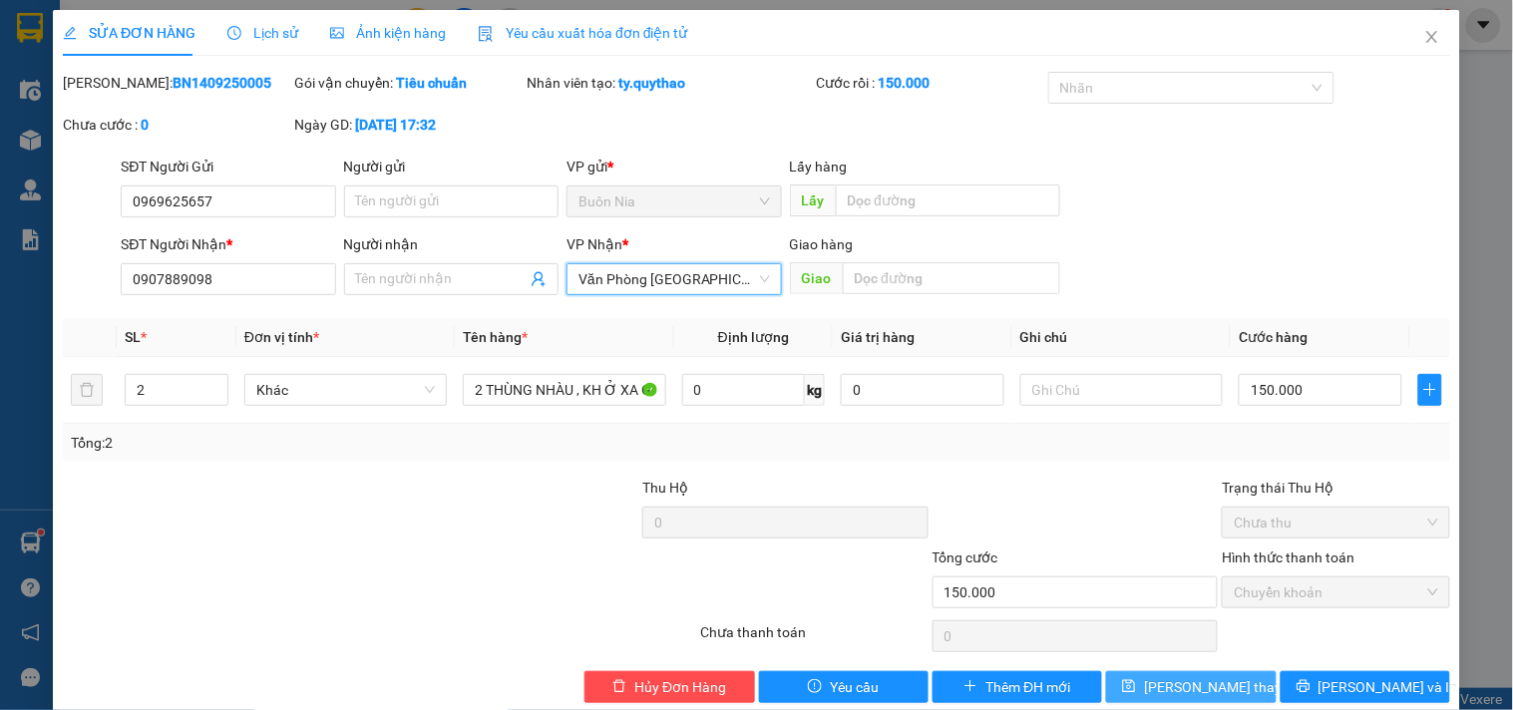
click at [1136, 688] on icon "save" at bounding box center [1129, 686] width 14 height 14
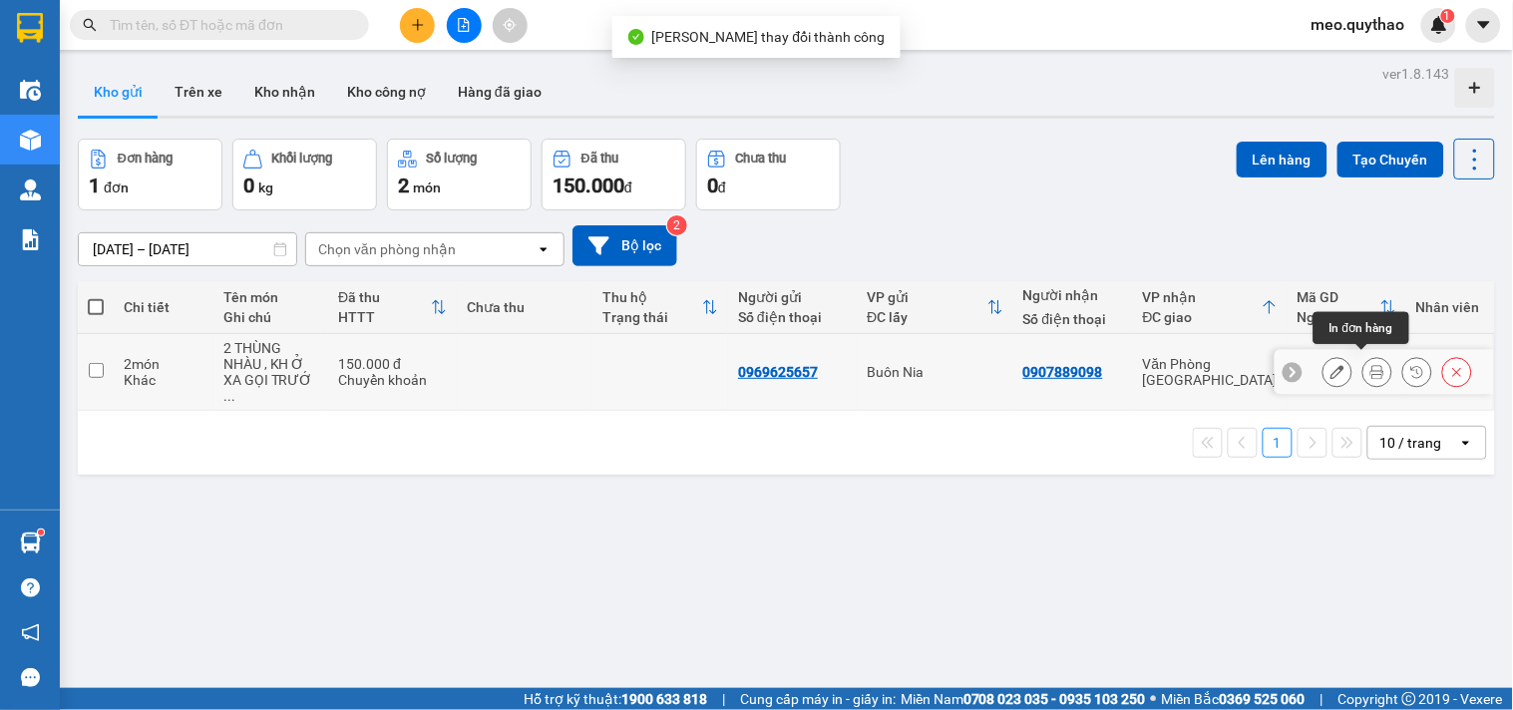
click at [1370, 365] on icon at bounding box center [1377, 372] width 14 height 14
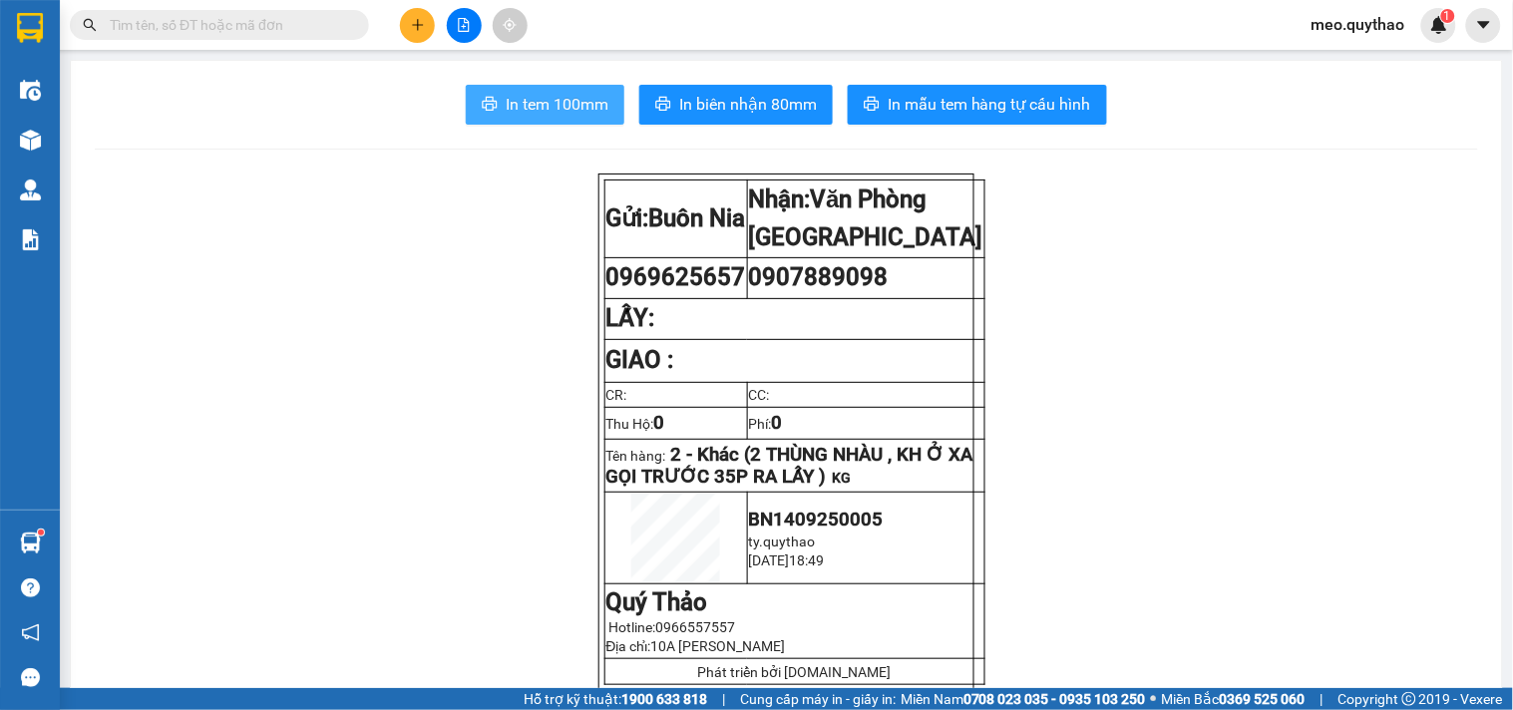
click at [583, 106] on span "In tem 100mm" at bounding box center [557, 104] width 103 height 25
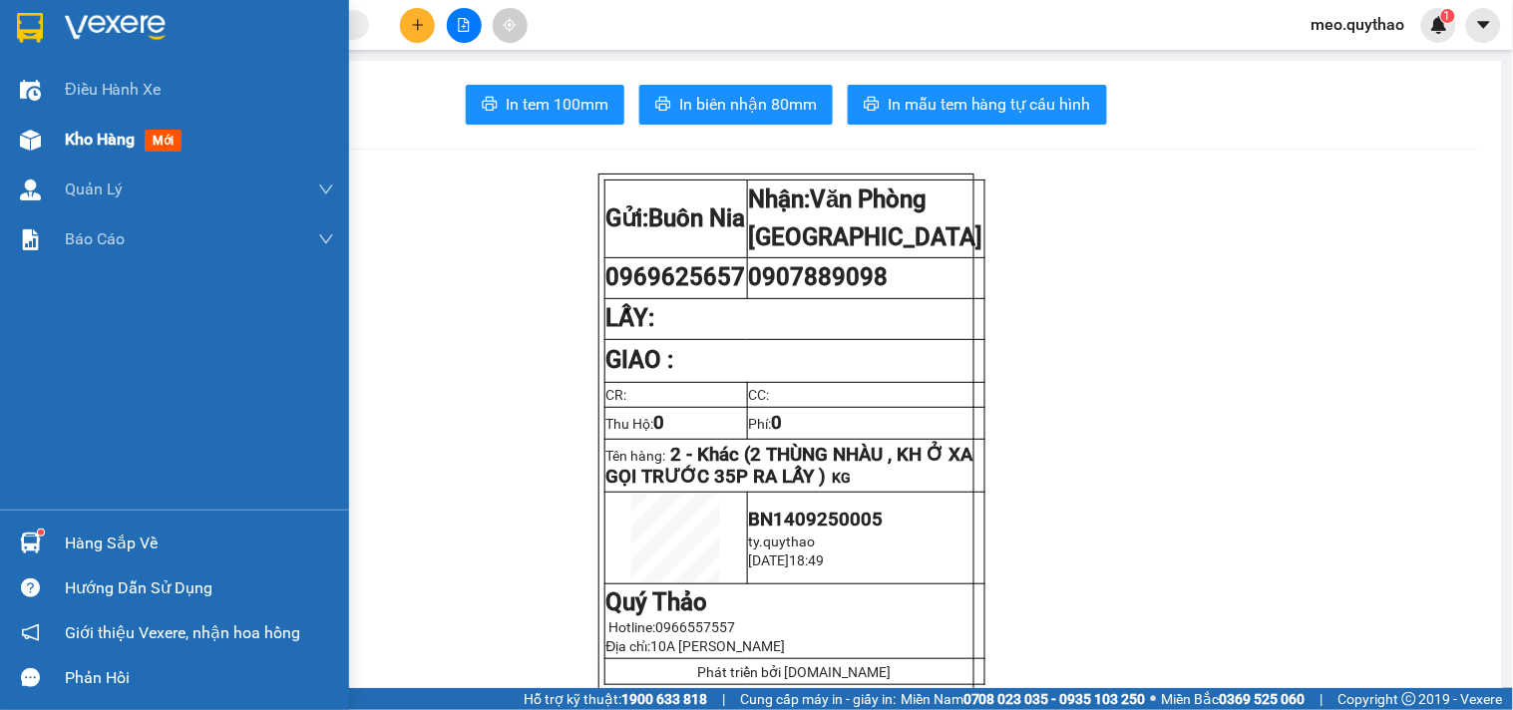
click at [75, 130] on span "Kho hàng" at bounding box center [100, 139] width 70 height 19
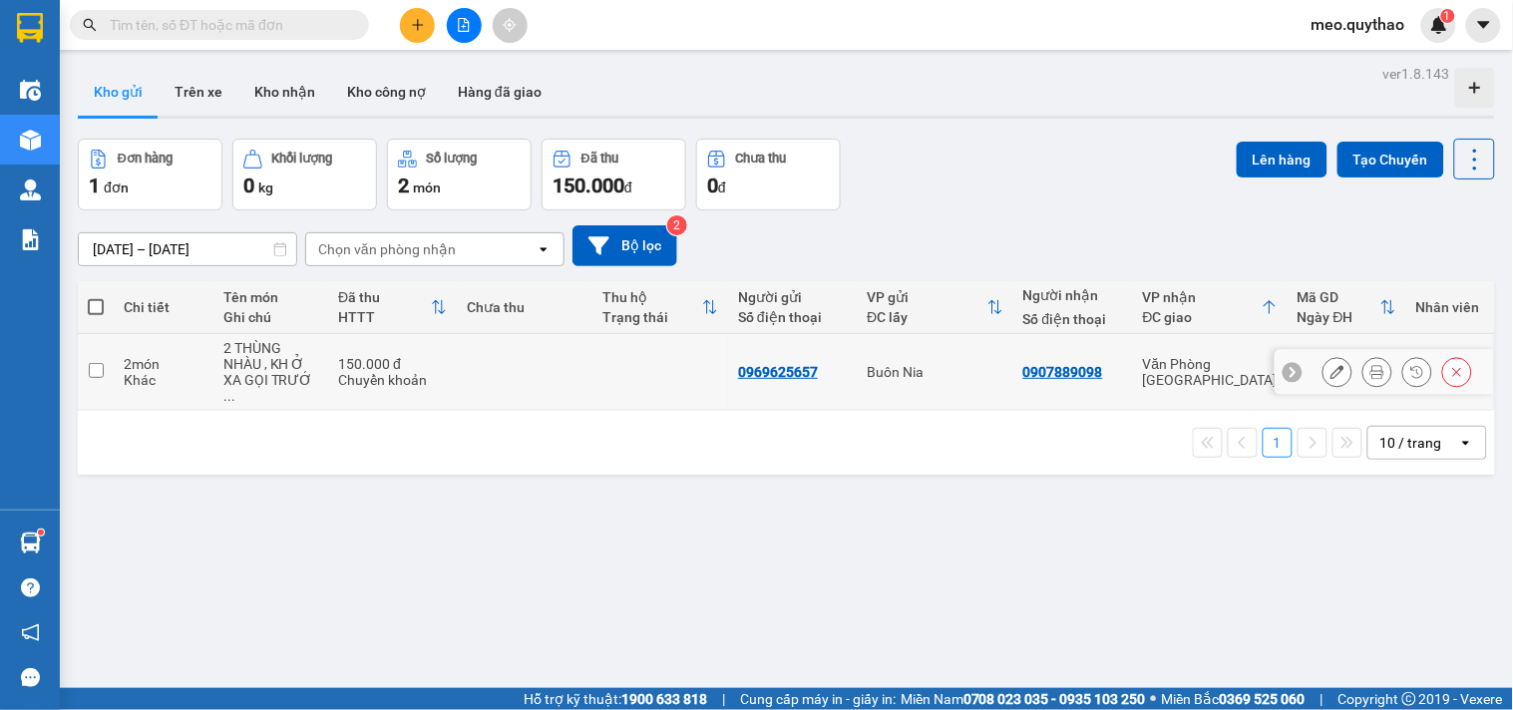
click at [969, 353] on td "Buôn Nia" at bounding box center [935, 372] width 156 height 77
checkbox input "true"
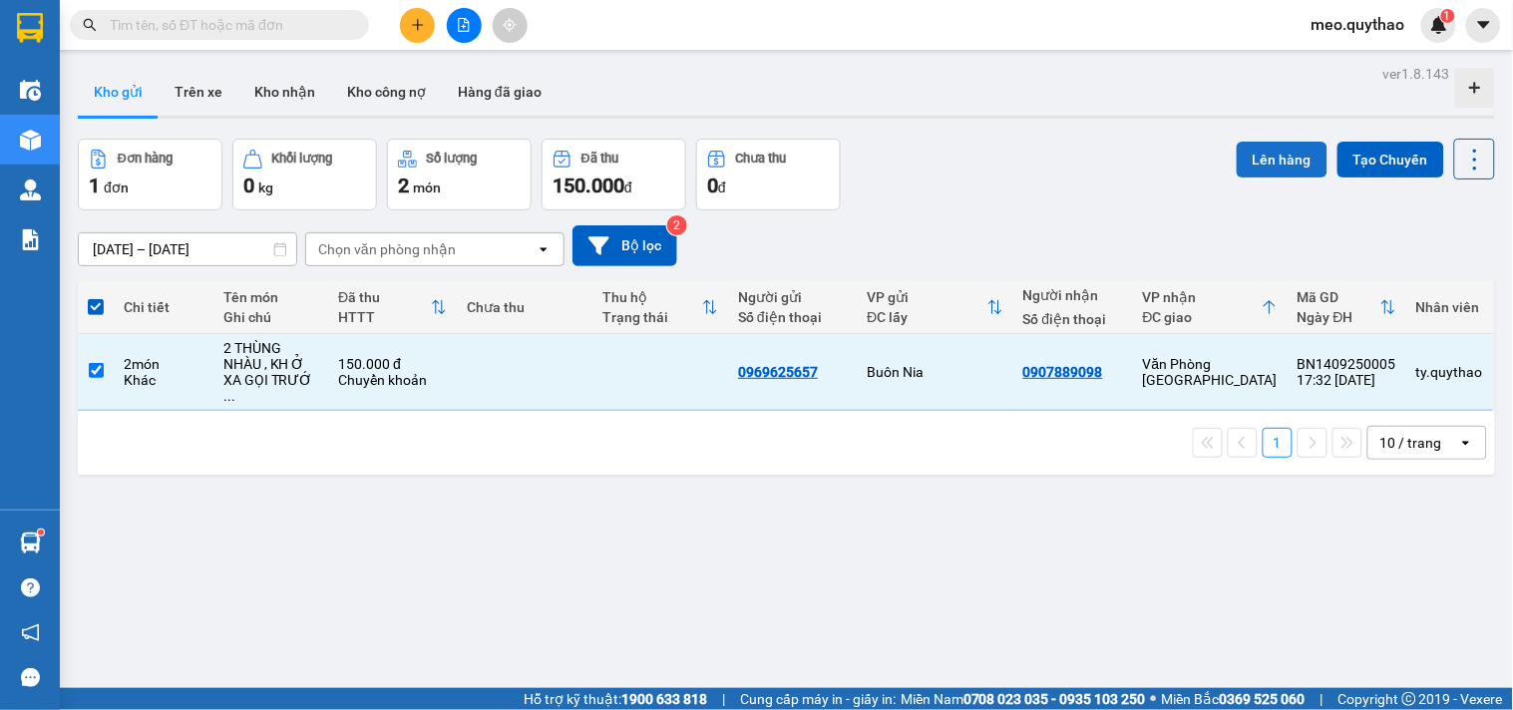
click at [1289, 142] on button "Lên hàng" at bounding box center [1282, 160] width 91 height 36
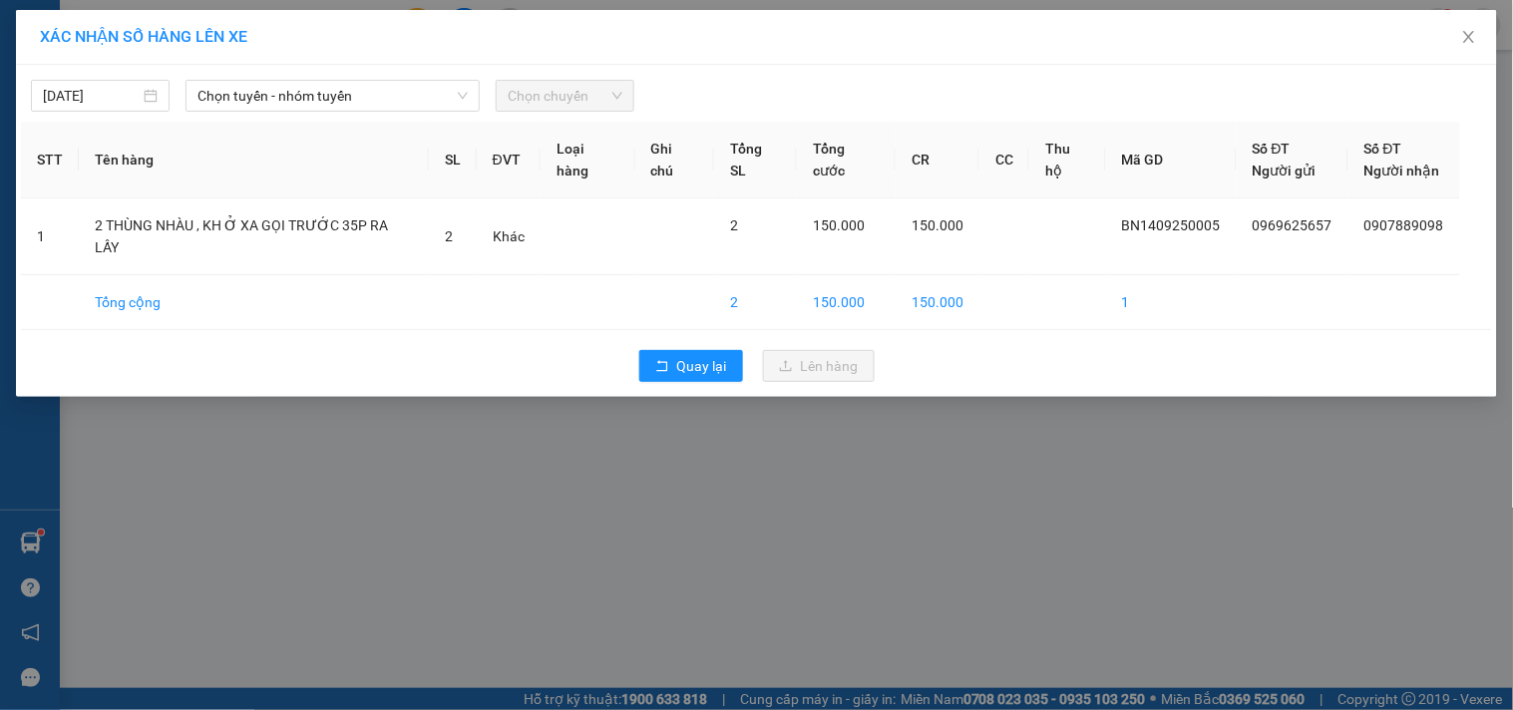
click at [407, 70] on div "[DATE] Chọn tuyến - nhóm tuyến Chọn chuyến" at bounding box center [756, 91] width 1471 height 42
click at [414, 95] on span "Chọn tuyến - nhóm tuyến" at bounding box center [332, 96] width 270 height 30
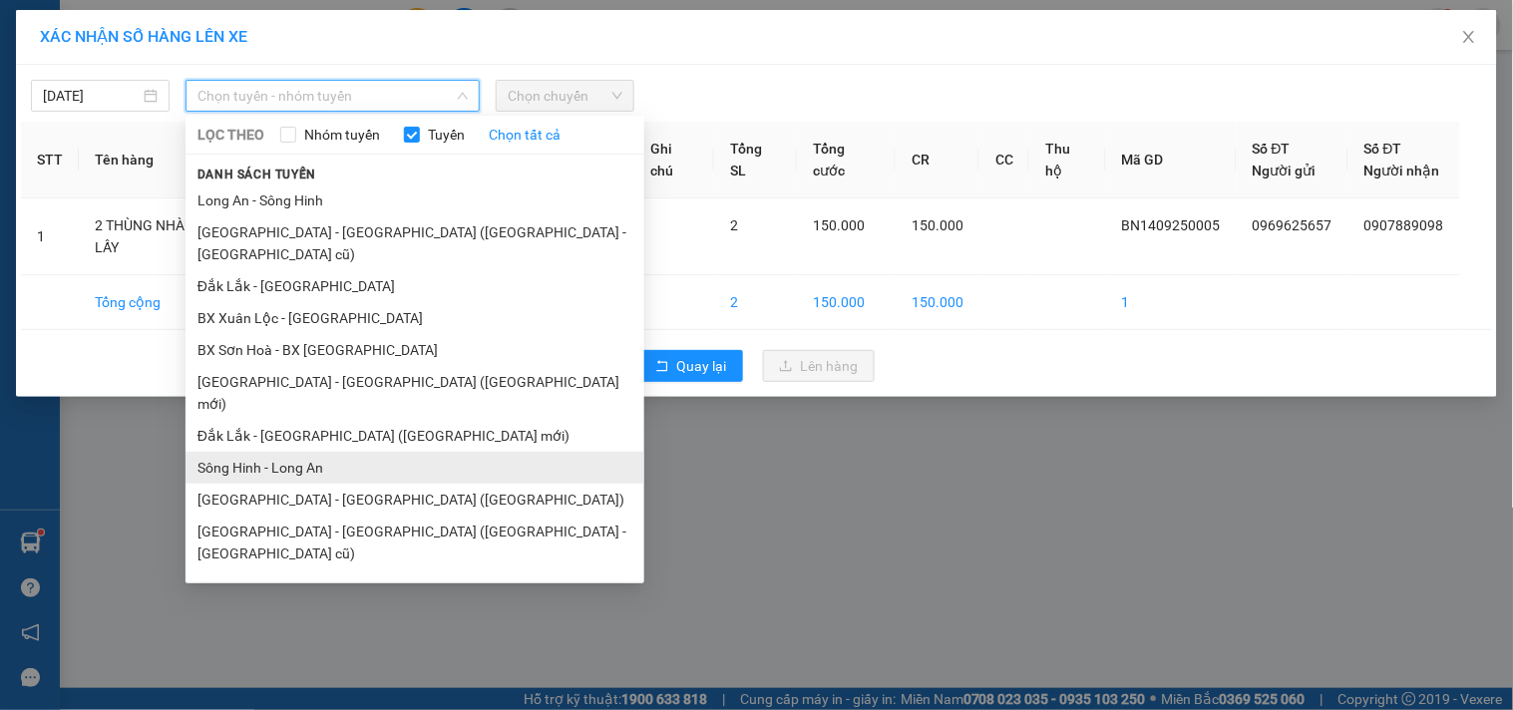
click at [341, 452] on li "Sông Hinh - Long An" at bounding box center [415, 468] width 459 height 32
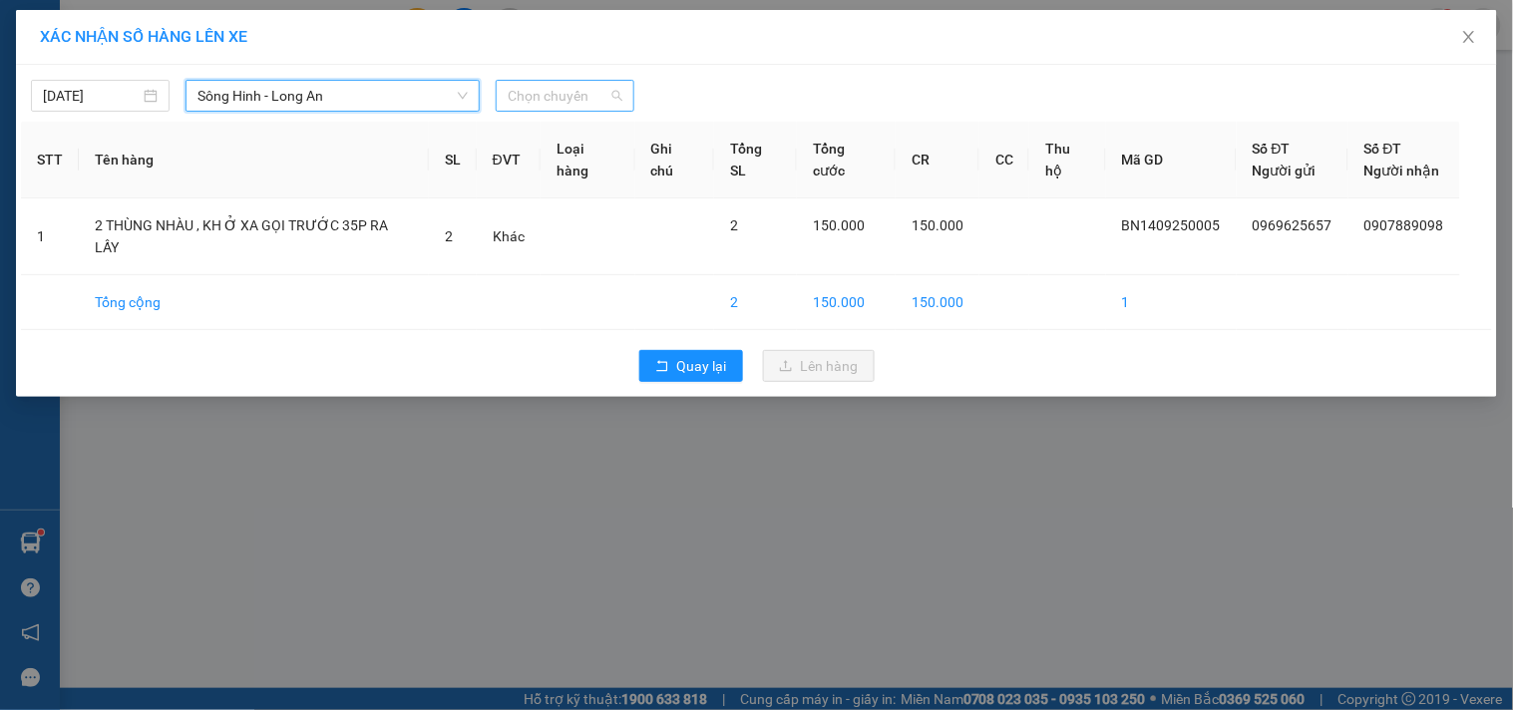
click at [565, 83] on span "Chọn chuyến" at bounding box center [565, 96] width 115 height 30
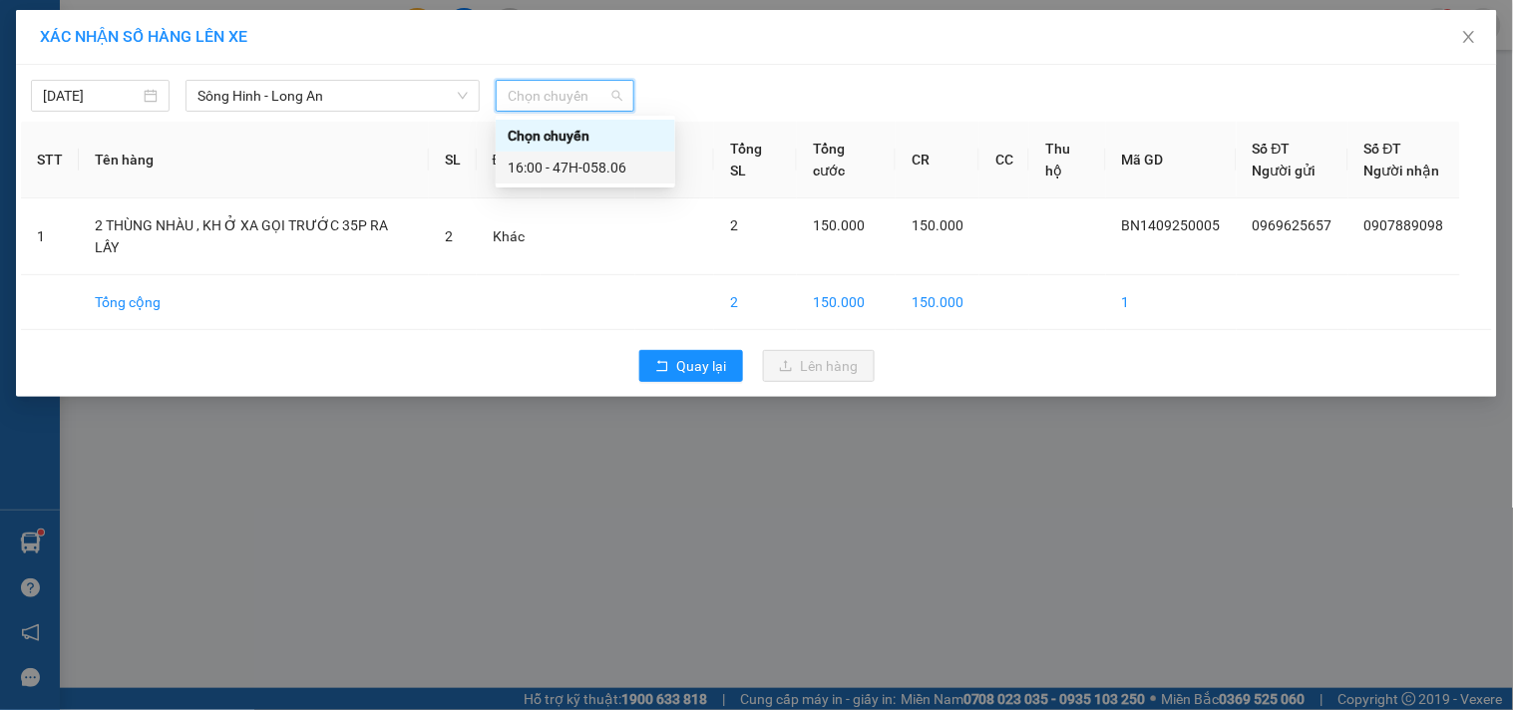
click at [584, 173] on div "16:00 - 47H-058.06" at bounding box center [586, 168] width 156 height 22
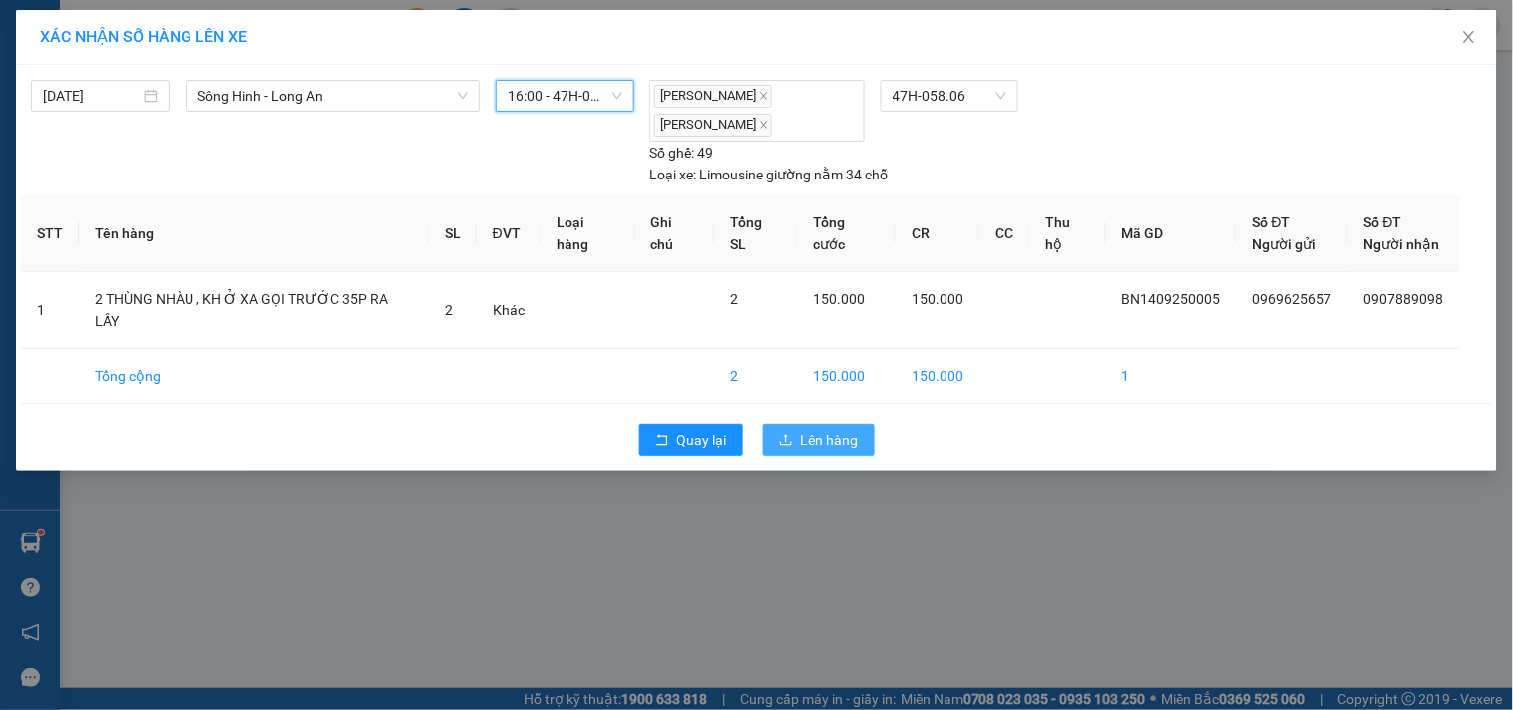
click at [792, 434] on icon "upload" at bounding box center [786, 439] width 12 height 11
